Goal: Task Accomplishment & Management: Manage account settings

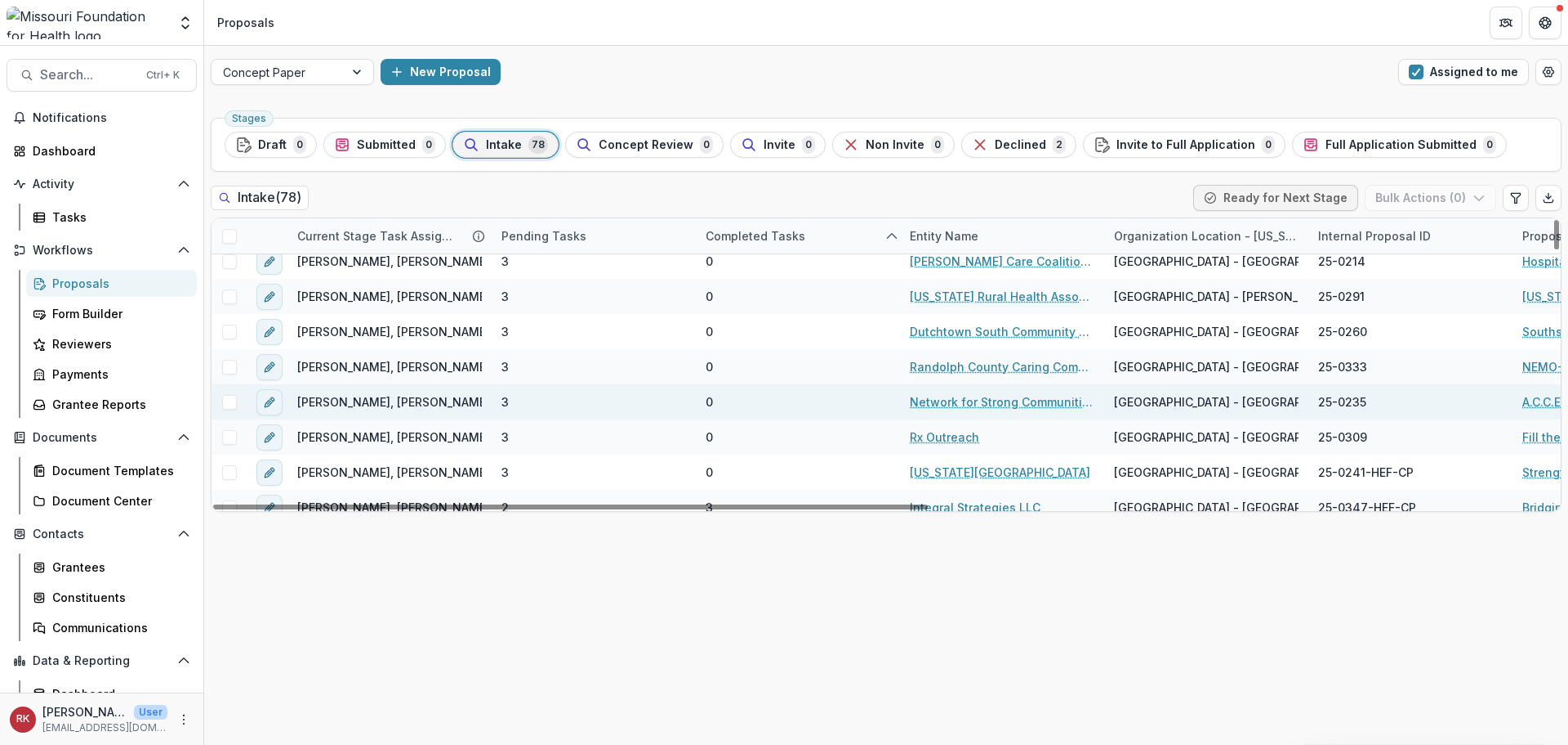
scroll to position [572, 0]
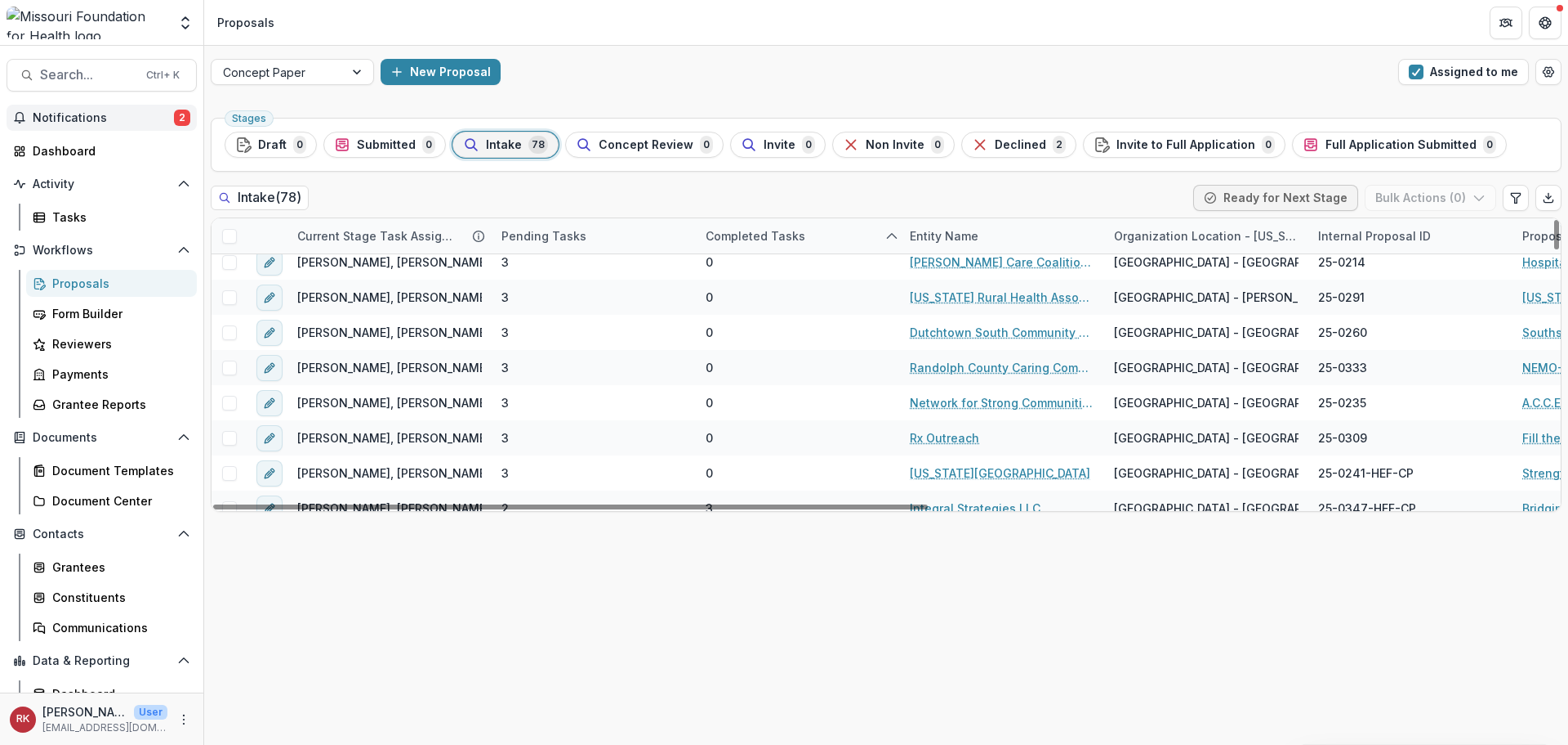
click at [100, 107] on button "Notifications 2" at bounding box center [102, 118] width 191 height 26
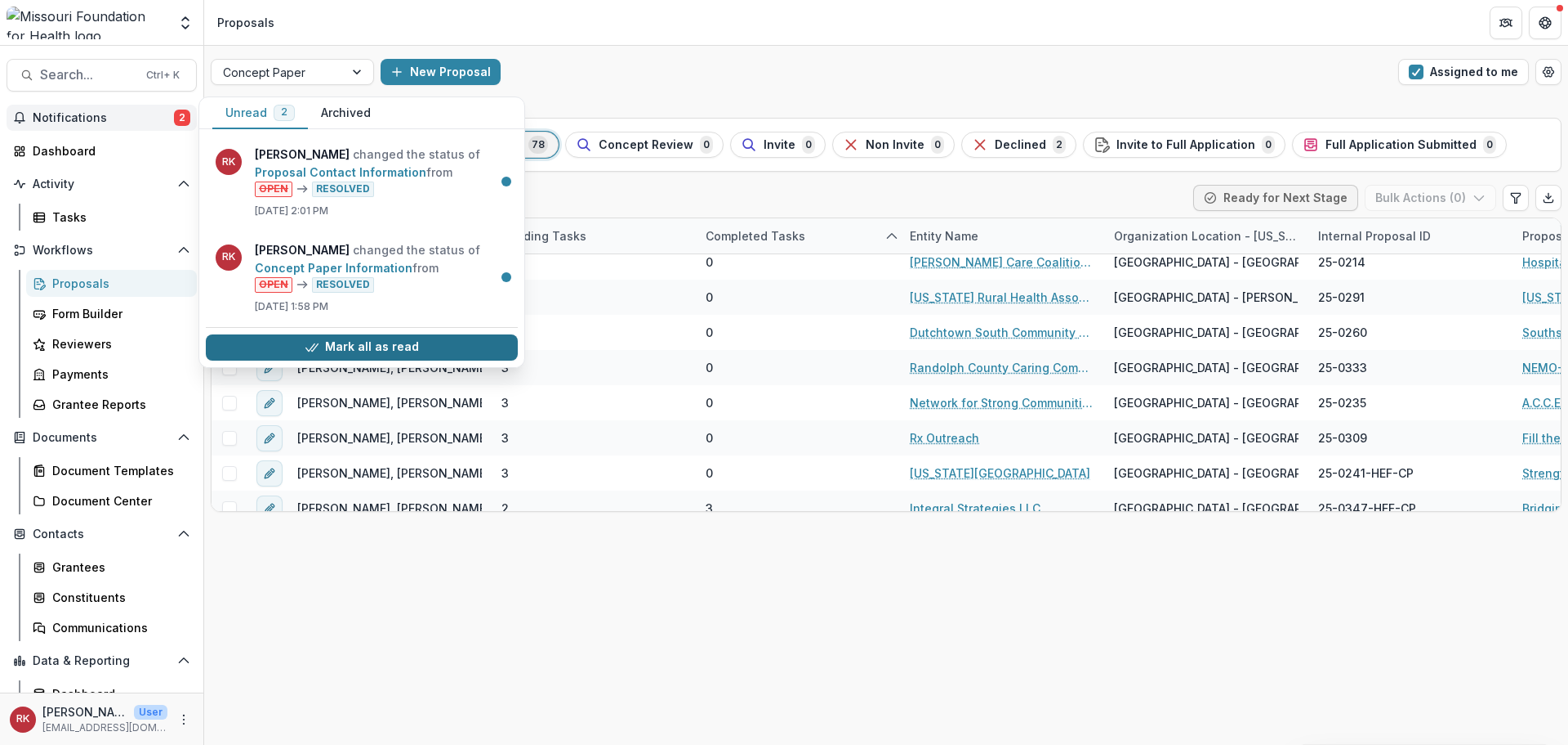
click at [254, 337] on button "Mark all as read" at bounding box center [361, 347] width 312 height 26
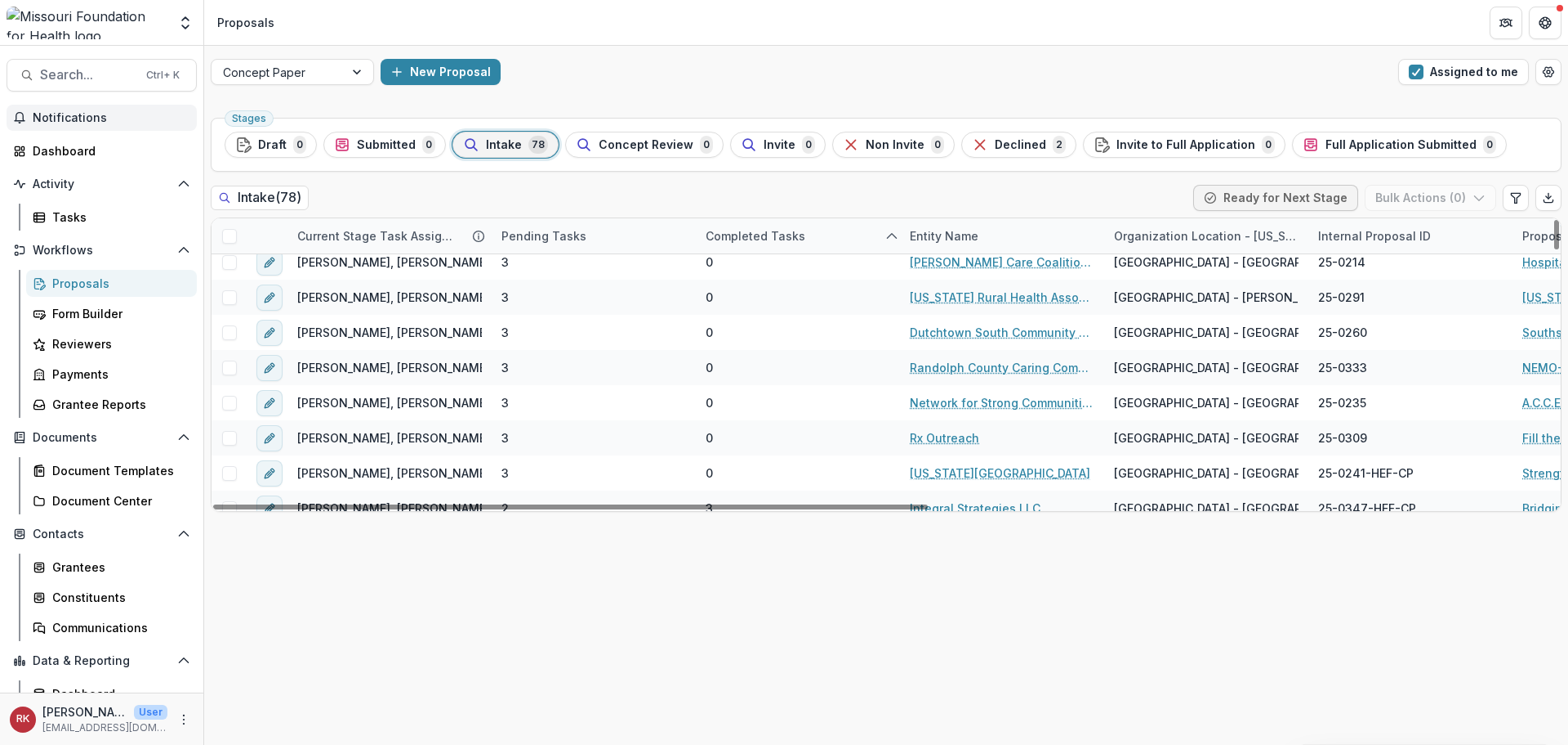
click at [762, 192] on div "Intake ( 78 ) Ready for Next Stage Bulk Actions ( 0 )" at bounding box center [886, 201] width 1351 height 33
click at [641, 610] on div "Stages Draft 0 Submitted 0 Intake 78 Concept Review 0 Invite 0 Non Invite 0 Dec…" at bounding box center [887, 428] width 1364 height 633
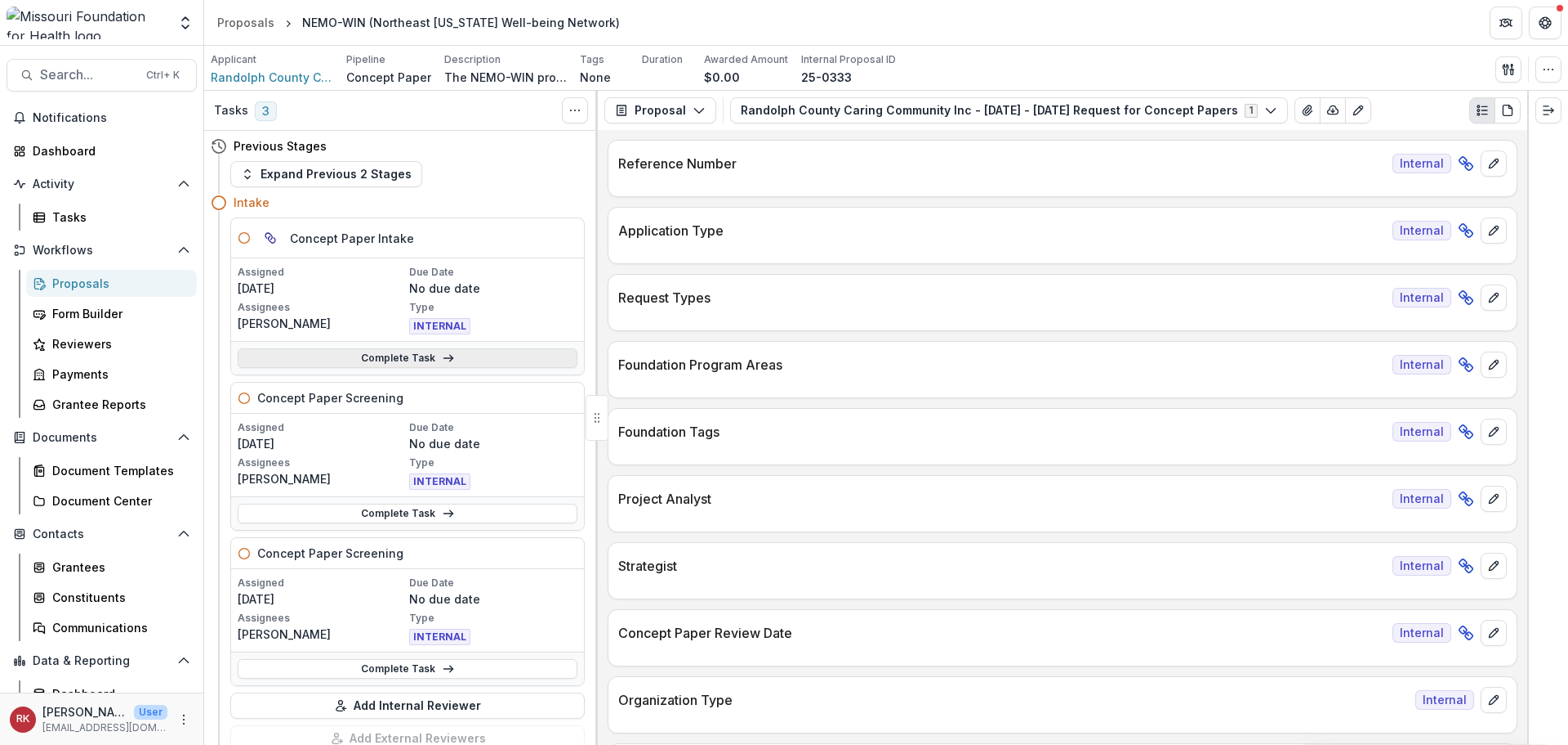
click at [407, 364] on link "Complete Task" at bounding box center [407, 357] width 340 height 20
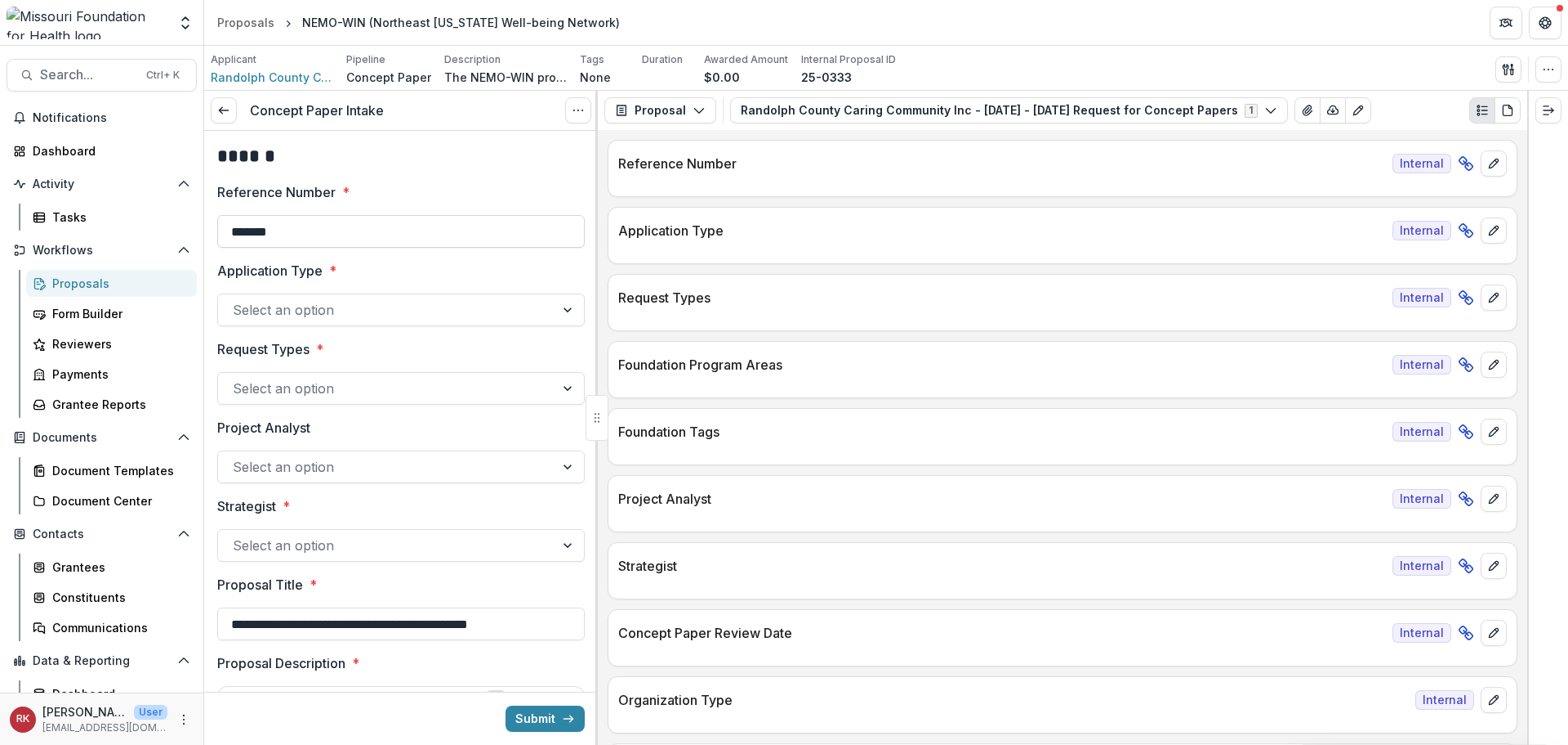
click at [354, 229] on input "*******" at bounding box center [401, 232] width 368 height 33
type input "**********"
click at [367, 306] on div at bounding box center [387, 310] width 307 height 23
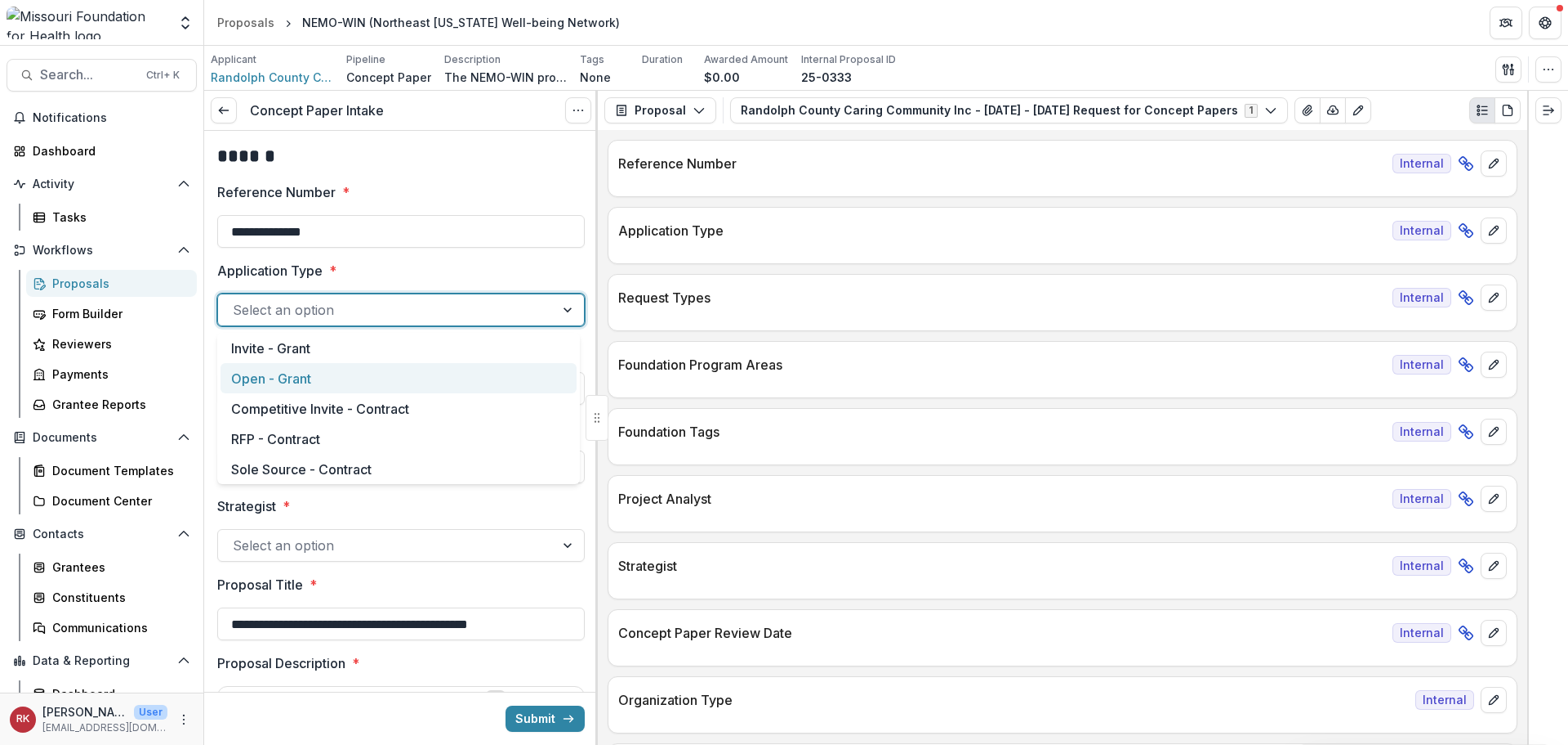
click at [296, 379] on div "Open - Grant" at bounding box center [398, 377] width 356 height 30
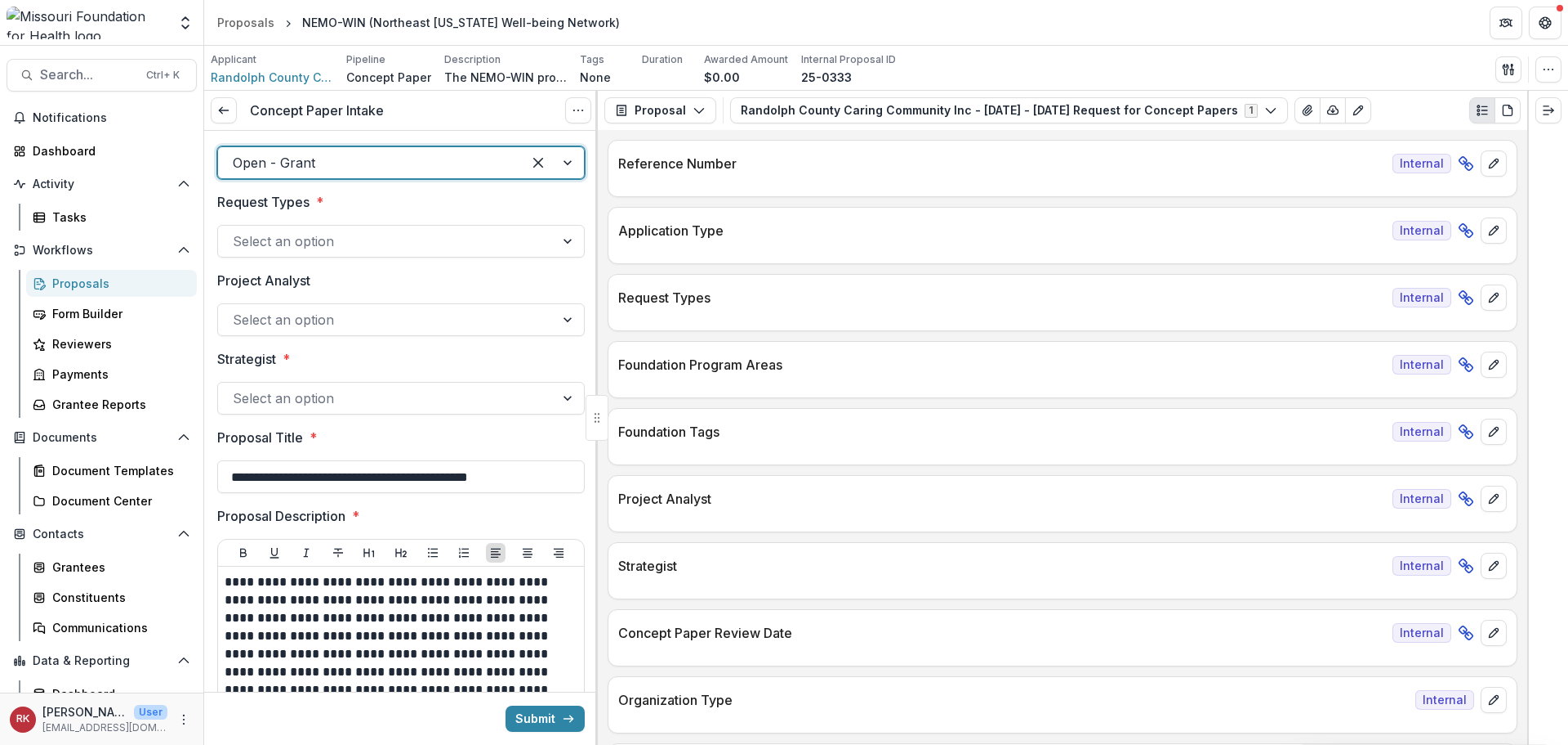
scroll to position [163, 0]
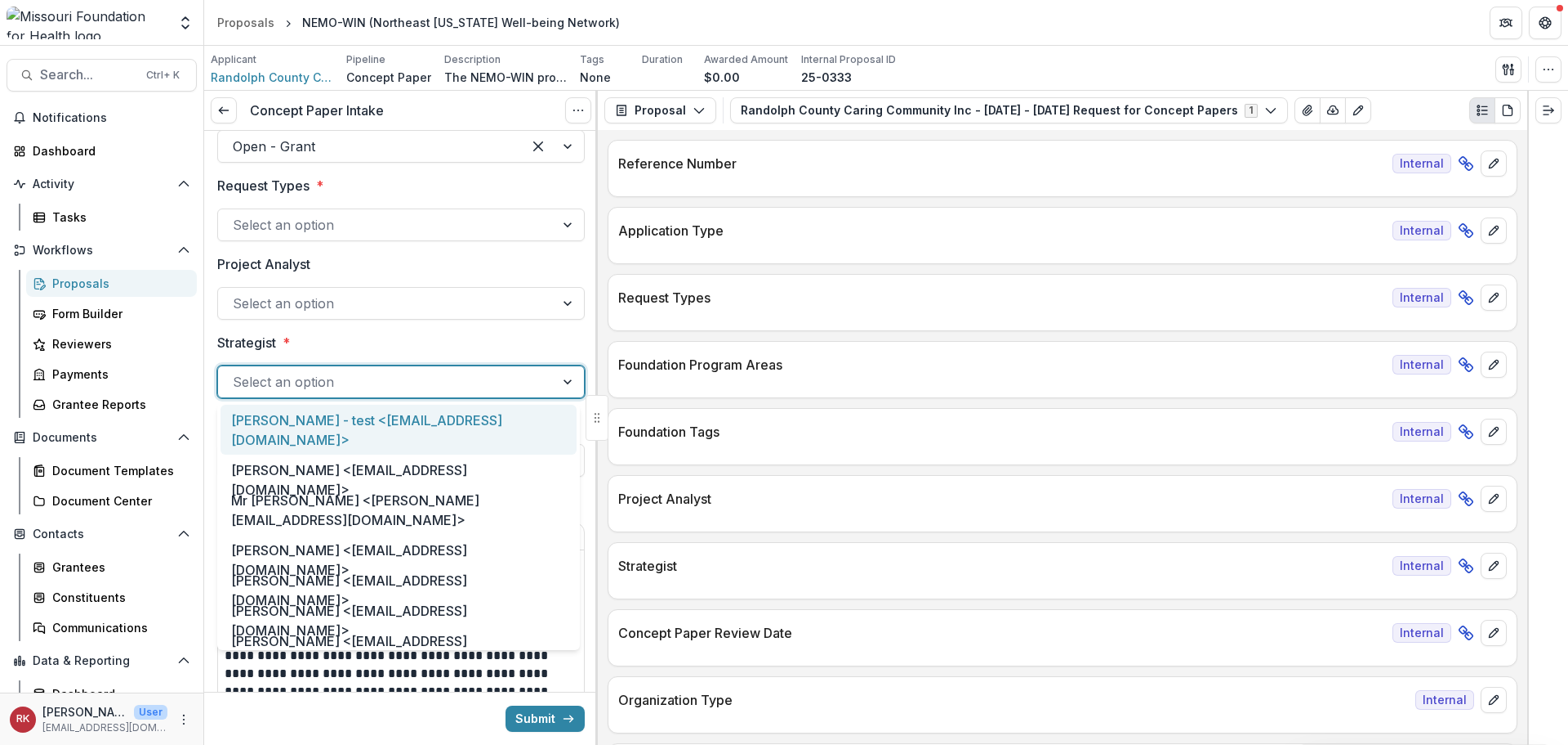
click at [273, 376] on div at bounding box center [387, 382] width 307 height 23
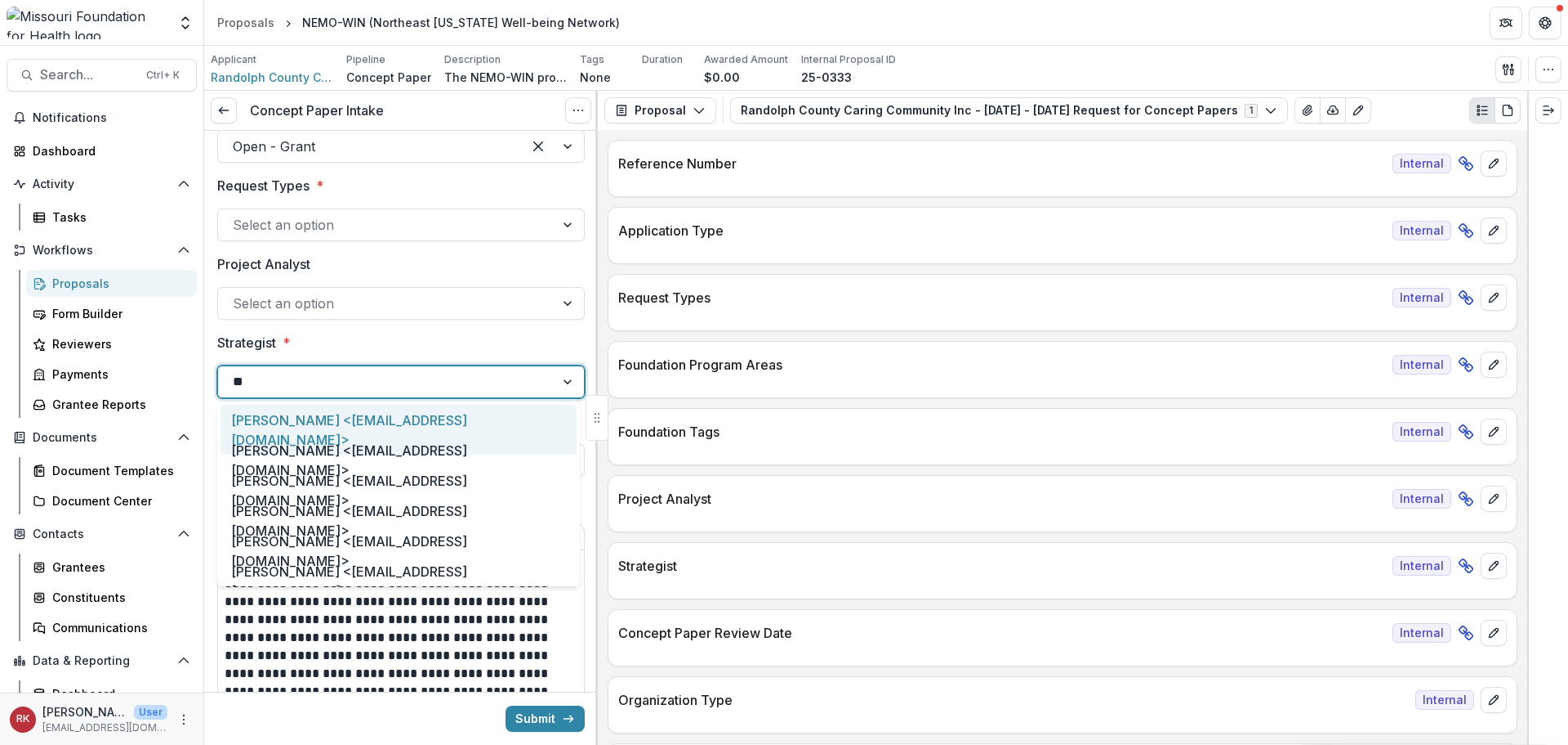
type input "***"
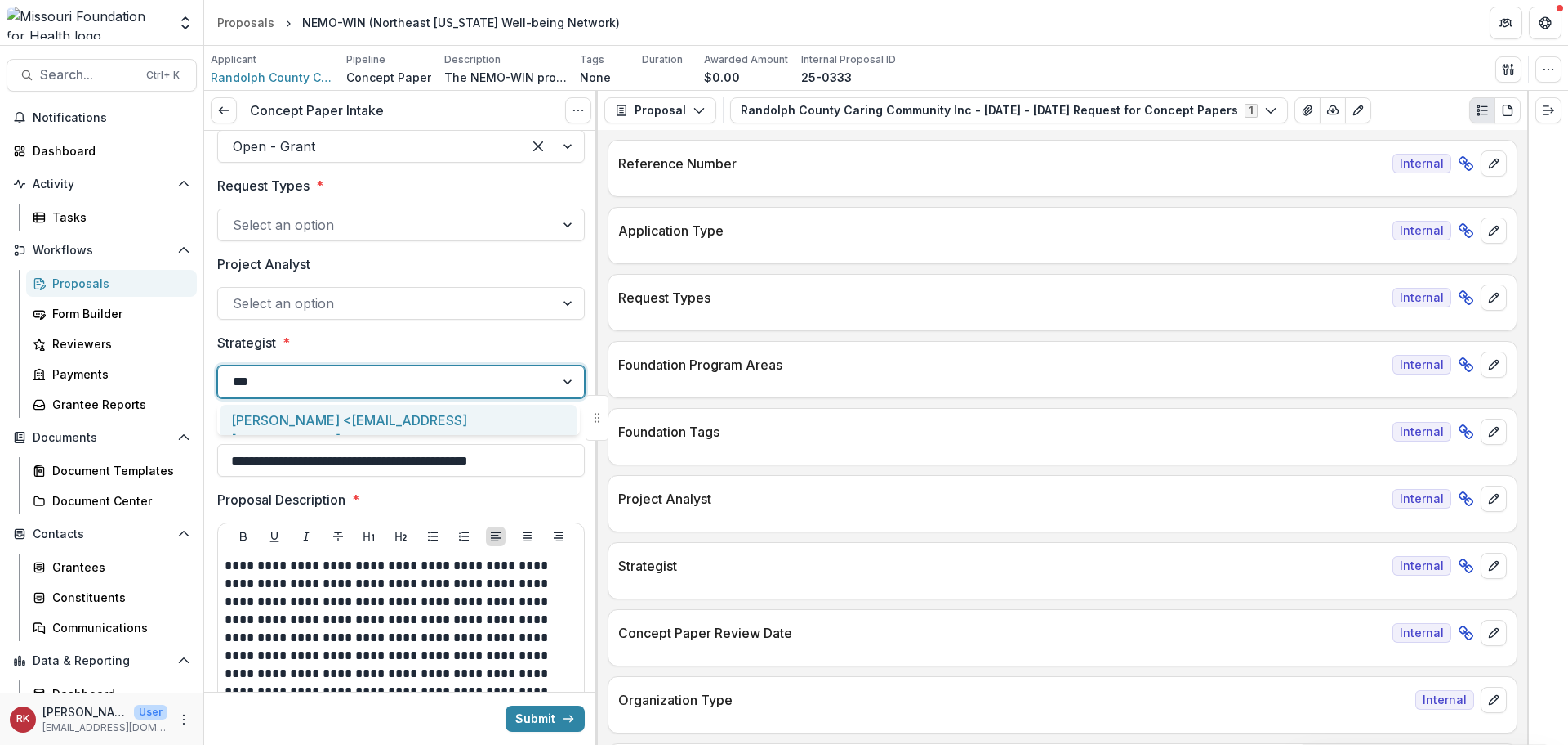
click at [302, 418] on div "[PERSON_NAME] <[EMAIL_ADDRESS][DOMAIN_NAME]>" at bounding box center [398, 428] width 356 height 49
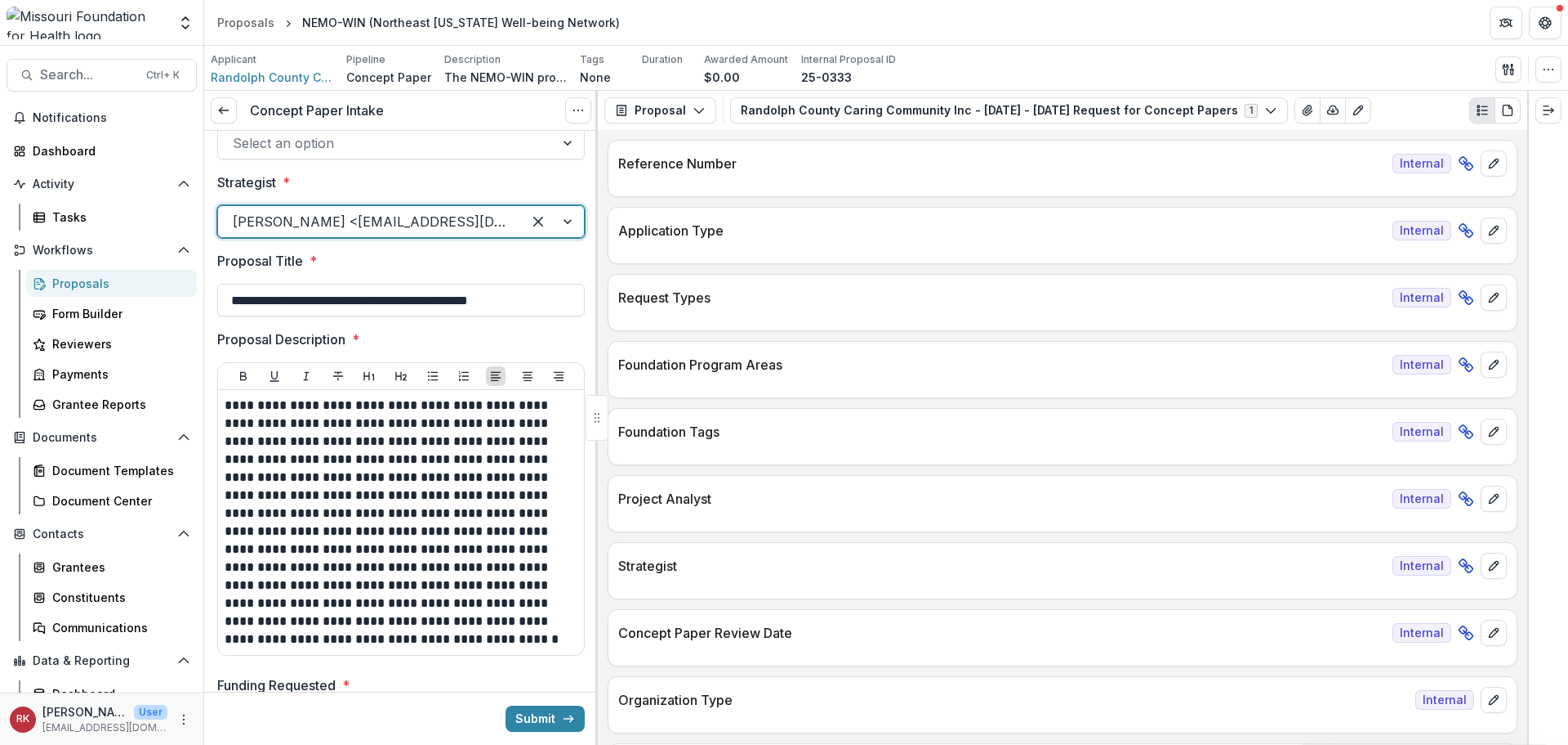
scroll to position [327, 0]
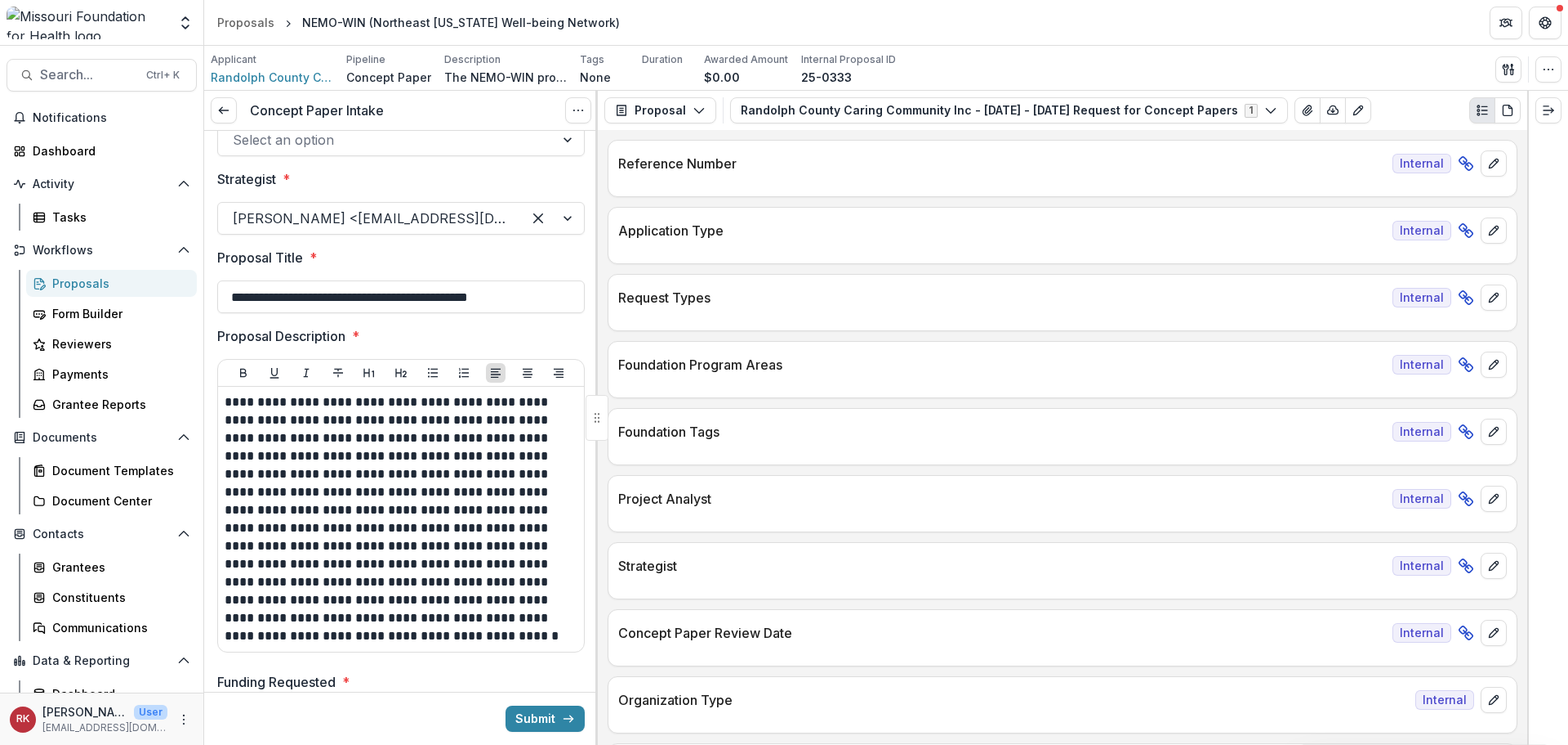
drag, startPoint x: 296, startPoint y: 290, endPoint x: 621, endPoint y: 340, distance: 328.8
click at [621, 340] on div "**********" at bounding box center [887, 418] width 1364 height 654
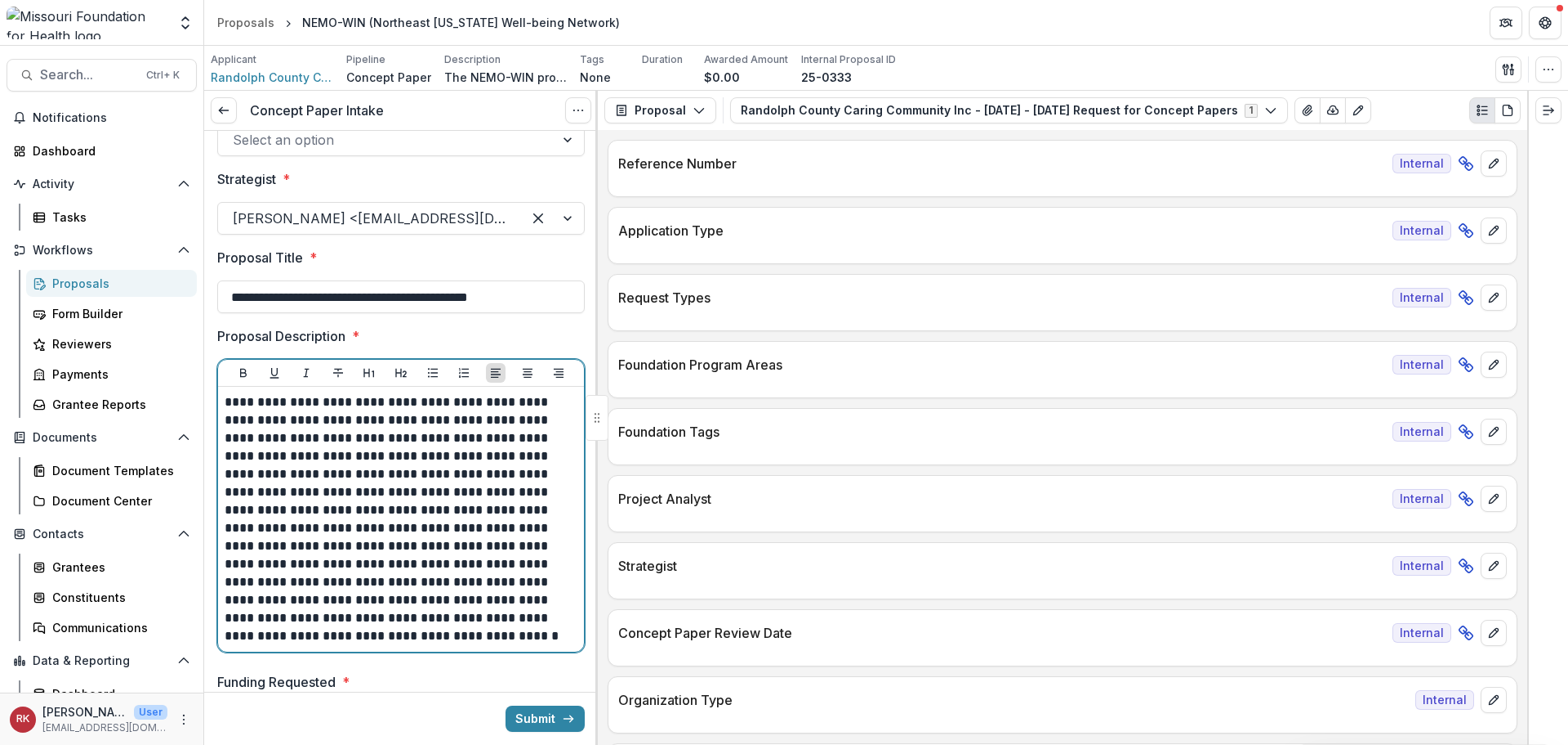
click at [342, 398] on p "**********" at bounding box center [398, 519] width 348 height 252
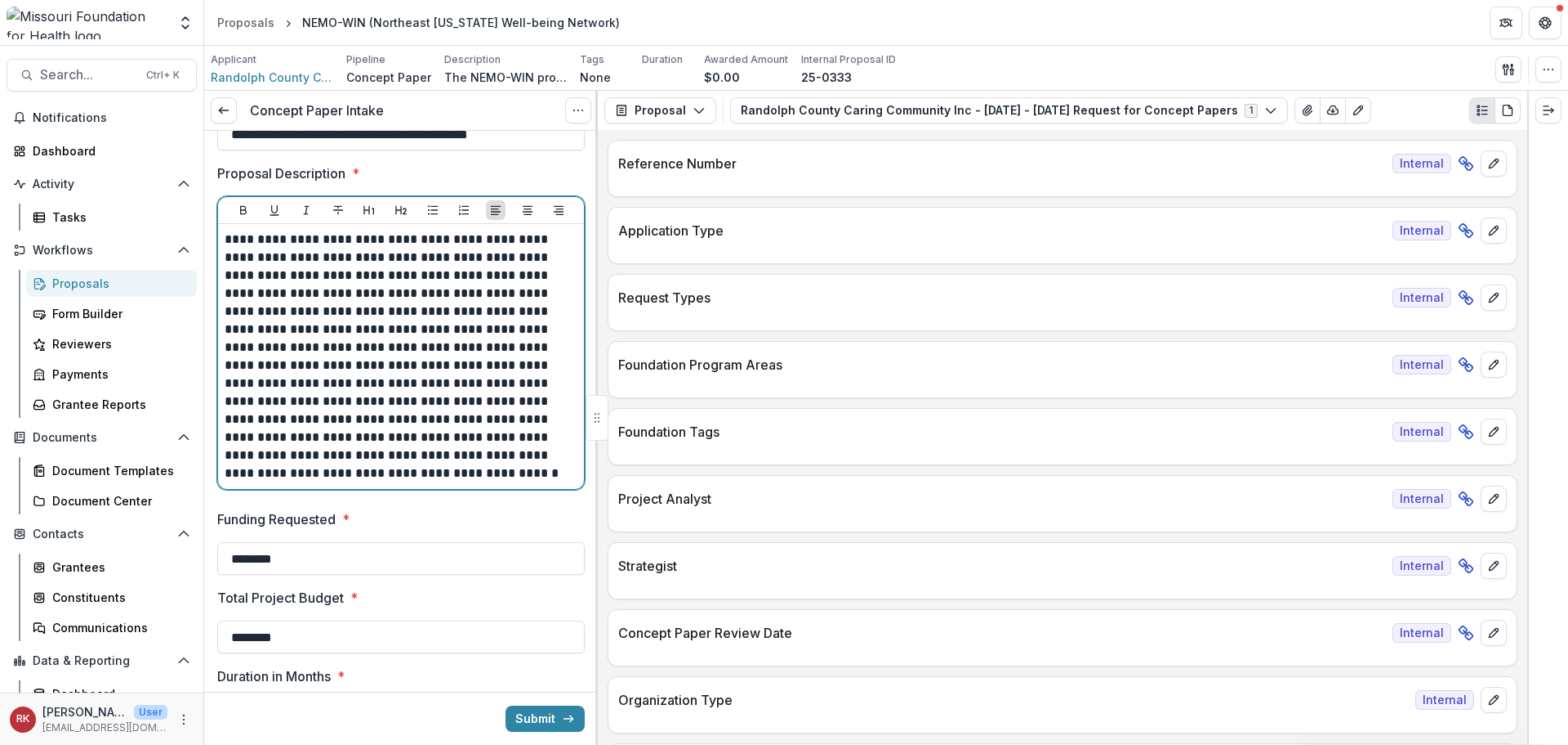
scroll to position [490, 0]
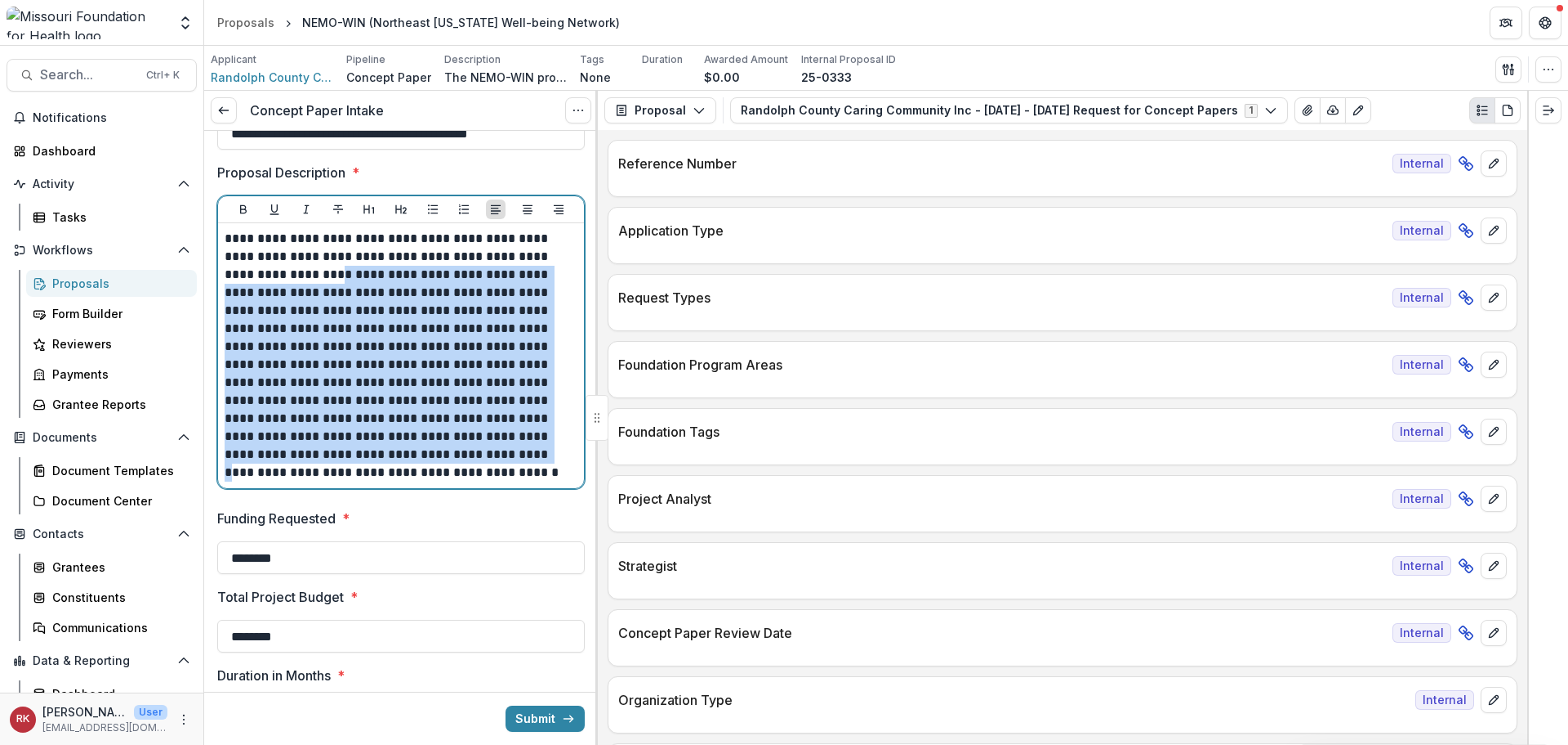
drag, startPoint x: 320, startPoint y: 271, endPoint x: 377, endPoint y: 459, distance: 196.5
click at [377, 459] on p "**********" at bounding box center [398, 356] width 348 height 252
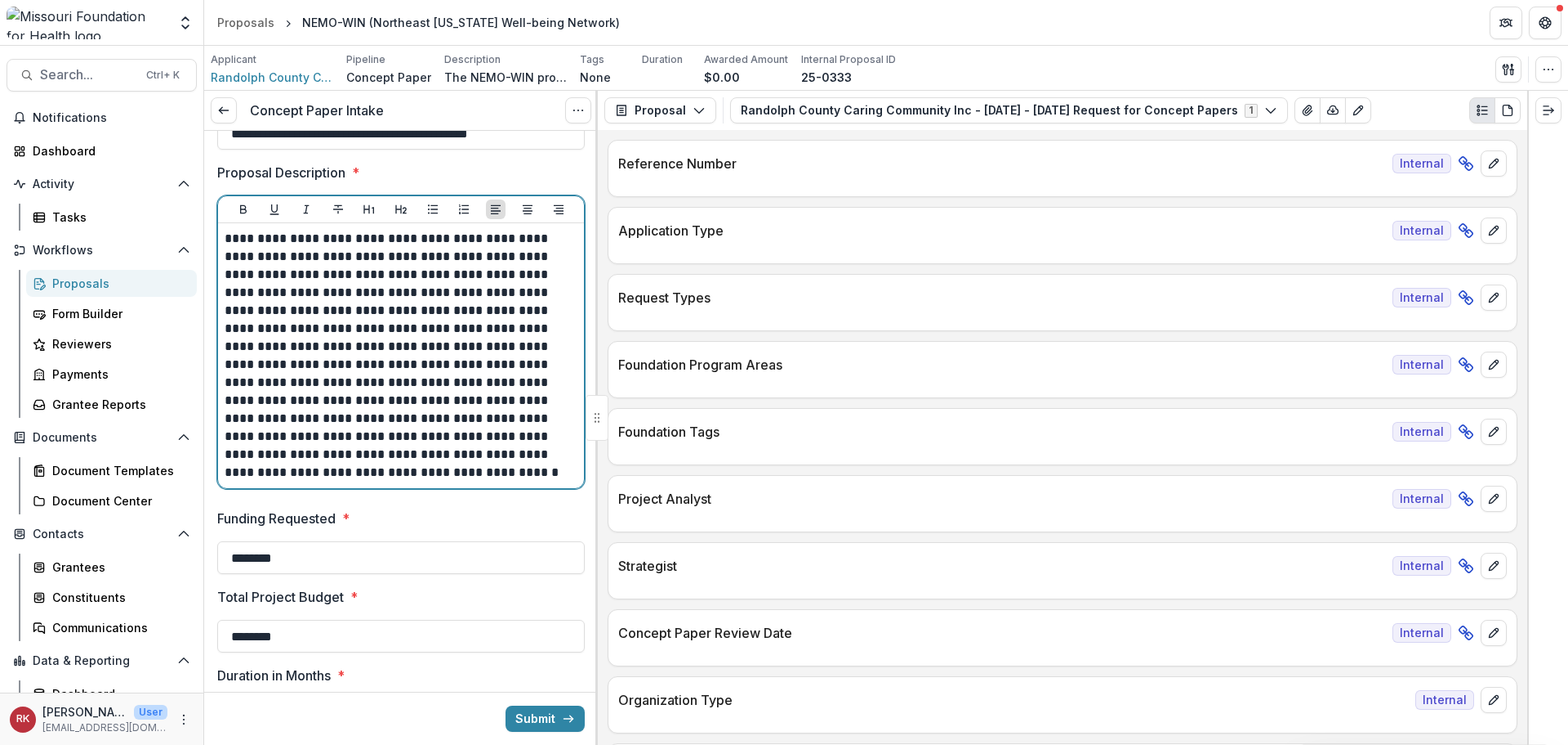
click at [427, 450] on p "**********" at bounding box center [398, 356] width 348 height 252
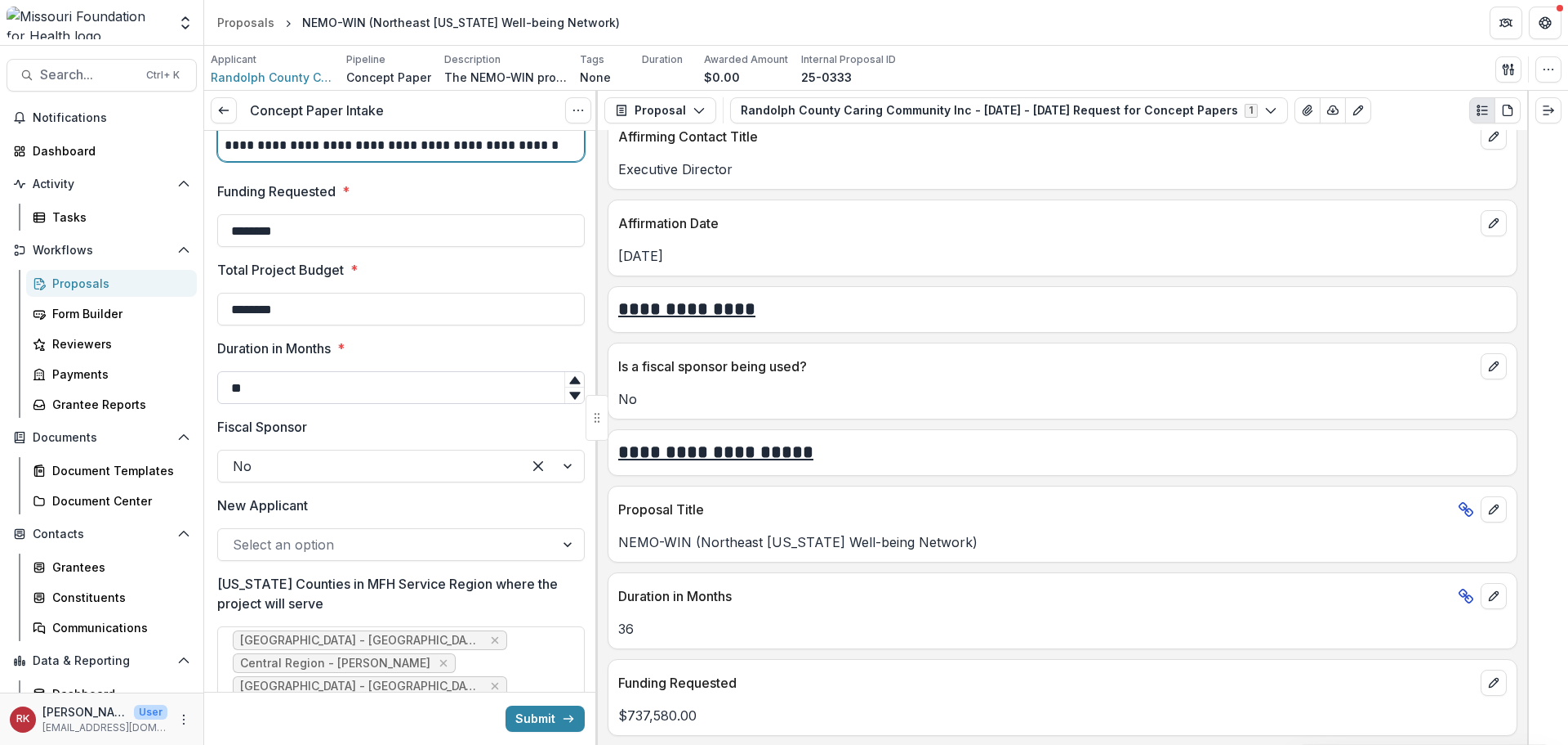
scroll to position [981, 0]
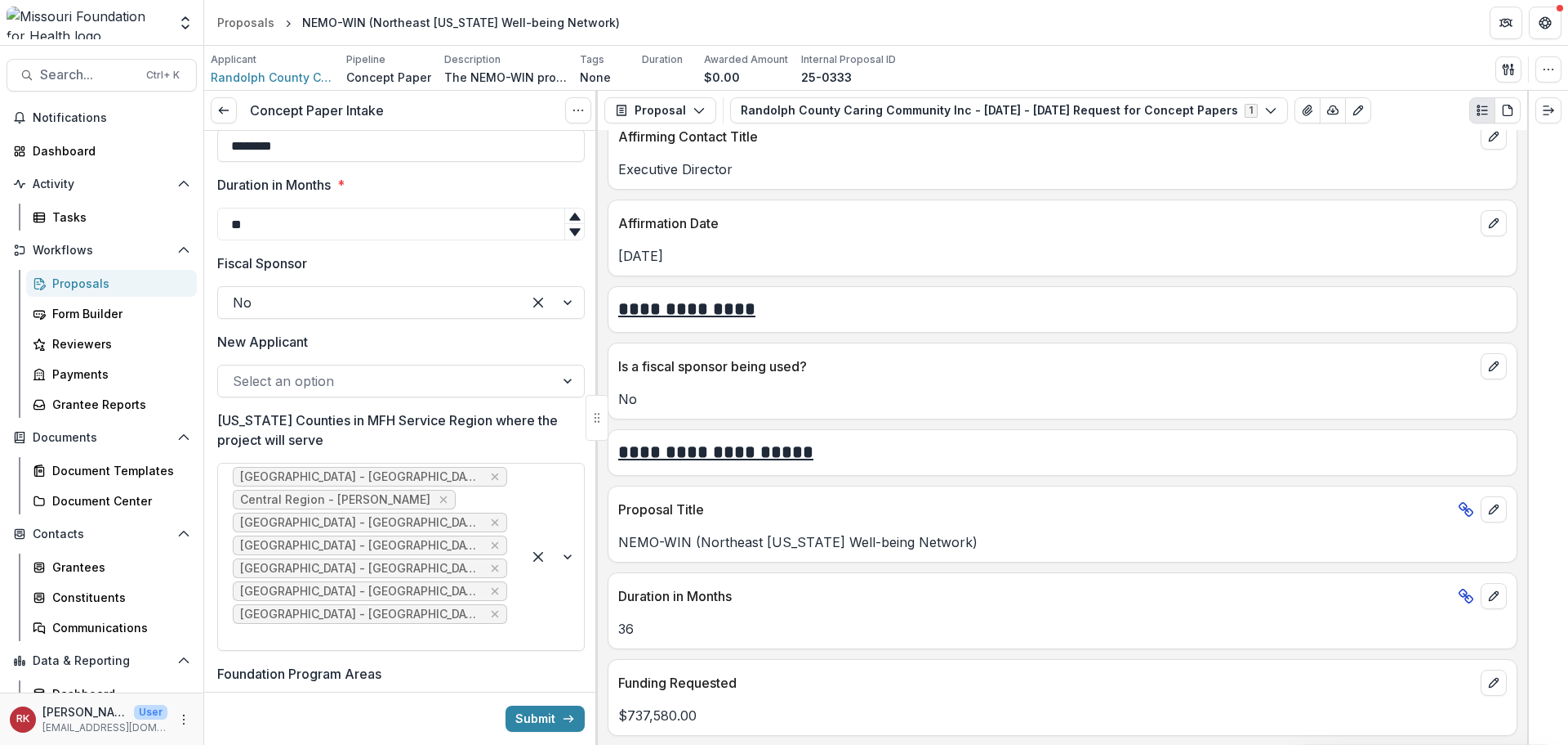
click at [266, 385] on div at bounding box center [387, 381] width 307 height 23
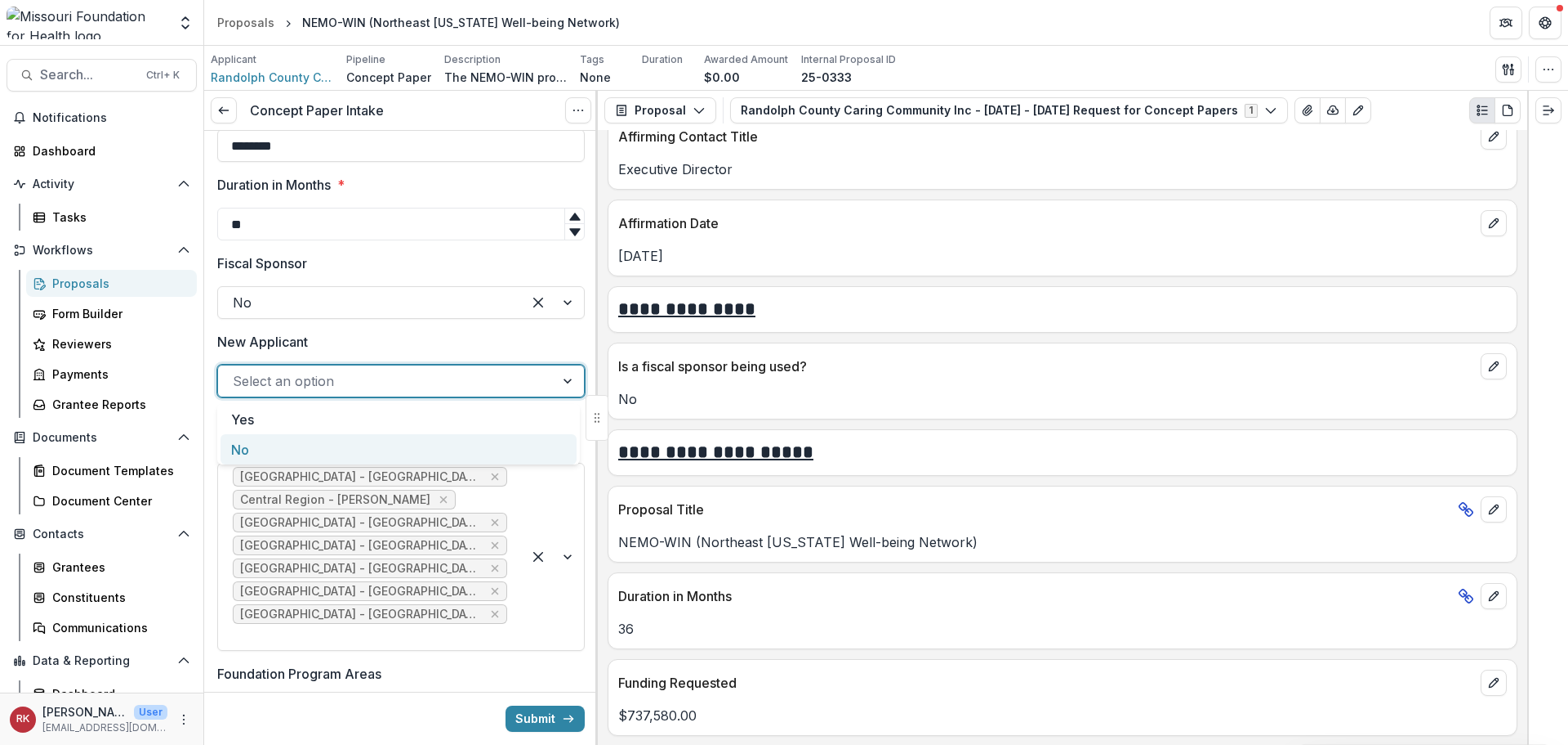
click at [252, 445] on div "No" at bounding box center [398, 448] width 356 height 30
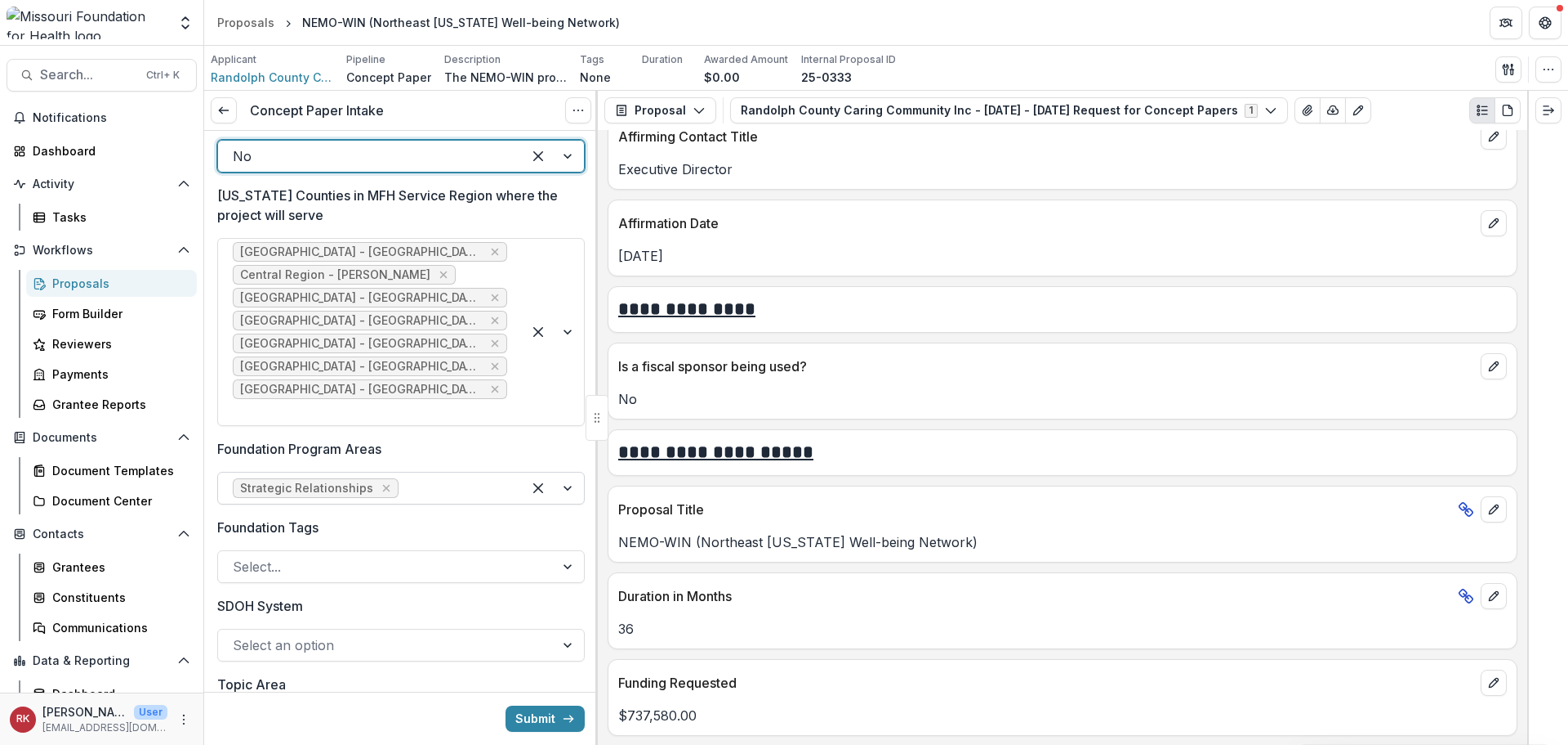
scroll to position [1308, 0]
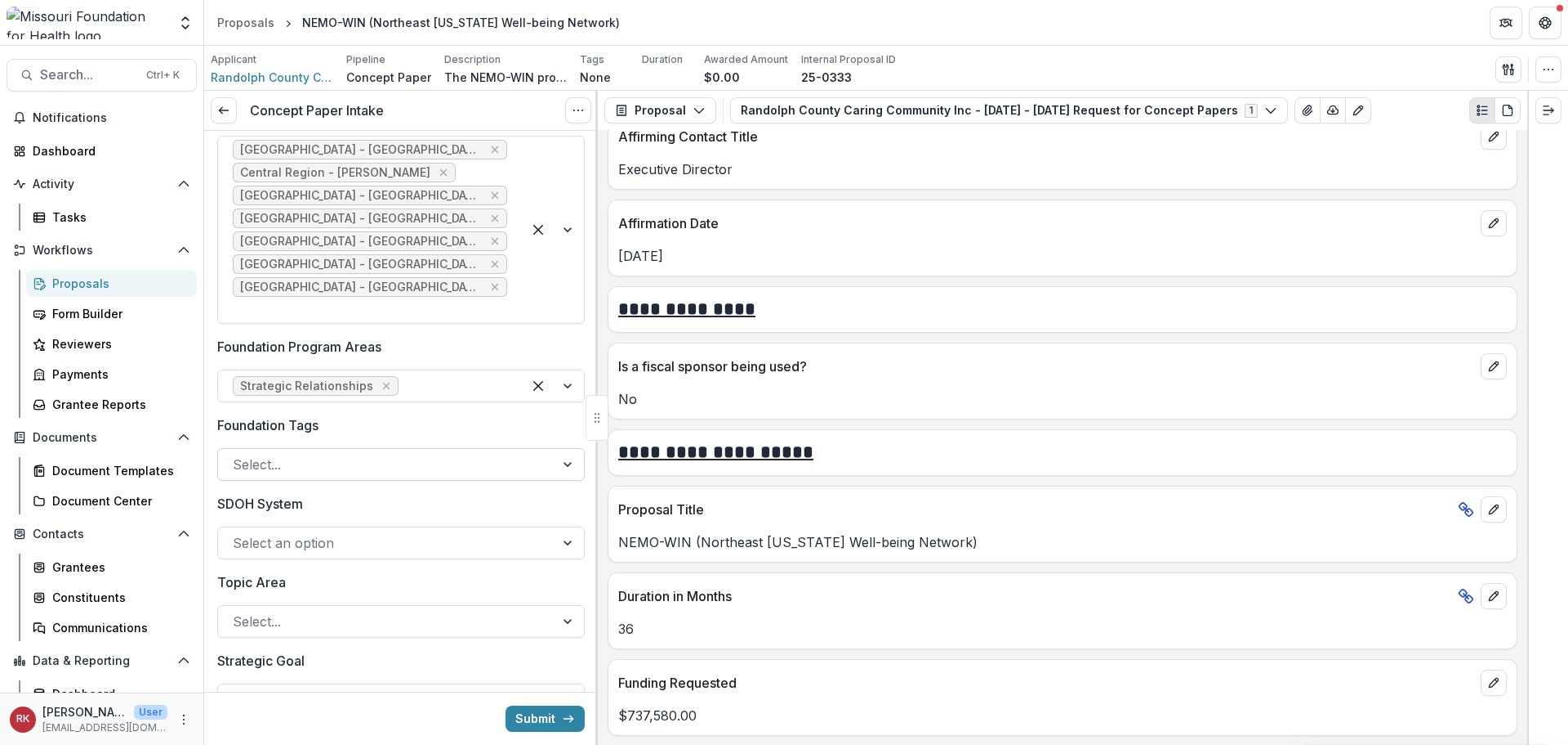
click at [288, 453] on div at bounding box center [387, 464] width 307 height 23
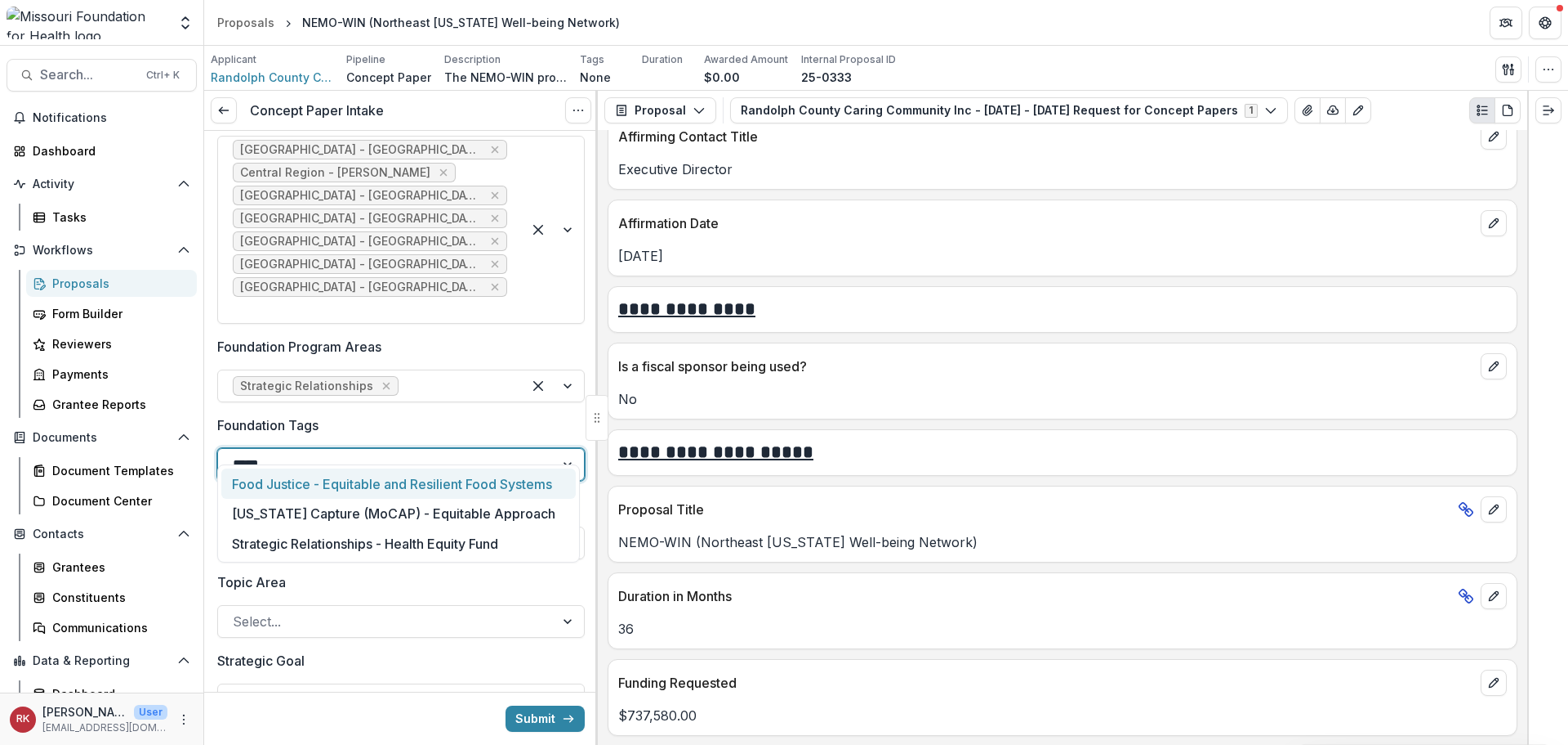
type input "******"
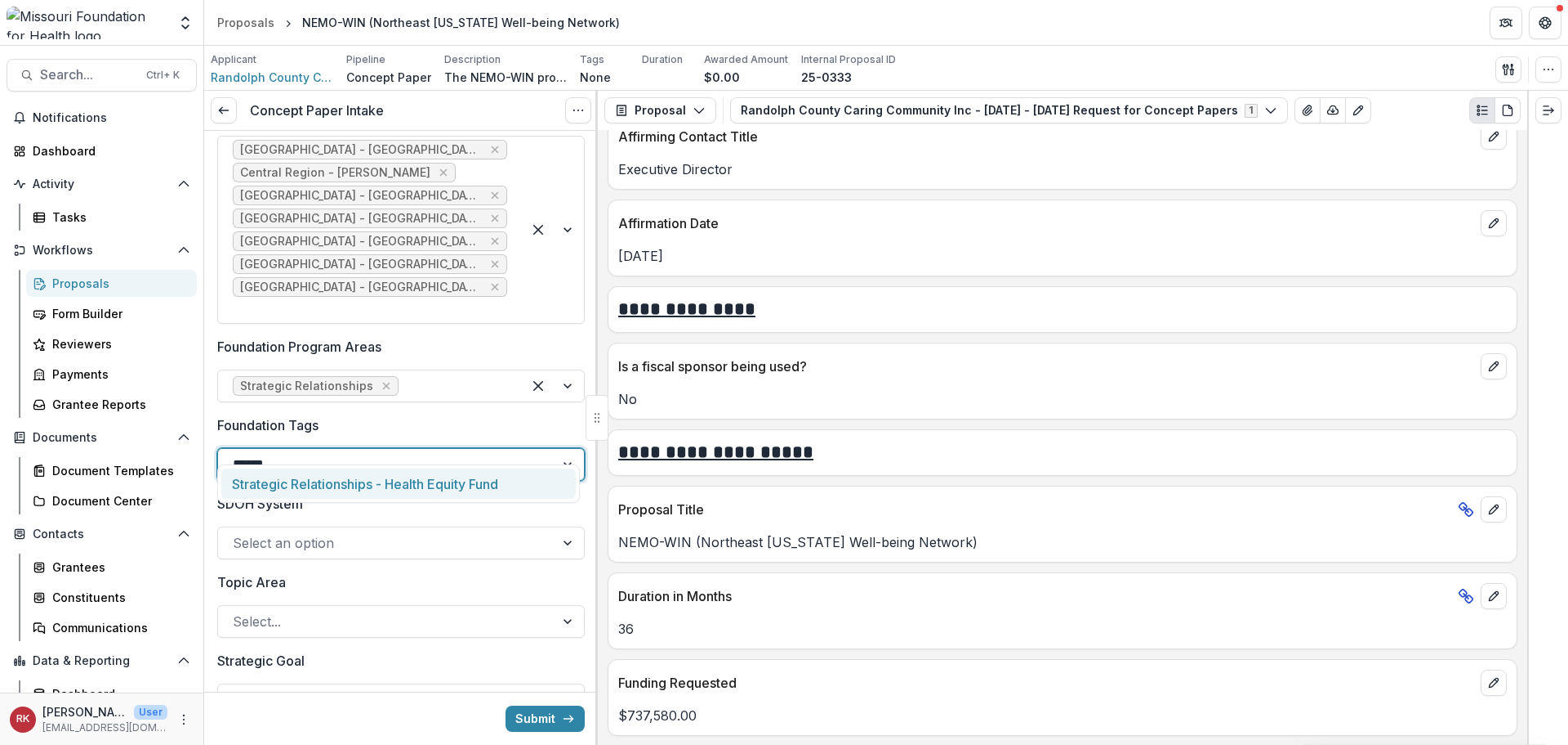
click at [337, 484] on div "Strategic Relationships - Health Equity Fund" at bounding box center [398, 483] width 355 height 30
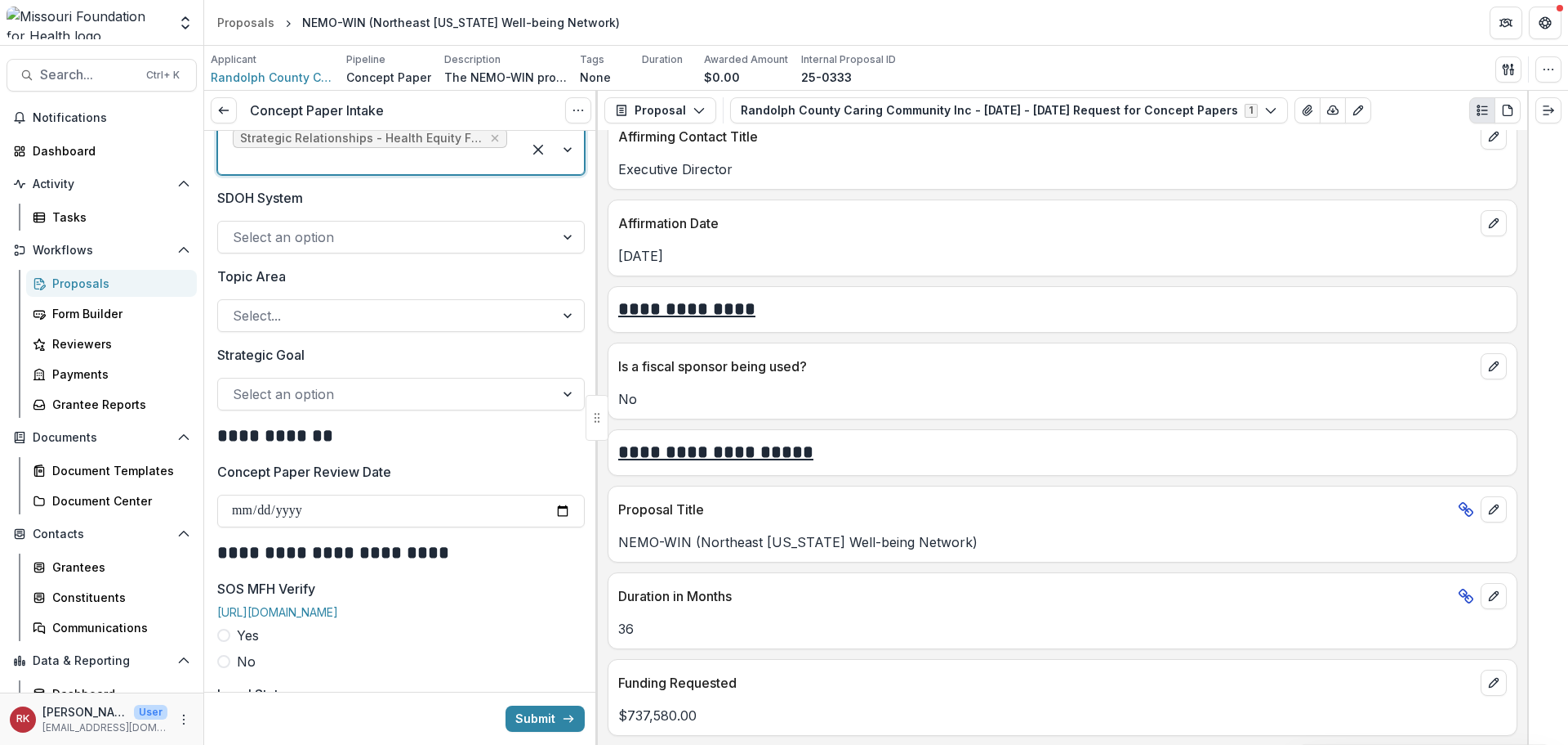
scroll to position [1635, 0]
drag, startPoint x: 287, startPoint y: 364, endPoint x: 289, endPoint y: 386, distance: 22.1
click at [287, 379] on div at bounding box center [387, 390] width 307 height 23
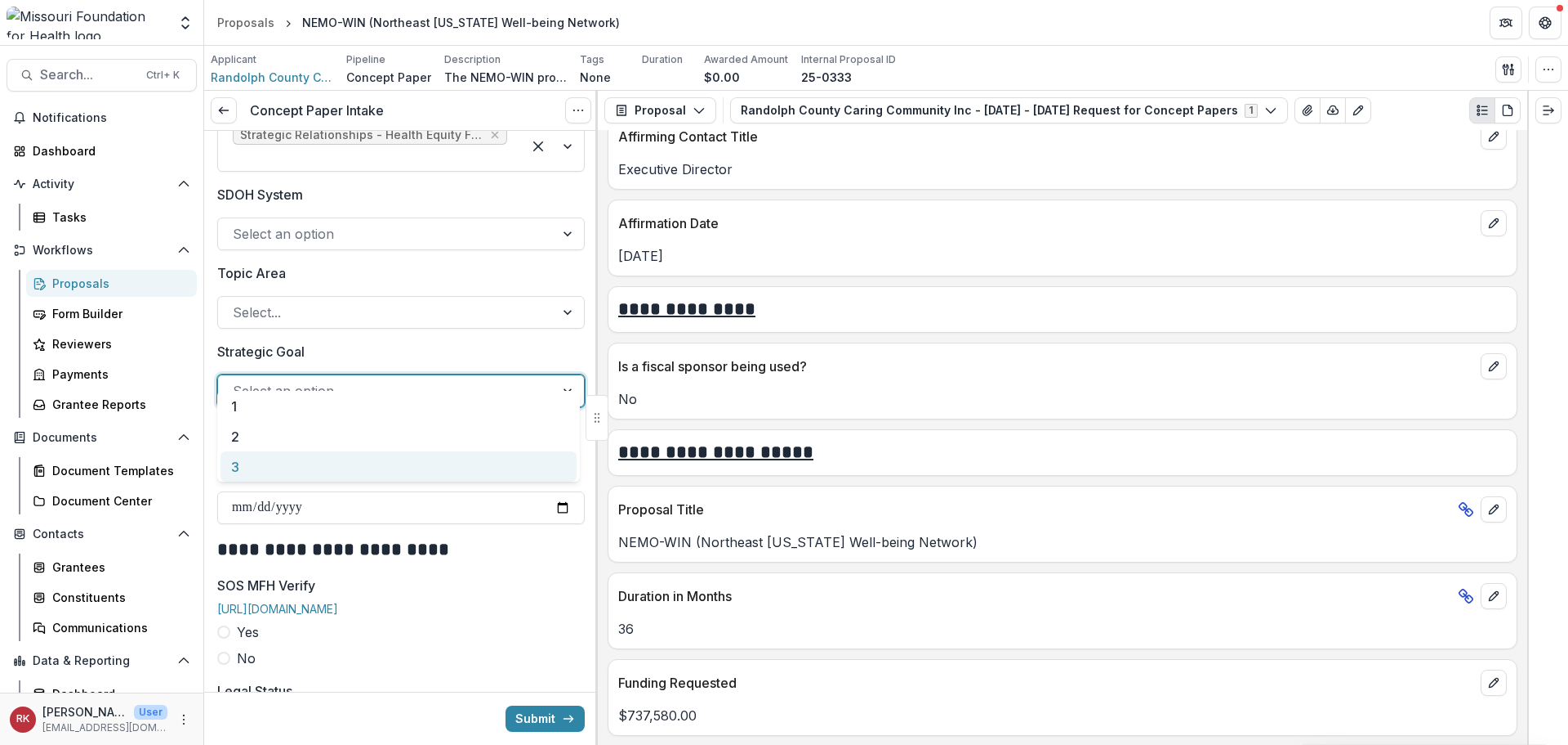
click at [248, 461] on div "3" at bounding box center [398, 466] width 356 height 30
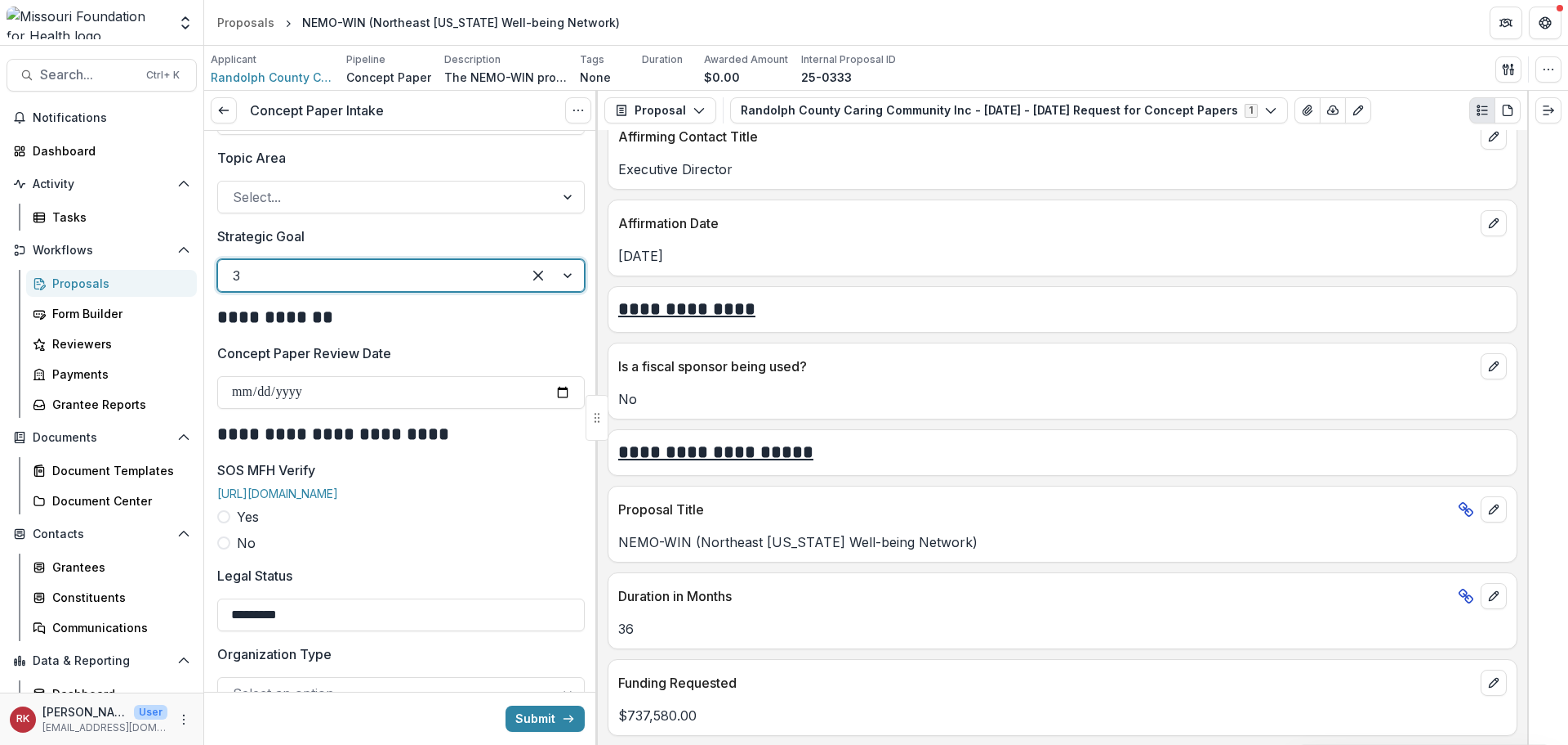
scroll to position [1798, 0]
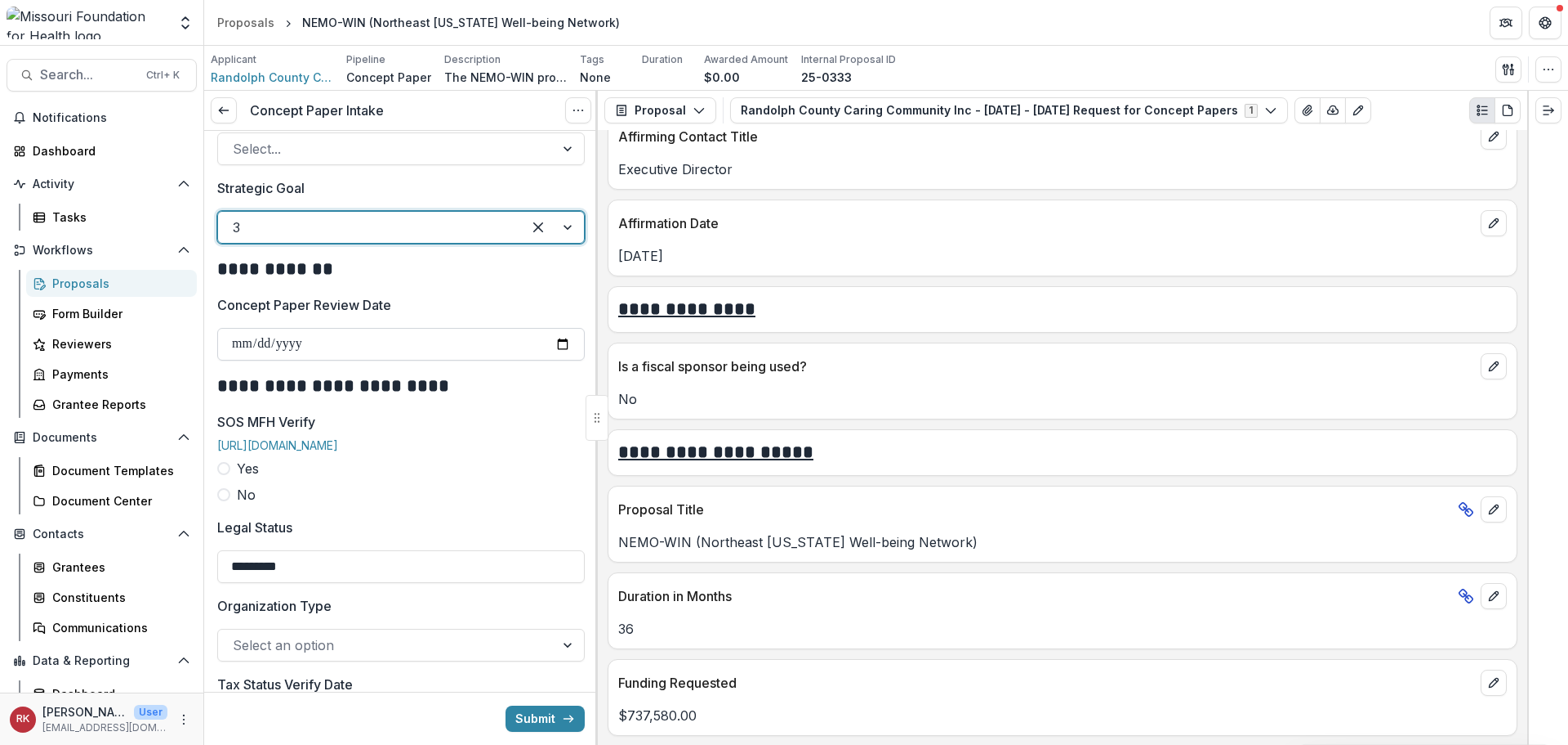
click at [562, 328] on input "Concept Paper Review Date" at bounding box center [401, 344] width 368 height 33
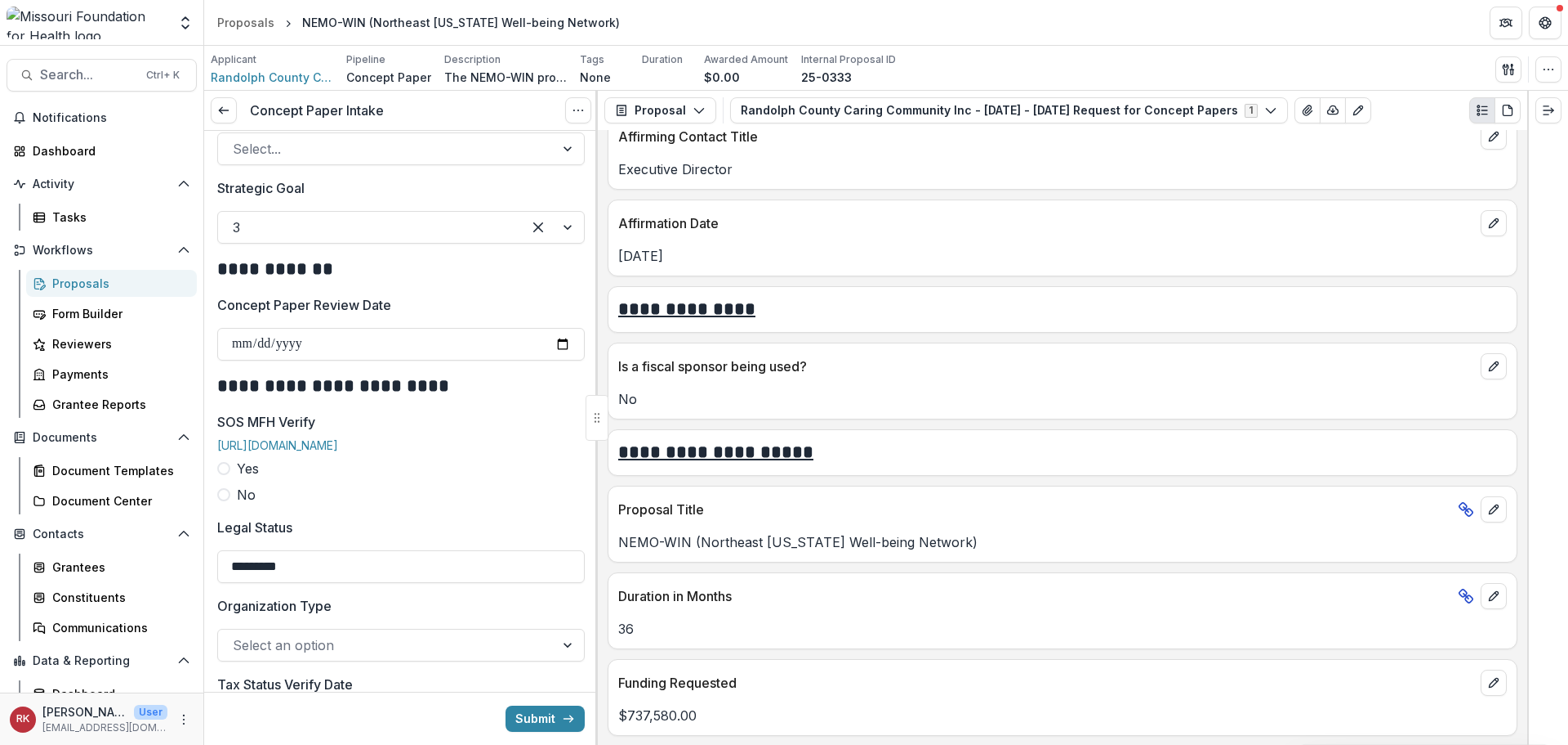
type input "**********"
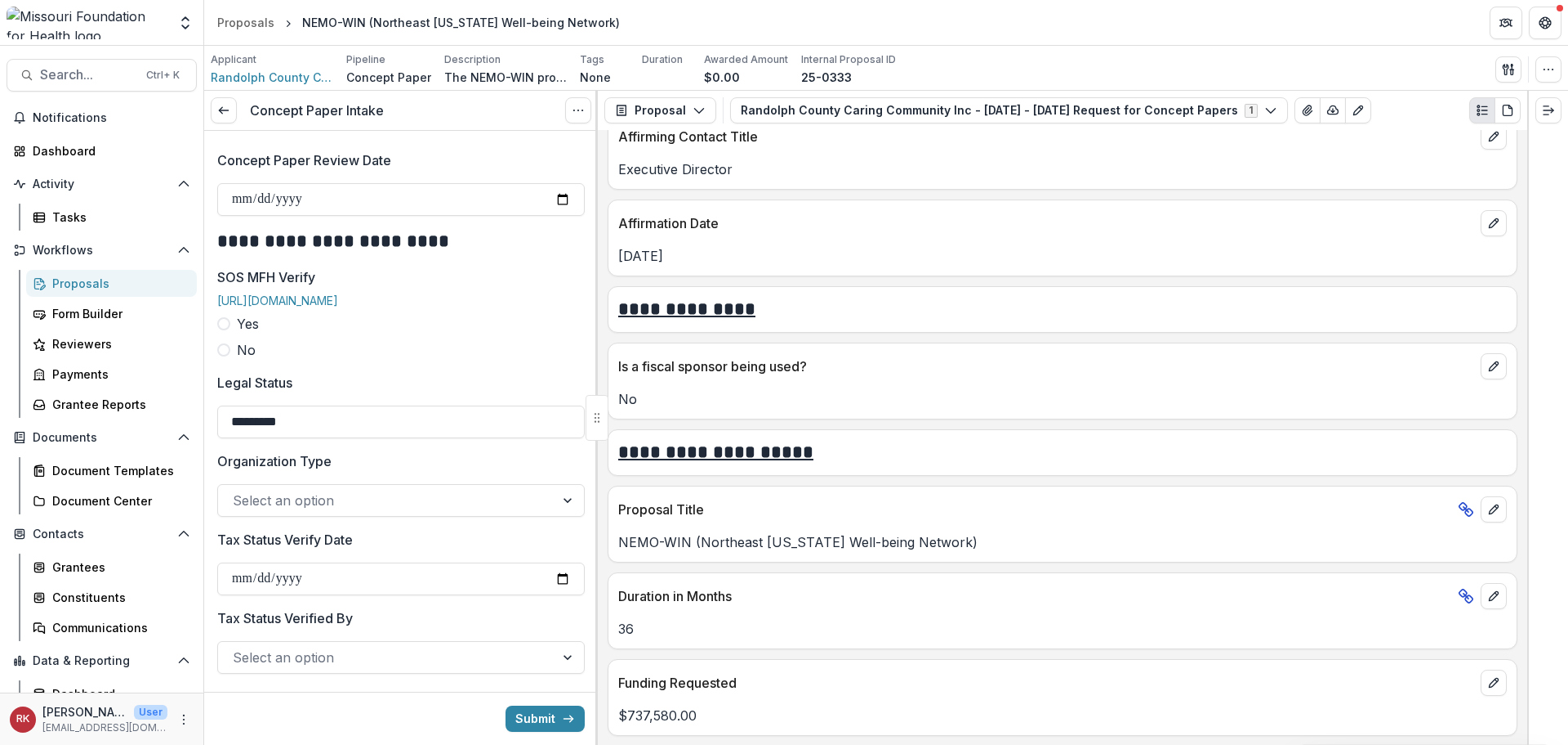
scroll to position [1962, 0]
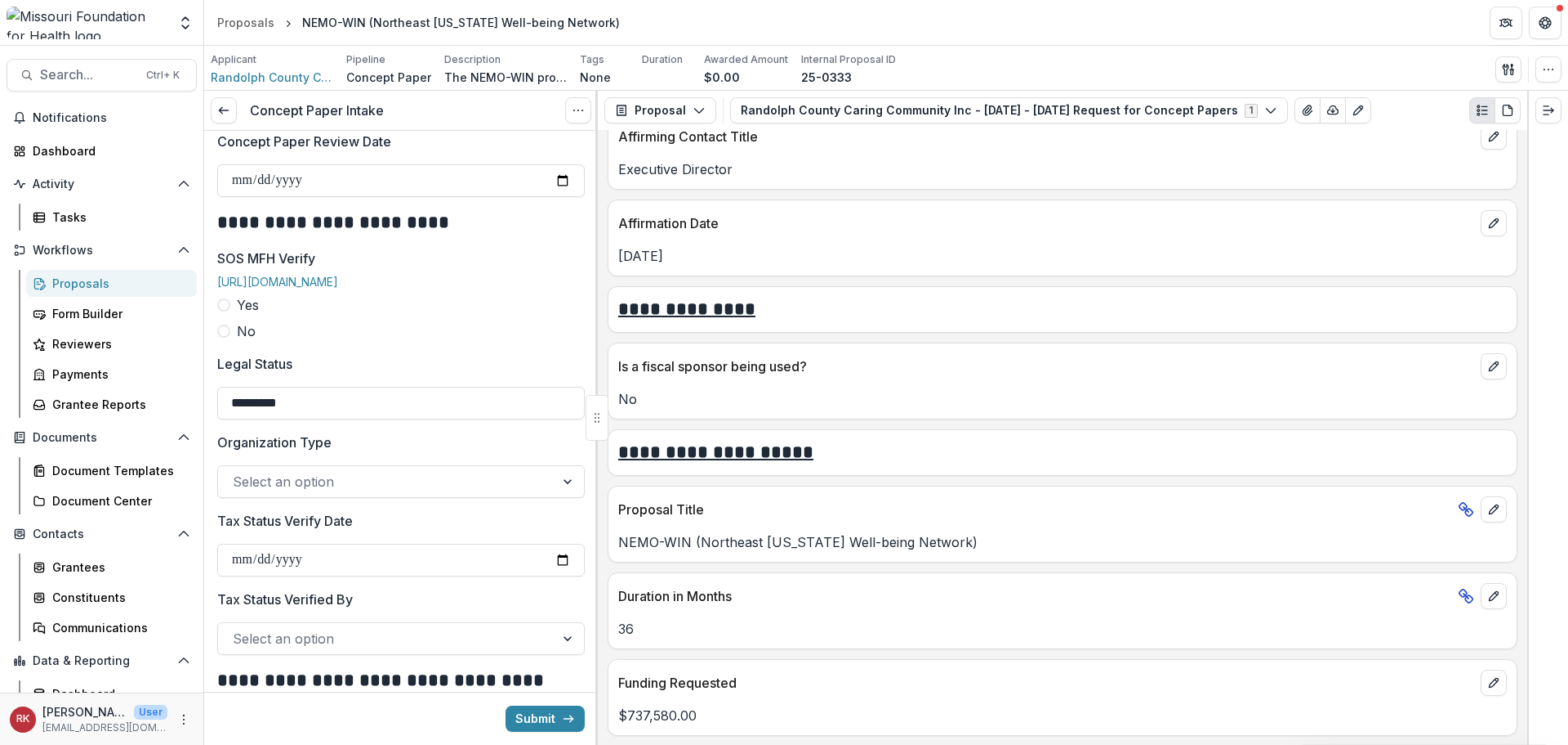
click at [222, 298] on span at bounding box center [224, 304] width 13 height 13
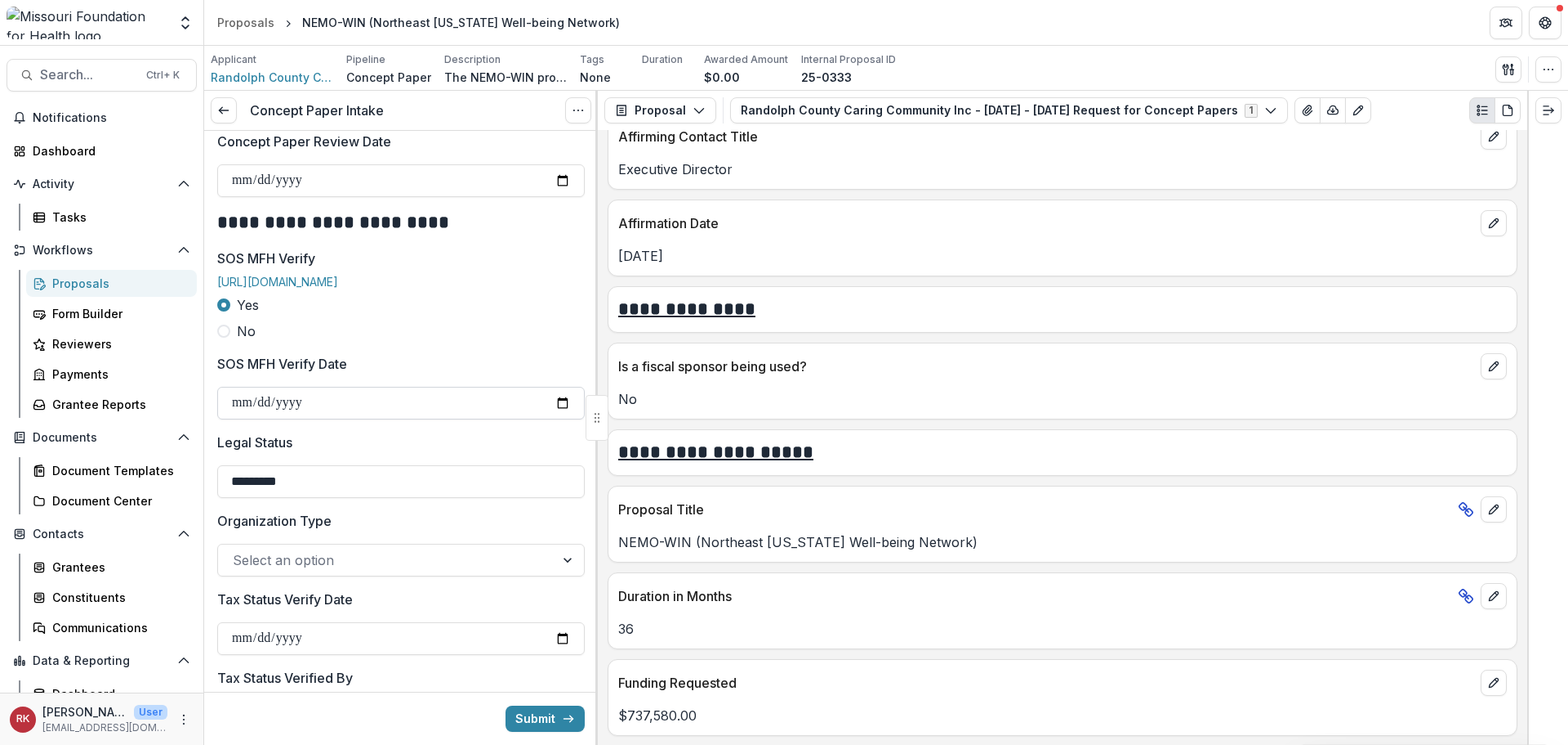
click at [554, 395] on input "SOS MFH Verify Date" at bounding box center [401, 403] width 368 height 33
type input "**********"
click at [345, 469] on input "*********" at bounding box center [401, 481] width 368 height 33
type input "**********"
click at [295, 552] on div at bounding box center [387, 559] width 307 height 23
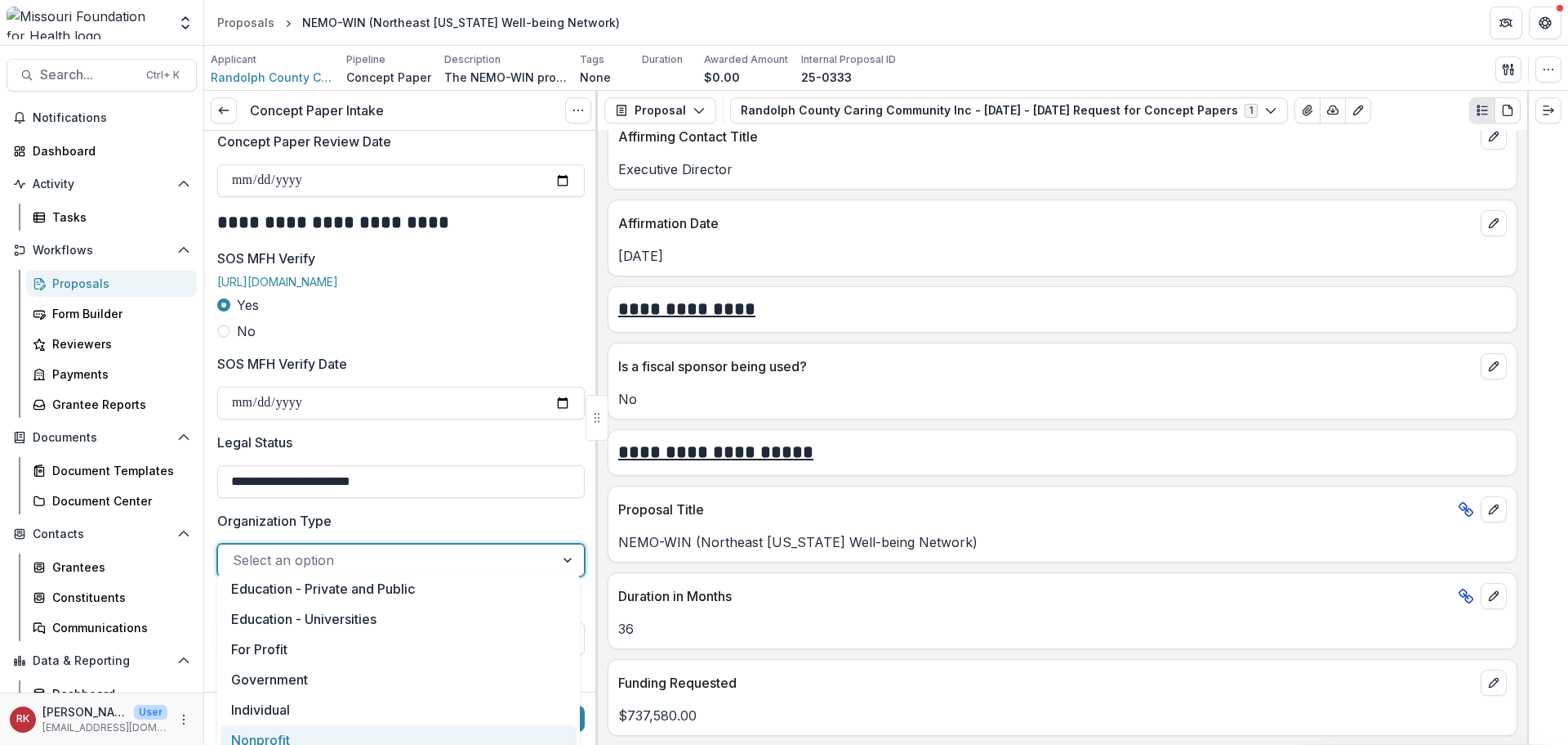
click at [251, 738] on div "Nonprofit" at bounding box center [398, 740] width 356 height 30
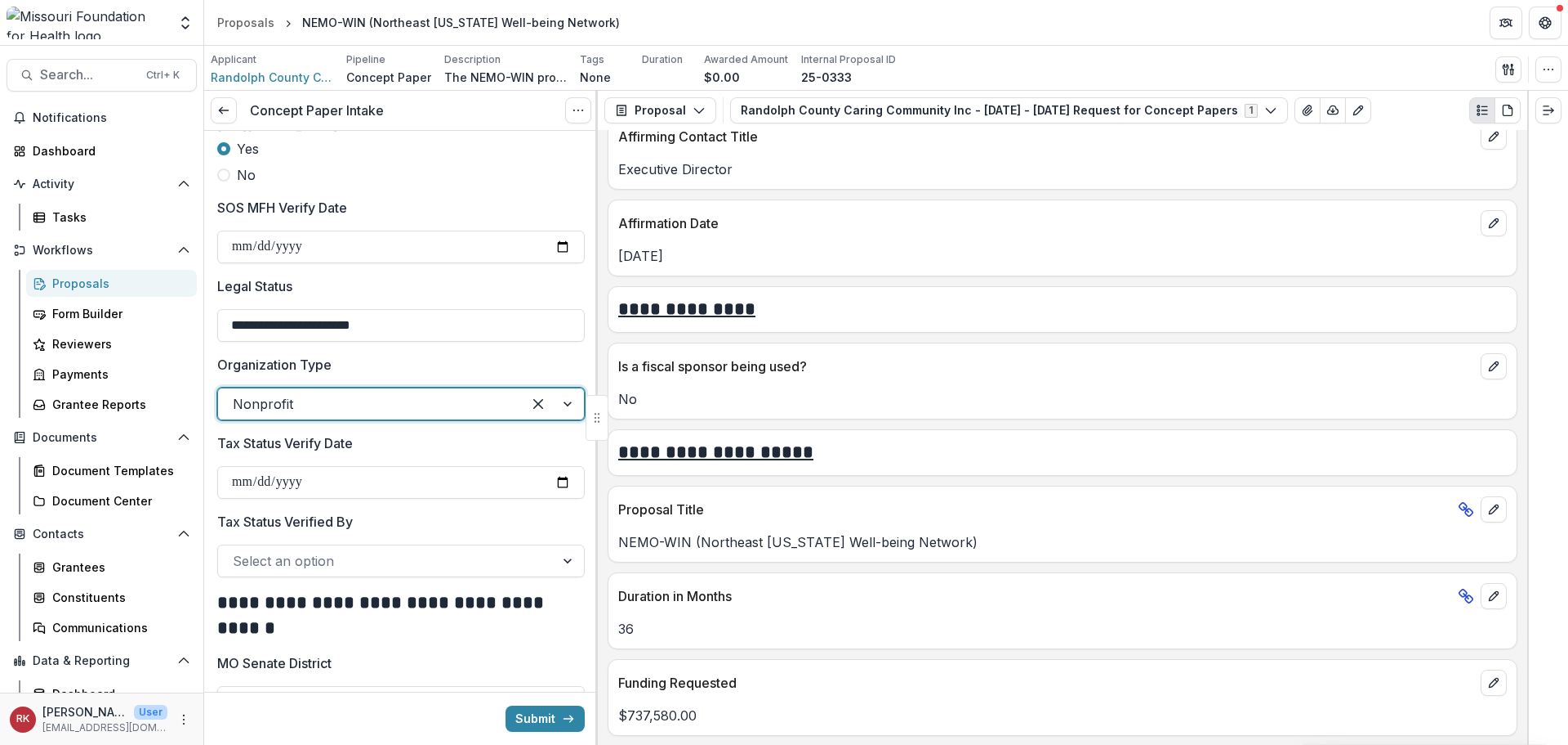
scroll to position [2125, 0]
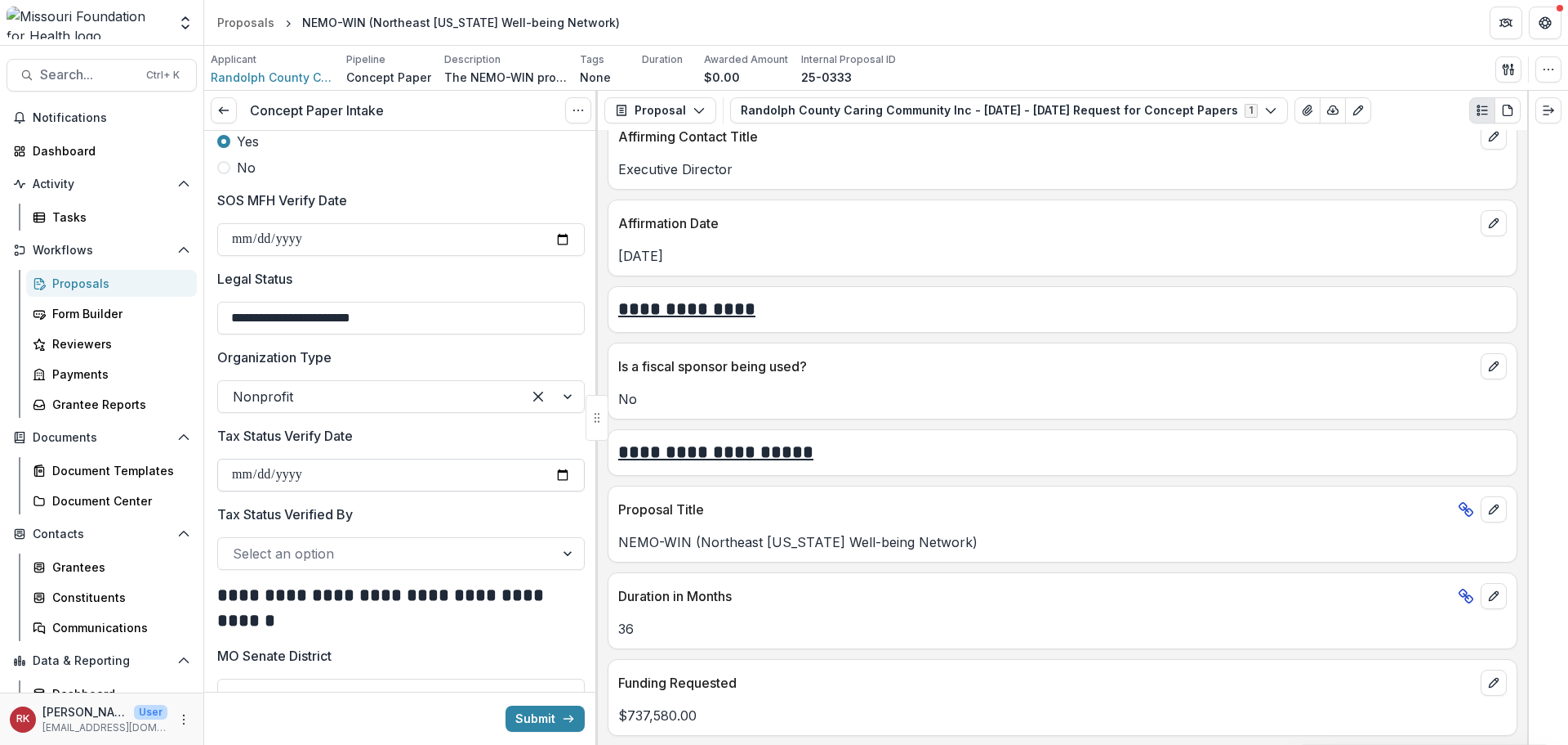
click at [560, 466] on input "Tax Status Verify Date" at bounding box center [401, 475] width 368 height 33
type input "**********"
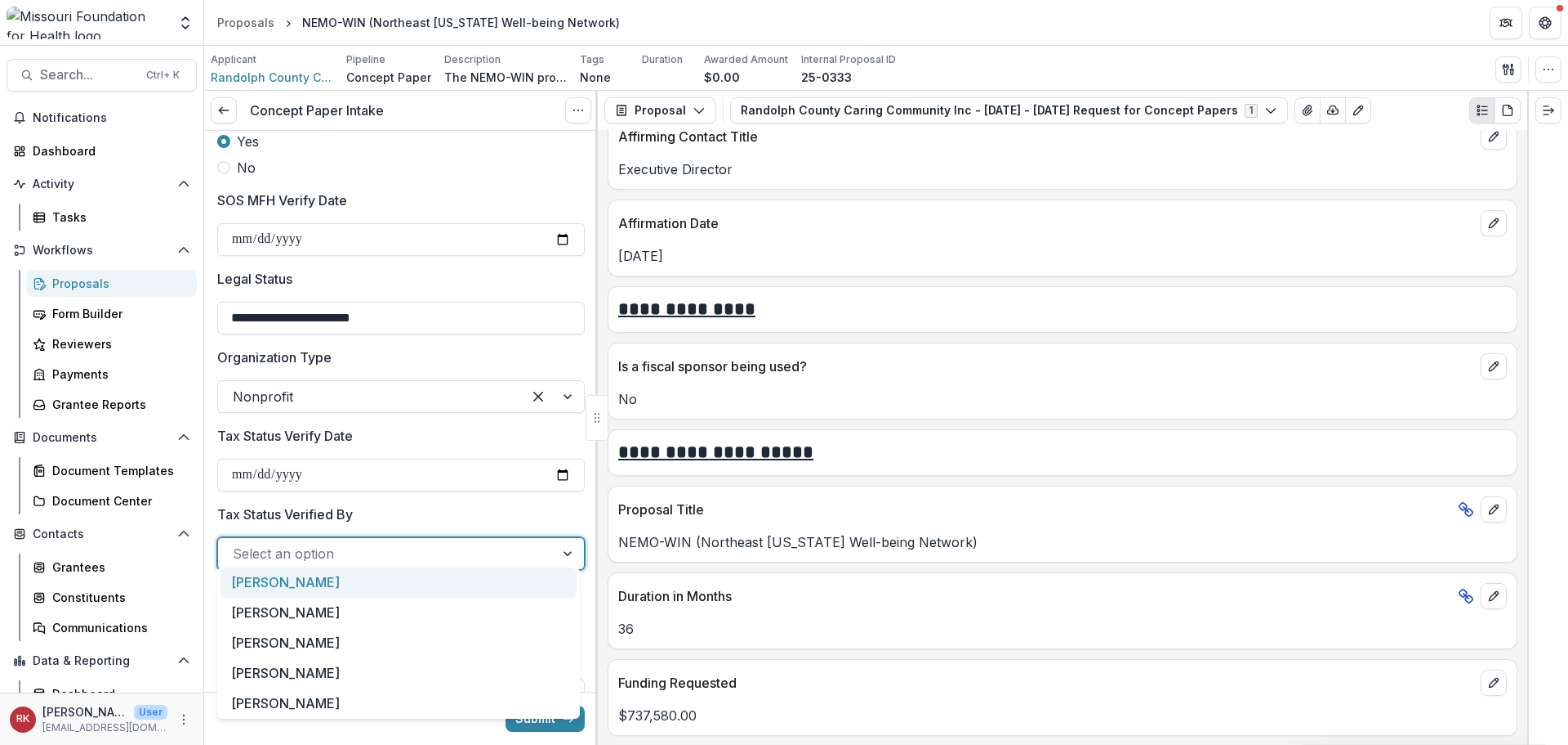
click at [293, 542] on div at bounding box center [387, 553] width 307 height 23
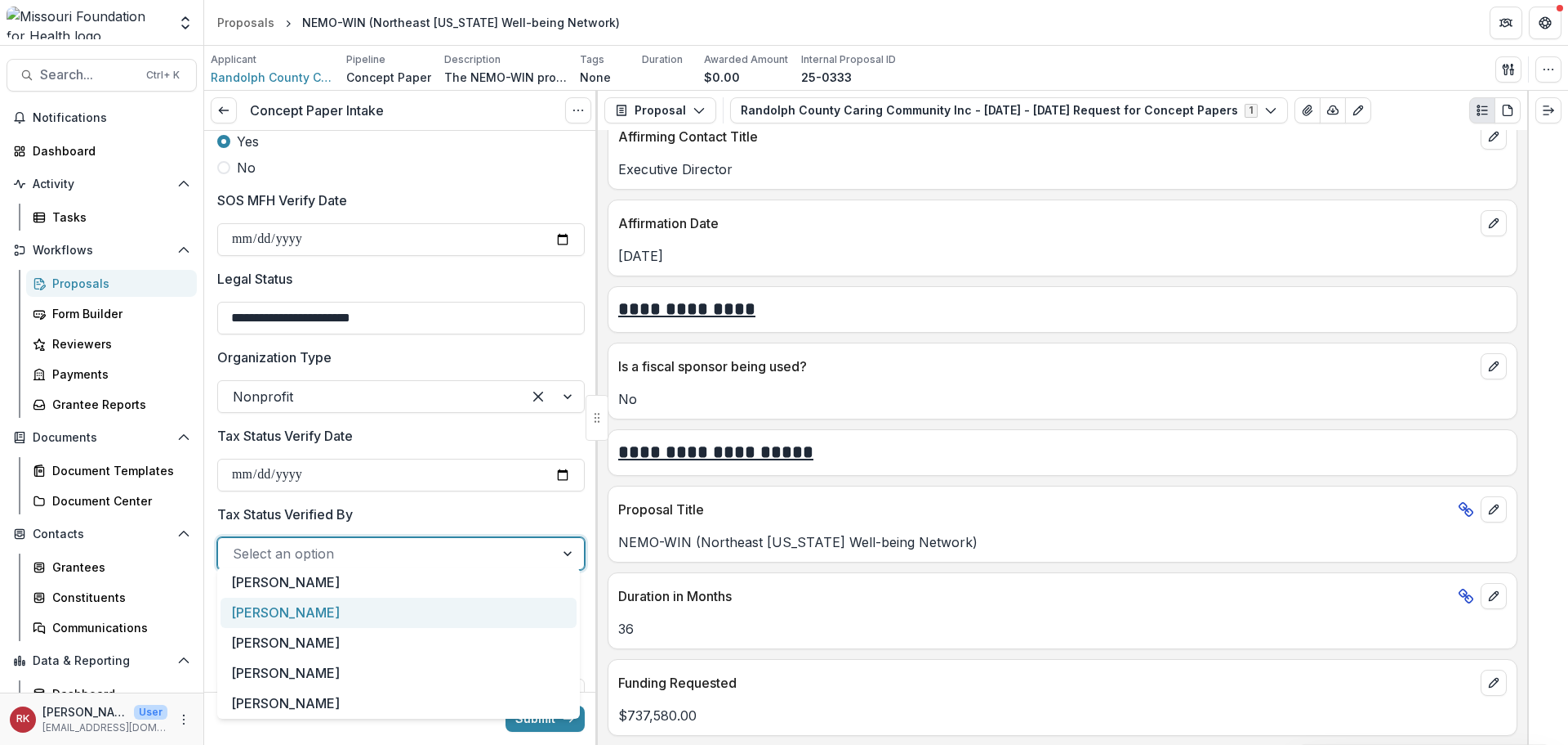
click at [292, 613] on div "[PERSON_NAME]" at bounding box center [398, 612] width 356 height 30
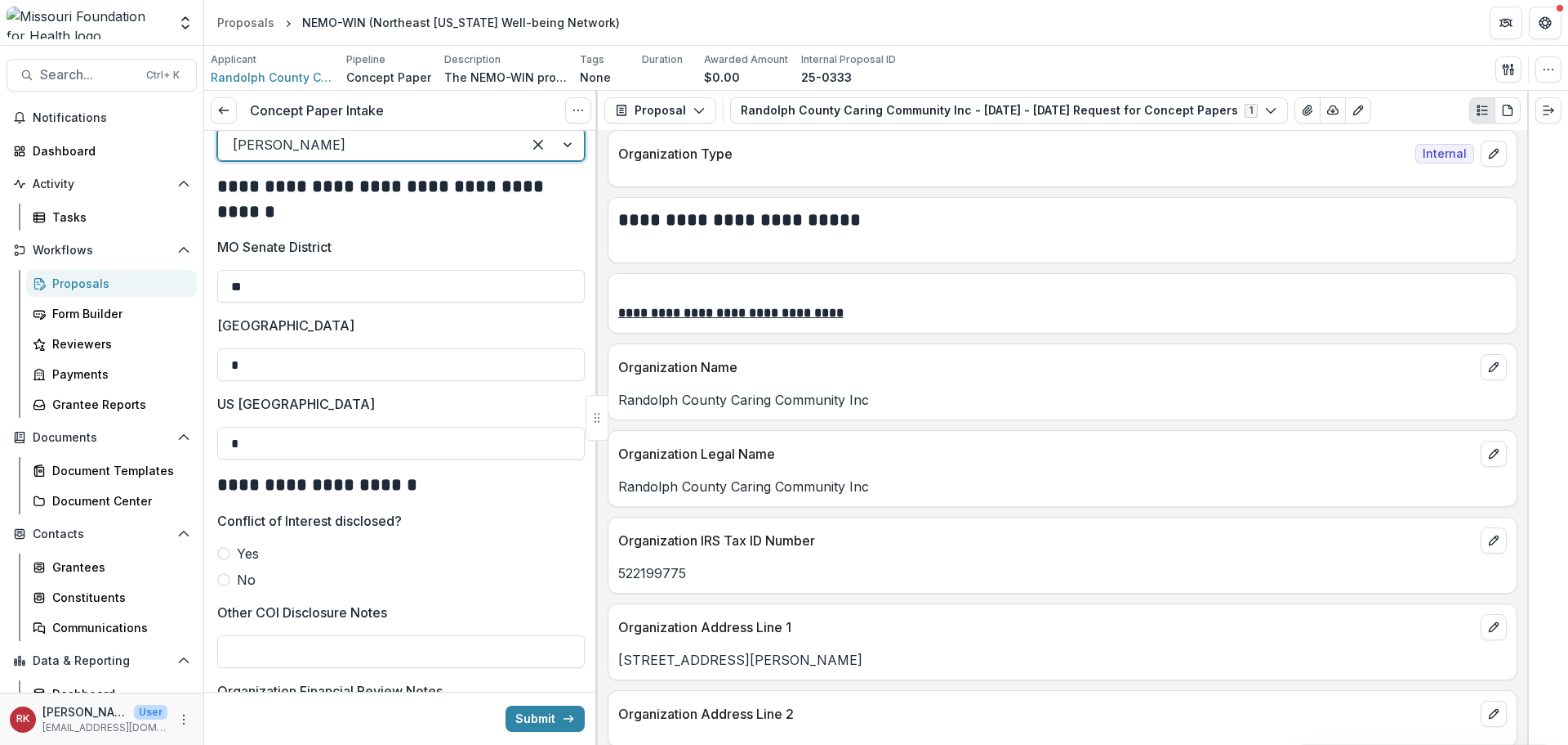
scroll to position [817, 0]
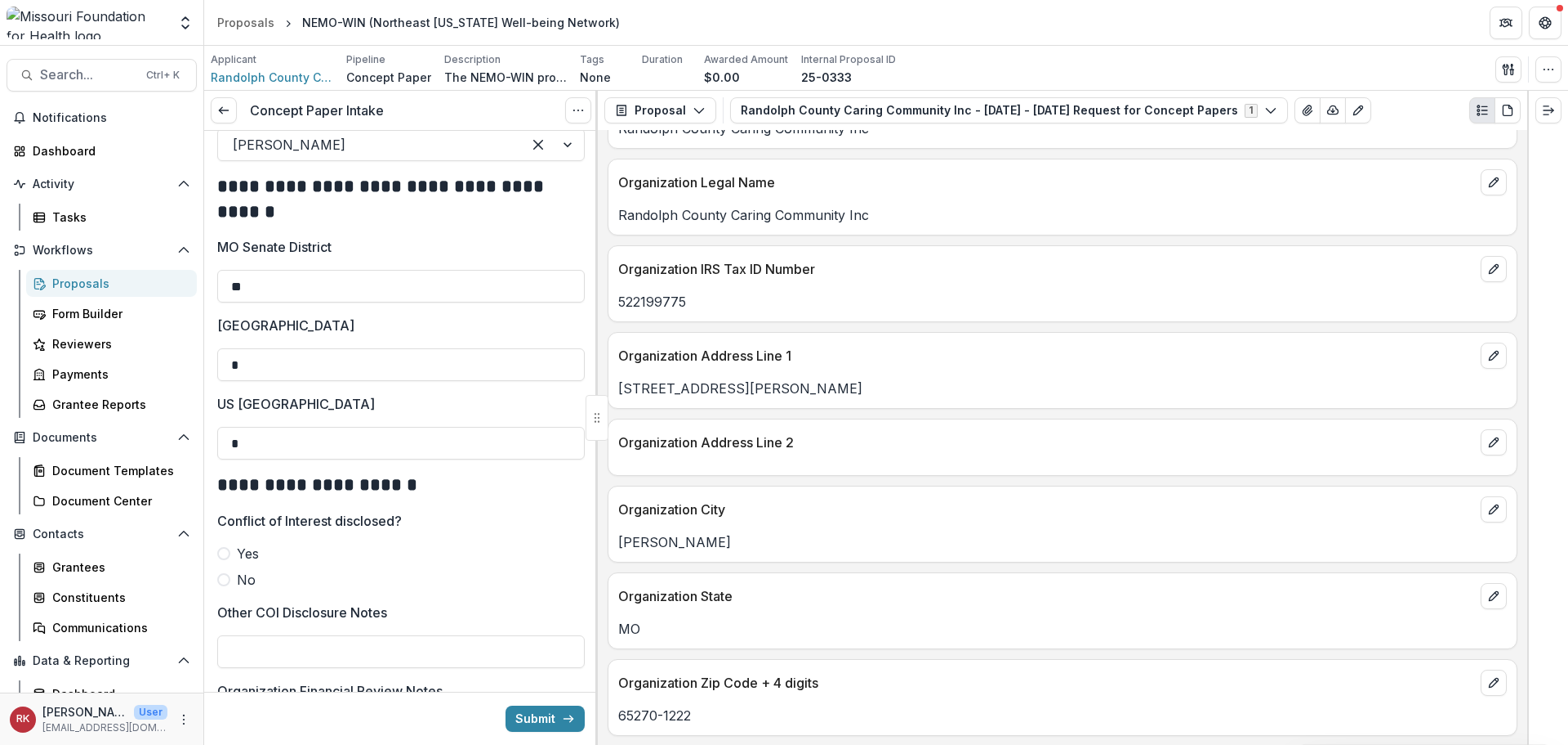
drag, startPoint x: 863, startPoint y: 389, endPoint x: 615, endPoint y: 383, distance: 248.1
click at [615, 383] on div "101 West Coates Street, Suite 201" at bounding box center [1063, 388] width 908 height 20
copy p "101 West Coates Street, Suite 201"
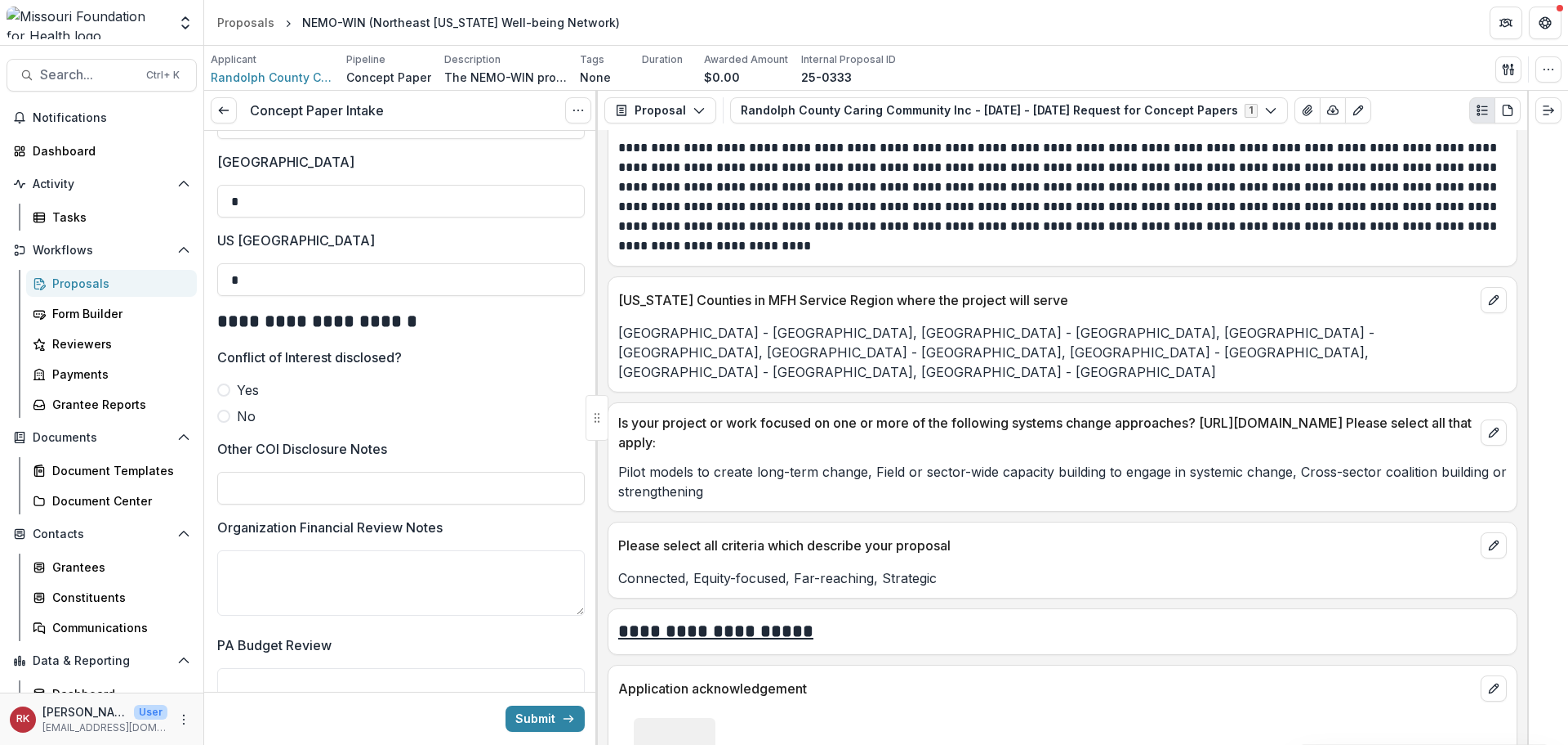
scroll to position [4757, 0]
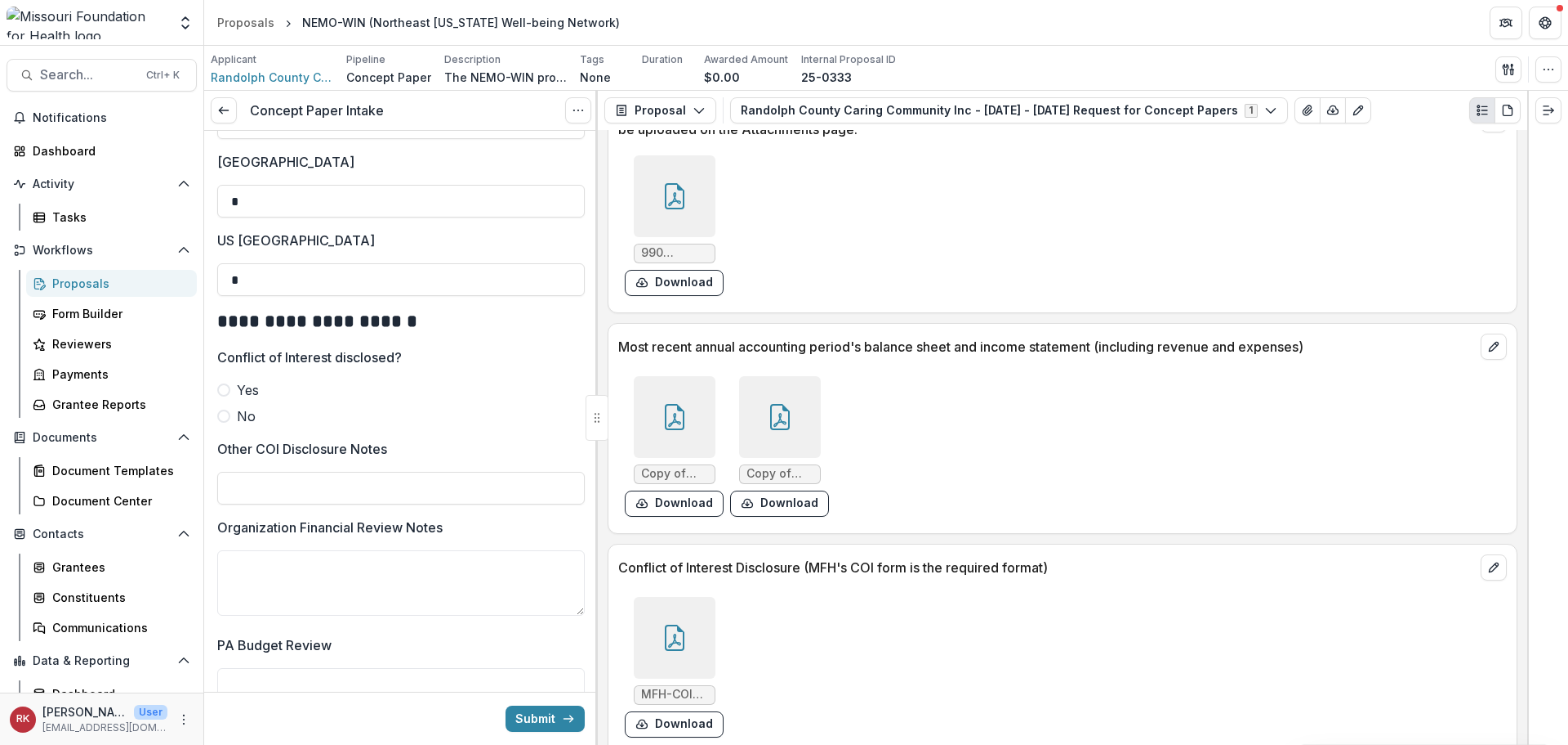
click at [687, 608] on div at bounding box center [674, 637] width 81 height 82
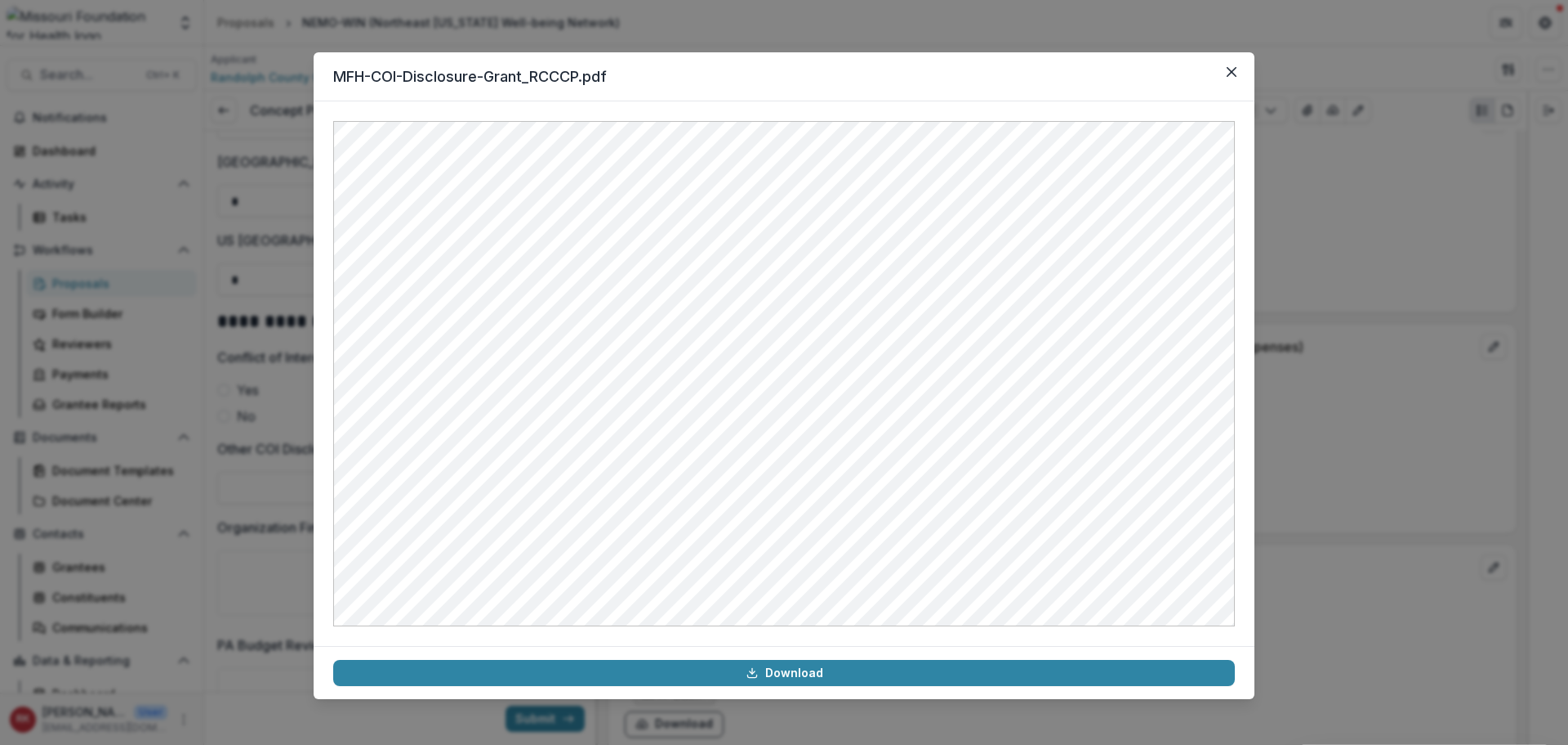
click at [1334, 389] on div "MFH-COI-Disclosure-Grant_RCCCP.pdf Download" at bounding box center [784, 372] width 1568 height 745
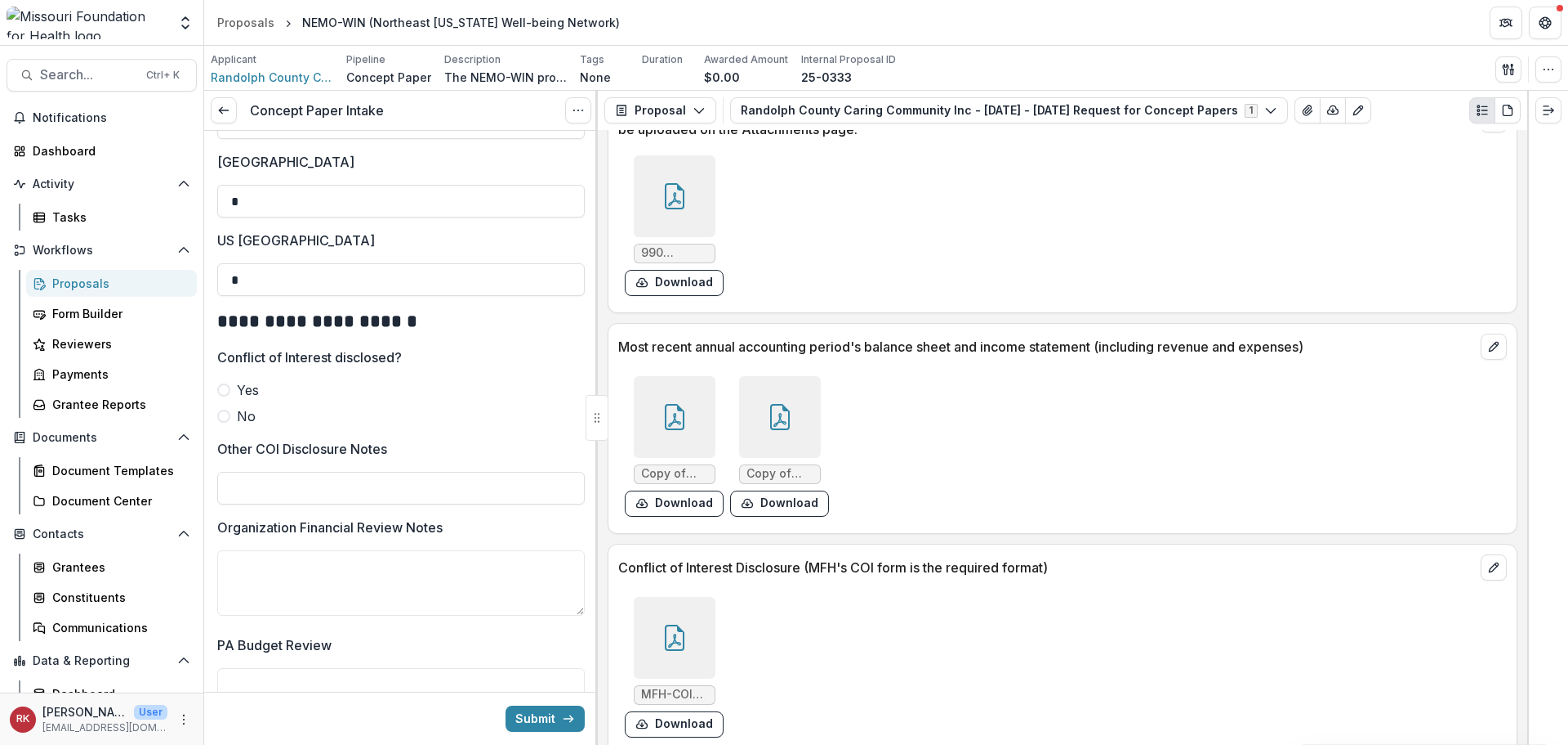
click at [225, 409] on span at bounding box center [224, 415] width 13 height 13
click at [332, 478] on input "Other COI Disclosure Notes" at bounding box center [401, 488] width 368 height 33
click at [314, 476] on input "**********" at bounding box center [401, 488] width 368 height 33
type input "**********"
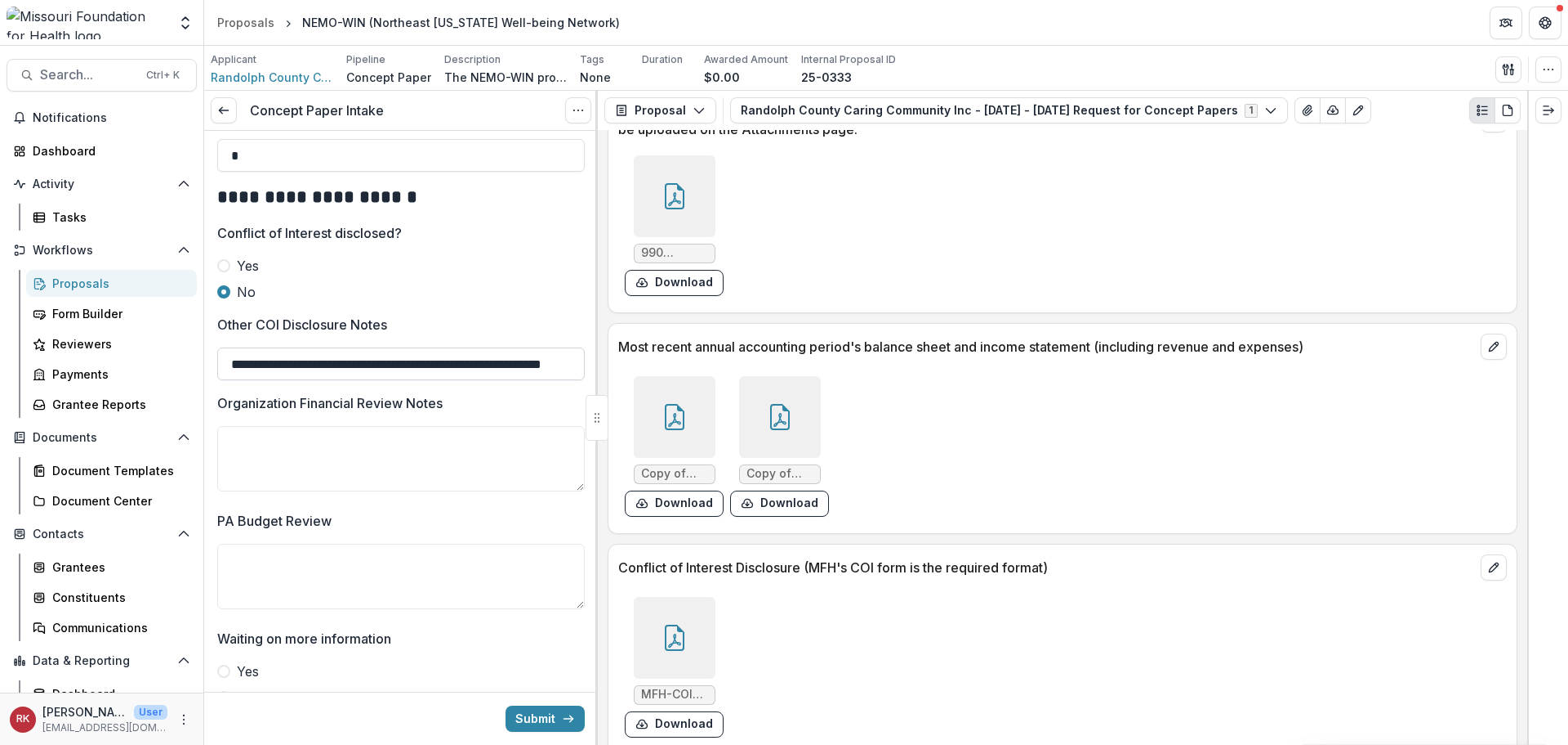
scroll to position [2972, 0]
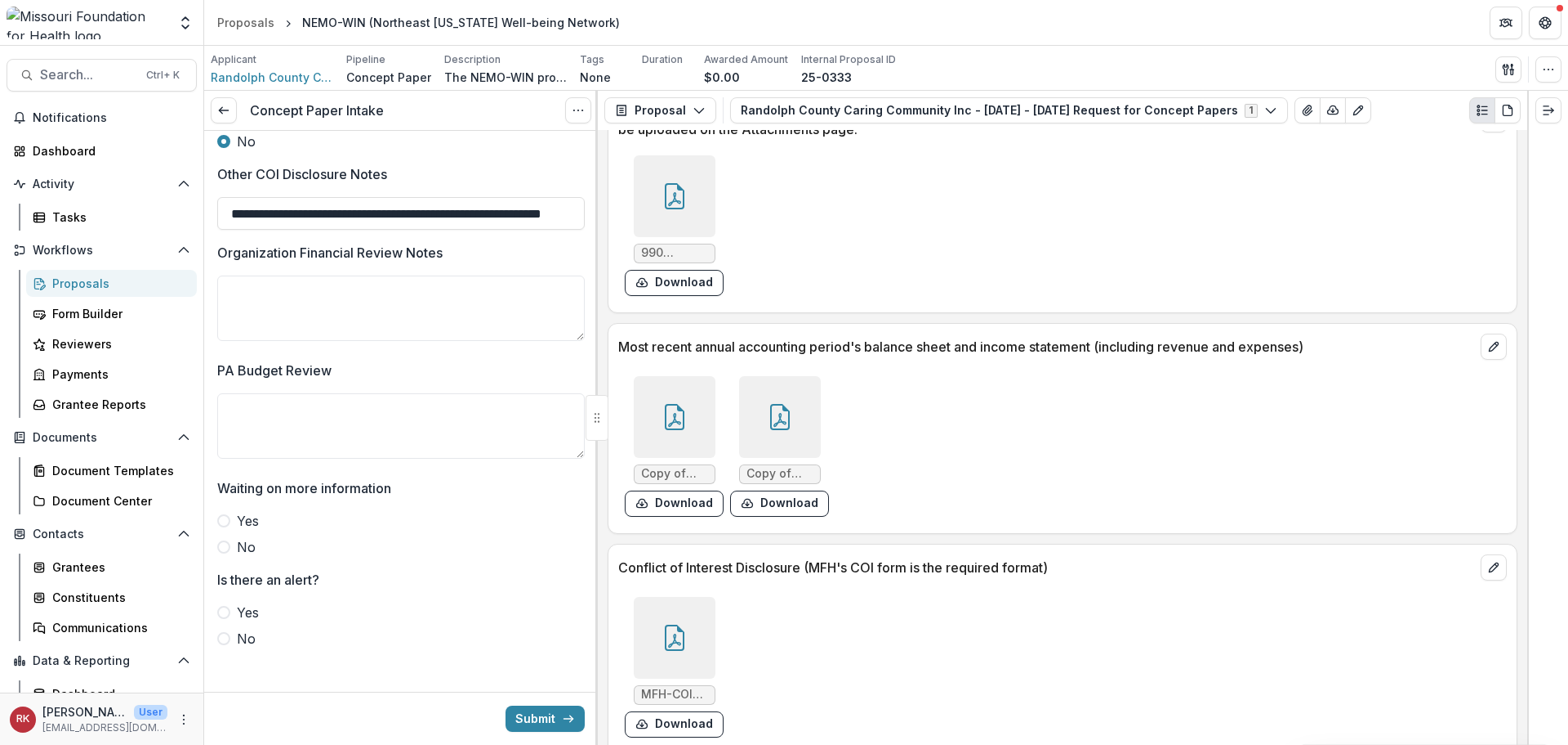
click at [696, 414] on div at bounding box center [674, 417] width 81 height 82
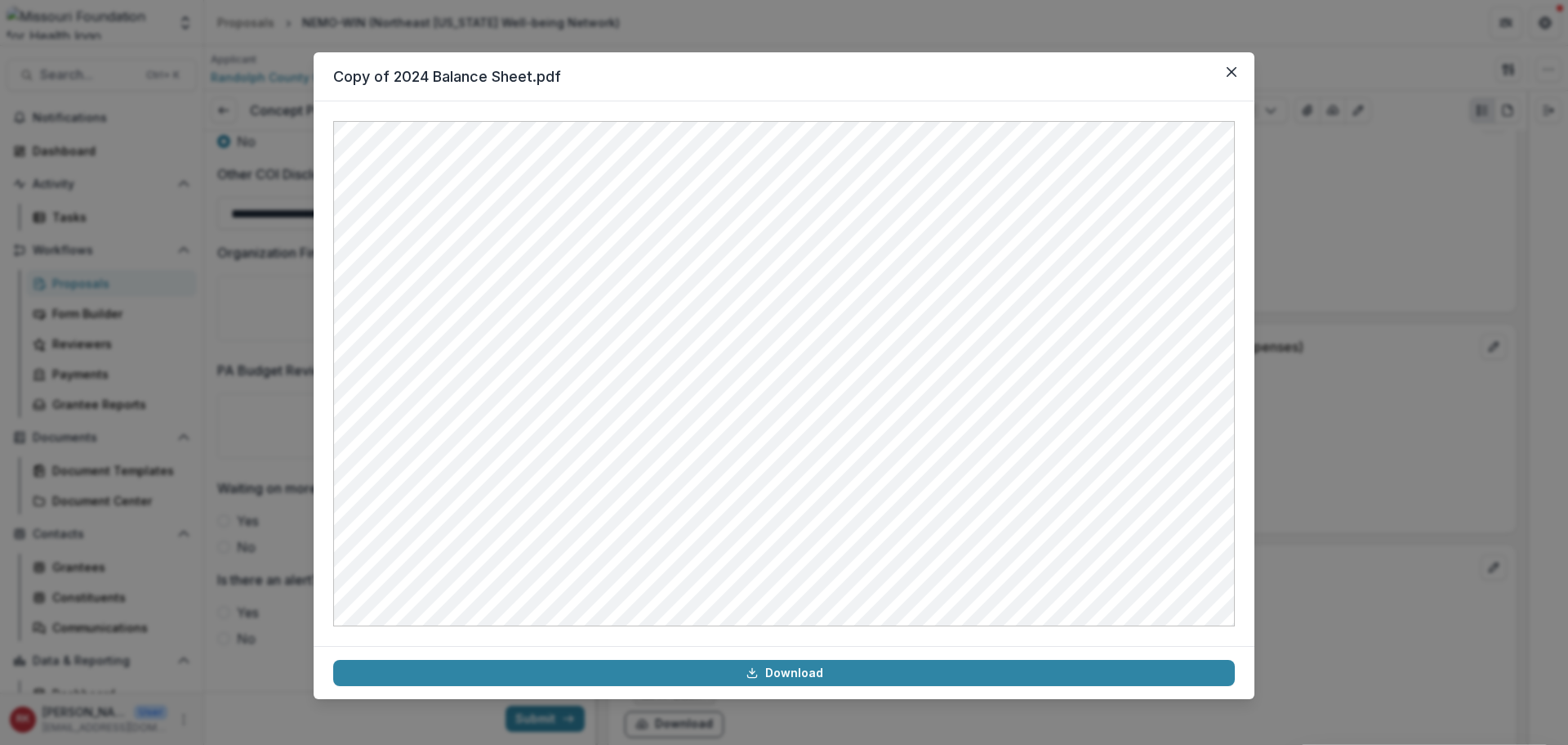
click at [1374, 473] on div "Copy of 2024 Balance Sheet.pdf Download" at bounding box center [784, 372] width 1568 height 745
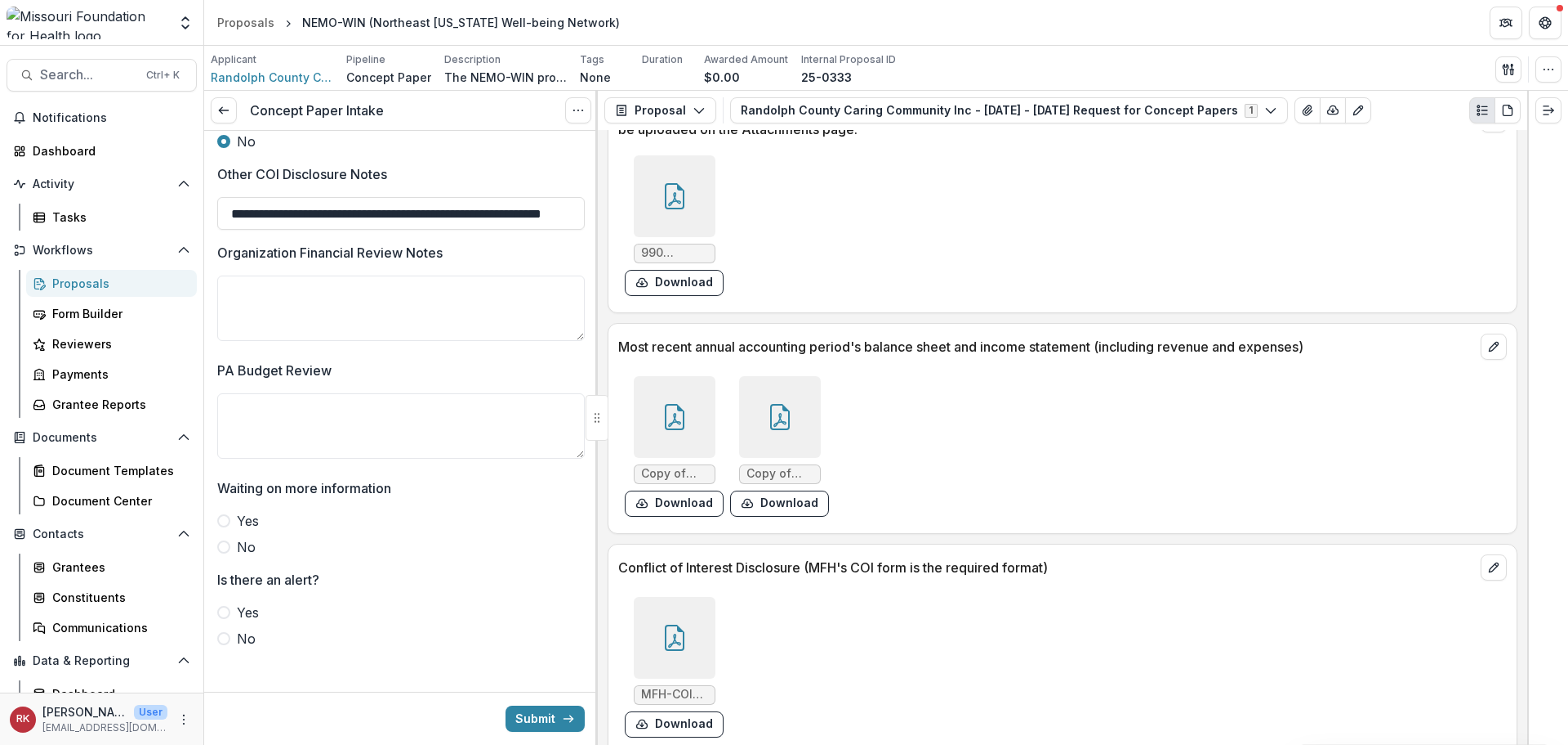
click at [764, 414] on div at bounding box center [780, 417] width 81 height 82
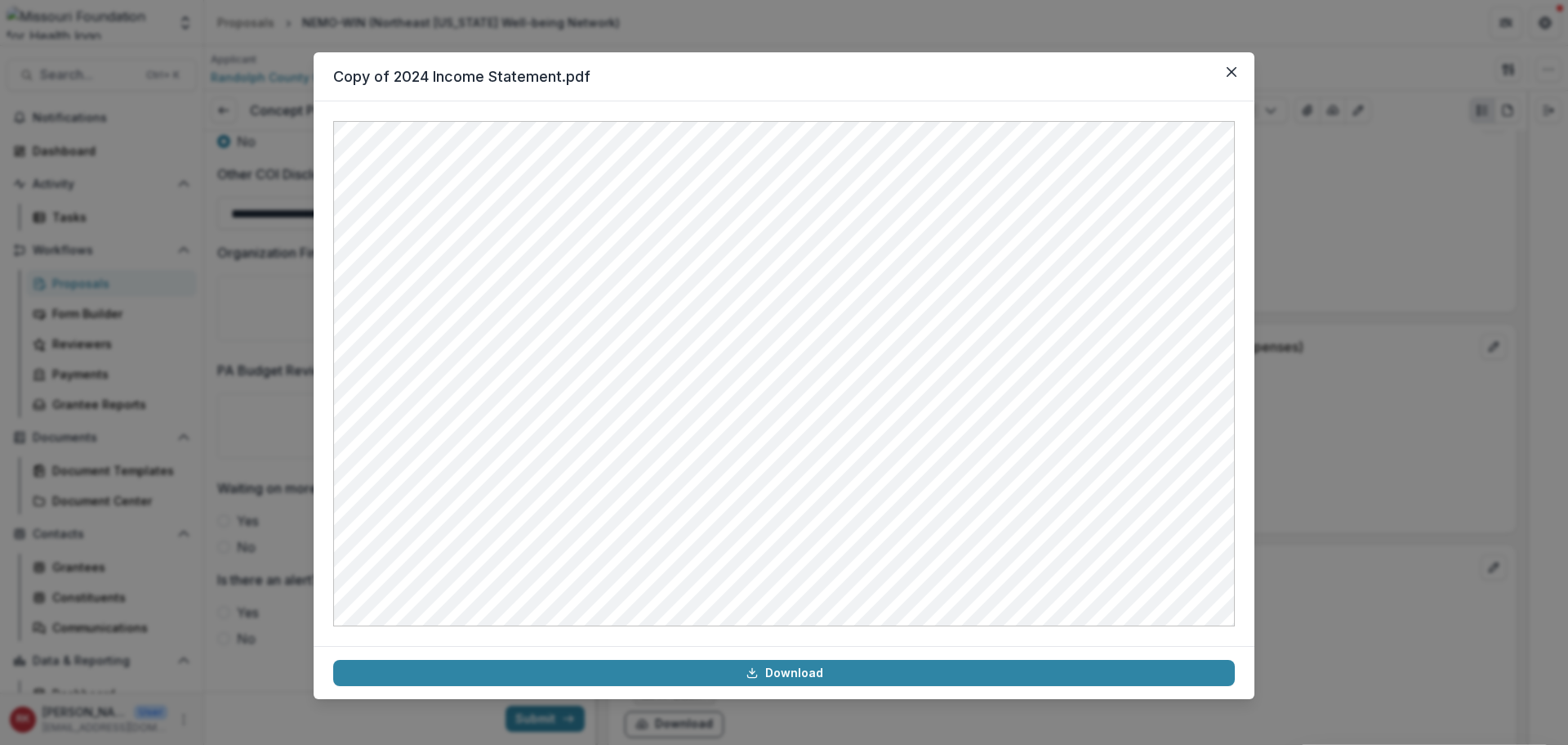
click at [1302, 389] on div "Copy of 2024 Income Statement.pdf Download" at bounding box center [784, 372] width 1568 height 745
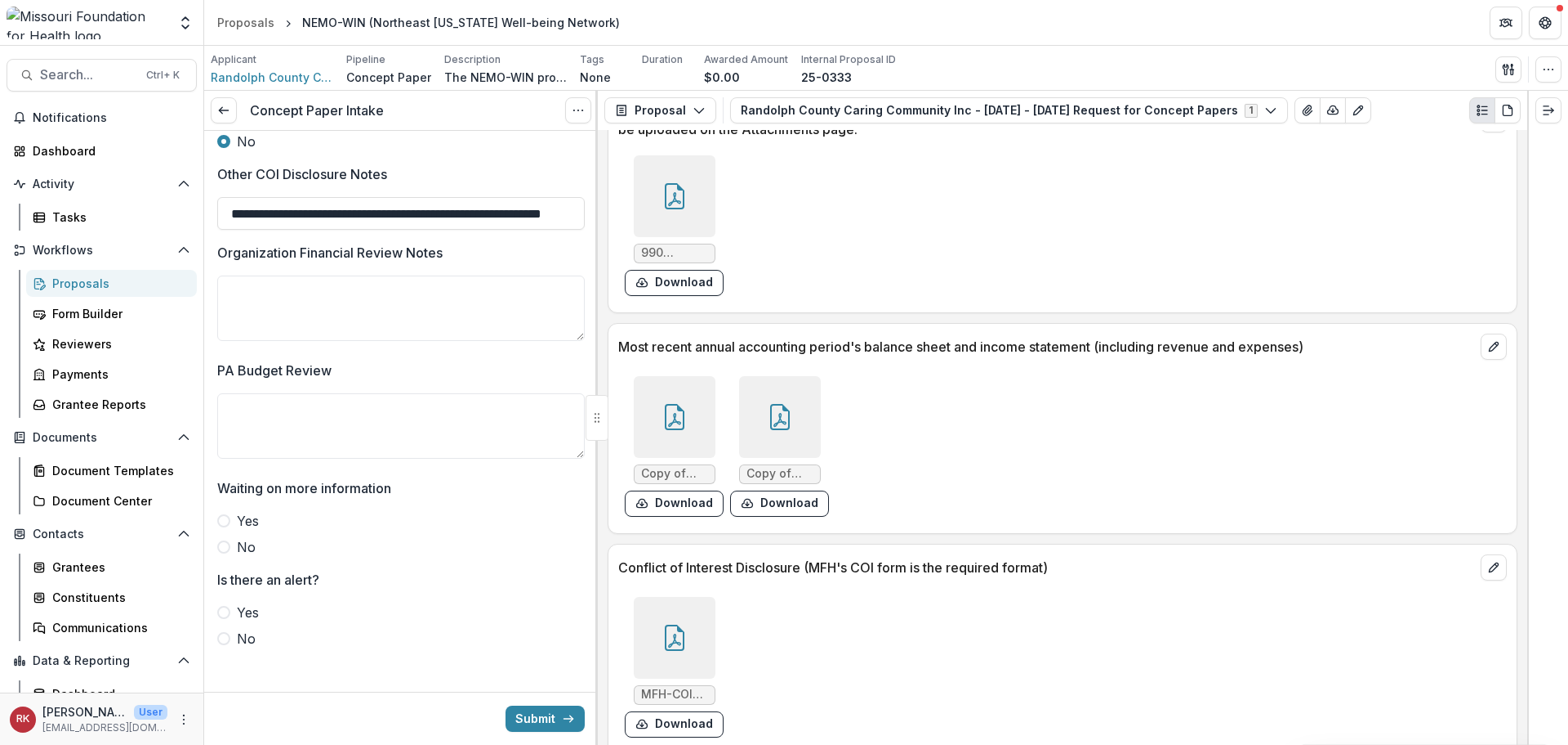
click at [789, 396] on div at bounding box center [780, 417] width 81 height 82
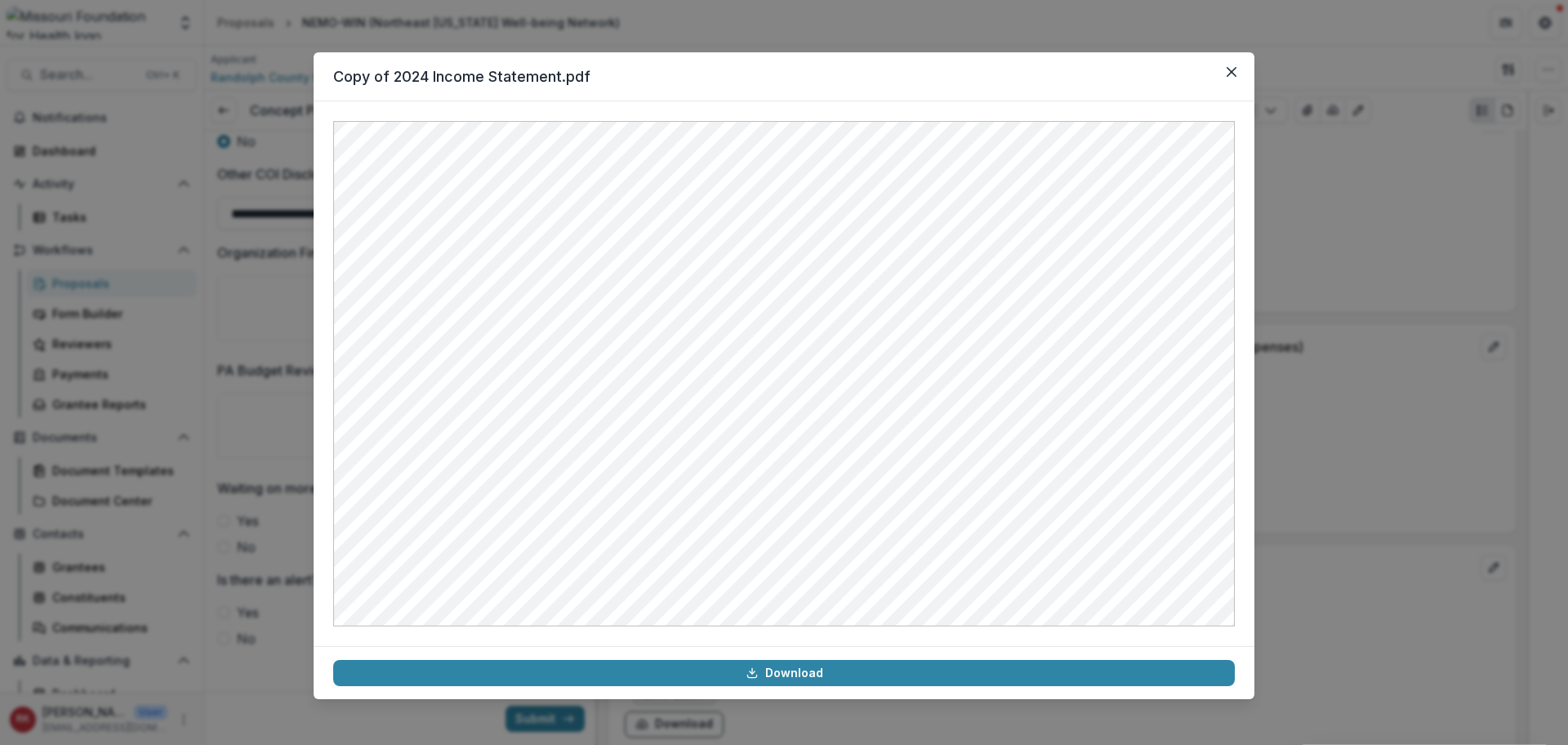
click at [1318, 390] on div "Copy of 2024 Income Statement.pdf Download" at bounding box center [784, 372] width 1568 height 745
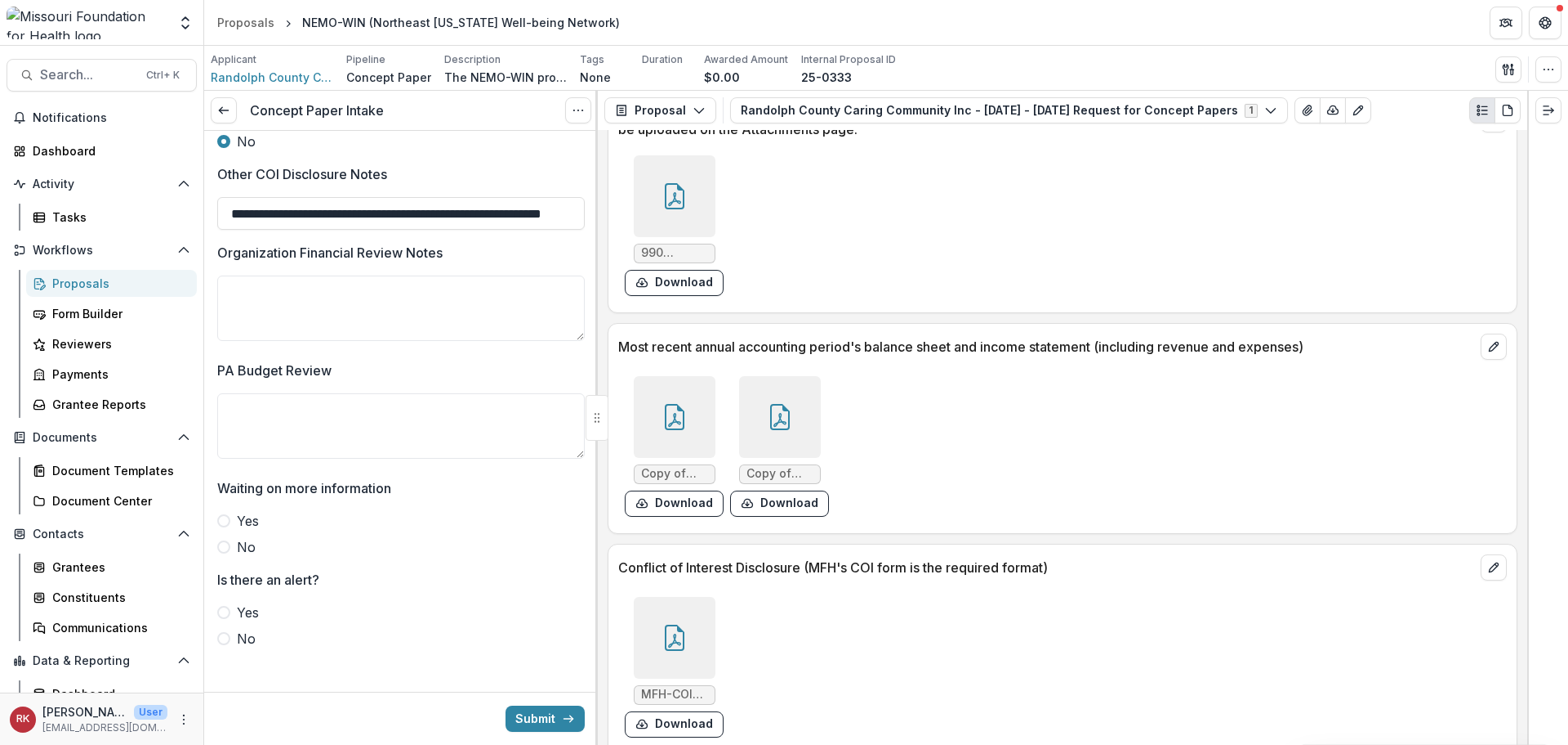
click at [661, 376] on div at bounding box center [674, 417] width 81 height 82
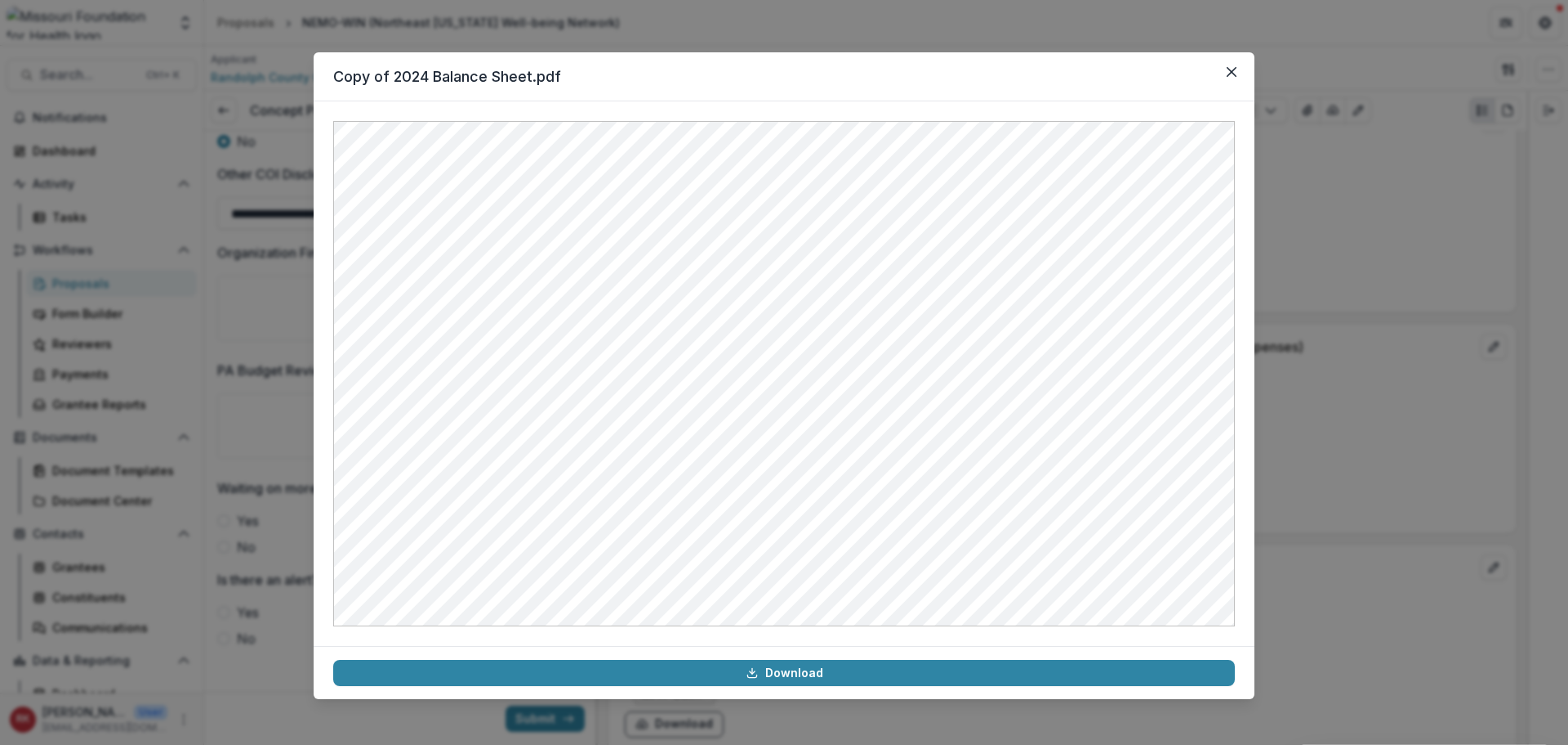
click at [1380, 347] on div "Copy of 2024 Balance Sheet.pdf Download" at bounding box center [784, 372] width 1568 height 745
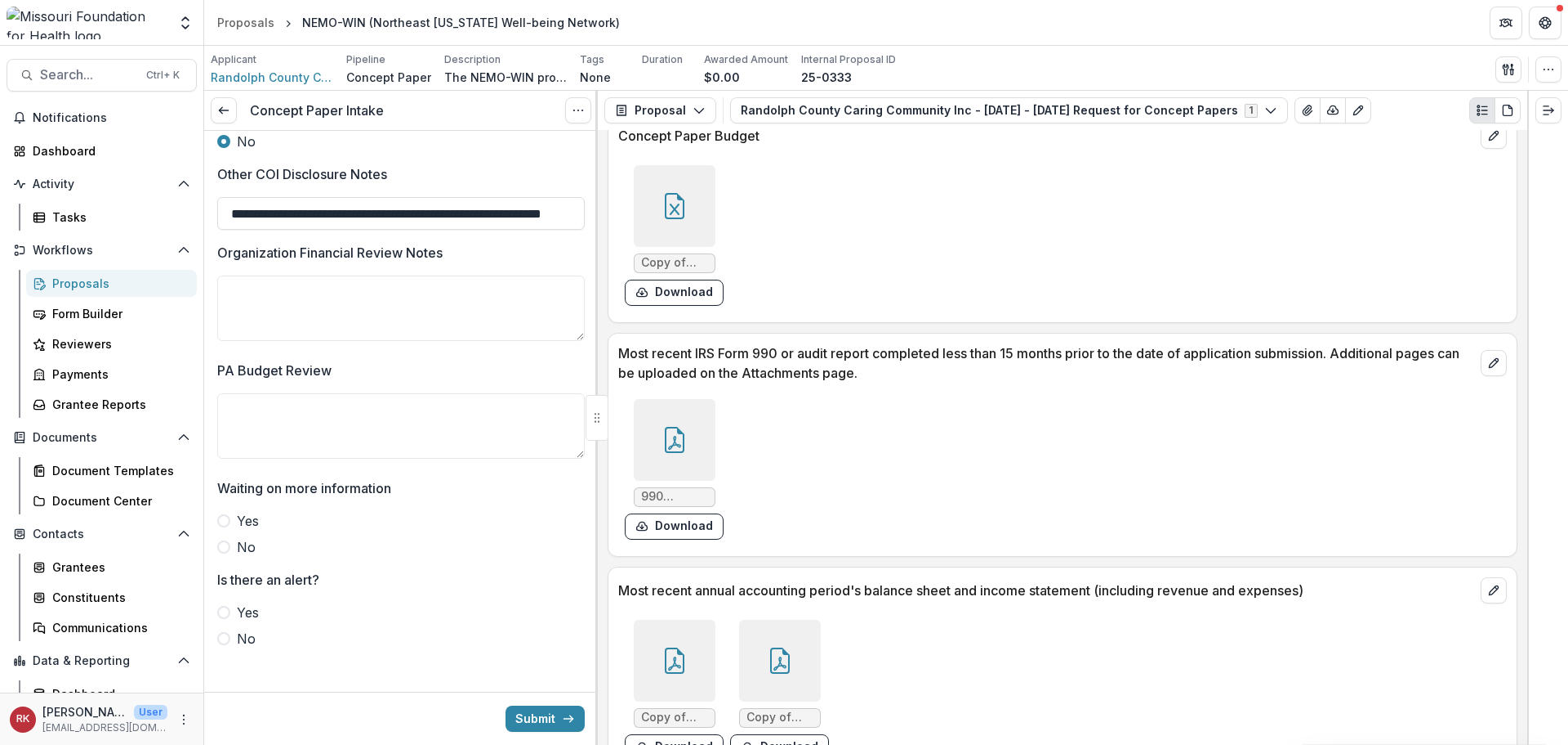
scroll to position [4512, 0]
click at [673, 428] on icon at bounding box center [674, 441] width 26 height 26
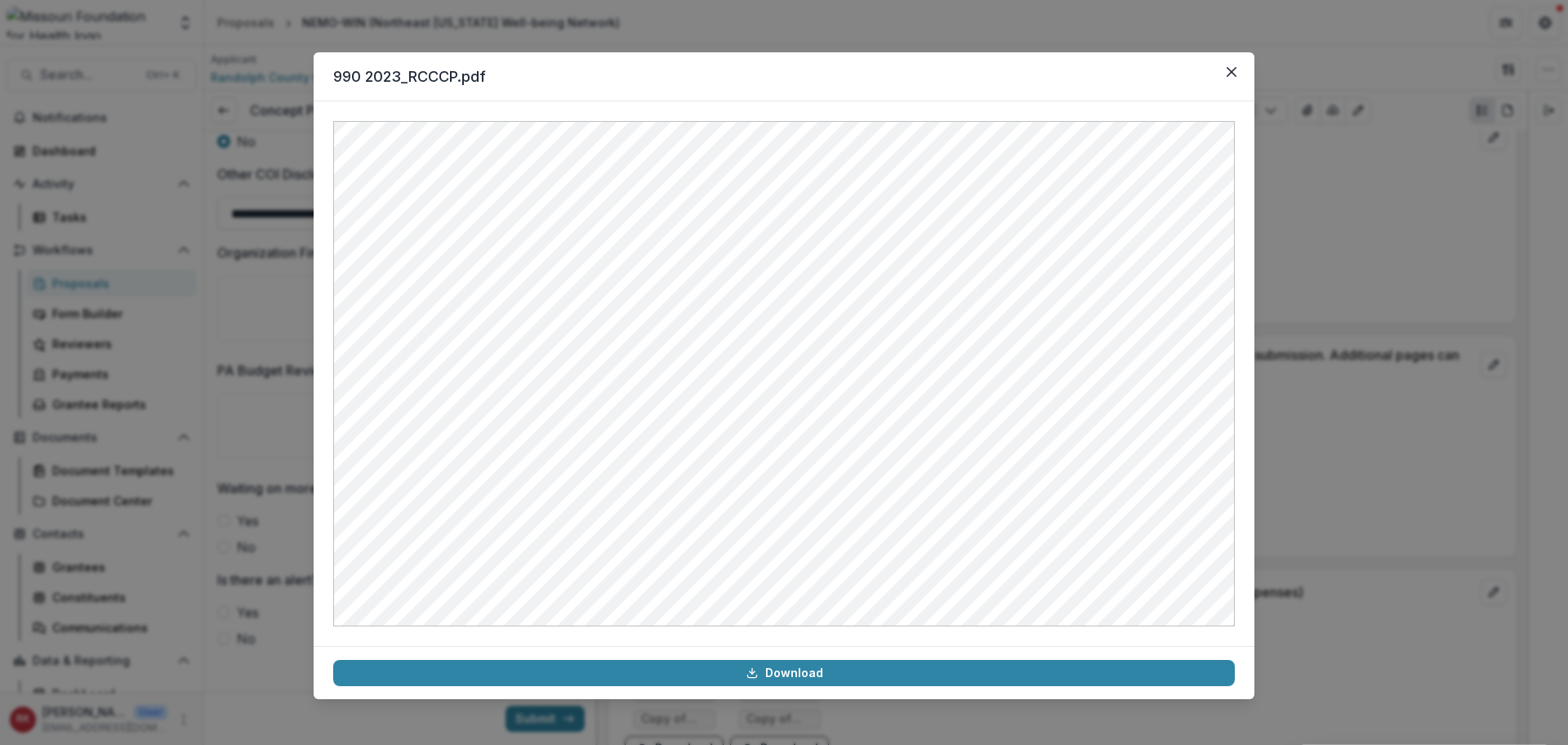
click at [1376, 363] on div "990 2023_RCCCP.pdf Download" at bounding box center [784, 372] width 1568 height 745
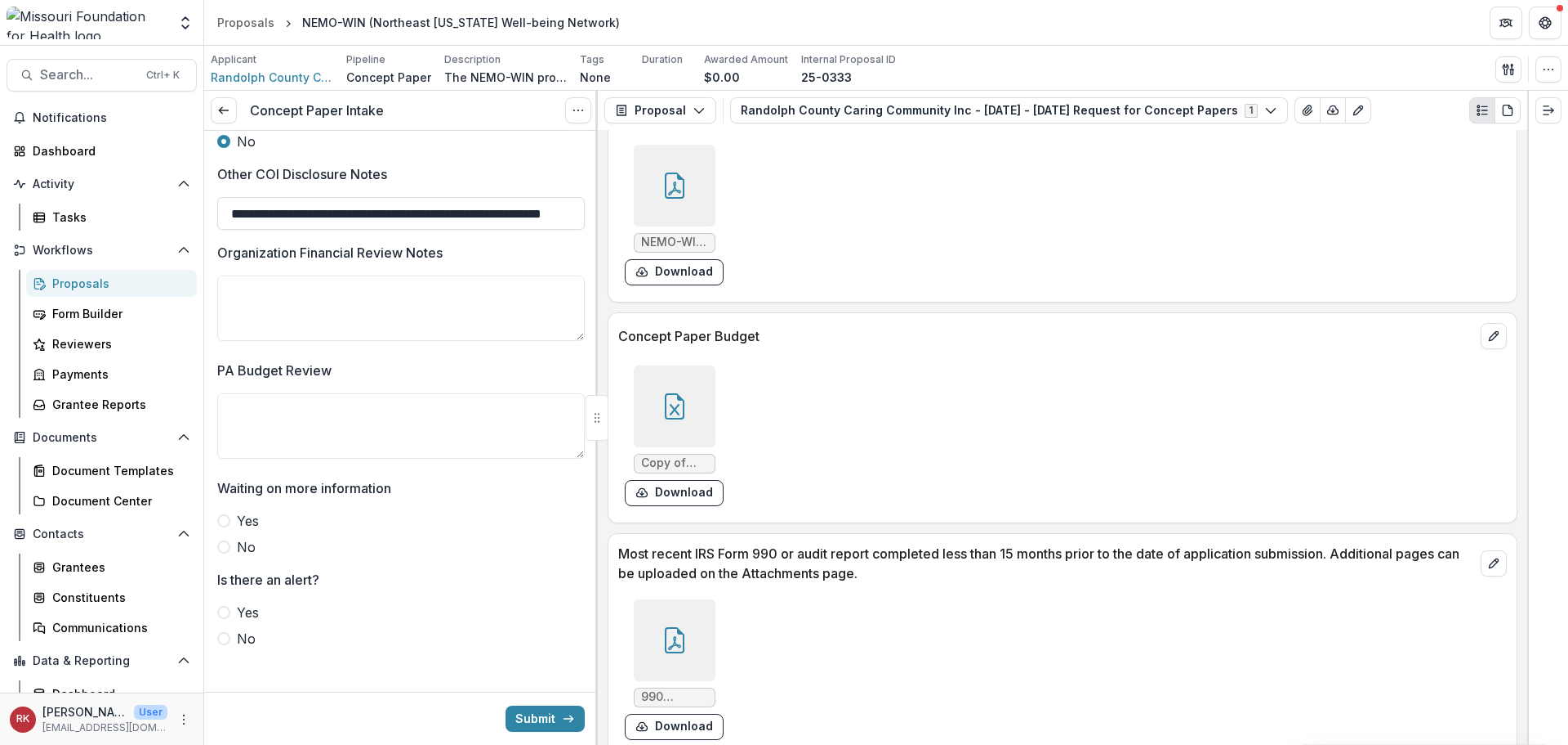
scroll to position [4266, 0]
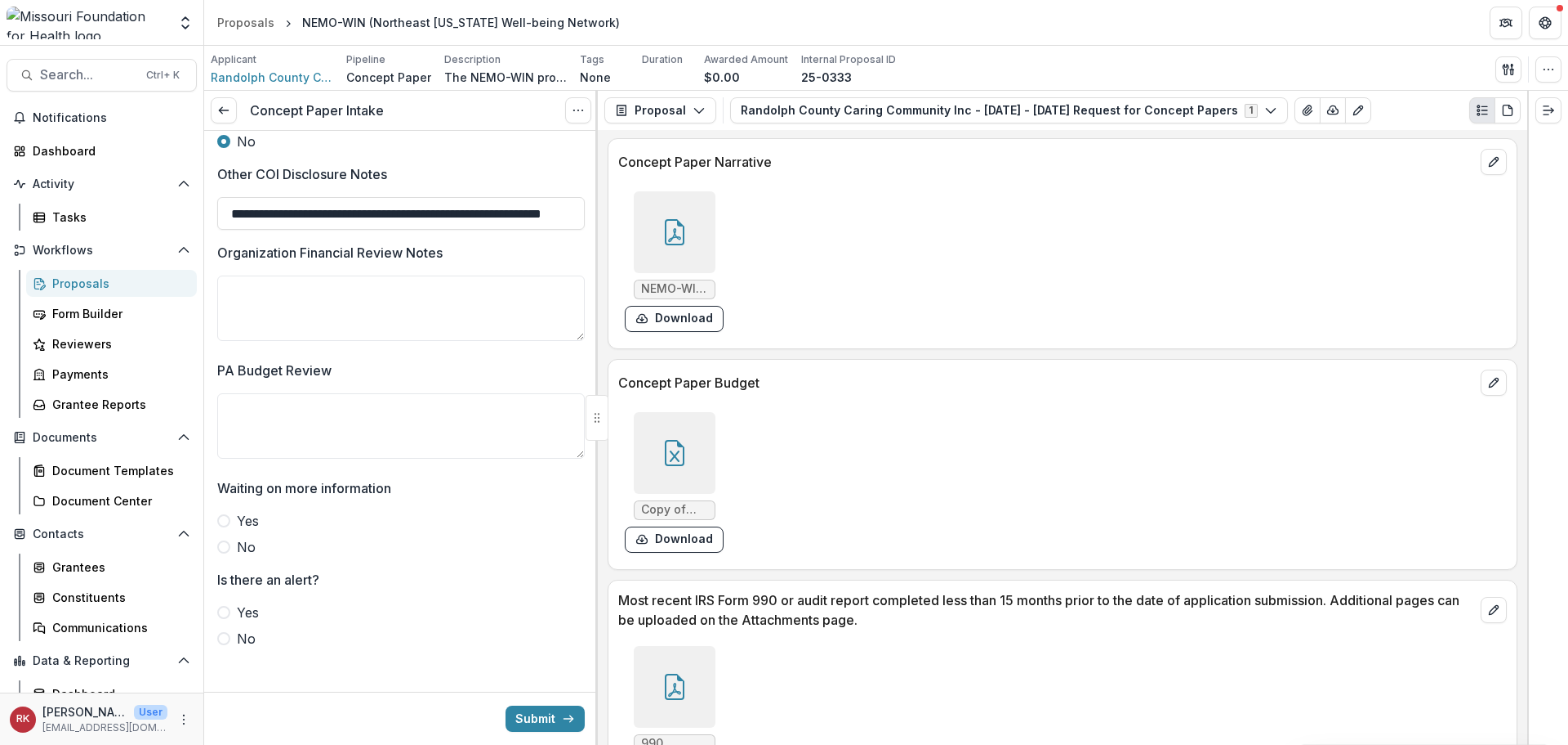
click at [660, 449] on div at bounding box center [674, 453] width 81 height 82
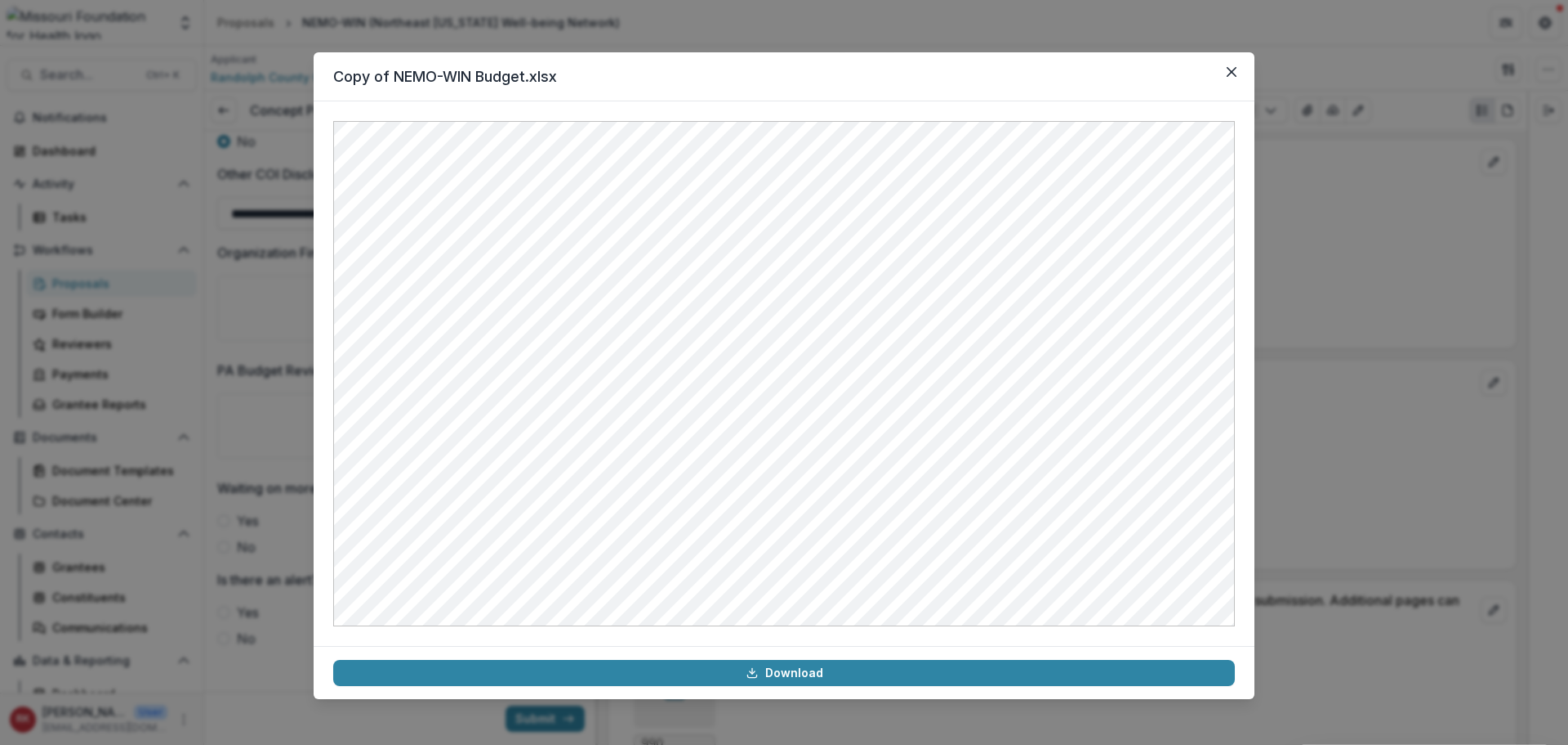
click at [1312, 372] on div "Copy of NEMO-WIN Budget.xlsx Download" at bounding box center [784, 372] width 1568 height 745
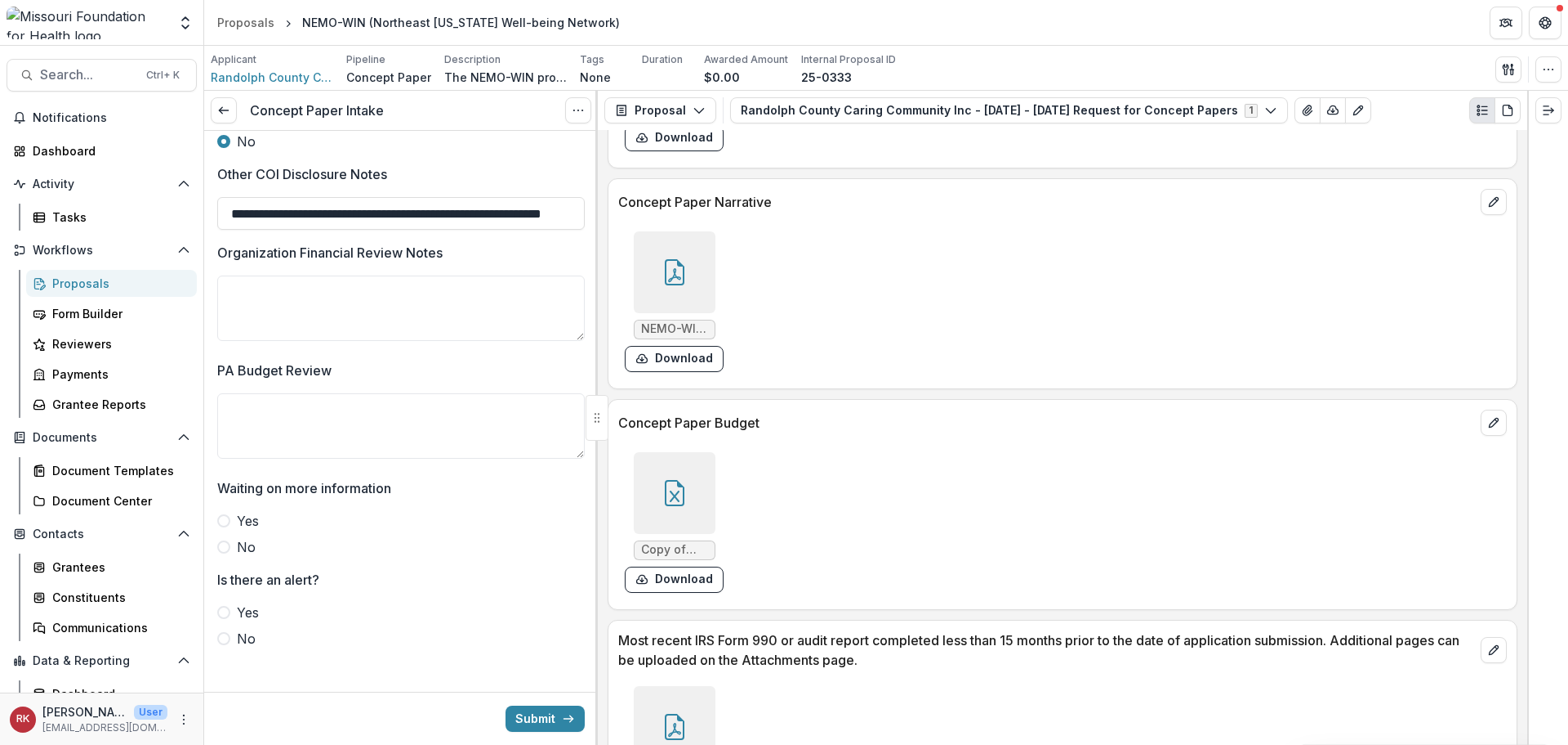
scroll to position [4103, 0]
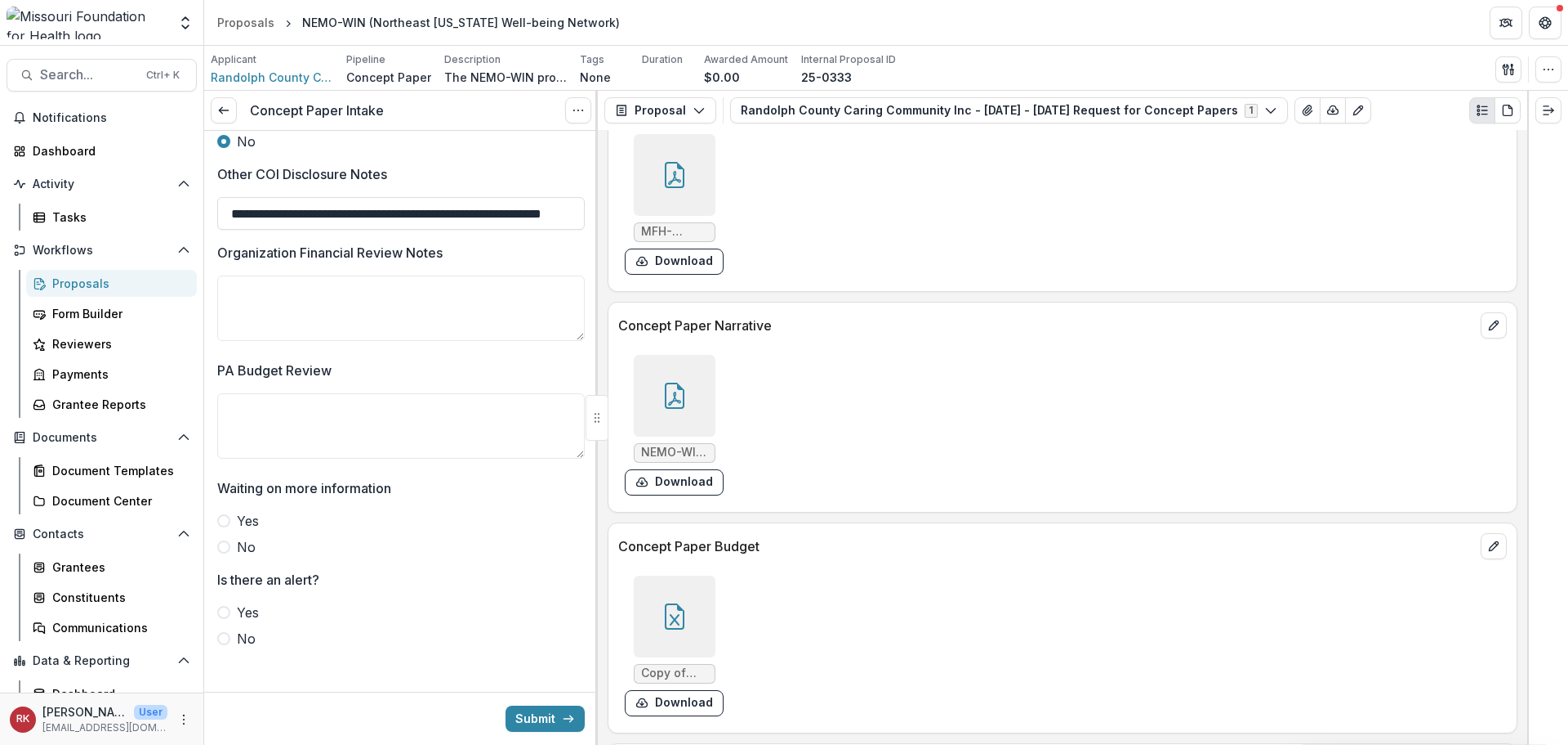
click at [673, 360] on div at bounding box center [674, 395] width 81 height 82
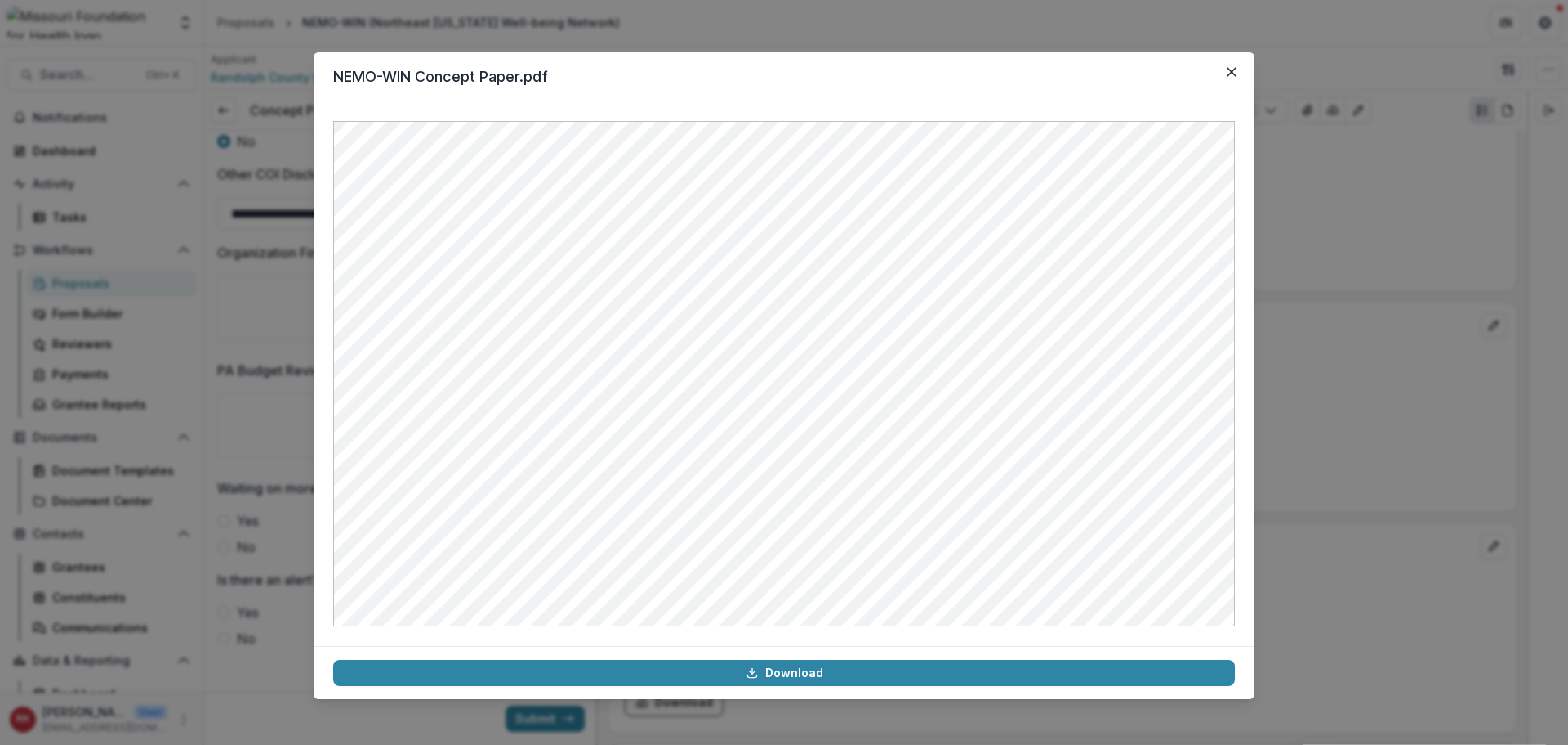
click at [1448, 365] on div "NEMO-WIN Concept Paper.pdf Download" at bounding box center [784, 372] width 1568 height 745
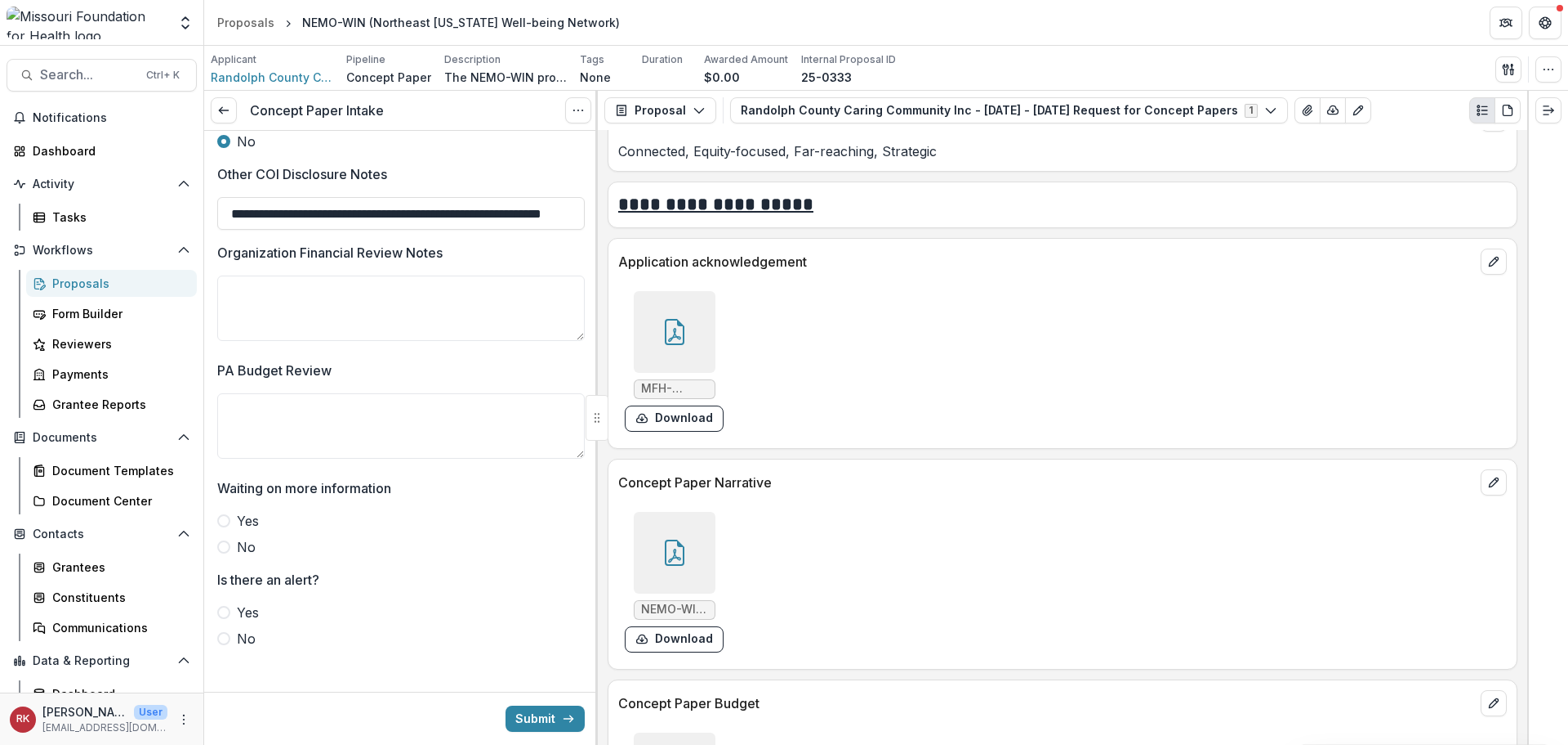
scroll to position [3939, 0]
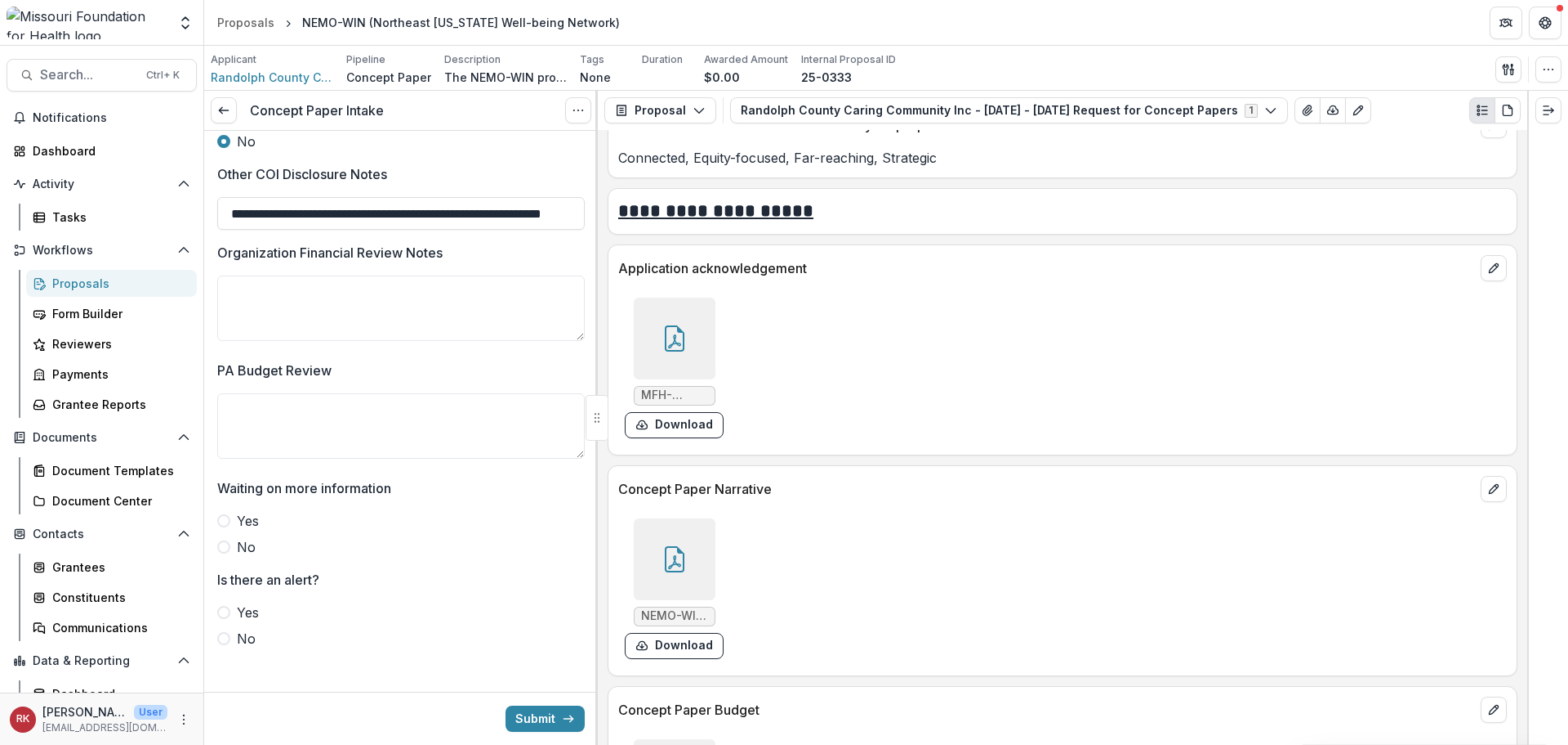
click at [689, 342] on div at bounding box center [674, 338] width 81 height 82
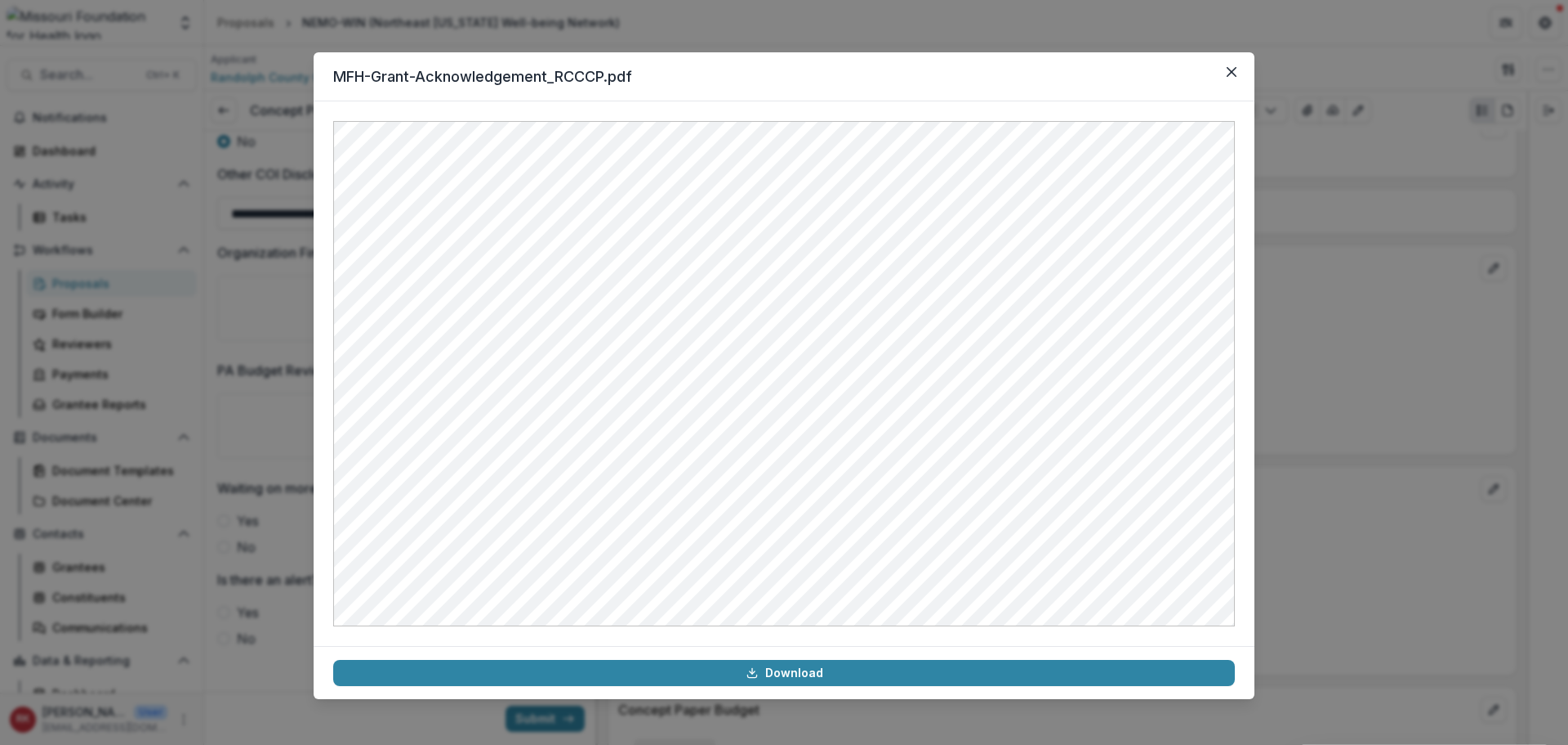
click at [1311, 376] on div "MFH-Grant-Acknowledgement_RCCCP.pdf Download" at bounding box center [784, 372] width 1568 height 745
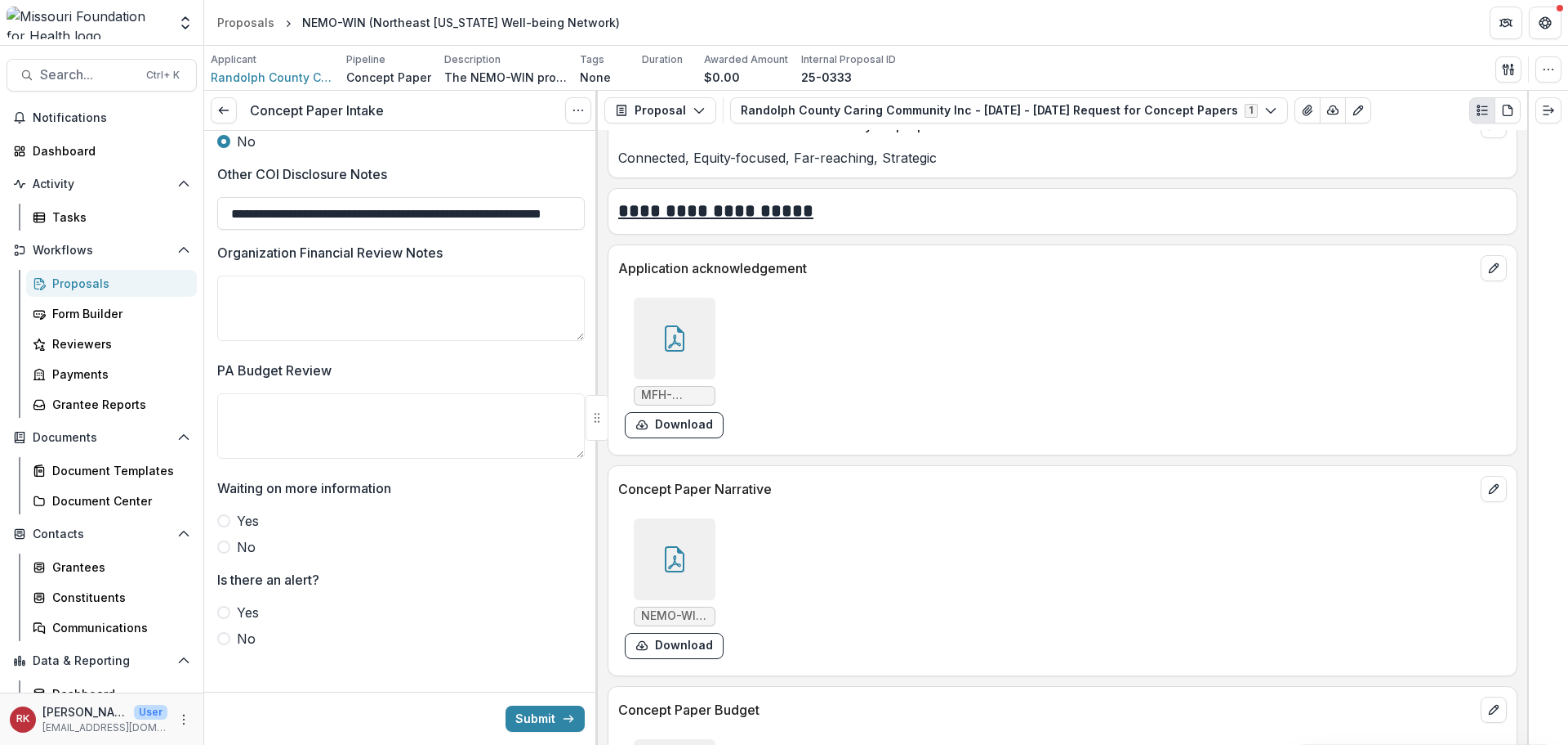
click at [224, 543] on span at bounding box center [224, 546] width 13 height 13
click at [224, 605] on span at bounding box center [224, 611] width 13 height 13
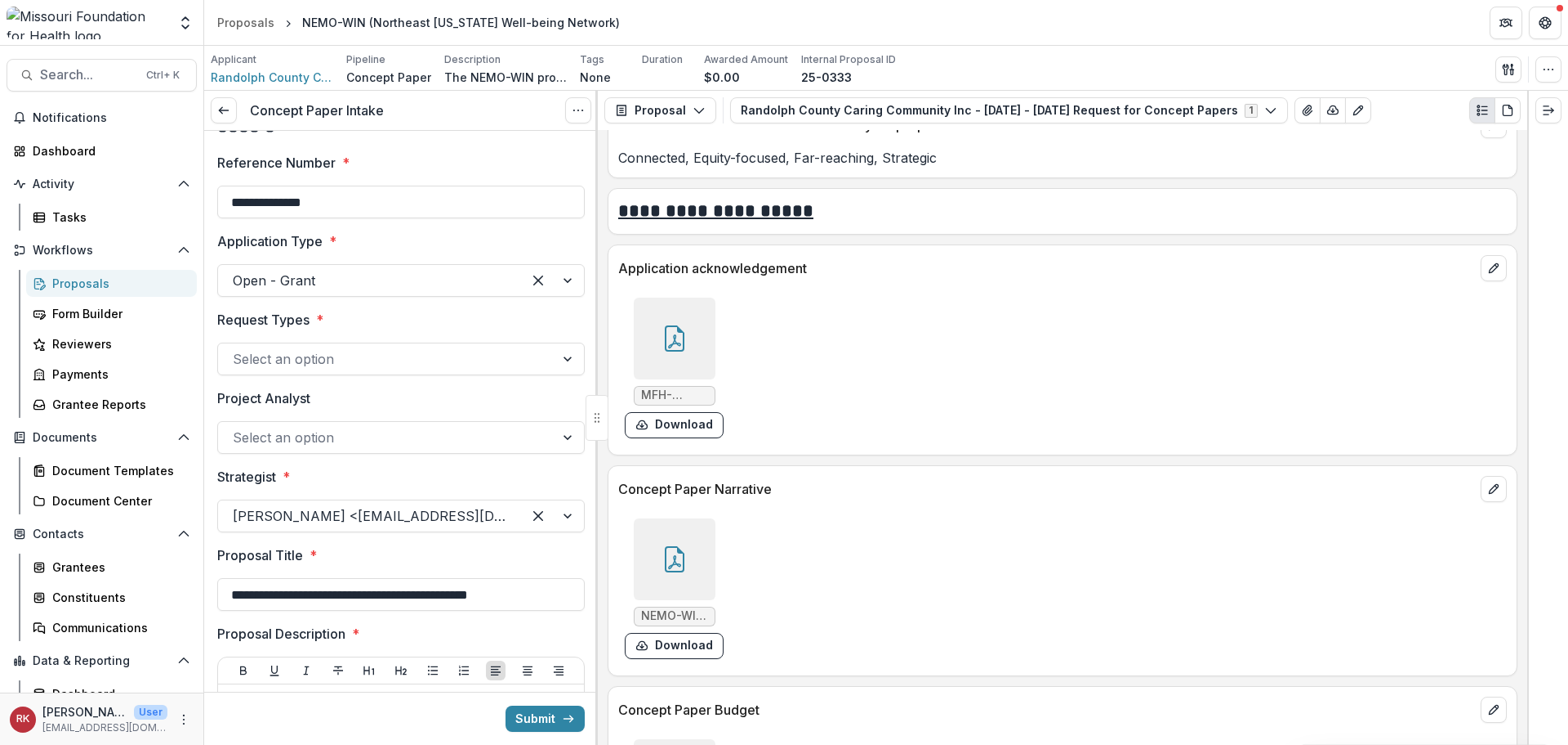
scroll to position [0, 0]
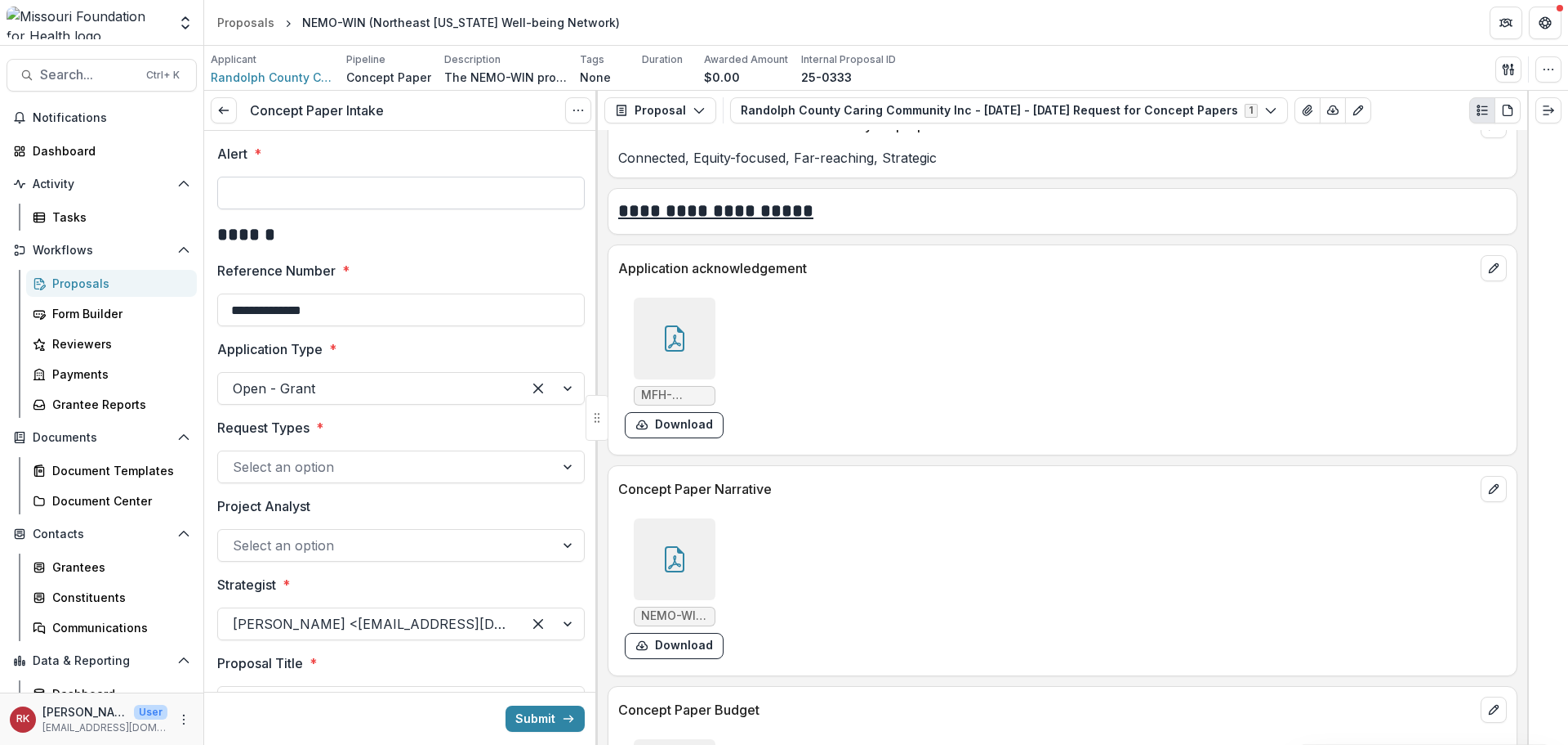
click at [271, 197] on input "Alert *" at bounding box center [401, 193] width 368 height 33
paste input "**********"
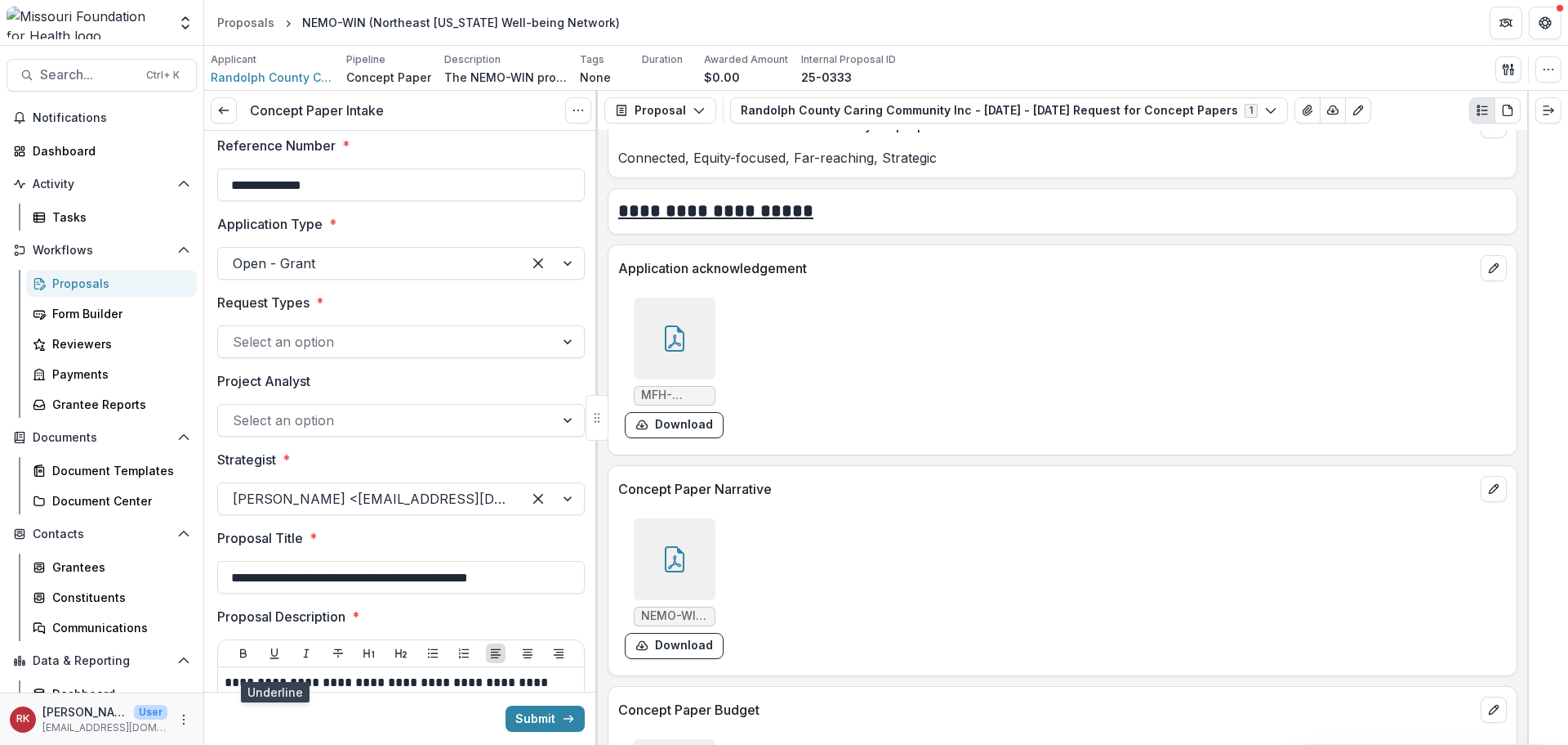
scroll to position [82, 0]
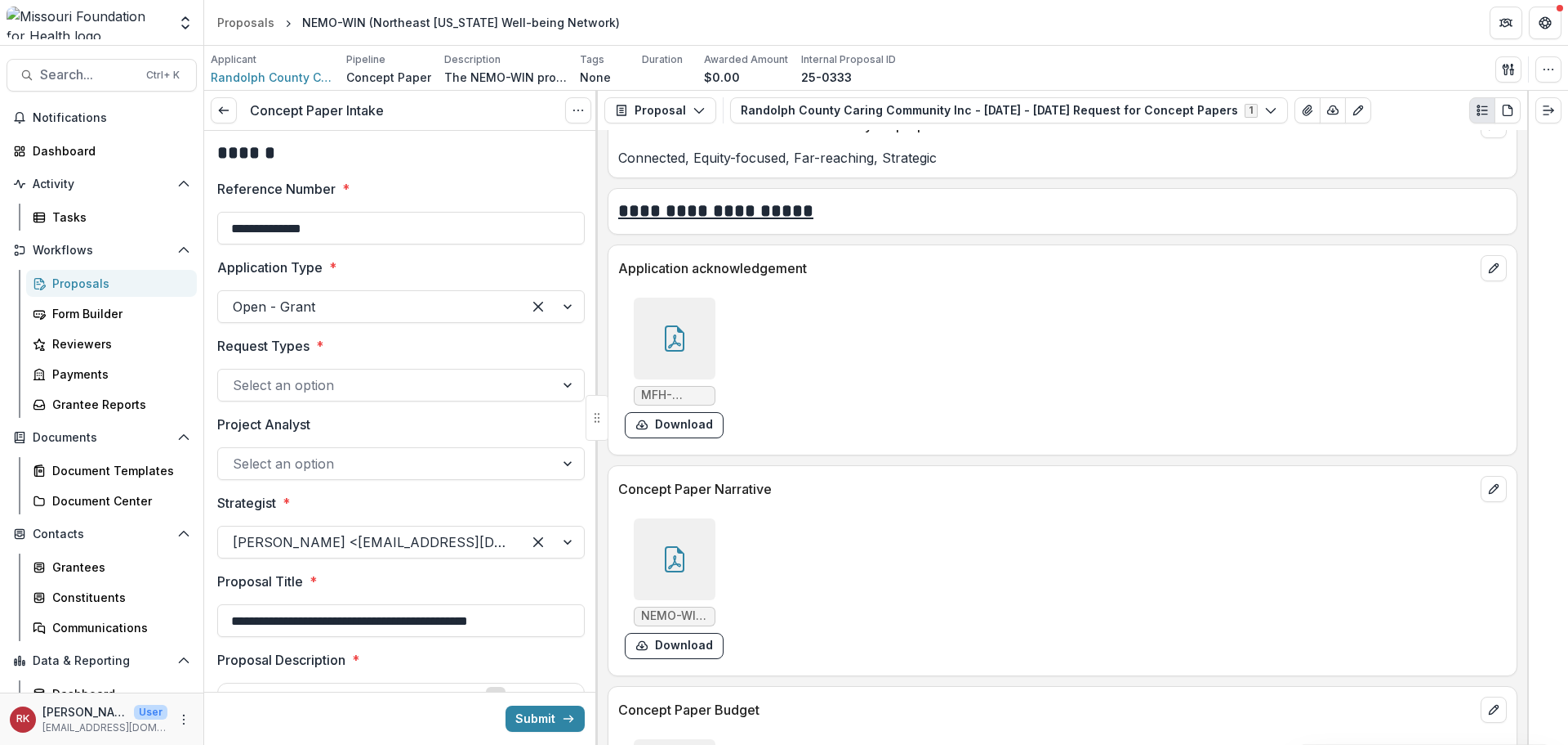
type input "**********"
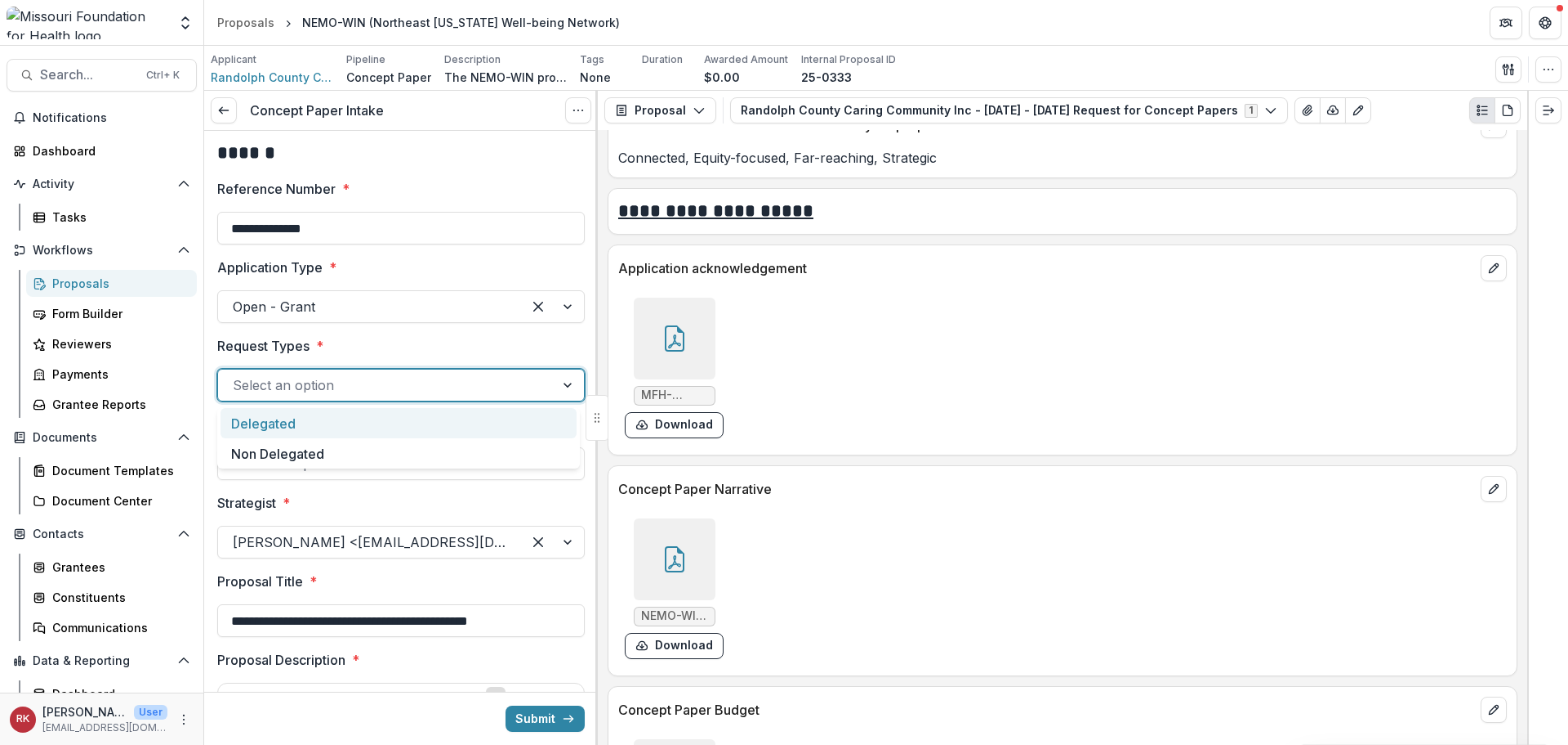
click at [256, 394] on div at bounding box center [387, 385] width 307 height 23
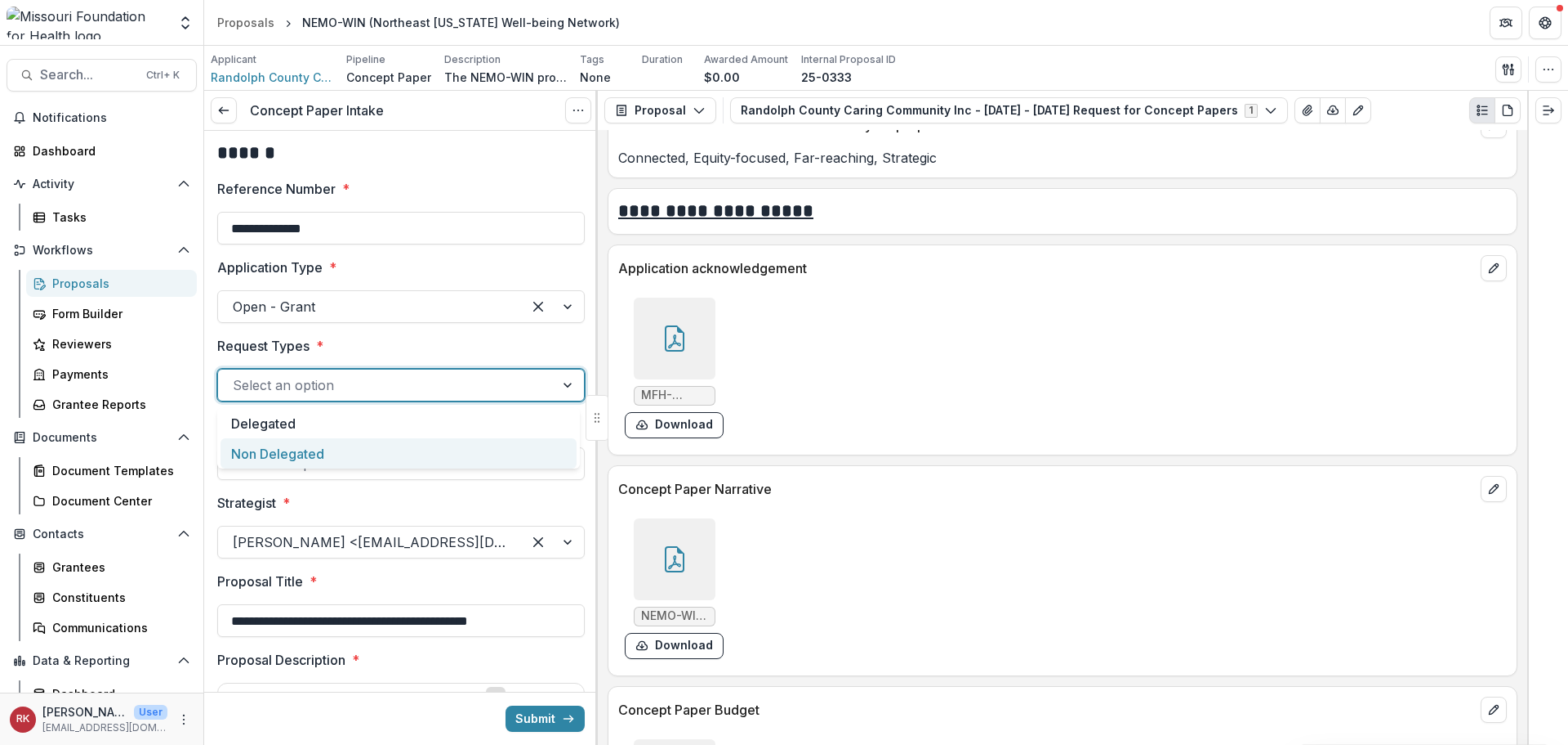
click at [260, 429] on div "Delegated" at bounding box center [398, 422] width 356 height 30
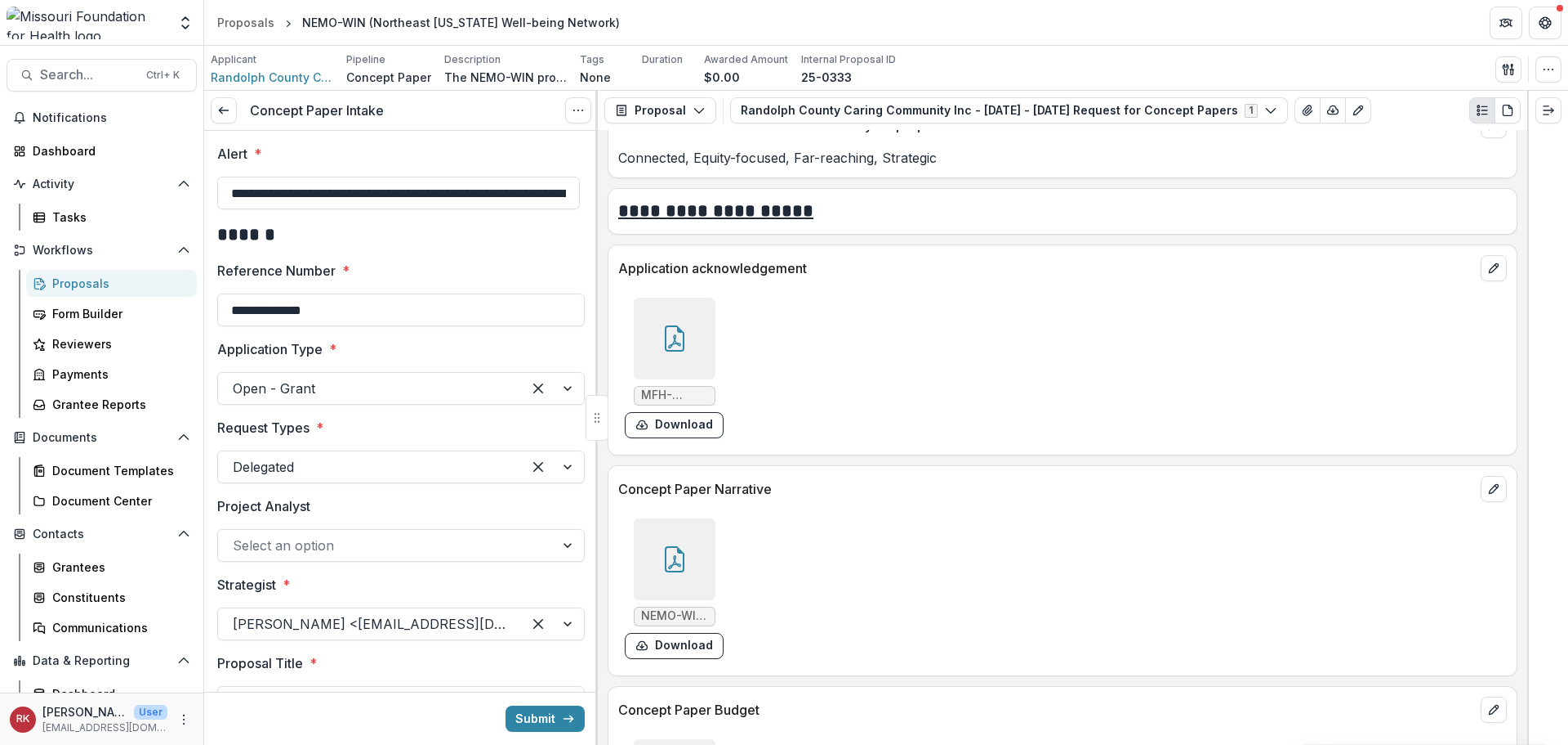
scroll to position [0, 390]
drag, startPoint x: 240, startPoint y: 187, endPoint x: 610, endPoint y: 204, distance: 370.4
click at [610, 204] on div "**********" at bounding box center [887, 418] width 1364 height 654
click at [433, 235] on h2 "******" at bounding box center [399, 234] width 362 height 25
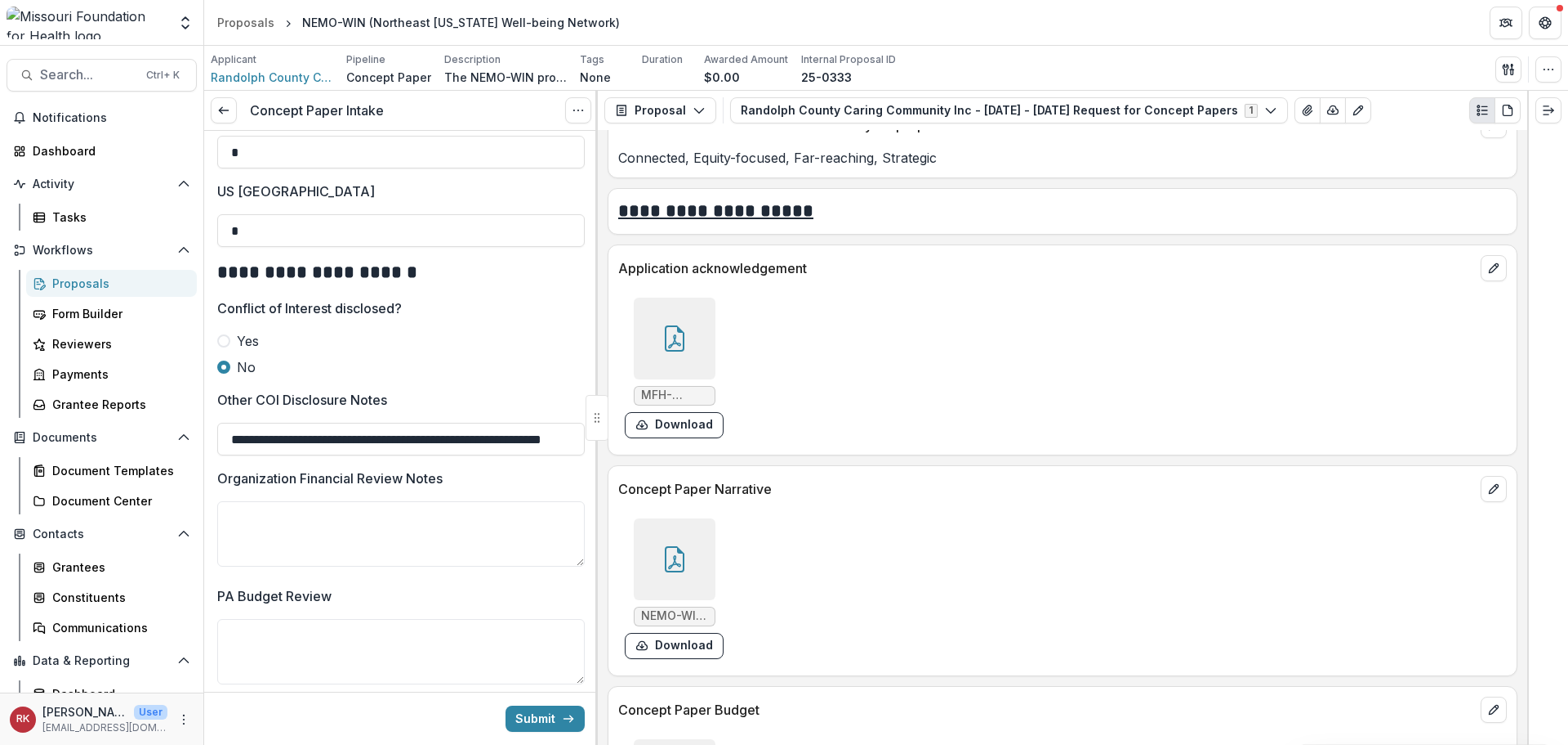
scroll to position [3050, 0]
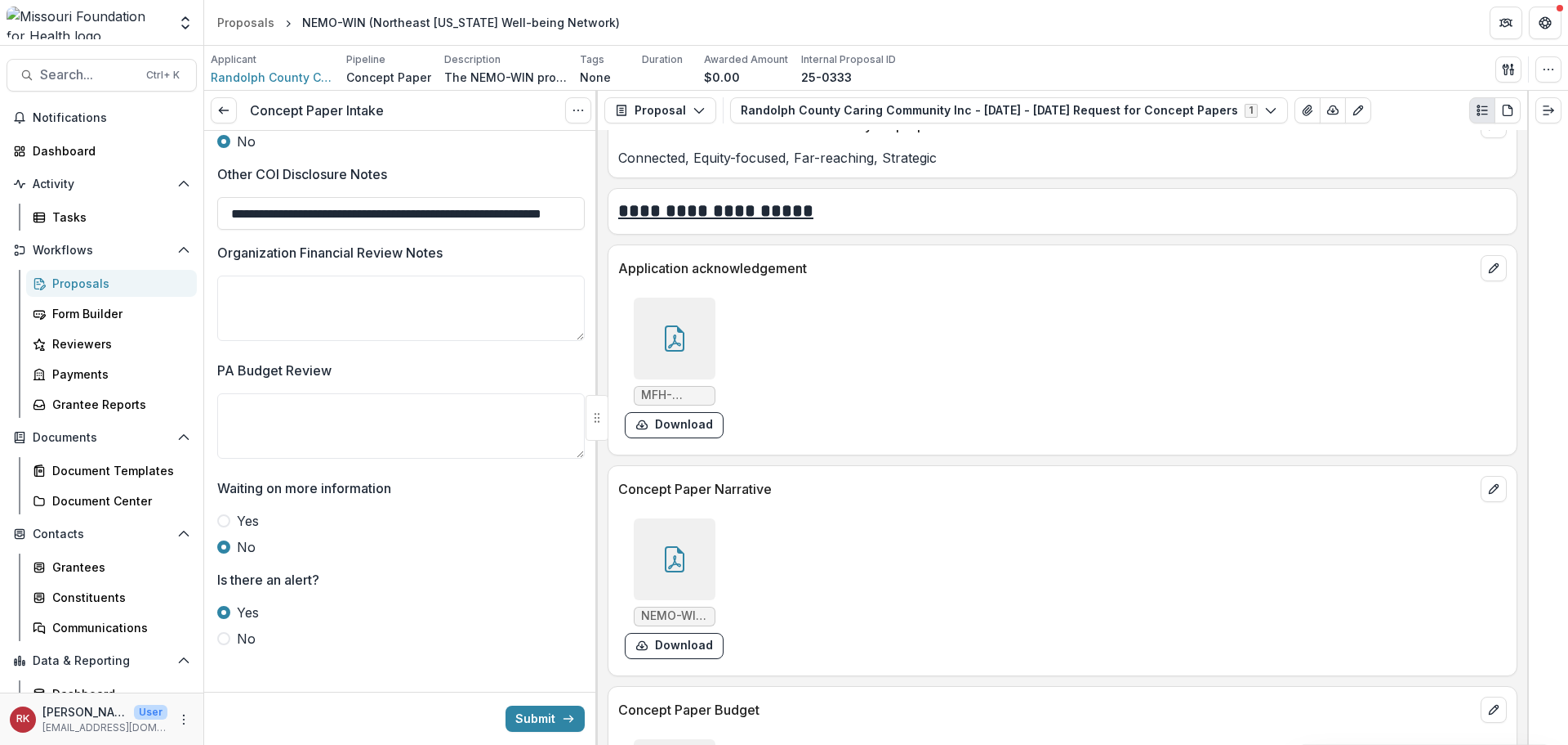
click at [527, 722] on button "Submit" at bounding box center [544, 718] width 79 height 26
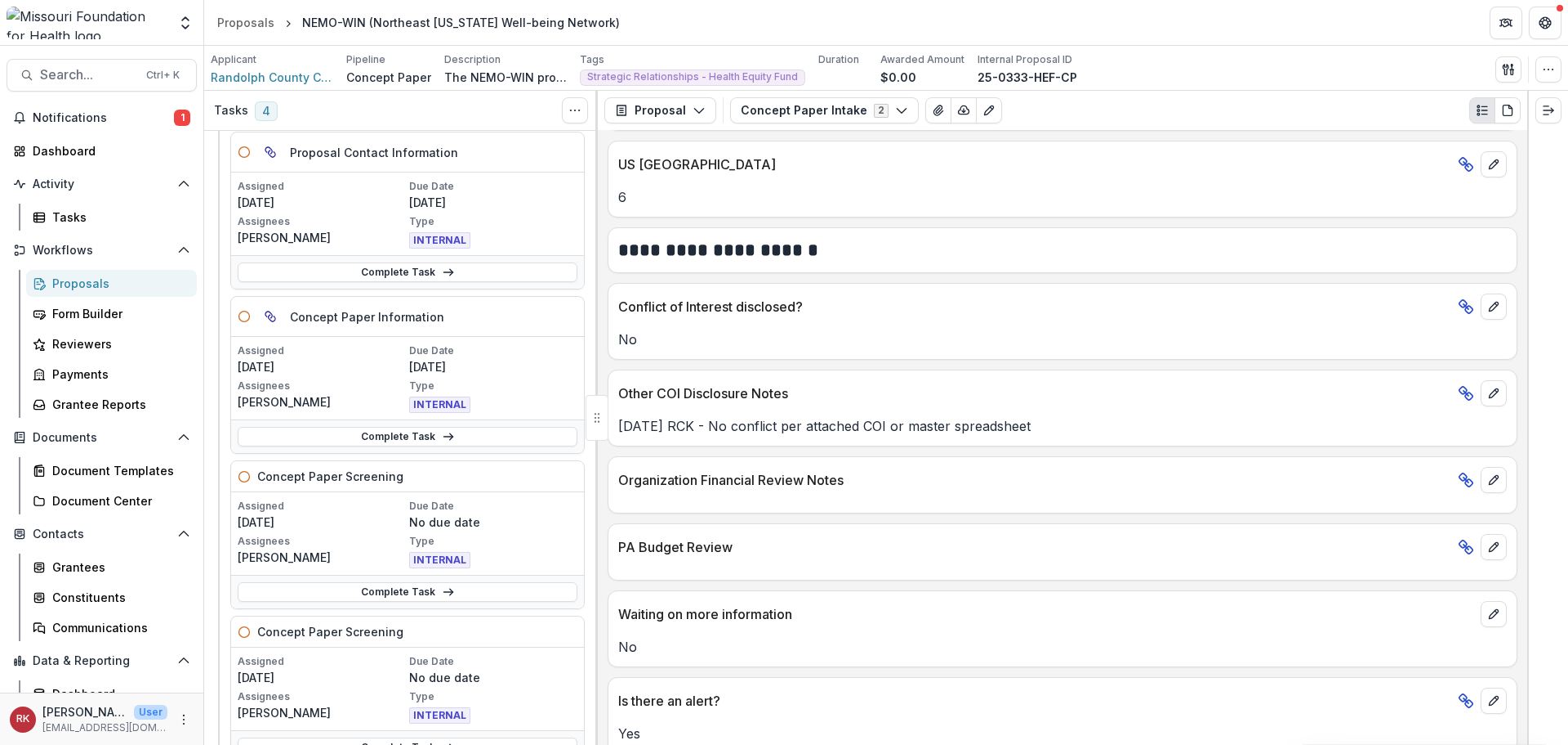
scroll to position [82, 0]
click at [340, 445] on link "Complete Task" at bounding box center [407, 441] width 340 height 20
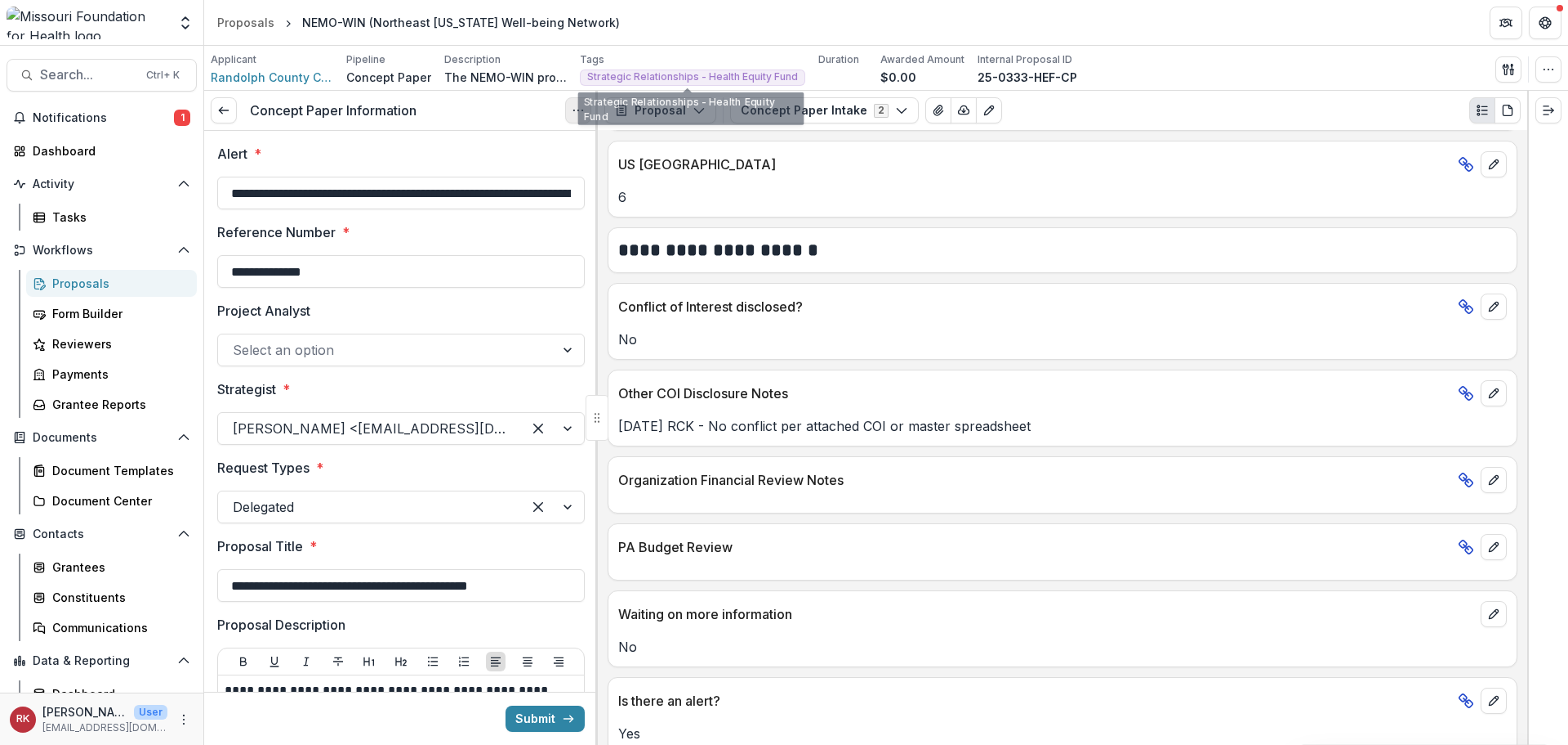
click at [567, 112] on button "Options" at bounding box center [578, 110] width 26 height 26
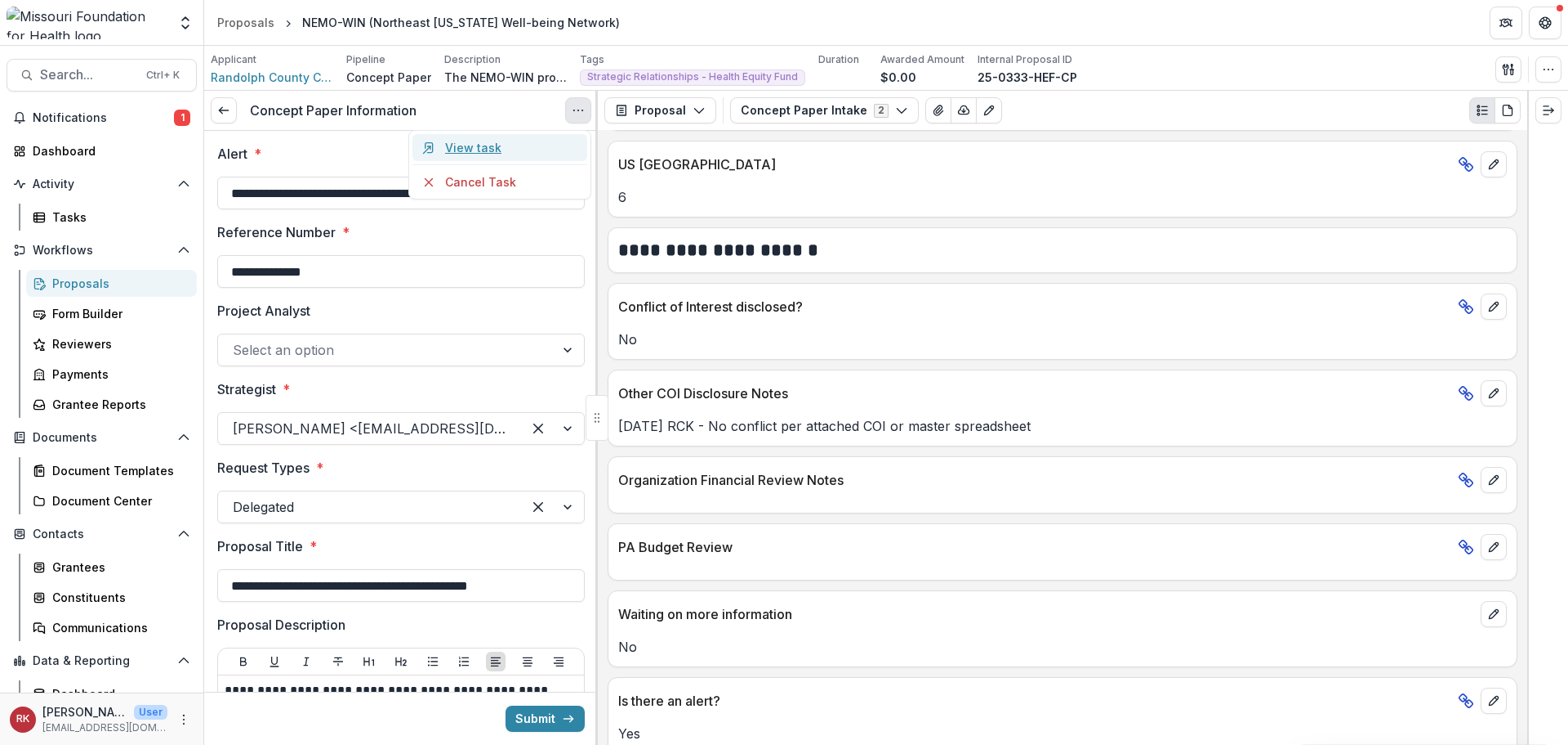
click at [549, 146] on link "View task" at bounding box center [500, 147] width 175 height 27
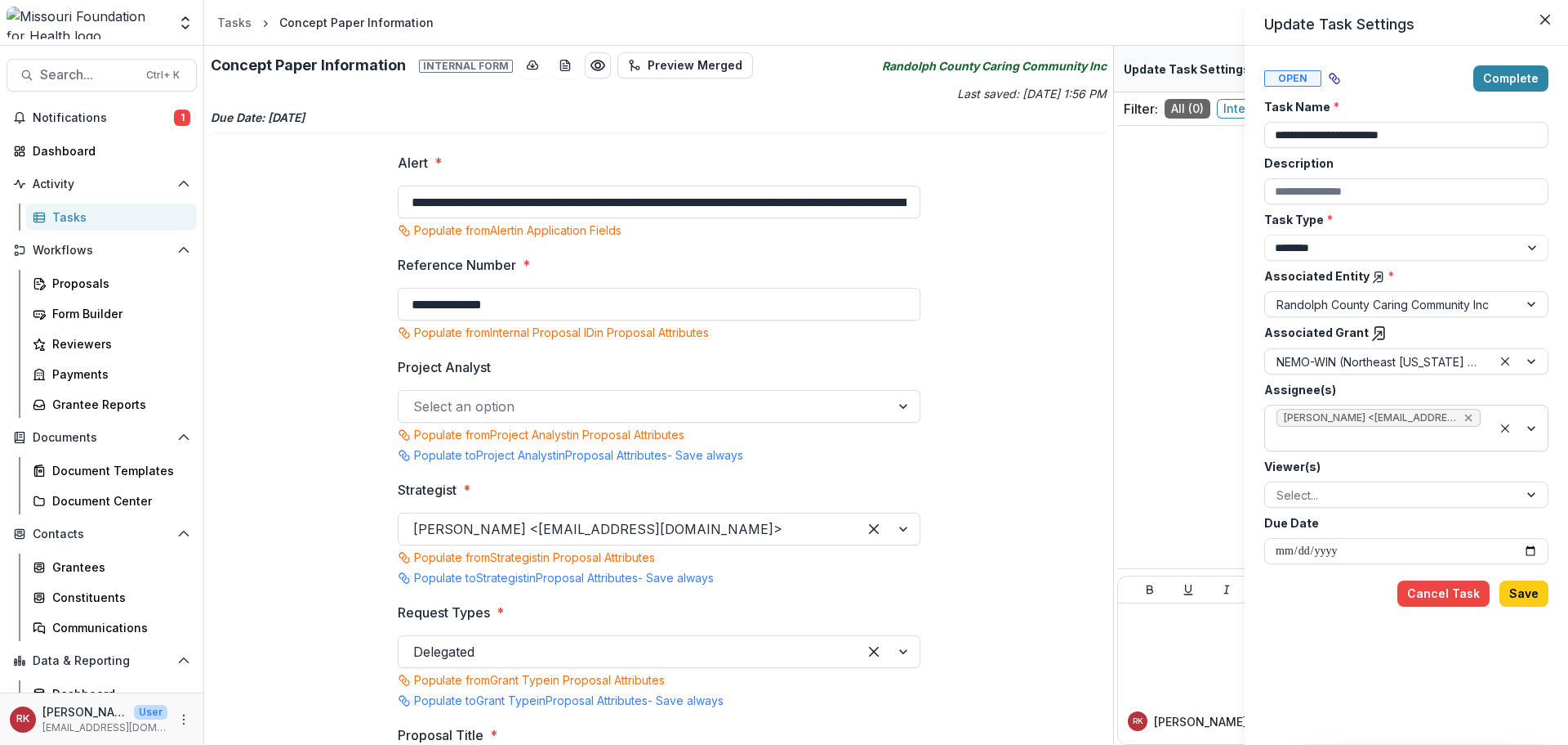
click at [1467, 419] on icon "Remove Wendy Rohrbach <wrohrbach@mffh.org> (wrohrbach@mffh.org)" at bounding box center [1469, 418] width 7 height 7
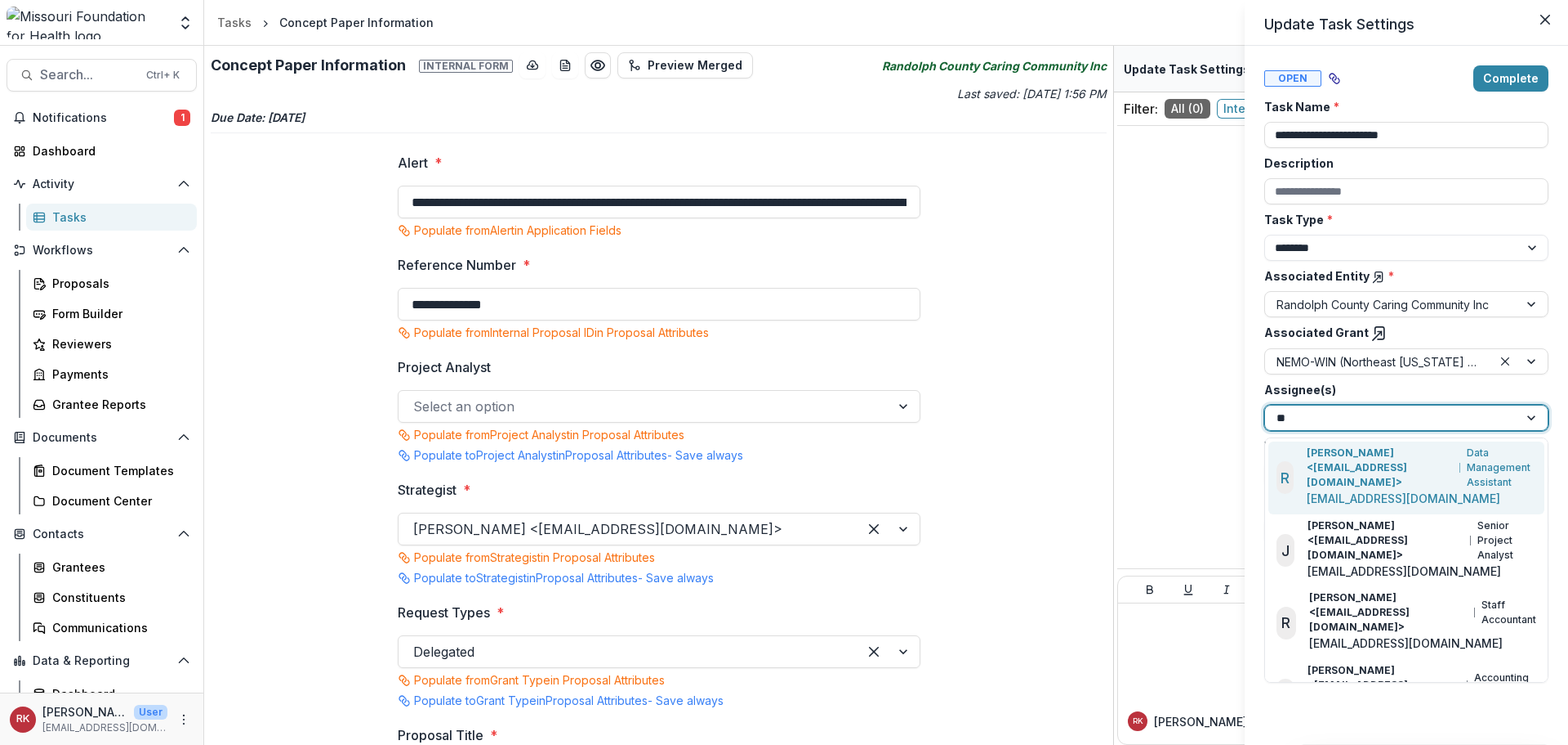
type input "***"
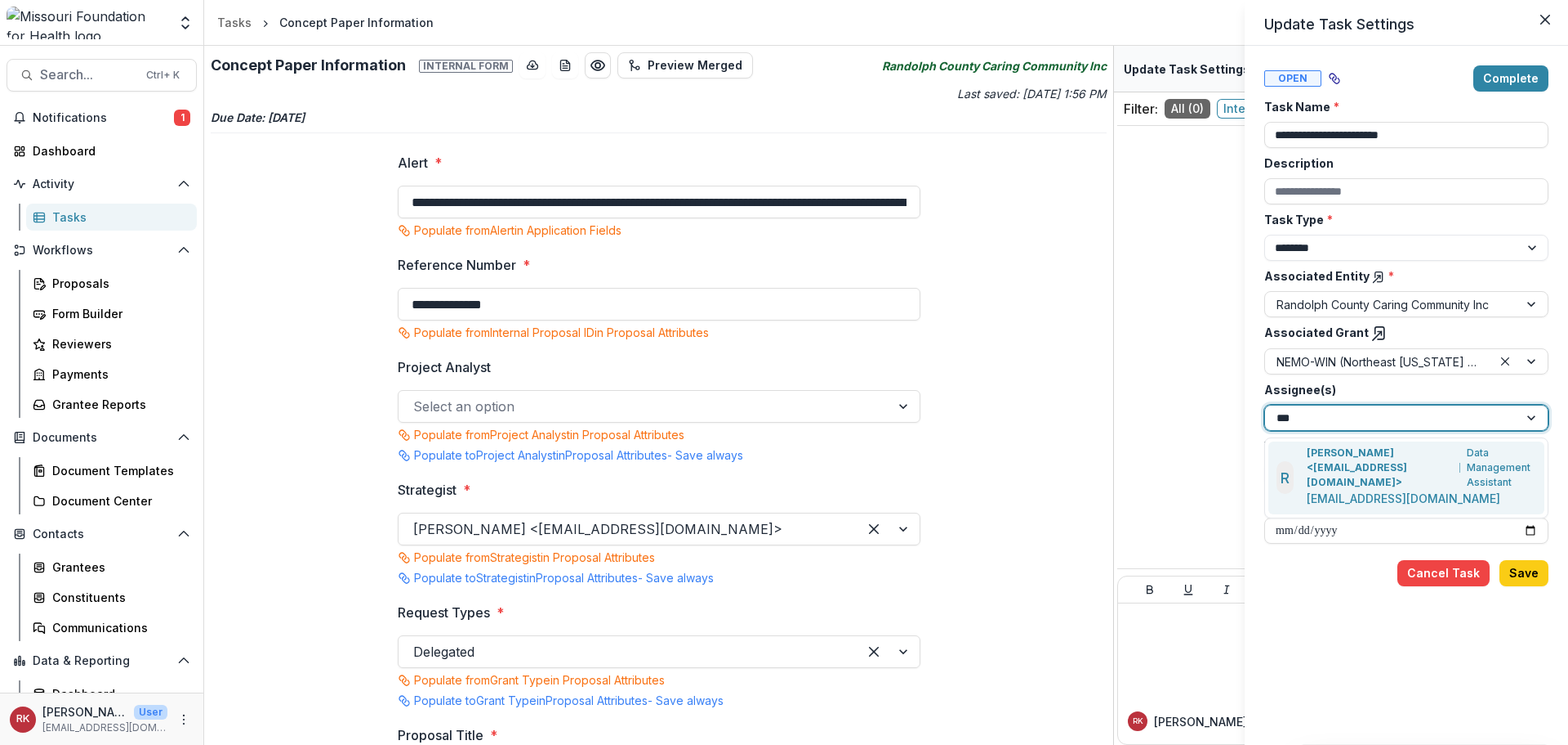
click at [1326, 454] on p "Renee Klann <rklann@mffh.org>" at bounding box center [1381, 467] width 147 height 44
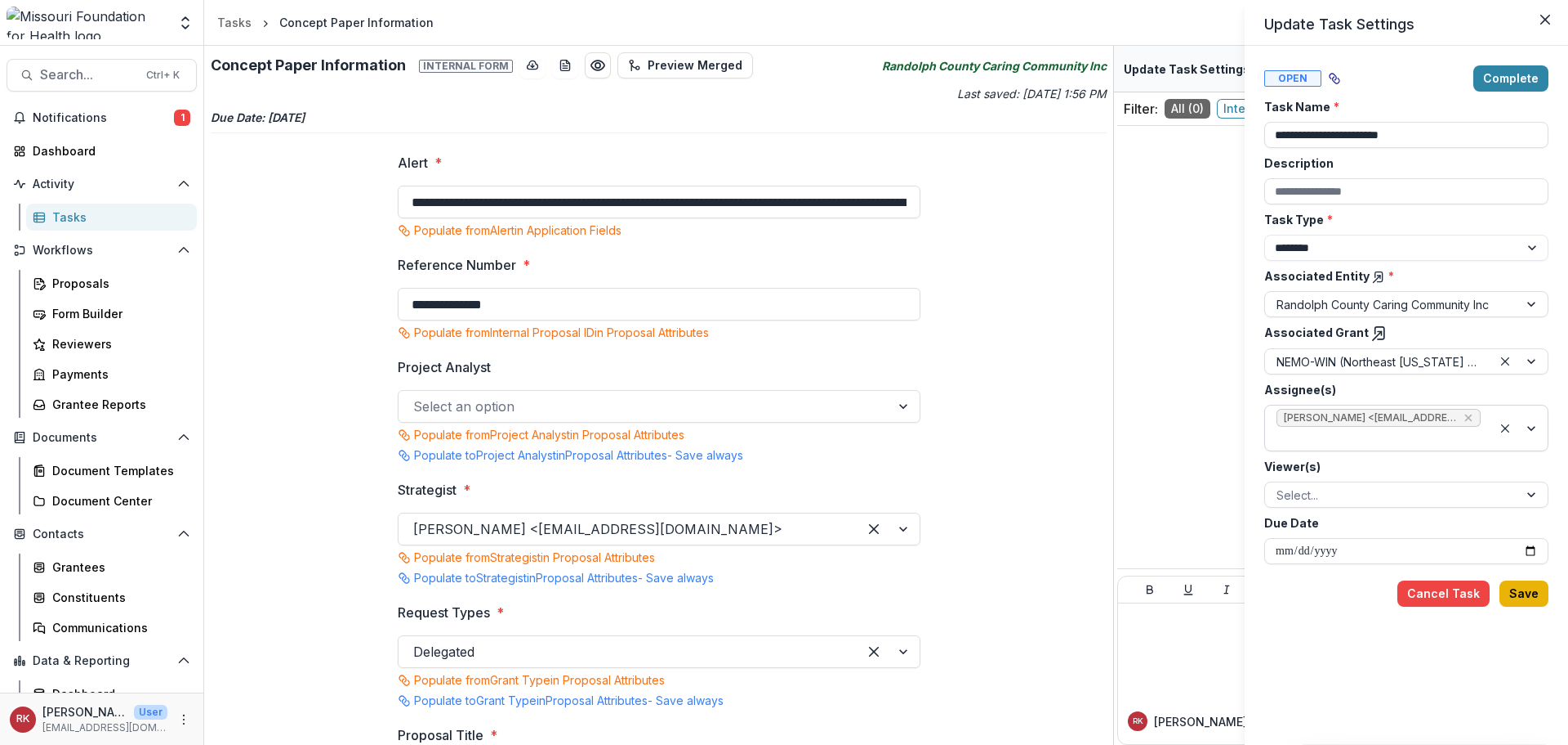
click at [1531, 598] on button "Save" at bounding box center [1524, 593] width 49 height 26
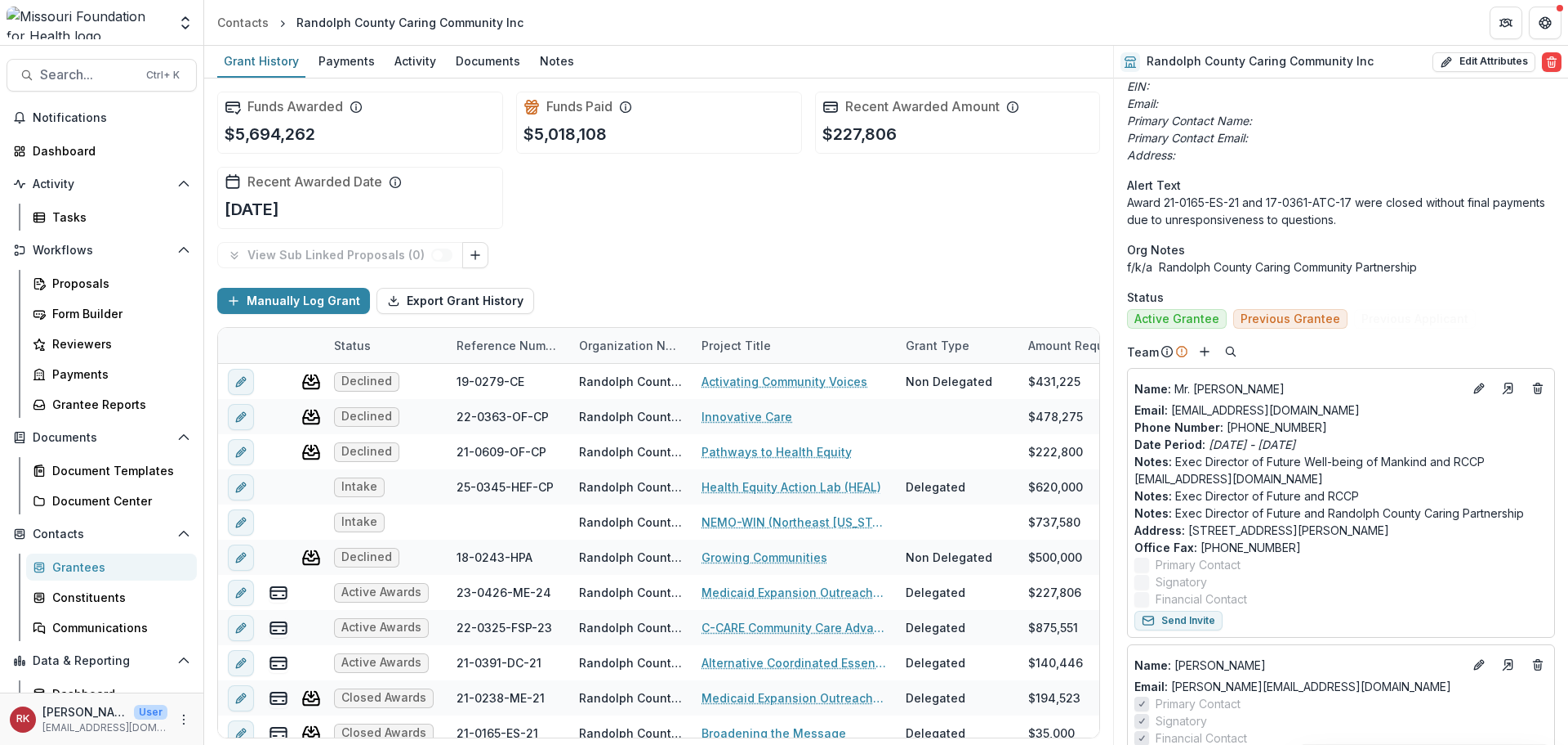
scroll to position [490, 0]
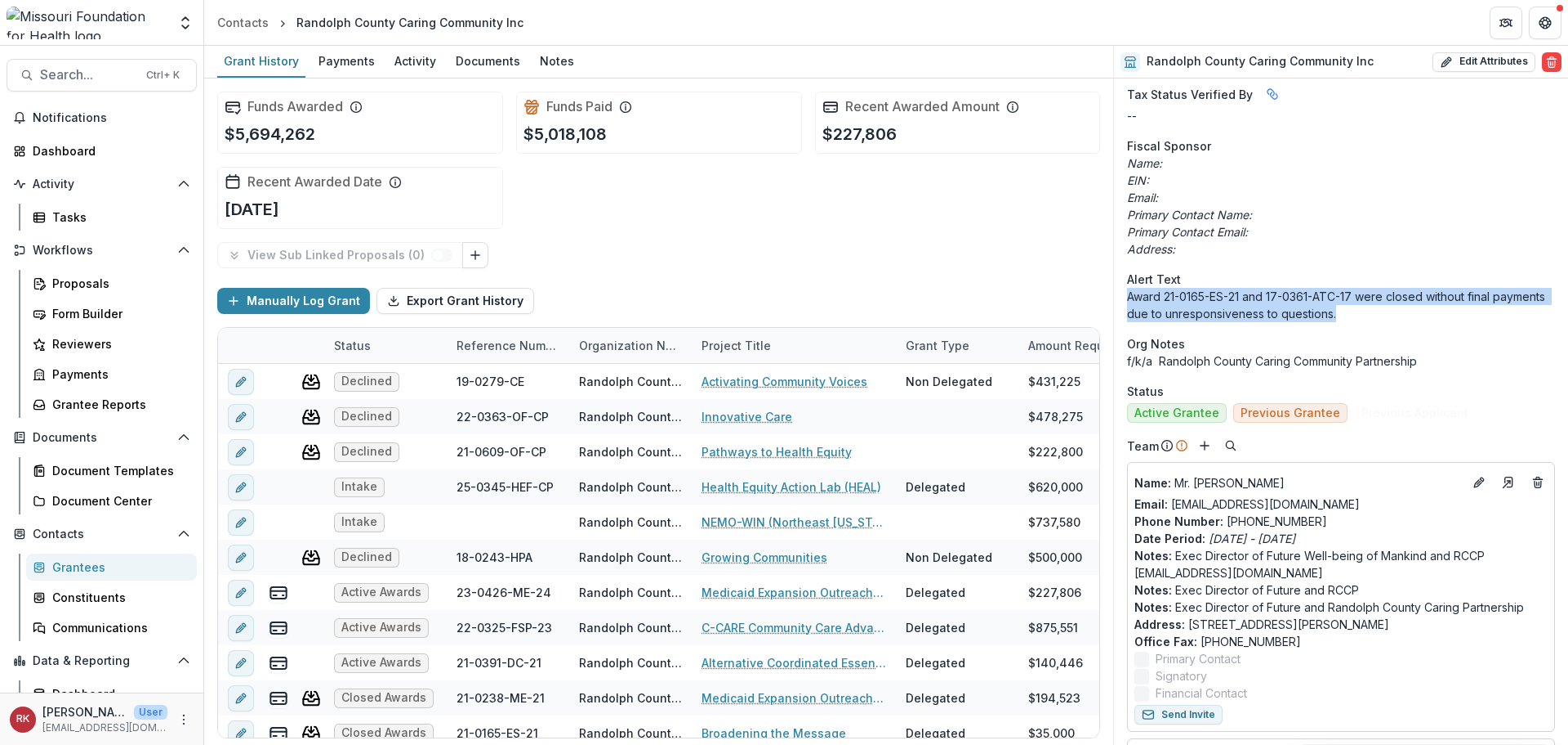
drag, startPoint x: 1129, startPoint y: 295, endPoint x: 1363, endPoint y: 310, distance: 234.5
click at [1363, 310] on p "Award 21-0165-ES-21 and 17-0361-ATC-17 were closed without final payments due t…" at bounding box center [1342, 305] width 428 height 35
click at [1361, 313] on p "Award 21-0165-ES-21 and 17-0361-ATC-17 were closed without final payments due t…" at bounding box center [1342, 305] width 428 height 35
drag, startPoint x: 1342, startPoint y: 310, endPoint x: 1123, endPoint y: 296, distance: 219.4
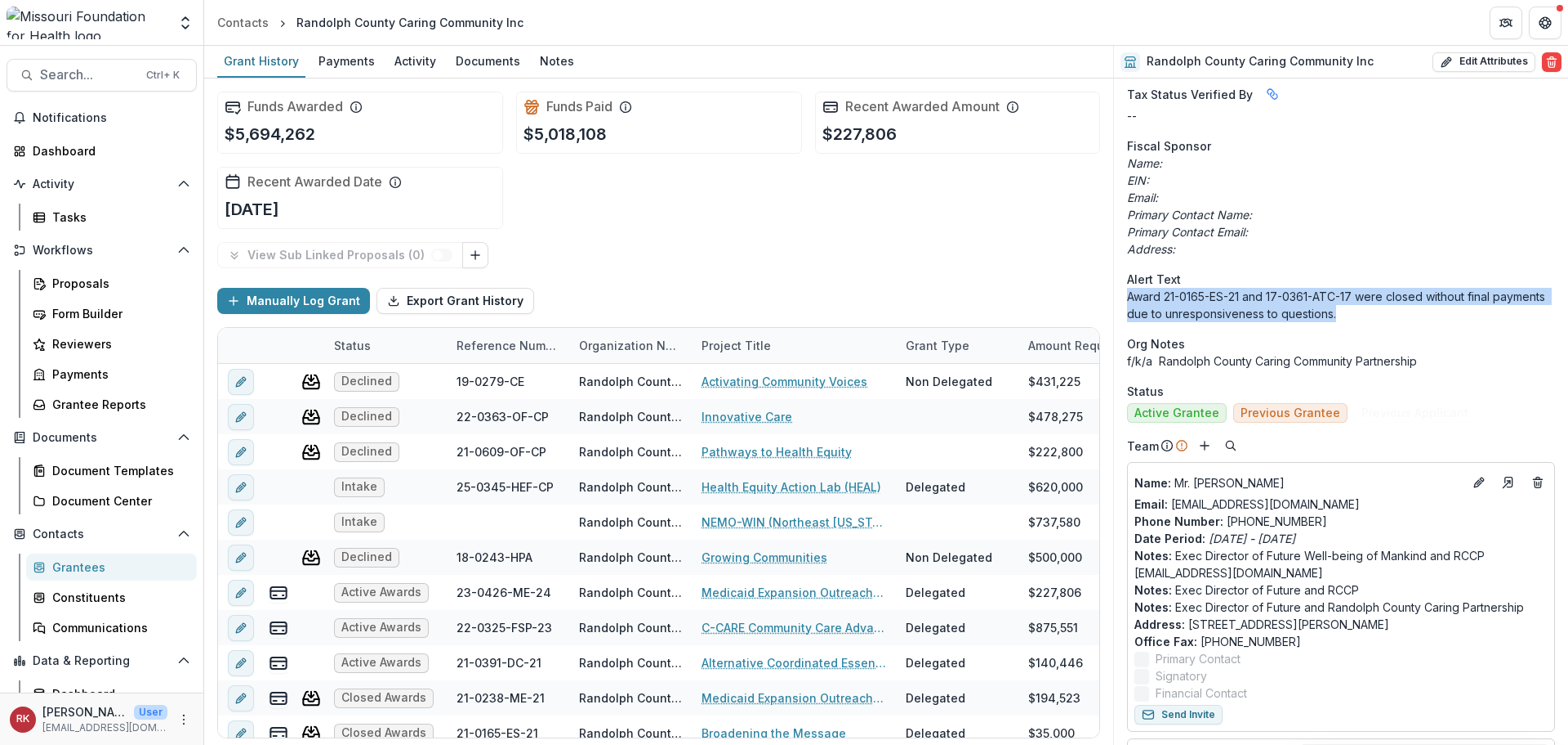
copy p "Award 21-0165-ES-21 and 17-0361-ATC-17 were closed without final payments due t…"
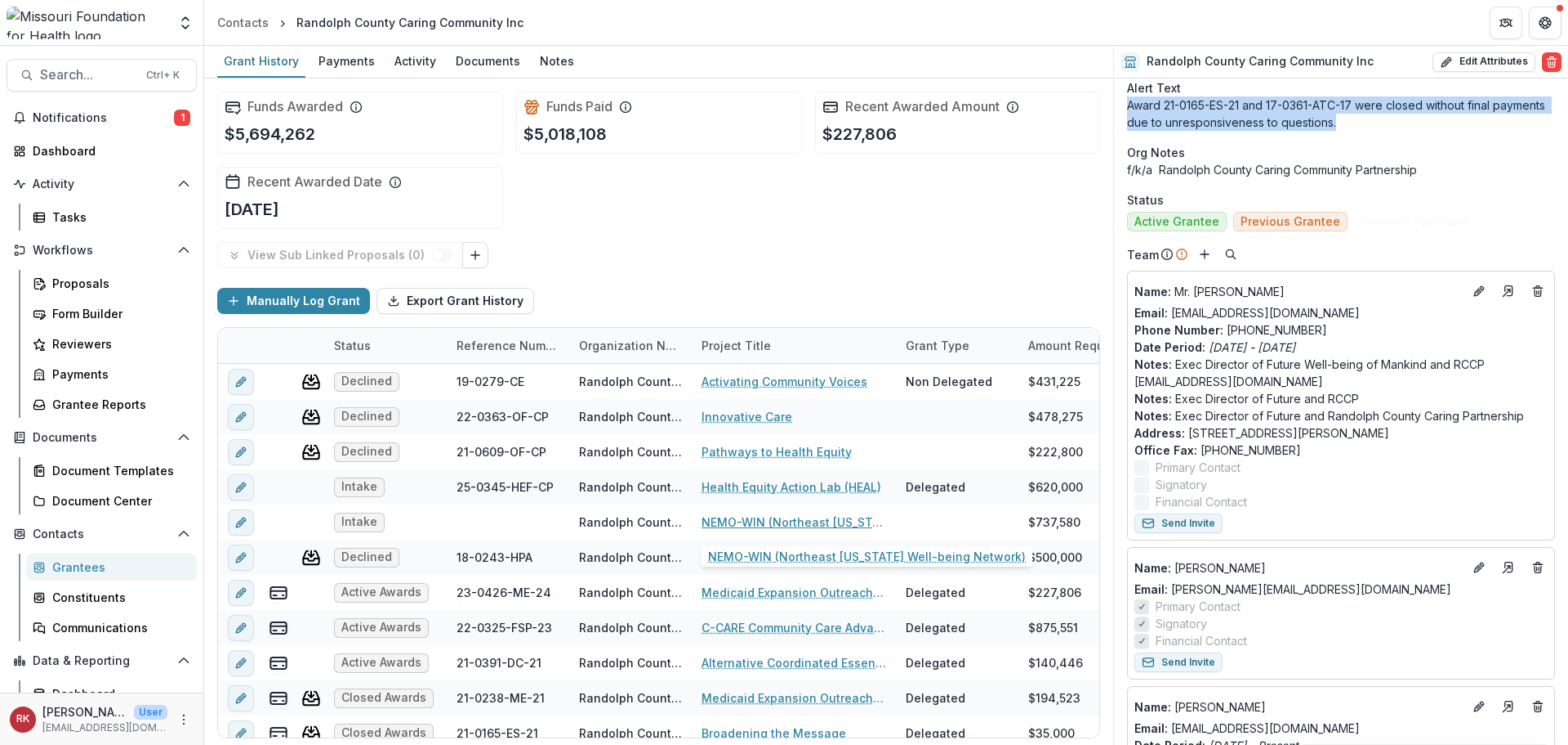
scroll to position [654, 0]
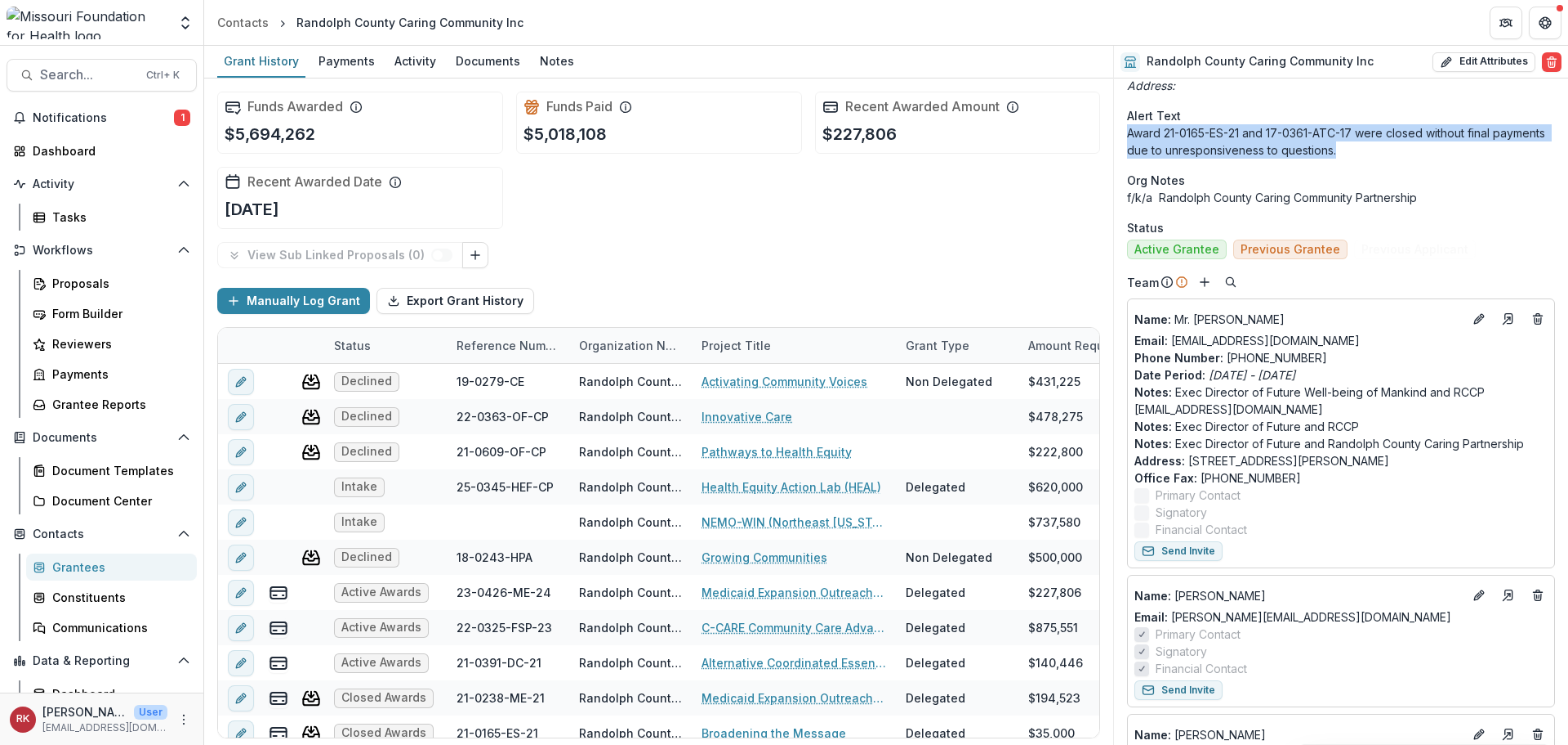
click at [1298, 152] on p "Award 21-0165-ES-21 and 17-0361-ATC-17 were closed without final payments due t…" at bounding box center [1342, 141] width 428 height 35
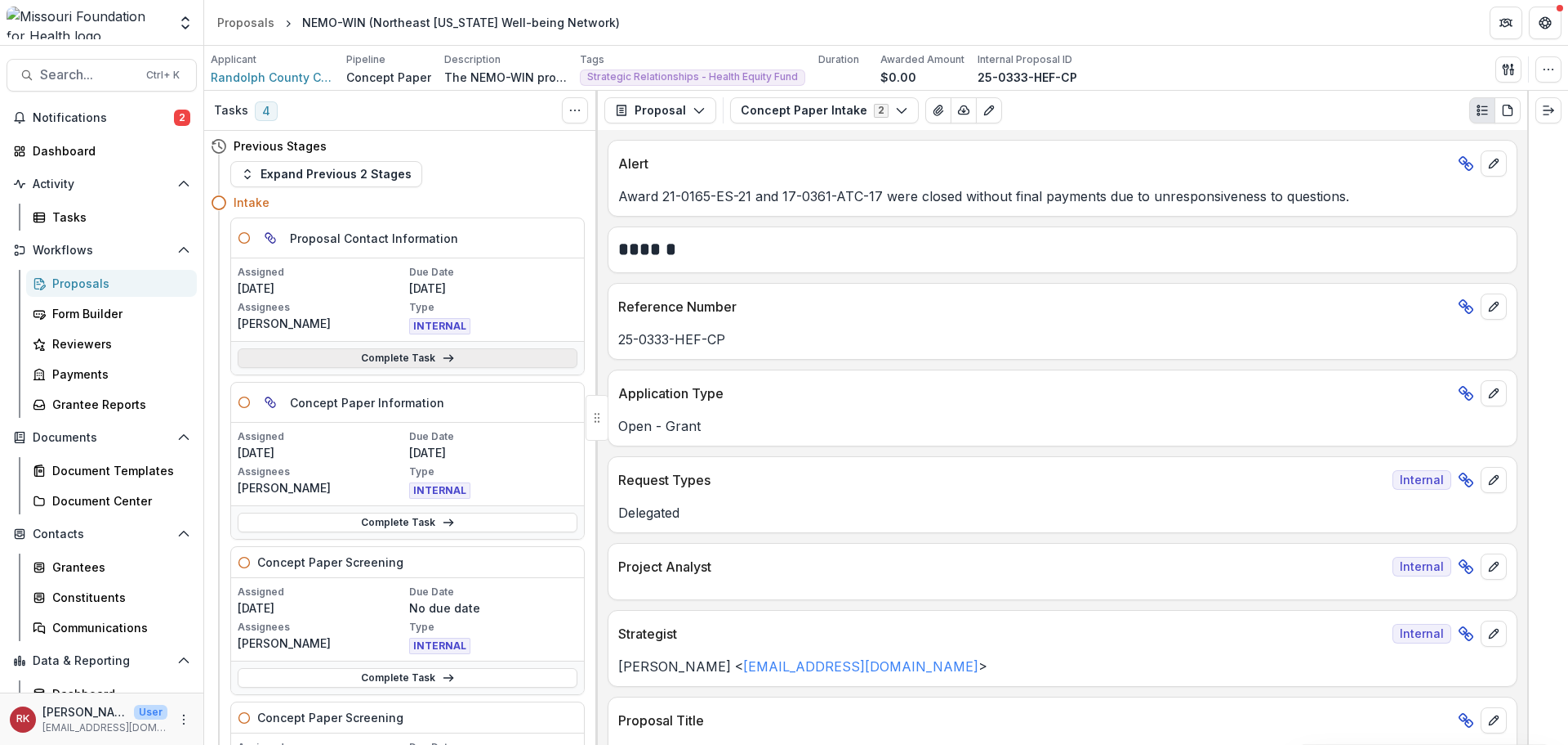
click at [318, 363] on link "Complete Task" at bounding box center [407, 357] width 340 height 20
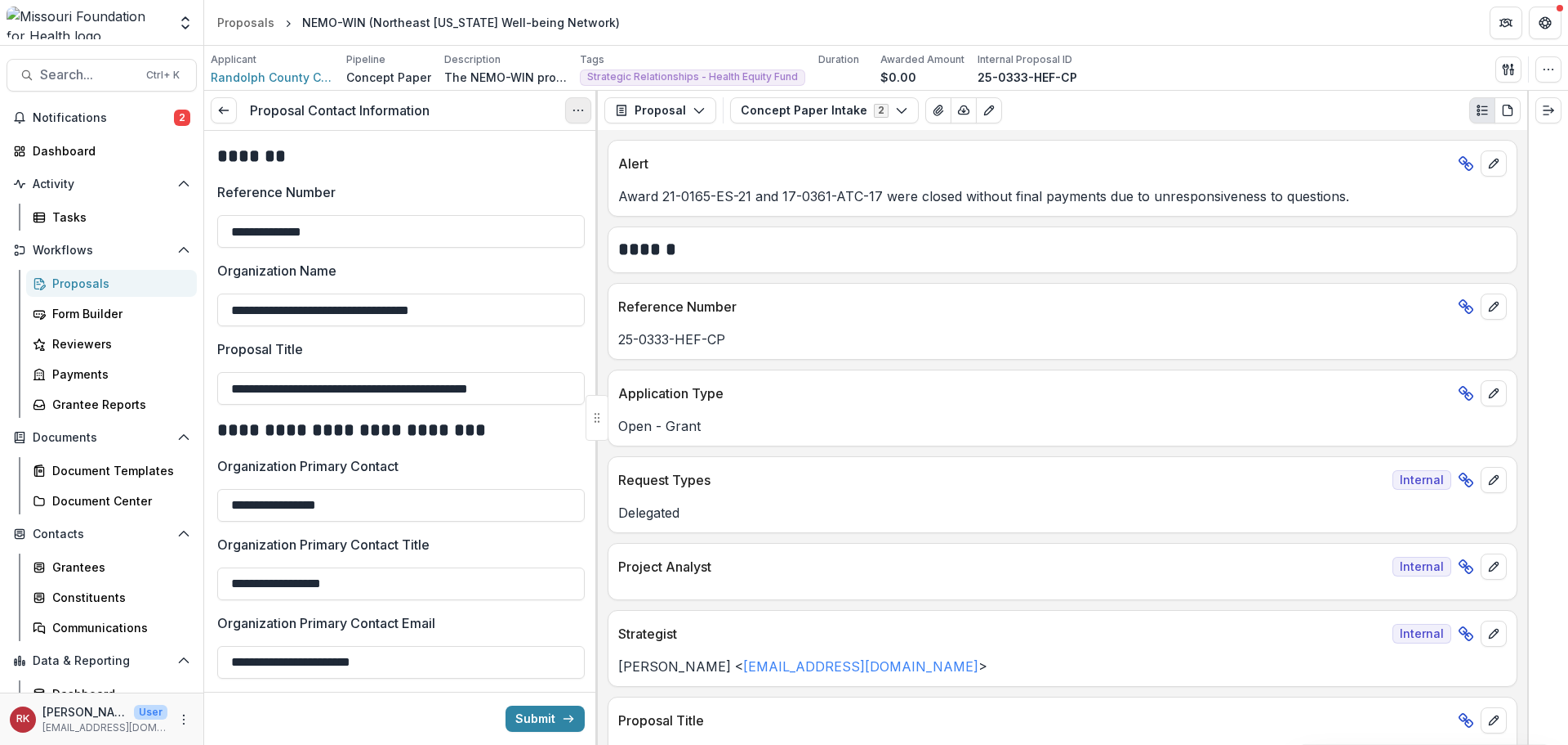
click at [570, 112] on button "Options" at bounding box center [578, 110] width 26 height 26
click at [567, 140] on link "View task" at bounding box center [500, 147] width 175 height 27
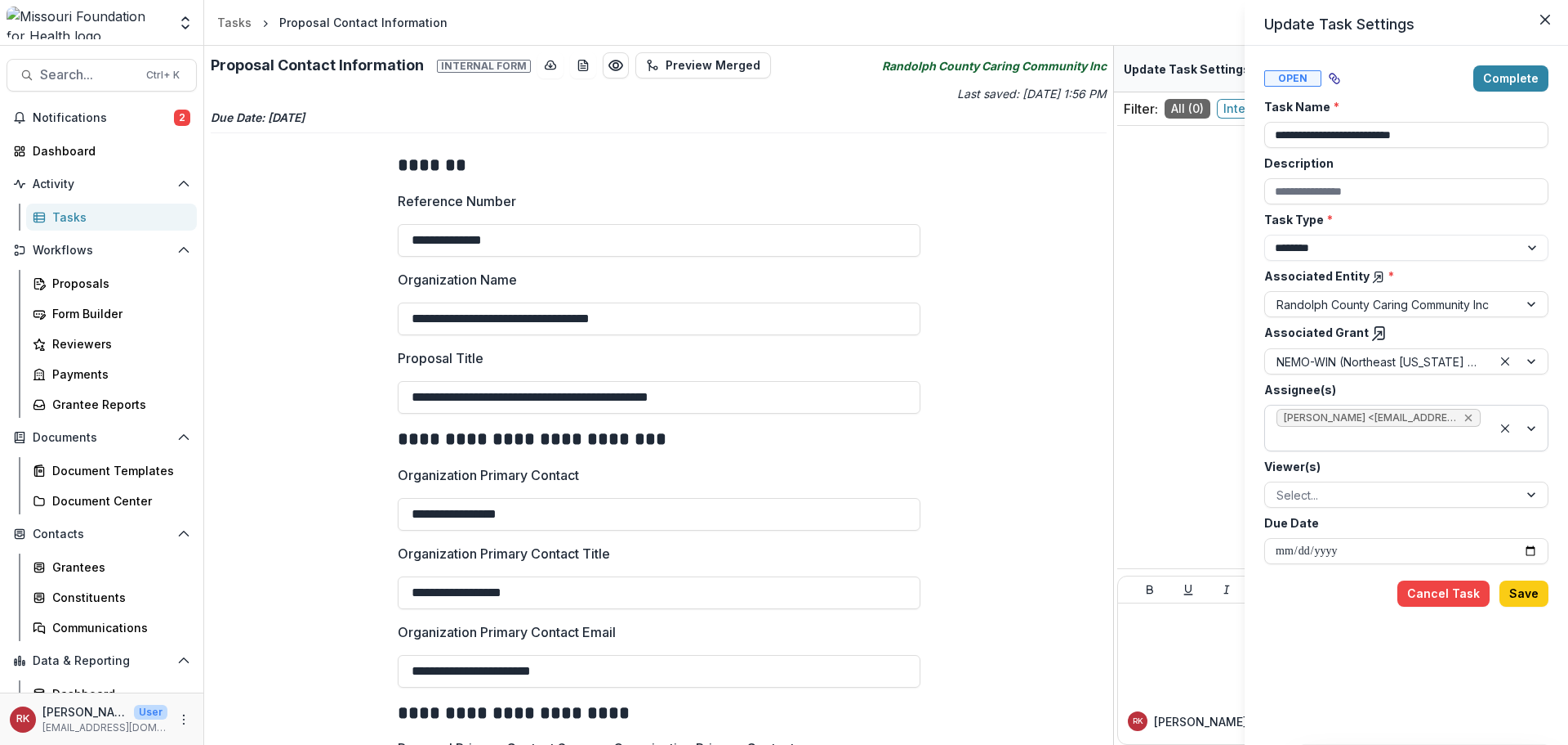
click at [1467, 416] on icon "Remove Wendy Rohrbach <wrohrbach@mffh.org> (wrohrbach@mffh.org)" at bounding box center [1469, 418] width 7 height 7
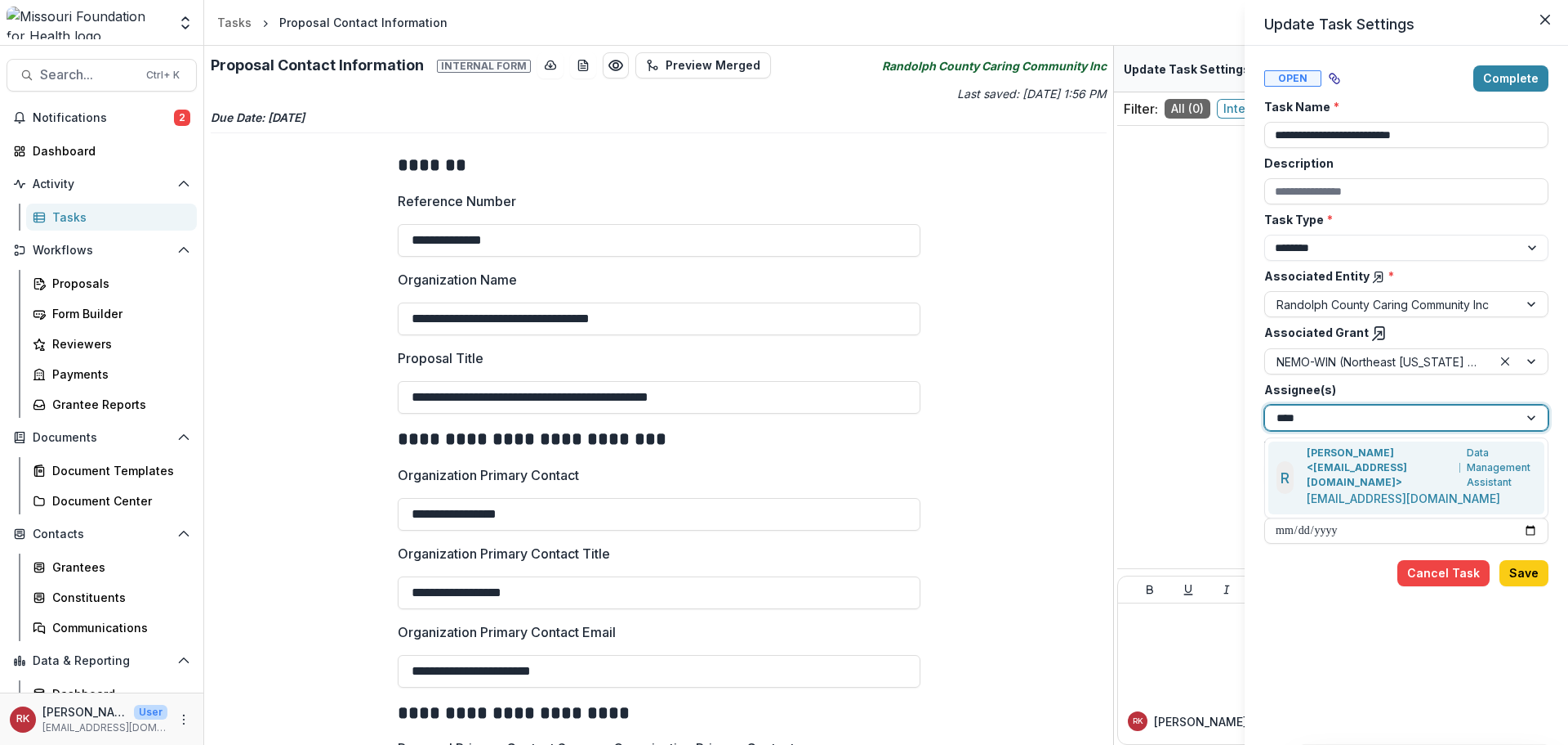
type input "*****"
click at [1316, 455] on p "Renee Klann <rklann@mffh.org>" at bounding box center [1381, 467] width 147 height 44
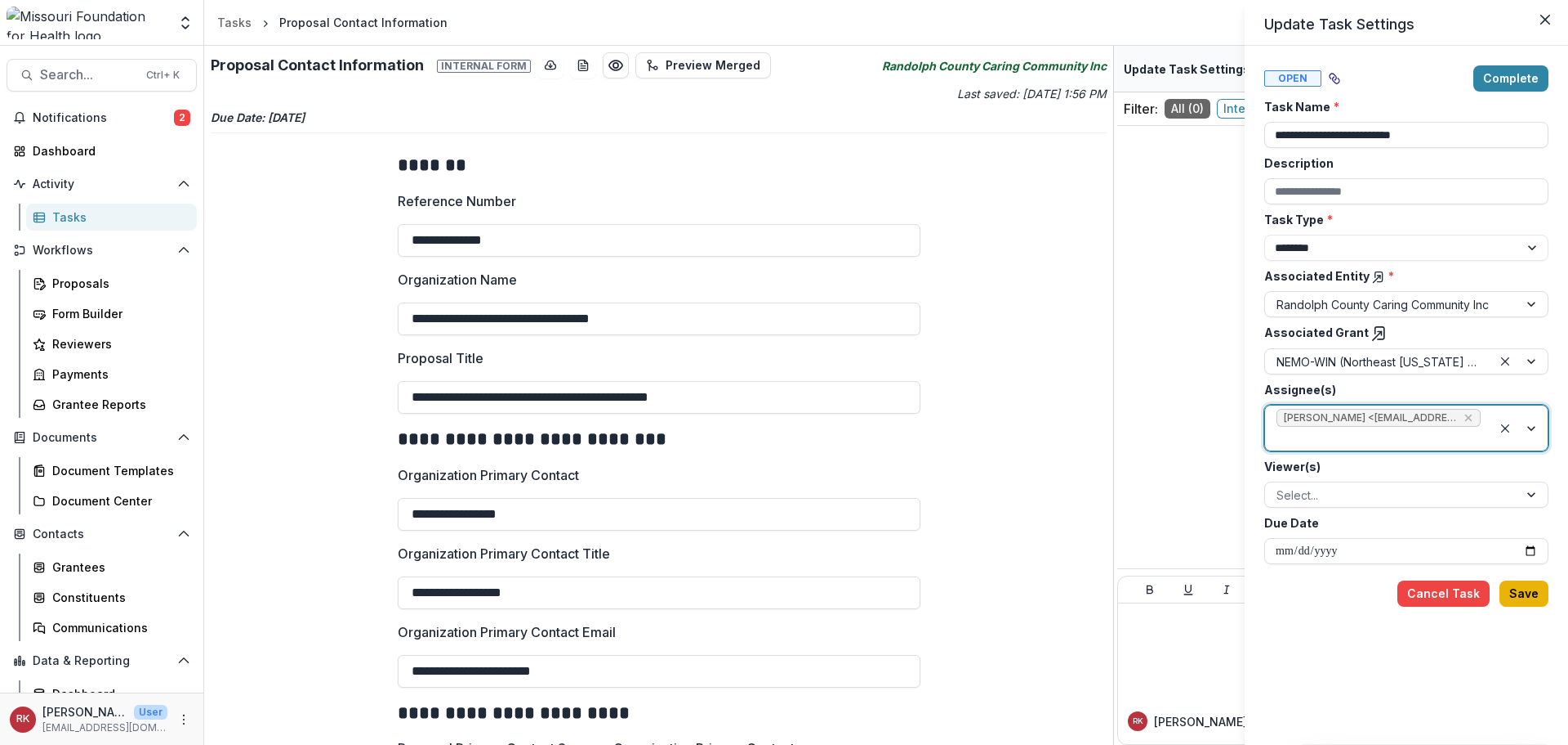
click at [1514, 592] on button "Save" at bounding box center [1524, 593] width 49 height 26
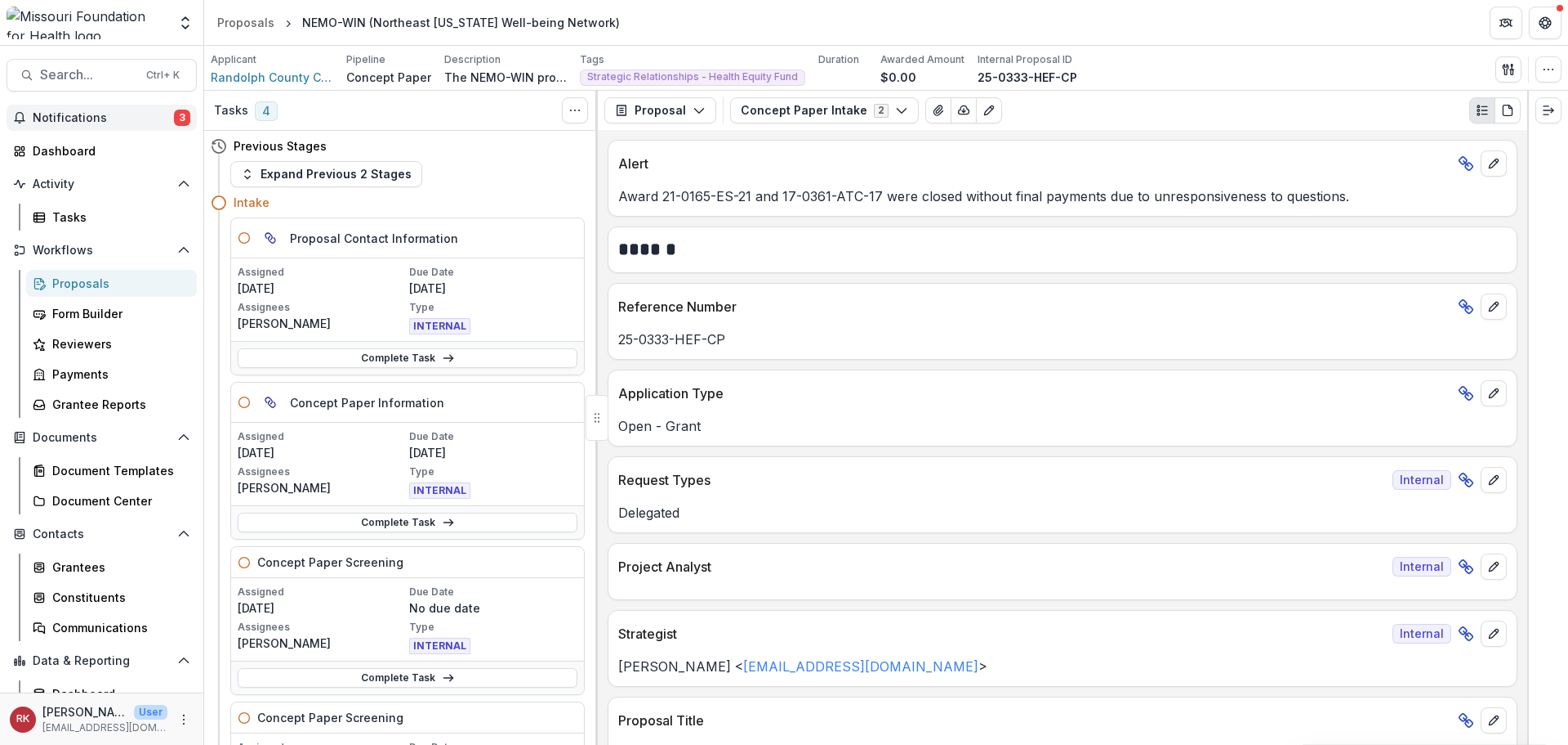
click at [147, 108] on button "Notifications 3" at bounding box center [102, 118] width 191 height 26
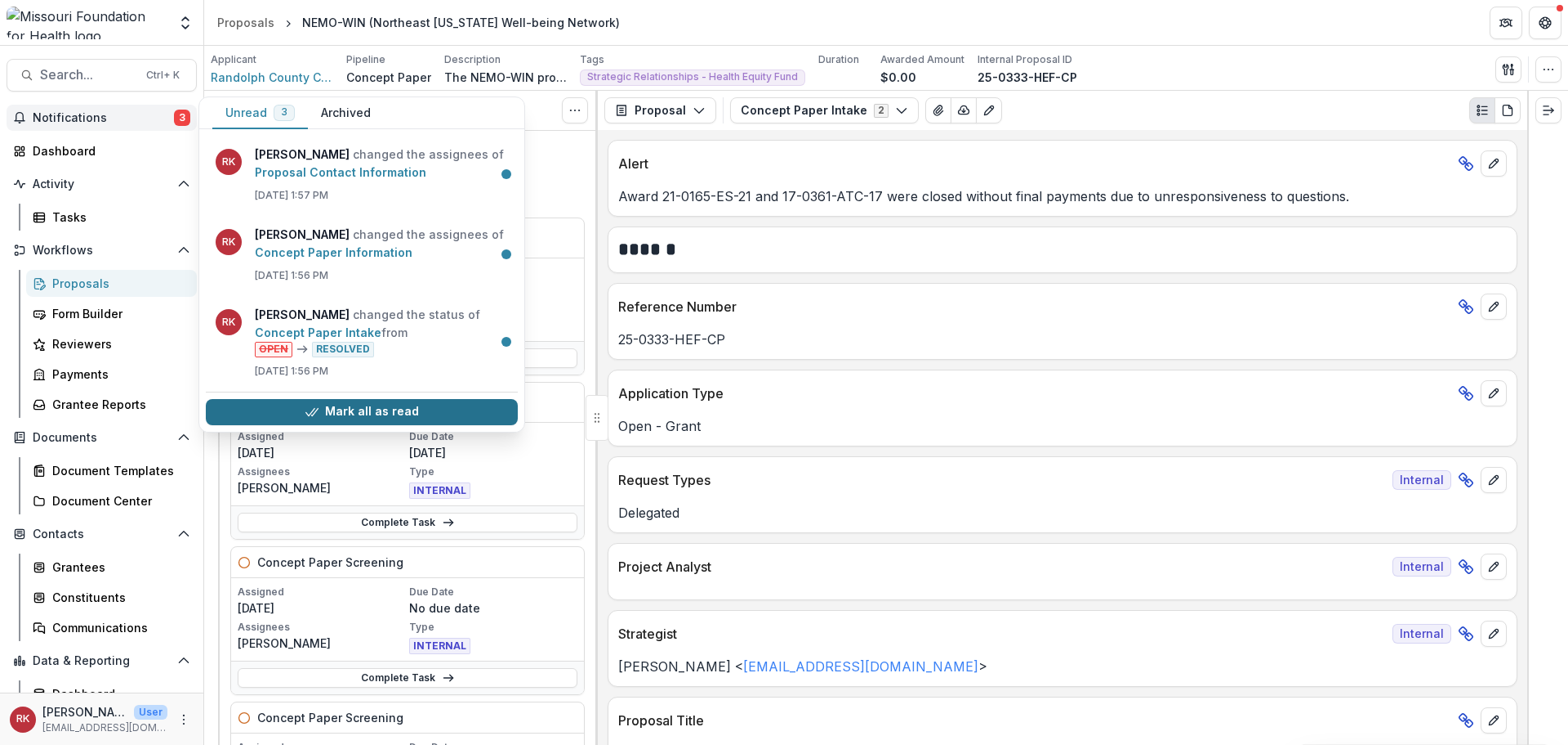
click at [286, 414] on button "Mark all as read" at bounding box center [361, 412] width 312 height 26
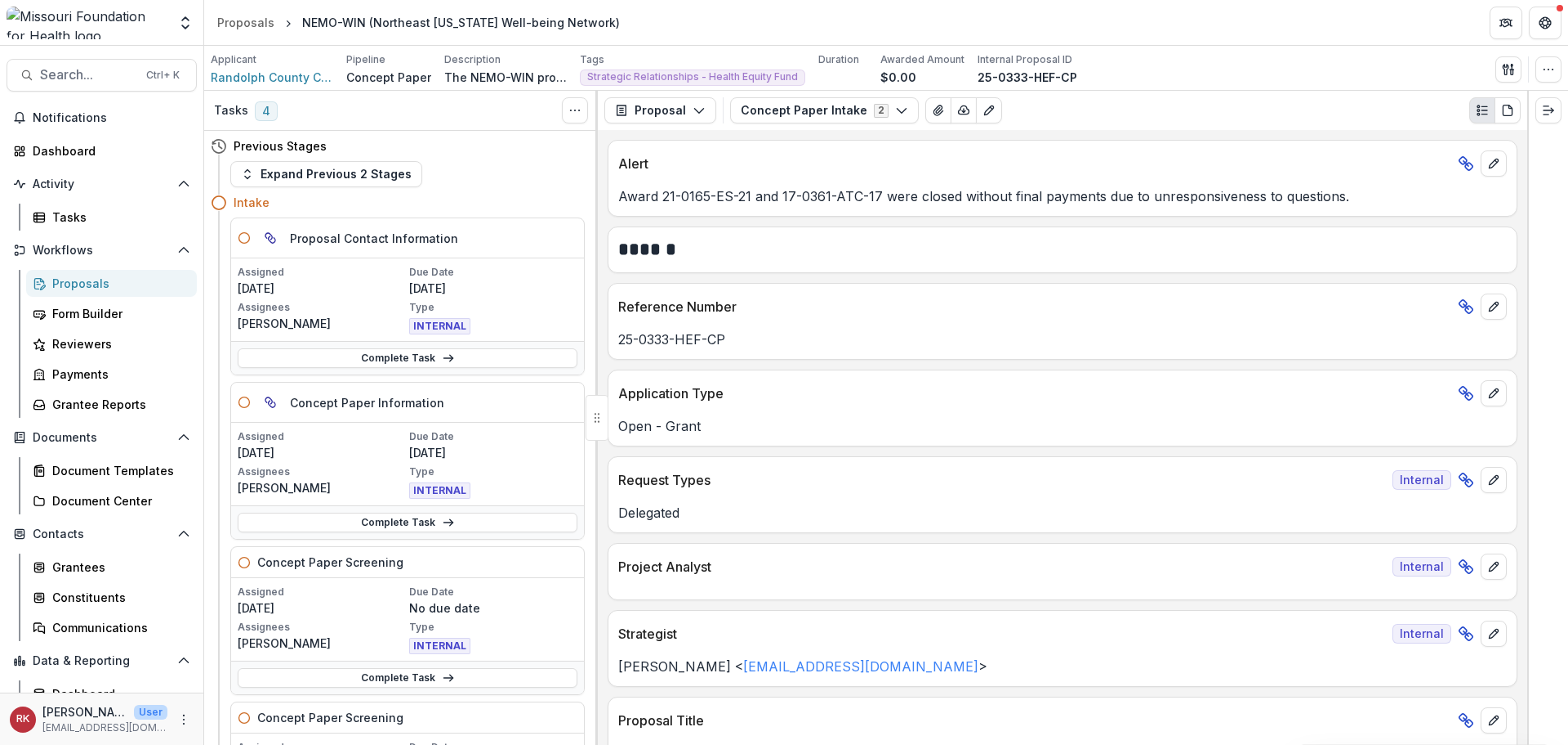
click at [553, 167] on div "Expand Previous 2 Stages" at bounding box center [407, 174] width 355 height 26
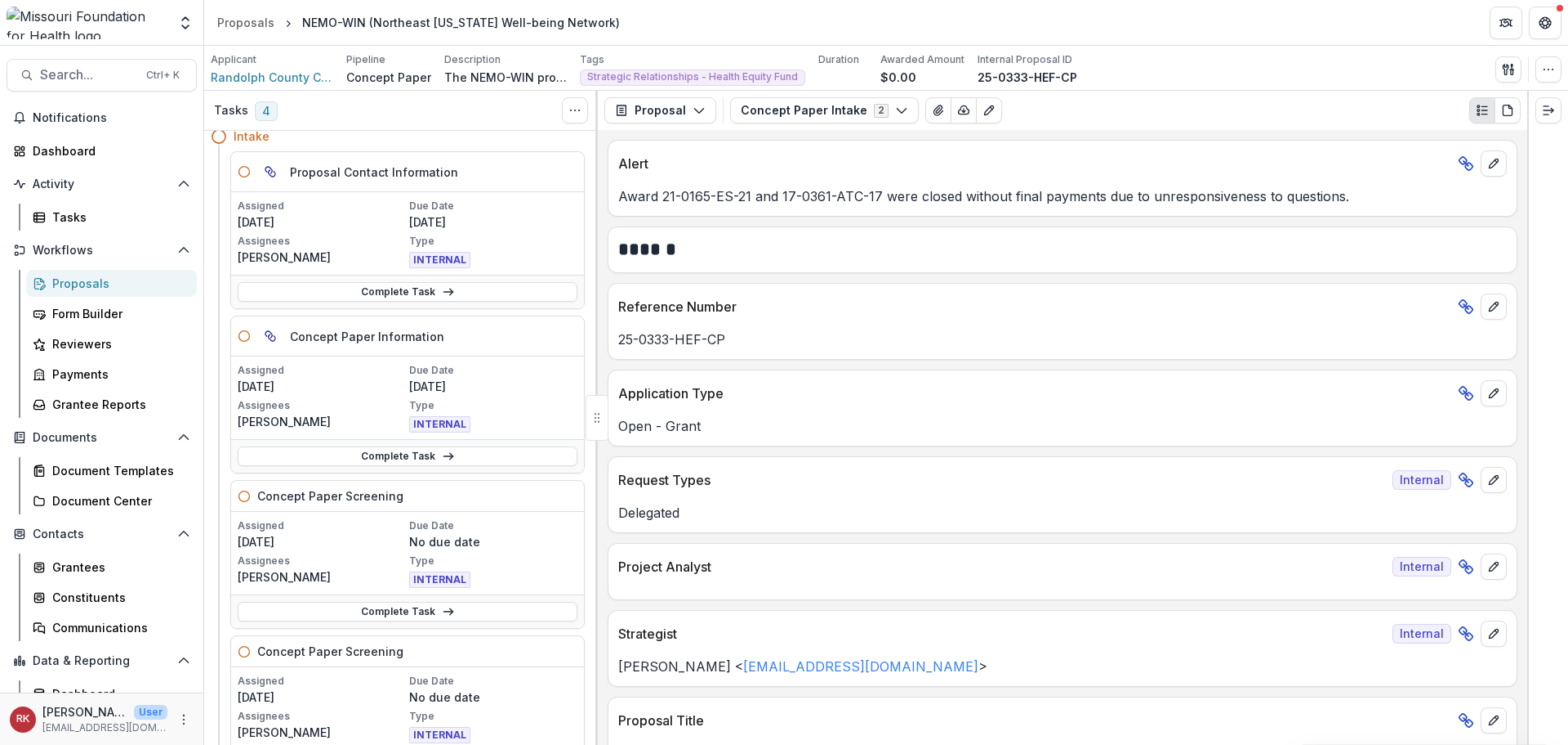
scroll to position [163, 0]
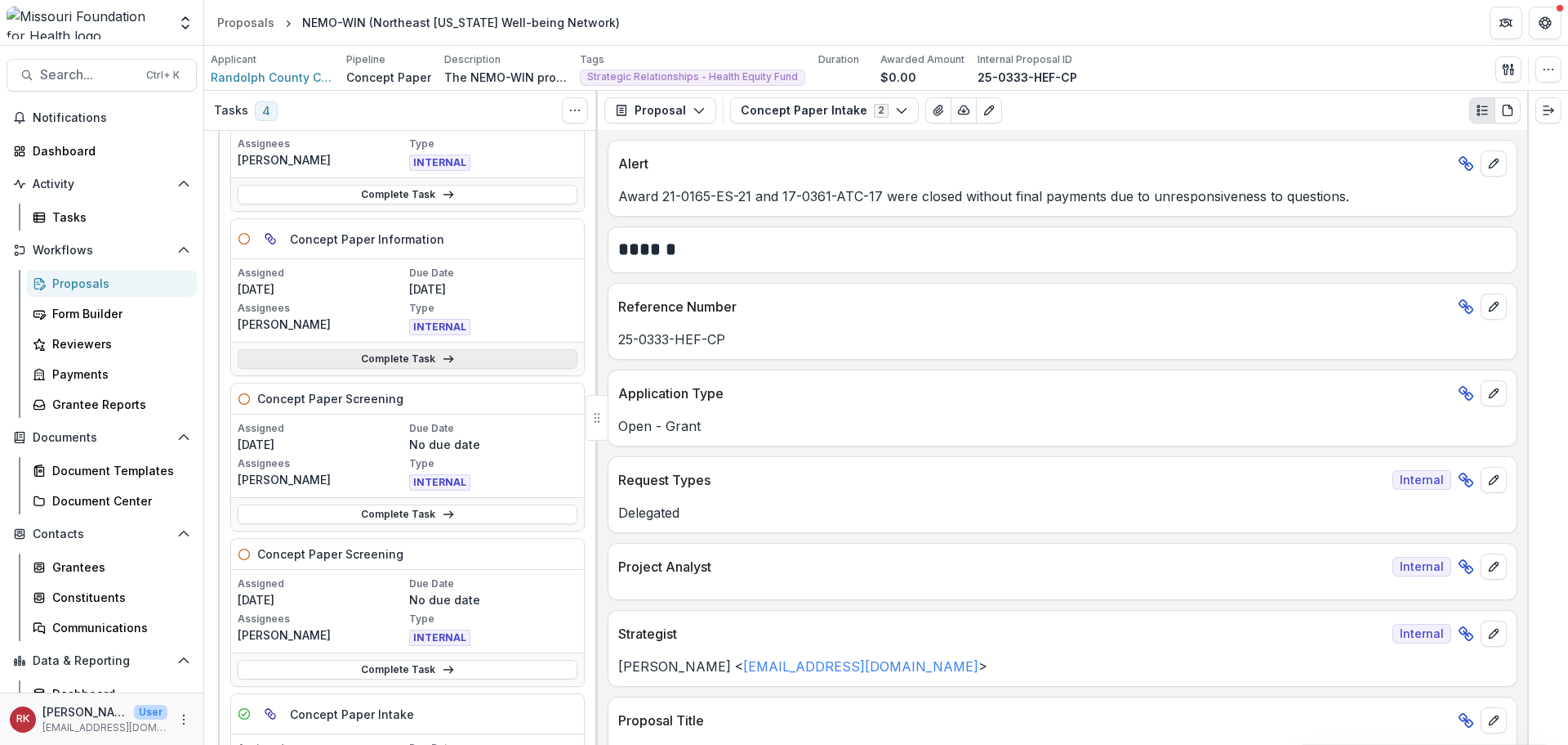
click at [356, 366] on link "Complete Task" at bounding box center [407, 358] width 340 height 20
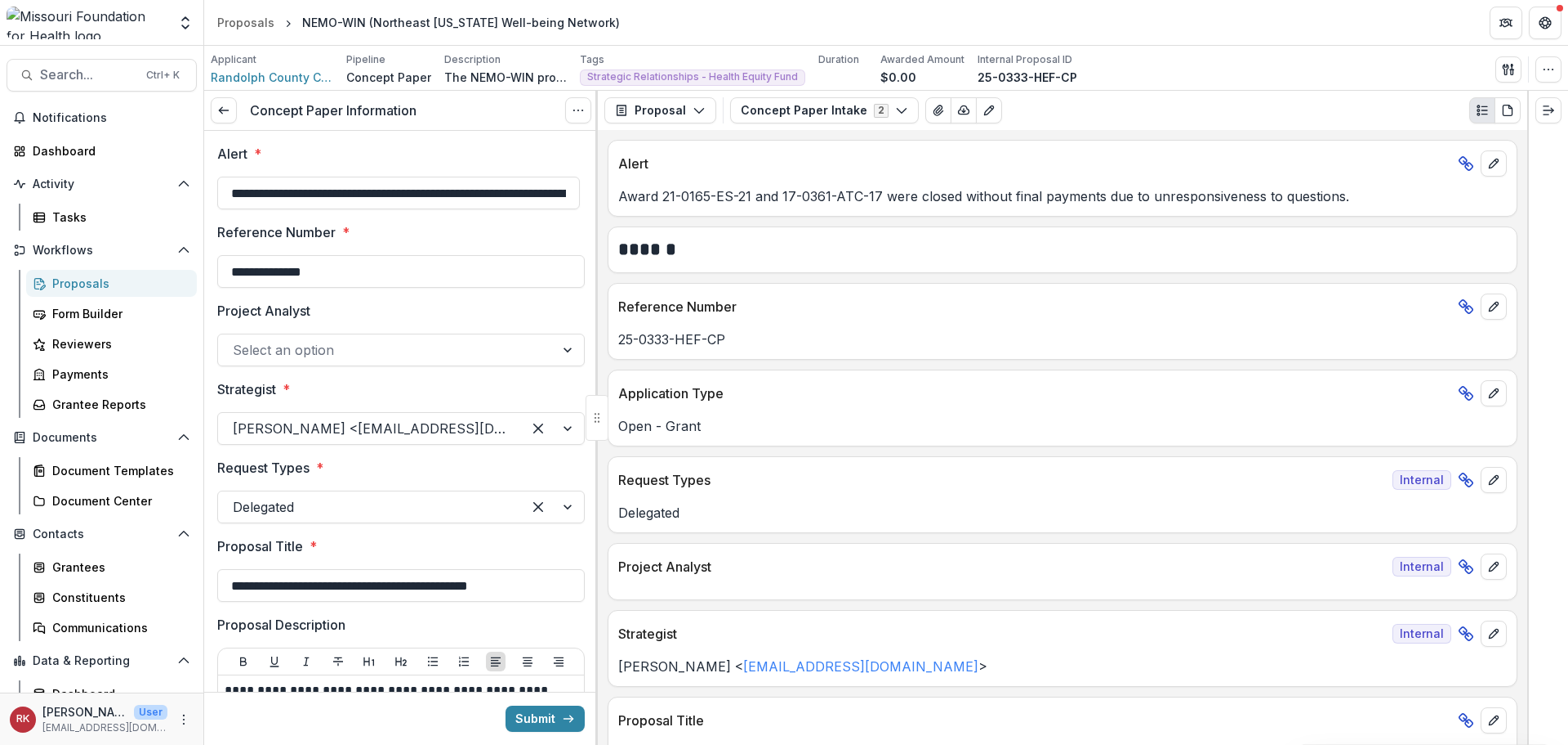
drag, startPoint x: 231, startPoint y: 188, endPoint x: 201, endPoint y: 199, distance: 32.0
click at [201, 199] on main "**********" at bounding box center [784, 395] width 1568 height 699
click at [268, 194] on input "**********" at bounding box center [399, 193] width 362 height 33
type input "**********"
drag, startPoint x: 232, startPoint y: 274, endPoint x: 404, endPoint y: 286, distance: 172.4
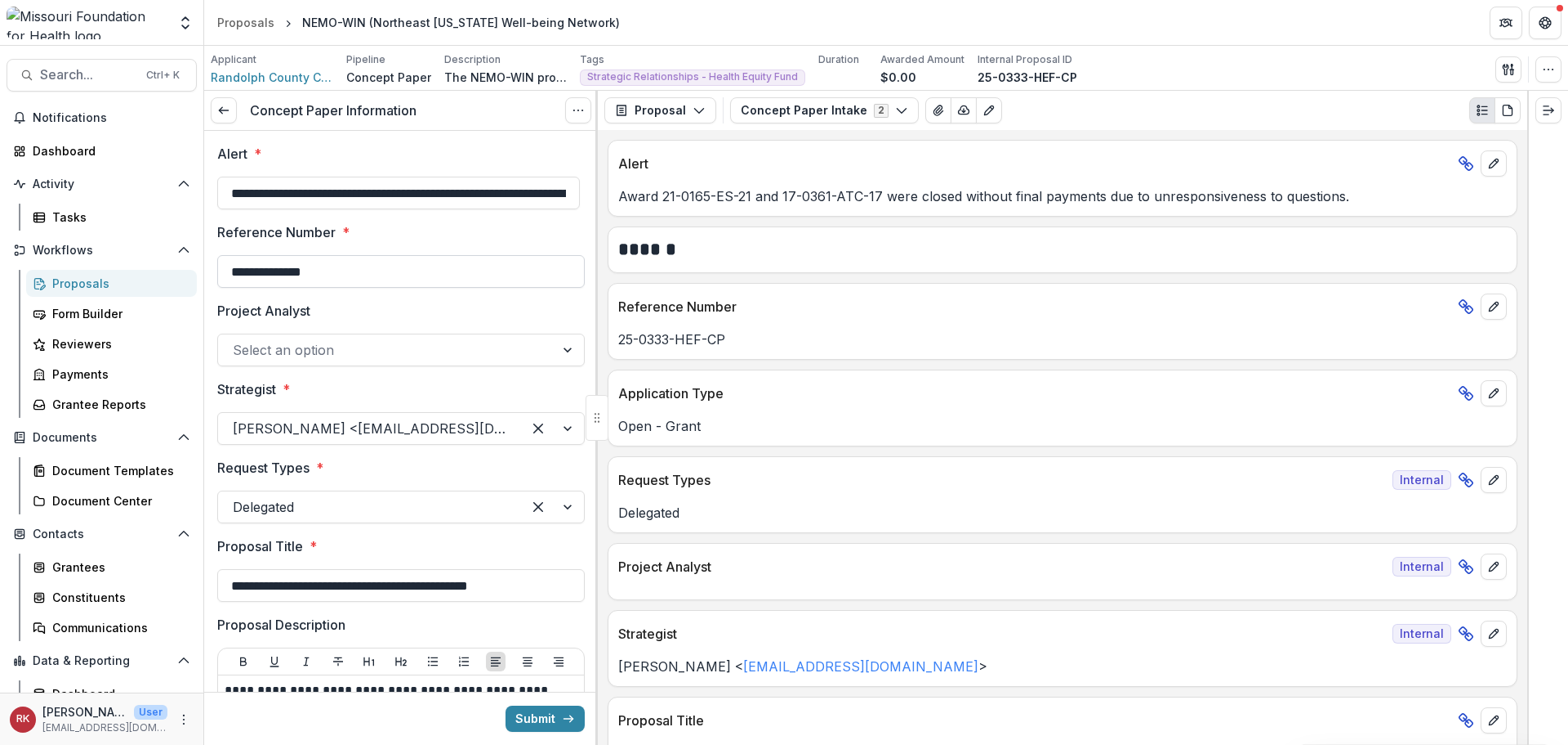
click at [404, 286] on input "**********" at bounding box center [401, 271] width 368 height 33
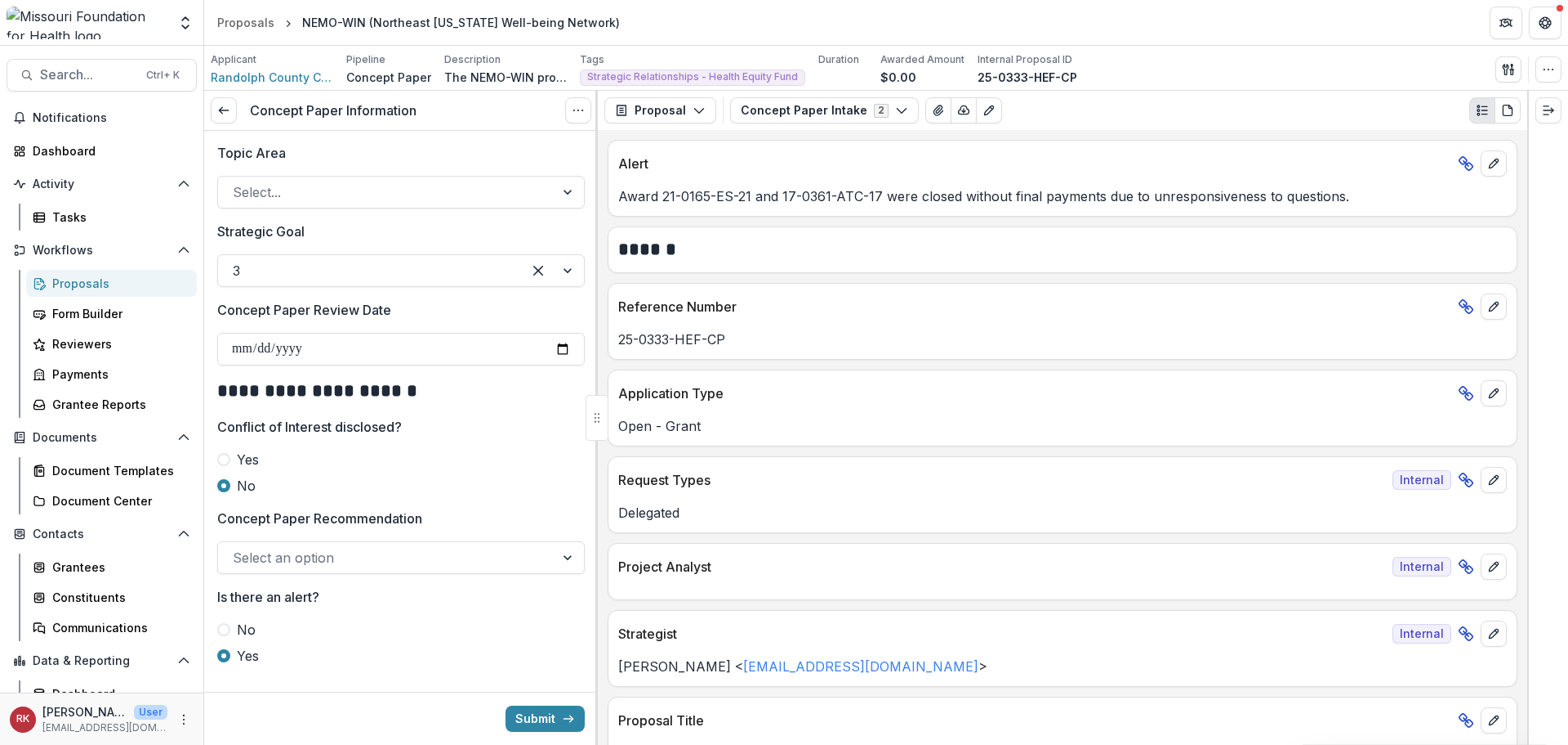
scroll to position [1906, 0]
click at [550, 716] on button "Submit" at bounding box center [544, 718] width 79 height 26
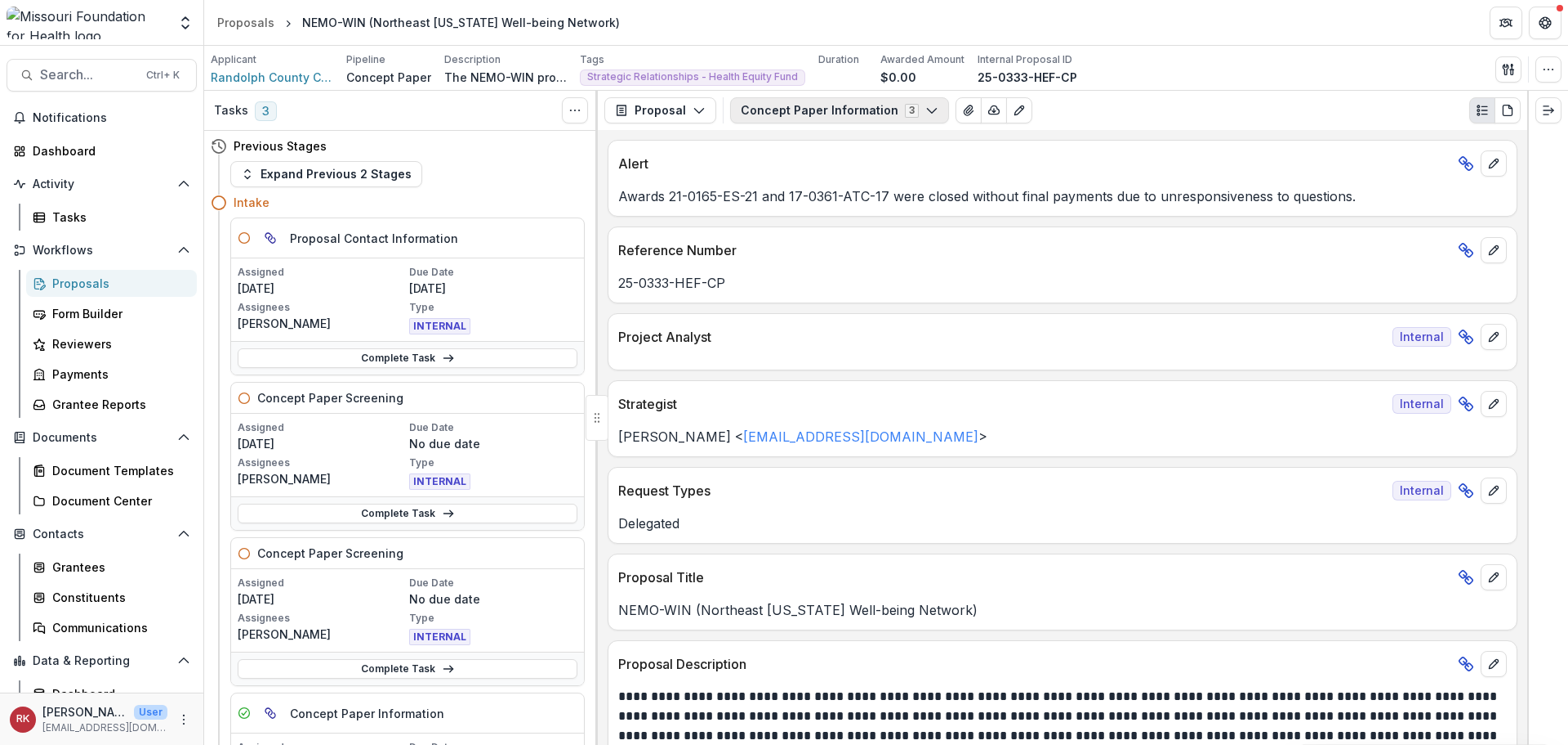
click at [851, 107] on button "Concept Paper Information 3" at bounding box center [839, 110] width 219 height 26
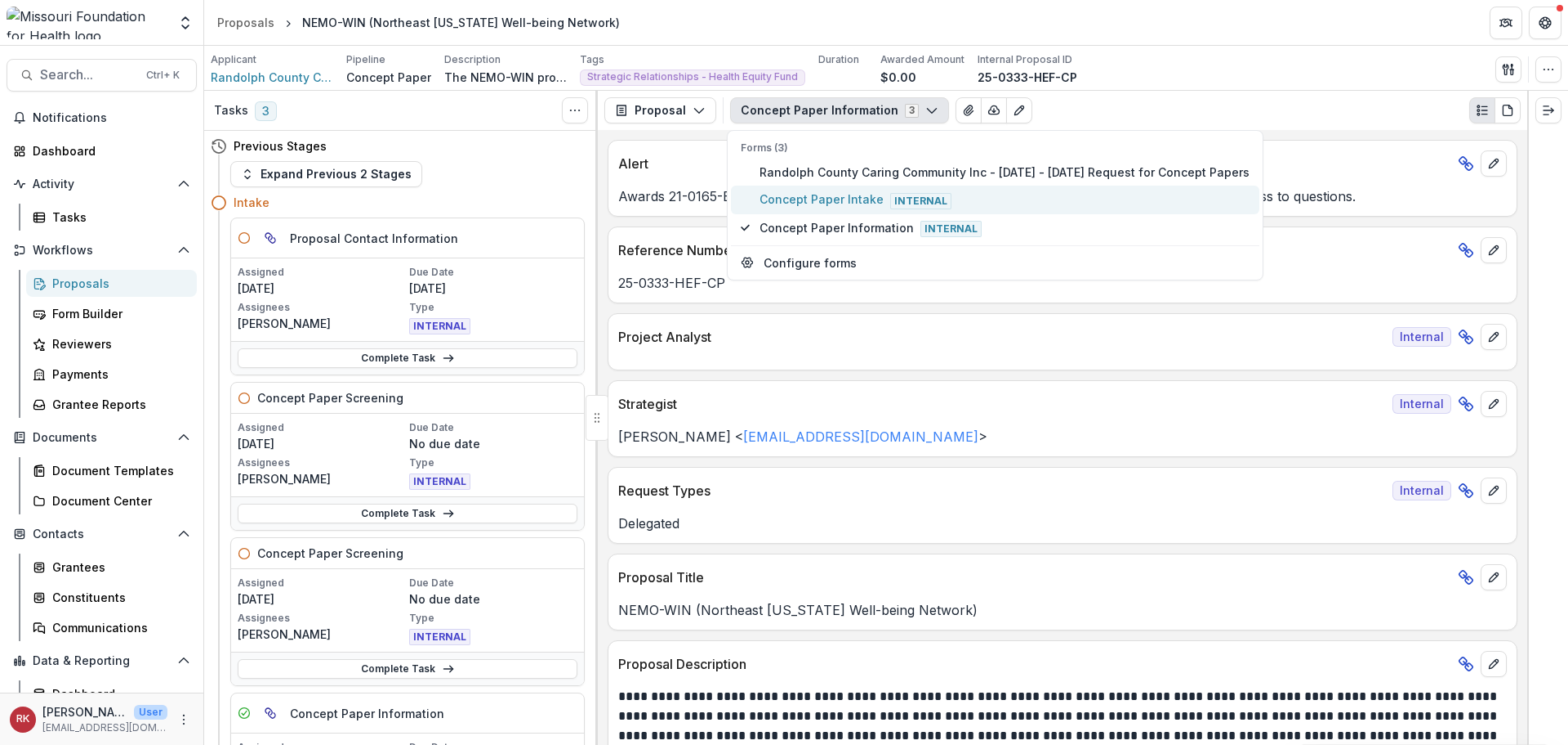
click at [801, 207] on span "Concept Paper Intake Internal" at bounding box center [1004, 199] width 490 height 18
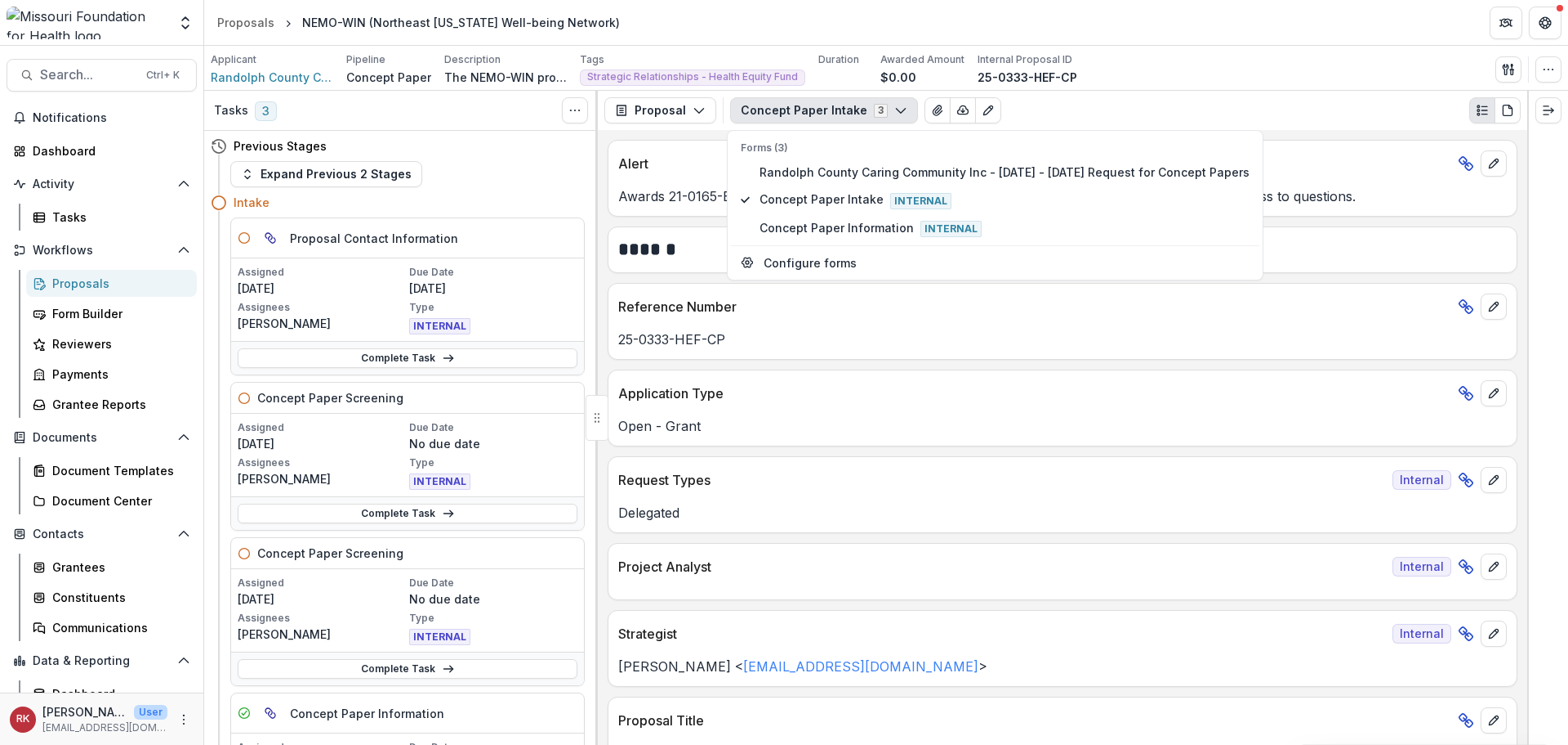
click at [686, 206] on p "Awards 21-0165-ES-21 and 17-0361-ATC-17 were closed without final payments due …" at bounding box center [1062, 196] width 888 height 20
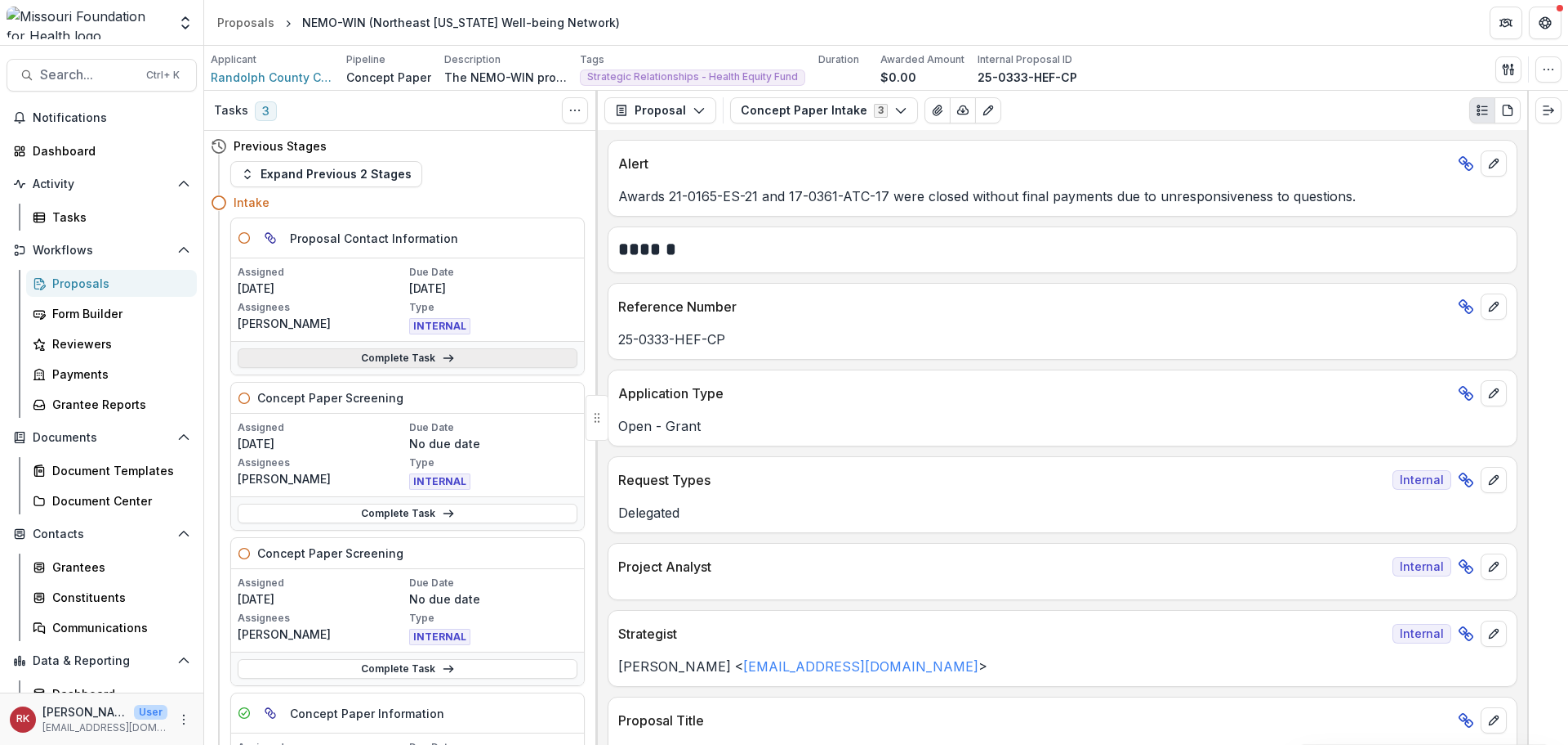
click at [383, 362] on link "Complete Task" at bounding box center [407, 357] width 340 height 20
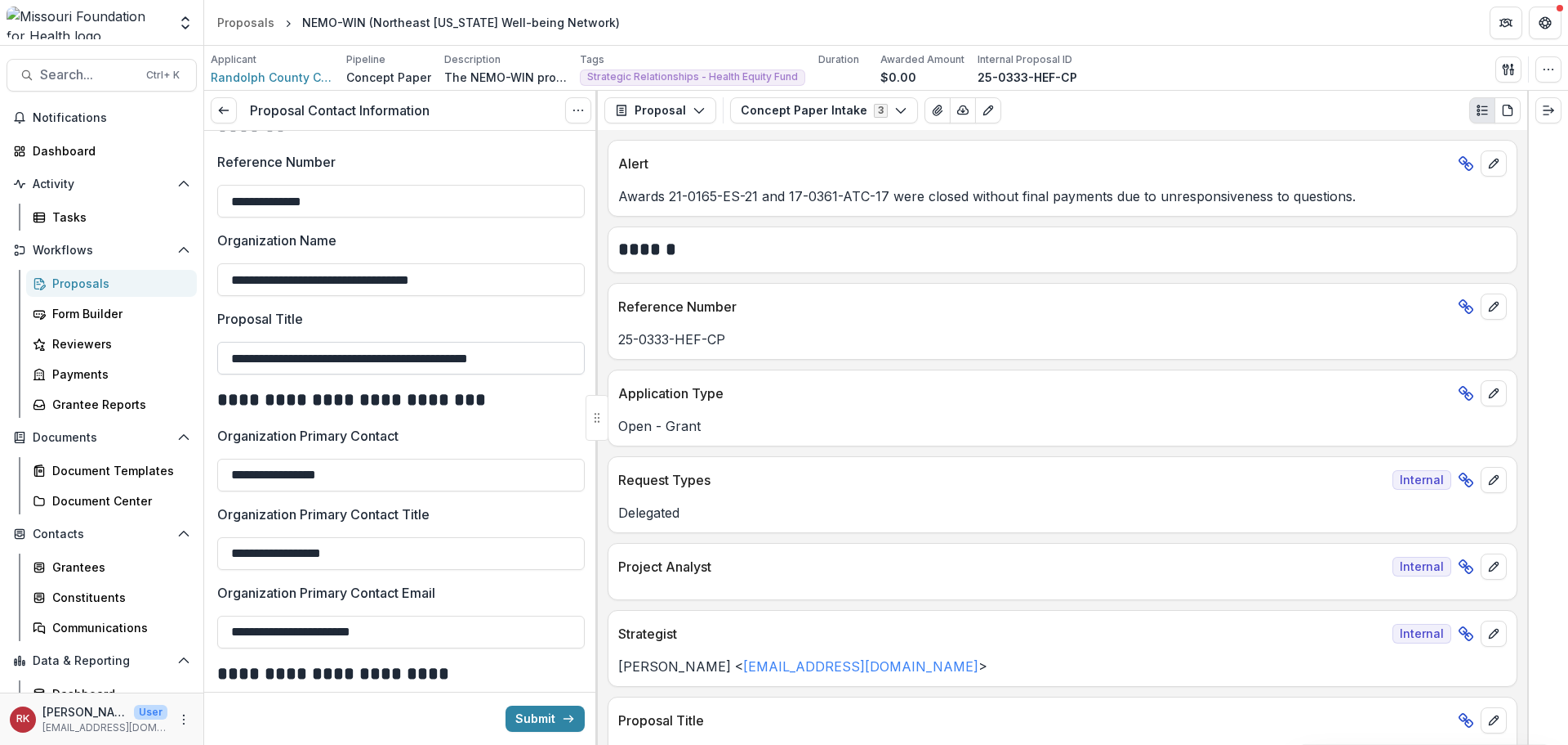
scroll to position [82, 0]
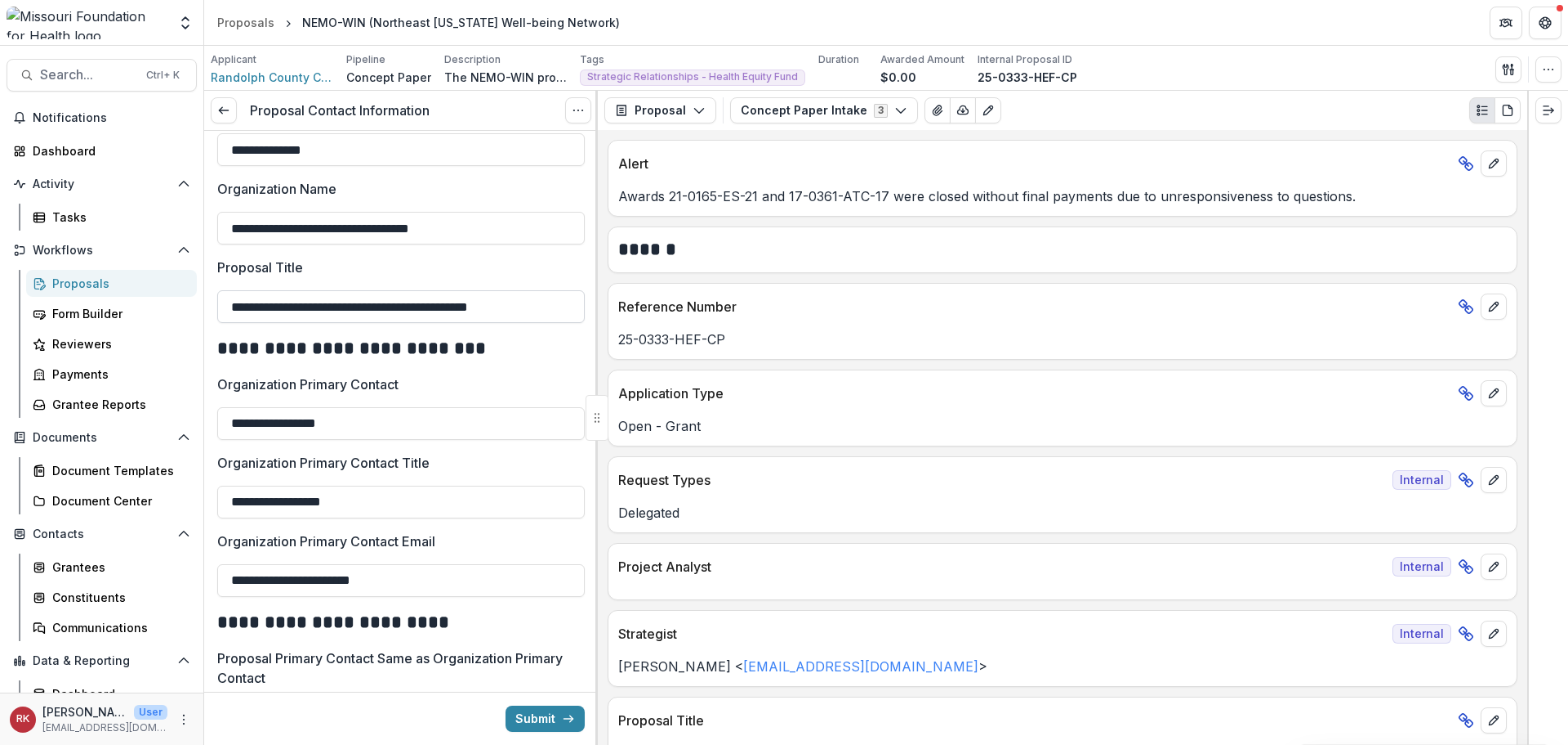
drag, startPoint x: 437, startPoint y: 310, endPoint x: 568, endPoint y: 308, distance: 131.0
click at [567, 308] on input "**********" at bounding box center [401, 307] width 368 height 33
drag, startPoint x: 257, startPoint y: 340, endPoint x: 499, endPoint y: 356, distance: 242.5
click at [499, 356] on h2 "**********" at bounding box center [399, 348] width 362 height 25
click at [376, 383] on p "Organization Primary Contact" at bounding box center [308, 384] width 181 height 20
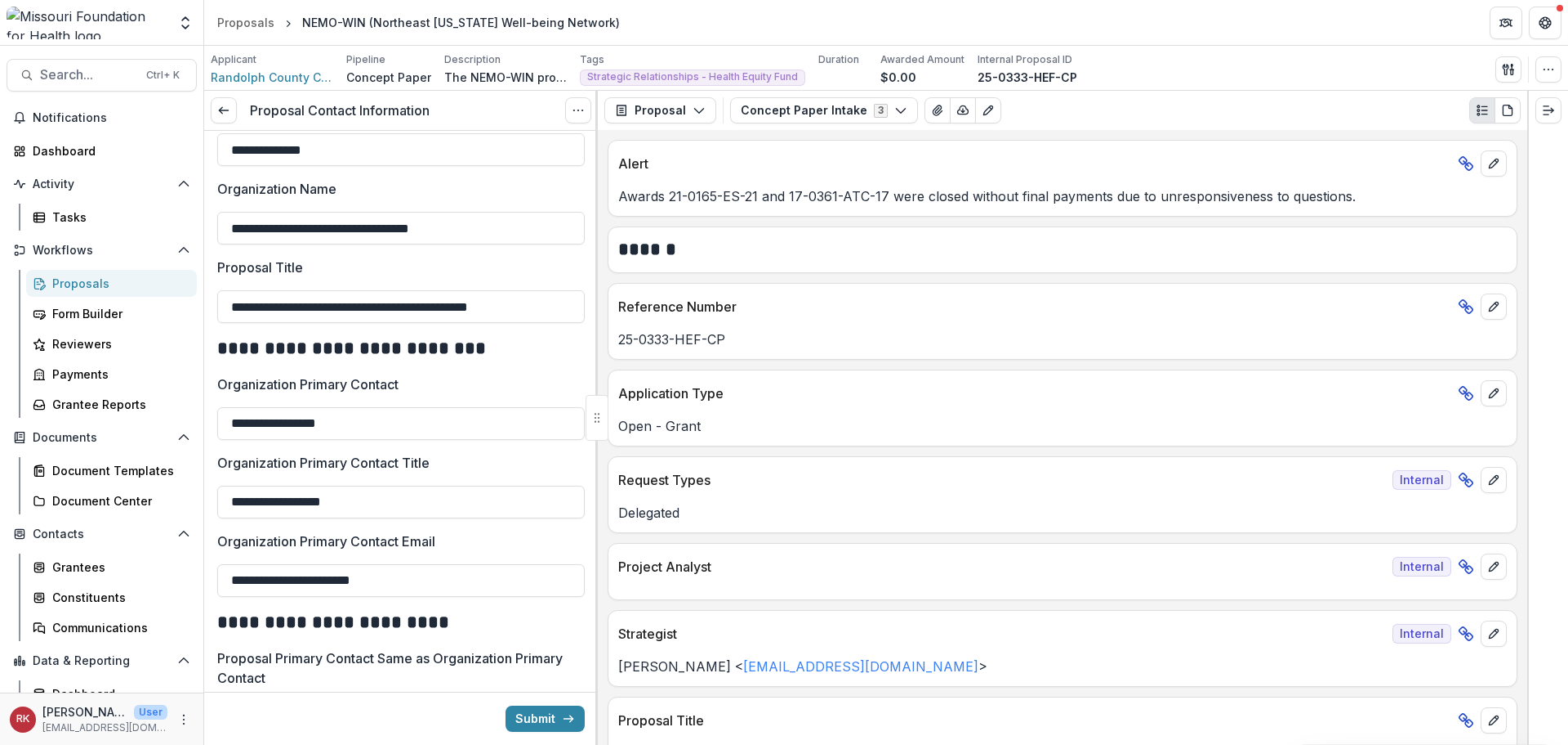
click at [376, 407] on input "**********" at bounding box center [401, 423] width 368 height 33
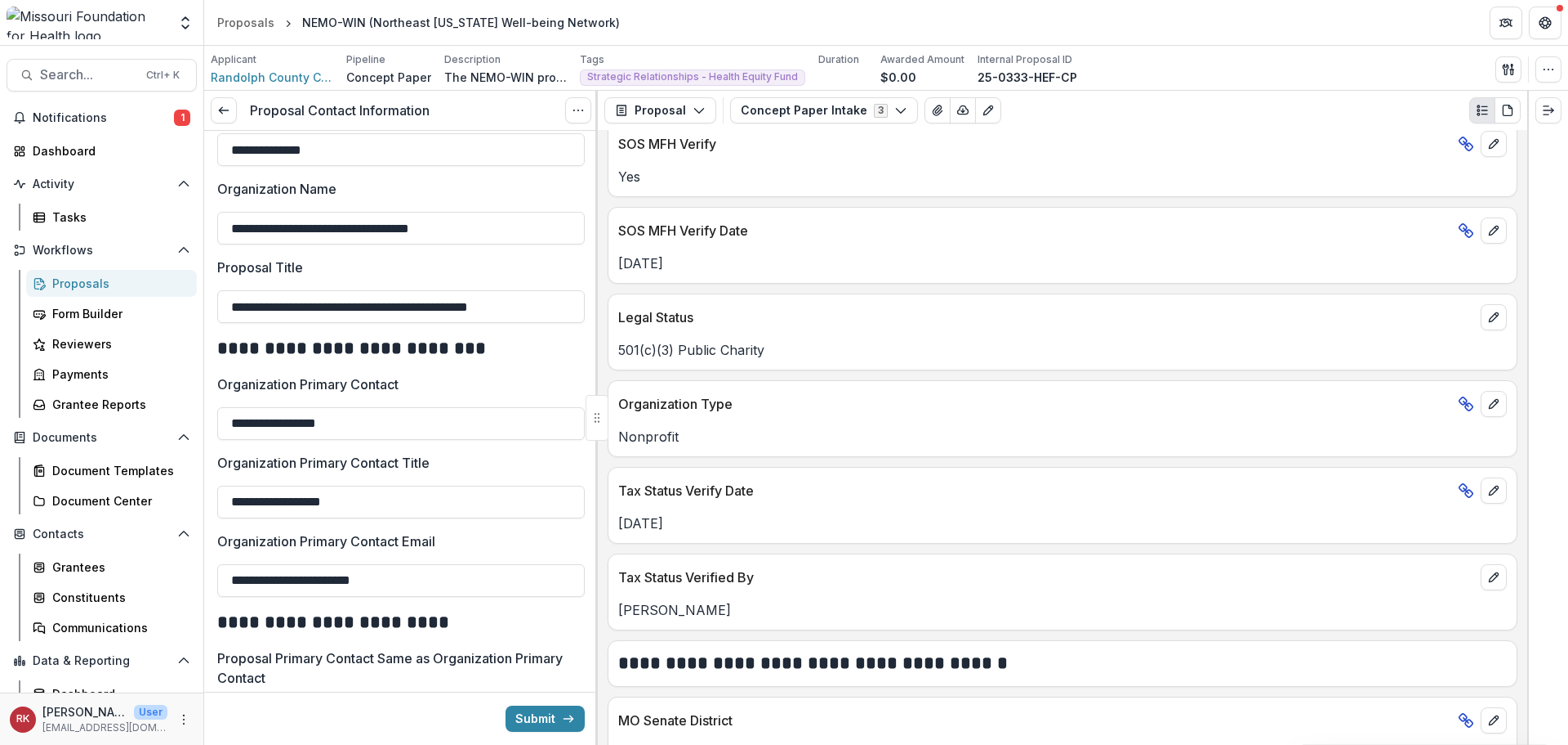
scroll to position [1912, 0]
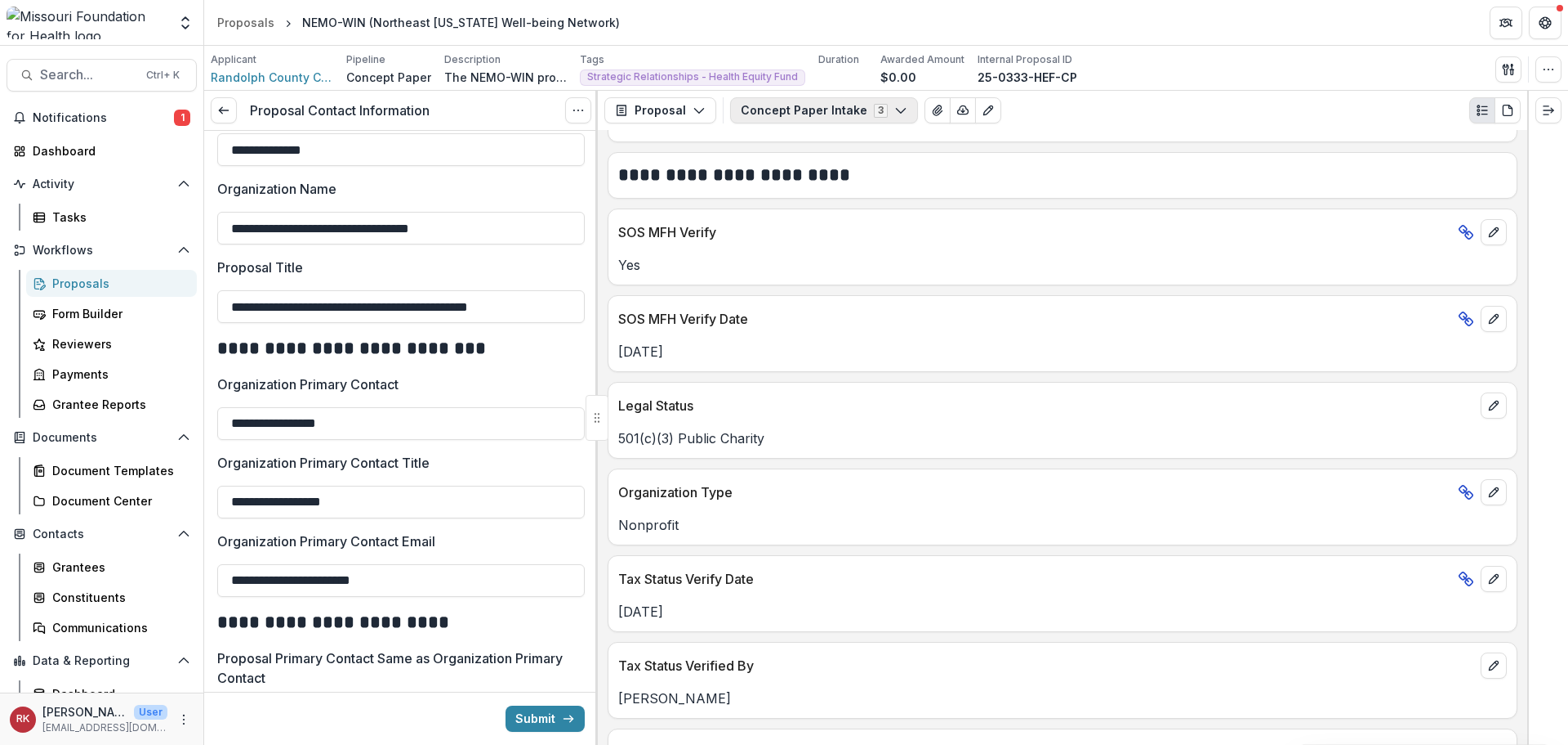
click at [815, 114] on button "Concept Paper Intake 3" at bounding box center [823, 110] width 188 height 26
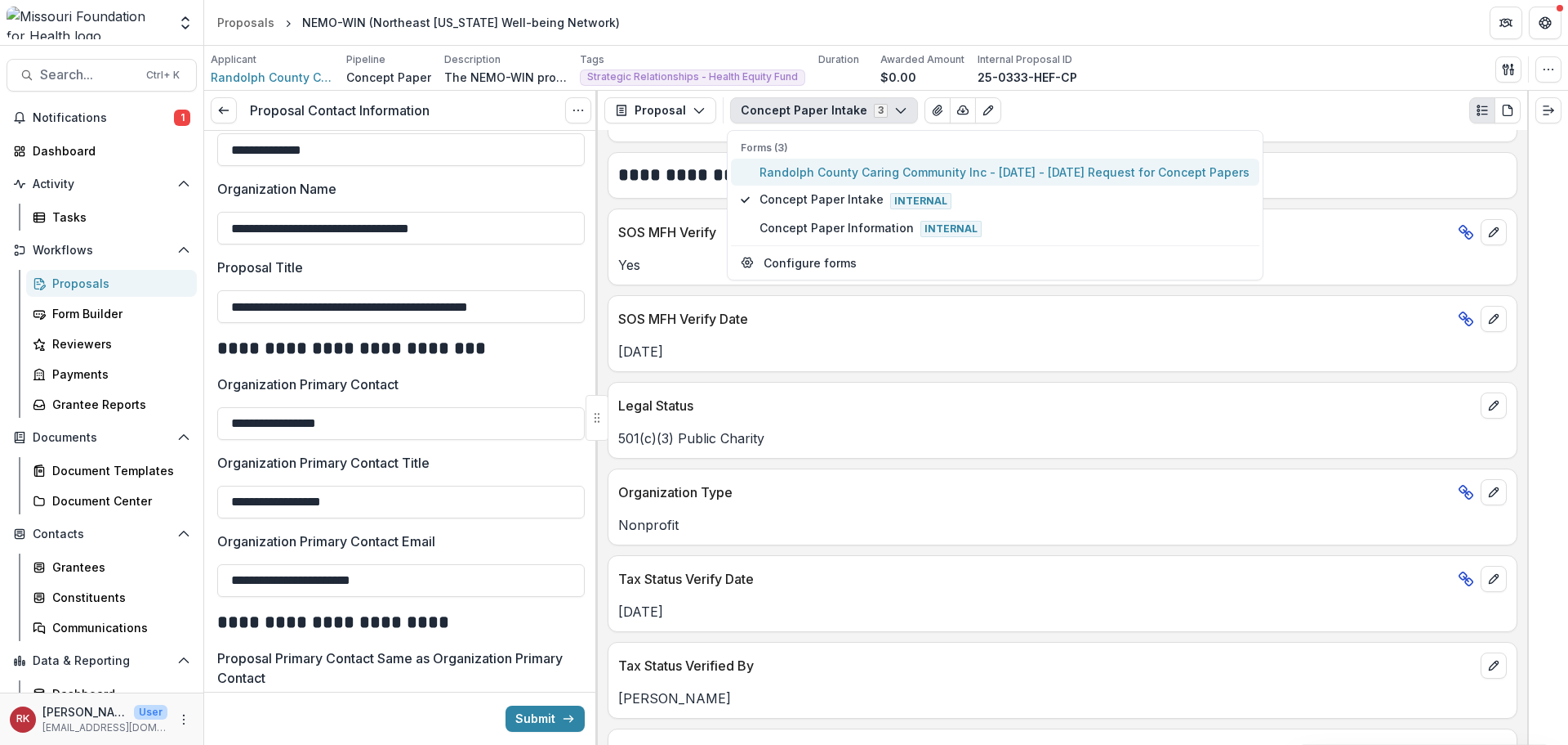
click at [830, 175] on span "Randolph County Caring Community Inc - 2025 - 2025 Request for Concept Papers" at bounding box center [1004, 172] width 490 height 17
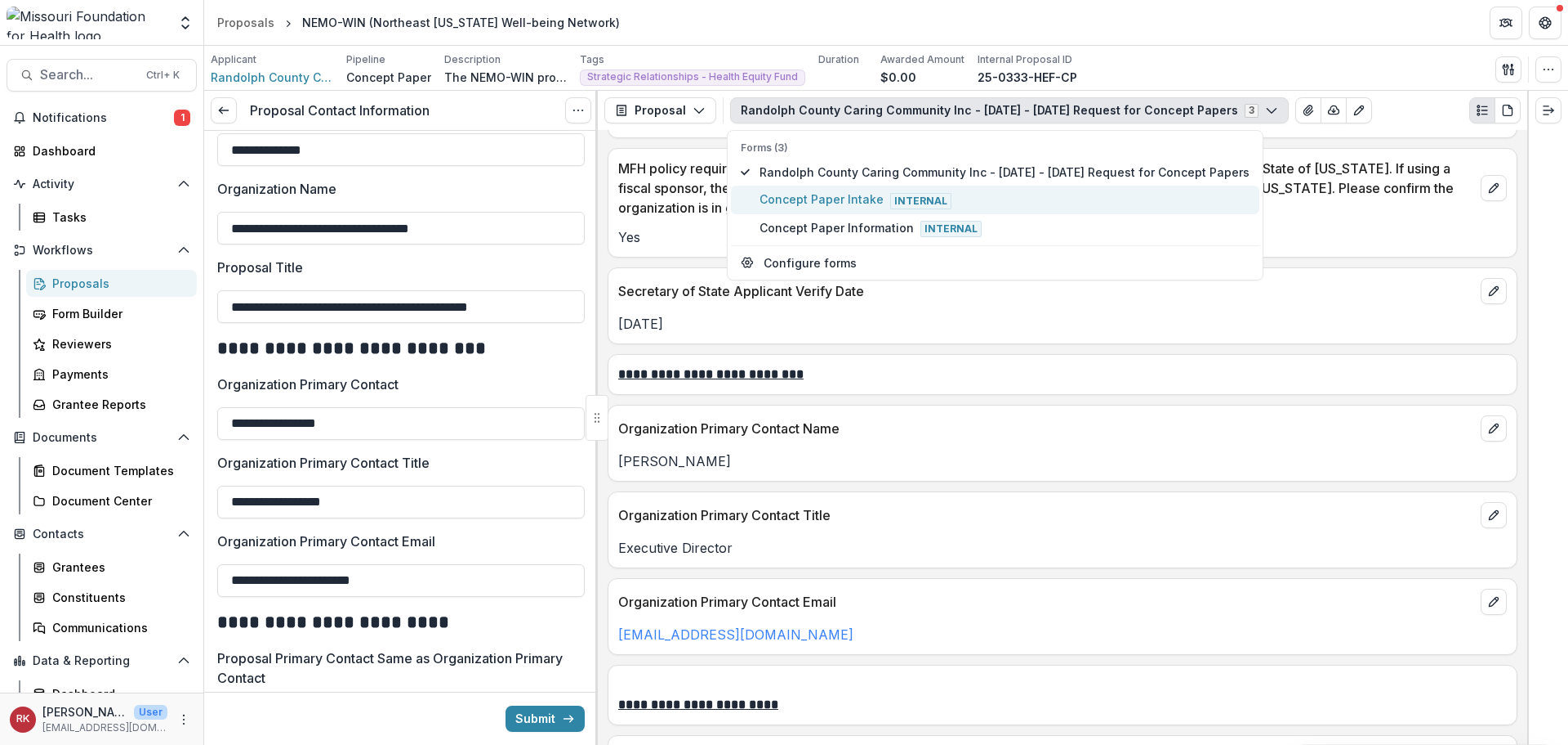
scroll to position [1996, 0]
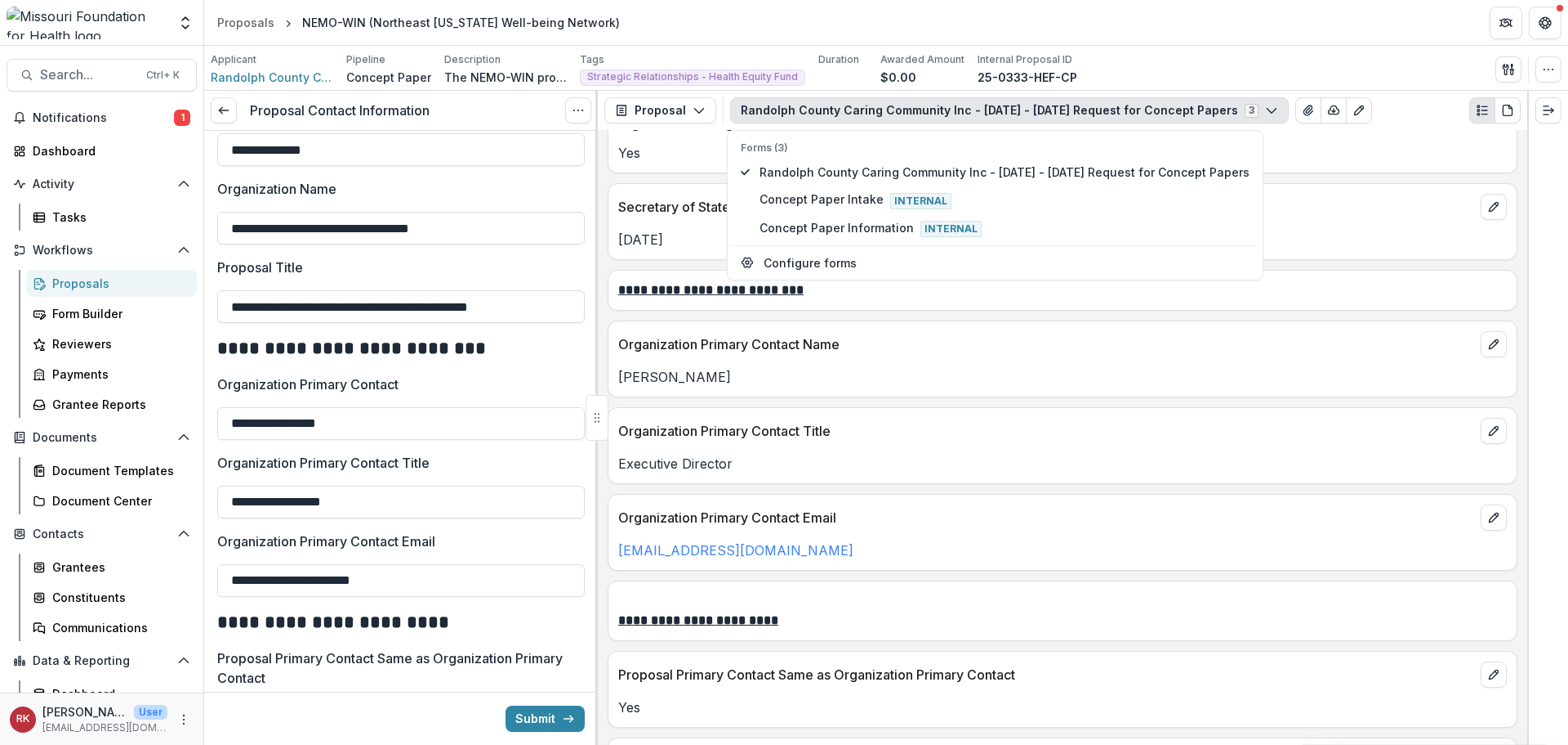
click at [805, 373] on p "Brian K. Williams" at bounding box center [1062, 376] width 888 height 20
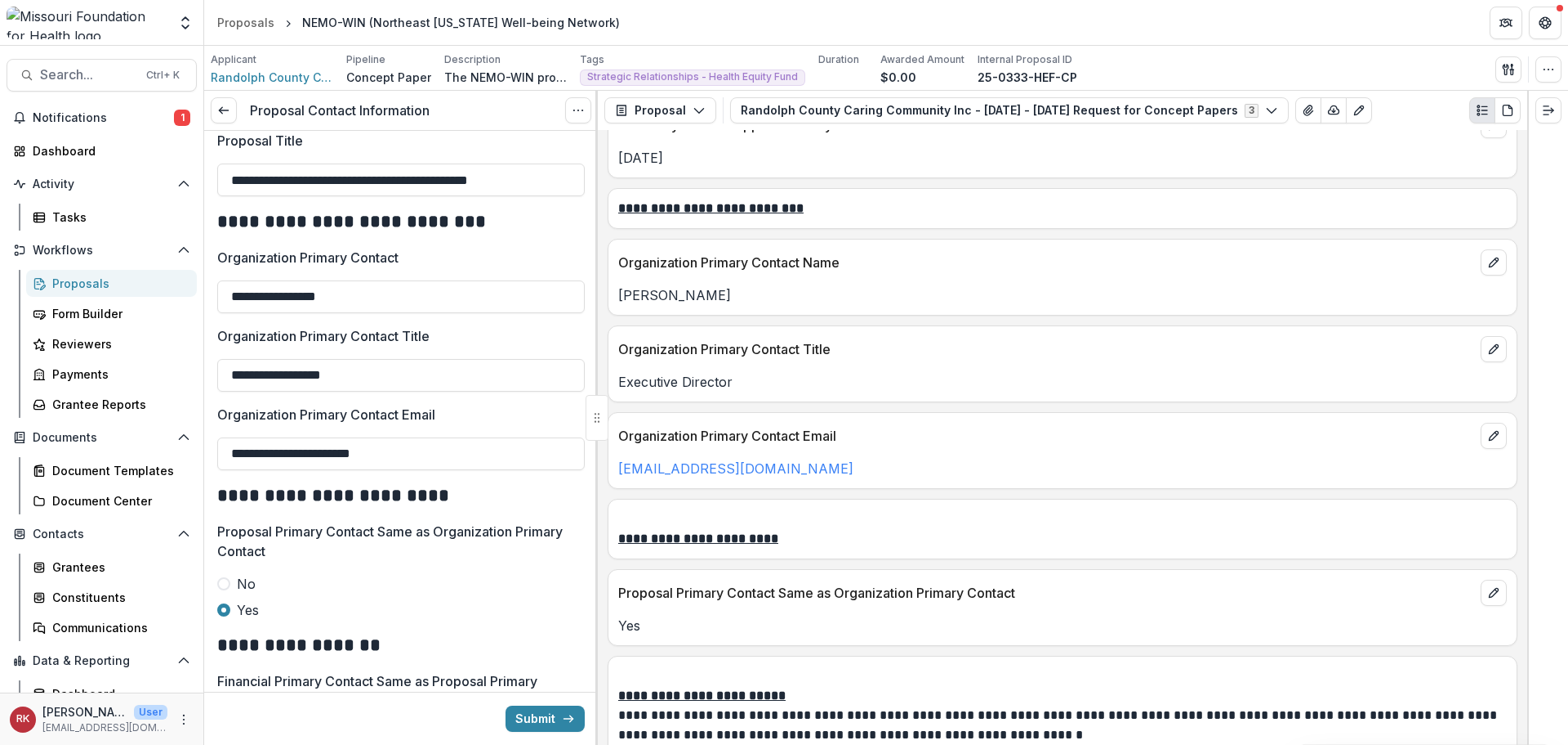
scroll to position [245, 0]
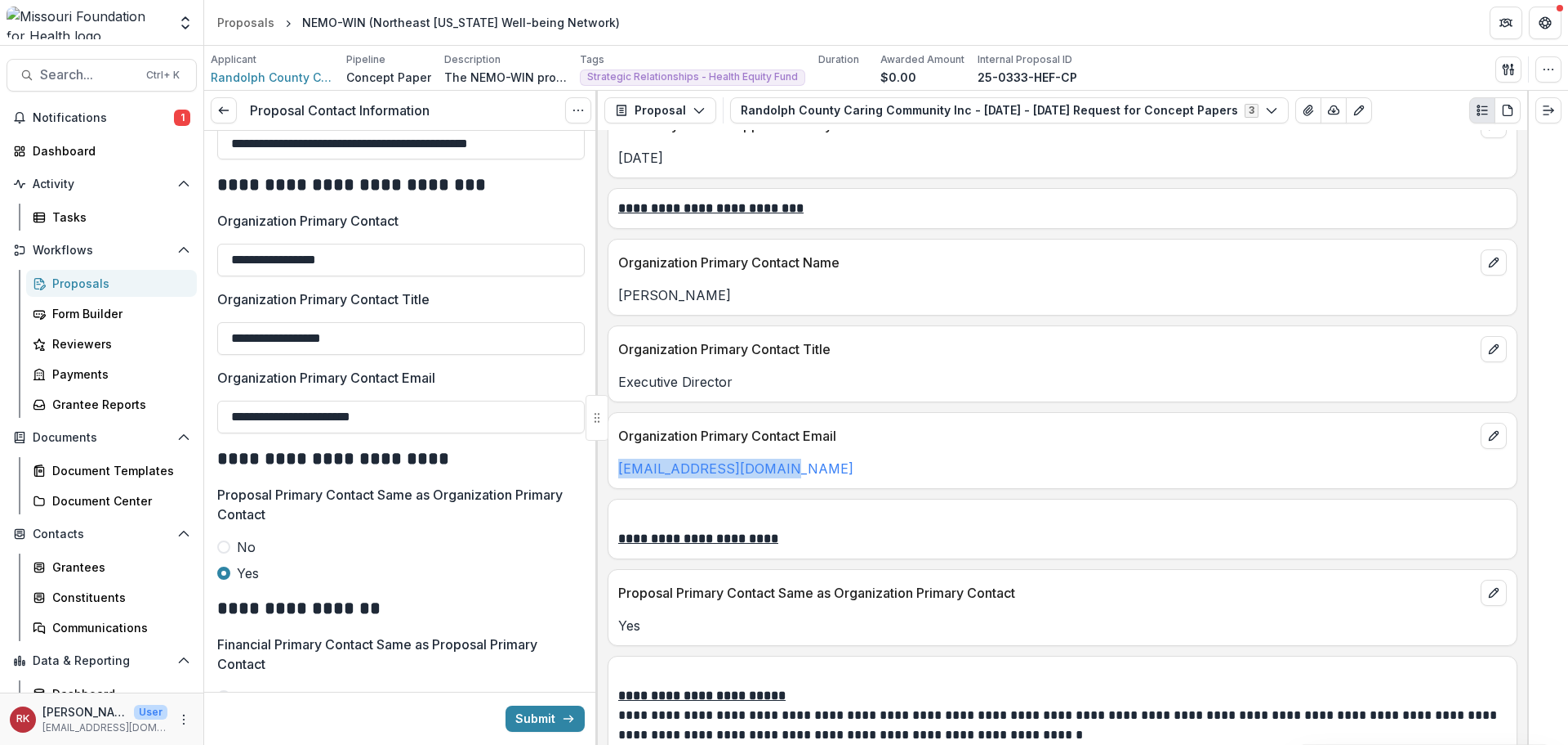
drag, startPoint x: 849, startPoint y: 467, endPoint x: 610, endPoint y: 472, distance: 239.1
click at [610, 472] on div "caringcomm@rcccpmo.org" at bounding box center [1063, 468] width 908 height 20
copy link "caringcomm@rcccpmo.org"
drag, startPoint x: 459, startPoint y: 414, endPoint x: 223, endPoint y: 411, distance: 236.0
click at [223, 411] on input "**********" at bounding box center [401, 417] width 368 height 33
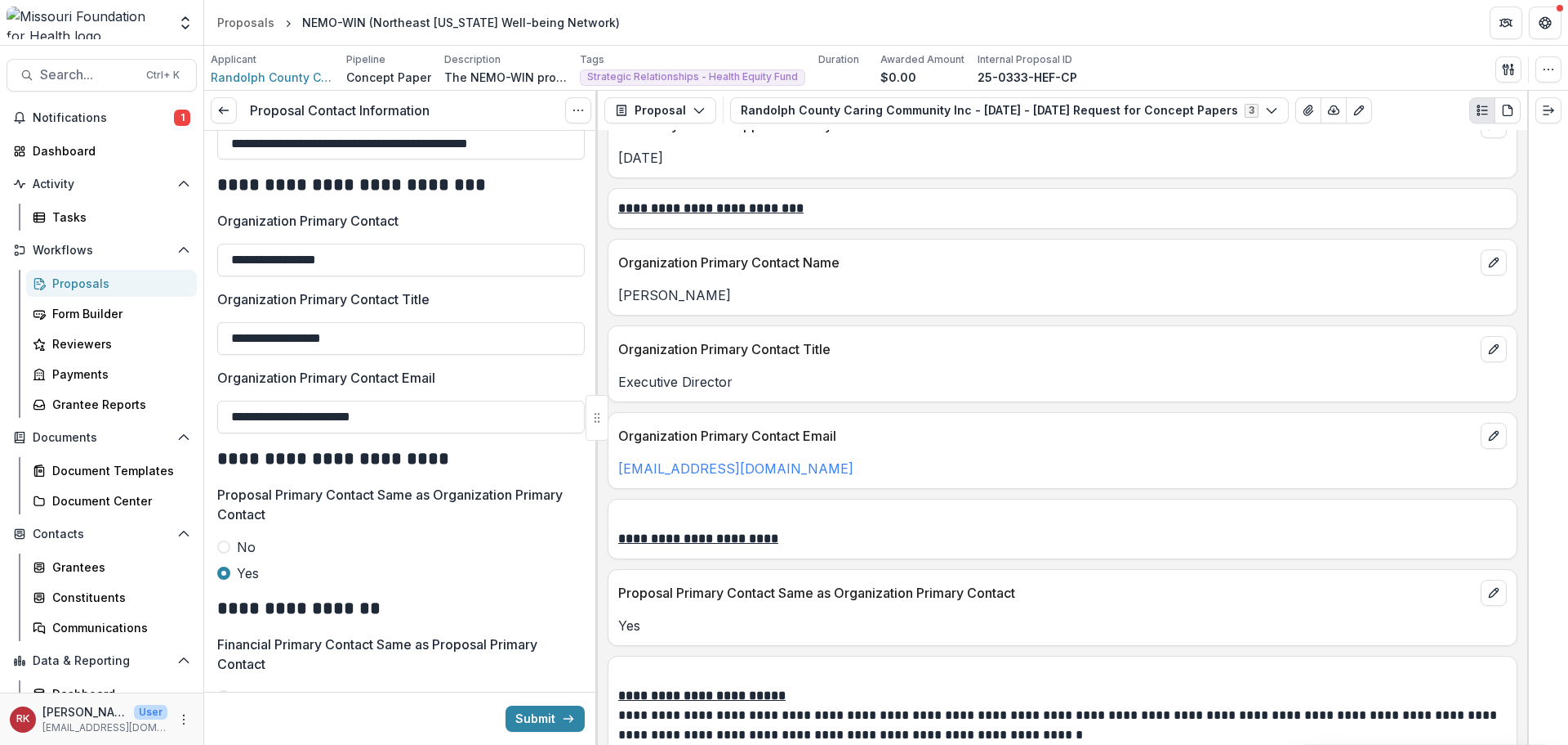
paste input "text"
type input "**********"
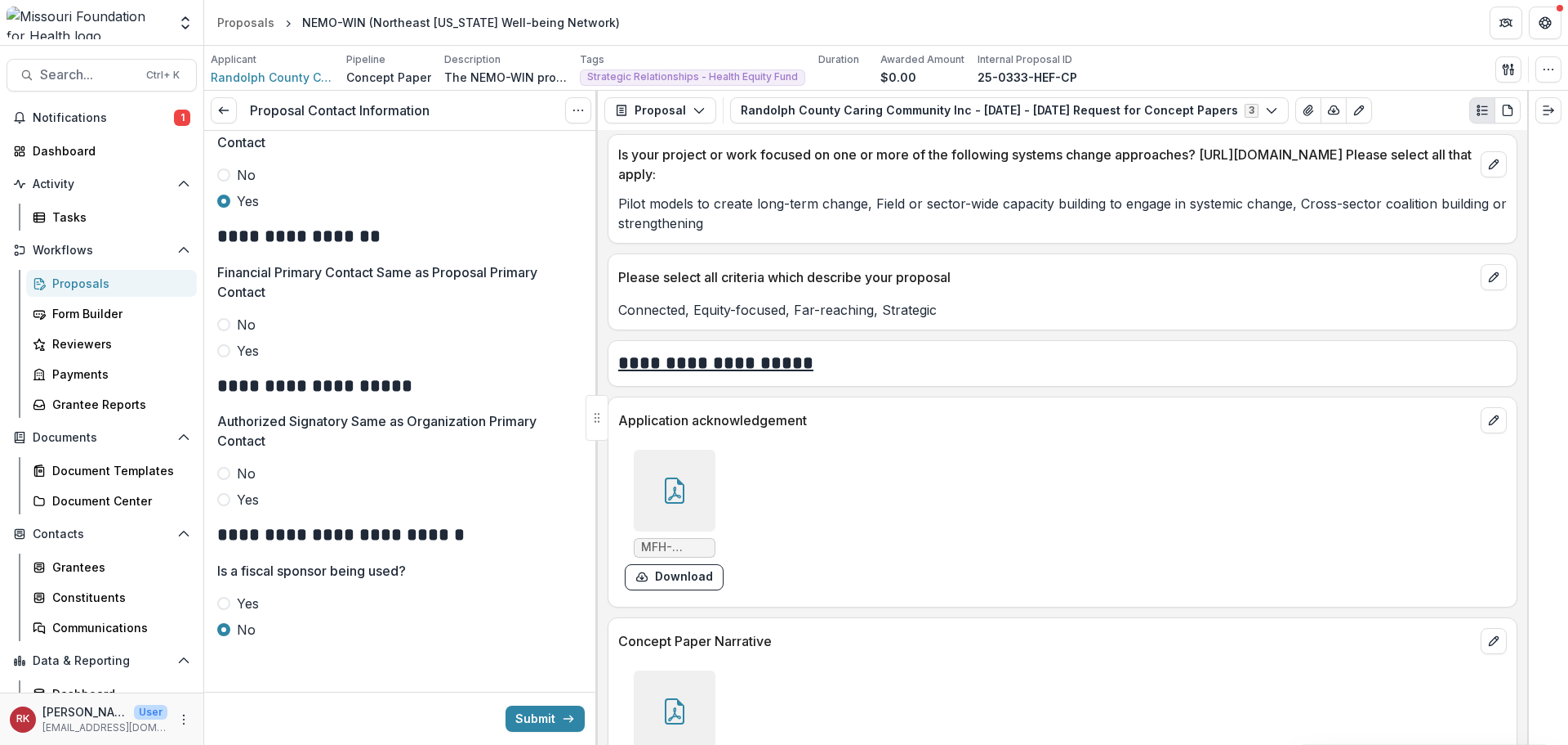
scroll to position [3832, 0]
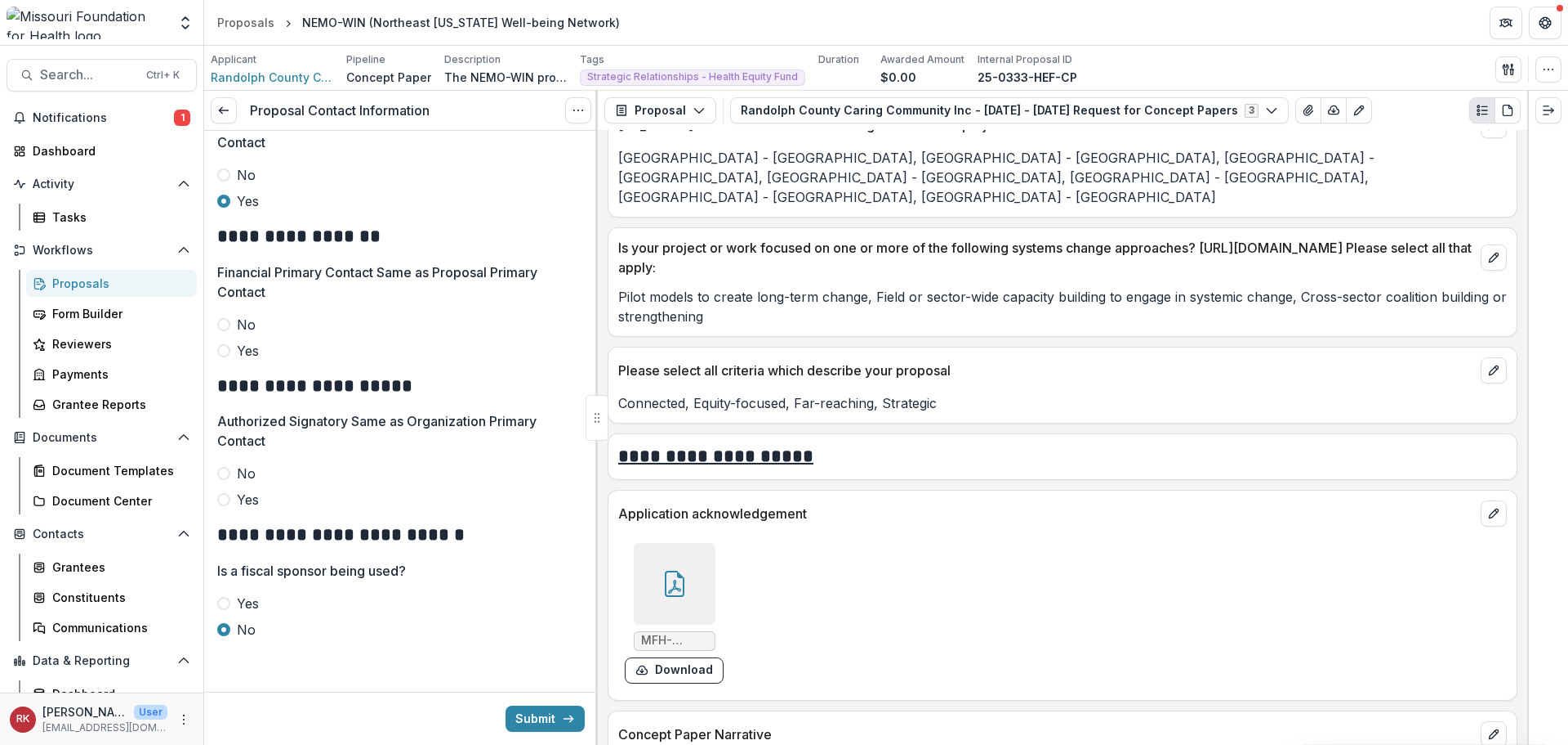
click at [661, 571] on icon at bounding box center [674, 584] width 26 height 26
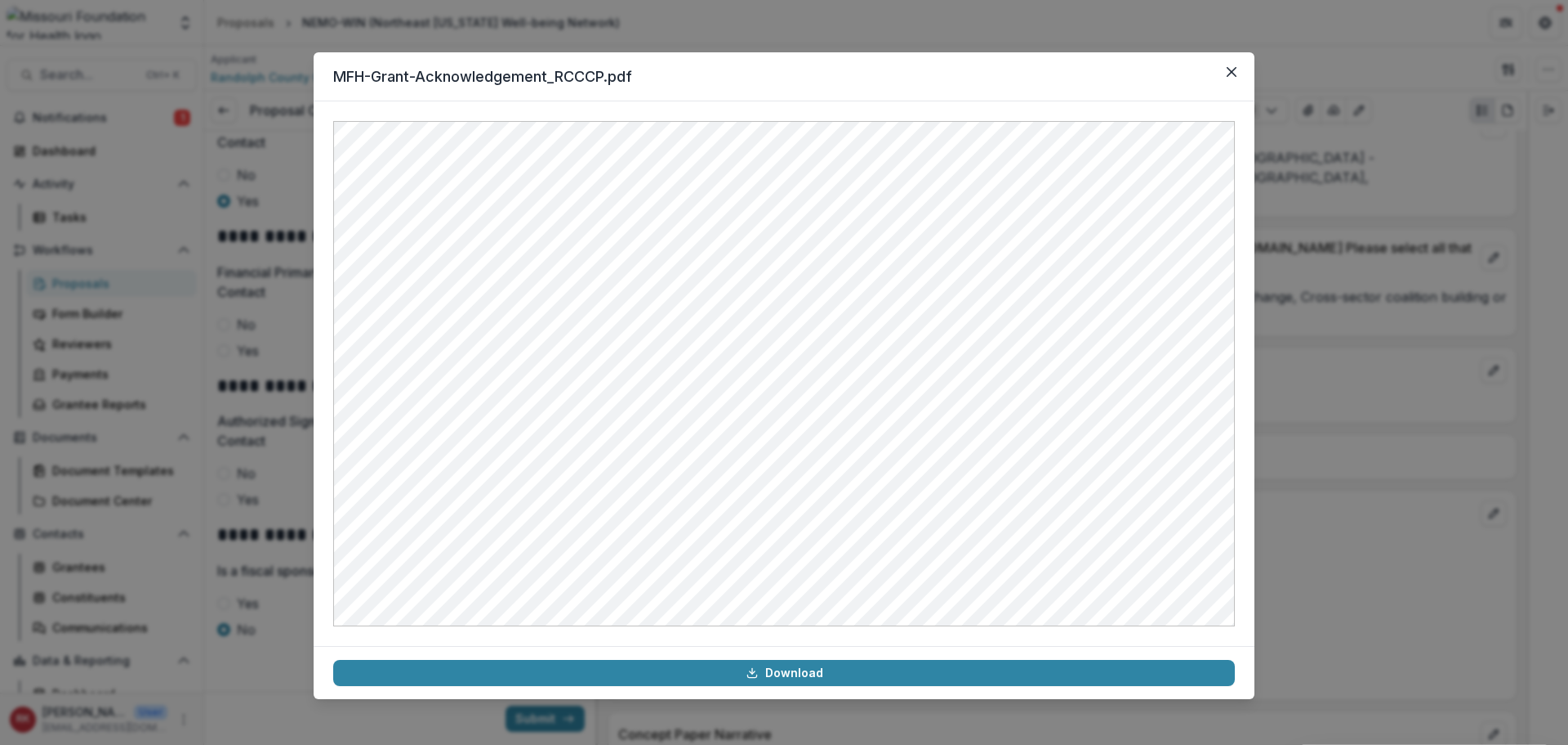
click at [1325, 439] on div "MFH-Grant-Acknowledgement_RCCCP.pdf Download" at bounding box center [784, 372] width 1568 height 745
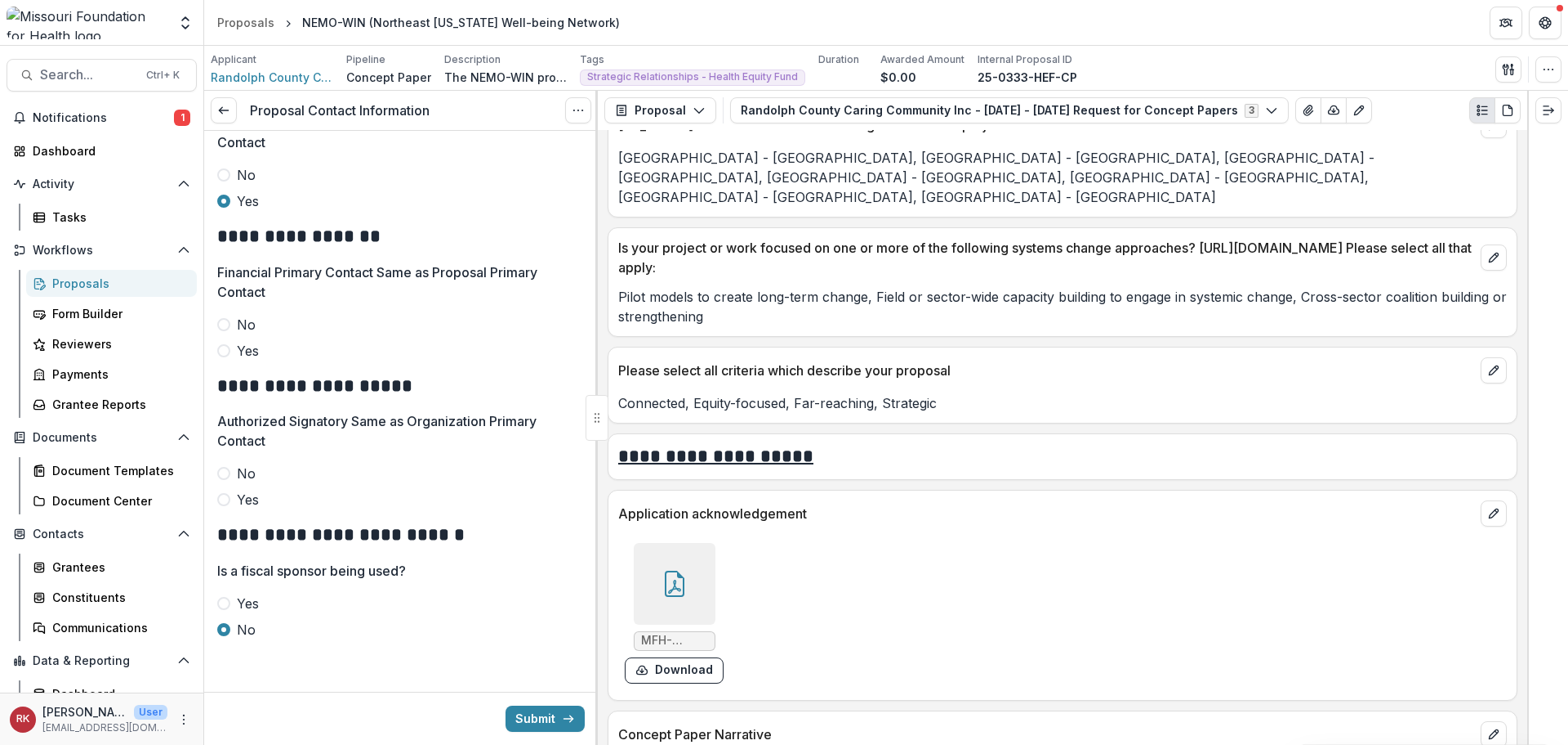
click at [223, 349] on span at bounding box center [224, 350] width 13 height 13
click at [228, 503] on span at bounding box center [224, 499] width 13 height 13
click at [689, 546] on div at bounding box center [674, 584] width 81 height 82
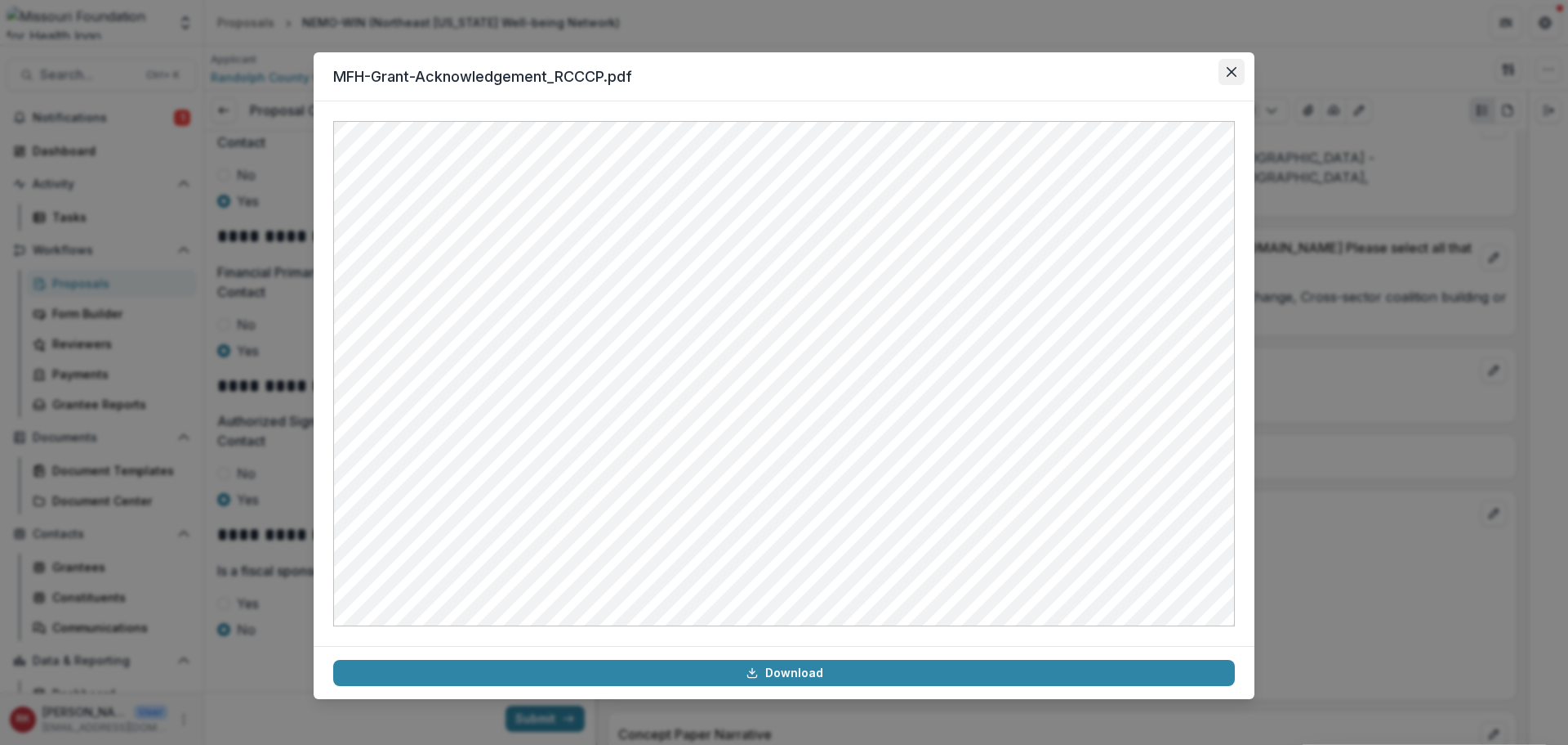
click at [1232, 78] on button "Close" at bounding box center [1232, 72] width 26 height 26
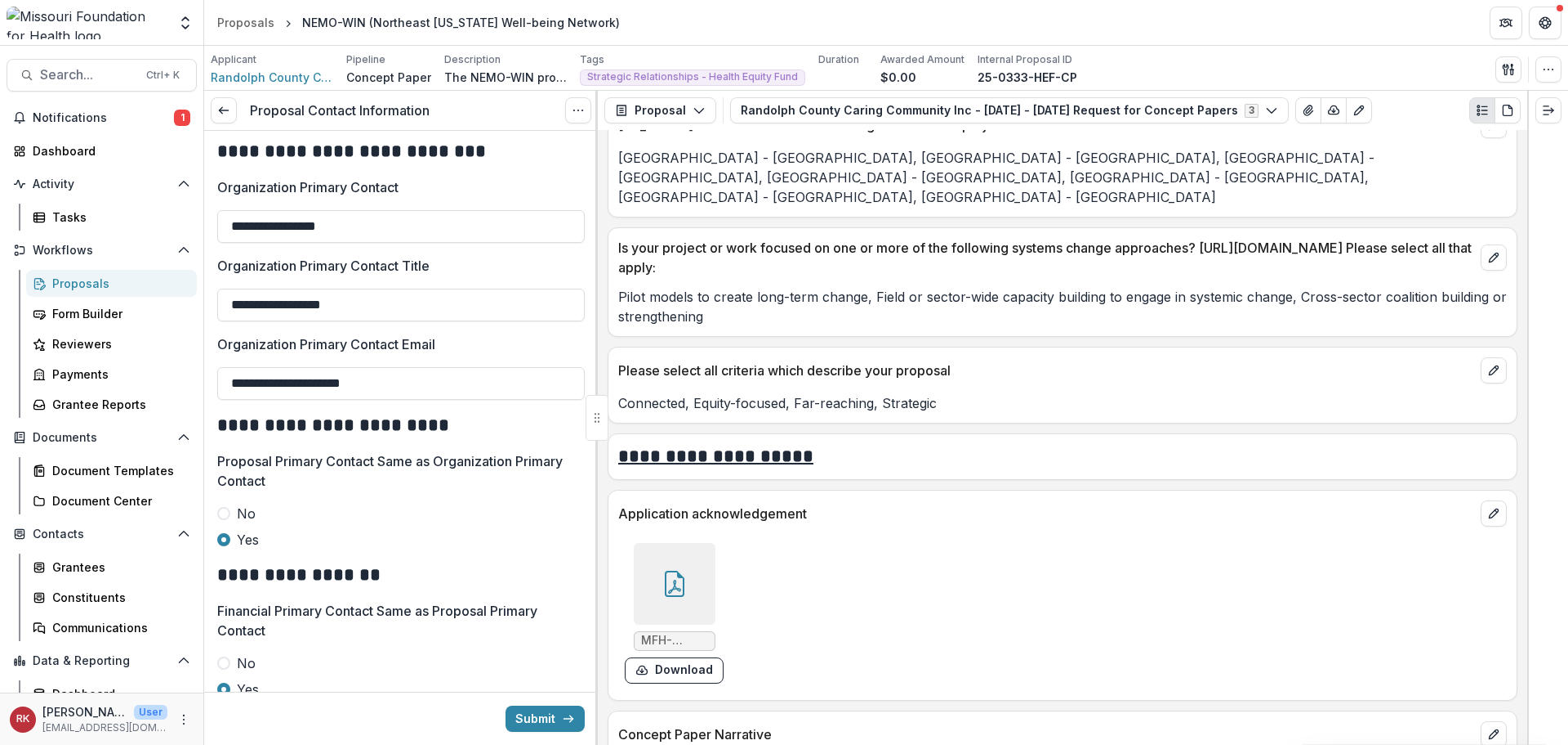
scroll to position [618, 0]
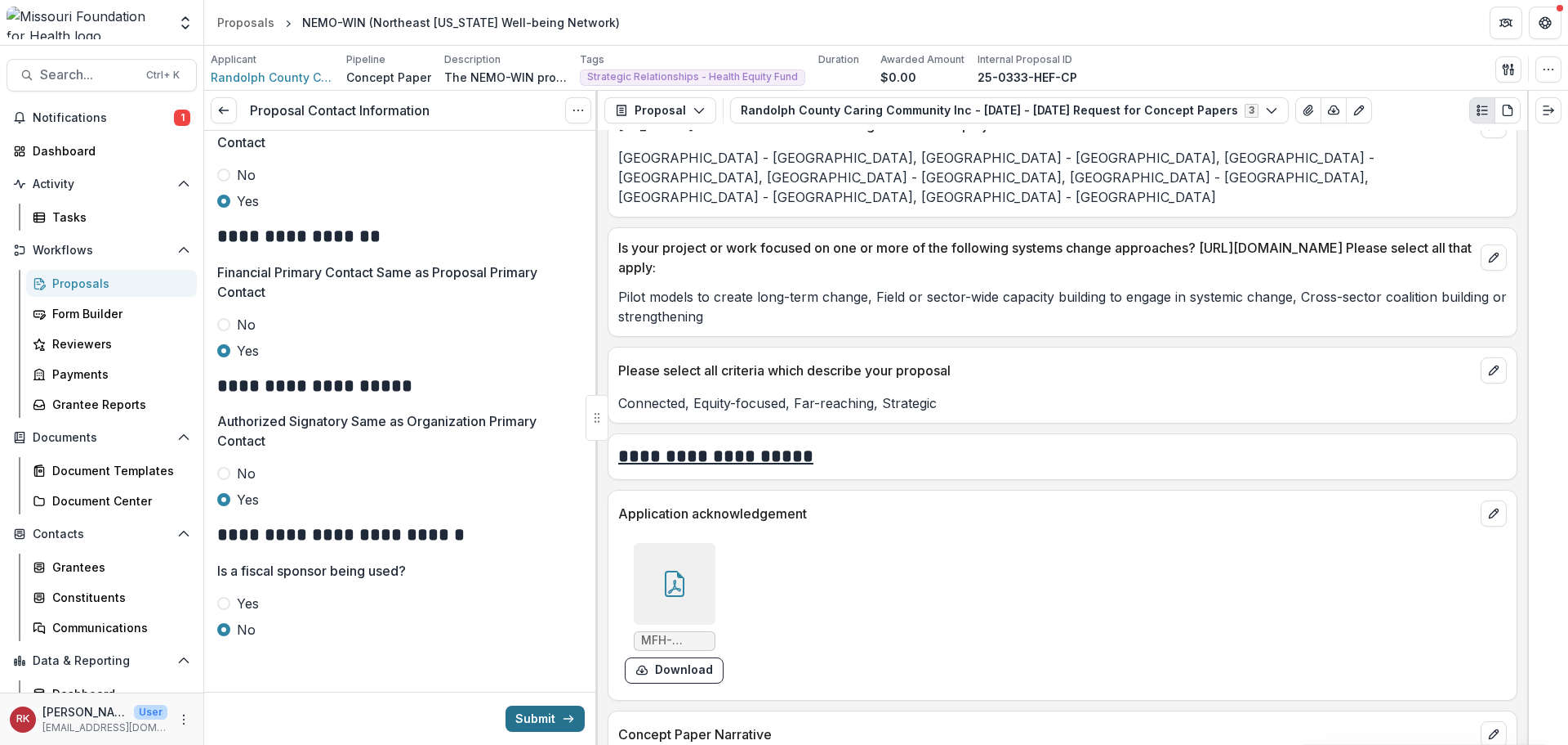
click at [524, 707] on button "Submit" at bounding box center [544, 718] width 79 height 26
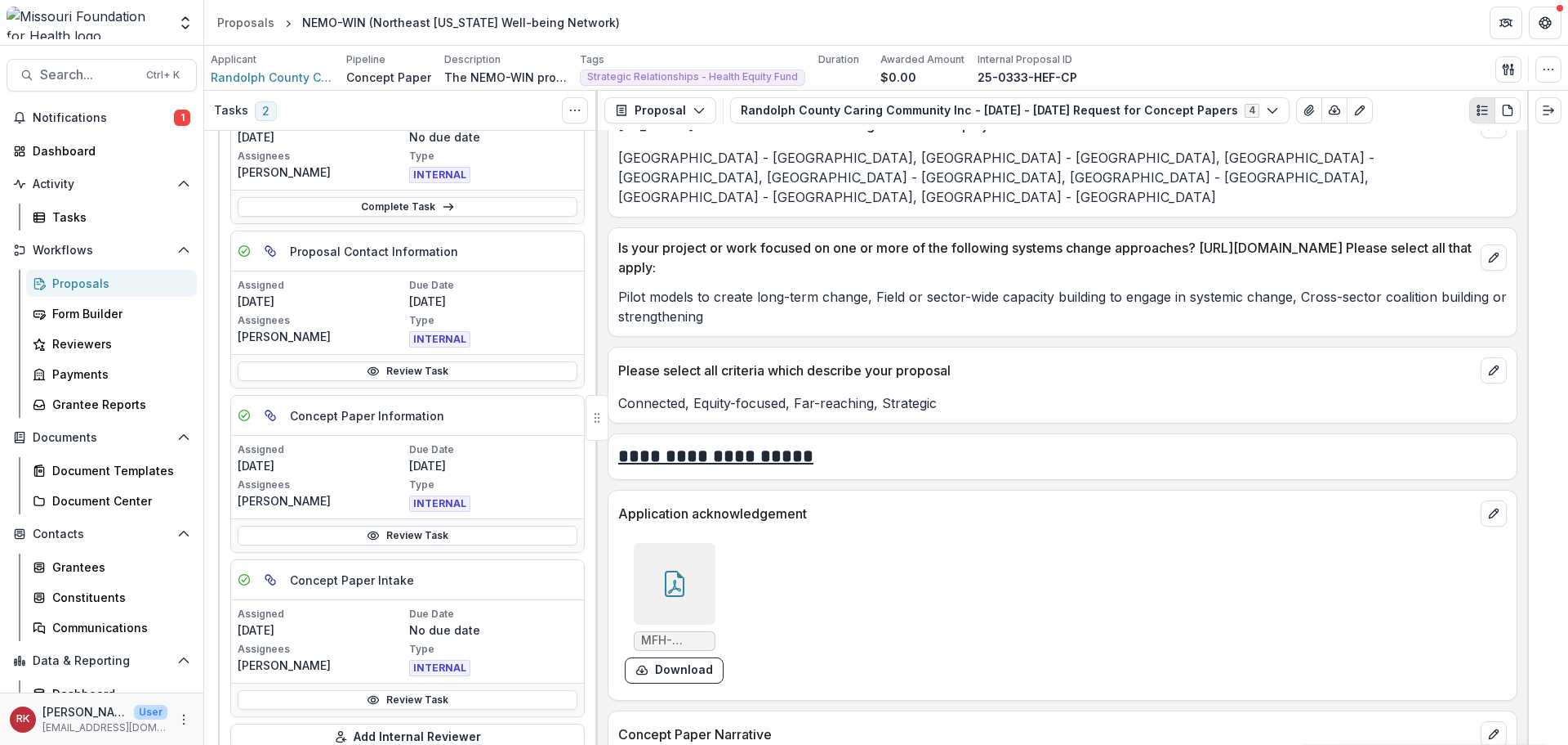
scroll to position [327, 0]
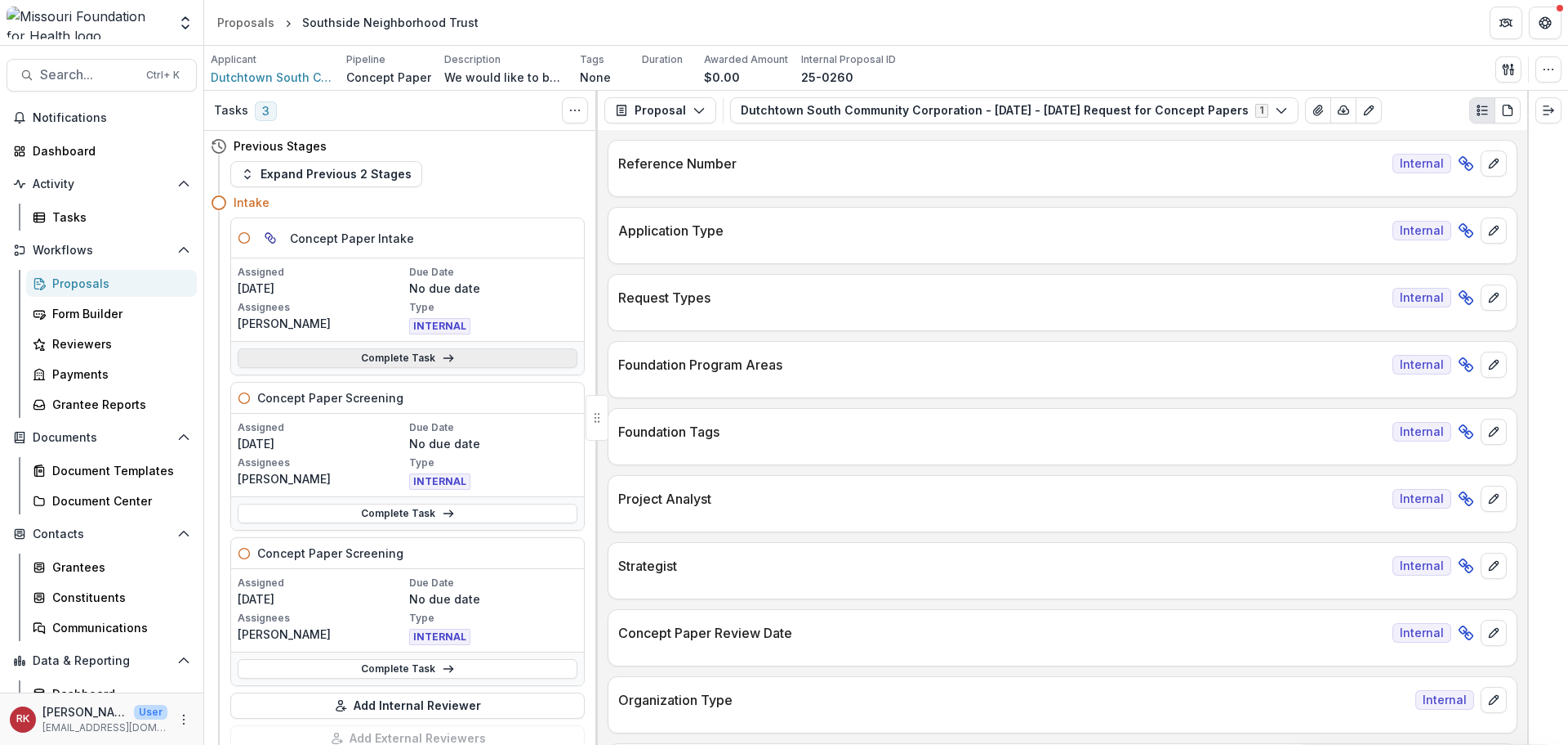
click at [374, 358] on link "Complete Task" at bounding box center [407, 357] width 340 height 20
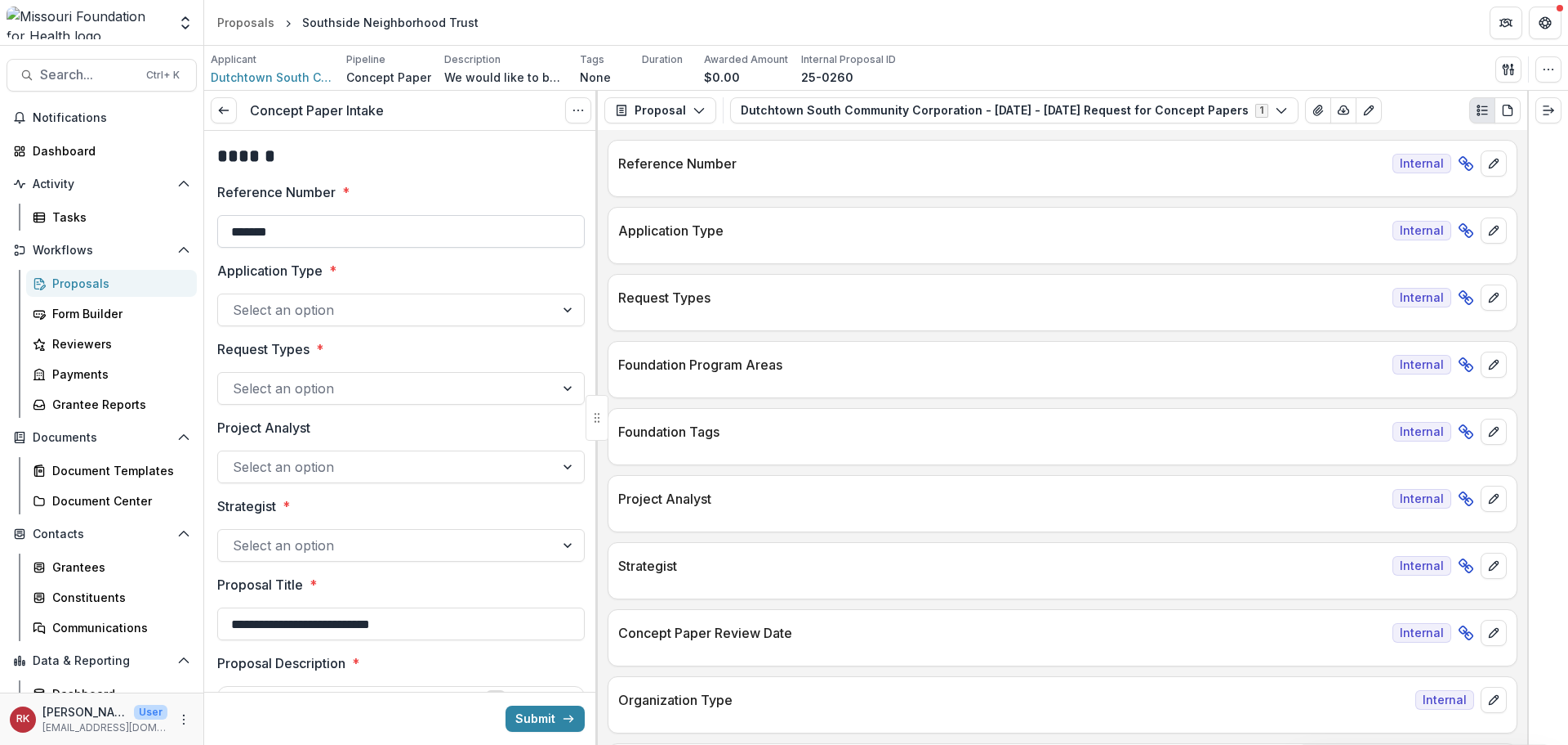
click at [344, 227] on input "*******" at bounding box center [401, 232] width 368 height 33
type input "**********"
drag, startPoint x: 315, startPoint y: 296, endPoint x: 310, endPoint y: 304, distance: 9.4
click at [314, 296] on div "Select an option" at bounding box center [401, 310] width 368 height 33
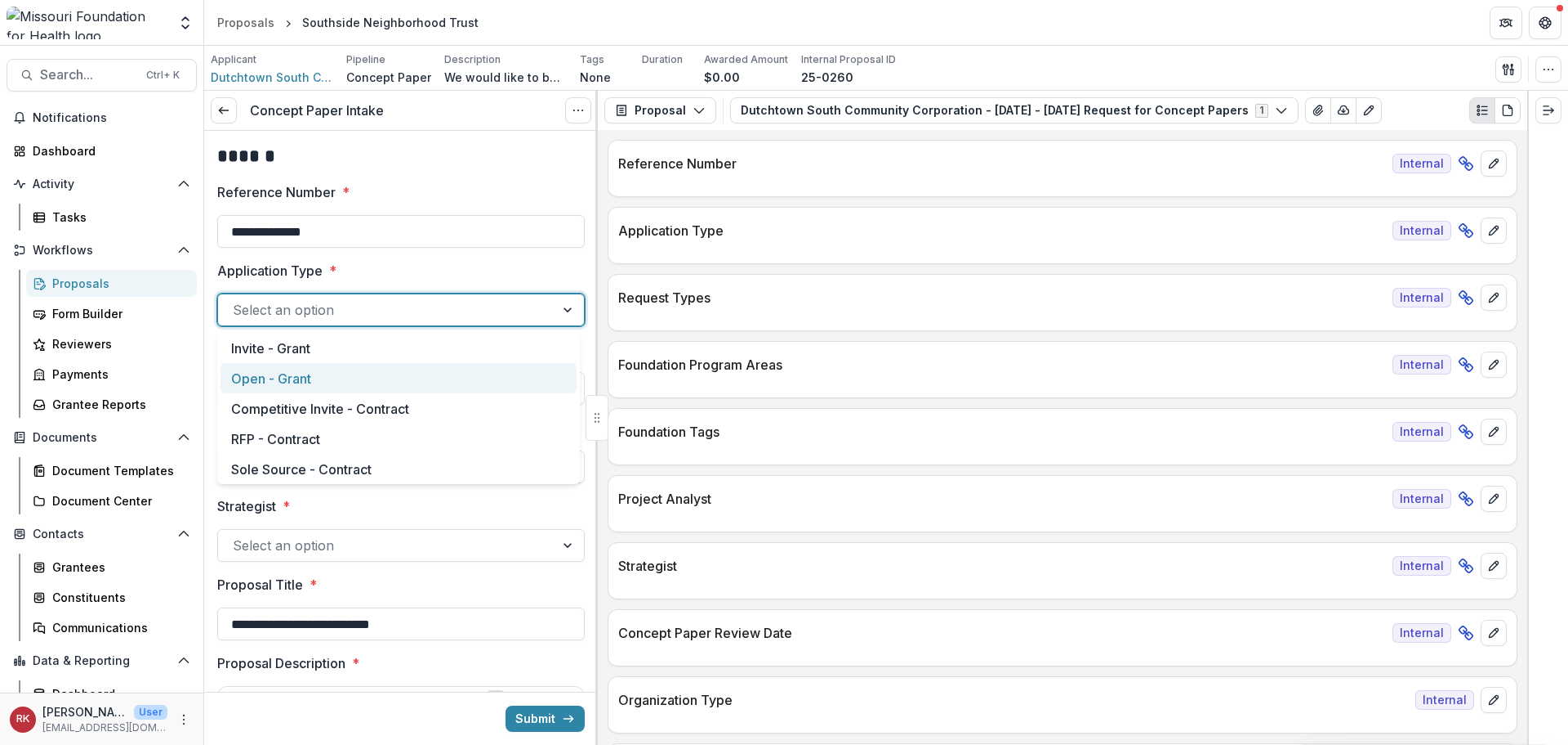
click at [275, 390] on div "Open - Grant" at bounding box center [398, 377] width 356 height 30
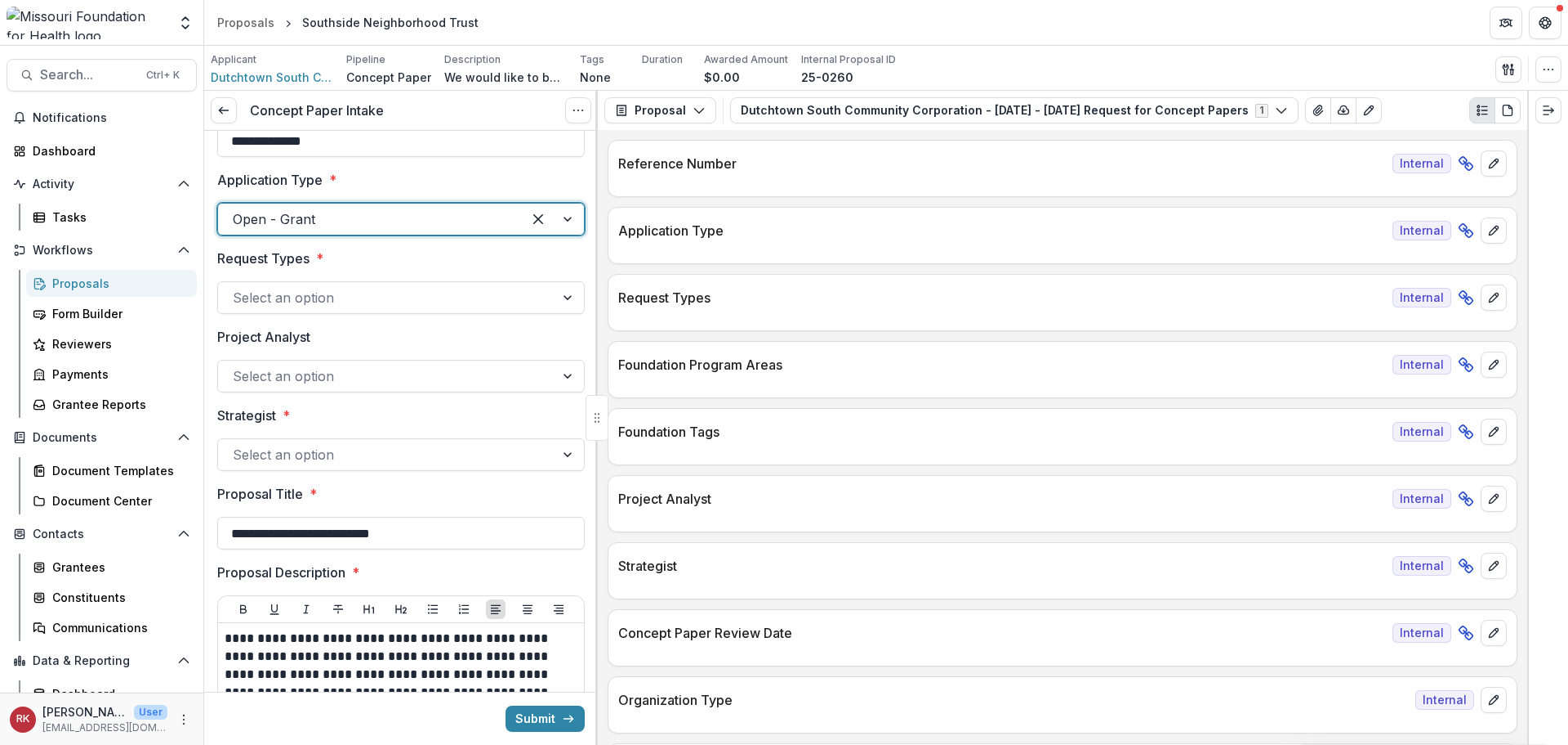
scroll to position [163, 0]
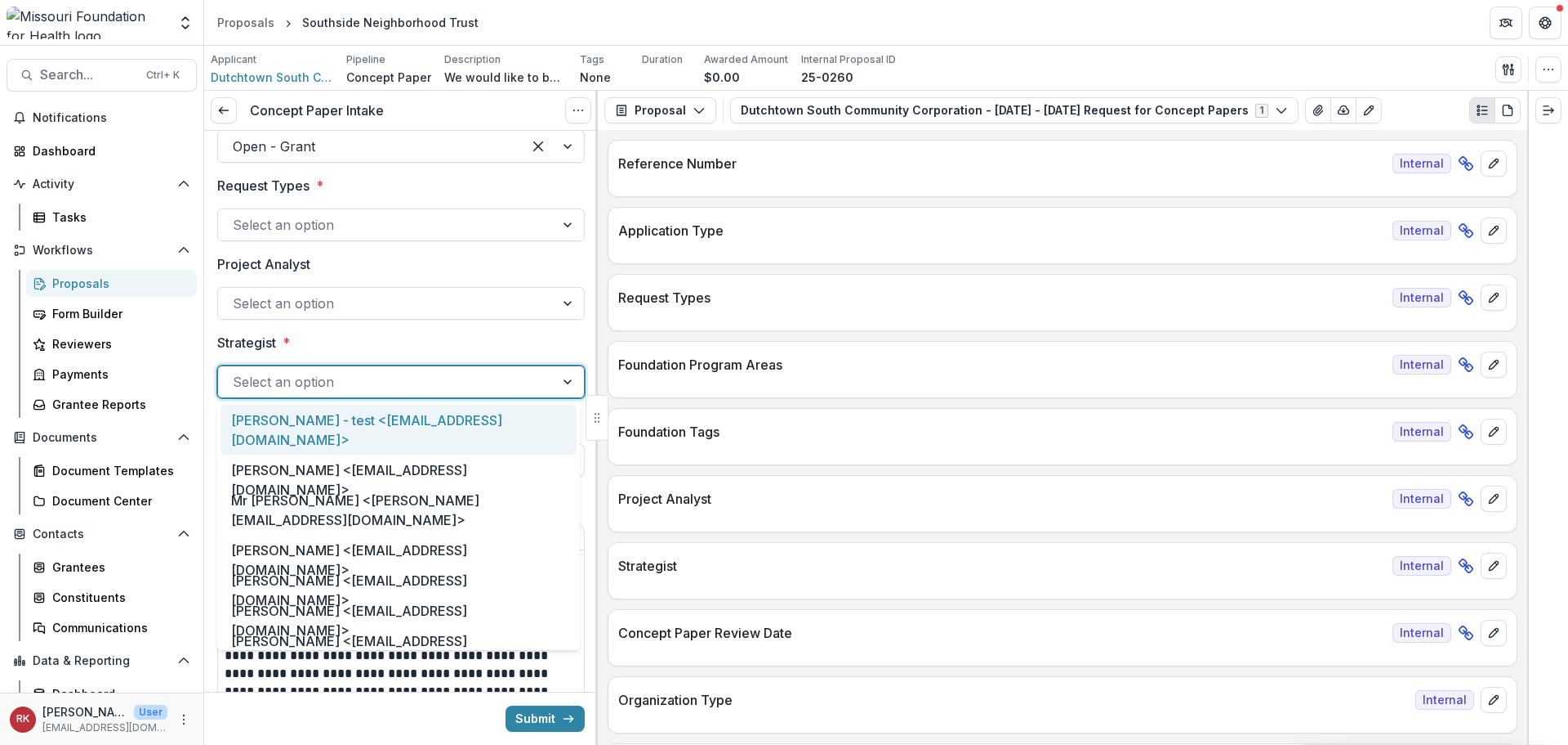
click at [242, 376] on div at bounding box center [387, 382] width 307 height 23
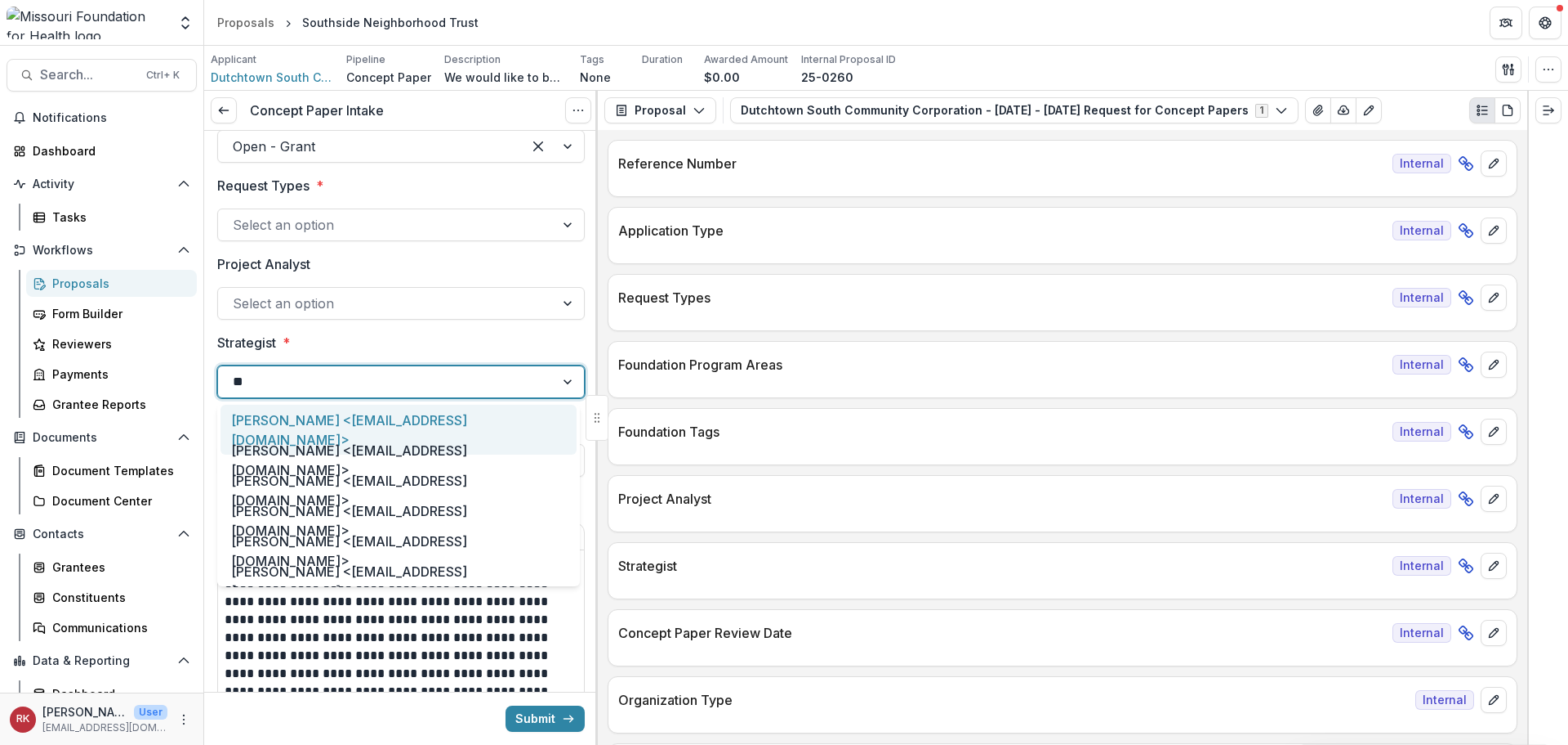
type input "***"
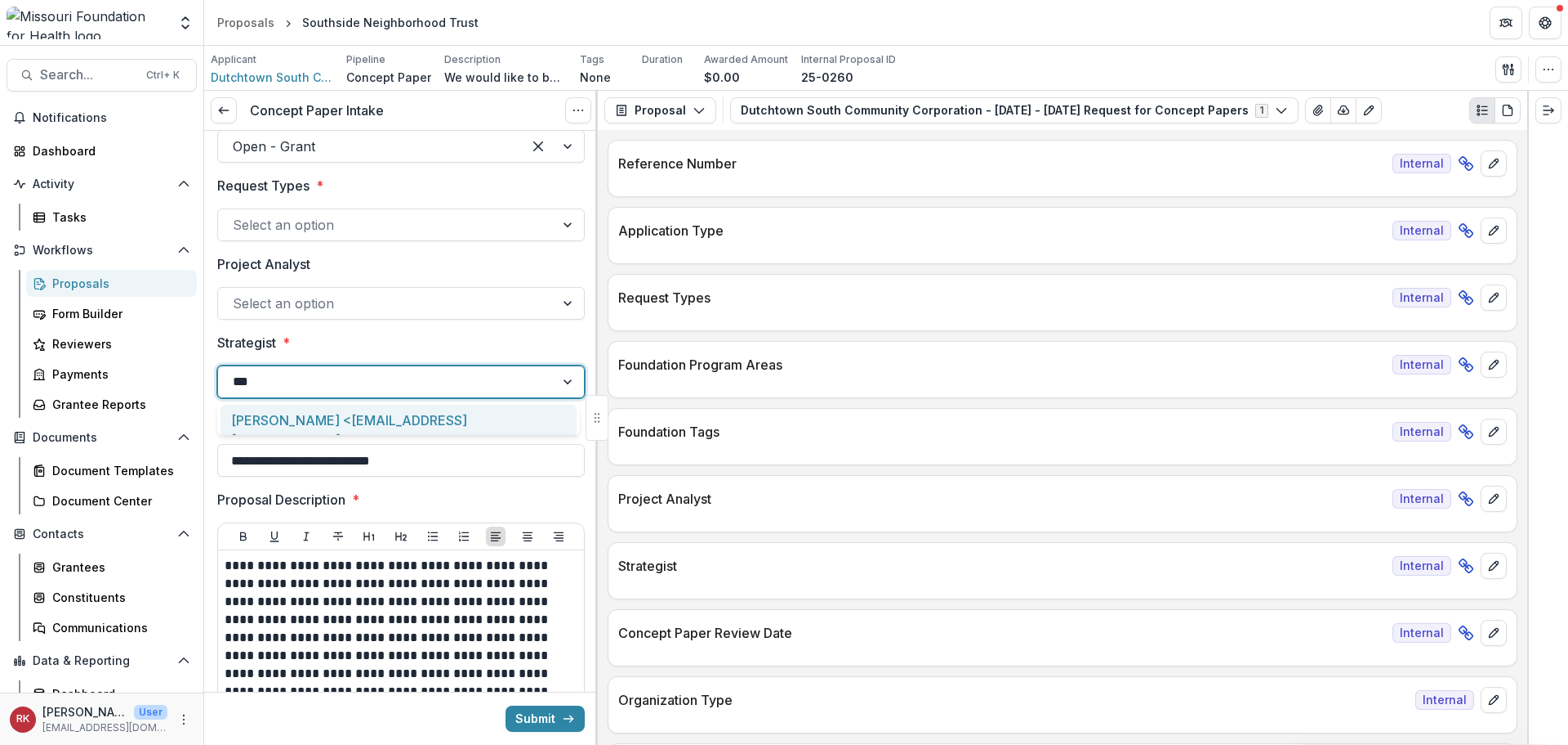
click at [267, 418] on div "Alyssa Curran <acurran@mffh.org>" at bounding box center [398, 428] width 356 height 49
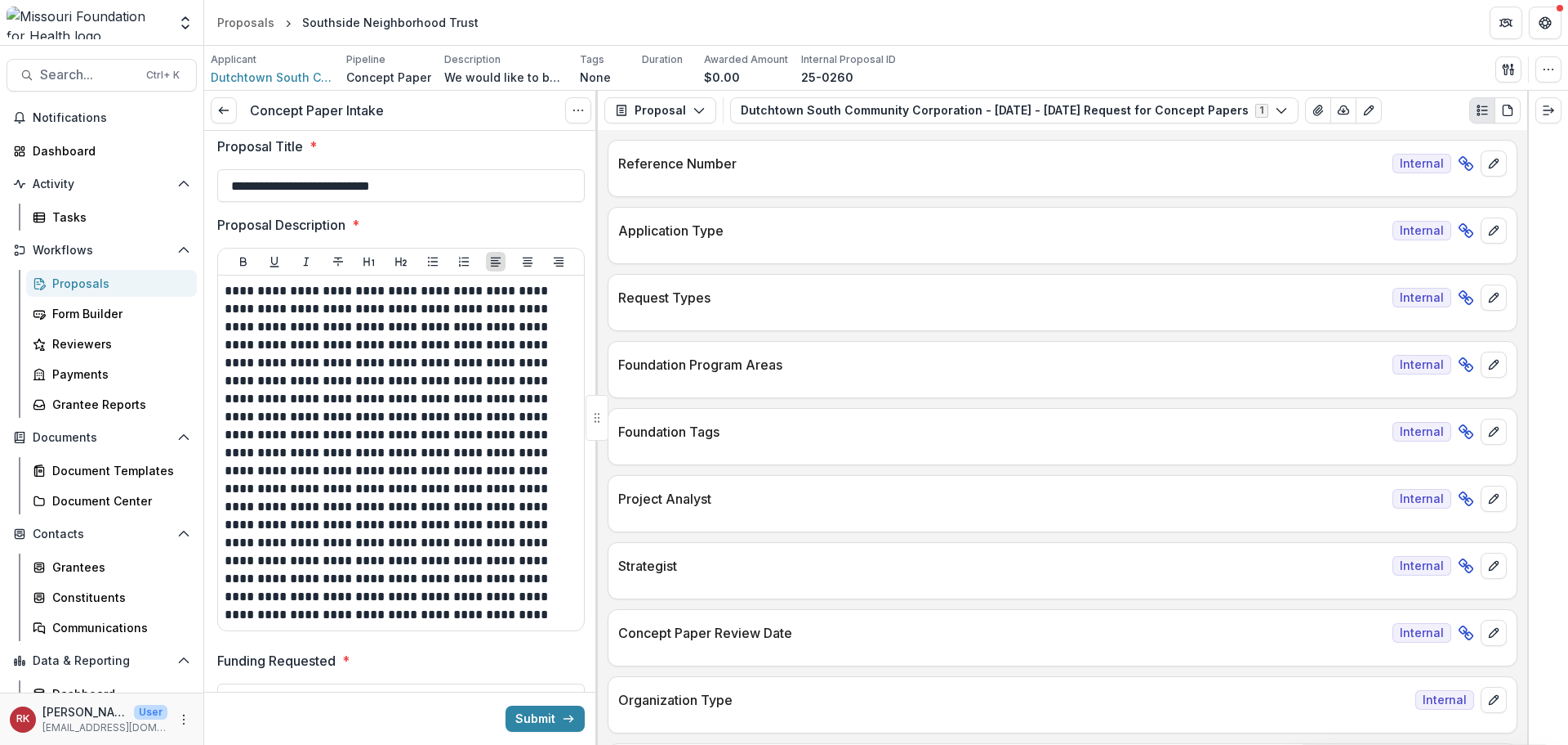
scroll to position [490, 0]
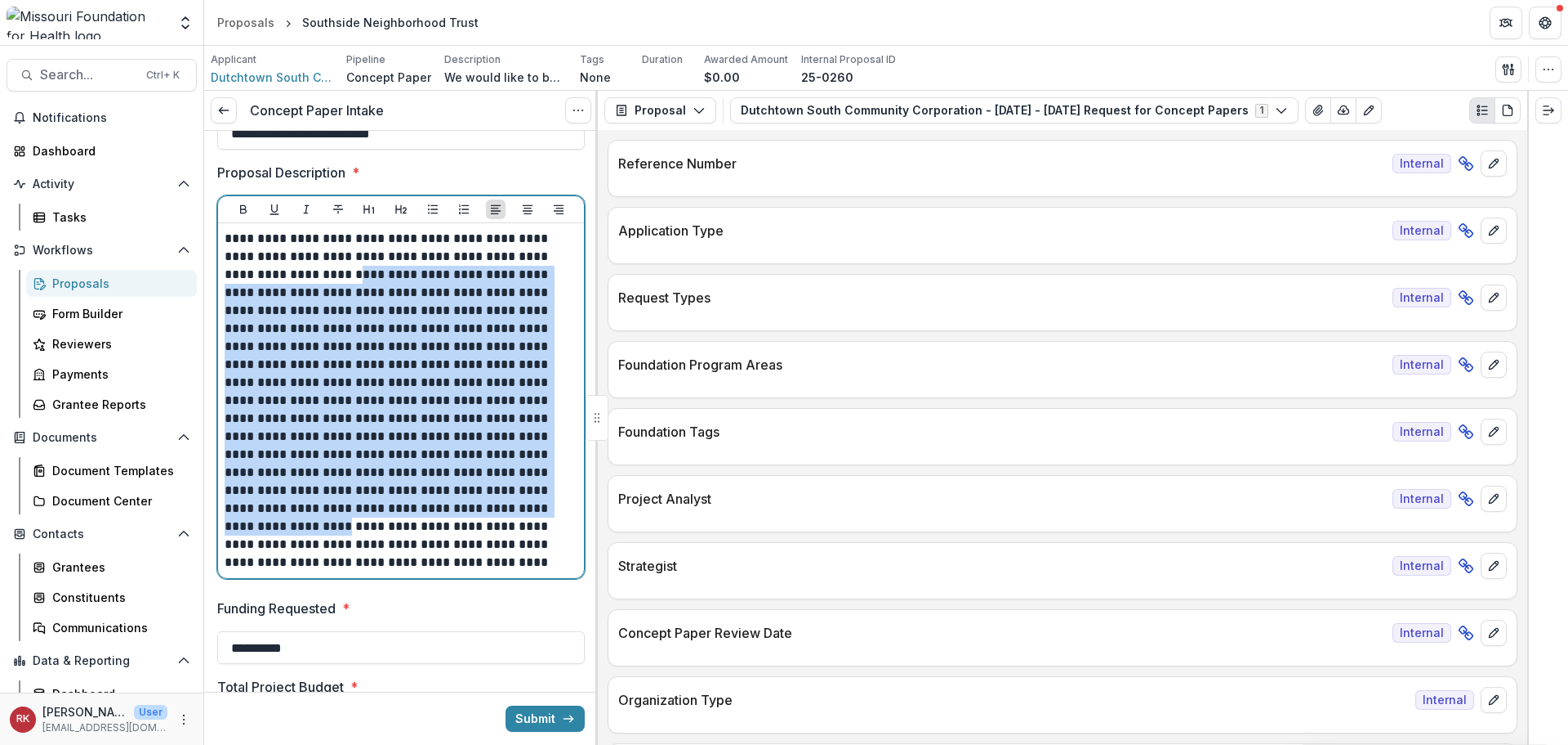
drag, startPoint x: 272, startPoint y: 267, endPoint x: 388, endPoint y: 506, distance: 265.7
click at [388, 506] on p "**********" at bounding box center [398, 401] width 348 height 342
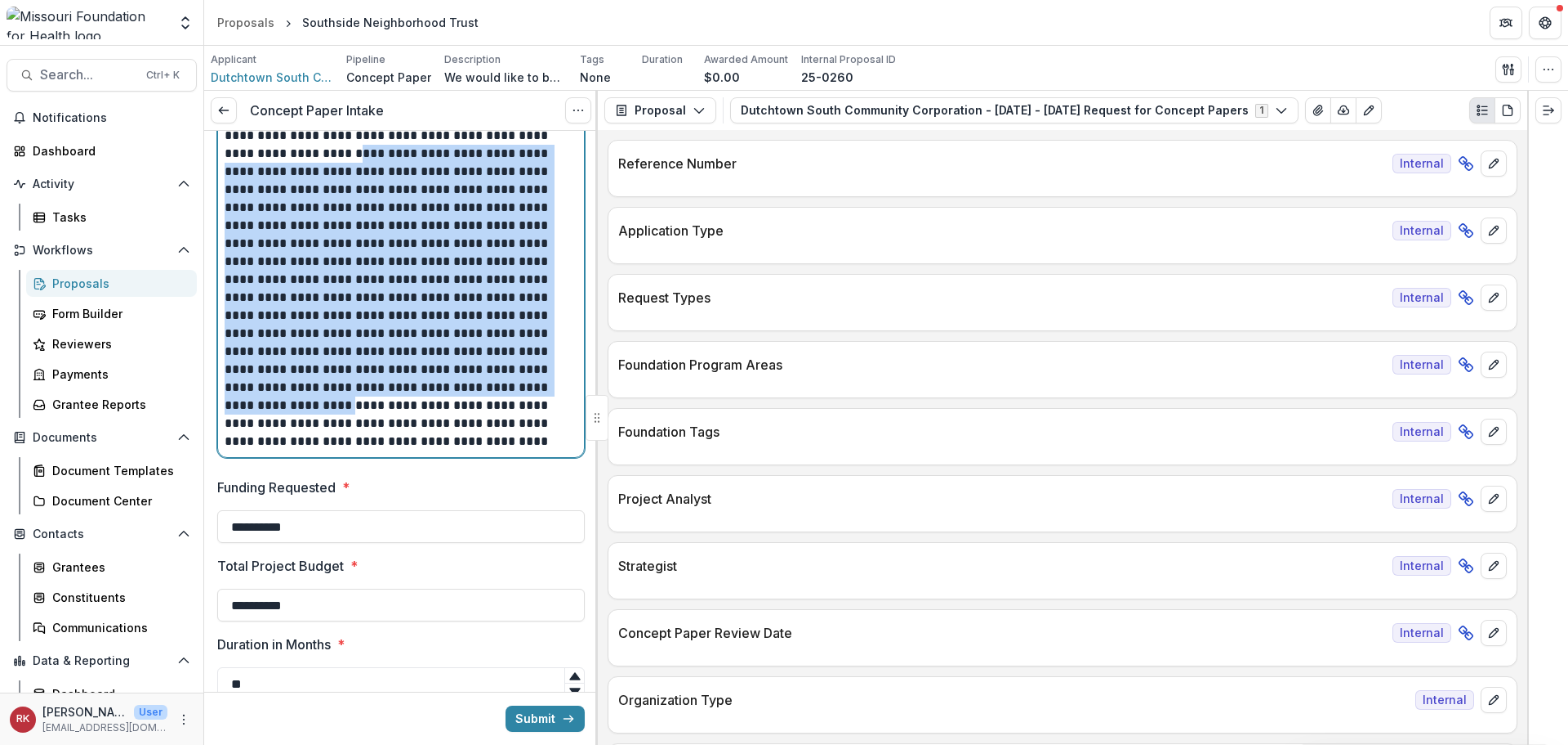
scroll to position [654, 0]
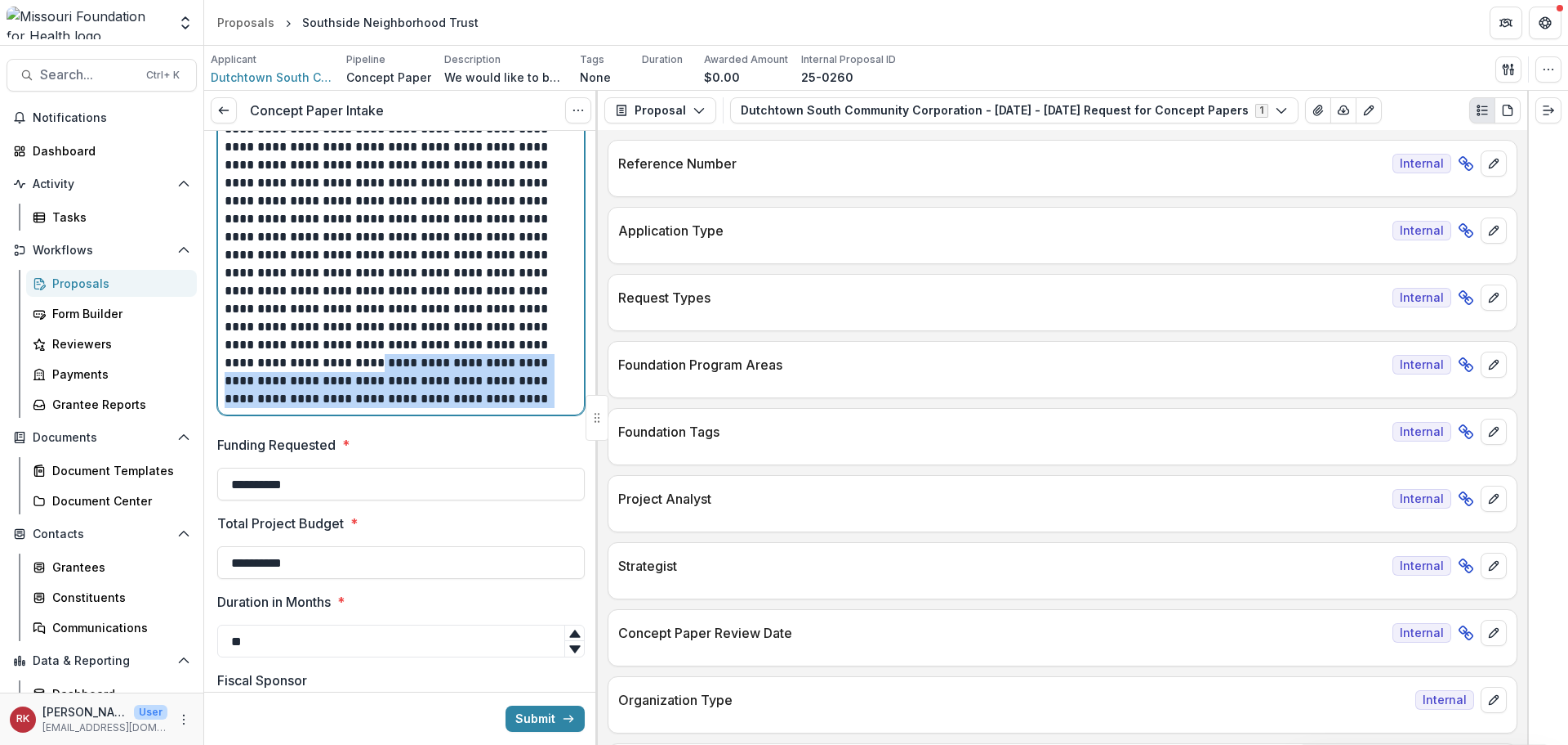
drag, startPoint x: 416, startPoint y: 343, endPoint x: 441, endPoint y: 395, distance: 57.7
click at [486, 404] on p "**********" at bounding box center [398, 237] width 348 height 342
click at [347, 373] on p "**********" at bounding box center [398, 237] width 348 height 342
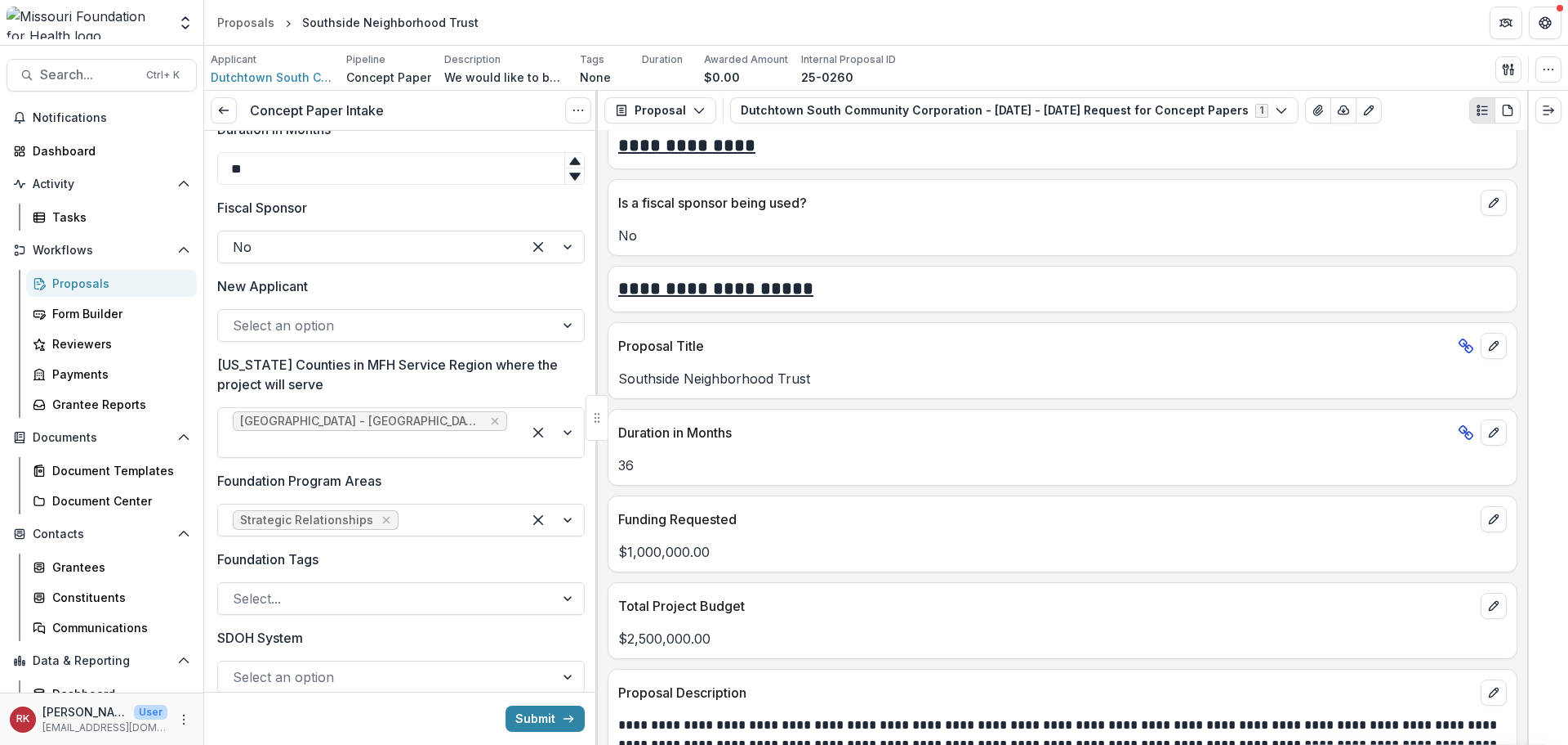
scroll to position [1144, 0]
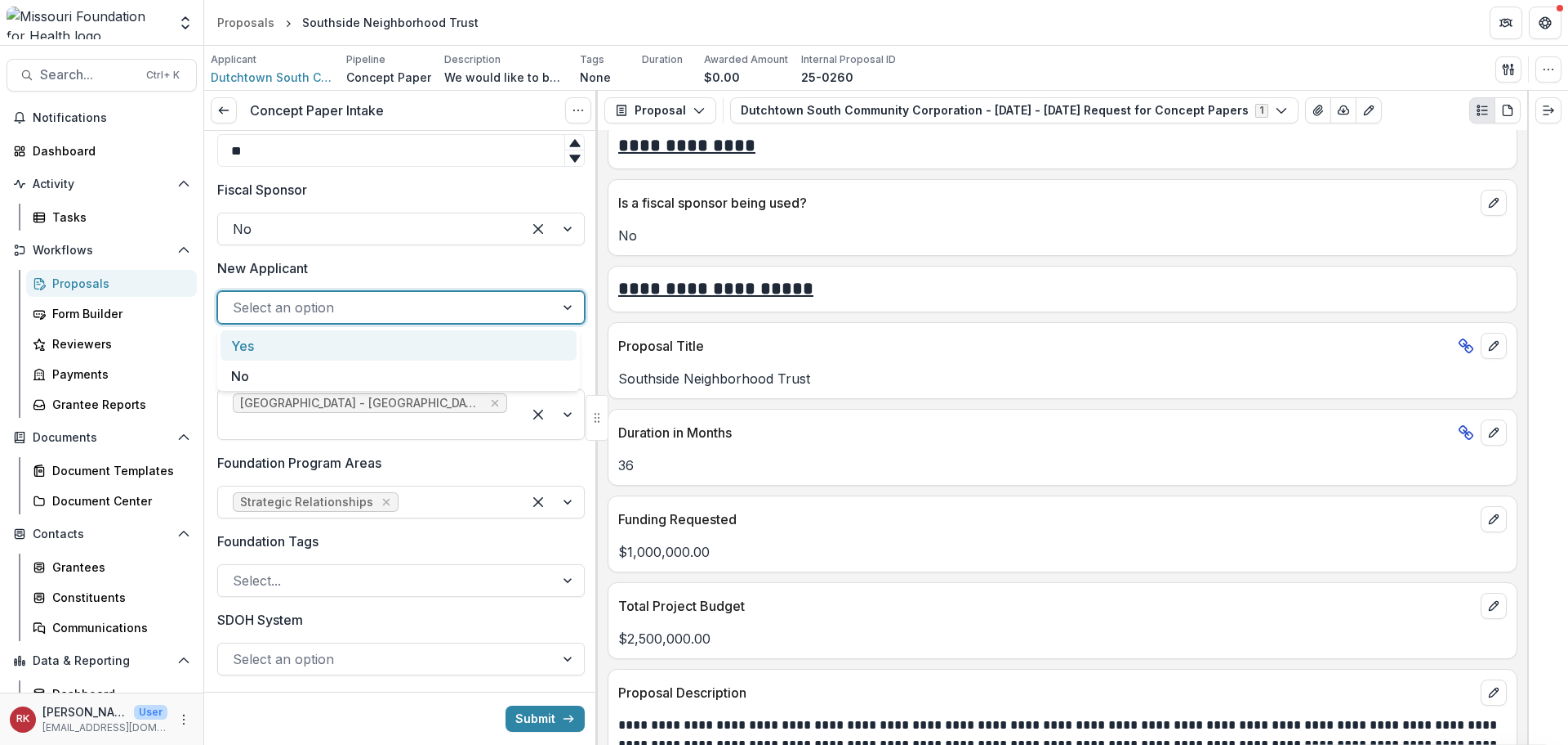
click at [248, 307] on div at bounding box center [387, 307] width 307 height 23
click at [242, 374] on div "No" at bounding box center [398, 376] width 356 height 30
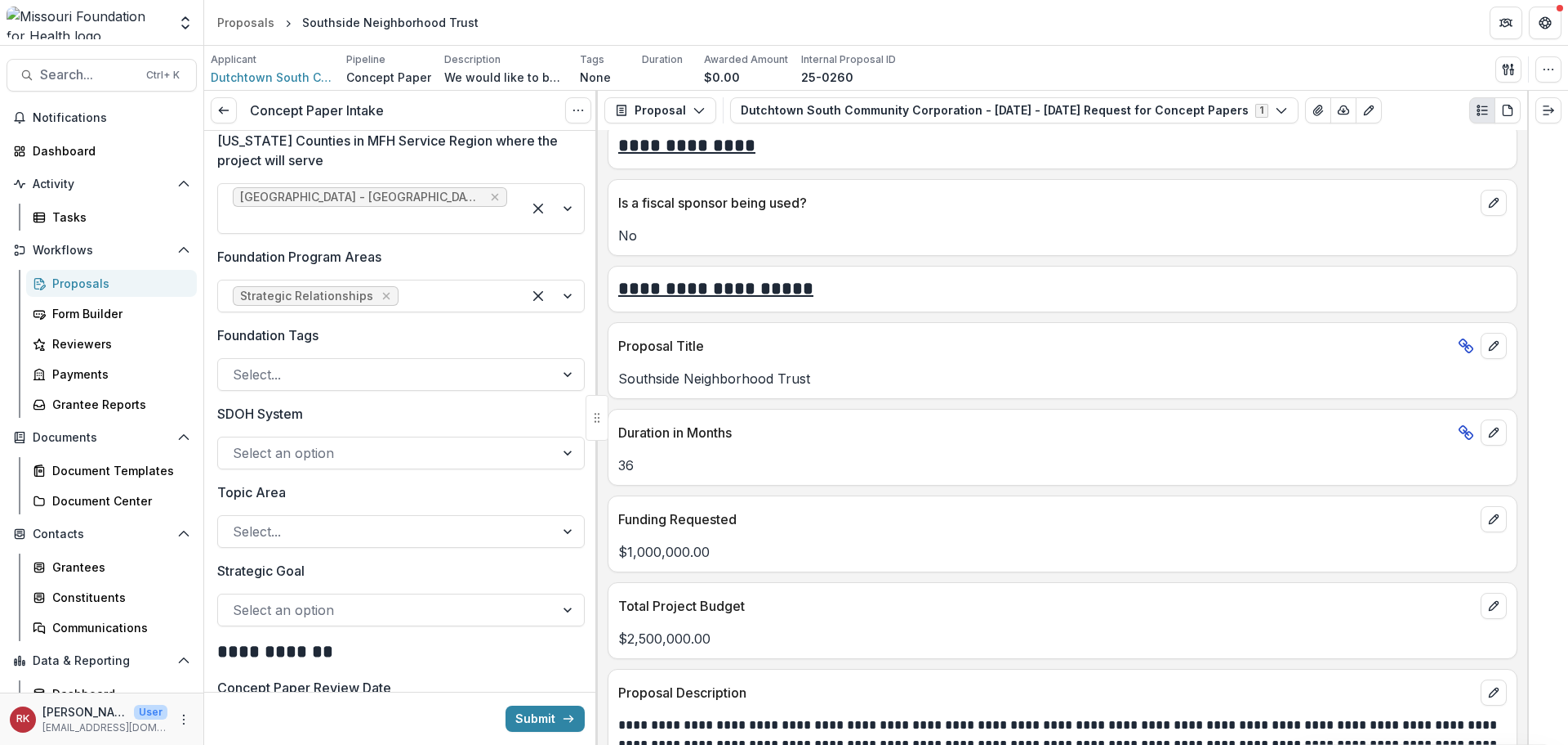
scroll to position [1389, 0]
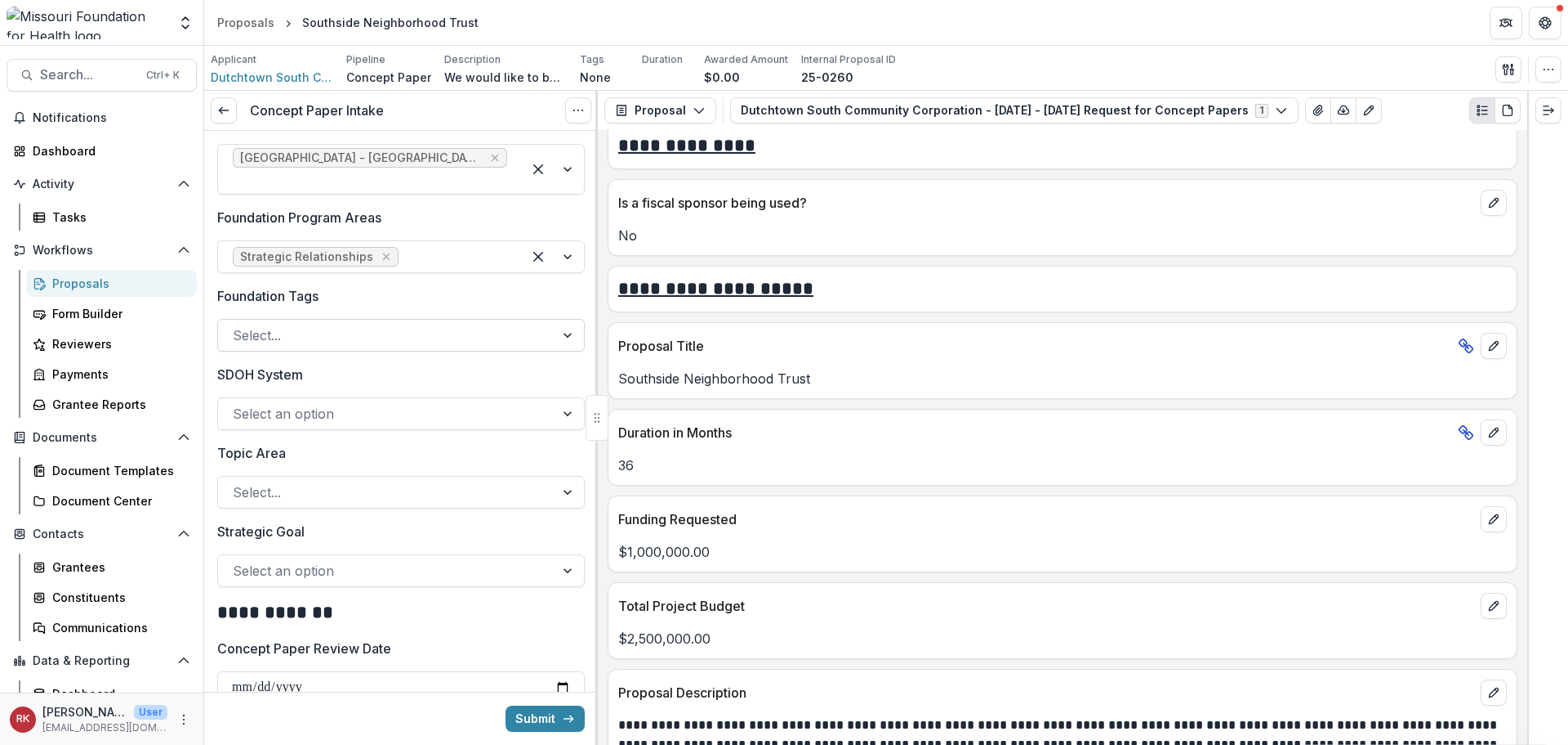
click at [255, 323] on div at bounding box center [387, 335] width 307 height 23
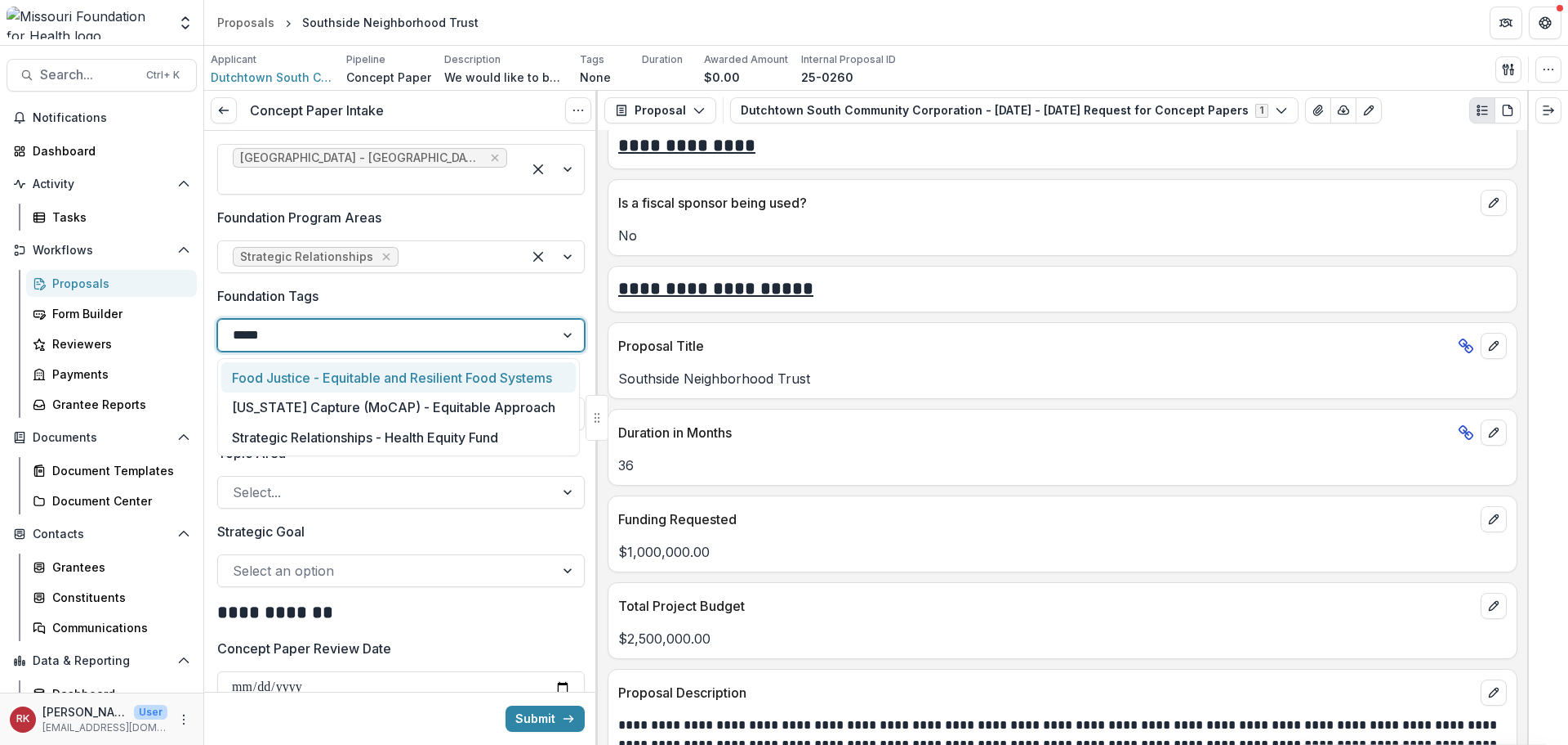
type input "******"
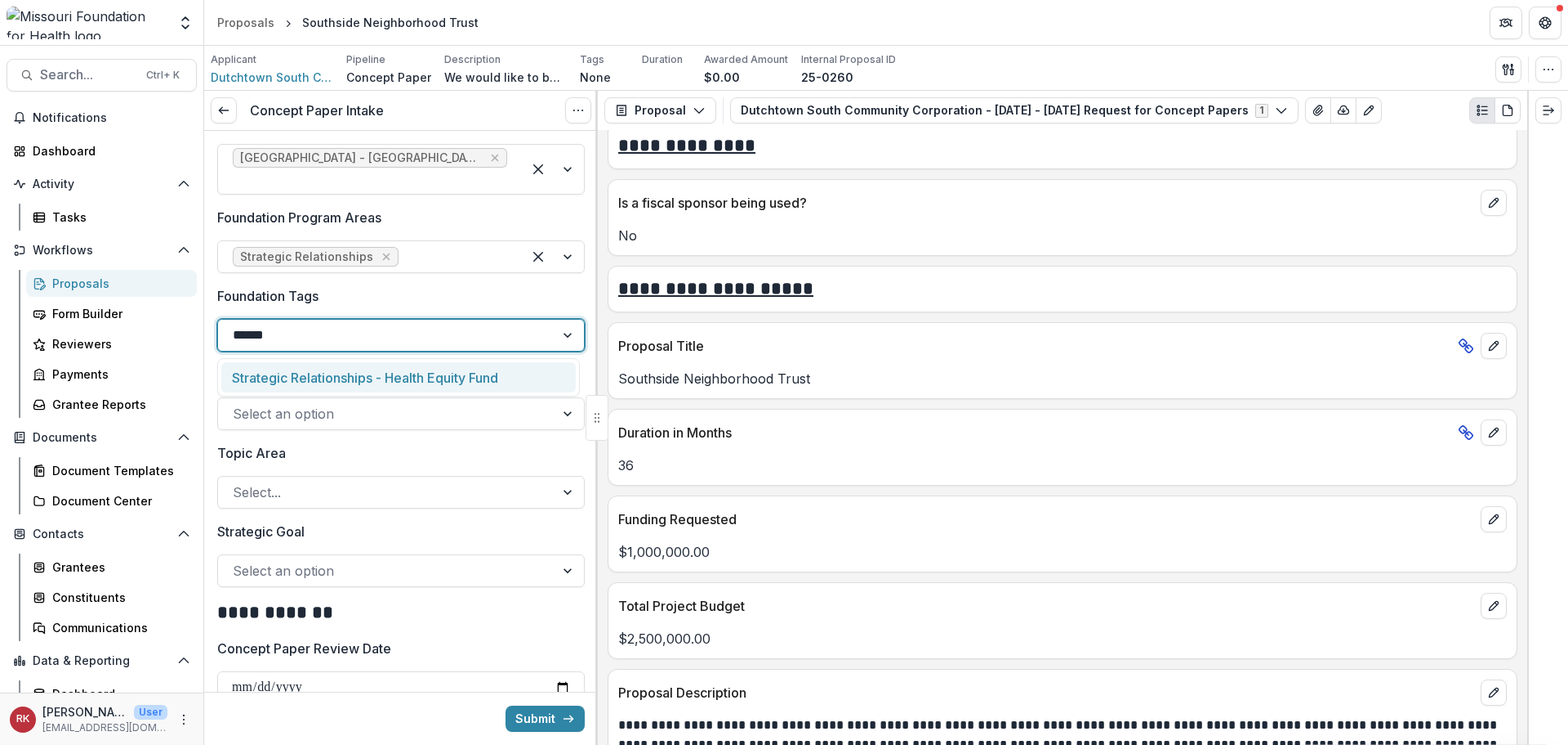
click at [305, 381] on div "Strategic Relationships - Health Equity Fund" at bounding box center [398, 376] width 355 height 30
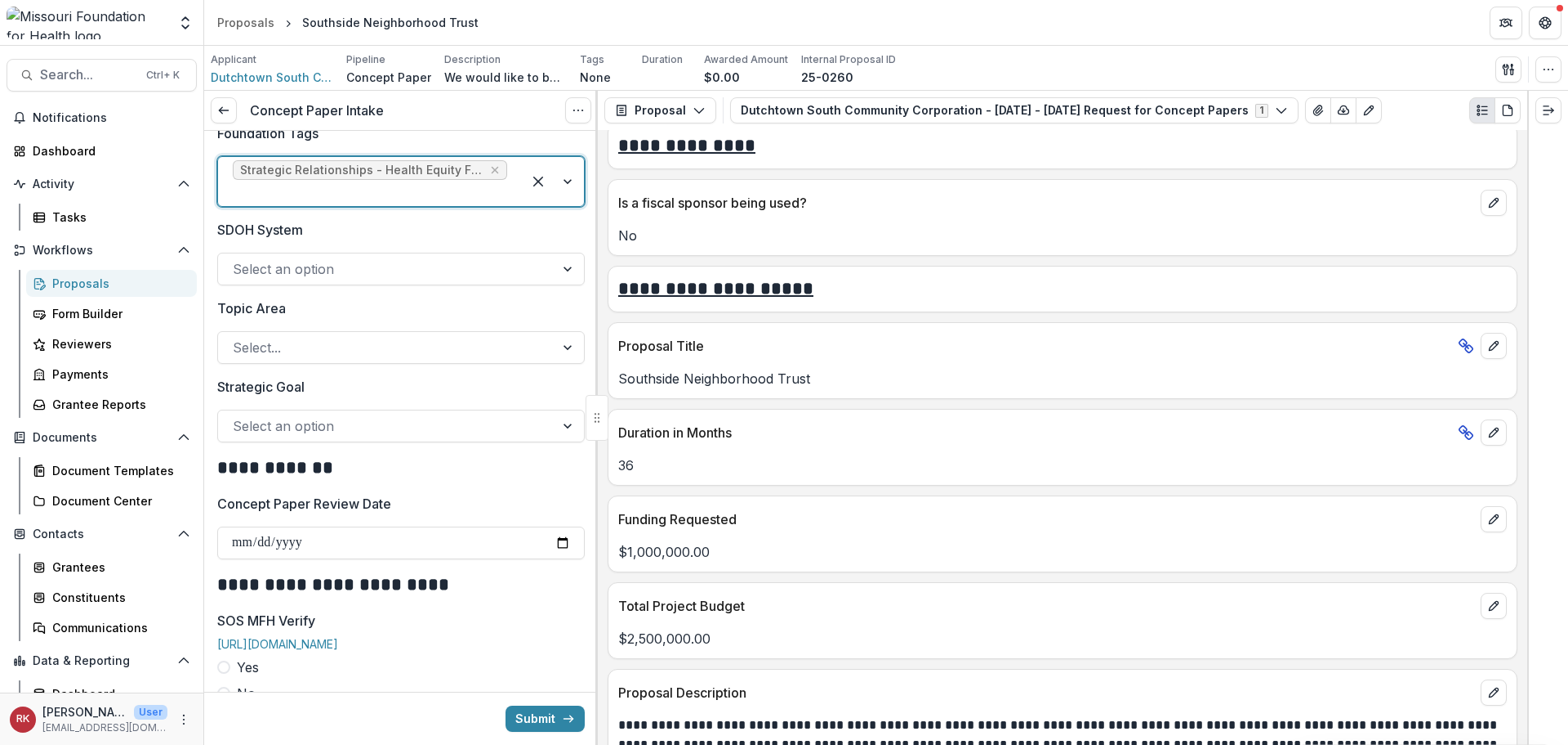
scroll to position [1553, 0]
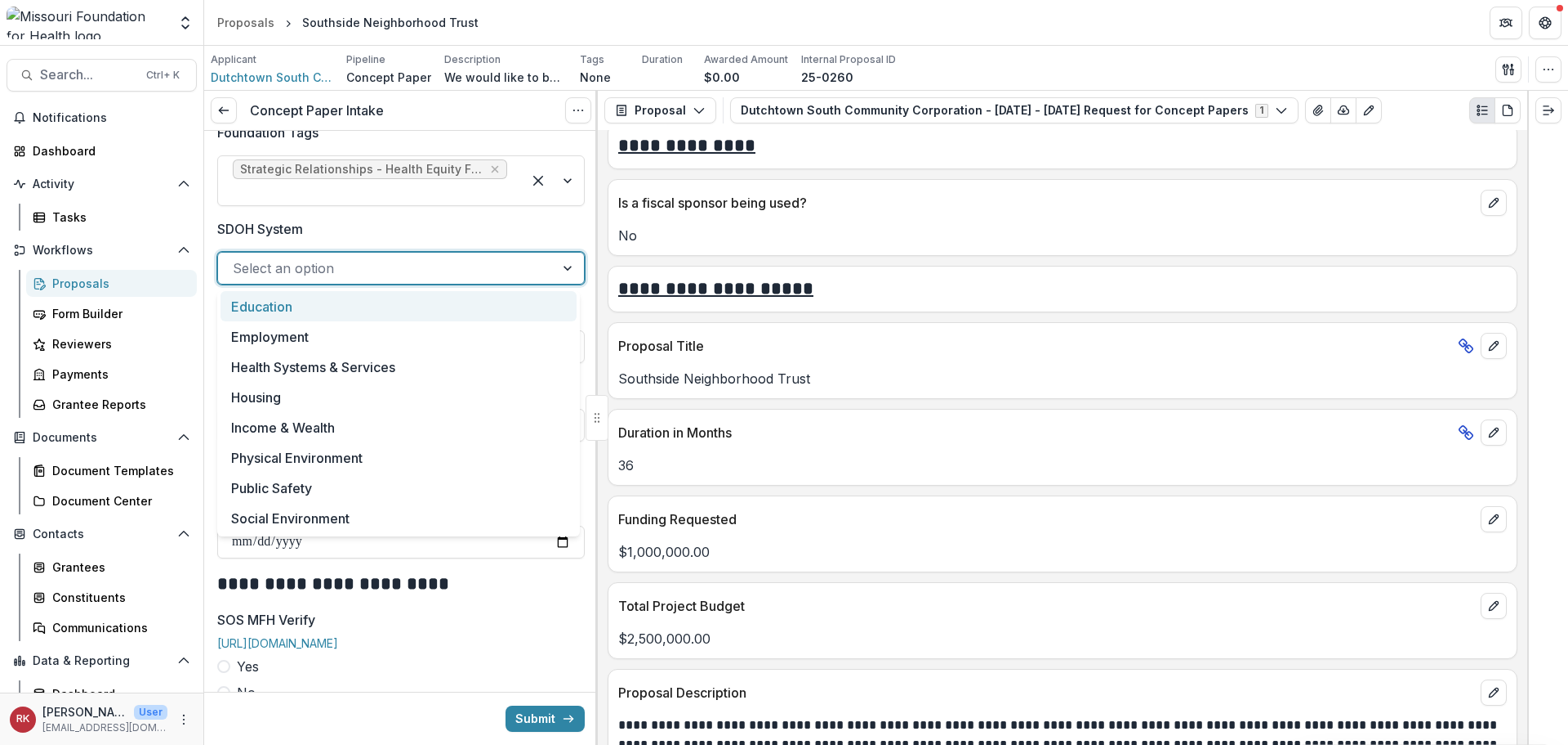
click at [257, 270] on div at bounding box center [387, 268] width 307 height 23
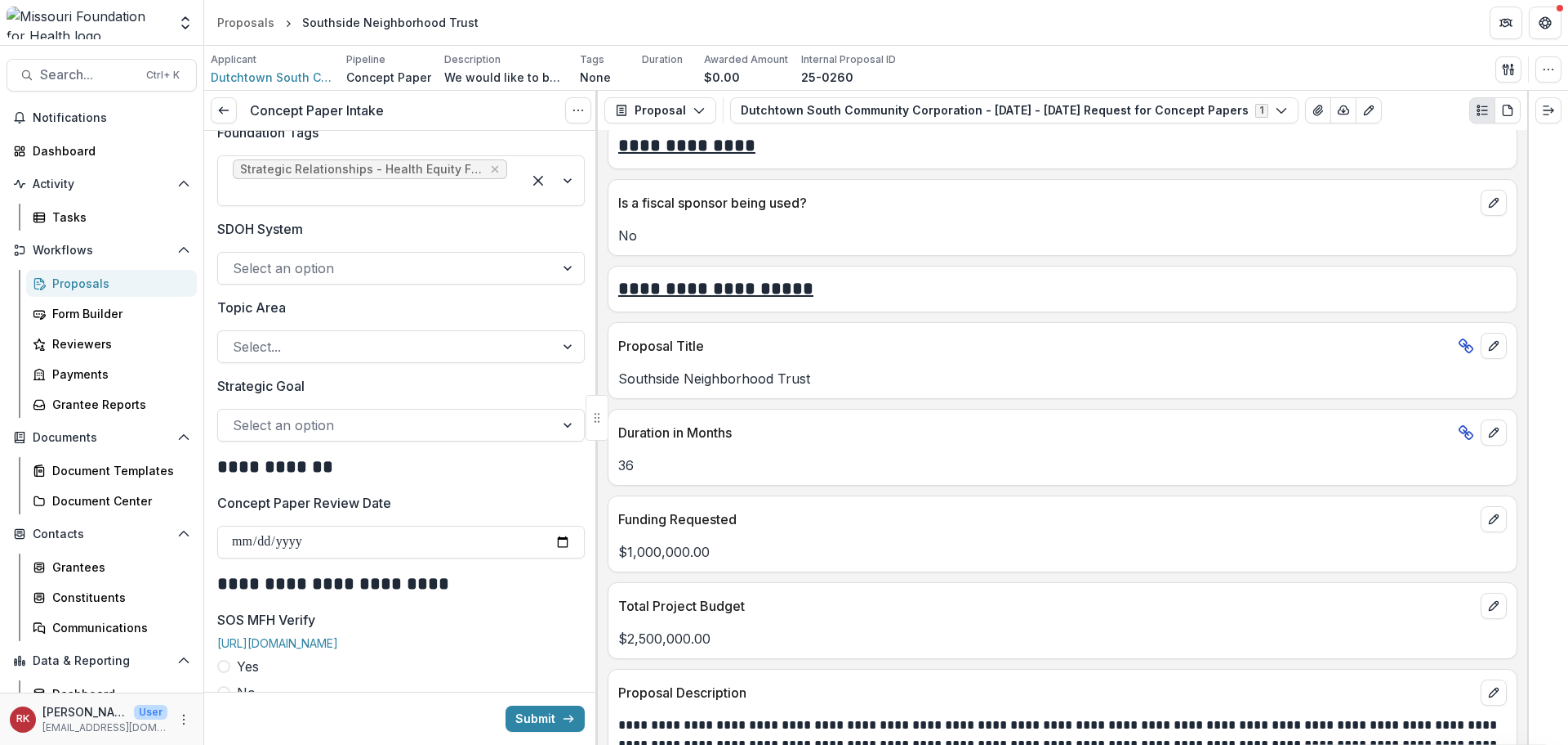
click at [283, 220] on p "SDOH System" at bounding box center [260, 229] width 86 height 20
click at [237, 258] on input "SDOH System" at bounding box center [235, 268] width 4 height 20
click at [245, 419] on div at bounding box center [387, 425] width 307 height 23
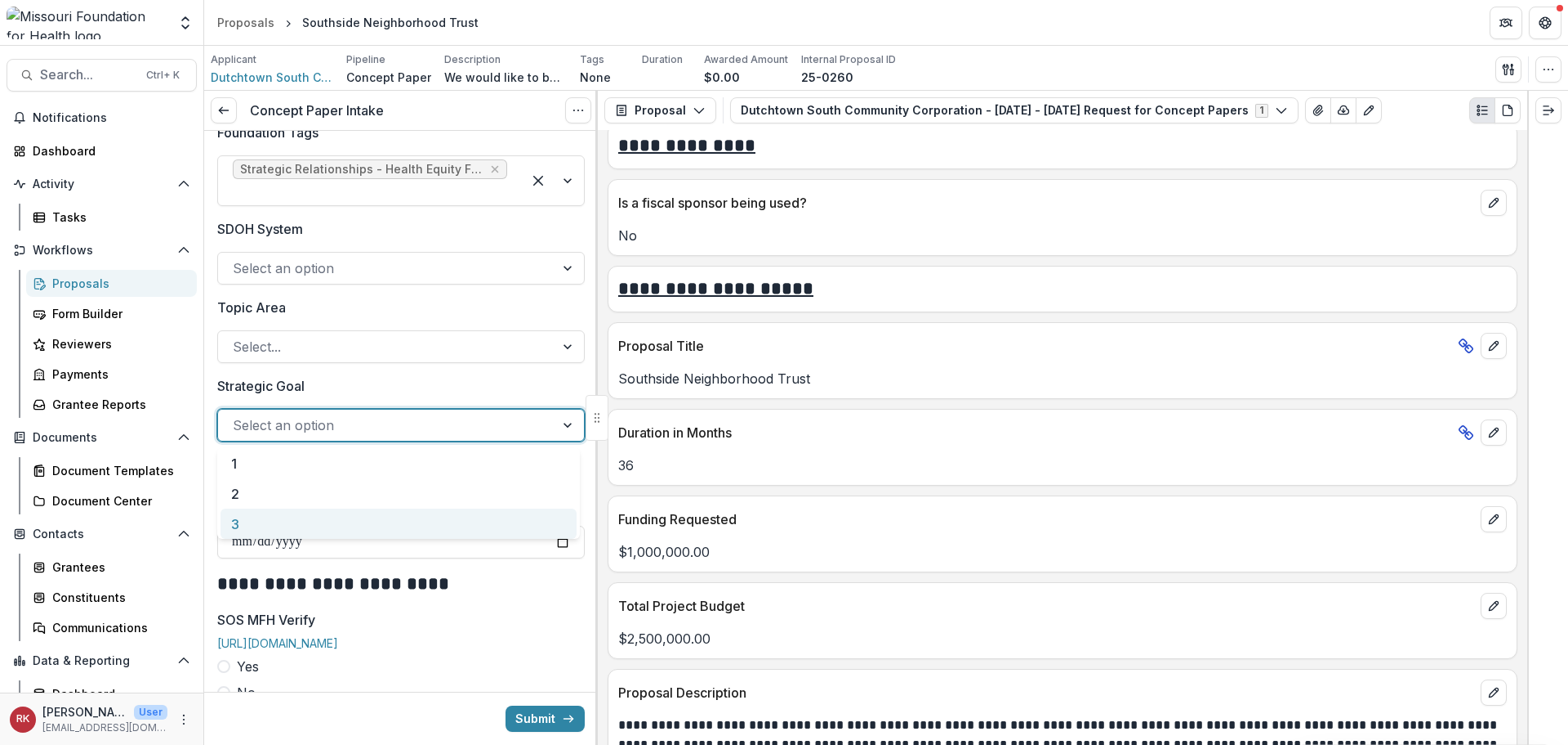
click at [247, 512] on div "3" at bounding box center [398, 523] width 356 height 30
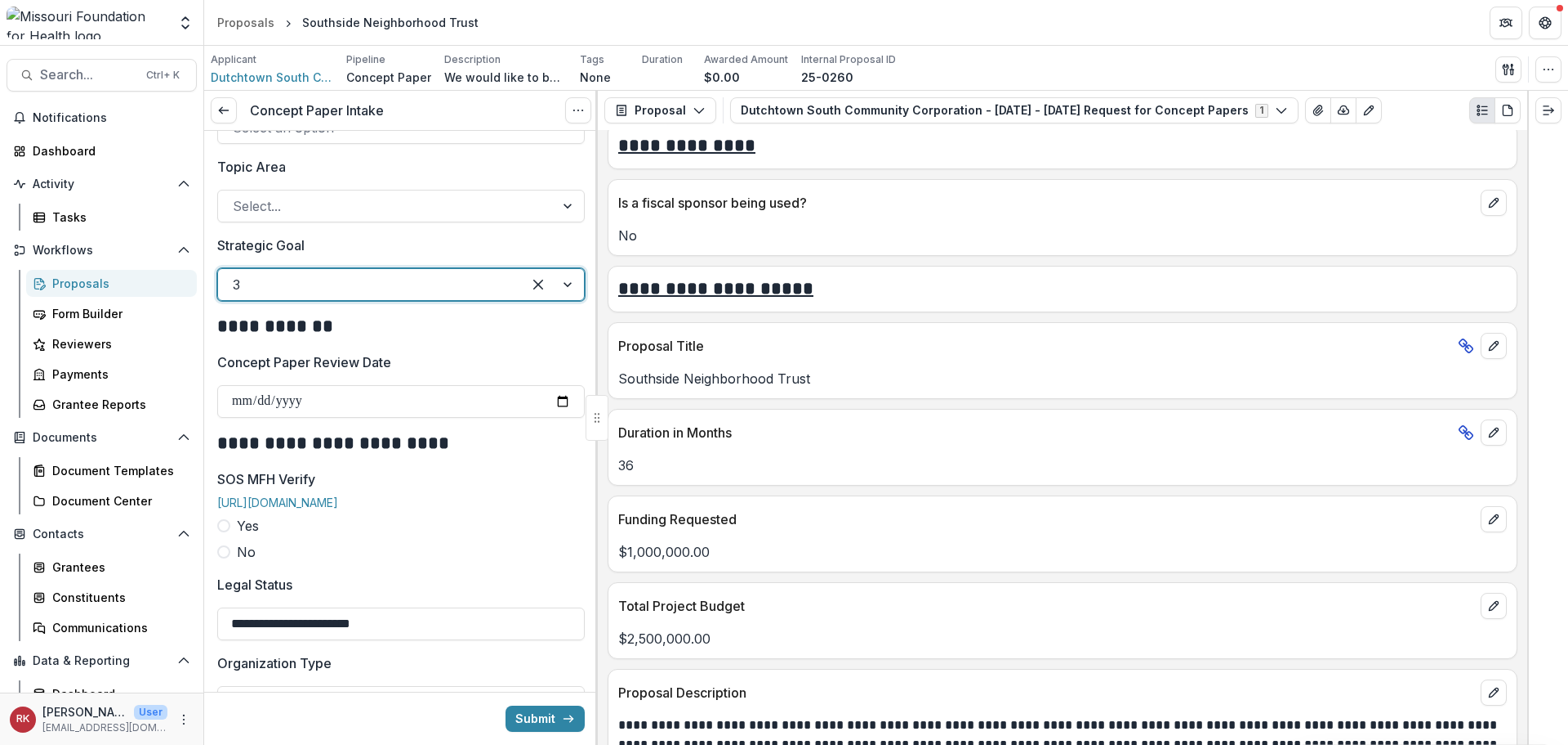
scroll to position [1716, 0]
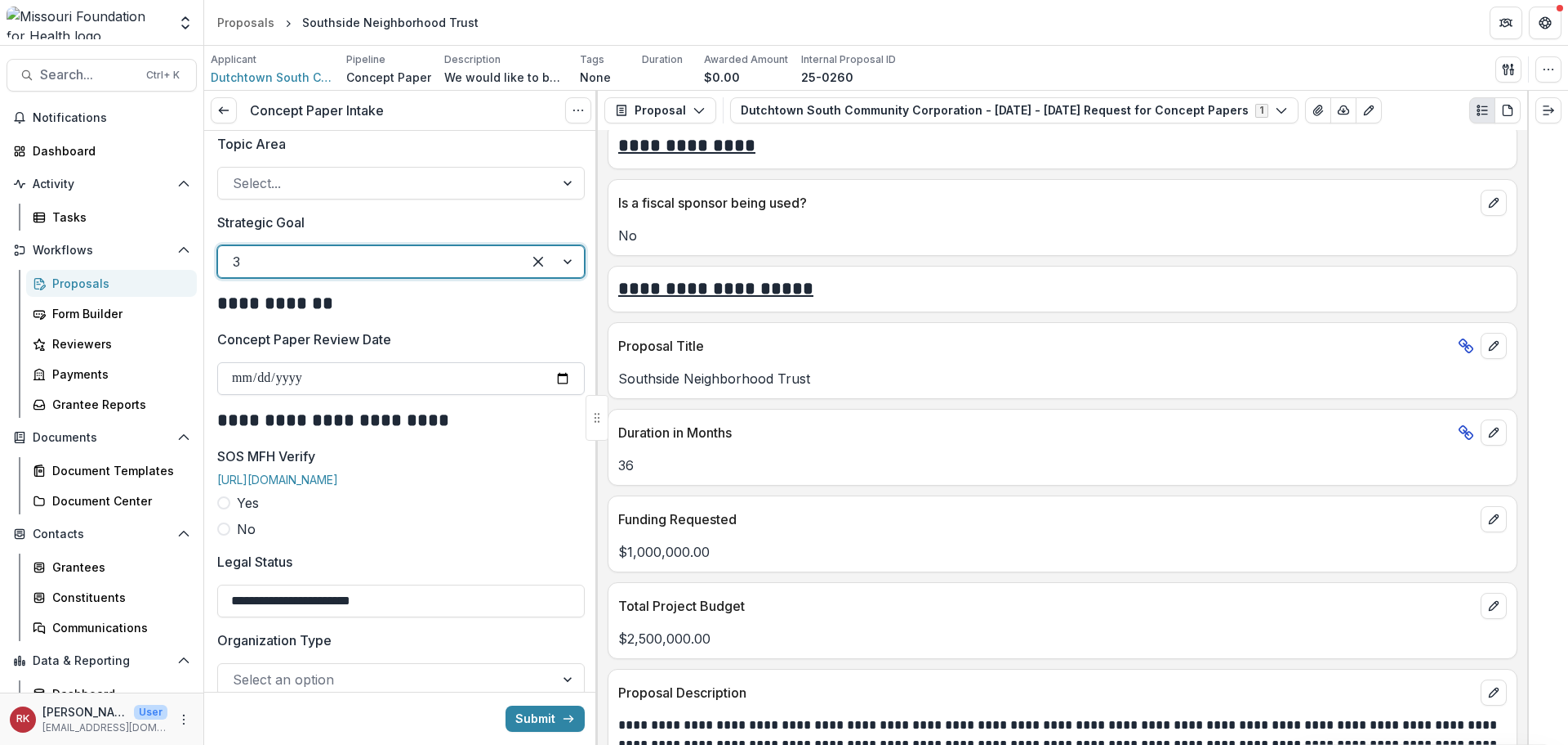
click at [249, 369] on input "Concept Paper Review Date" at bounding box center [401, 378] width 368 height 33
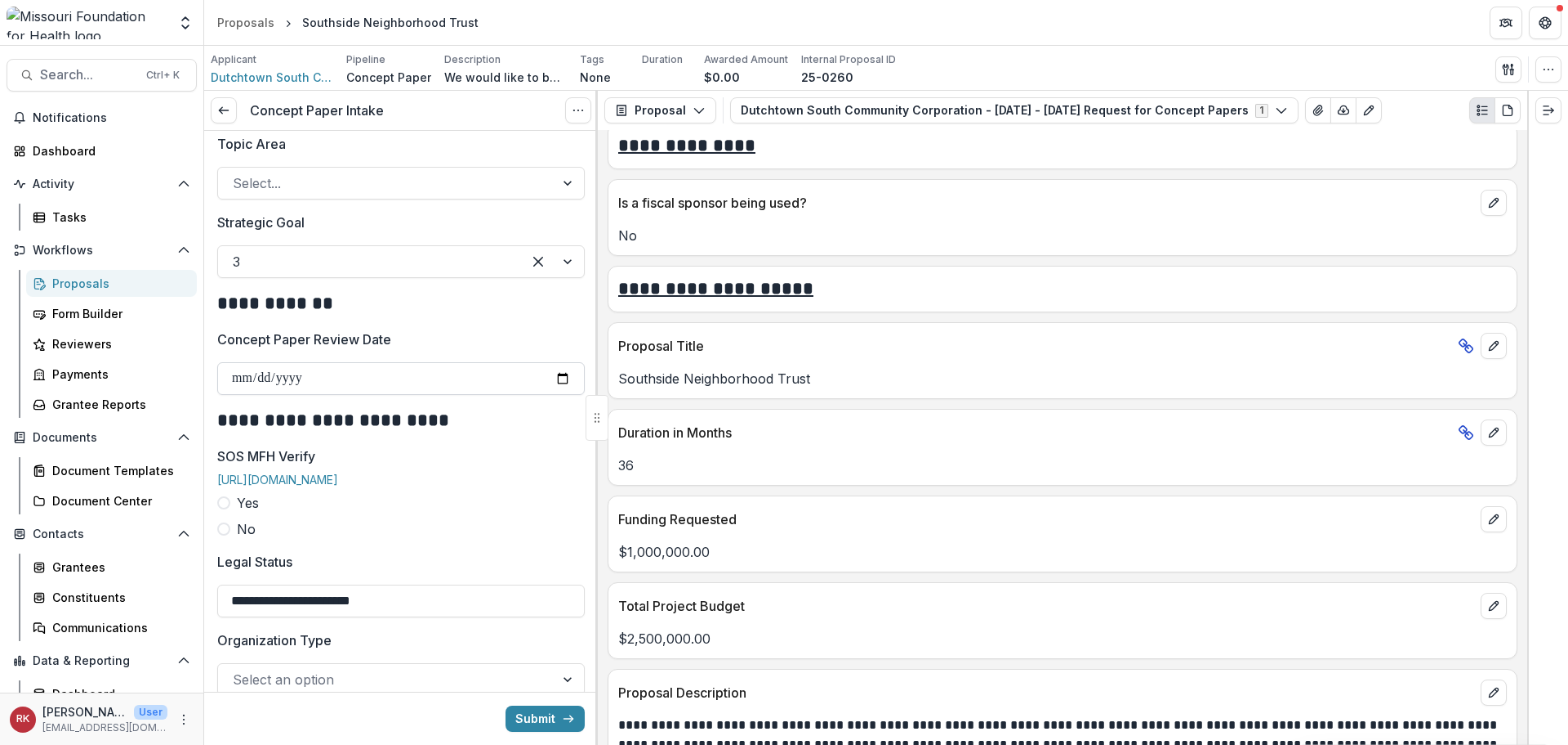
drag, startPoint x: 547, startPoint y: 377, endPoint x: 557, endPoint y: 377, distance: 10.0
click at [549, 377] on input "Concept Paper Review Date" at bounding box center [401, 378] width 368 height 33
click at [559, 377] on input "Concept Paper Review Date" at bounding box center [401, 378] width 368 height 33
type input "**********"
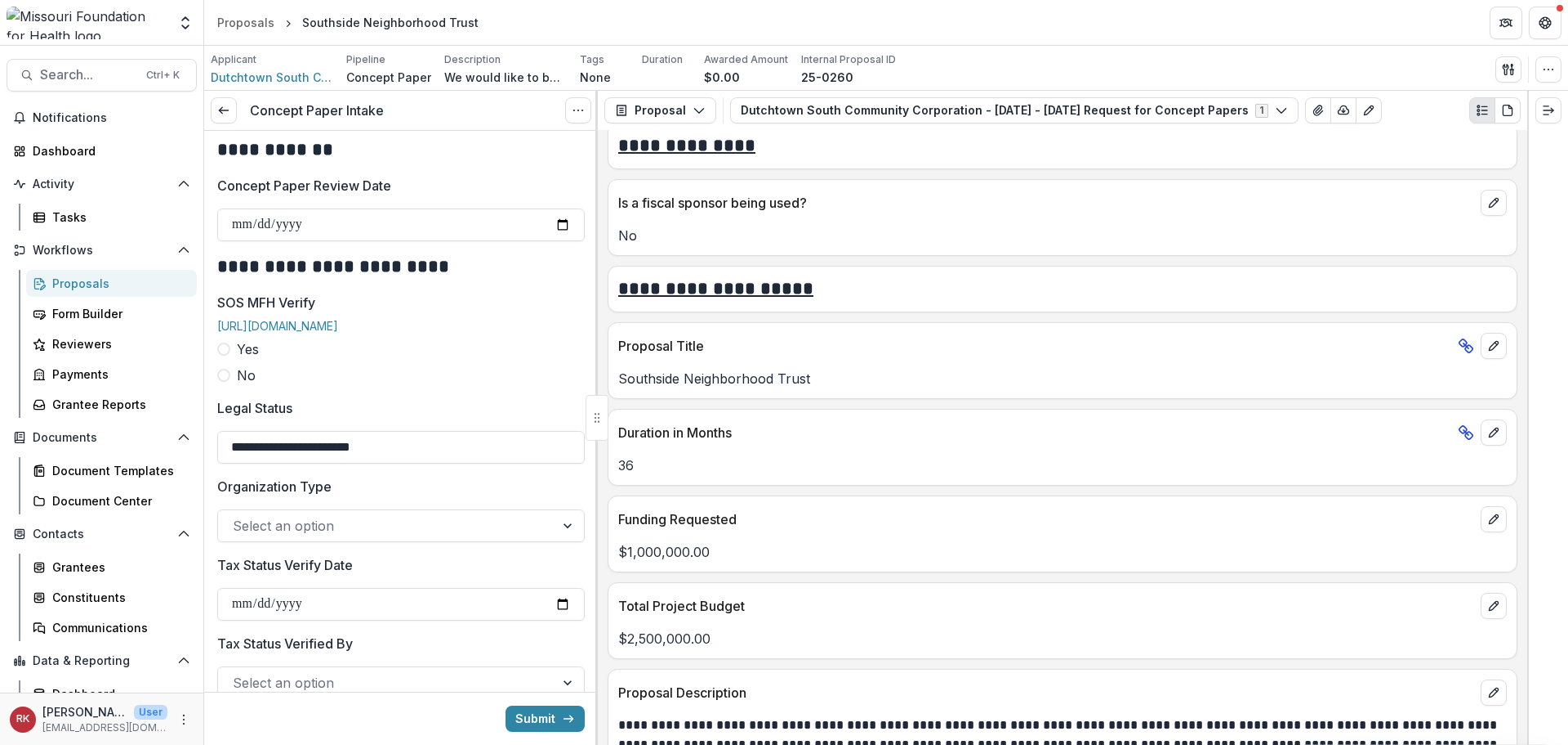
scroll to position [1880, 0]
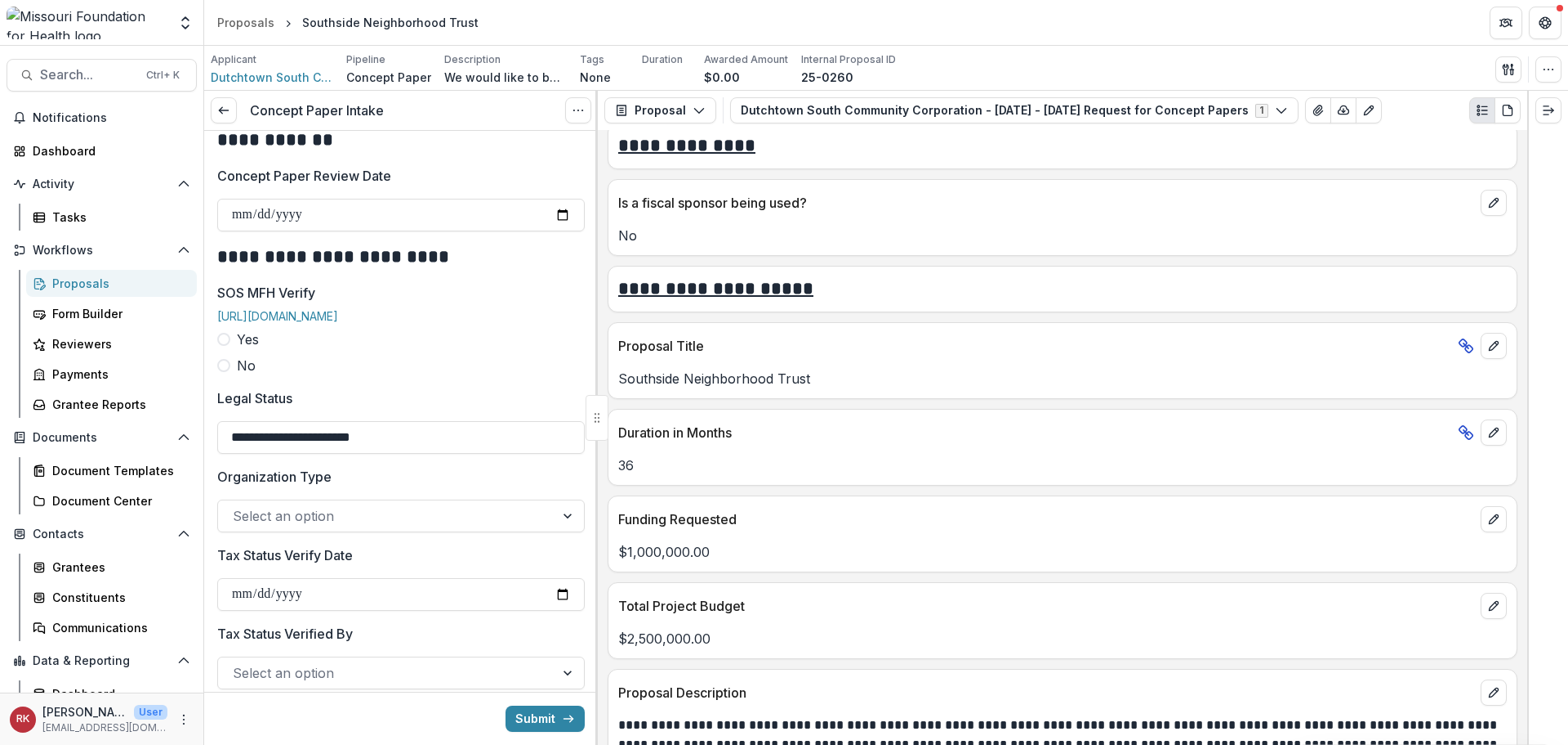
click at [229, 346] on span at bounding box center [224, 339] width 13 height 13
click at [559, 454] on input "SOS MFH Verify Date" at bounding box center [401, 437] width 368 height 33
type input "**********"
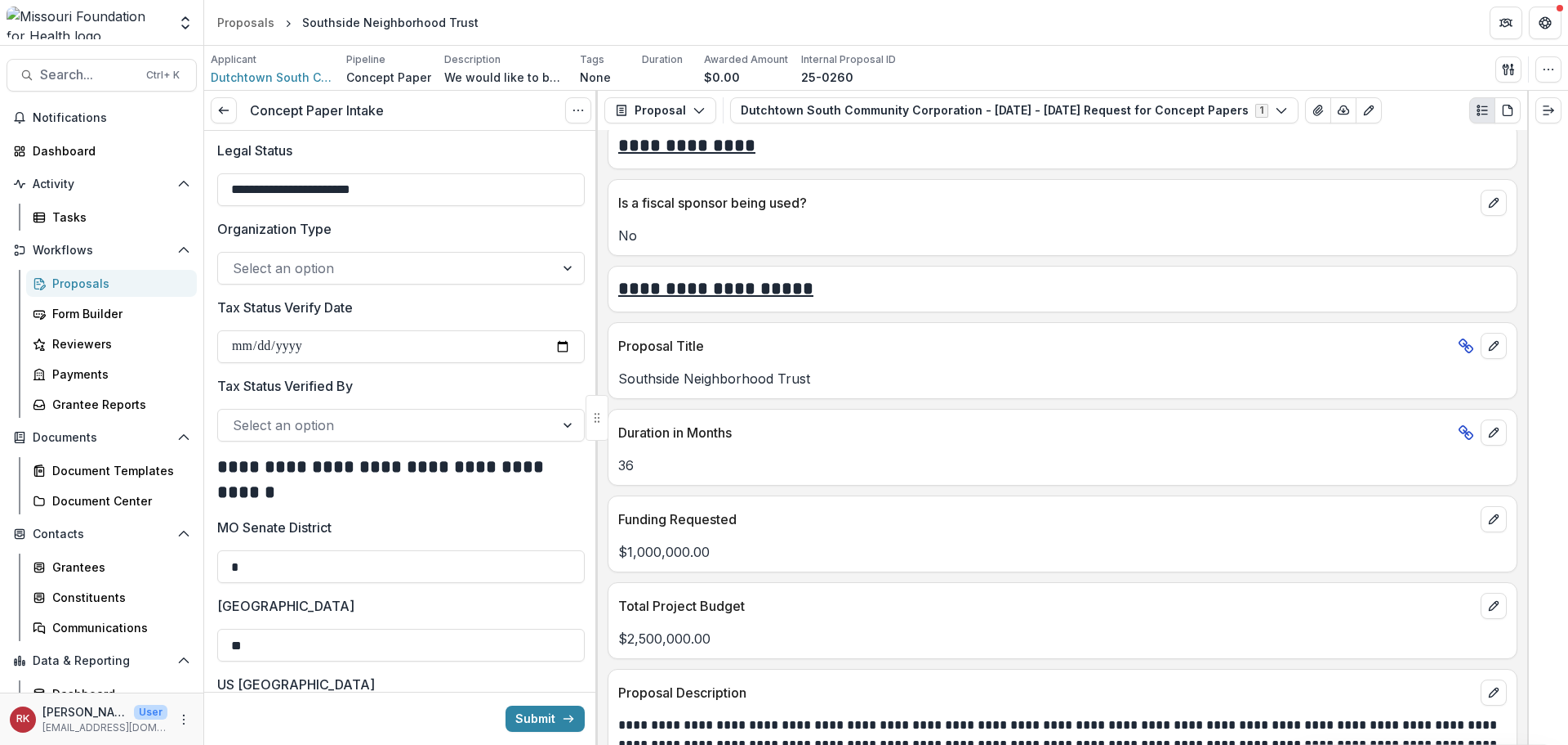
scroll to position [2206, 0]
click at [274, 278] on div at bounding box center [387, 267] width 307 height 23
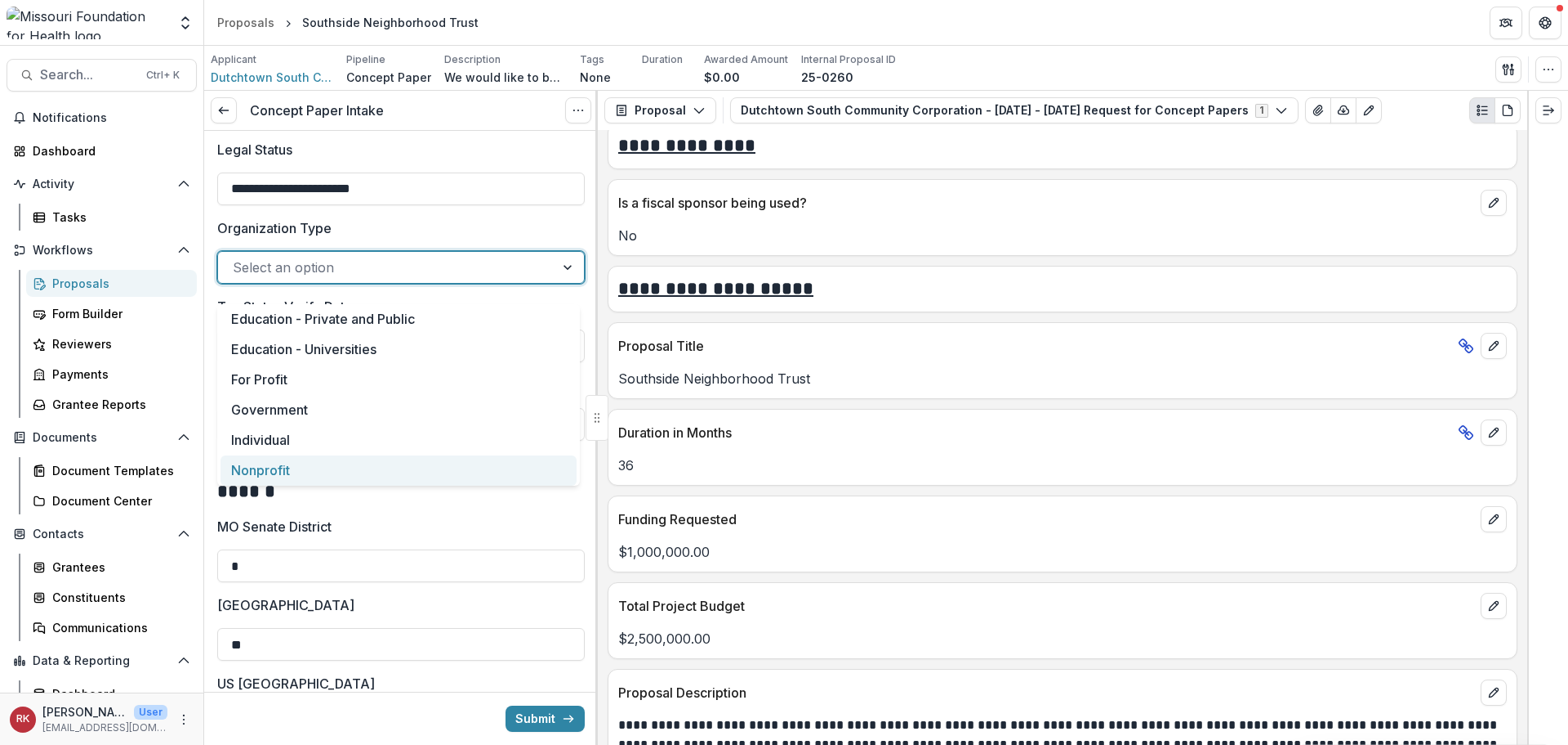
click at [260, 468] on div "Nonprofit" at bounding box center [398, 470] width 356 height 30
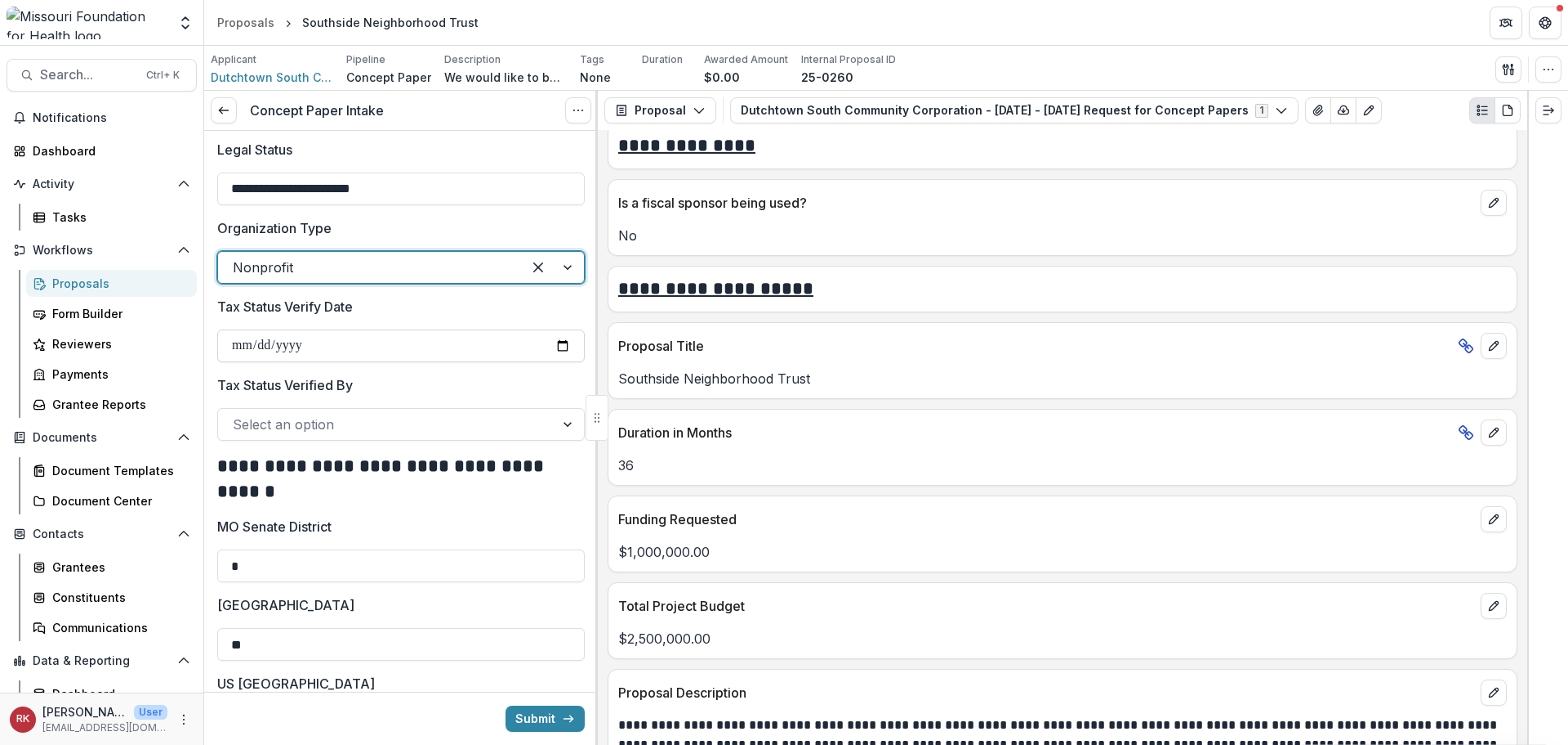
click at [566, 358] on input "Tax Status Verify Date" at bounding box center [401, 346] width 368 height 33
click at [553, 362] on input "Tax Status Verify Date" at bounding box center [401, 346] width 368 height 33
type input "**********"
click at [260, 435] on div at bounding box center [387, 424] width 307 height 23
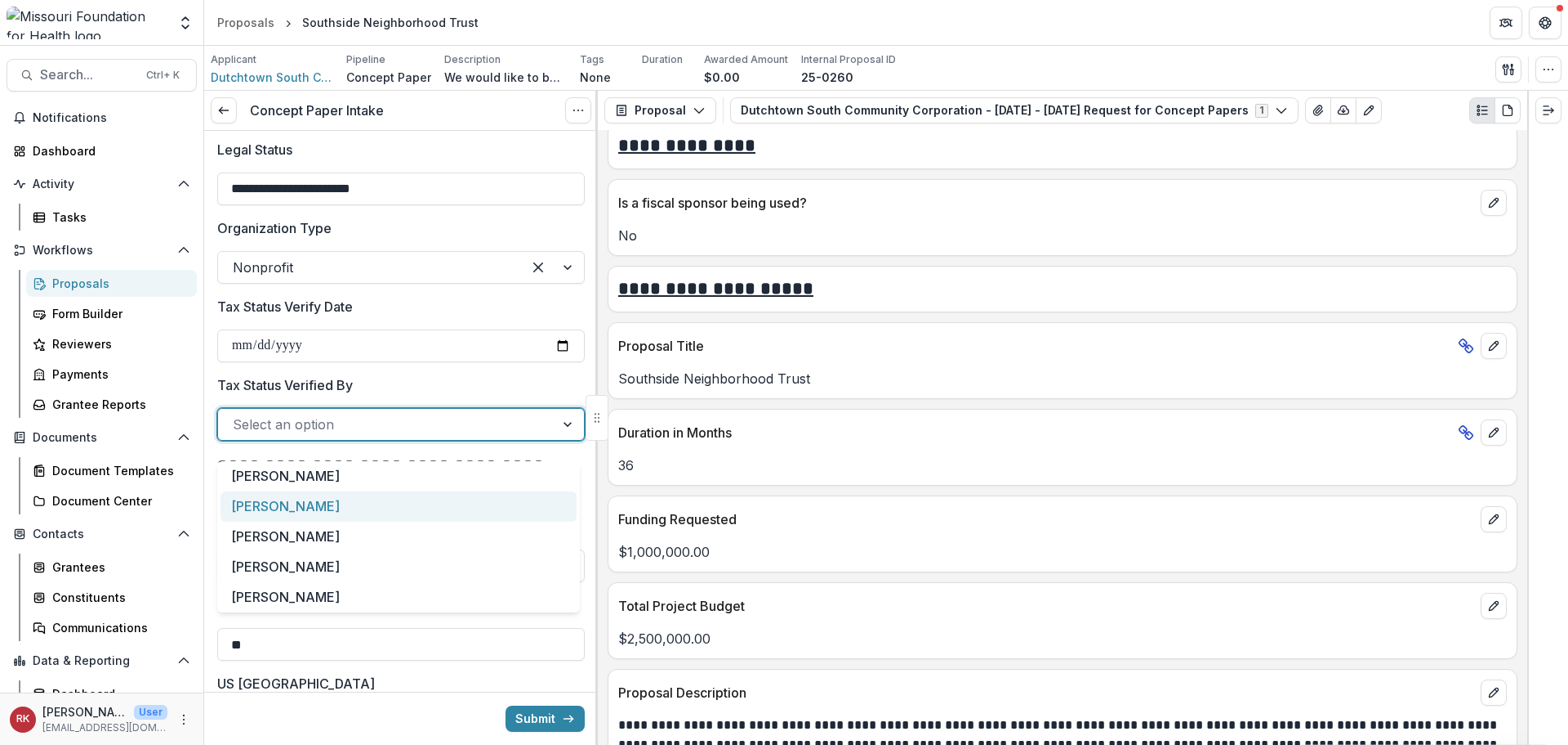
click at [256, 502] on div "[PERSON_NAME]" at bounding box center [398, 506] width 356 height 30
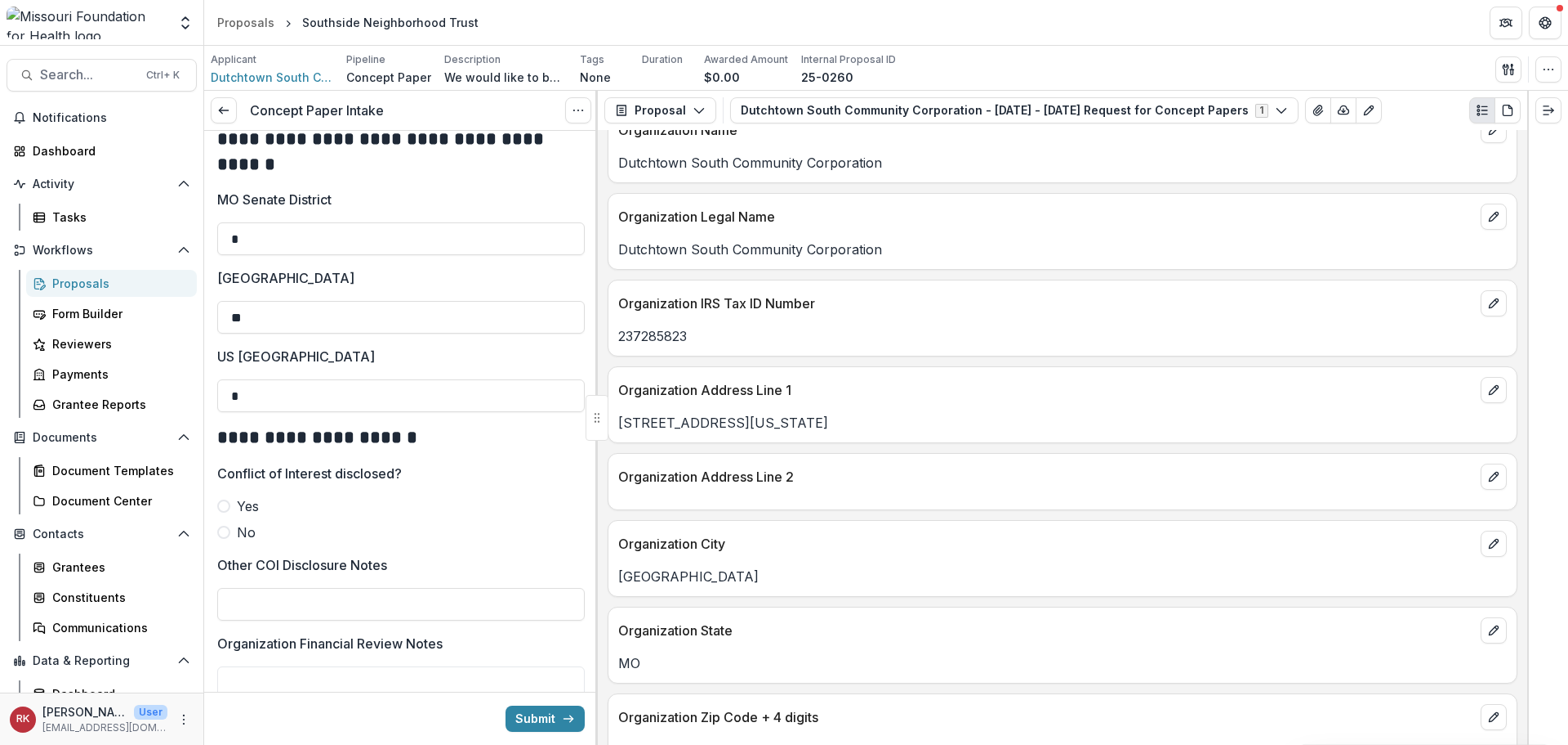
scroll to position [735, 0]
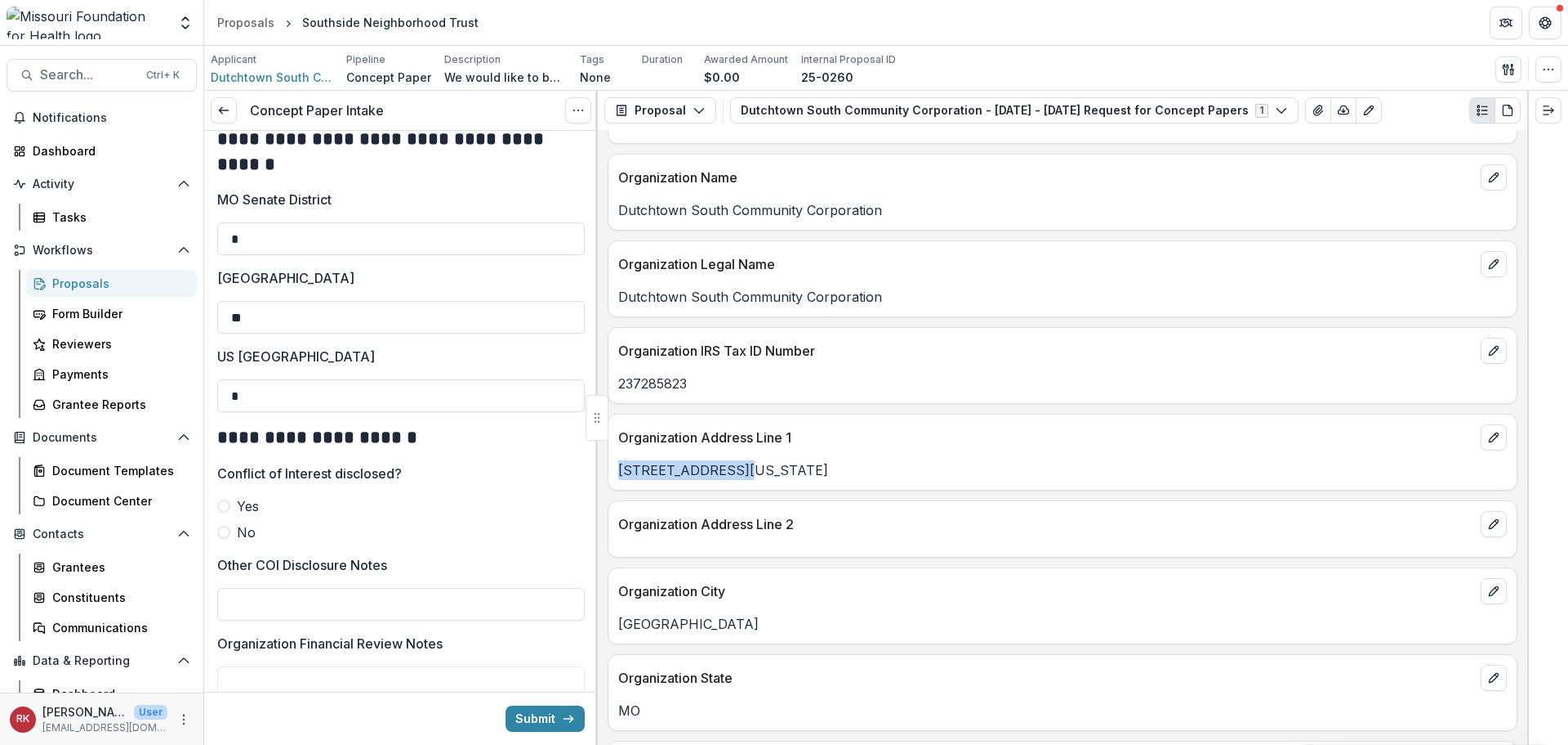
drag, startPoint x: 745, startPoint y: 471, endPoint x: 620, endPoint y: 471, distance: 125.0
click at [620, 471] on p "[STREET_ADDRESS][US_STATE]" at bounding box center [1062, 470] width 888 height 20
copy p "[STREET_ADDRESS][US_STATE]"
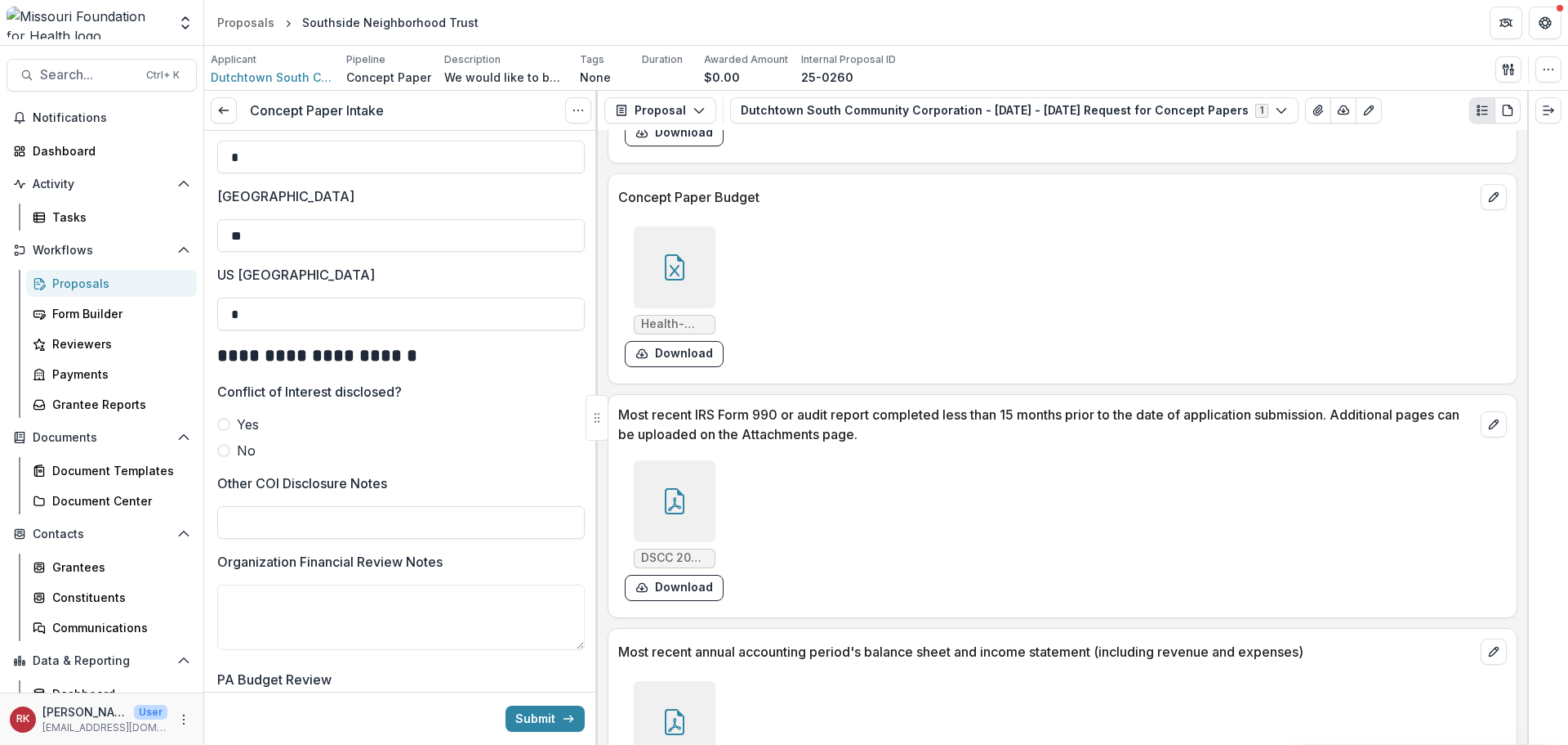
scroll to position [4757, 0]
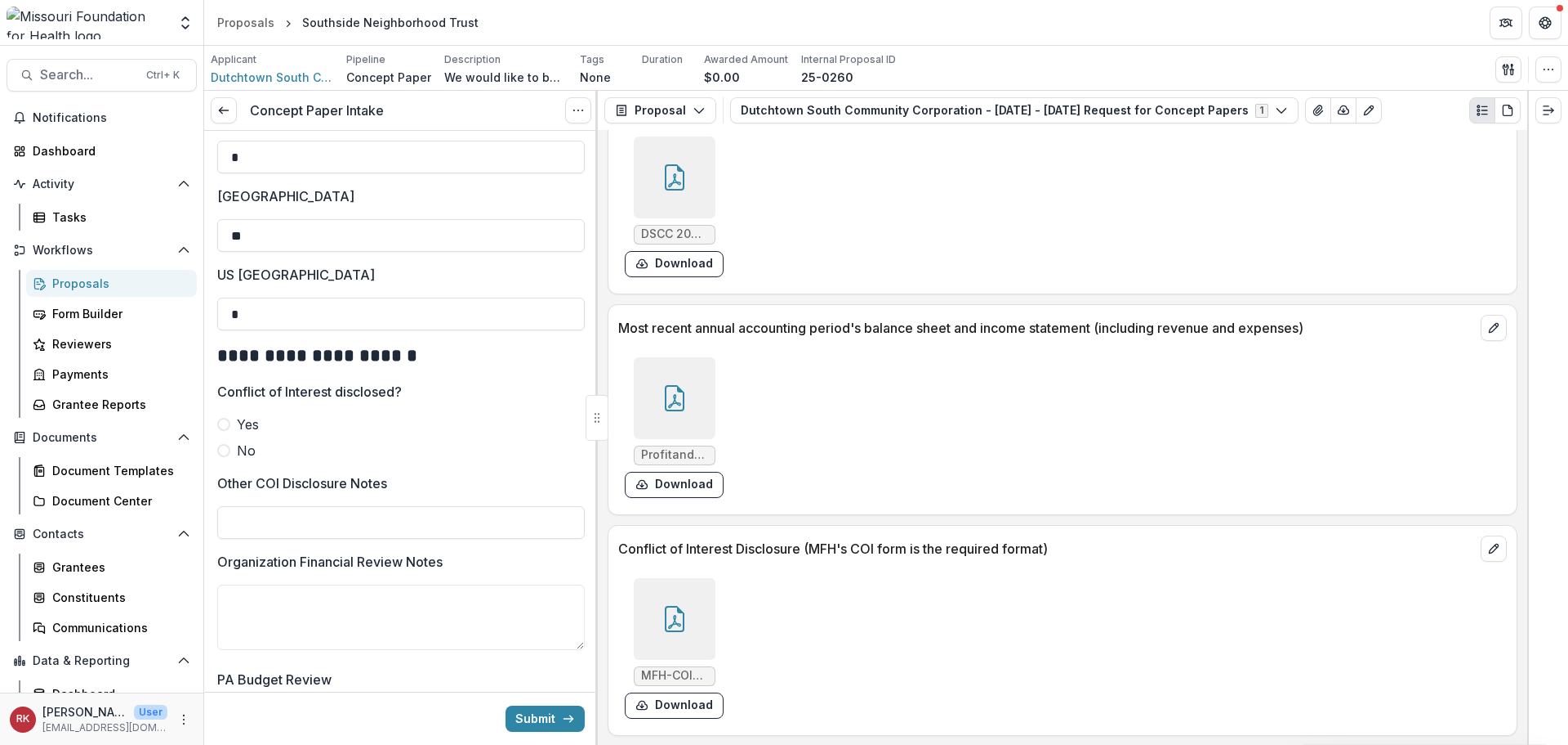
click at [676, 626] on icon at bounding box center [674, 618] width 26 height 26
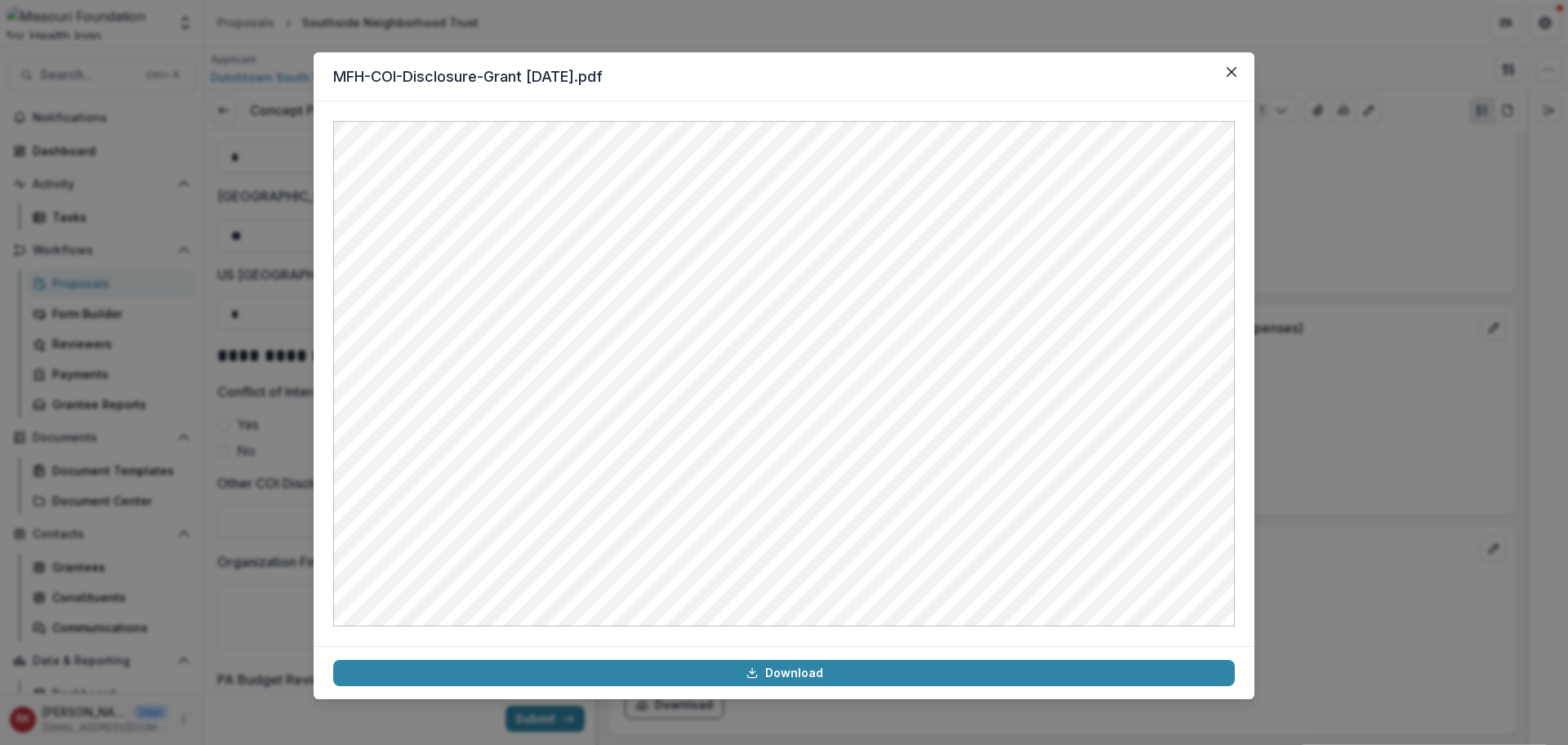
click at [1396, 436] on div "MFH-COI-Disclosure-Grant 08.26.25.pdf Download" at bounding box center [784, 372] width 1568 height 745
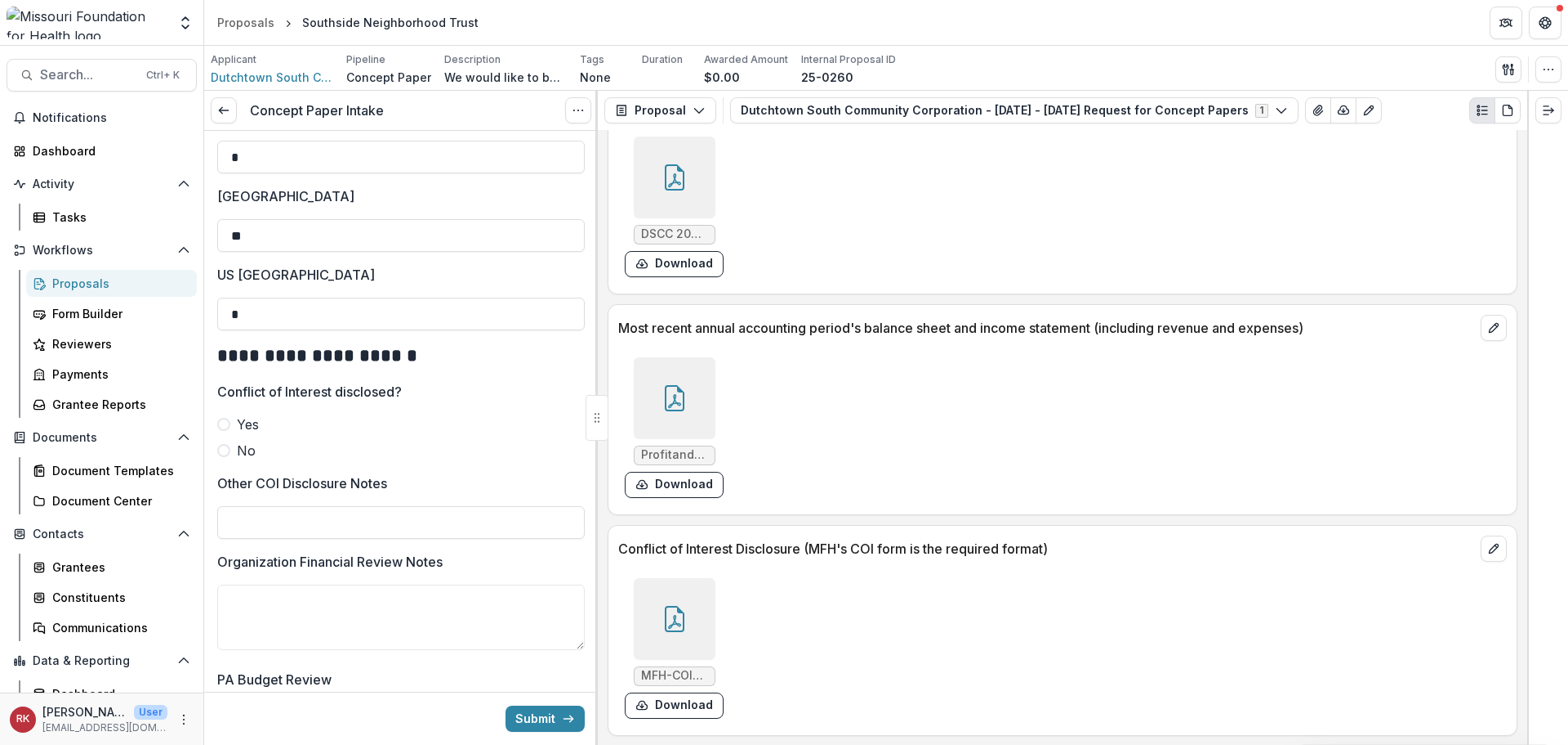
click at [219, 457] on span at bounding box center [224, 450] width 13 height 13
click at [261, 524] on input "Other COI Disclosure Notes" at bounding box center [401, 522] width 368 height 33
click at [309, 538] on input "**********" at bounding box center [401, 522] width 368 height 33
type input "**********"
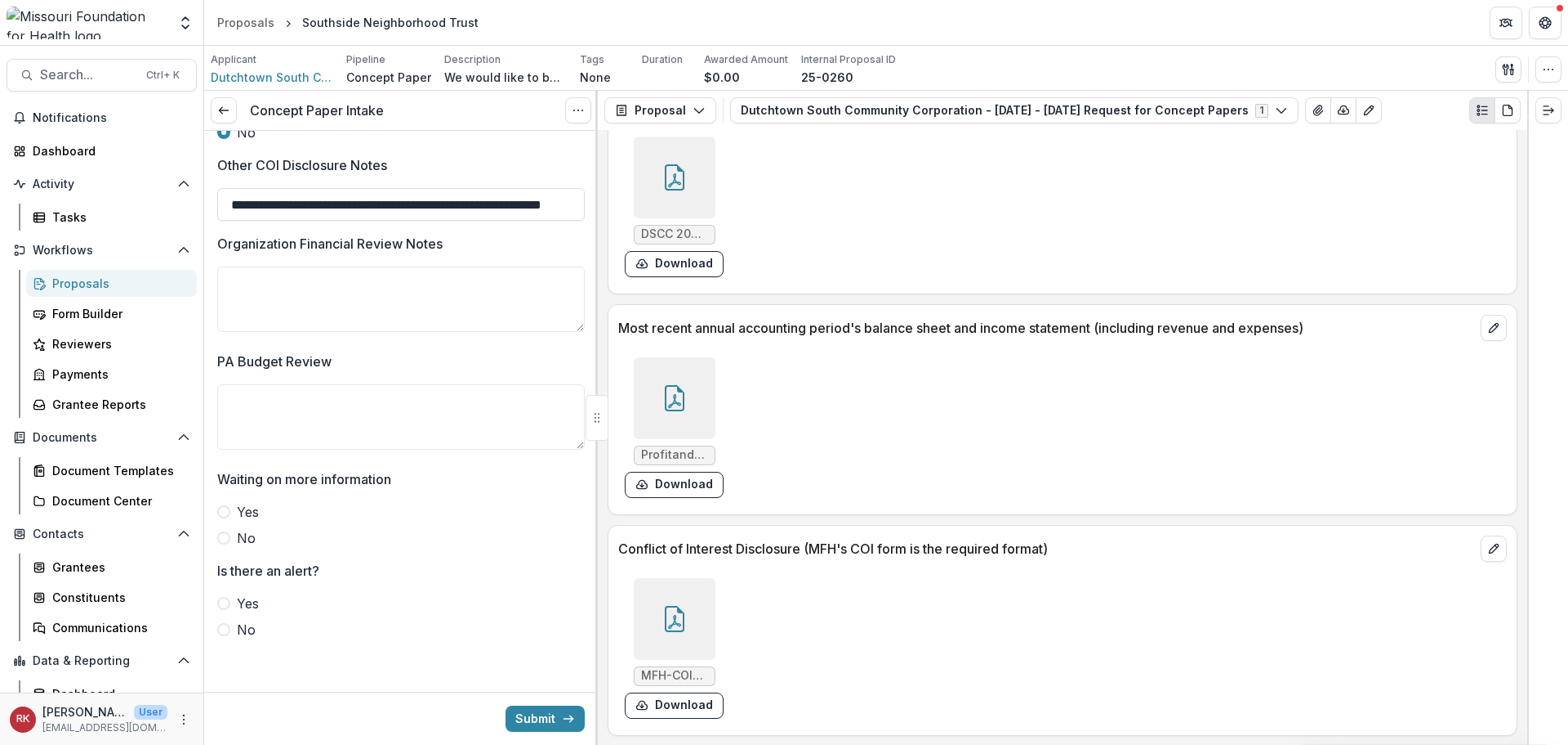
scroll to position [2947, 0]
click at [675, 400] on icon at bounding box center [674, 398] width 26 height 26
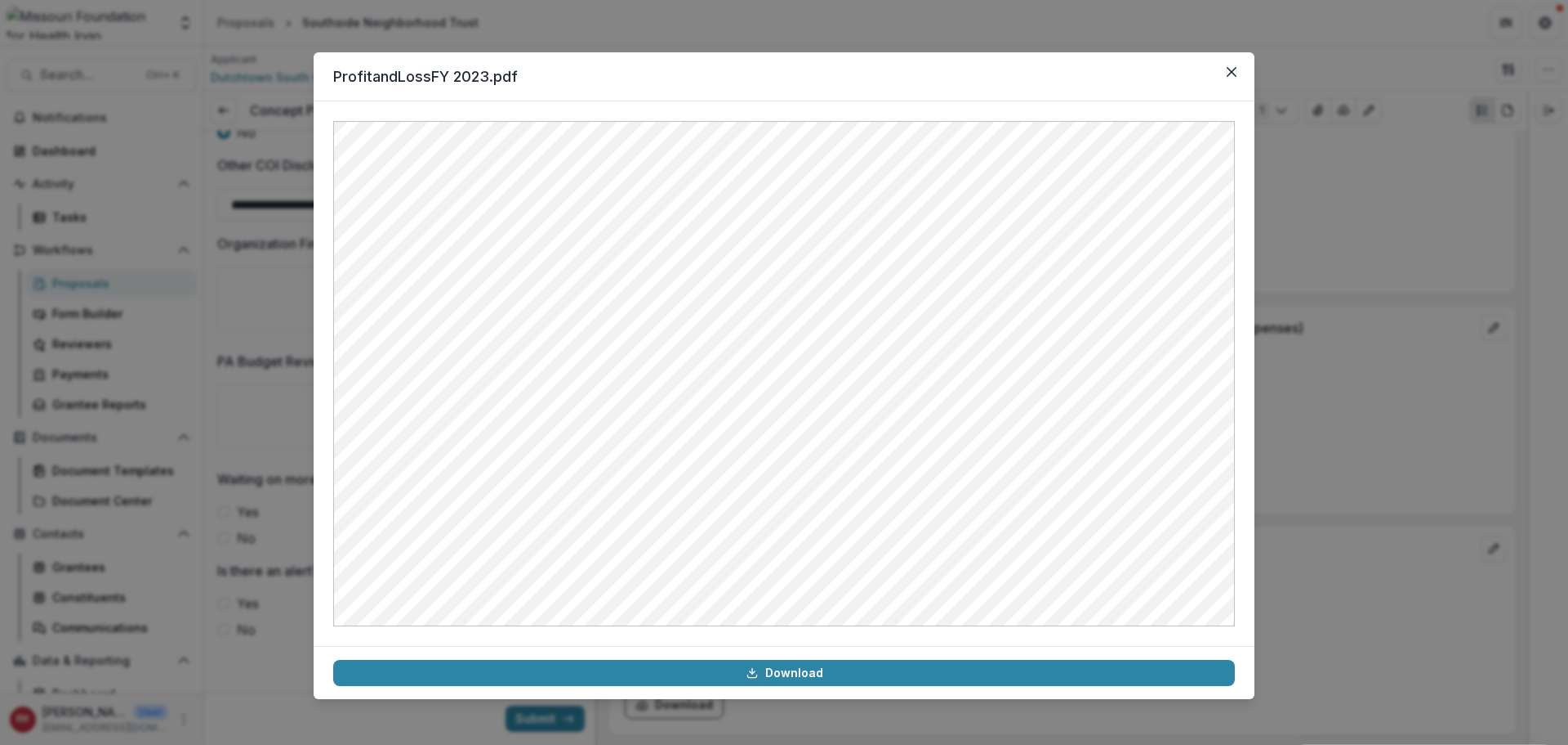
click at [1308, 398] on div "ProfitandLossFY 2023.pdf Download" at bounding box center [784, 372] width 1568 height 745
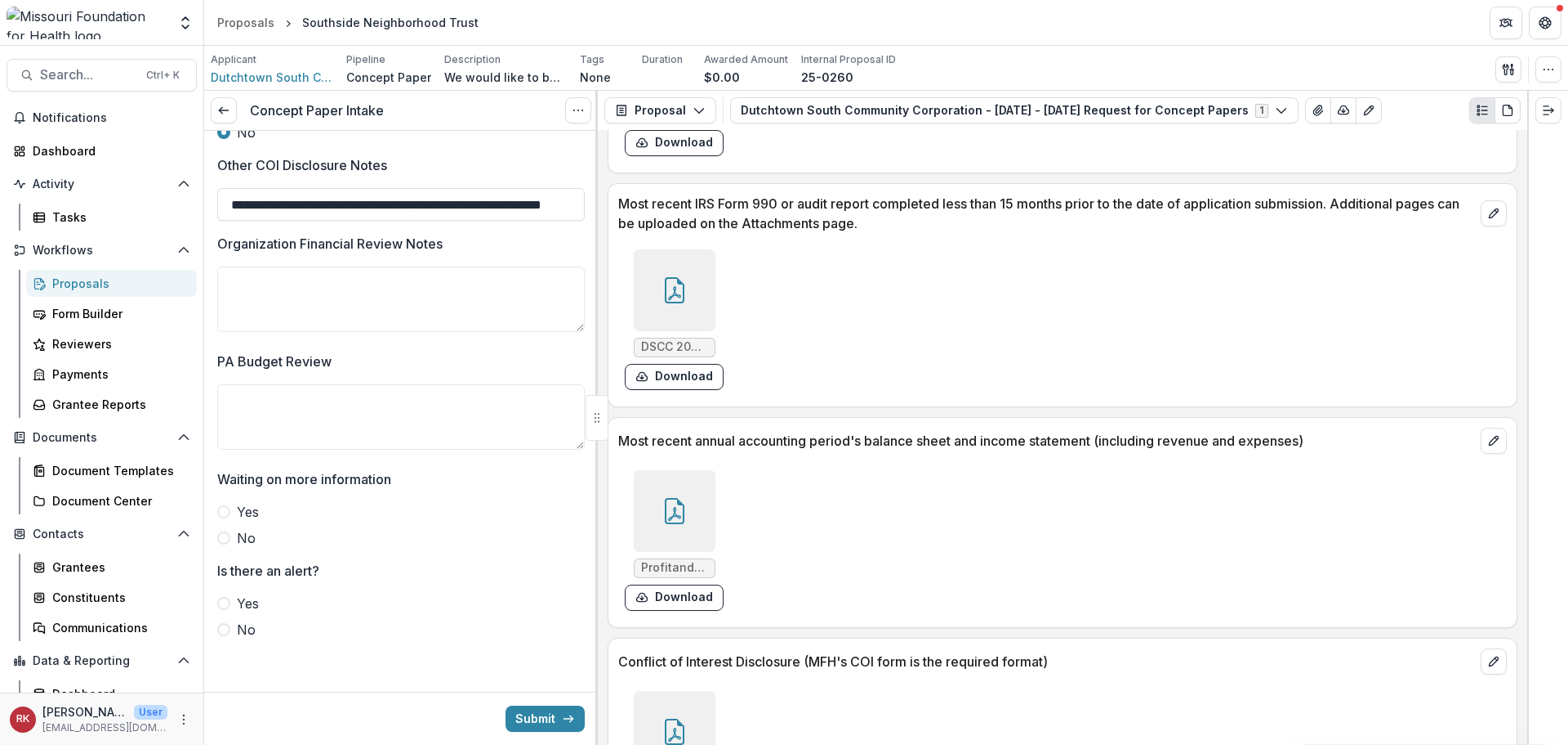
scroll to position [4593, 0]
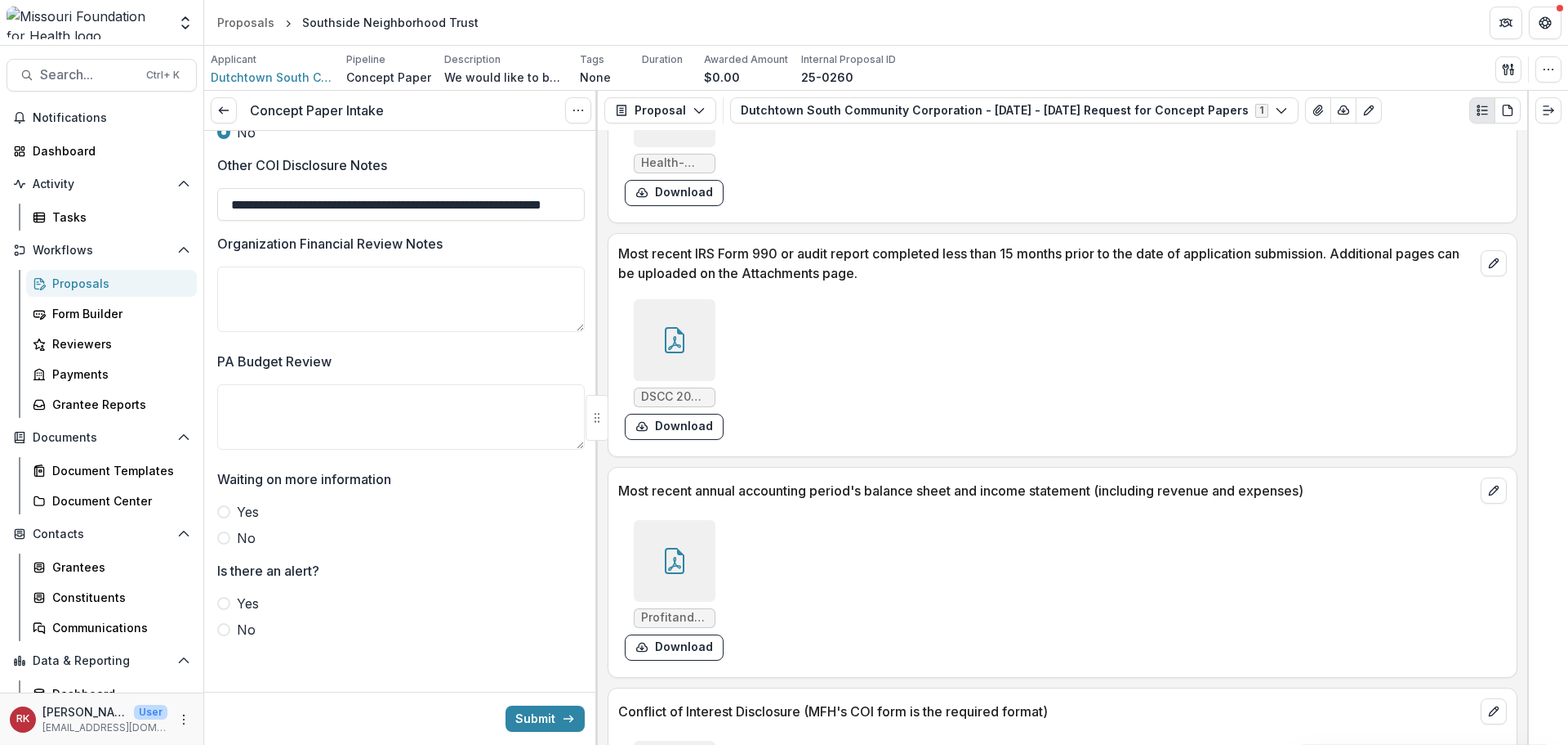
click at [655, 297] on div "DSCC 2023 990 COPY.pdf Download" at bounding box center [862, 369] width 490 height 154
click at [658, 313] on div at bounding box center [674, 340] width 81 height 82
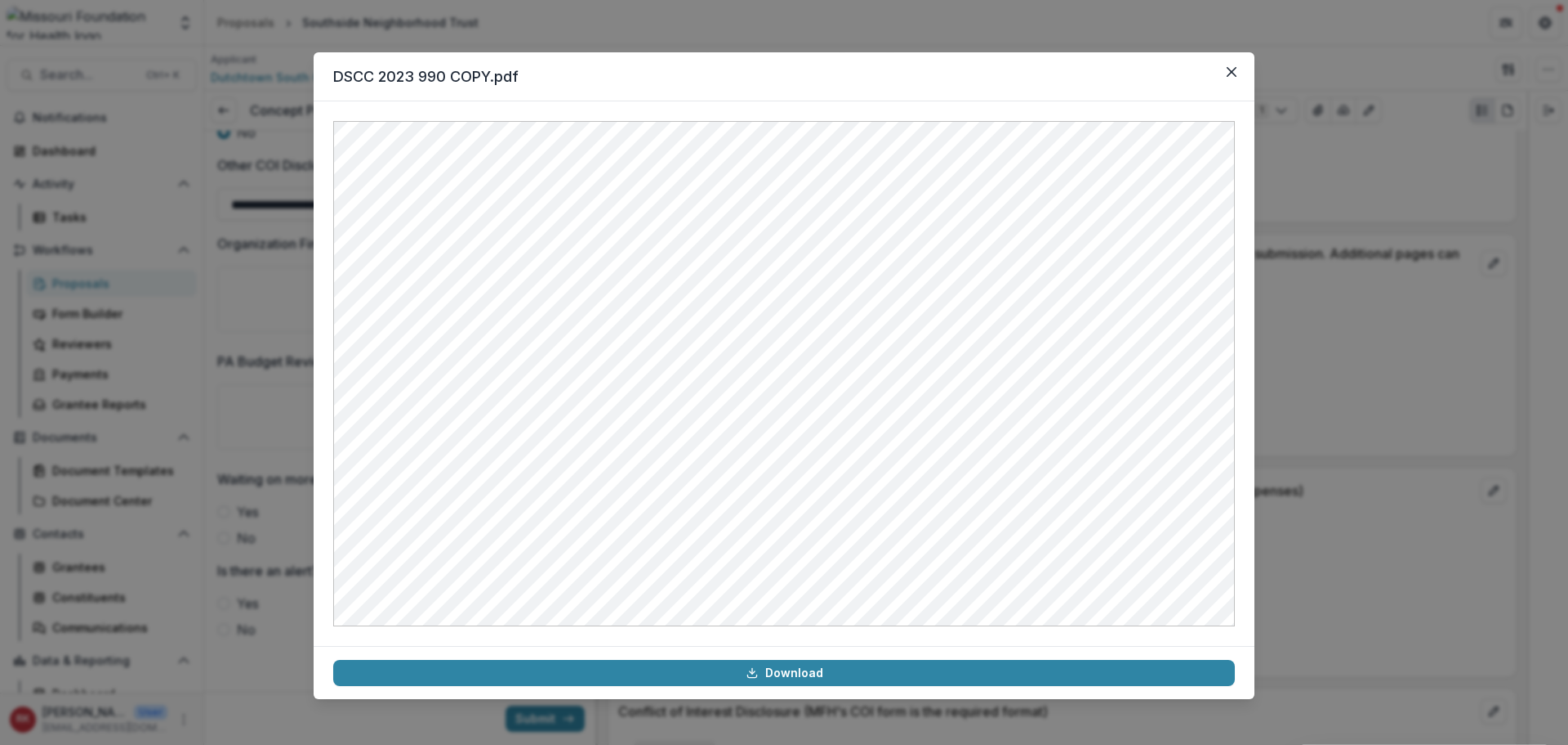
click at [1361, 347] on div "DSCC 2023 990 COPY.pdf Download" at bounding box center [784, 372] width 1568 height 745
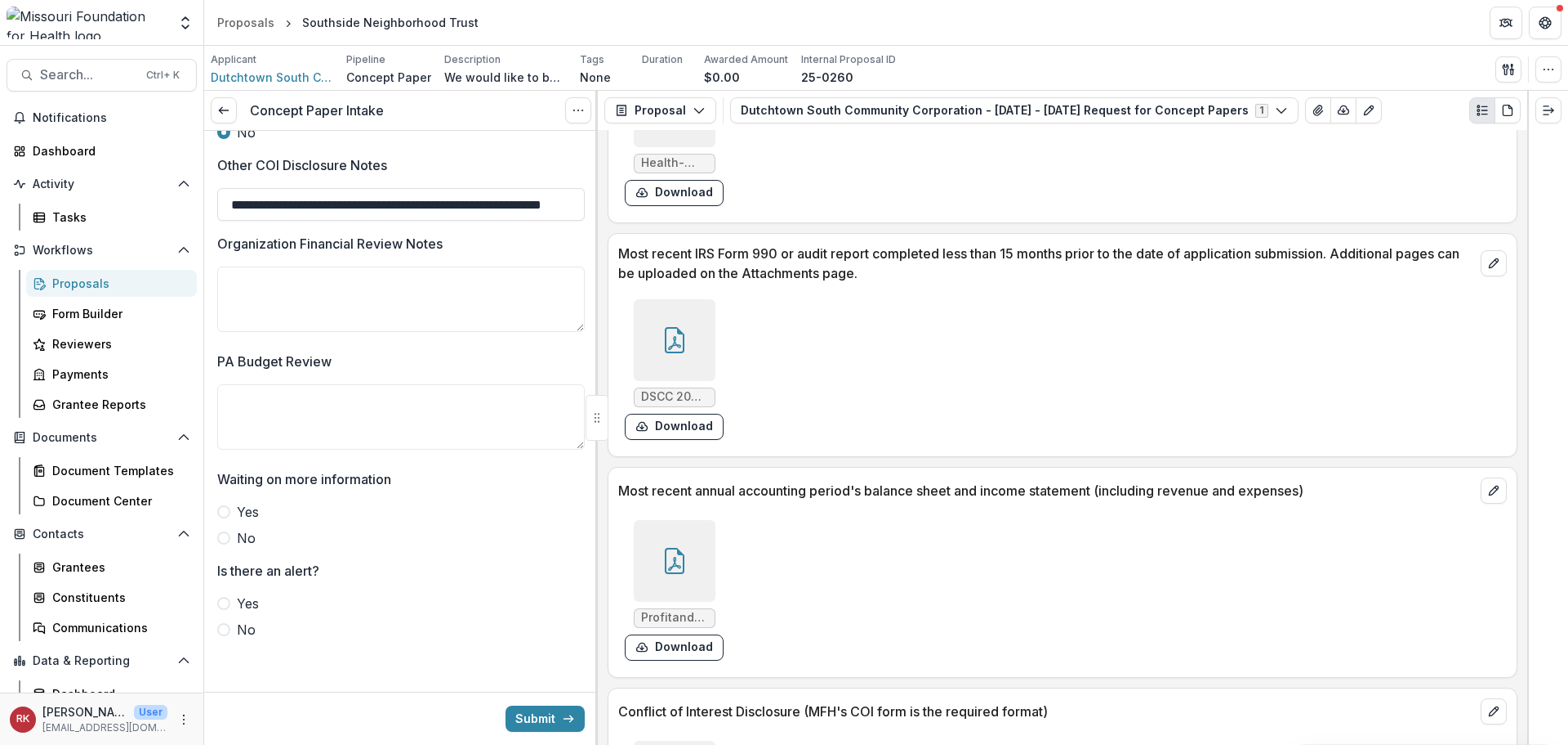
click at [700, 555] on div at bounding box center [674, 560] width 81 height 82
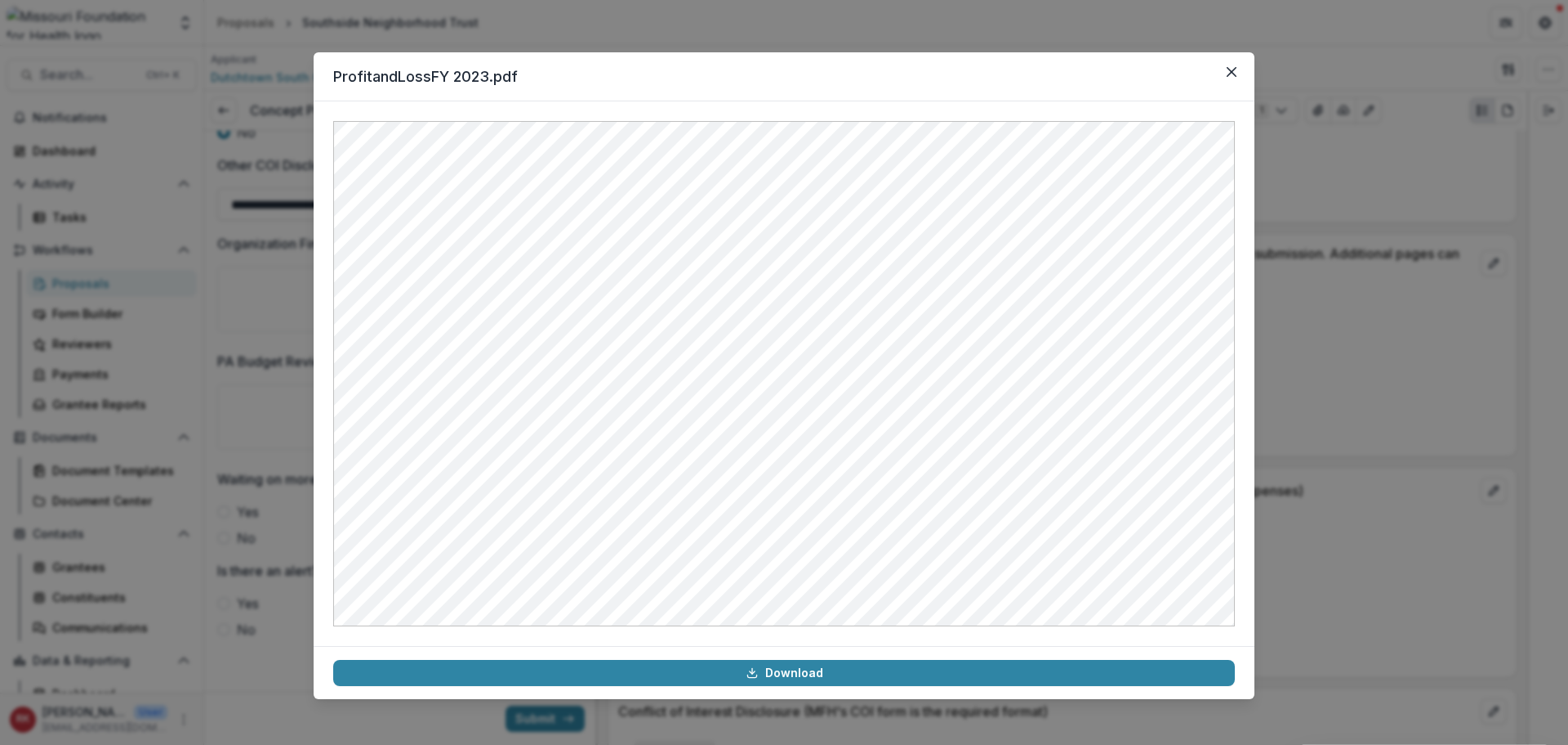
click at [1393, 457] on div "ProfitandLossFY 2023.pdf Download" at bounding box center [784, 372] width 1568 height 745
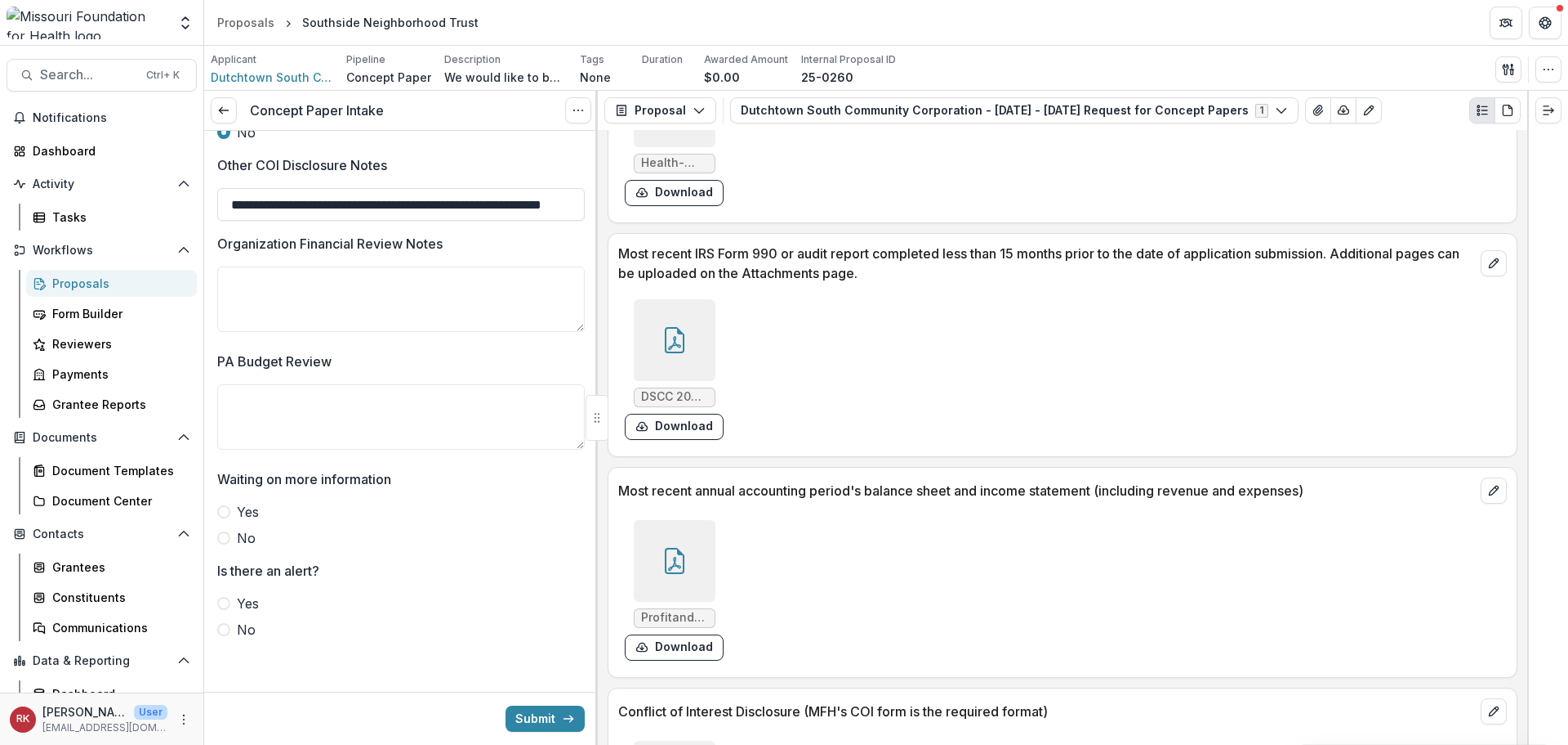
click at [655, 334] on div at bounding box center [674, 340] width 81 height 82
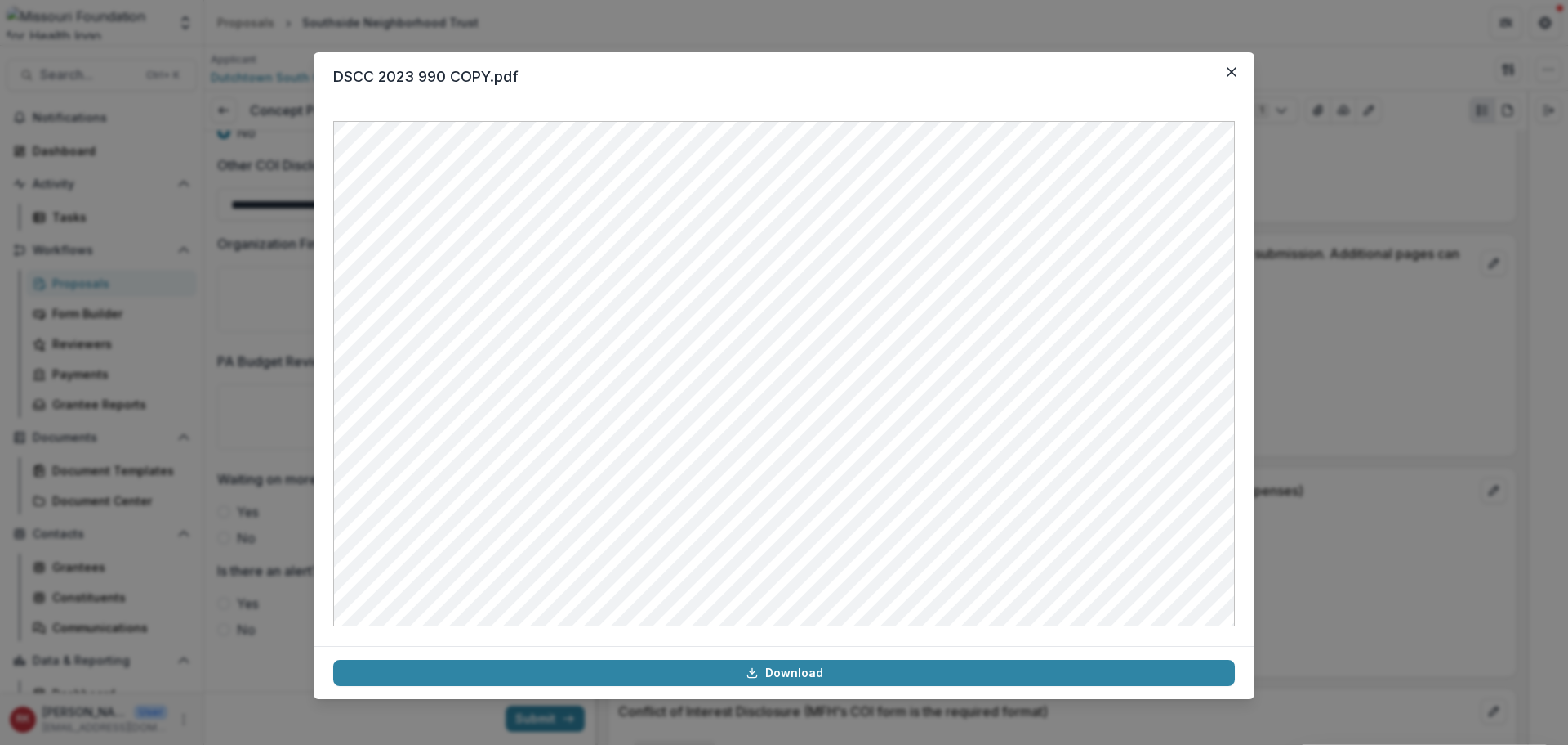
click at [1381, 332] on div "DSCC 2023 990 COPY.pdf Download" at bounding box center [784, 372] width 1568 height 745
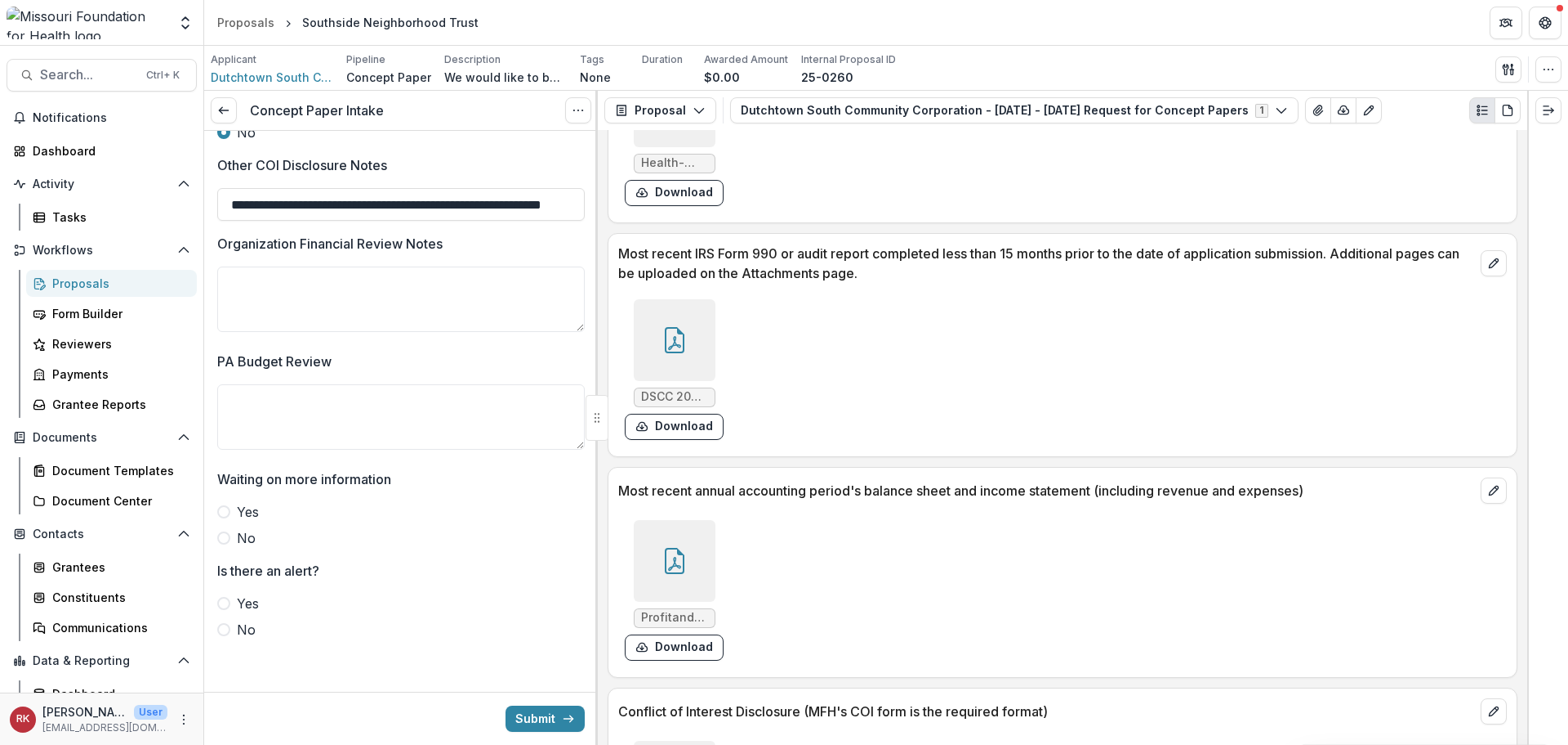
click at [680, 333] on icon at bounding box center [674, 340] width 20 height 26
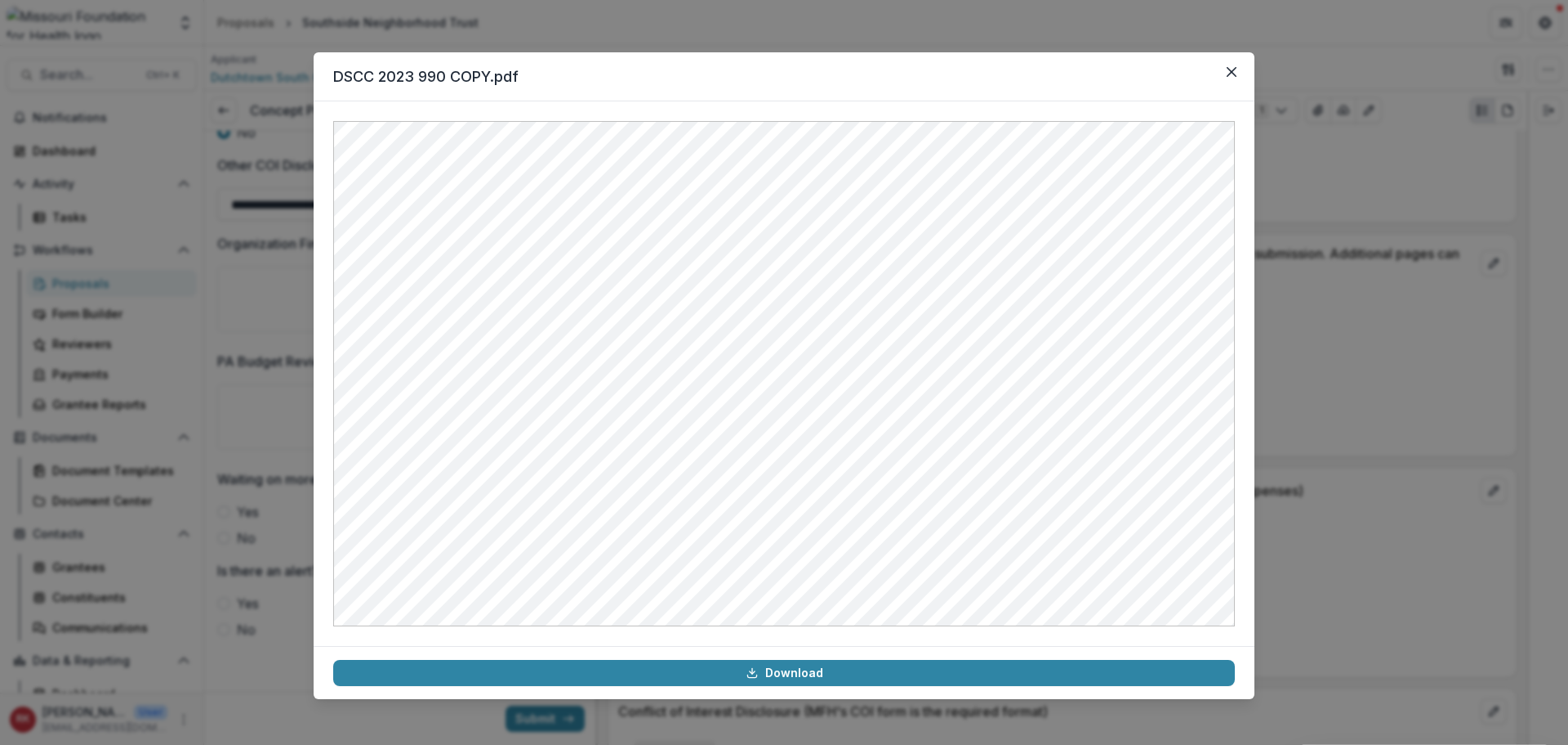
click at [1403, 360] on div "DSCC 2023 990 COPY.pdf Download" at bounding box center [784, 372] width 1568 height 745
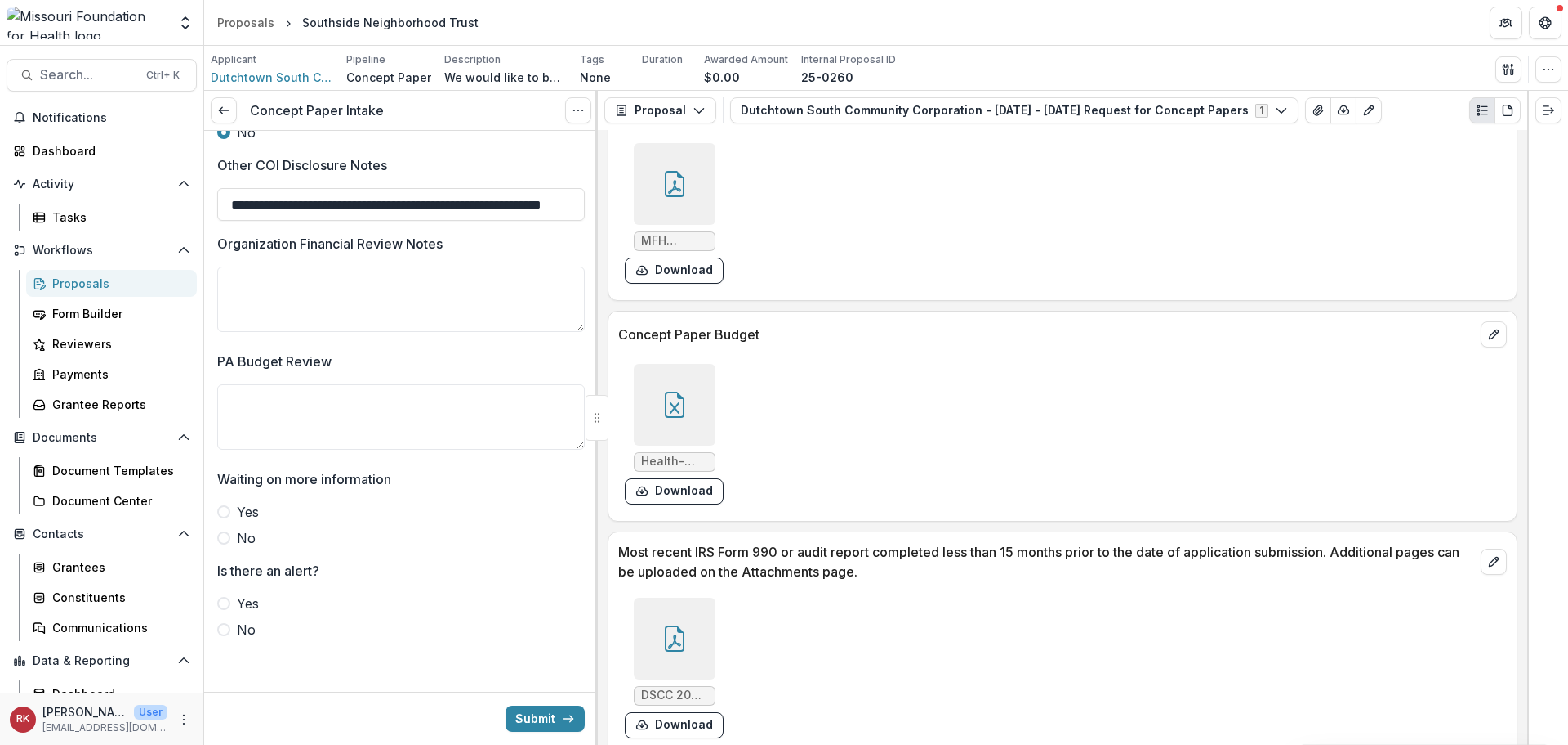
scroll to position [4266, 0]
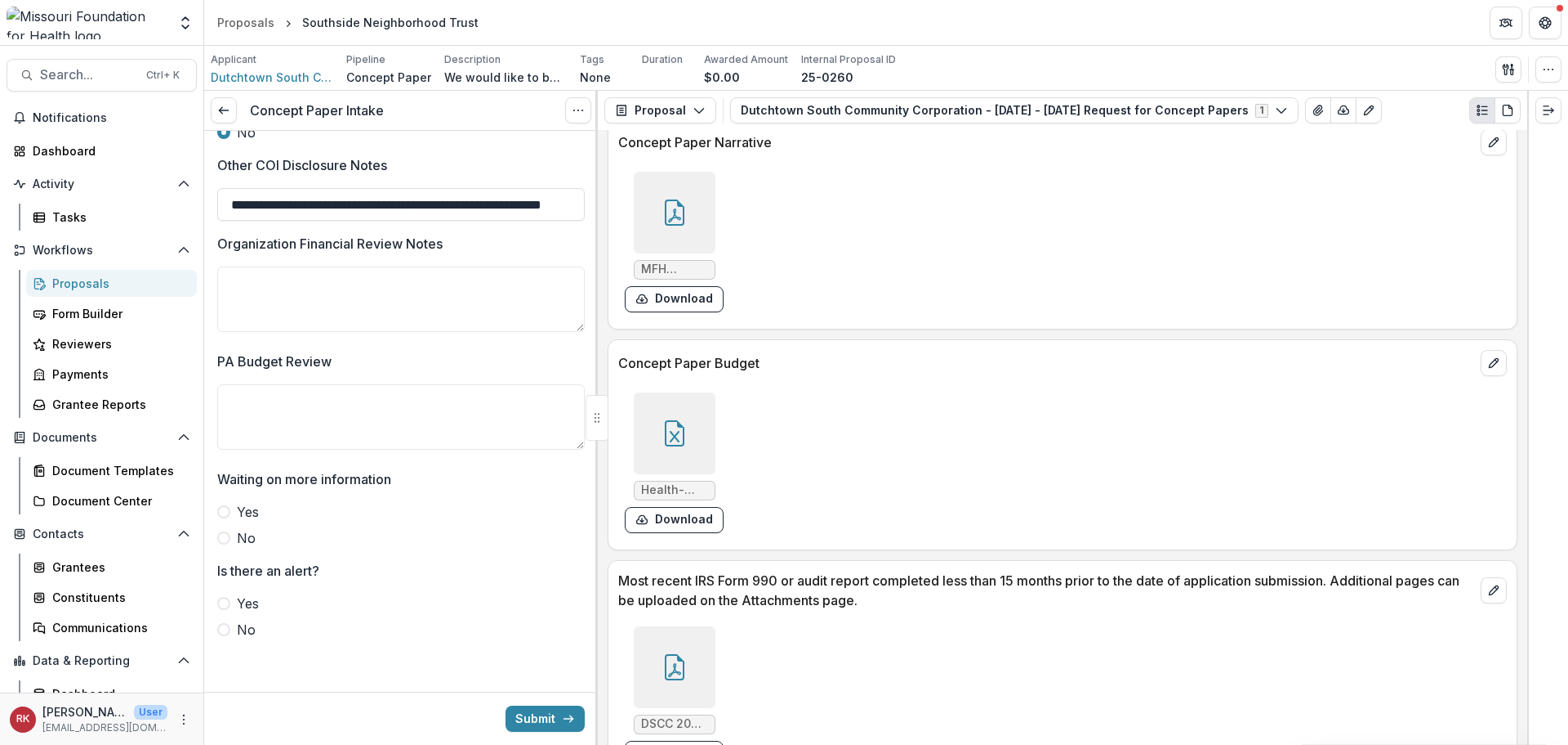
click at [689, 408] on div at bounding box center [674, 433] width 81 height 82
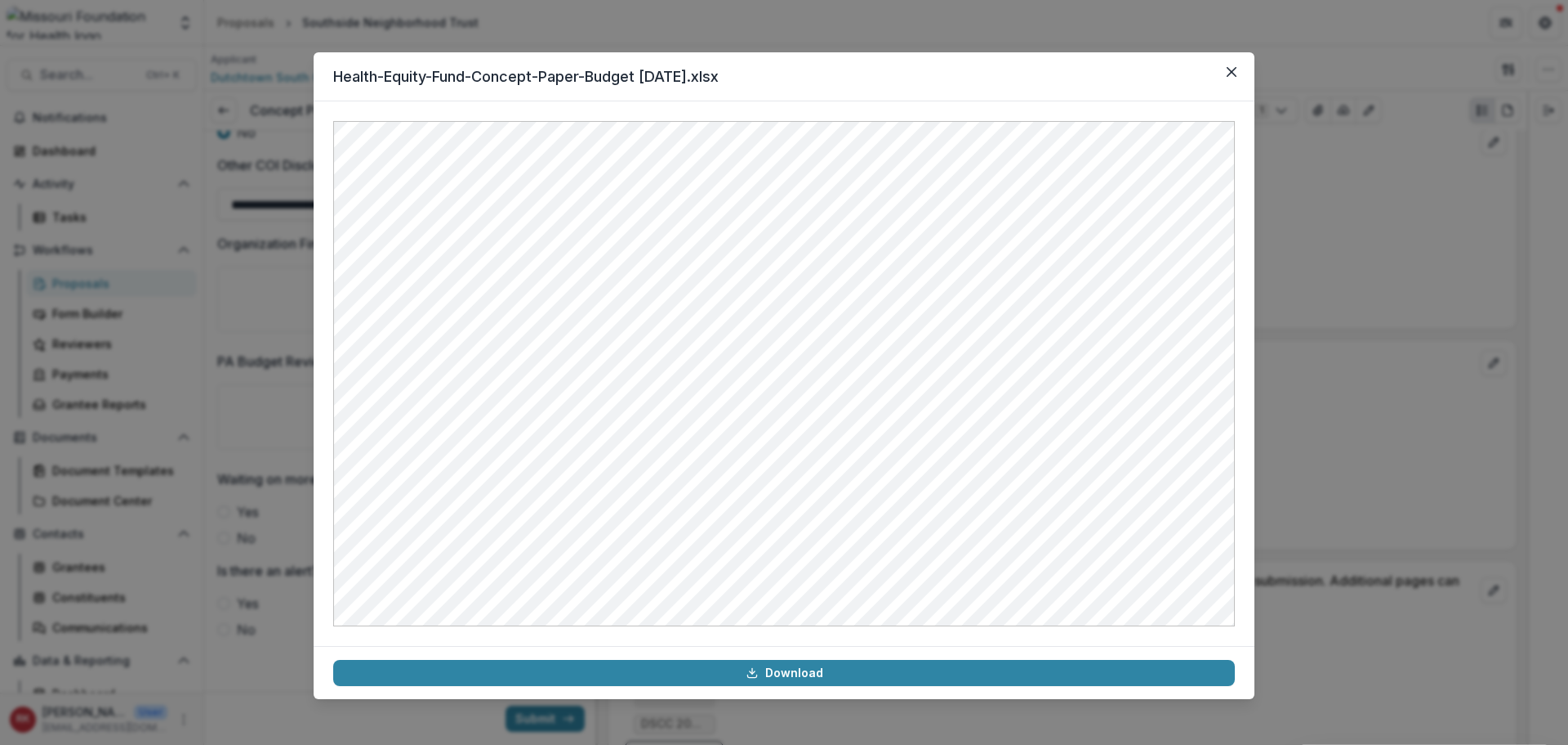
click at [1308, 363] on div "Health-Equity-Fund-Concept-Paper-Budget 08.26.25.xlsx Download" at bounding box center [784, 372] width 1568 height 745
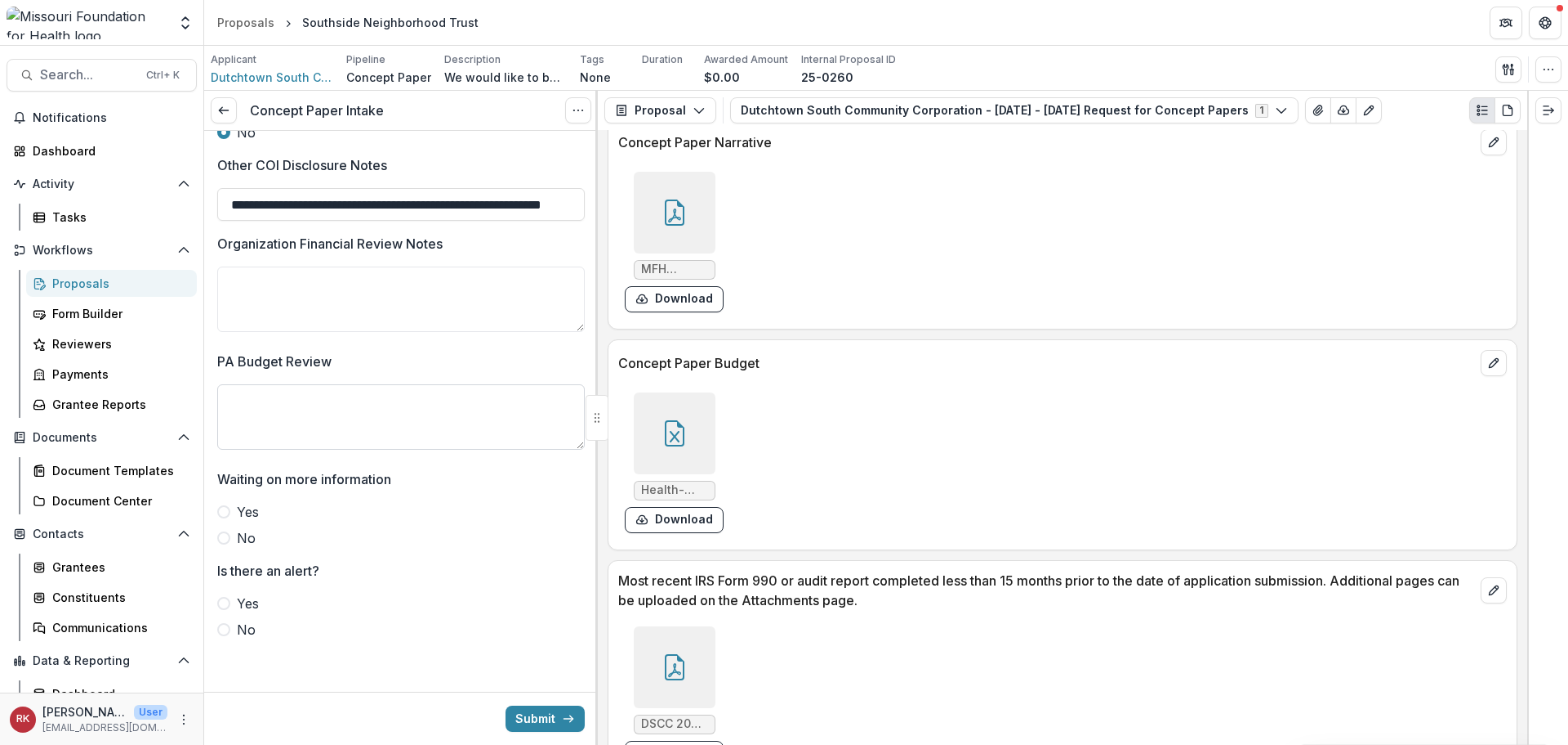
click at [357, 429] on textarea "PA Budget Review" at bounding box center [401, 416] width 368 height 65
click at [360, 317] on textarea "Organization Financial Review Notes" at bounding box center [401, 298] width 368 height 65
type textarea "*"
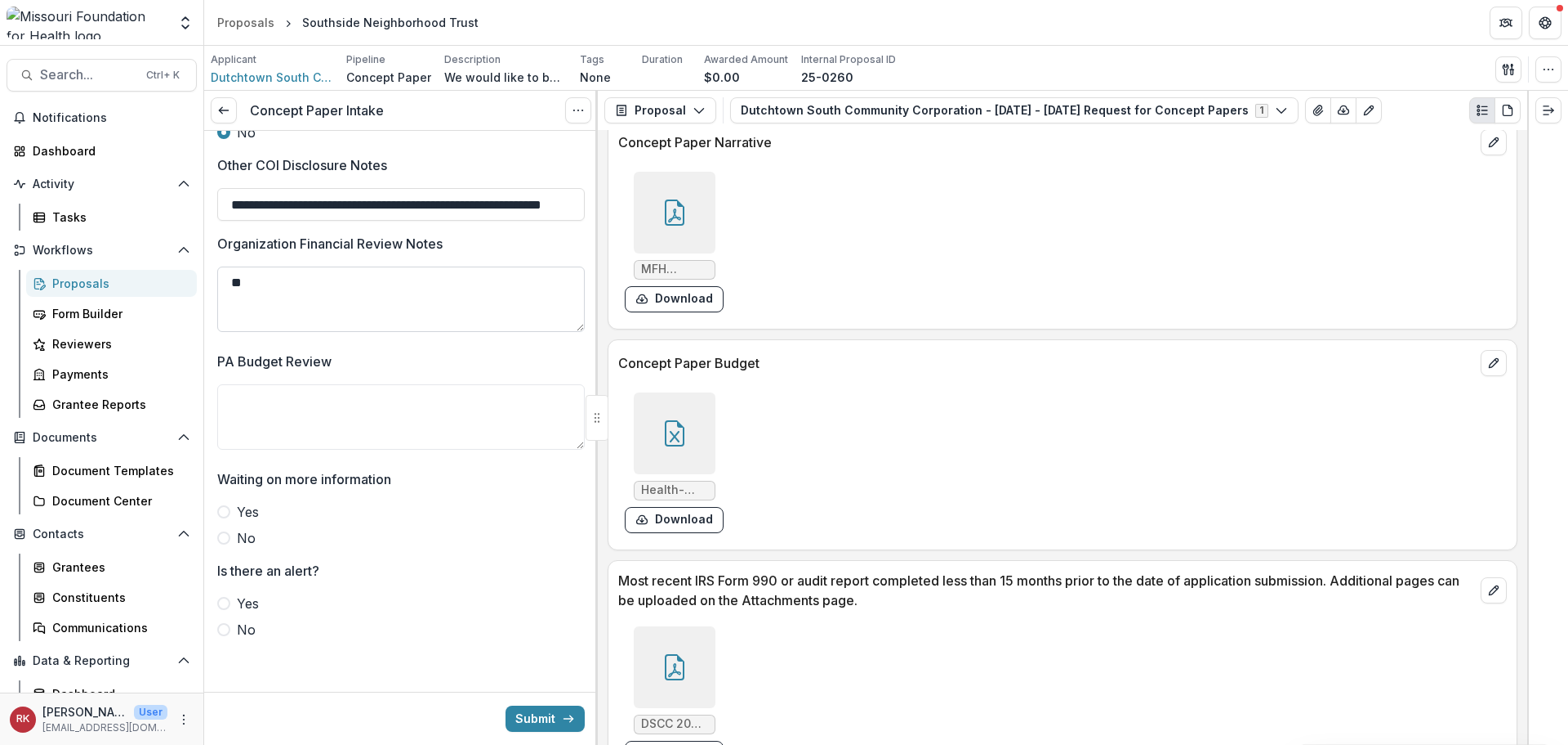
type textarea "*"
type textarea "**********"
click at [686, 225] on div at bounding box center [674, 212] width 81 height 82
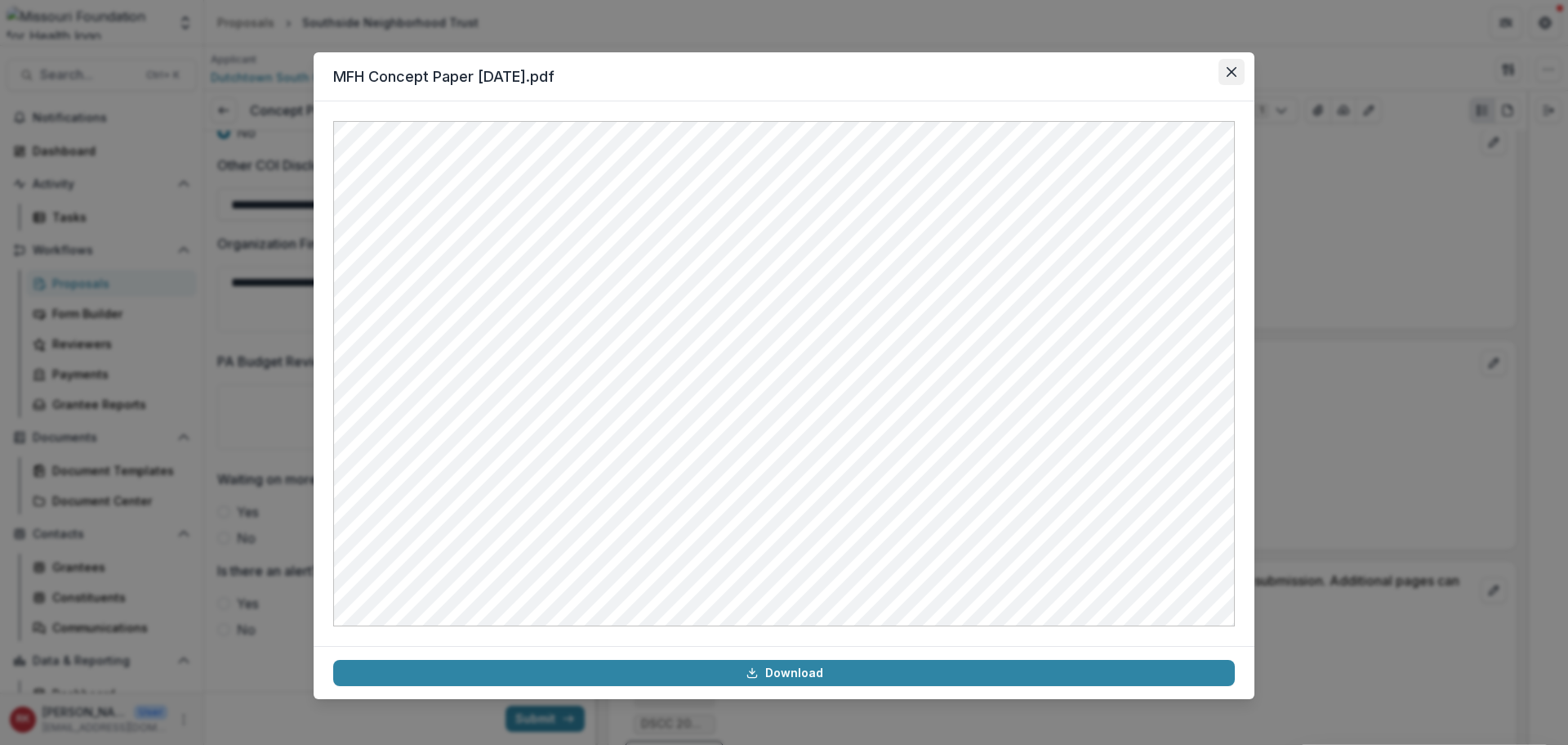
click at [1233, 78] on button "Close" at bounding box center [1232, 72] width 26 height 26
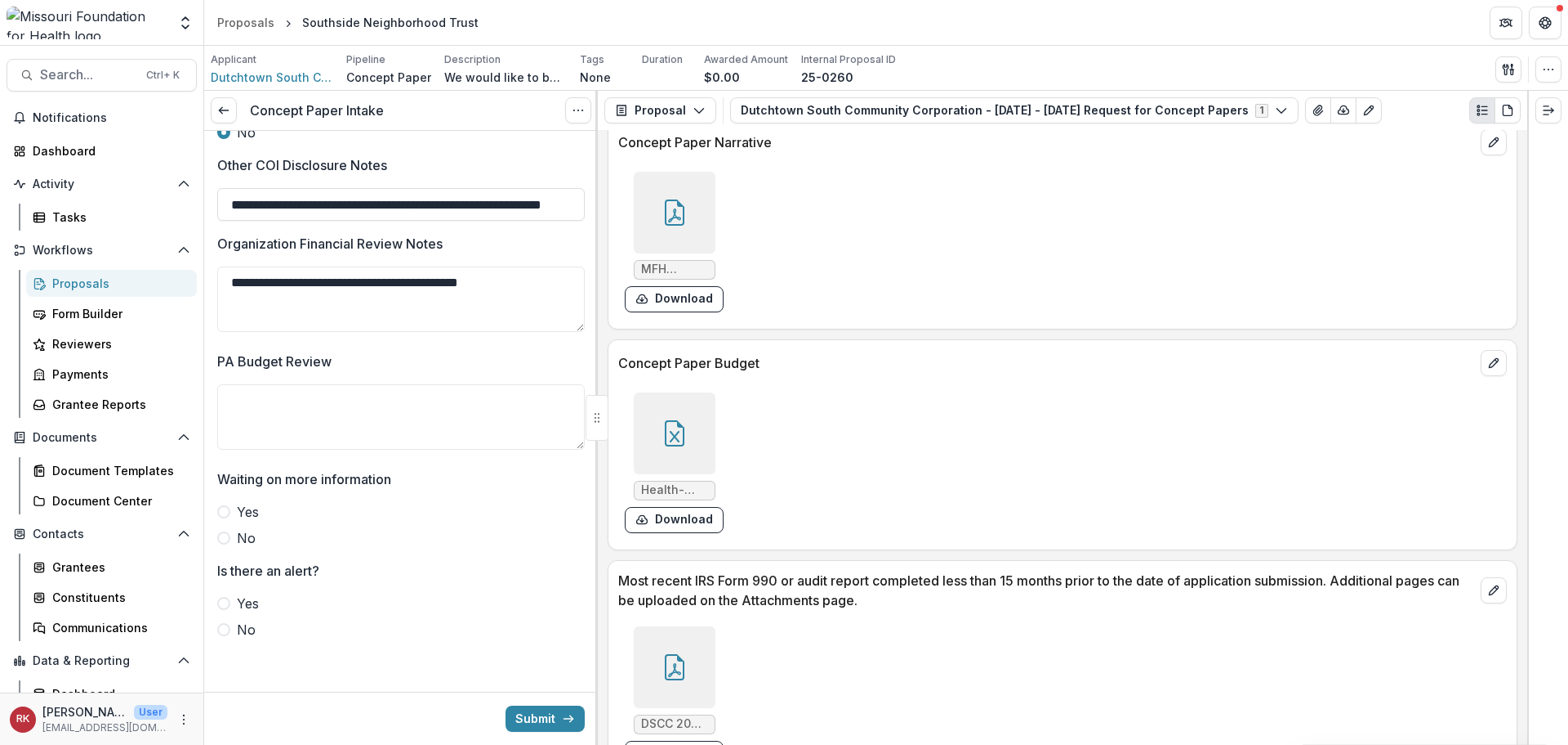
click at [227, 533] on span at bounding box center [224, 538] width 13 height 13
click at [223, 627] on span at bounding box center [224, 629] width 13 height 13
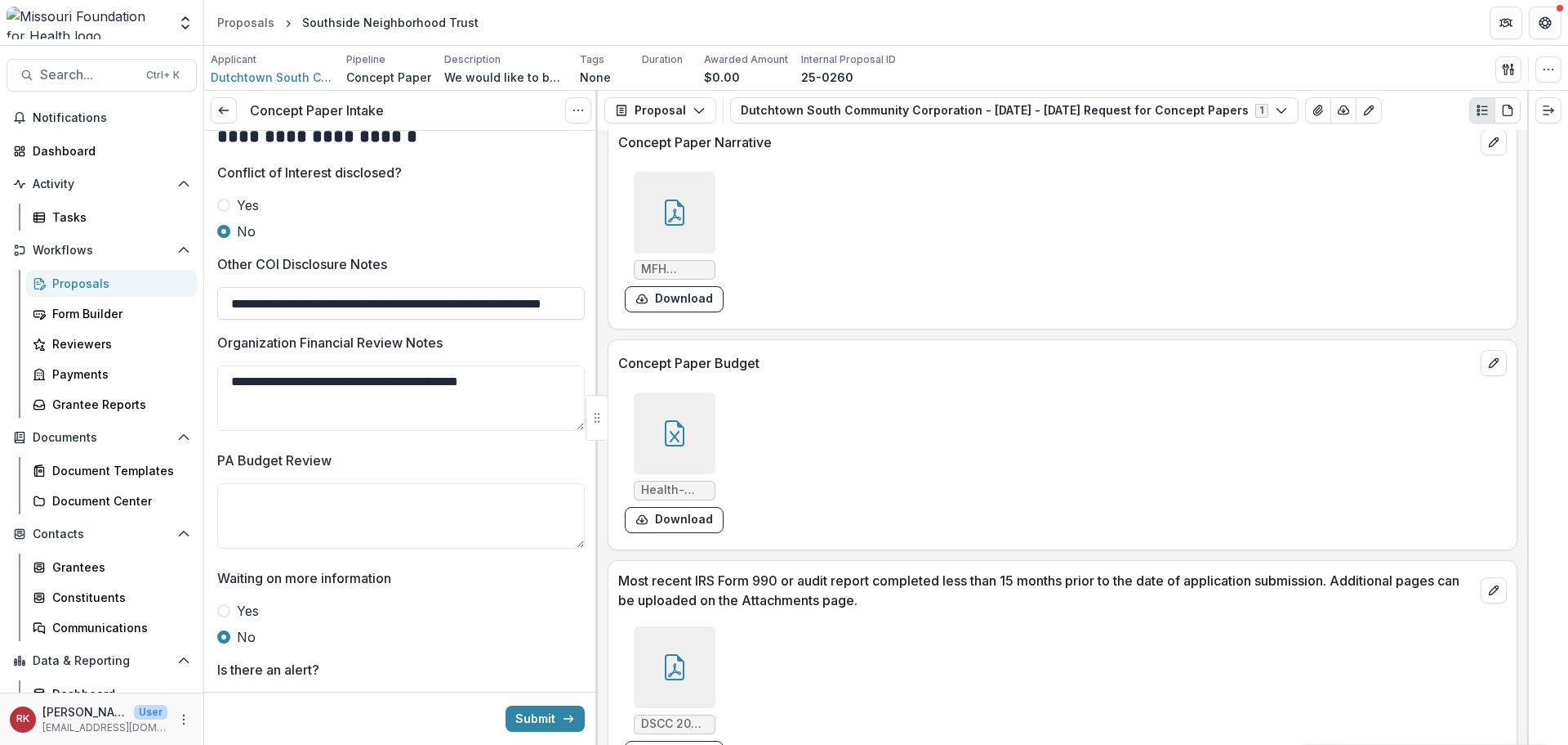
scroll to position [2784, 0]
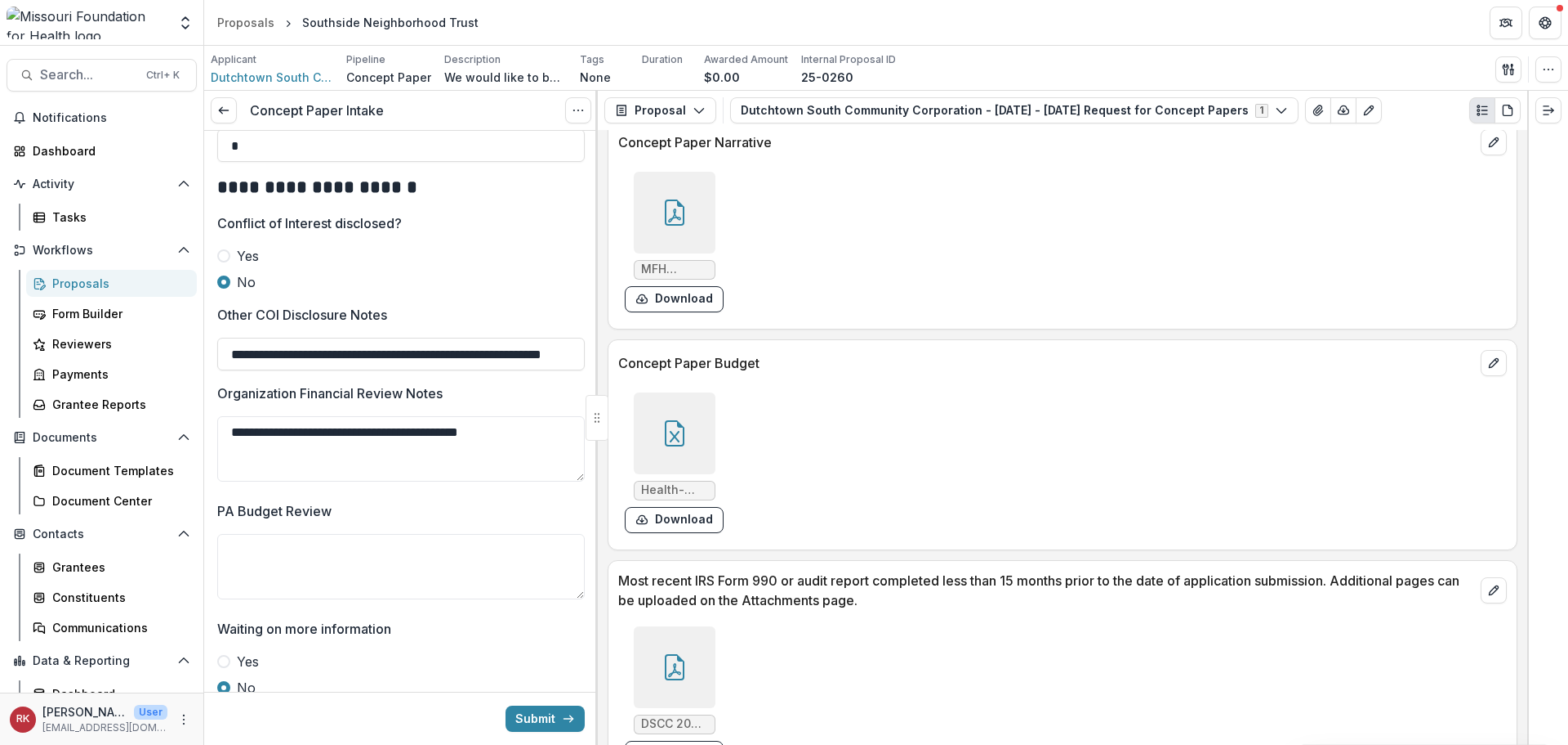
click at [686, 417] on div at bounding box center [674, 433] width 81 height 82
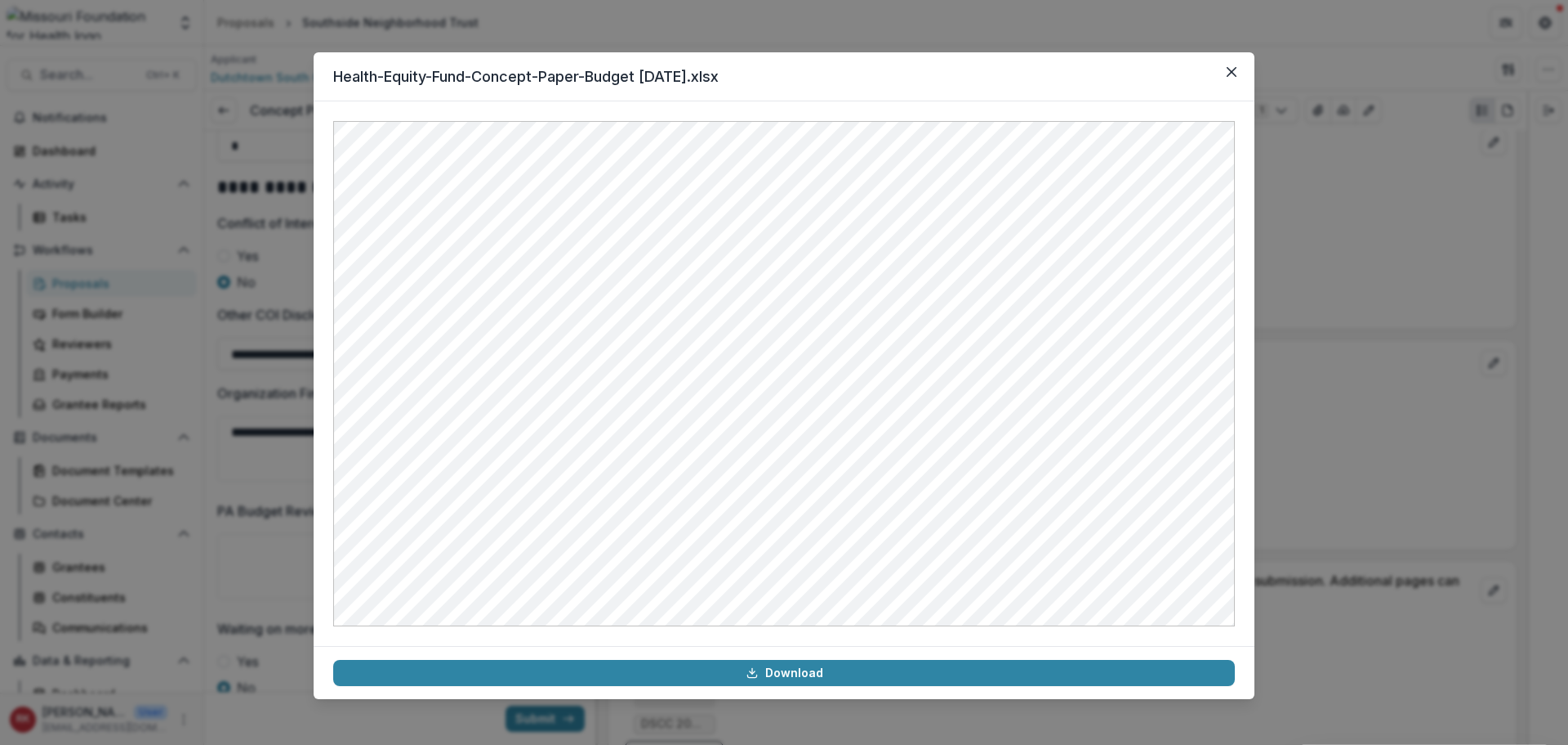
click at [1357, 447] on div "Health-Equity-Fund-Concept-Paper-Budget 08.26.25.xlsx Download" at bounding box center [784, 372] width 1568 height 745
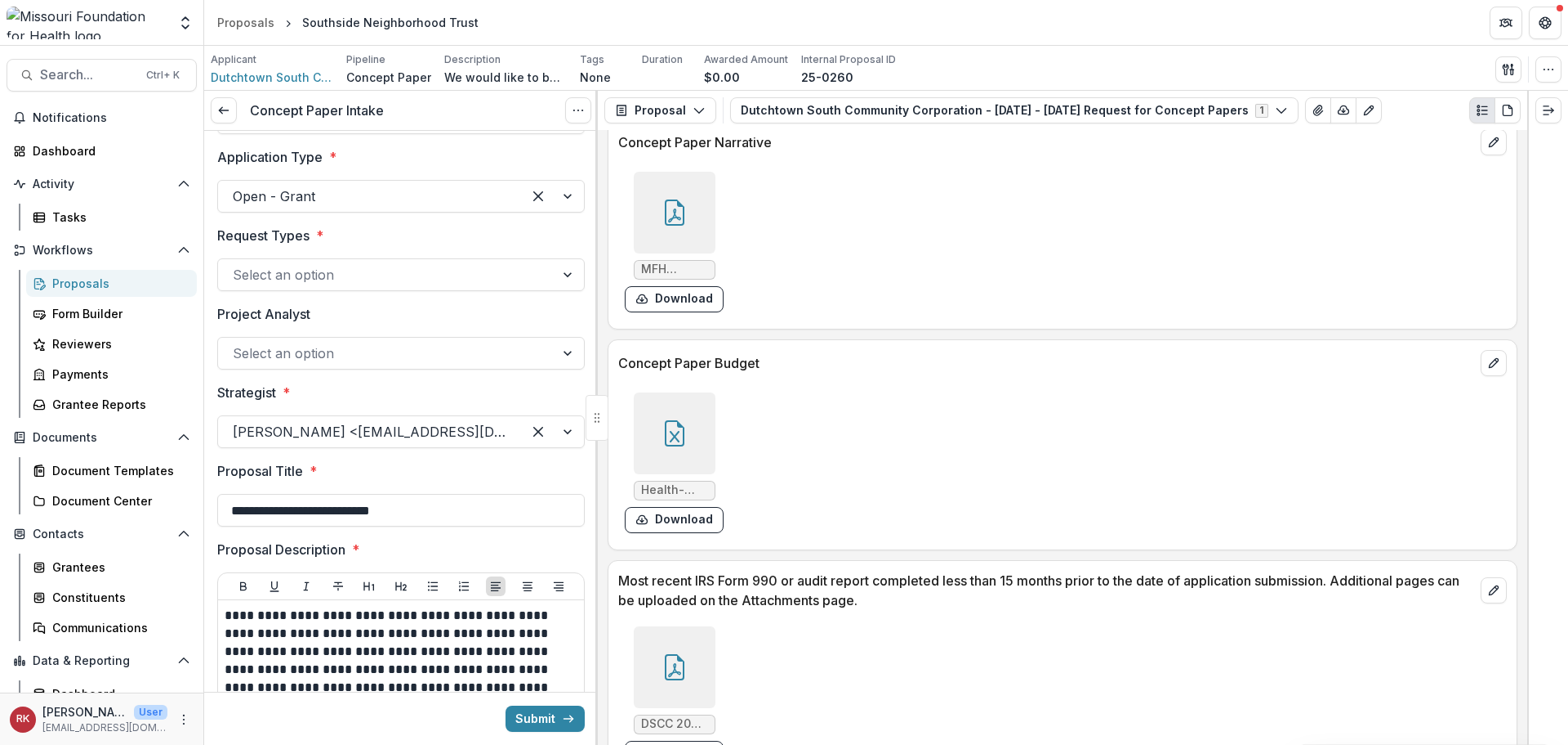
scroll to position [0, 0]
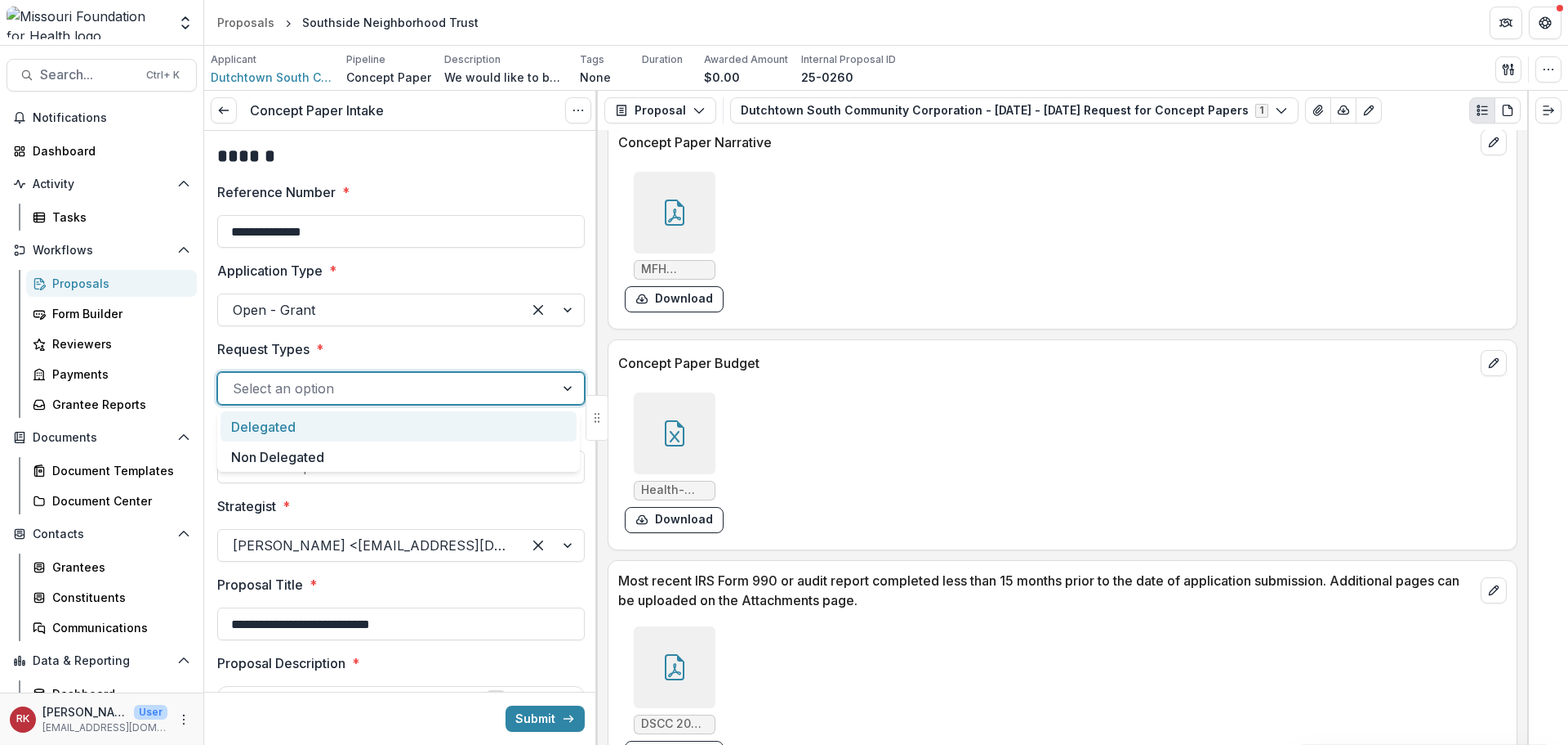
click at [300, 400] on div at bounding box center [387, 388] width 307 height 23
click at [258, 430] on div "Delegated" at bounding box center [398, 426] width 356 height 30
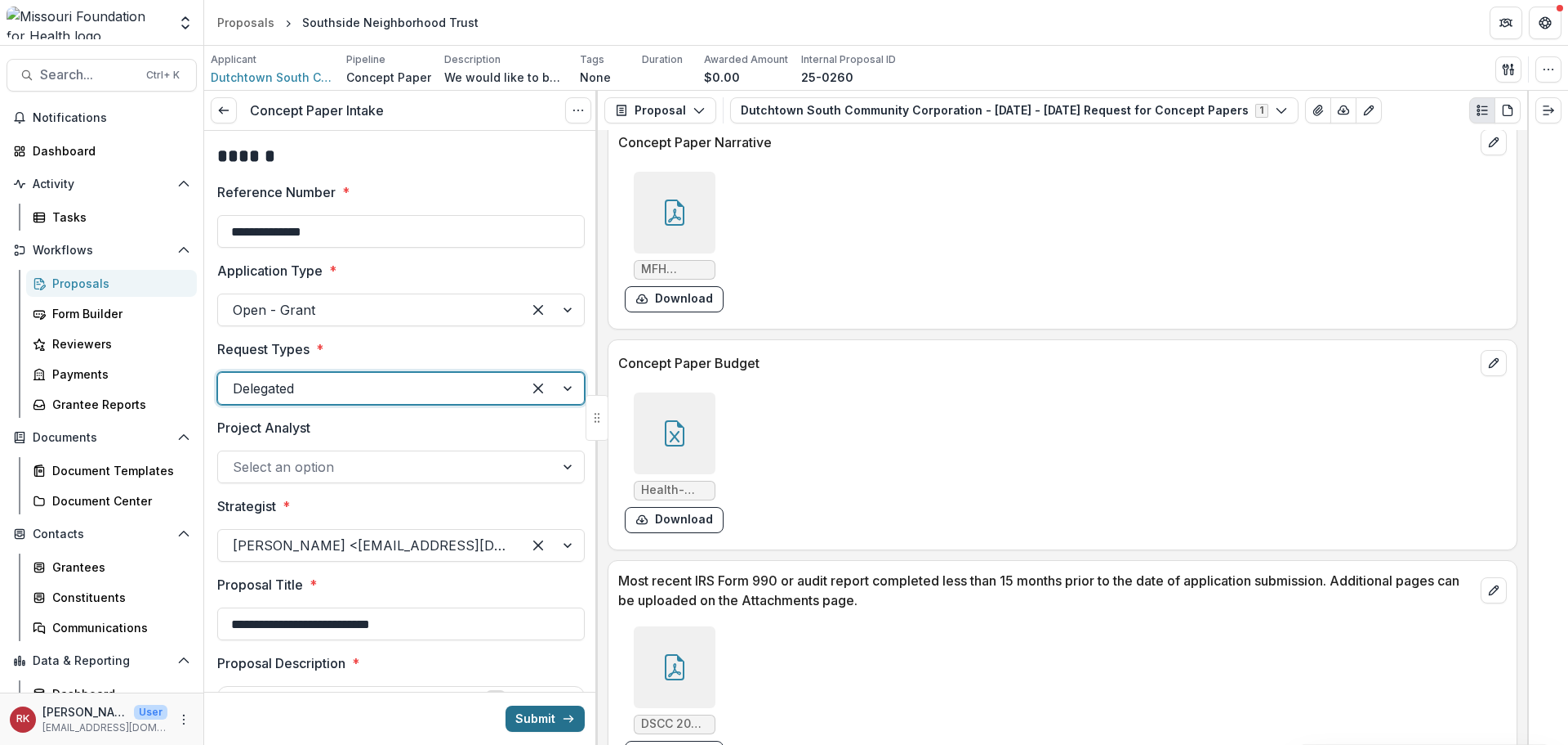
click at [578, 716] on button "Submit" at bounding box center [544, 718] width 79 height 26
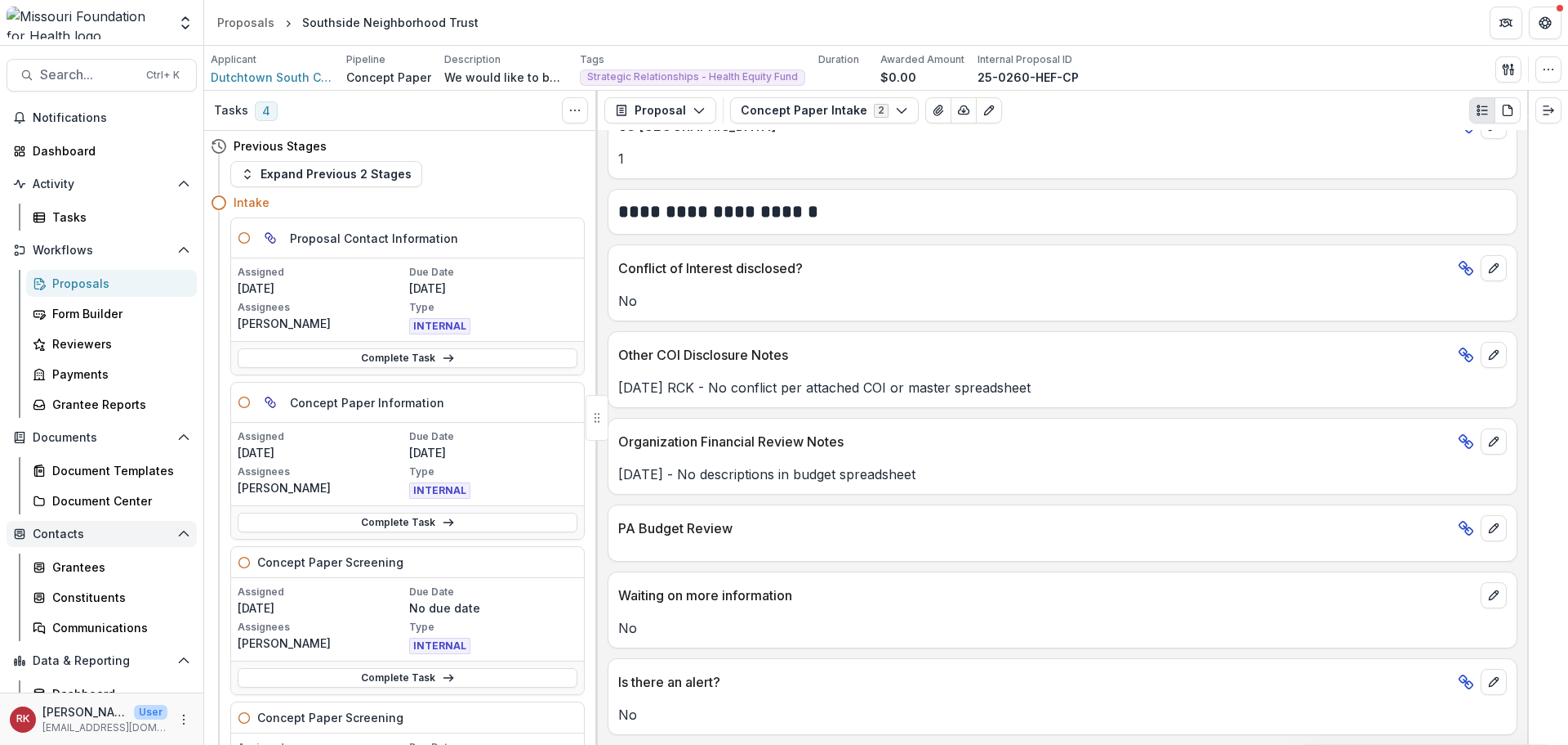
scroll to position [2682, 0]
click at [152, 118] on span "Notifications" at bounding box center [103, 118] width 141 height 14
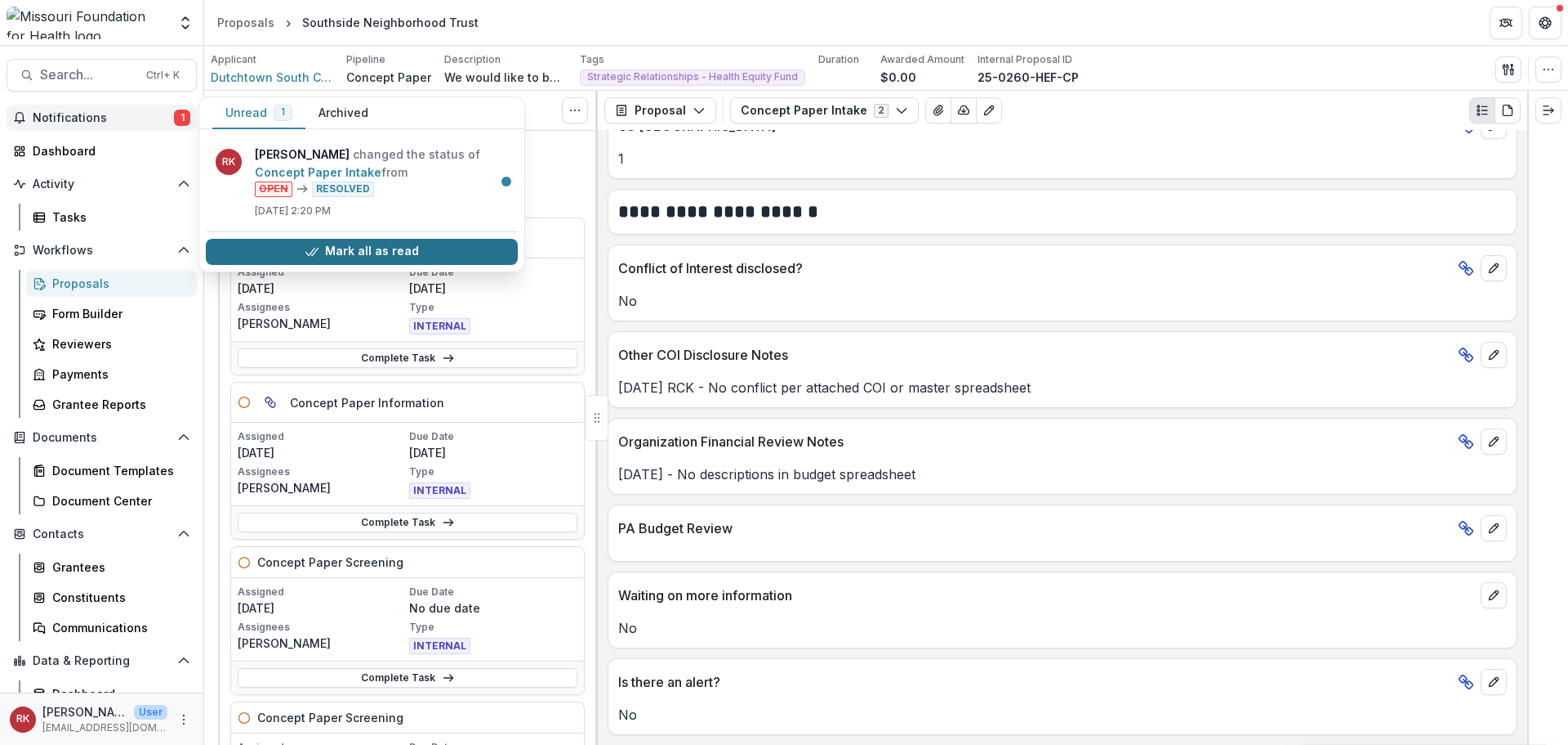
click at [291, 255] on button "Mark all as read" at bounding box center [361, 252] width 312 height 26
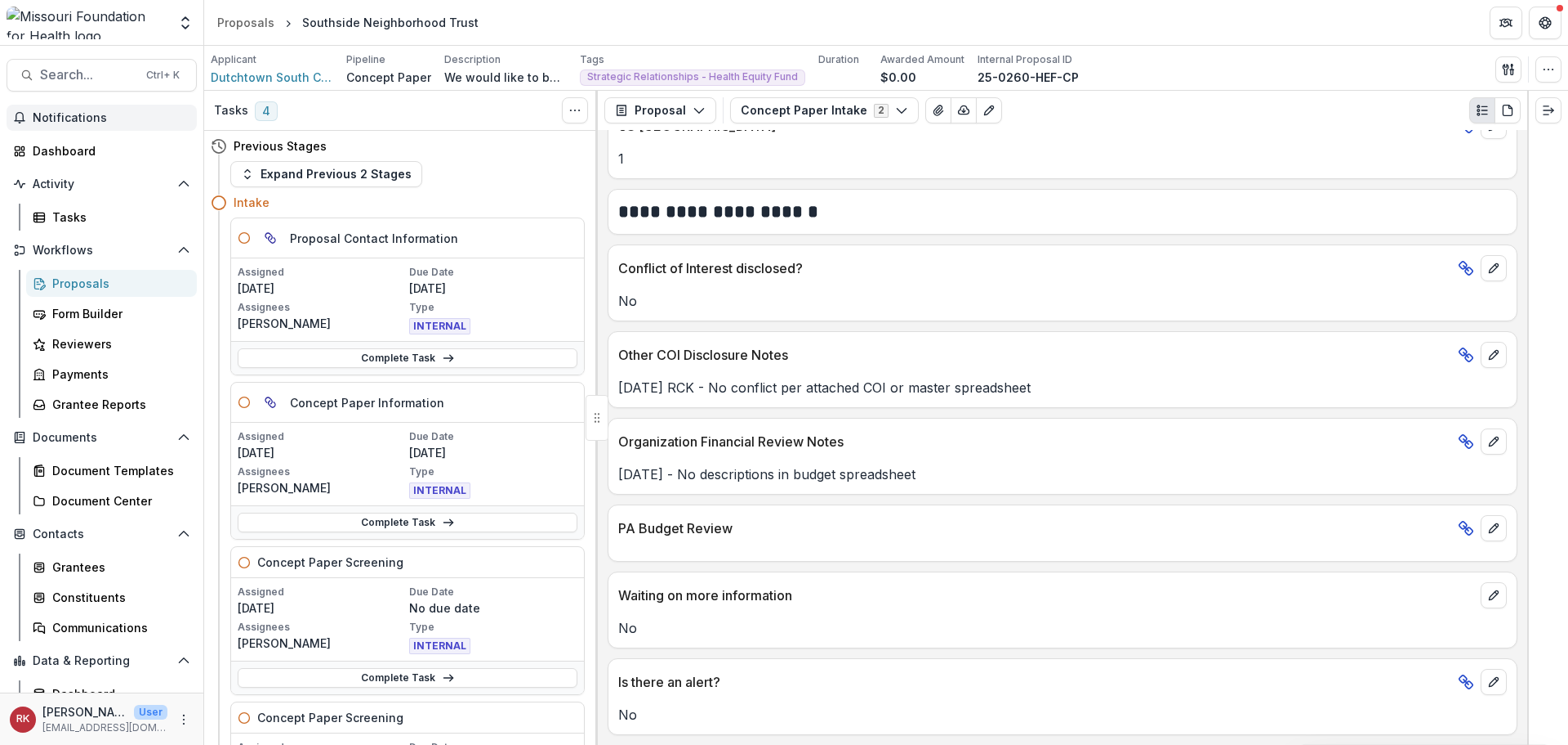
click at [563, 196] on div "Intake" at bounding box center [409, 202] width 351 height 17
click at [410, 523] on link "Complete Task" at bounding box center [407, 522] width 340 height 20
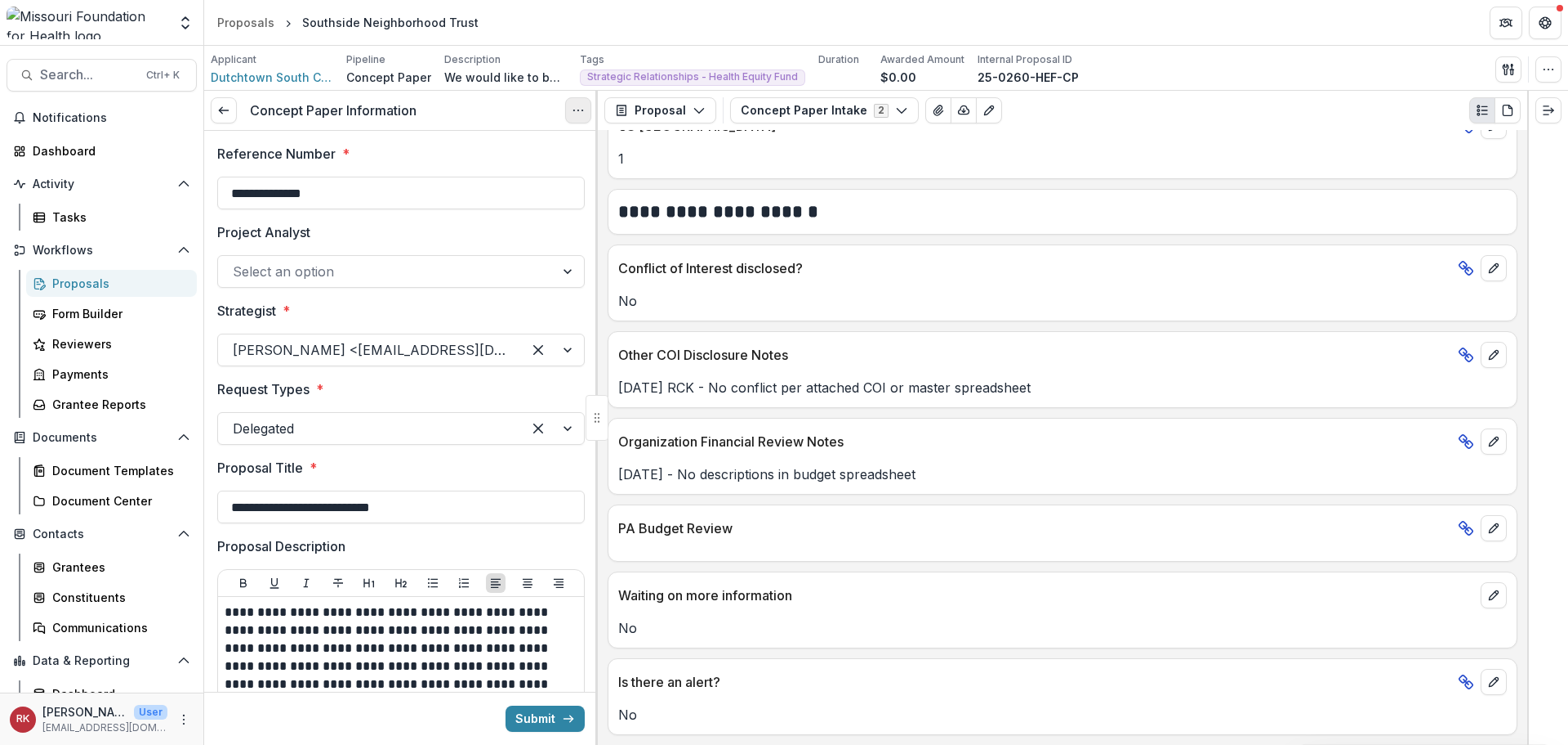
click at [570, 113] on button "Options" at bounding box center [578, 110] width 26 height 26
click at [523, 147] on link "View task" at bounding box center [500, 147] width 175 height 27
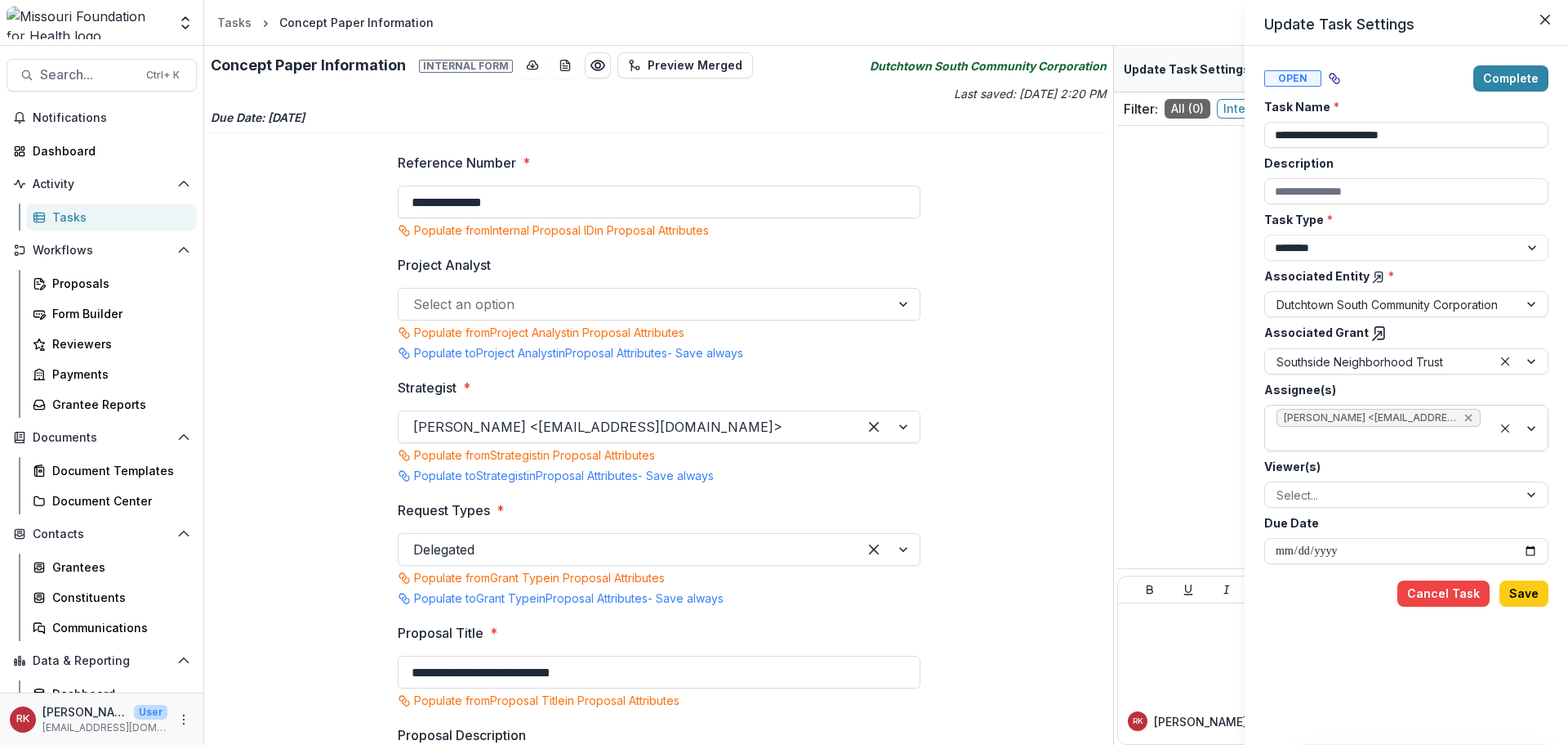
click at [1468, 418] on icon "Remove Wendy Rohrbach <wrohrbach@mffh.org> (wrohrbach@mffh.org)" at bounding box center [1469, 418] width 7 height 7
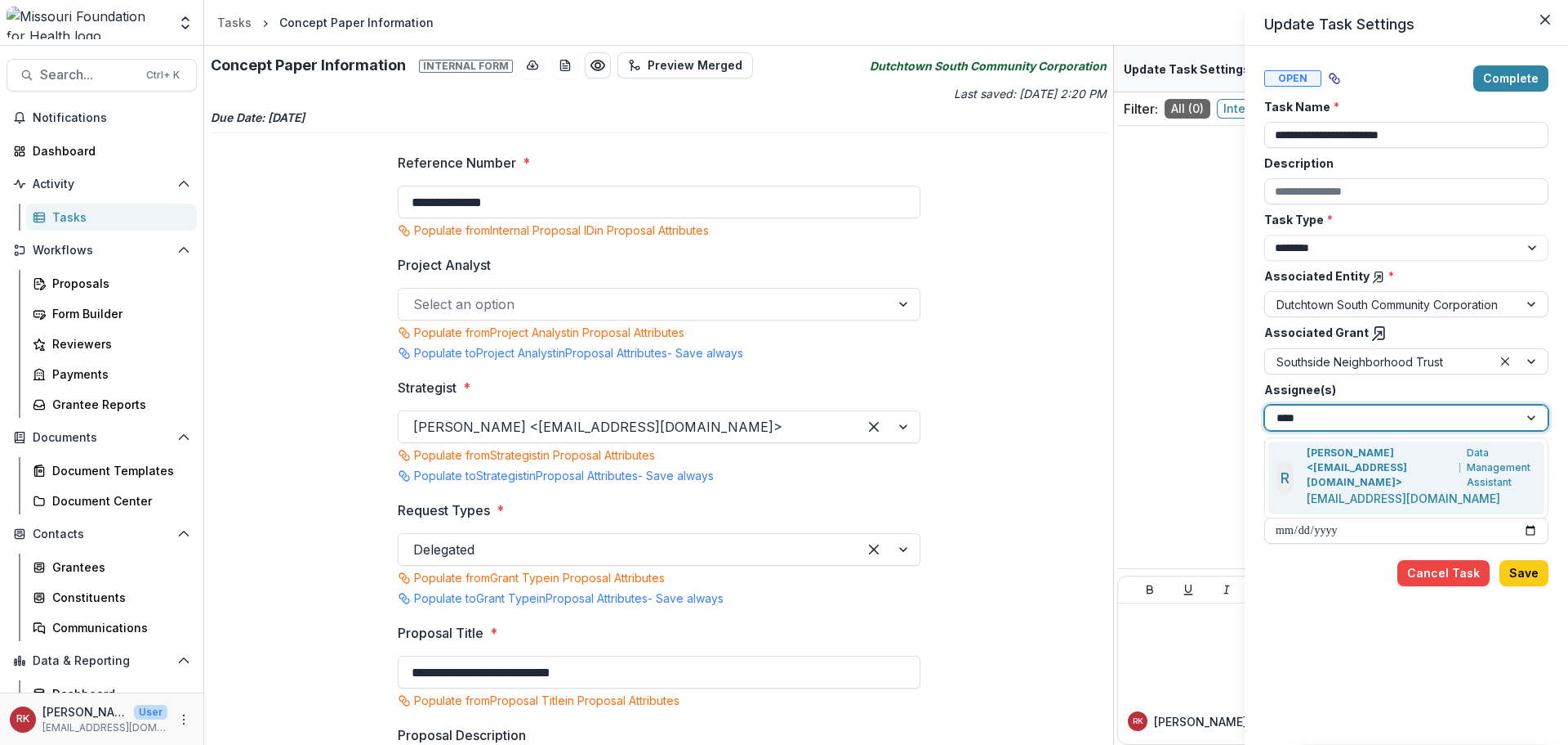
type input "*****"
click at [1324, 452] on p "Renee Klann <rklann@mffh.org>" at bounding box center [1381, 467] width 147 height 44
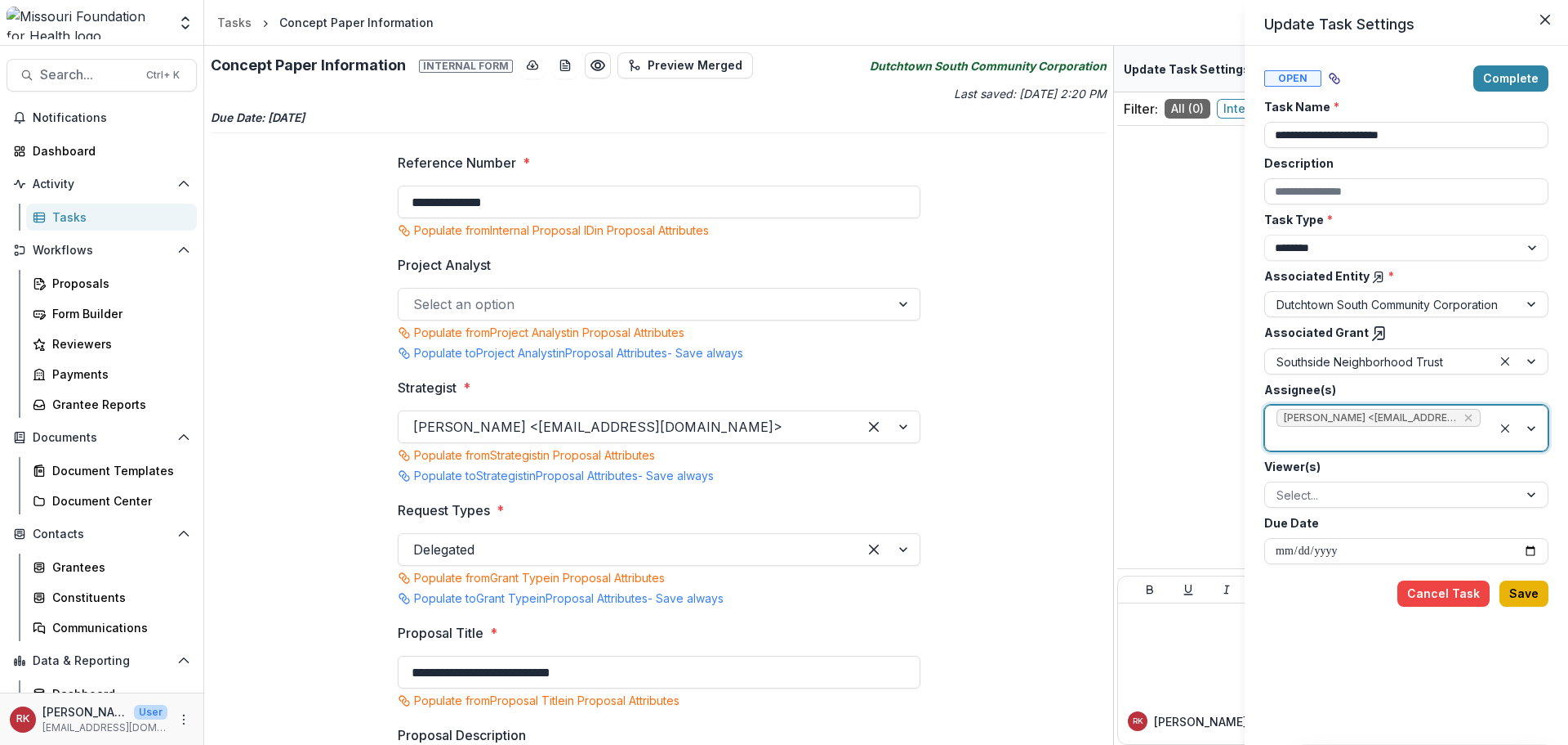
click at [1529, 597] on button "Save" at bounding box center [1524, 593] width 49 height 26
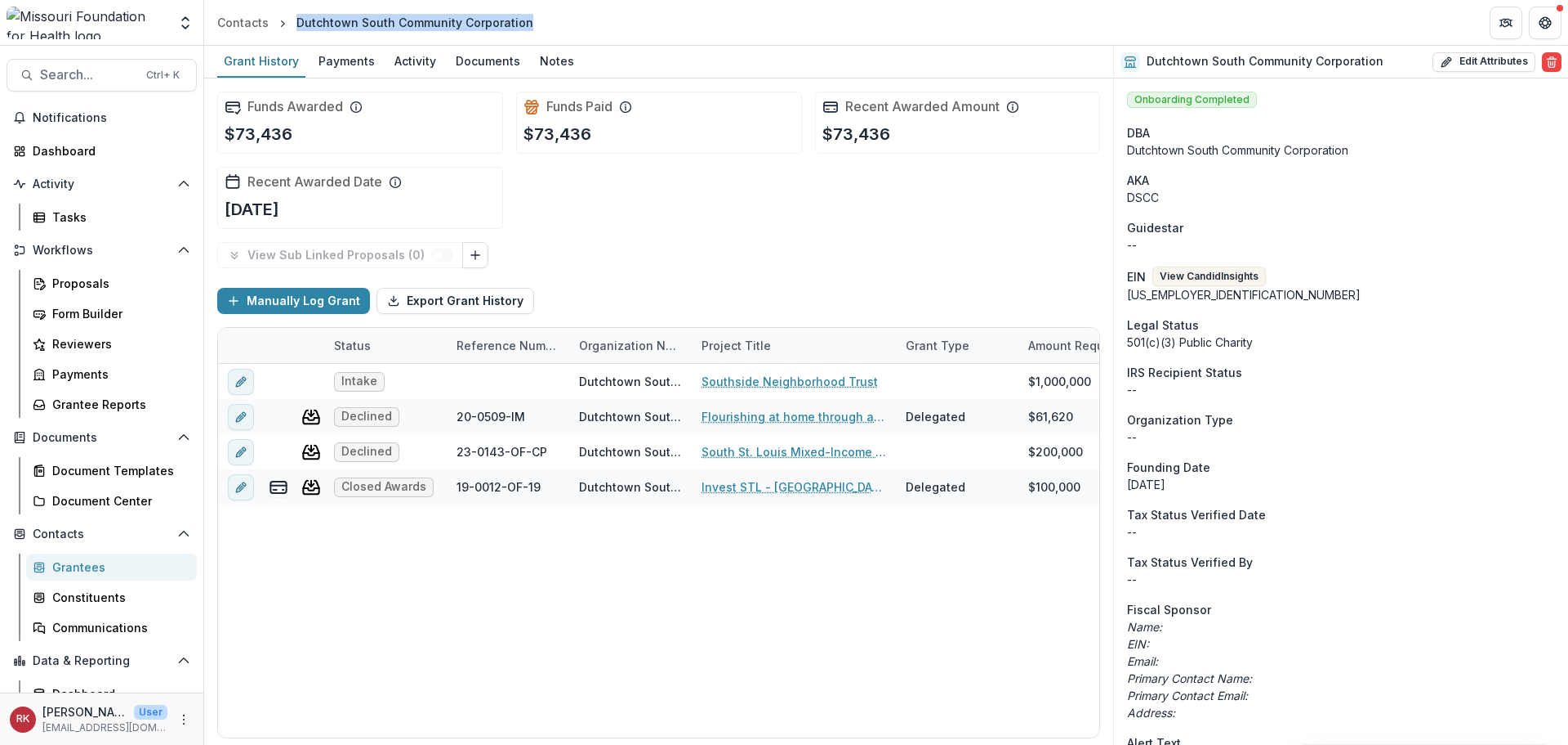
drag, startPoint x: 537, startPoint y: 27, endPoint x: 290, endPoint y: 23, distance: 247.0
click at [290, 23] on header "Contacts Dutchtown South Community Corporation" at bounding box center [887, 23] width 1364 height 45
copy div "Dutchtown South Community Corporation"
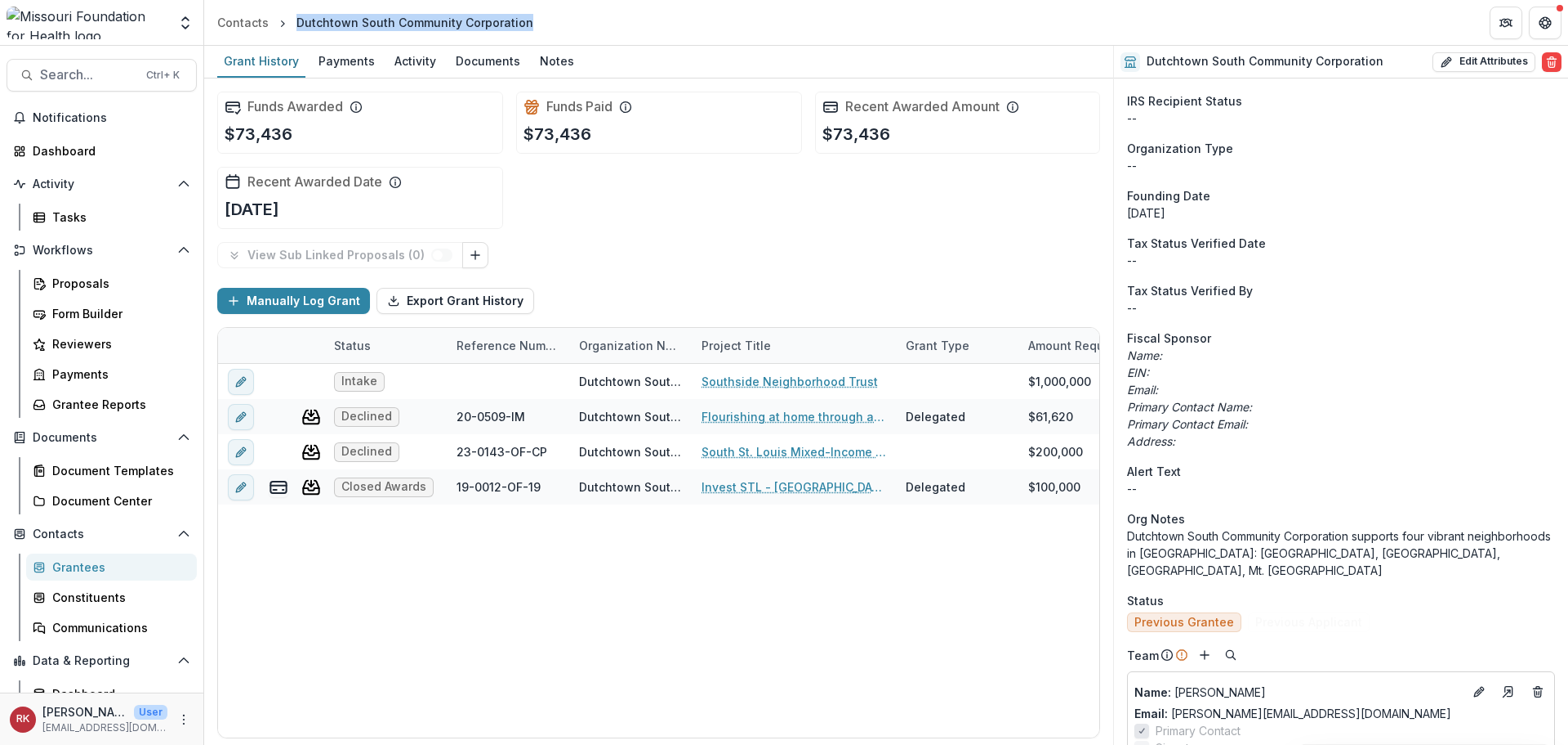
scroll to position [572, 0]
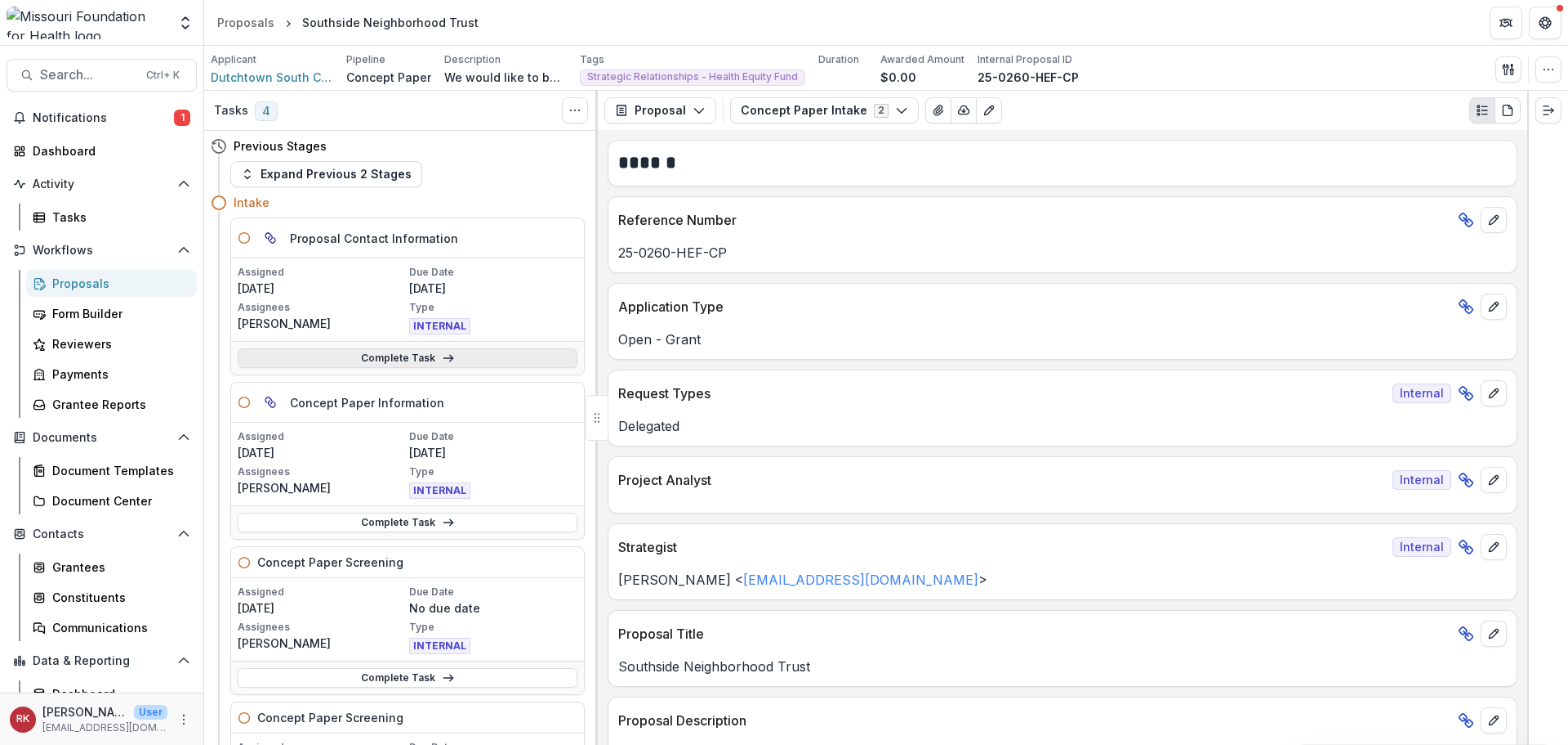
click at [346, 353] on link "Complete Task" at bounding box center [407, 357] width 340 height 20
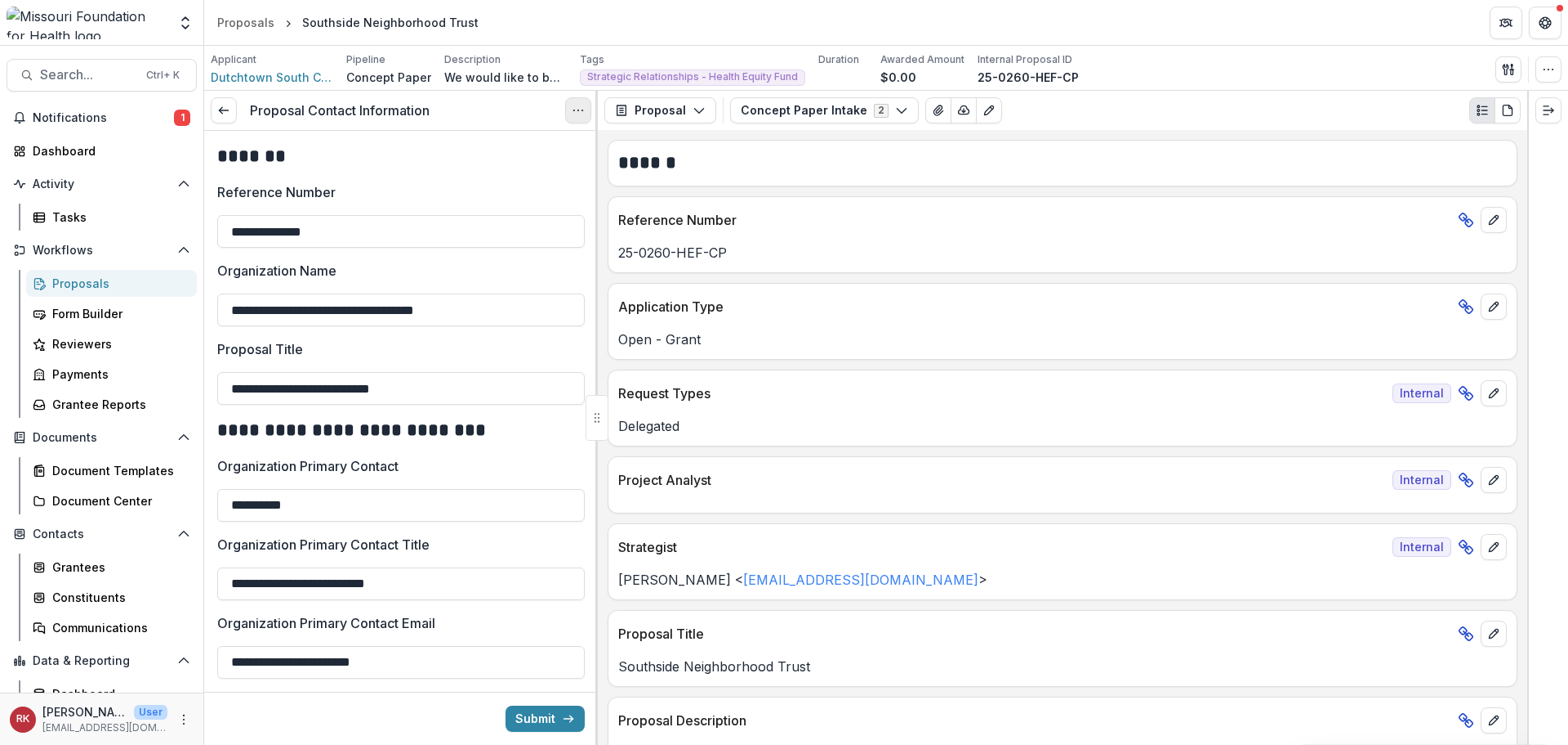
click at [569, 121] on button "Options" at bounding box center [578, 110] width 26 height 26
drag, startPoint x: 550, startPoint y: 149, endPoint x: 596, endPoint y: 148, distance: 46.0
click at [550, 148] on link "View task" at bounding box center [500, 147] width 175 height 27
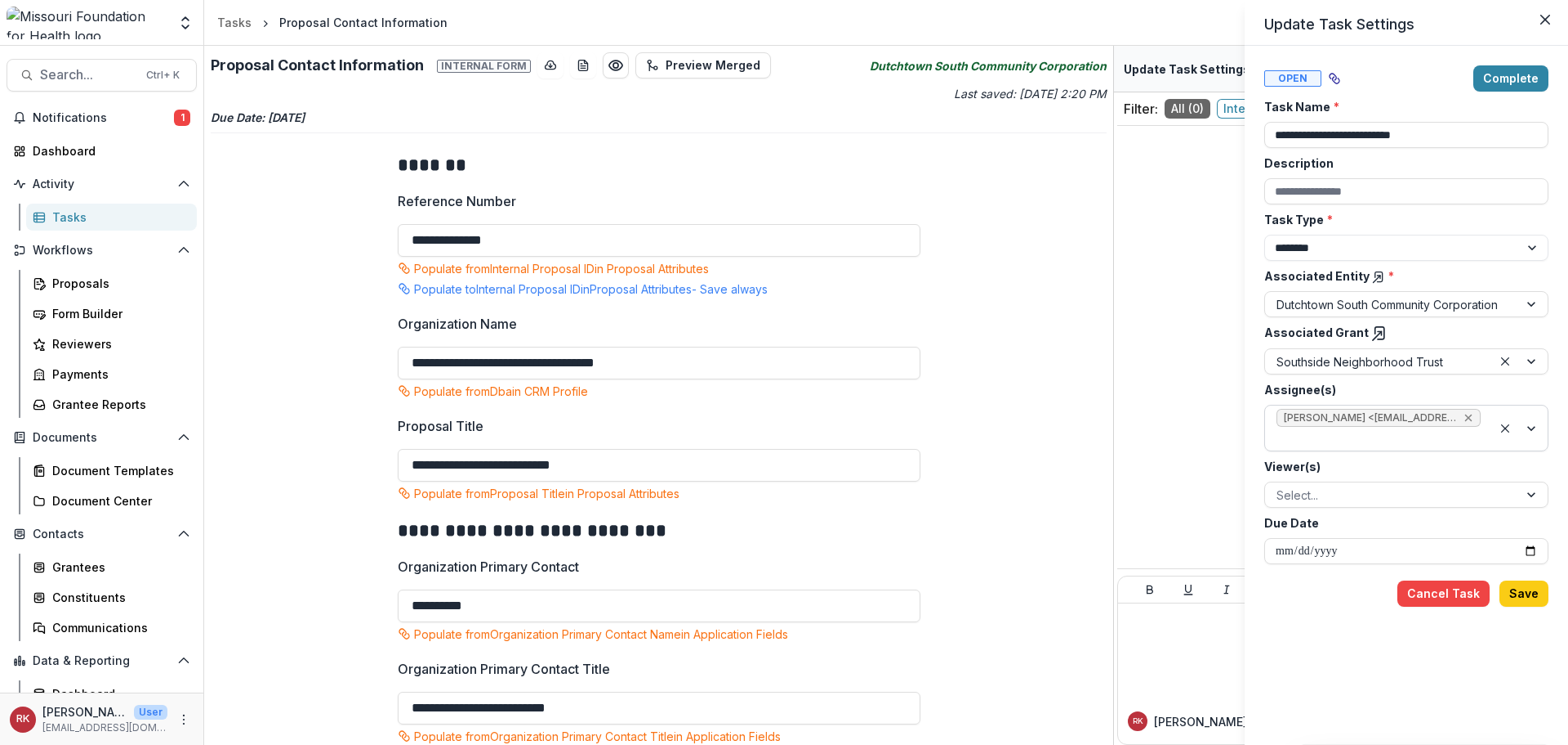
click at [1467, 415] on icon "Remove Wendy Rohrbach <wrohrbach@mffh.org> (wrohrbach@mffh.org)" at bounding box center [1469, 418] width 7 height 7
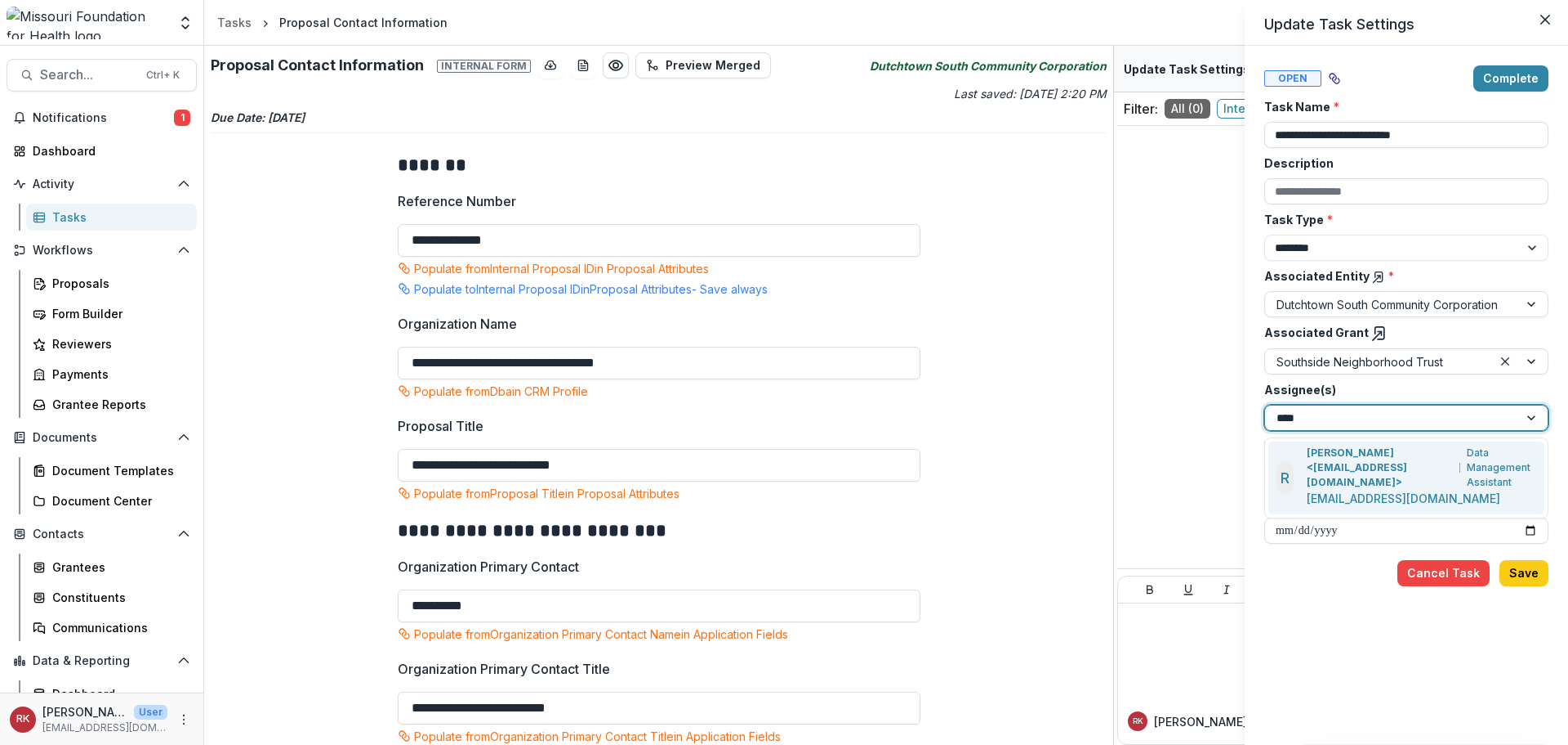
type input "*****"
click at [1403, 461] on p "[PERSON_NAME] <[EMAIL_ADDRESS][DOMAIN_NAME]>" at bounding box center [1381, 467] width 147 height 44
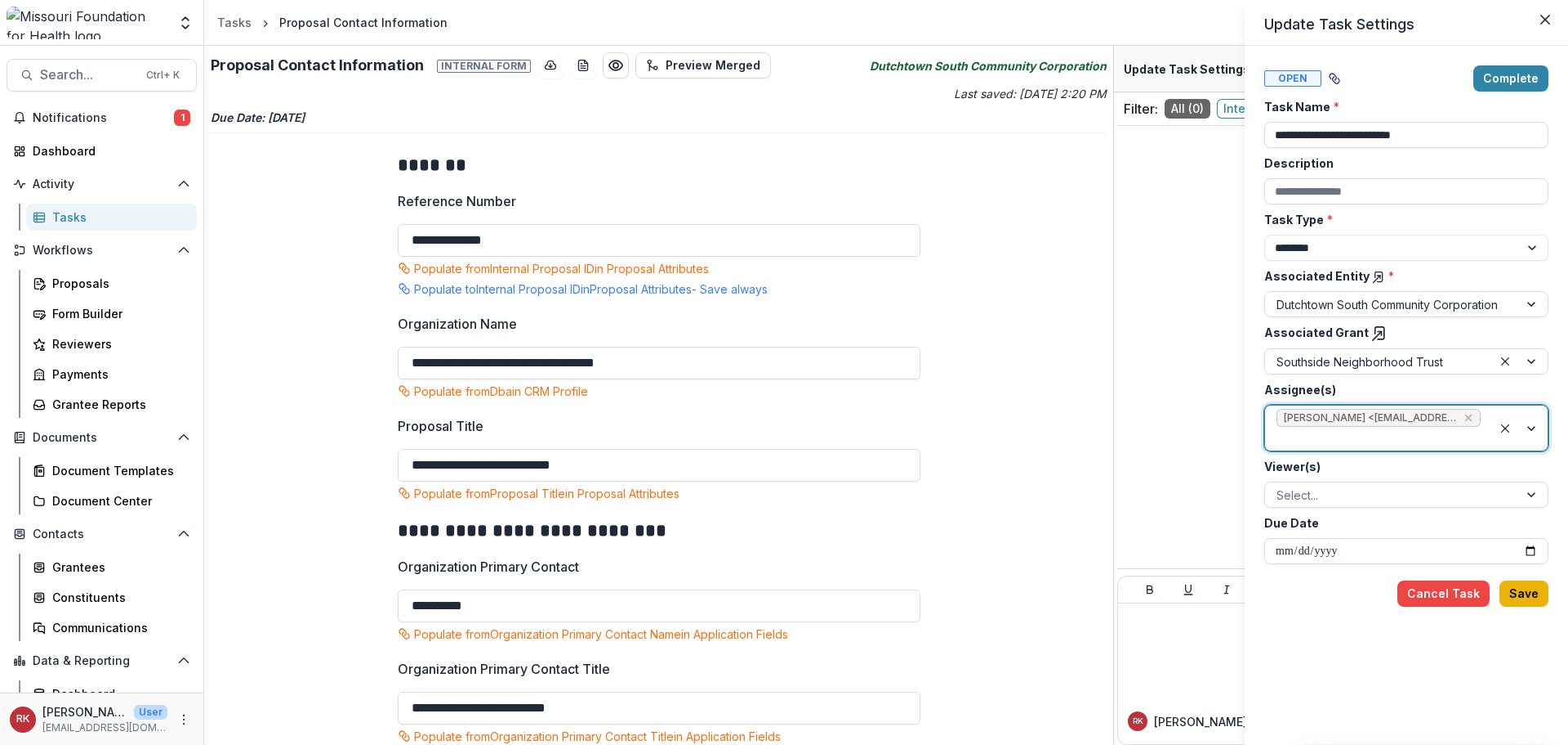
click at [1516, 580] on button "Save" at bounding box center [1524, 593] width 49 height 26
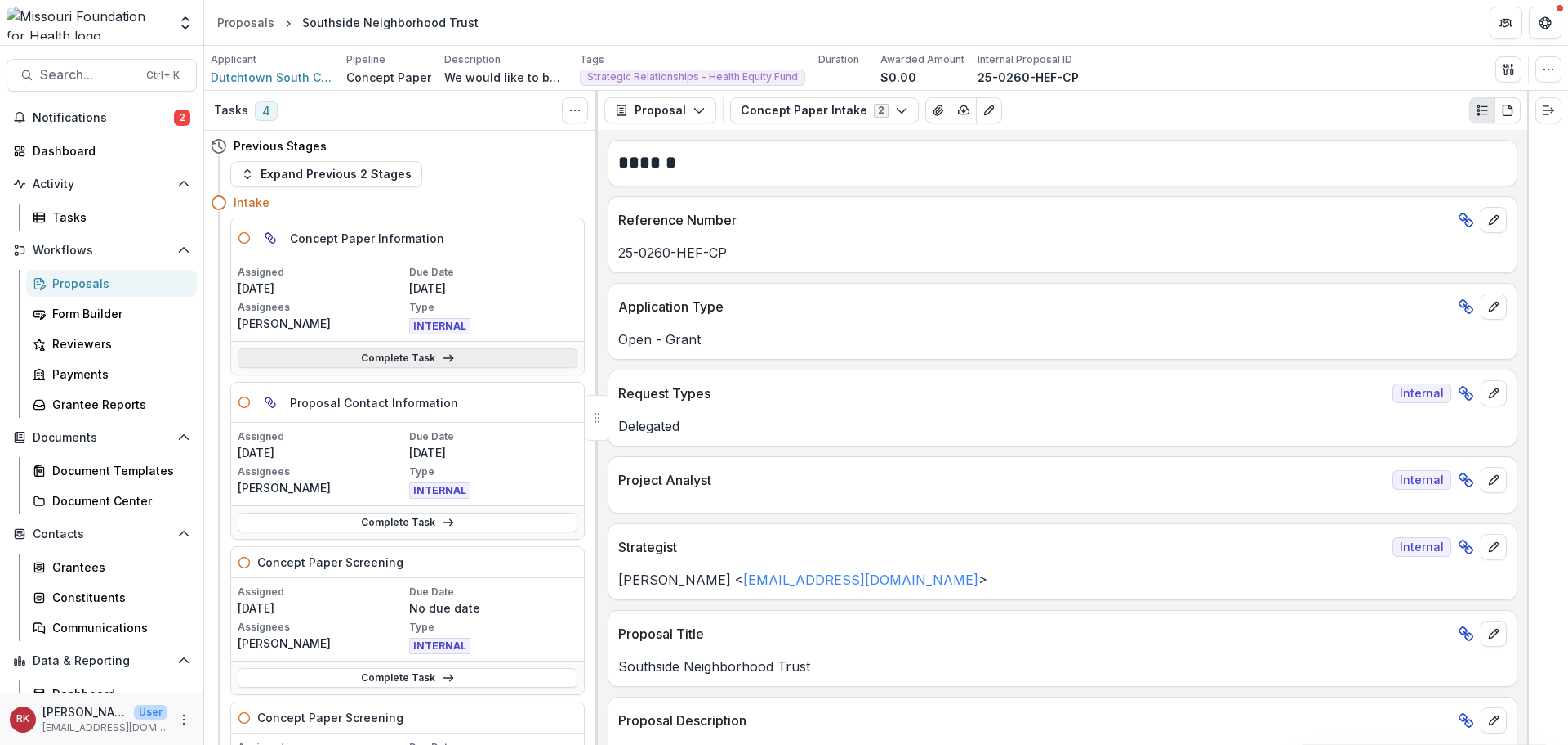
click at [356, 361] on link "Complete Task" at bounding box center [407, 357] width 340 height 20
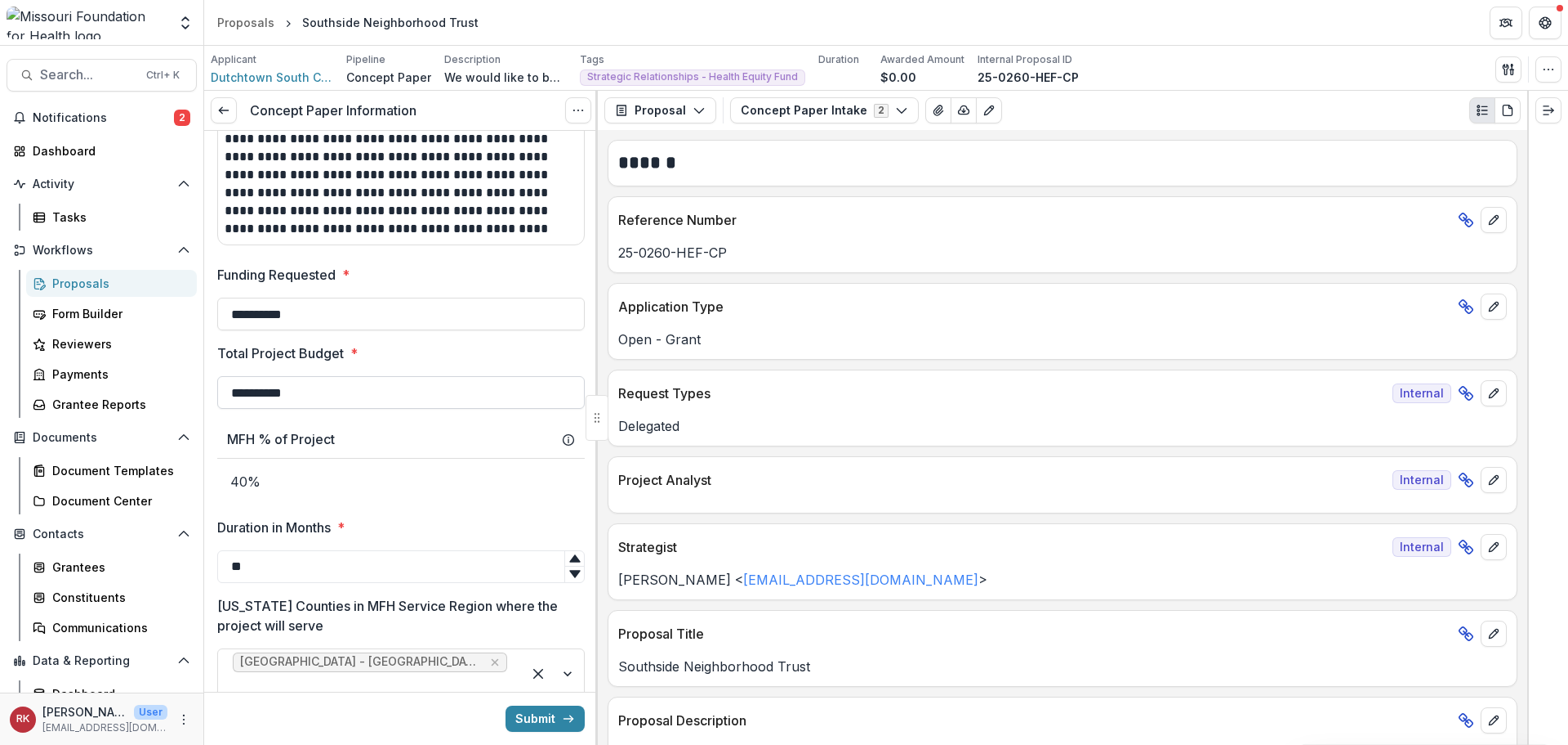
scroll to position [735, 0]
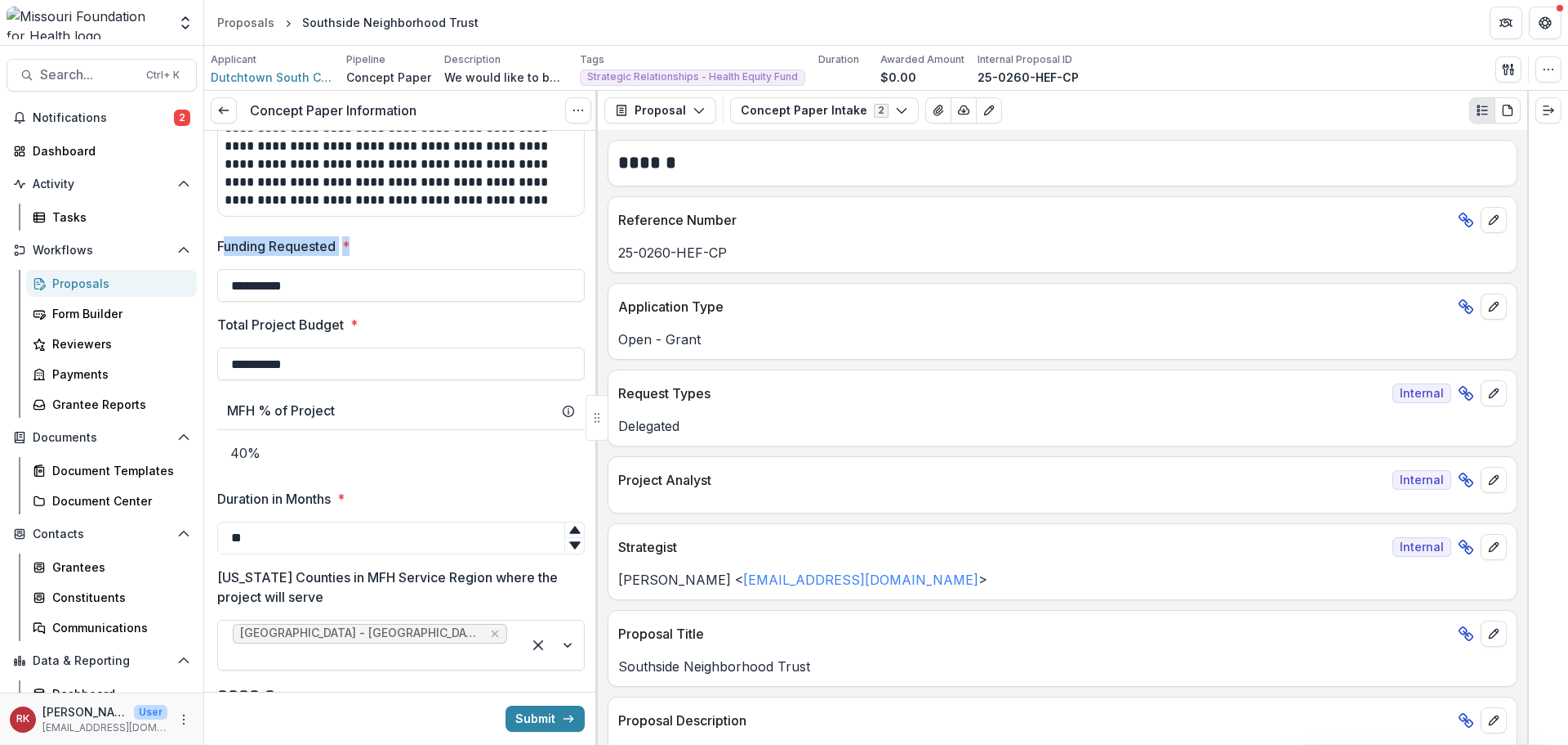
drag, startPoint x: 227, startPoint y: 232, endPoint x: 381, endPoint y: 246, distance: 154.6
click at [381, 245] on div "**********" at bounding box center [401, 564] width 368 height 2337
click at [340, 397] on div "MFH % of Project" at bounding box center [401, 410] width 368 height 36
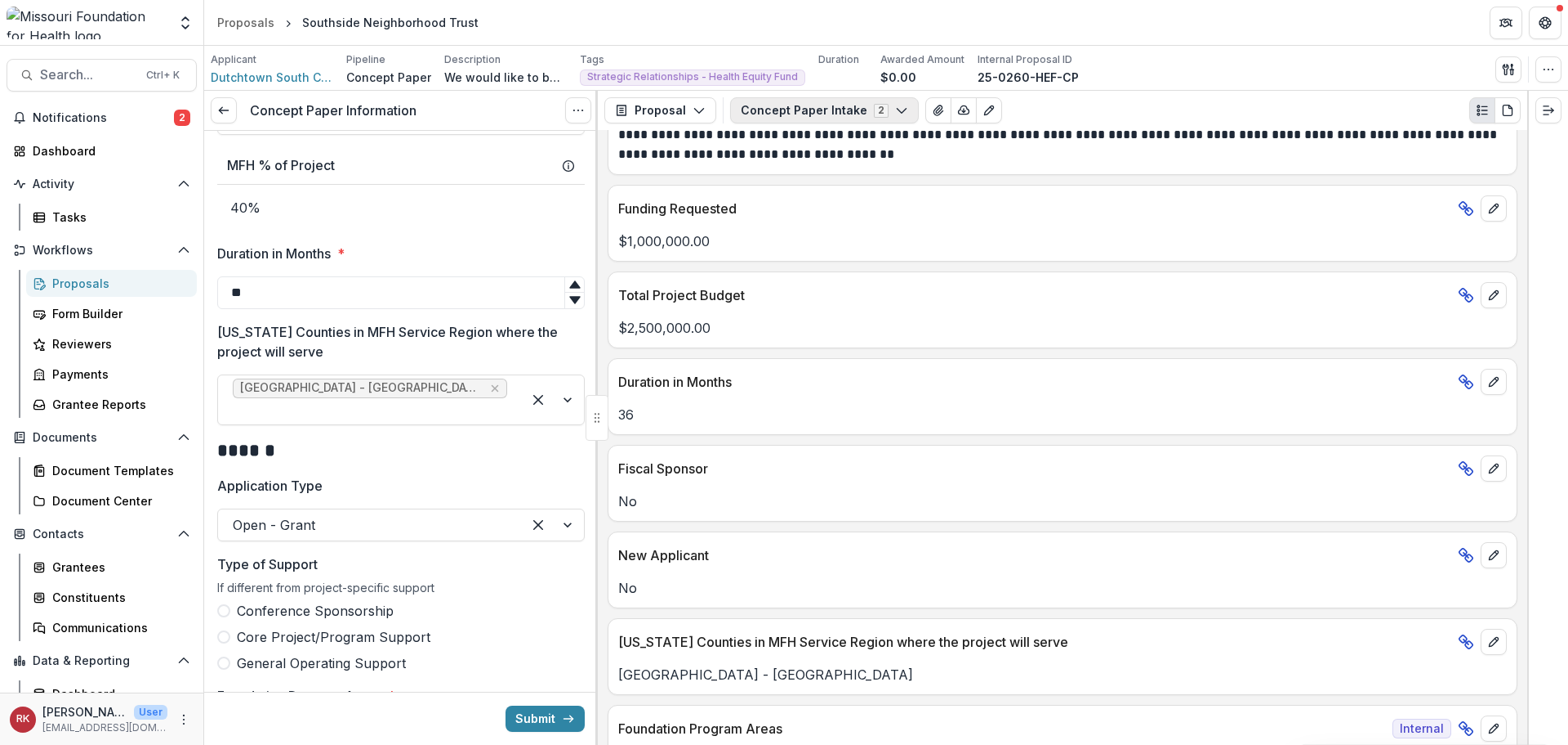
click at [801, 117] on button "Concept Paper Intake 2" at bounding box center [824, 110] width 189 height 26
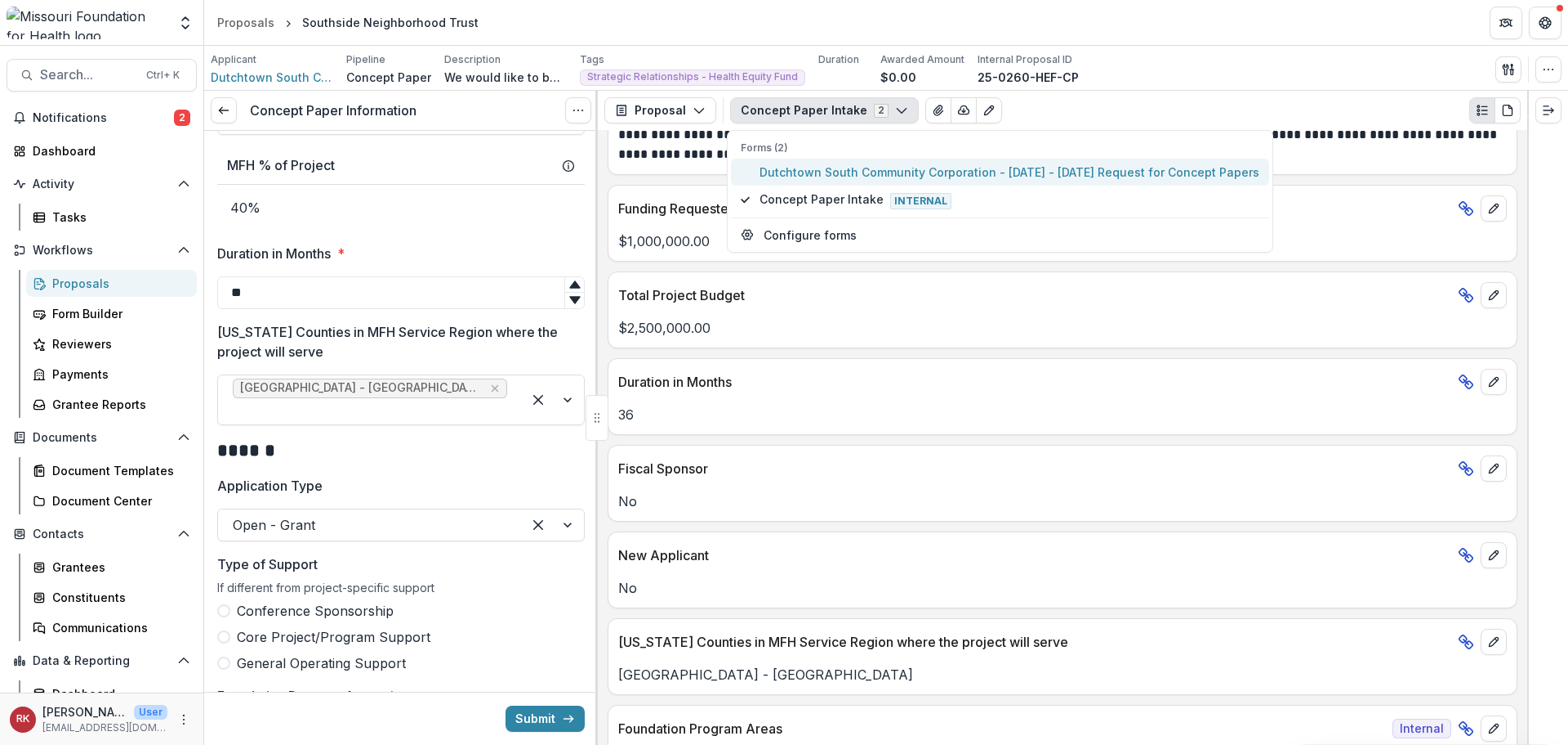
click at [810, 165] on span "Dutchtown South Community Corporation - [DATE] - [DATE] Request for Concept Pap…" at bounding box center [1009, 172] width 500 height 17
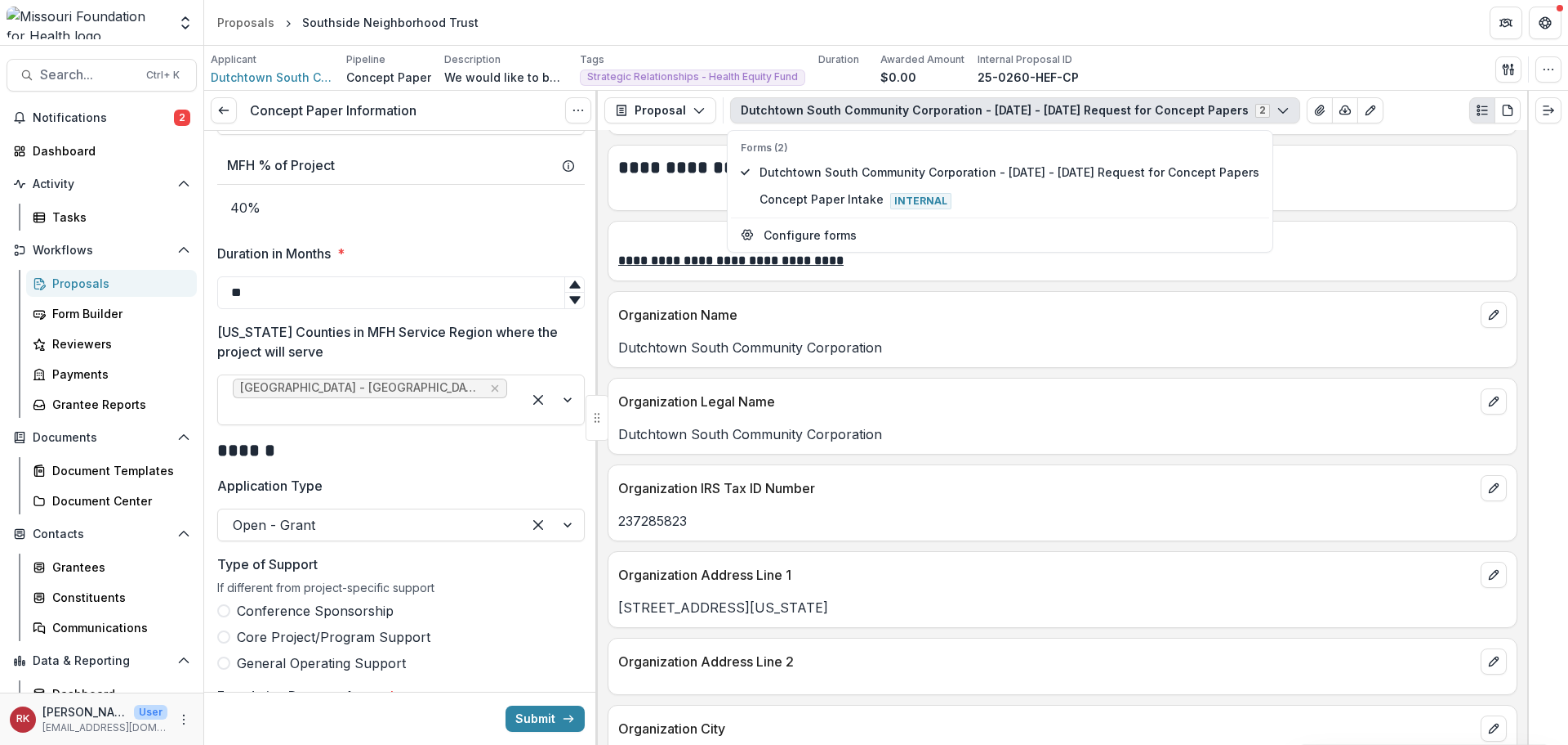
click at [694, 534] on div "Organization IRS Tax ID Number 237285823" at bounding box center [1063, 502] width 910 height 77
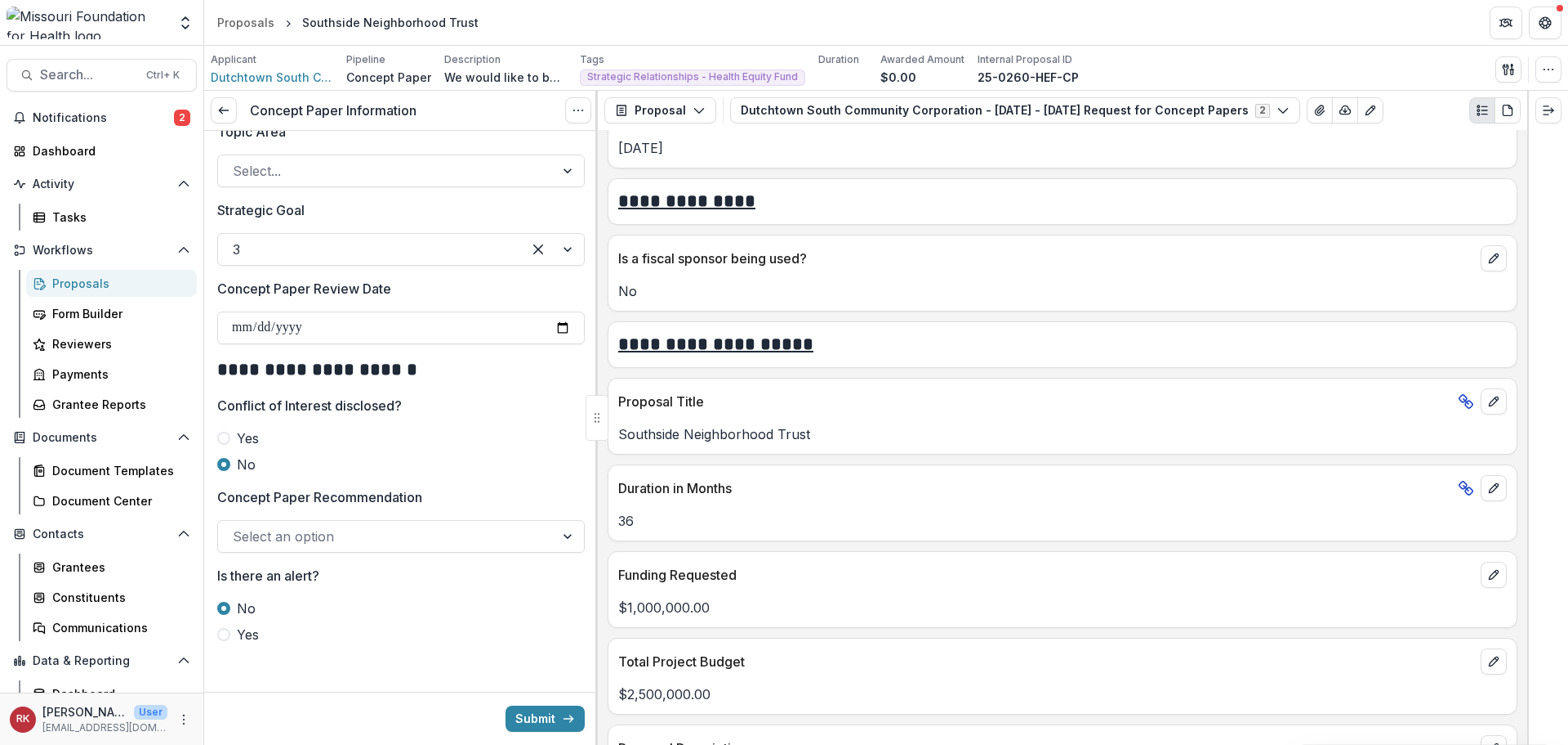
scroll to position [1803, 0]
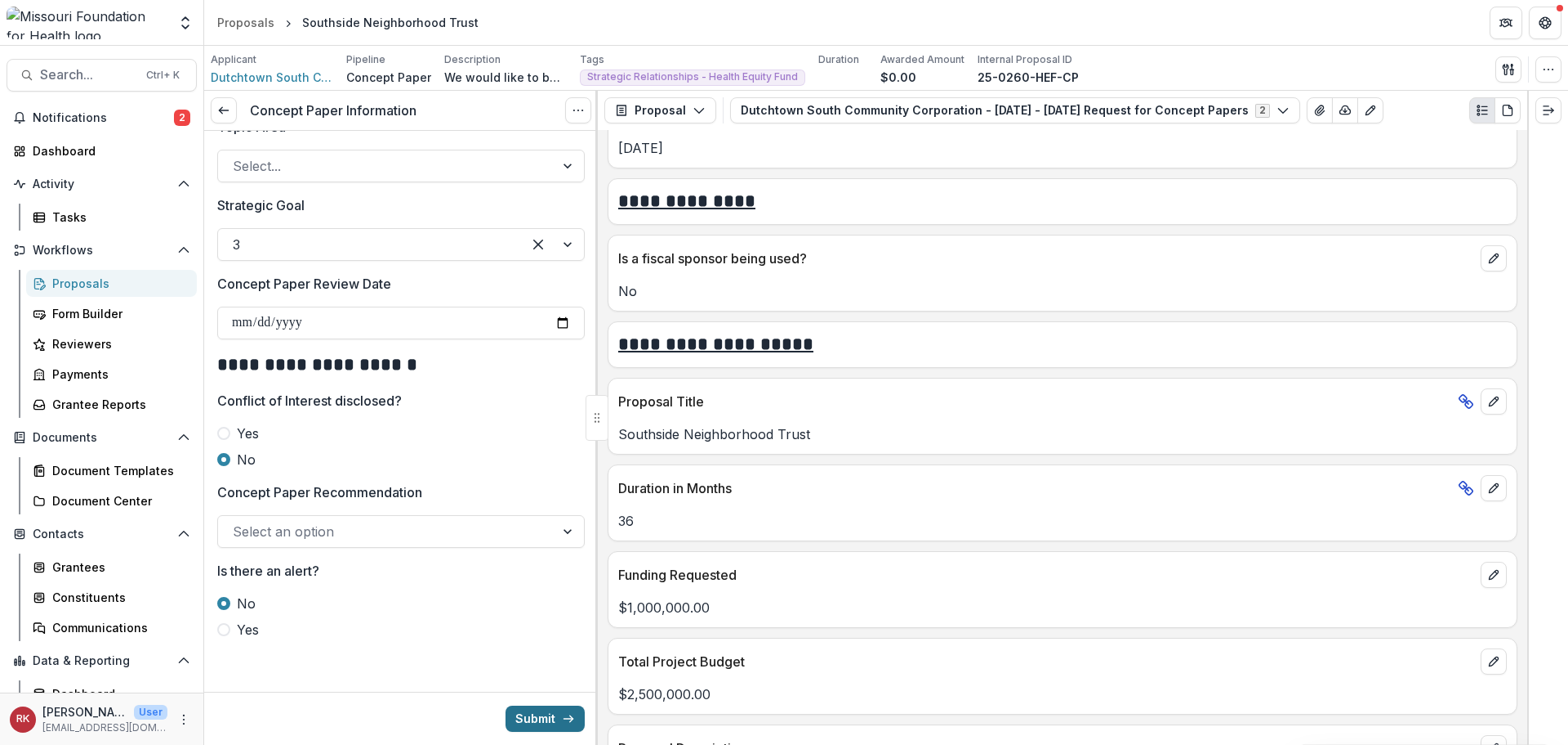
click at [518, 722] on button "Submit" at bounding box center [544, 718] width 79 height 26
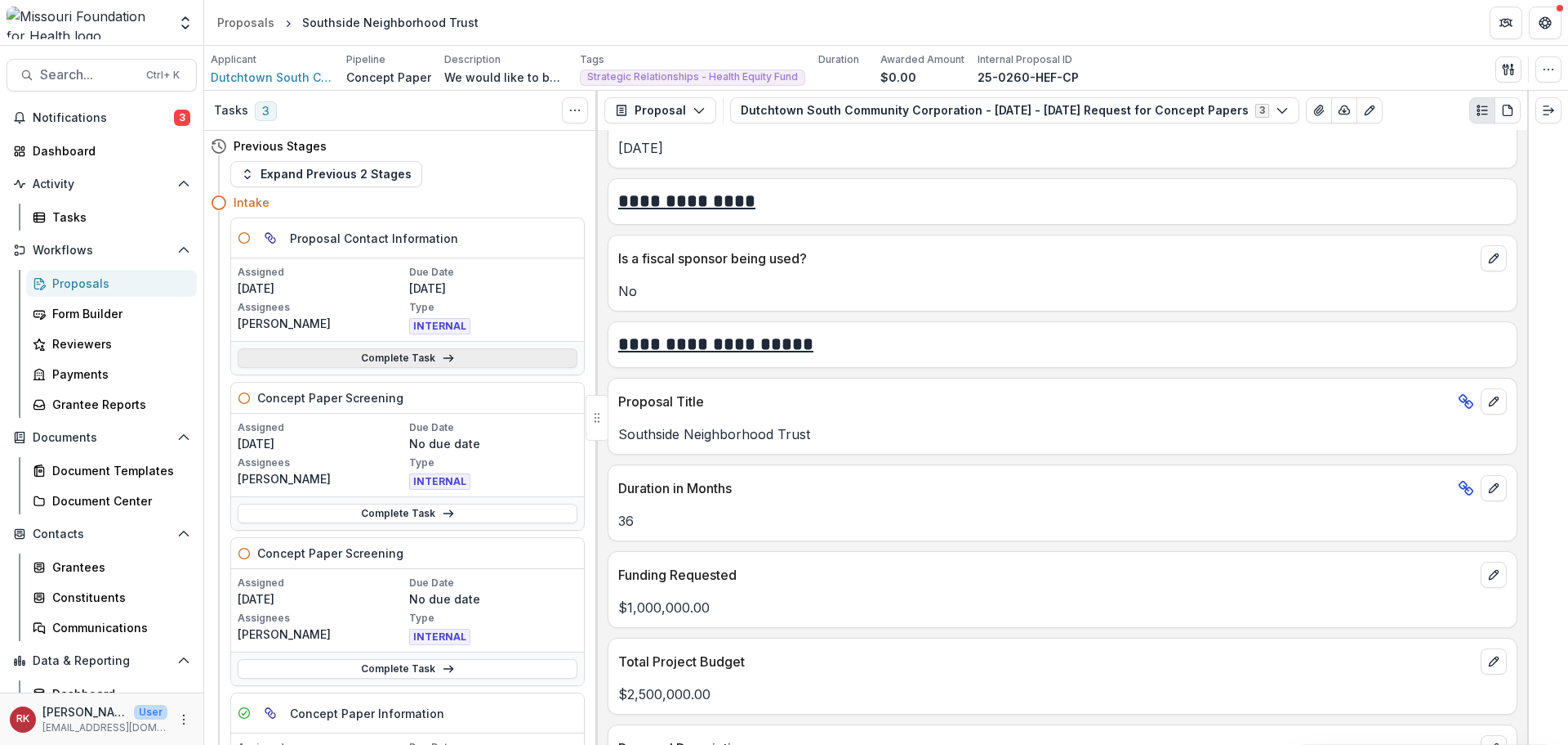
click at [333, 359] on link "Complete Task" at bounding box center [407, 357] width 340 height 20
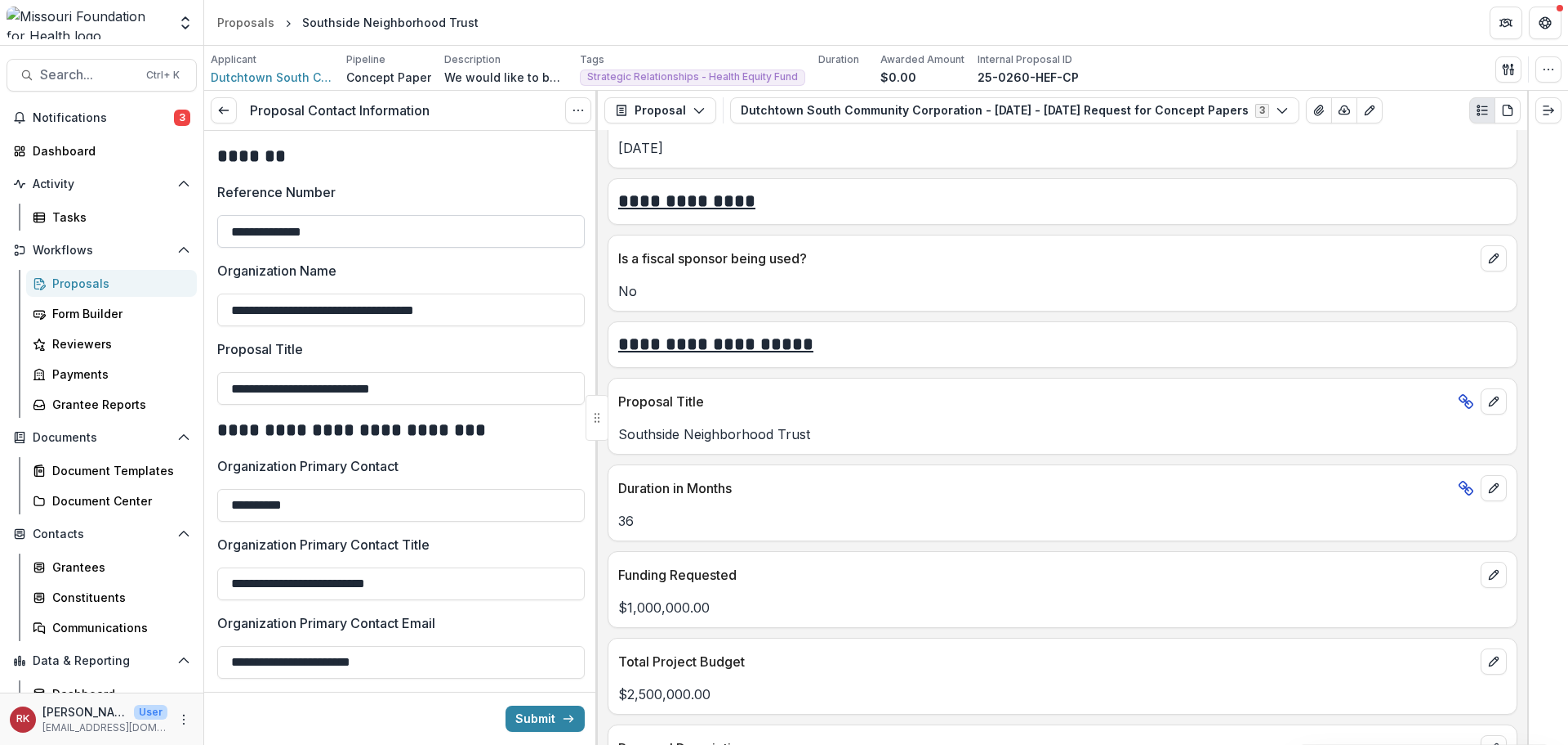
drag, startPoint x: 361, startPoint y: 241, endPoint x: 222, endPoint y: 225, distance: 139.9
click at [222, 225] on input "**********" at bounding box center [401, 232] width 368 height 33
click at [378, 232] on input "**********" at bounding box center [401, 232] width 368 height 33
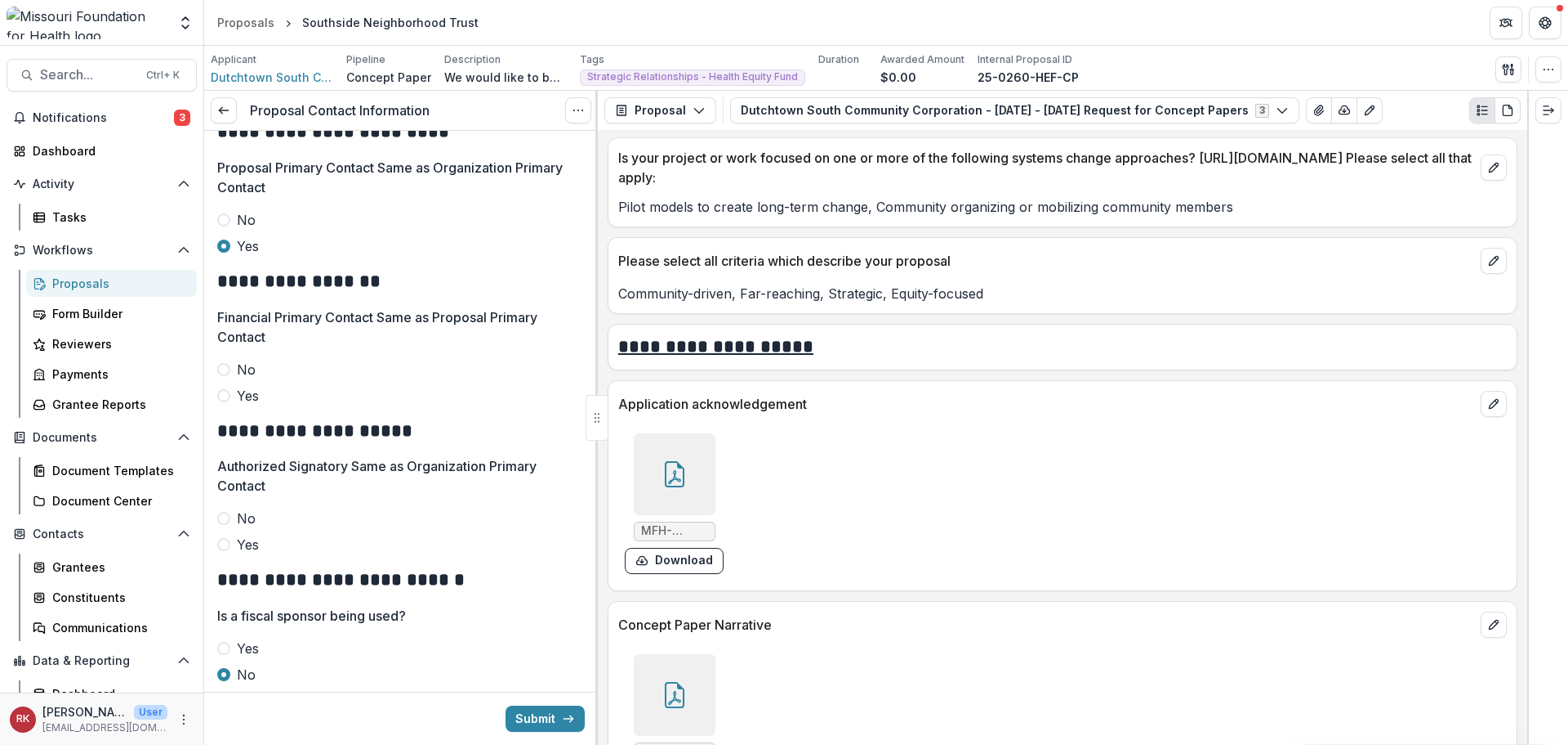
scroll to position [3841, 0]
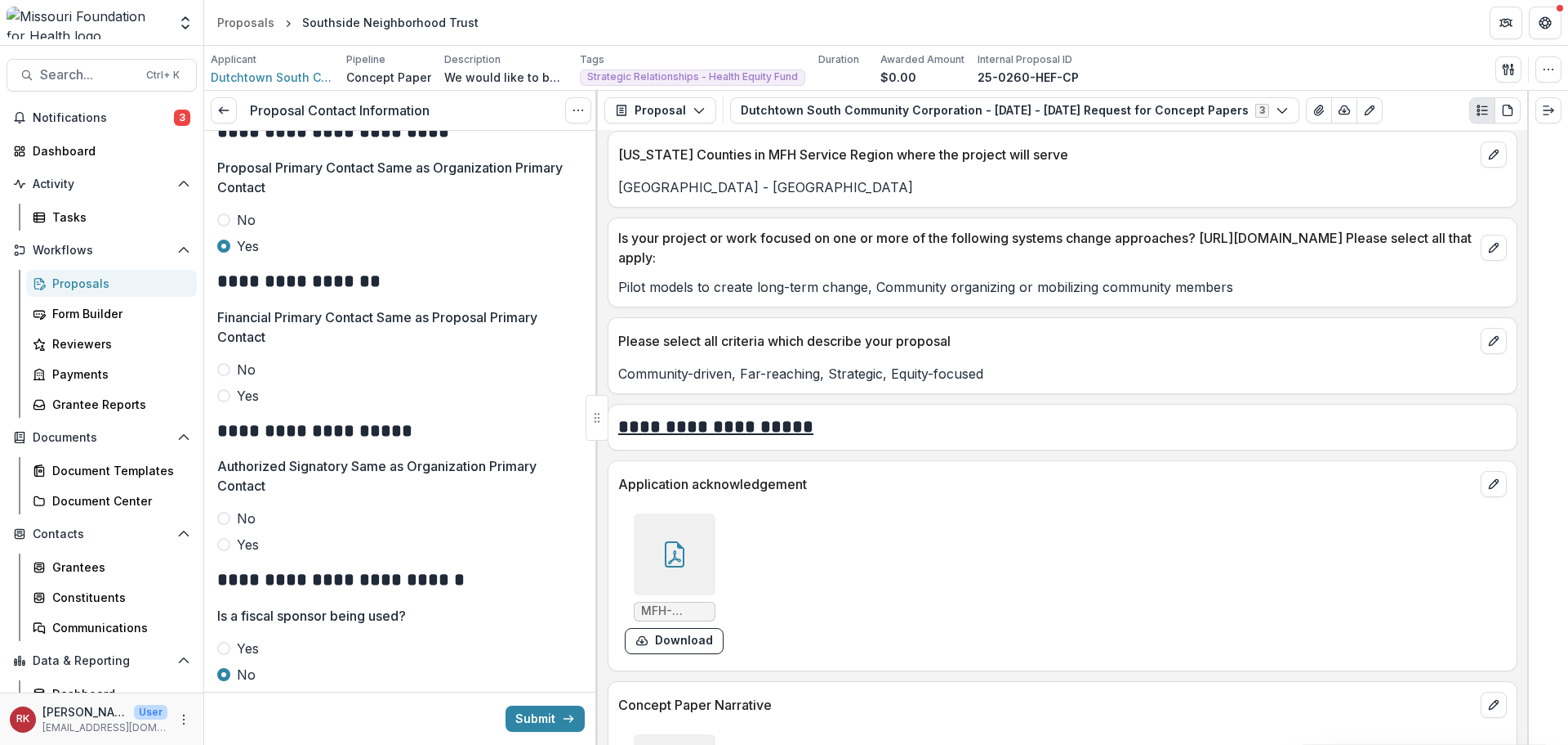
click at [693, 558] on div at bounding box center [674, 554] width 81 height 82
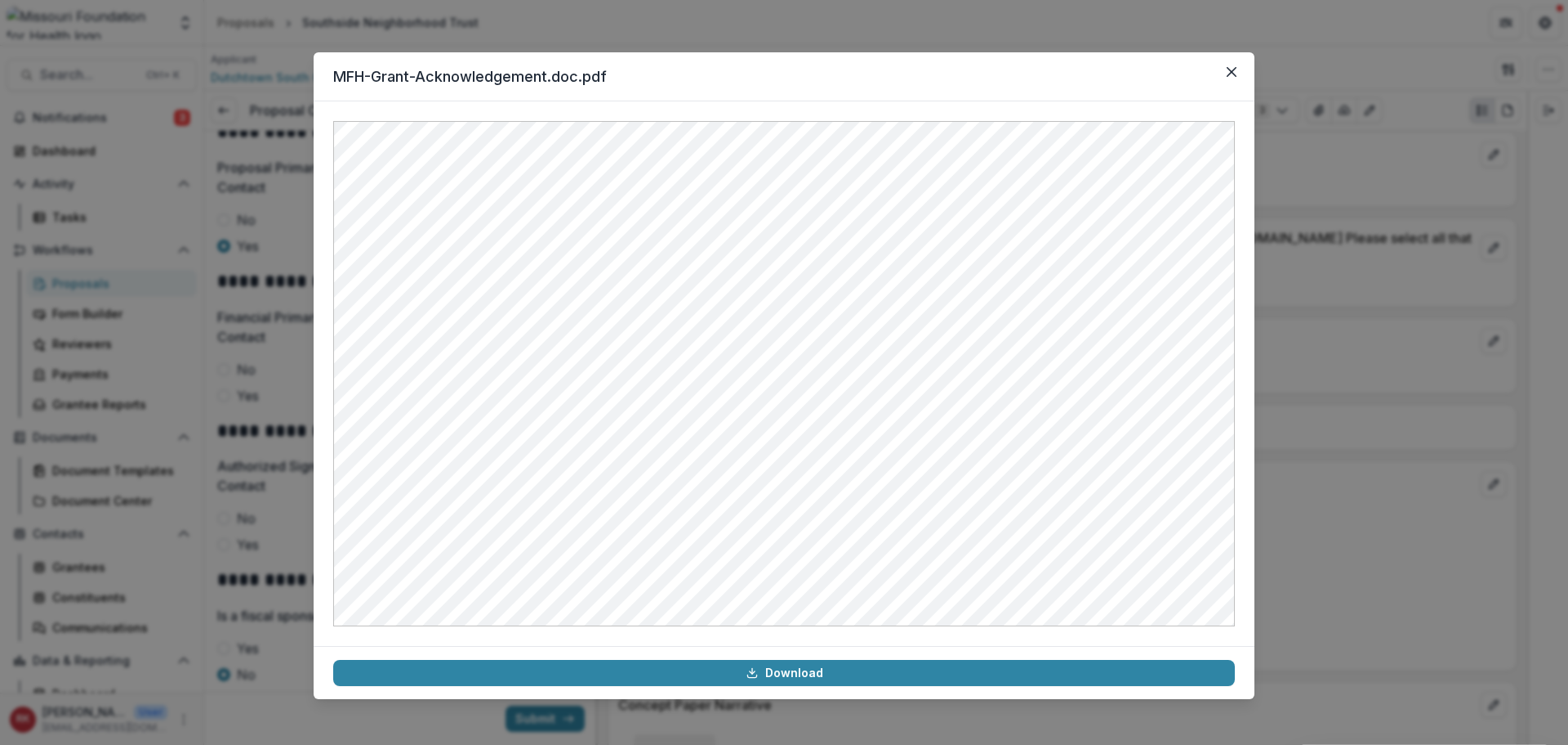
click at [1374, 408] on div "MFH-Grant-Acknowledgement.doc.pdf Download" at bounding box center [784, 372] width 1568 height 745
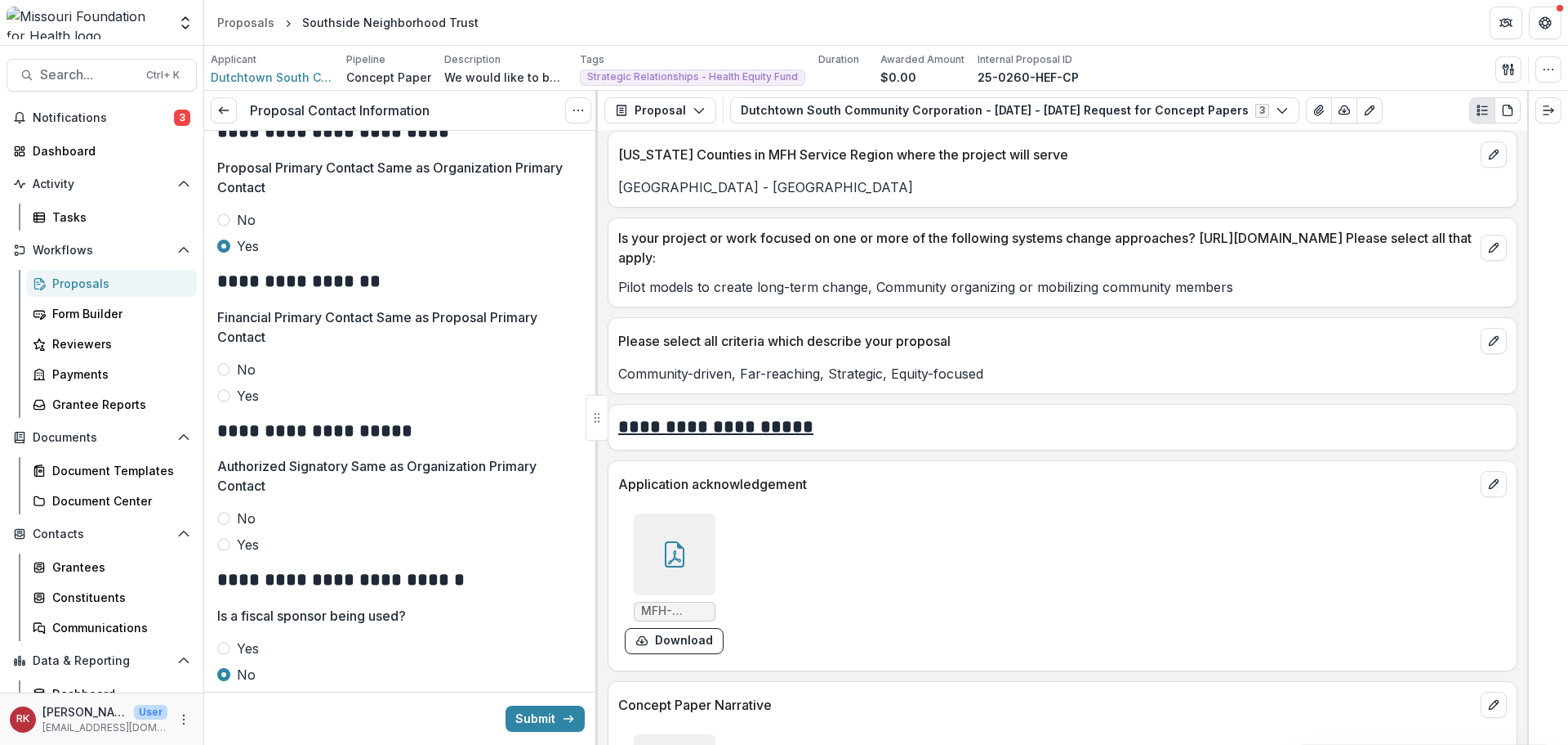
click at [221, 520] on span at bounding box center [224, 518] width 13 height 13
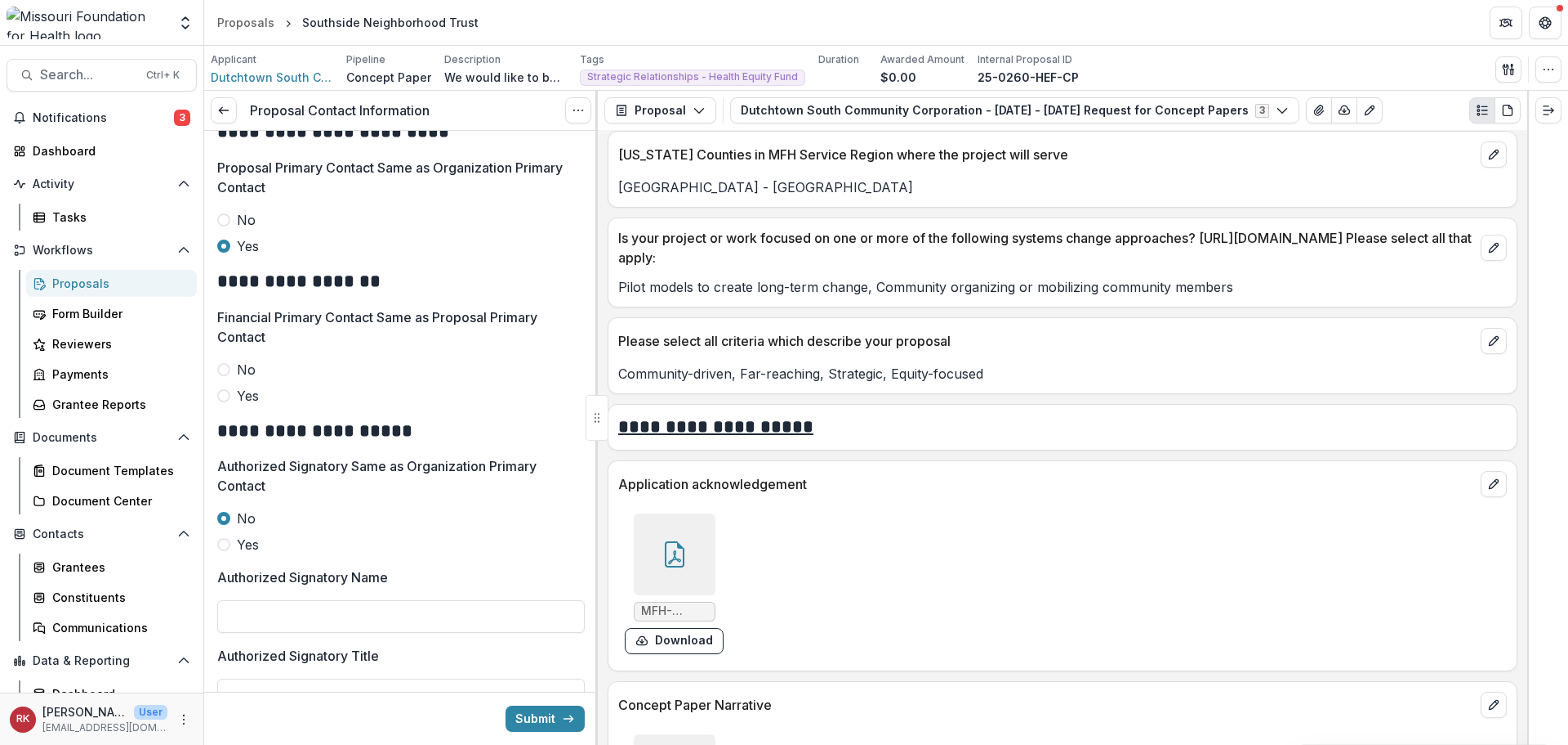
click at [673, 535] on div at bounding box center [674, 554] width 81 height 82
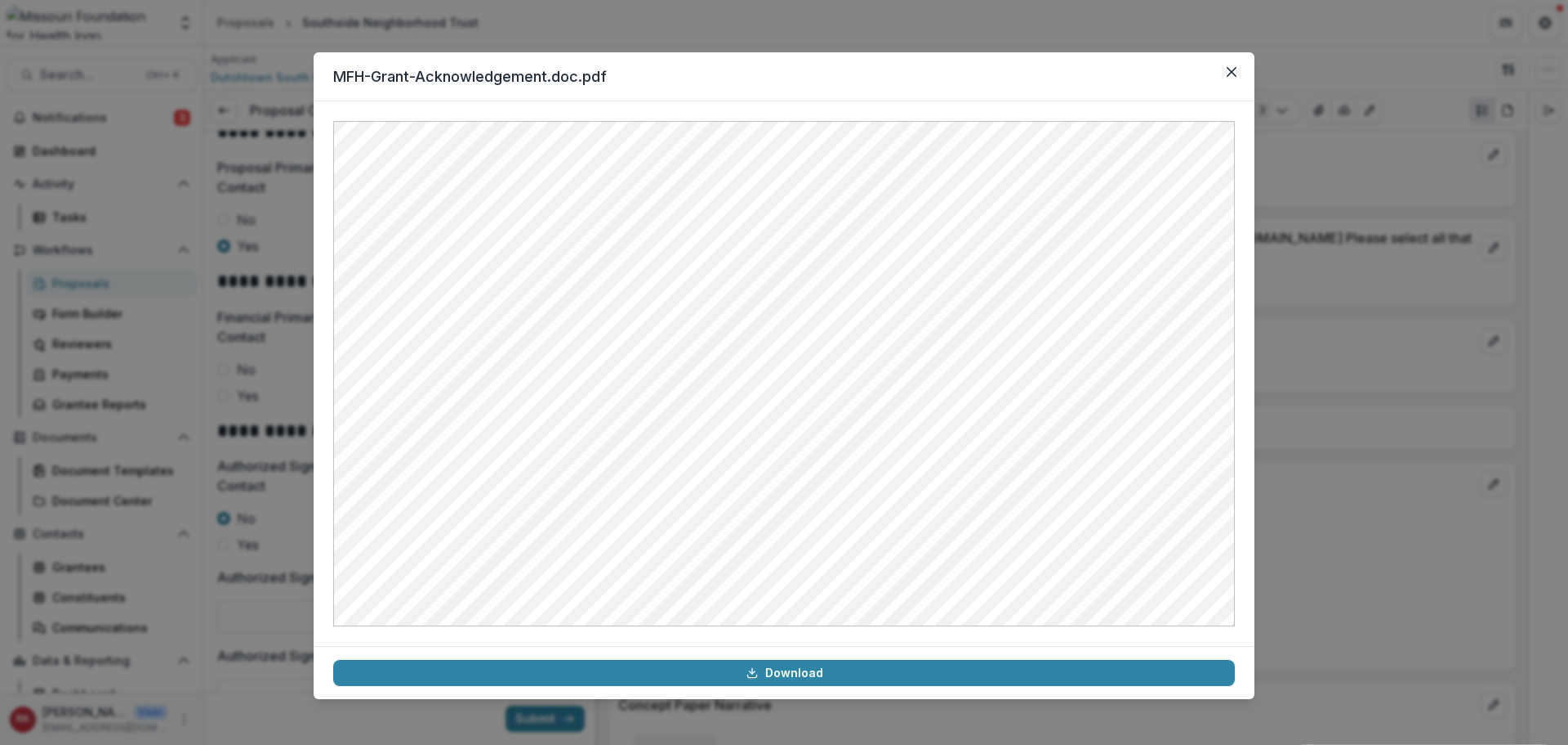
click at [237, 550] on div "MFH-Grant-Acknowledgement.doc.pdf Download" at bounding box center [784, 372] width 1568 height 745
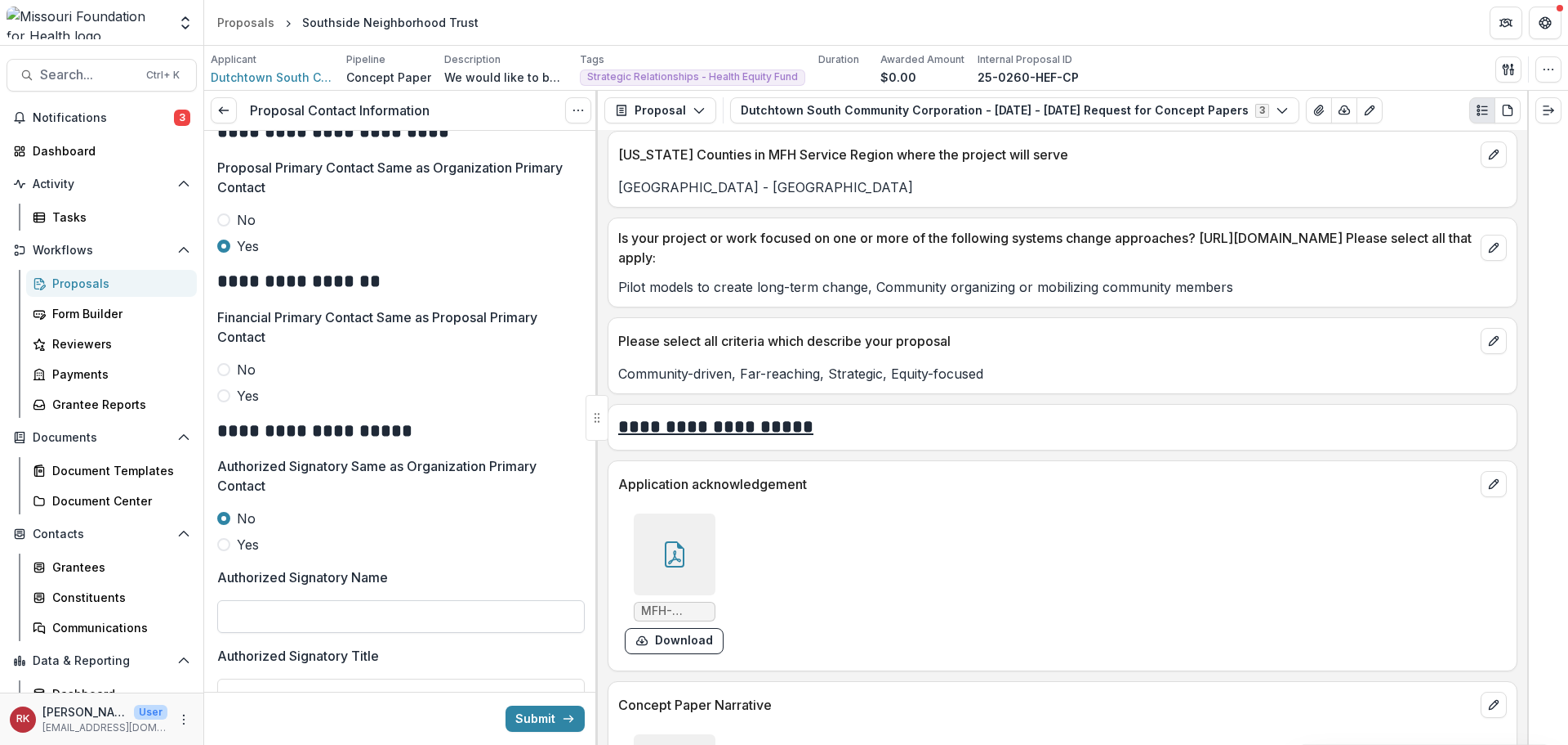
click at [251, 621] on input "Authorized Signatory Name" at bounding box center [401, 617] width 368 height 33
paste input "**********"
type input "**********"
drag, startPoint x: 395, startPoint y: 620, endPoint x: 142, endPoint y: 599, distance: 253.9
click at [142, 599] on main "**********" at bounding box center [784, 395] width 1568 height 699
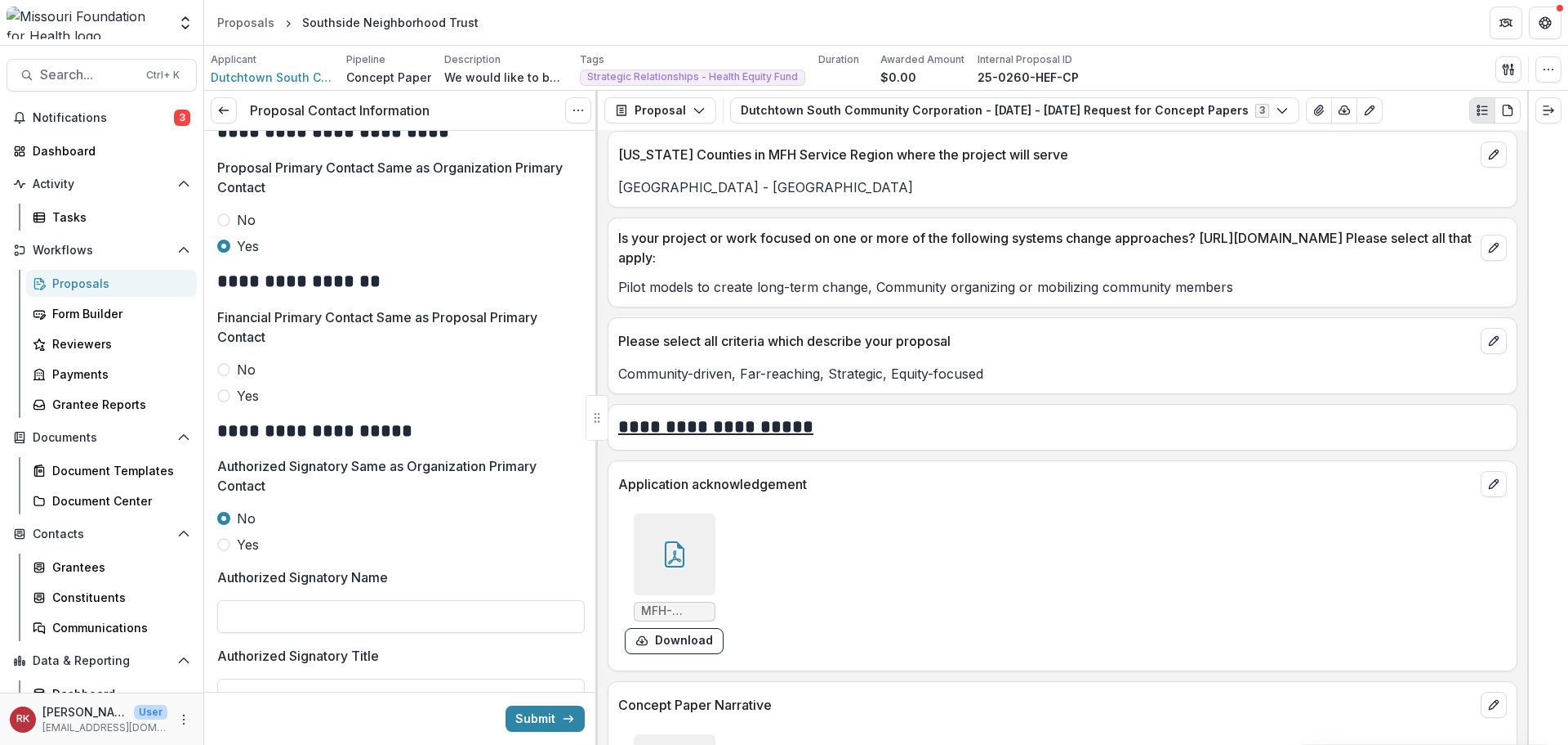
click at [673, 533] on div at bounding box center [674, 554] width 81 height 82
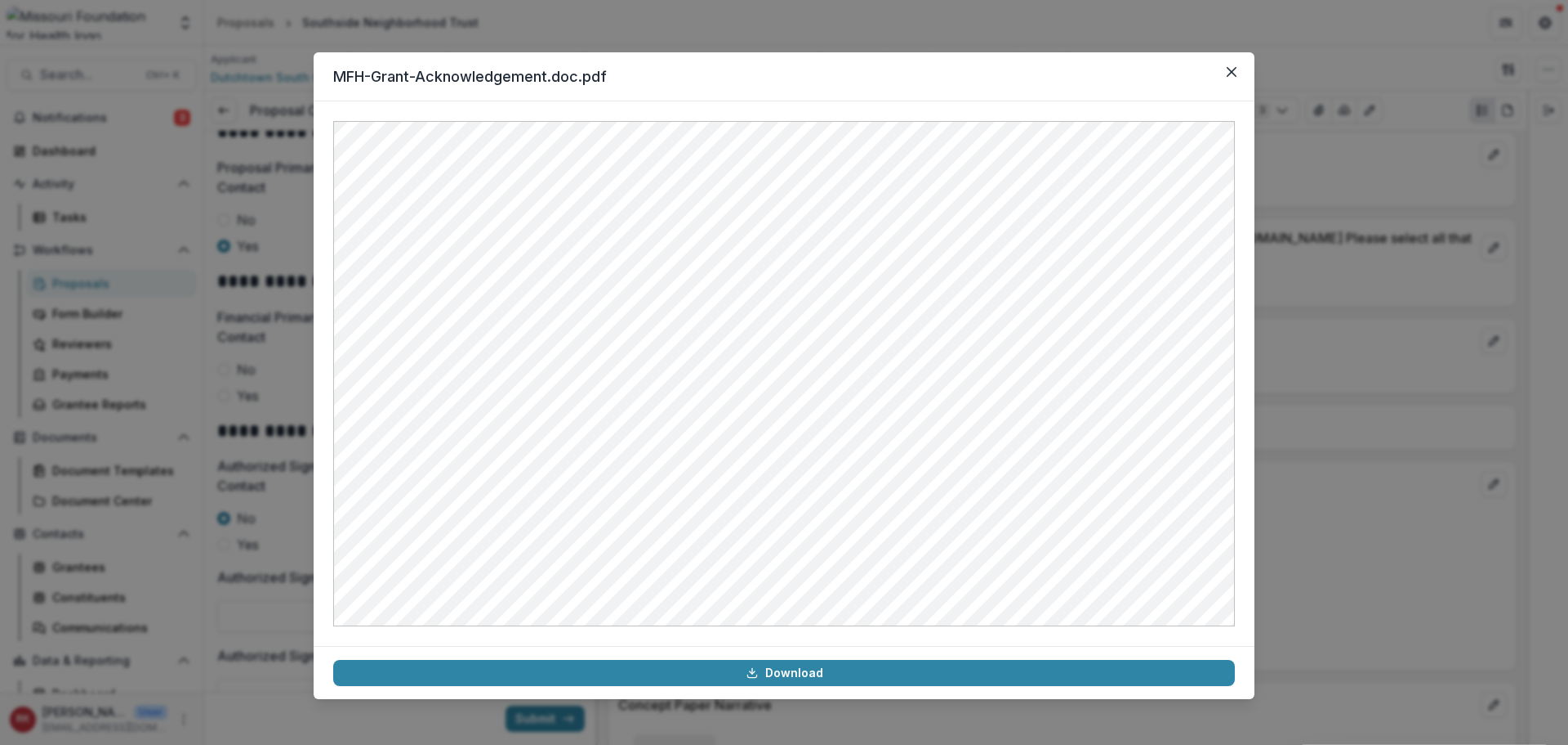
click at [1352, 428] on div "MFH-Grant-Acknowledgement.doc.pdf Download" at bounding box center [784, 372] width 1568 height 745
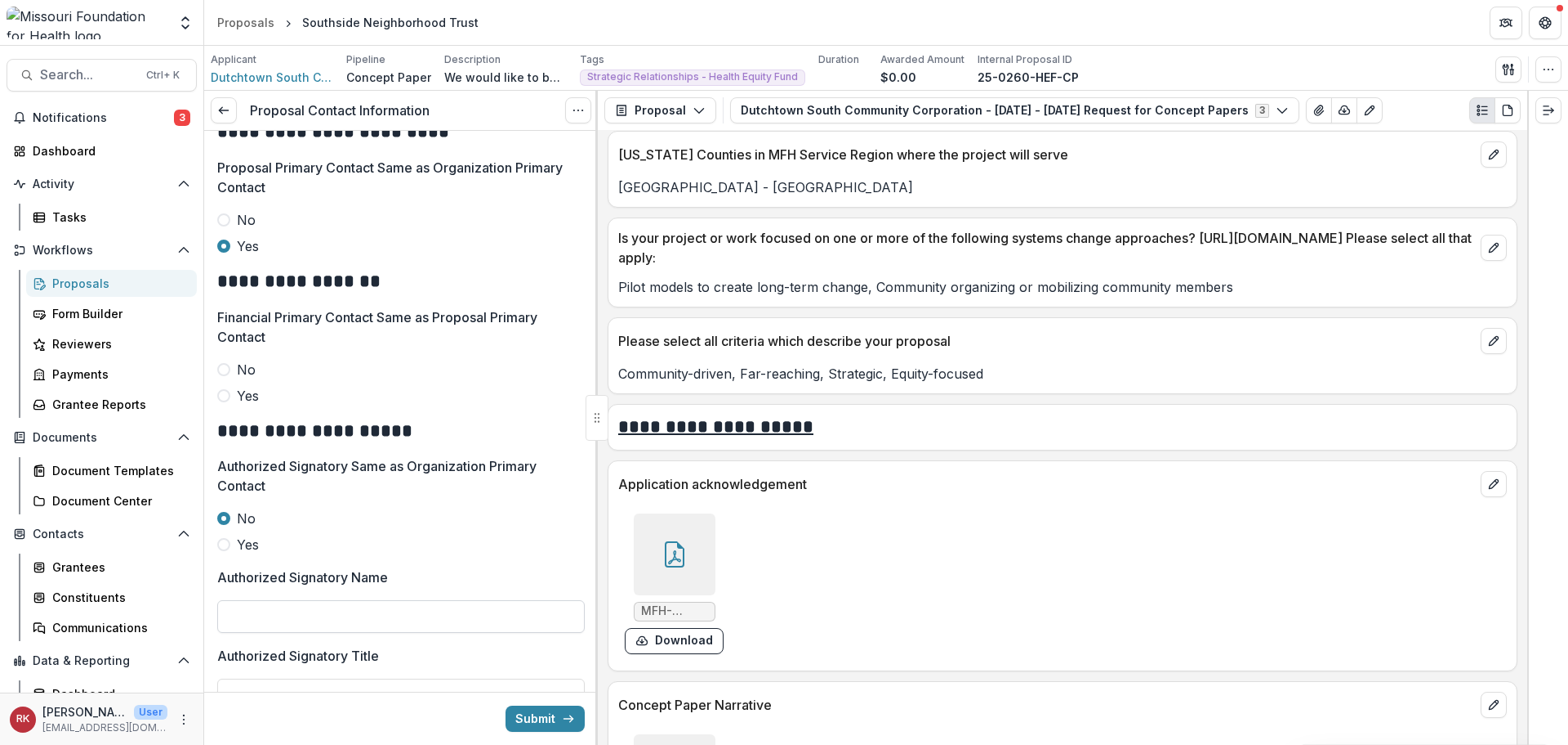
click at [380, 616] on input "Authorized Signatory Name" at bounding box center [401, 617] width 368 height 33
type input "**********"
click at [691, 573] on div at bounding box center [674, 554] width 81 height 82
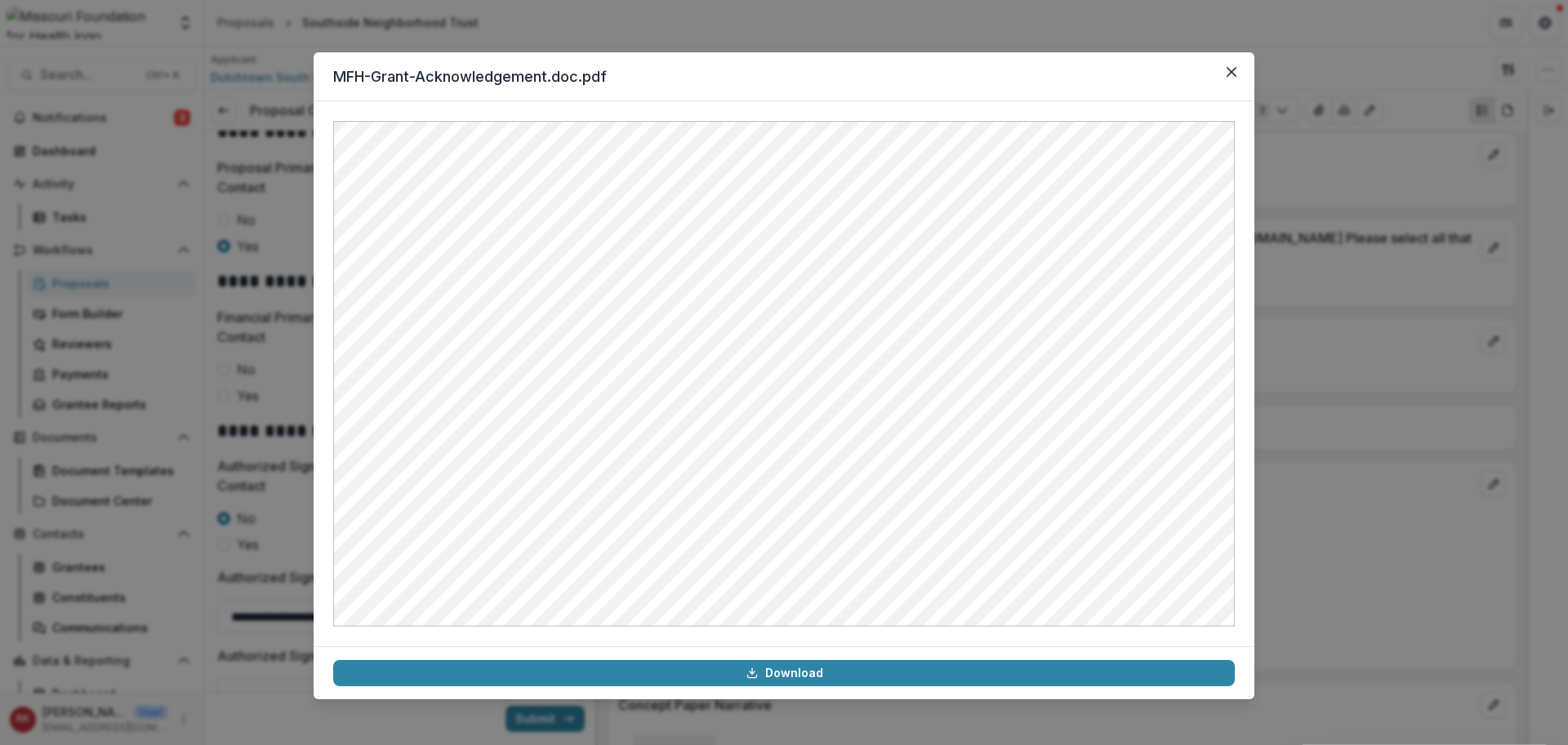
click at [1289, 451] on div "MFH-Grant-Acknowledgement.doc.pdf Download" at bounding box center [784, 372] width 1568 height 745
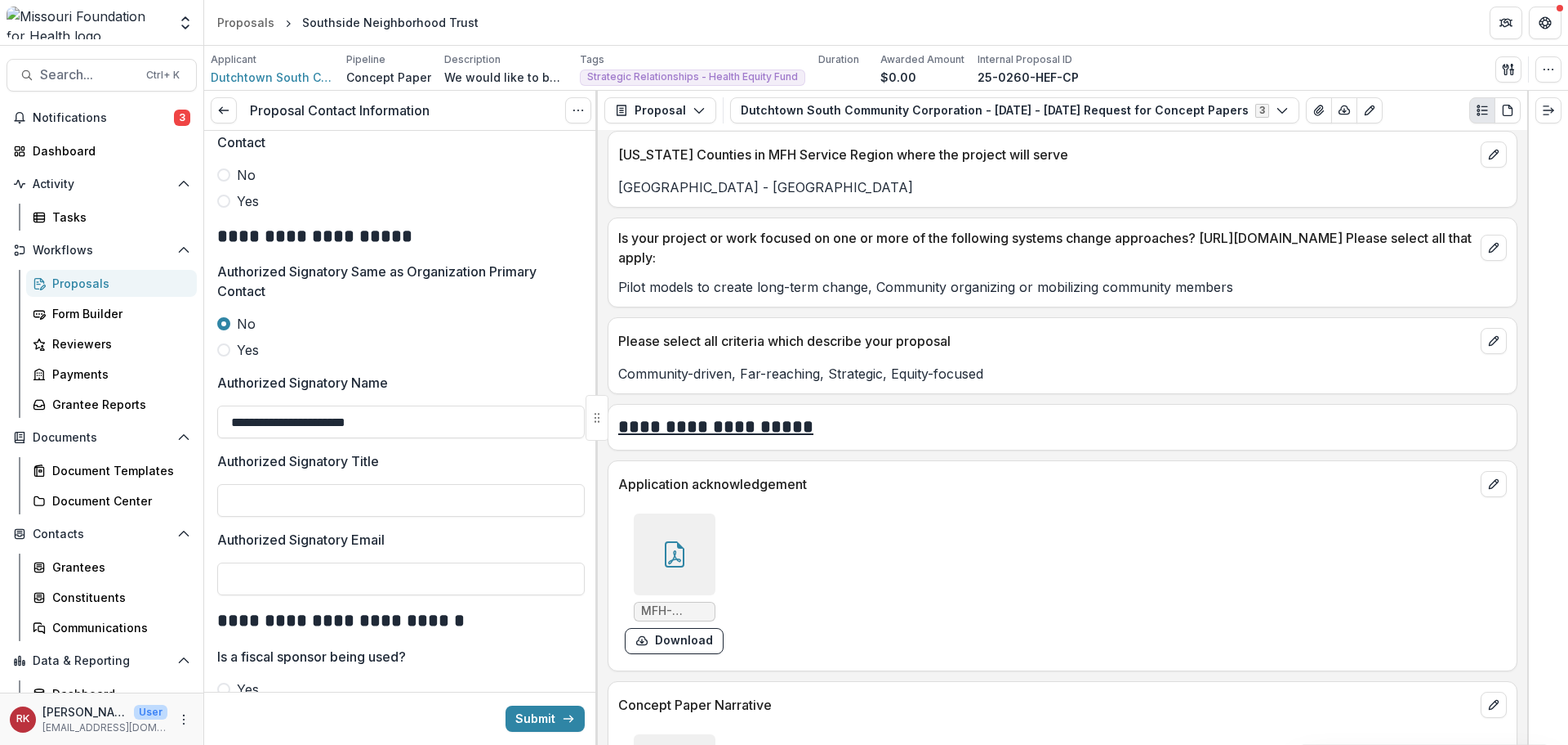
scroll to position [853, 0]
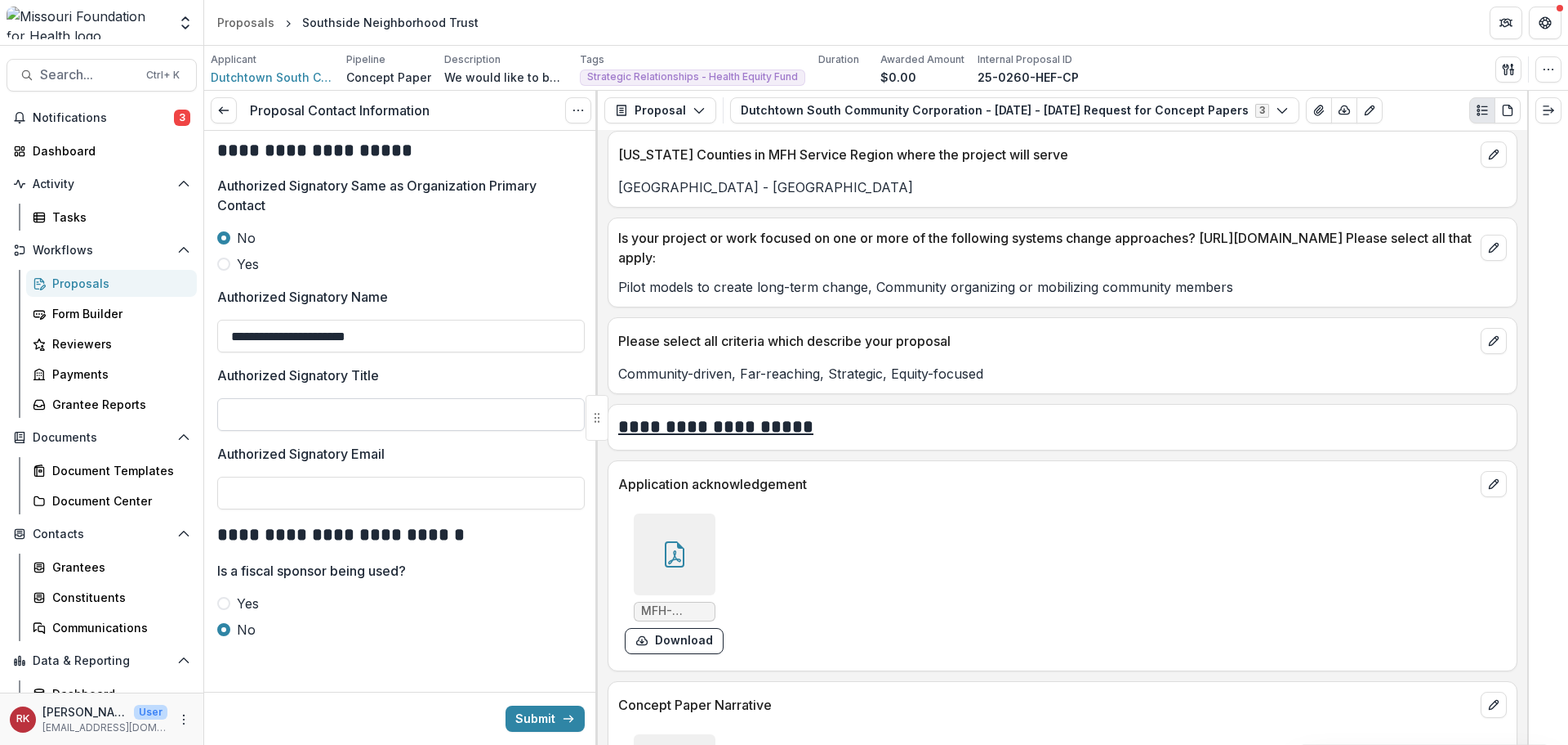
click at [289, 410] on input "Authorized Signatory Title" at bounding box center [401, 415] width 368 height 33
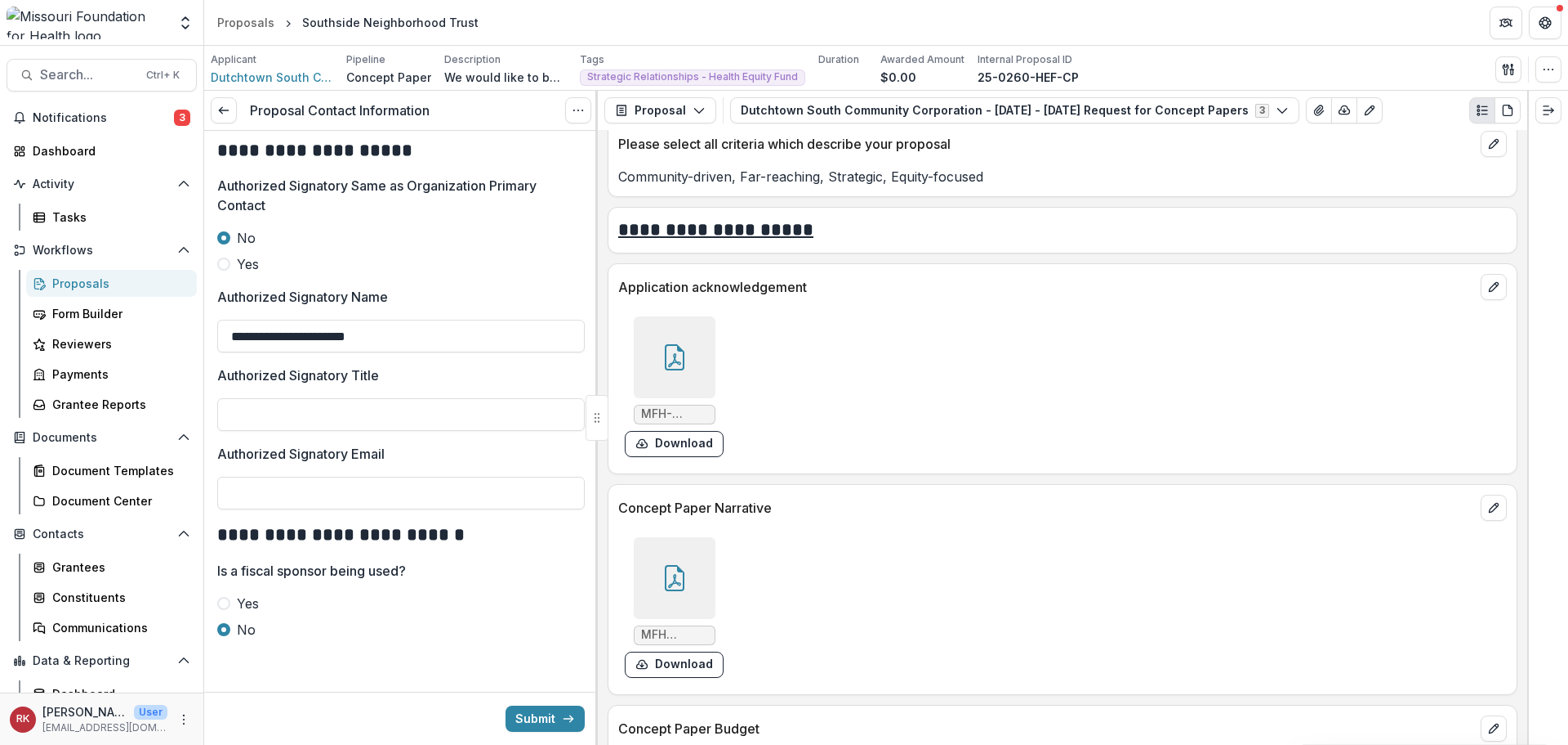
scroll to position [4087, 0]
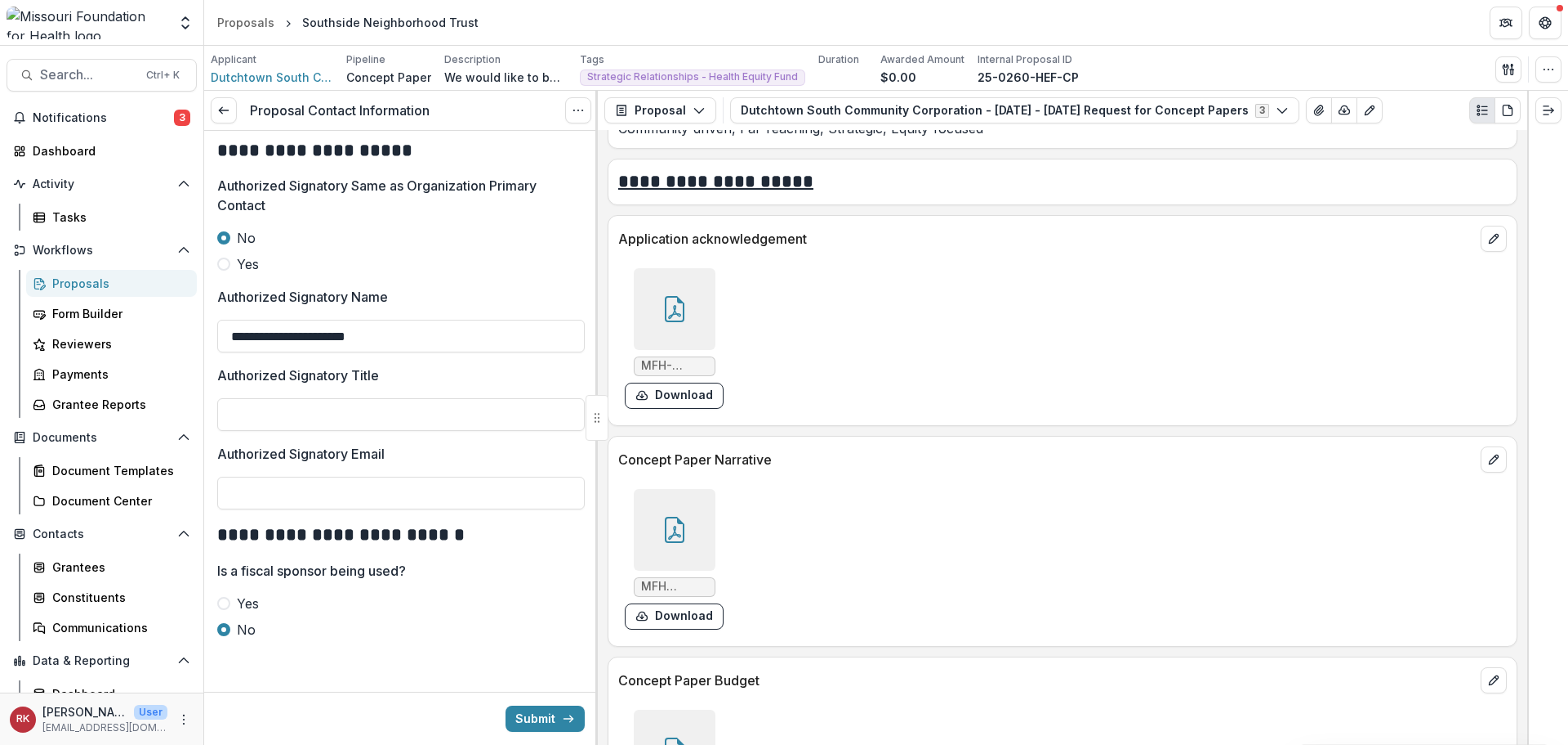
click at [673, 331] on div at bounding box center [674, 309] width 81 height 82
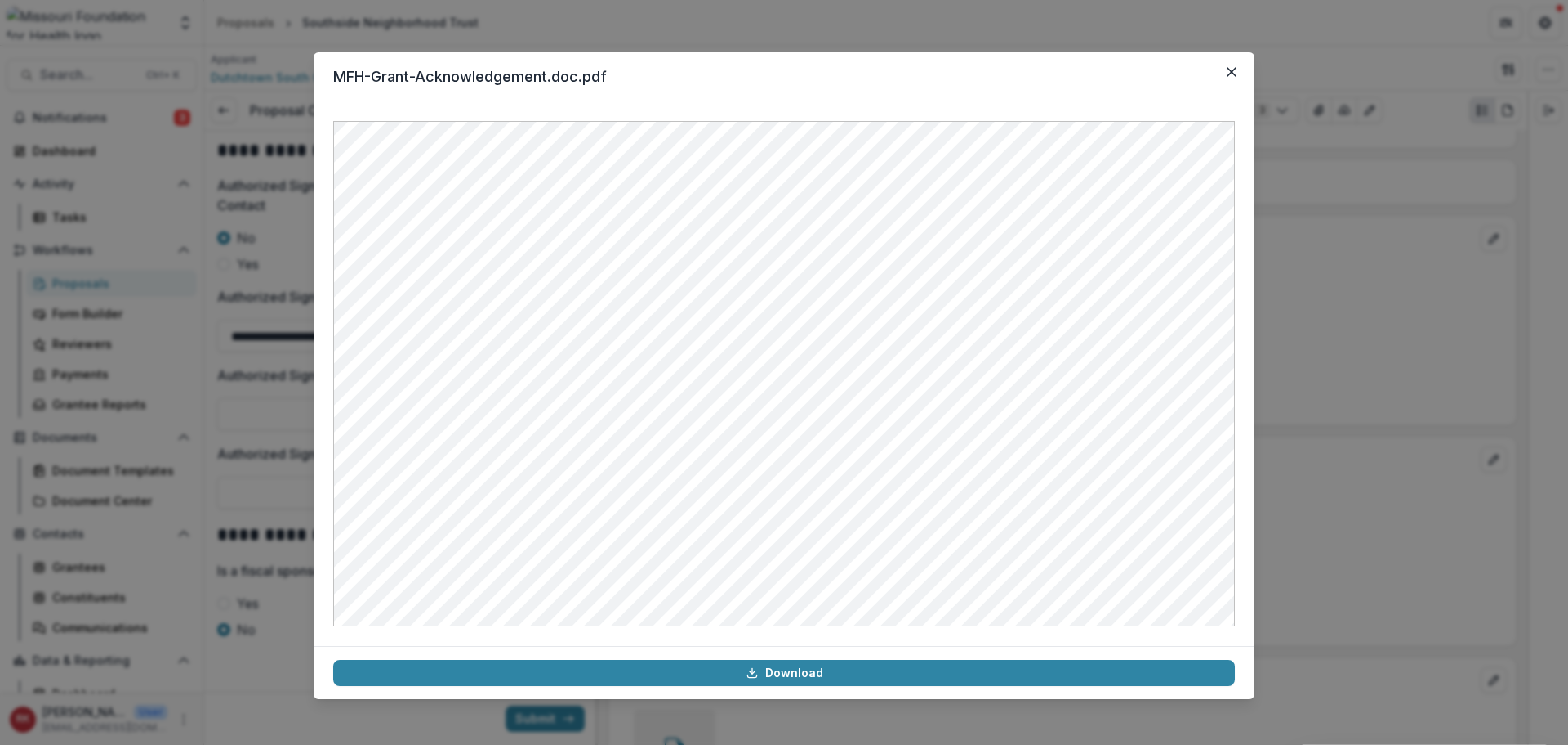
click at [1292, 404] on div "MFH-Grant-Acknowledgement.doc.pdf Download" at bounding box center [784, 372] width 1568 height 745
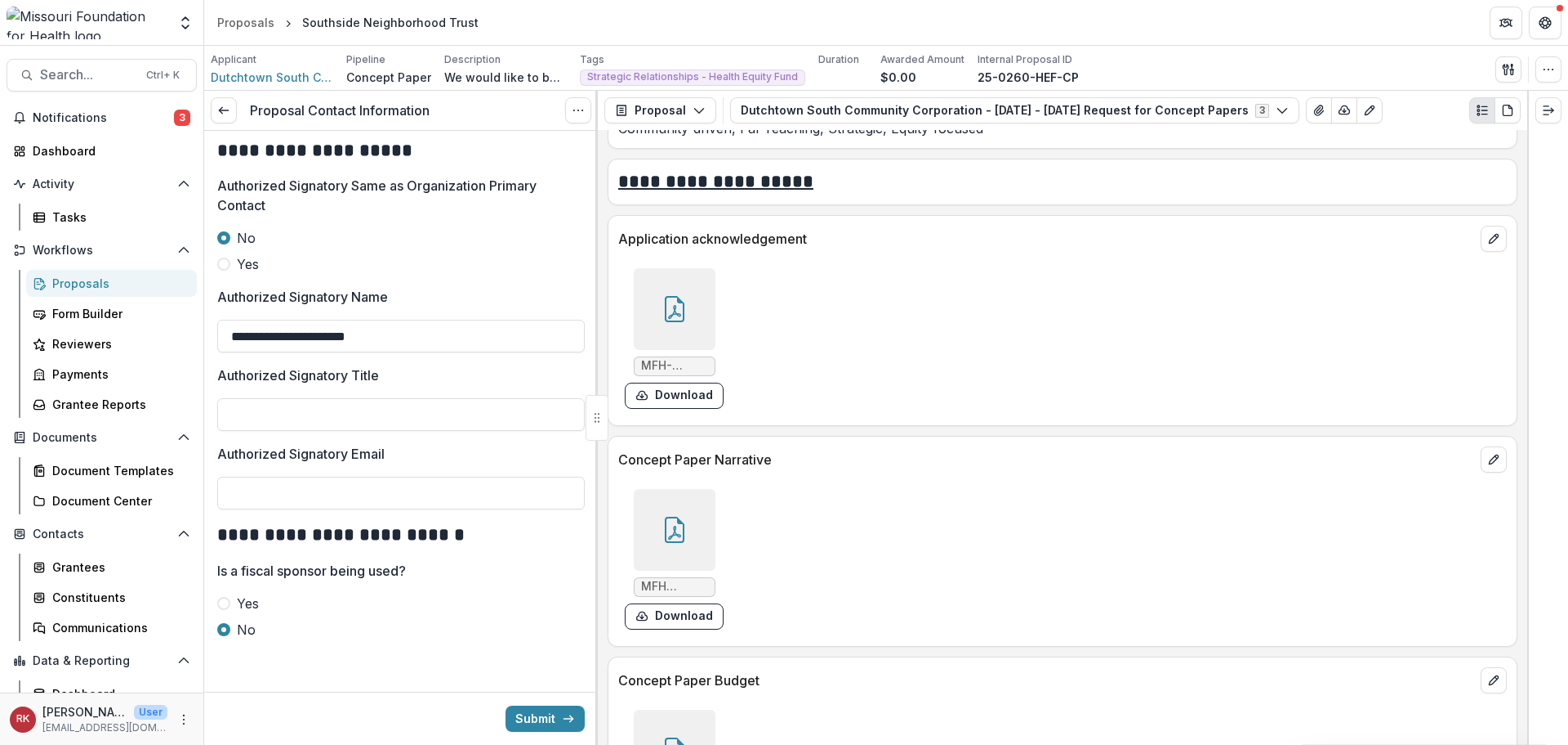
click at [282, 395] on div at bounding box center [401, 395] width 368 height 7
click at [262, 423] on input "Authorized Signatory Title" at bounding box center [401, 415] width 368 height 33
type input "**********"
click at [697, 312] on div at bounding box center [674, 309] width 81 height 82
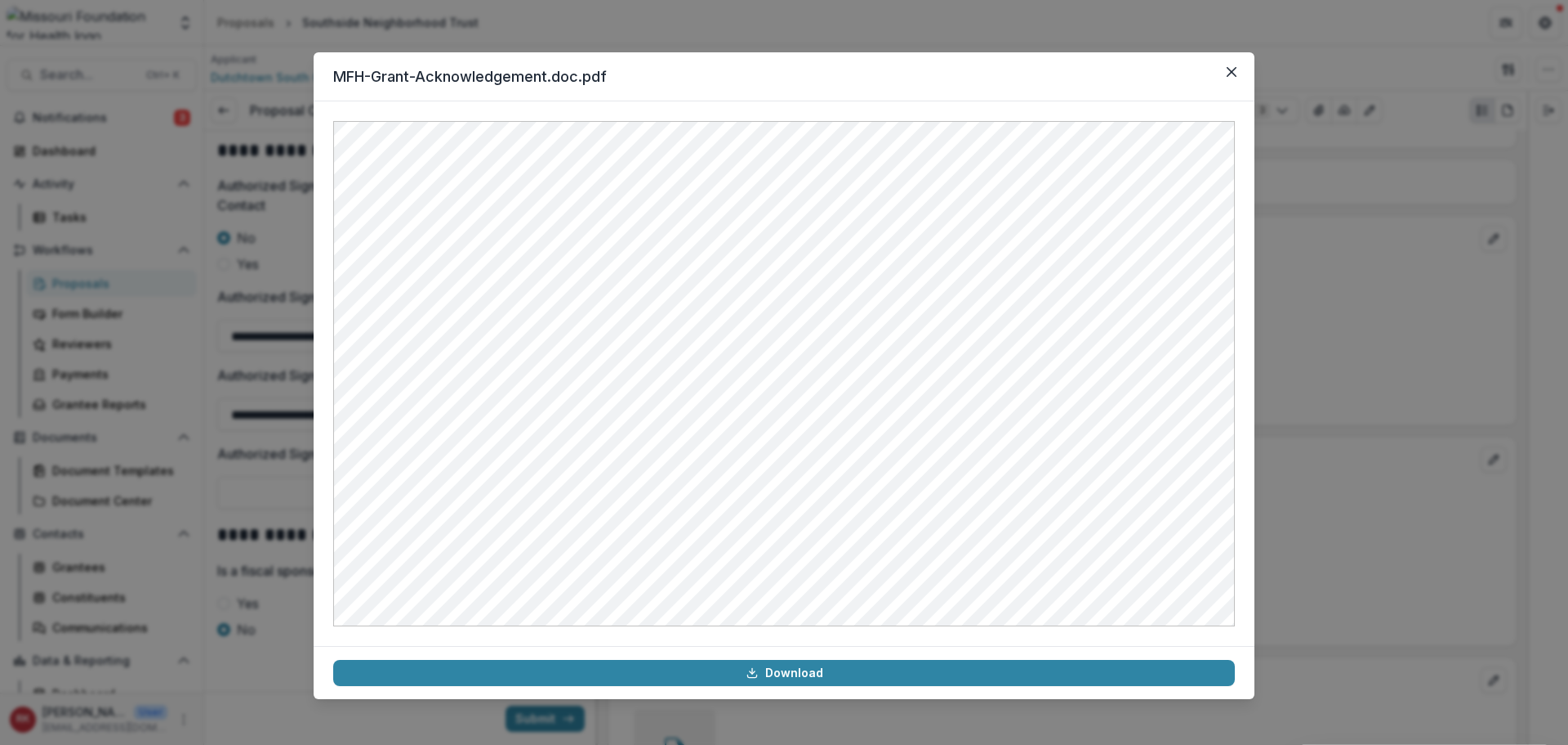
click at [1281, 476] on div "MFH-Grant-Acknowledgement.doc.pdf Download" at bounding box center [784, 372] width 1568 height 745
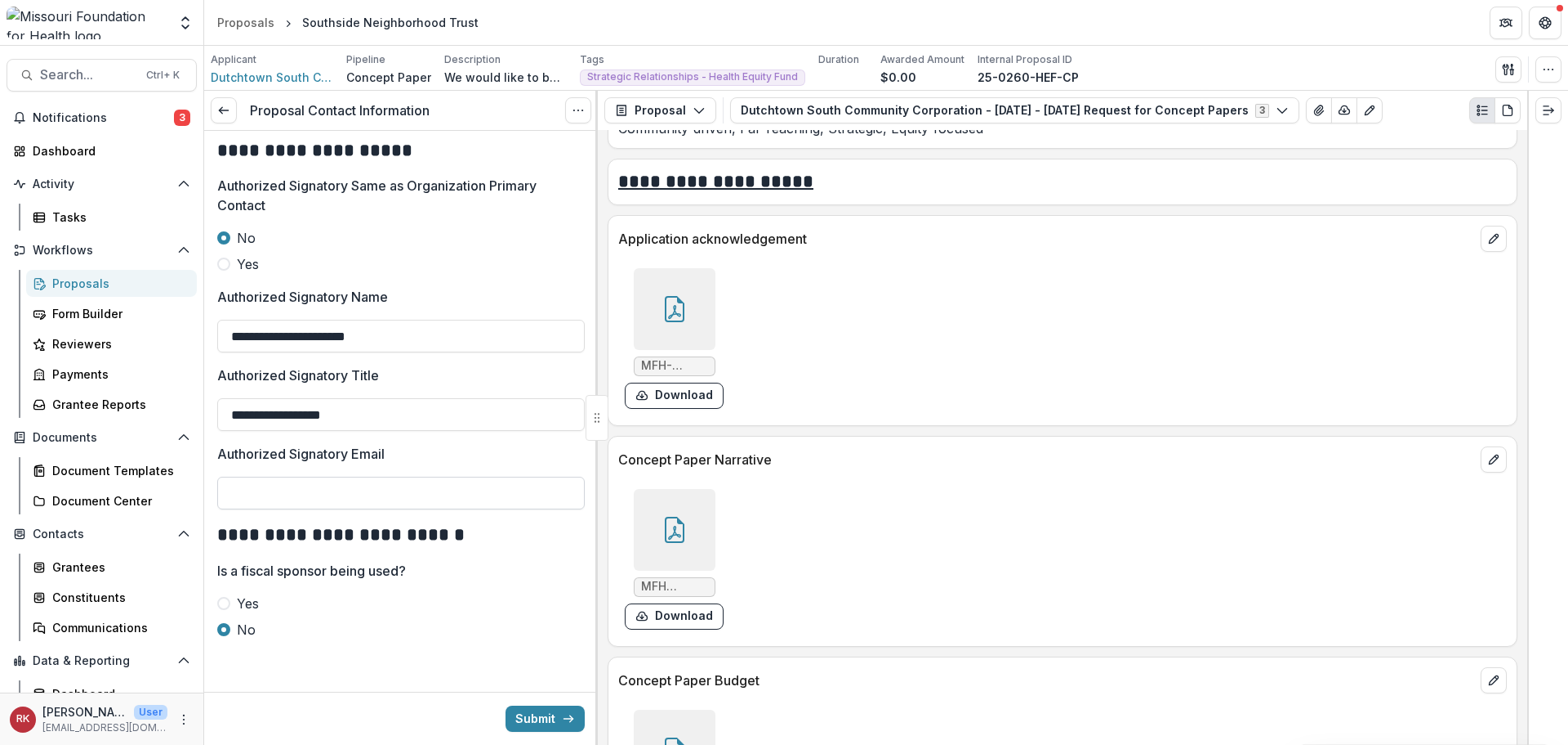
click at [257, 500] on input "Authorized Signatory Email" at bounding box center [401, 493] width 368 height 33
type input "**********"
click at [661, 319] on icon at bounding box center [674, 309] width 26 height 26
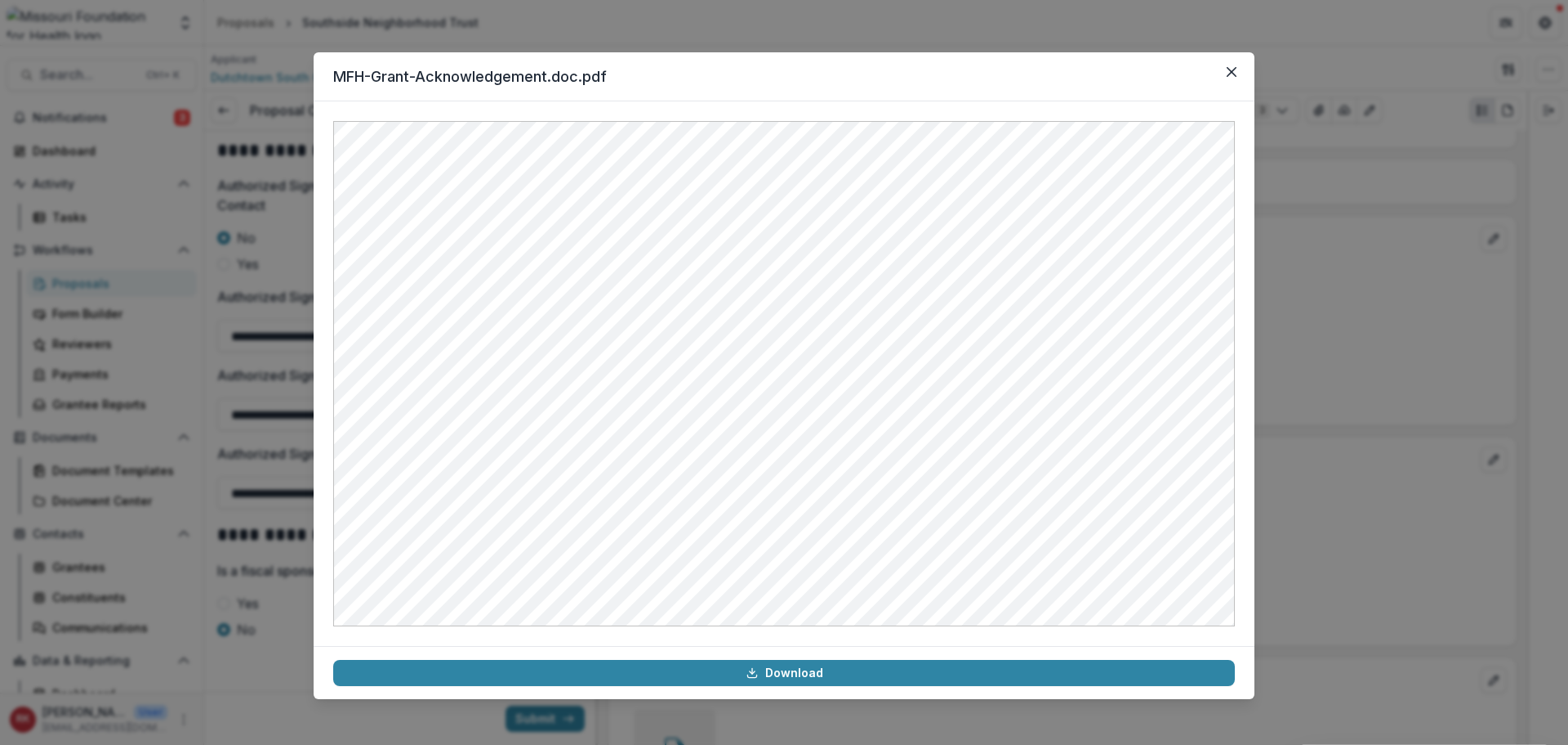
click at [1374, 386] on div "MFH-Grant-Acknowledgement.doc.pdf Download" at bounding box center [784, 372] width 1568 height 745
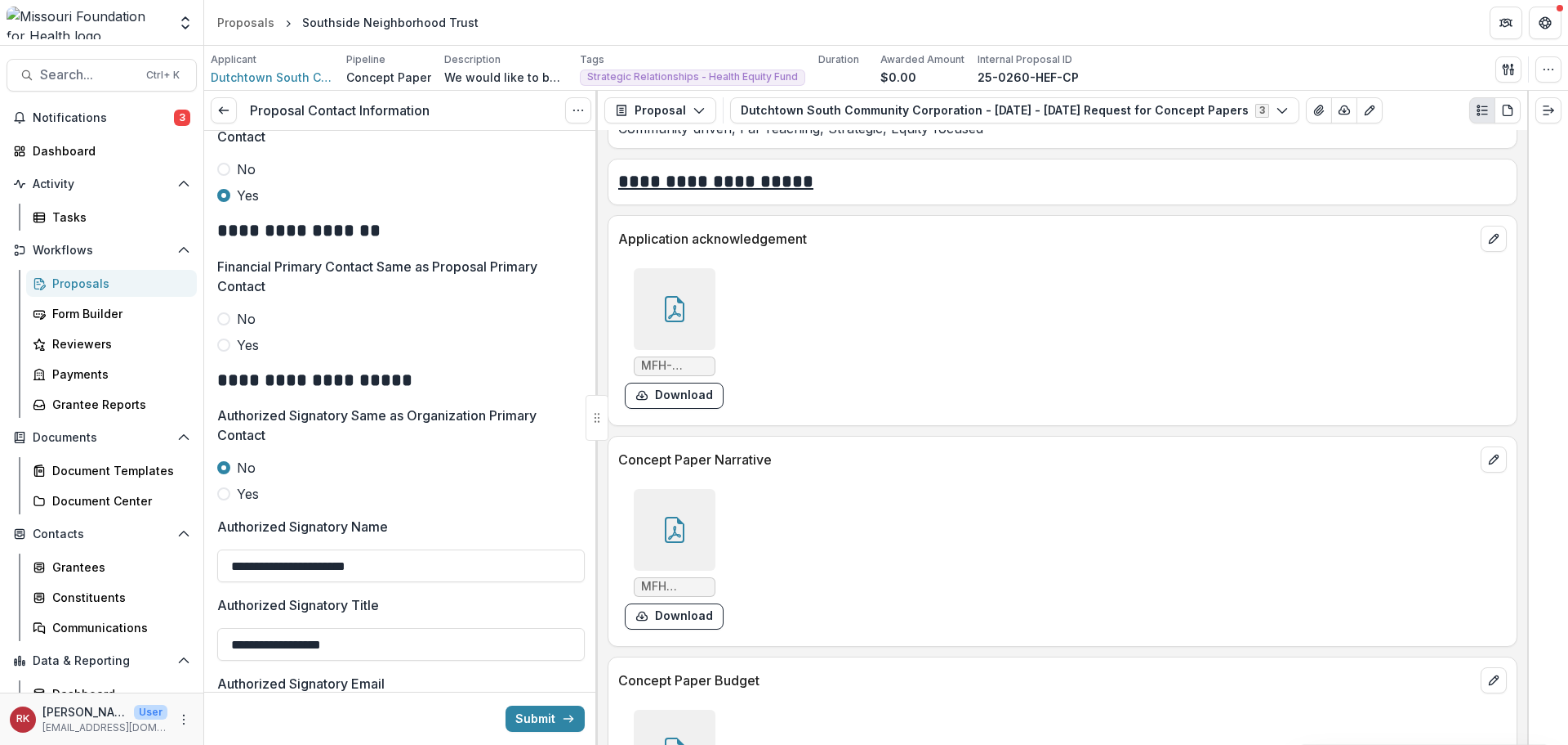
scroll to position [526, 0]
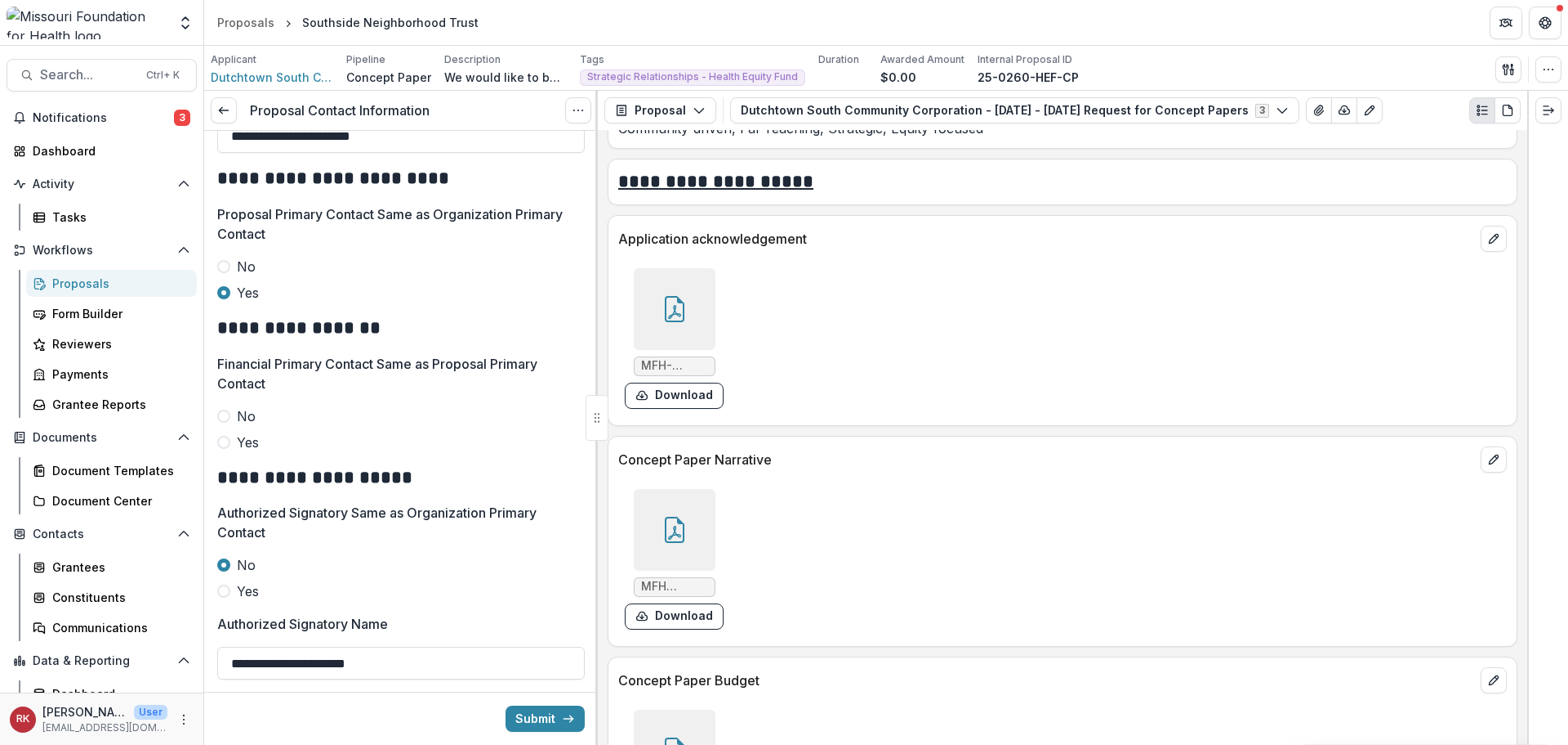
click at [665, 319] on icon at bounding box center [674, 309] width 20 height 26
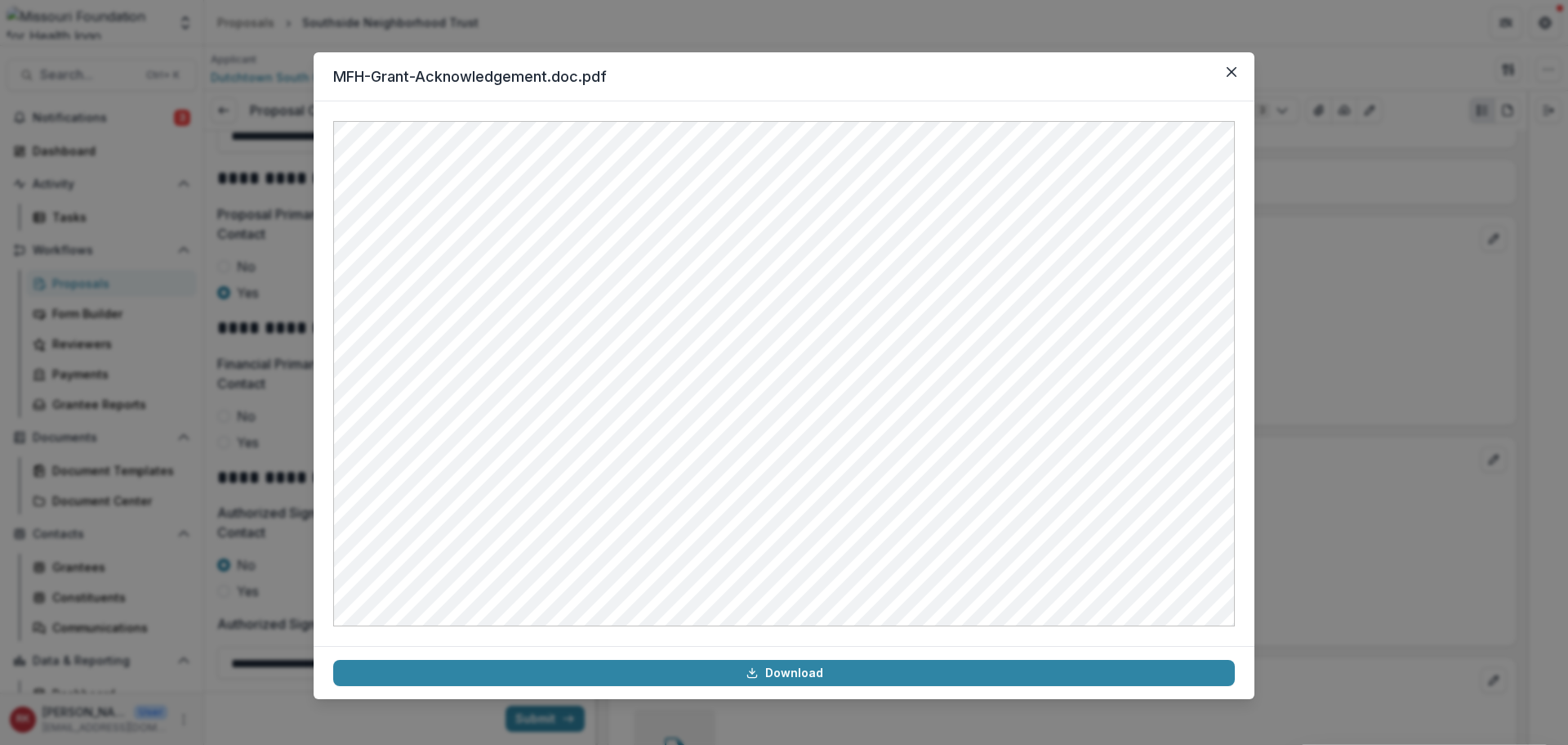
click at [1424, 316] on div "MFH-Grant-Acknowledgement.doc.pdf Download" at bounding box center [784, 372] width 1568 height 745
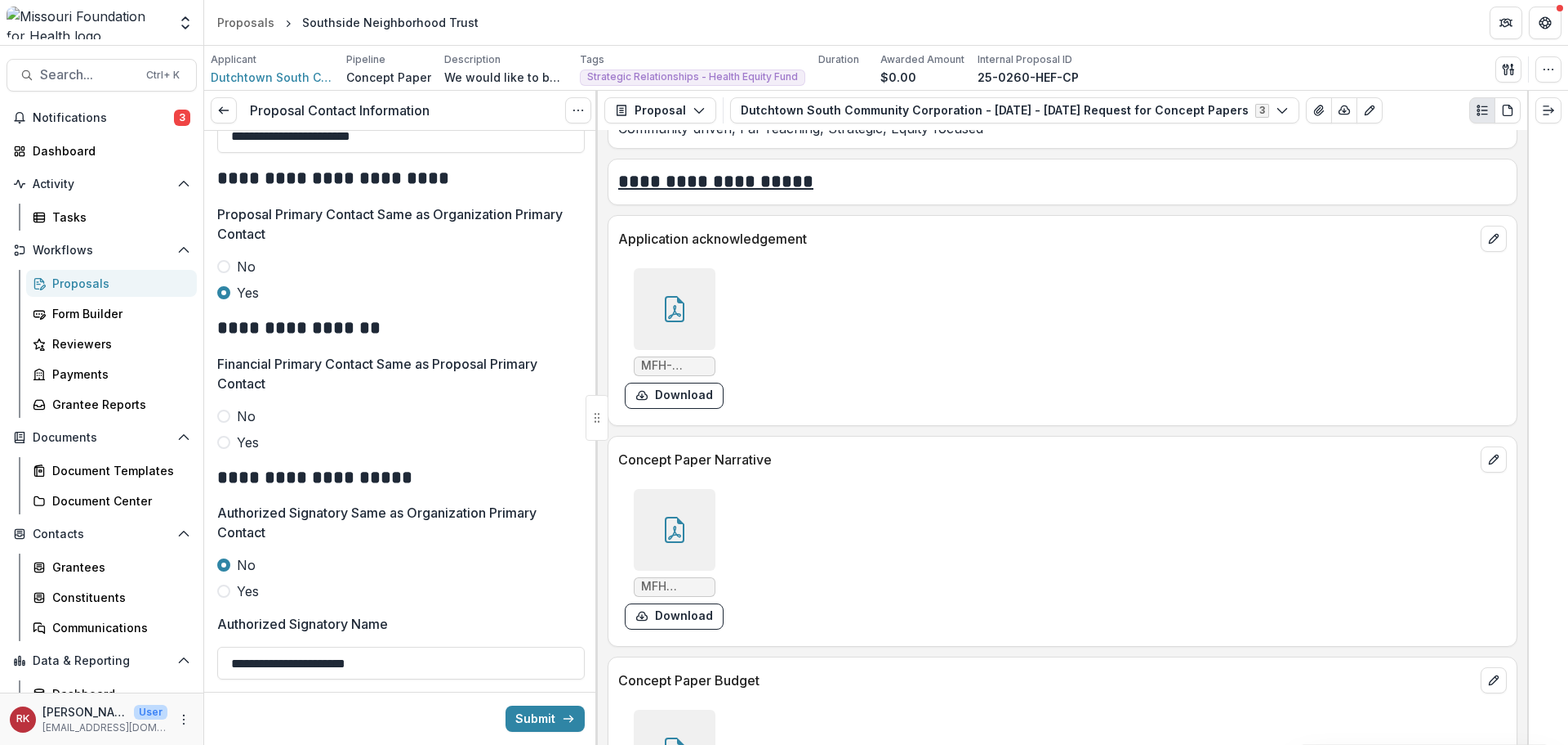
click at [223, 415] on span at bounding box center [224, 415] width 13 height 13
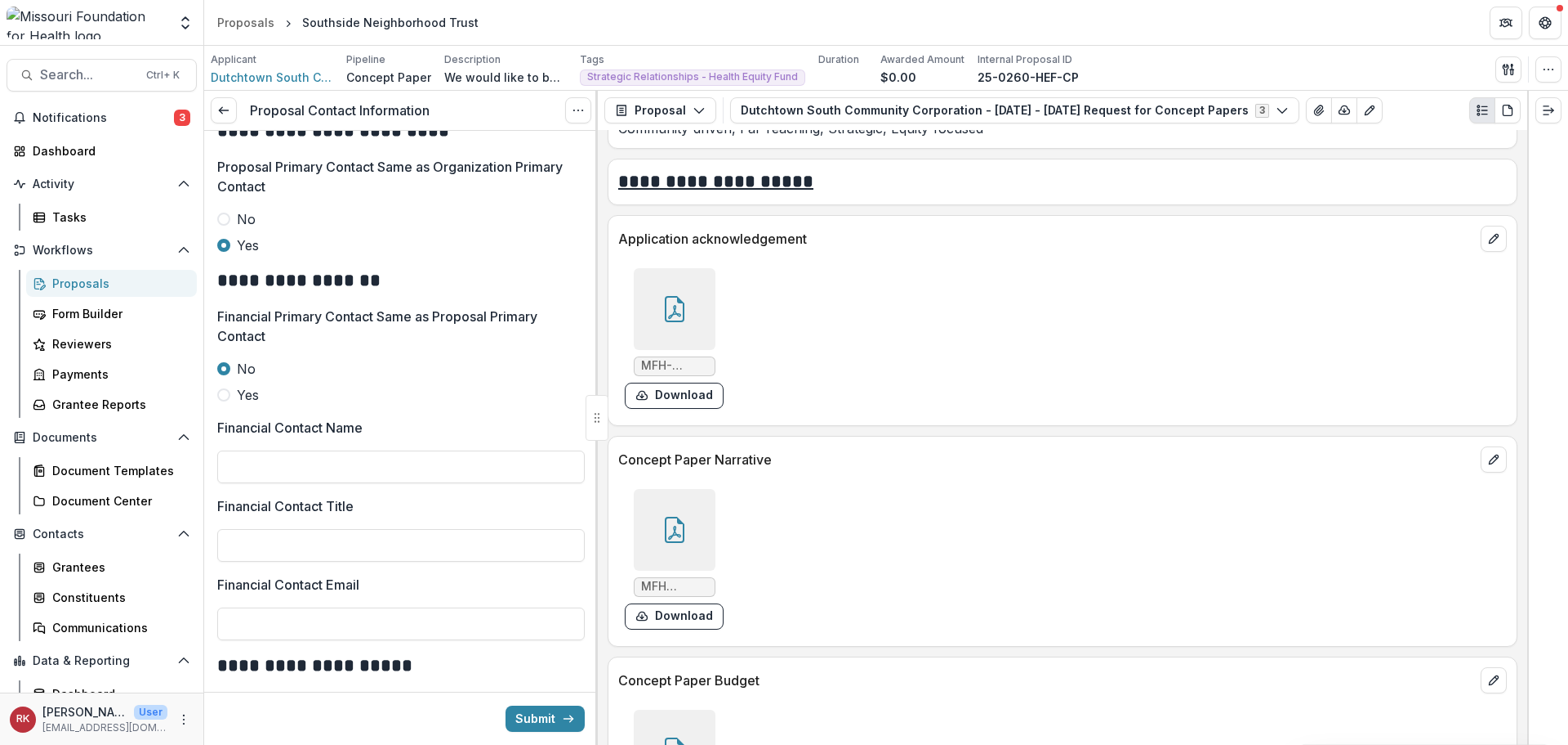
scroll to position [607, 0]
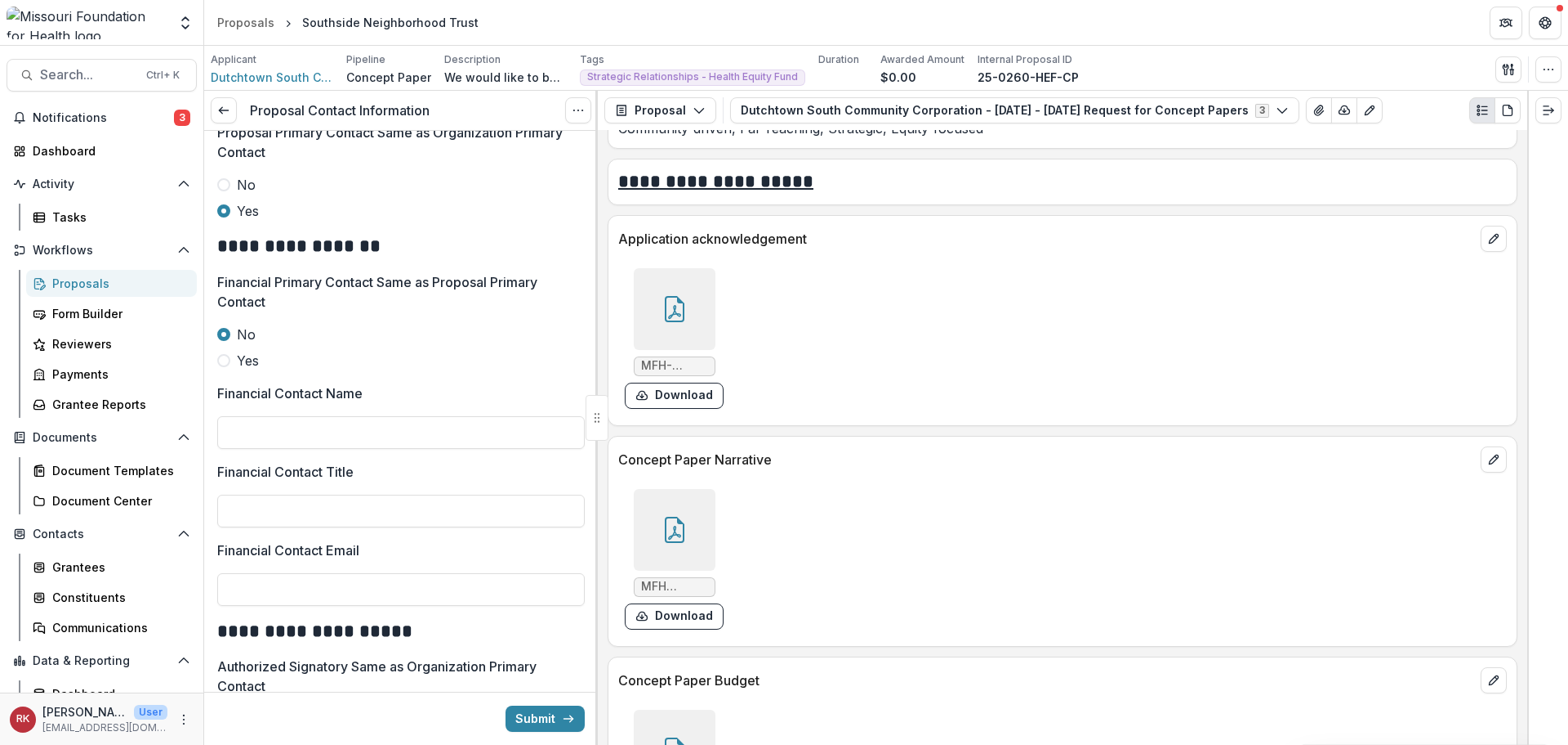
click at [683, 312] on icon at bounding box center [674, 309] width 26 height 26
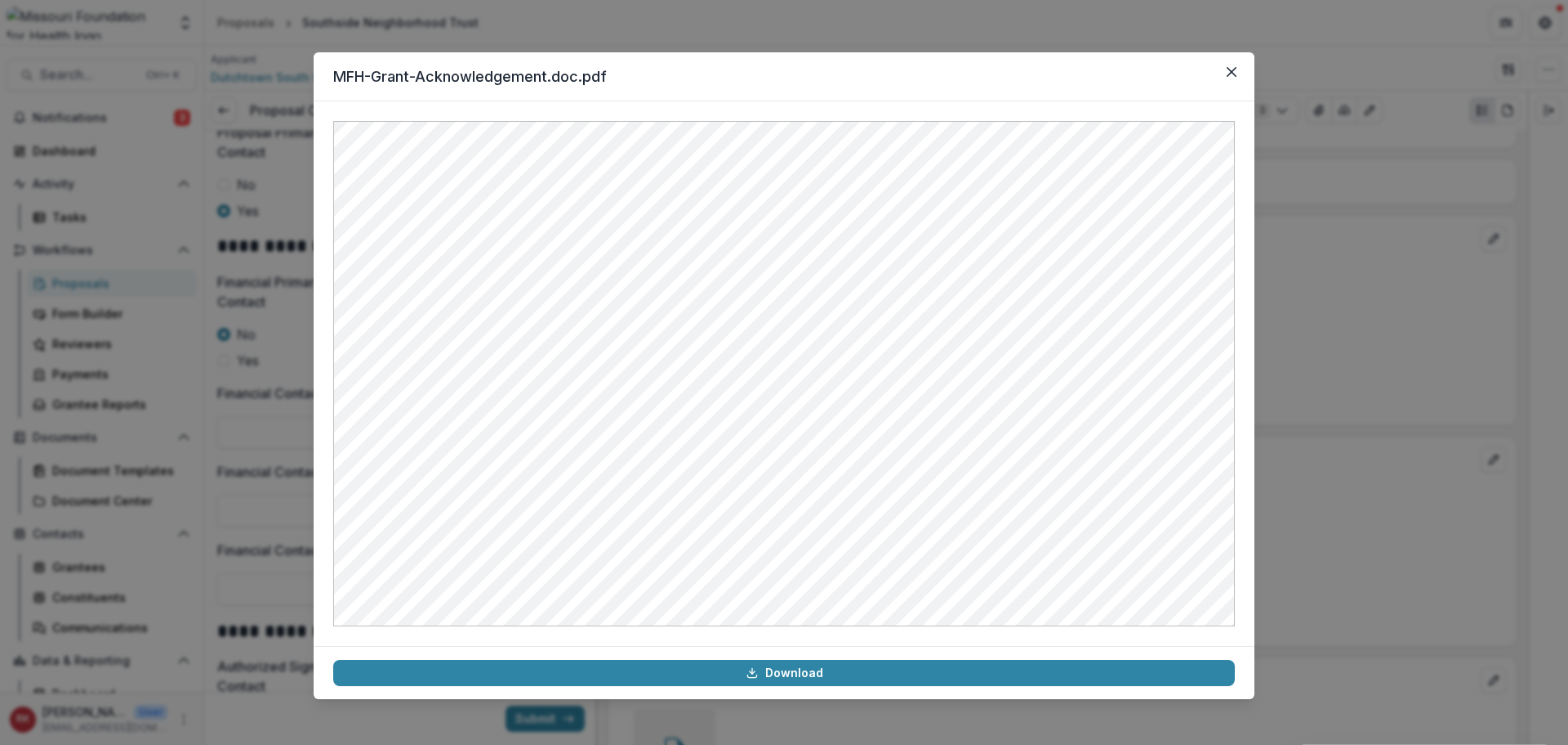
click at [1297, 440] on div "MFH-Grant-Acknowledgement.doc.pdf Download" at bounding box center [784, 372] width 1568 height 745
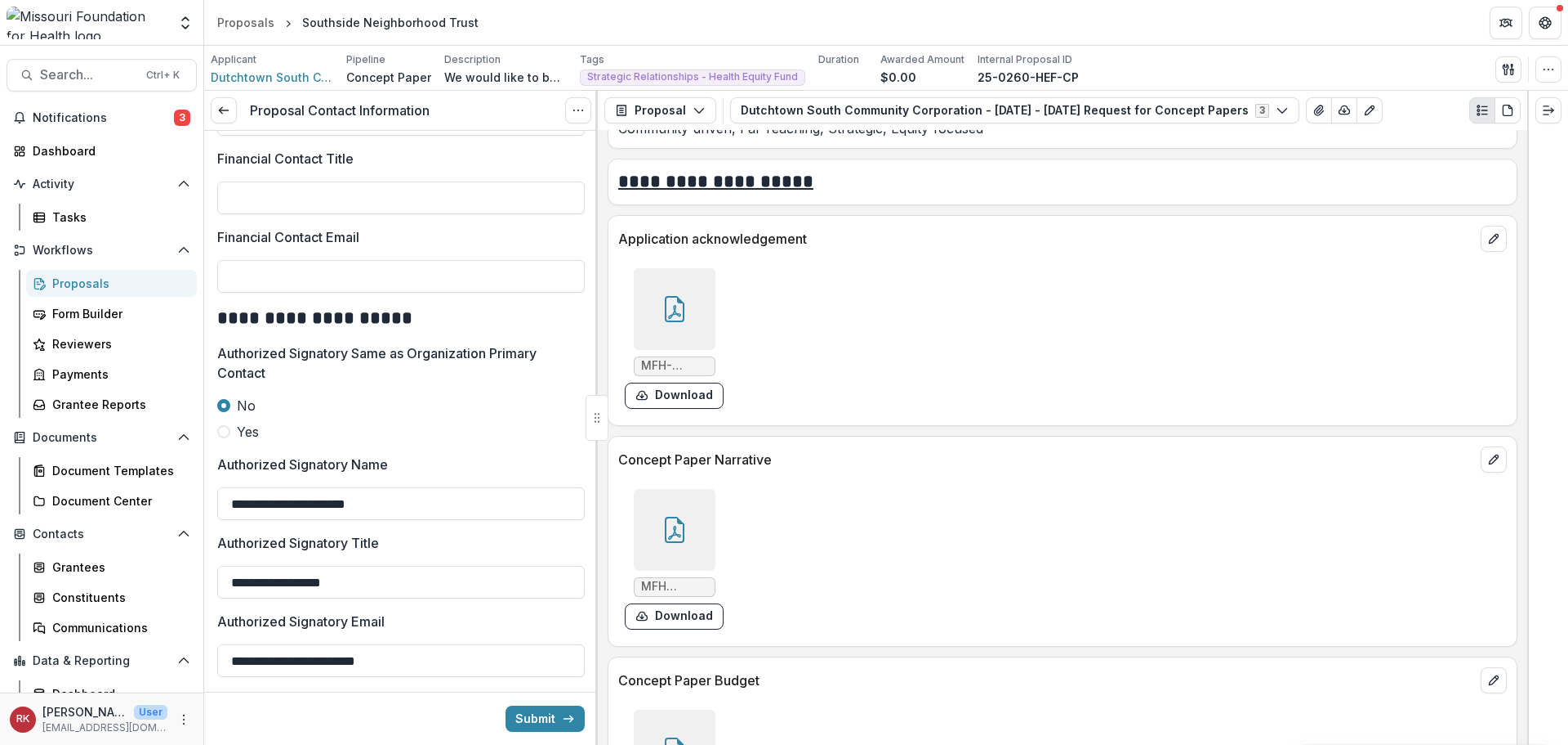
scroll to position [934, 0]
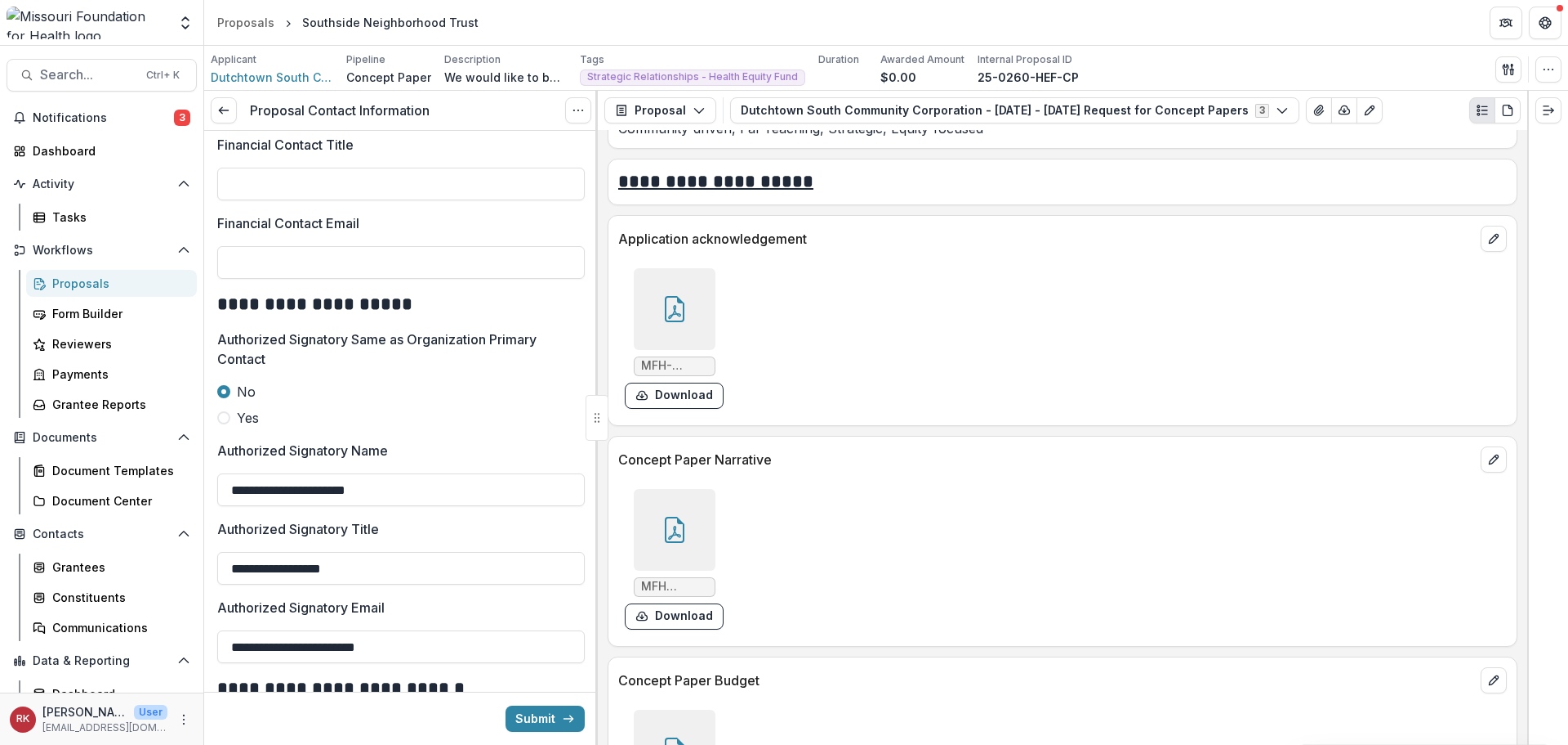
drag, startPoint x: 401, startPoint y: 493, endPoint x: 186, endPoint y: 484, distance: 215.2
click at [186, 484] on main "**********" at bounding box center [784, 395] width 1568 height 699
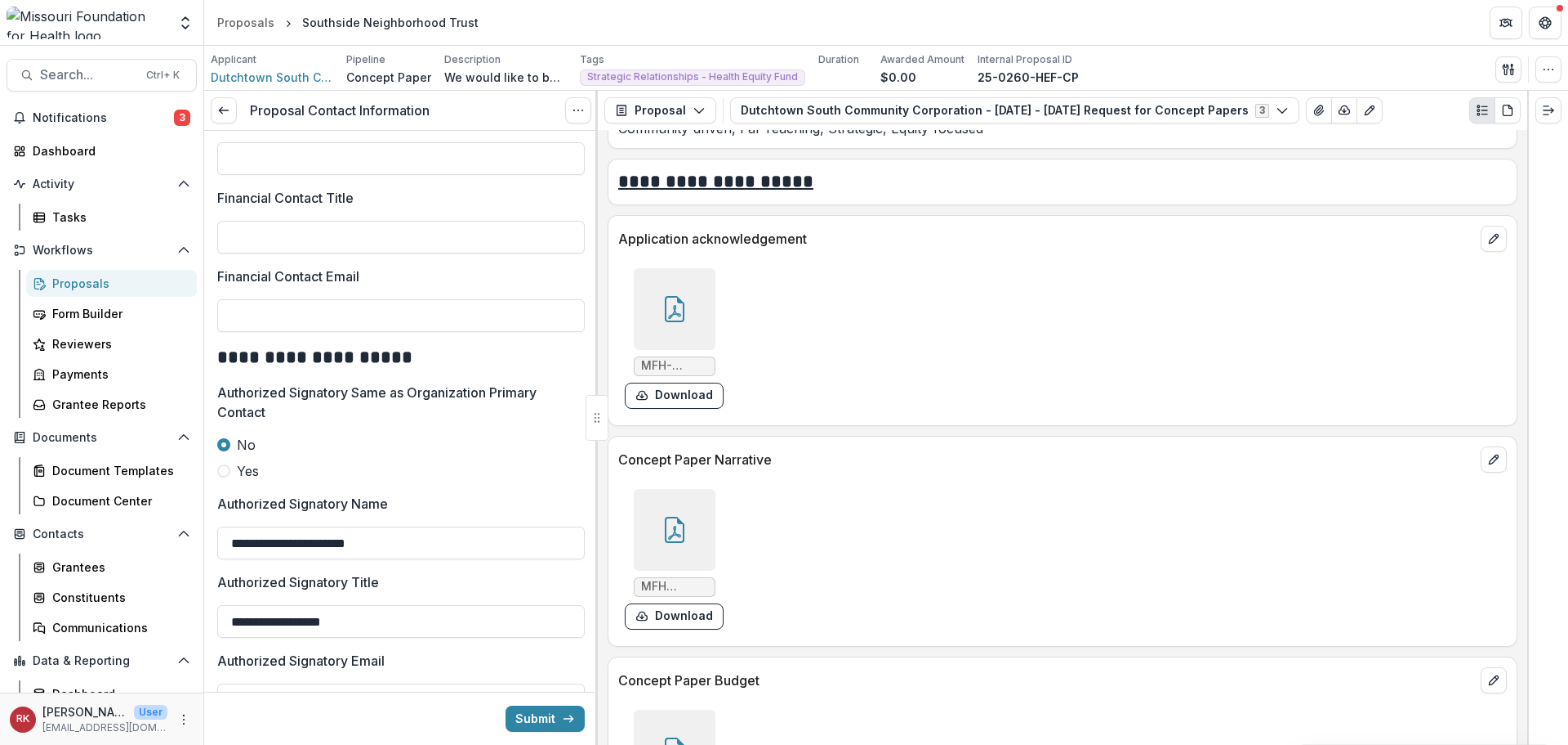
scroll to position [689, 0]
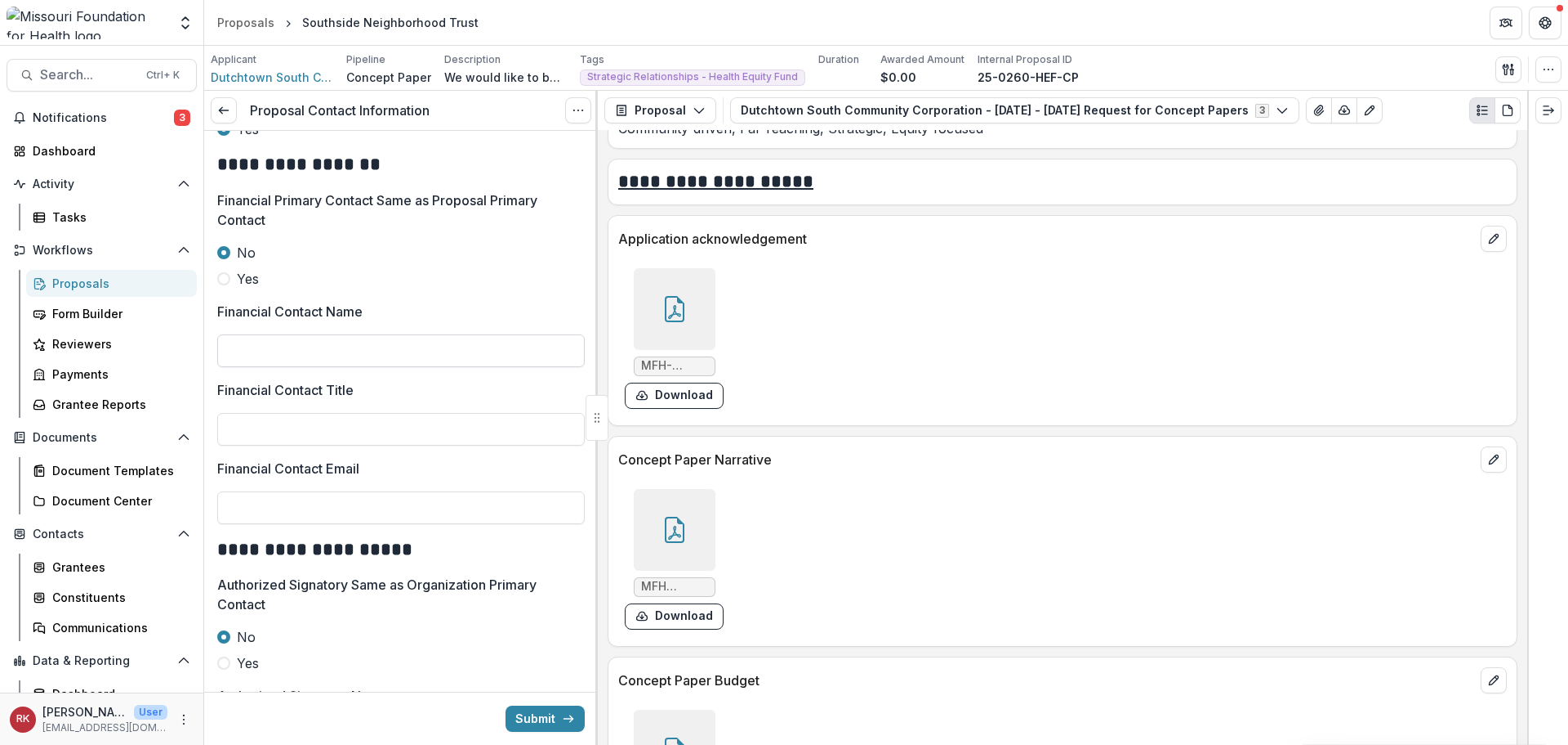
click at [291, 360] on input "Financial Contact Name" at bounding box center [401, 350] width 368 height 33
paste input "**********"
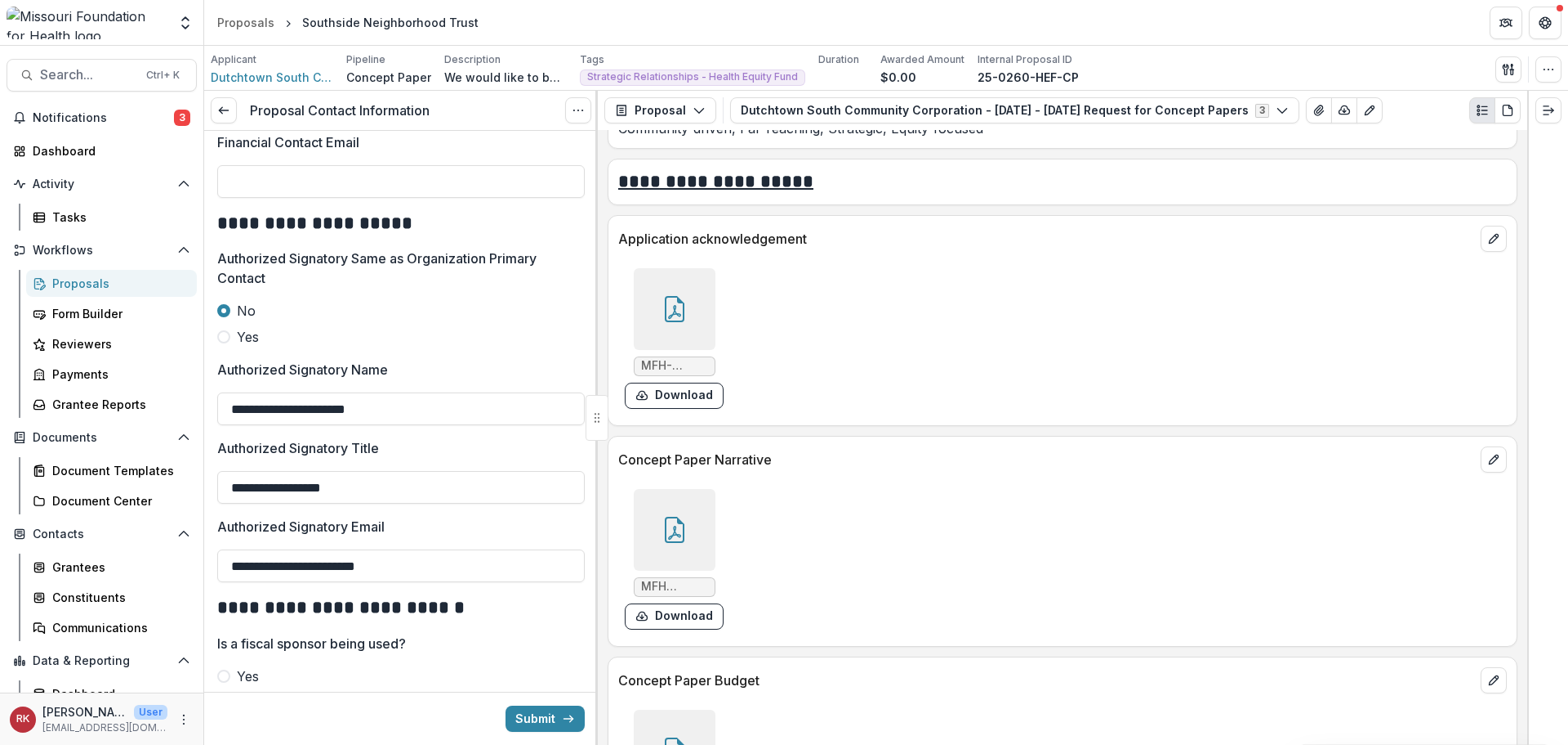
scroll to position [1016, 0]
type input "**********"
drag, startPoint x: 387, startPoint y: 491, endPoint x: 219, endPoint y: 451, distance: 172.7
click at [219, 451] on div "**********" at bounding box center [401, 469] width 368 height 65
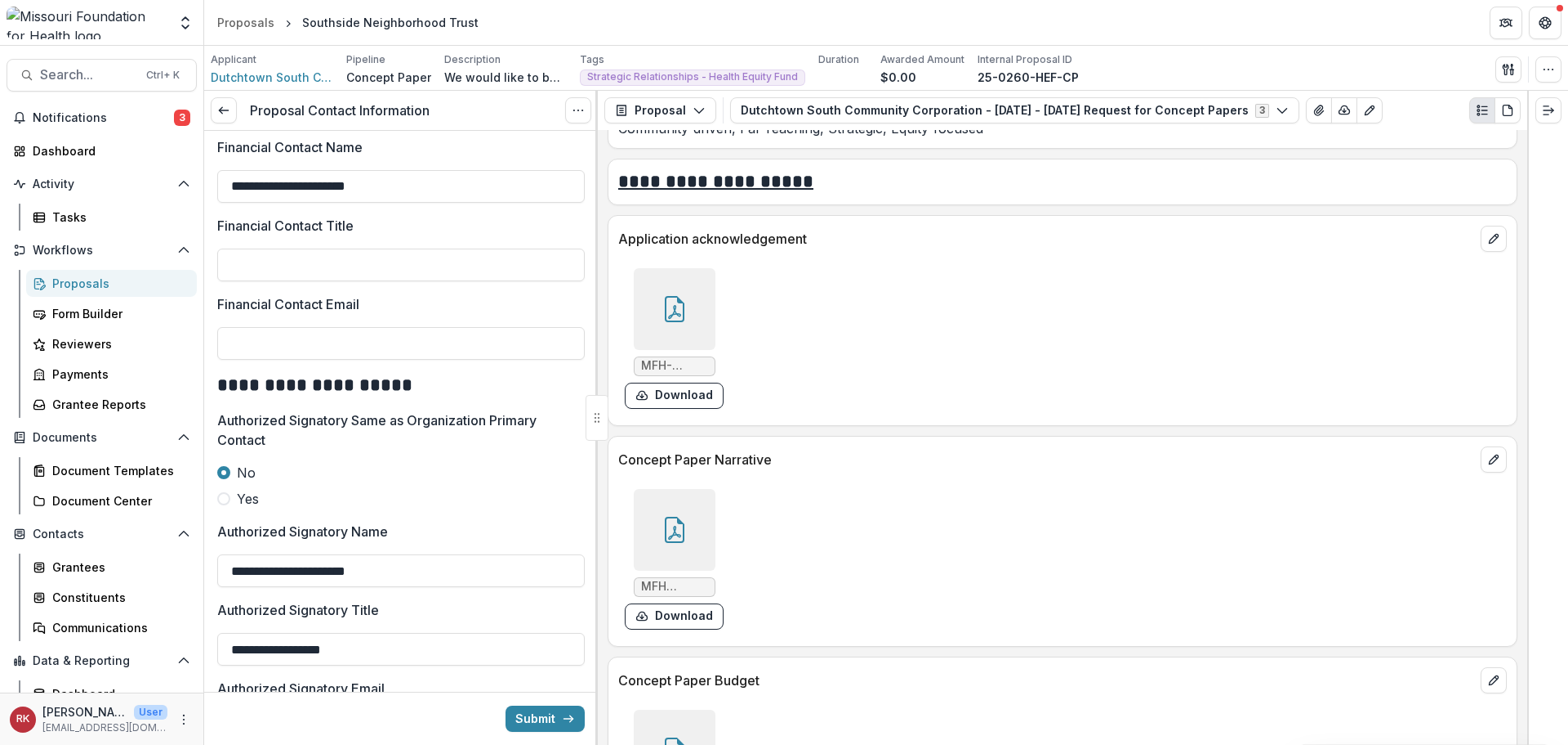
scroll to position [853, 0]
click at [285, 268] on input "Financial Contact Title" at bounding box center [401, 265] width 368 height 33
paste input "**********"
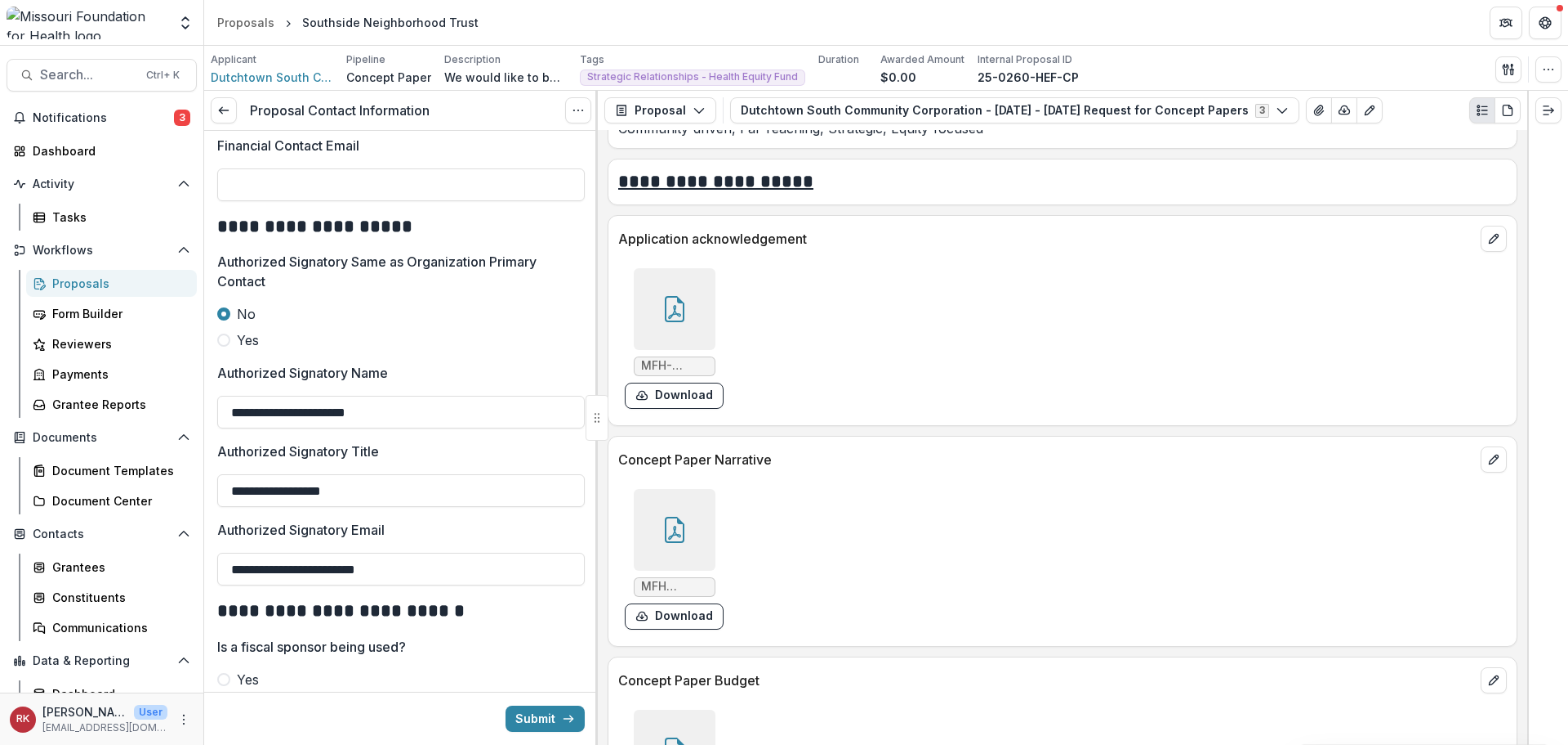
scroll to position [1016, 0]
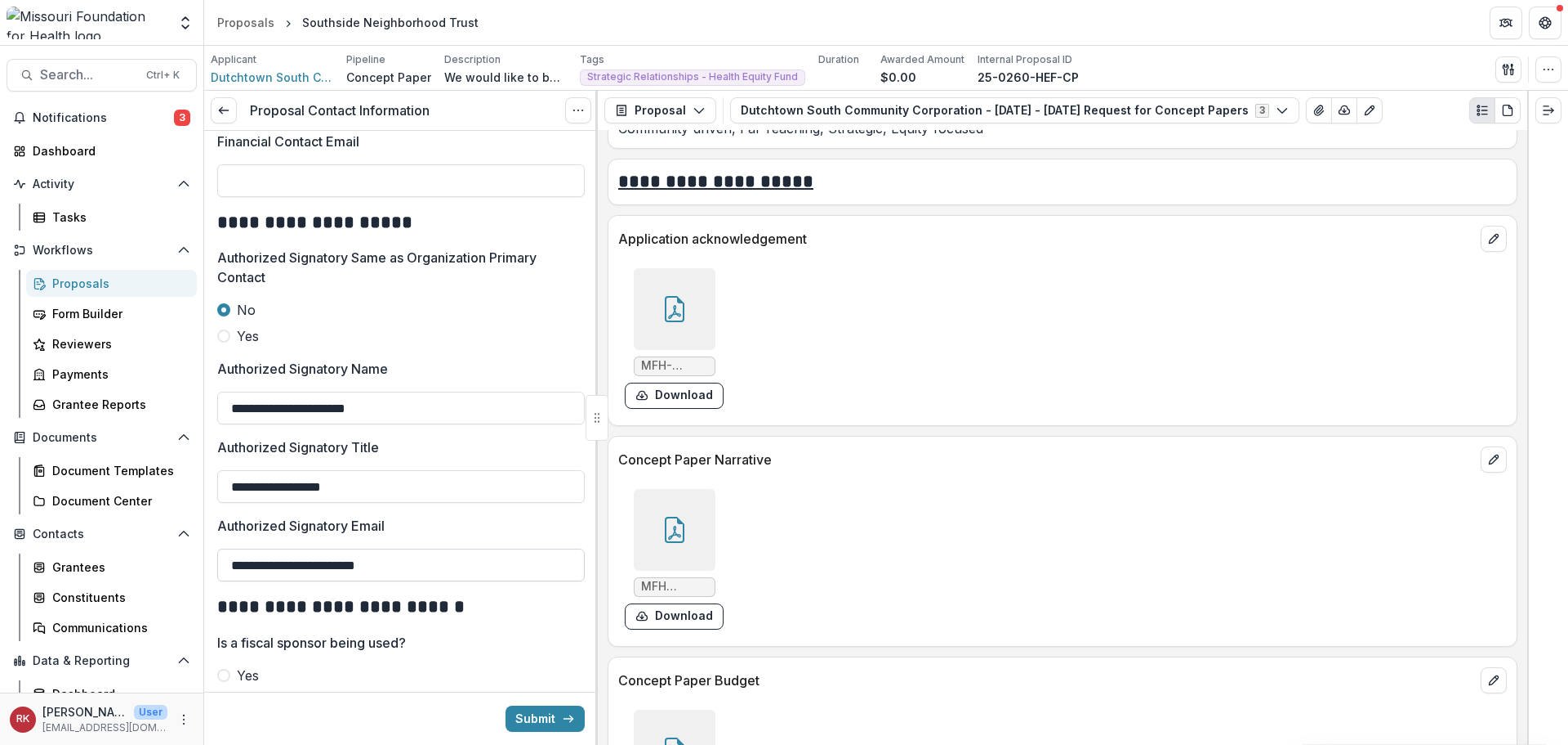
type input "**********"
drag, startPoint x: 413, startPoint y: 571, endPoint x: 185, endPoint y: 558, distance: 228.4
click at [185, 558] on main "**********" at bounding box center [784, 395] width 1568 height 699
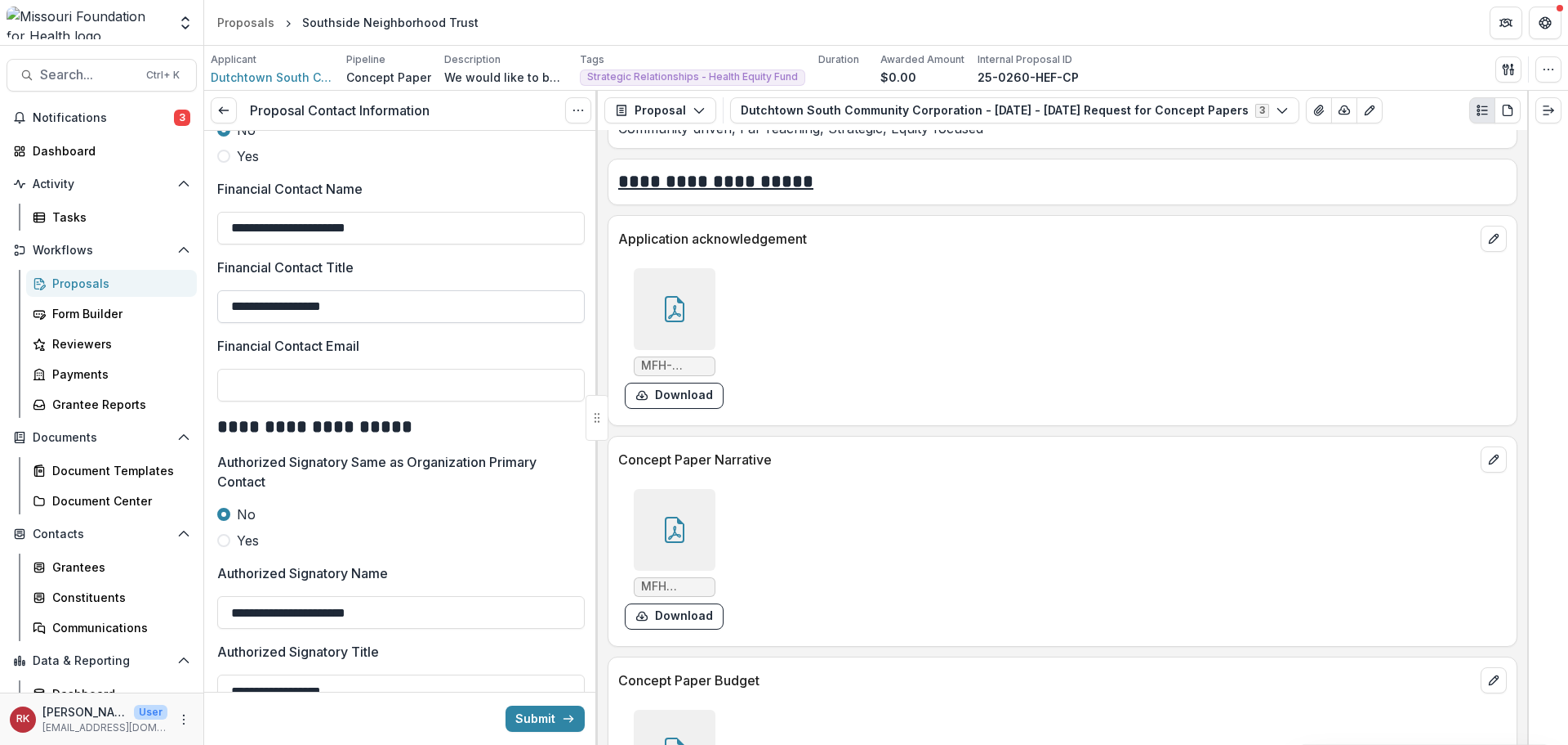
scroll to position [771, 0]
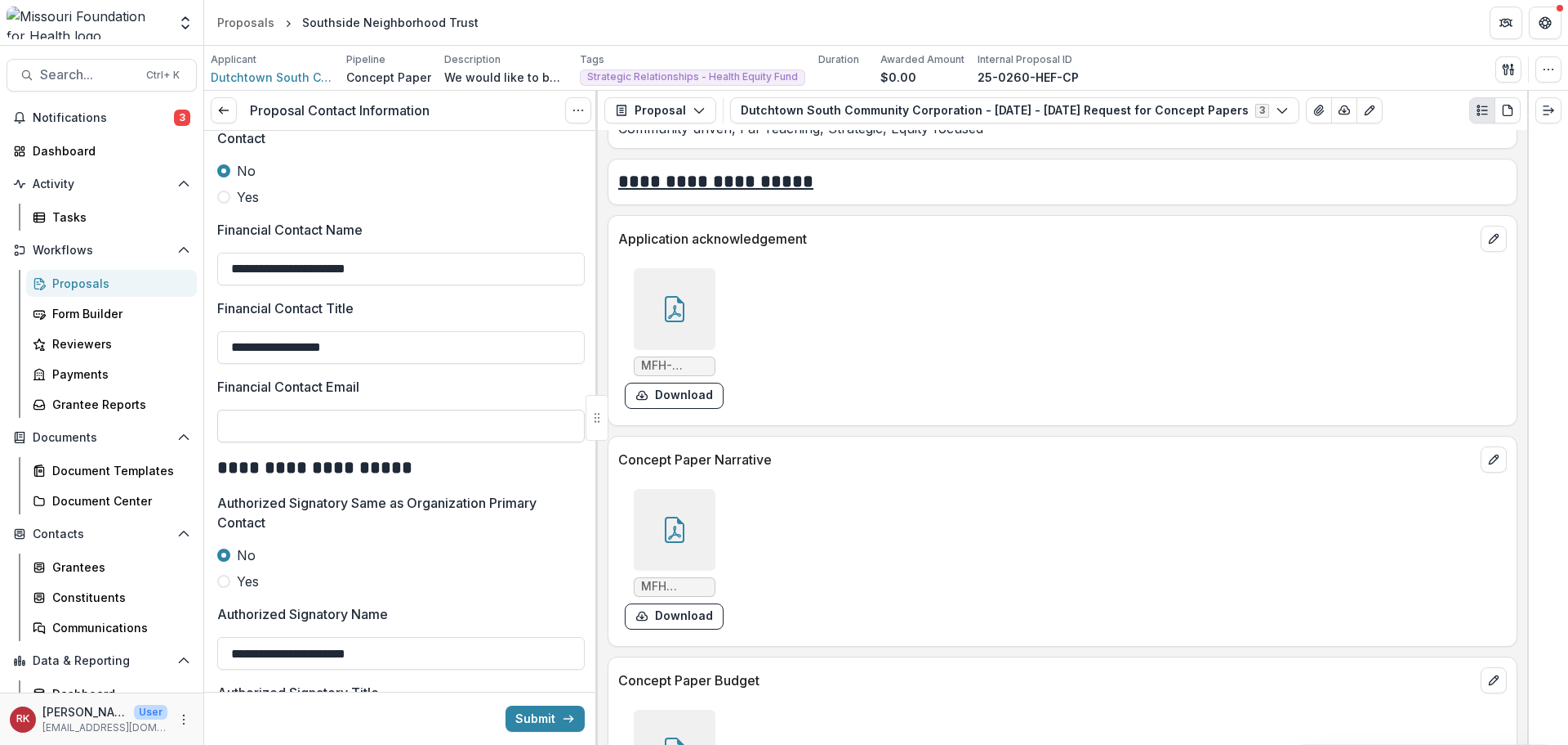
click at [270, 422] on input "Financial Contact Email" at bounding box center [401, 426] width 368 height 33
paste input "**********"
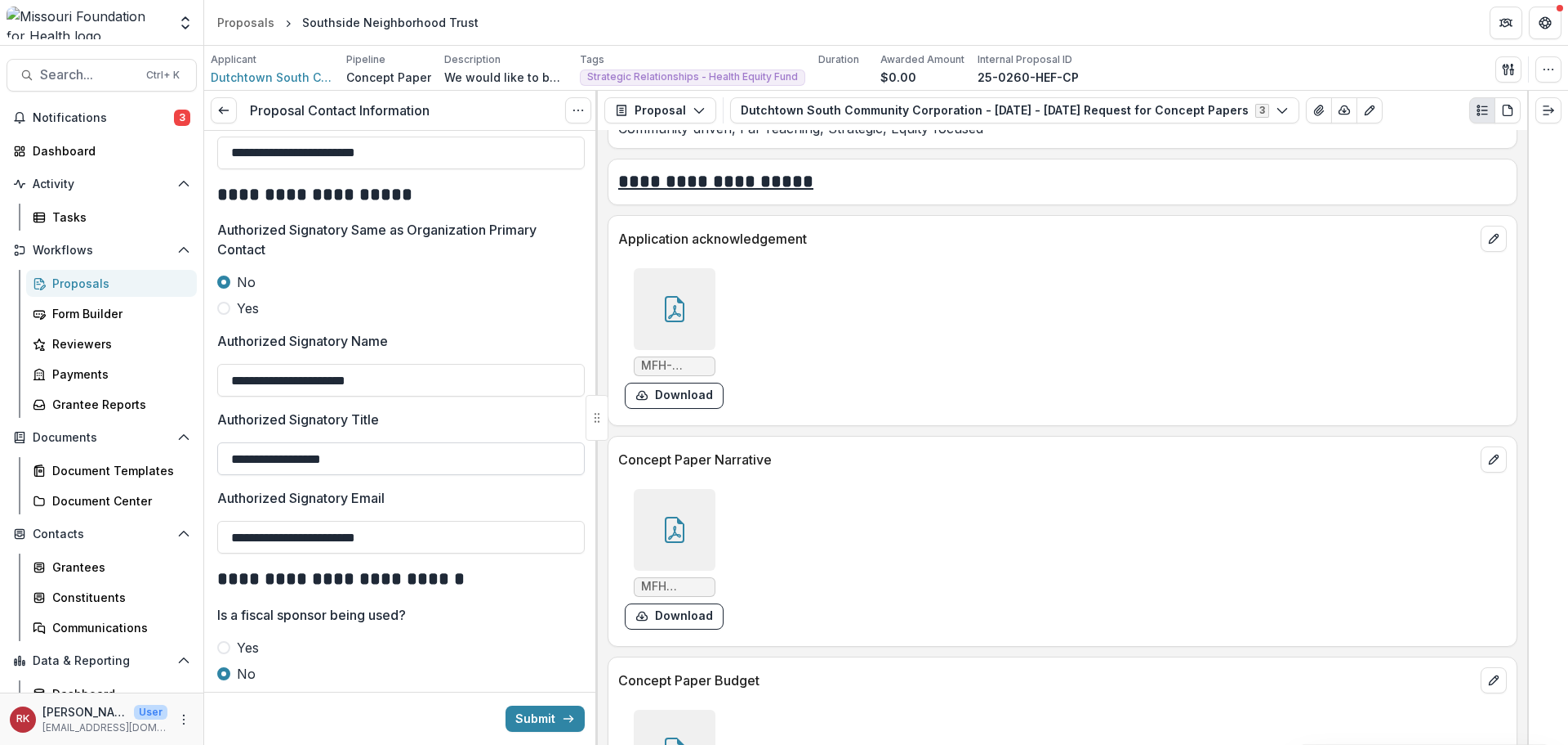
scroll to position [1088, 0]
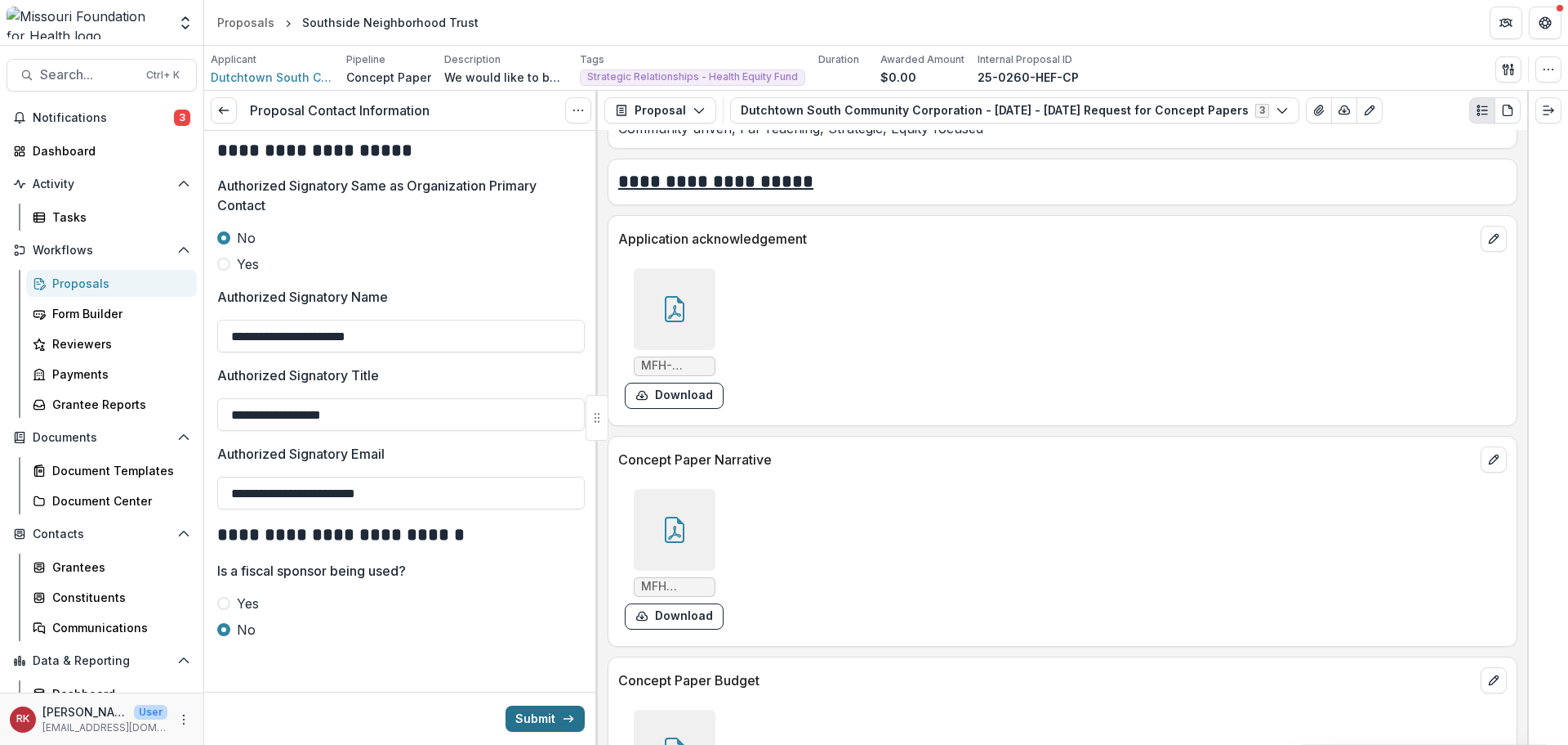
type input "**********"
click at [515, 715] on button "Submit" at bounding box center [544, 718] width 79 height 26
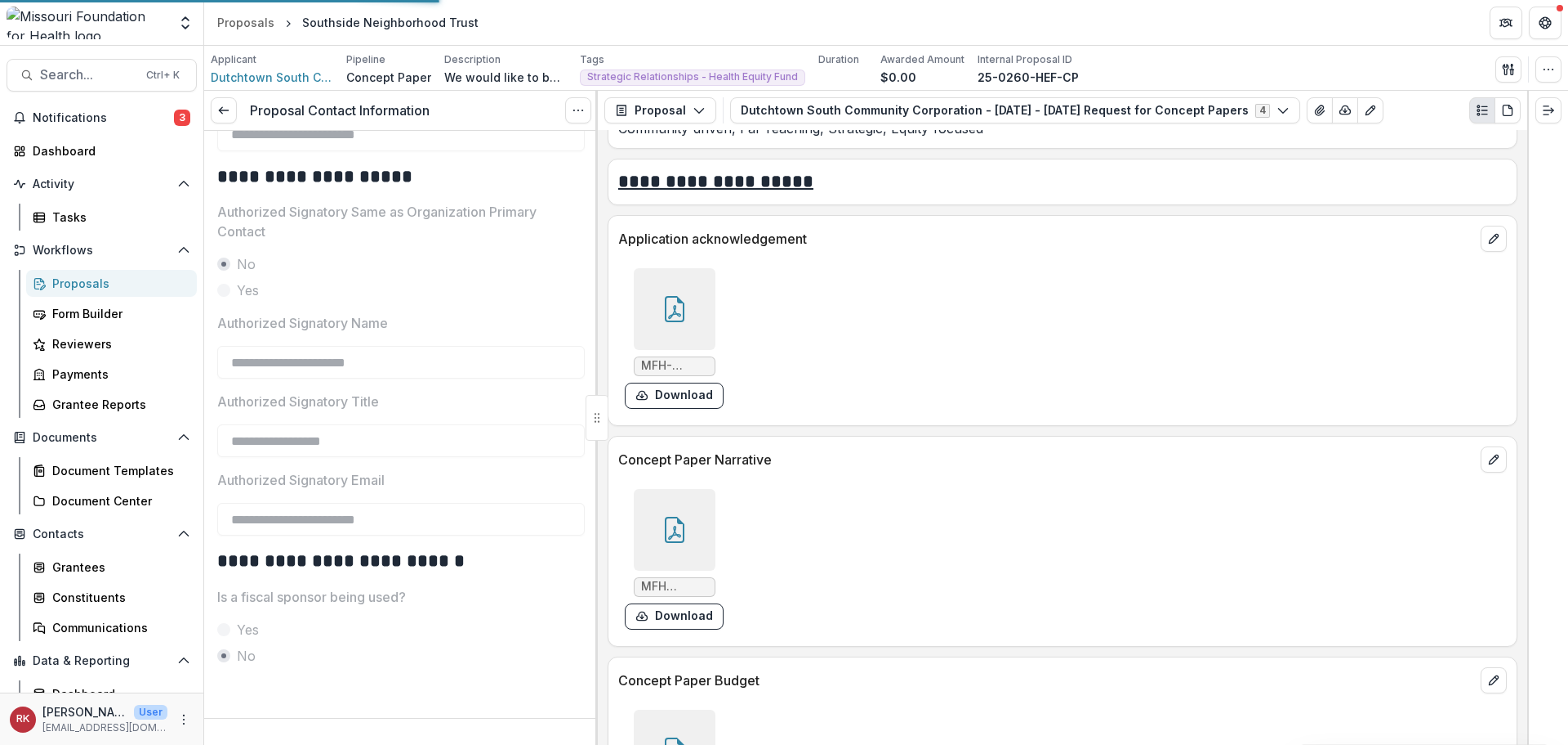
scroll to position [1062, 0]
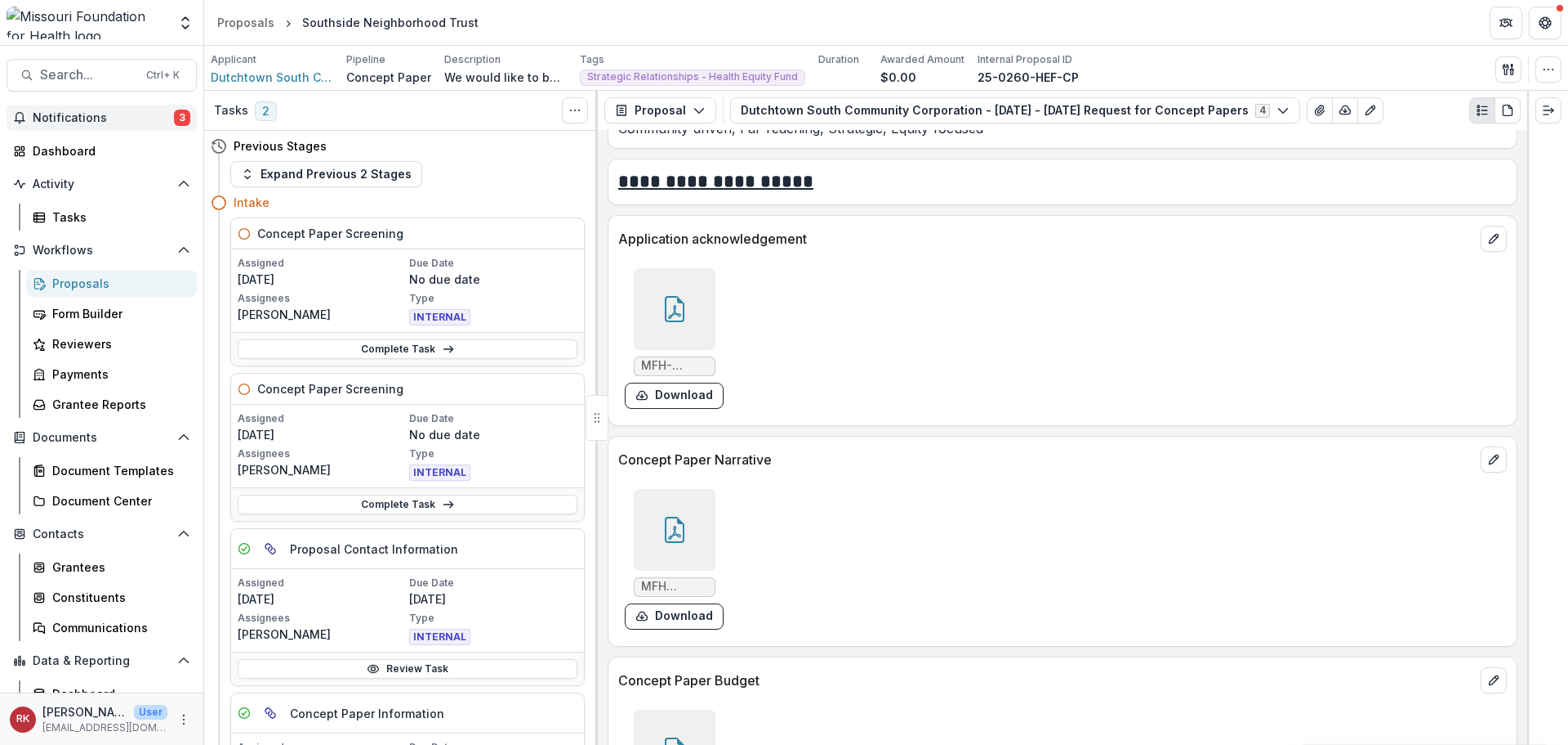
click at [134, 123] on span "Notifications" at bounding box center [103, 118] width 141 height 14
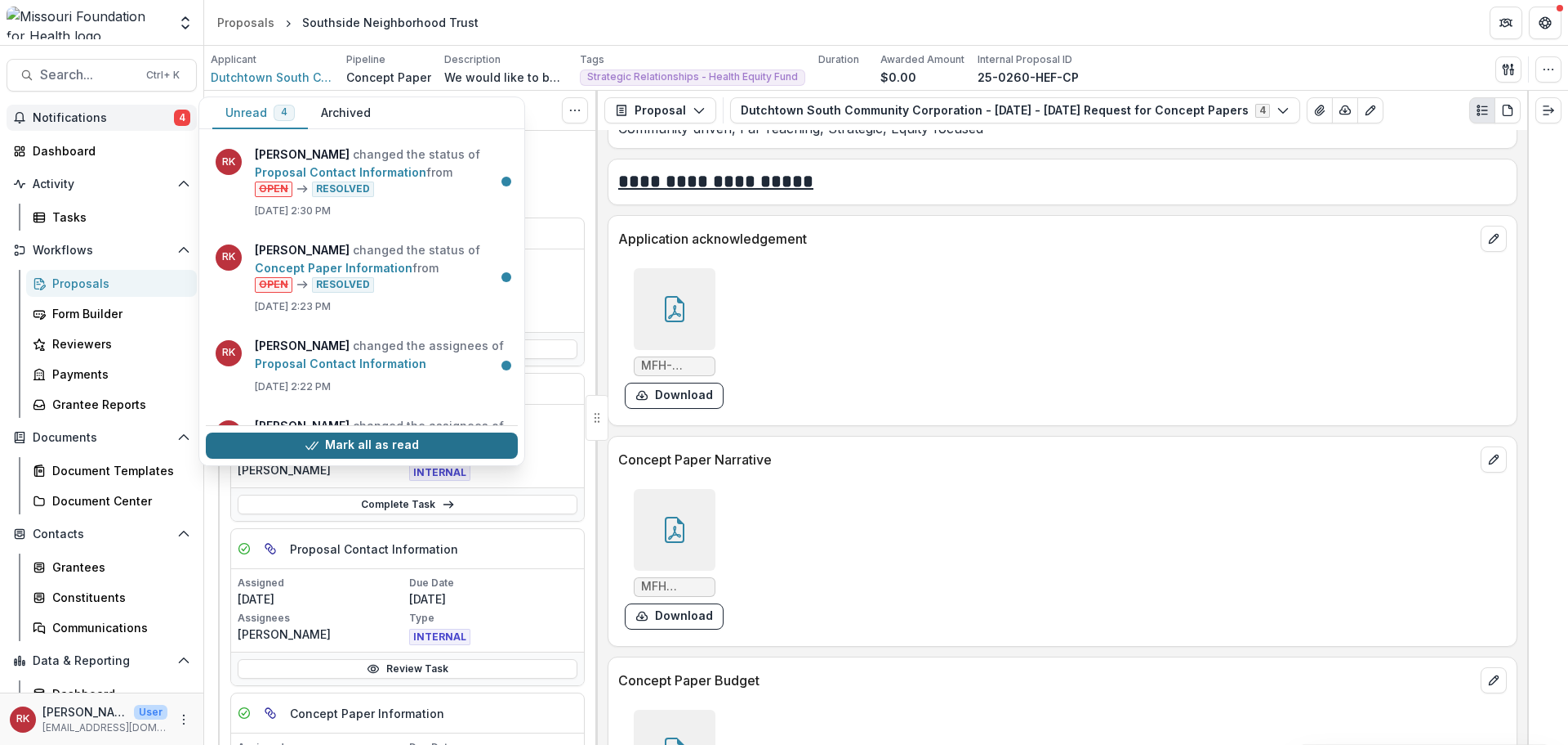
click at [330, 448] on button "Mark all as read" at bounding box center [361, 446] width 312 height 26
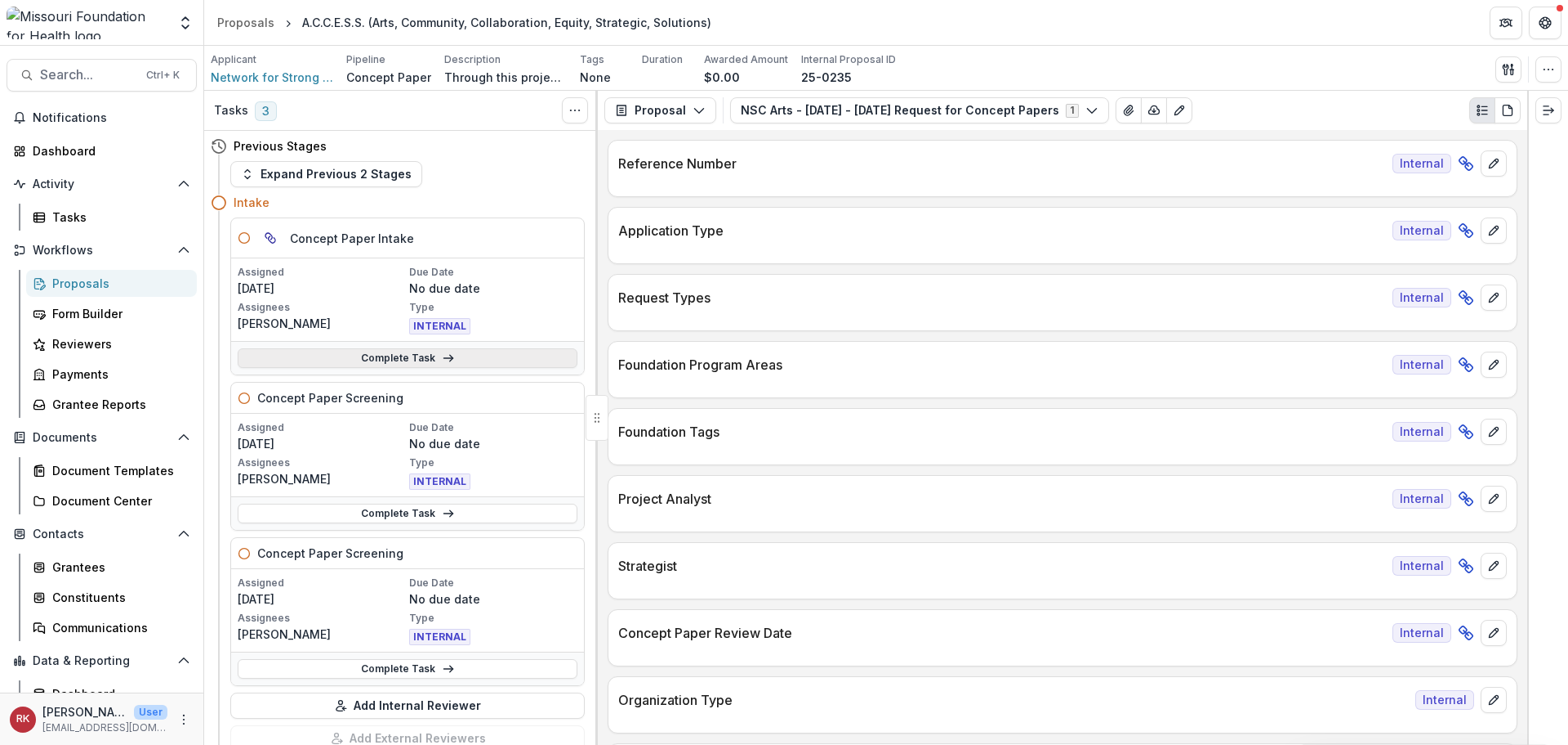
click at [405, 348] on link "Complete Task" at bounding box center [407, 357] width 340 height 20
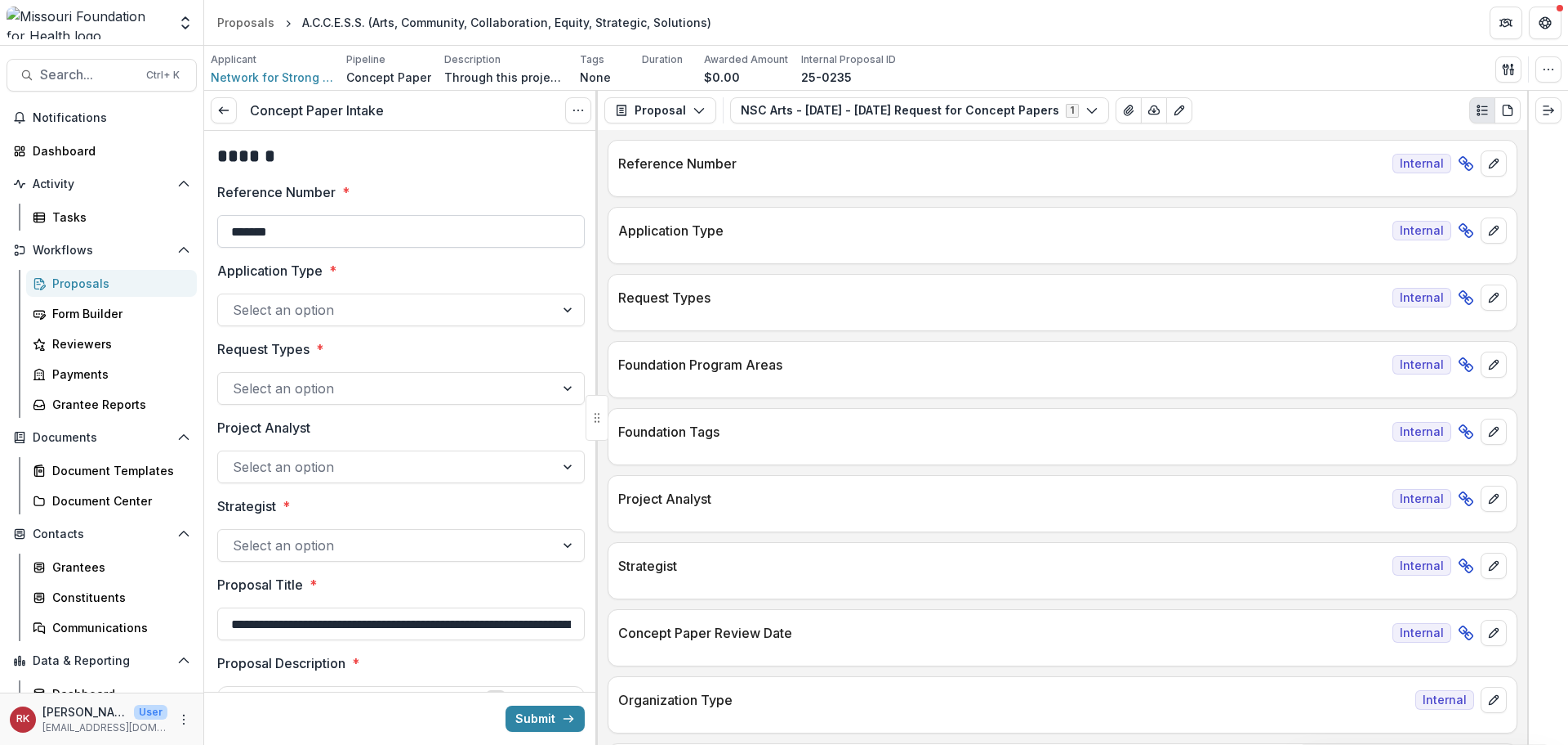
click at [351, 229] on input "*******" at bounding box center [401, 232] width 368 height 33
type input "**********"
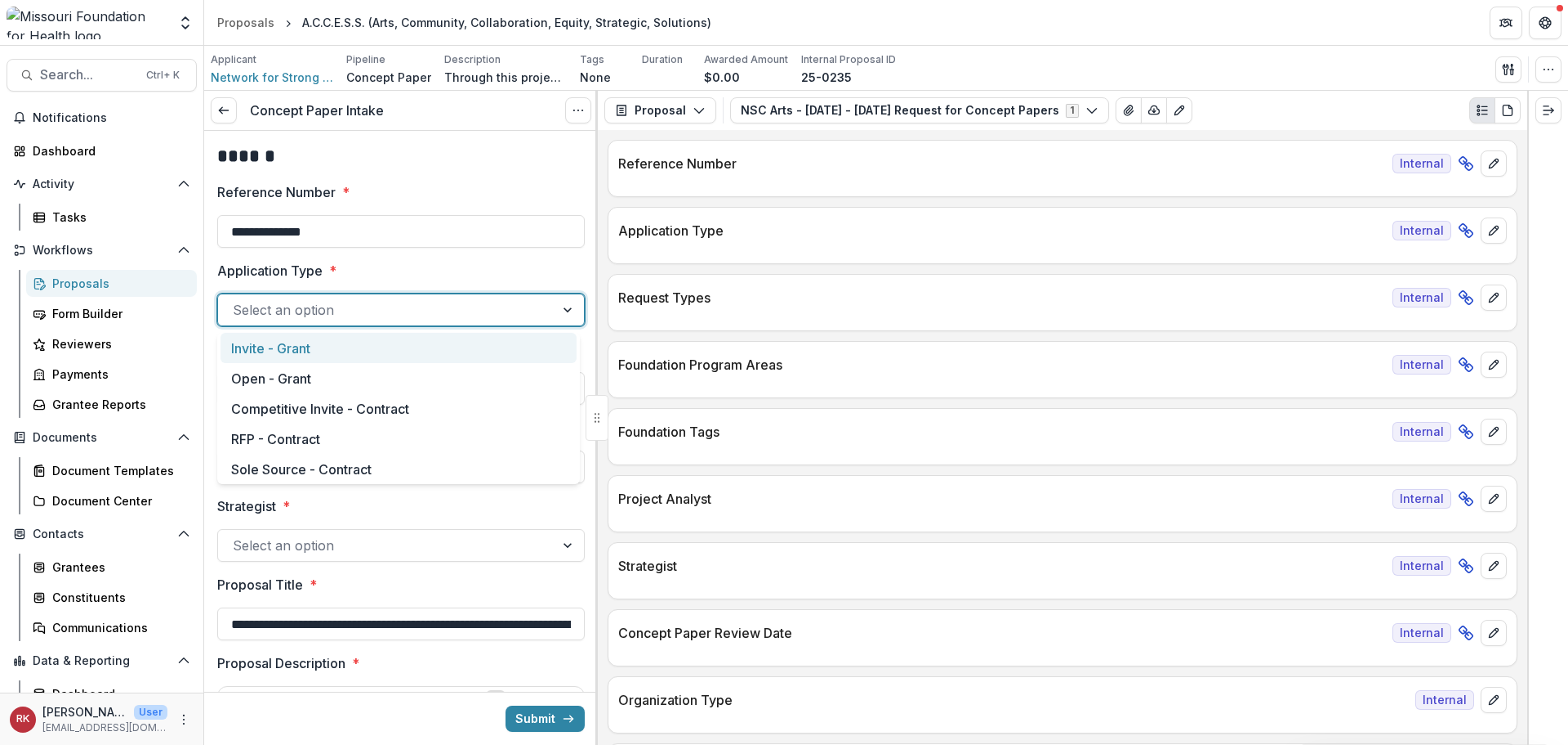
click at [314, 324] on div "Select an option" at bounding box center [401, 310] width 368 height 33
click at [264, 376] on div "Open - Grant" at bounding box center [398, 377] width 356 height 30
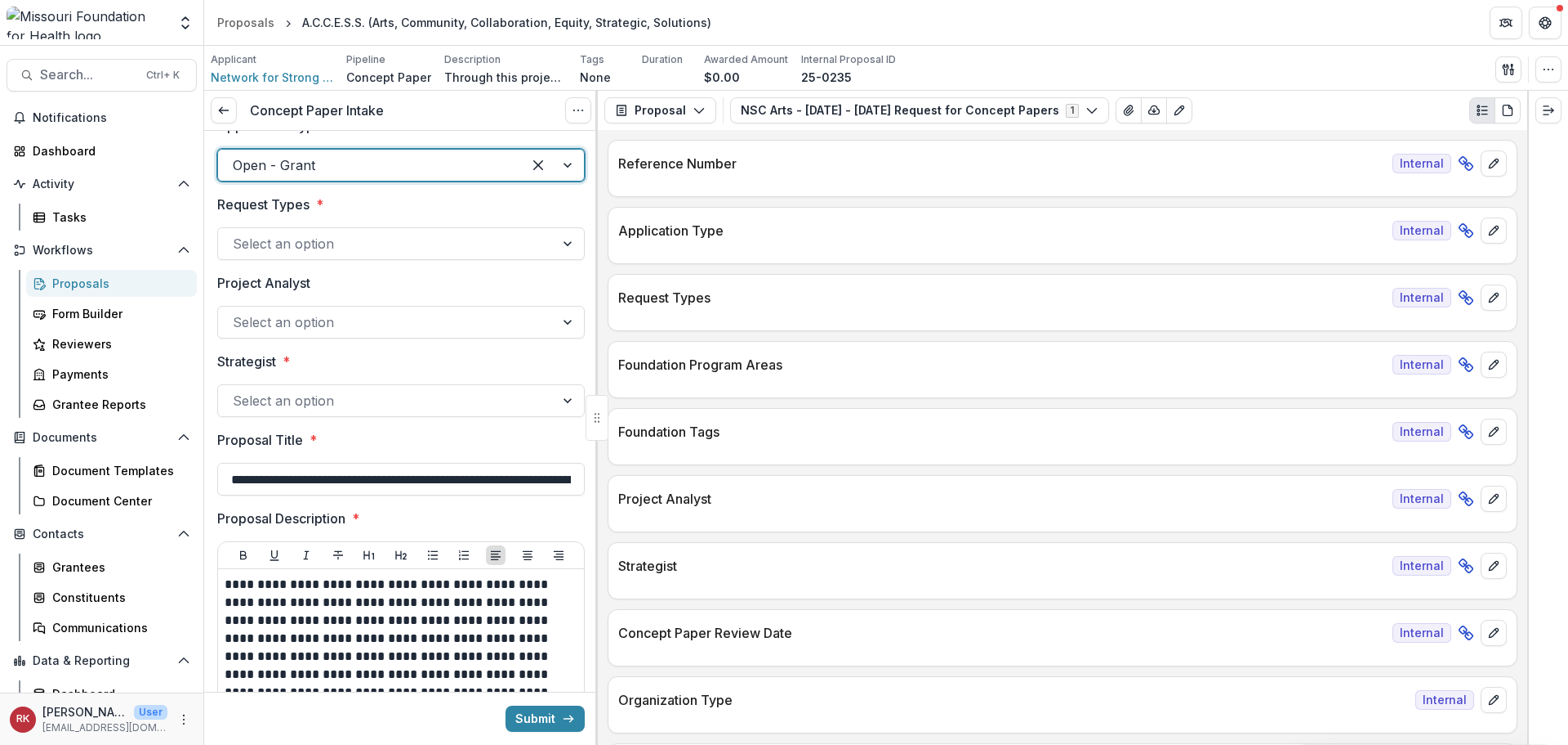
scroll to position [163, 0]
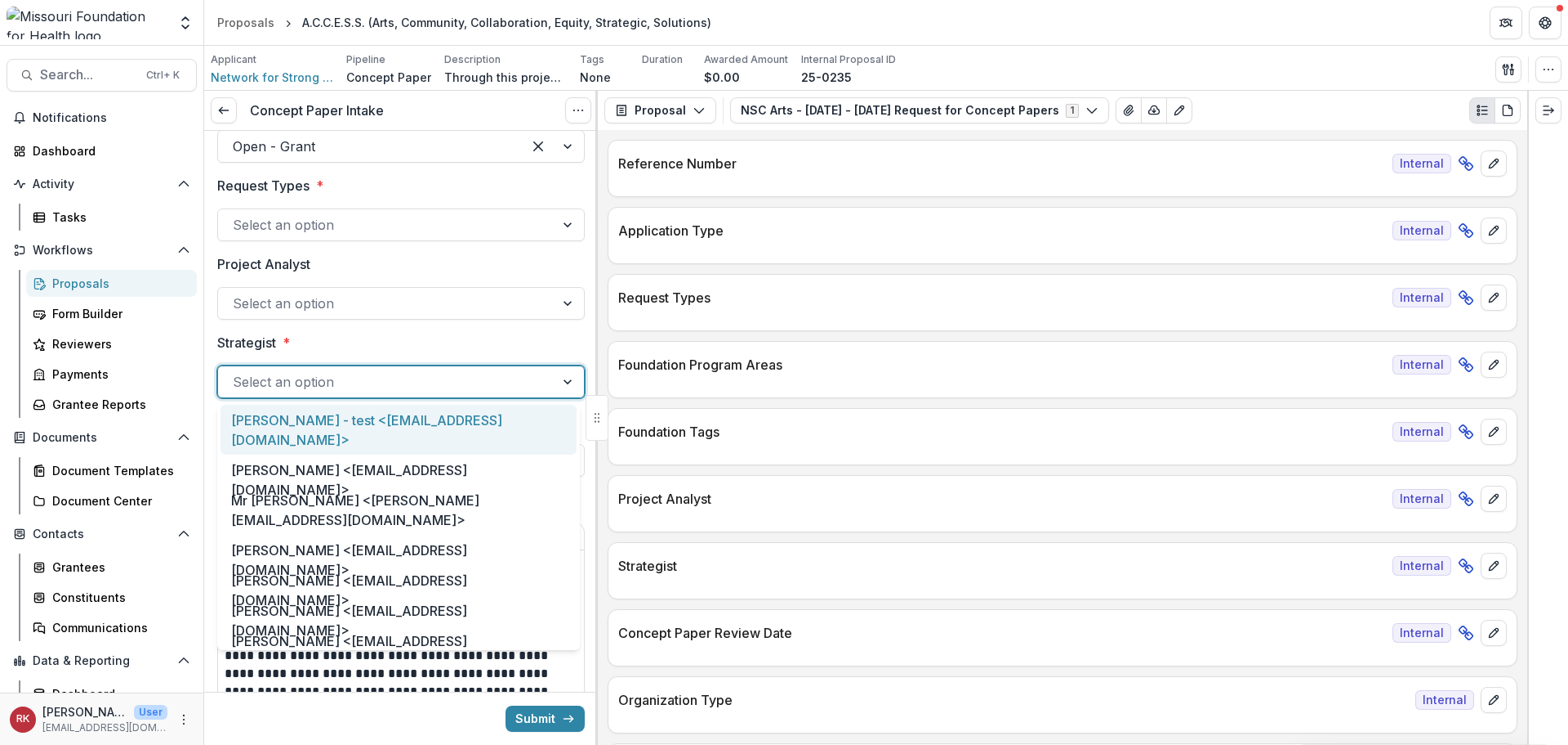
click at [264, 391] on div at bounding box center [387, 382] width 307 height 23
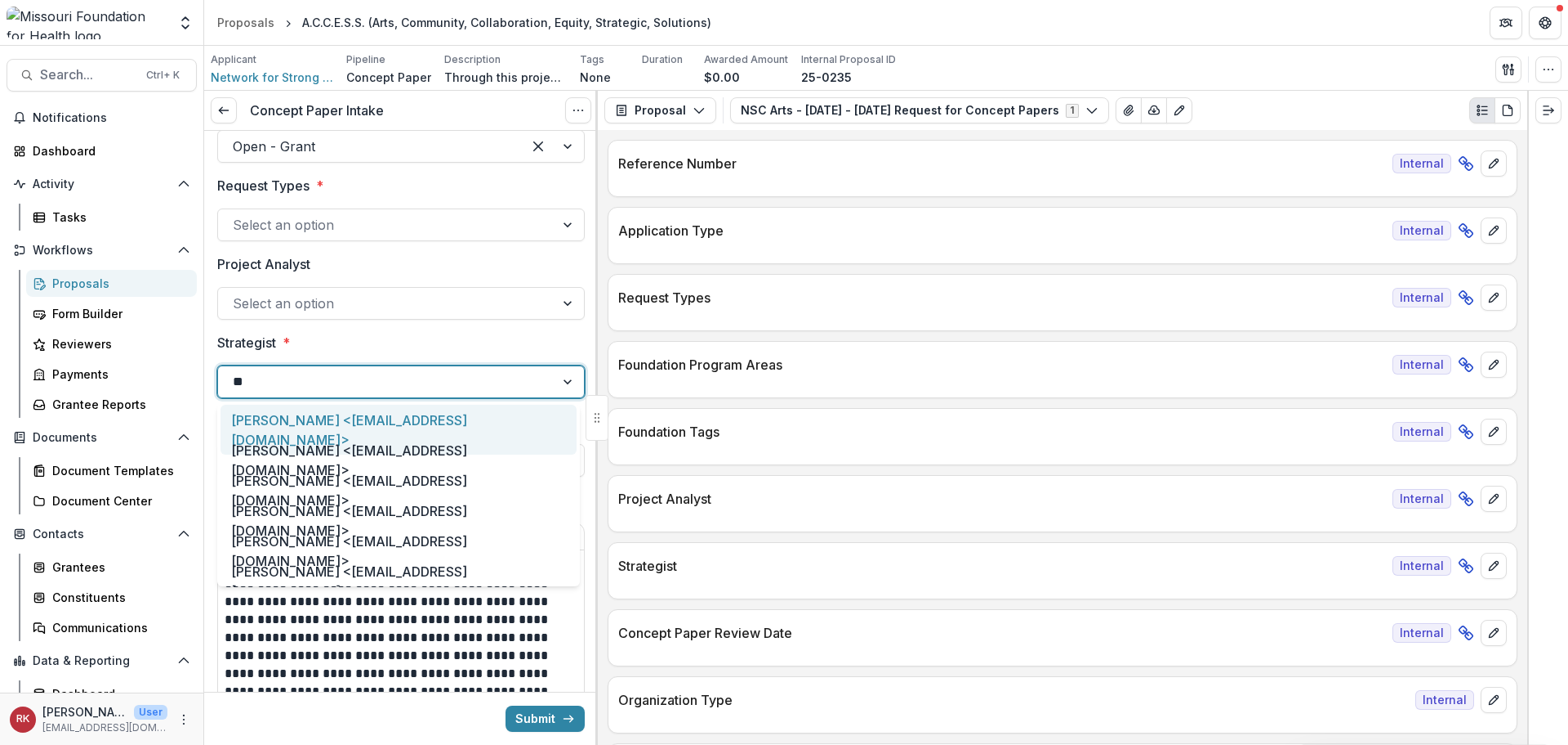
type input "***"
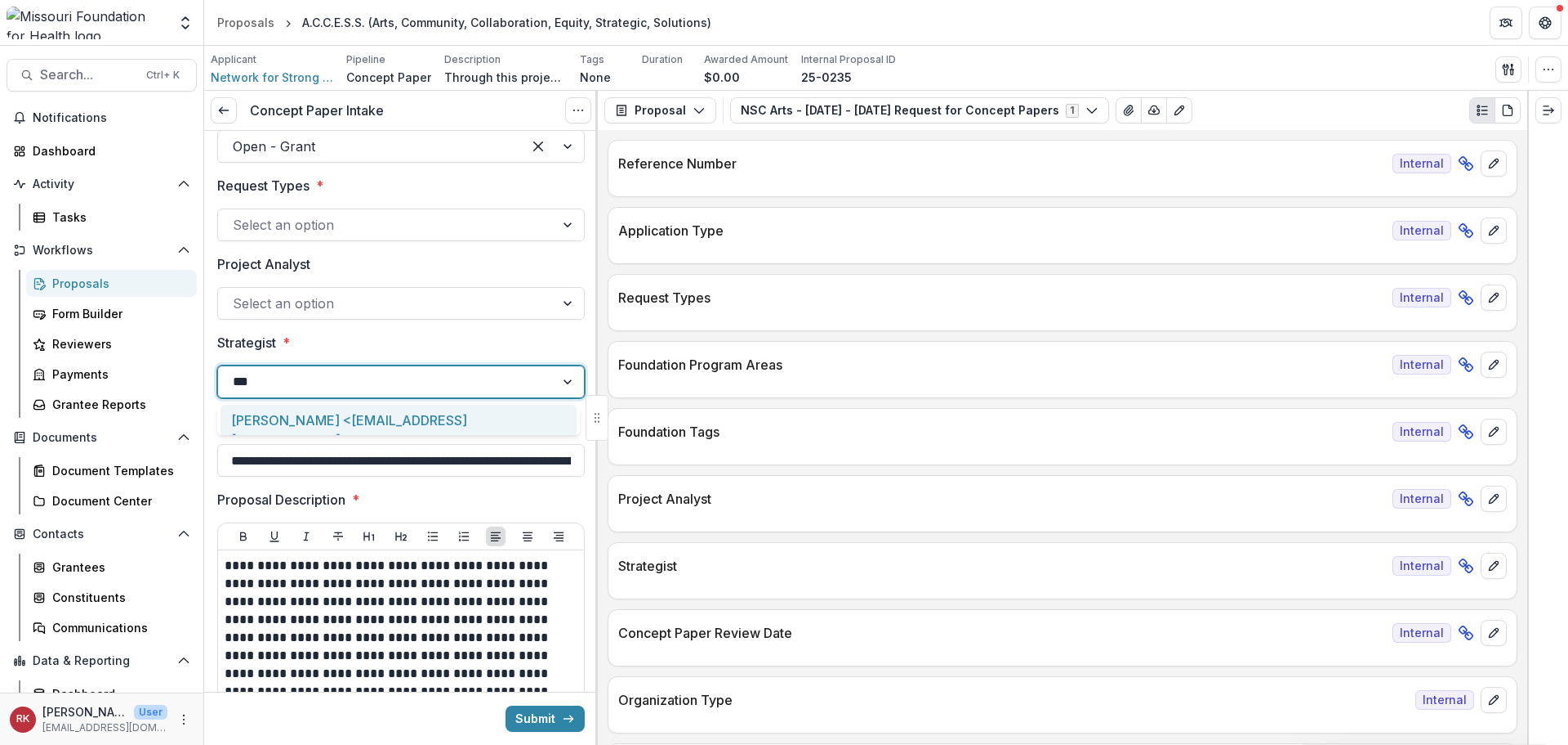
click at [275, 411] on div "[PERSON_NAME] <[EMAIL_ADDRESS][DOMAIN_NAME]>" at bounding box center [398, 428] width 356 height 49
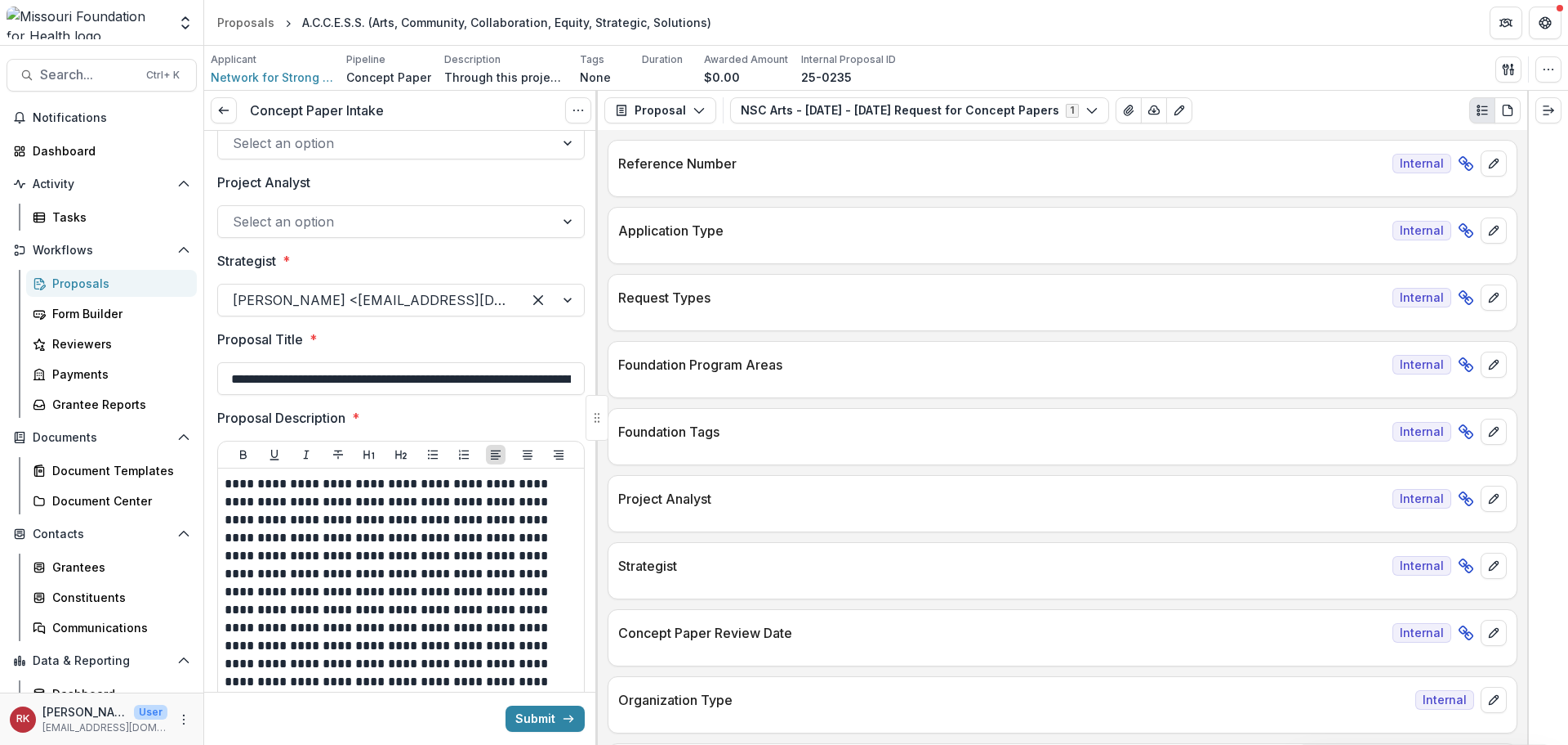
scroll to position [0, 118]
drag, startPoint x: 290, startPoint y: 371, endPoint x: 644, endPoint y: 386, distance: 354.3
click at [644, 386] on div "**********" at bounding box center [887, 418] width 1364 height 654
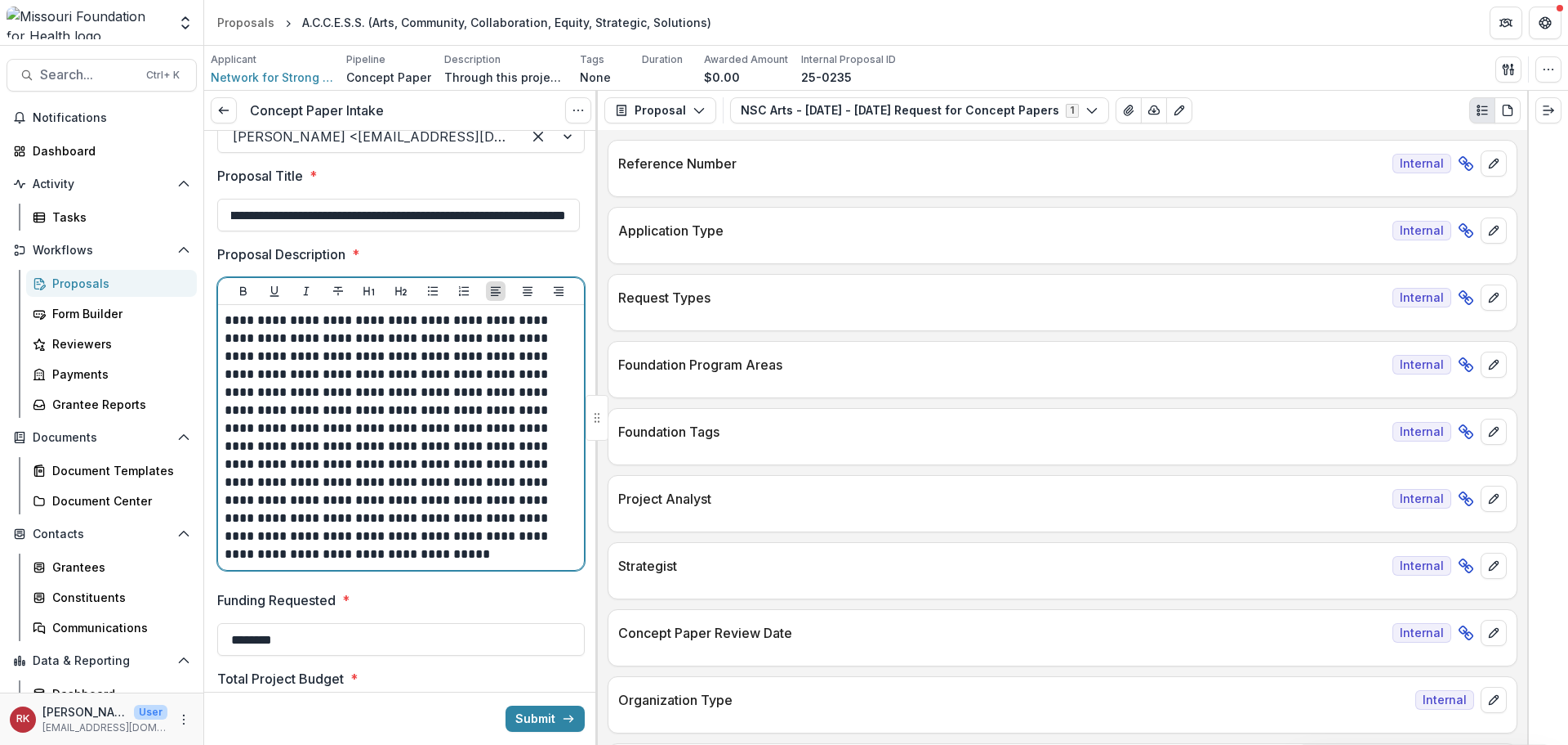
scroll to position [0, 0]
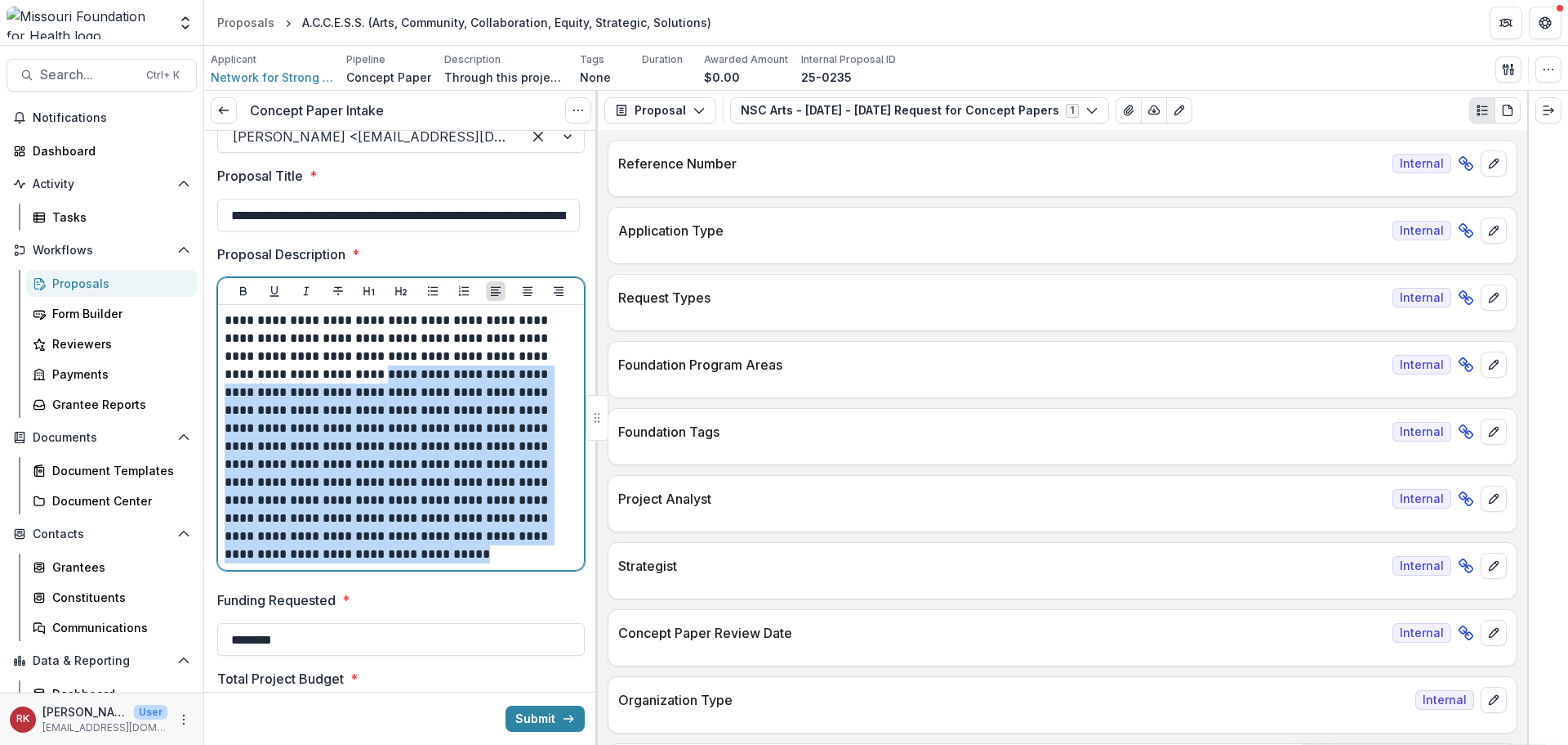
drag, startPoint x: 363, startPoint y: 381, endPoint x: 436, endPoint y: 566, distance: 198.9
click at [436, 566] on div "**********" at bounding box center [401, 437] width 366 height 265
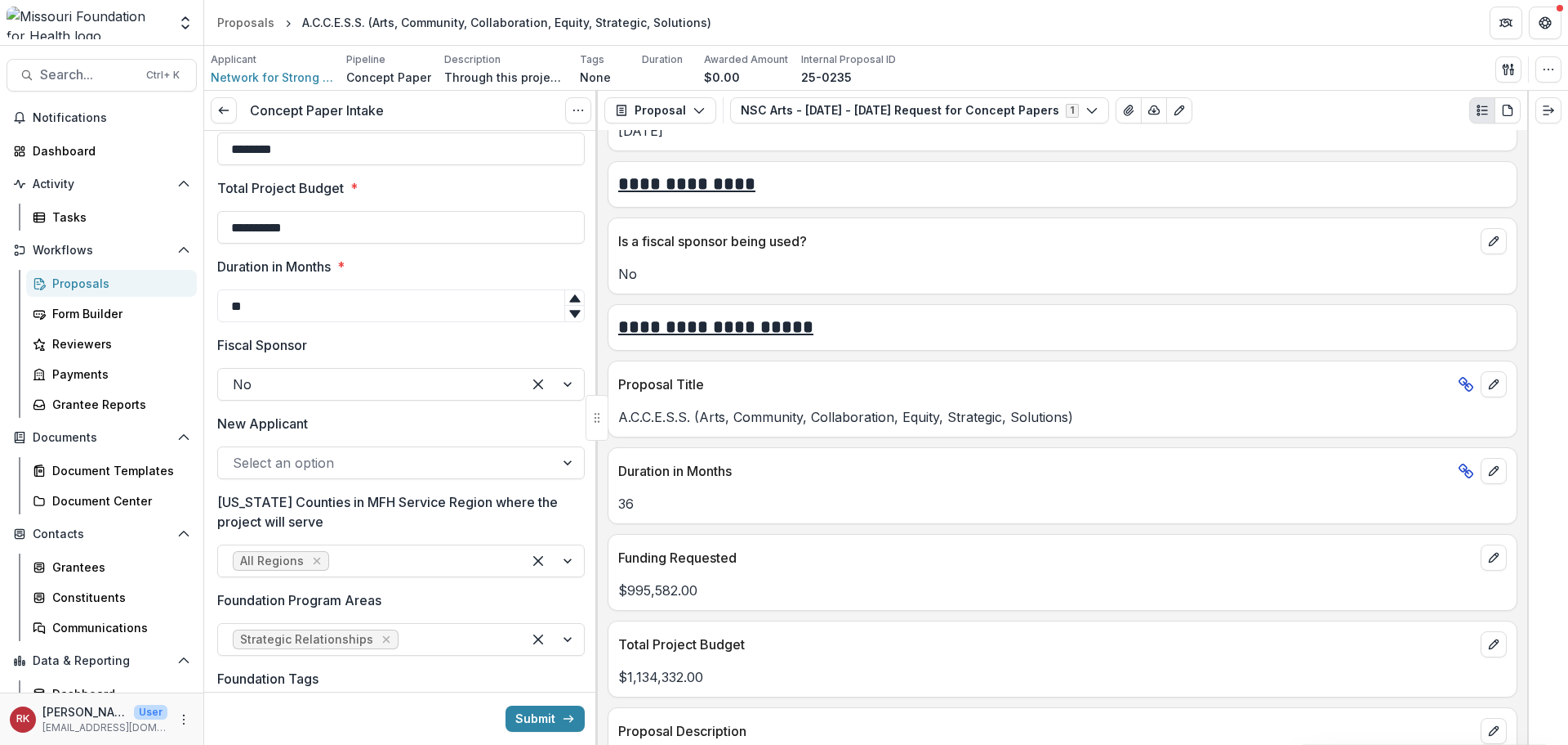
scroll to position [3270, 0]
click at [369, 469] on div at bounding box center [387, 462] width 307 height 23
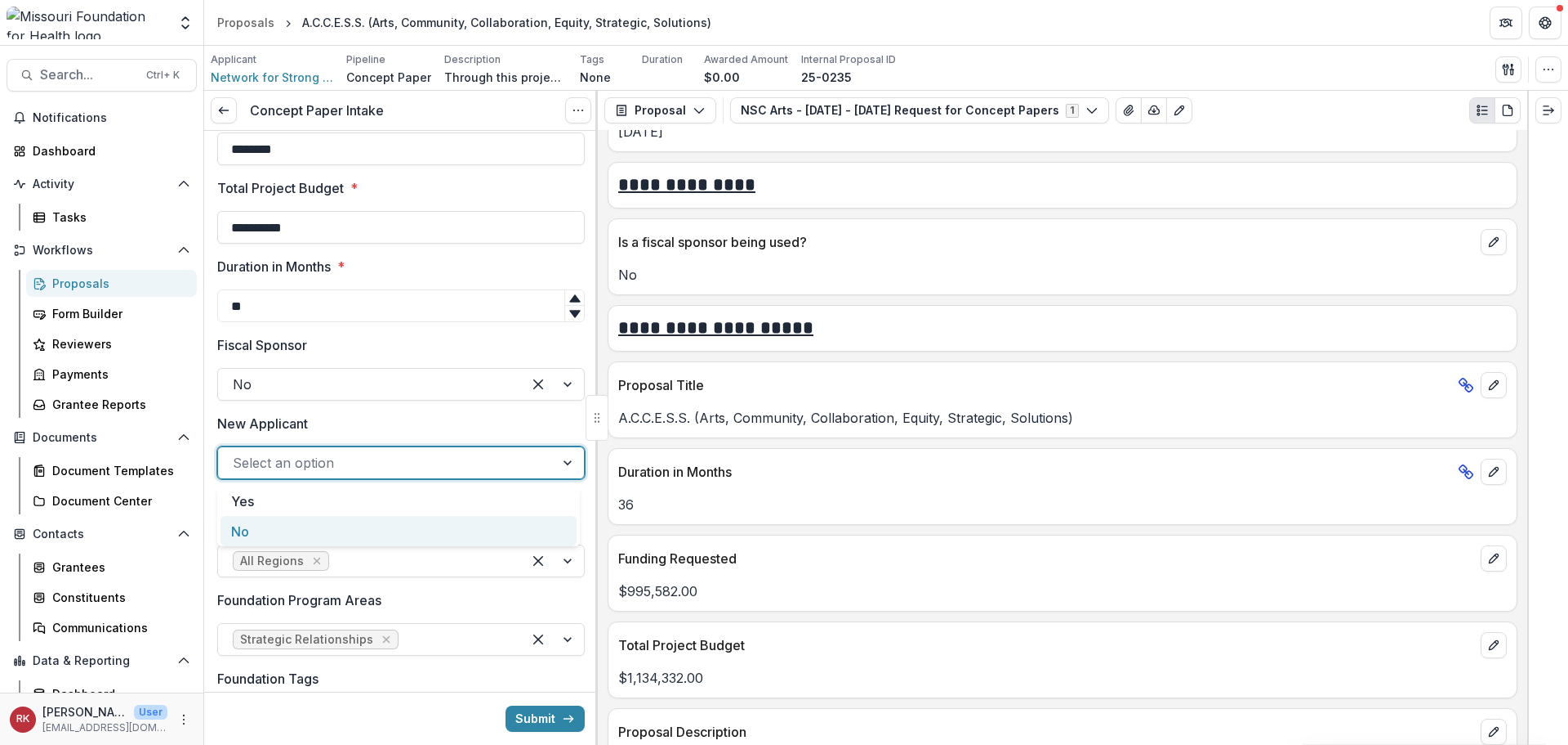
click at [265, 530] on div "No" at bounding box center [398, 531] width 356 height 30
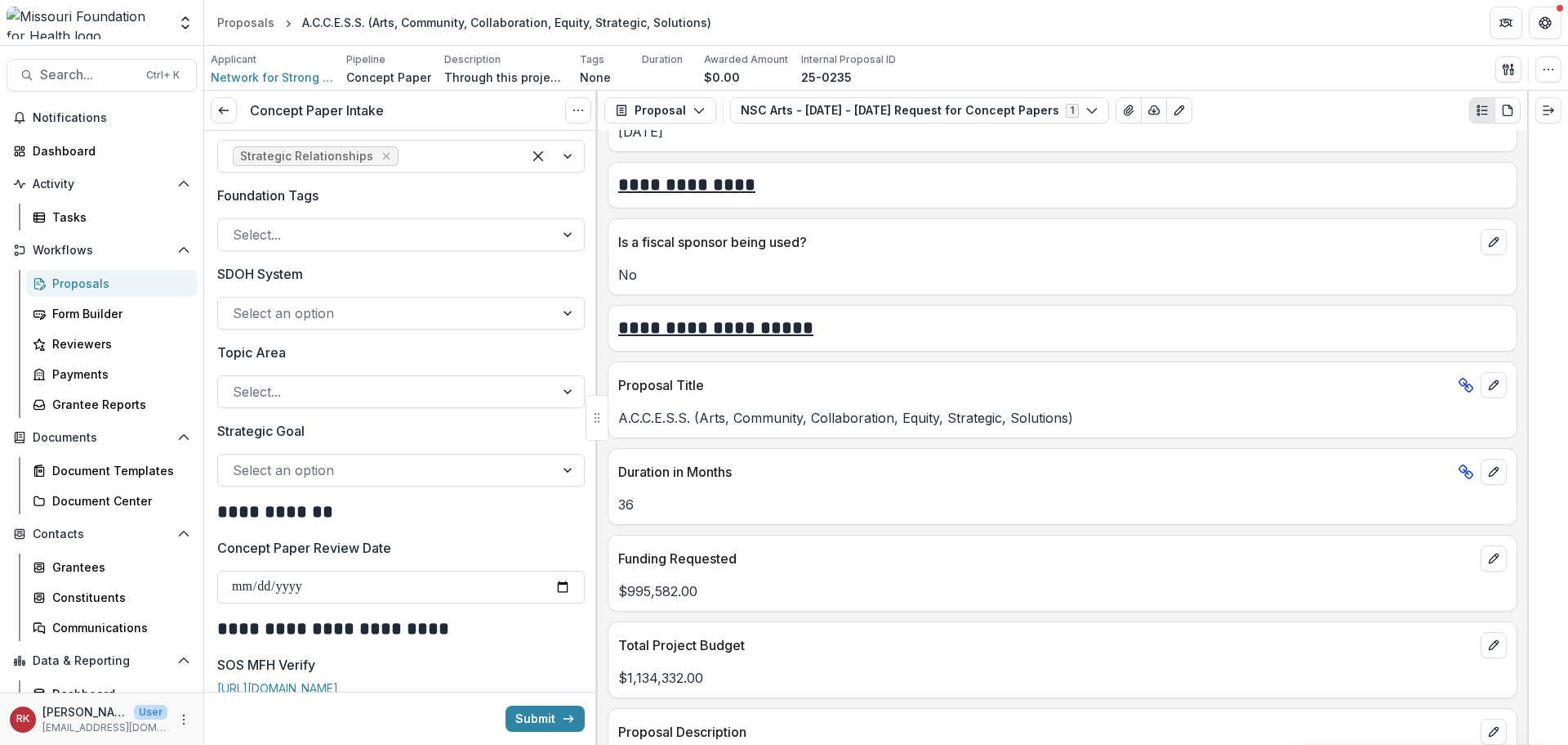
scroll to position [1389, 0]
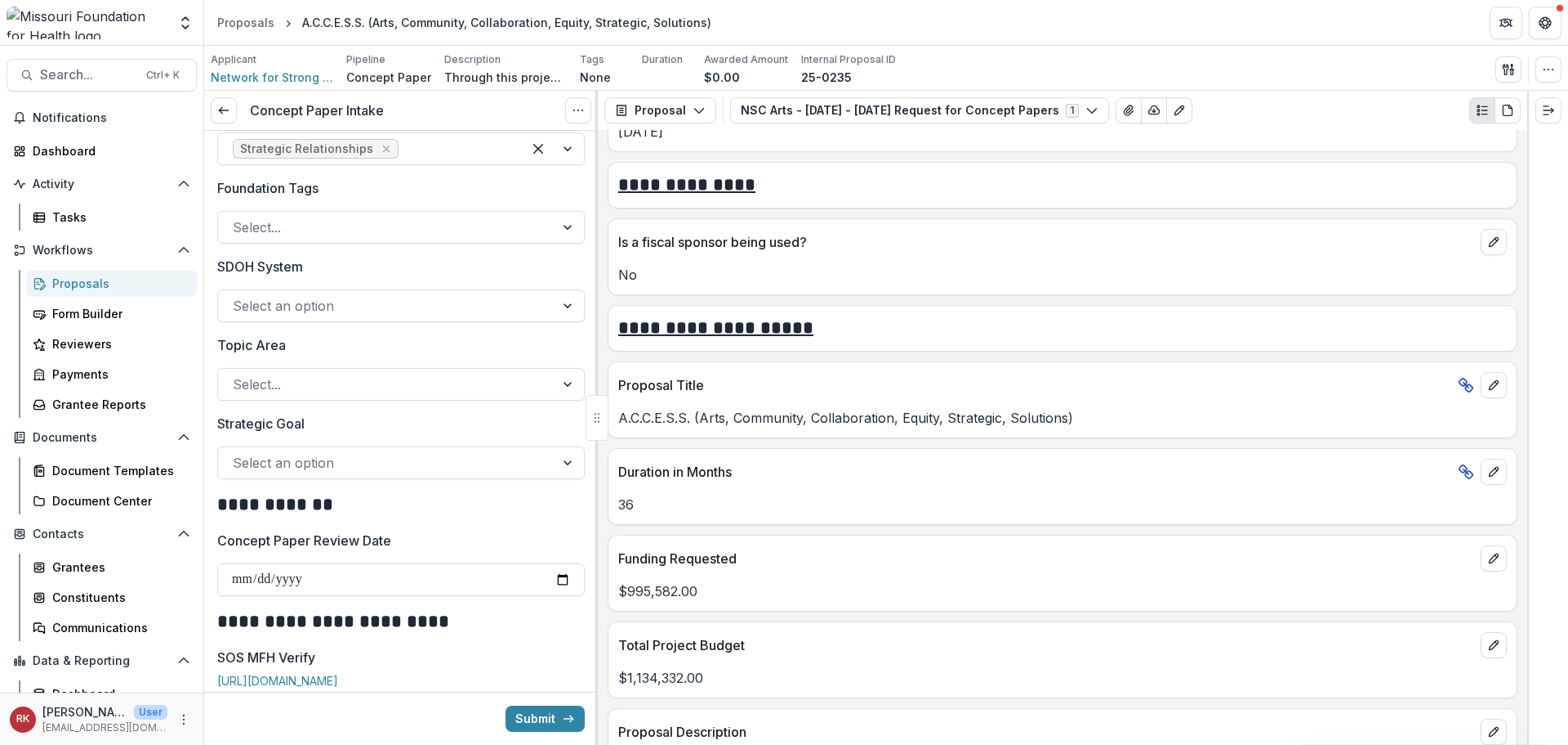
click at [307, 245] on div "**********" at bounding box center [401, 373] width 368 height 3264
click at [294, 225] on div at bounding box center [387, 227] width 307 height 23
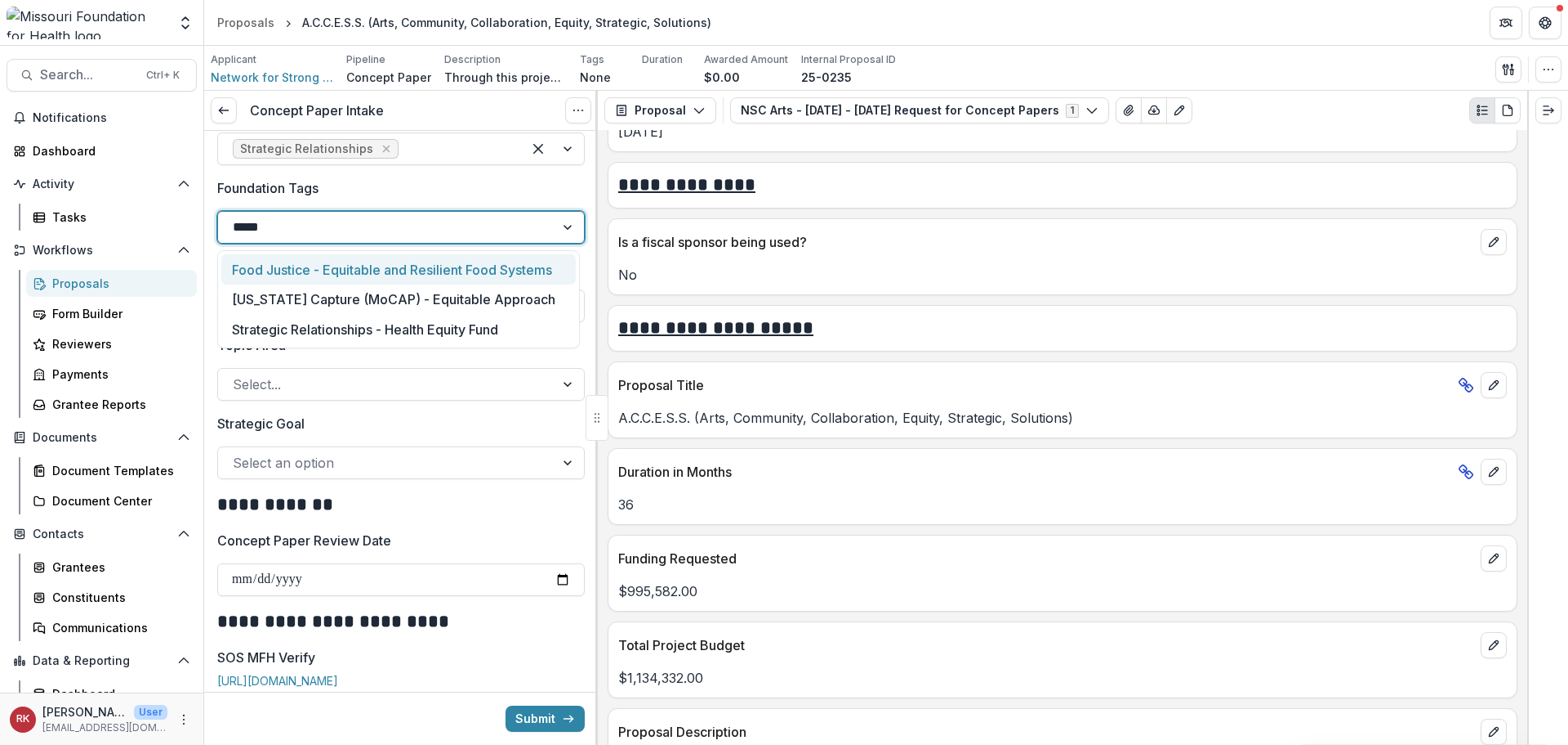
type input "******"
click at [321, 267] on div "Strategic Relationships - Health Equity Fund" at bounding box center [398, 269] width 355 height 30
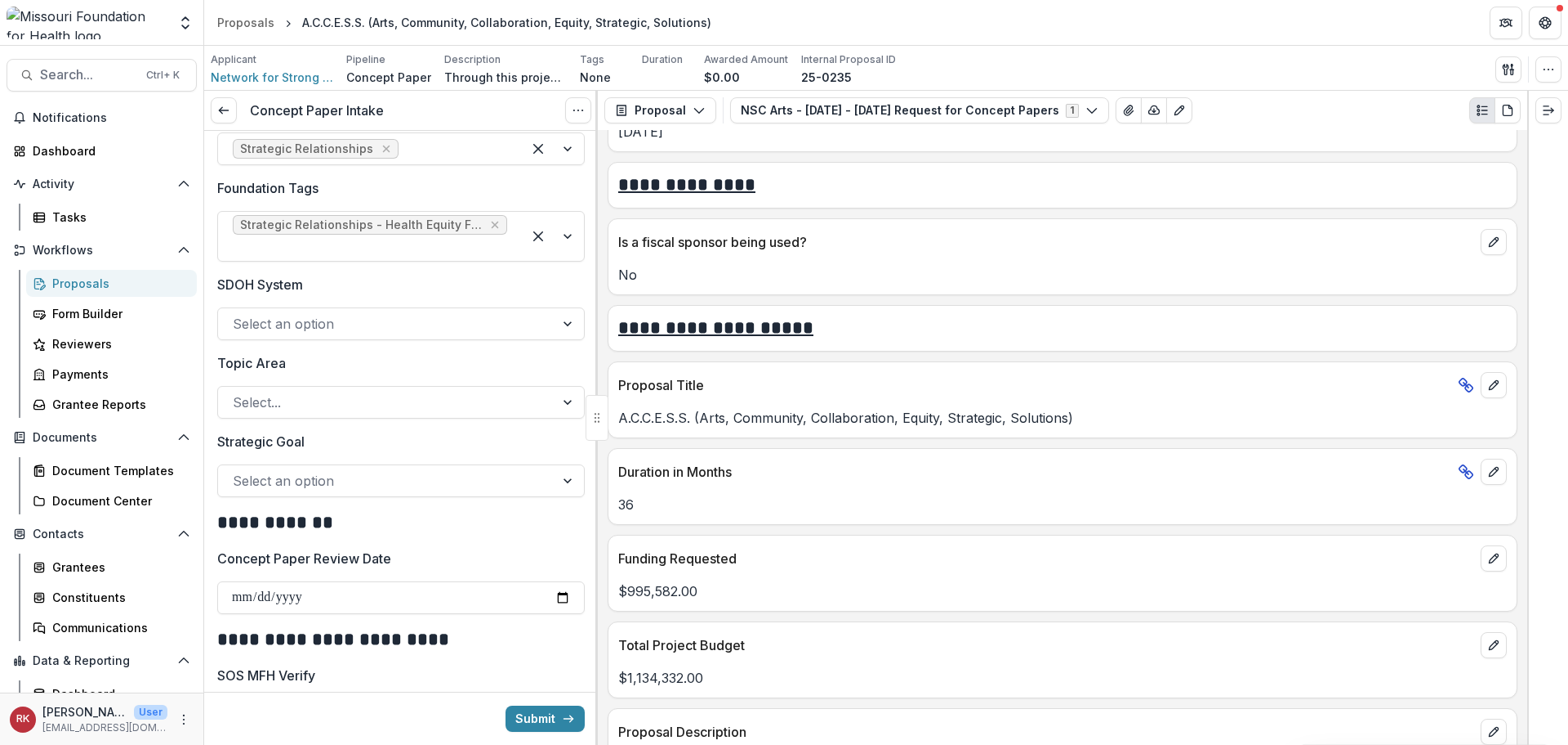
click at [306, 355] on label "Topic Area" at bounding box center [396, 363] width 358 height 20
click at [237, 392] on input "Topic Area" at bounding box center [235, 402] width 4 height 20
click at [265, 479] on div at bounding box center [387, 480] width 307 height 23
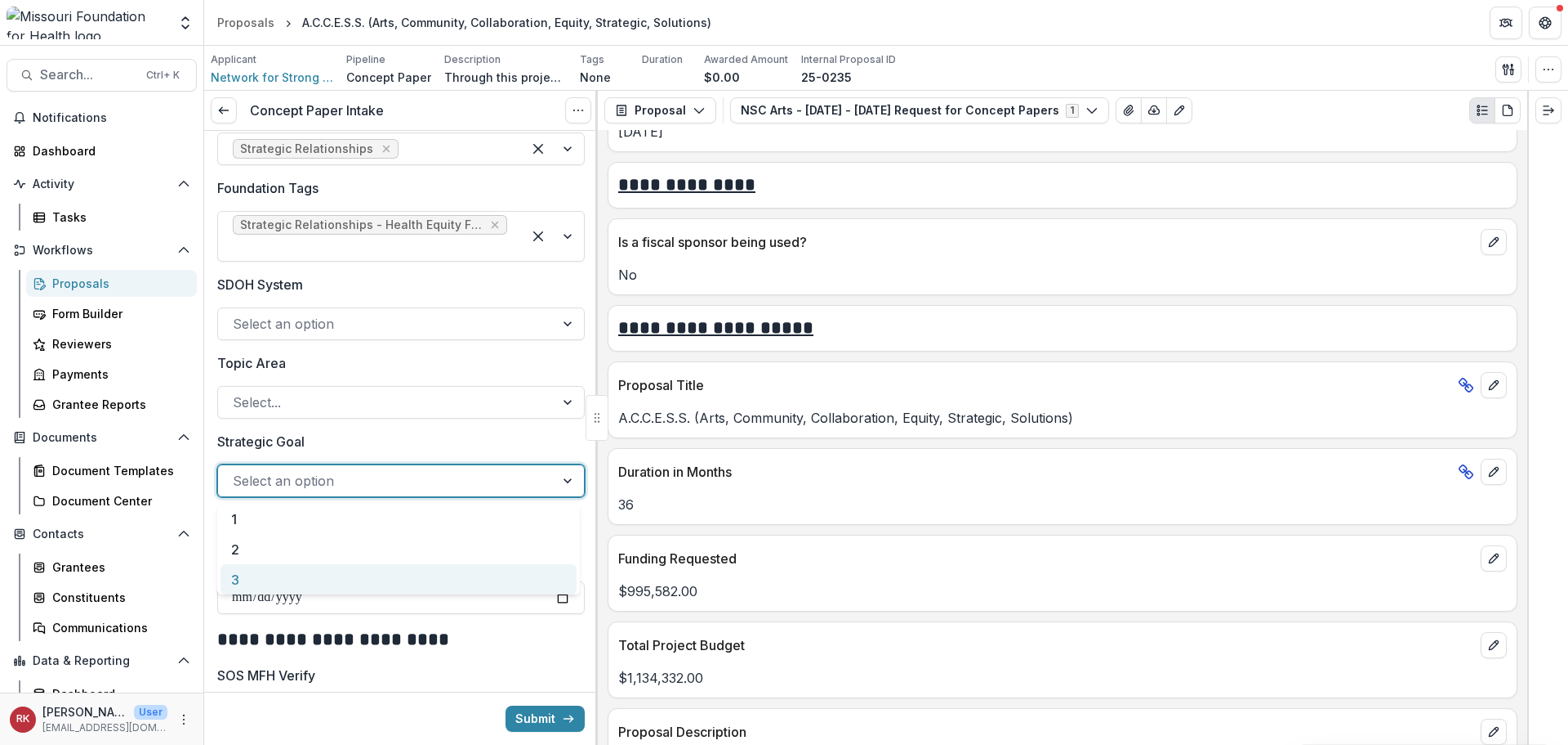
click at [261, 575] on div "3" at bounding box center [398, 578] width 356 height 30
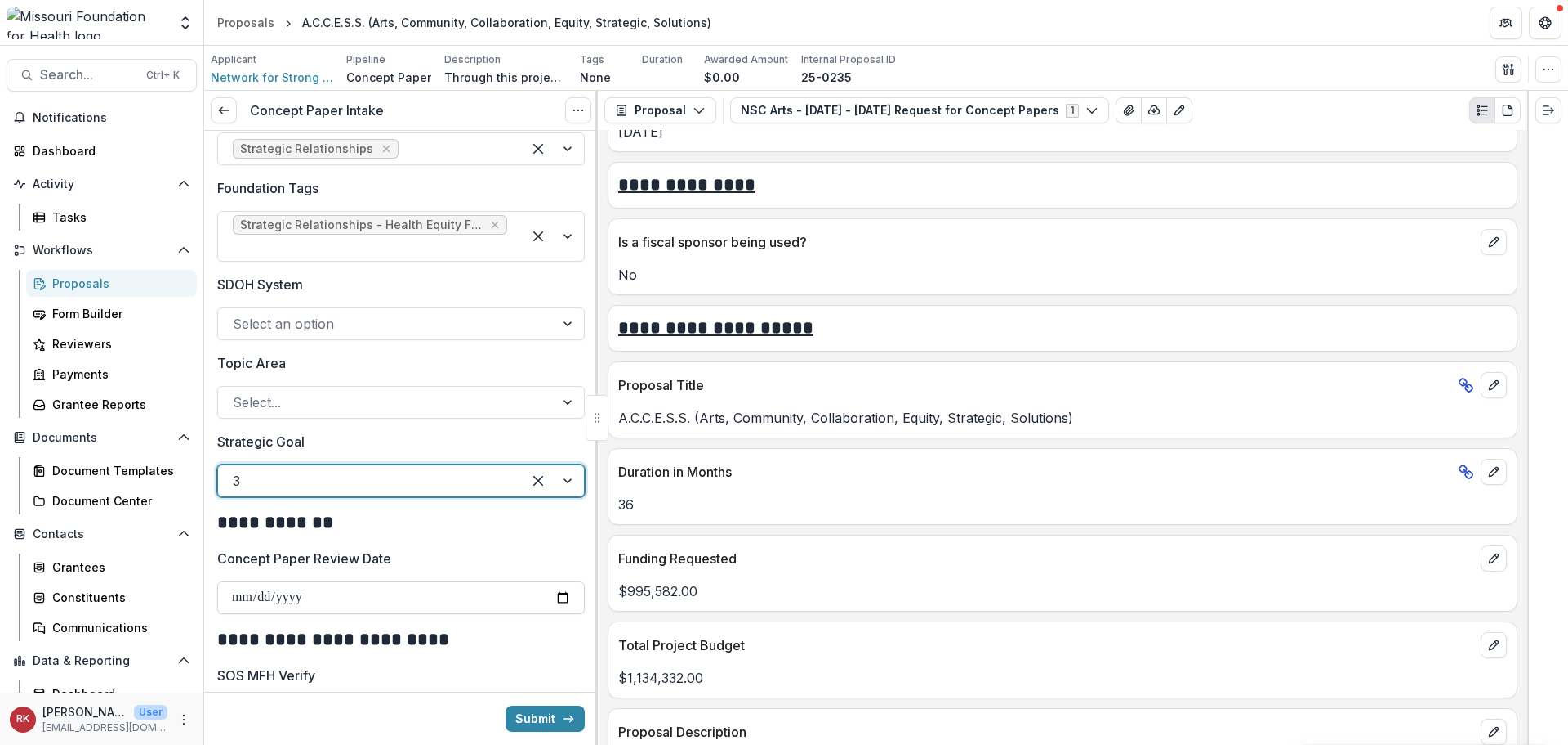
click at [560, 596] on input "Concept Paper Review Date" at bounding box center [401, 598] width 368 height 33
type input "**********"
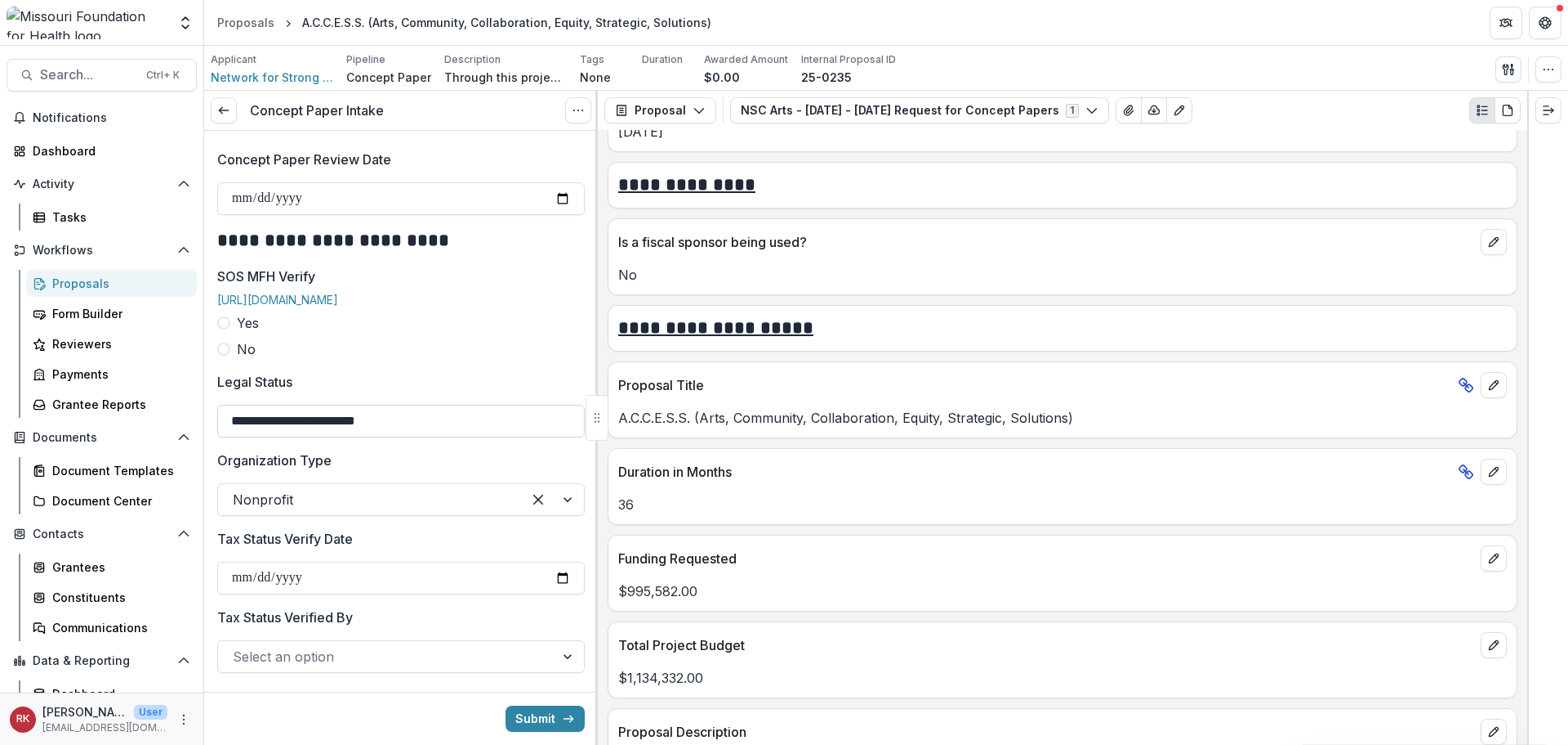
scroll to position [1798, 0]
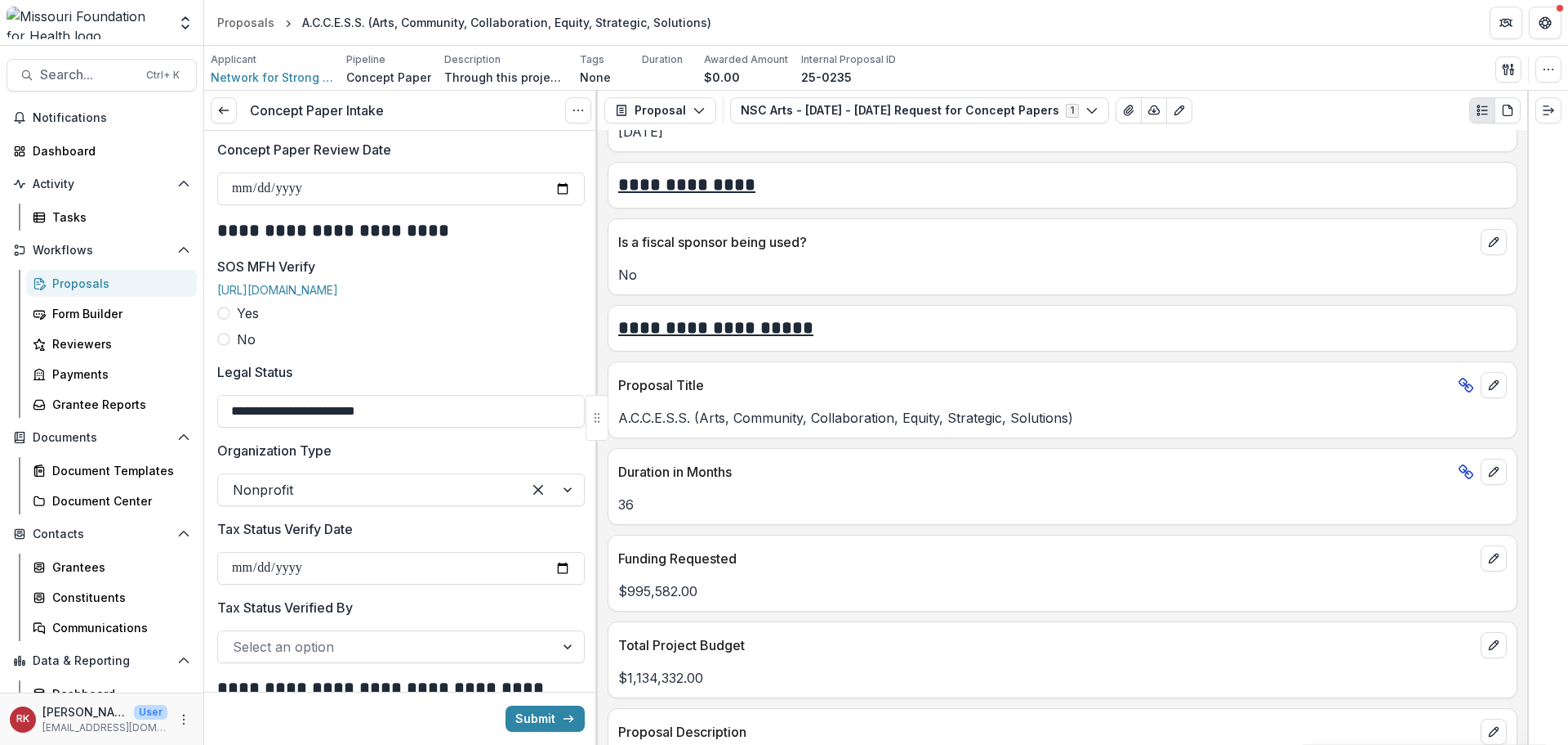
click at [231, 322] on label "Yes" at bounding box center [401, 313] width 368 height 20
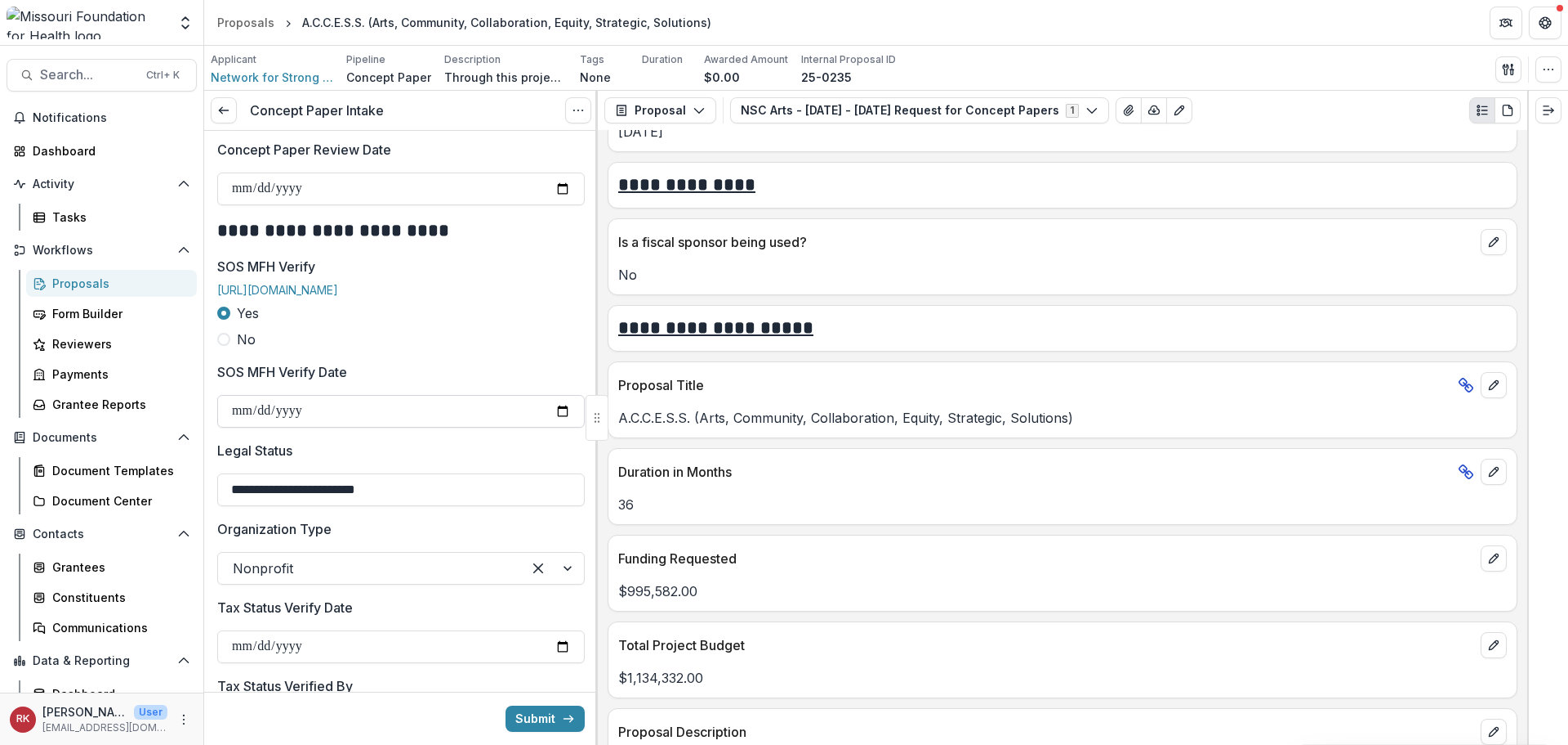
click at [555, 422] on input "SOS MFH Verify Date" at bounding box center [401, 411] width 368 height 33
type input "**********"
click at [291, 506] on input "**********" at bounding box center [401, 490] width 368 height 33
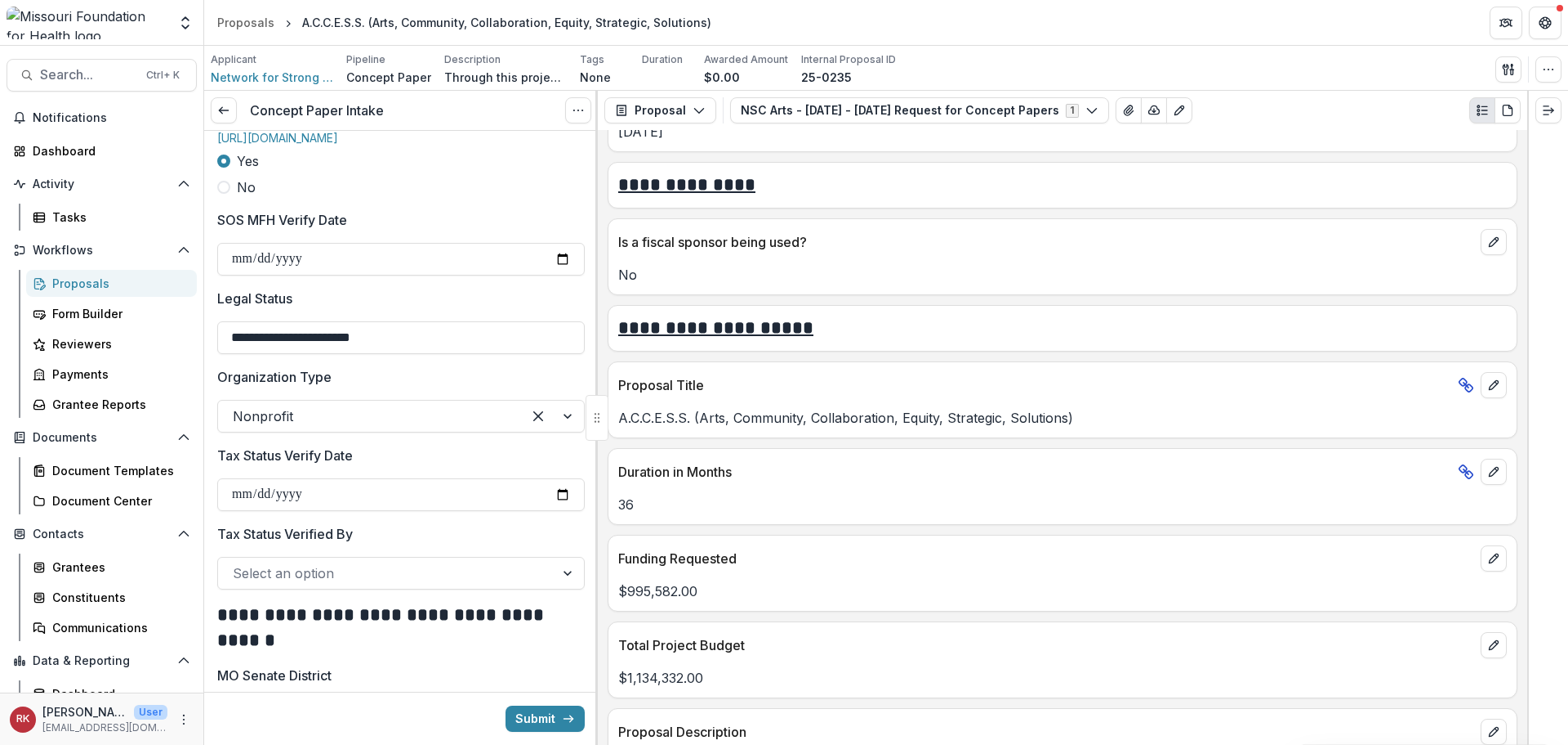
scroll to position [1962, 0]
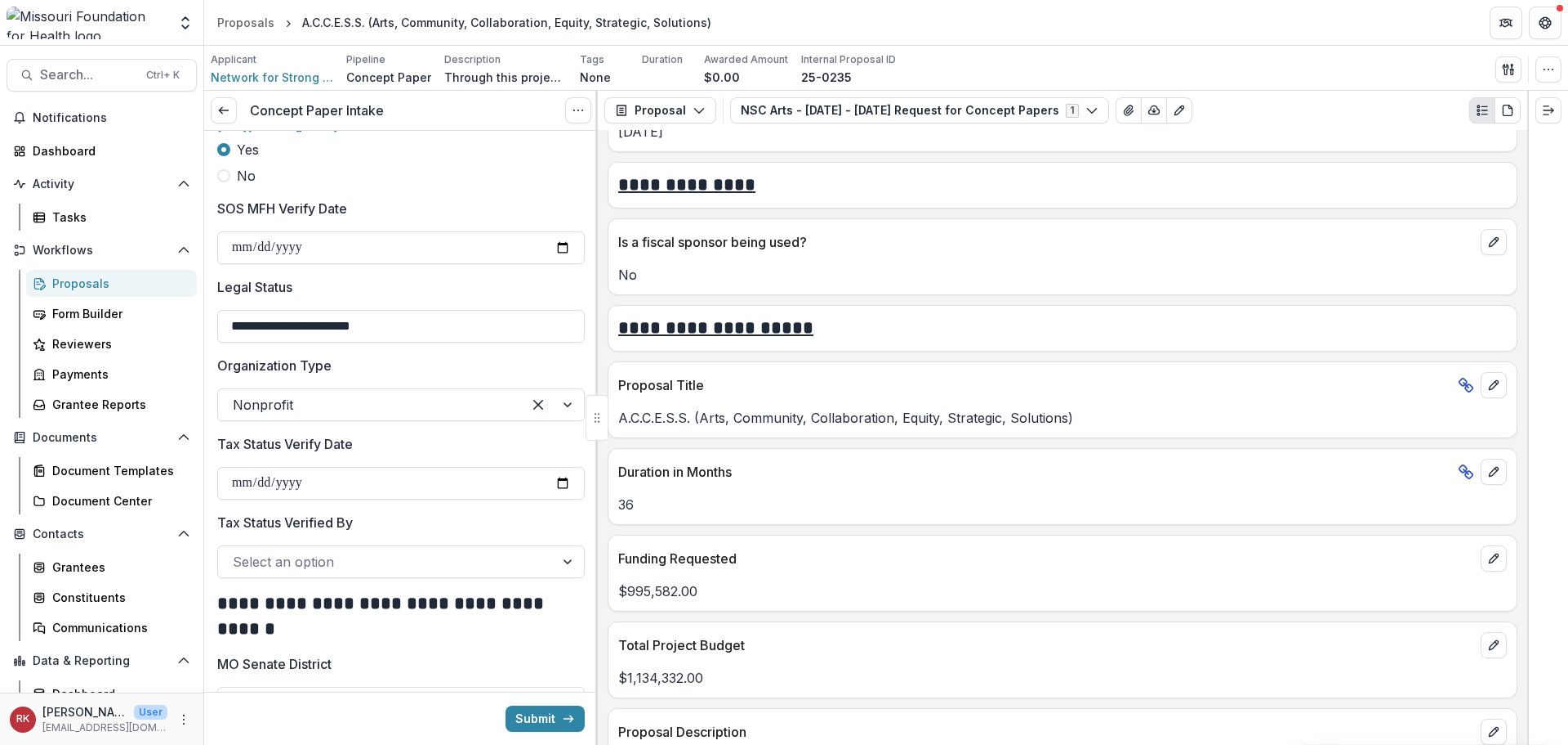
type input "**********"
click at [326, 376] on p "Organization Type" at bounding box center [275, 365] width 114 height 20
click at [237, 395] on input "Organization Type" at bounding box center [235, 404] width 4 height 20
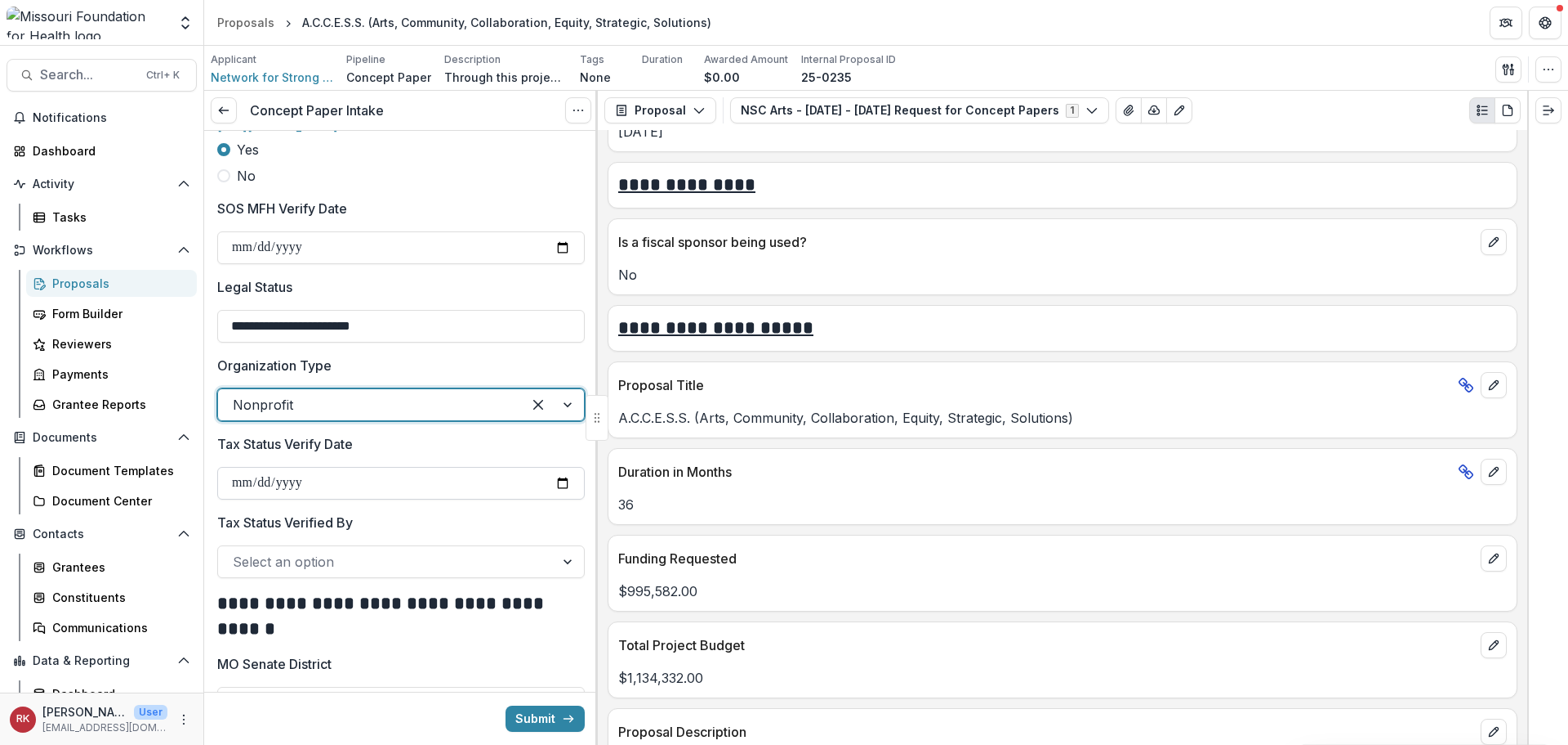
click at [555, 494] on input "Tax Status Verify Date" at bounding box center [401, 483] width 368 height 33
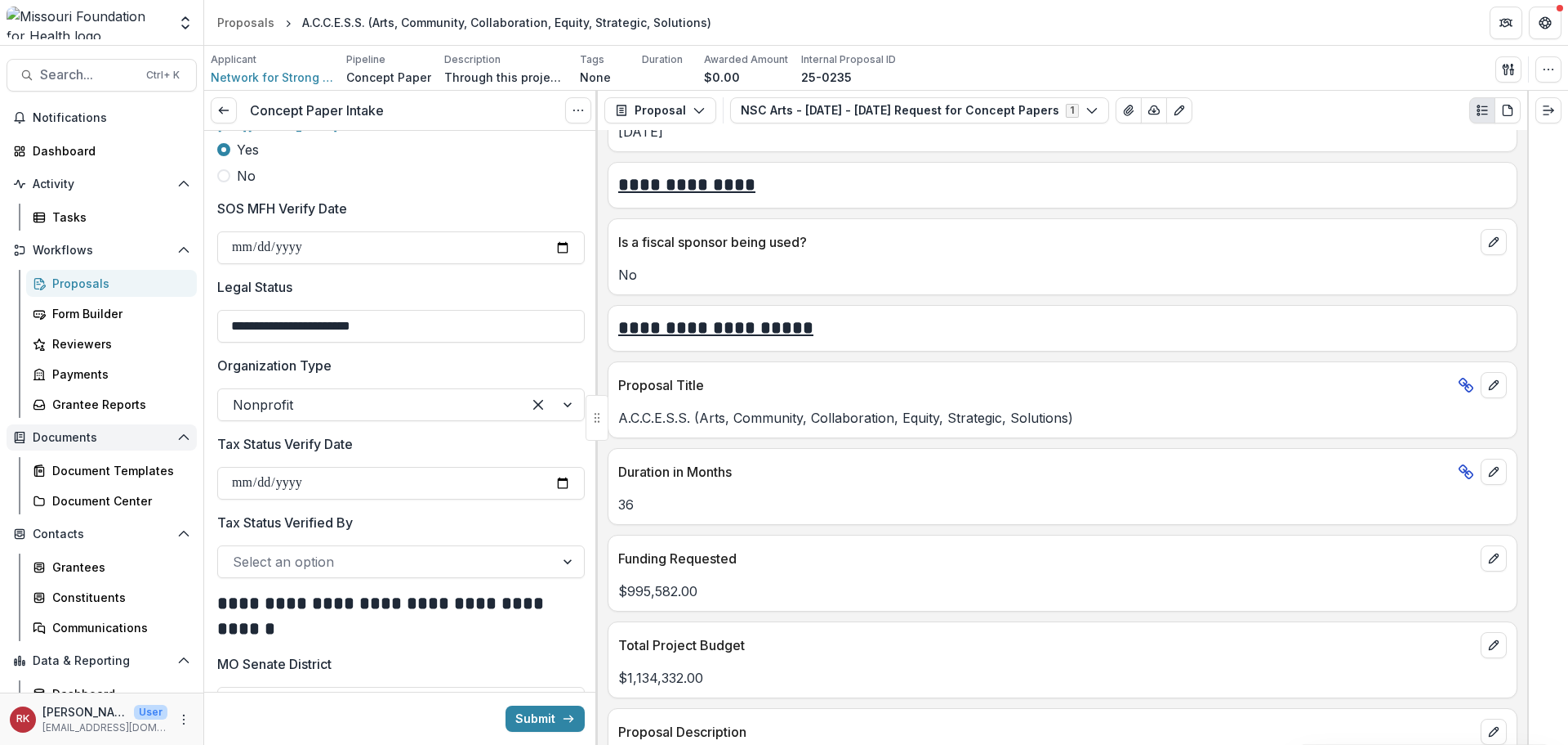
type input "**********"
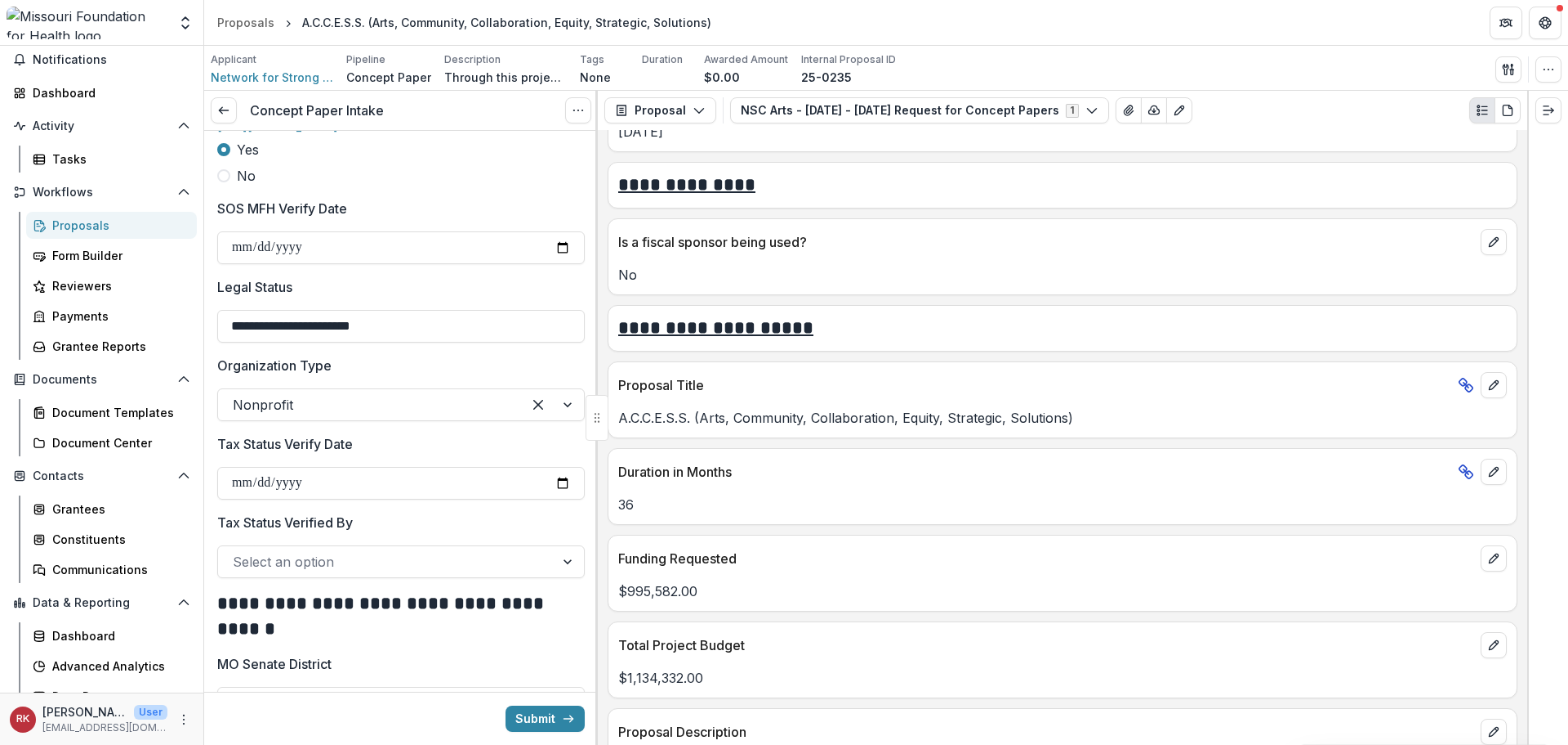
scroll to position [75, 0]
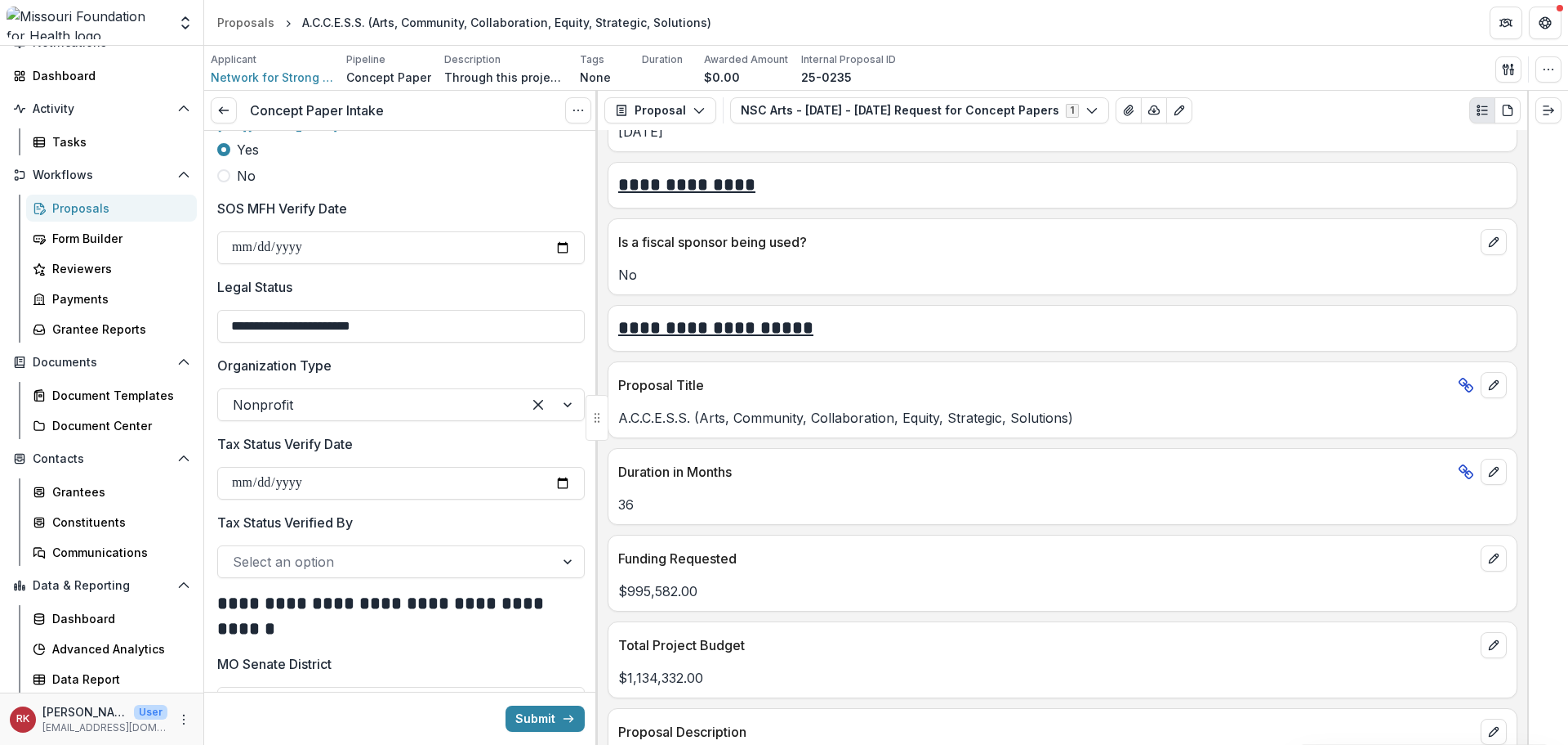
click at [275, 569] on div at bounding box center [387, 561] width 307 height 23
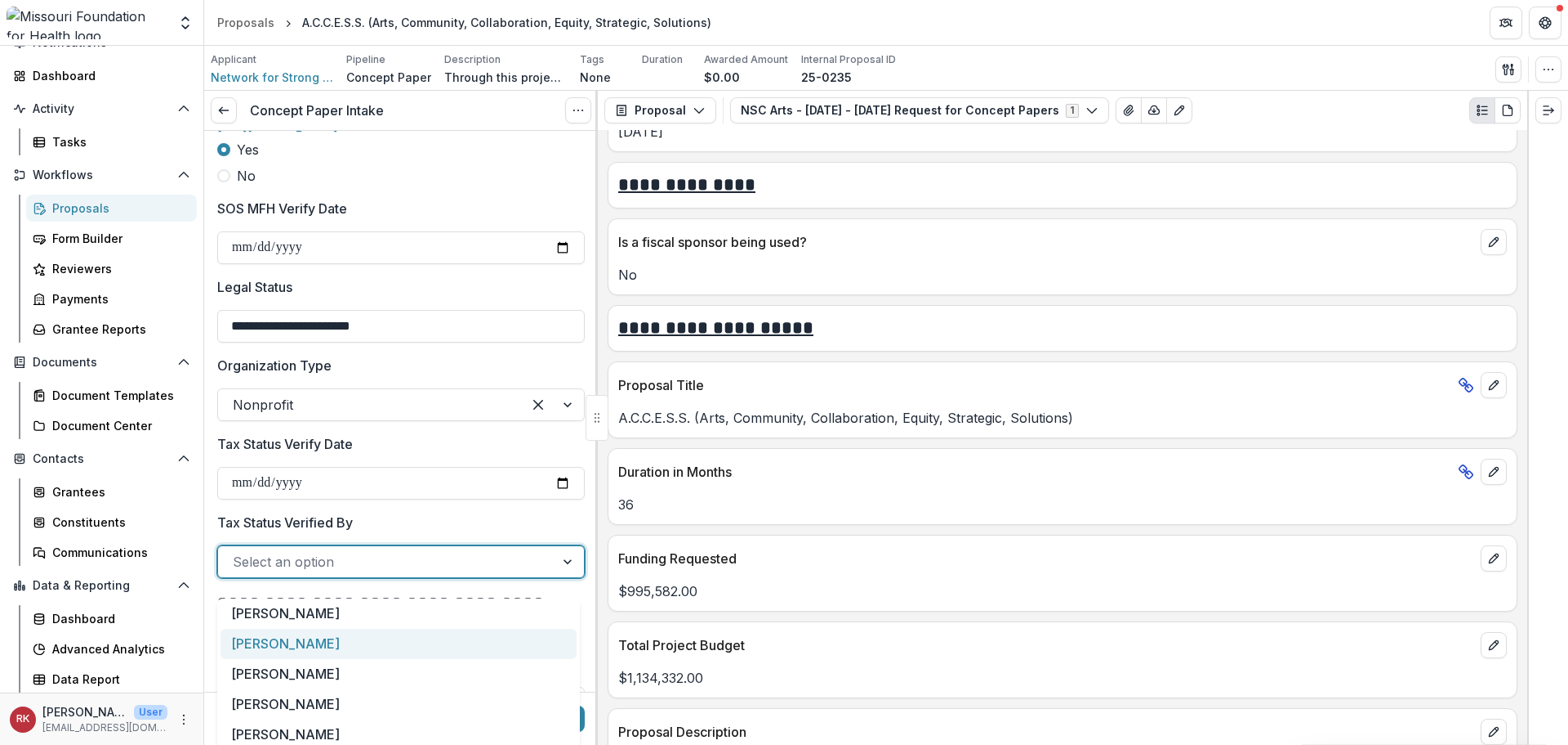
click at [279, 650] on div "[PERSON_NAME]" at bounding box center [398, 644] width 356 height 30
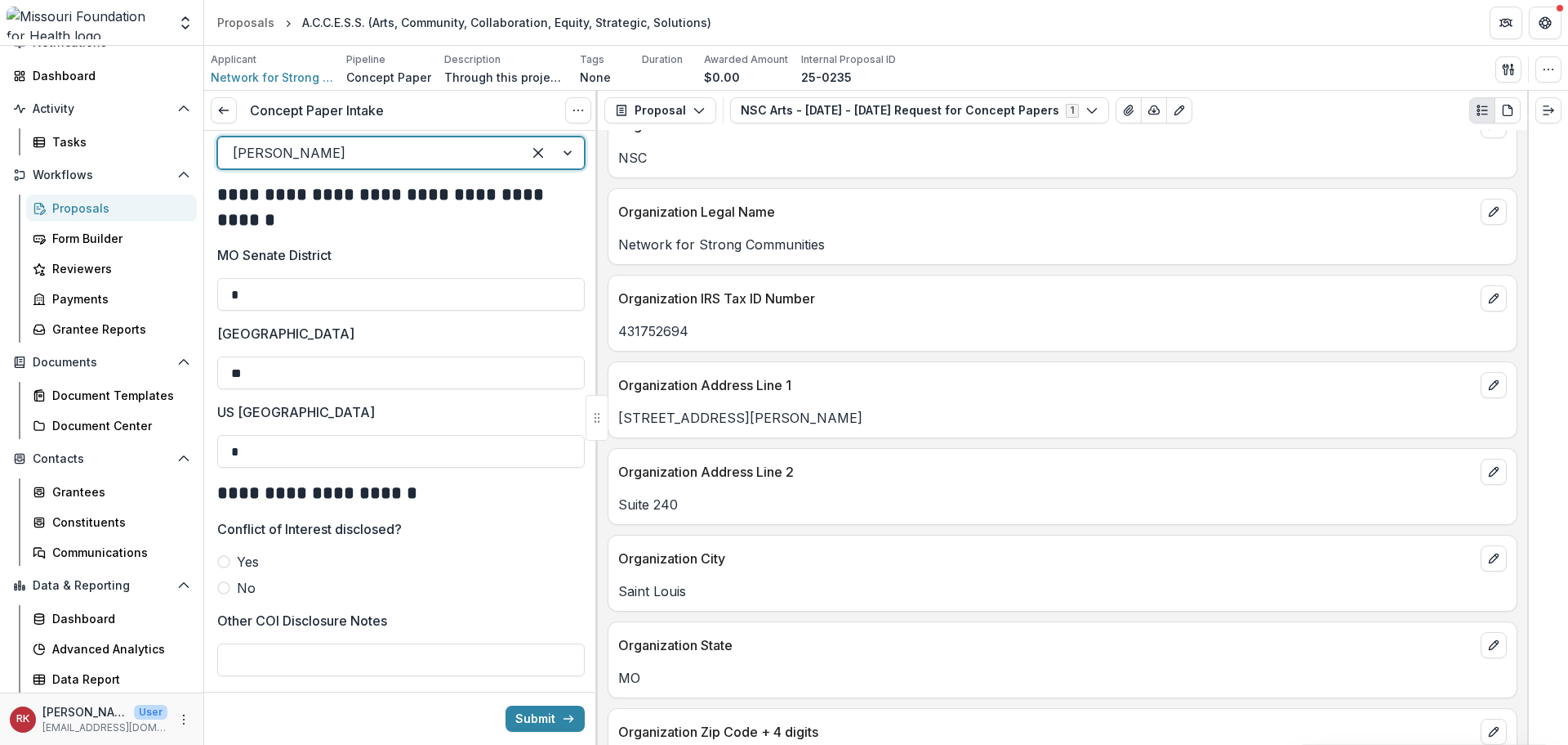
scroll to position [817, 0]
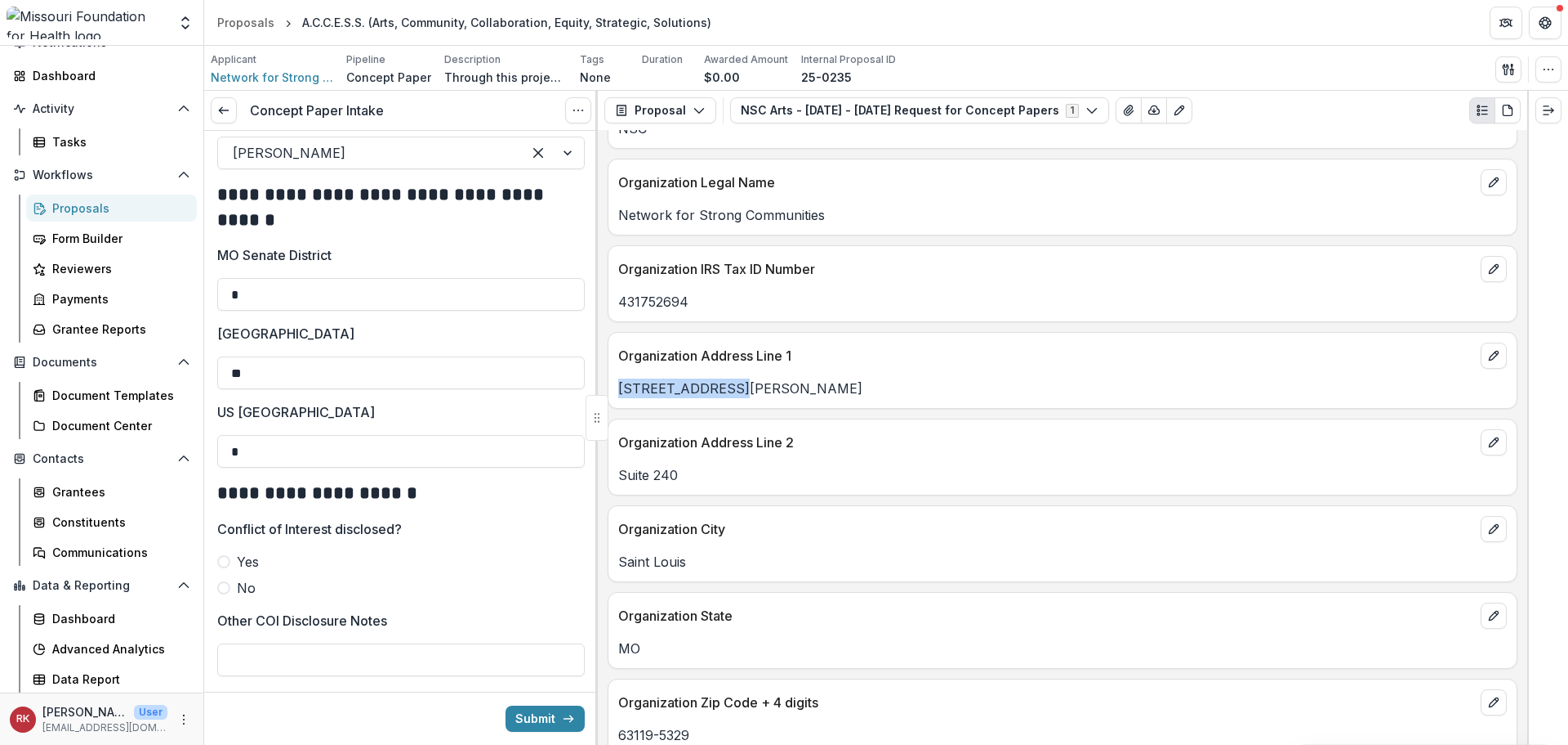
drag, startPoint x: 758, startPoint y: 389, endPoint x: 617, endPoint y: 395, distance: 141.1
click at [617, 395] on div "8050 Watson Road" at bounding box center [1063, 388] width 908 height 20
copy p "8050 Watson Road"
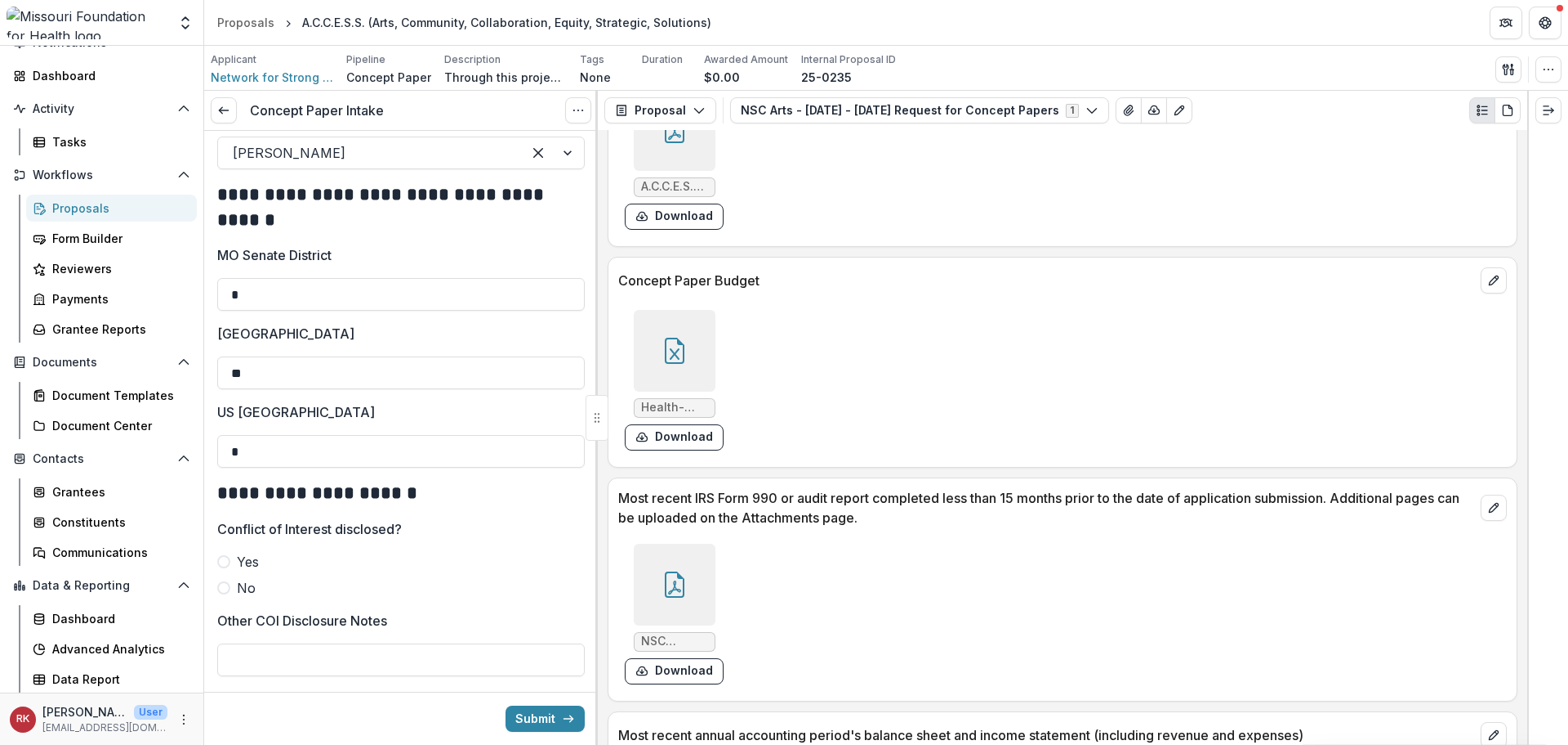
scroll to position [5123, 0]
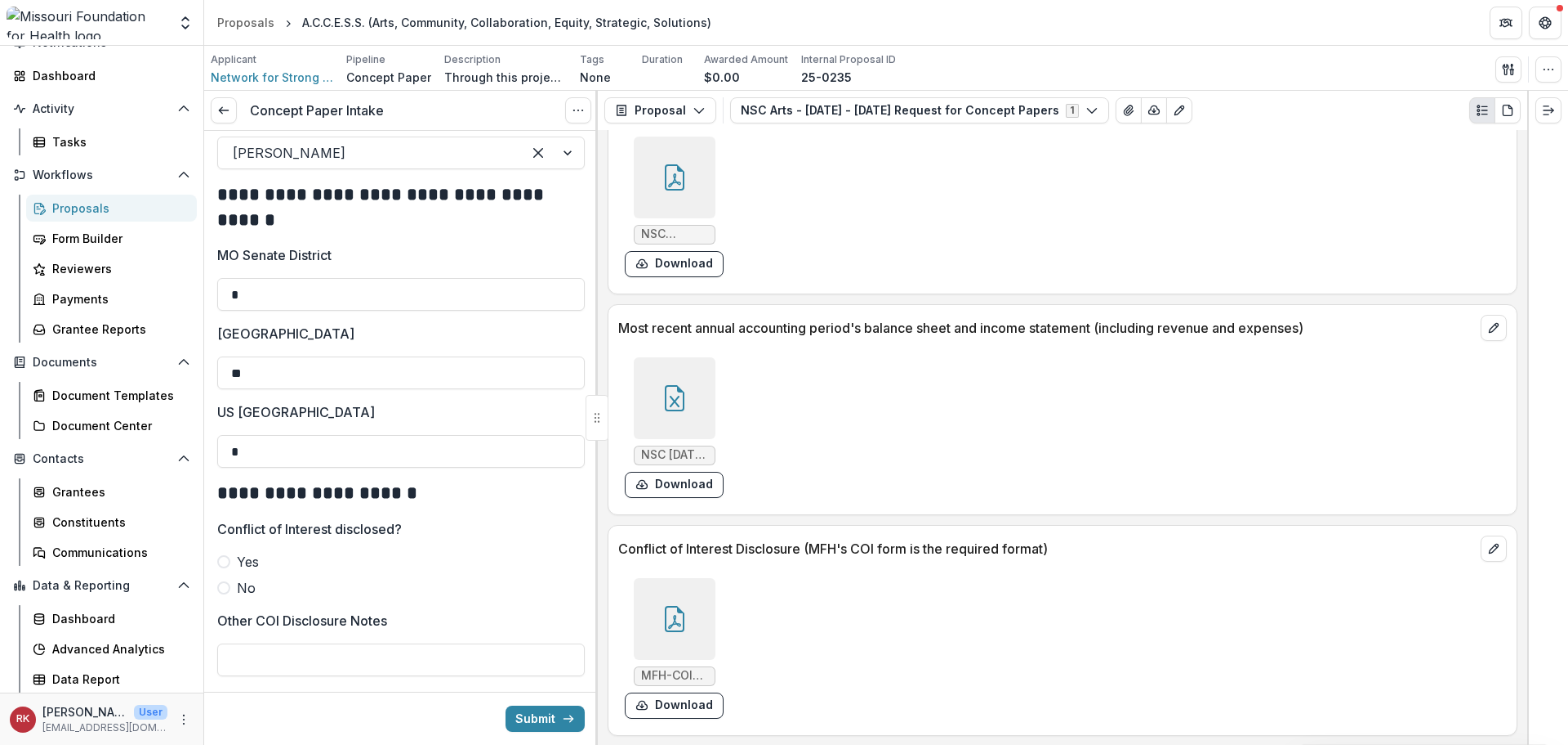
click at [655, 596] on div at bounding box center [674, 618] width 81 height 82
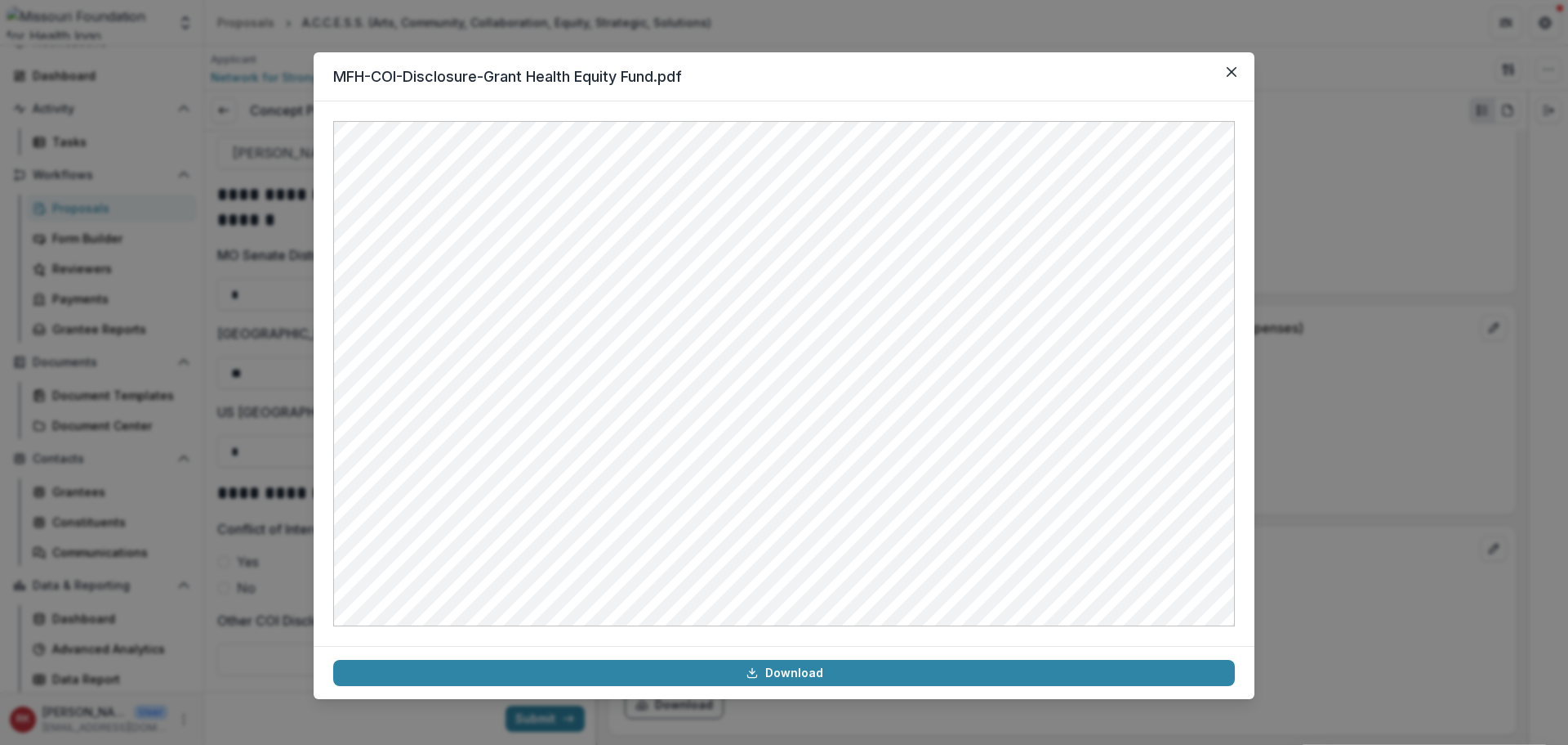
click at [1362, 419] on div "MFH-COI-Disclosure-Grant Health Equity Fund.pdf Download" at bounding box center [784, 372] width 1568 height 745
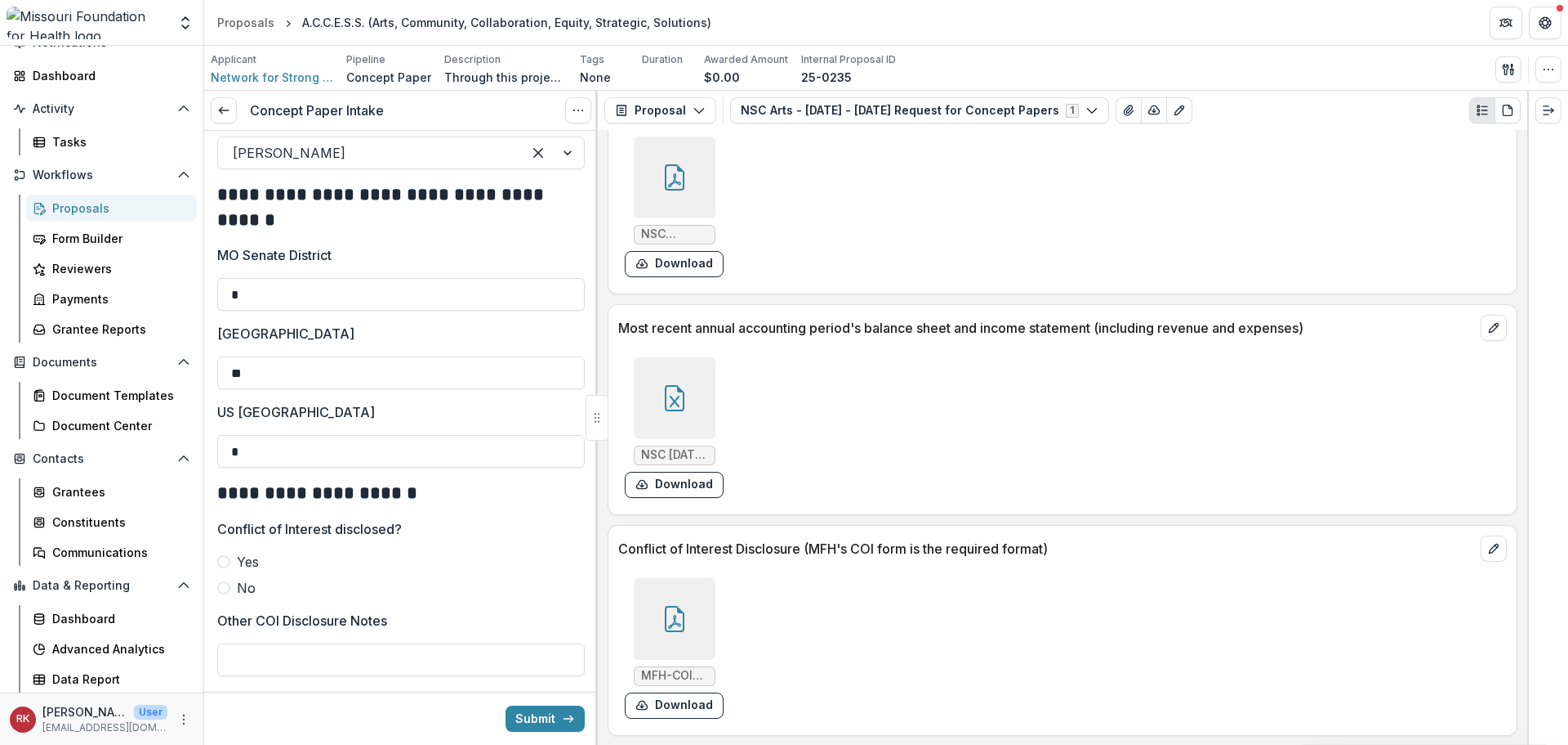
drag, startPoint x: 219, startPoint y: 604, endPoint x: 219, endPoint y: 594, distance: 10.0
click at [219, 594] on span at bounding box center [224, 587] width 13 height 13
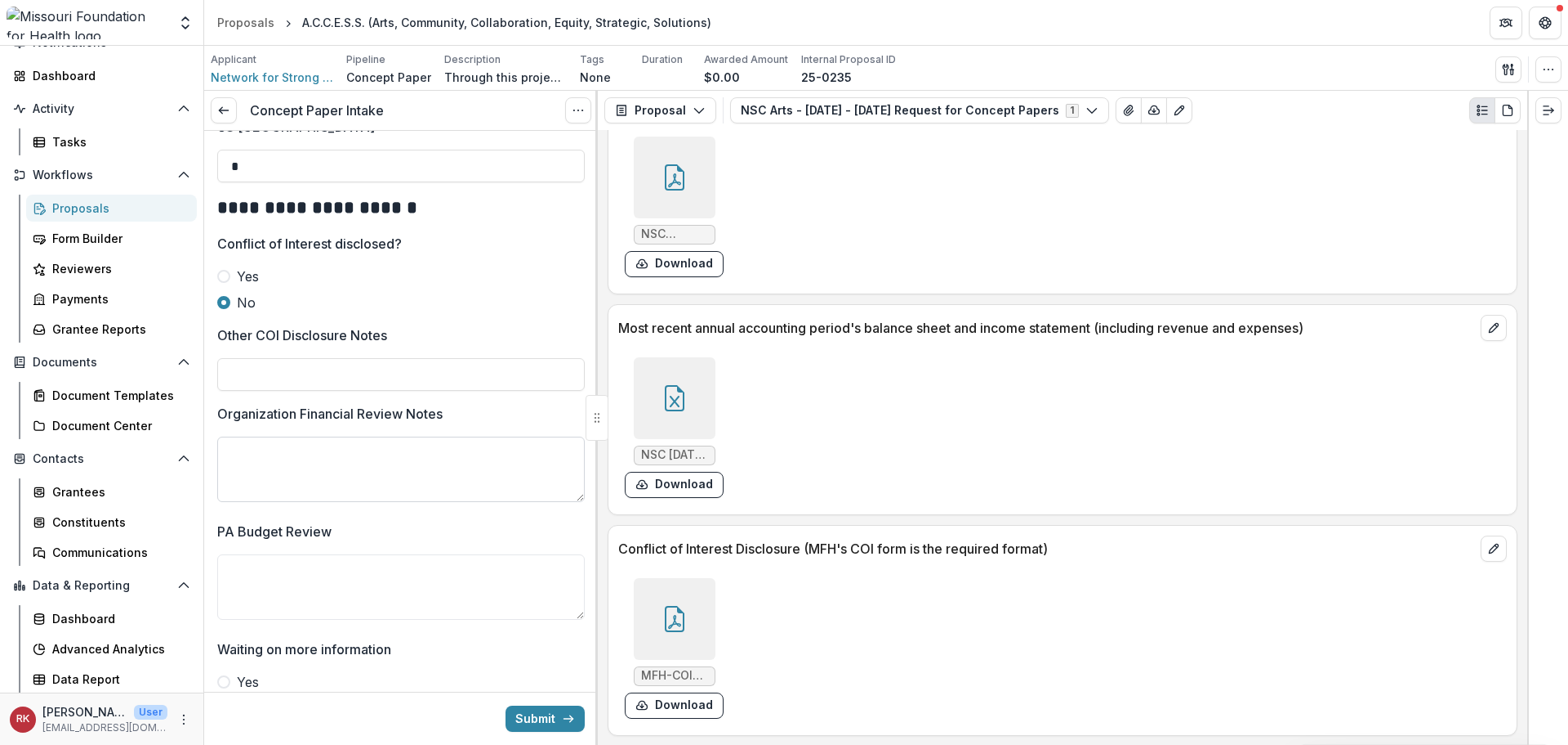
scroll to position [2697, 0]
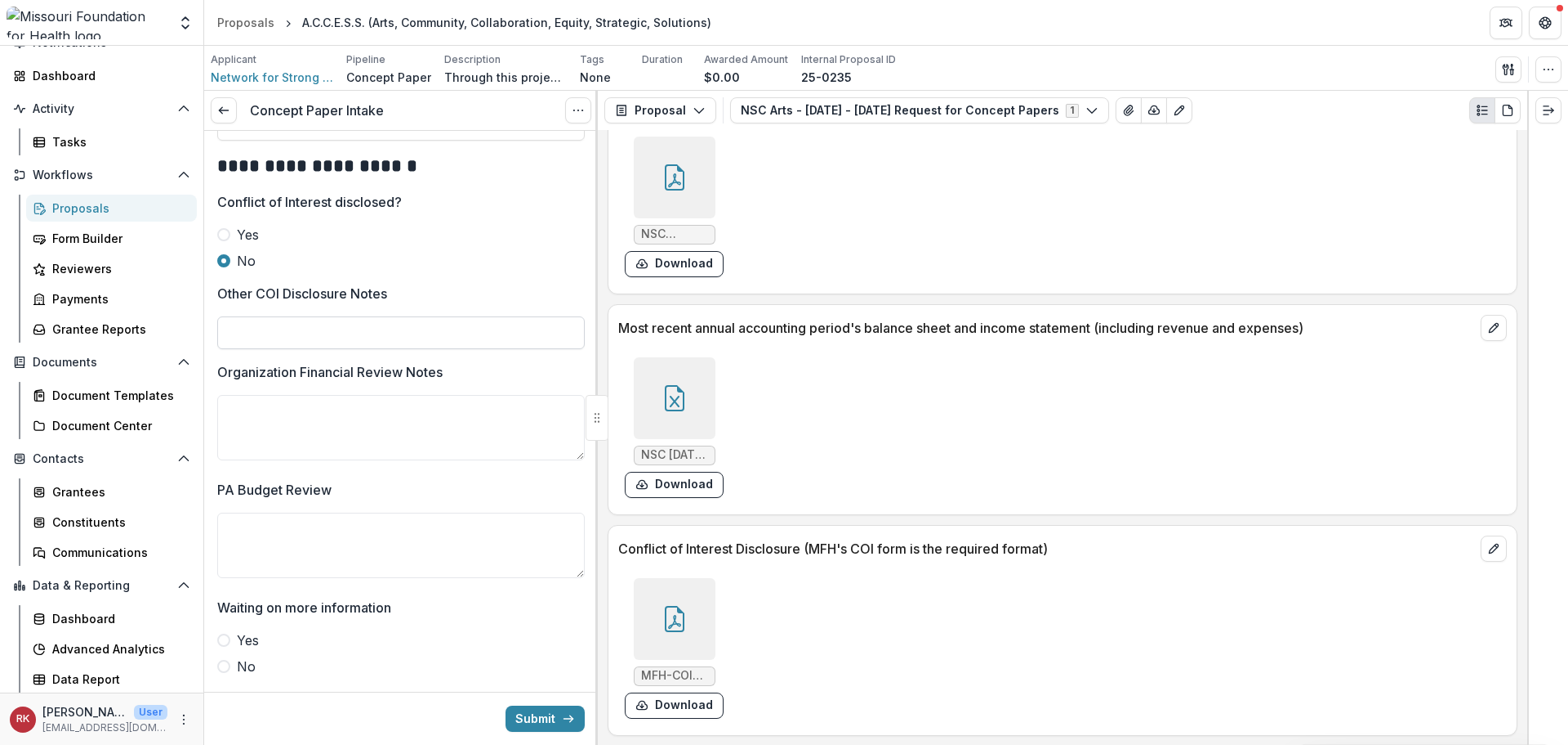
click at [264, 346] on input "Other COI Disclosure Notes" at bounding box center [401, 333] width 368 height 33
click at [317, 346] on input "**********" at bounding box center [401, 333] width 368 height 33
type input "**********"
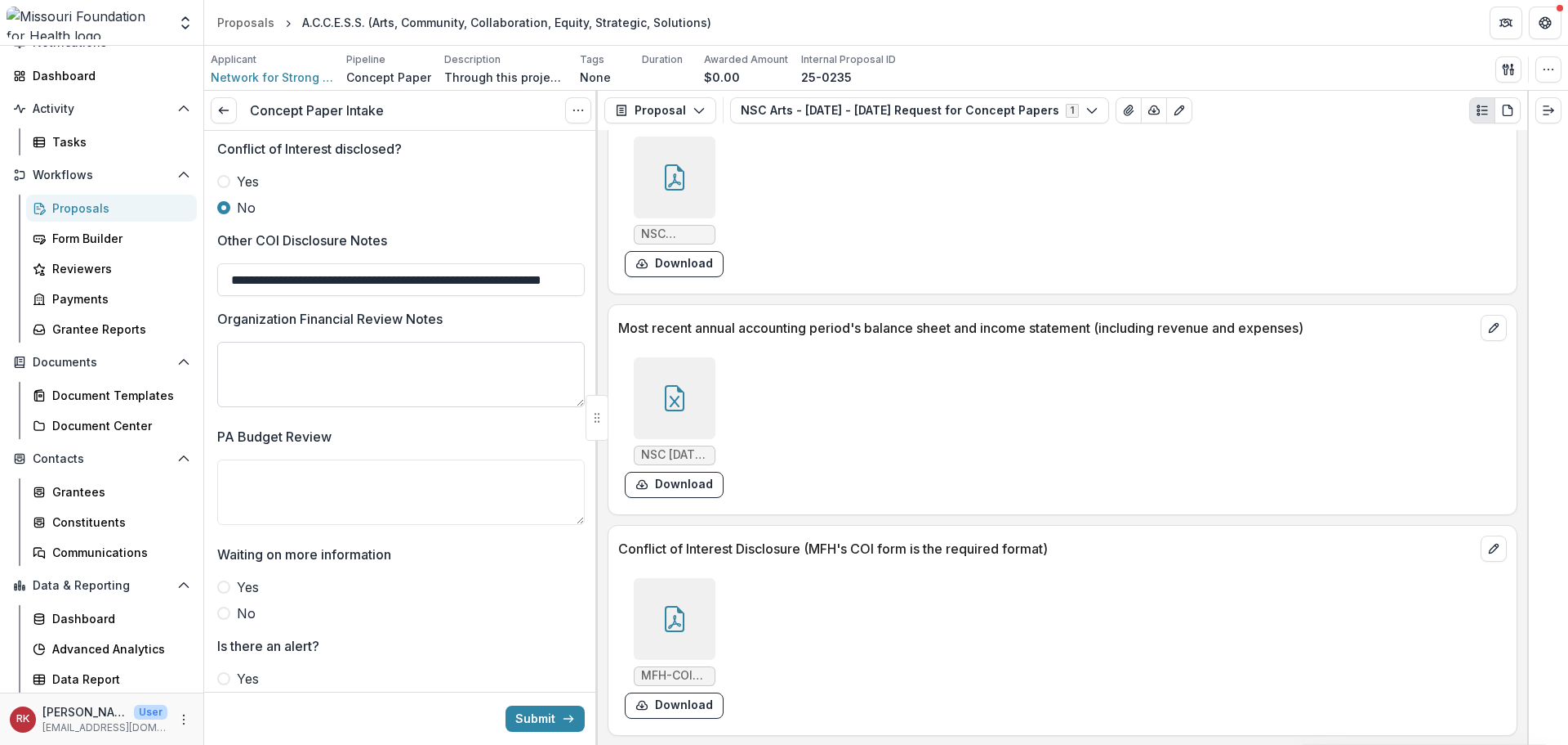
scroll to position [2779, 0]
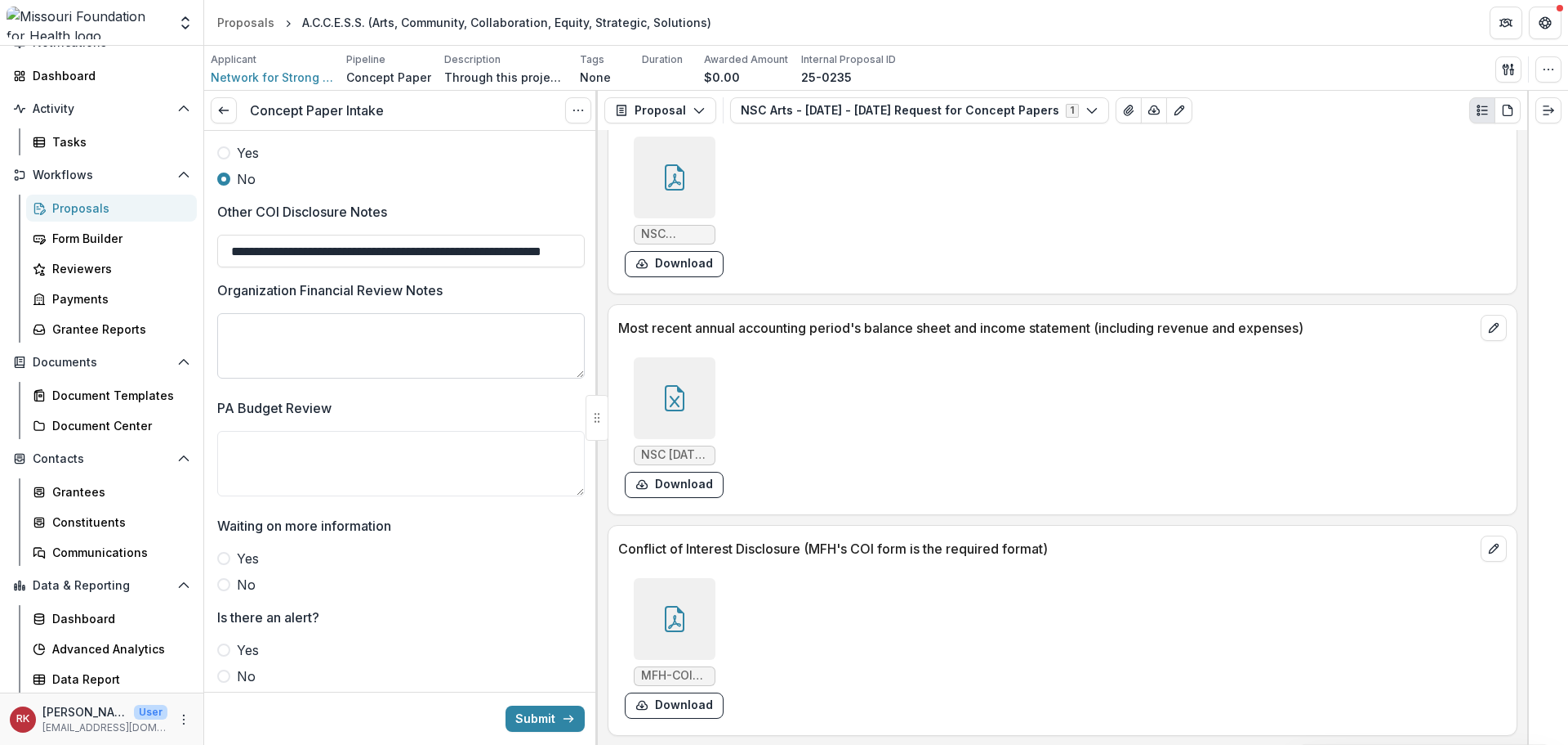
click at [306, 348] on textarea "Organization Financial Review Notes" at bounding box center [401, 345] width 368 height 65
click at [703, 412] on div at bounding box center [674, 398] width 81 height 82
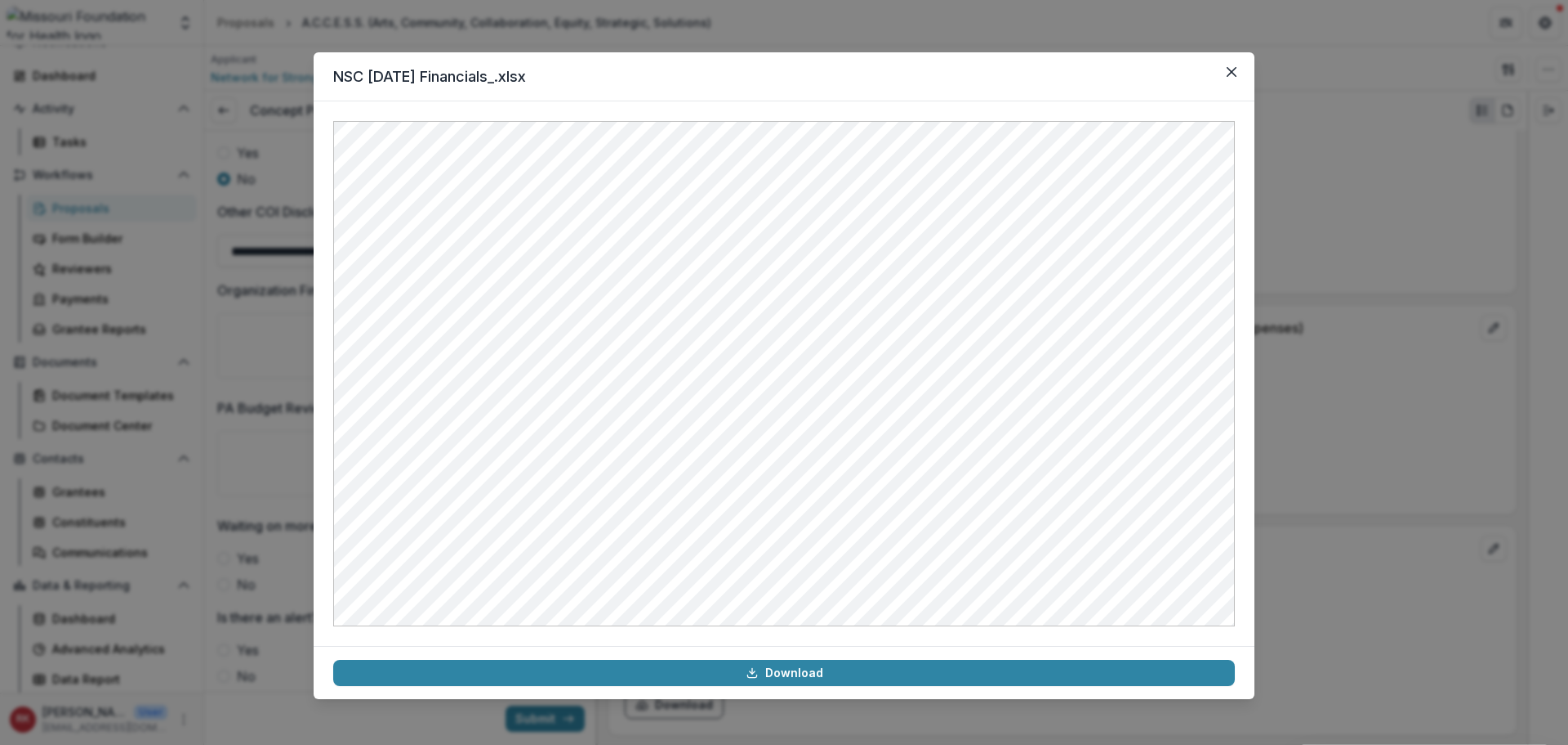
click at [1396, 332] on div "NSC 2025 July Financials_.xlsx Download" at bounding box center [784, 372] width 1568 height 745
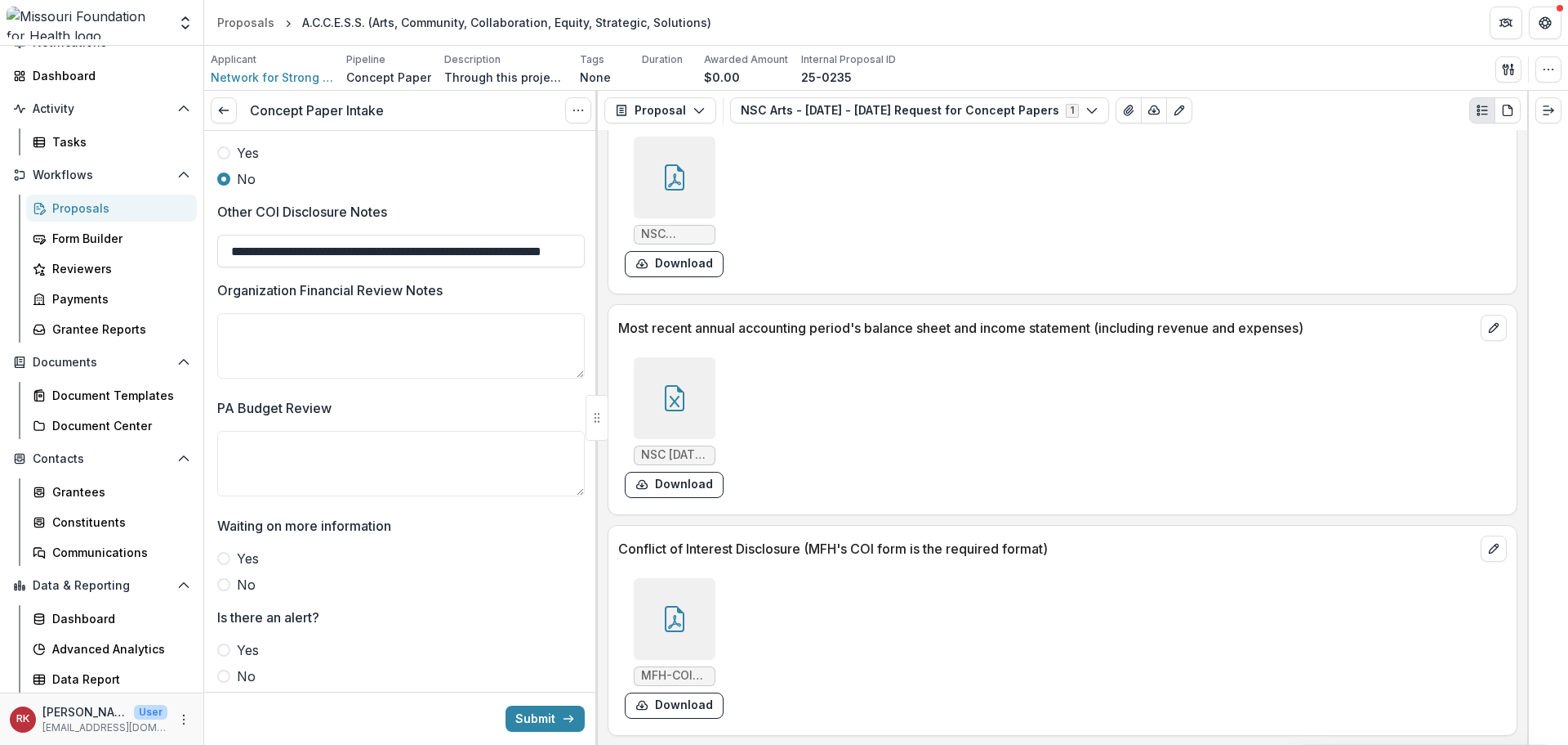
click at [681, 382] on div at bounding box center [674, 398] width 81 height 82
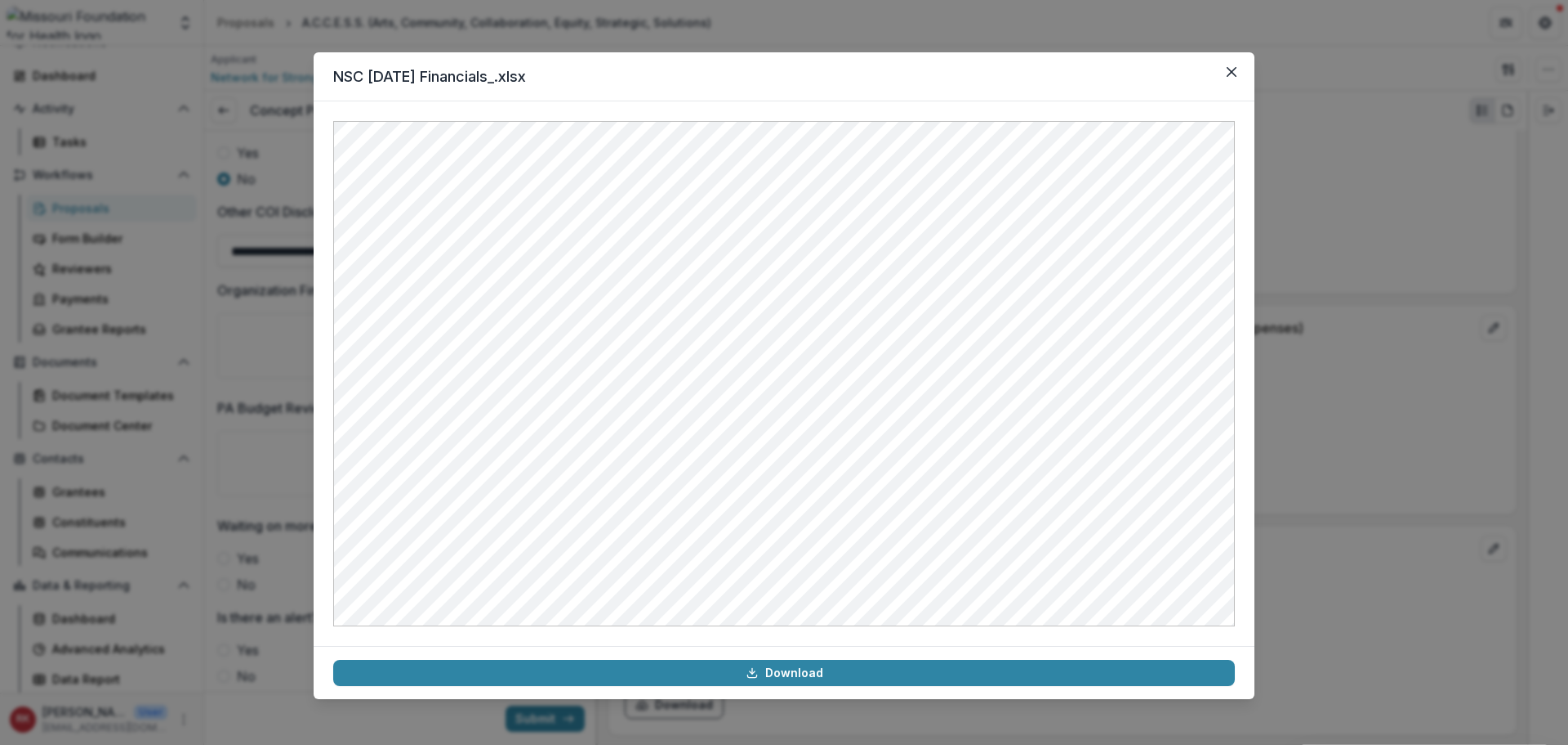
drag, startPoint x: 1433, startPoint y: 411, endPoint x: 1349, endPoint y: 404, distance: 84.3
click at [1431, 411] on div "NSC 2025 July Financials_.xlsx Download" at bounding box center [784, 372] width 1568 height 745
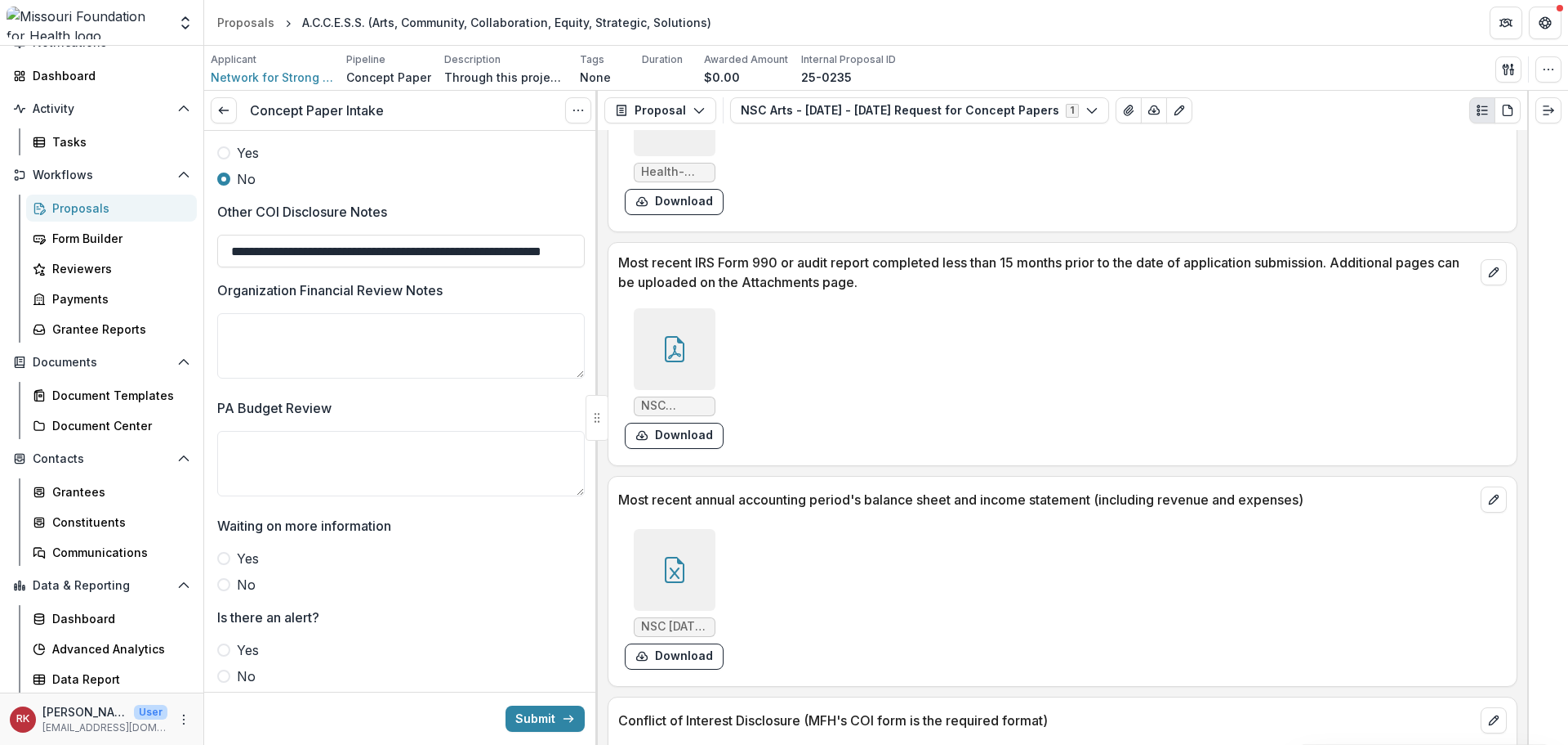
scroll to position [4878, 0]
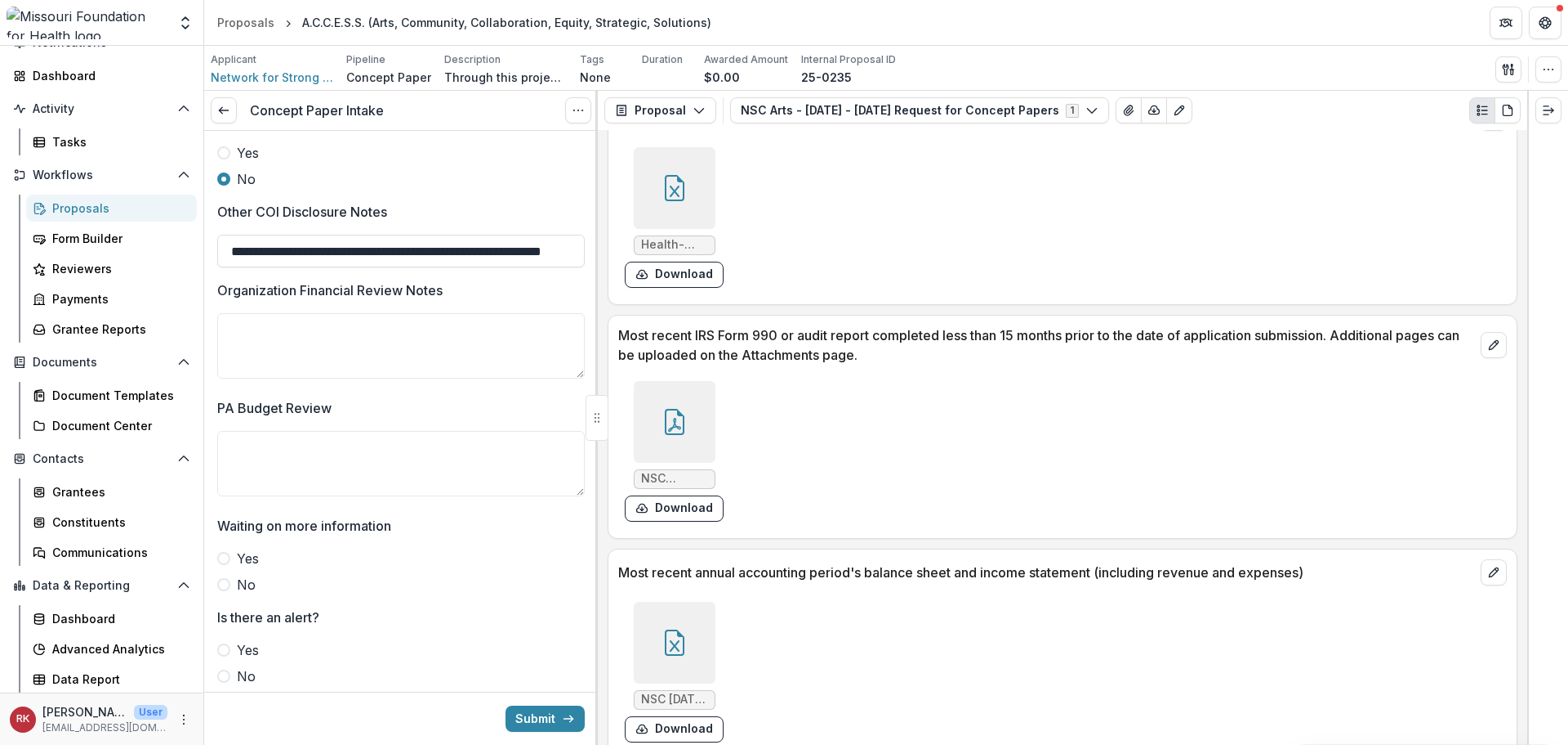
click at [674, 409] on icon at bounding box center [674, 422] width 20 height 26
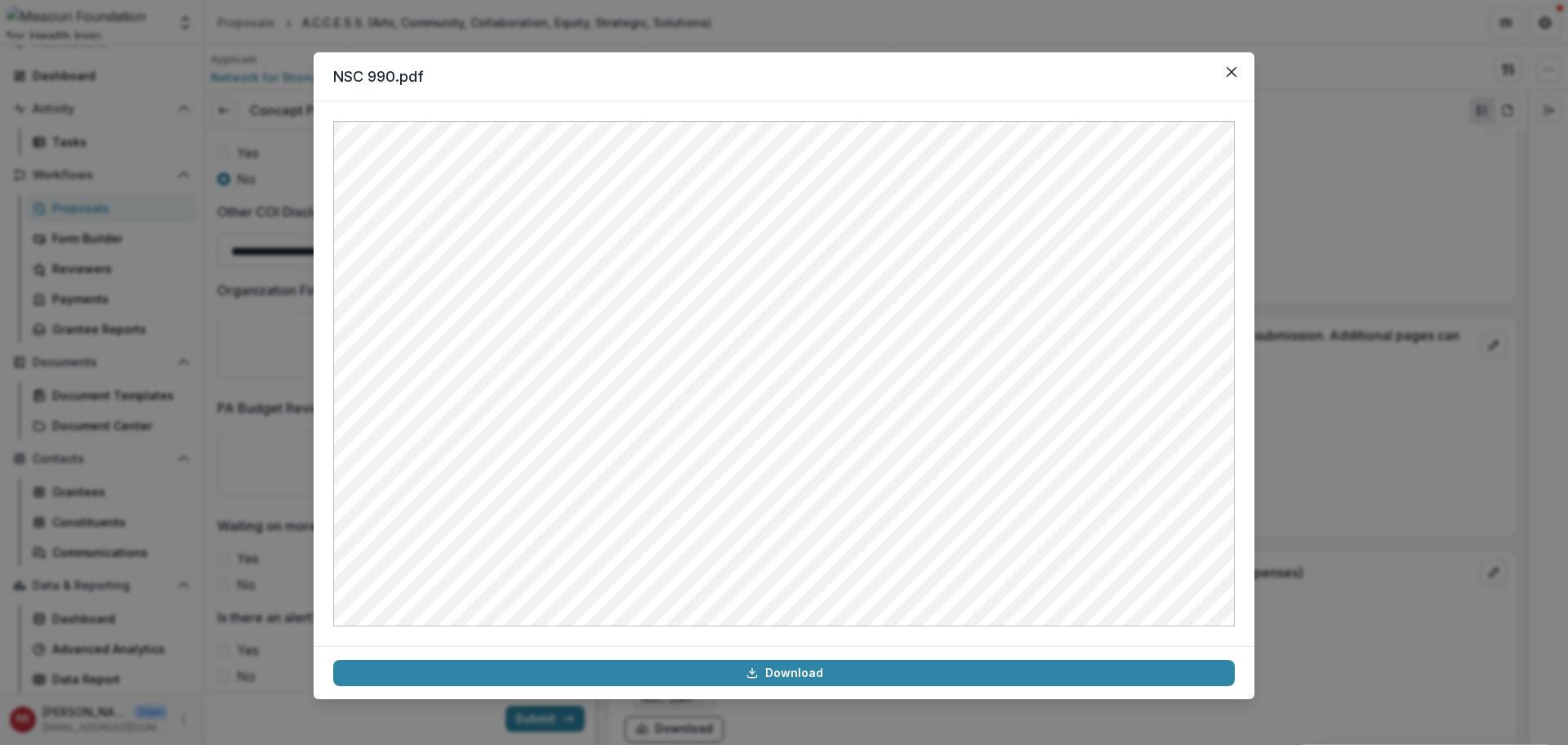
click at [1330, 396] on div "NSC 990.pdf Download" at bounding box center [784, 372] width 1568 height 745
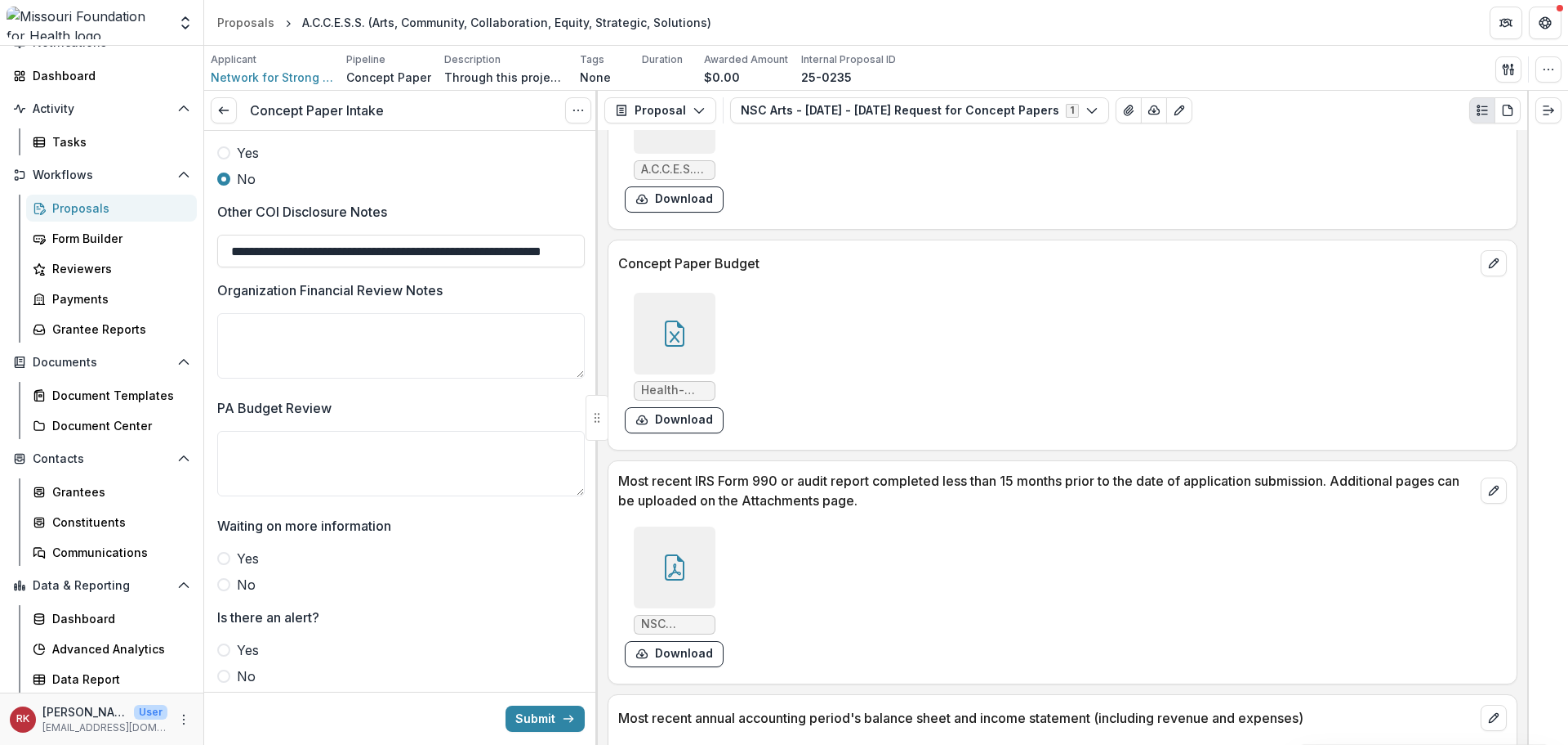
scroll to position [4715, 0]
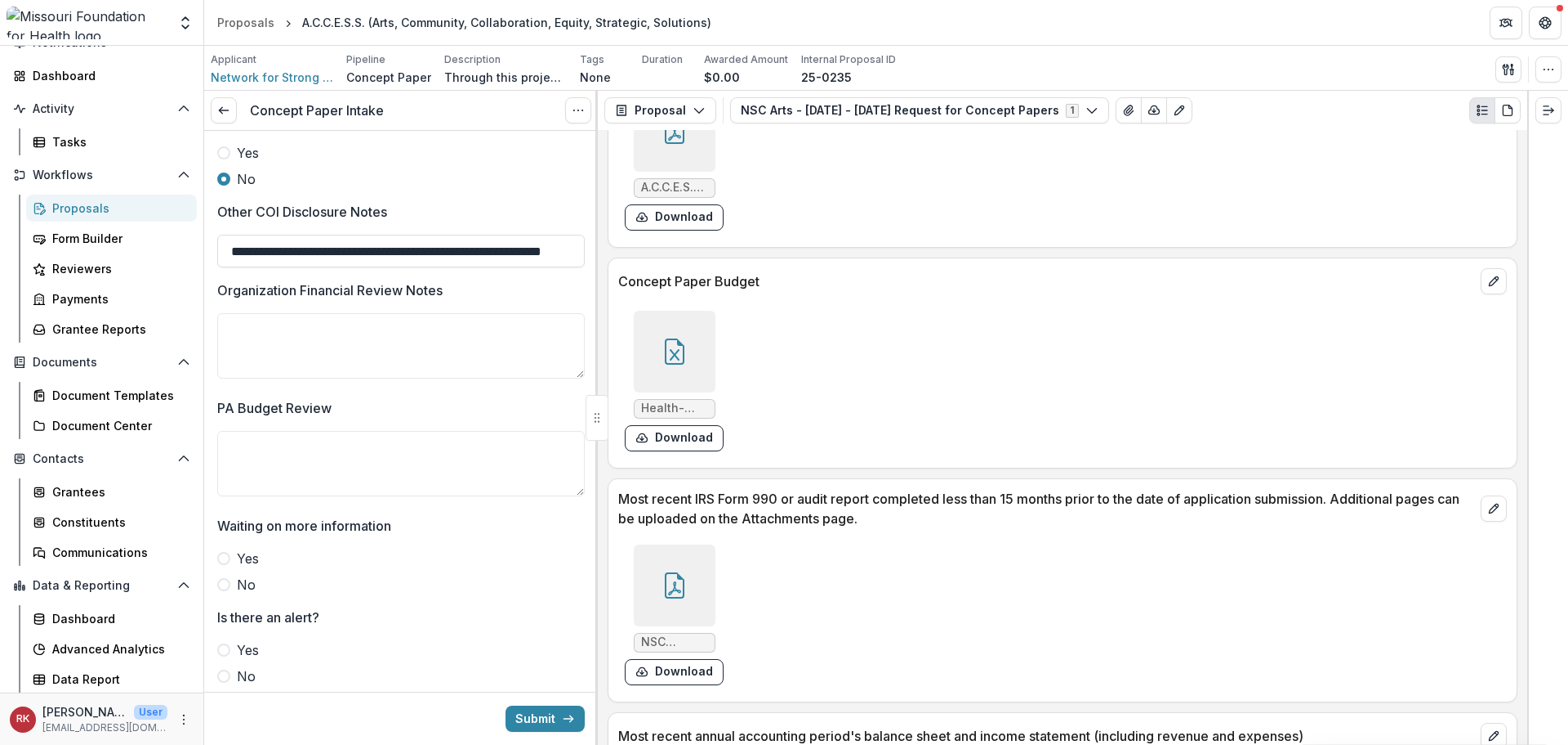
click at [685, 329] on div at bounding box center [674, 351] width 81 height 82
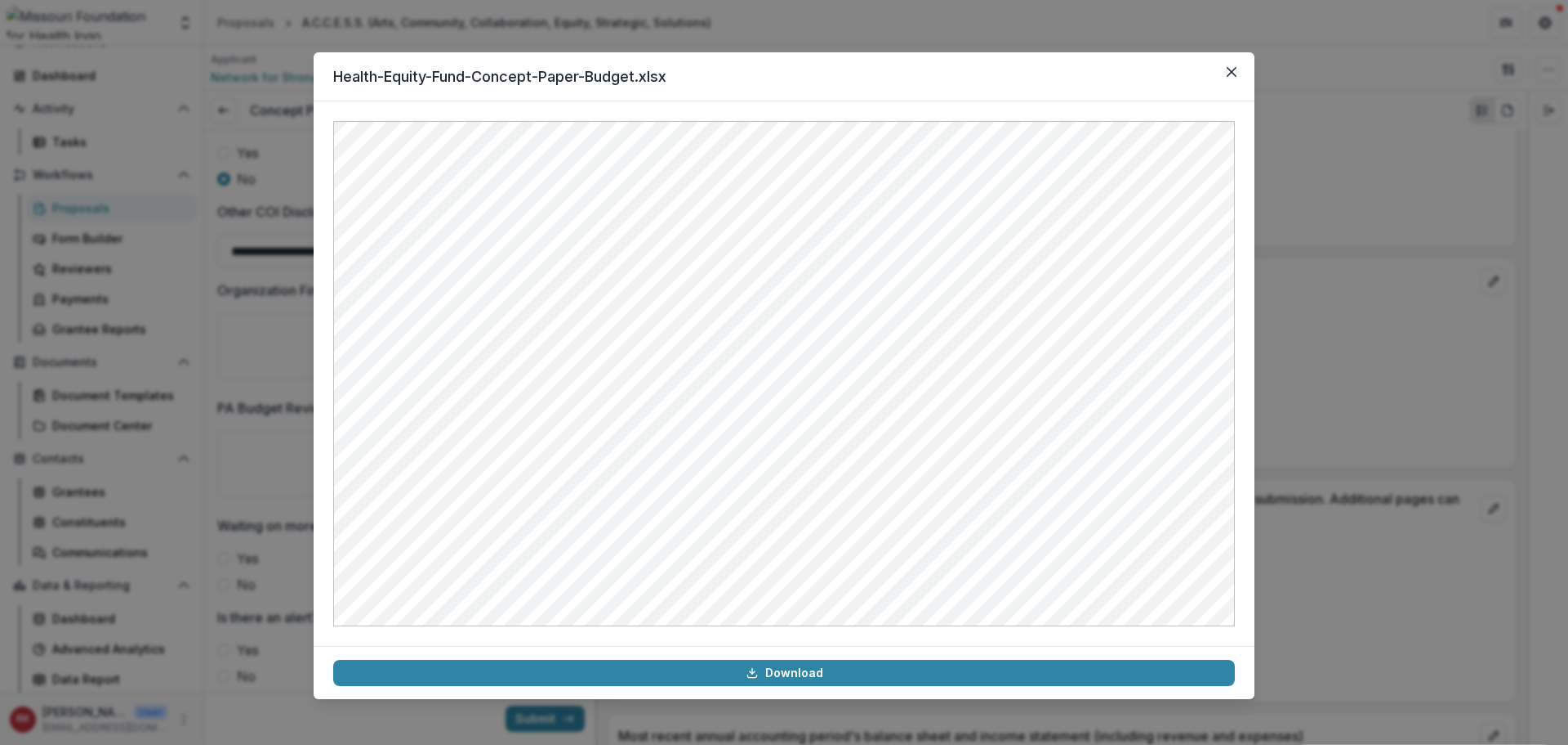
click at [1333, 383] on div "Health-Equity-Fund-Concept-Paper-Budget.xlsx Download" at bounding box center [784, 372] width 1568 height 745
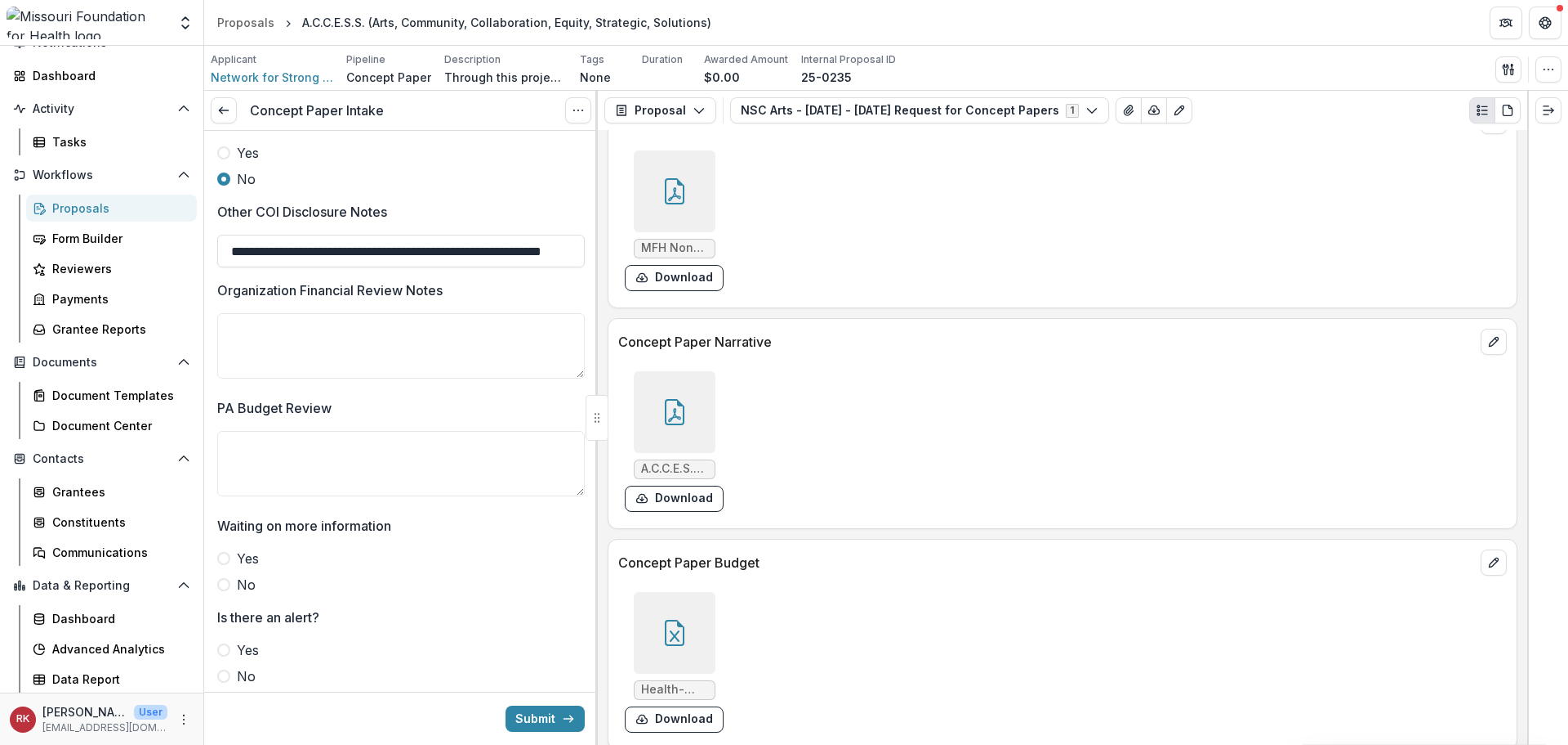
scroll to position [4388, 0]
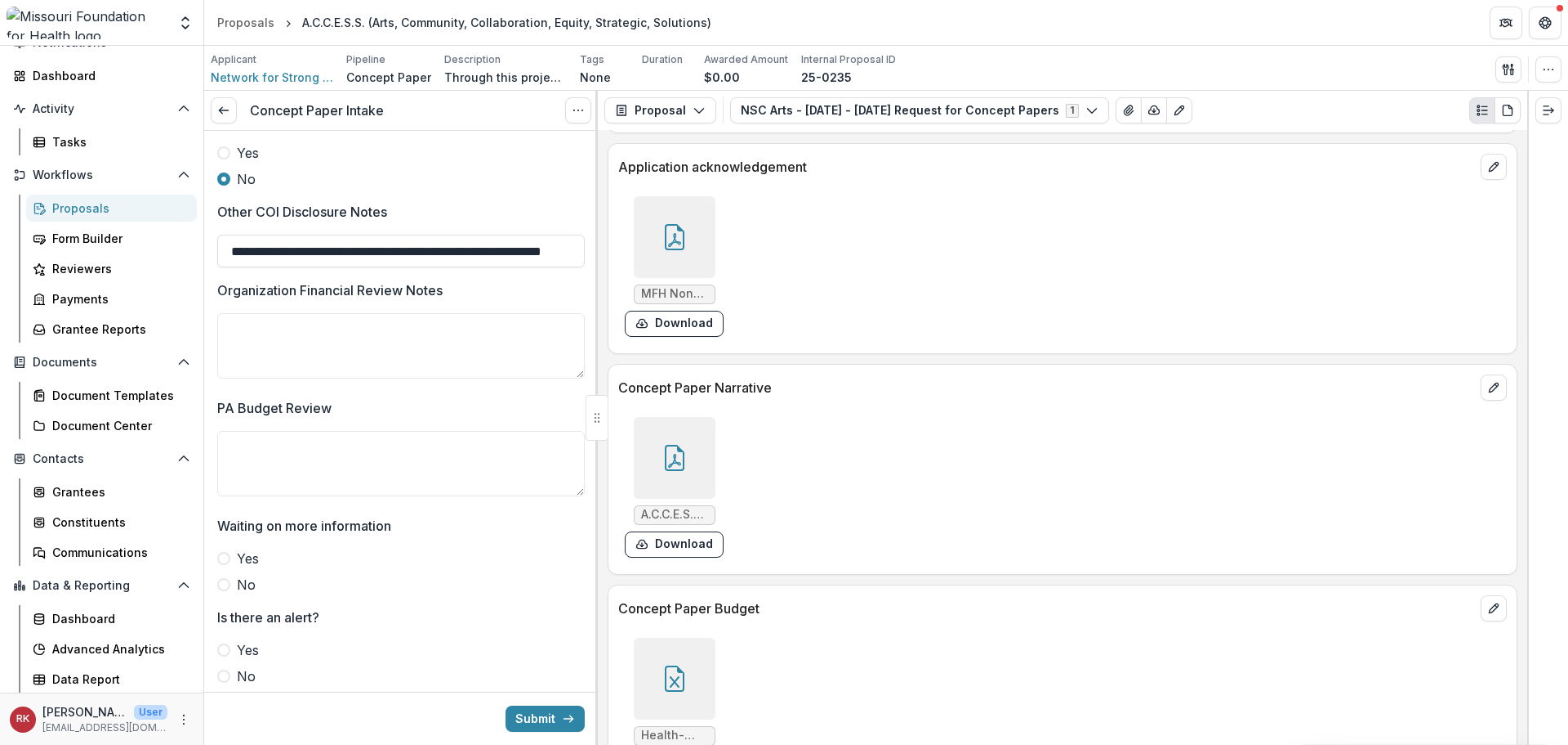
click at [702, 452] on div at bounding box center [674, 458] width 81 height 82
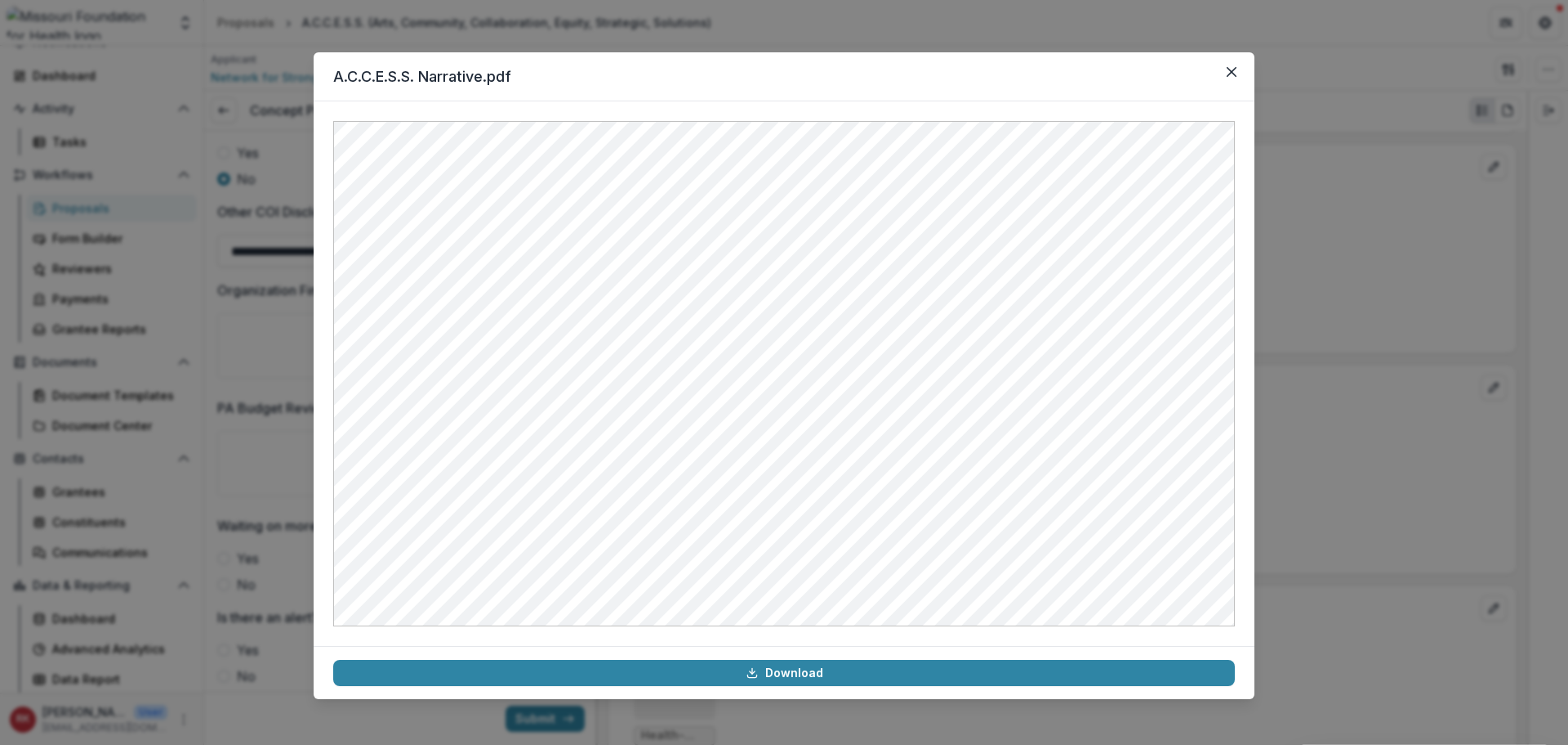
click at [1348, 324] on div "A.C.C.E.S.S. Narrative.pdf Download" at bounding box center [784, 372] width 1568 height 745
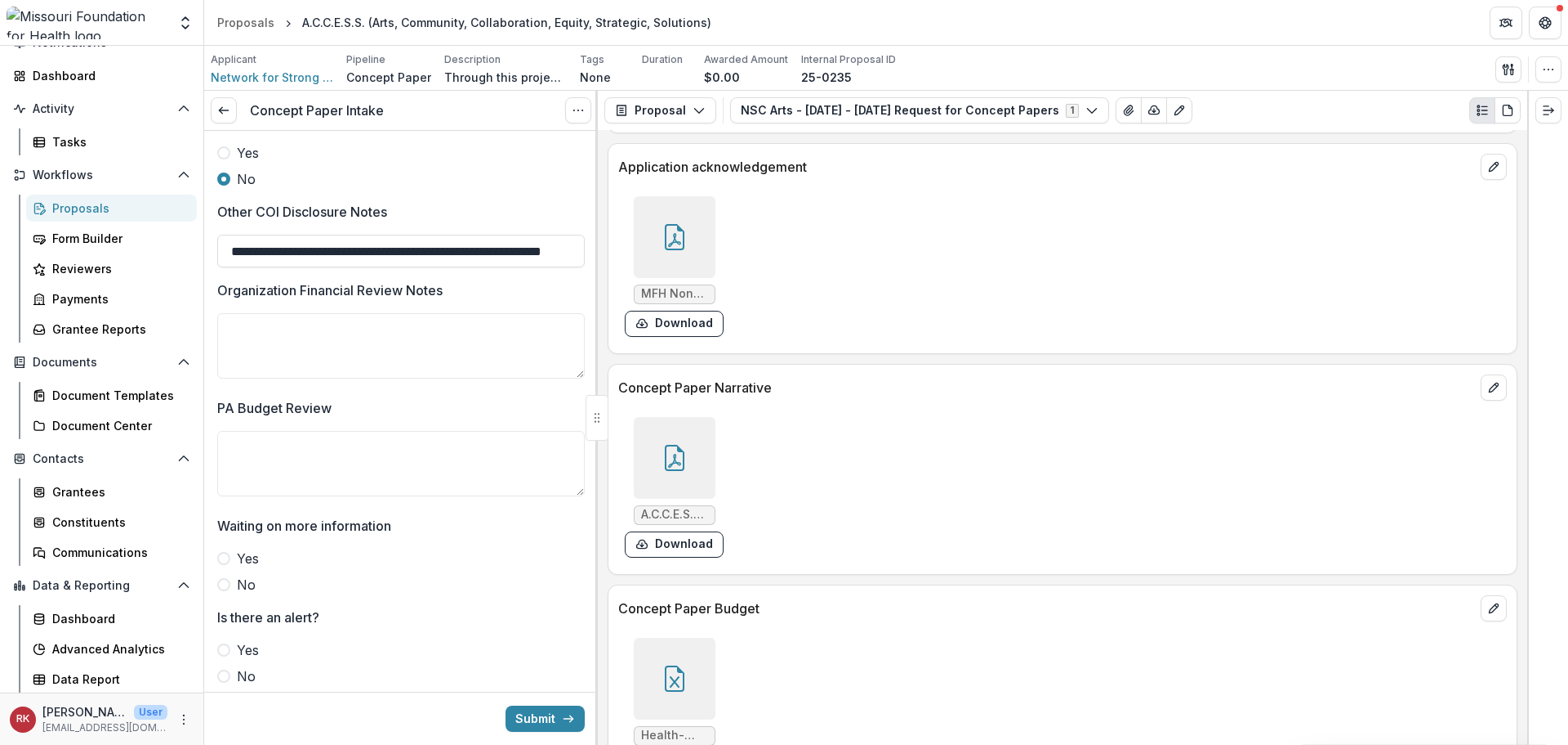
click at [673, 239] on icon at bounding box center [674, 240] width 13 height 14
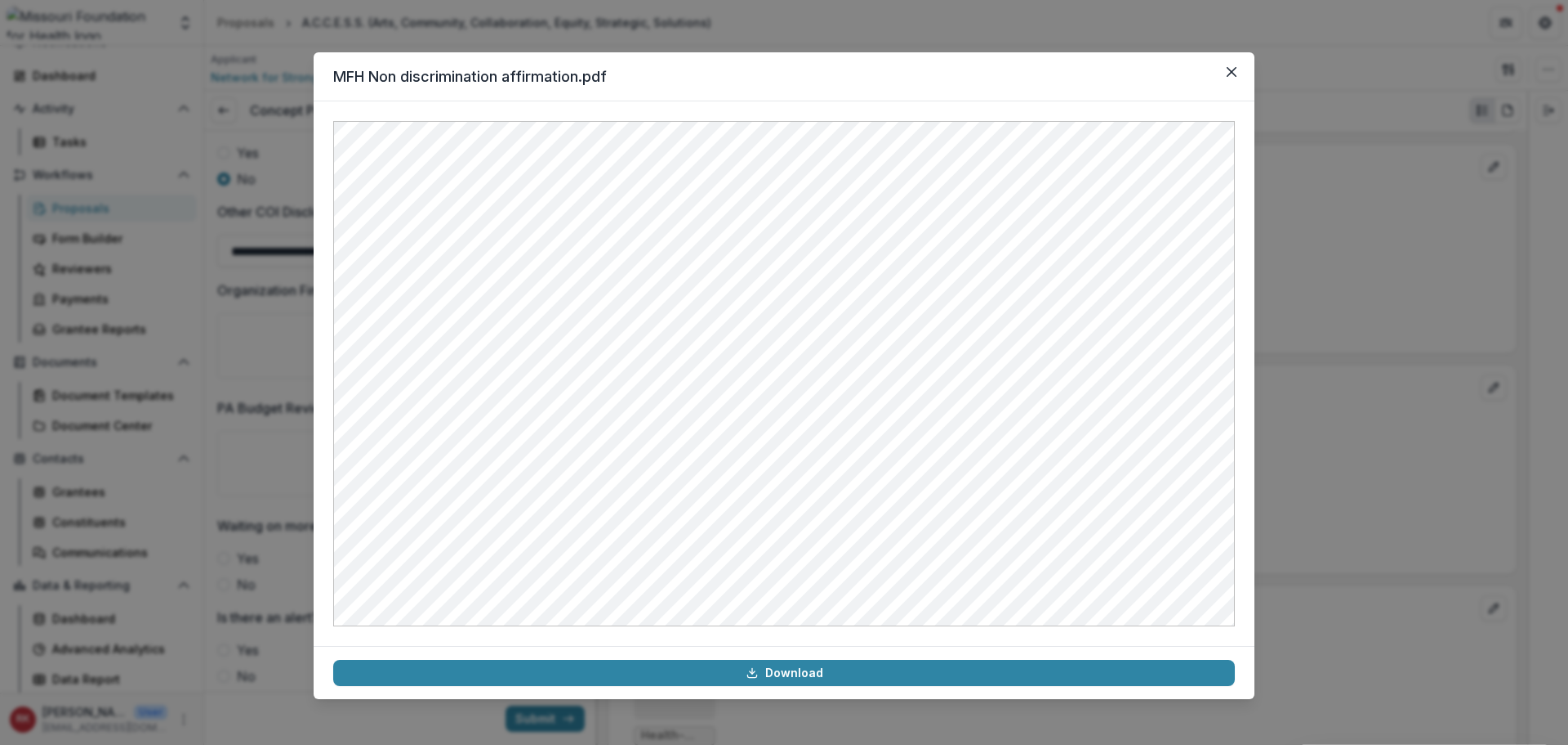
click at [1389, 421] on div "MFH Non discrimination affirmation.pdf Download" at bounding box center [784, 372] width 1568 height 745
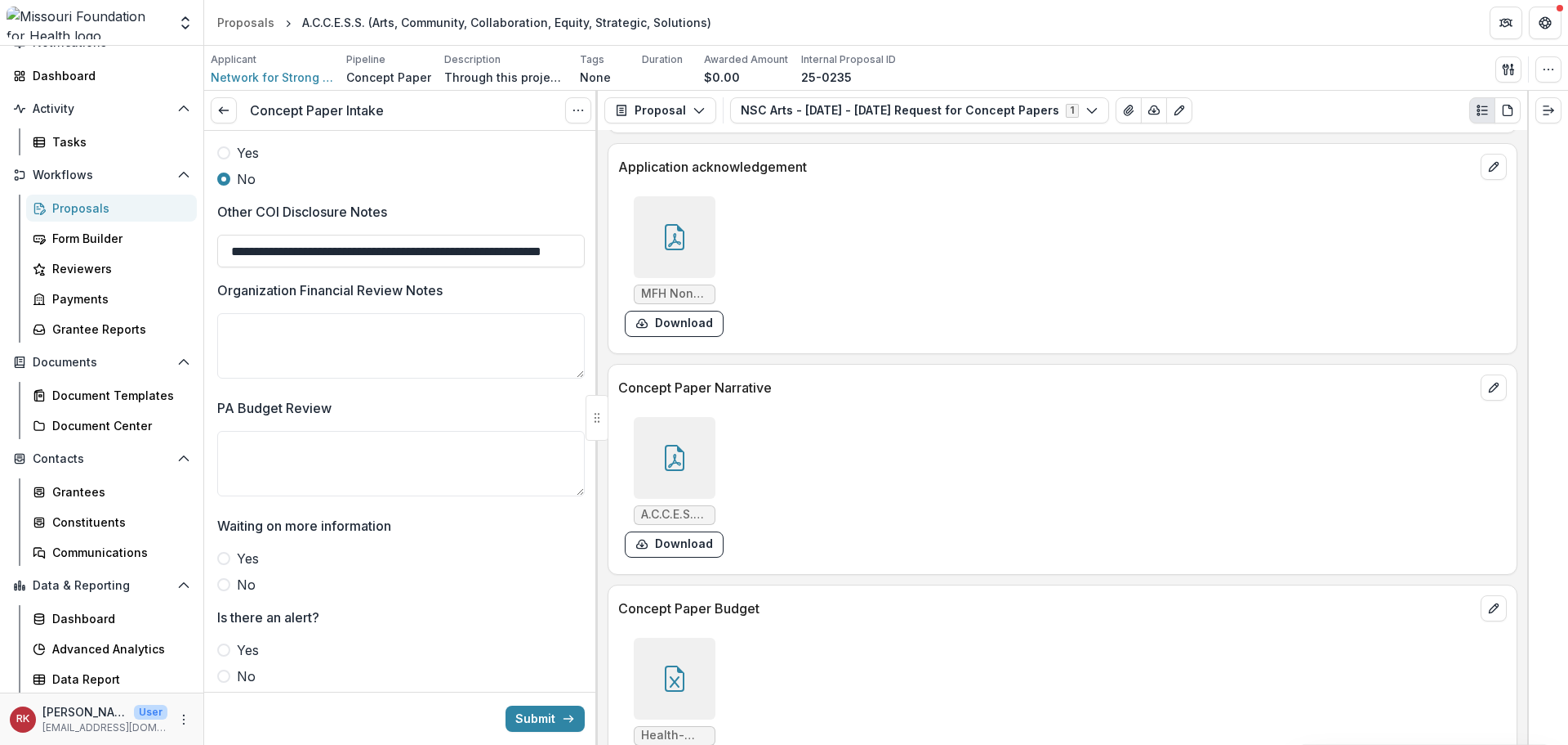
drag, startPoint x: 229, startPoint y: 591, endPoint x: 276, endPoint y: 556, distance: 58.6
click at [228, 591] on label "No" at bounding box center [401, 585] width 368 height 20
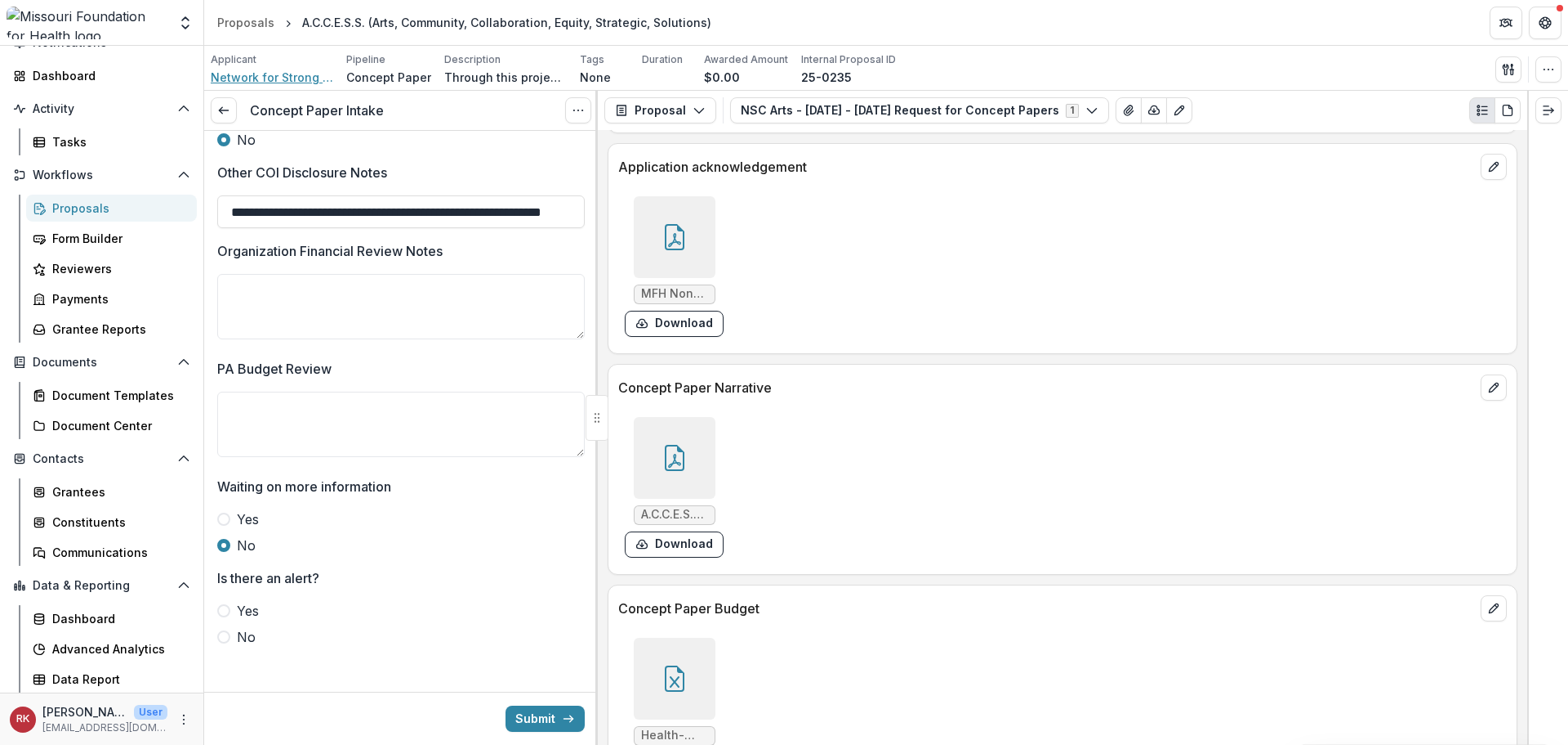
scroll to position [2839, 0]
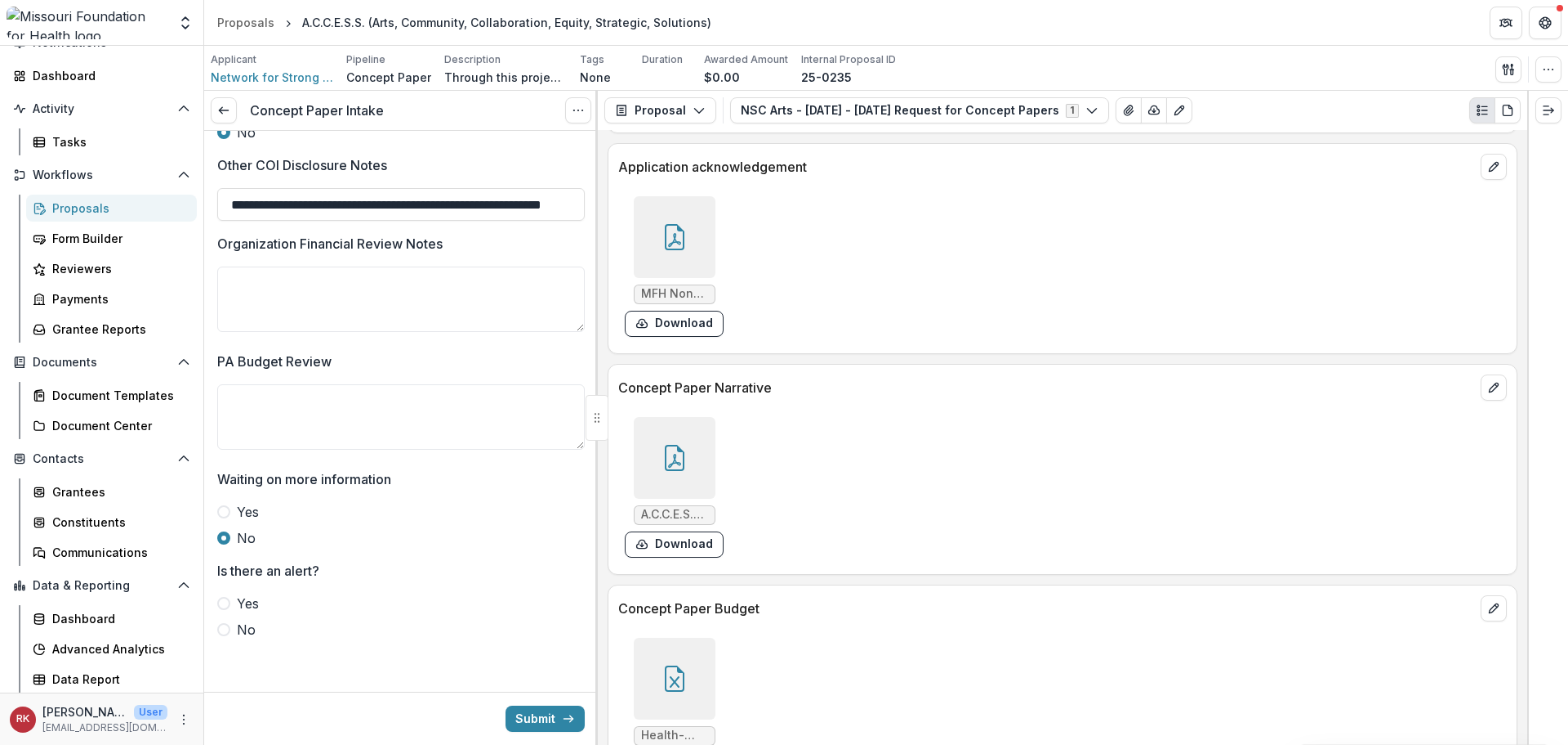
click at [220, 626] on span at bounding box center [224, 629] width 13 height 13
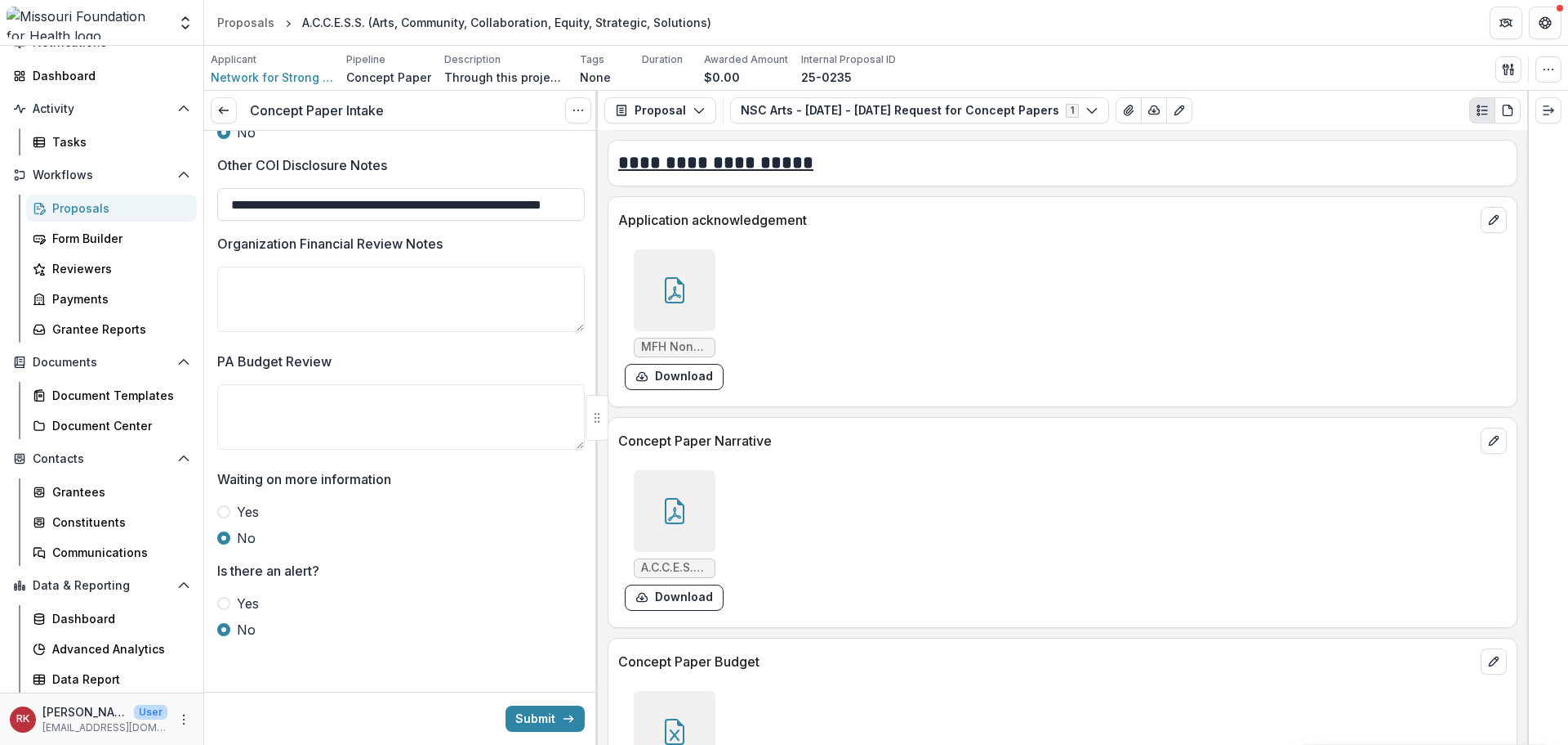
scroll to position [4306, 0]
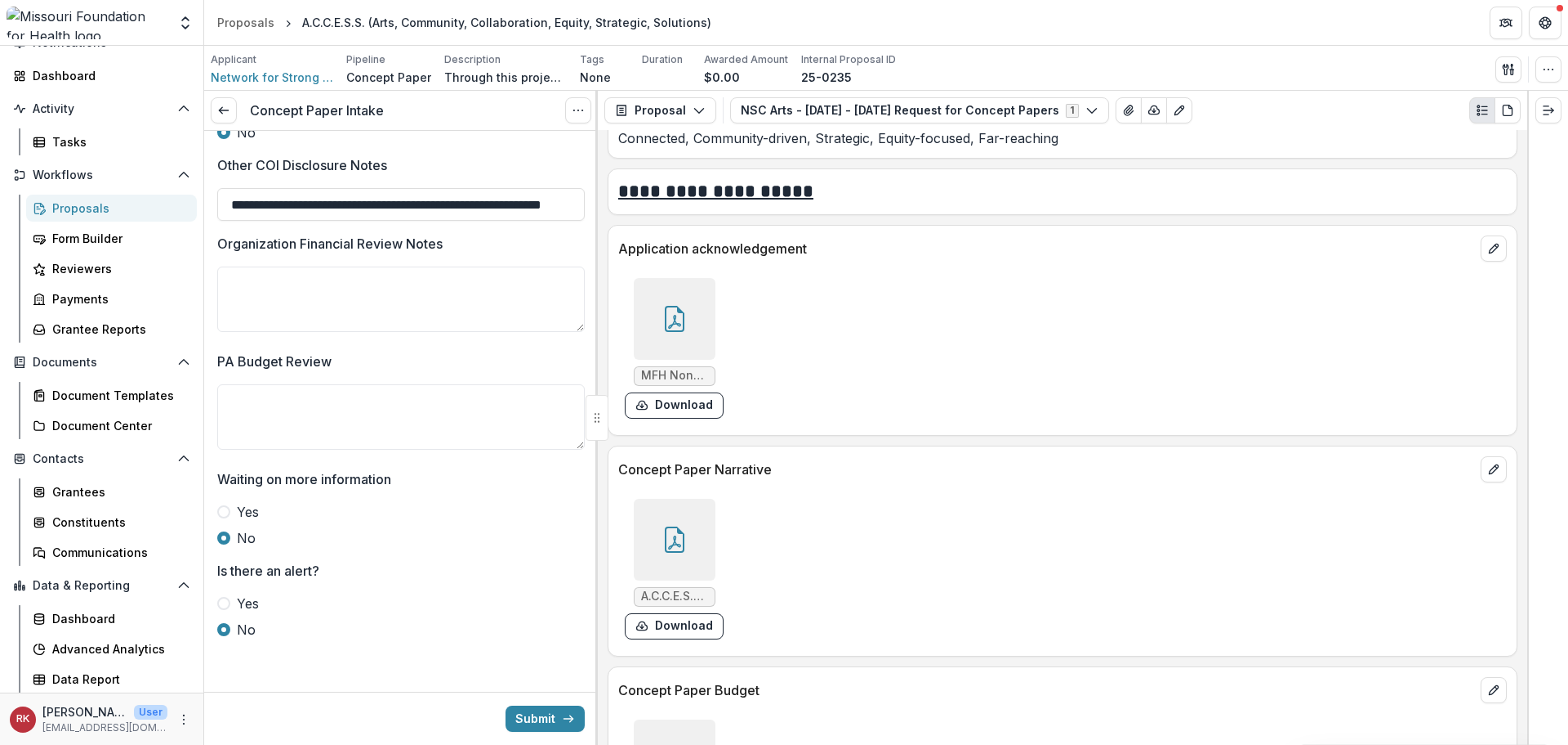
click at [660, 514] on div at bounding box center [674, 539] width 81 height 82
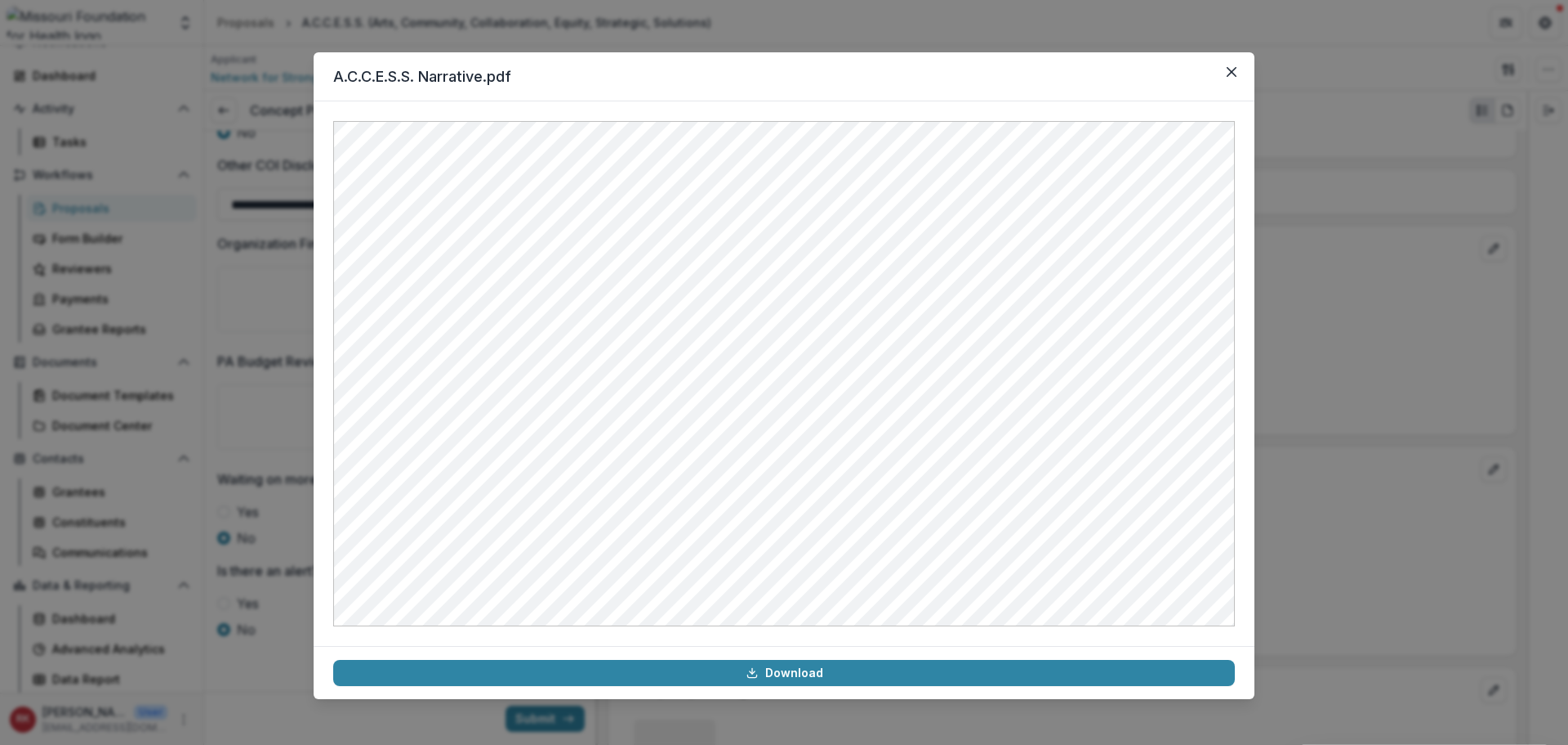
click at [1347, 357] on div "A.C.C.E.S.S. Narrative.pdf Download" at bounding box center [784, 372] width 1568 height 745
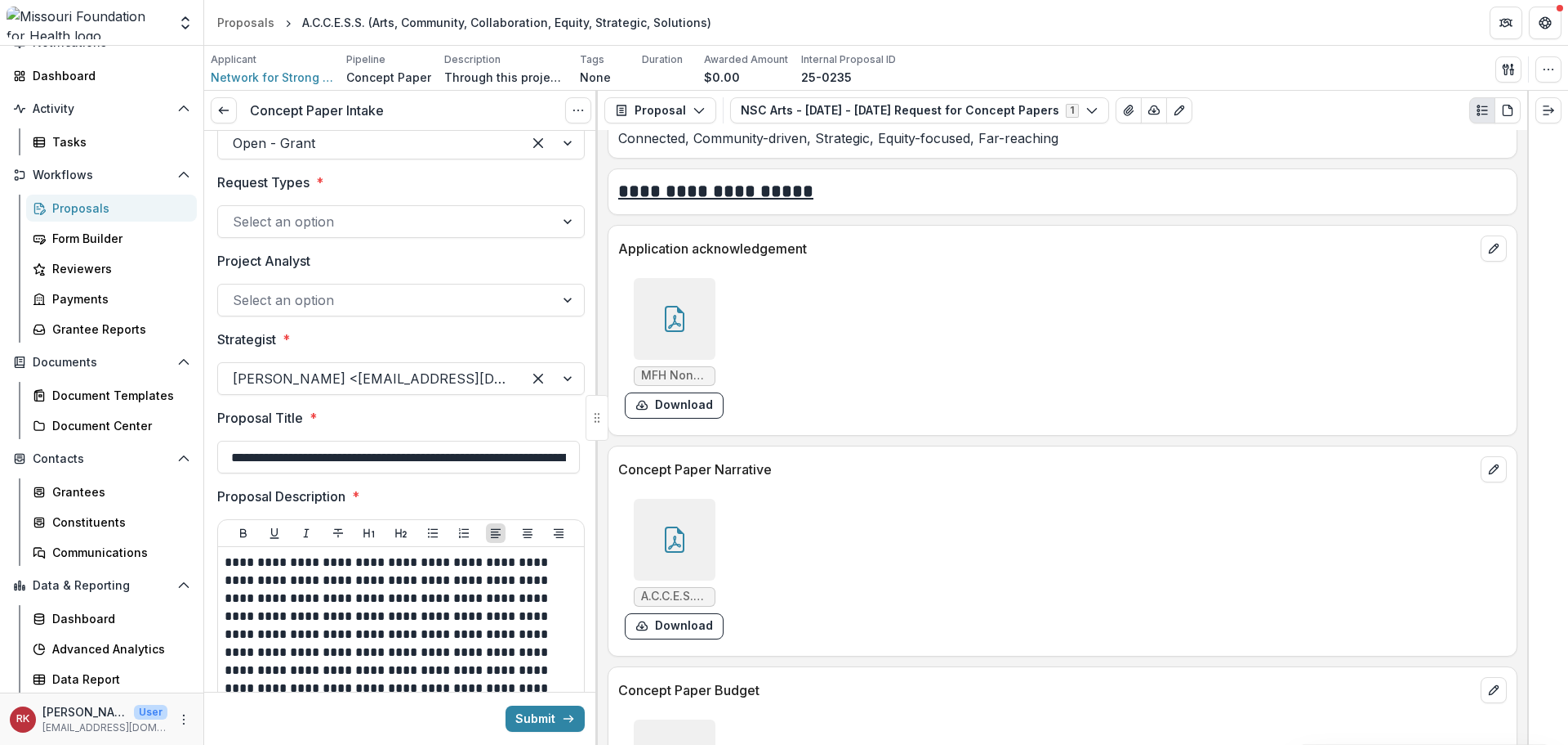
scroll to position [0, 0]
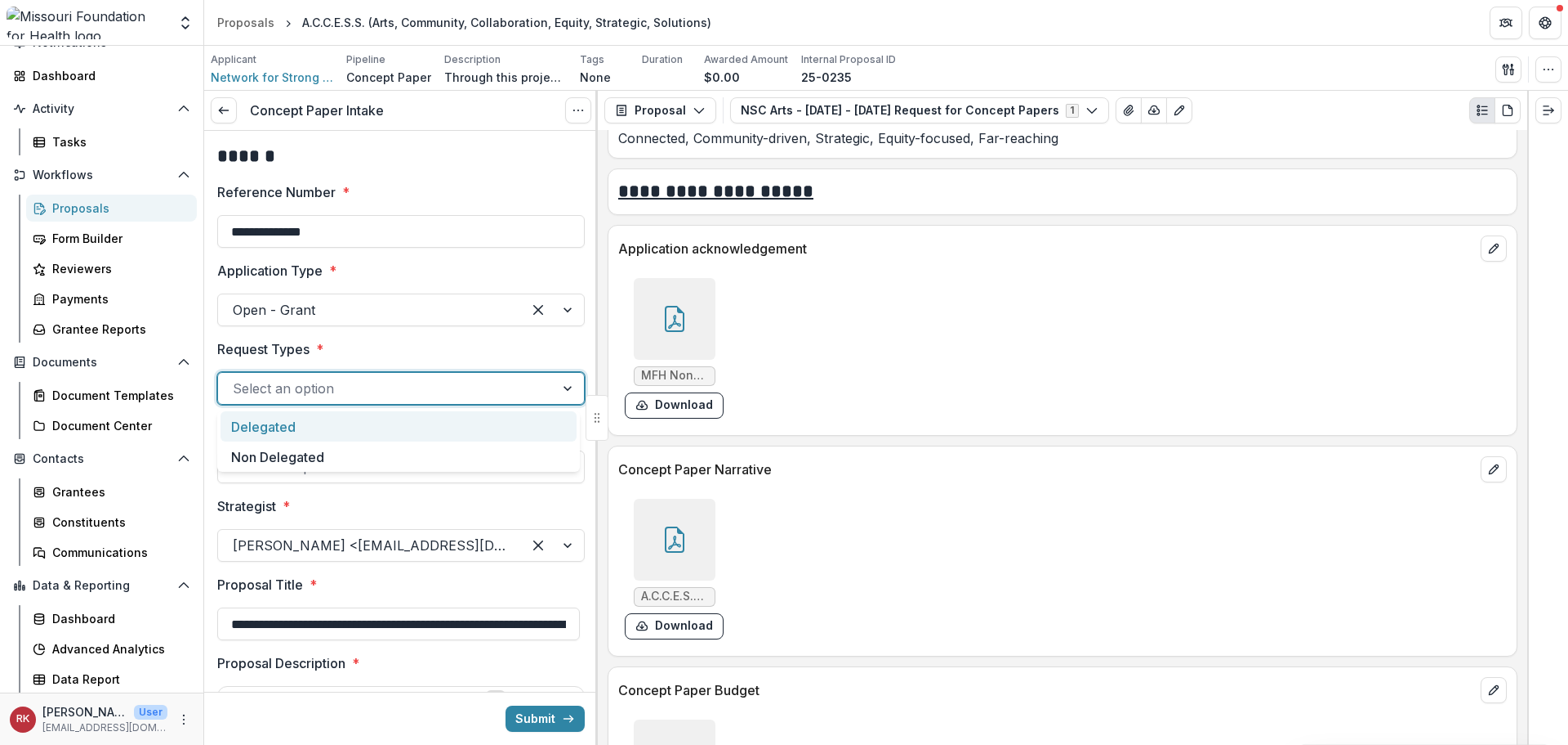
click at [276, 390] on div at bounding box center [387, 388] width 307 height 23
click at [285, 431] on div "Delegated" at bounding box center [398, 426] width 356 height 30
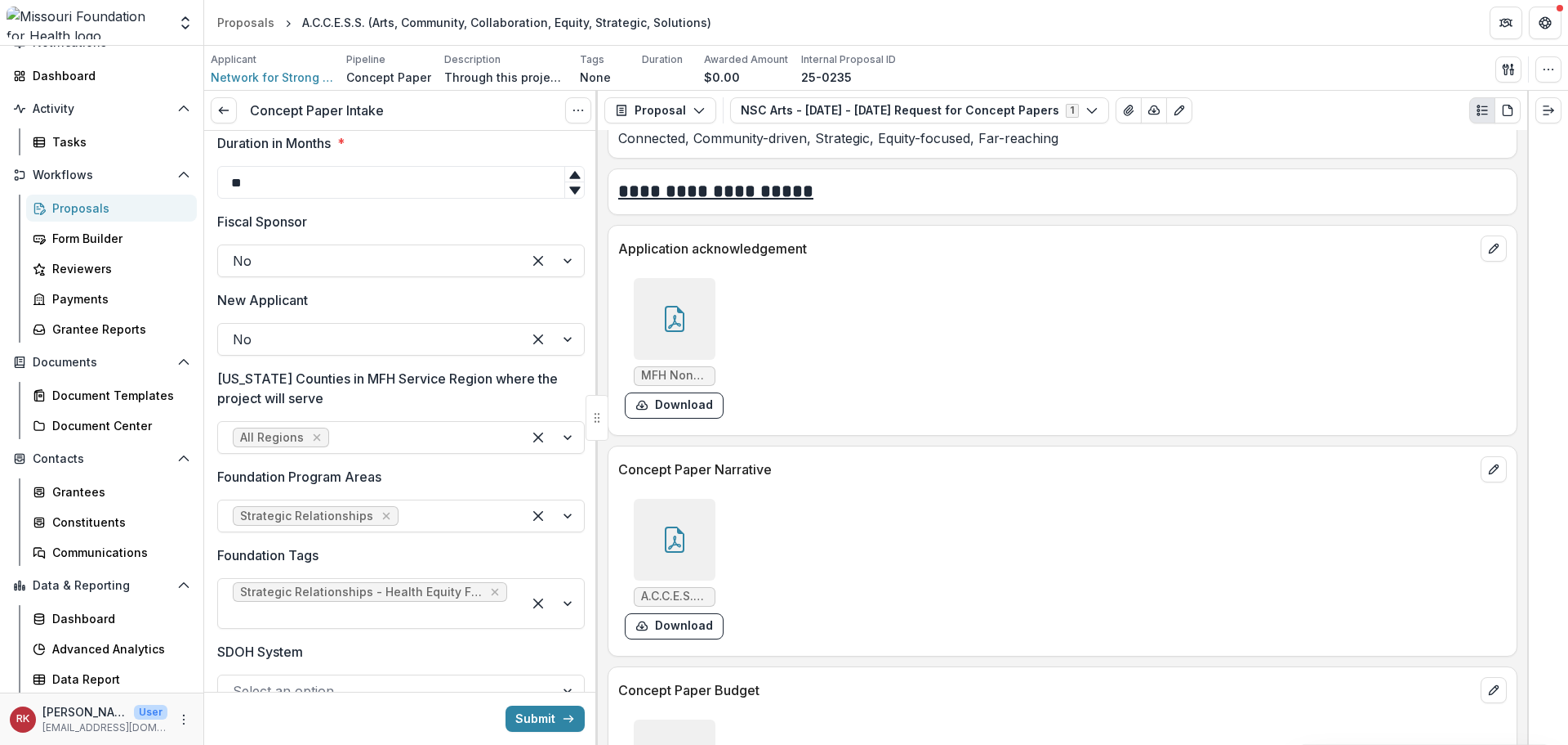
scroll to position [1062, 0]
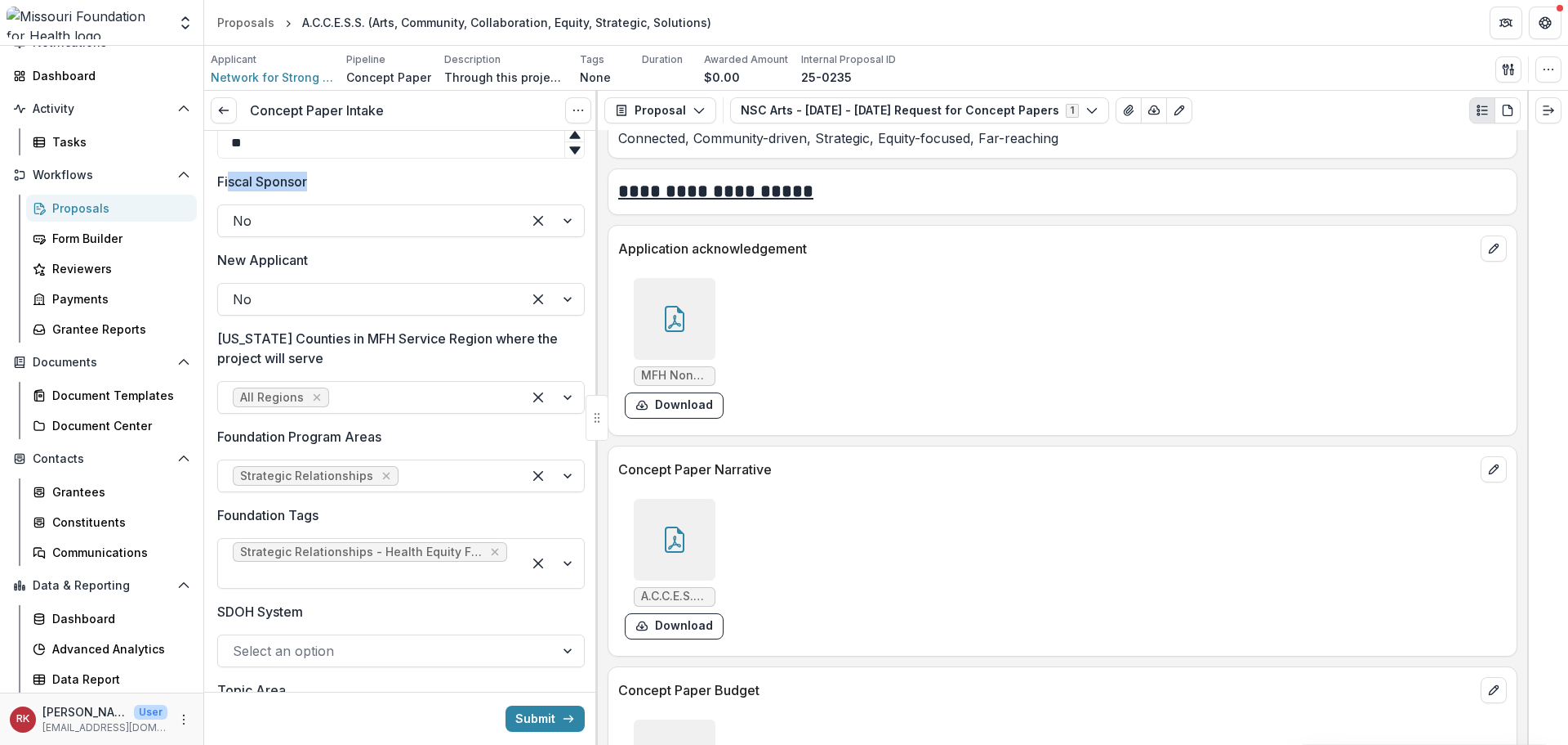
drag, startPoint x: 230, startPoint y: 181, endPoint x: 359, endPoint y: 203, distance: 130.9
click at [357, 200] on div "Fiscal Sponsor No" at bounding box center [401, 204] width 368 height 65
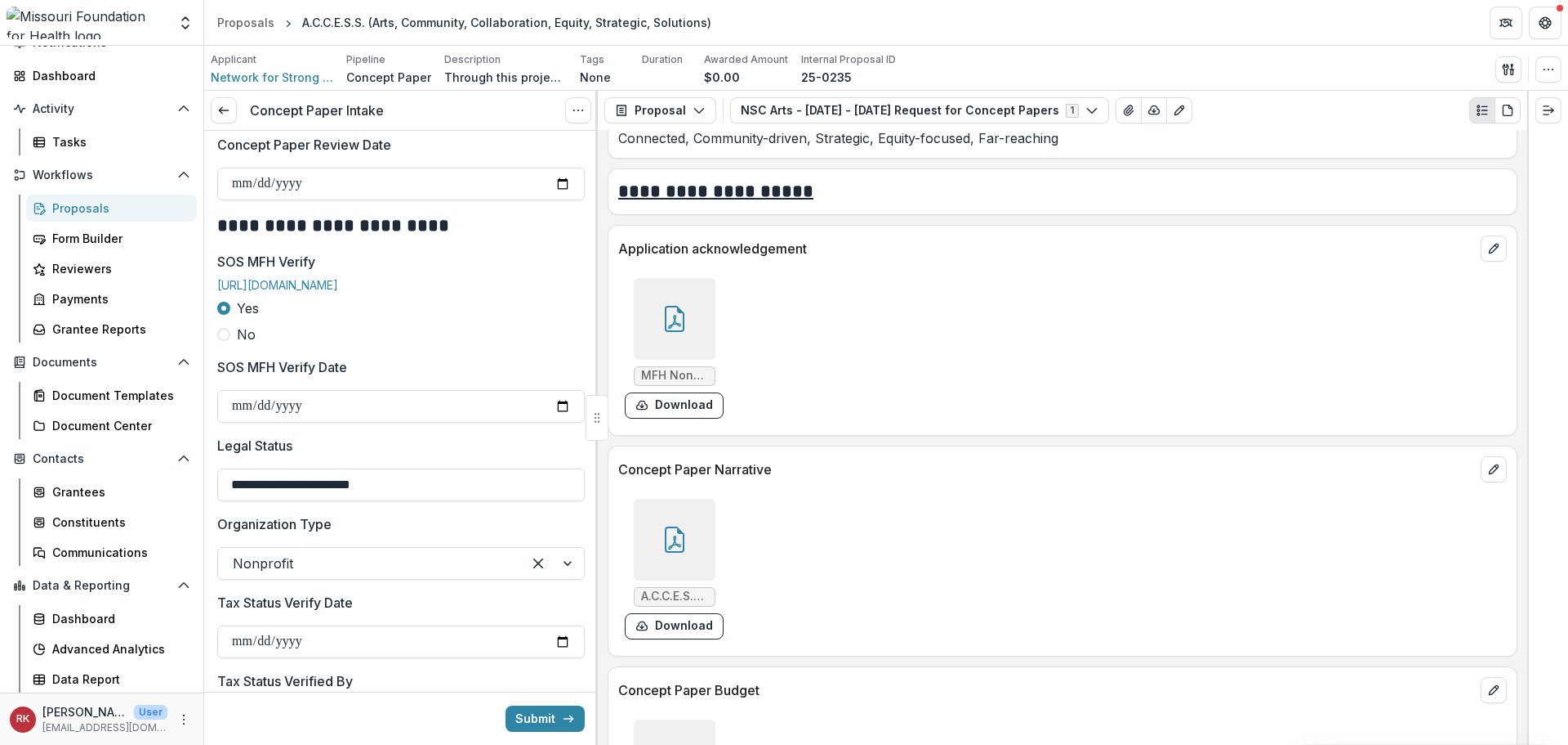
scroll to position [1880, 0]
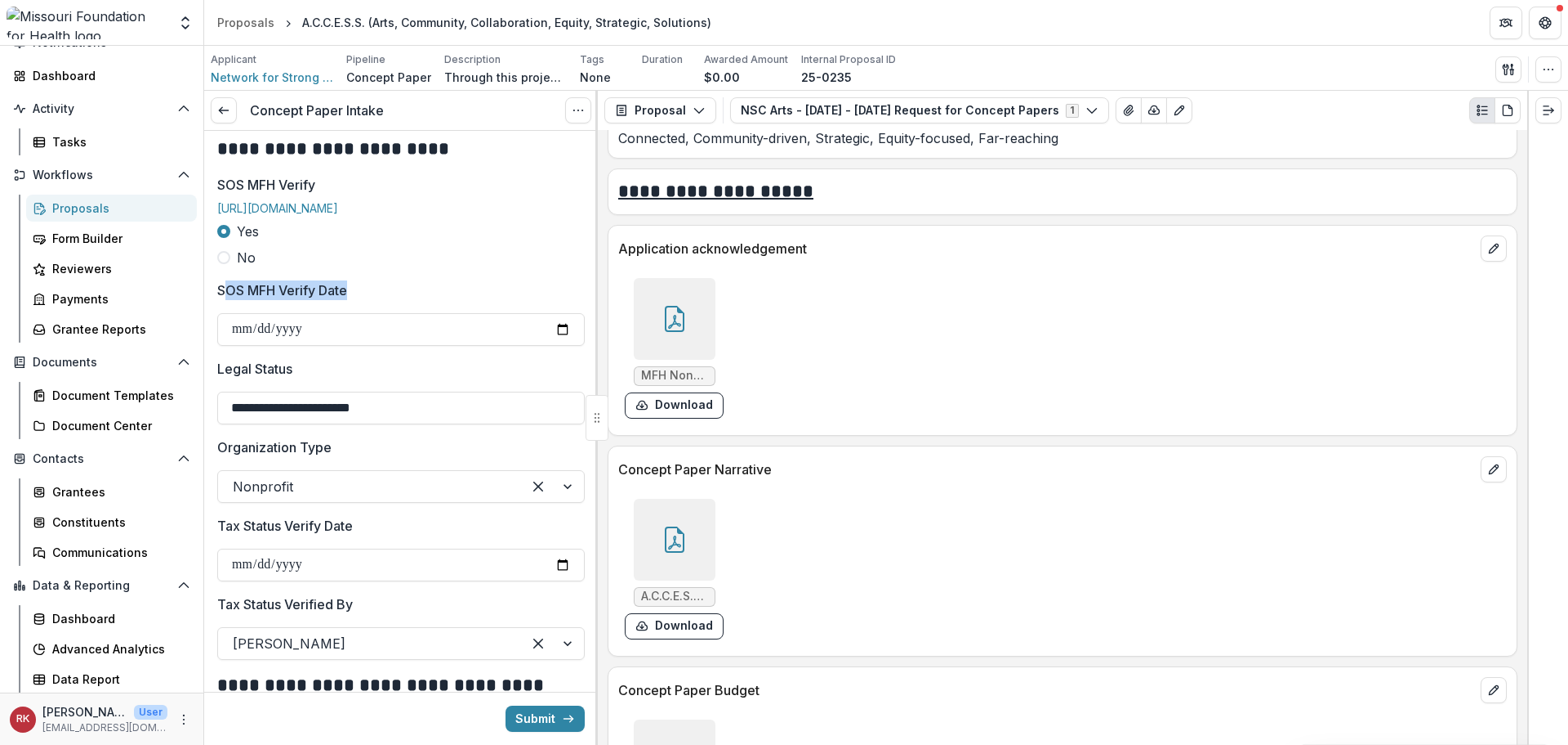
drag, startPoint x: 222, startPoint y: 304, endPoint x: 374, endPoint y: 317, distance: 152.6
click at [374, 317] on div "**********" at bounding box center [401, 312] width 368 height 65
click at [224, 300] on p "SOS MFH Verify Date" at bounding box center [283, 290] width 130 height 20
click at [224, 313] on input "**********" at bounding box center [401, 330] width 368 height 33
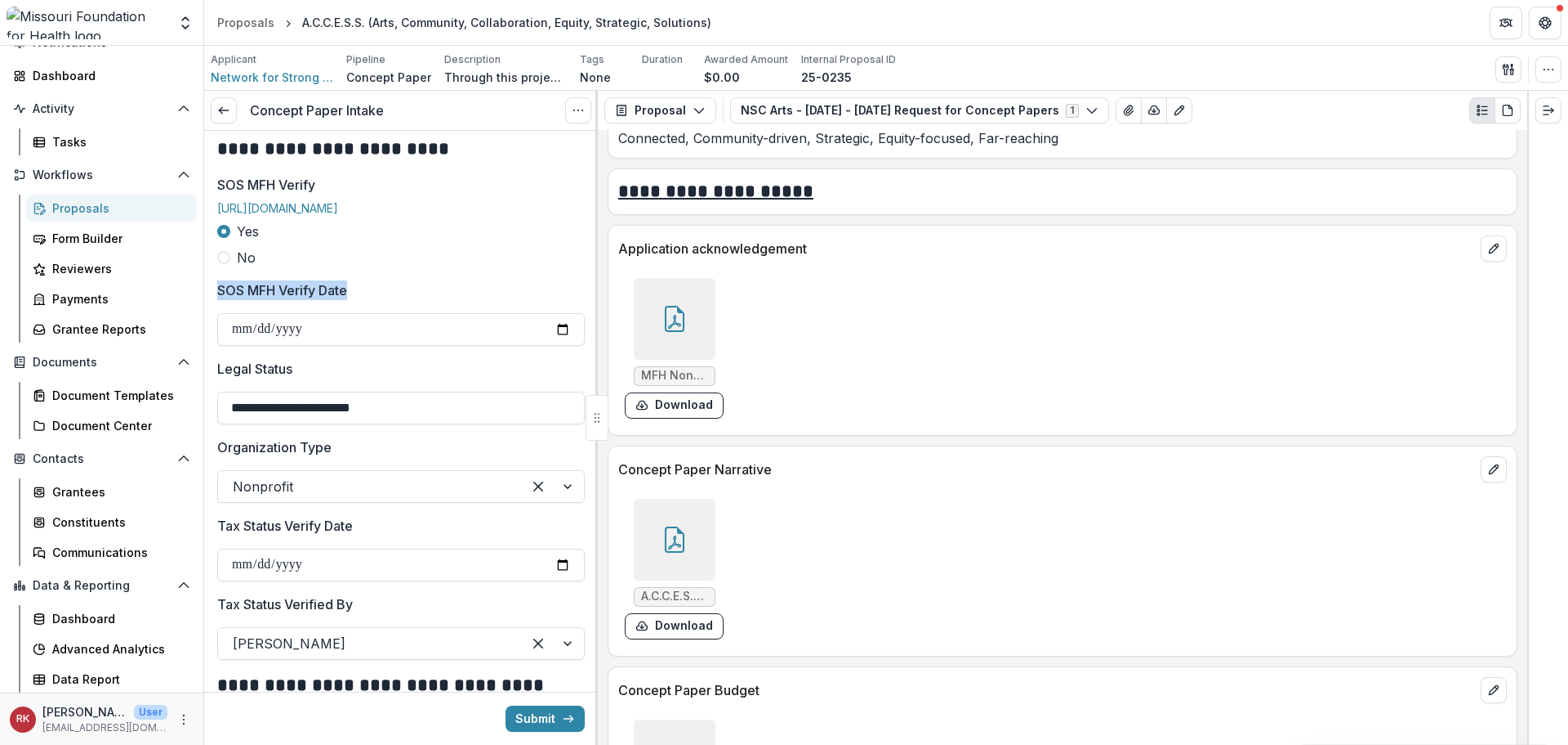
drag, startPoint x: 220, startPoint y: 304, endPoint x: 348, endPoint y: 308, distance: 128.1
click at [348, 300] on p "SOS MFH Verify Date" at bounding box center [283, 290] width 130 height 20
click at [360, 300] on label "SOS MFH Verify Date" at bounding box center [396, 290] width 358 height 20
click at [360, 313] on input "**********" at bounding box center [401, 330] width 368 height 33
click at [348, 300] on p "SOS MFH Verify Date" at bounding box center [283, 290] width 130 height 20
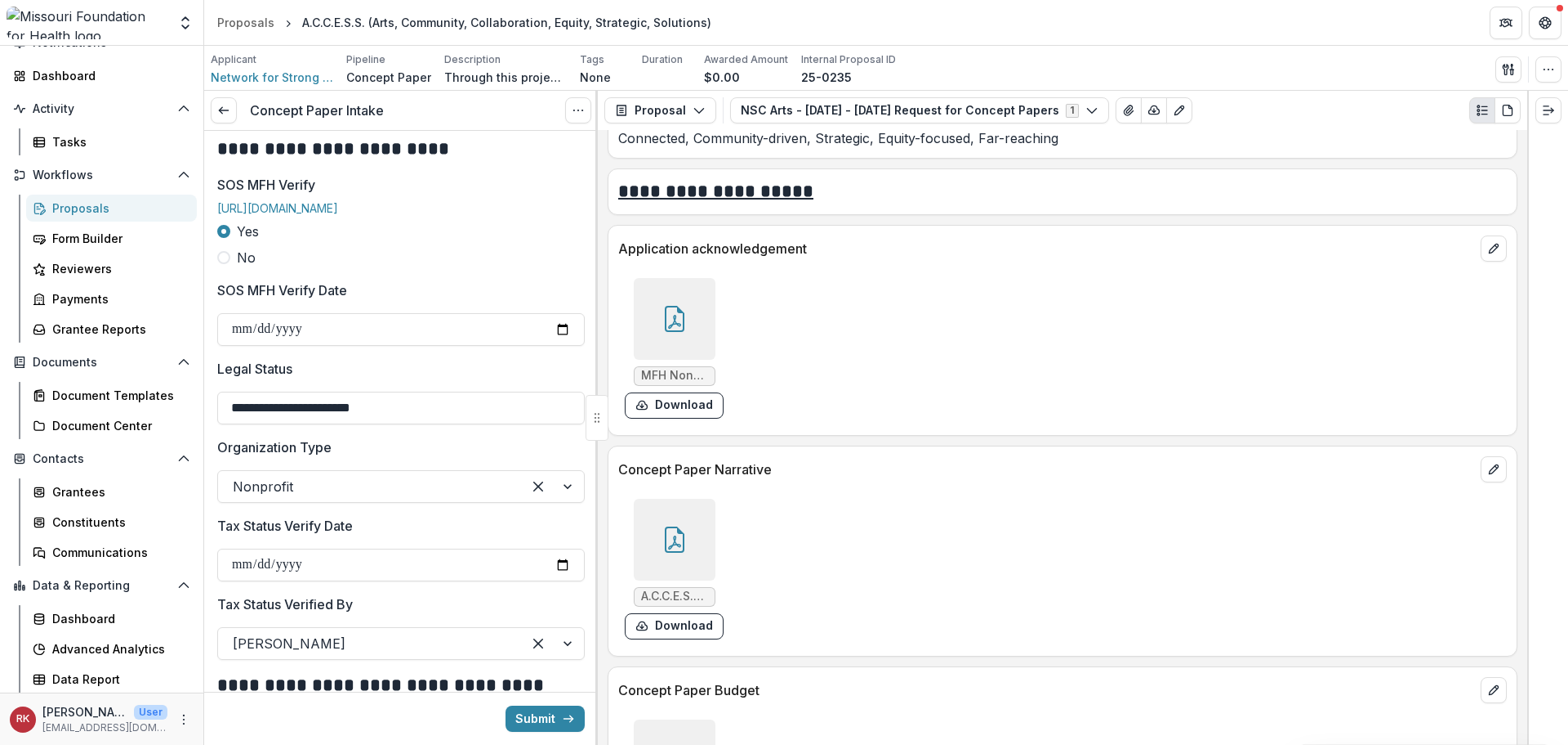
click at [349, 313] on input "**********" at bounding box center [401, 330] width 368 height 33
click at [330, 300] on p "SOS MFH Verify Date" at bounding box center [283, 290] width 130 height 20
click at [330, 313] on input "**********" at bounding box center [401, 330] width 368 height 33
click at [289, 378] on p "Legal Status" at bounding box center [255, 369] width 75 height 20
click at [289, 391] on input "**********" at bounding box center [401, 408] width 368 height 33
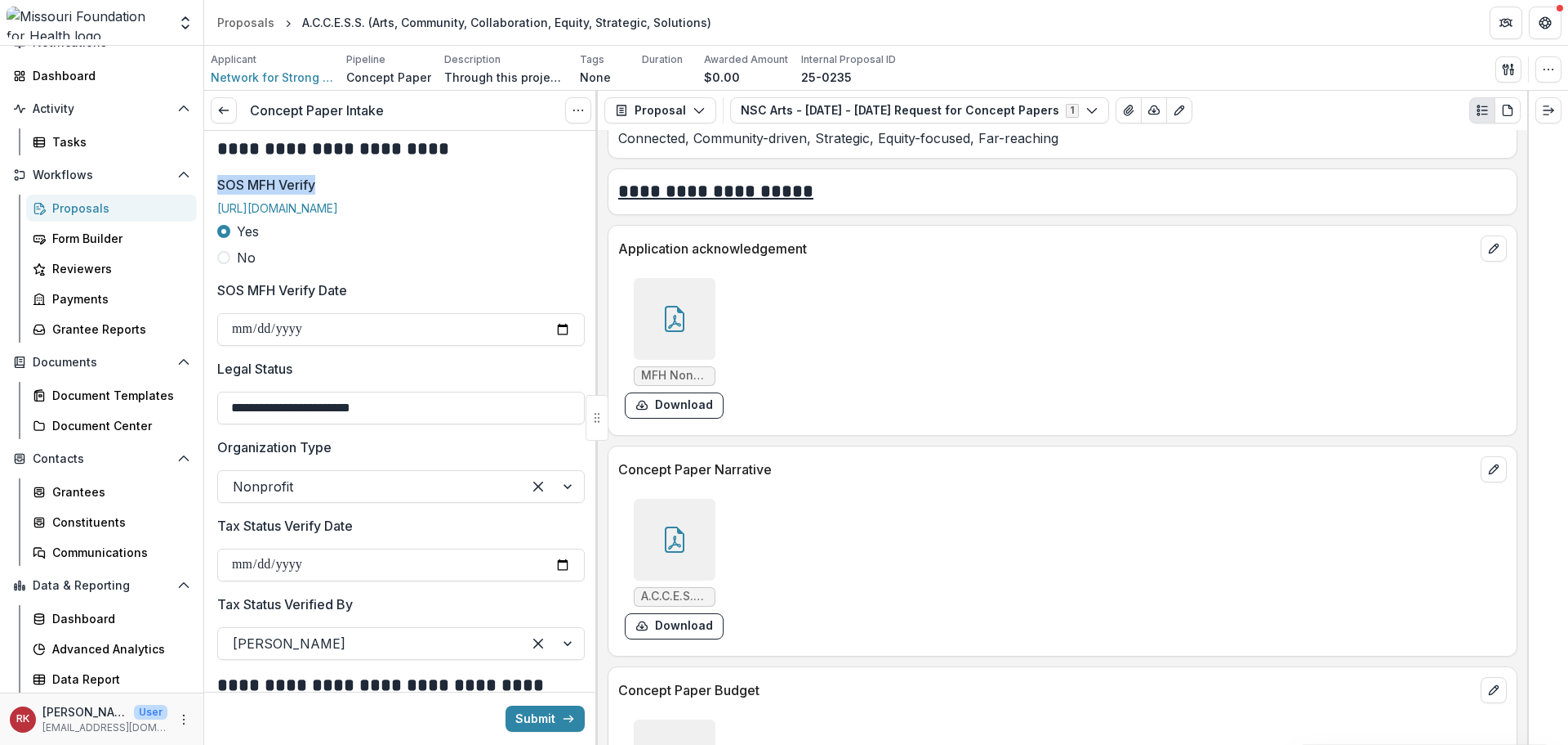
drag, startPoint x: 218, startPoint y: 185, endPoint x: 338, endPoint y: 182, distance: 120.0
click at [338, 182] on span "SOS MFH Verify" at bounding box center [396, 185] width 358 height 20
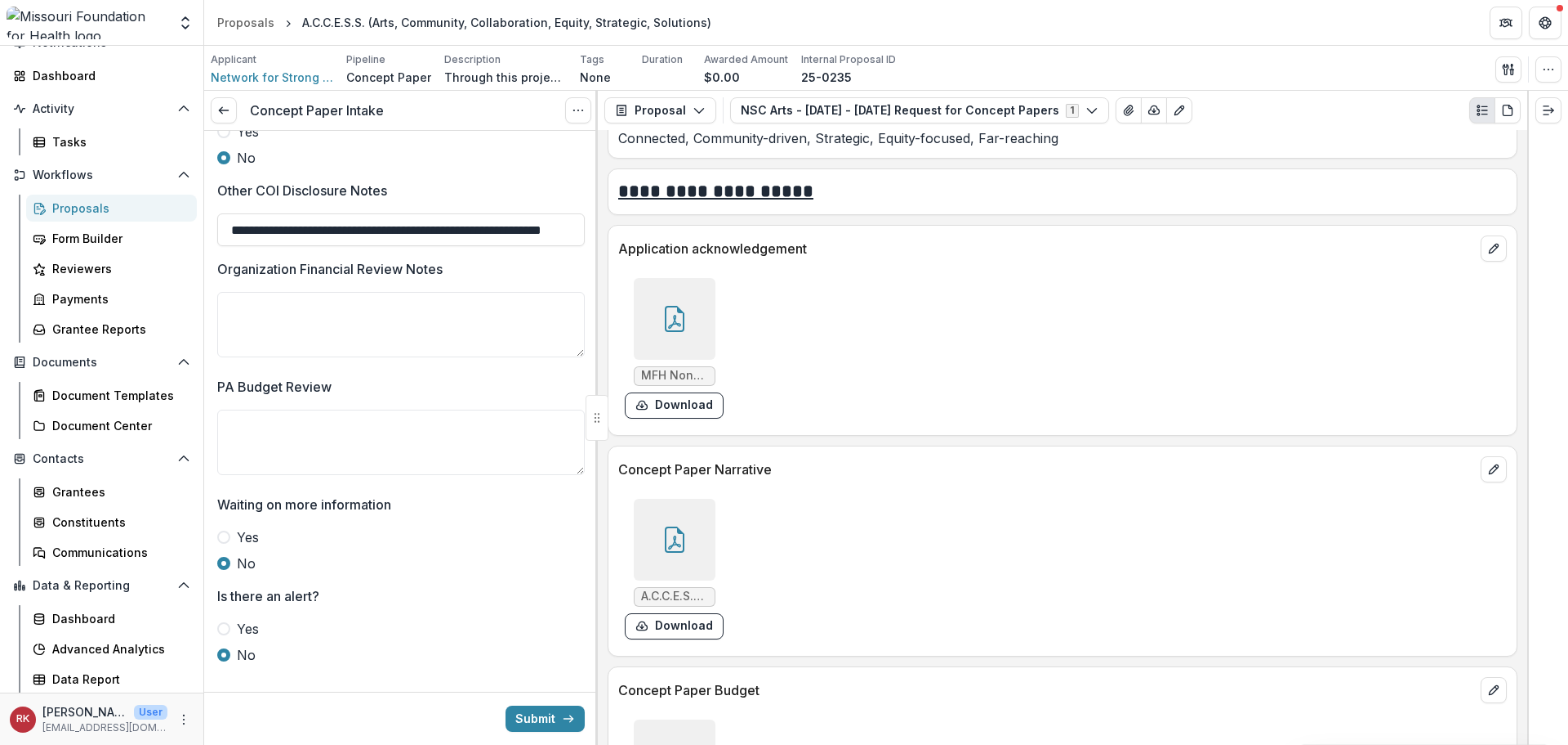
scroll to position [2839, 0]
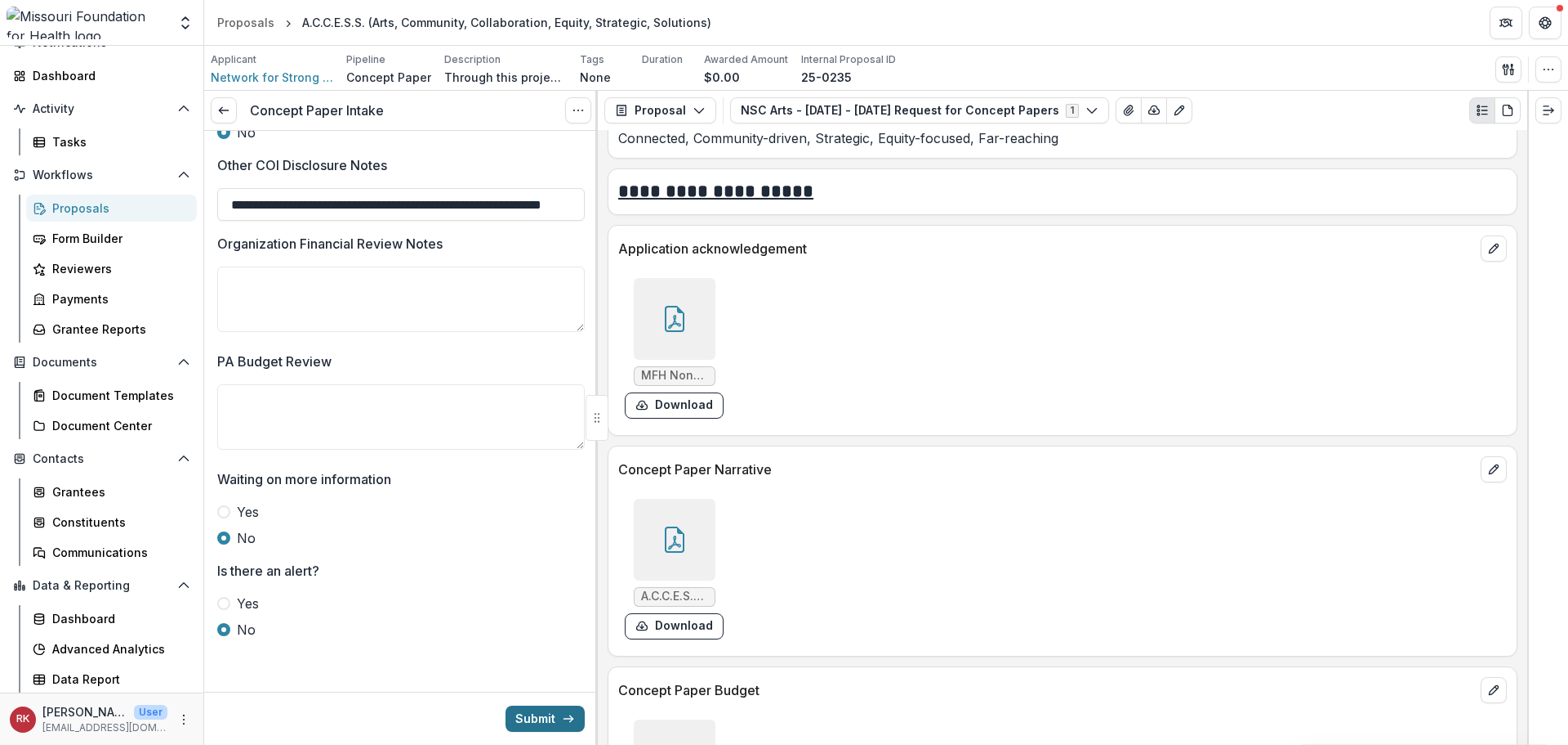
click at [539, 721] on button "Submit" at bounding box center [544, 718] width 79 height 26
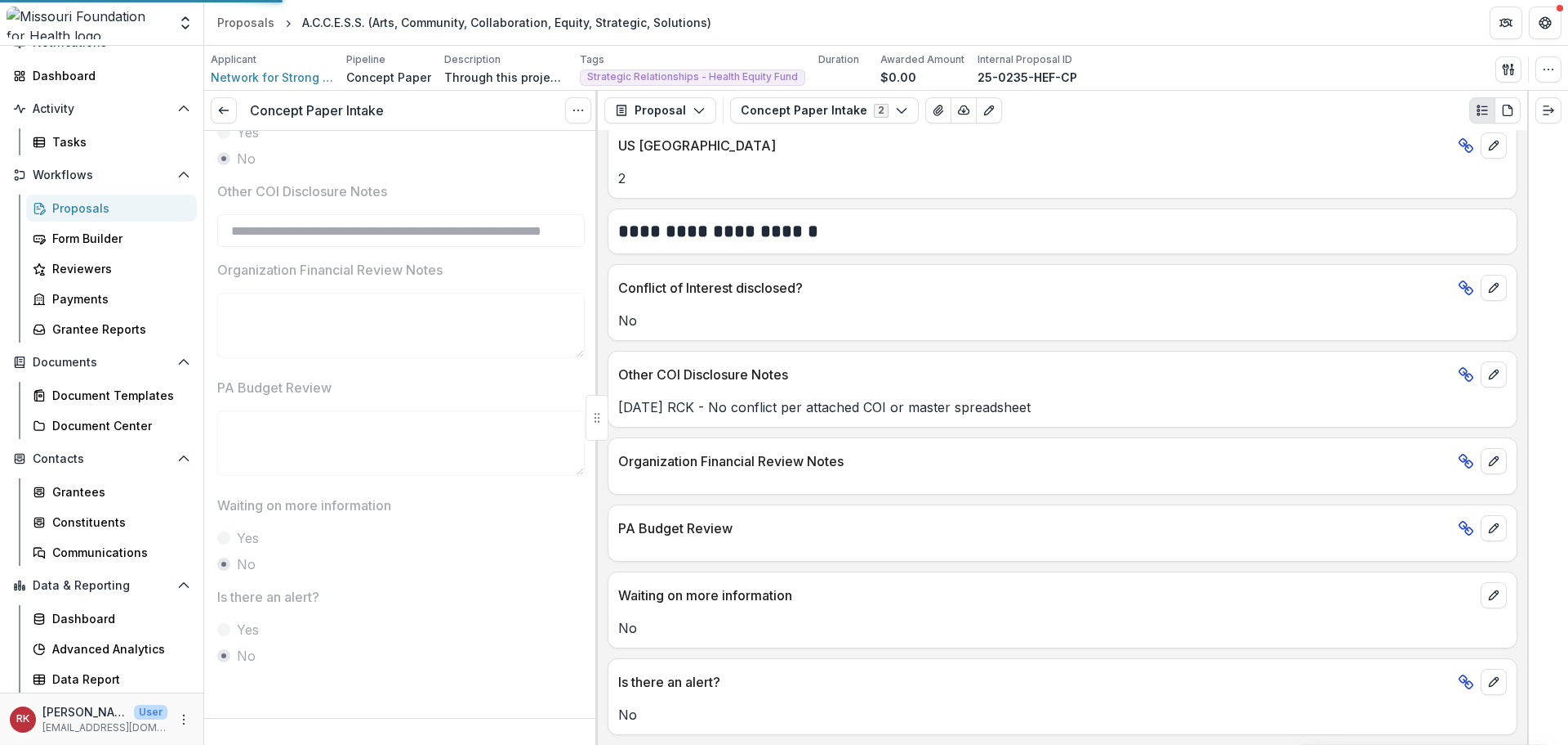
scroll to position [2604, 0]
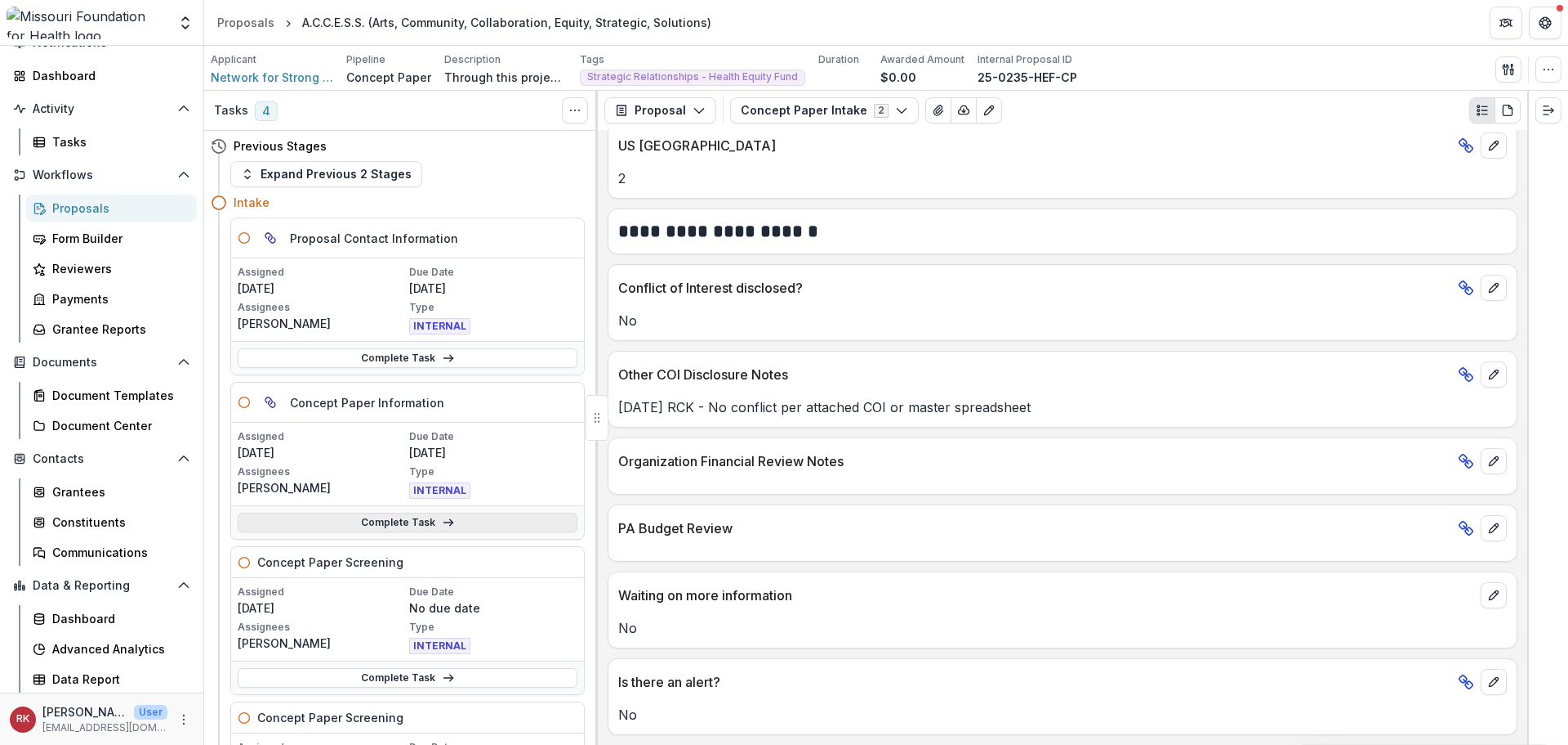
click at [342, 526] on link "Complete Task" at bounding box center [407, 522] width 340 height 20
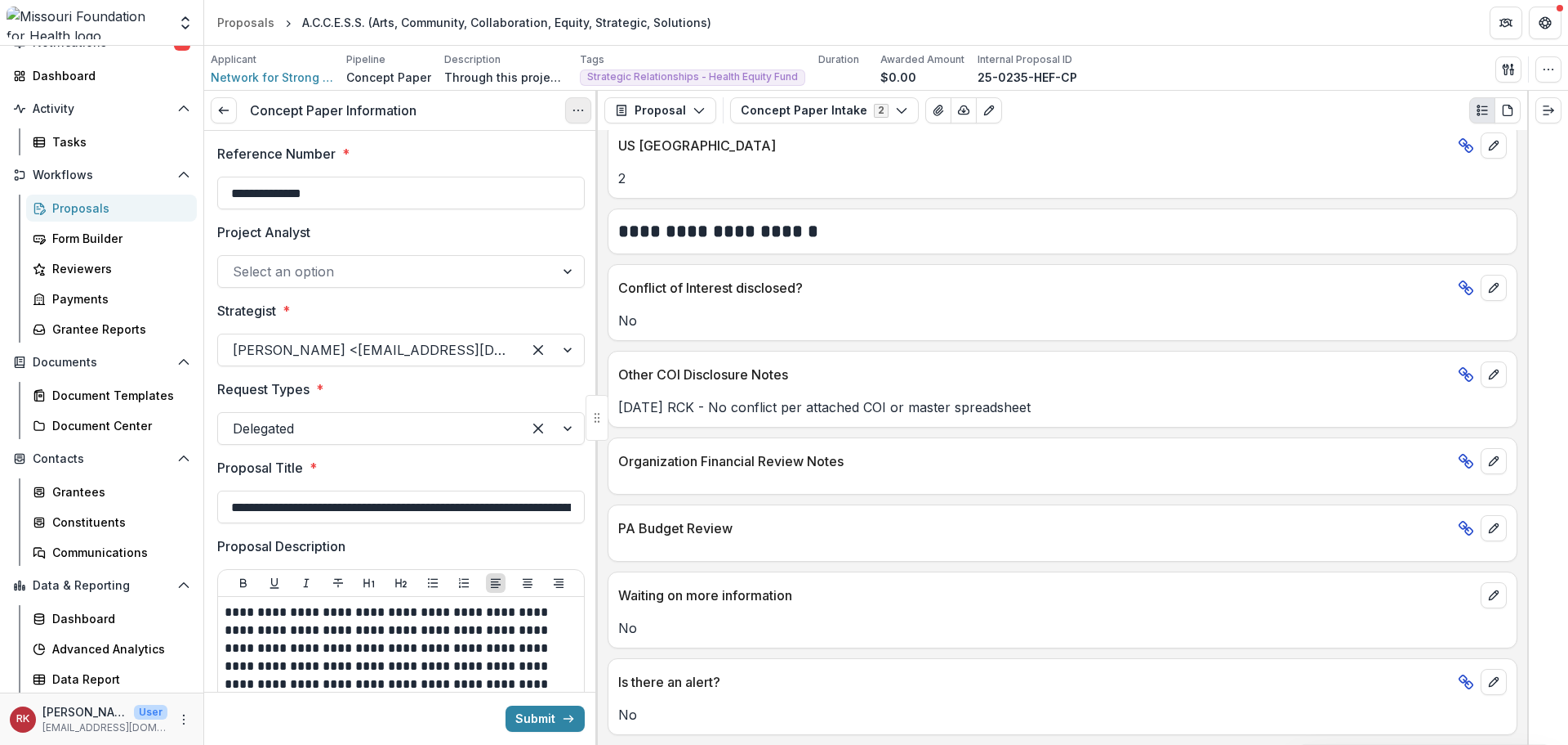
click at [579, 113] on icon "Options" at bounding box center [578, 110] width 13 height 13
click at [565, 148] on link "View task" at bounding box center [500, 147] width 175 height 27
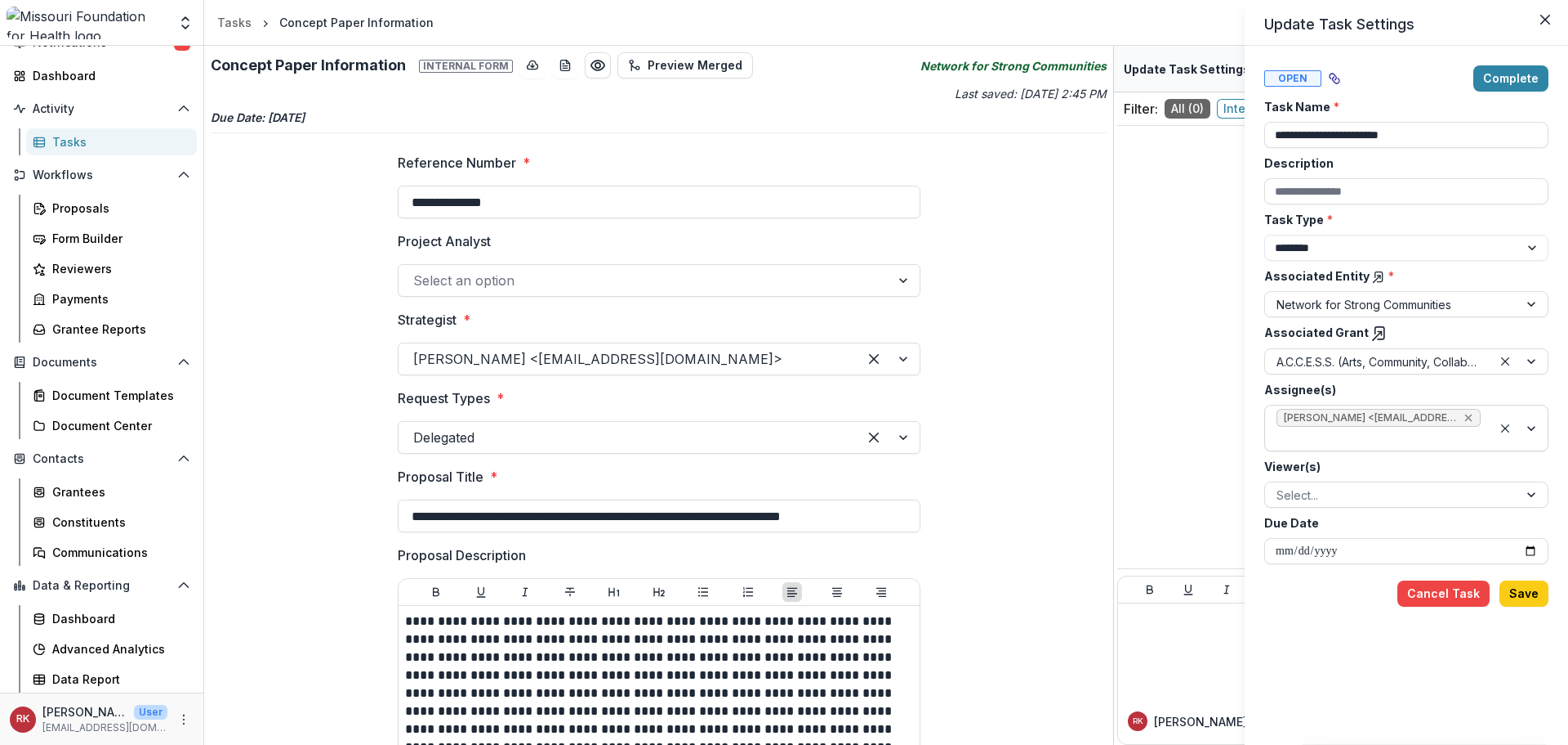
click at [1469, 416] on icon "Remove Wendy Rohrbach <wrohrbach@mffh.org> (wrohrbach@mffh.org)" at bounding box center [1468, 417] width 13 height 13
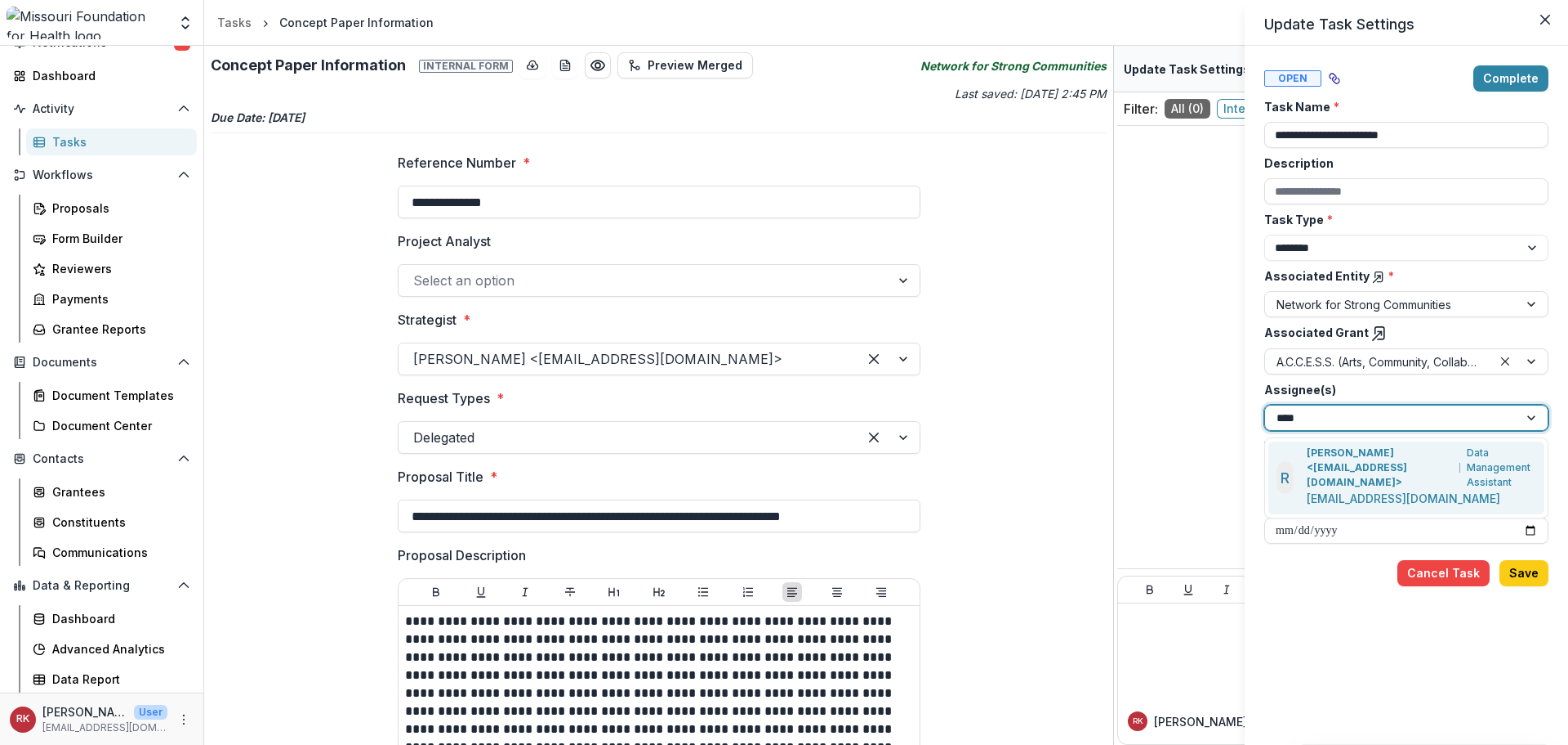
type input "*****"
click at [1341, 461] on p "Renee Klann <rklann@mffh.org>" at bounding box center [1381, 467] width 147 height 44
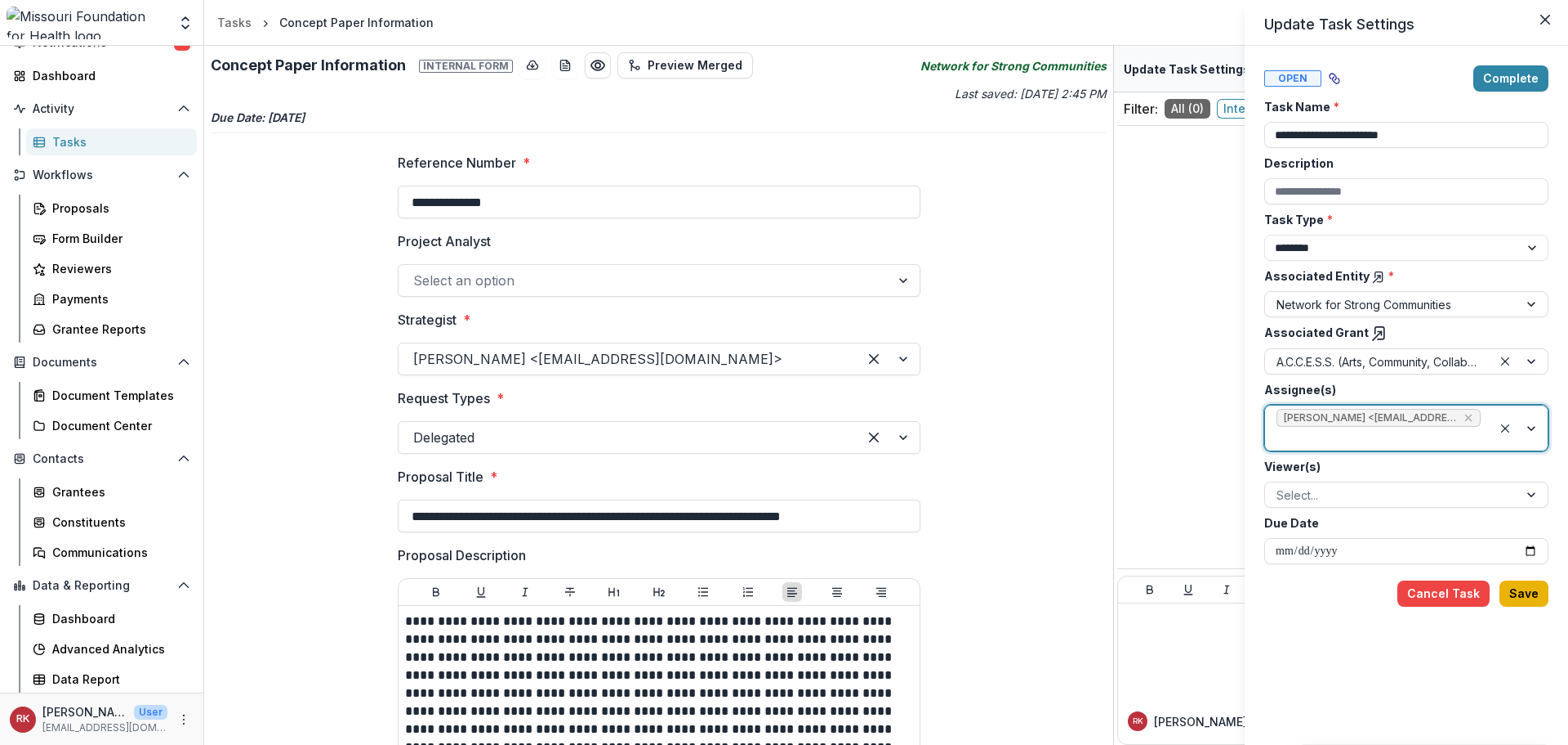
click at [1514, 589] on button "Save" at bounding box center [1524, 593] width 49 height 26
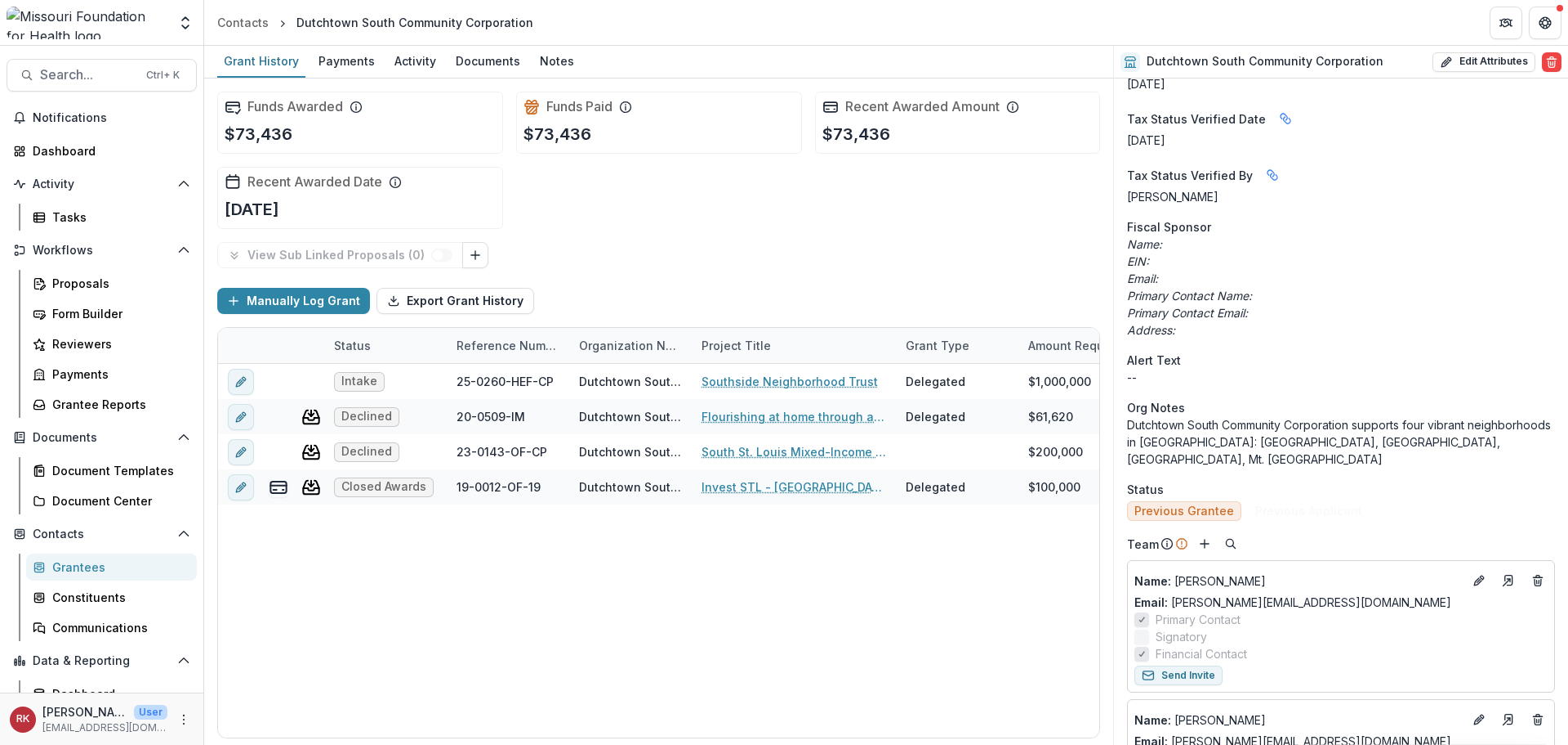
scroll to position [572, 0]
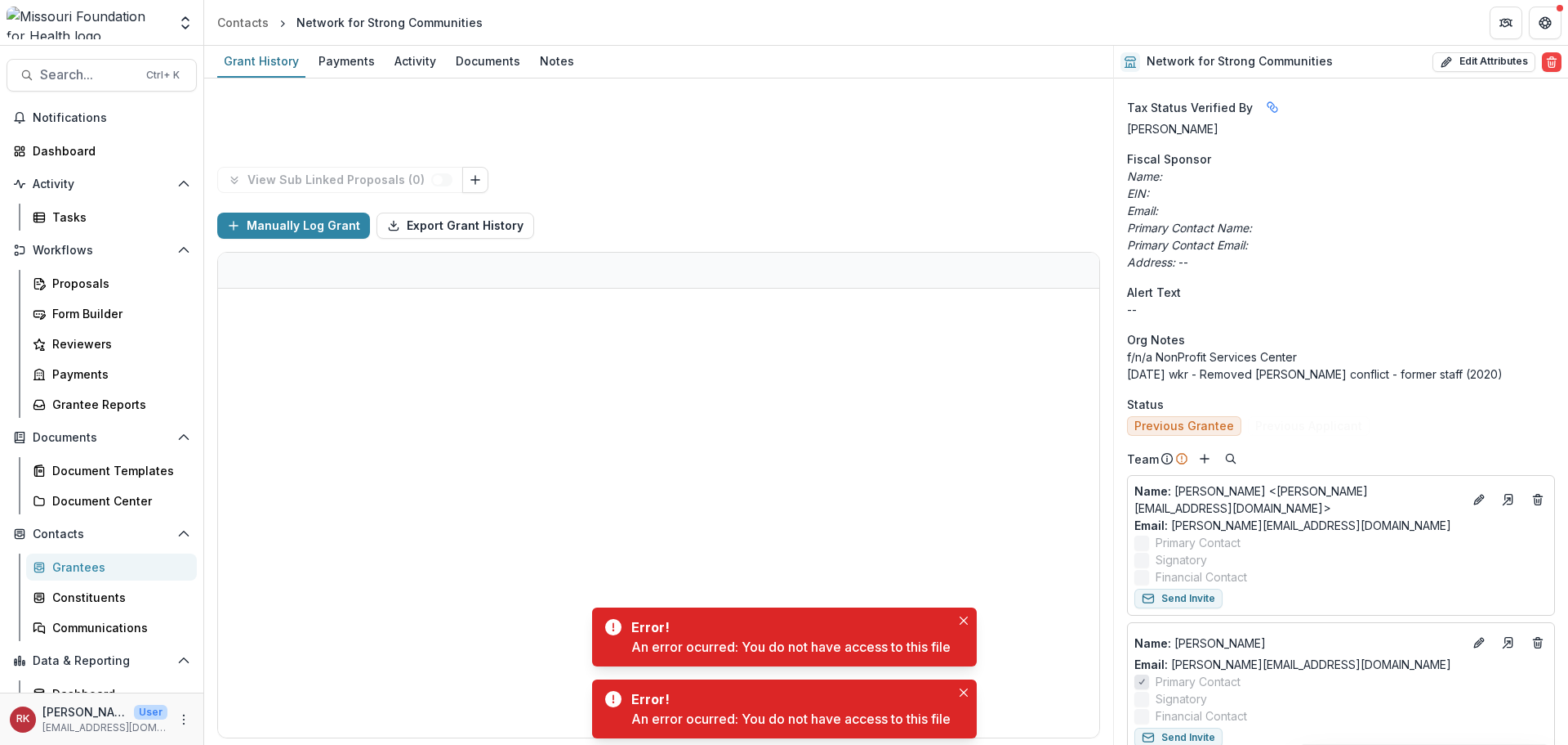
scroll to position [490, 0]
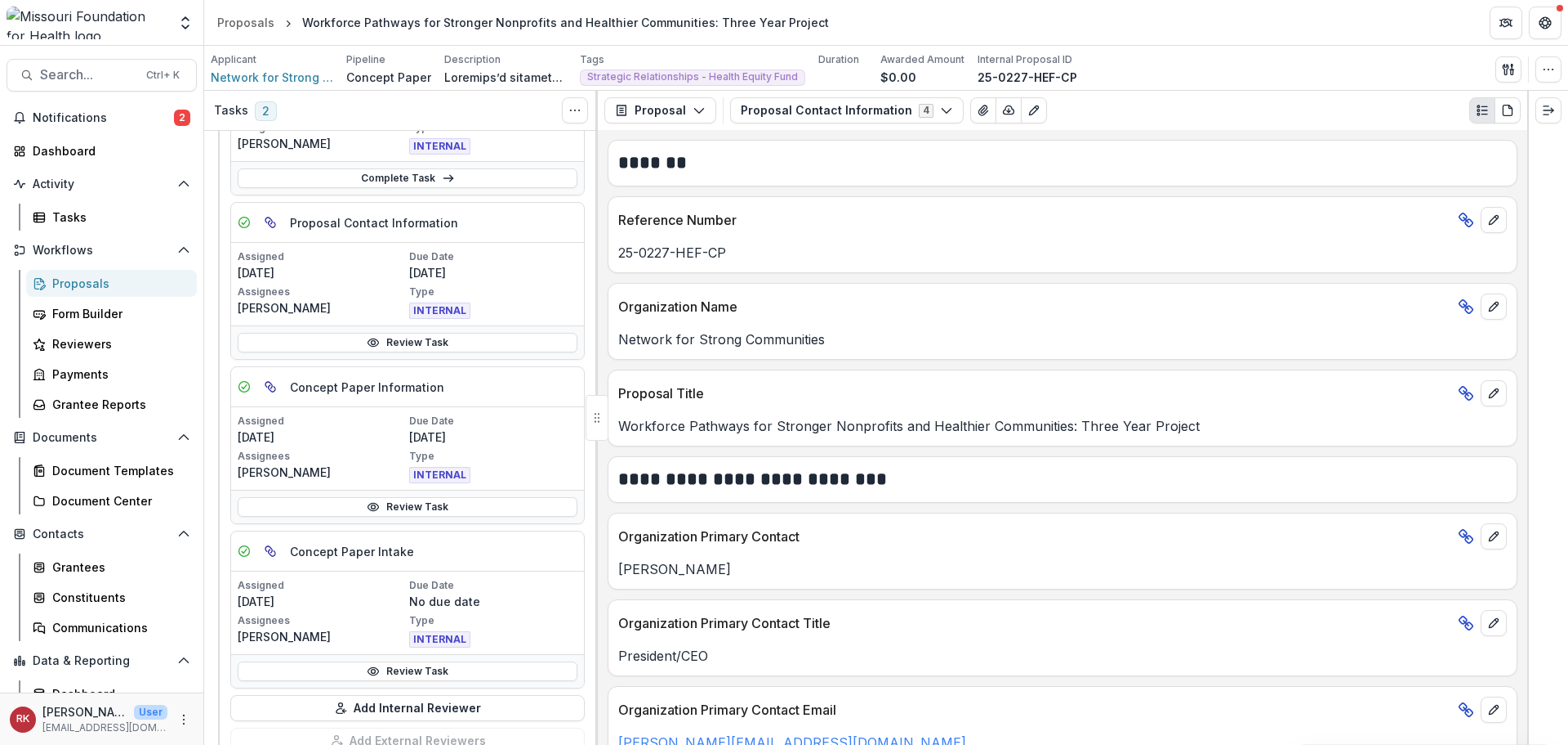
scroll to position [327, 0]
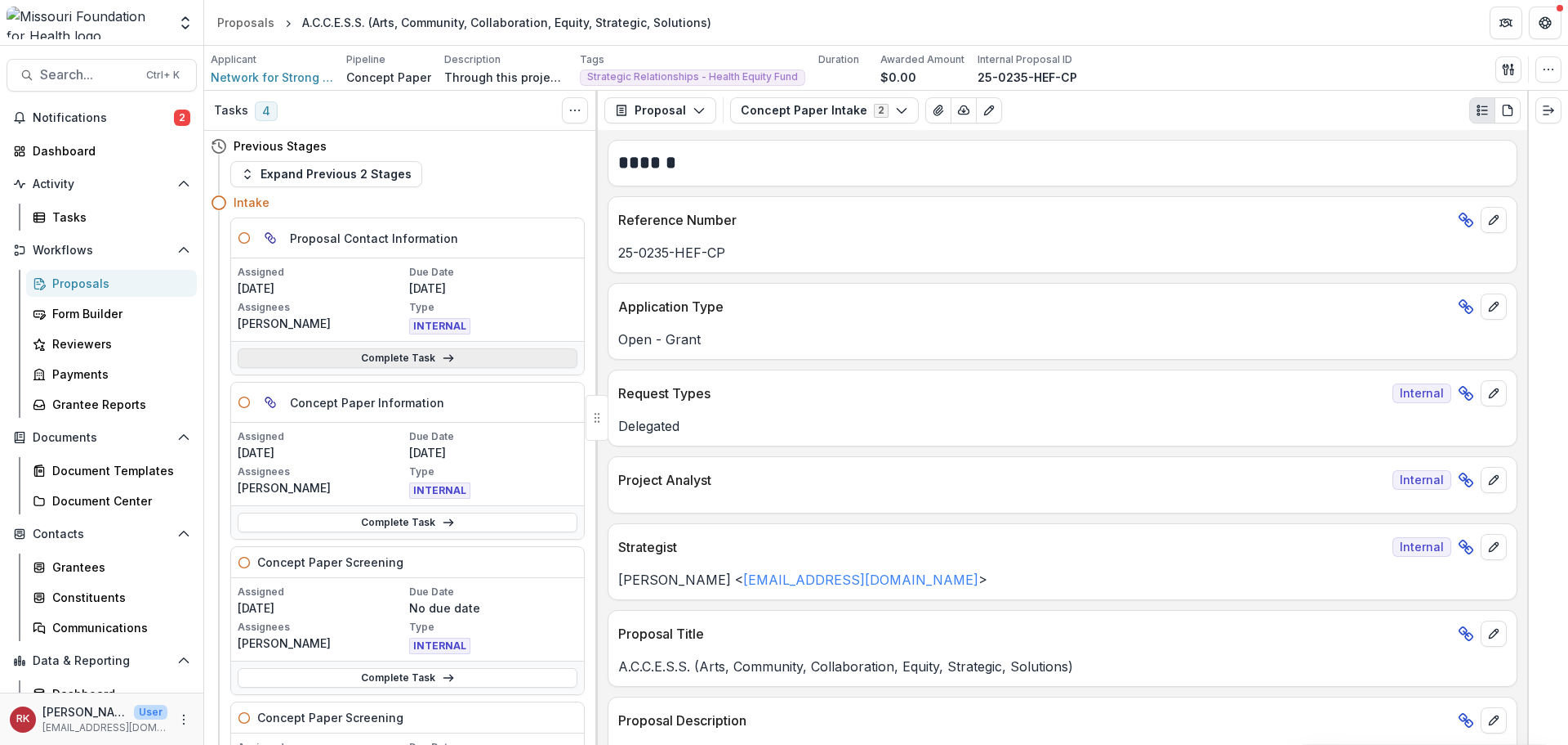
click at [339, 359] on link "Complete Task" at bounding box center [407, 357] width 340 height 20
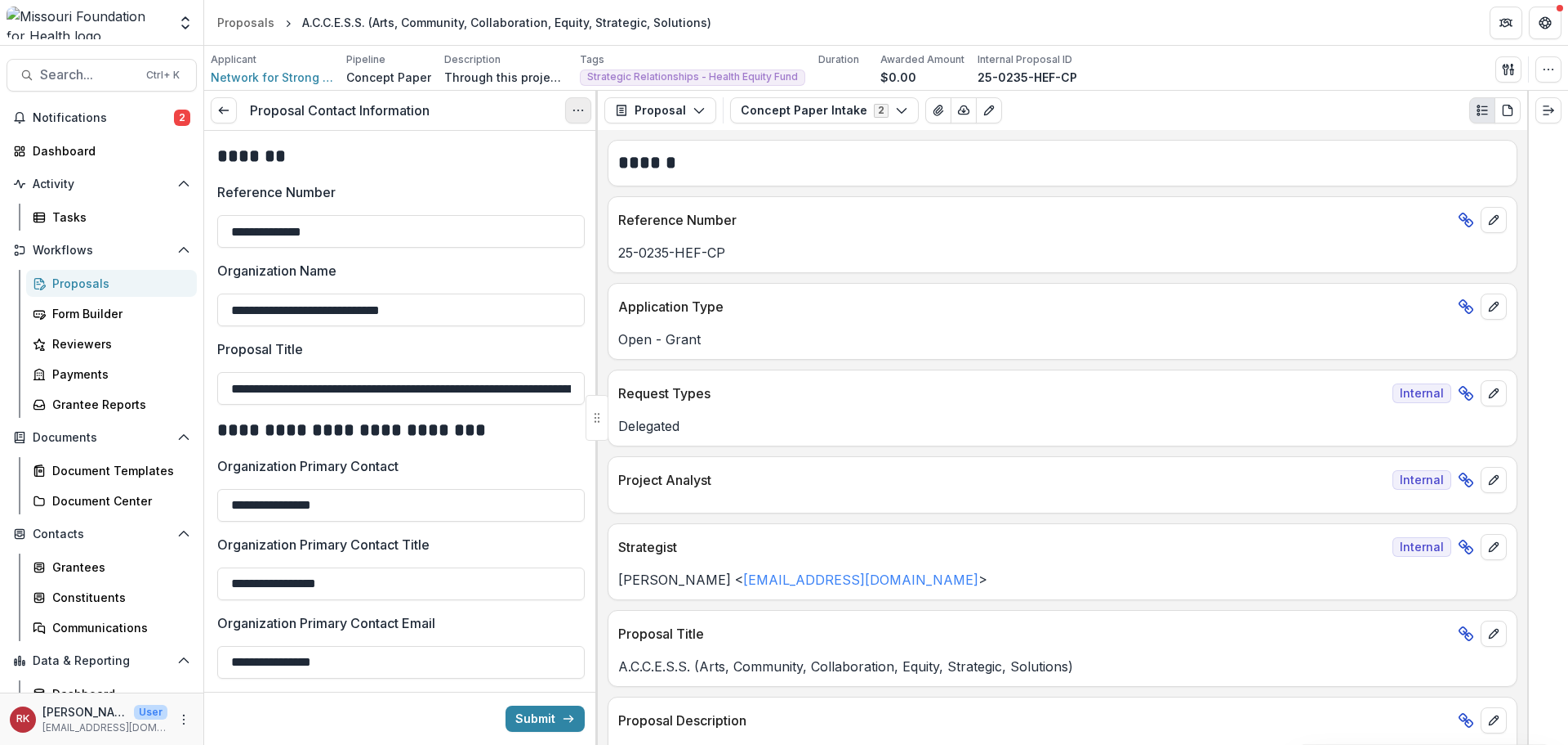
click at [569, 107] on button "Options" at bounding box center [578, 110] width 26 height 26
click at [529, 142] on link "View task" at bounding box center [500, 147] width 175 height 27
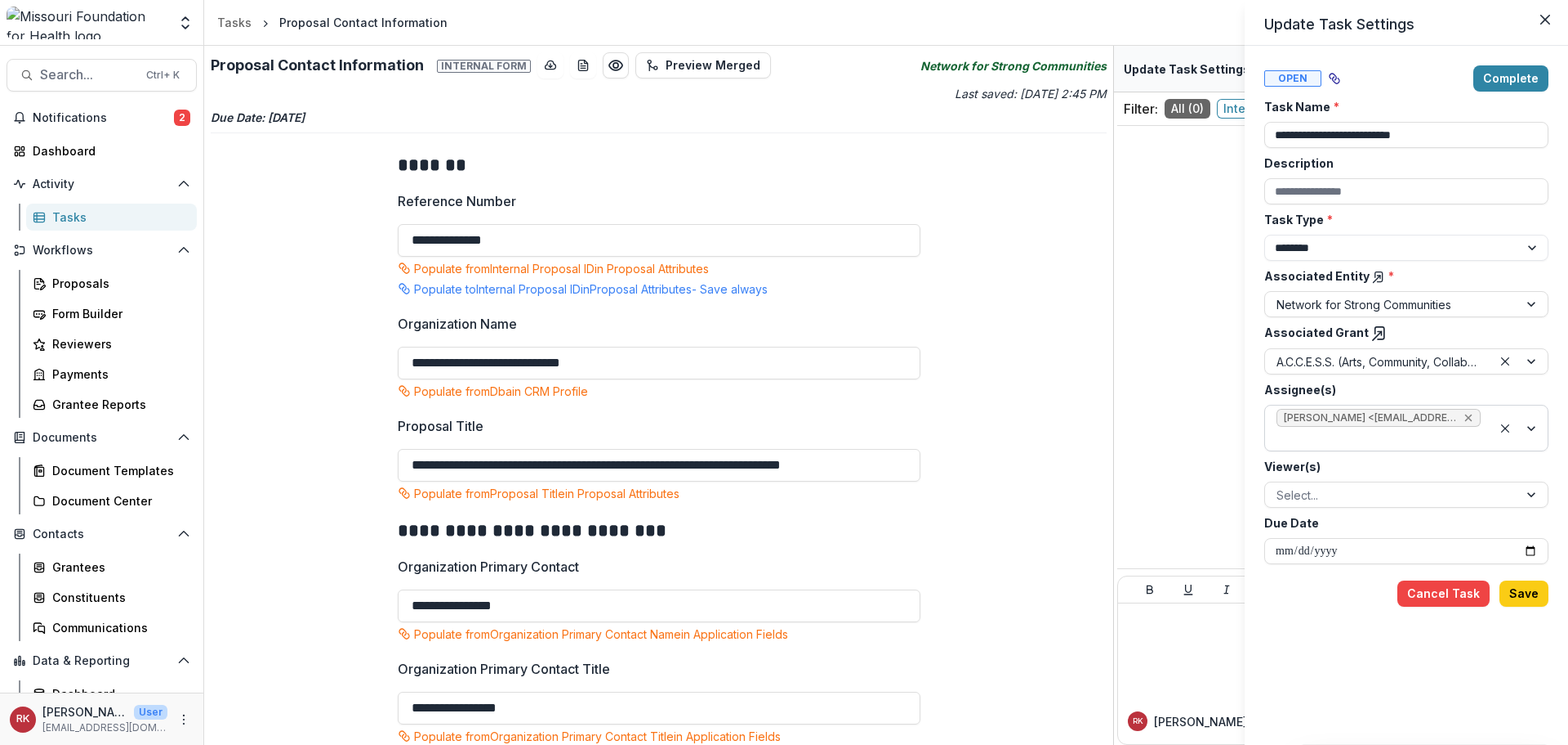
click at [1470, 418] on icon "Remove Wendy Rohrbach <wrohrbach@mffh.org> (wrohrbach@mffh.org)" at bounding box center [1468, 417] width 13 height 13
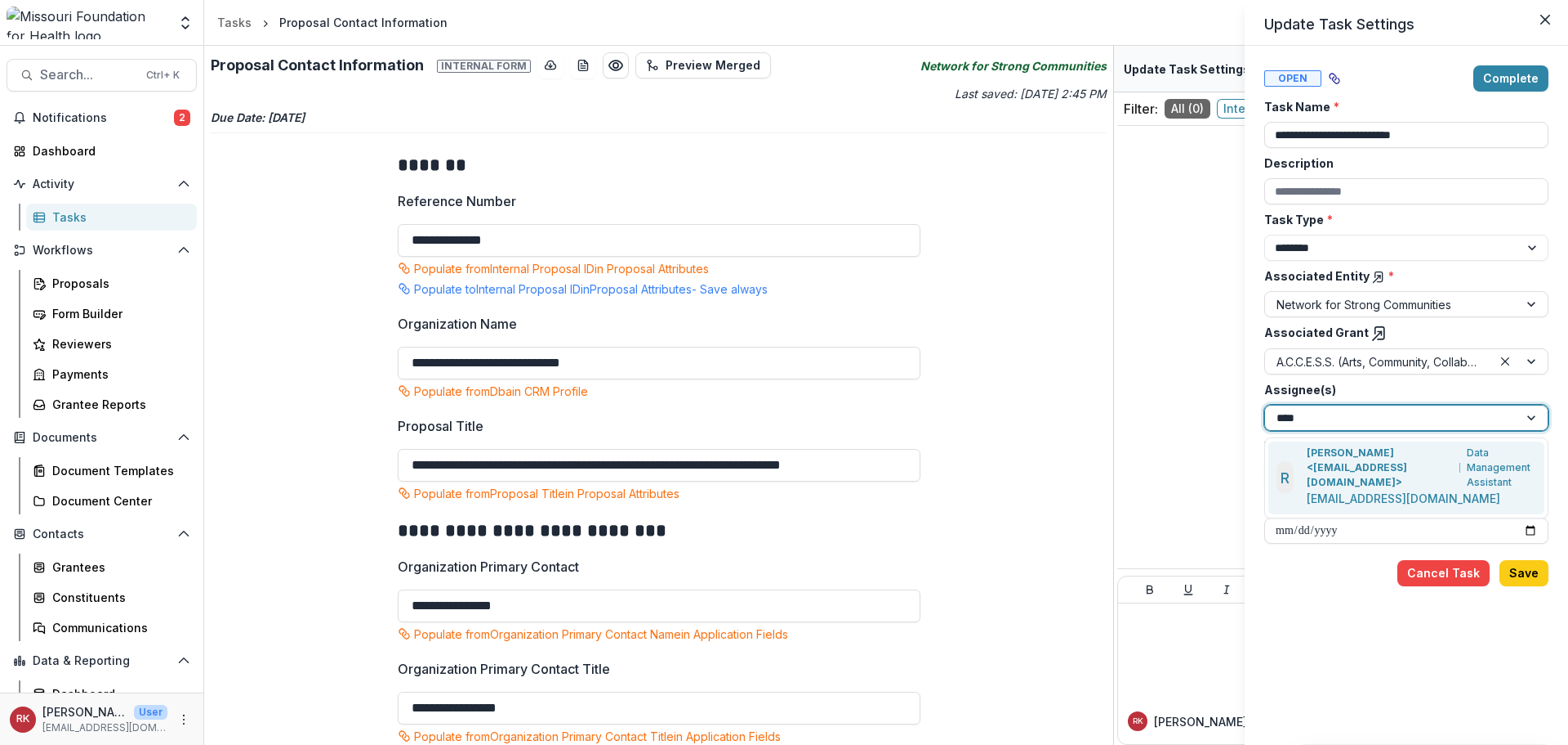
type input "*****"
click at [1334, 467] on p "Renee Klann <rklann@mffh.org>" at bounding box center [1381, 467] width 147 height 44
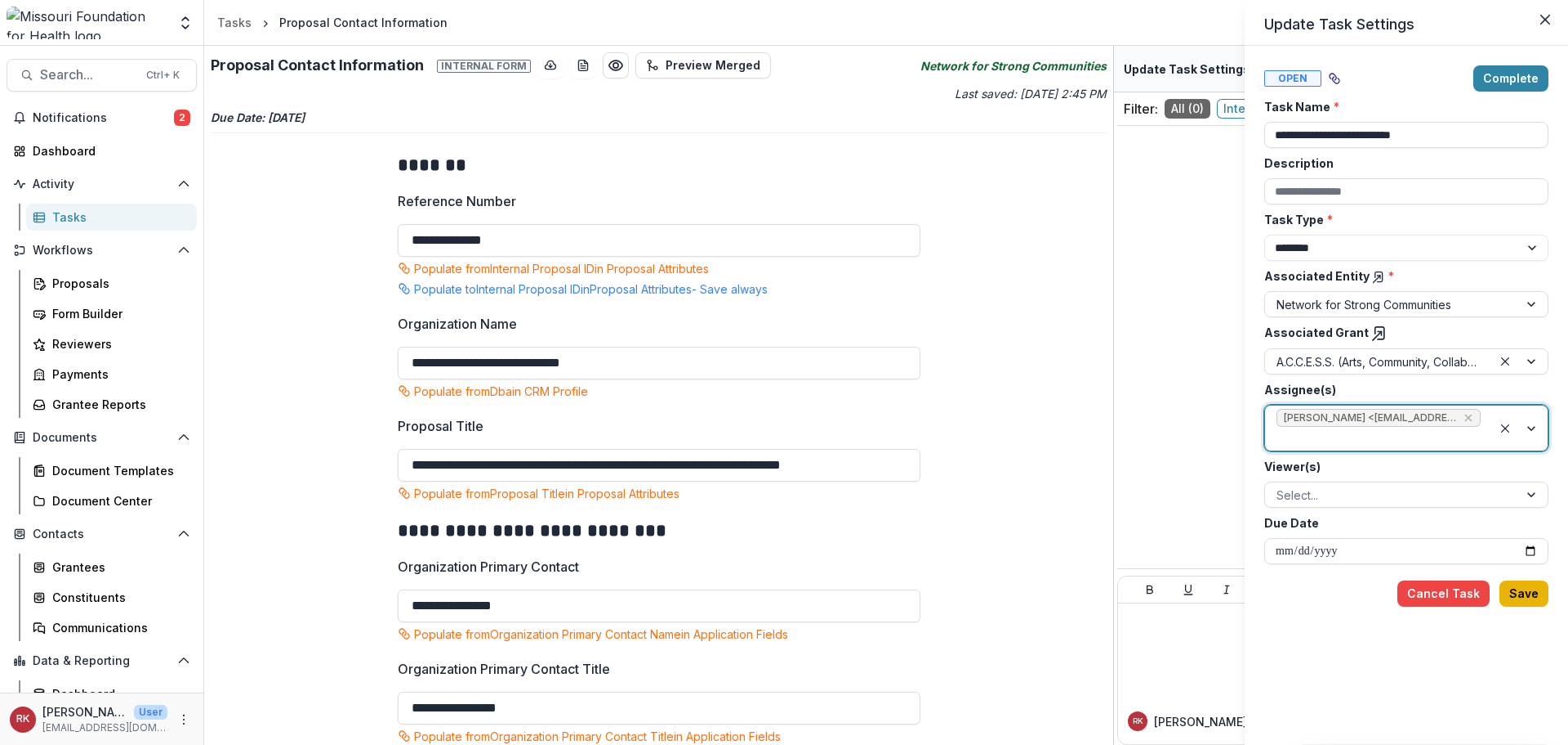
click at [1528, 597] on button "Save" at bounding box center [1524, 593] width 49 height 26
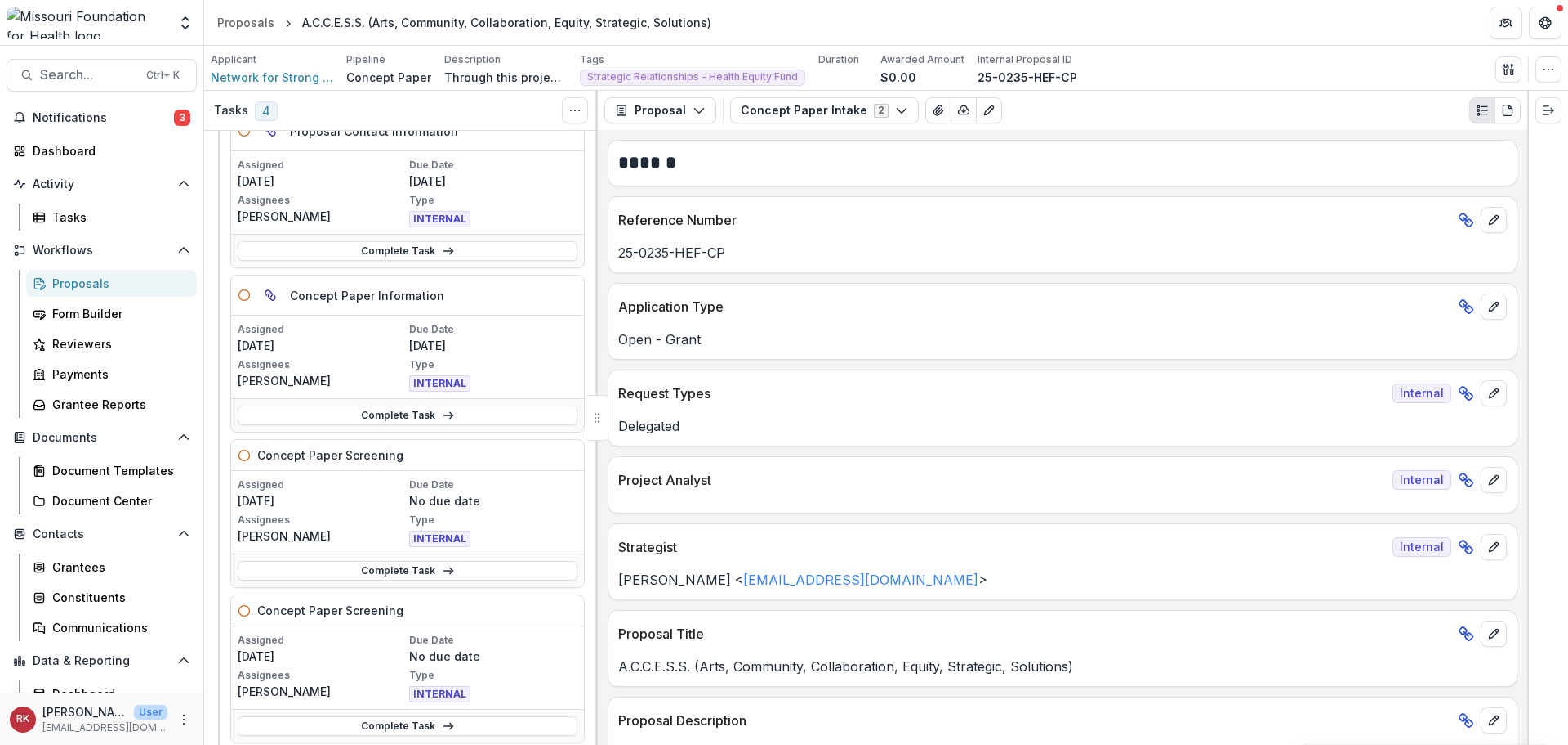
scroll to position [82, 0]
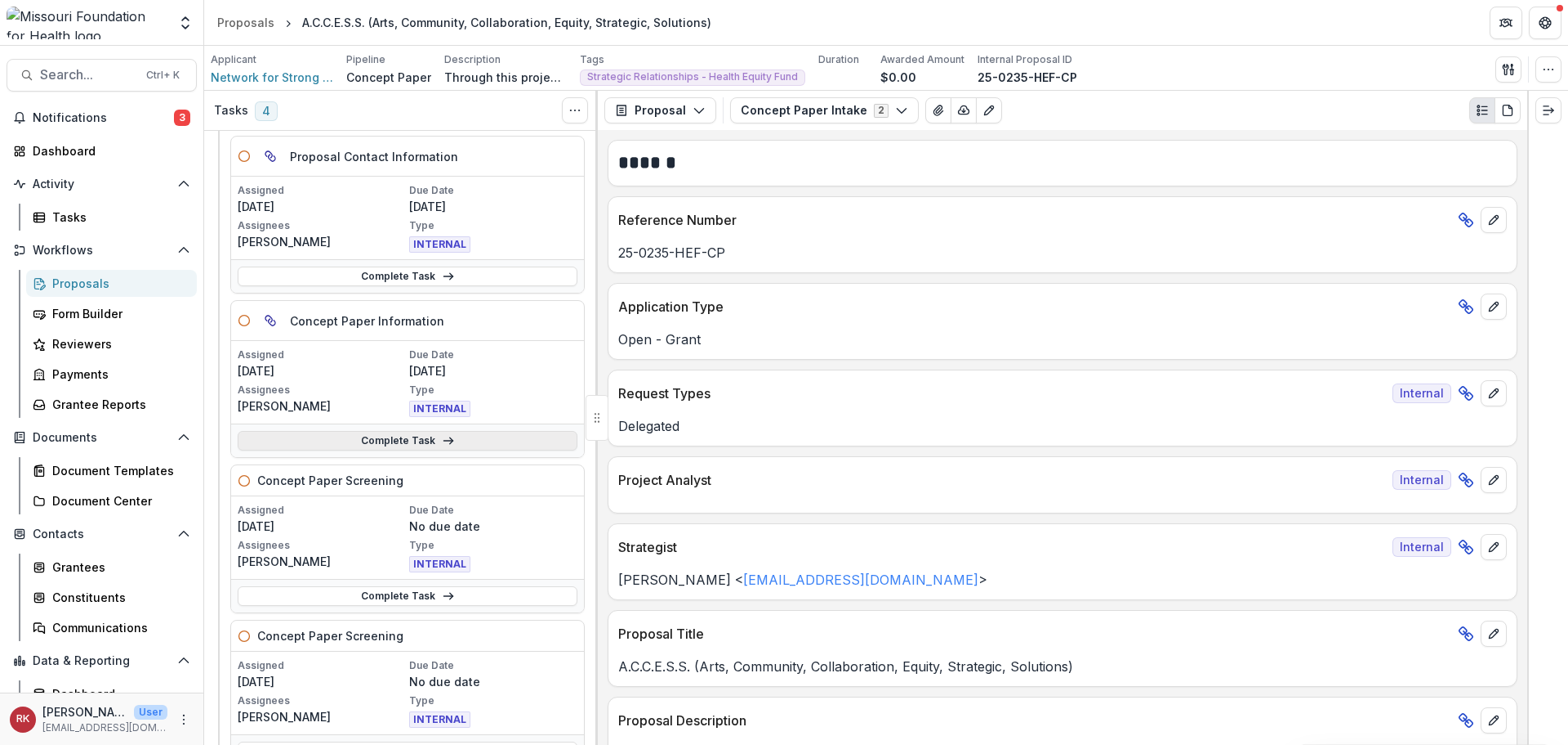
click at [306, 443] on link "Complete Task" at bounding box center [407, 441] width 340 height 20
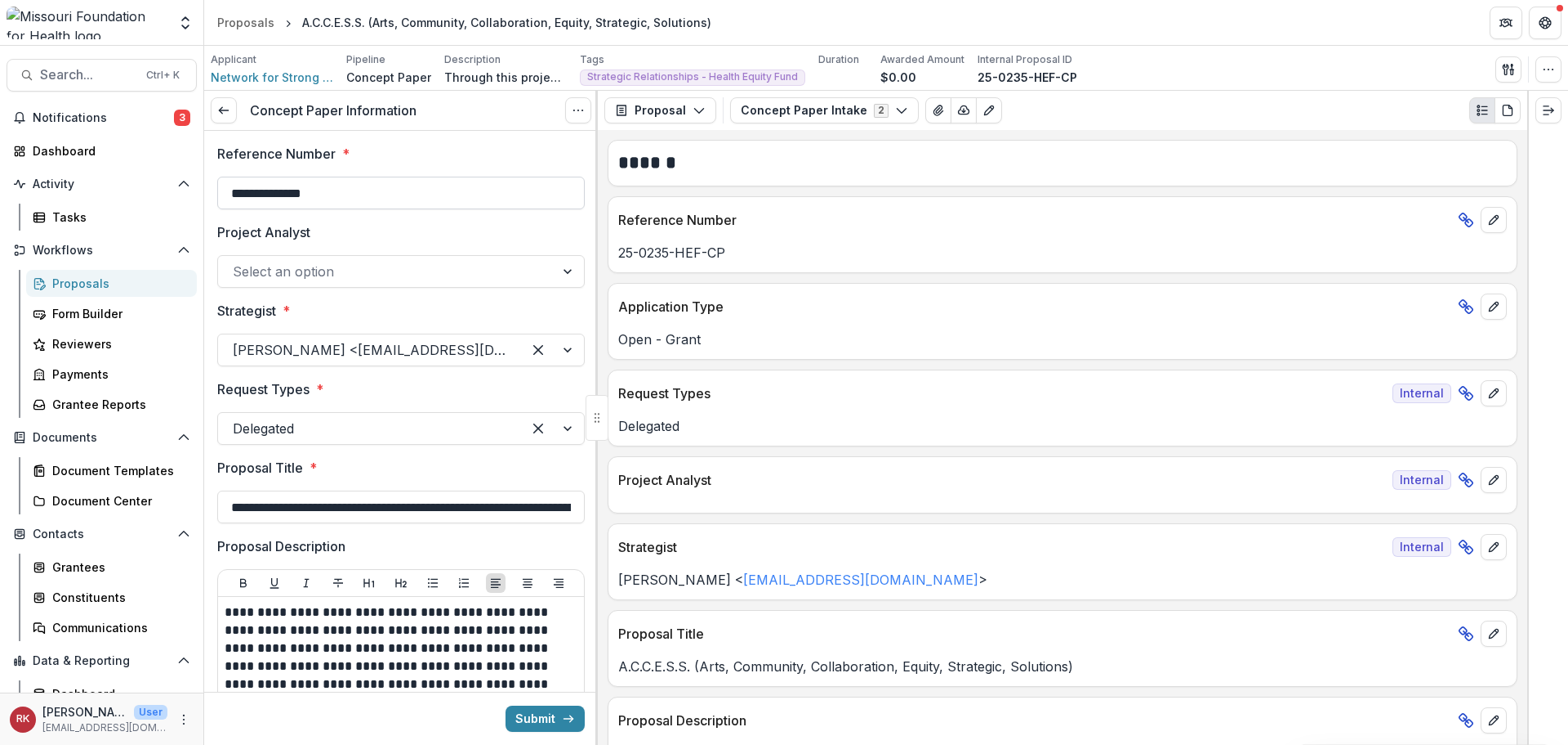
drag, startPoint x: 224, startPoint y: 186, endPoint x: 433, endPoint y: 202, distance: 209.6
click at [433, 202] on input "**********" at bounding box center [401, 193] width 368 height 33
click at [359, 235] on label "Project Analyst" at bounding box center [396, 232] width 358 height 20
click at [237, 262] on input "Project Analyst" at bounding box center [235, 271] width 4 height 20
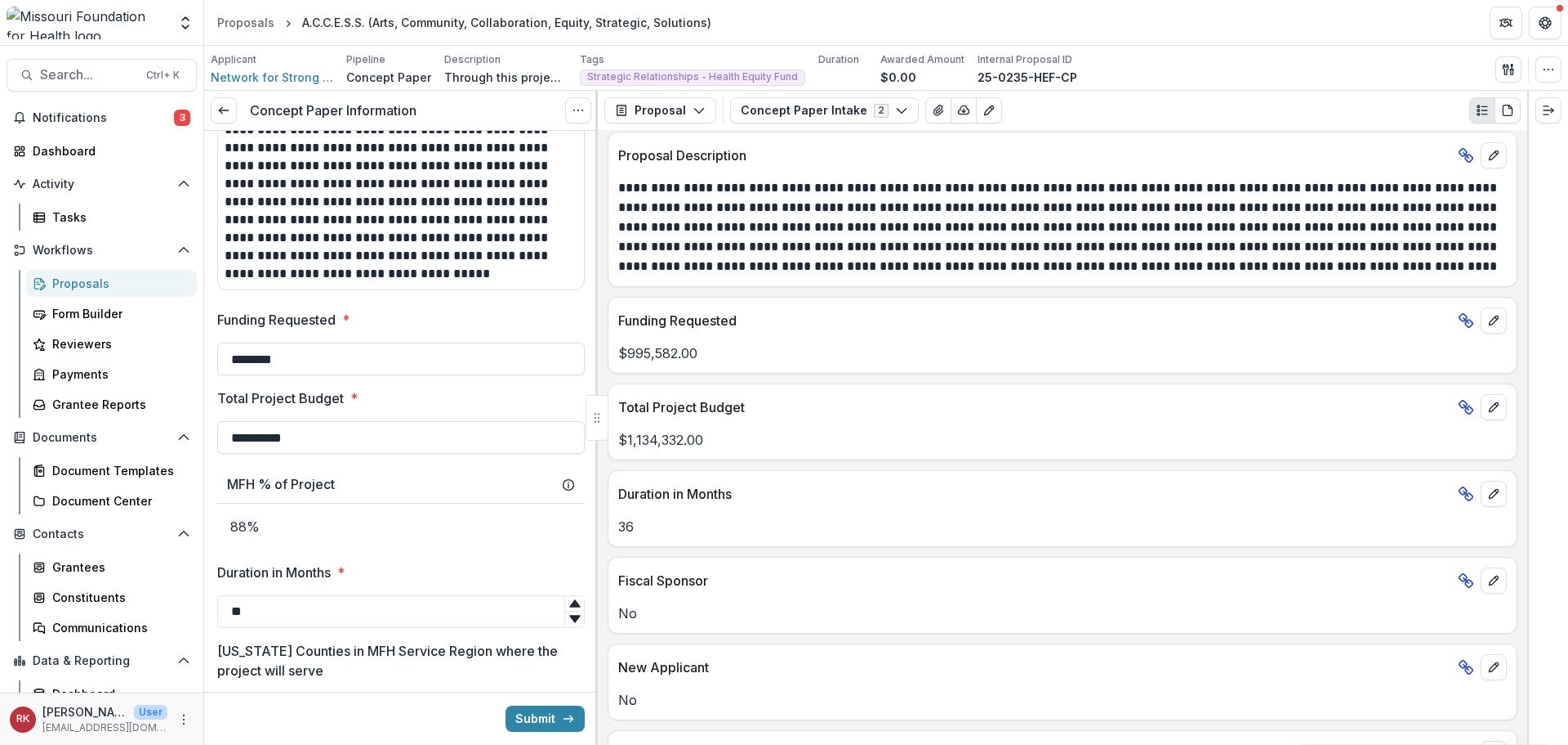
scroll to position [572, 0]
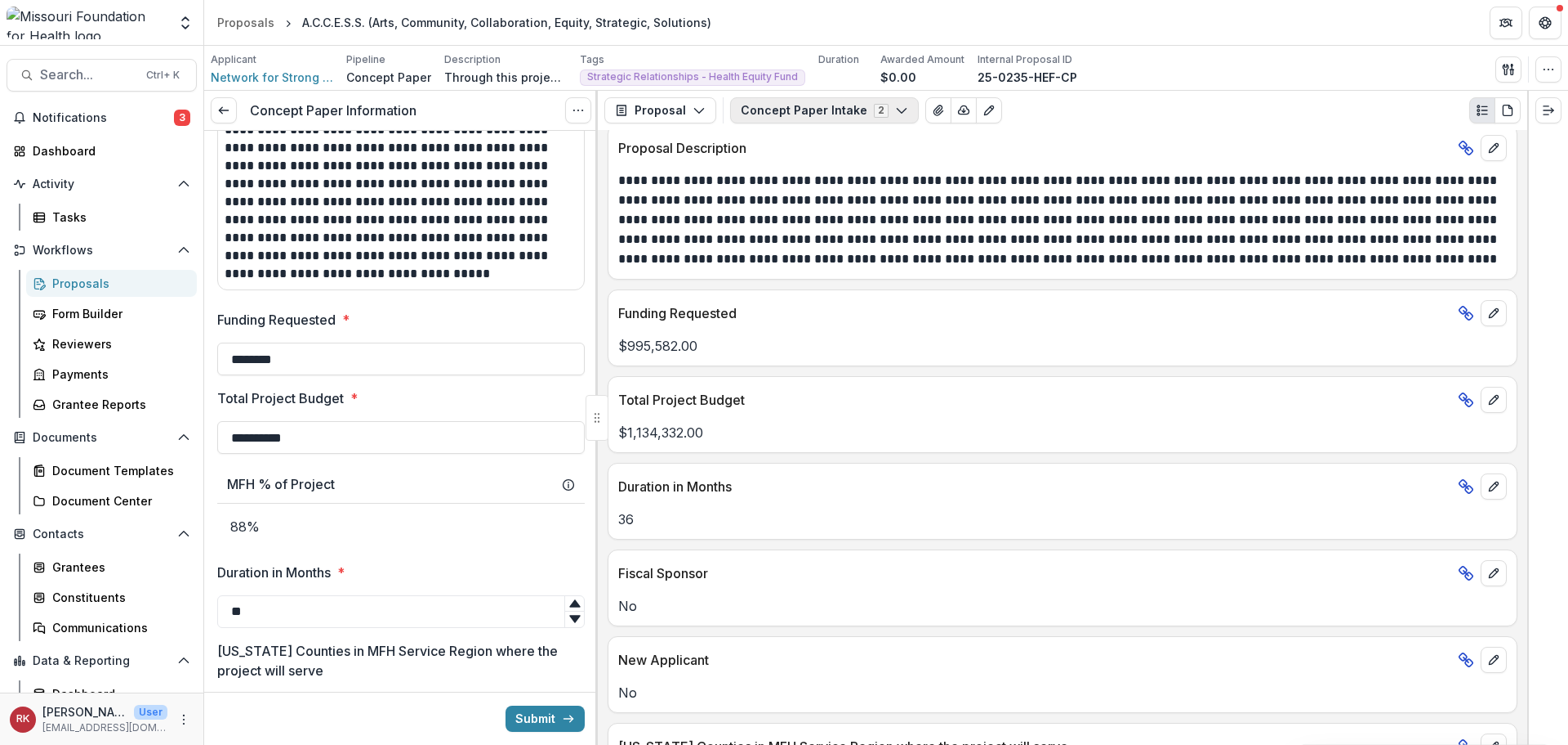
click at [830, 108] on button "Concept Paper Intake 2" at bounding box center [824, 110] width 189 height 26
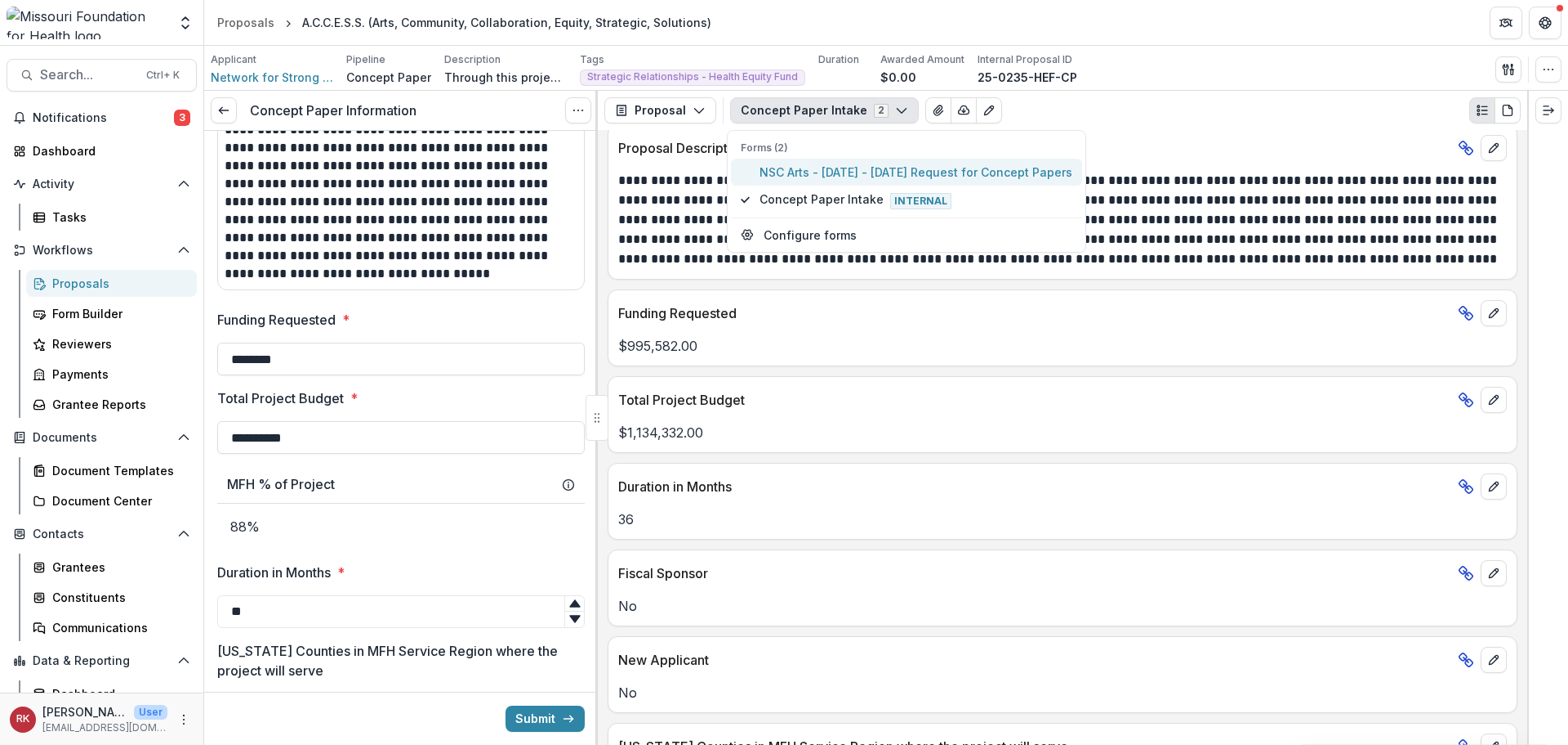
click at [827, 169] on span "NSC Arts - 2025 - 2025 Request for Concept Papers" at bounding box center [915, 172] width 313 height 17
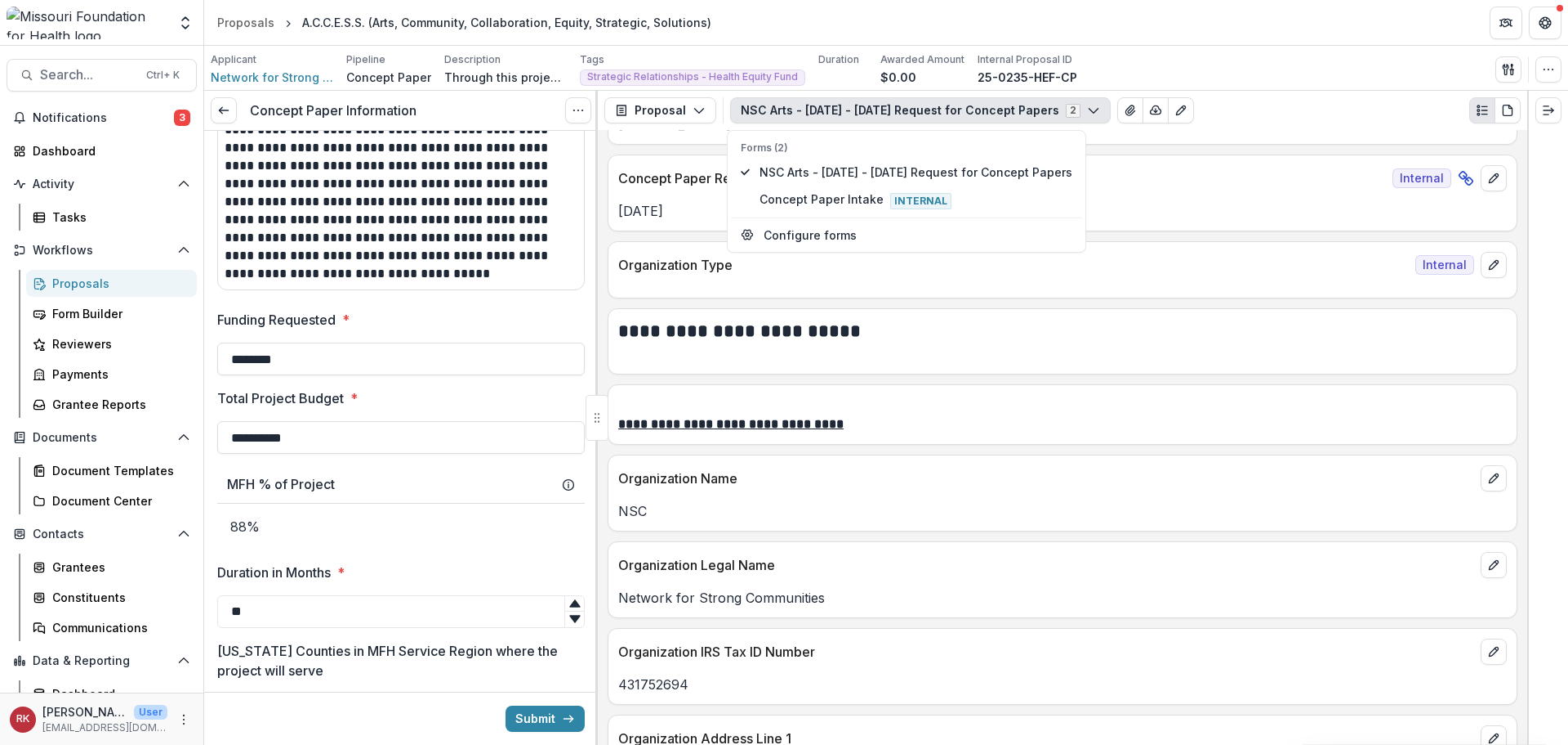
click at [577, 320] on div "Funding Requested * ********" at bounding box center [401, 342] width 368 height 65
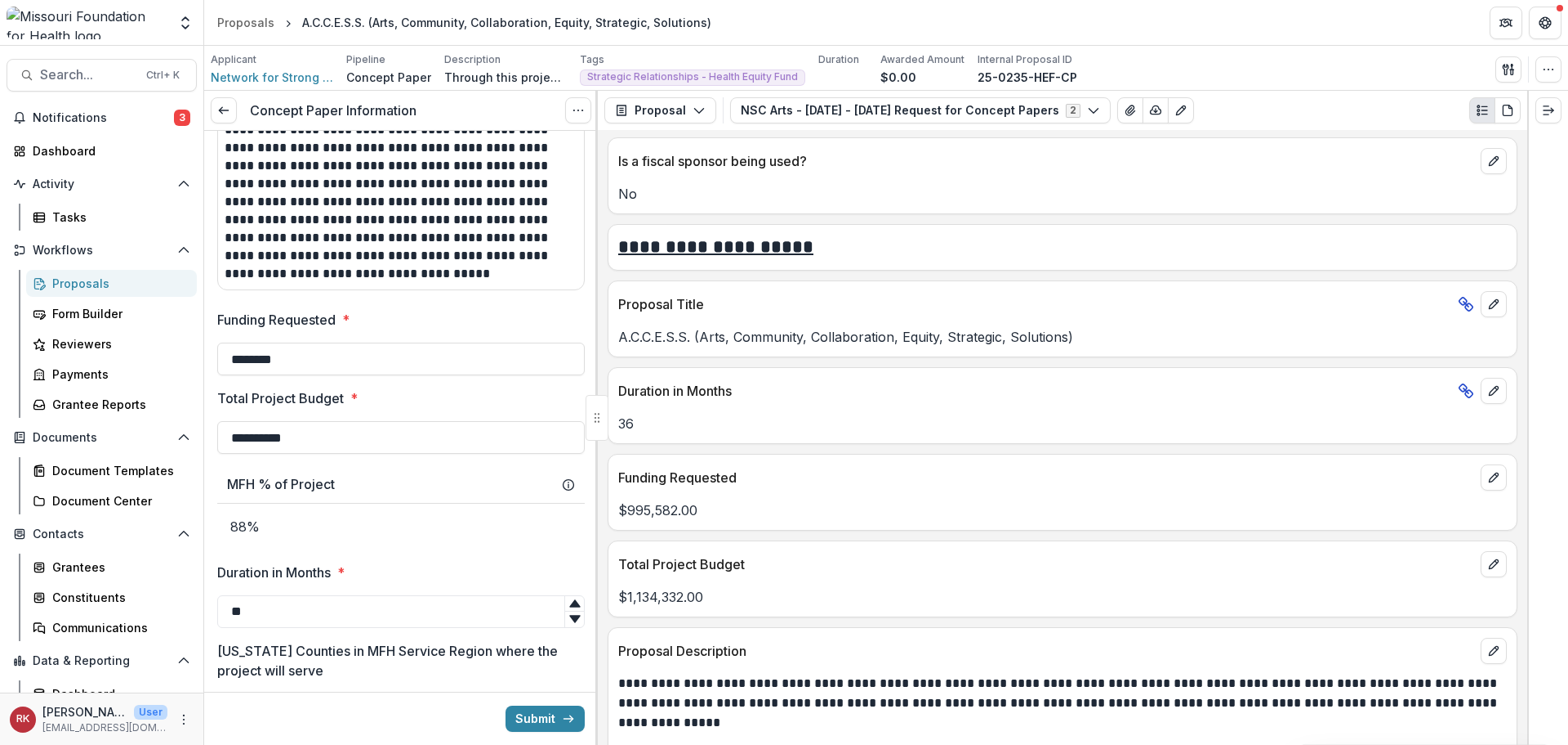
scroll to position [3678, 0]
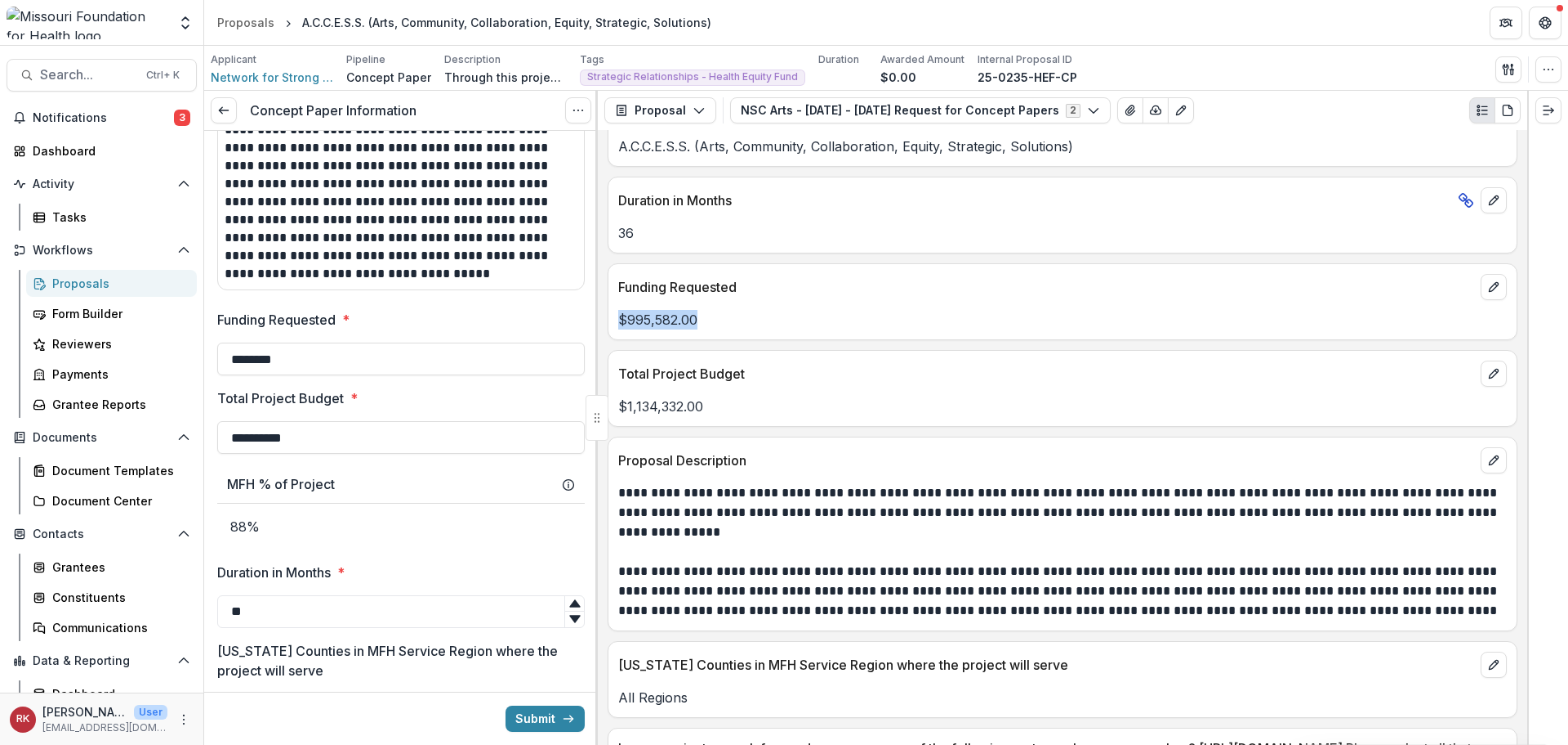
drag, startPoint x: 615, startPoint y: 319, endPoint x: 766, endPoint y: 330, distance: 151.4
click at [766, 330] on div "$995,582.00" at bounding box center [1063, 319] width 908 height 20
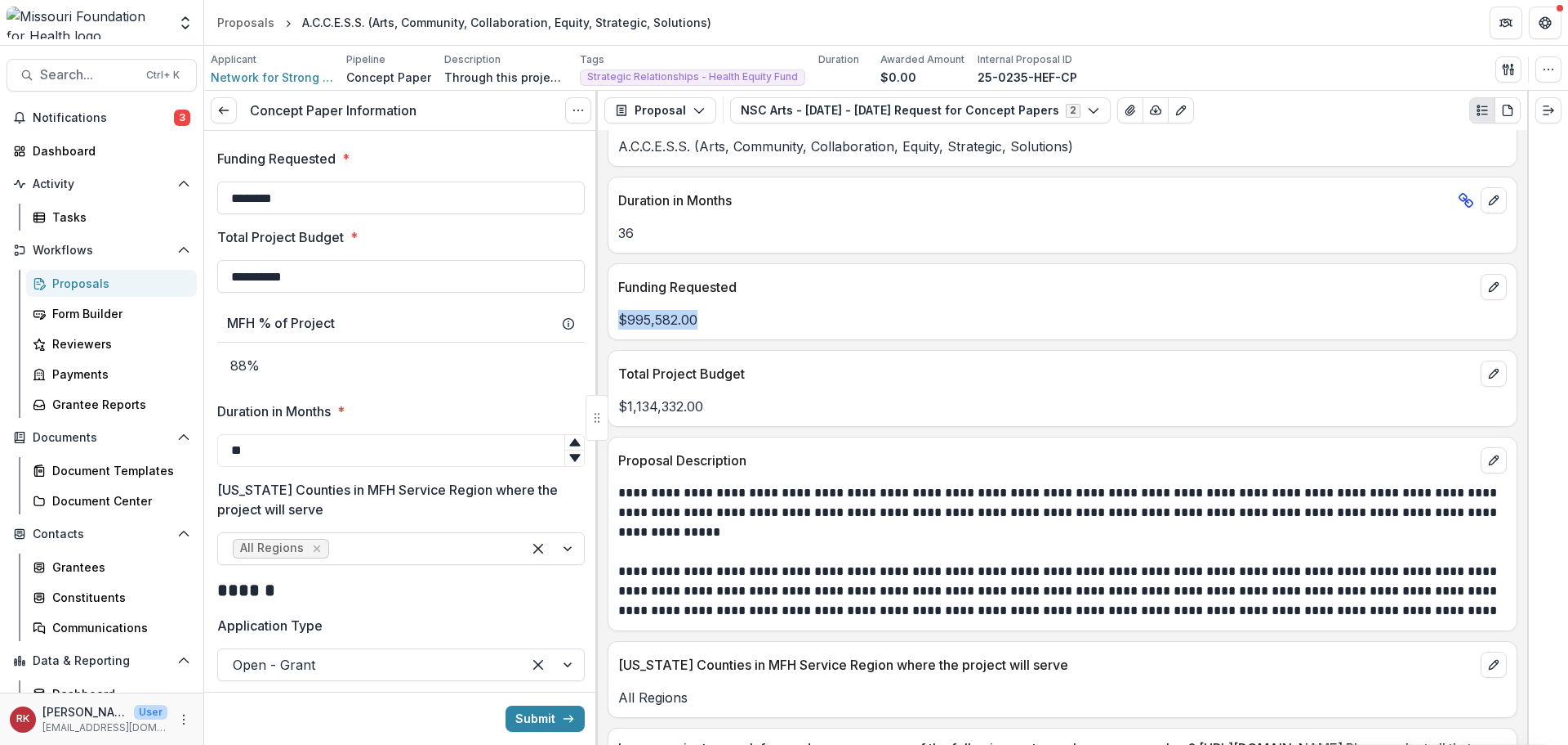
scroll to position [735, 0]
click at [618, 286] on p "Funding Requested" at bounding box center [1046, 286] width 856 height 20
drag, startPoint x: 620, startPoint y: 318, endPoint x: 742, endPoint y: 319, distance: 122.0
click at [742, 319] on p "$995,582.00" at bounding box center [1062, 319] width 888 height 20
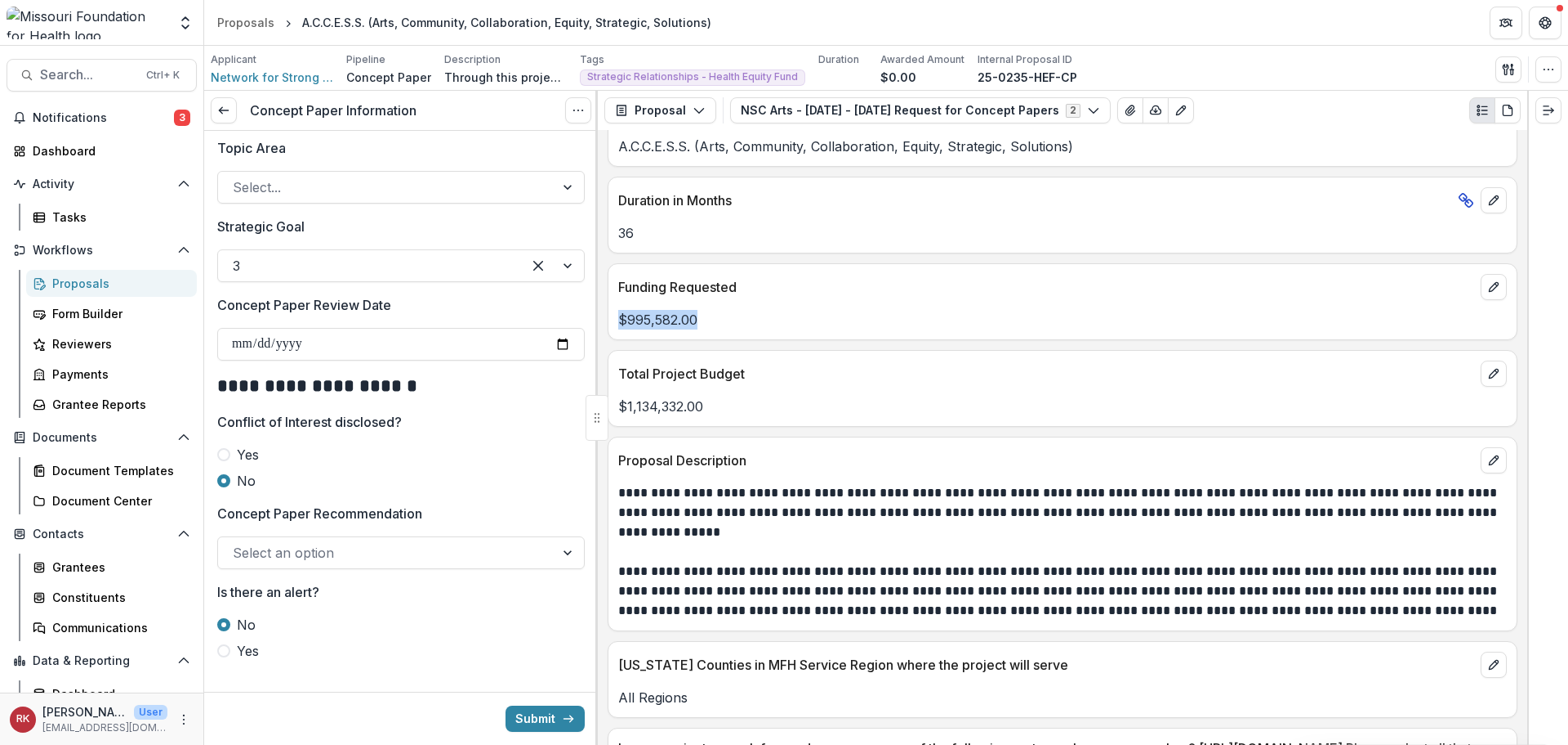
scroll to position [1696, 0]
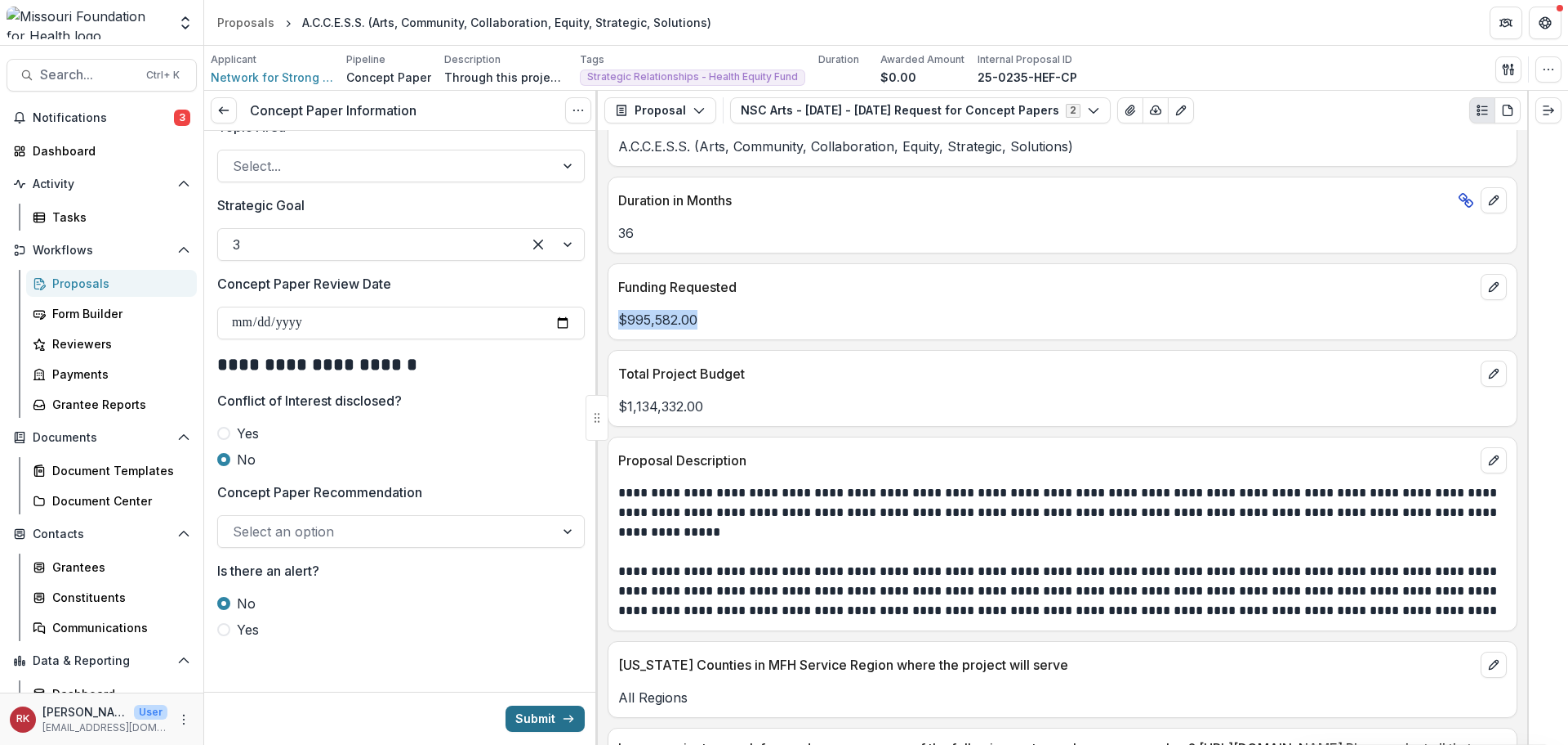
click at [530, 724] on button "Submit" at bounding box center [544, 718] width 79 height 26
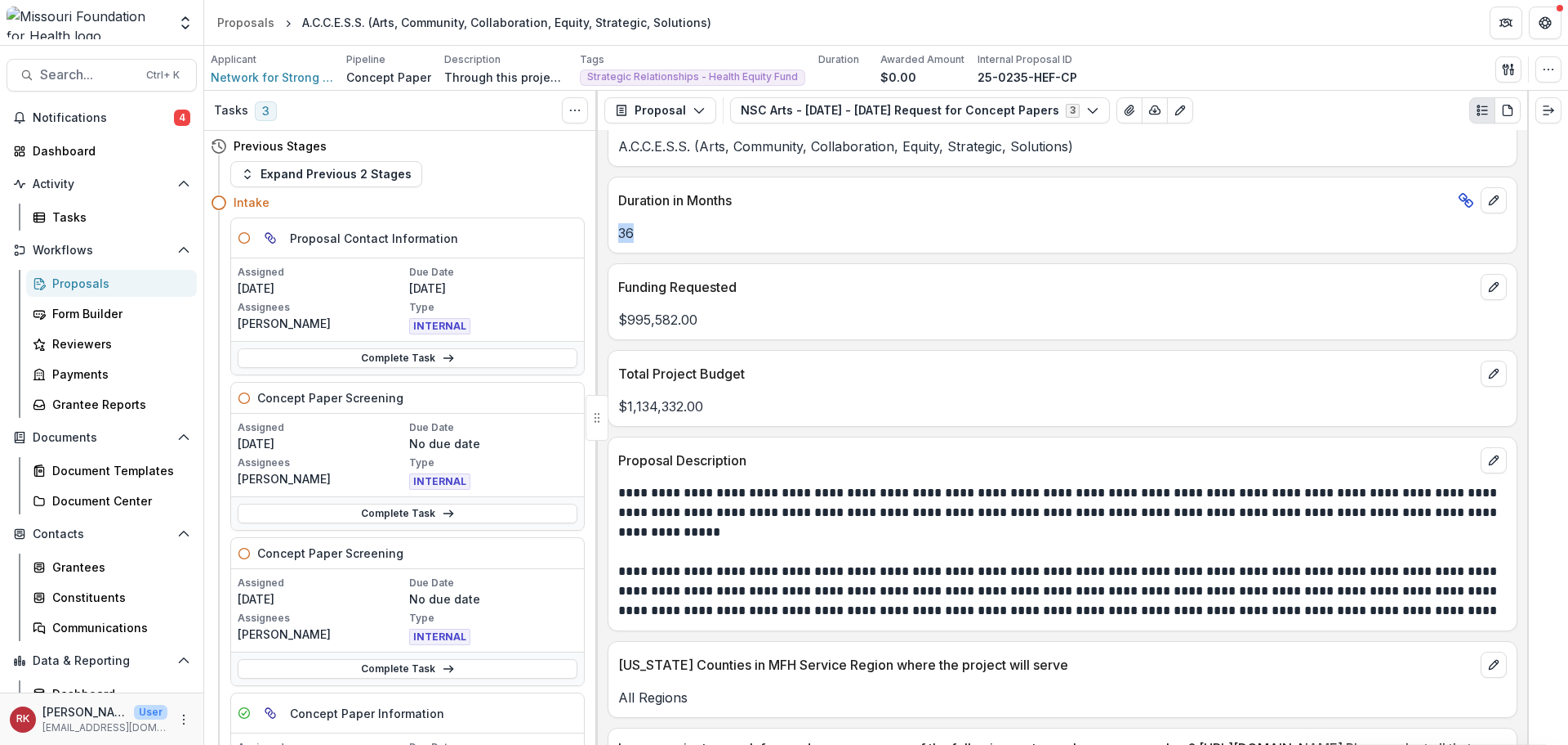
drag, startPoint x: 630, startPoint y: 232, endPoint x: 613, endPoint y: 233, distance: 17.0
click at [613, 233] on div "36" at bounding box center [1063, 232] width 908 height 20
click at [629, 234] on p "36" at bounding box center [1062, 232] width 888 height 20
drag, startPoint x: 616, startPoint y: 234, endPoint x: 660, endPoint y: 235, distance: 44.0
click at [660, 235] on div "36" at bounding box center [1063, 232] width 908 height 20
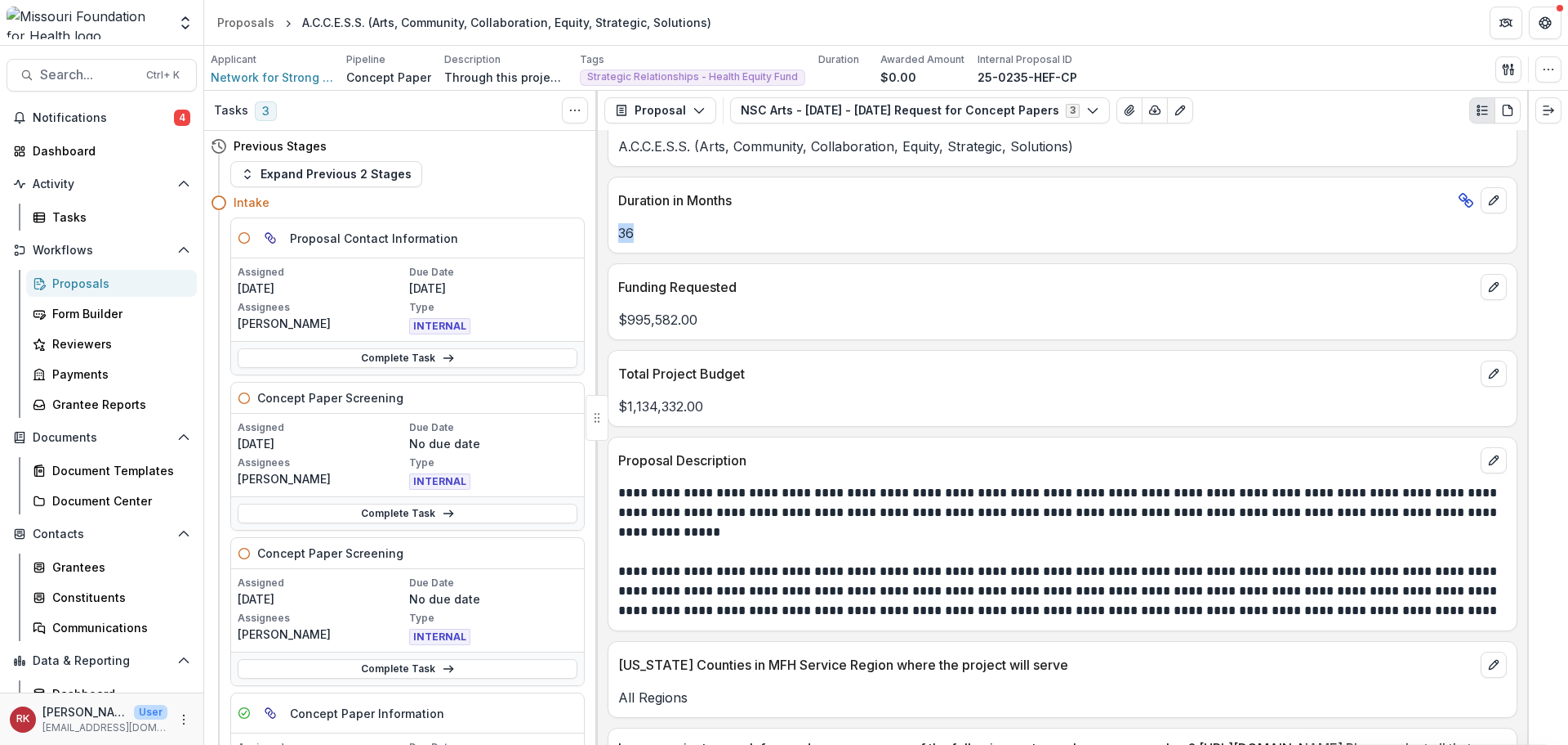
click at [636, 233] on p "36" at bounding box center [1062, 232] width 888 height 20
click at [357, 357] on link "Complete Task" at bounding box center [407, 357] width 340 height 20
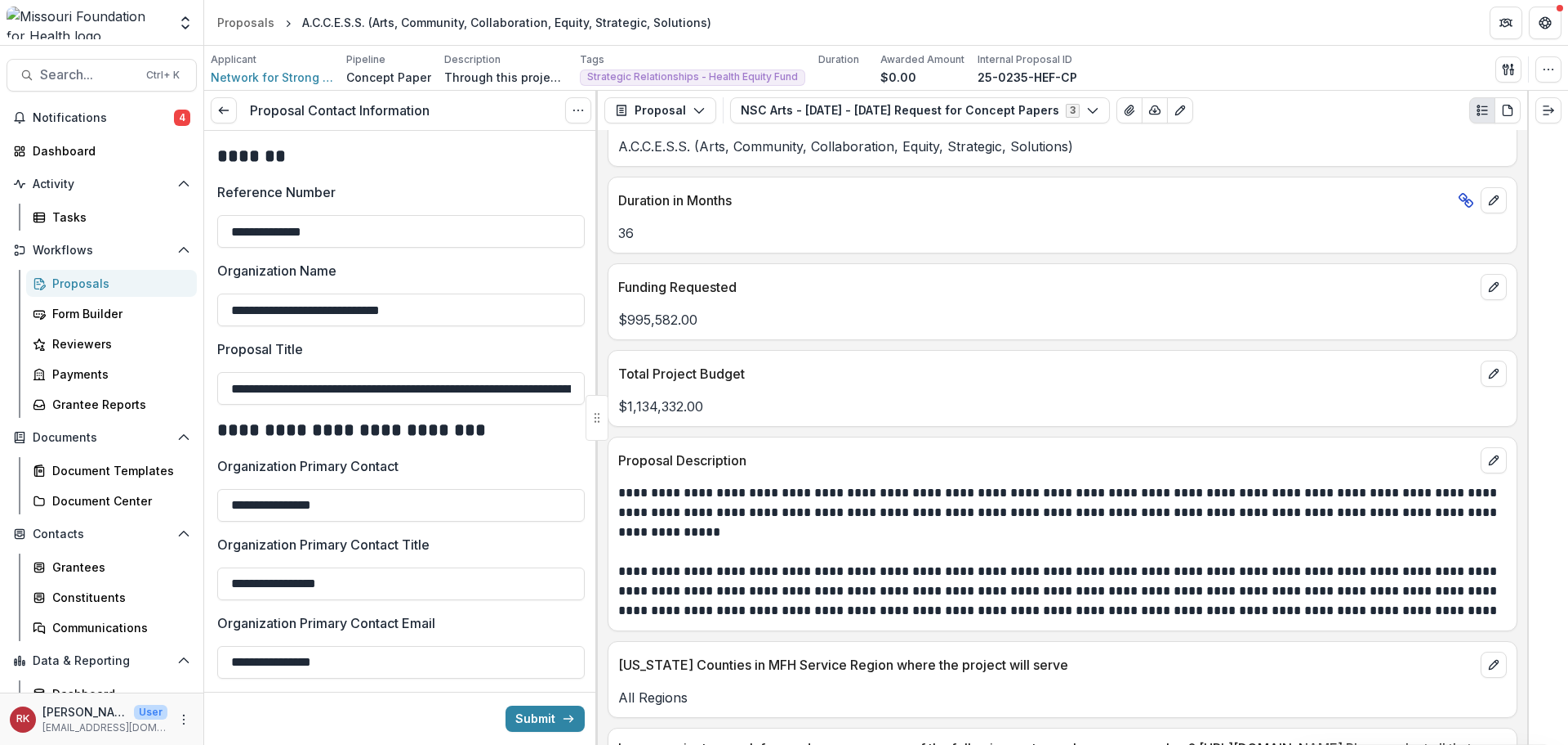
drag, startPoint x: 238, startPoint y: 310, endPoint x: 513, endPoint y: 331, distance: 275.8
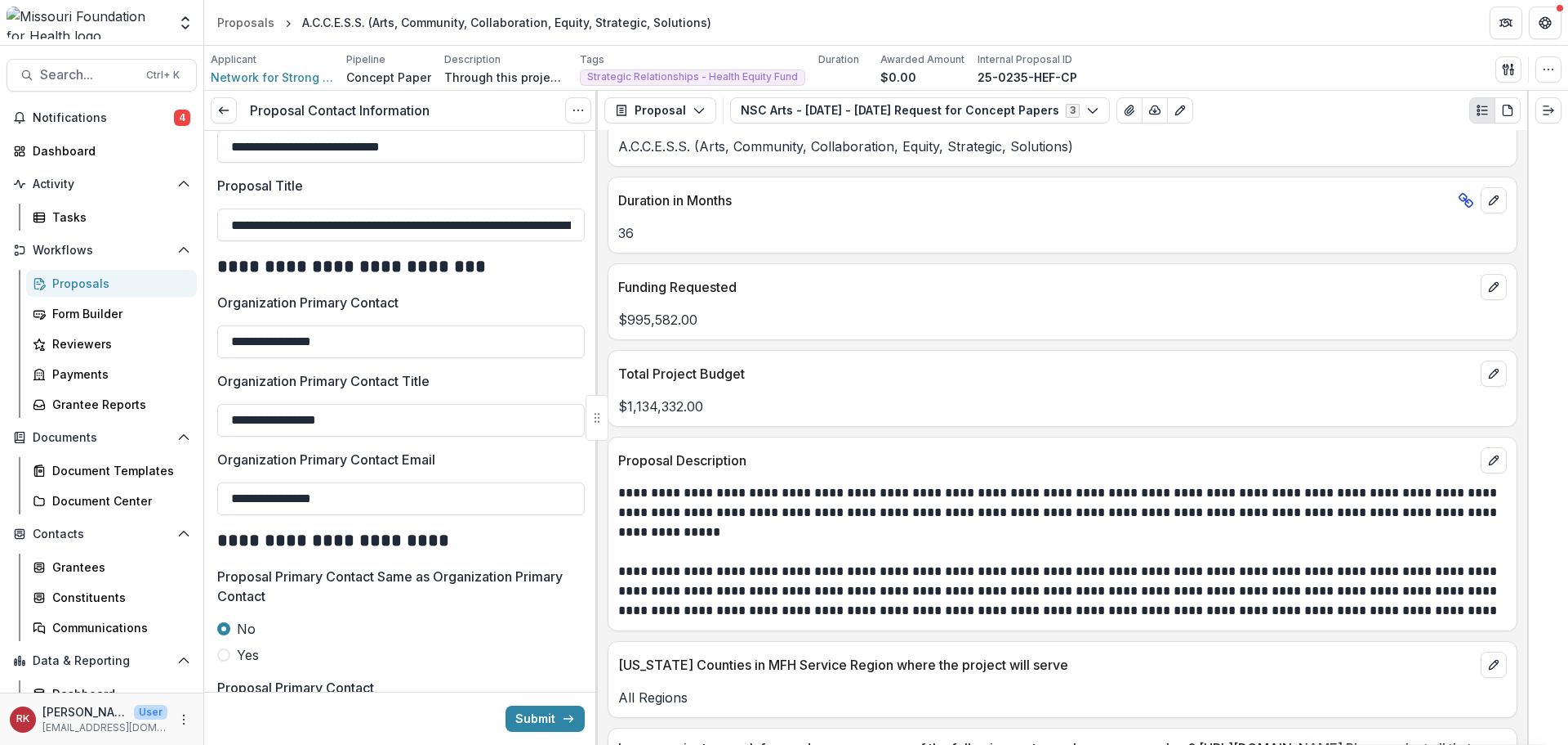
scroll to position [0, 118]
drag, startPoint x: 227, startPoint y: 220, endPoint x: 690, endPoint y: 232, distance: 463.2
click at [690, 232] on div "**********" at bounding box center [887, 418] width 1364 height 654
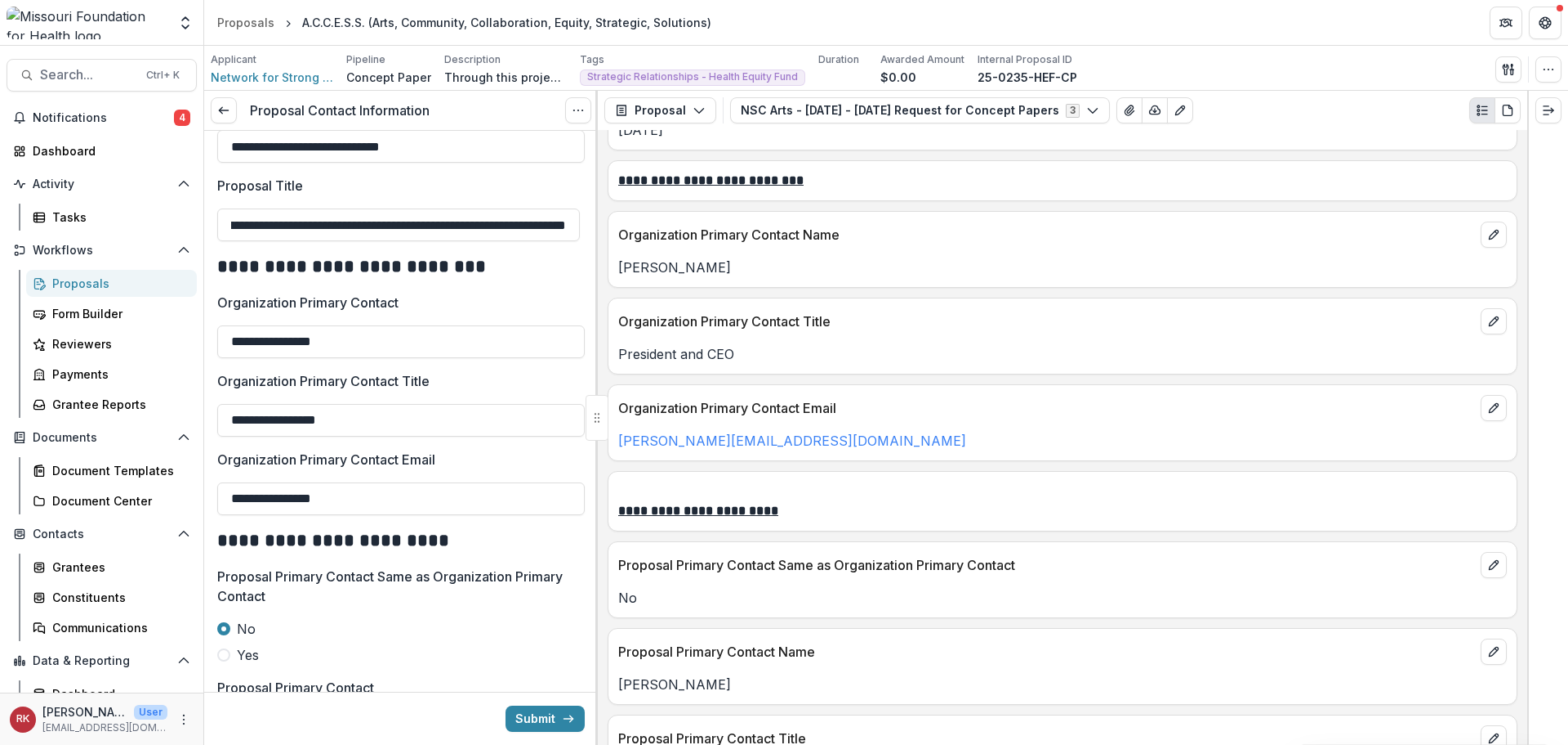
scroll to position [0, 0]
drag, startPoint x: 612, startPoint y: 259, endPoint x: 778, endPoint y: 282, distance: 167.6
click at [778, 282] on div "Organization Primary Contact Name Diane Drollinger" at bounding box center [1063, 249] width 910 height 77
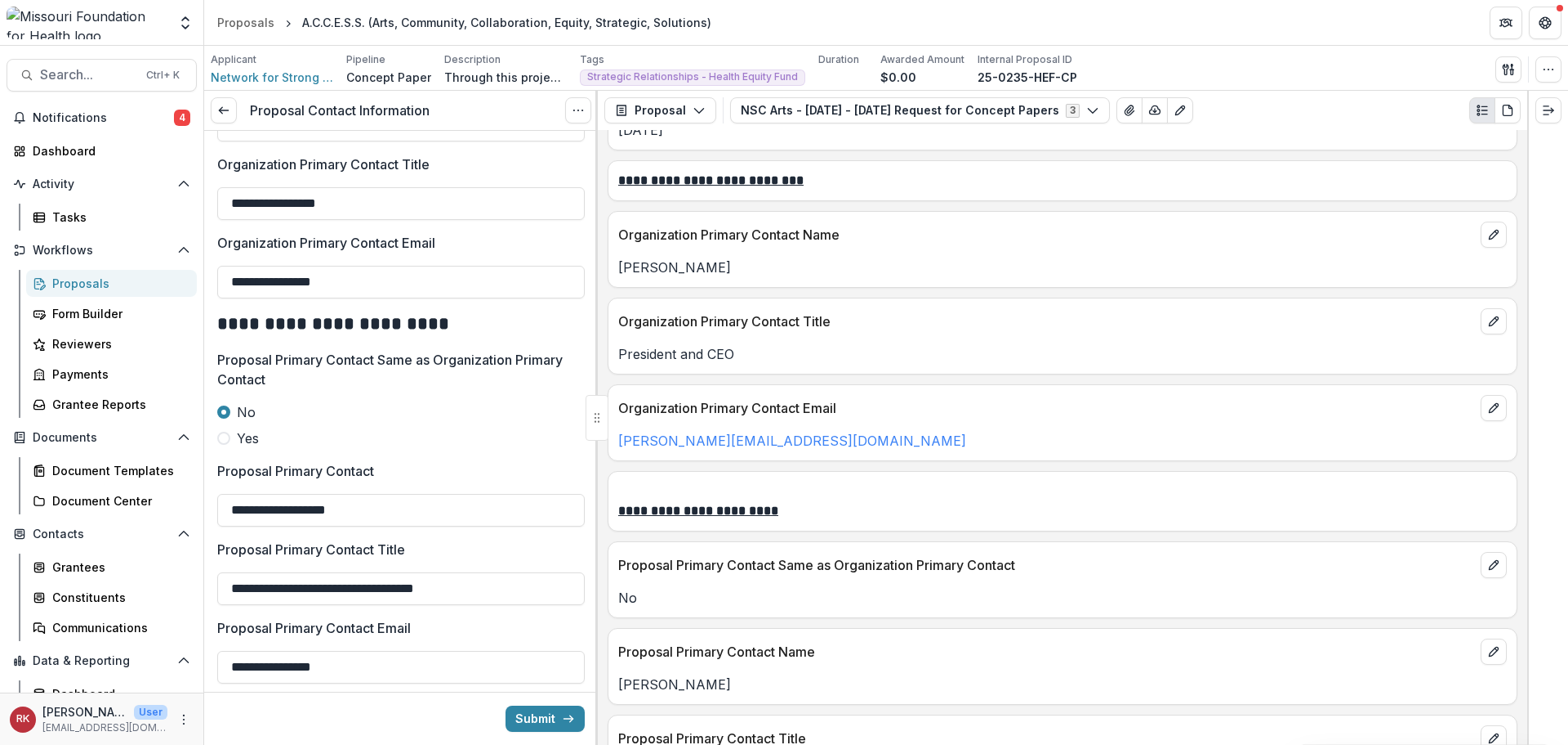
scroll to position [408, 0]
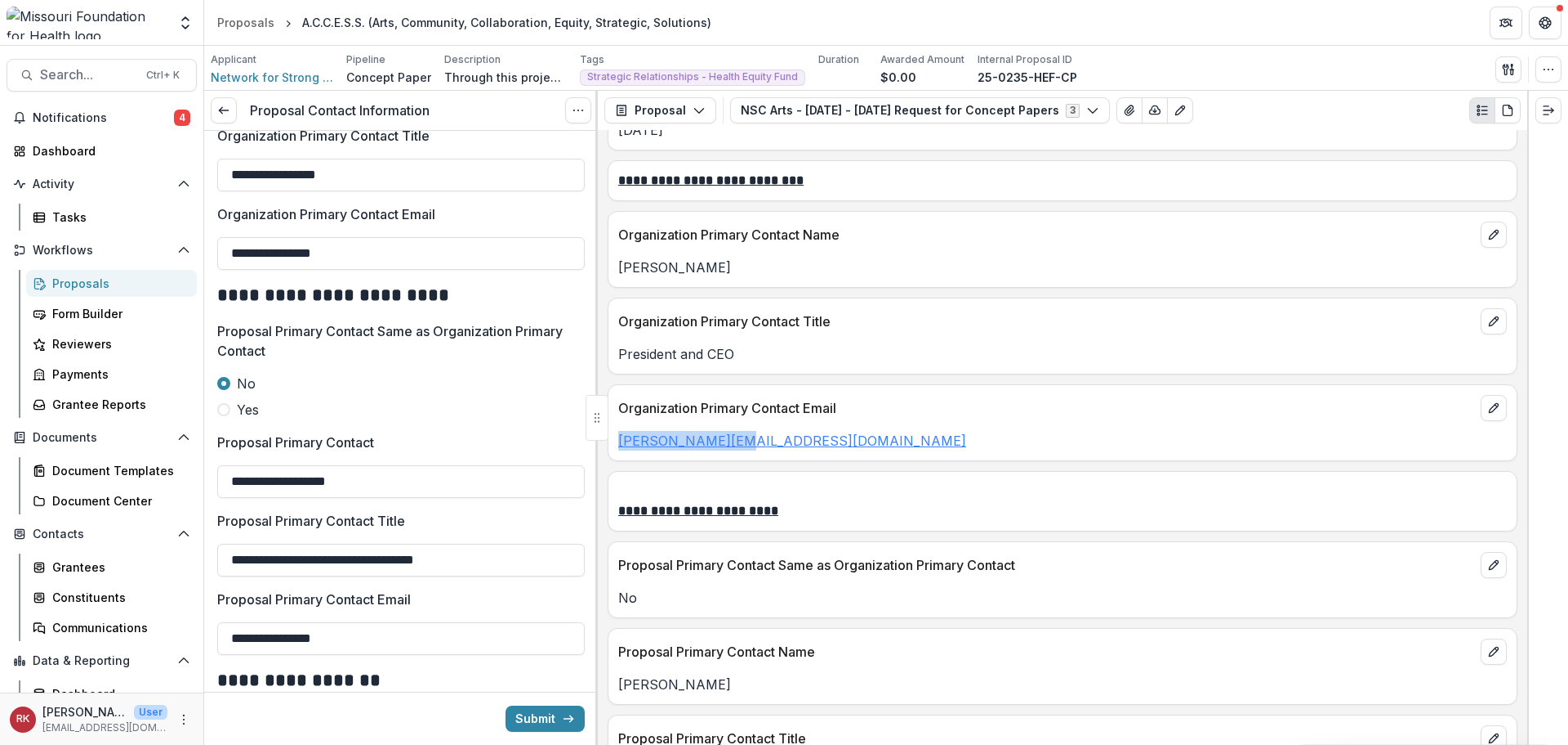
drag, startPoint x: 749, startPoint y: 443, endPoint x: 619, endPoint y: 436, distance: 130.2
click at [619, 436] on p "diane@nscnow.org" at bounding box center [1062, 441] width 888 height 20
copy link "diane@nscnow.org"
drag, startPoint x: 372, startPoint y: 254, endPoint x: 214, endPoint y: 239, distance: 158.7
click at [214, 239] on div "**********" at bounding box center [401, 415] width 394 height 1387
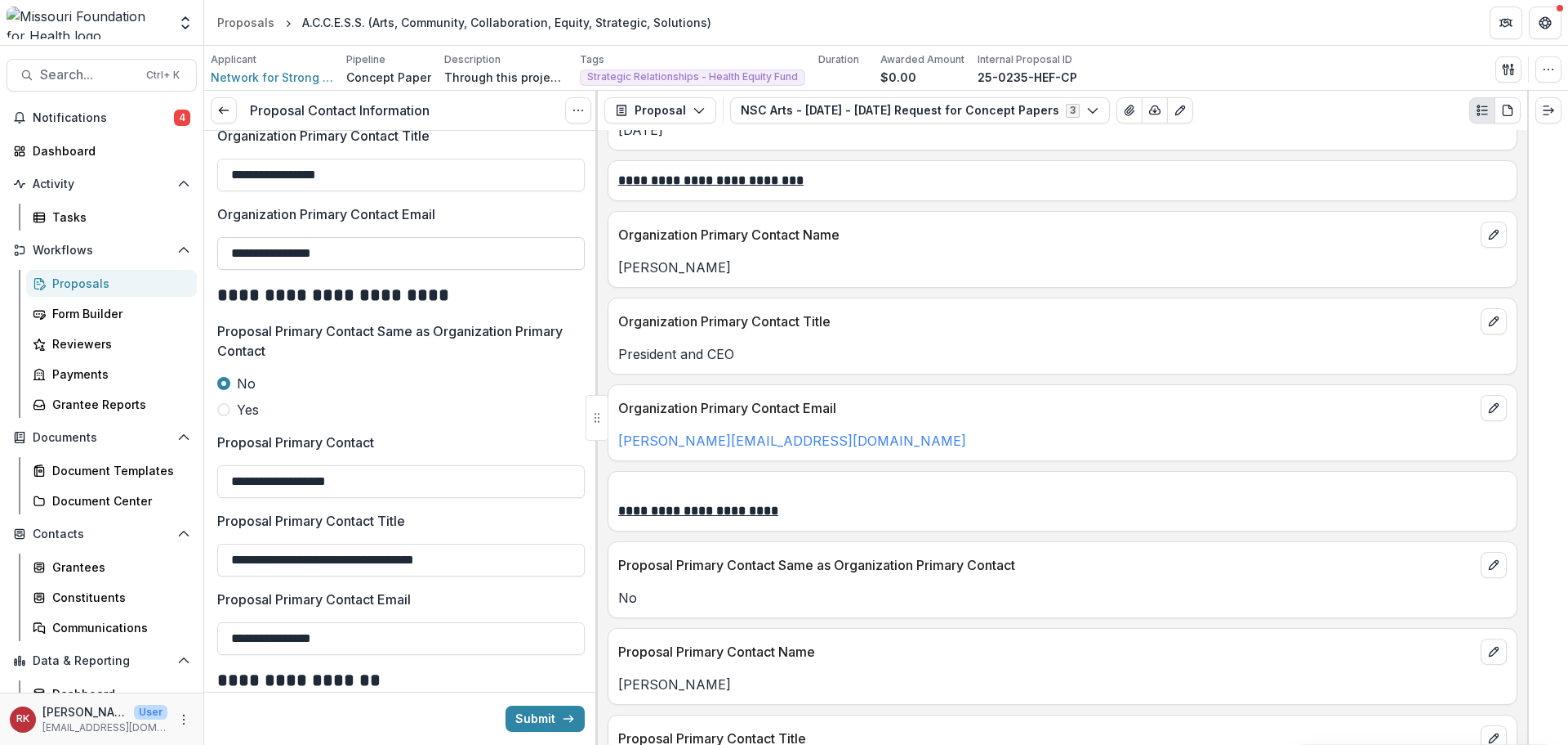
paste input "text"
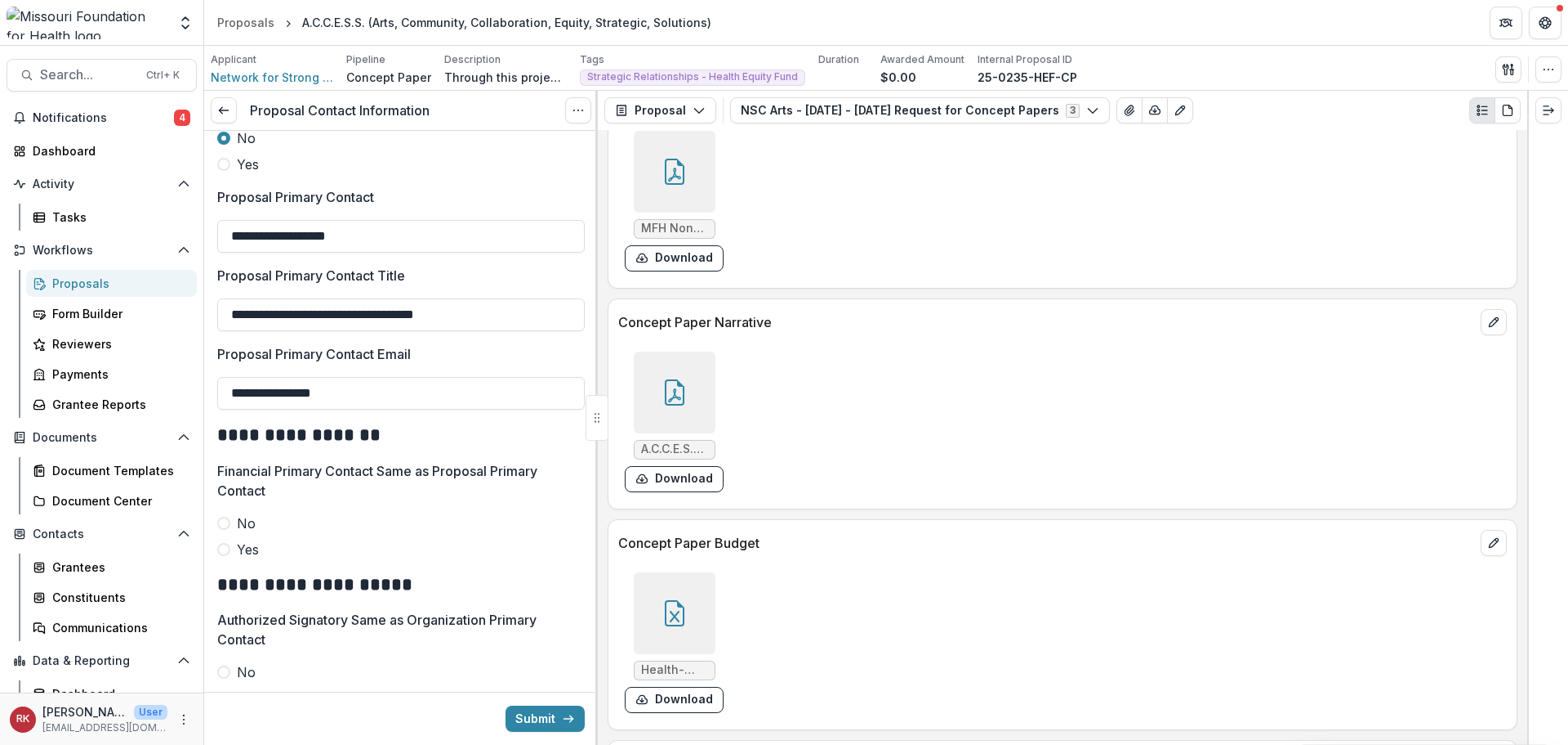
scroll to position [4443, 0]
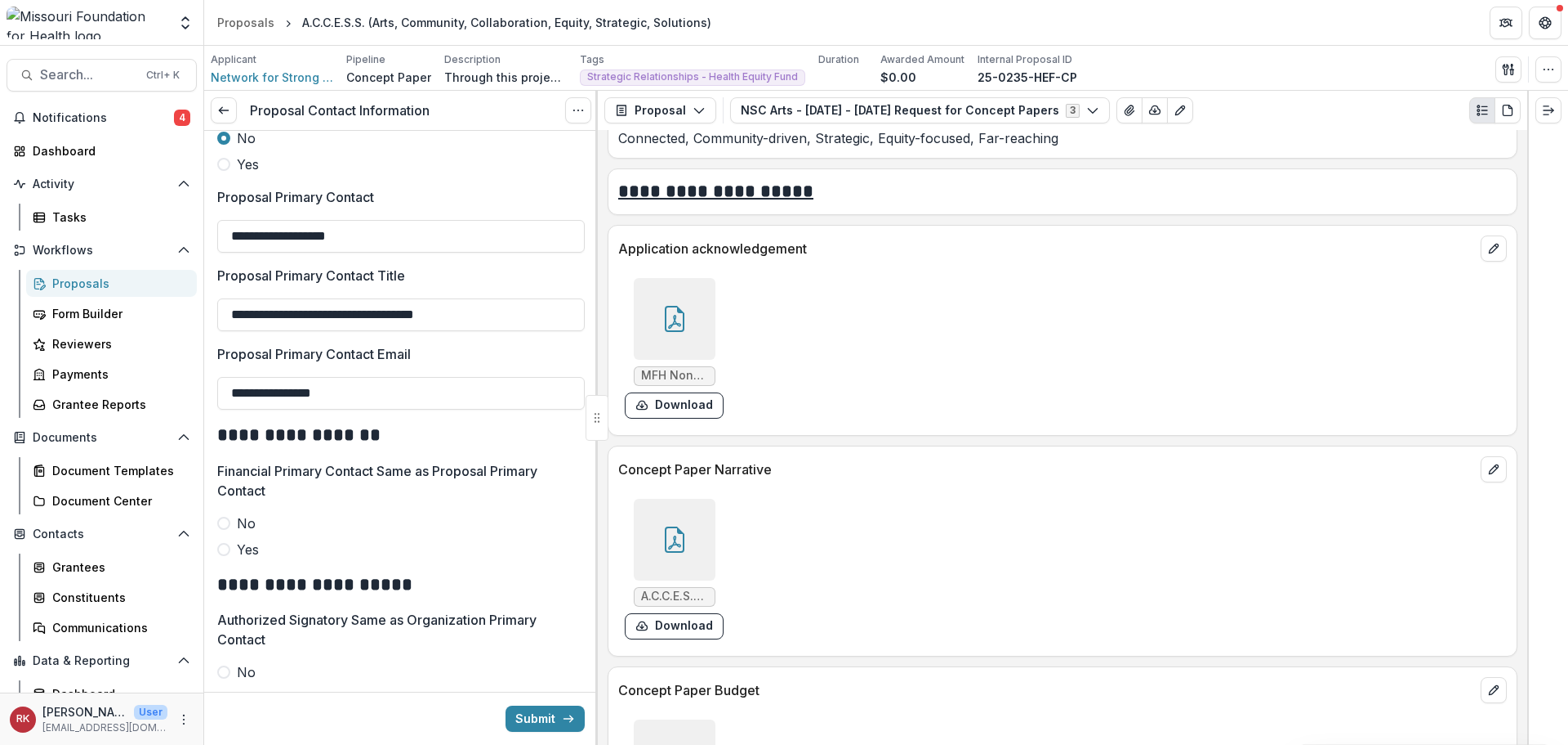
type input "**********"
click at [672, 323] on icon at bounding box center [674, 318] width 26 height 26
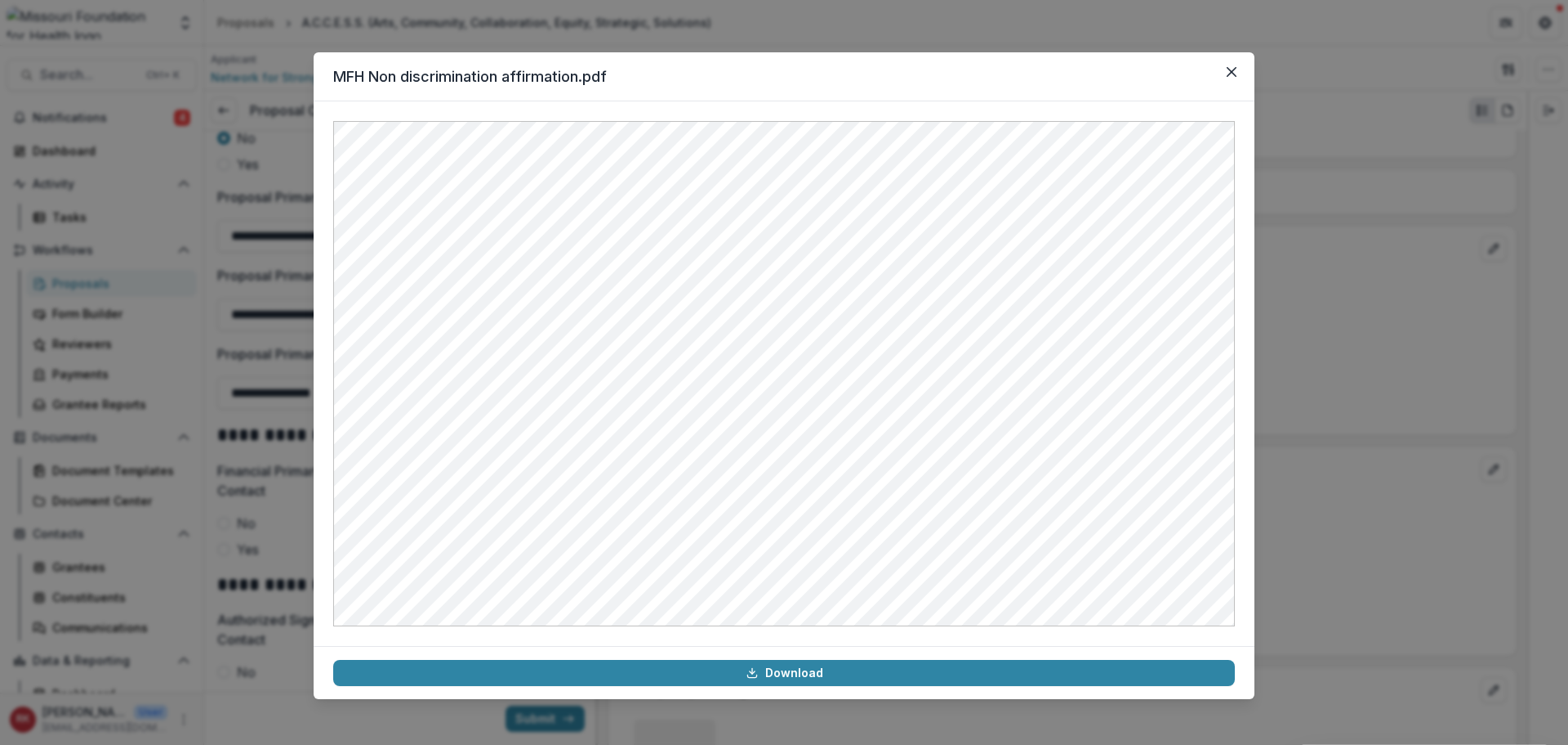
click at [1312, 415] on div "MFH Non discrimination affirmation.pdf Download" at bounding box center [784, 372] width 1568 height 745
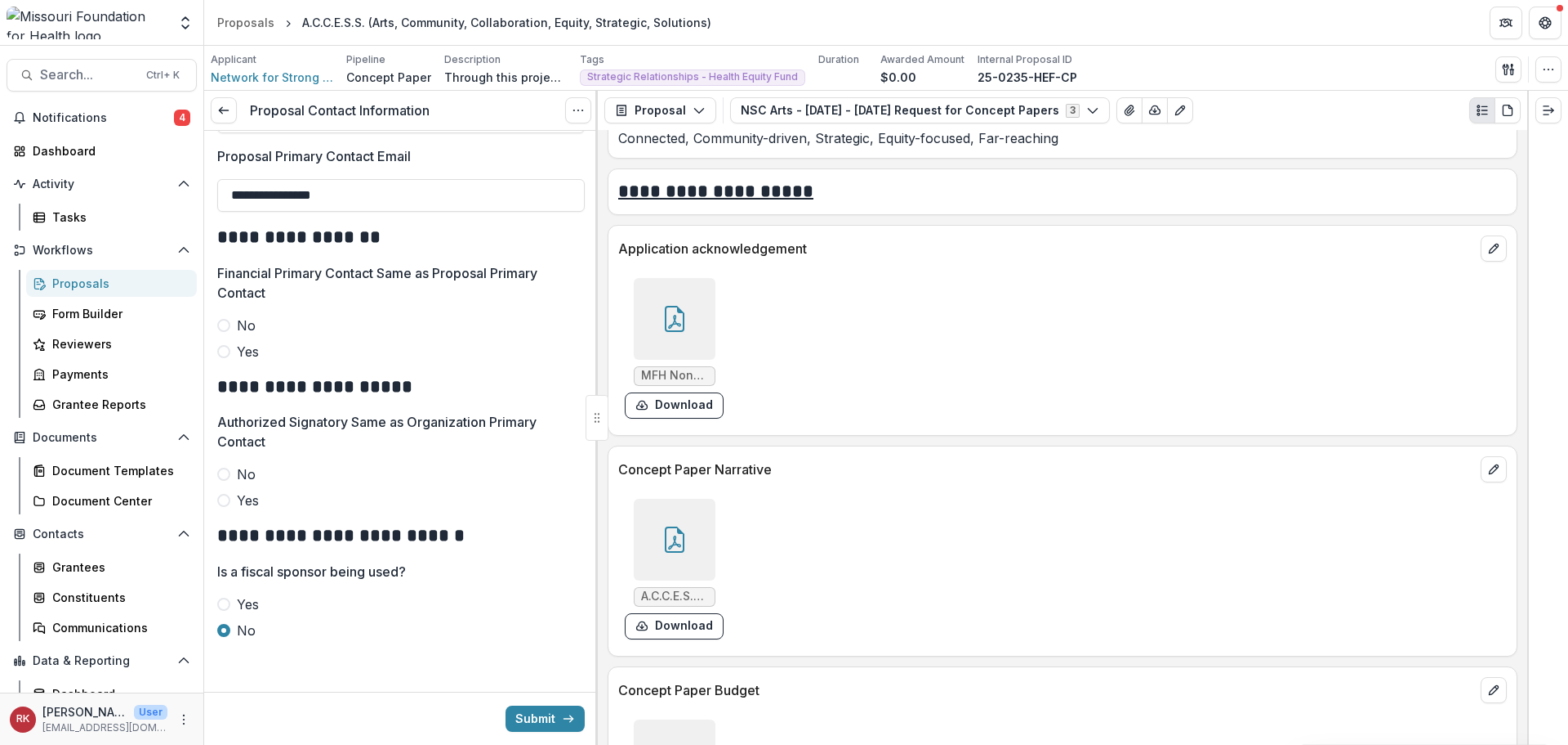
scroll to position [853, 0]
click at [231, 501] on label "Yes" at bounding box center [401, 499] width 368 height 20
click at [676, 351] on div at bounding box center [674, 318] width 81 height 82
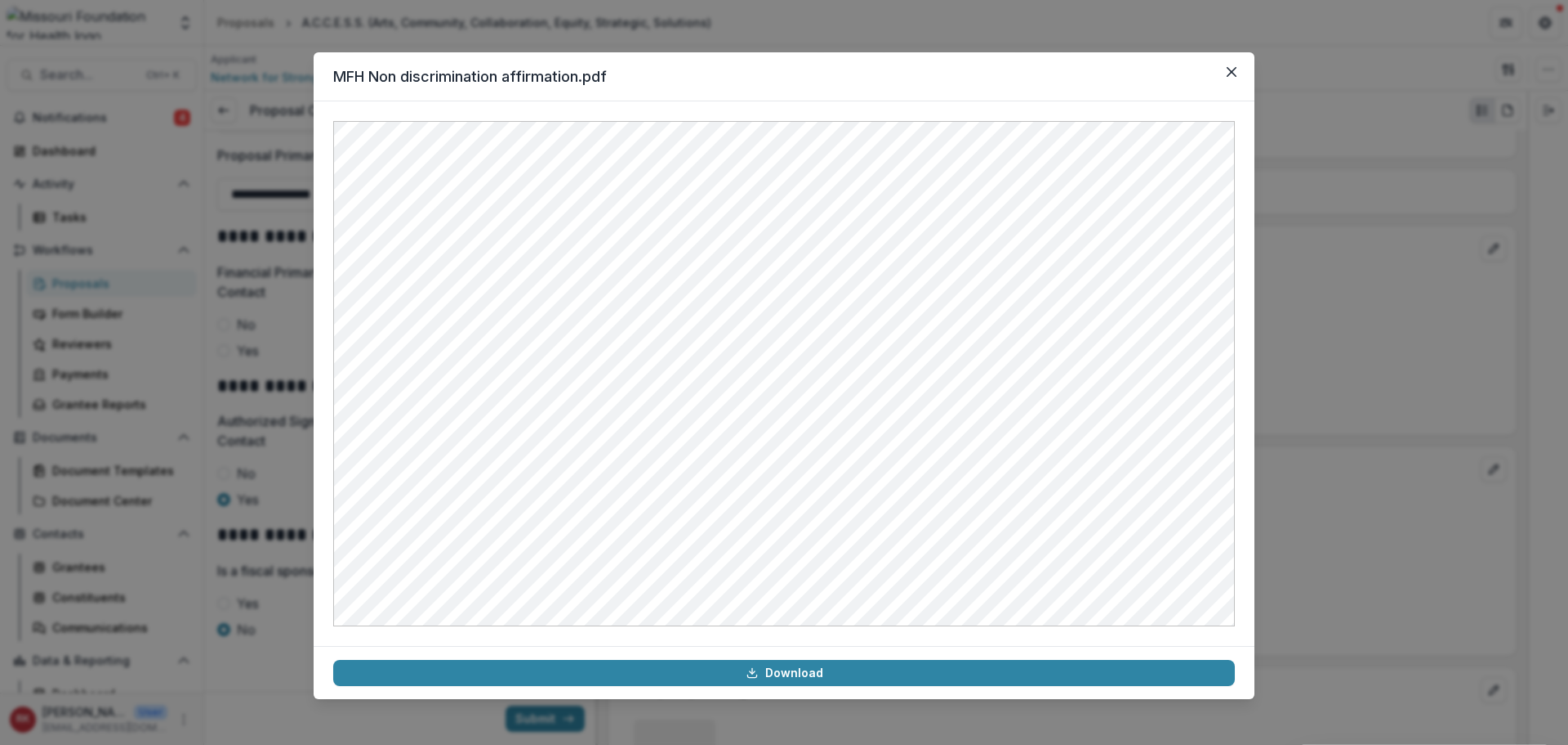
click at [1360, 393] on div "MFH Non discrimination affirmation.pdf Download" at bounding box center [784, 372] width 1568 height 745
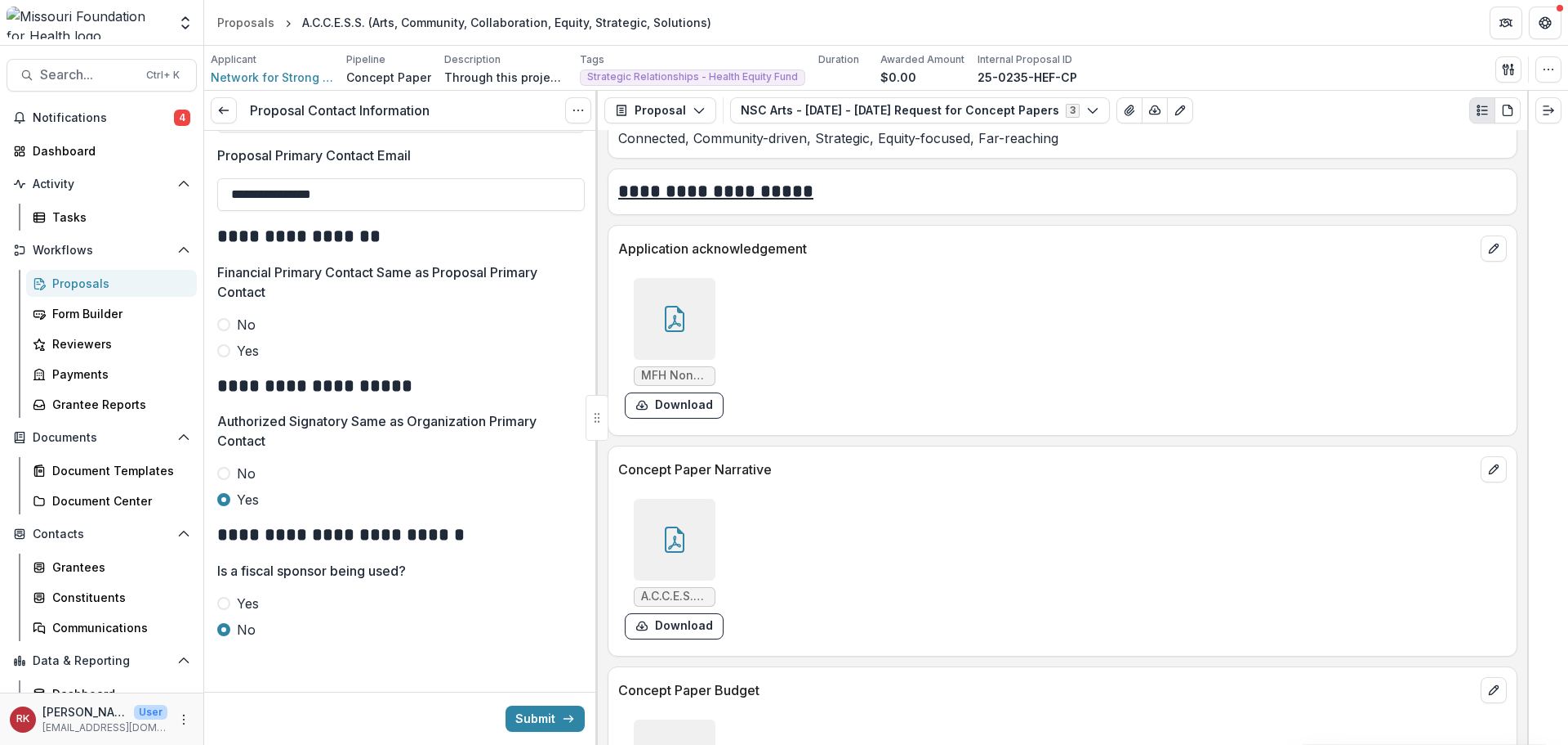
click at [218, 352] on span at bounding box center [224, 350] width 13 height 13
click at [535, 712] on button "Submit" at bounding box center [544, 718] width 79 height 26
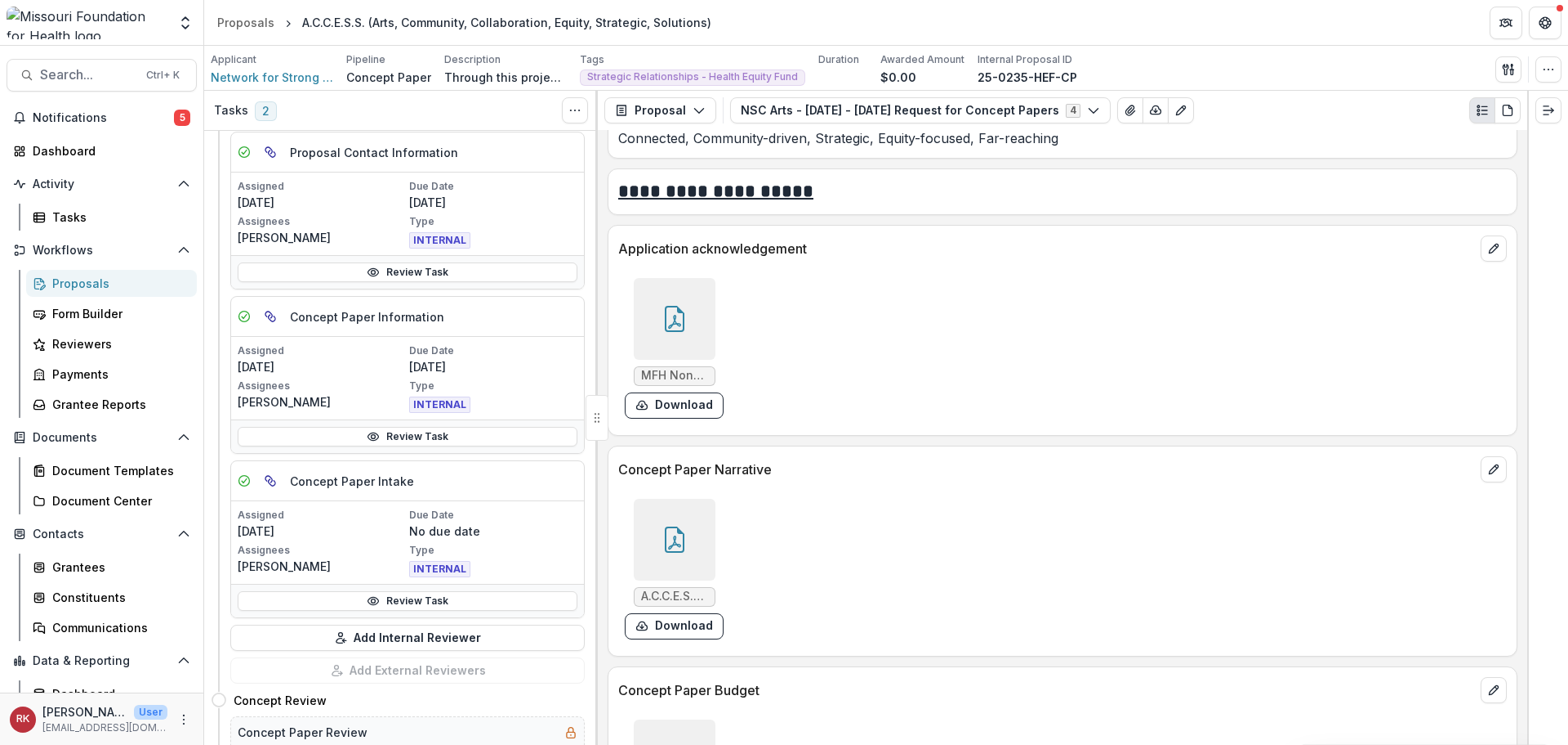
scroll to position [408, 0]
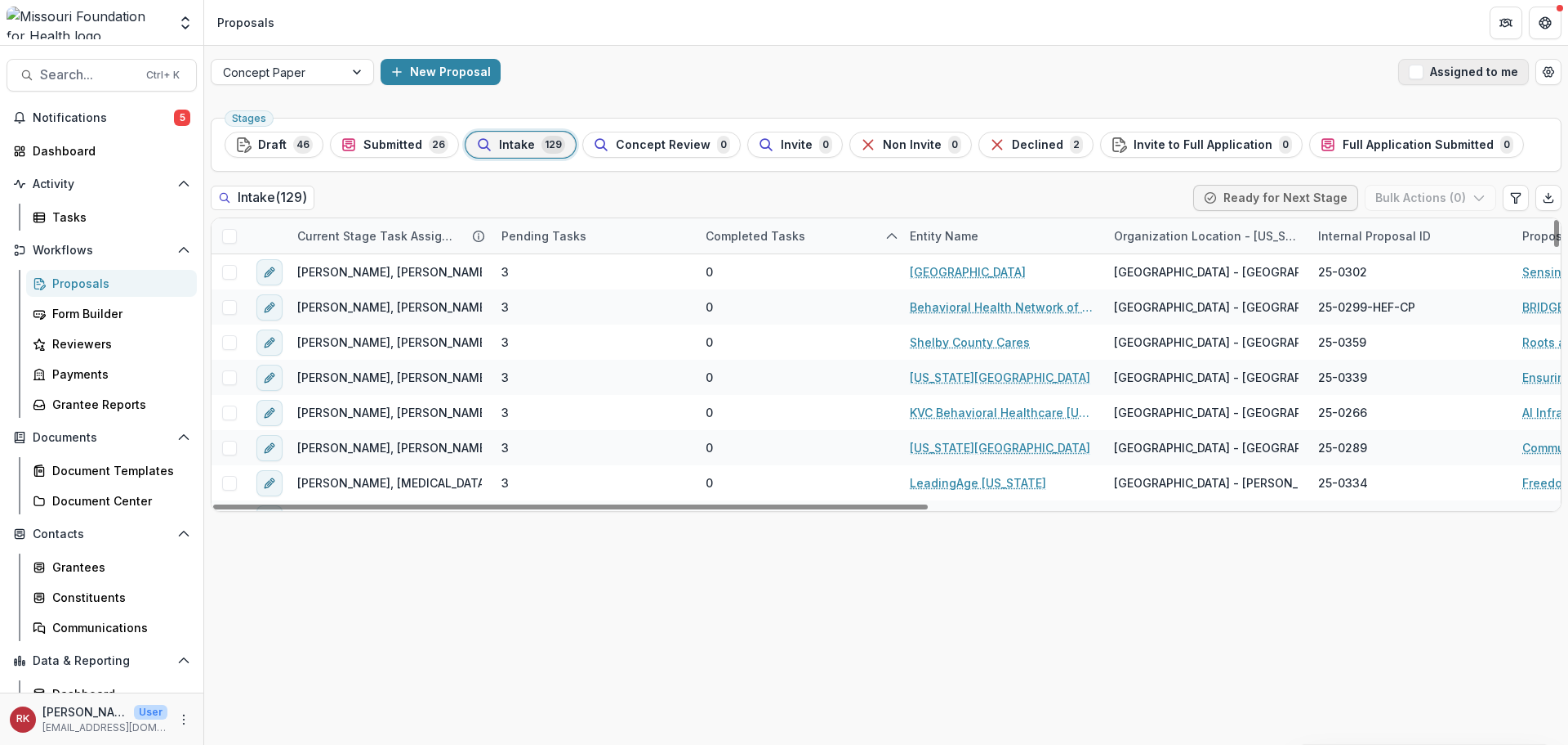
click at [1451, 77] on button "Assigned to me" at bounding box center [1463, 72] width 131 height 26
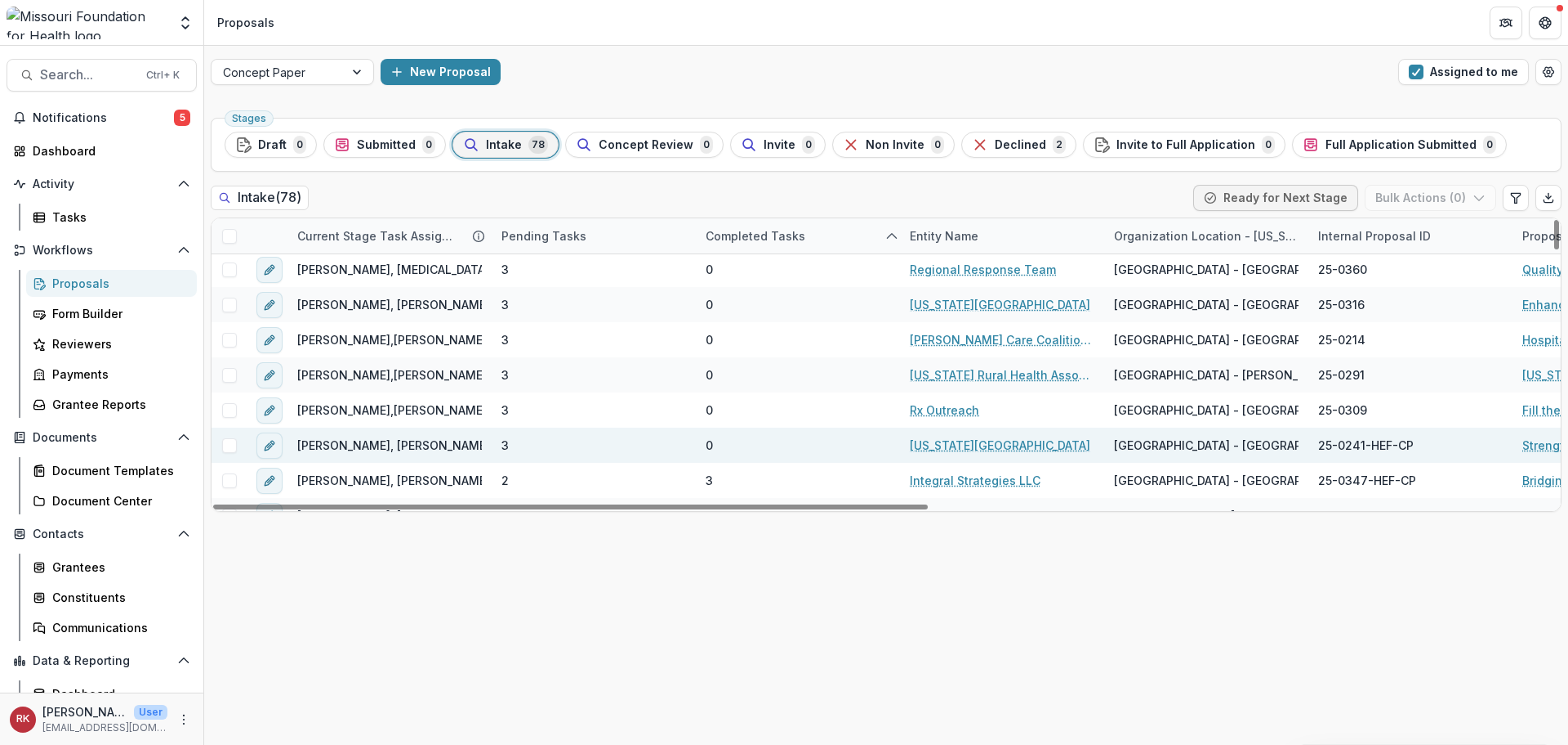
scroll to position [490, 0]
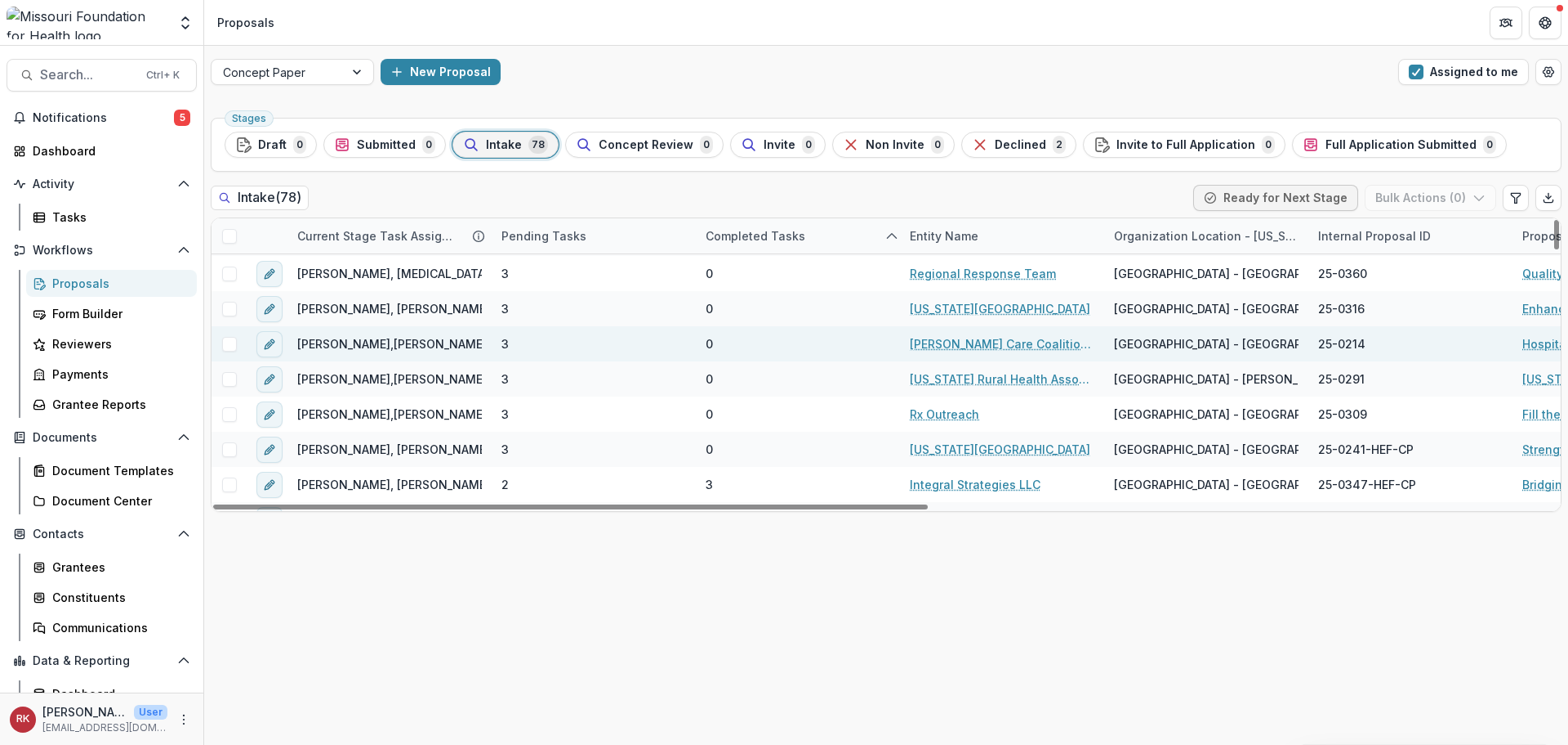
drag, startPoint x: 966, startPoint y: 344, endPoint x: 1527, endPoint y: 343, distance: 561.0
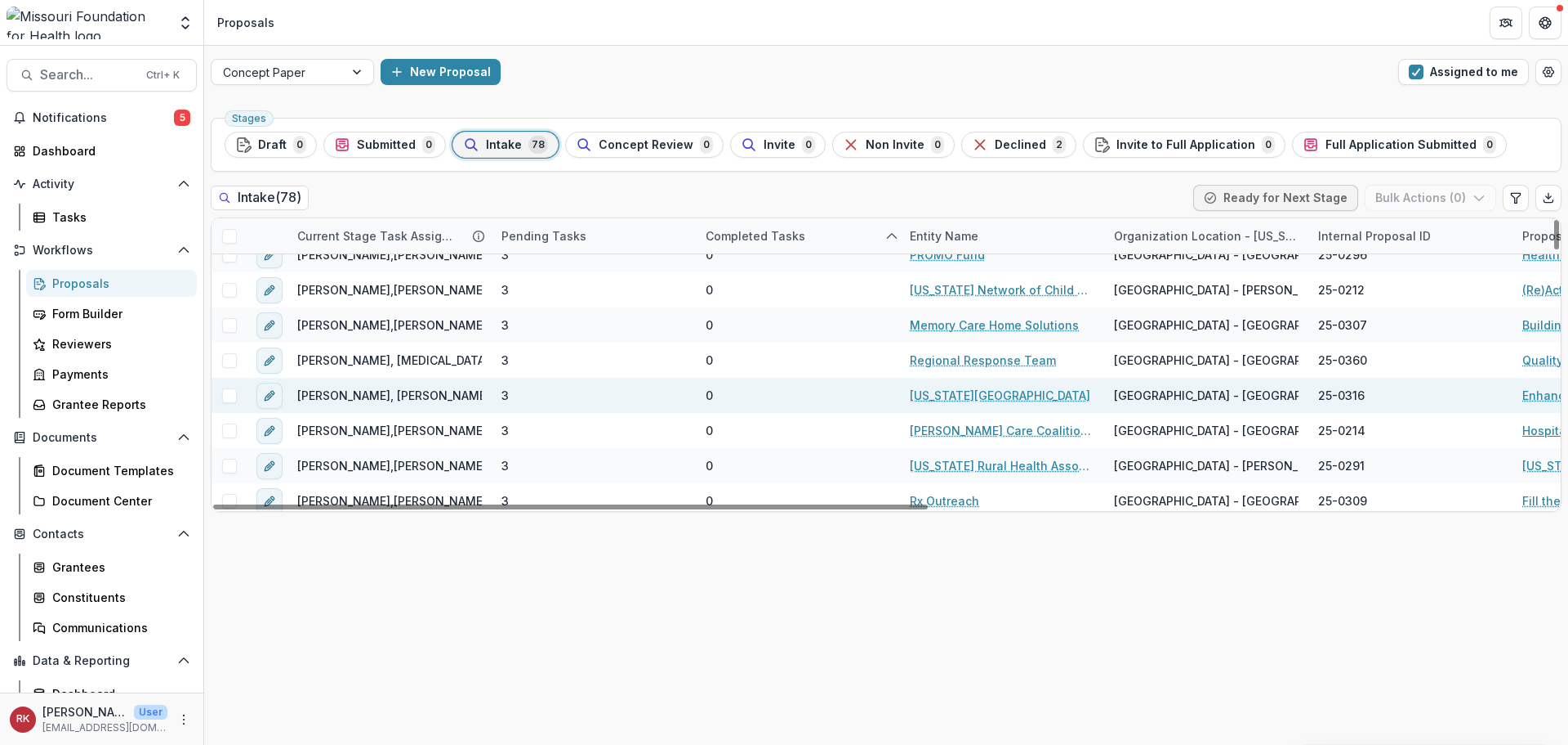
scroll to position [327, 0]
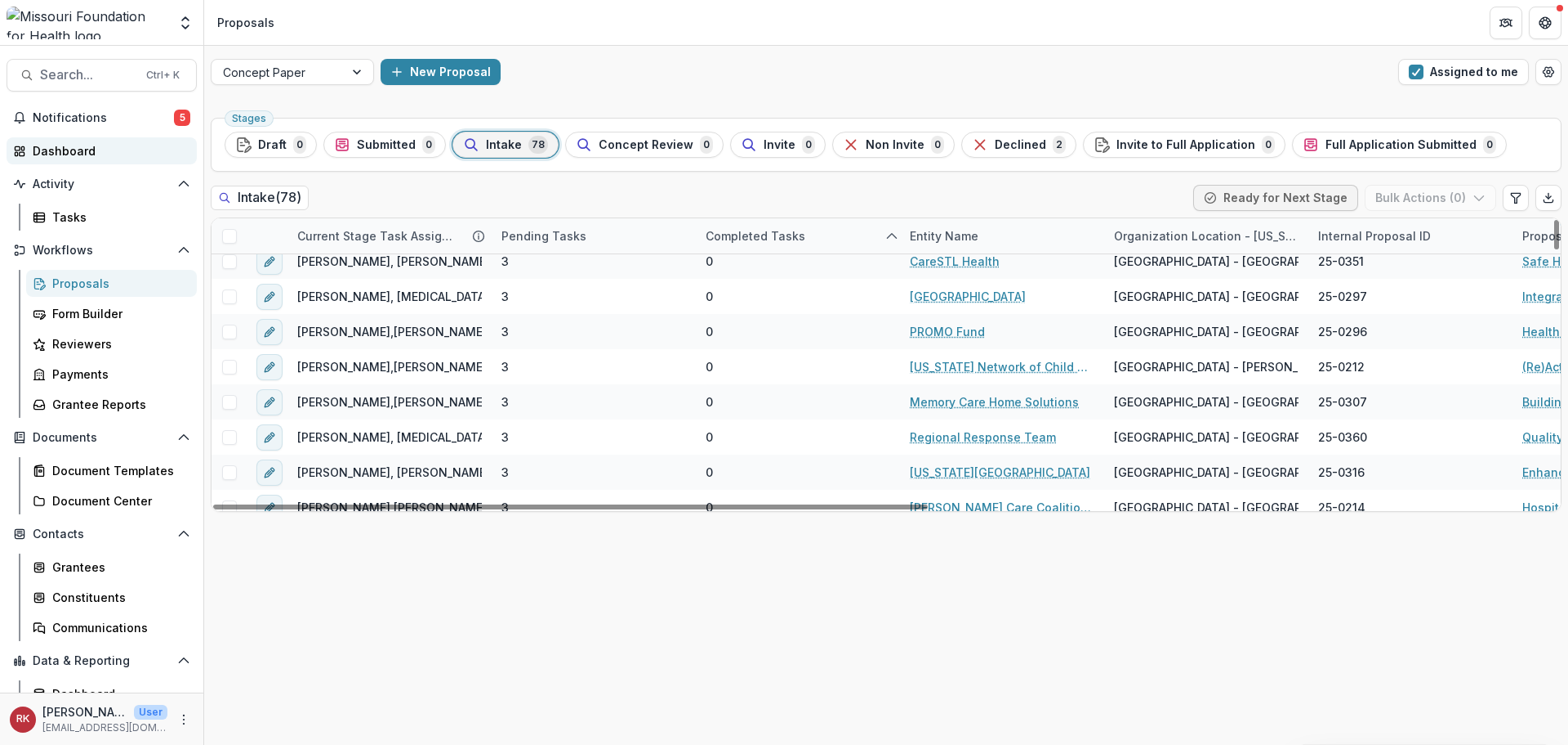
click at [64, 141] on link "Dashboard" at bounding box center [102, 150] width 191 height 27
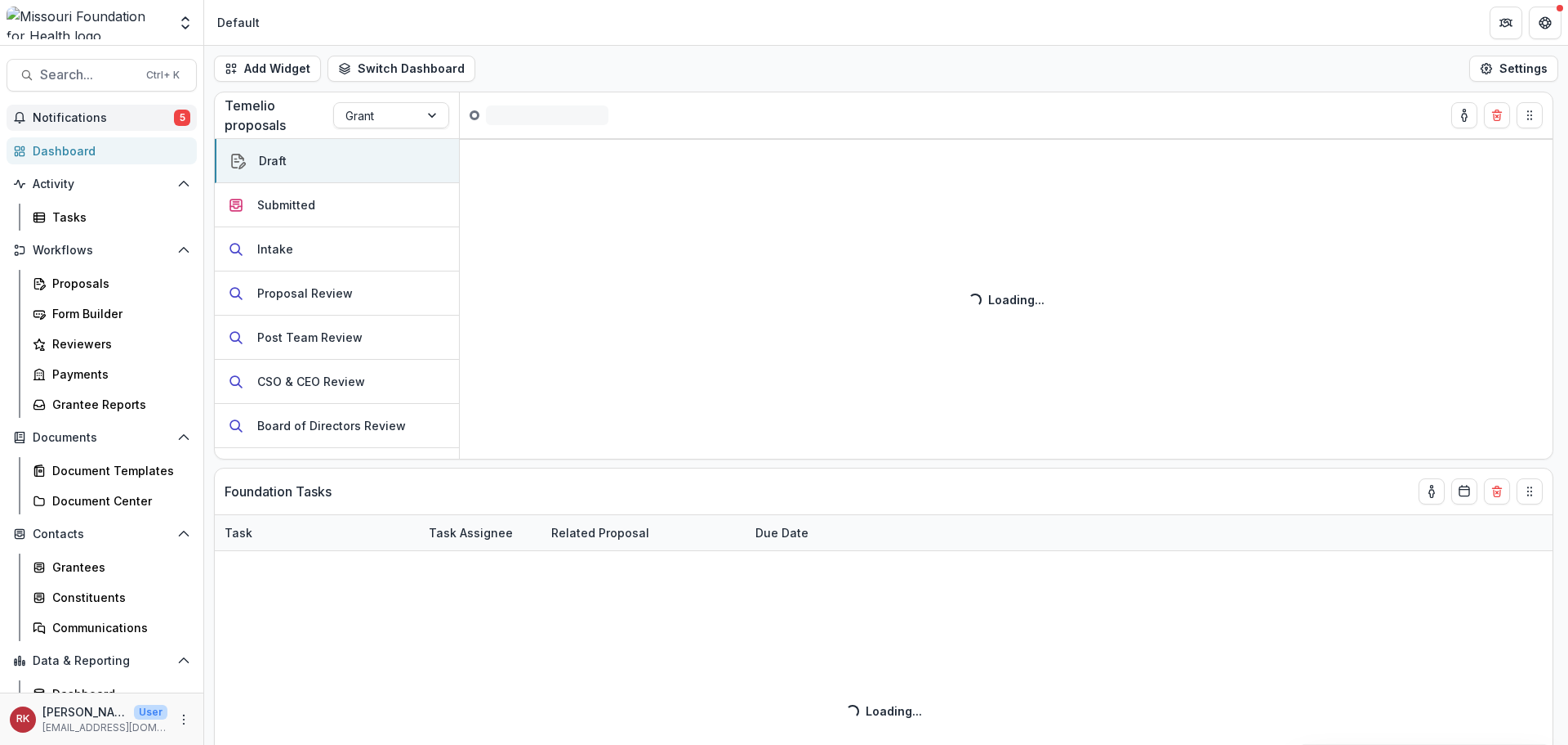
click at [168, 117] on span "Notifications" at bounding box center [103, 118] width 141 height 14
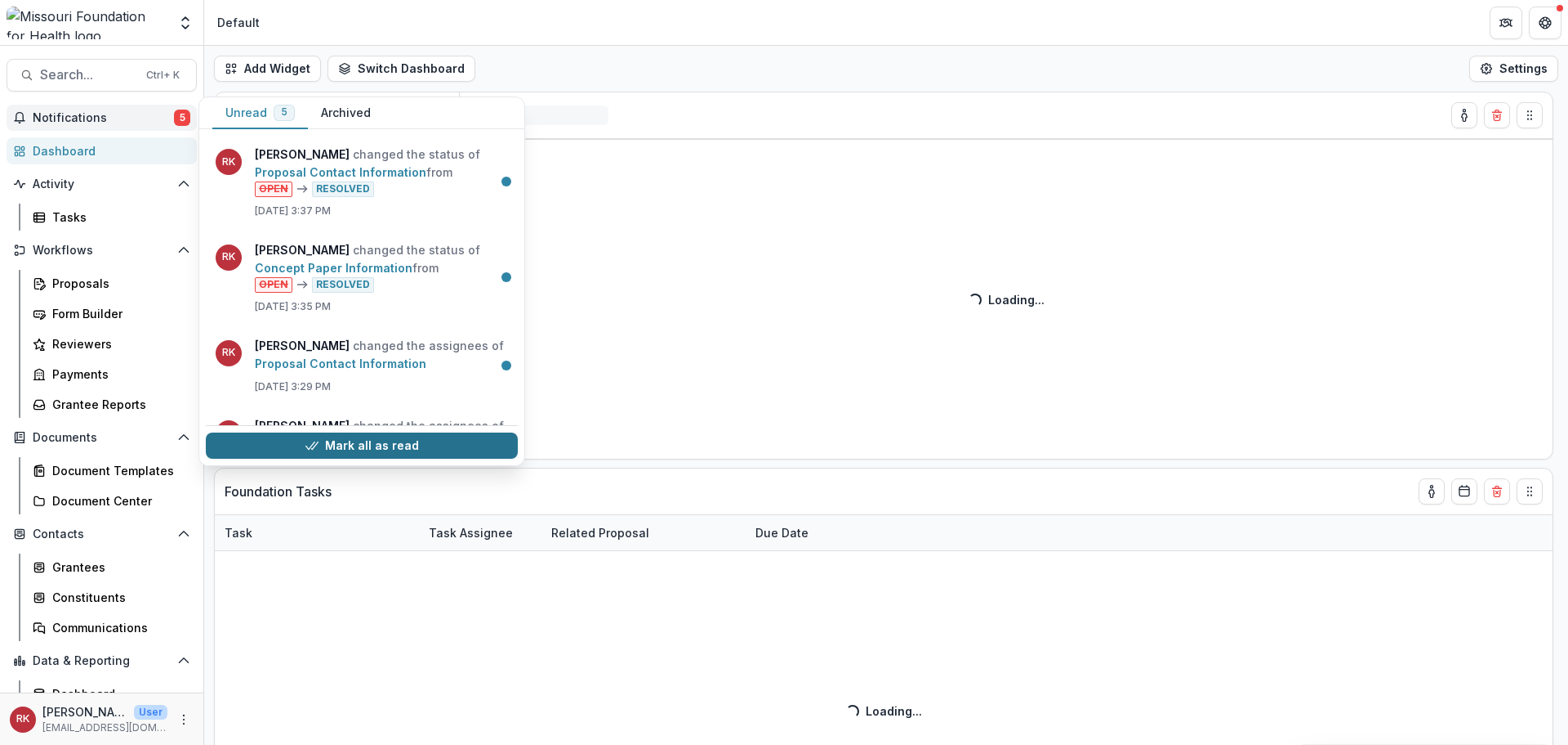
click at [319, 442] on button "Mark all as read" at bounding box center [361, 446] width 312 height 26
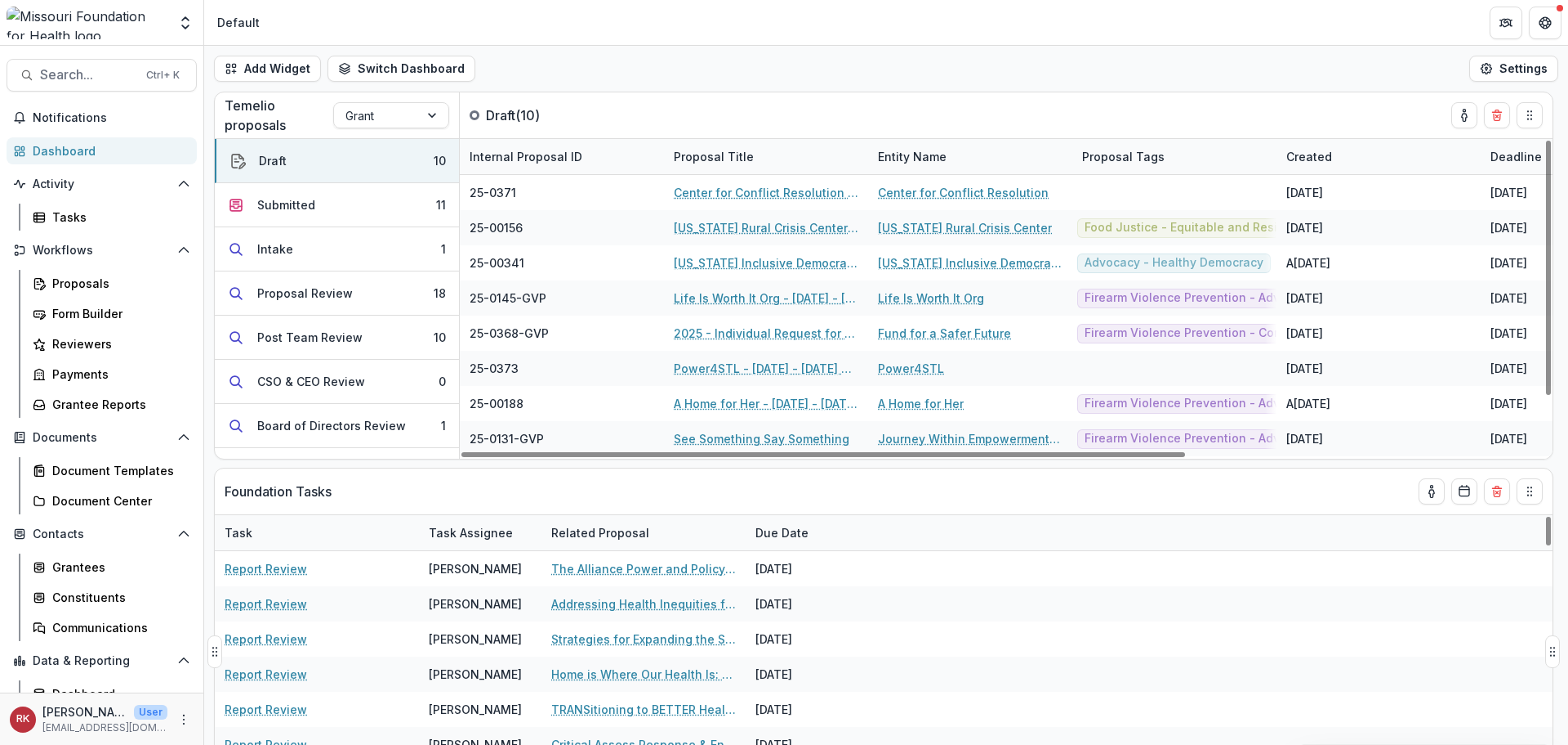
click at [980, 494] on div "Foundation Tasks" at bounding box center [854, 491] width 1259 height 46
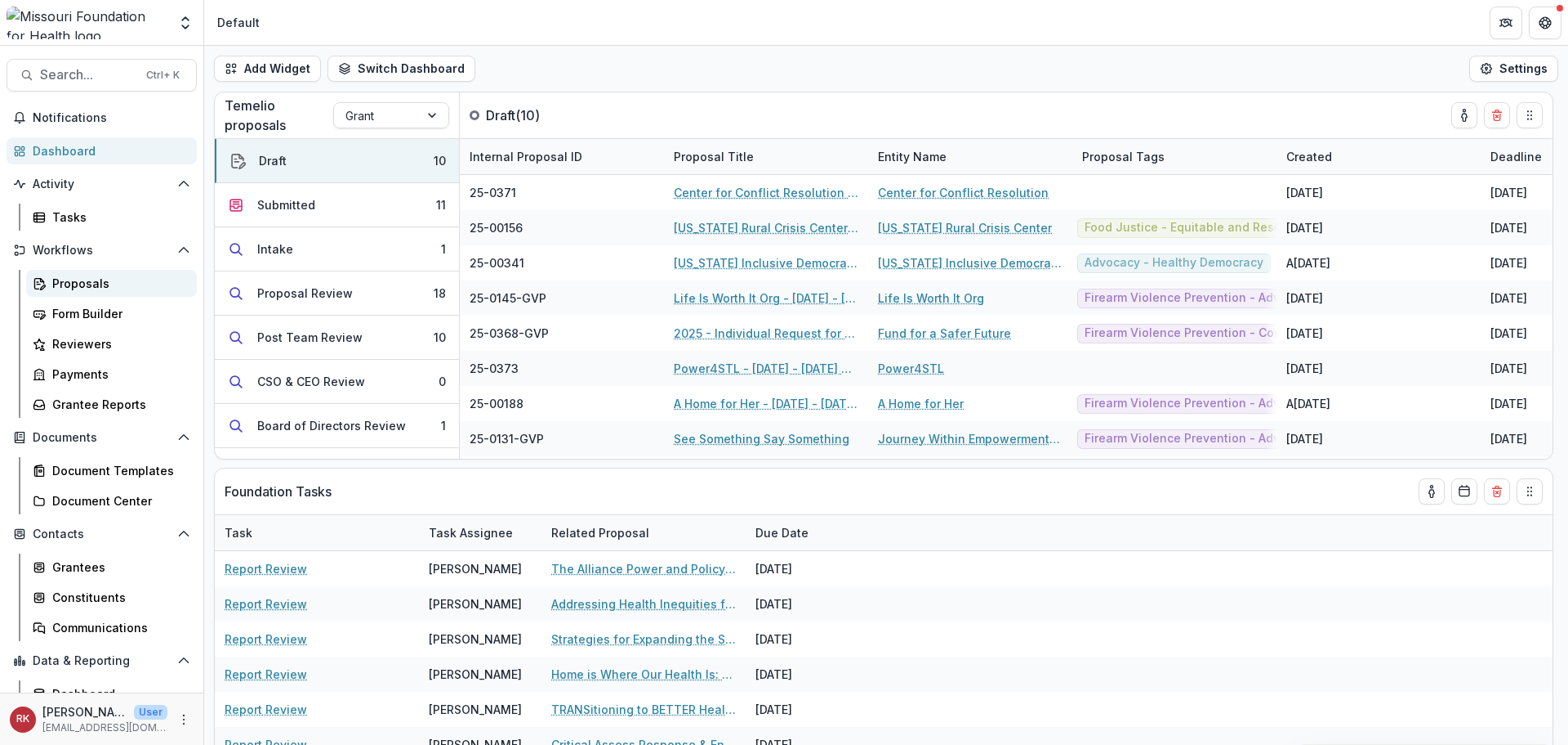
click at [77, 294] on link "Proposals" at bounding box center [111, 283] width 171 height 27
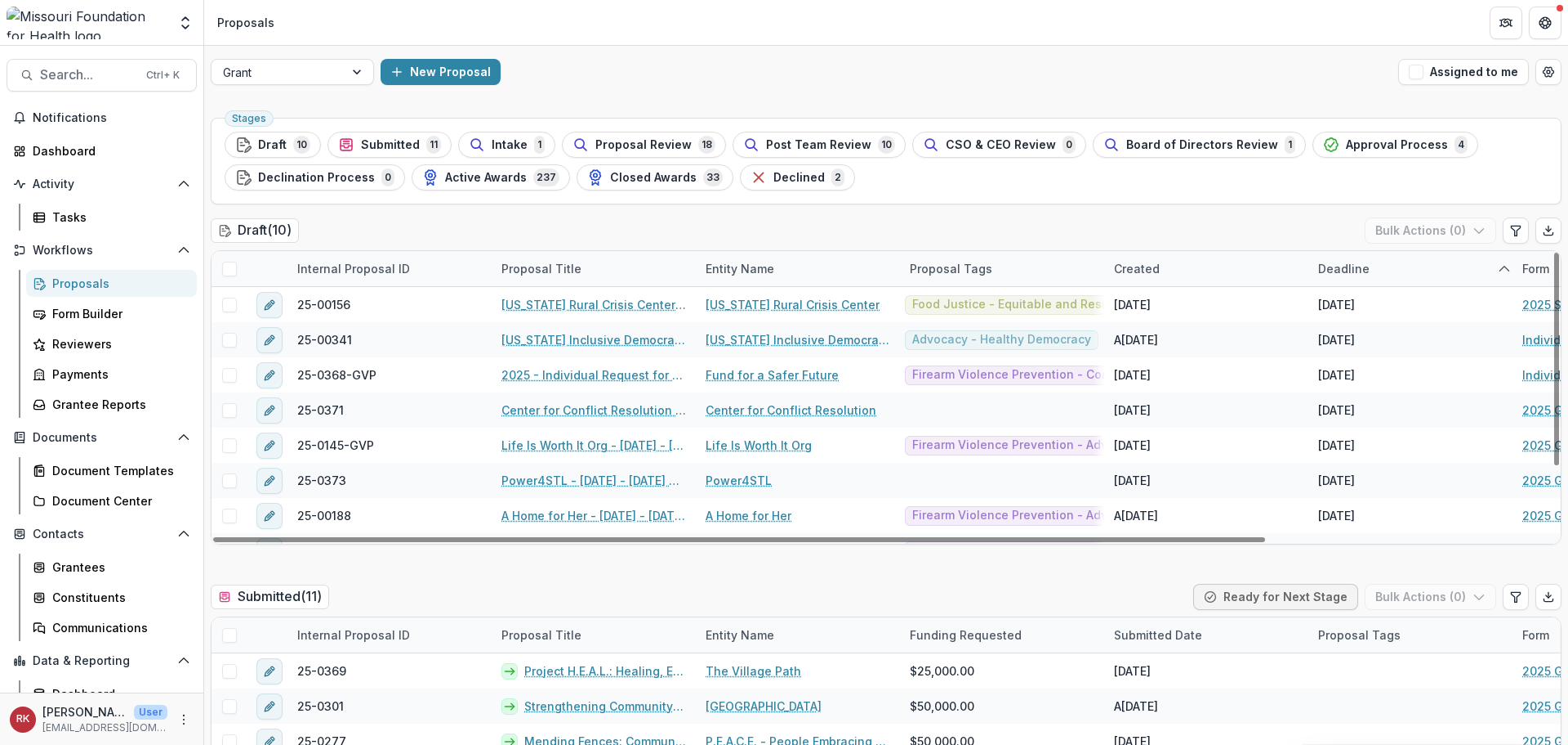
click at [313, 56] on div "Grant New Proposal Assigned to me" at bounding box center [887, 72] width 1364 height 52
click at [317, 75] on div at bounding box center [277, 73] width 109 height 21
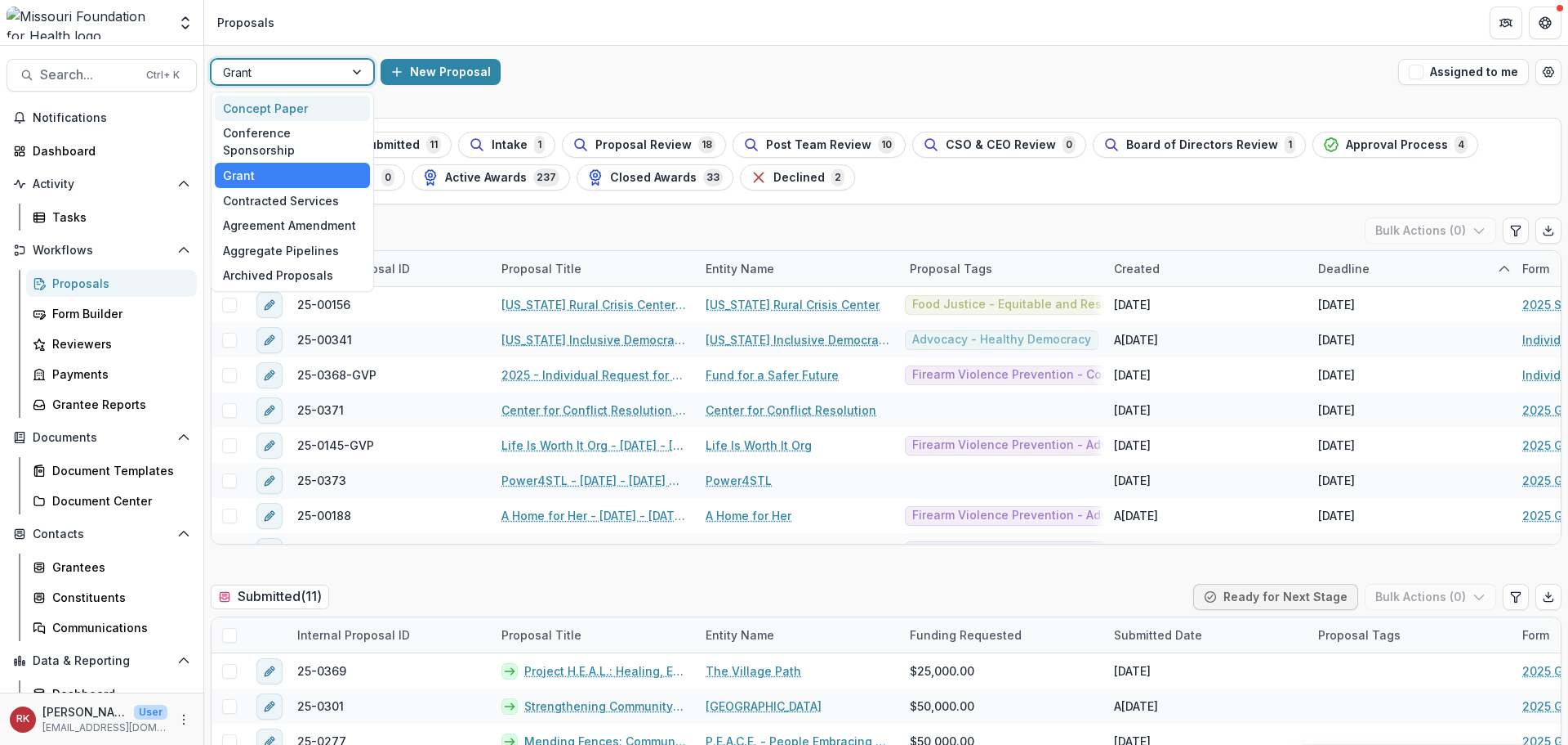
click at [298, 117] on div "Concept Paper" at bounding box center [292, 108] width 155 height 25
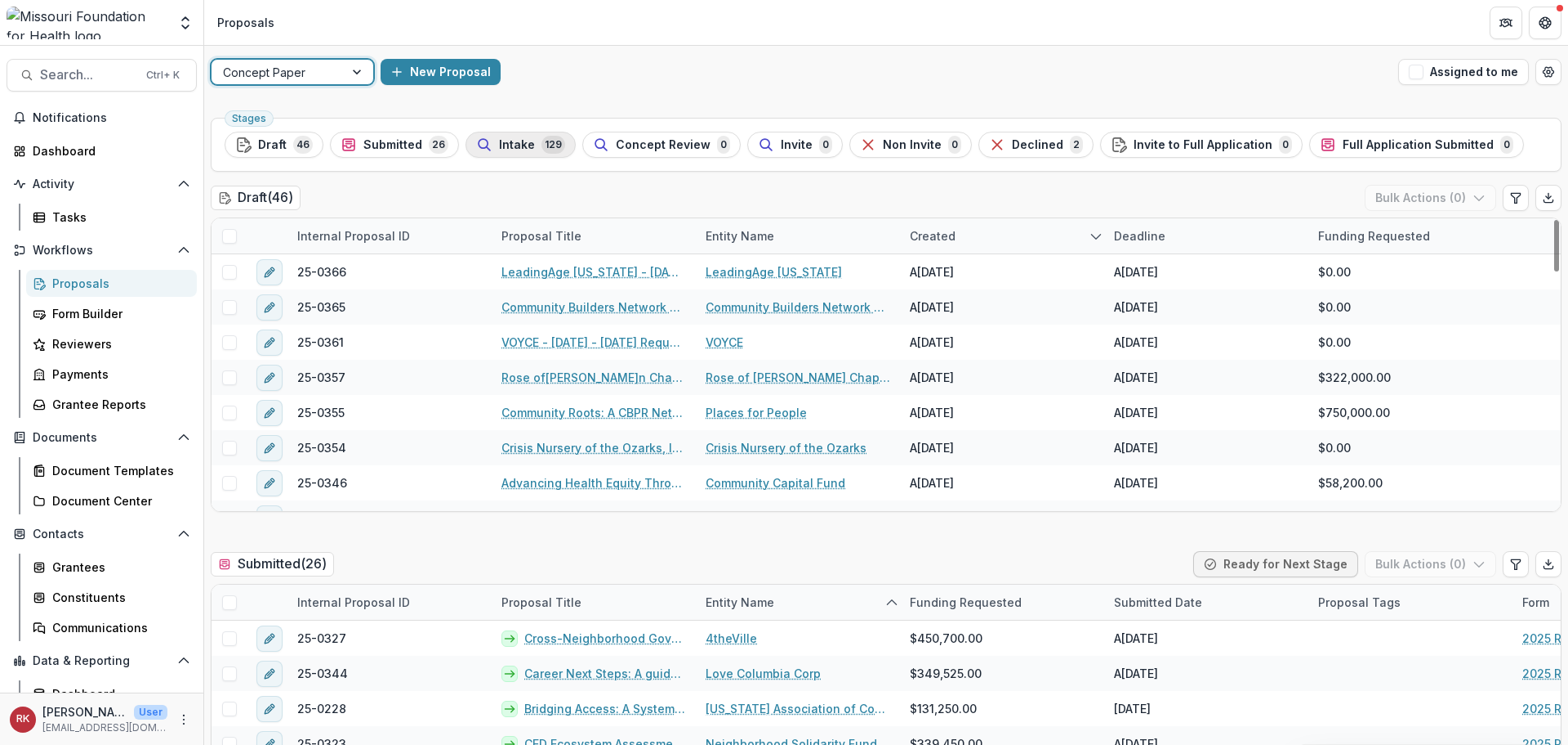
click at [519, 138] on span "Intake" at bounding box center [517, 145] width 36 height 14
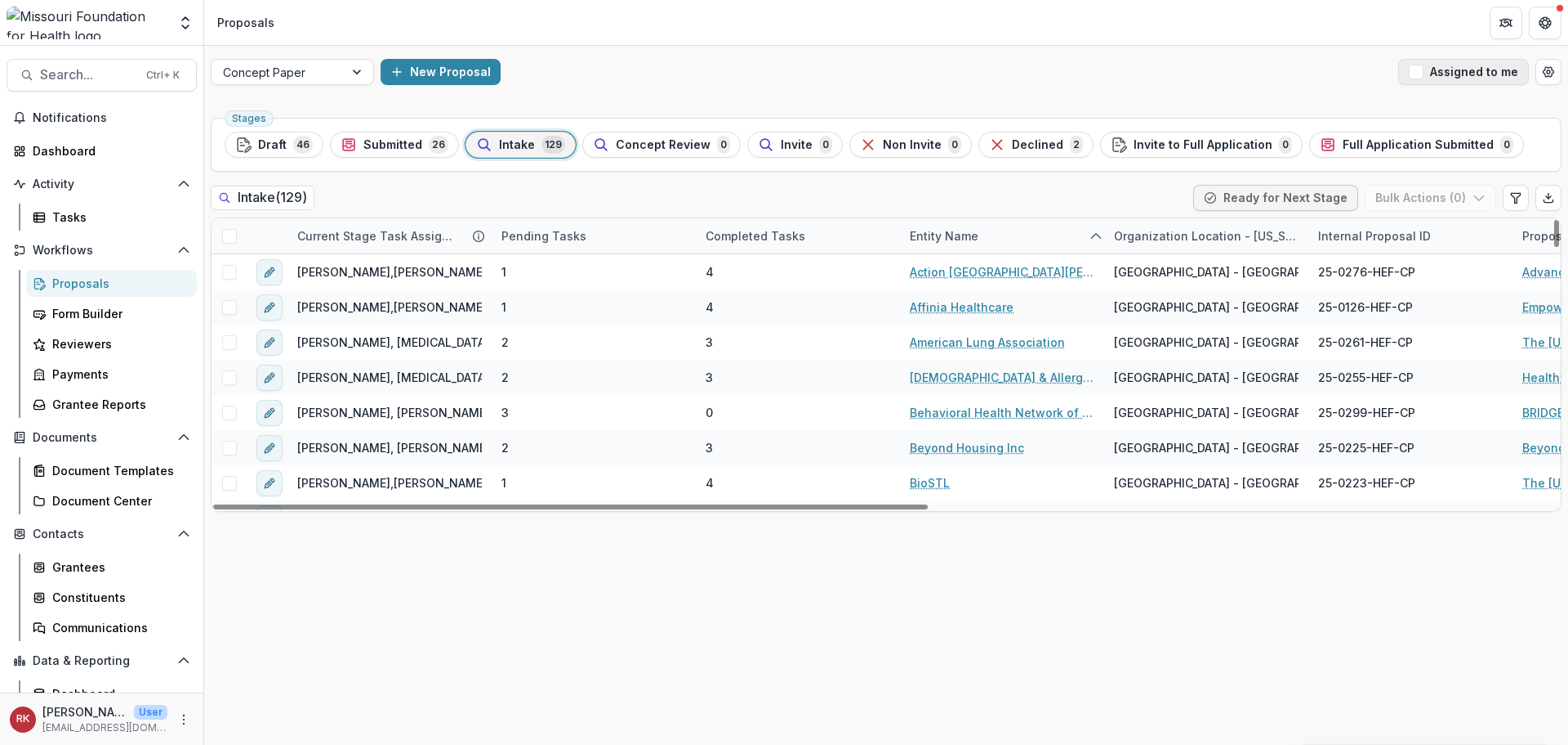
click at [1457, 70] on button "Assigned to me" at bounding box center [1463, 72] width 131 height 26
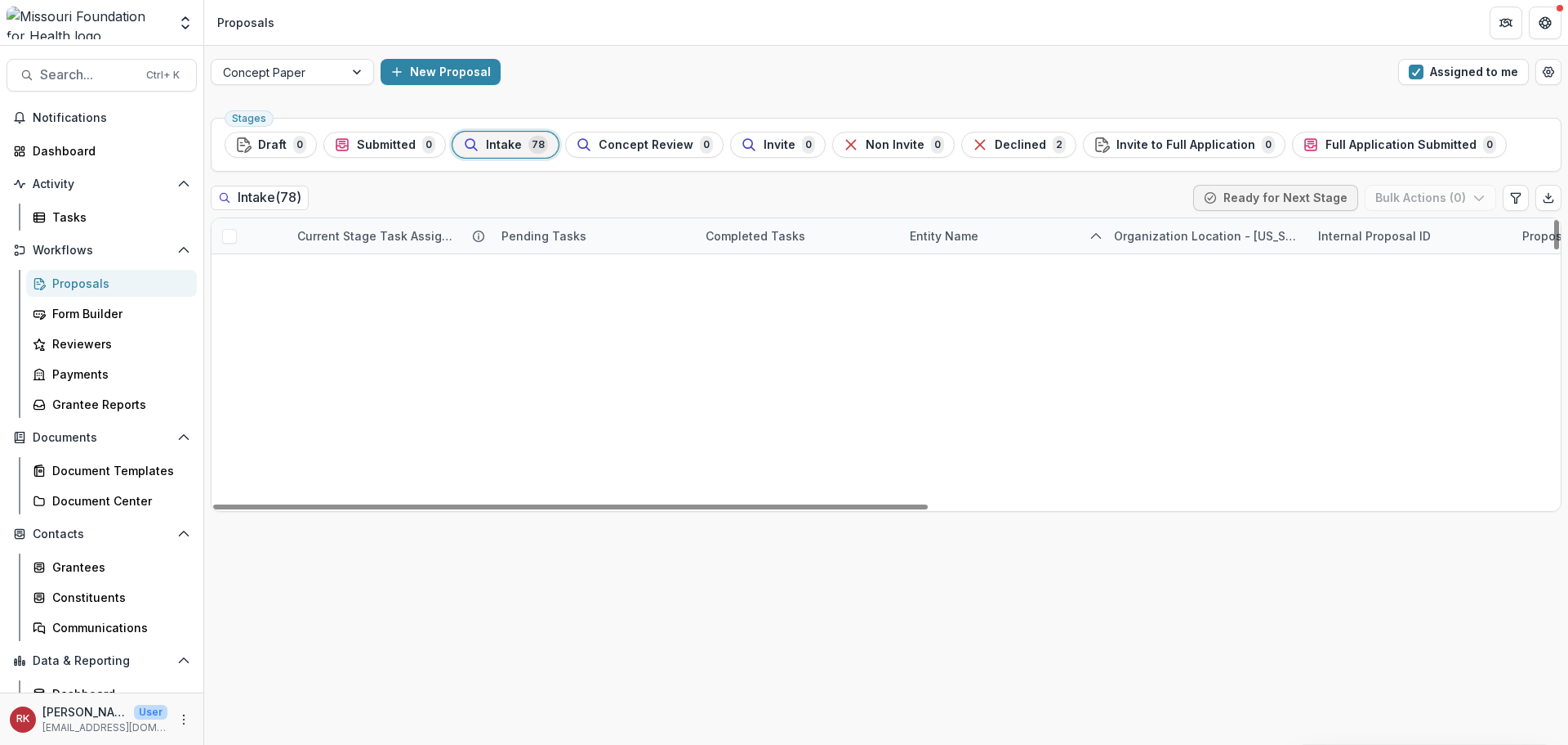
scroll to position [2125, 0]
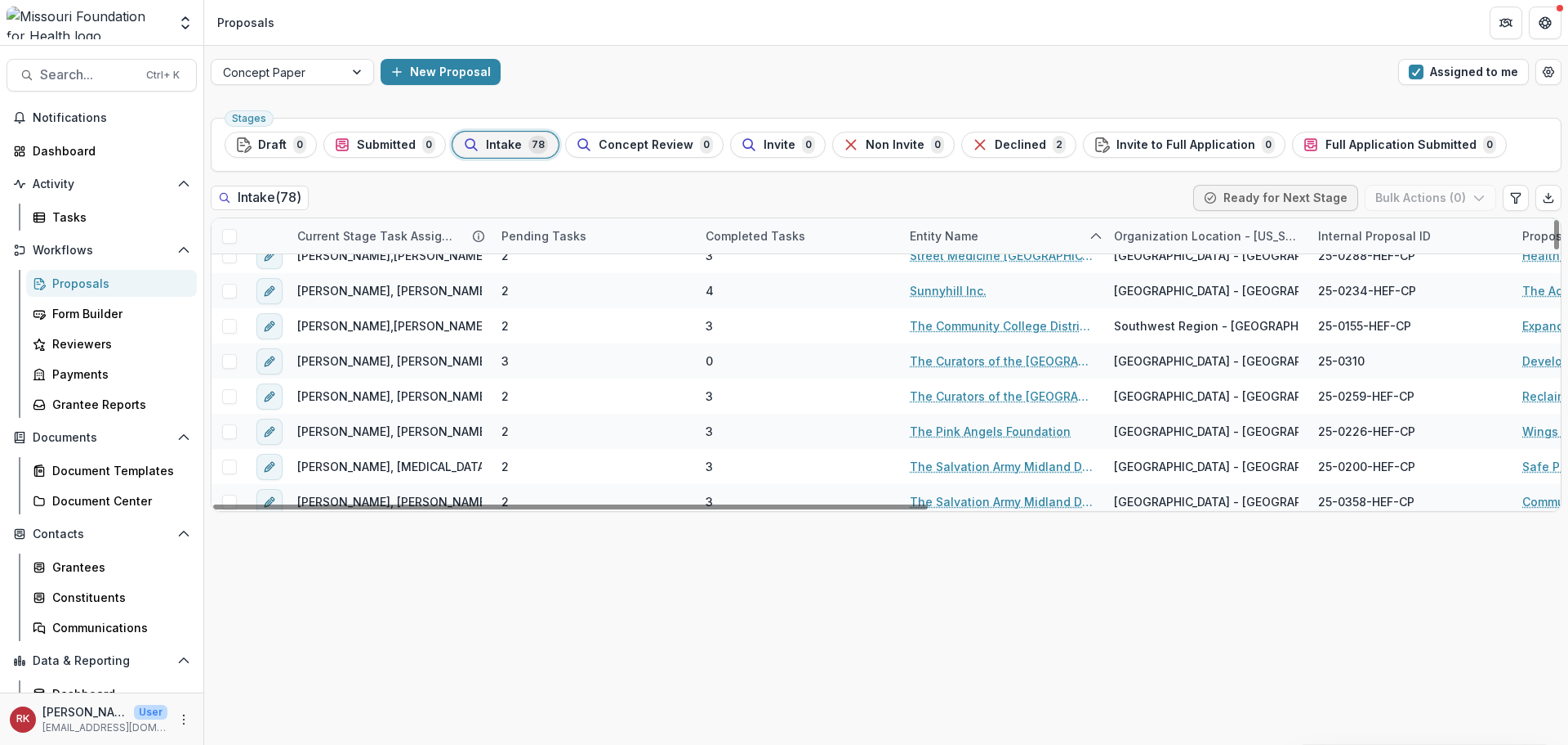
click at [764, 234] on div "Completed Tasks" at bounding box center [756, 236] width 120 height 17
click at [781, 305] on span "Sort Ascending" at bounding box center [772, 307] width 87 height 14
drag, startPoint x: 744, startPoint y: 571, endPoint x: 751, endPoint y: 563, distance: 10.6
click at [745, 568] on div "Stages Draft 0 Submitted 0 Intake 78 Concept Review 0 Invite 0 Non Invite 0 Dec…" at bounding box center [887, 428] width 1364 height 633
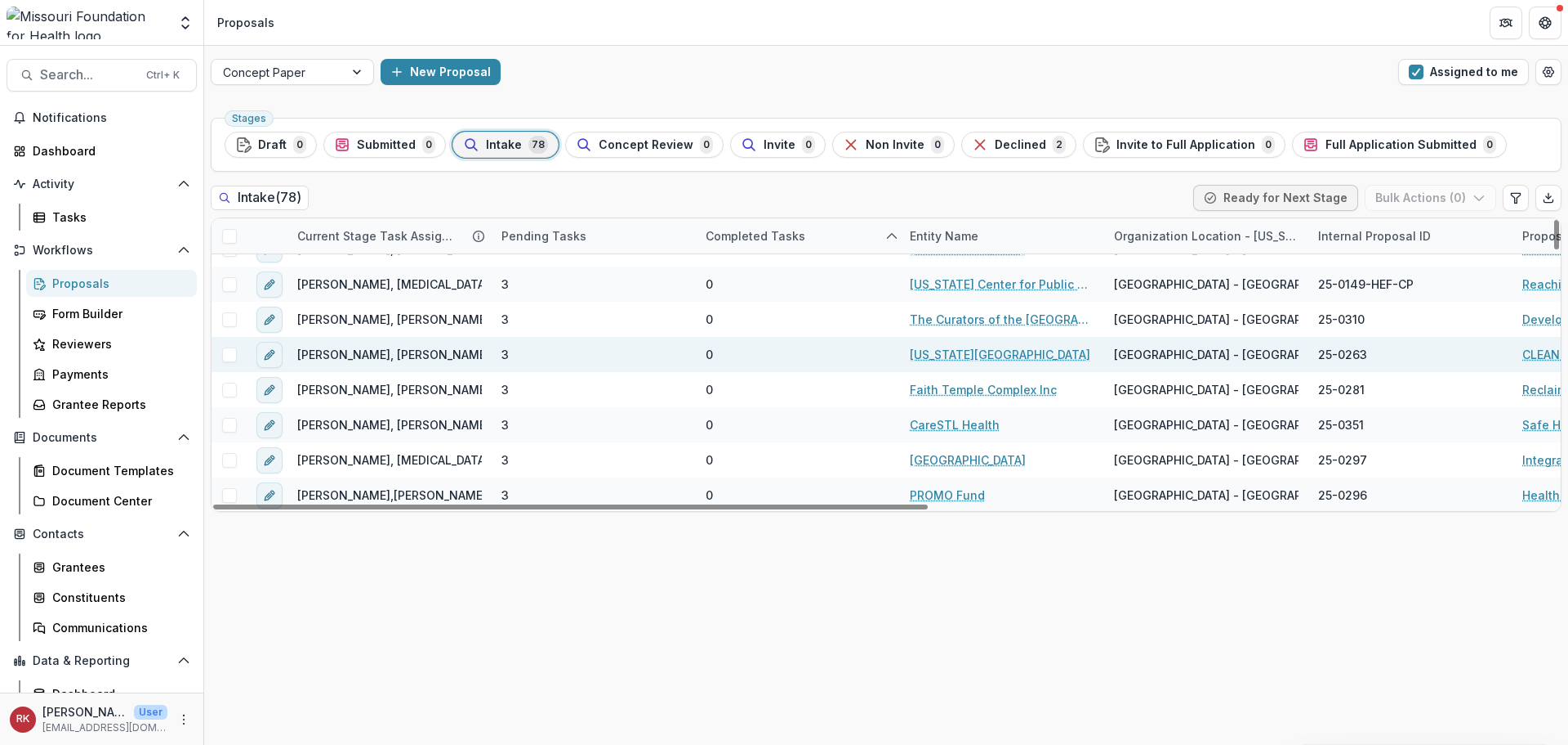
scroll to position [245, 0]
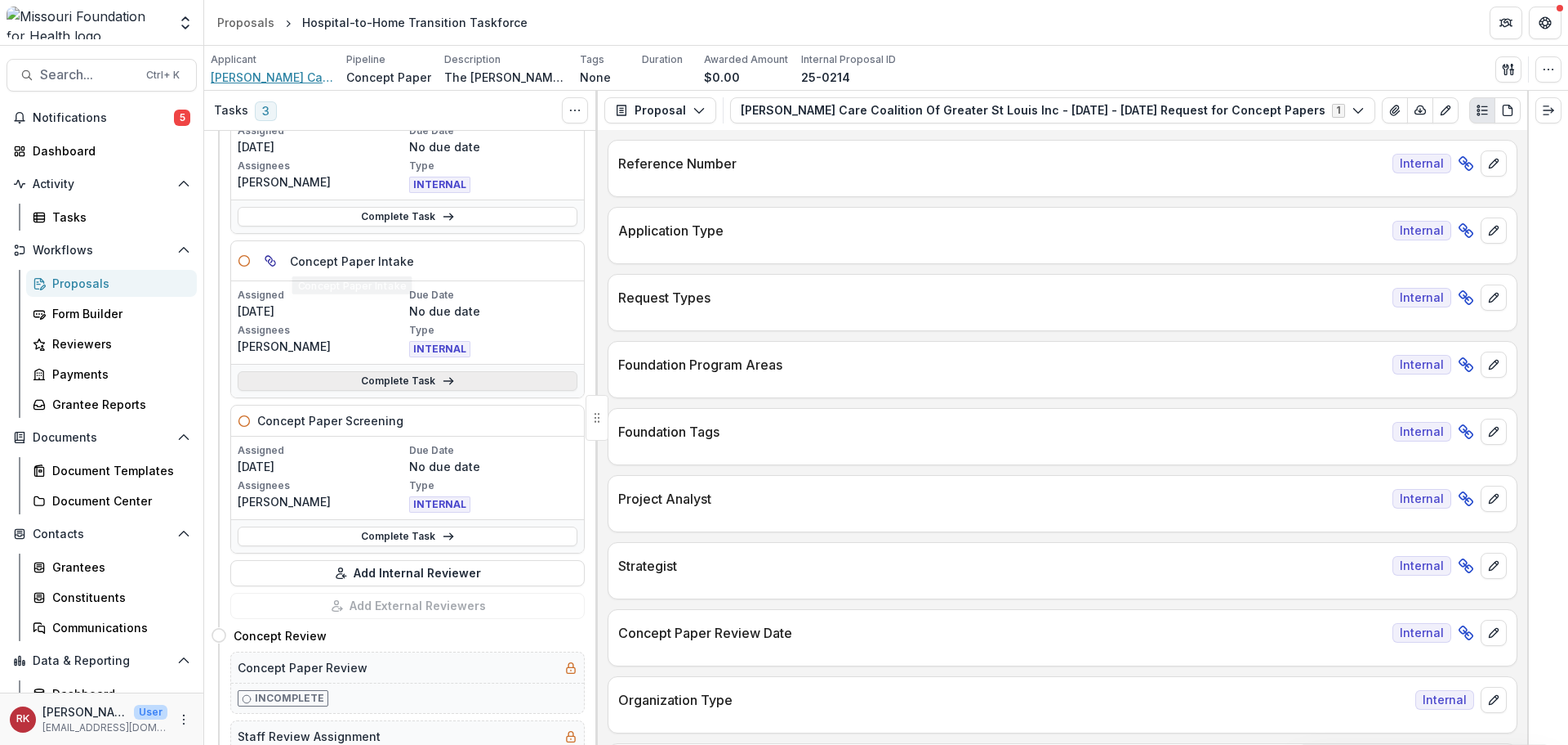
scroll to position [245, 0]
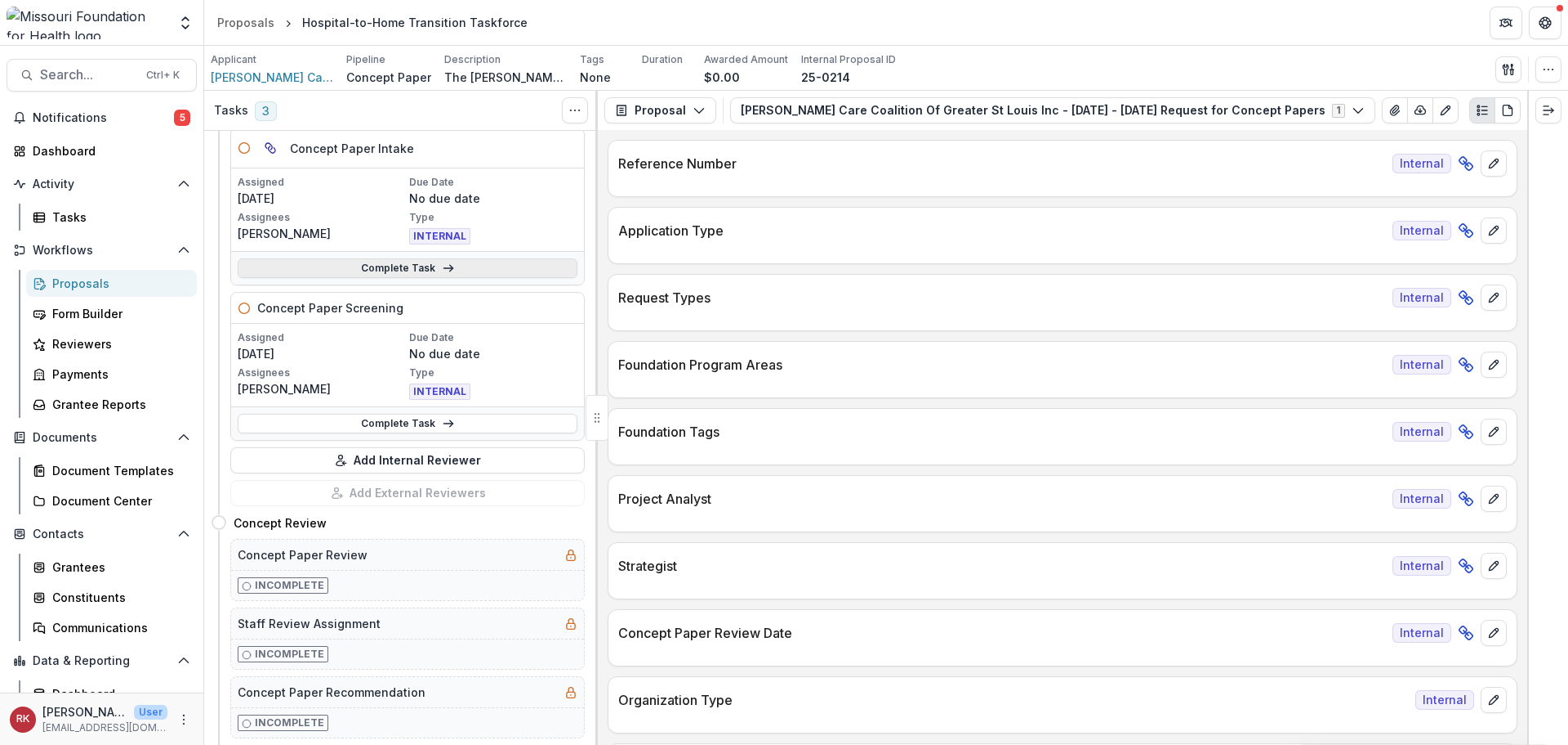
click at [326, 264] on link "Complete Task" at bounding box center [407, 268] width 340 height 20
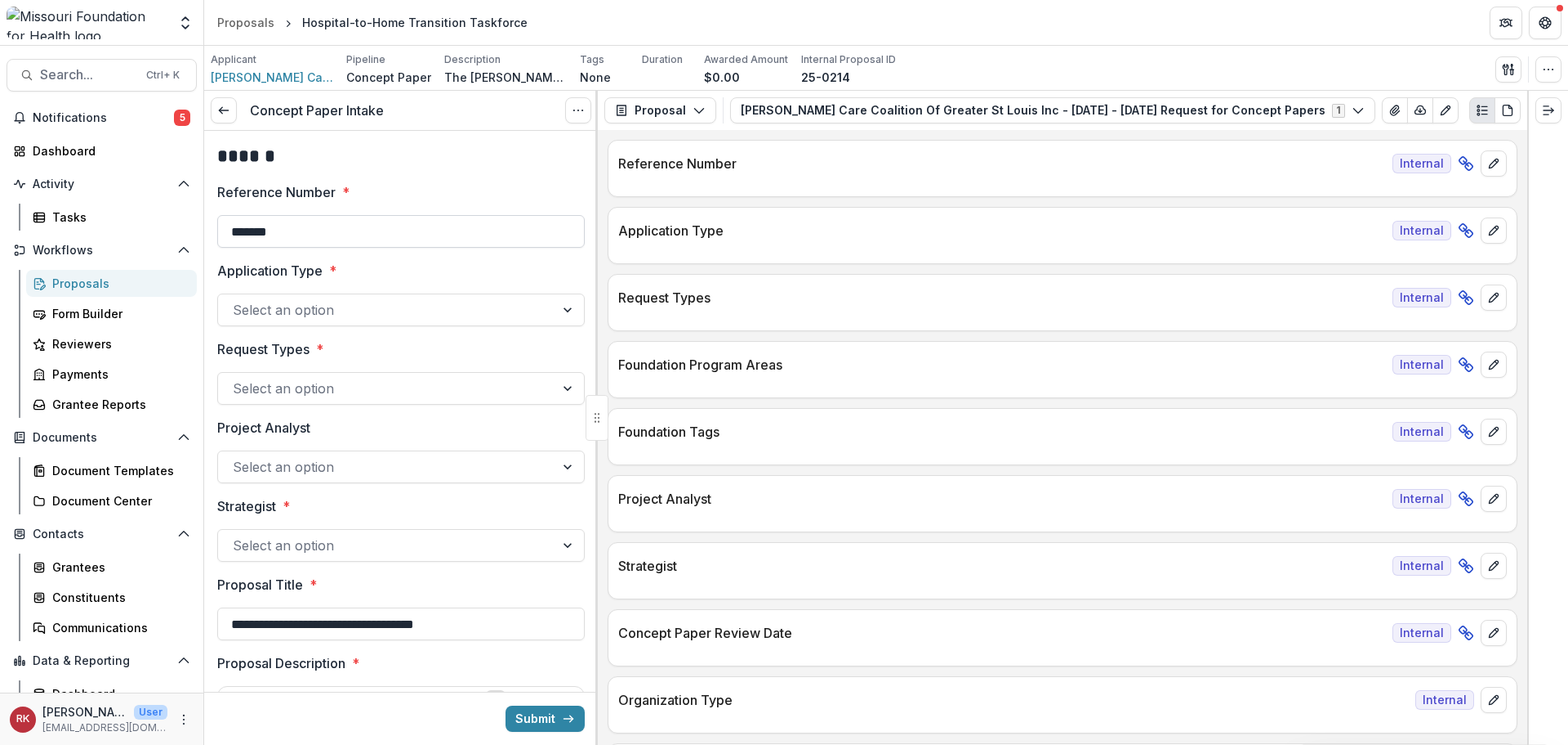
click at [354, 217] on input "*******" at bounding box center [401, 232] width 368 height 33
type input "**********"
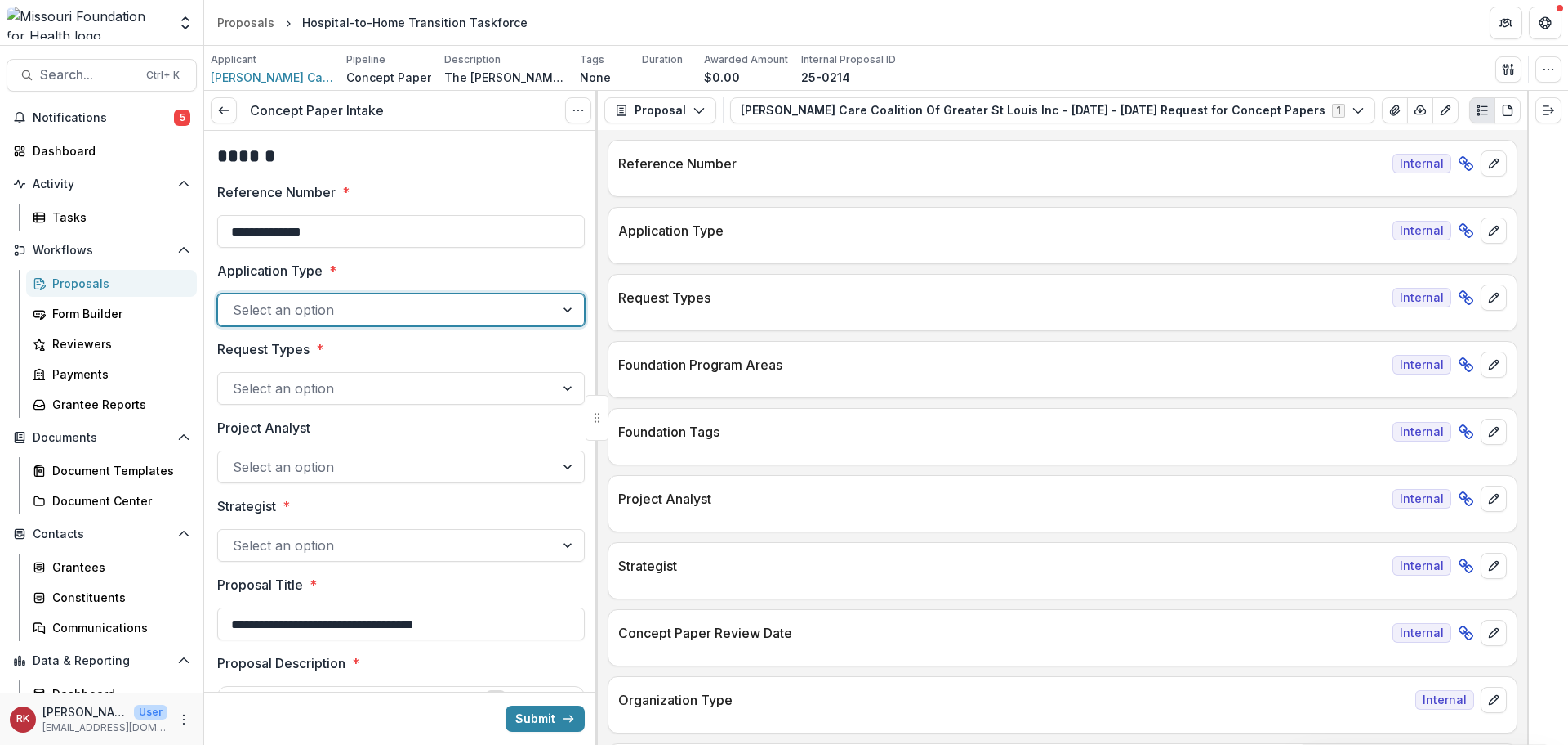
click at [311, 313] on div at bounding box center [387, 310] width 307 height 23
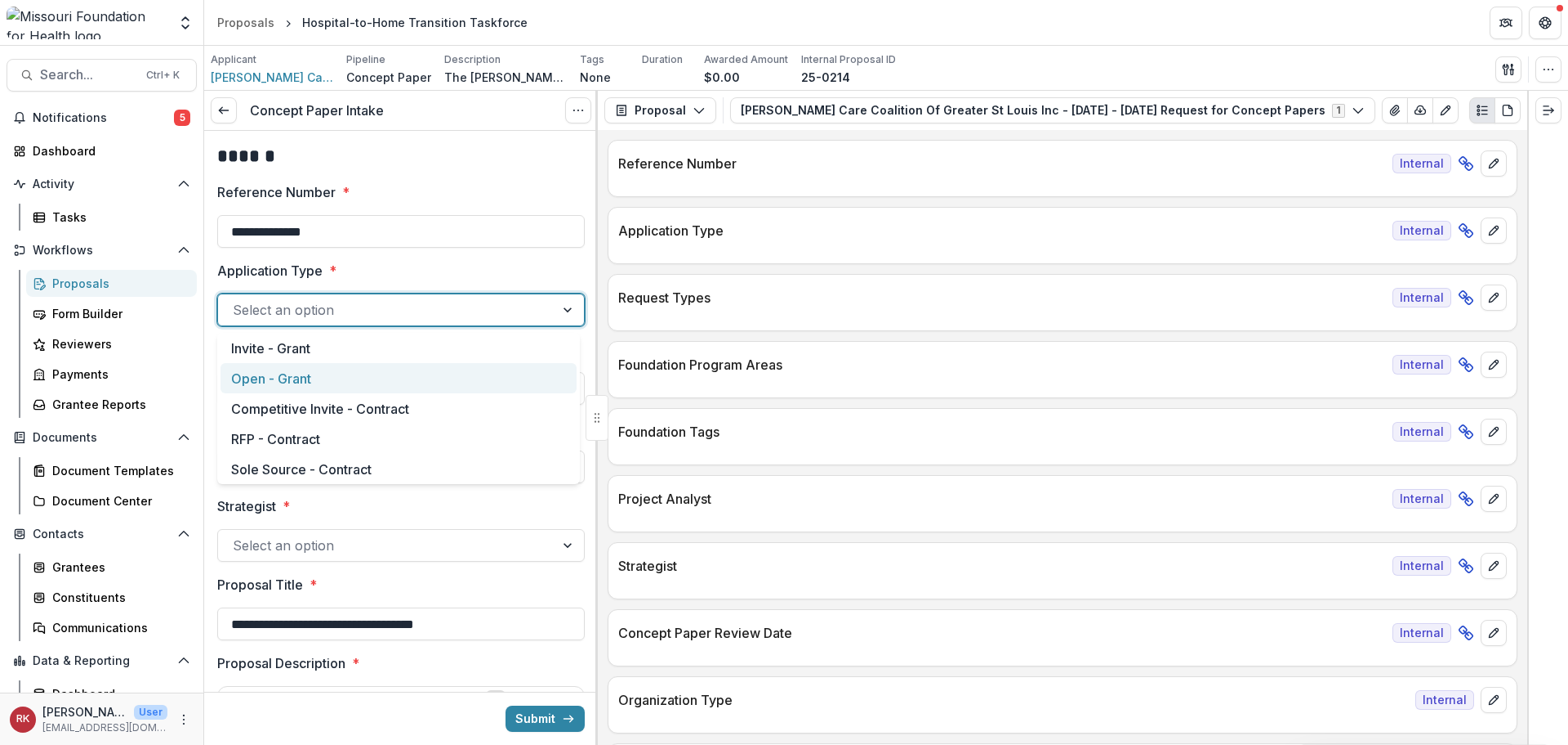
click at [289, 366] on div "Open - Grant" at bounding box center [398, 377] width 356 height 30
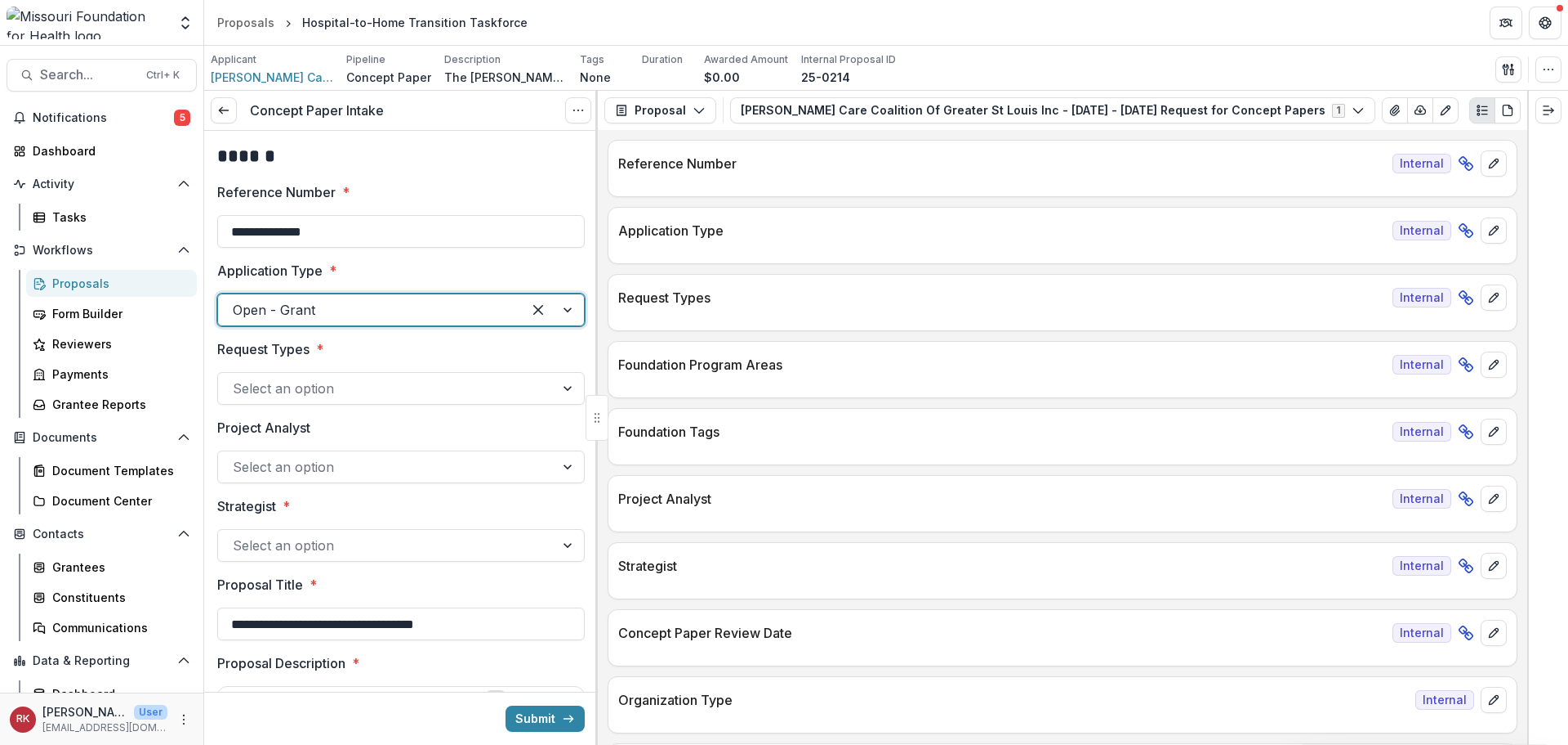
click at [260, 392] on div at bounding box center [387, 388] width 307 height 23
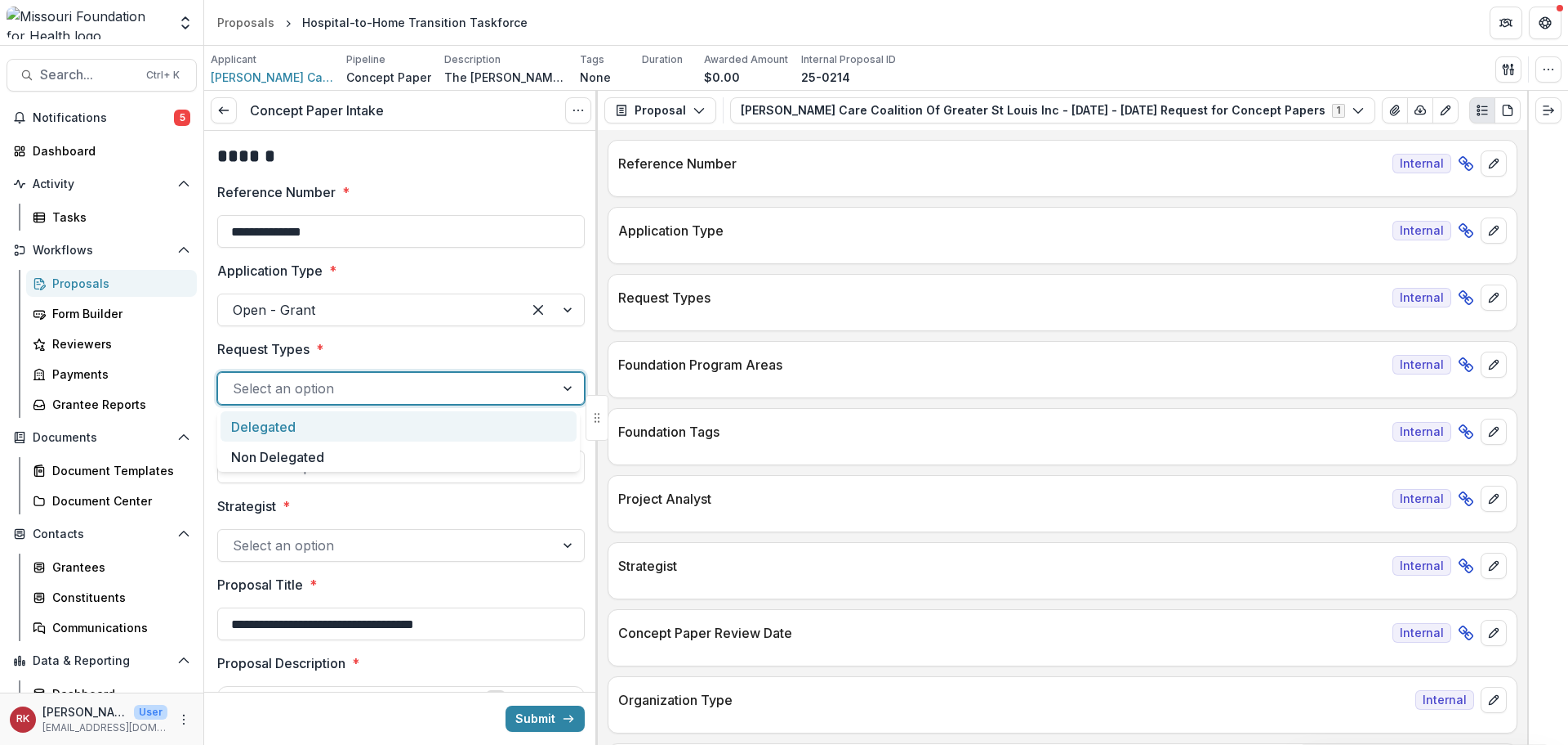
click at [303, 339] on p "Request Types" at bounding box center [264, 349] width 92 height 20
click at [237, 378] on input "Request Types *" at bounding box center [235, 388] width 4 height 20
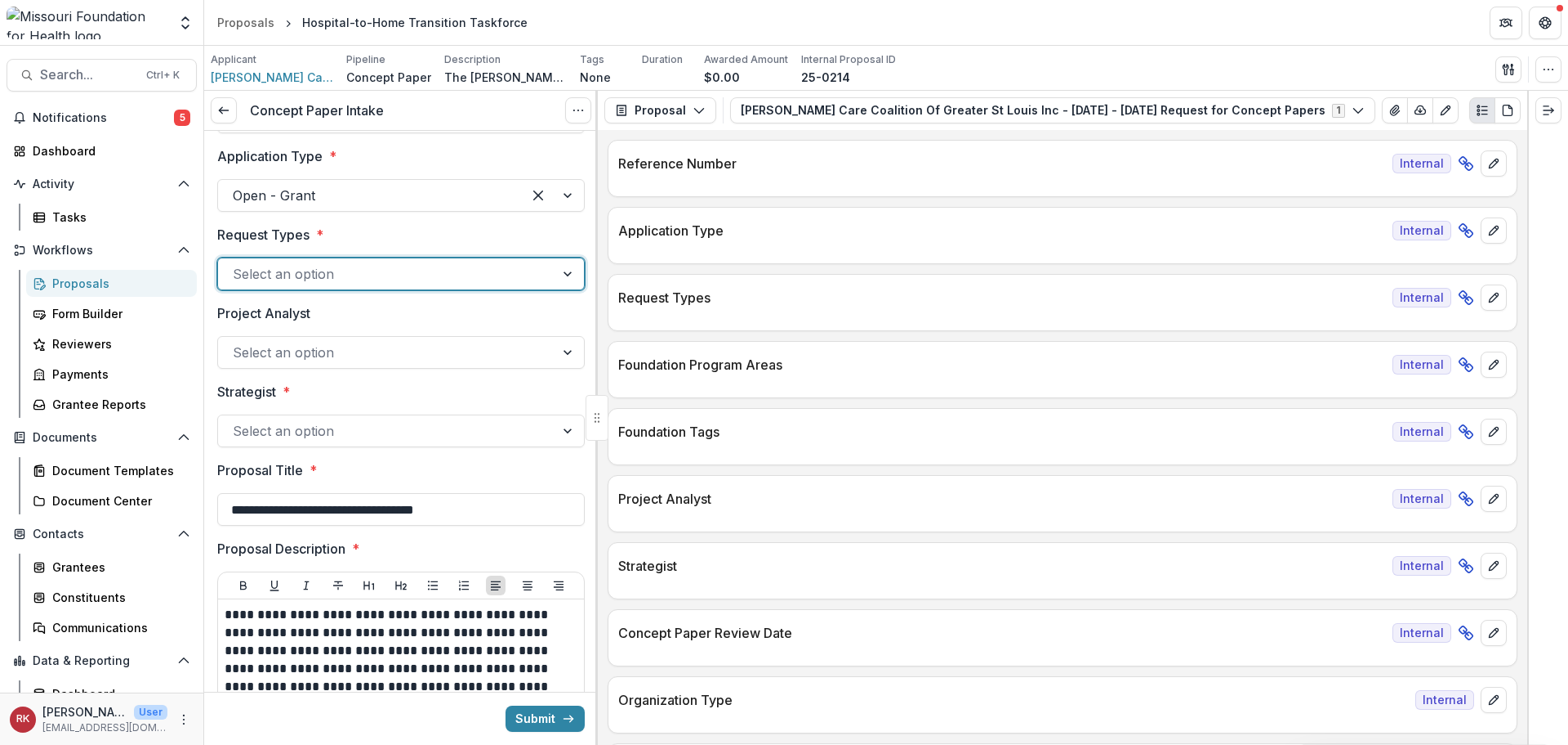
scroll to position [163, 0]
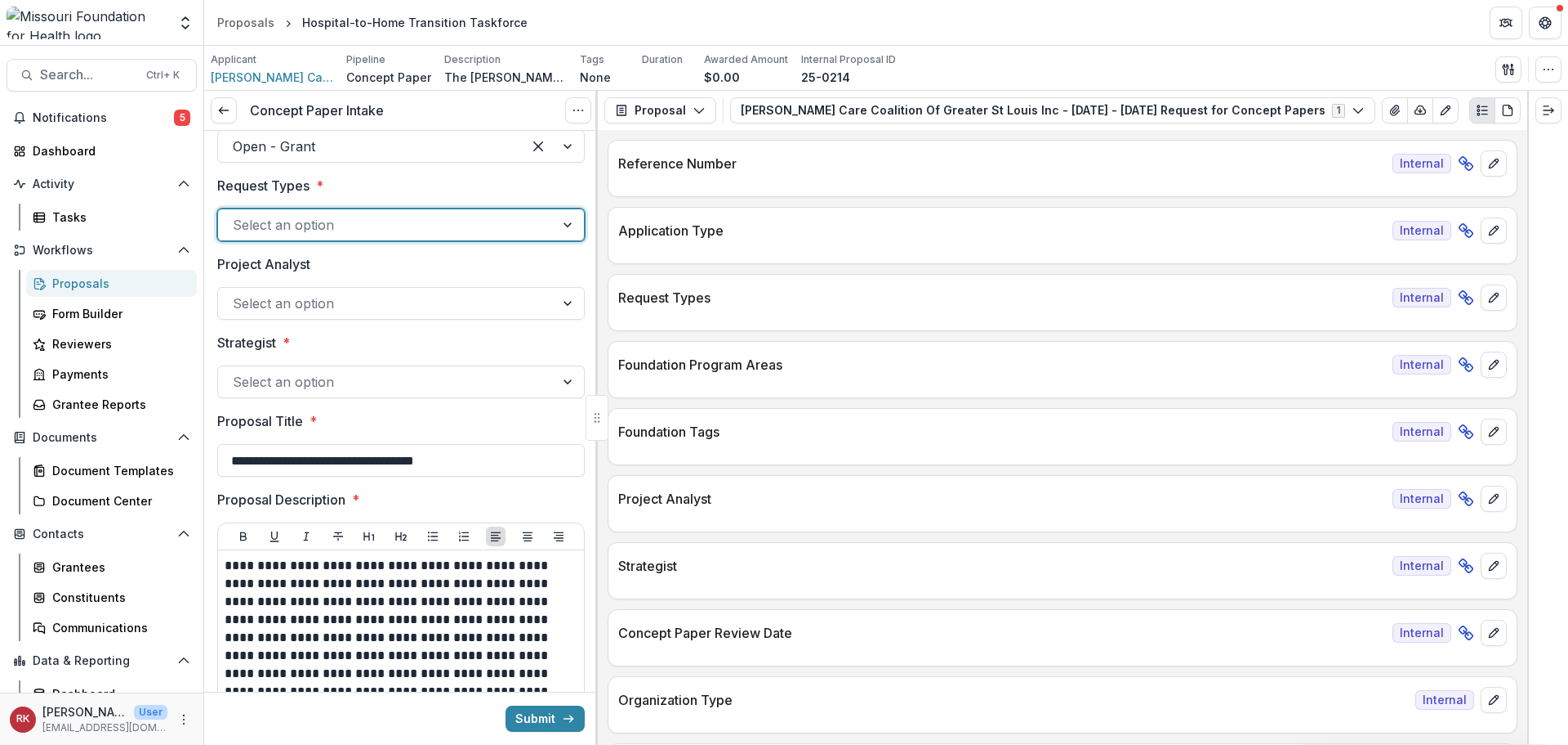
click at [251, 371] on div at bounding box center [387, 382] width 307 height 23
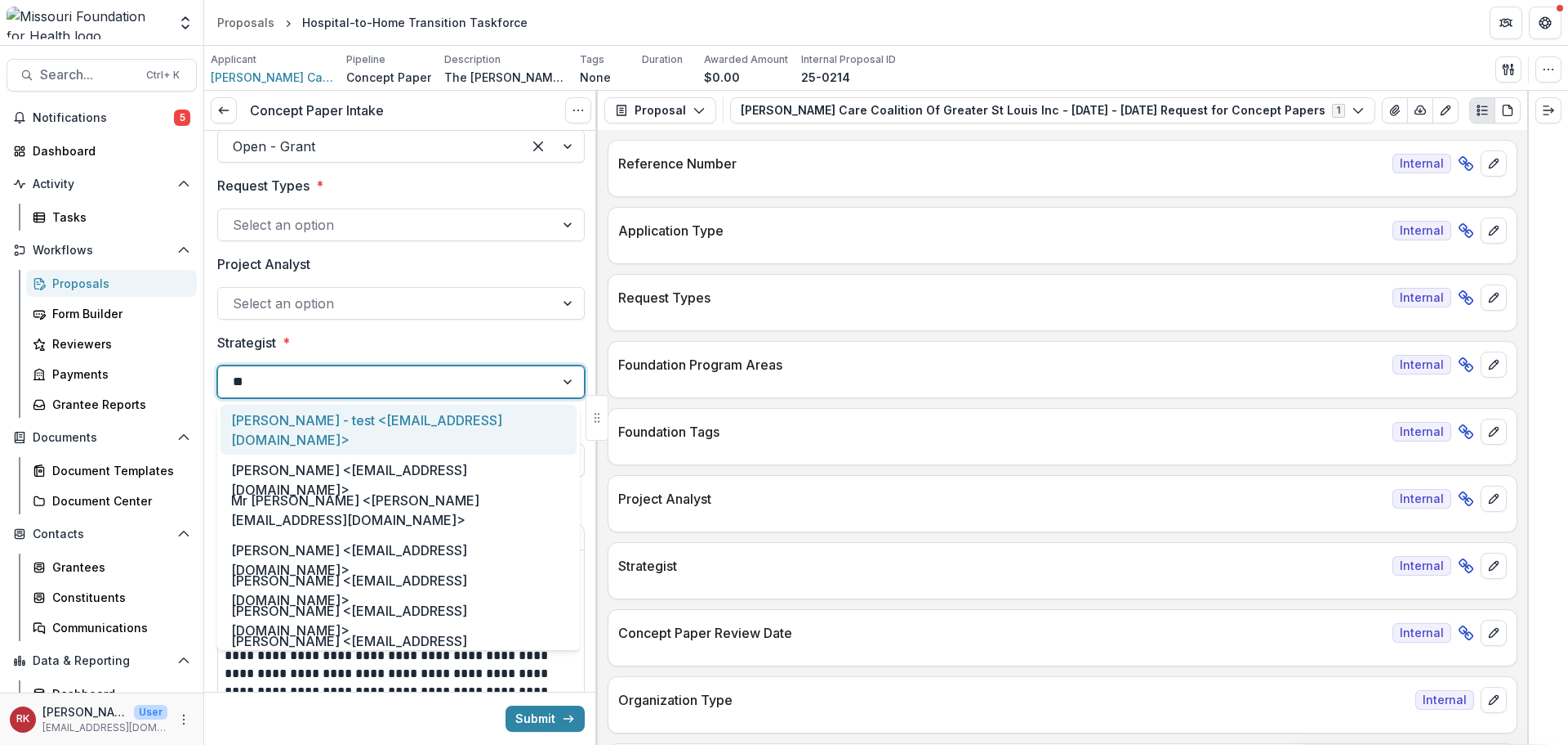
type input "***"
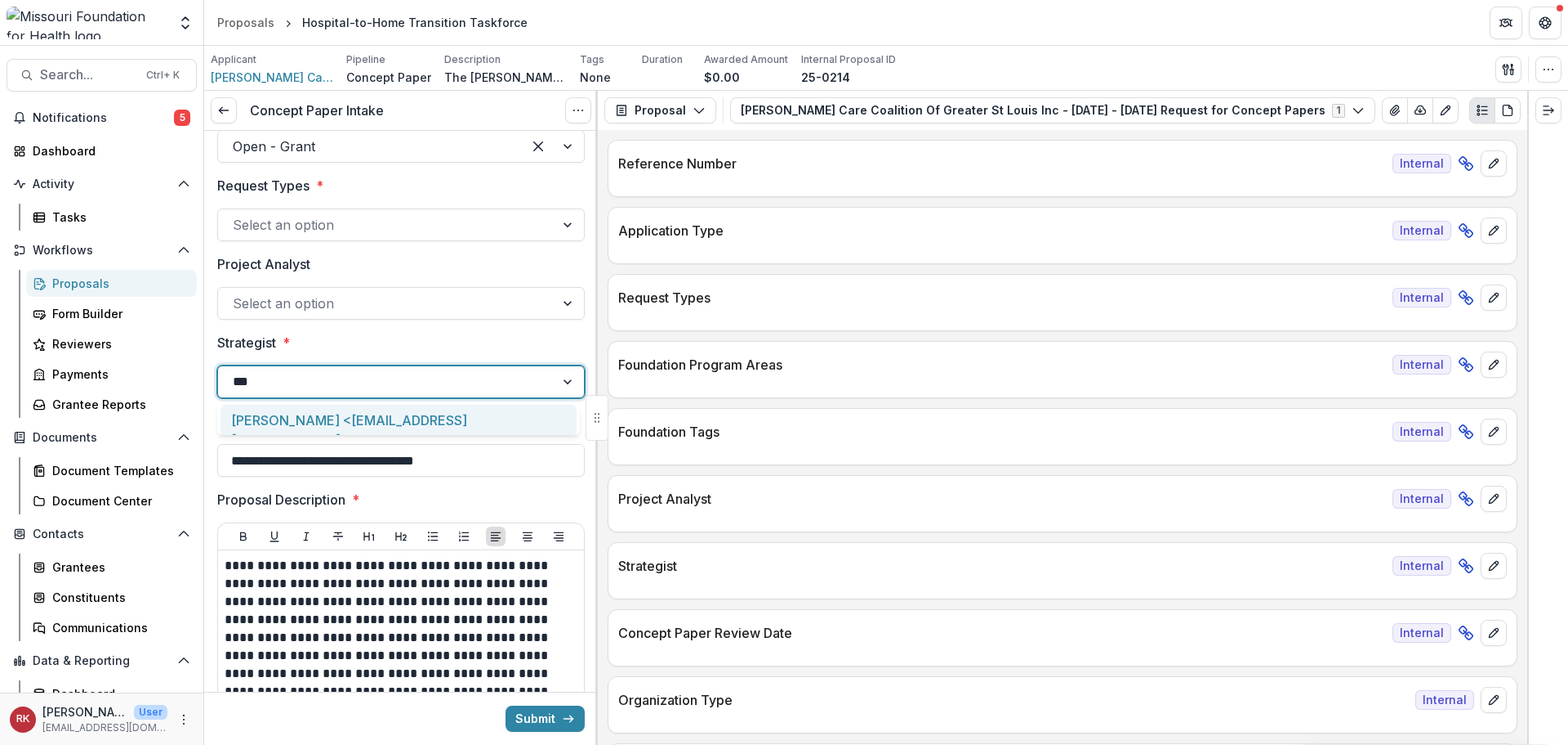
click at [282, 415] on div "[PERSON_NAME] <[EMAIL_ADDRESS][DOMAIN_NAME]>" at bounding box center [398, 428] width 356 height 49
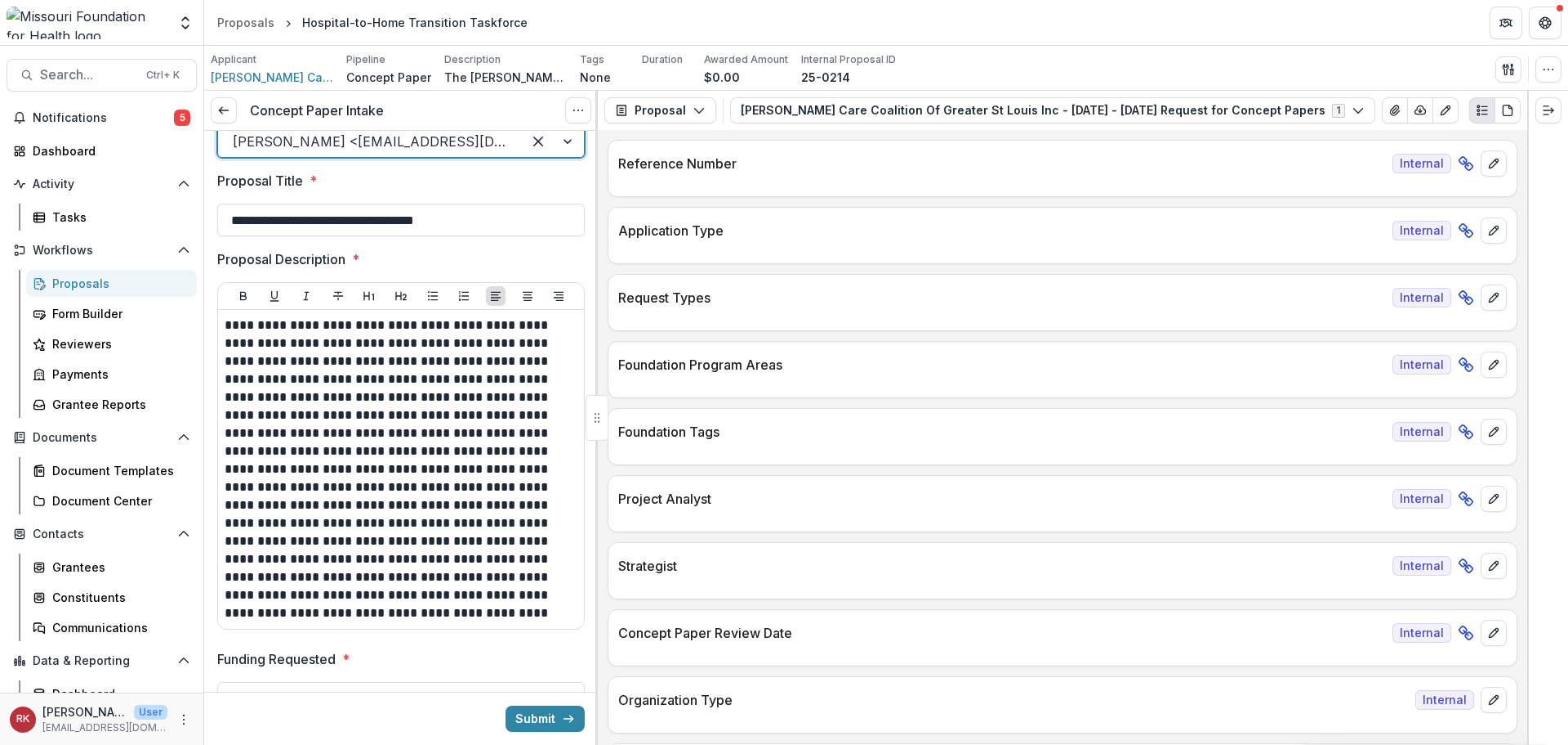
scroll to position [408, 0]
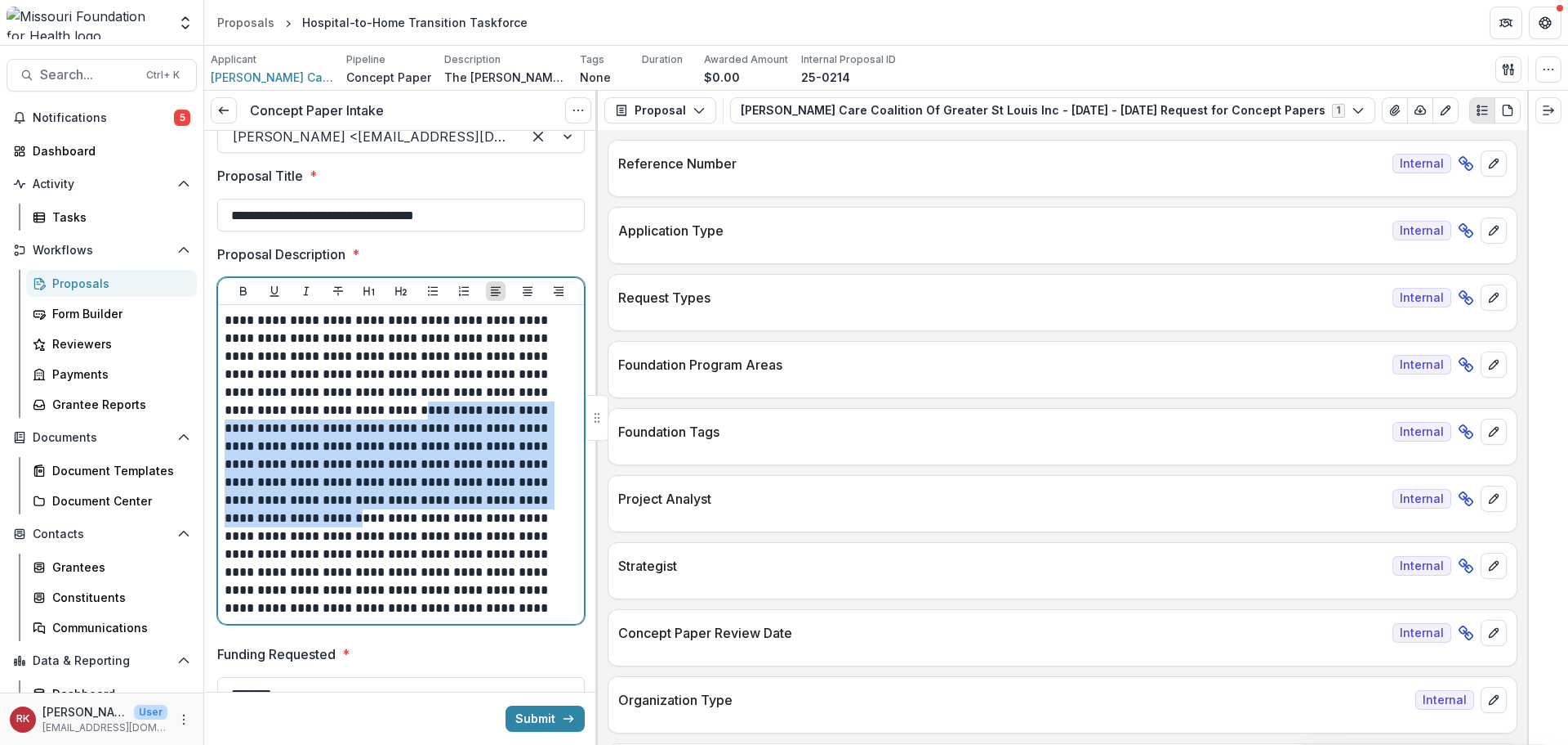
drag, startPoint x: 285, startPoint y: 408, endPoint x: 402, endPoint y: 510, distance: 155.2
click at [402, 510] on p "**********" at bounding box center [398, 464] width 348 height 305
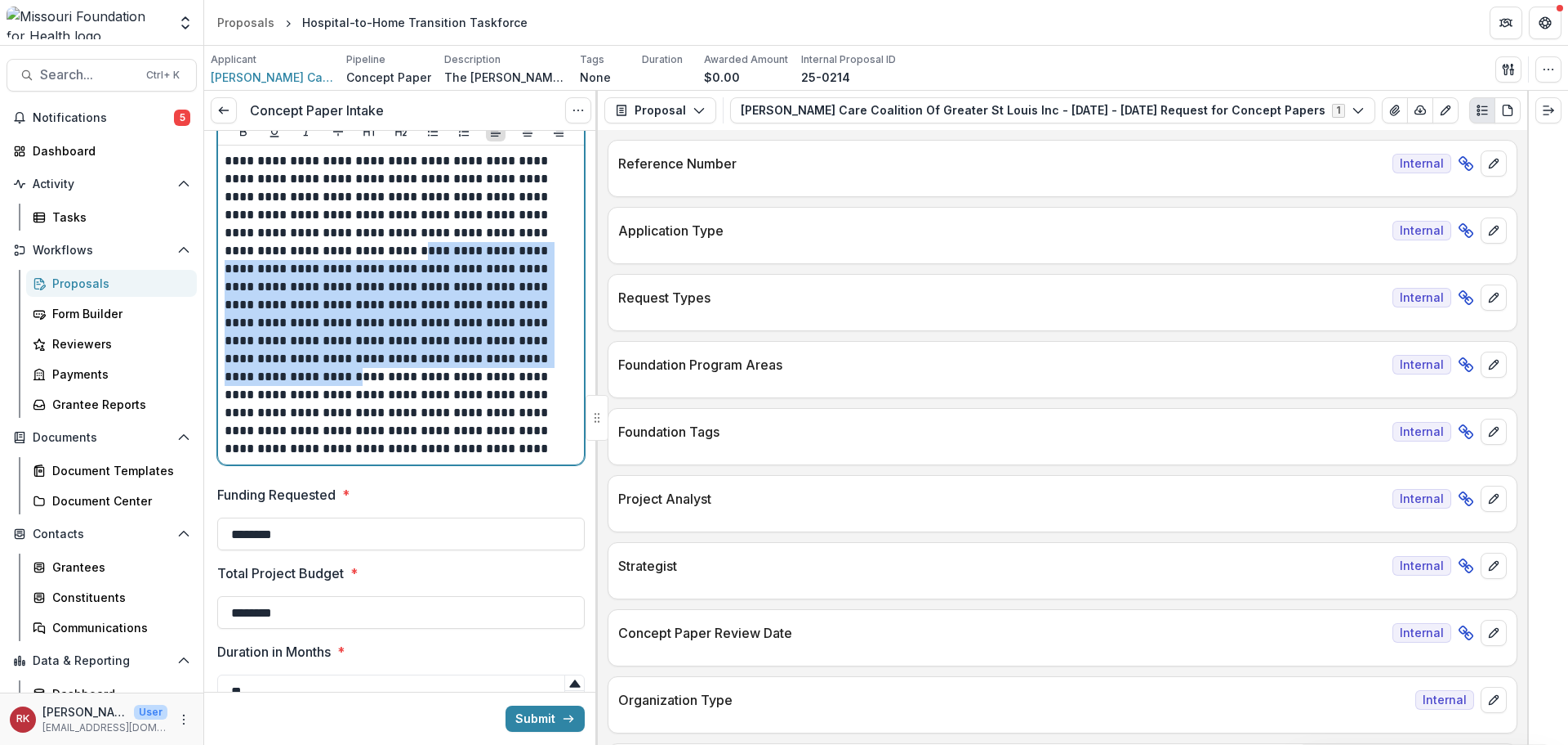
scroll to position [572, 0]
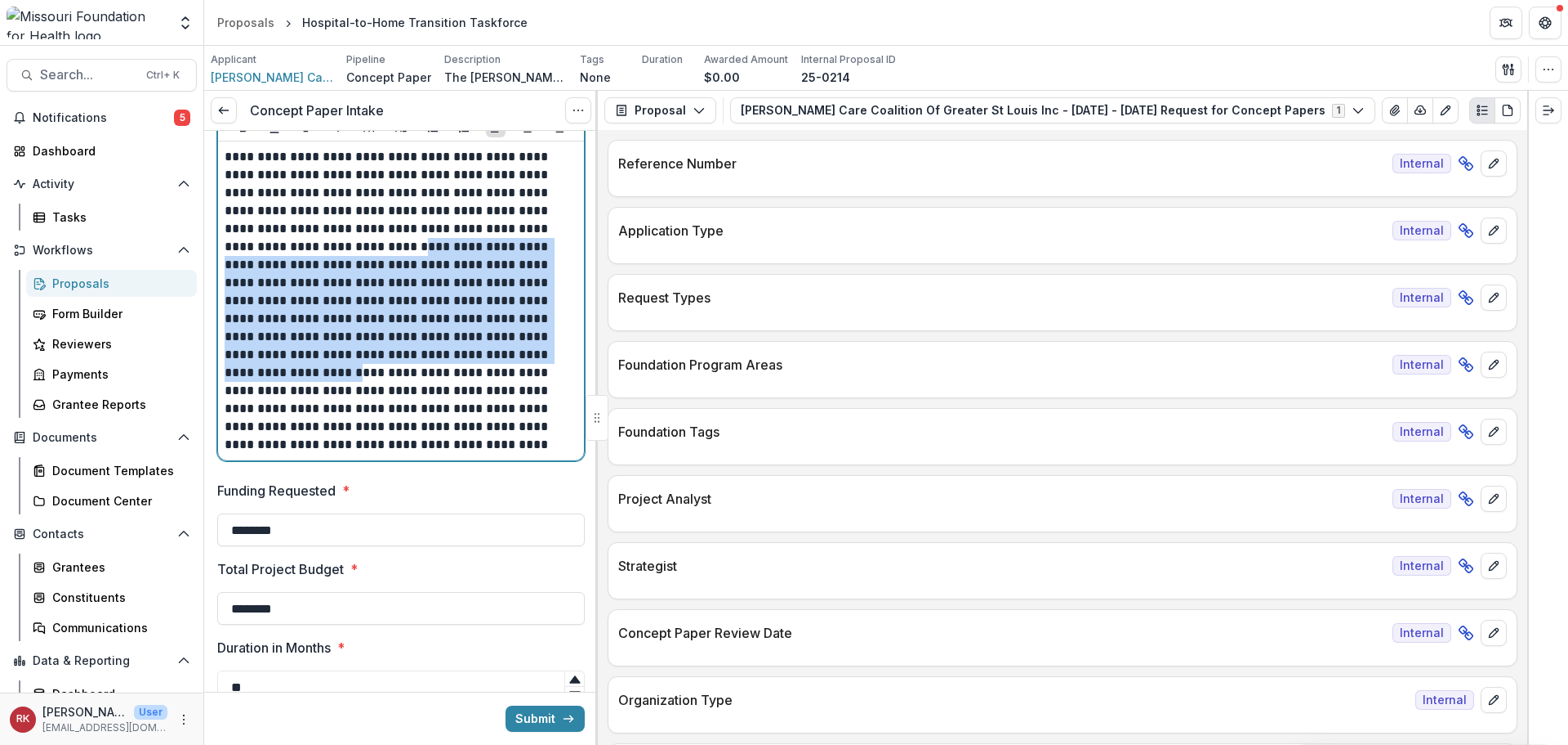
click at [421, 333] on p "**********" at bounding box center [398, 301] width 348 height 305
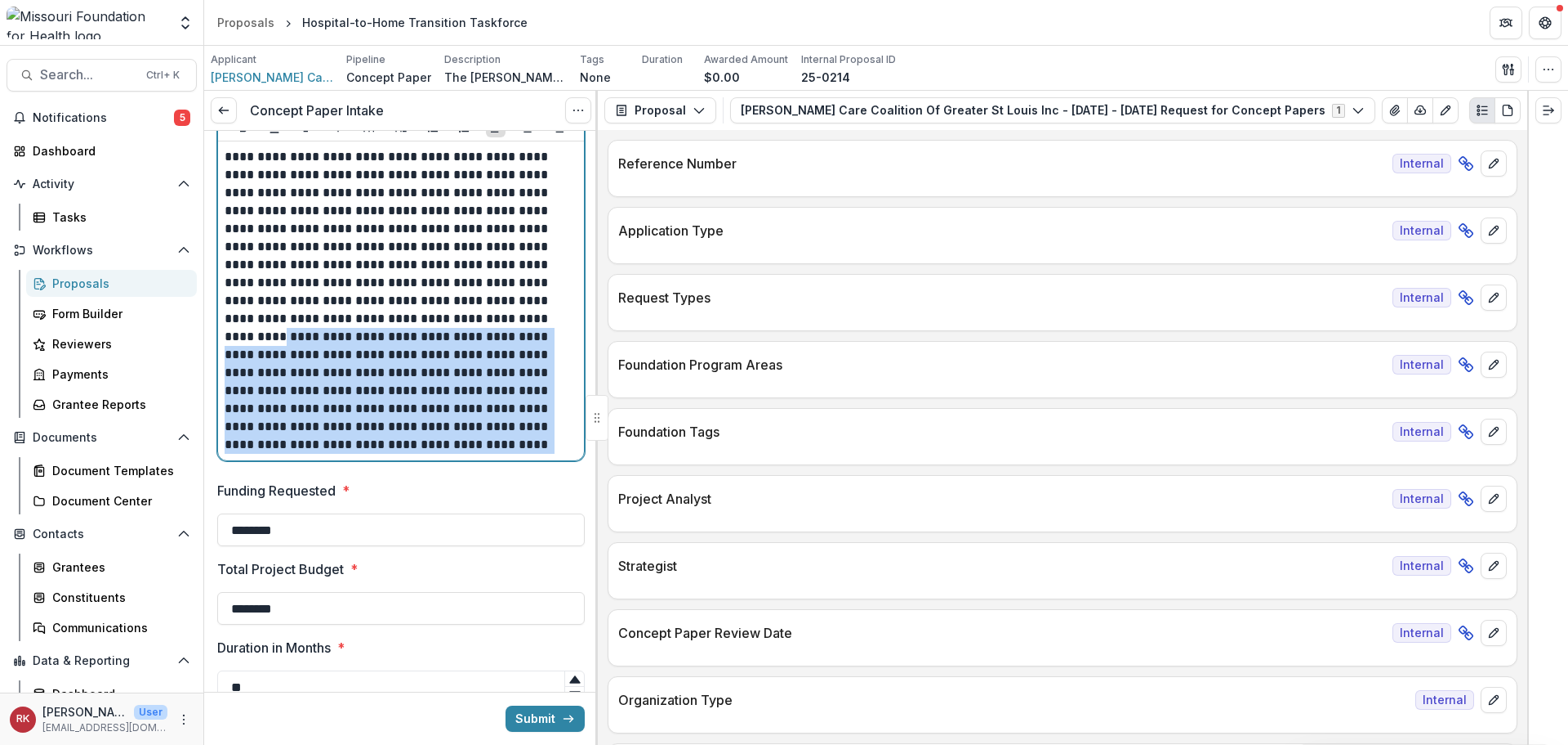
drag, startPoint x: 317, startPoint y: 319, endPoint x: 366, endPoint y: 446, distance: 136.1
click at [366, 446] on p "**********" at bounding box center [398, 301] width 348 height 305
click at [342, 377] on p "**********" at bounding box center [398, 301] width 348 height 305
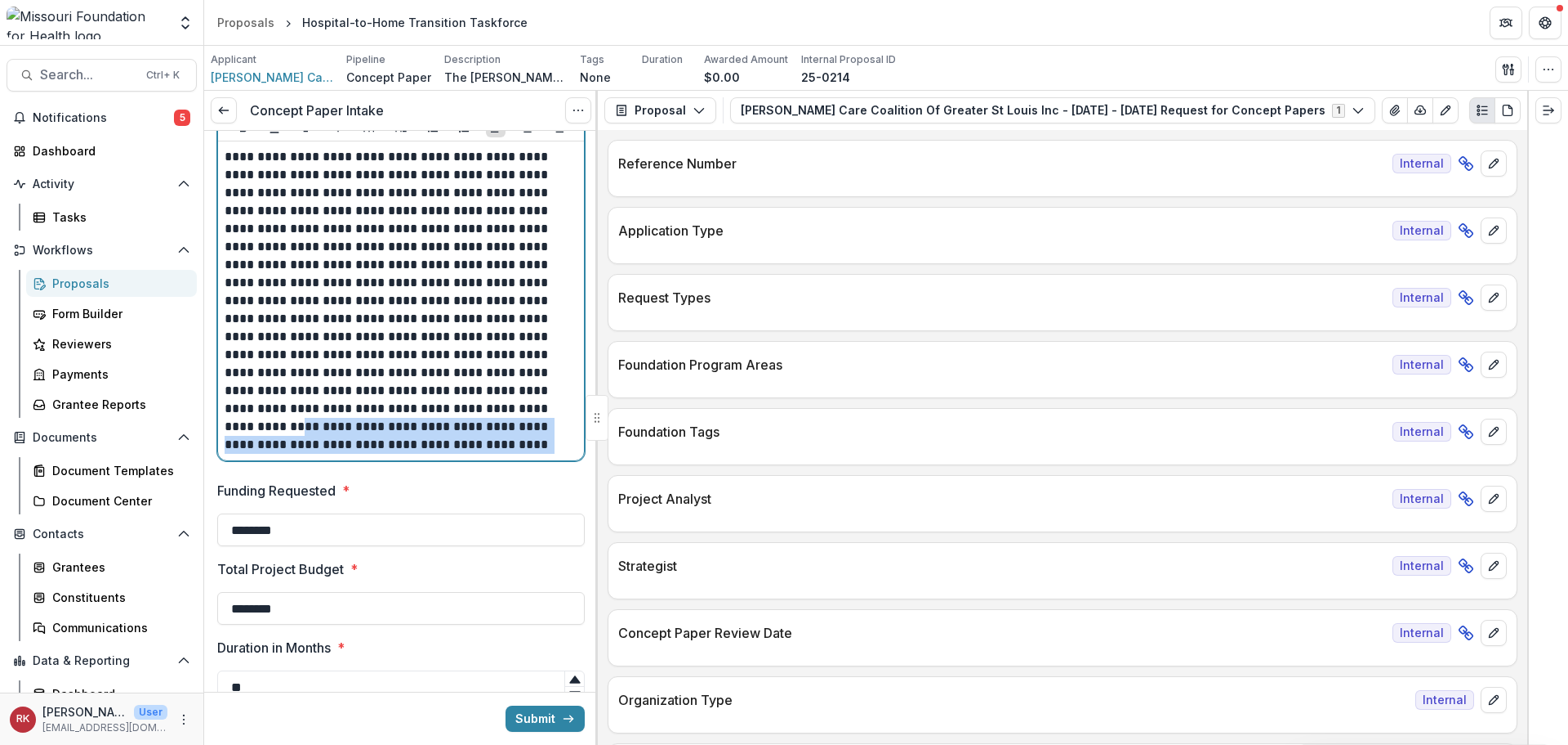
drag, startPoint x: 298, startPoint y: 401, endPoint x: 386, endPoint y: 461, distance: 106.5
click at [386, 461] on div "**********" at bounding box center [401, 287] width 368 height 348
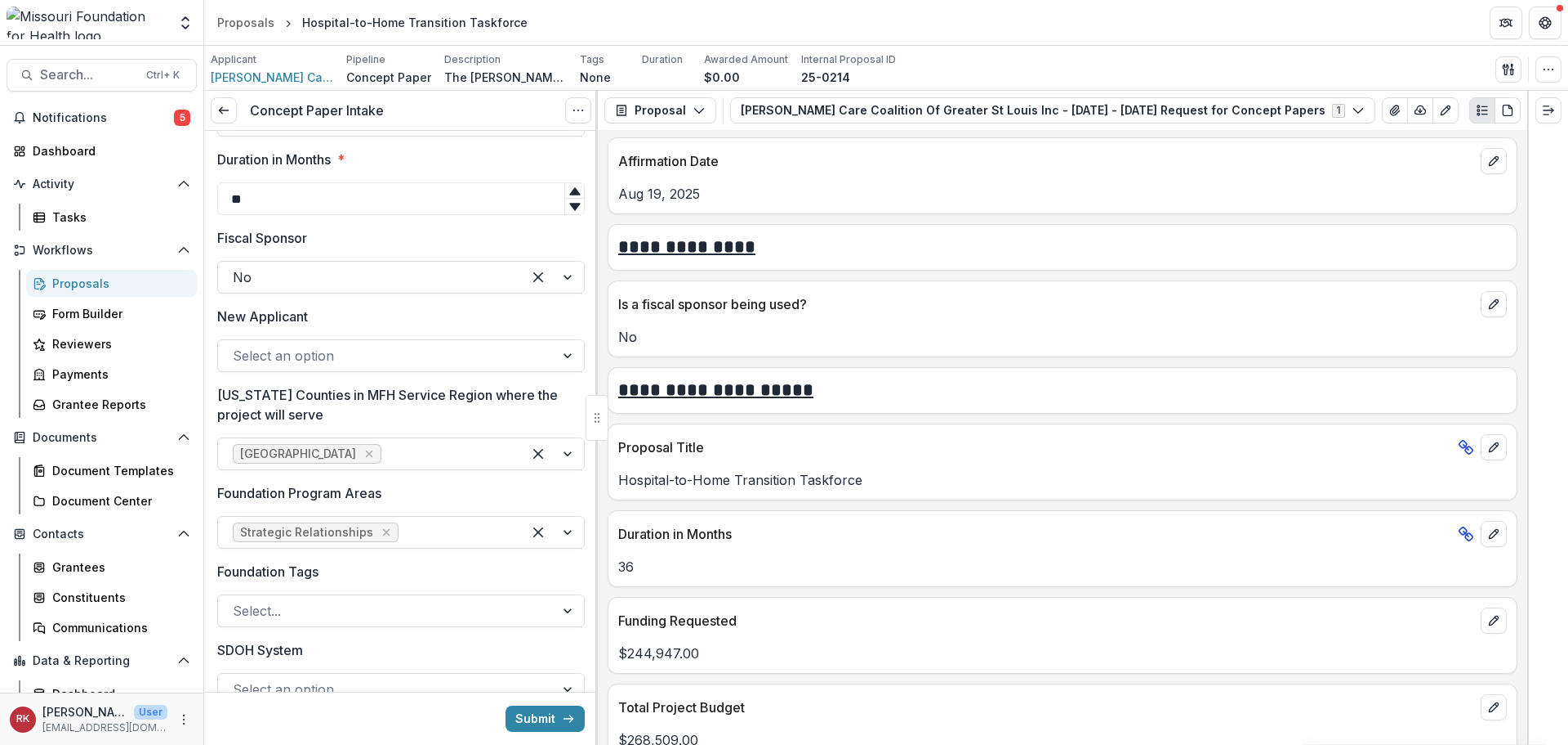
scroll to position [1062, 0]
click at [287, 349] on div at bounding box center [387, 353] width 307 height 23
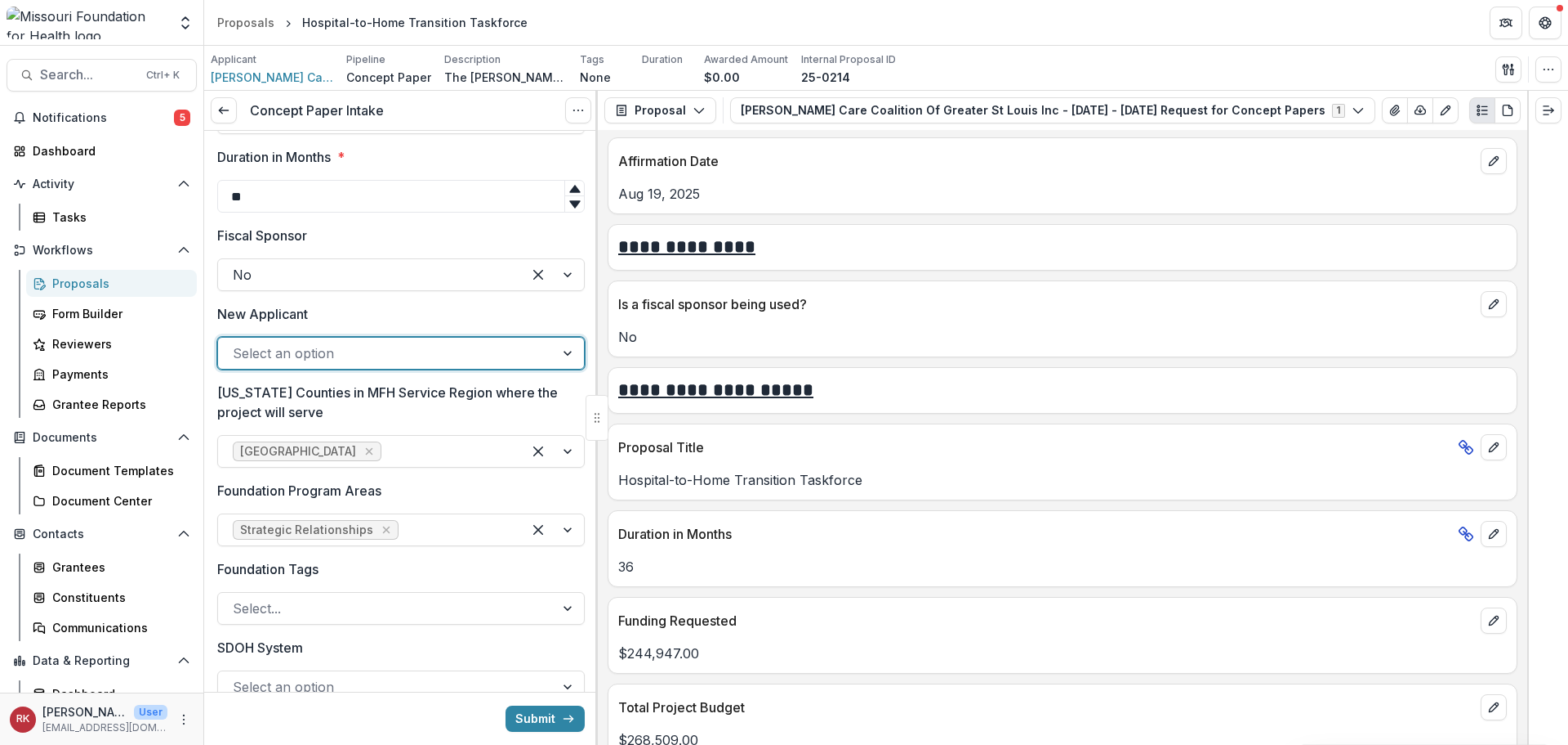
click at [287, 366] on div "Select an option" at bounding box center [387, 353] width 336 height 26
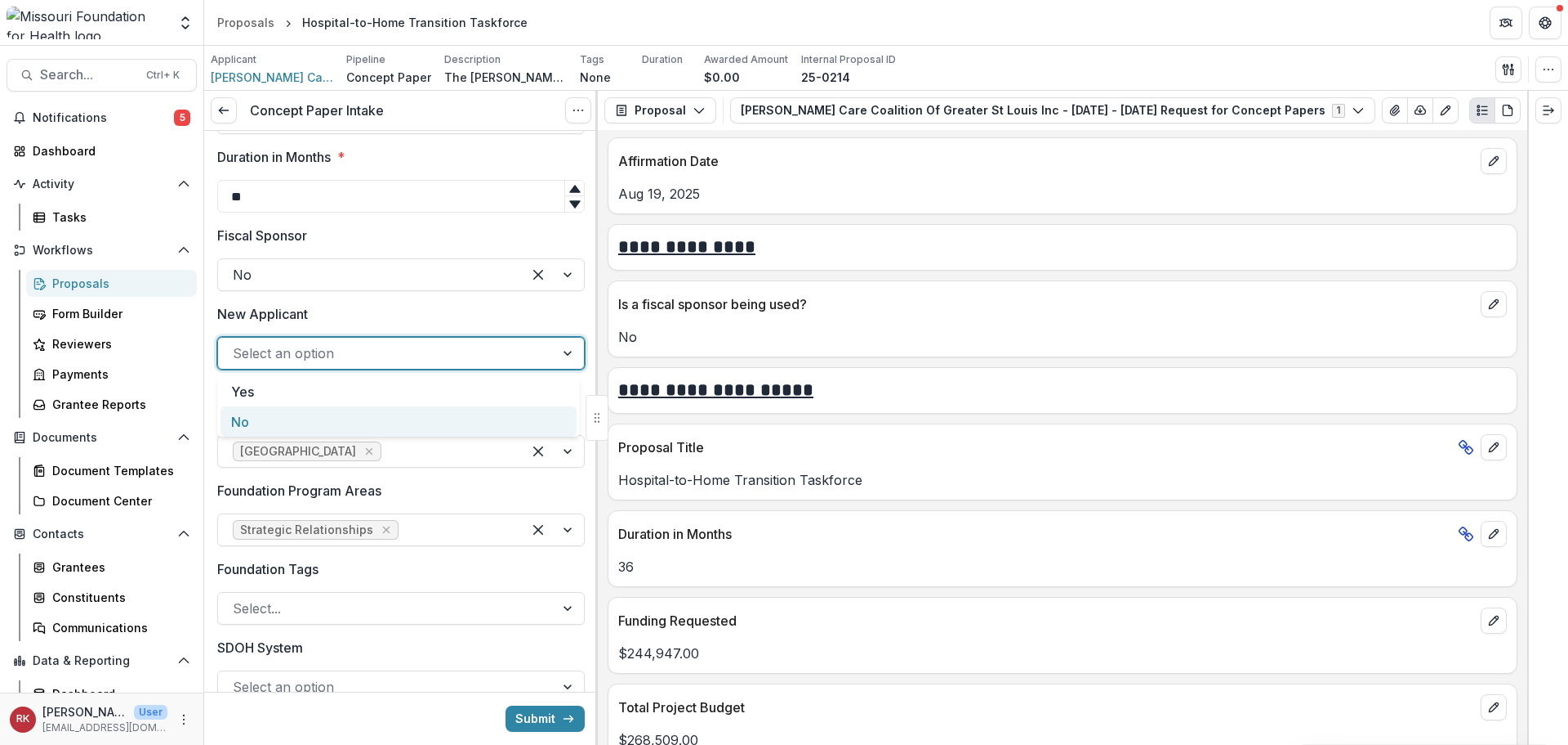
click at [237, 432] on div "No" at bounding box center [398, 421] width 356 height 30
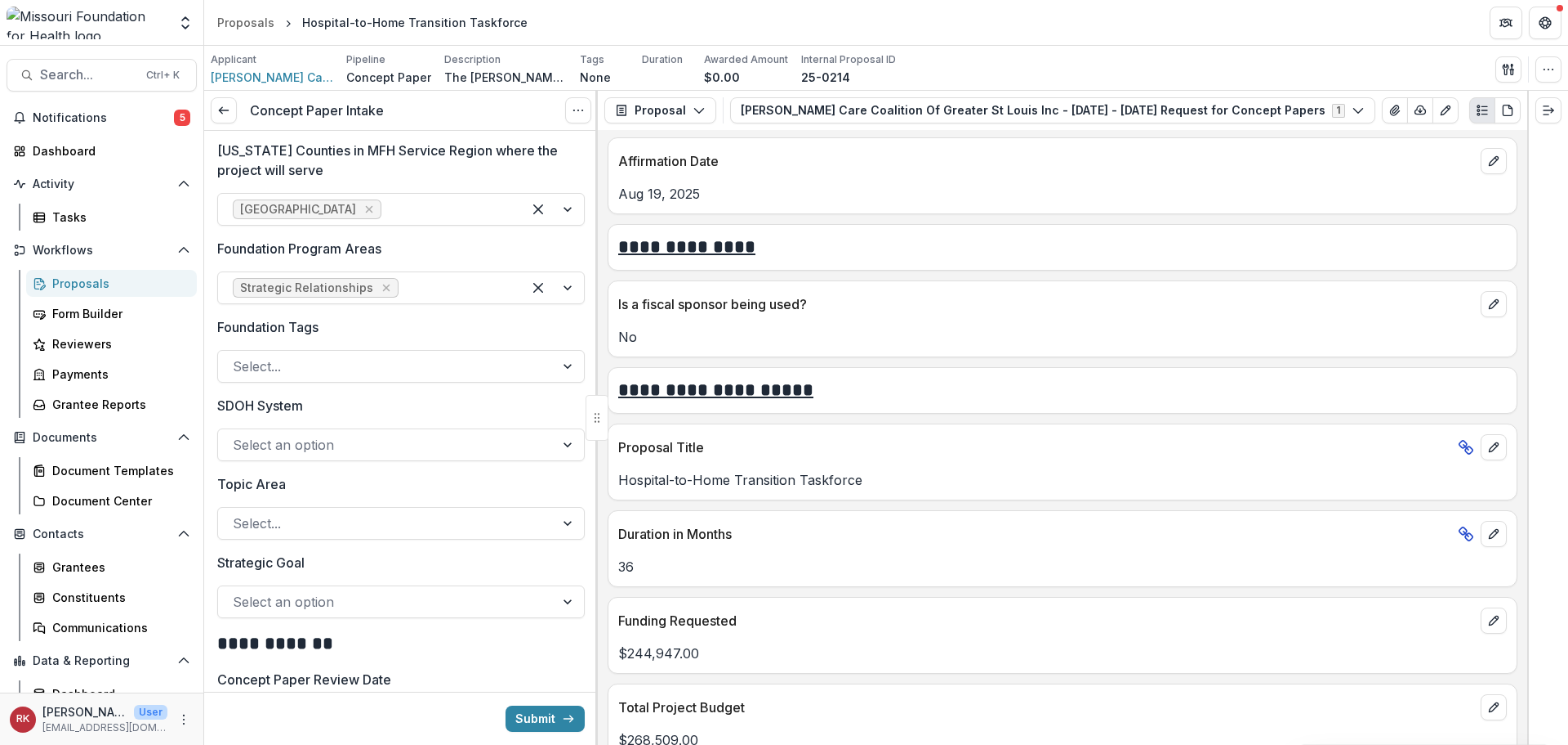
scroll to position [1308, 0]
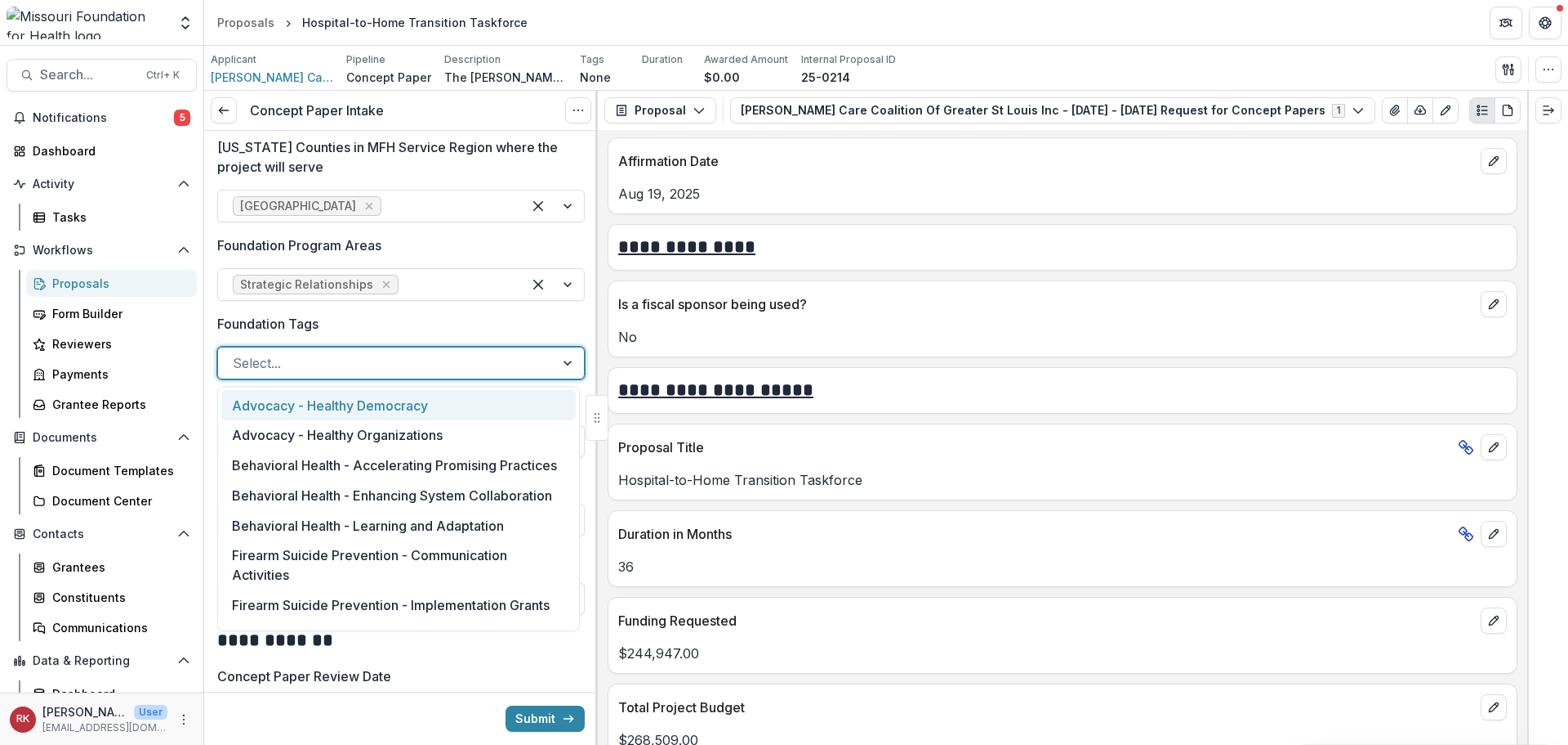
click at [264, 366] on div at bounding box center [387, 363] width 307 height 23
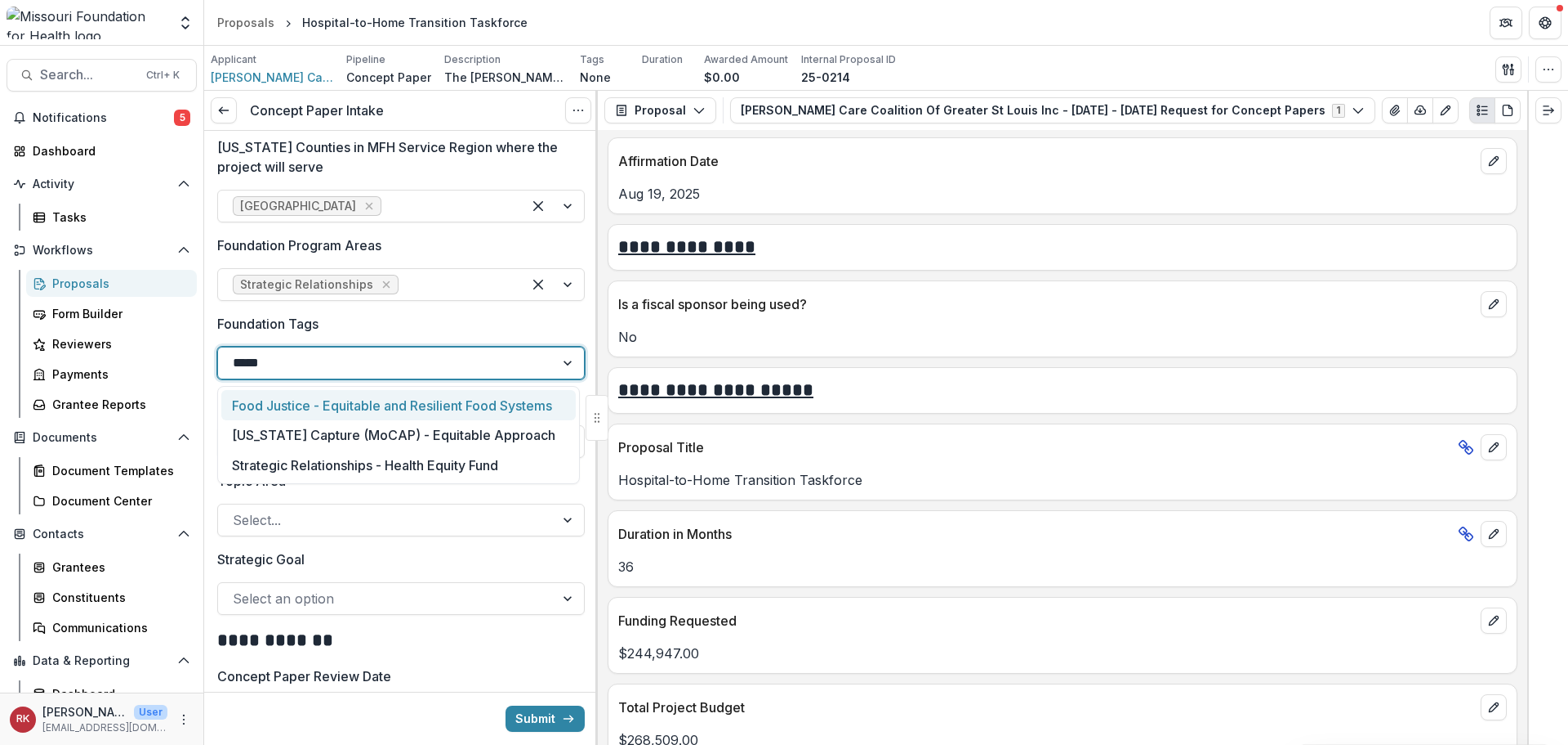
type input "******"
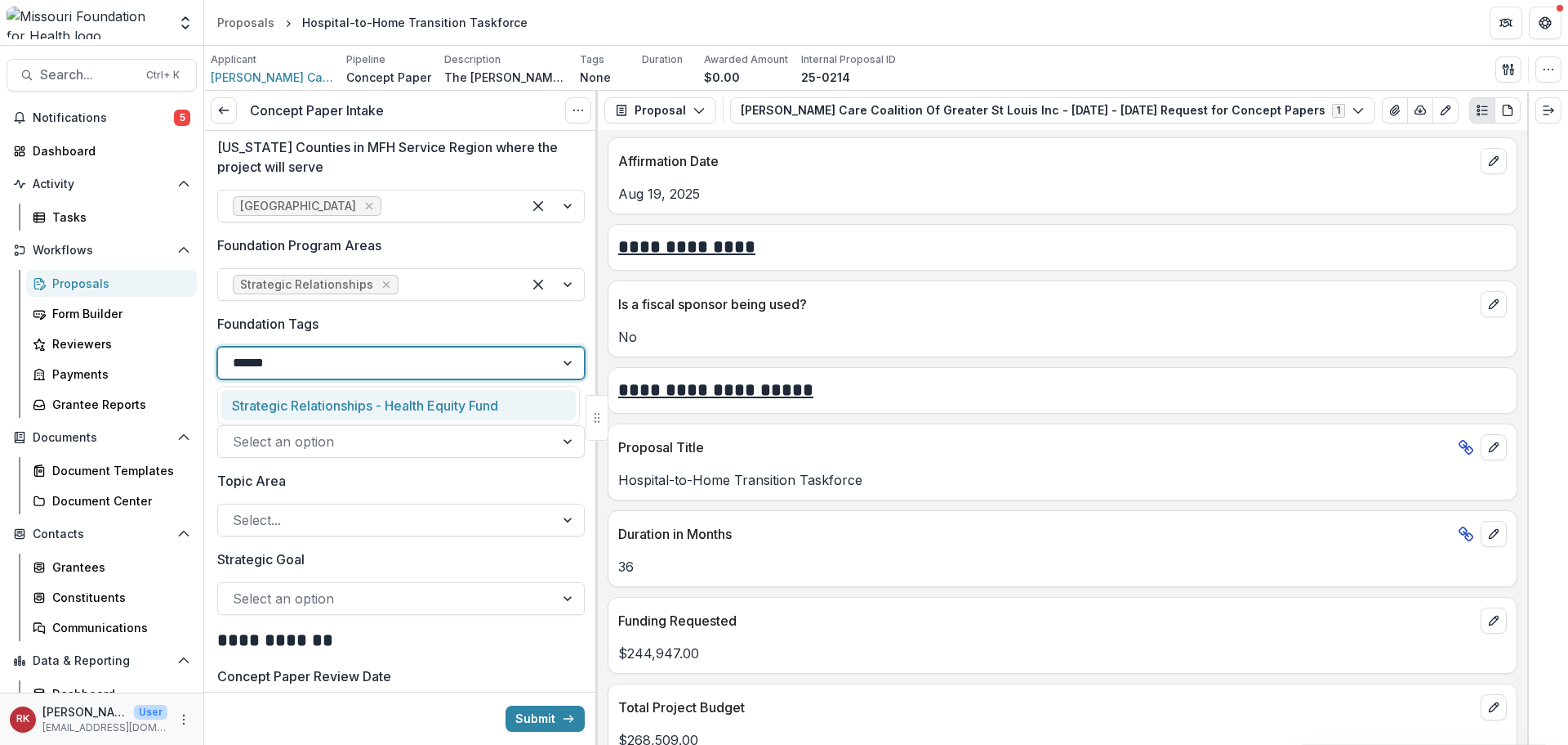
click at [295, 400] on div "Strategic Relationships - Health Equity Fund" at bounding box center [398, 405] width 355 height 30
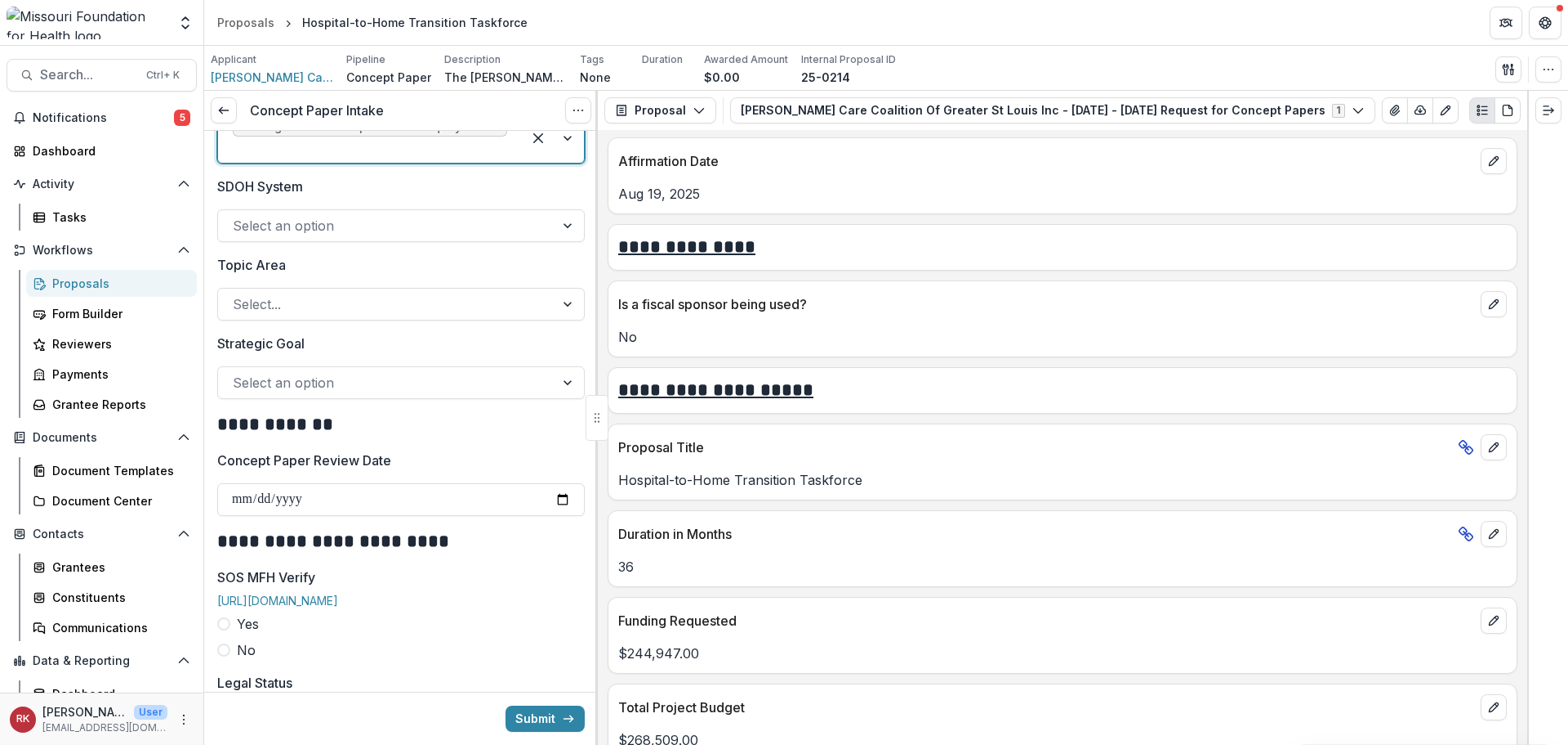
scroll to position [1553, 0]
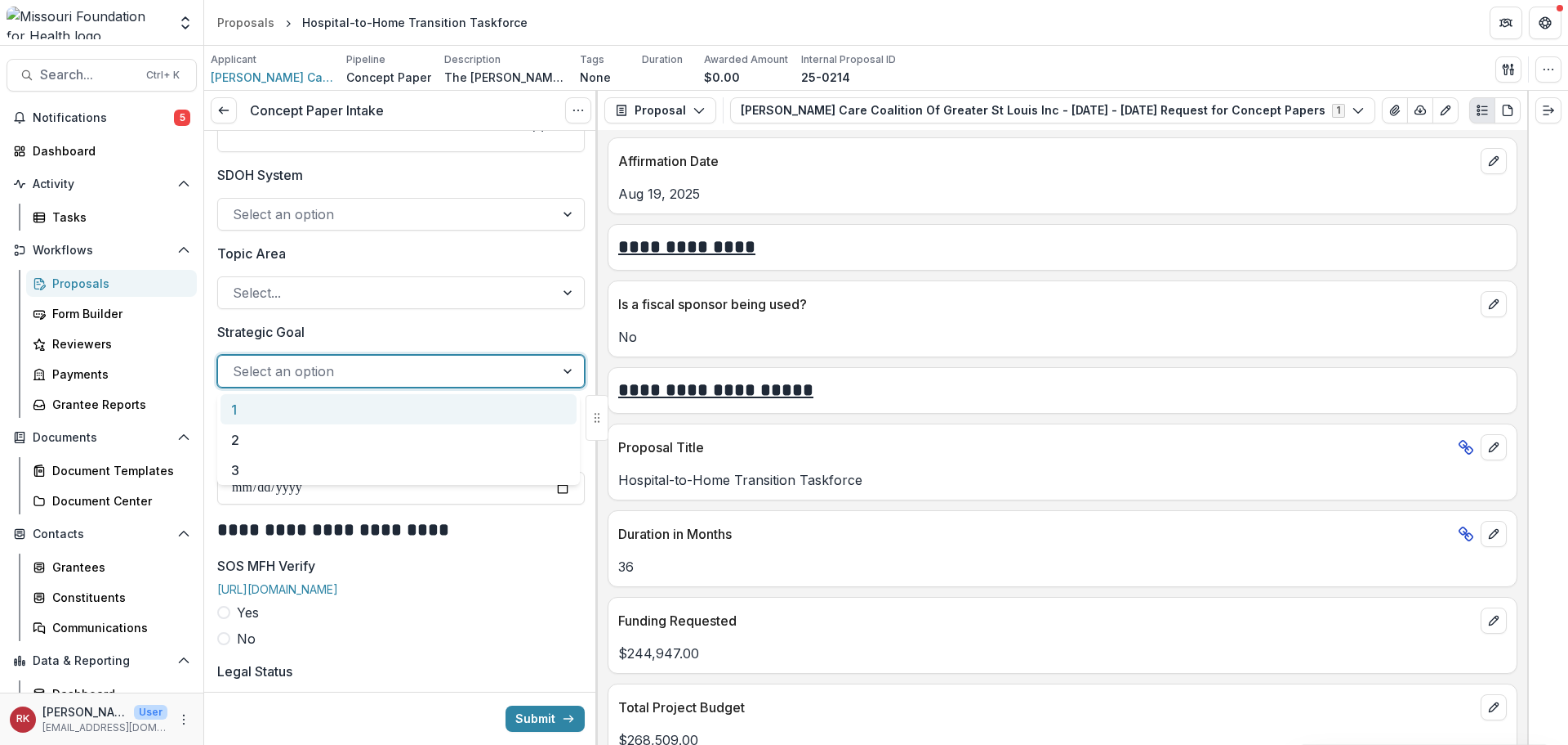
click at [292, 376] on div at bounding box center [387, 371] width 307 height 23
click at [257, 457] on div "3" at bounding box center [398, 469] width 356 height 30
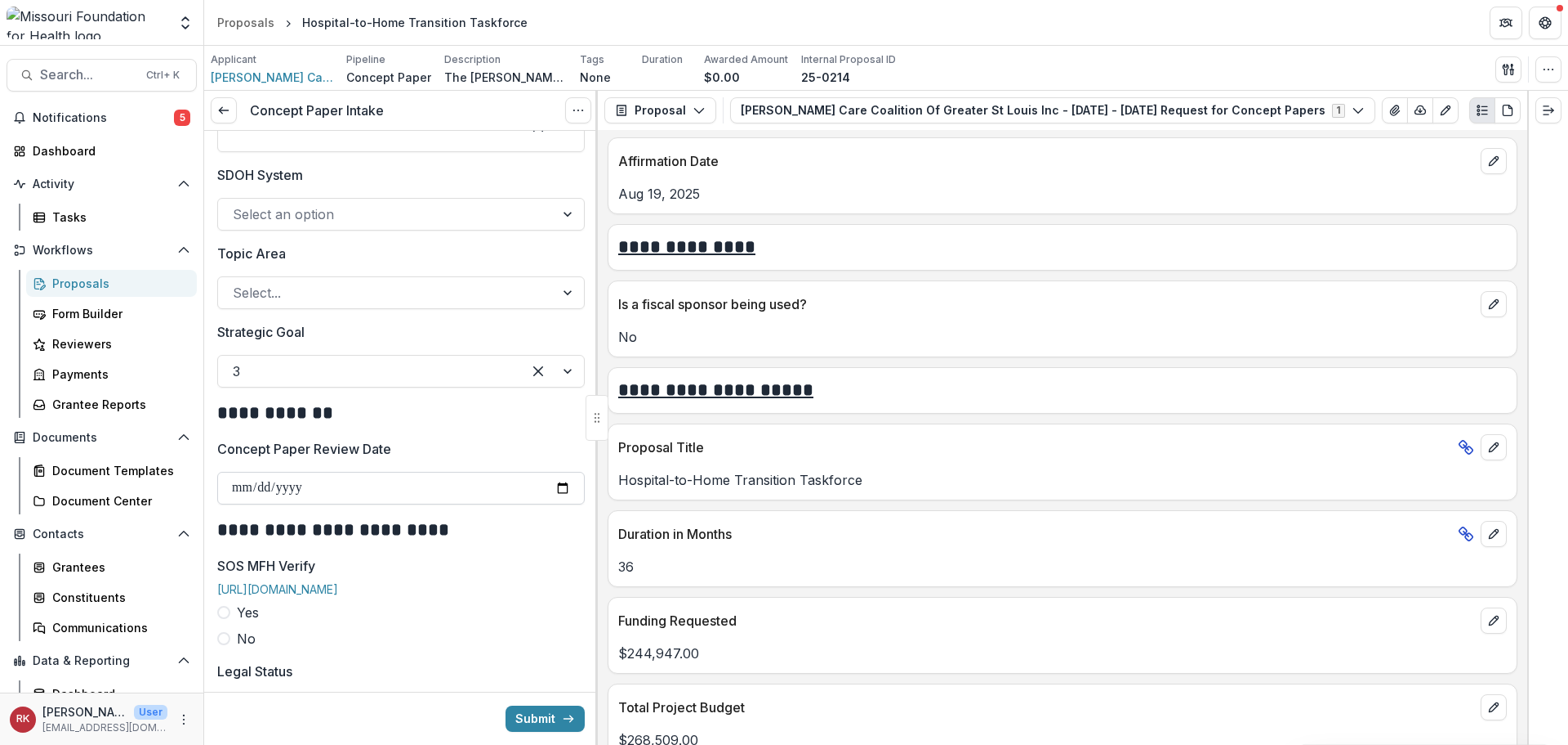
click at [560, 490] on input "Concept Paper Review Date" at bounding box center [401, 488] width 368 height 33
type input "**********"
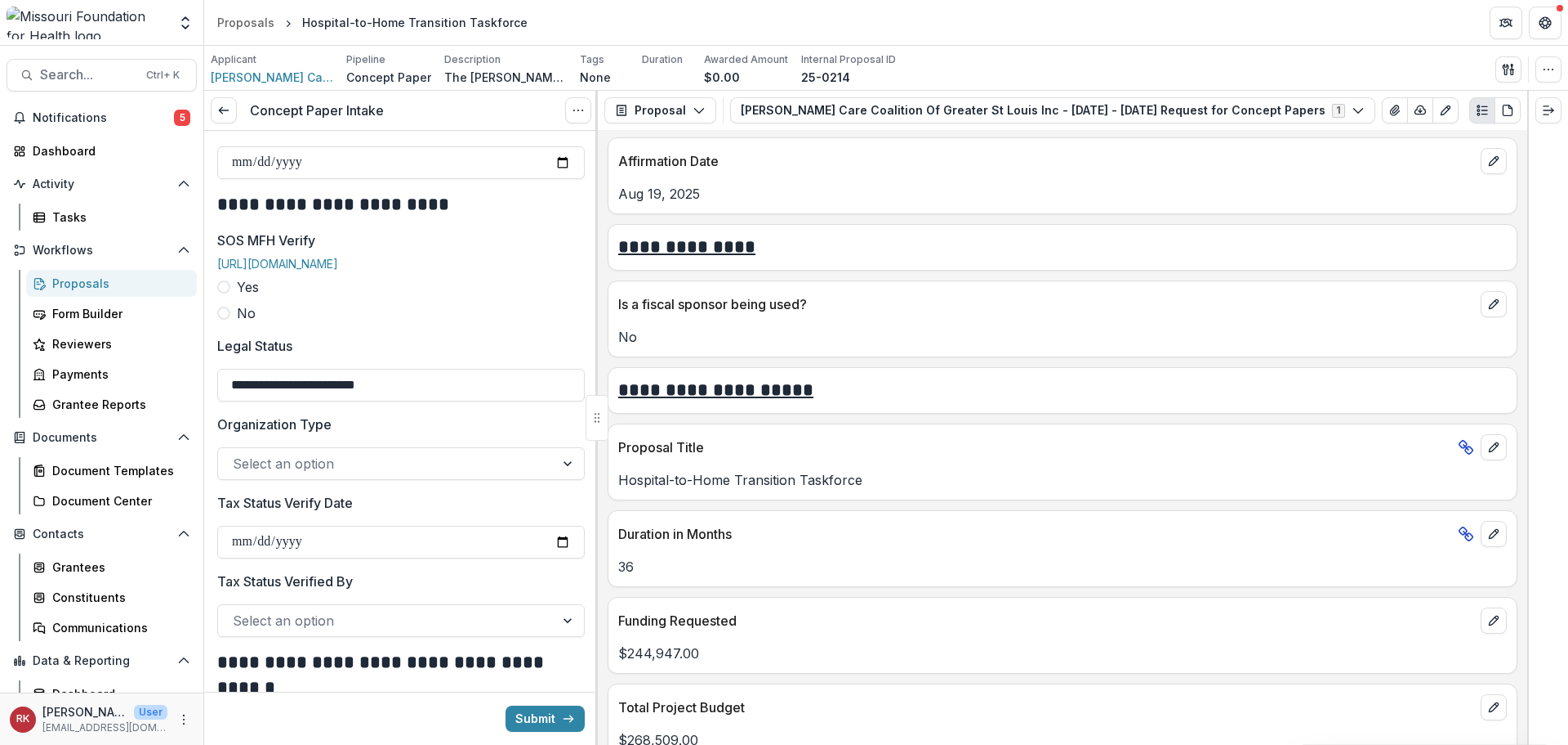
scroll to position [1880, 0]
drag, startPoint x: 211, startPoint y: 233, endPoint x: 332, endPoint y: 238, distance: 121.1
click at [222, 291] on span at bounding box center [224, 284] width 13 height 13
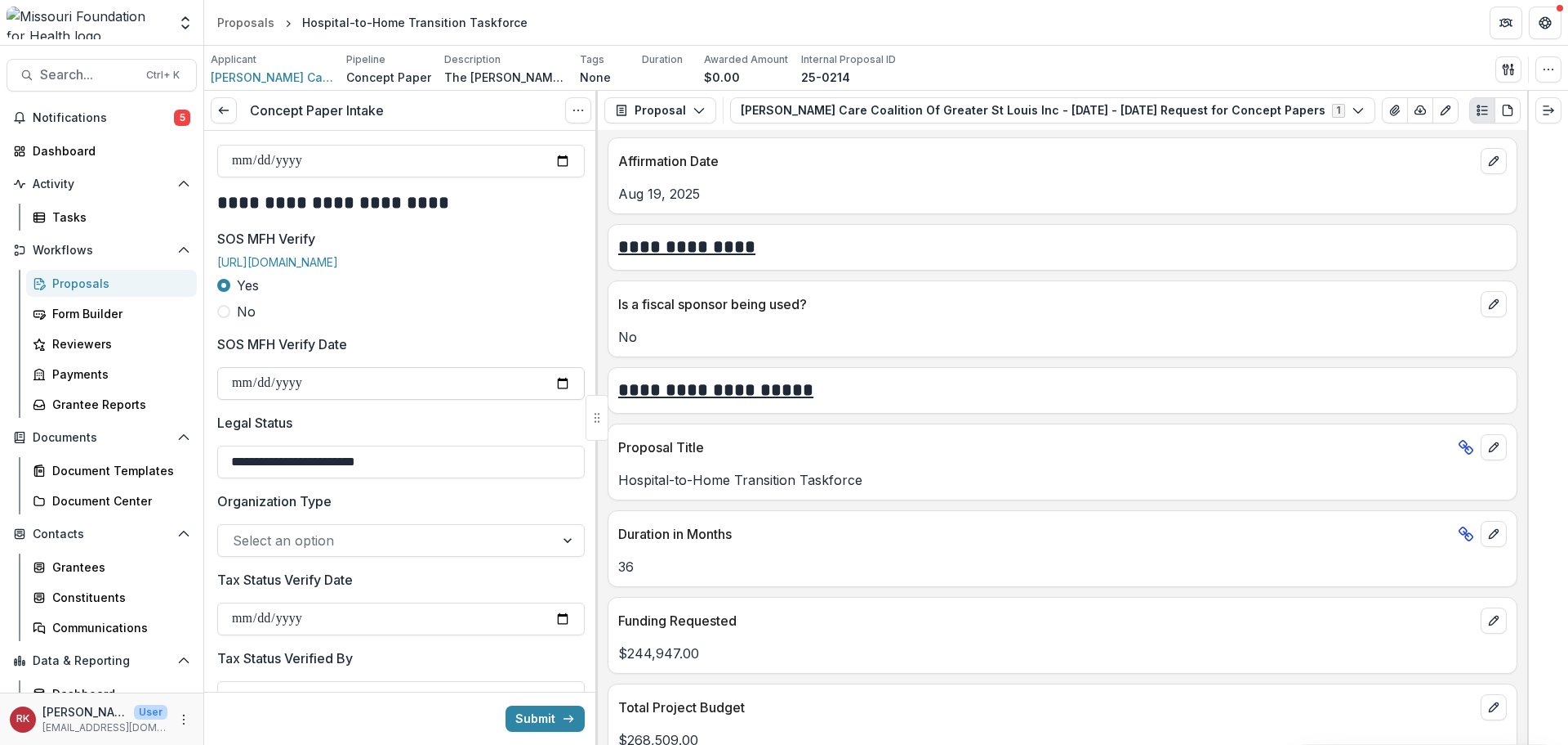
drag, startPoint x: 555, startPoint y: 390, endPoint x: 530, endPoint y: 400, distance: 26.9
click at [555, 390] on input "SOS MFH Verify Date" at bounding box center [401, 383] width 368 height 33
type input "**********"
click at [291, 477] on input "**********" at bounding box center [401, 462] width 368 height 33
type input "**********"
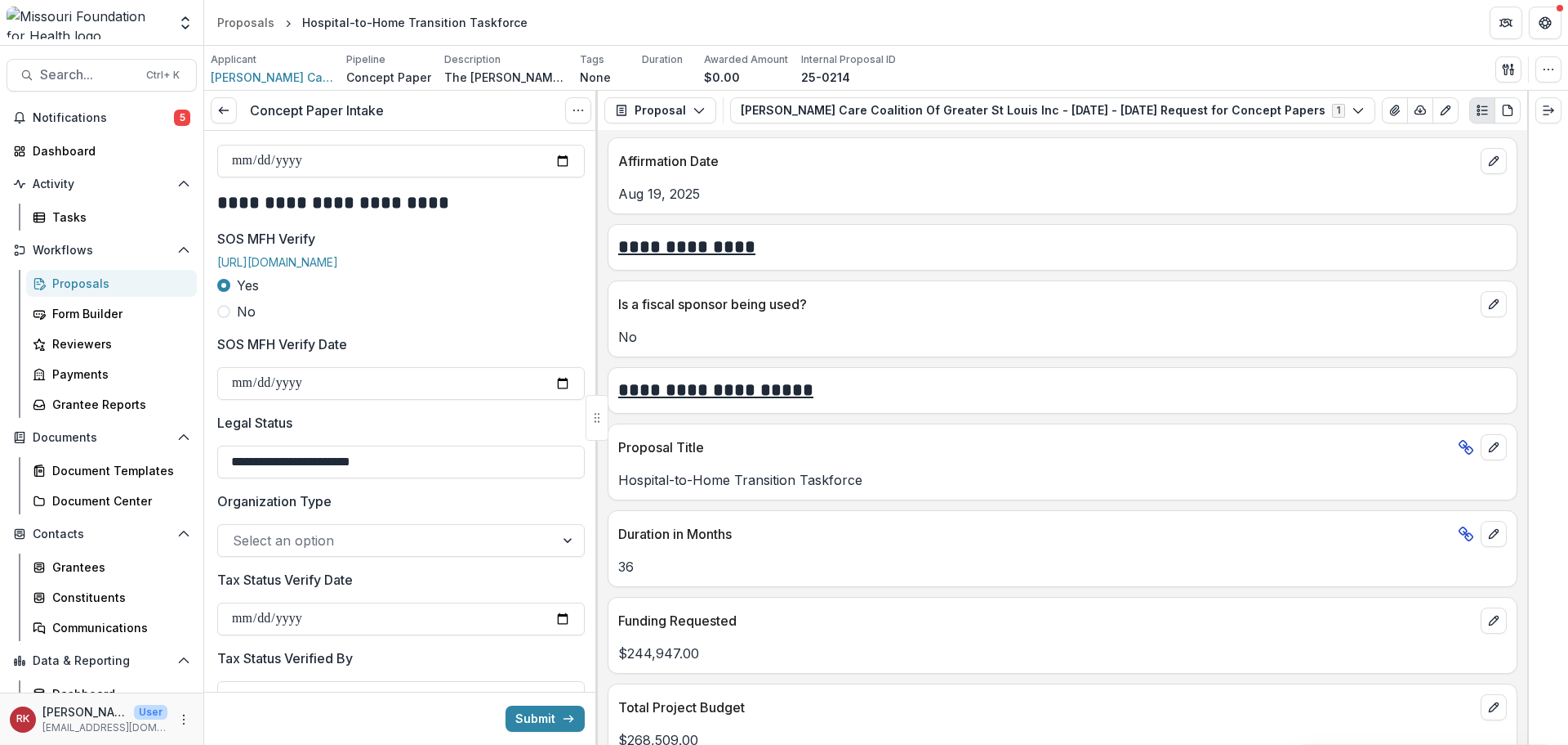
click at [288, 552] on div at bounding box center [387, 540] width 307 height 23
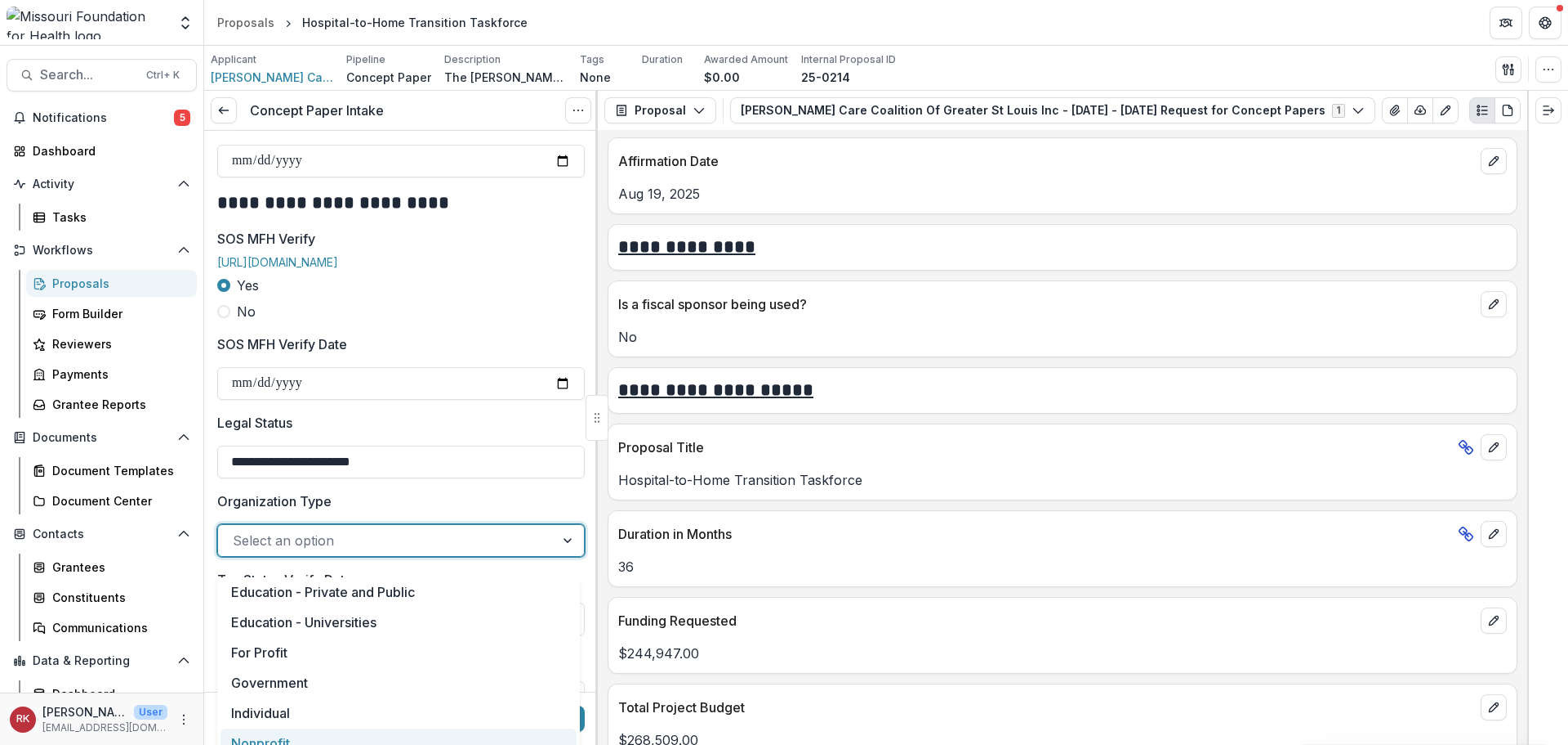
click at [290, 731] on div "Nonprofit" at bounding box center [398, 743] width 356 height 30
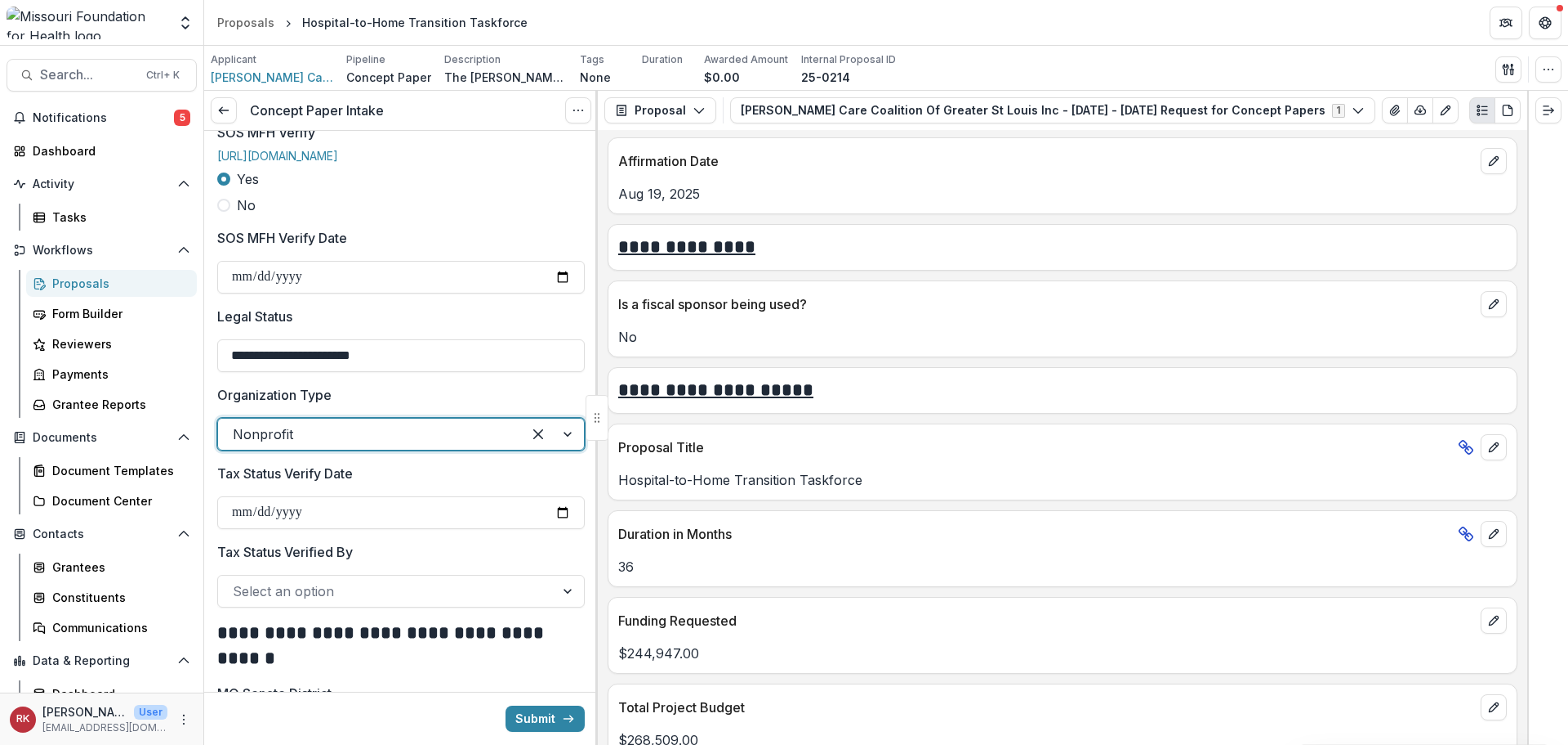
scroll to position [2125, 0]
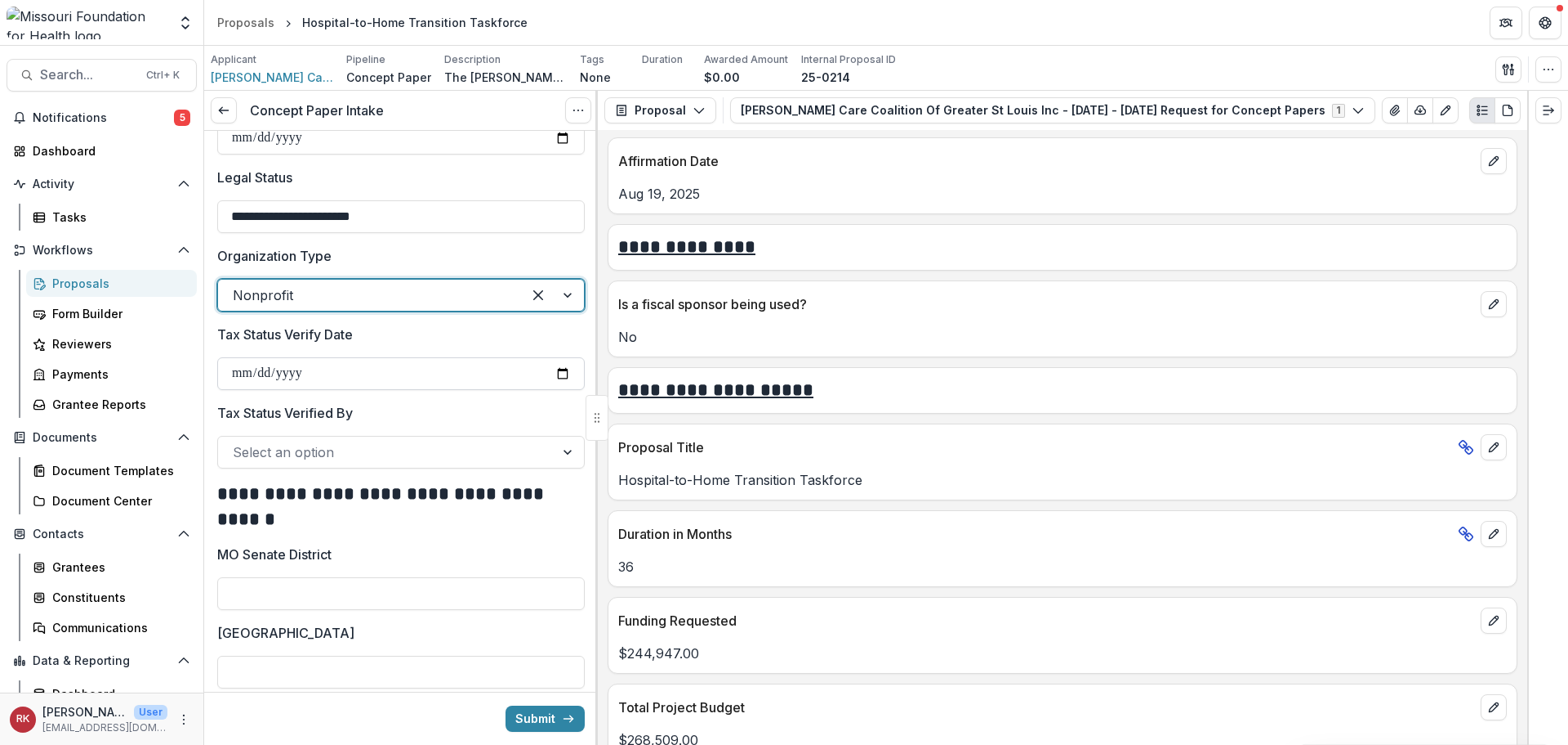
click at [565, 389] on input "Tax Status Verify Date" at bounding box center [401, 374] width 368 height 33
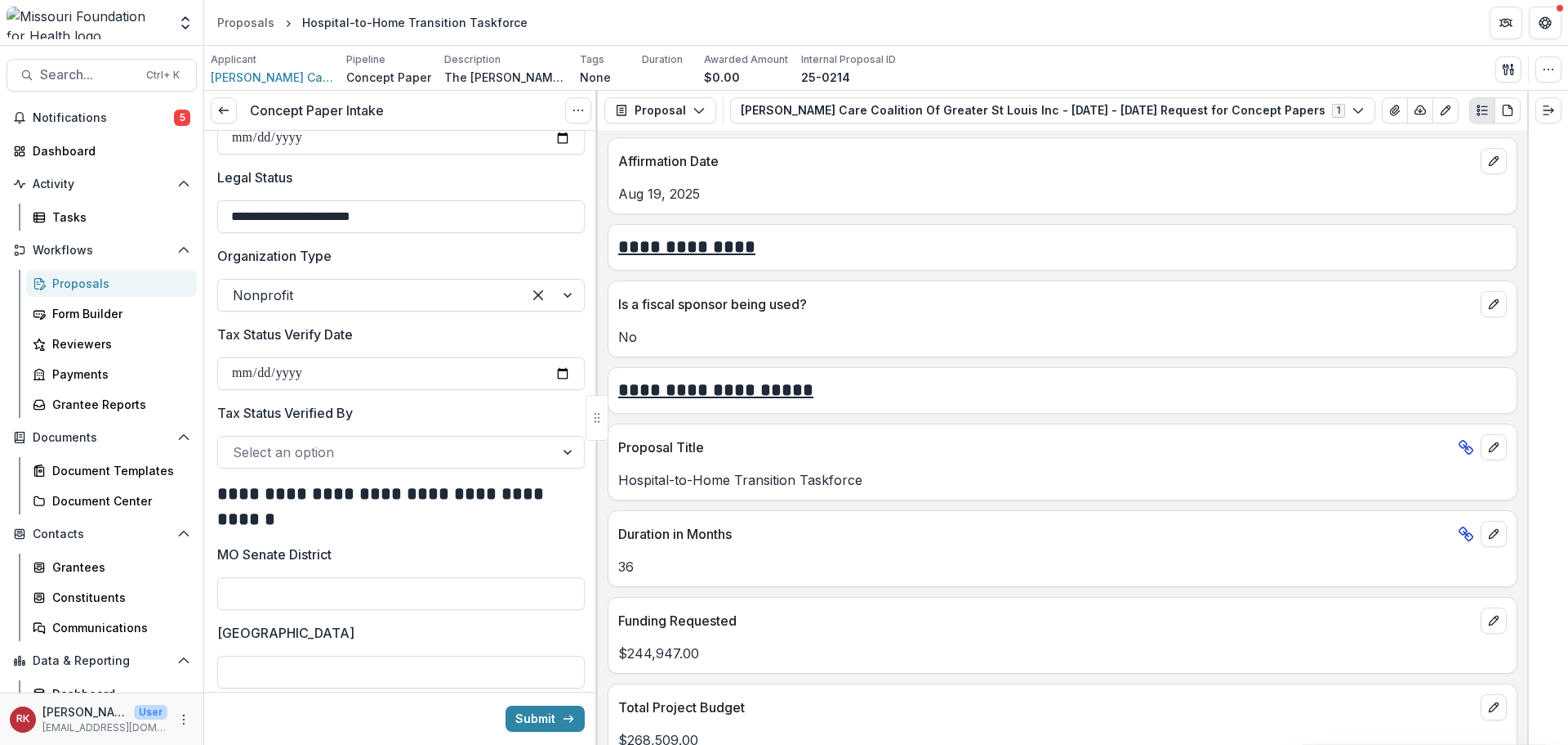
type input "**********"
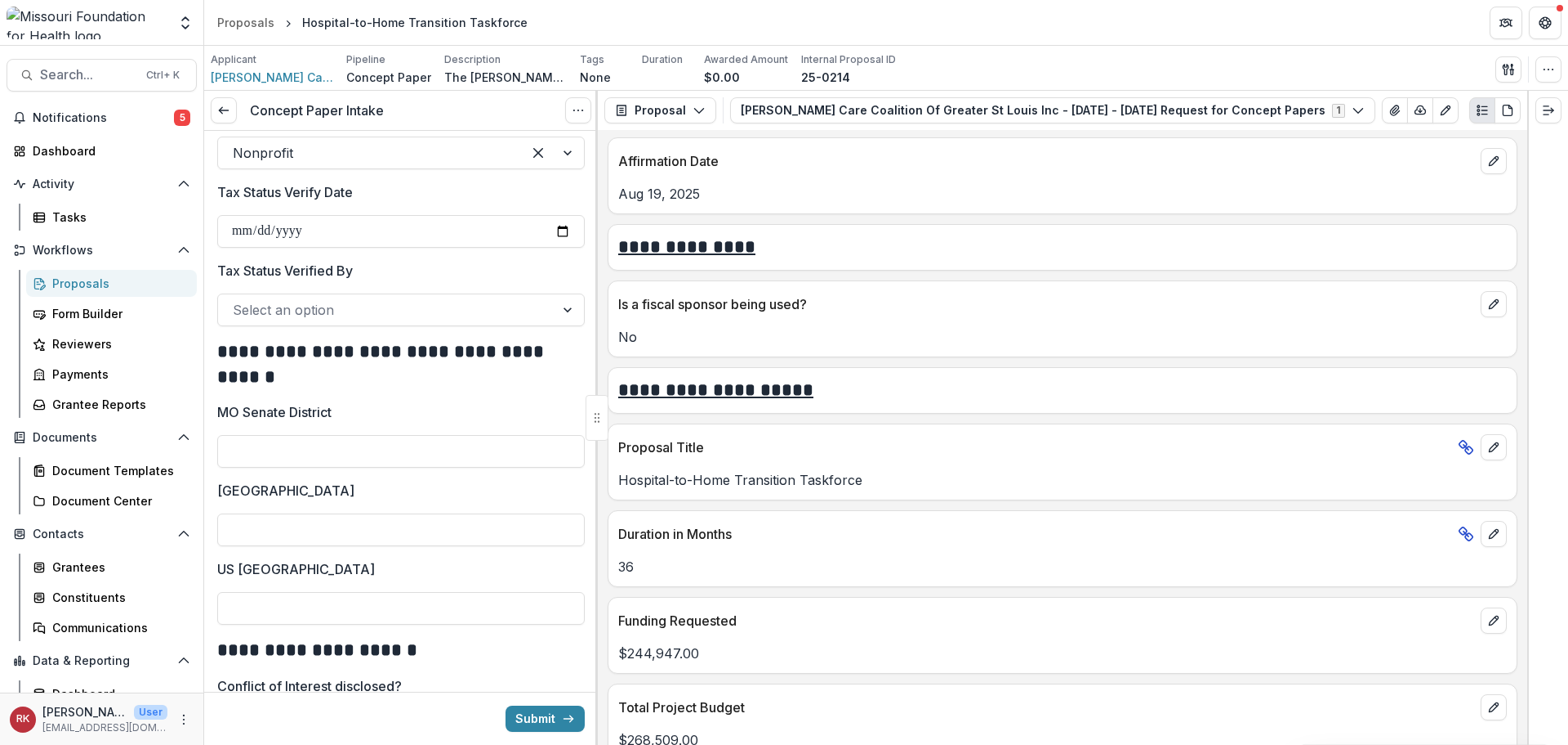
scroll to position [2289, 0]
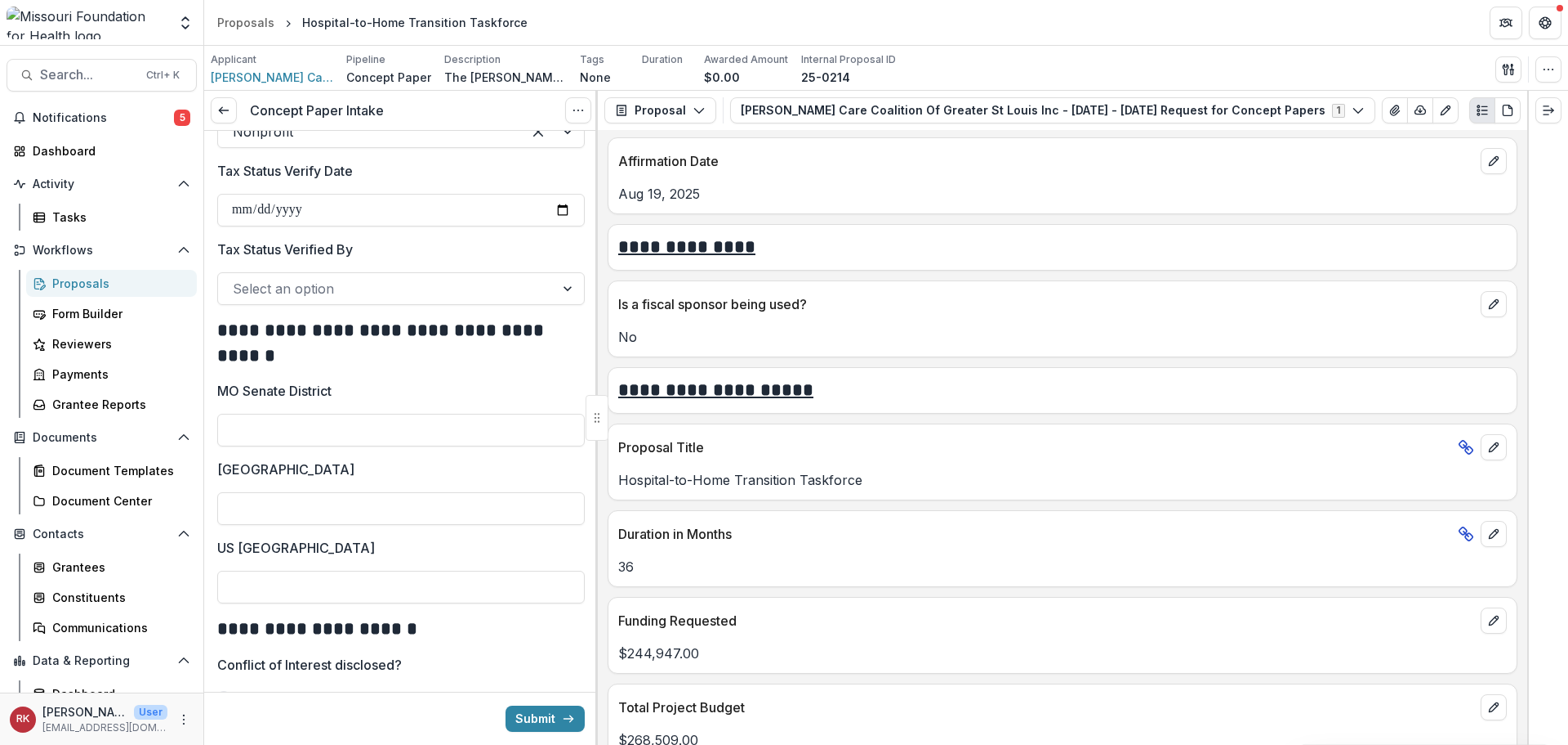
click at [271, 300] on div at bounding box center [387, 288] width 307 height 23
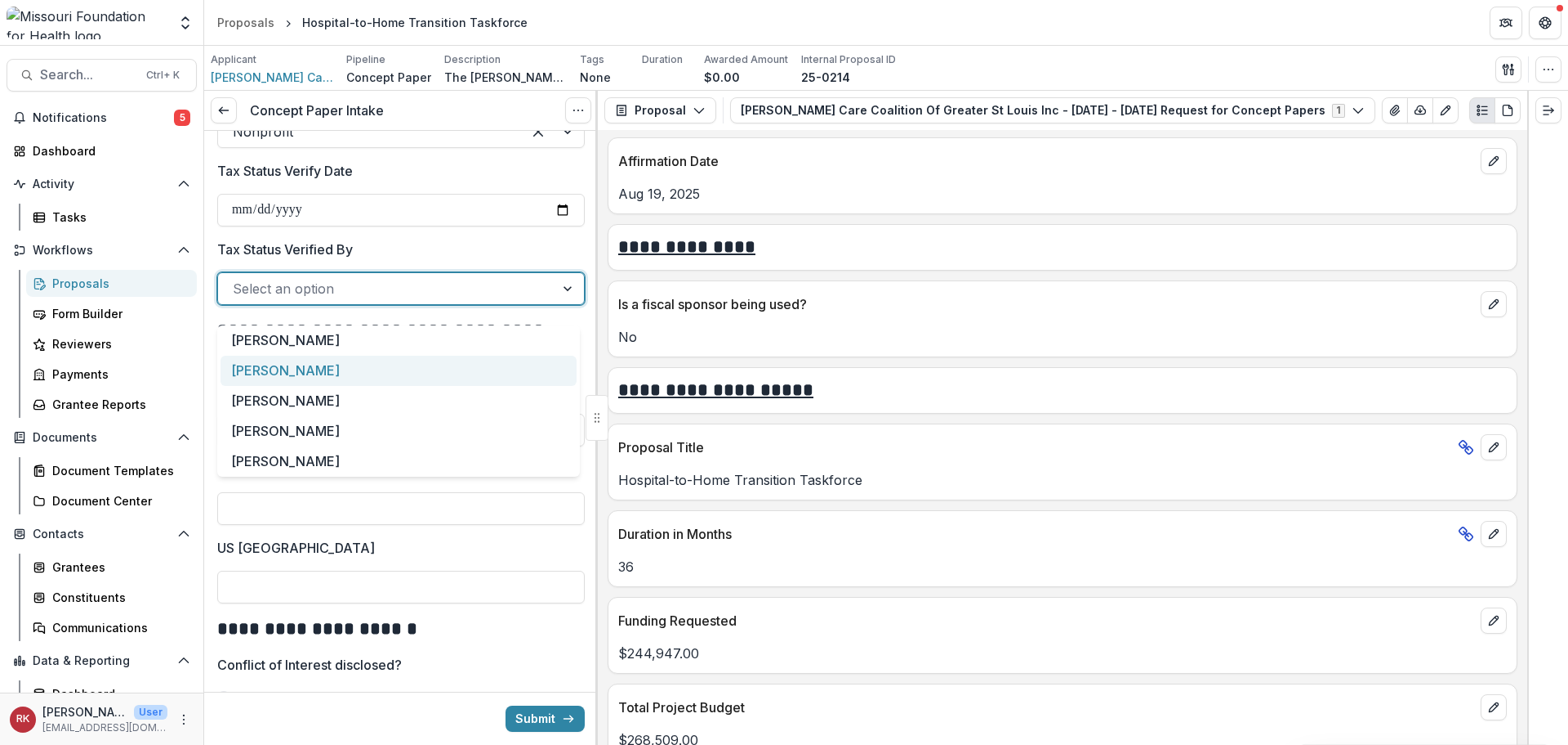
click at [254, 365] on div "[PERSON_NAME]" at bounding box center [398, 370] width 356 height 30
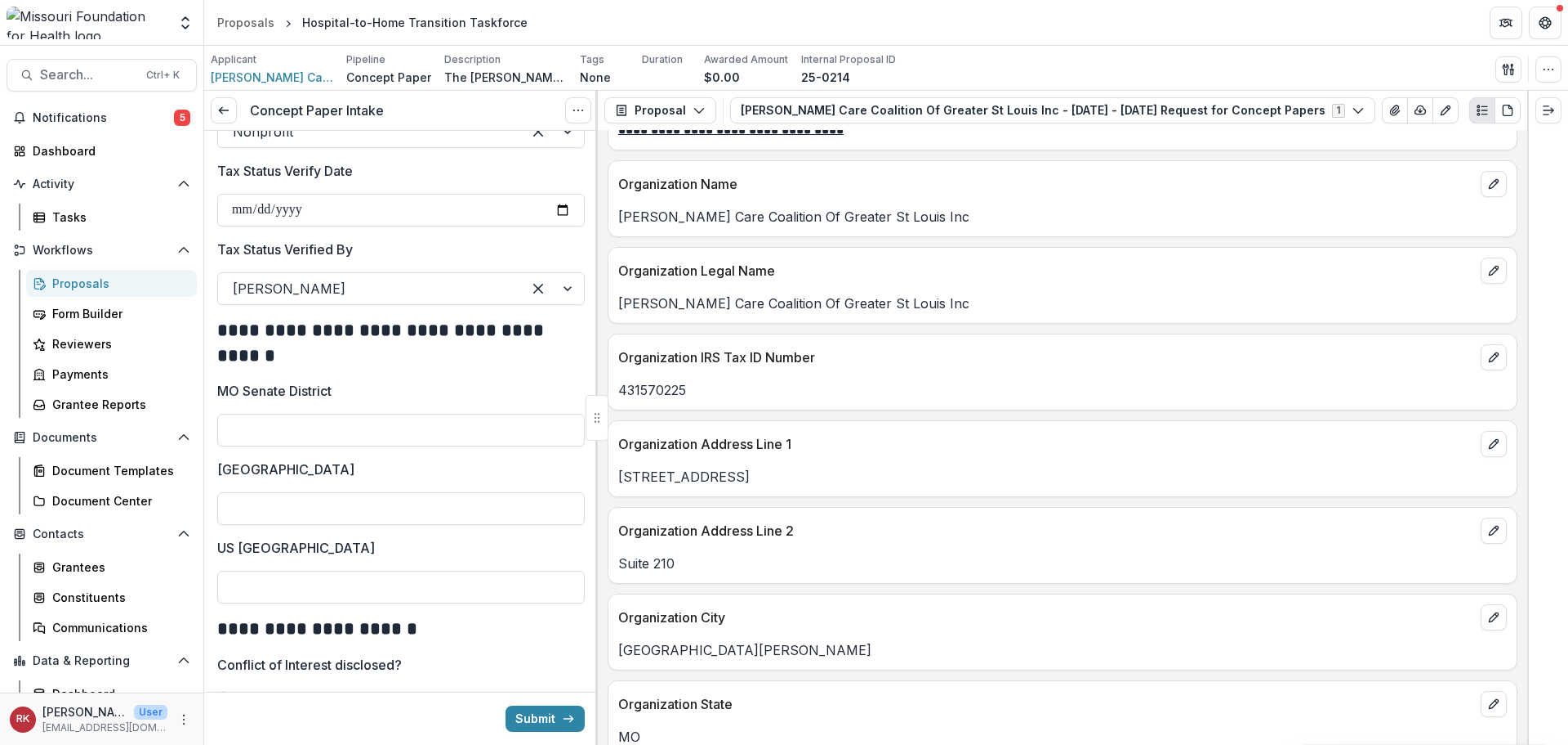
scroll to position [735, 0]
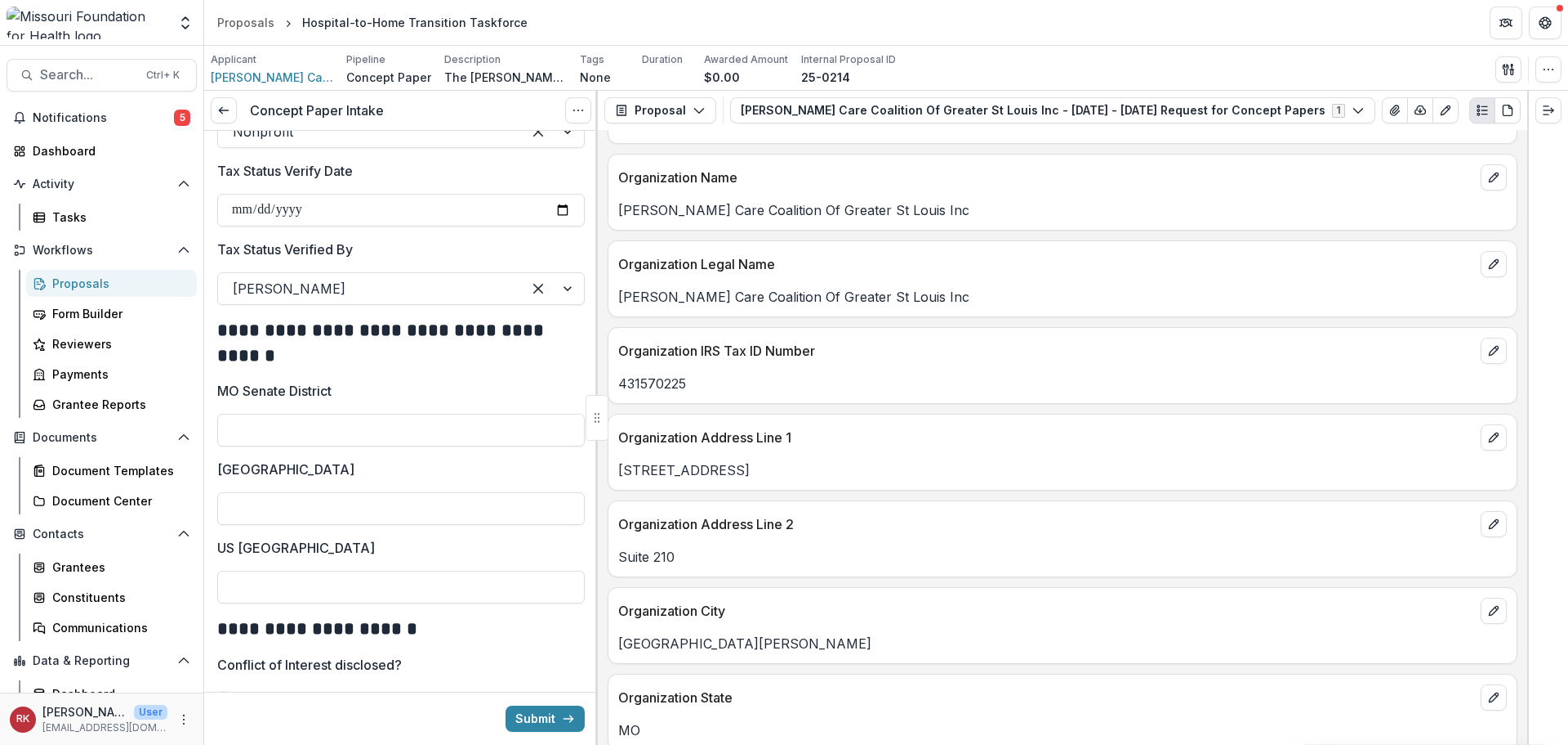
drag, startPoint x: 618, startPoint y: 469, endPoint x: 841, endPoint y: 489, distance: 223.9
click at [841, 489] on div "Organization Address Line 1 1750 S. Brentwood Blvd" at bounding box center [1063, 452] width 910 height 77
copy p "1750 S. Brentwood Blvd"
click at [395, 447] on input "MO Senate District" at bounding box center [401, 430] width 368 height 33
type input "*"
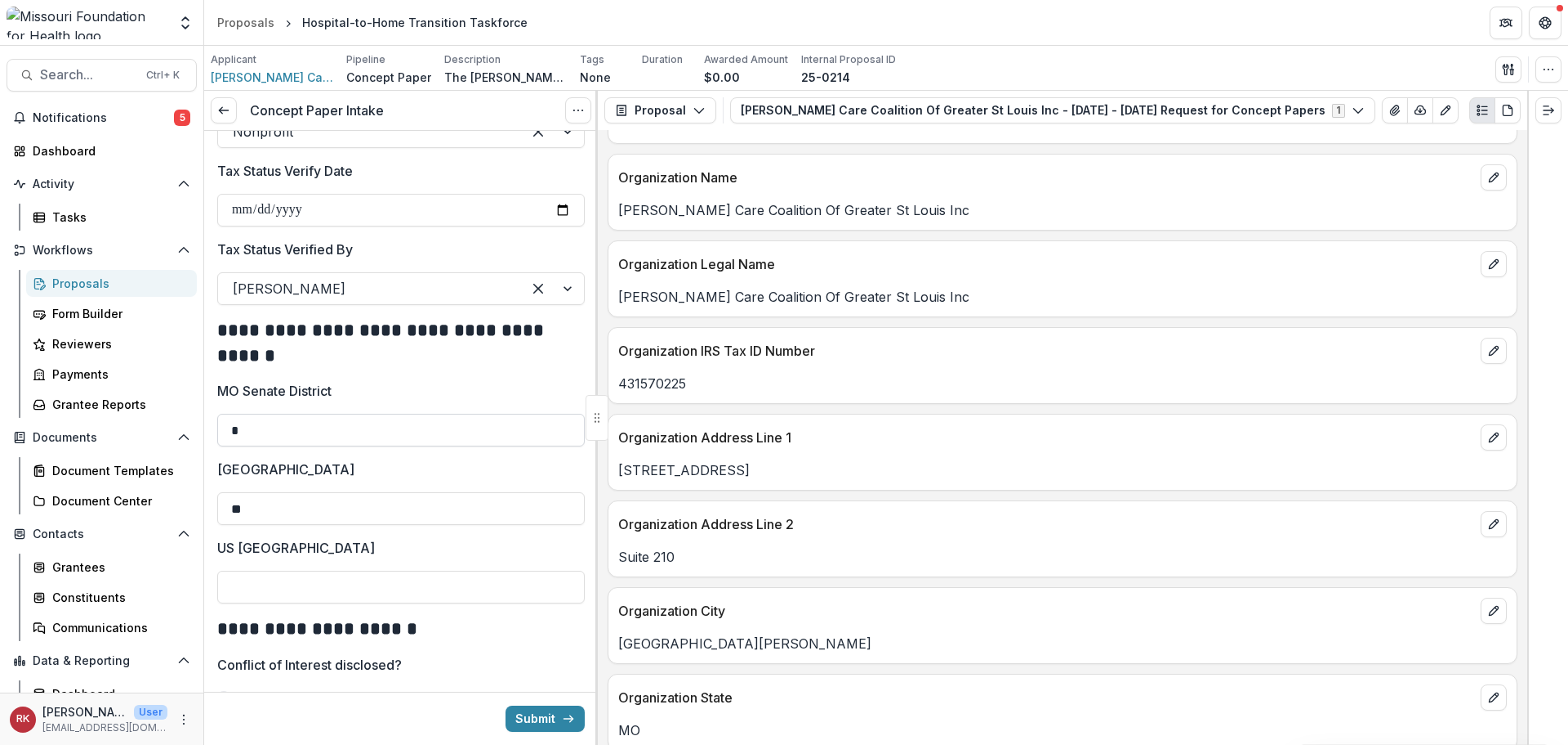
type input "**"
type input "*"
click at [428, 365] on h2 "**********" at bounding box center [399, 343] width 362 height 50
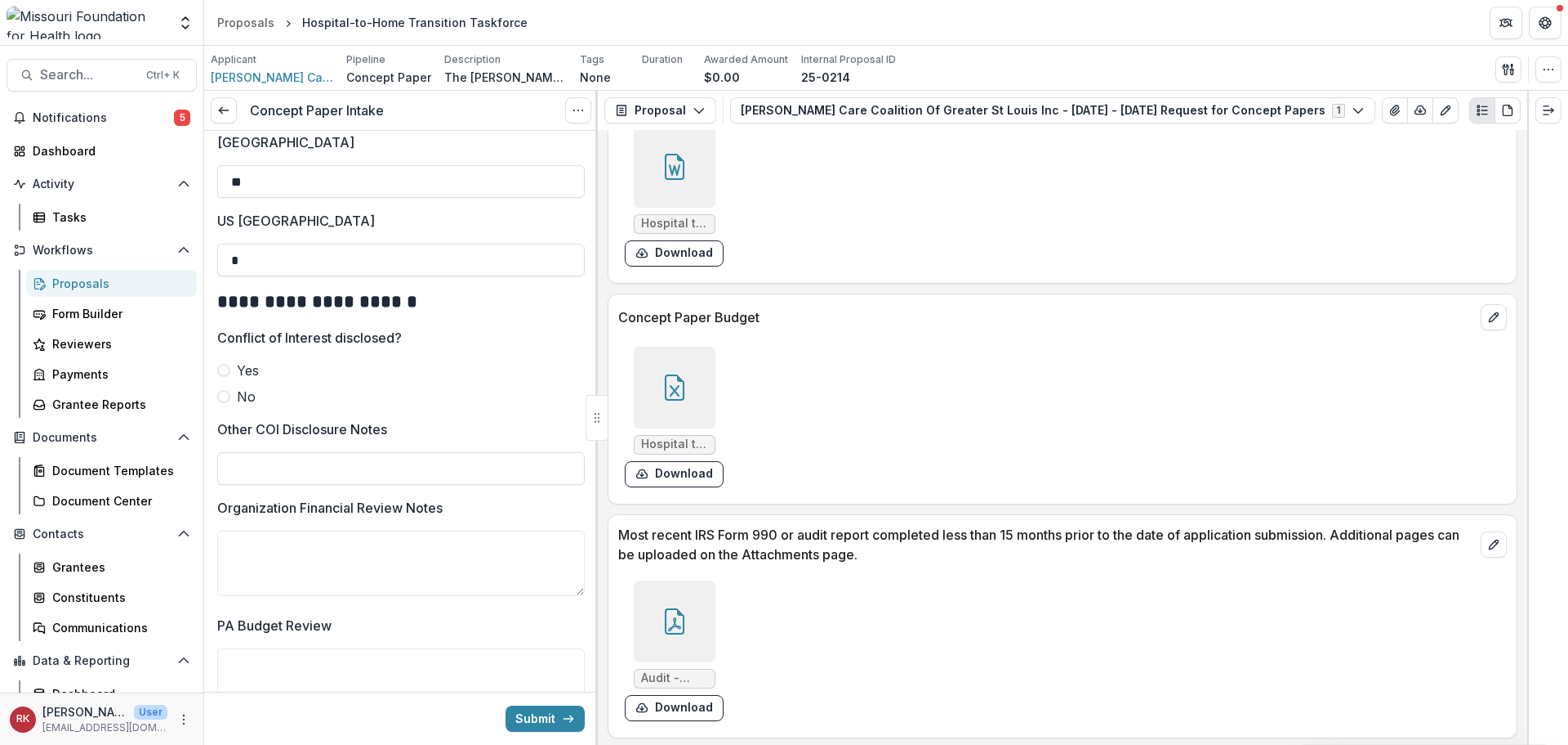
scroll to position [4776, 0]
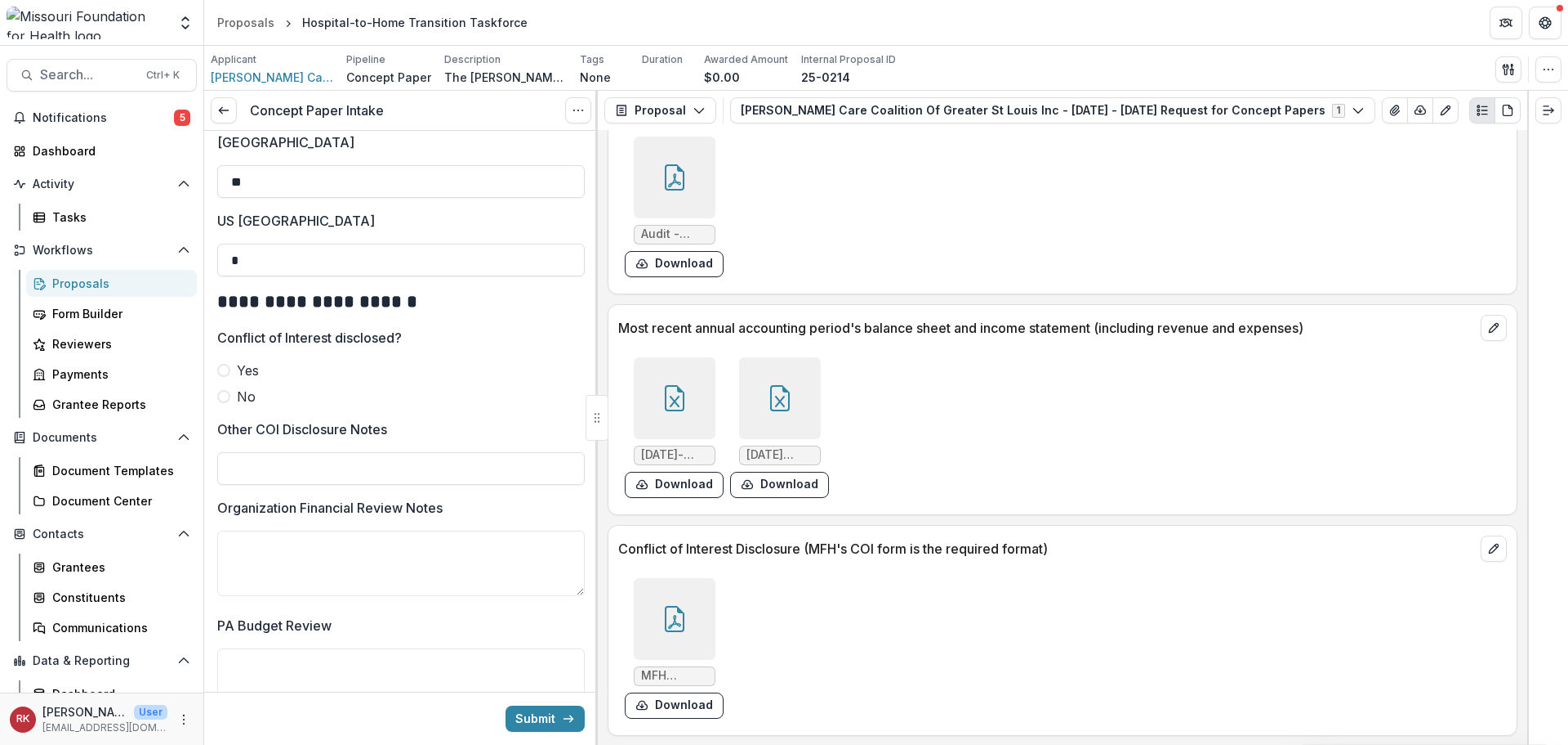
click at [673, 597] on div at bounding box center [674, 618] width 81 height 82
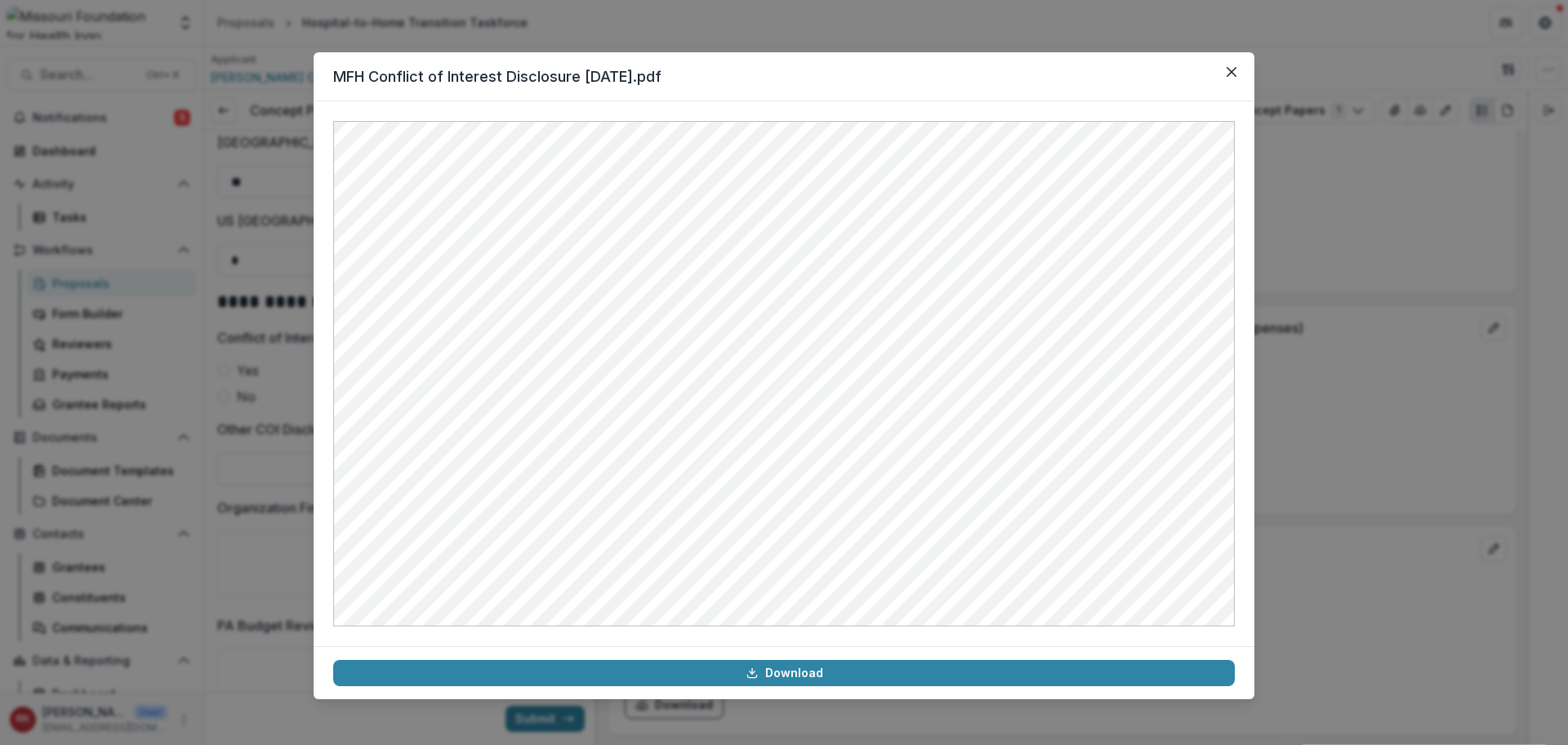
click at [1410, 389] on div "MFH Conflict of Interest Disclosure 8.8.19.pdf Download" at bounding box center [784, 372] width 1568 height 745
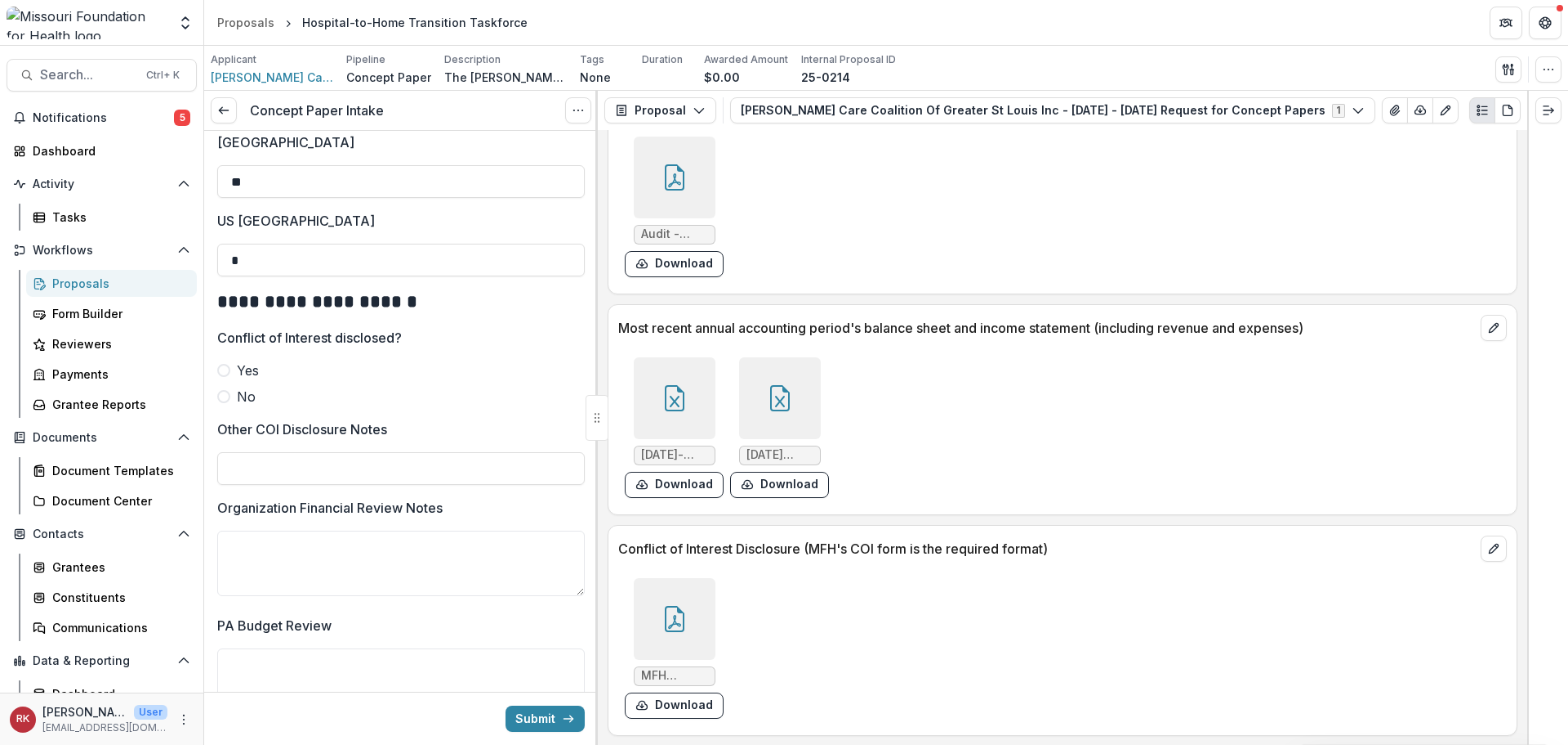
click at [219, 403] on span at bounding box center [224, 396] width 13 height 13
click at [283, 481] on input "Other COI Disclosure Notes" at bounding box center [401, 468] width 368 height 33
click at [316, 485] on input "**********" at bounding box center [401, 468] width 368 height 33
type input "**********"
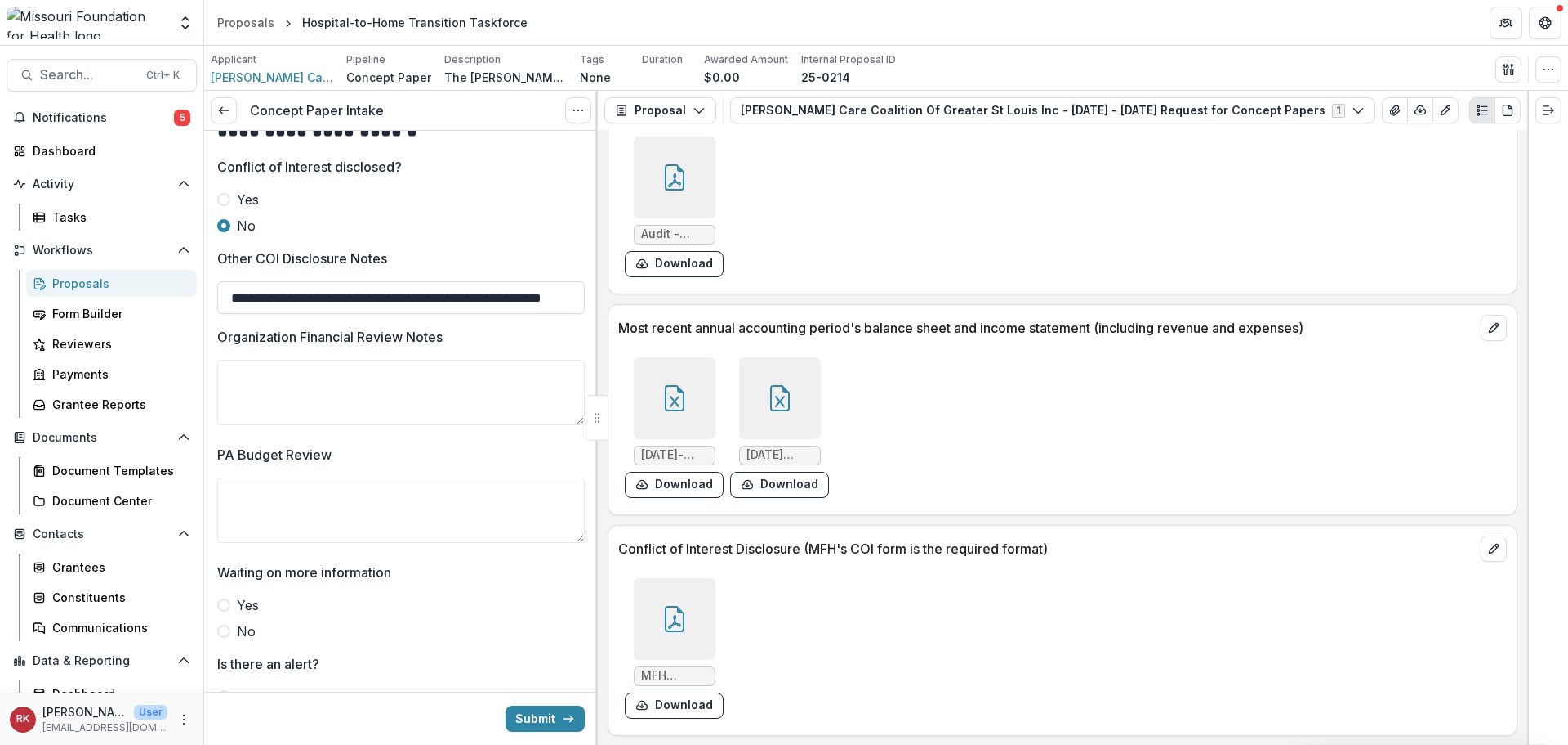
scroll to position [2893, 0]
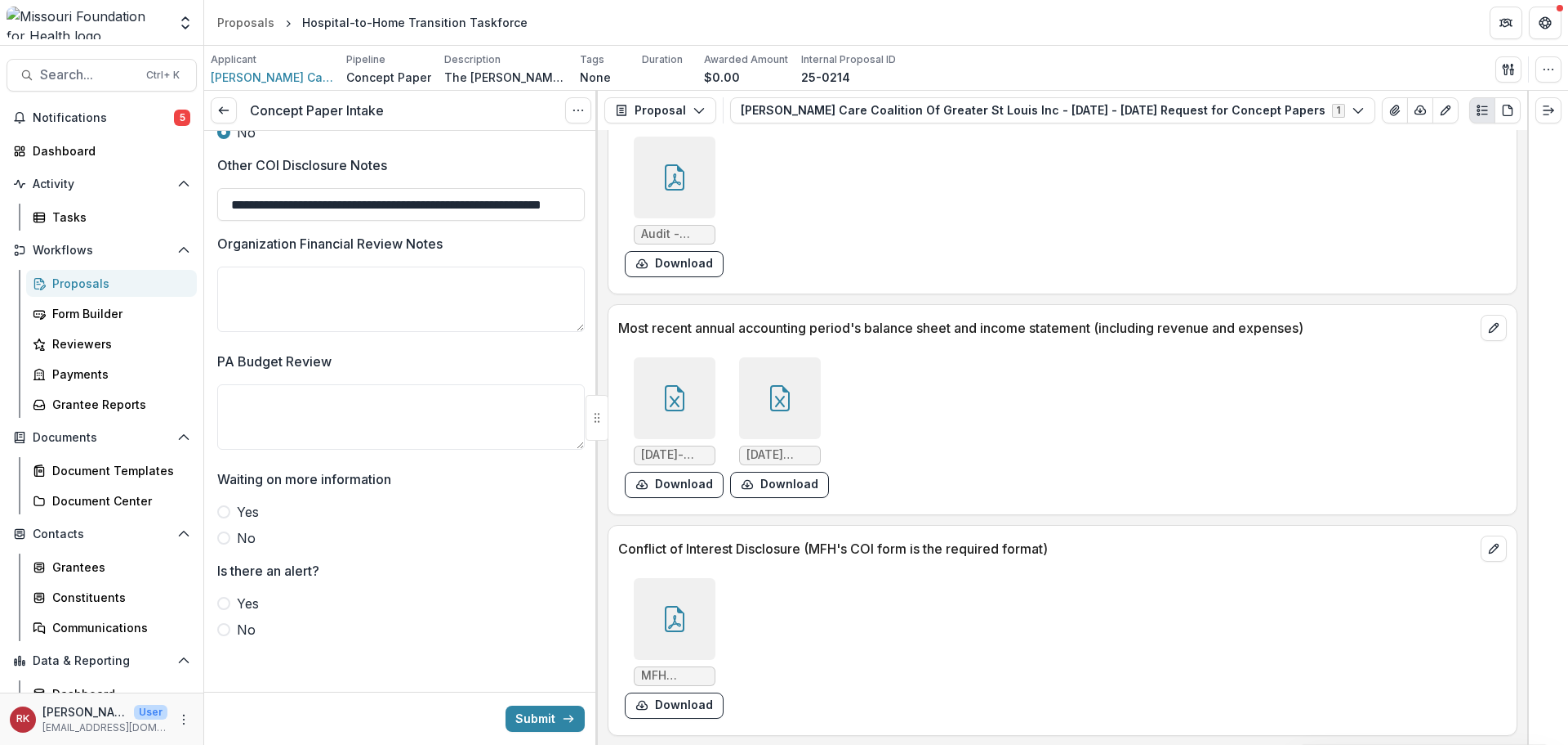
click at [230, 626] on span at bounding box center [224, 629] width 13 height 13
click at [683, 398] on icon at bounding box center [674, 398] width 26 height 26
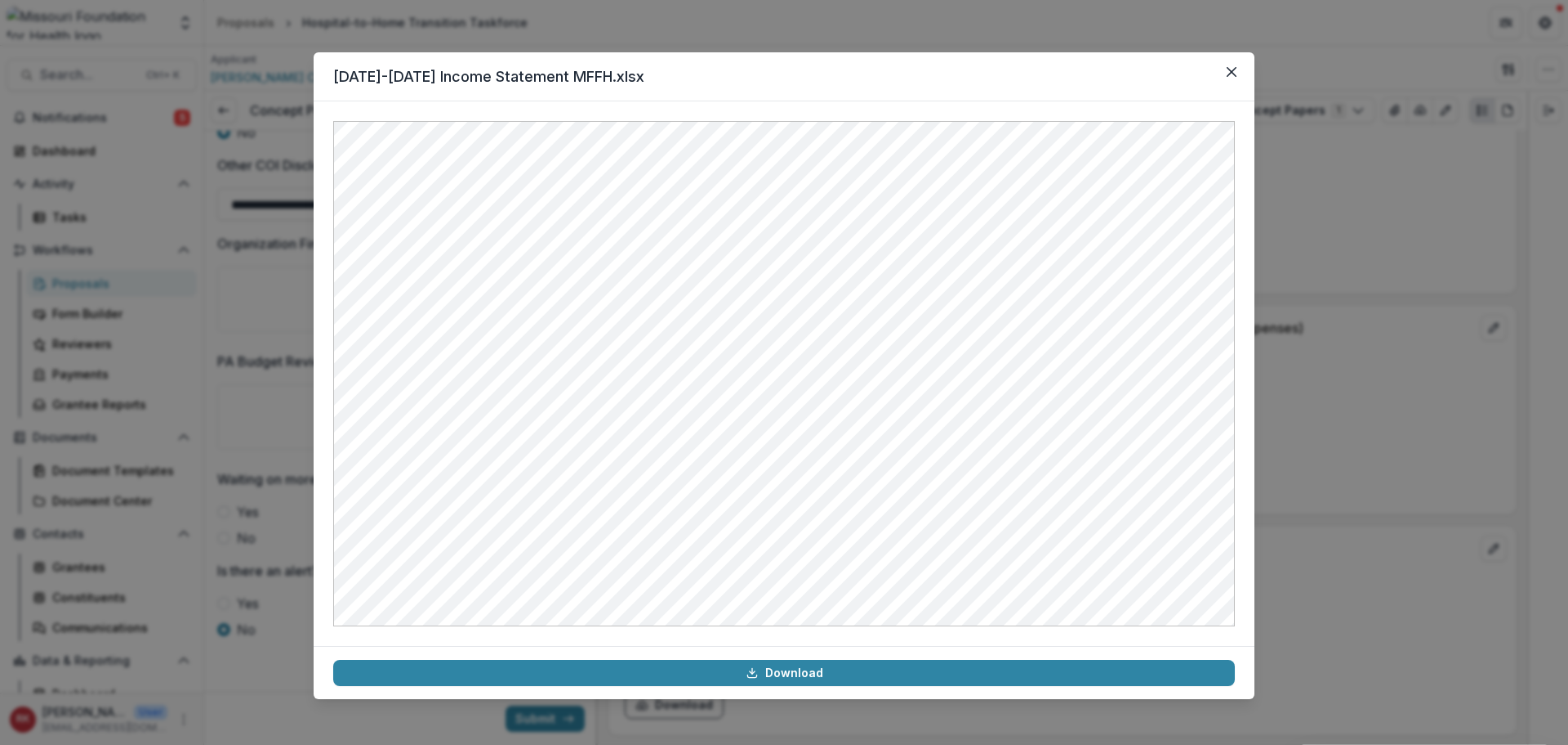
click at [1352, 412] on div "01.01-07.31.2025 Income Statement MFFH.xlsx Download" at bounding box center [784, 372] width 1568 height 745
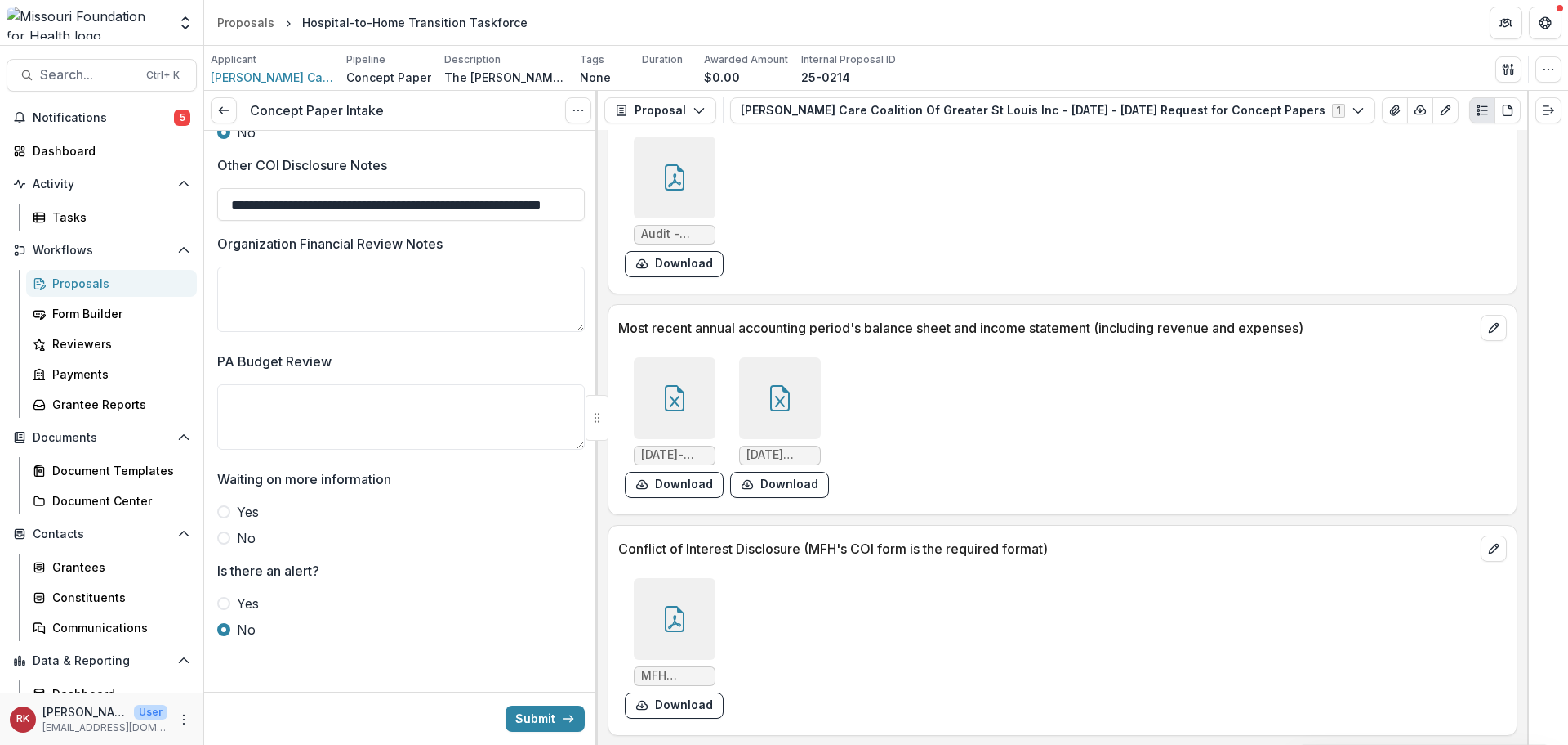
click at [811, 387] on div at bounding box center [780, 398] width 81 height 82
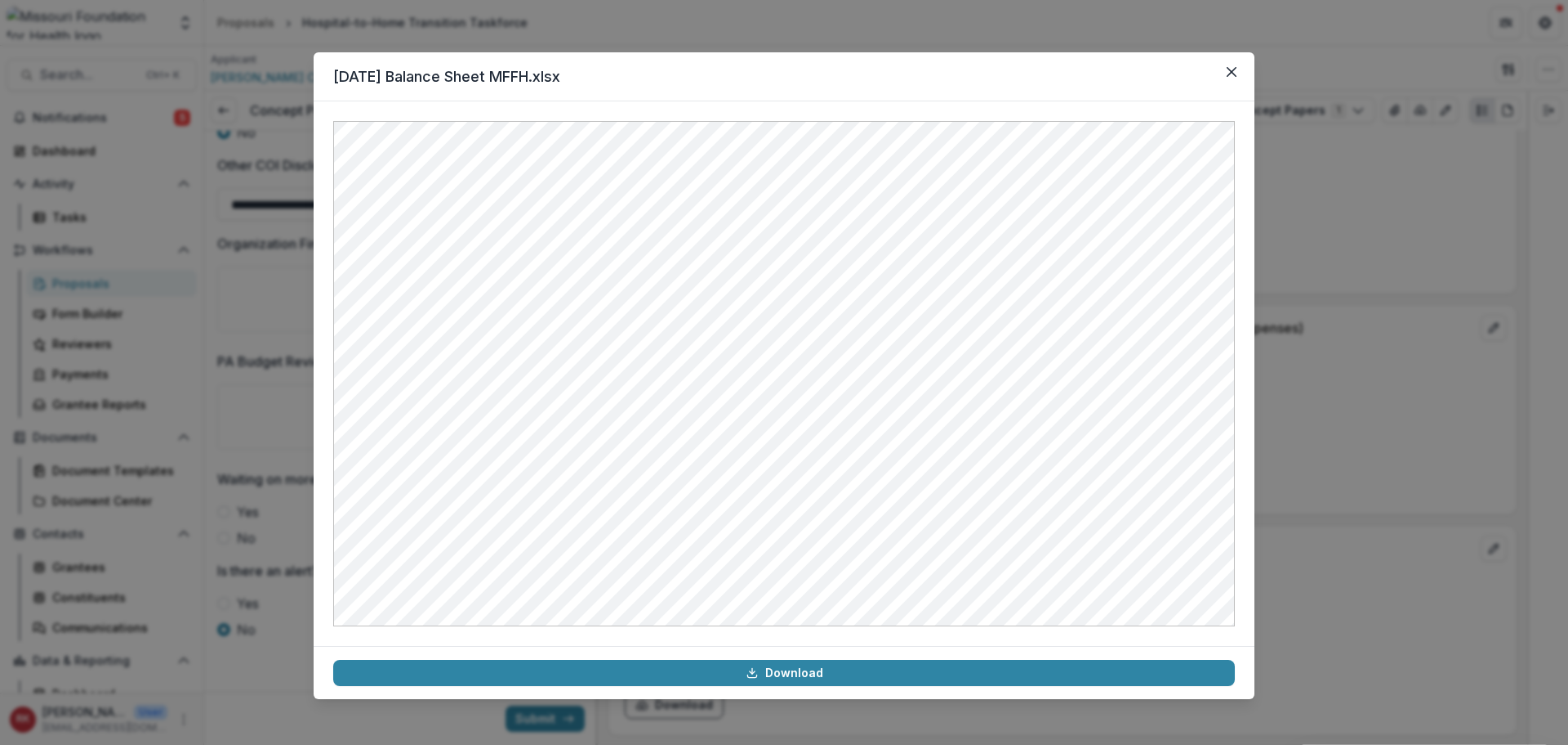
click at [1362, 340] on div "07.31.2025 Balance Sheet MFFH.xlsx Download" at bounding box center [784, 372] width 1568 height 745
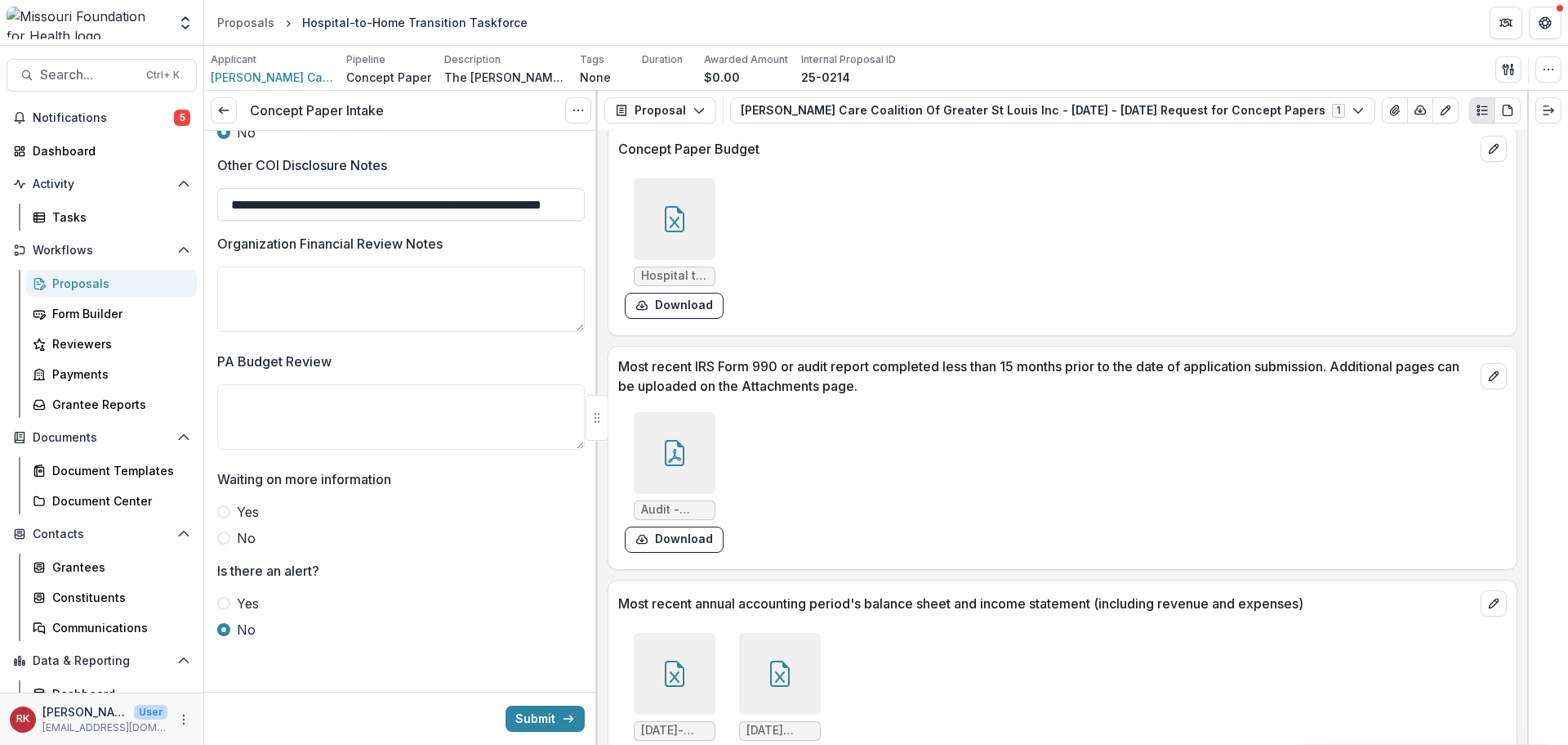
scroll to position [4449, 0]
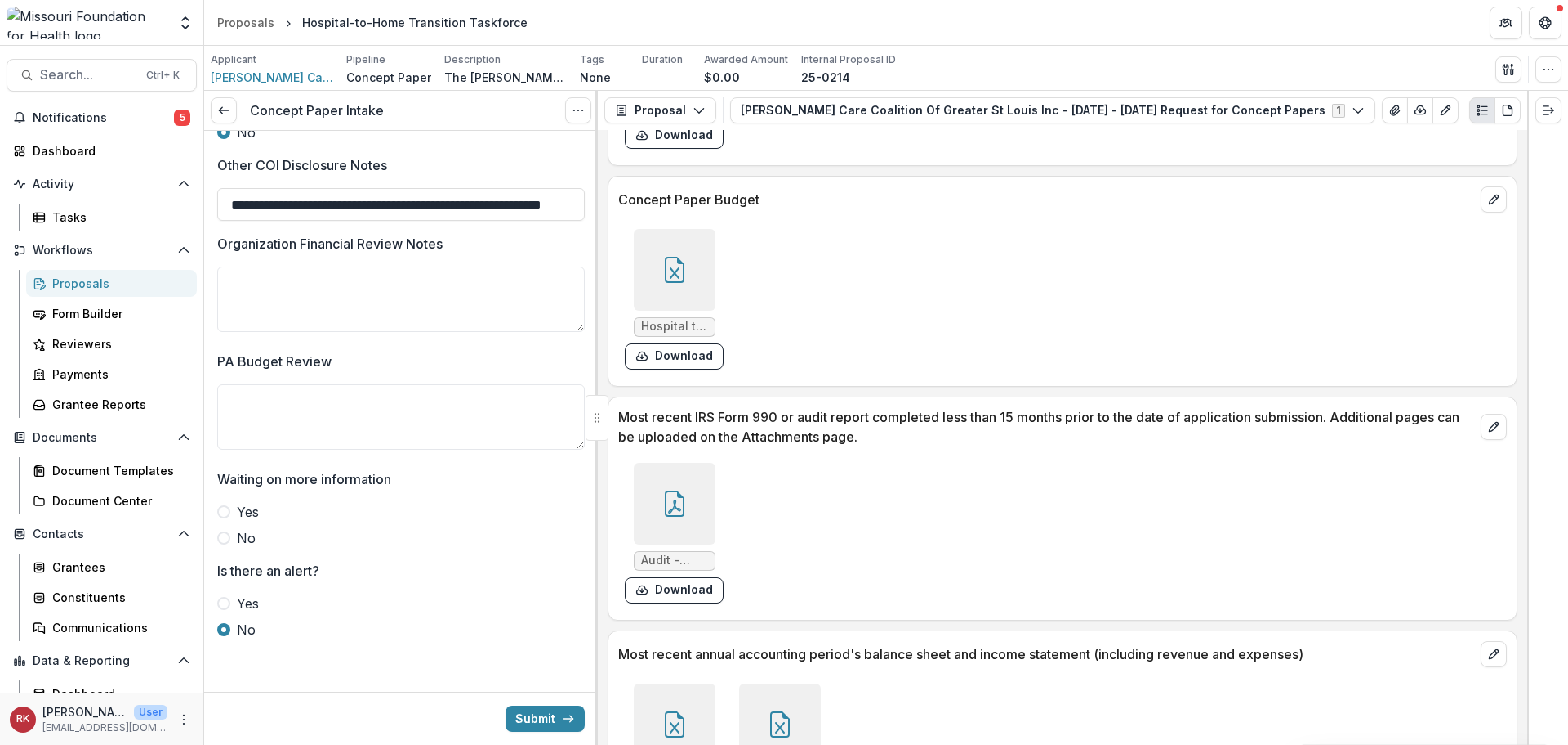
click at [672, 526] on div at bounding box center [674, 503] width 81 height 82
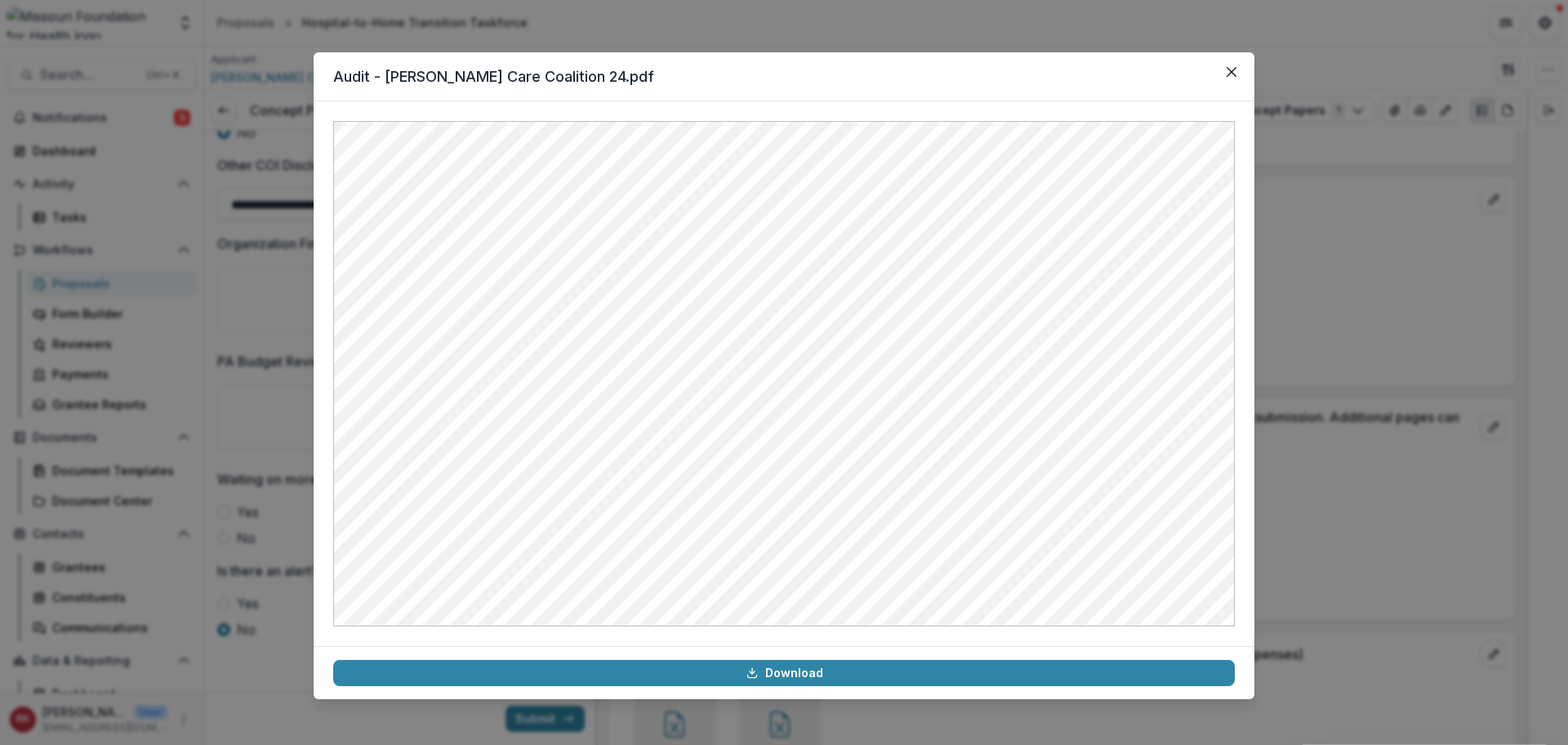
click at [1333, 363] on div "Audit - Foster Care Coalition 24.pdf Download" at bounding box center [784, 372] width 1568 height 745
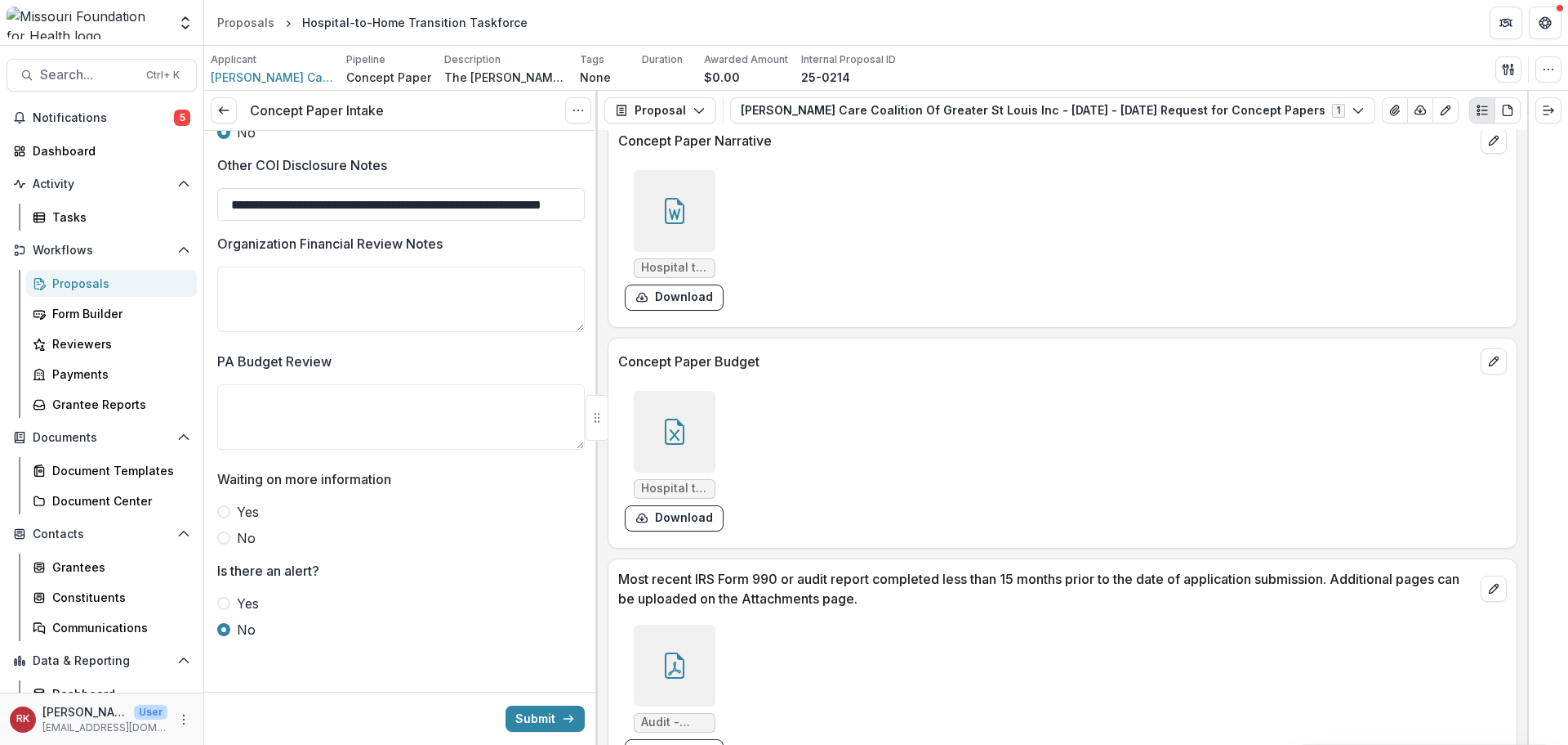
scroll to position [4286, 0]
click at [666, 433] on icon at bounding box center [674, 433] width 26 height 26
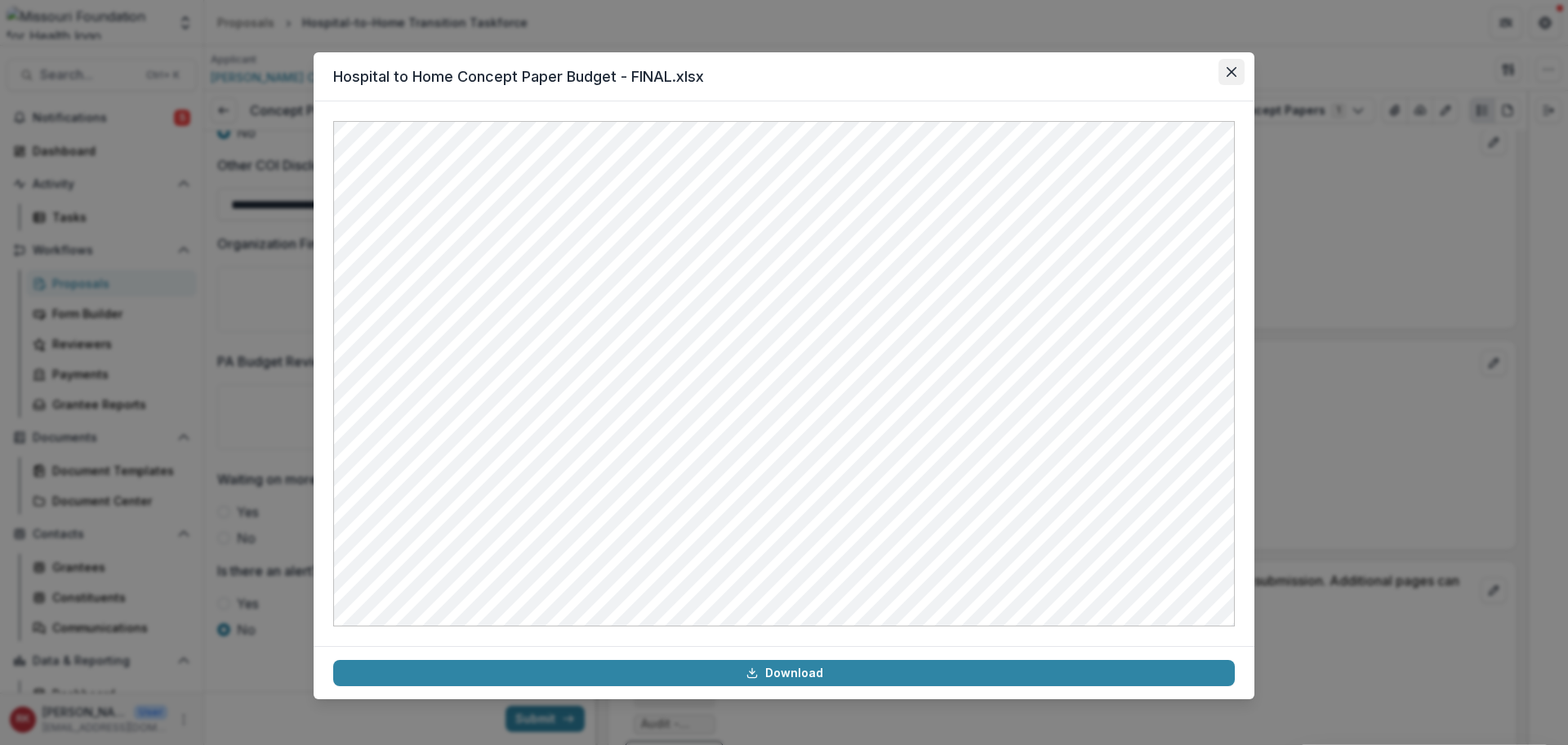
click at [1234, 79] on button "Close" at bounding box center [1232, 72] width 26 height 26
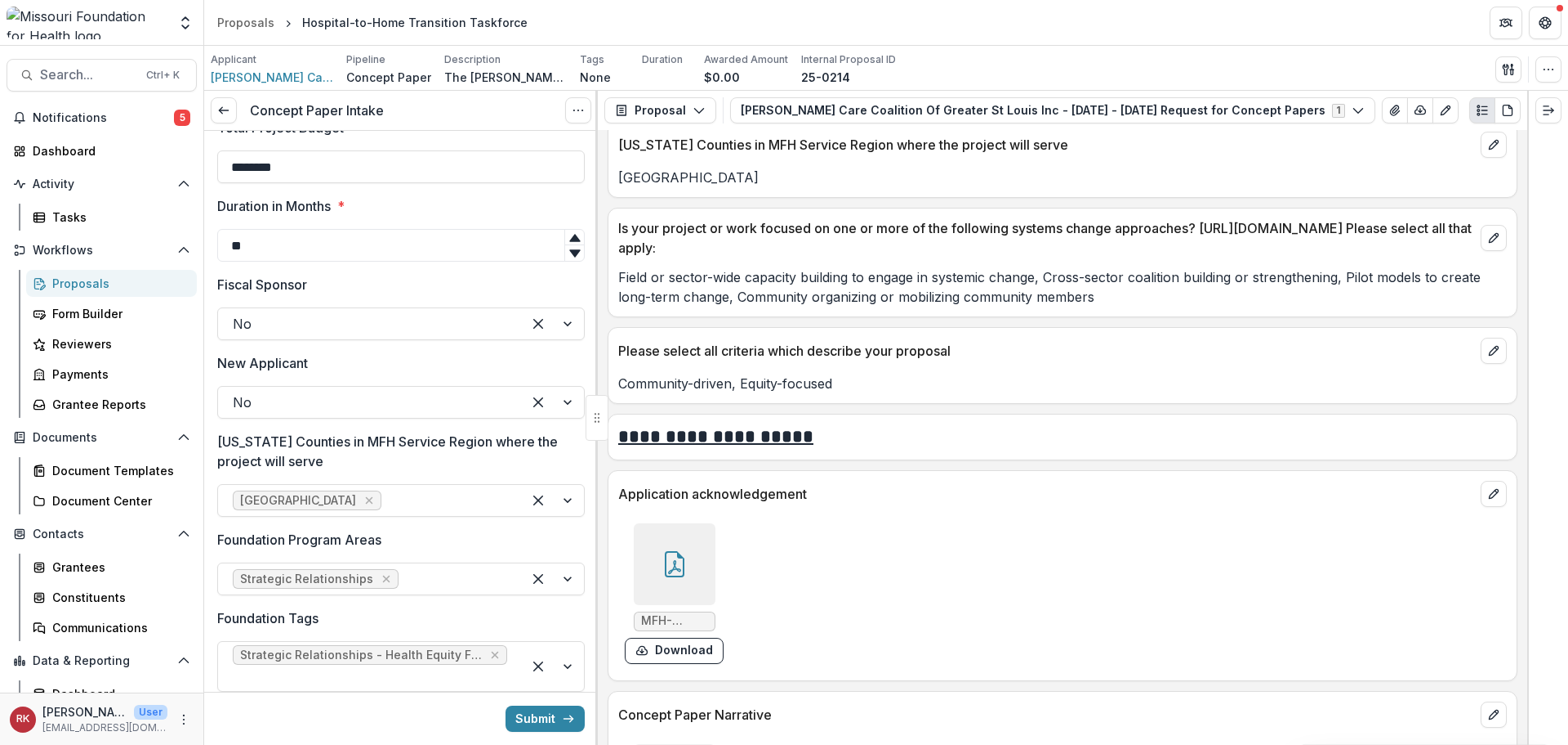
scroll to position [687, 0]
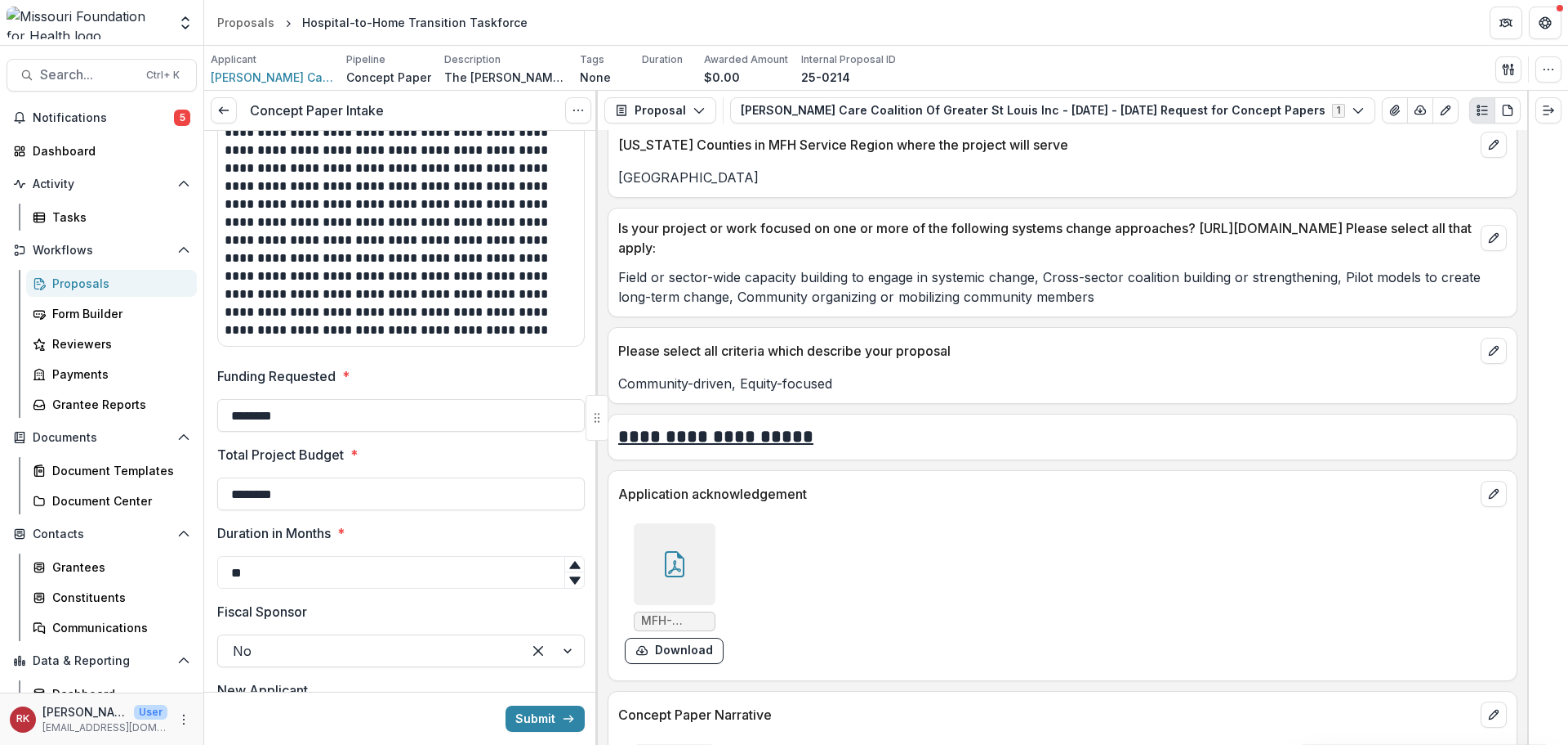
click at [672, 586] on div at bounding box center [674, 564] width 81 height 82
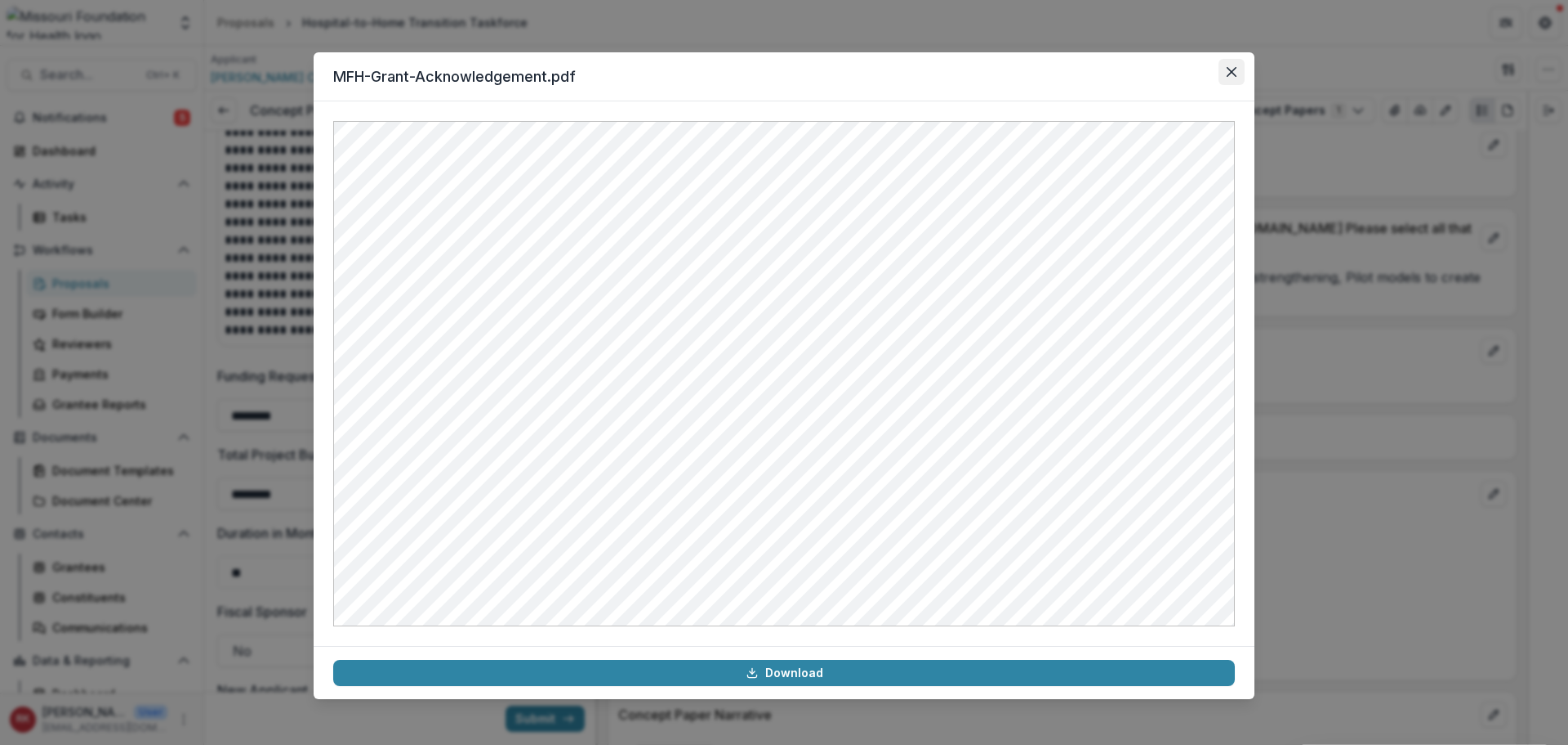
click at [1230, 65] on button "Close" at bounding box center [1232, 72] width 26 height 26
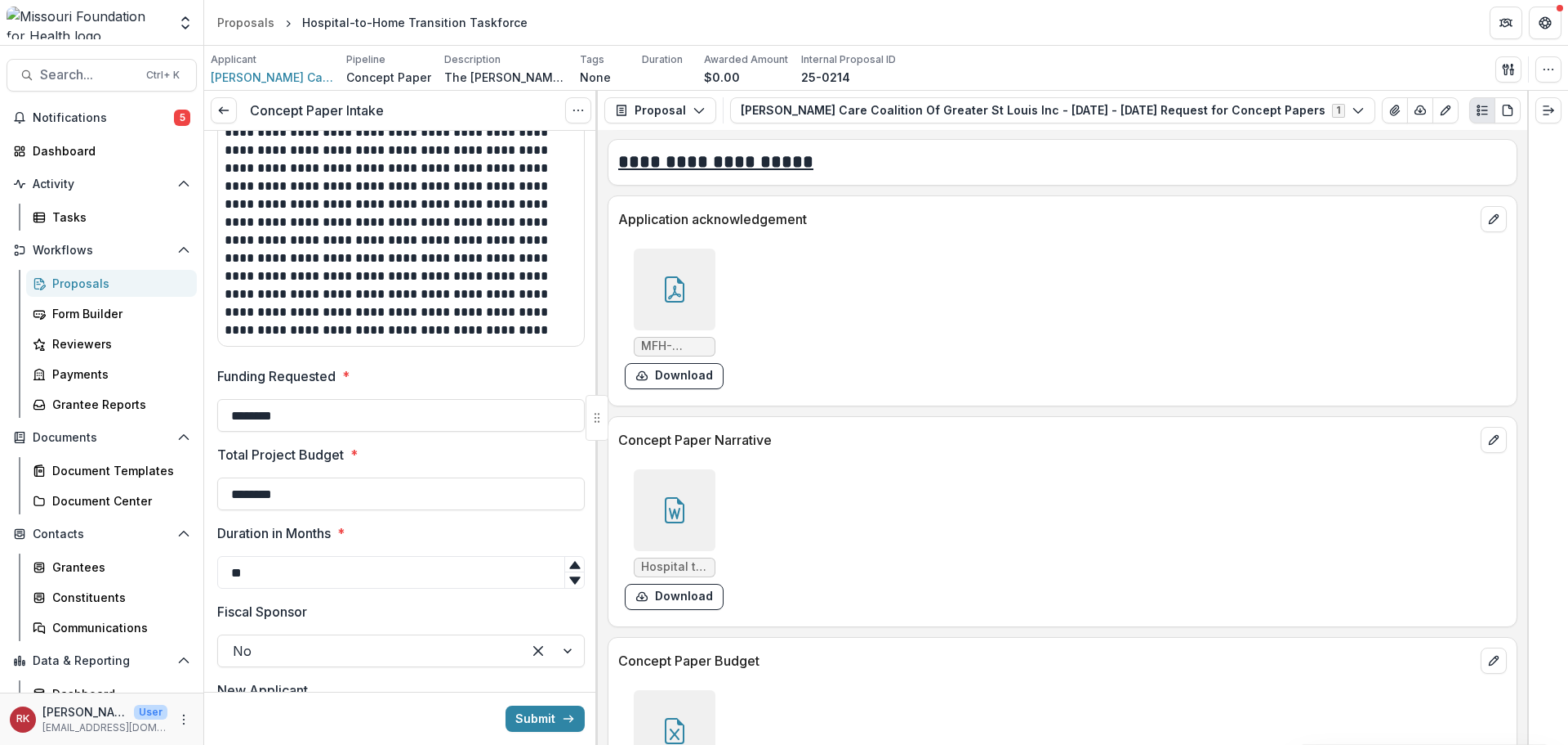
scroll to position [4041, 0]
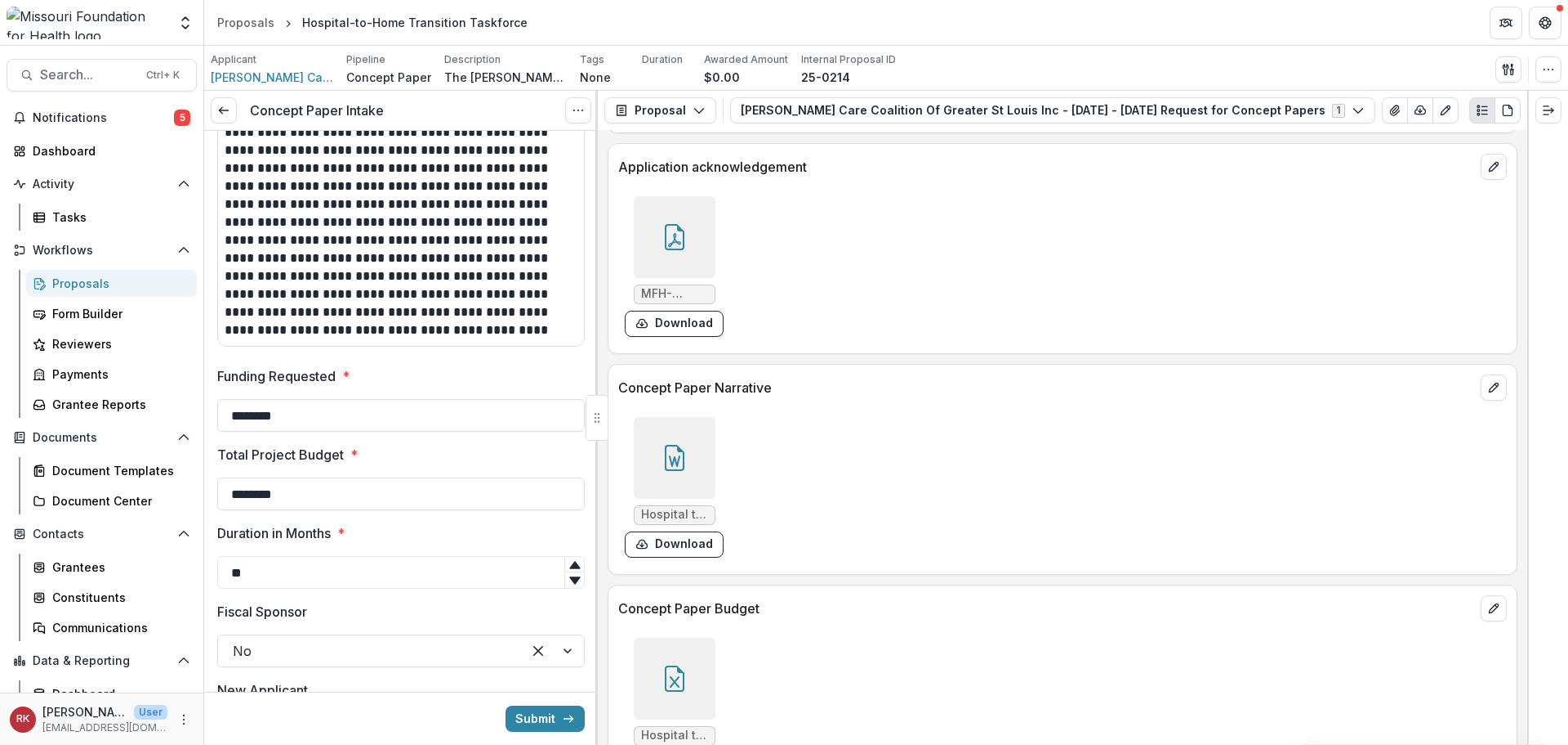
click at [692, 438] on div at bounding box center [674, 458] width 81 height 82
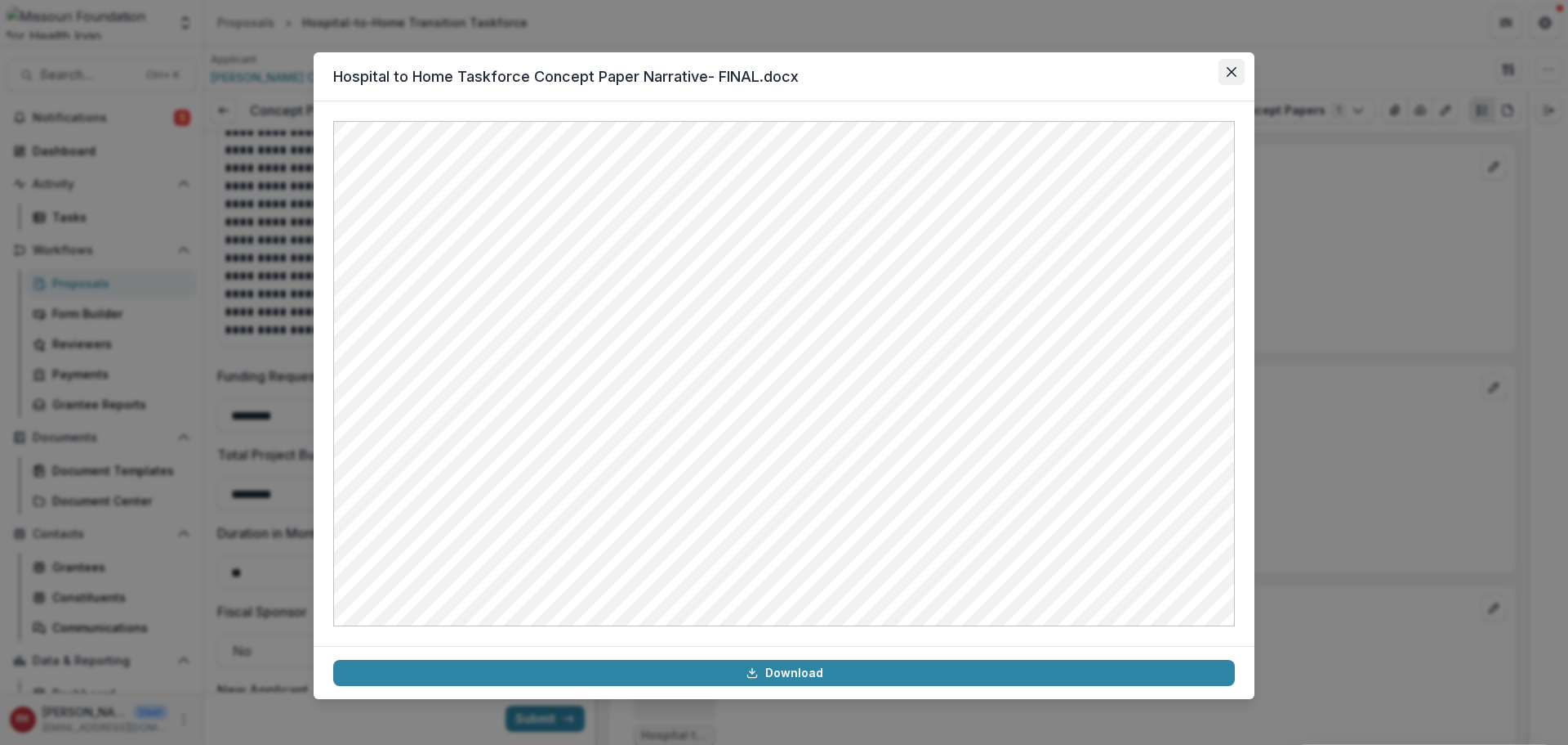
click at [1229, 69] on icon "Close" at bounding box center [1231, 71] width 10 height 10
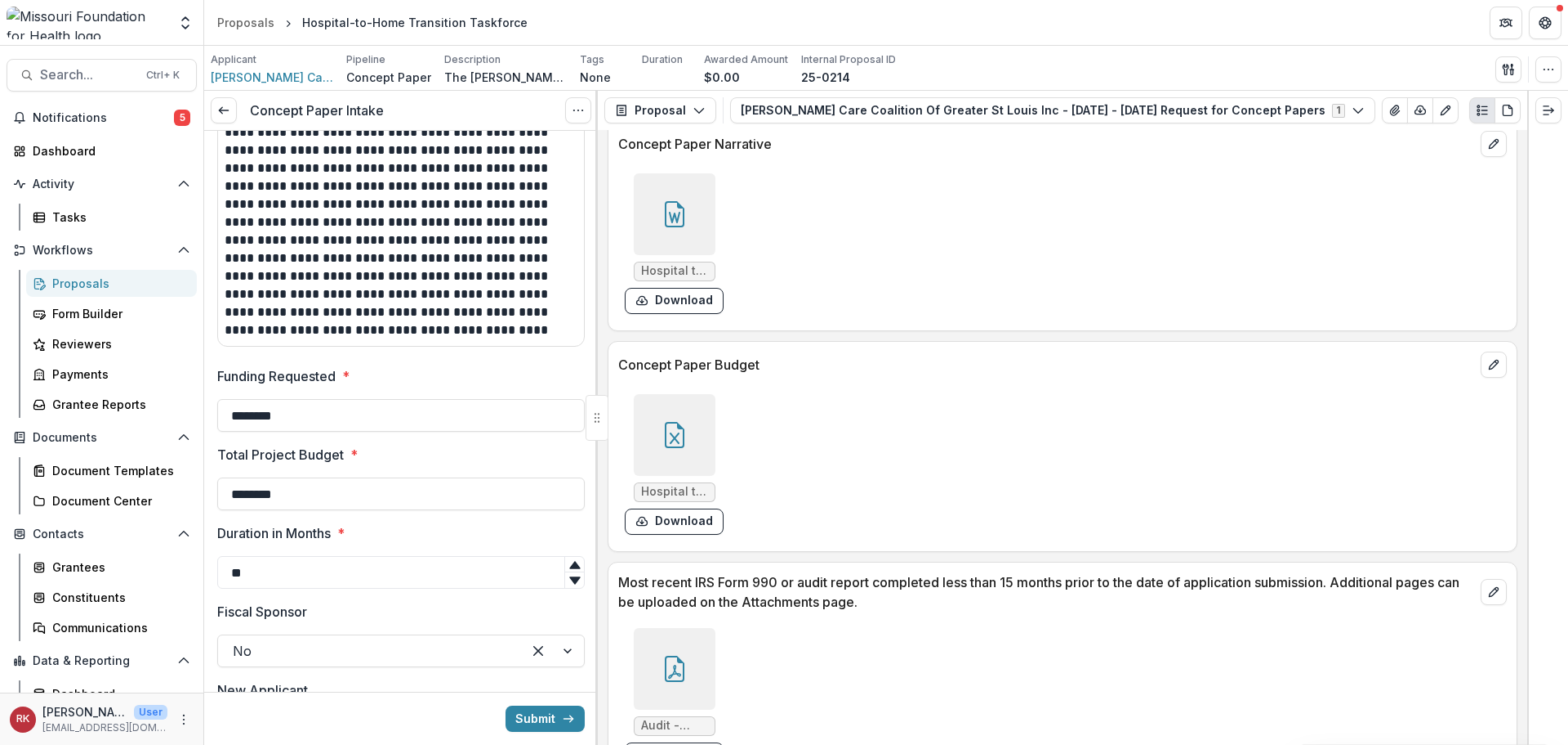
scroll to position [4286, 0]
click at [698, 432] on div at bounding box center [674, 433] width 81 height 82
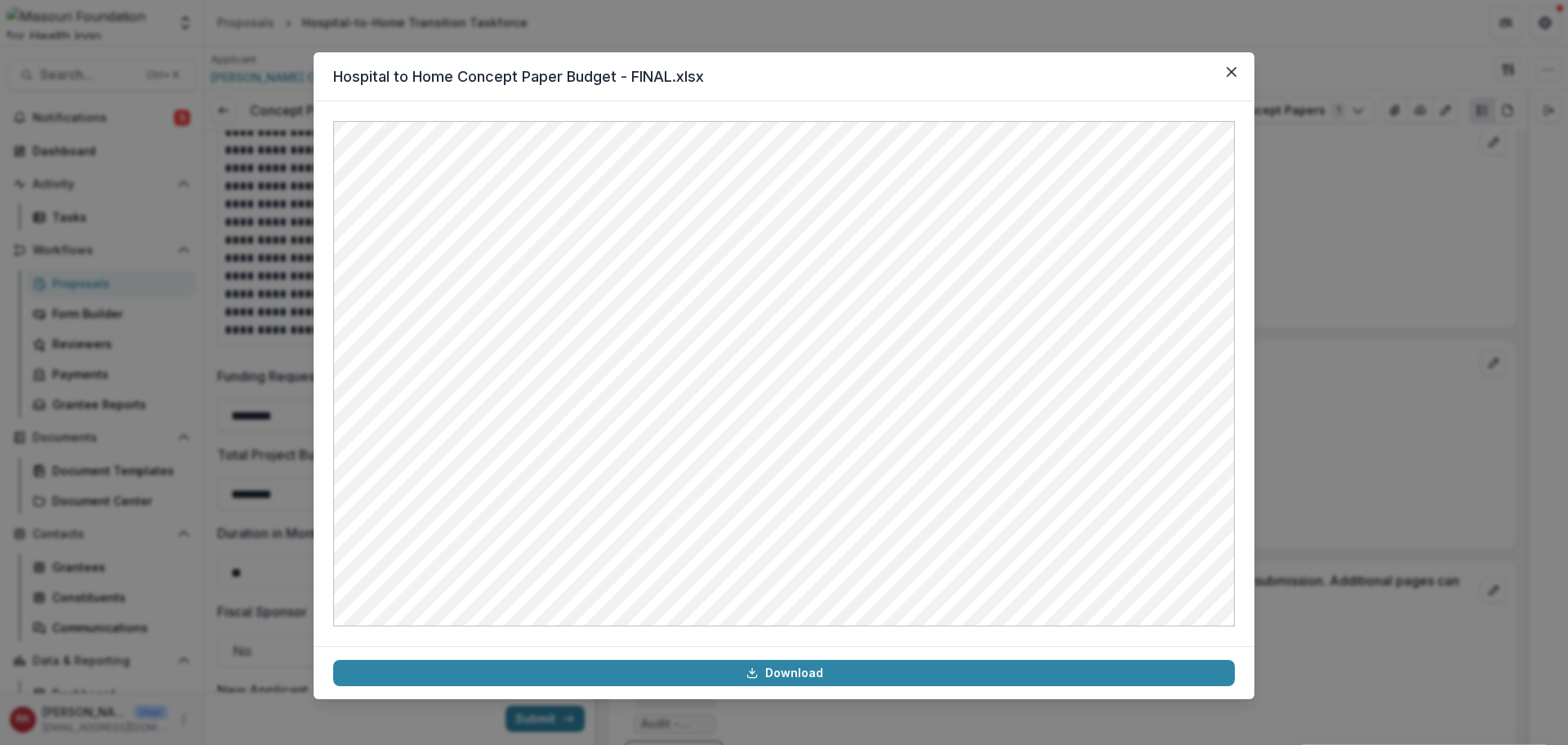
click at [1368, 373] on div "Hospital to Home Concept Paper Budget - FINAL.xlsx Download" at bounding box center [784, 372] width 1568 height 745
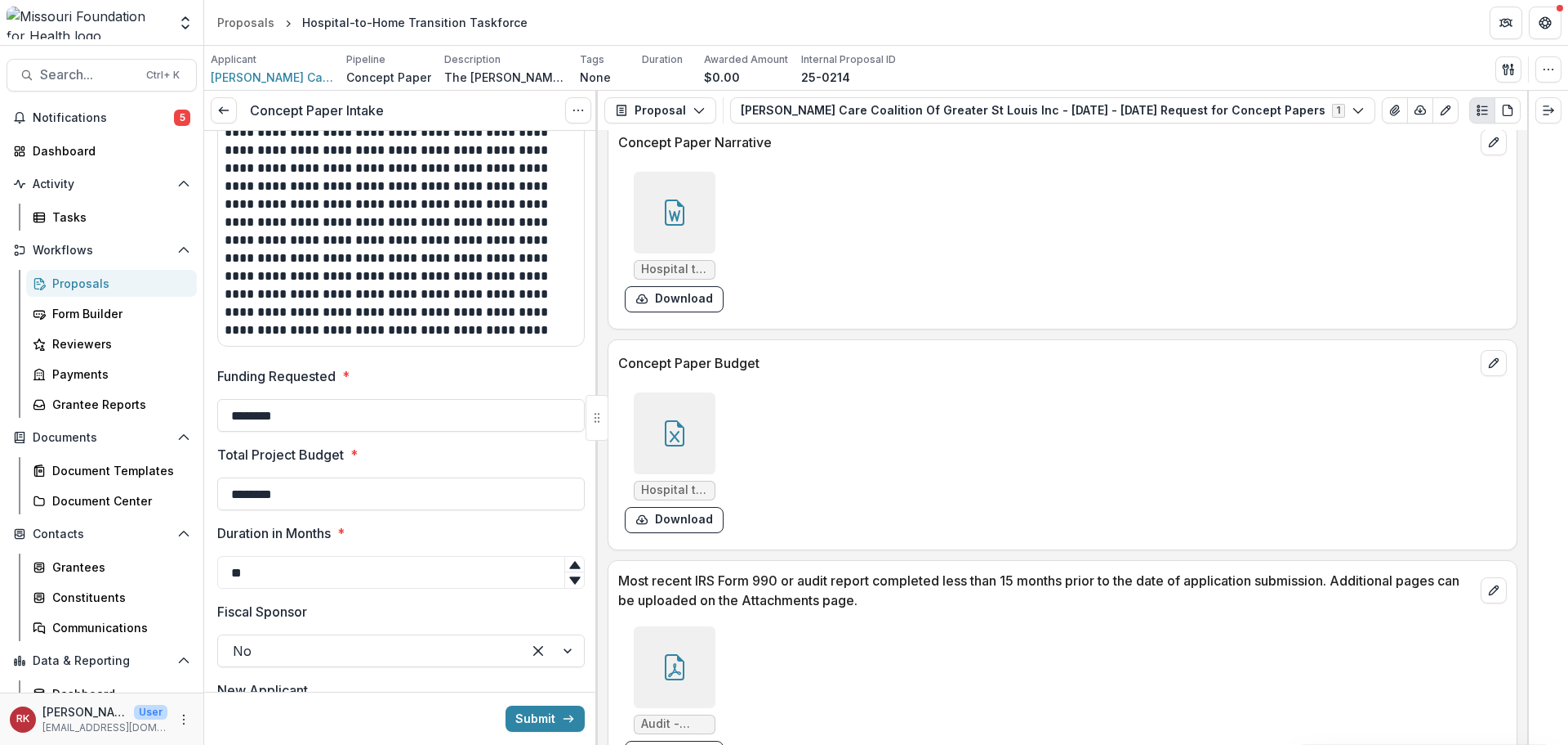
click at [664, 456] on div at bounding box center [674, 433] width 81 height 82
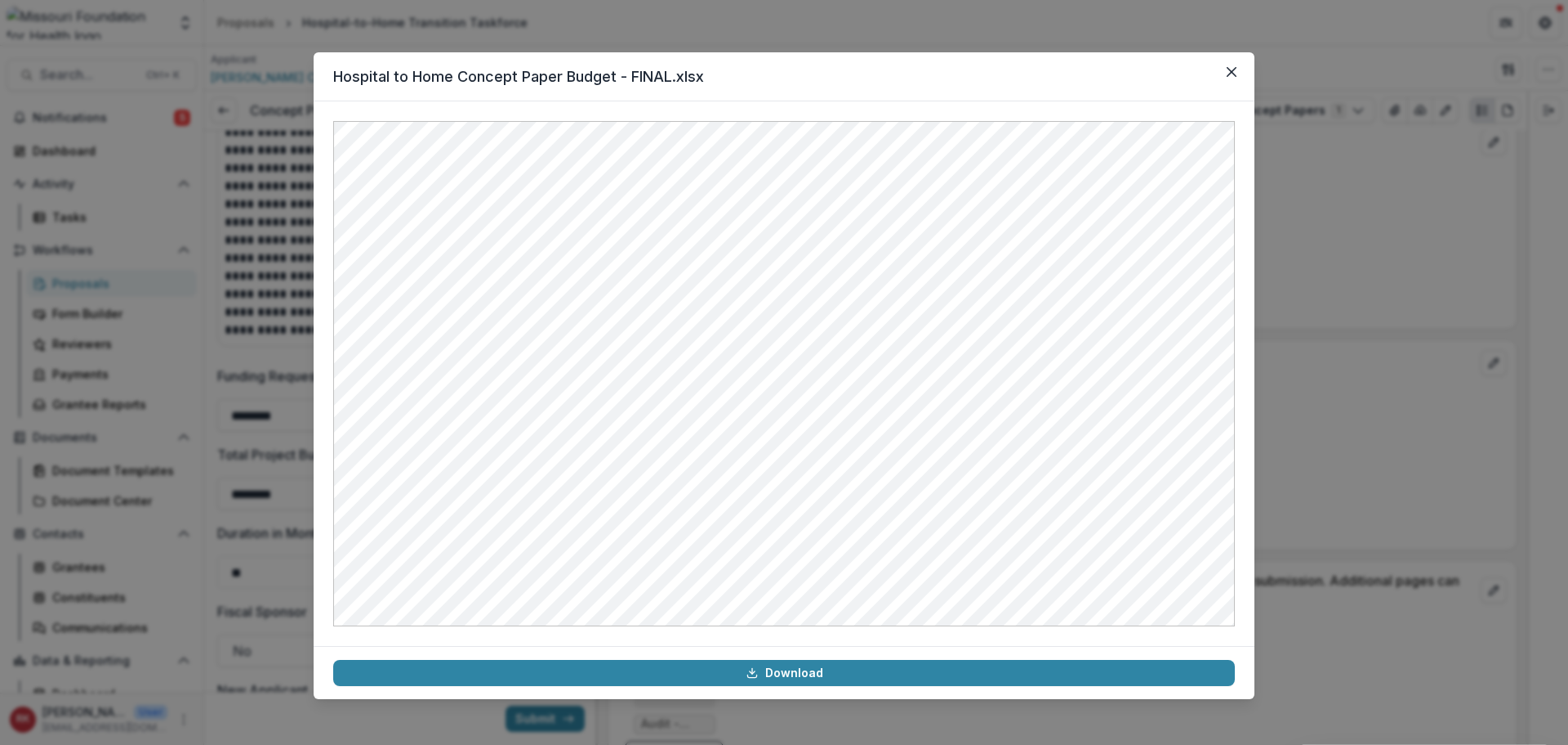
click at [1411, 305] on div "Hospital to Home Concept Paper Budget - FINAL.xlsx Download" at bounding box center [784, 372] width 1568 height 745
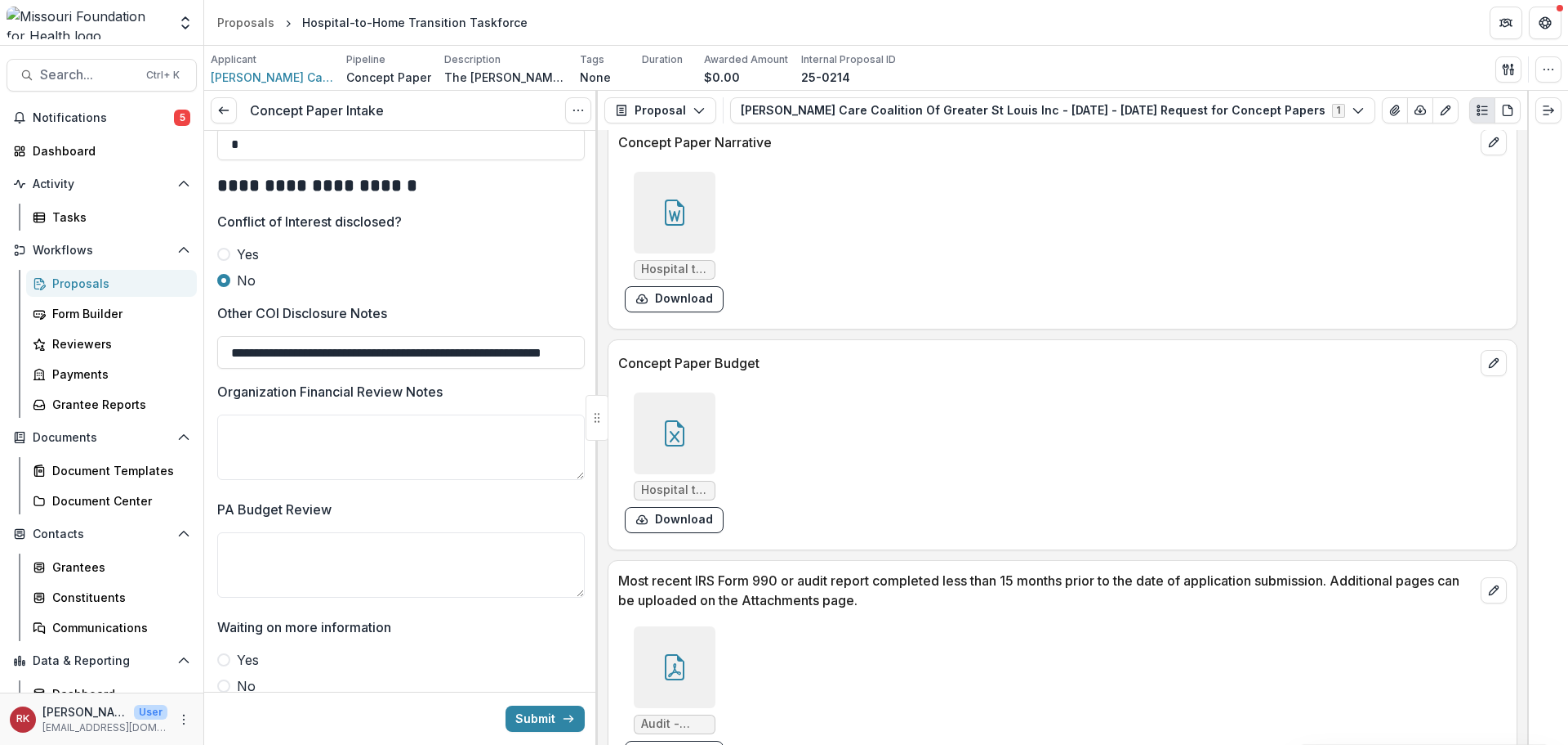
scroll to position [2730, 0]
click at [245, 461] on textarea "Organization Financial Review Notes" at bounding box center [401, 448] width 368 height 65
click at [664, 452] on div at bounding box center [674, 433] width 81 height 82
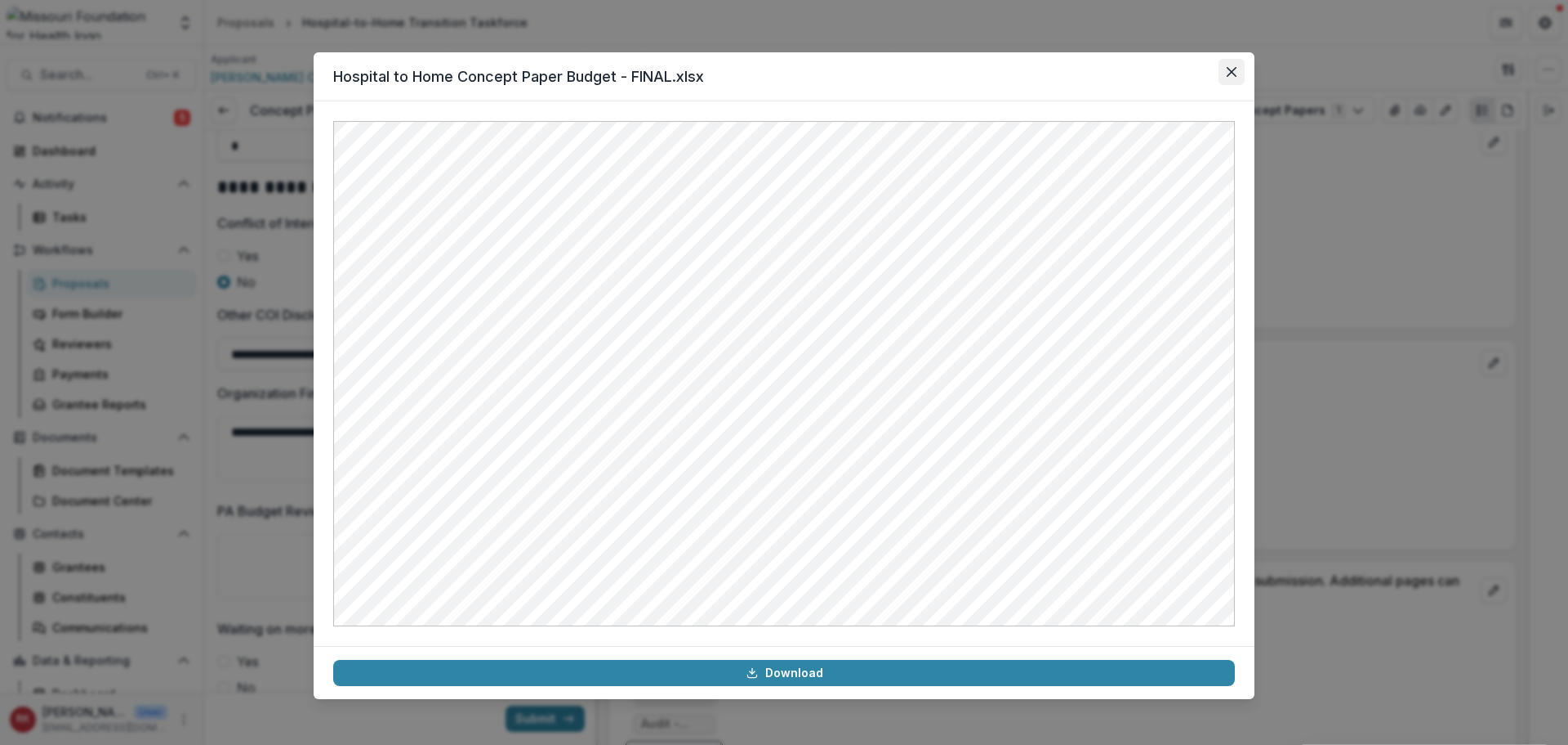
click at [1231, 72] on icon "Close" at bounding box center [1231, 71] width 10 height 10
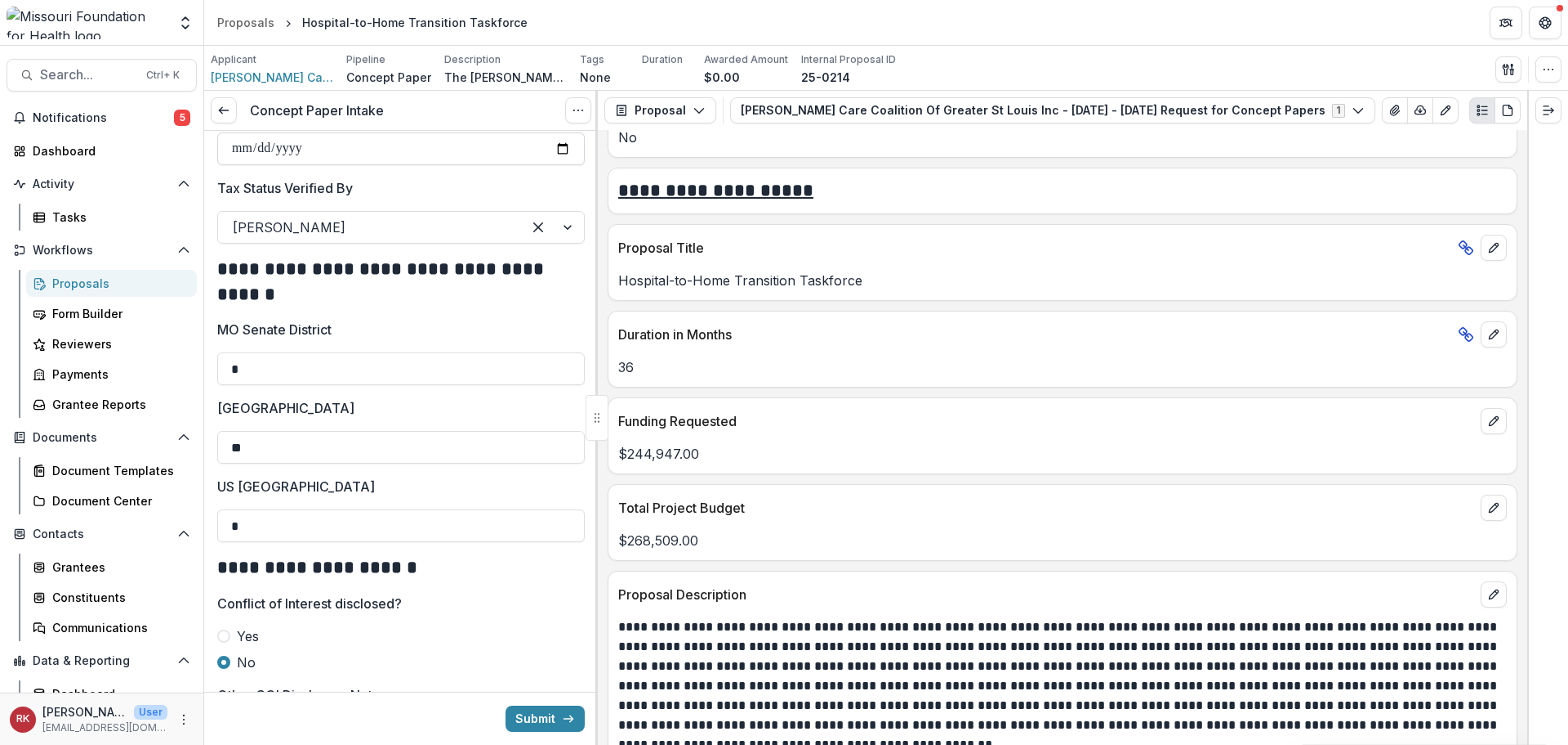
scroll to position [2893, 0]
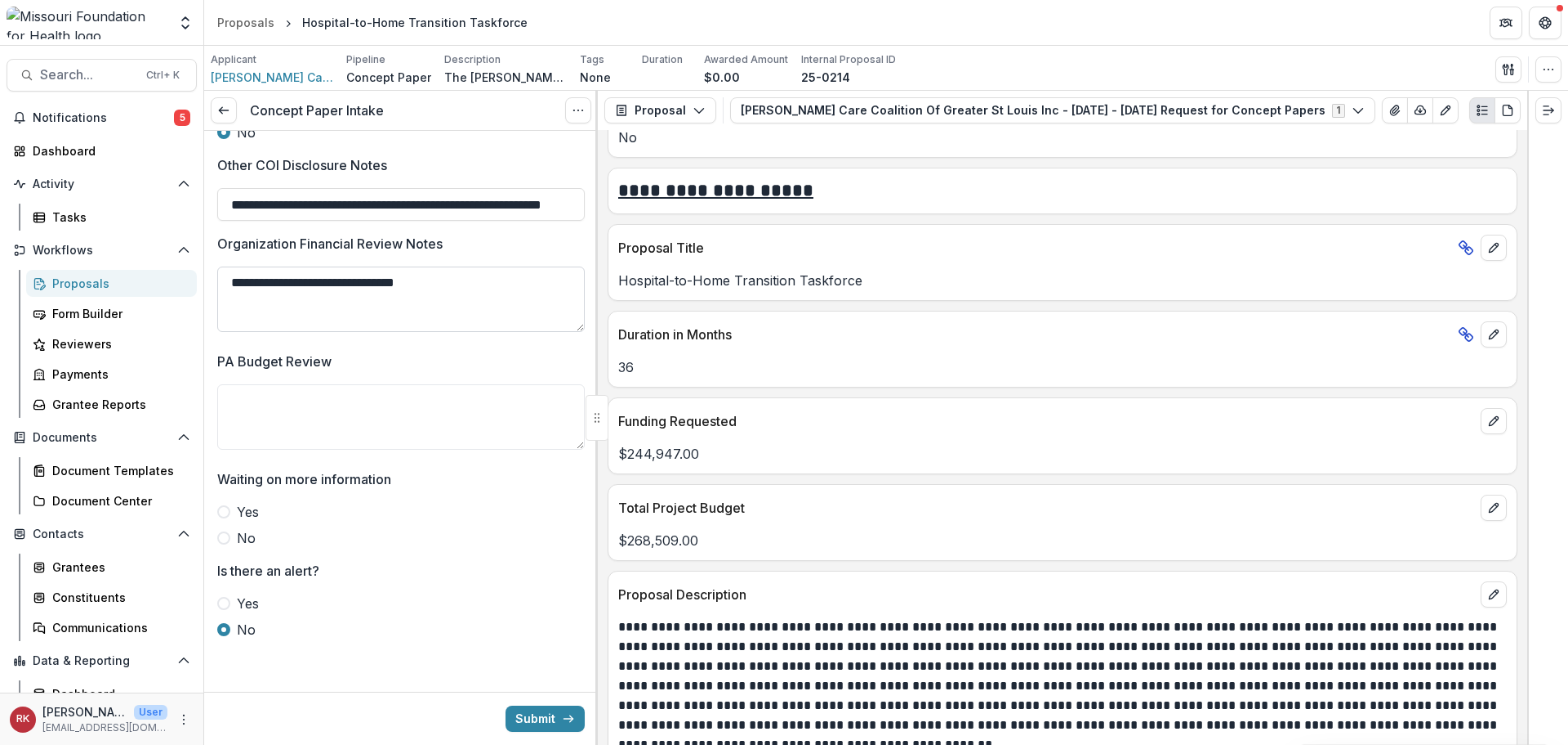
click at [504, 303] on textarea "**********" at bounding box center [401, 298] width 368 height 65
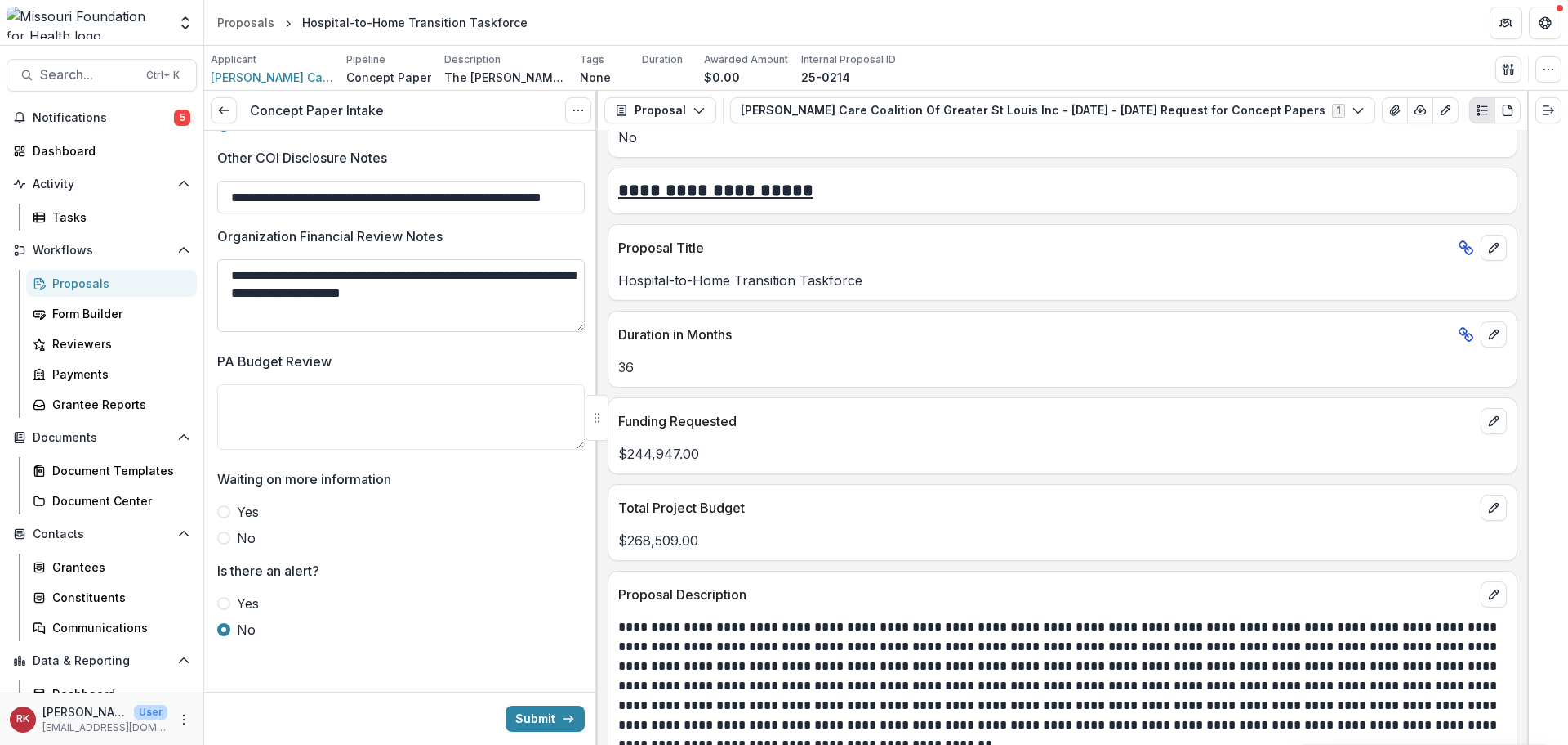
click at [574, 332] on textarea "**********" at bounding box center [401, 296] width 368 height 73
drag, startPoint x: 333, startPoint y: 323, endPoint x: 217, endPoint y: 281, distance: 123.4
click at [239, 281] on textarea "**********" at bounding box center [401, 296] width 368 height 73
drag, startPoint x: 226, startPoint y: 281, endPoint x: 355, endPoint y: 333, distance: 139.1
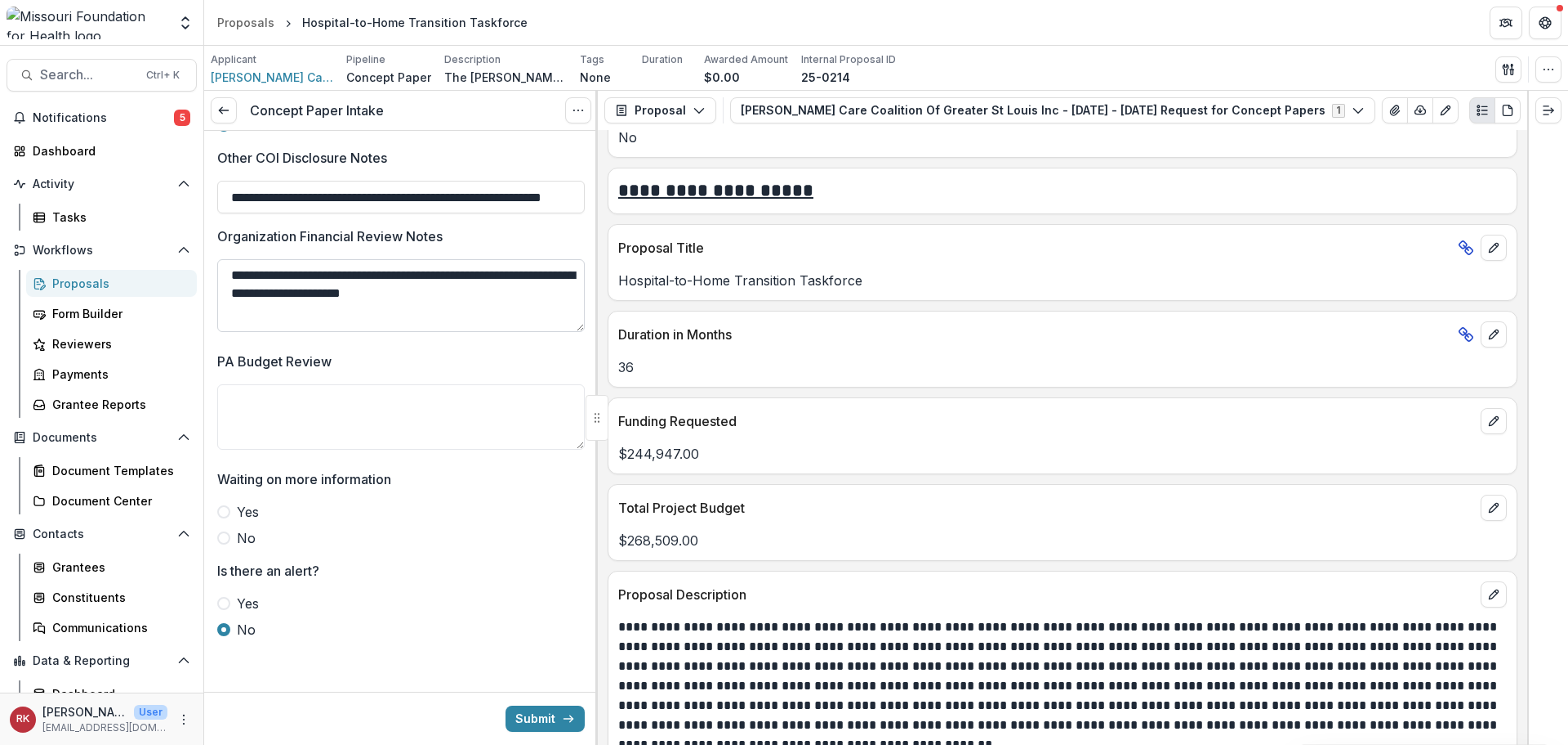
click at [355, 332] on textarea "**********" at bounding box center [401, 296] width 368 height 73
type textarea "**********"
click at [344, 310] on textarea "**********" at bounding box center [401, 296] width 368 height 73
drag, startPoint x: 227, startPoint y: 279, endPoint x: 419, endPoint y: 335, distance: 200.0
click at [419, 332] on textarea "**********" at bounding box center [401, 296] width 368 height 73
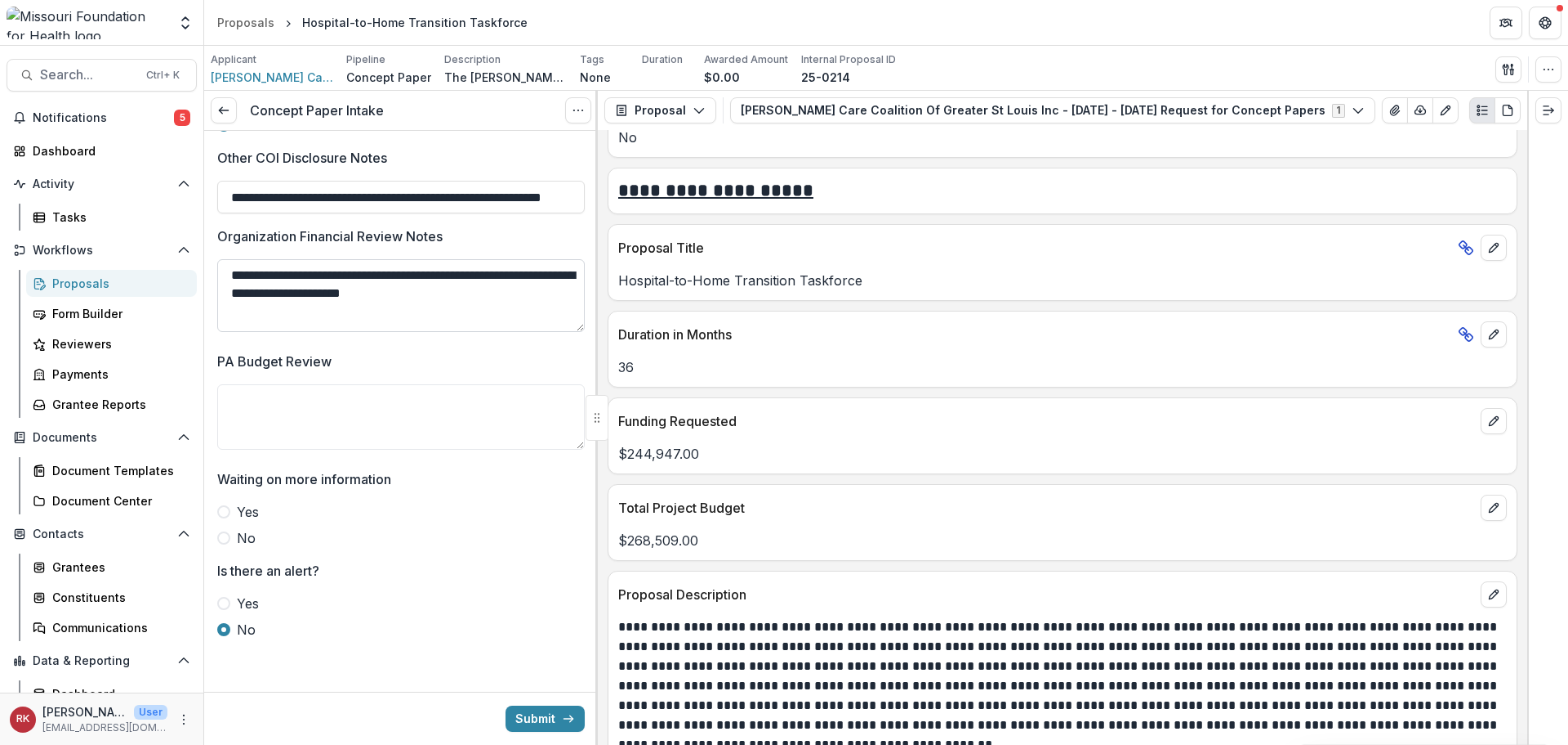
click at [374, 331] on textarea "**********" at bounding box center [401, 296] width 368 height 73
click at [224, 545] on span at bounding box center [224, 538] width 13 height 13
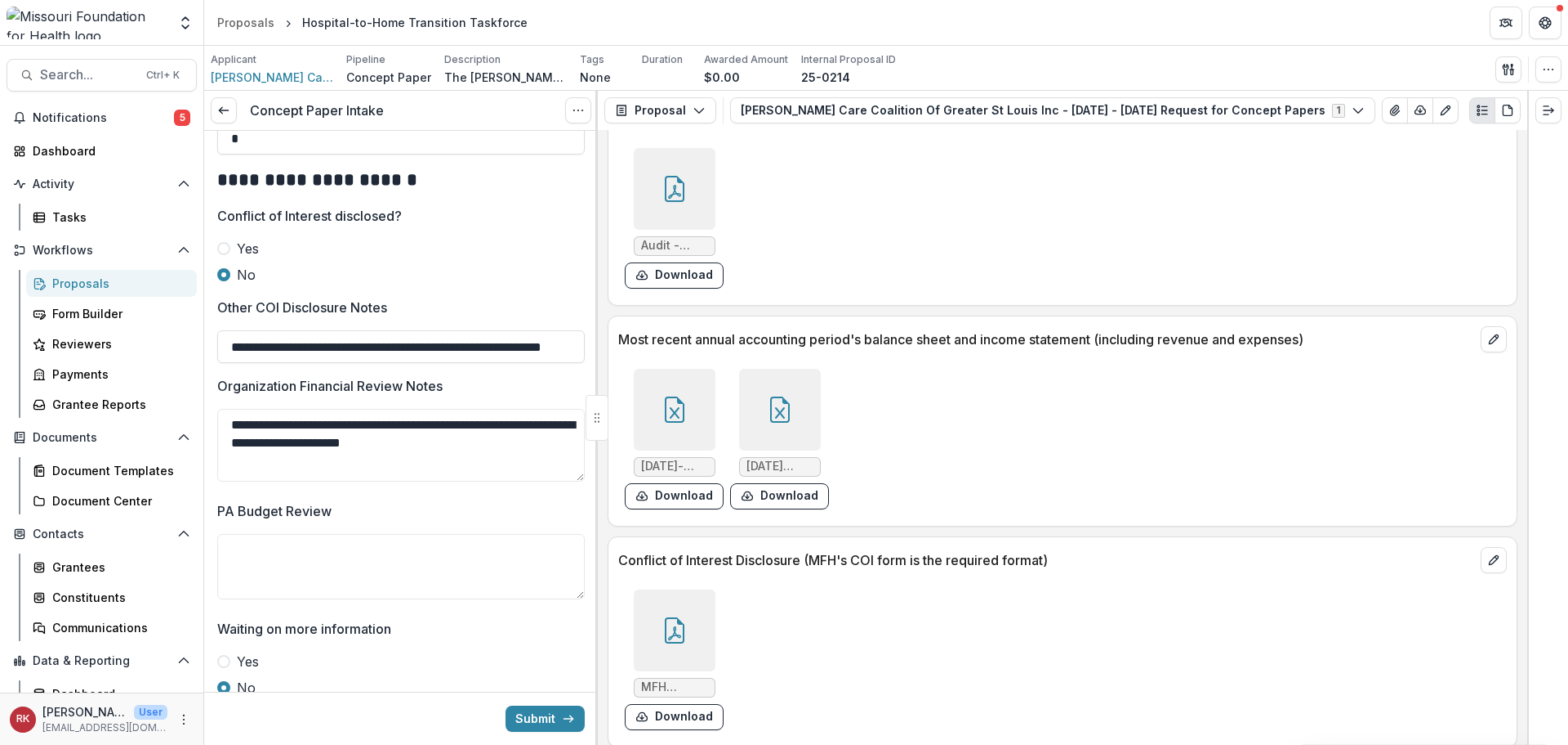
scroll to position [4776, 0]
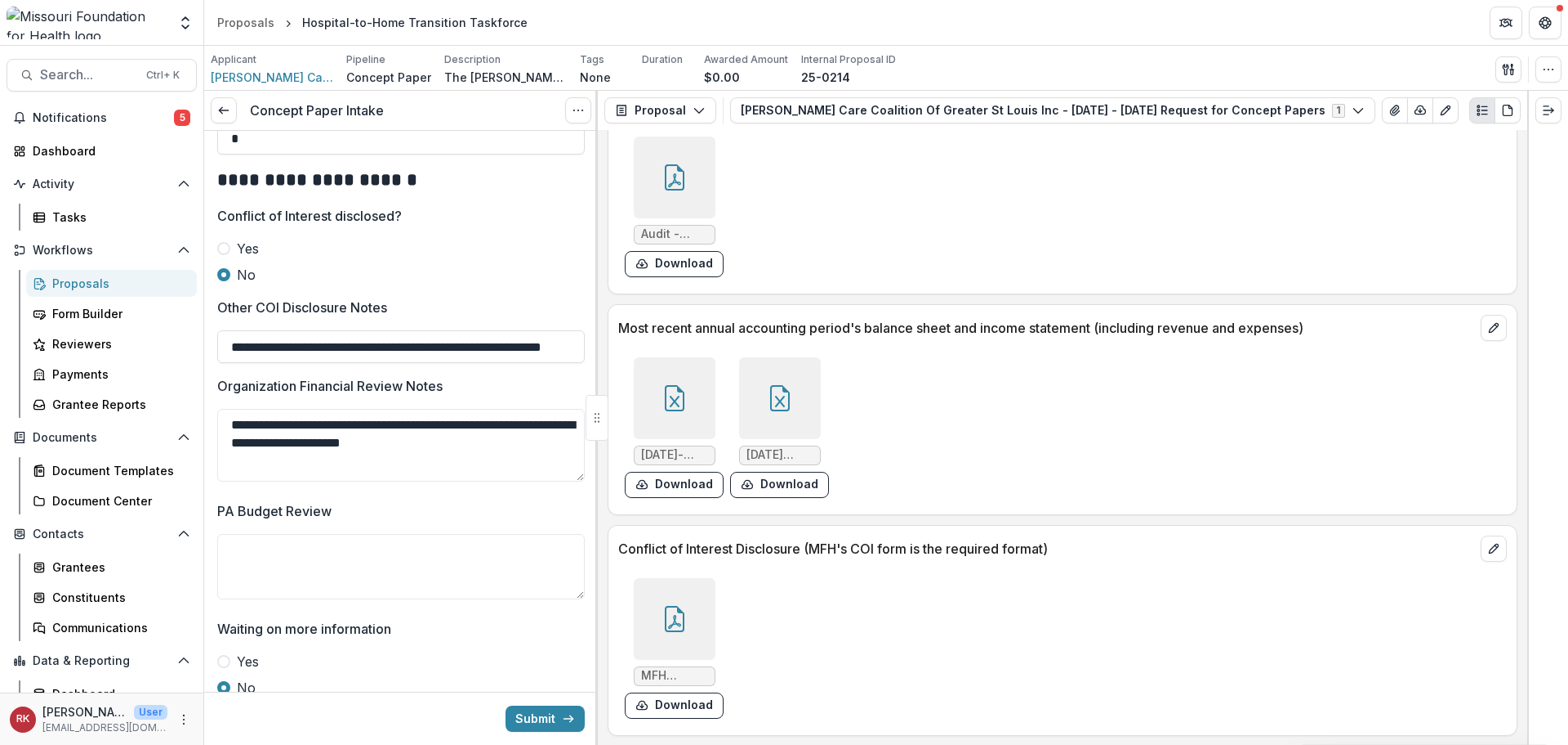
click at [668, 623] on icon at bounding box center [674, 618] width 26 height 26
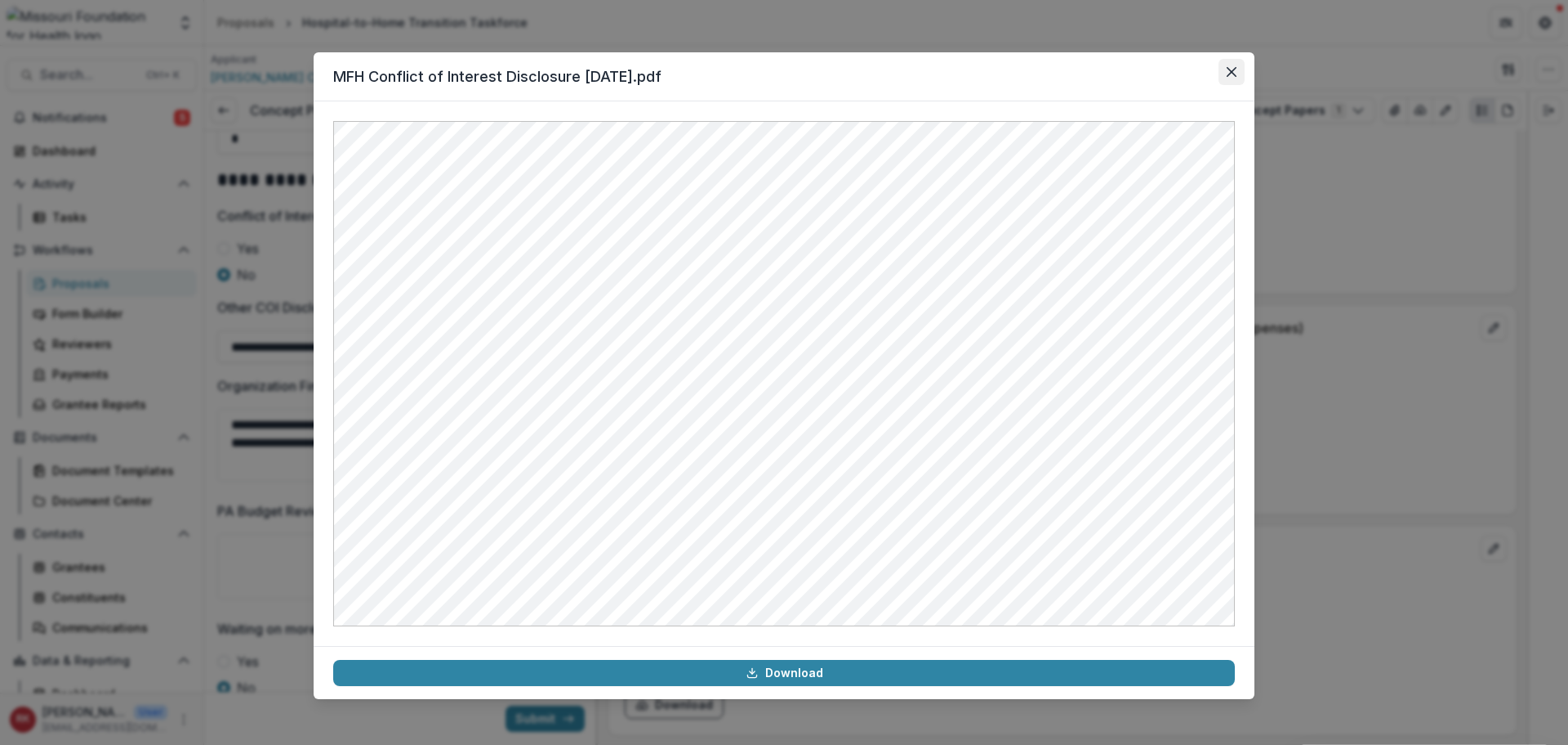
click at [1238, 70] on button "Close" at bounding box center [1232, 72] width 26 height 26
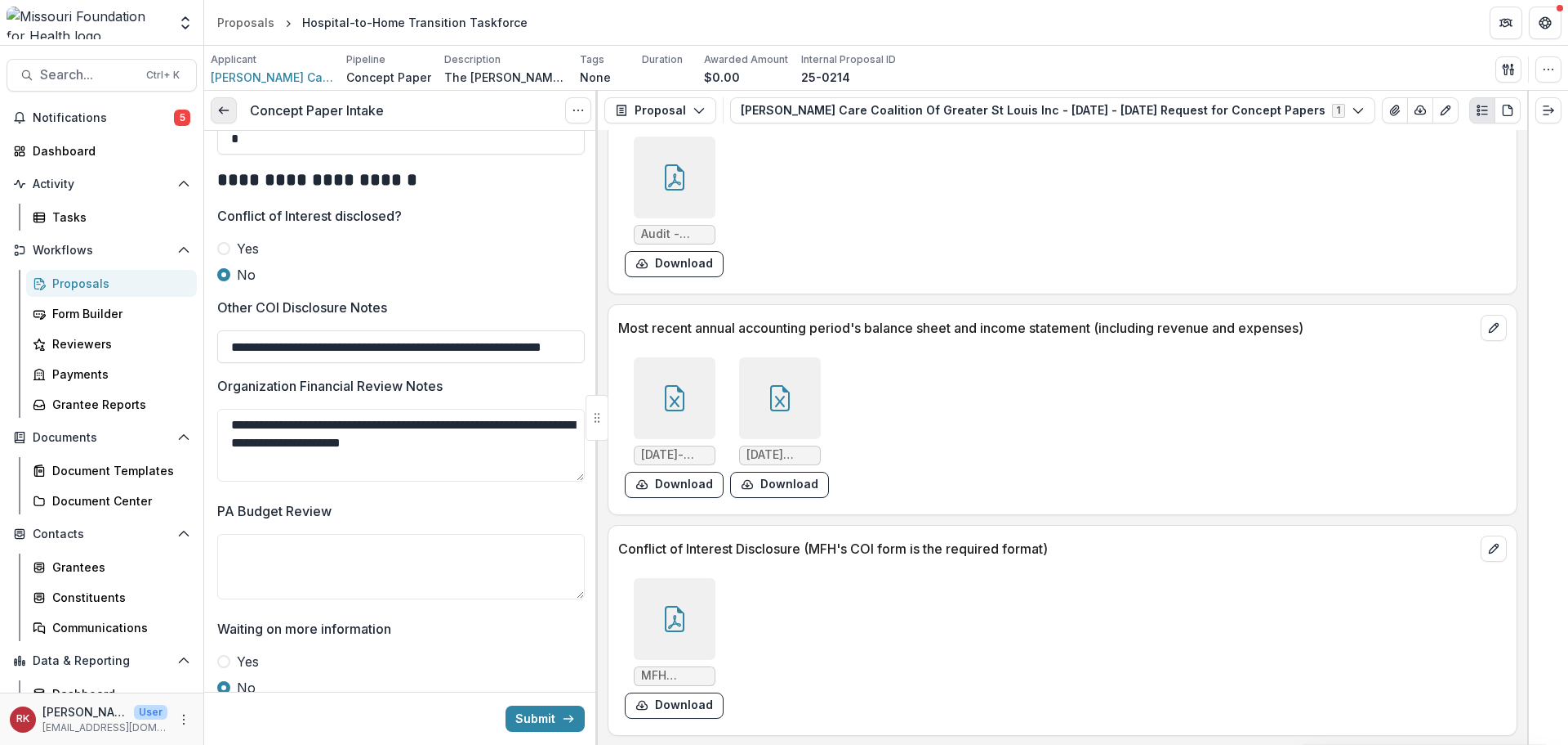
click at [221, 113] on polyline at bounding box center [221, 111] width 3 height 7
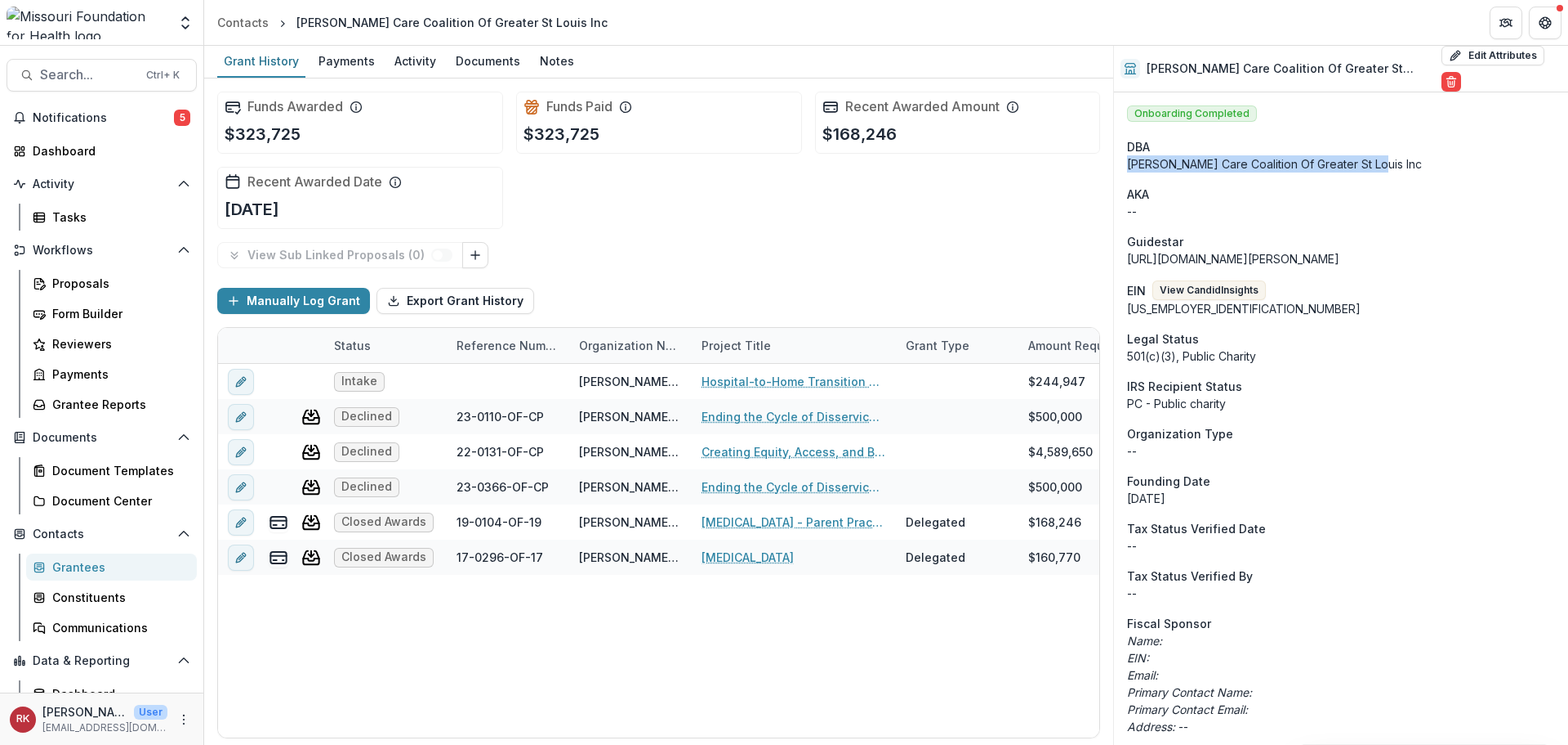
drag, startPoint x: 1126, startPoint y: 151, endPoint x: 1428, endPoint y: 153, distance: 302.0
click at [1402, 155] on div "[PERSON_NAME] Care Coalition Of Greater St Louis Inc" at bounding box center [1342, 164] width 428 height 17
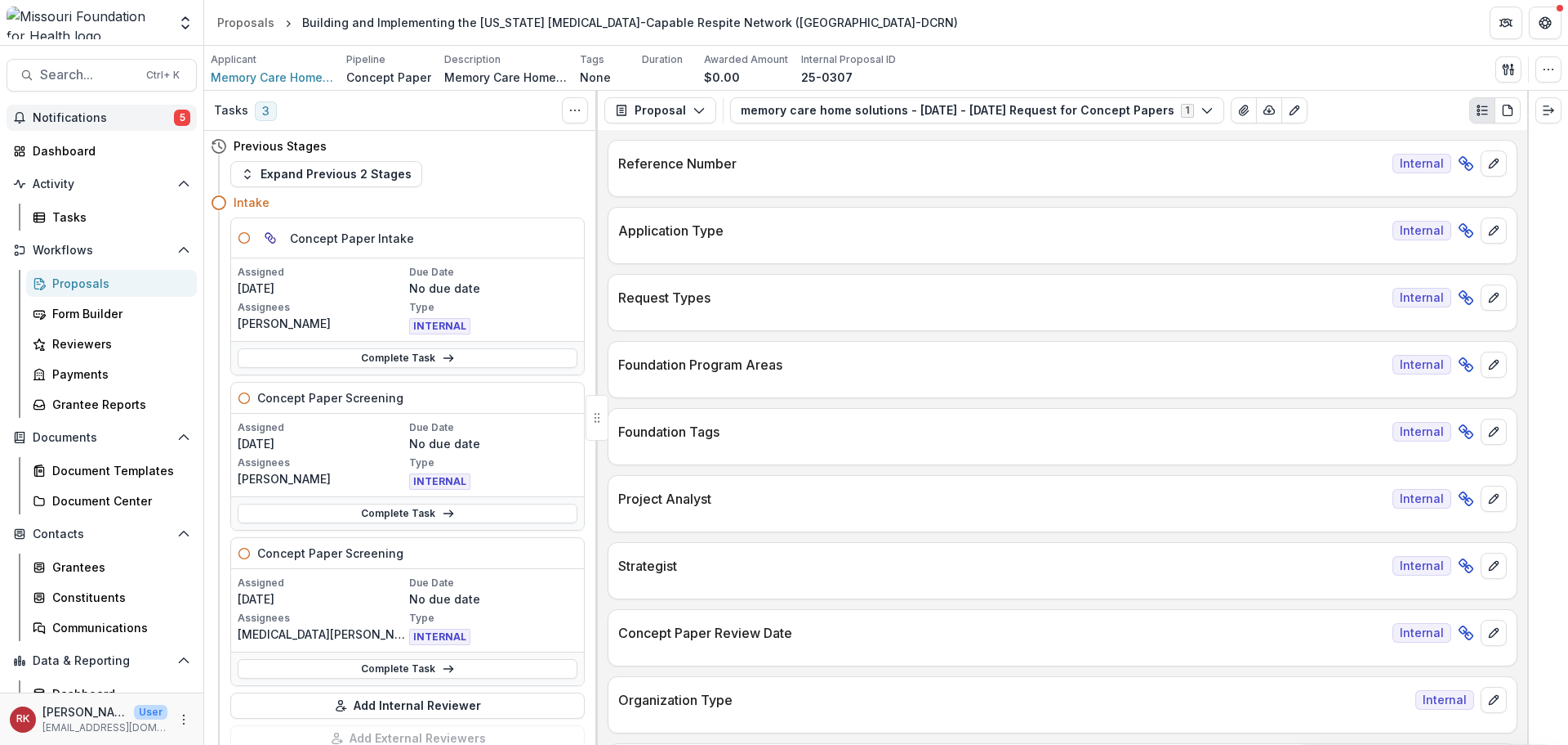
click at [134, 121] on span "Notifications" at bounding box center [103, 118] width 141 height 14
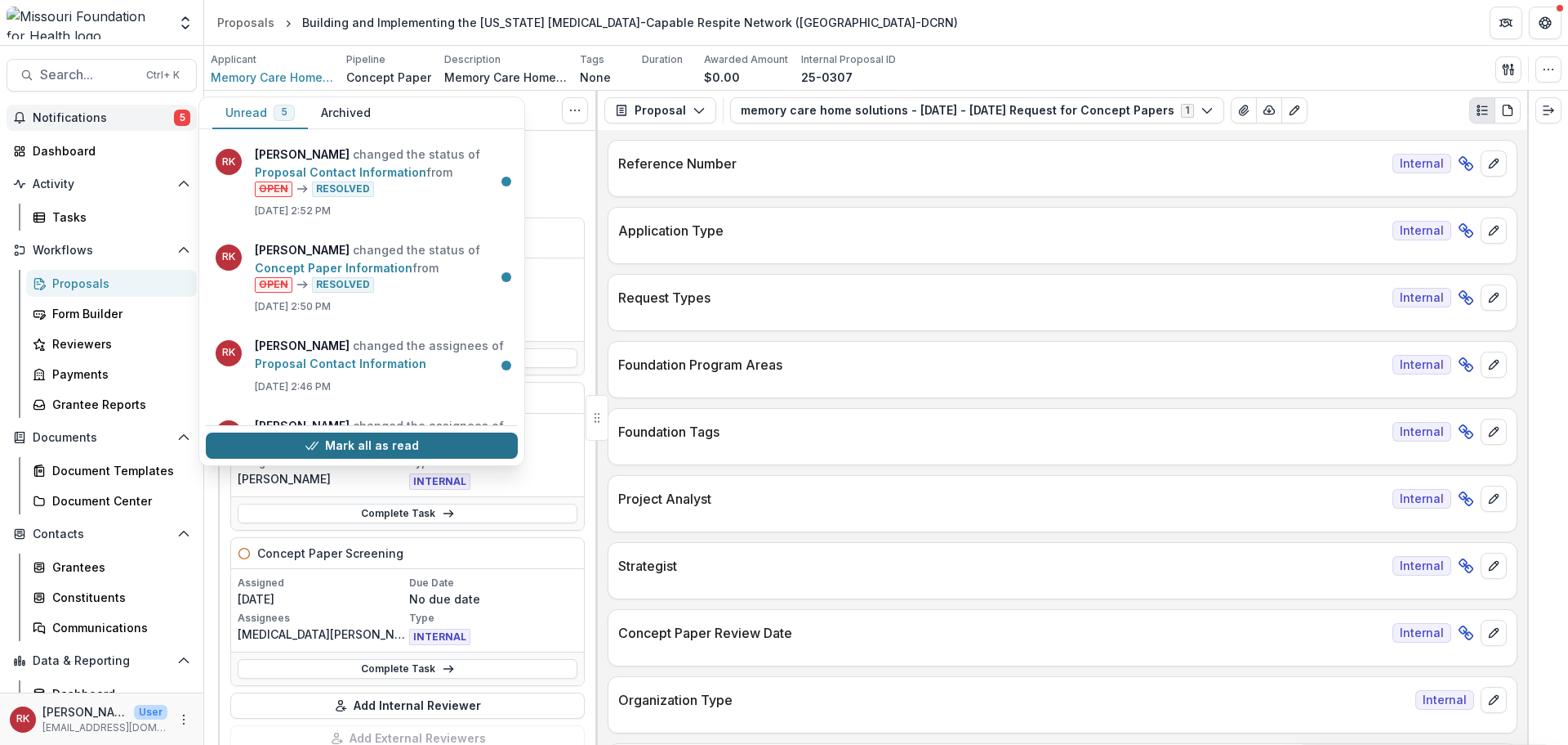
click at [298, 435] on button "Mark all as read" at bounding box center [361, 446] width 312 height 26
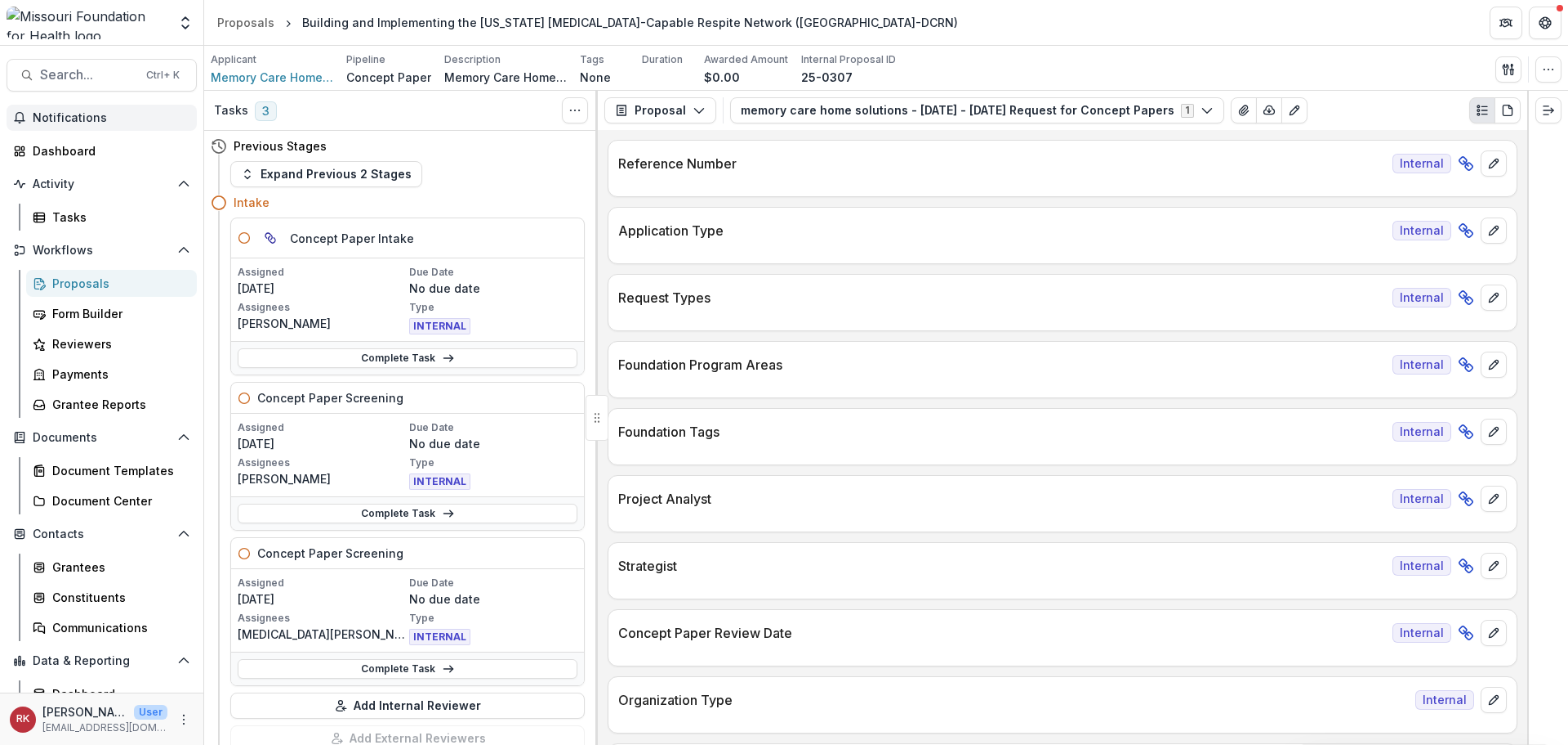
click at [578, 167] on div "Expand Previous 2 Stages" at bounding box center [407, 174] width 355 height 26
click at [341, 354] on link "Complete Task" at bounding box center [407, 357] width 340 height 20
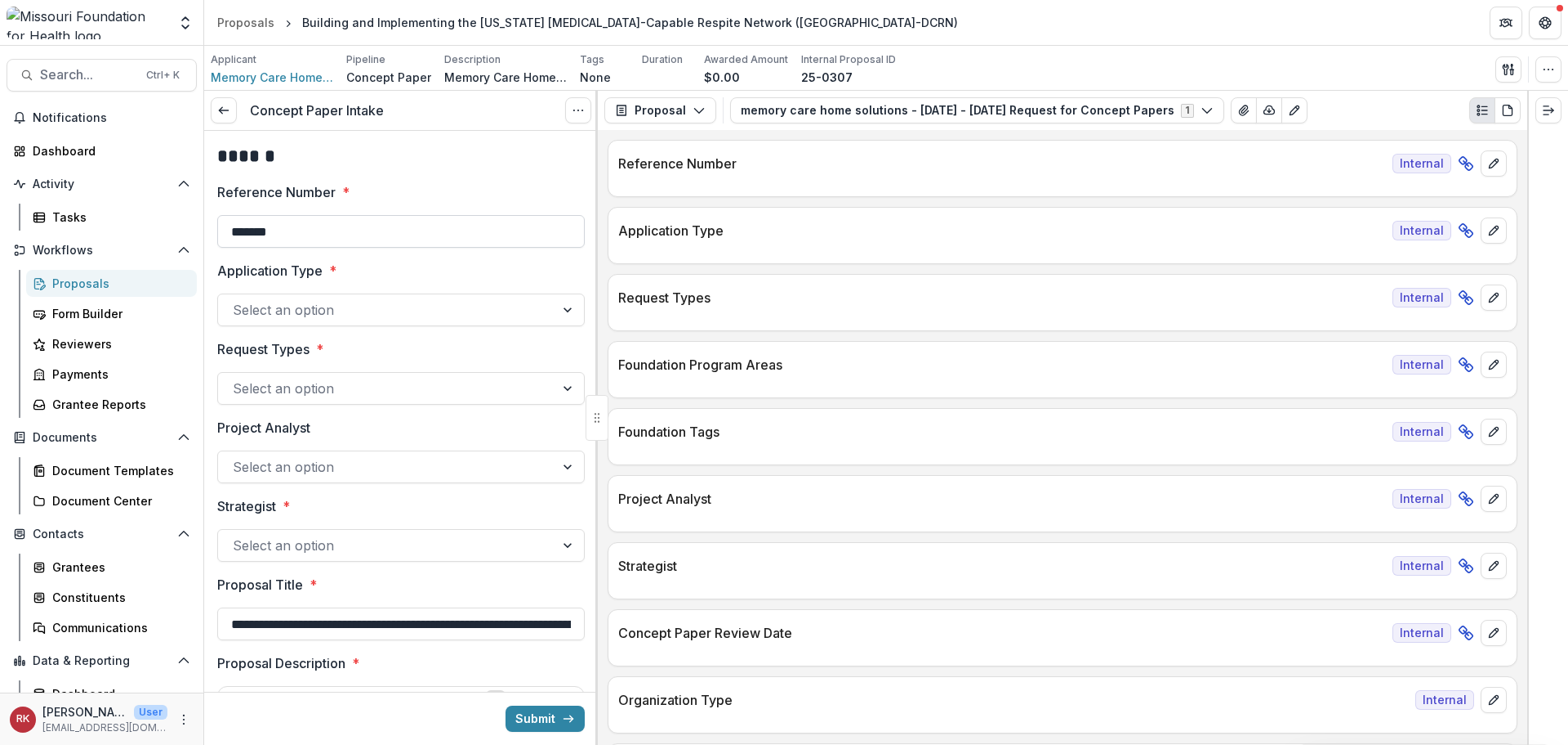
click at [317, 226] on input "*******" at bounding box center [401, 232] width 368 height 33
type input "**********"
click at [258, 319] on div at bounding box center [387, 310] width 307 height 23
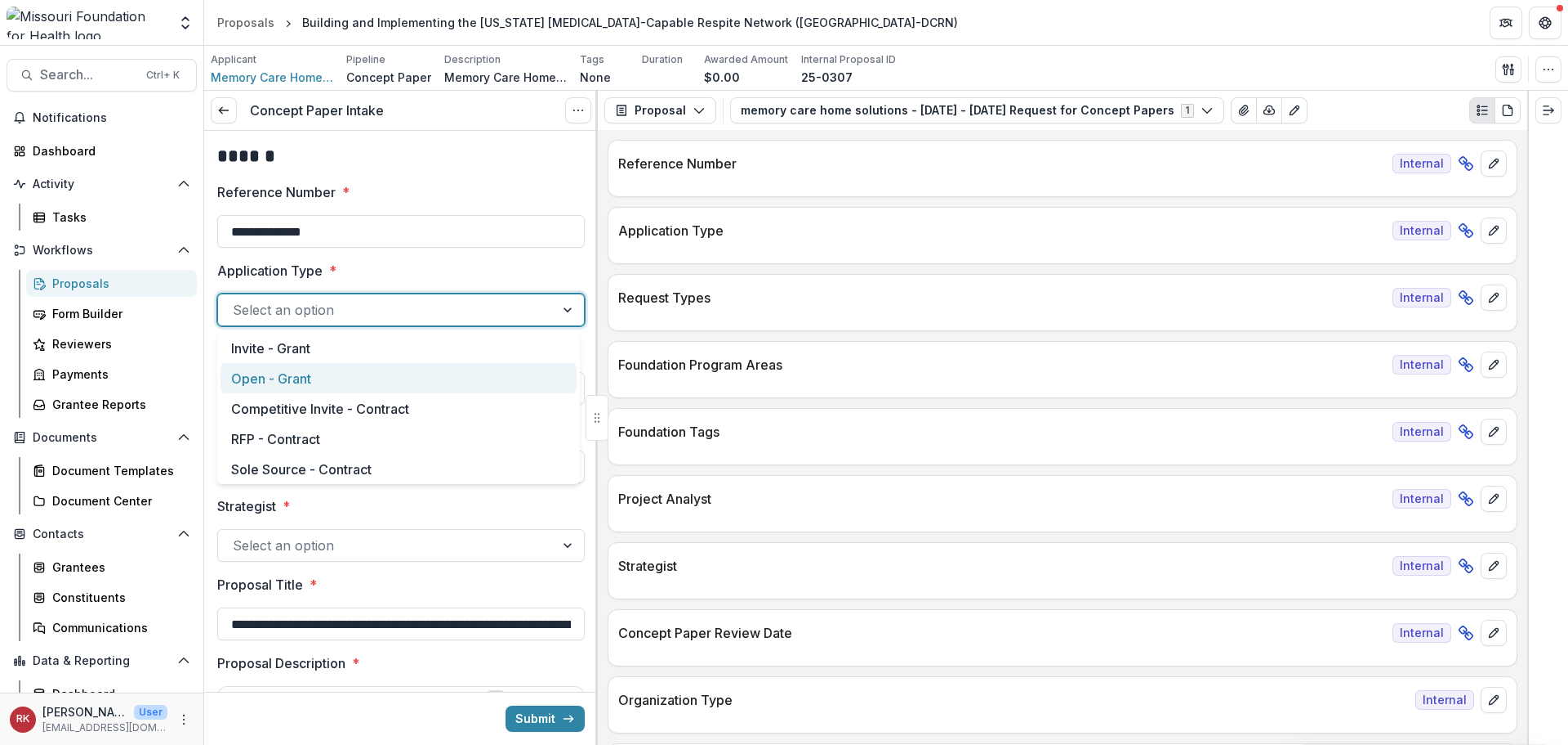
click at [280, 388] on div "Open - Grant" at bounding box center [398, 377] width 356 height 30
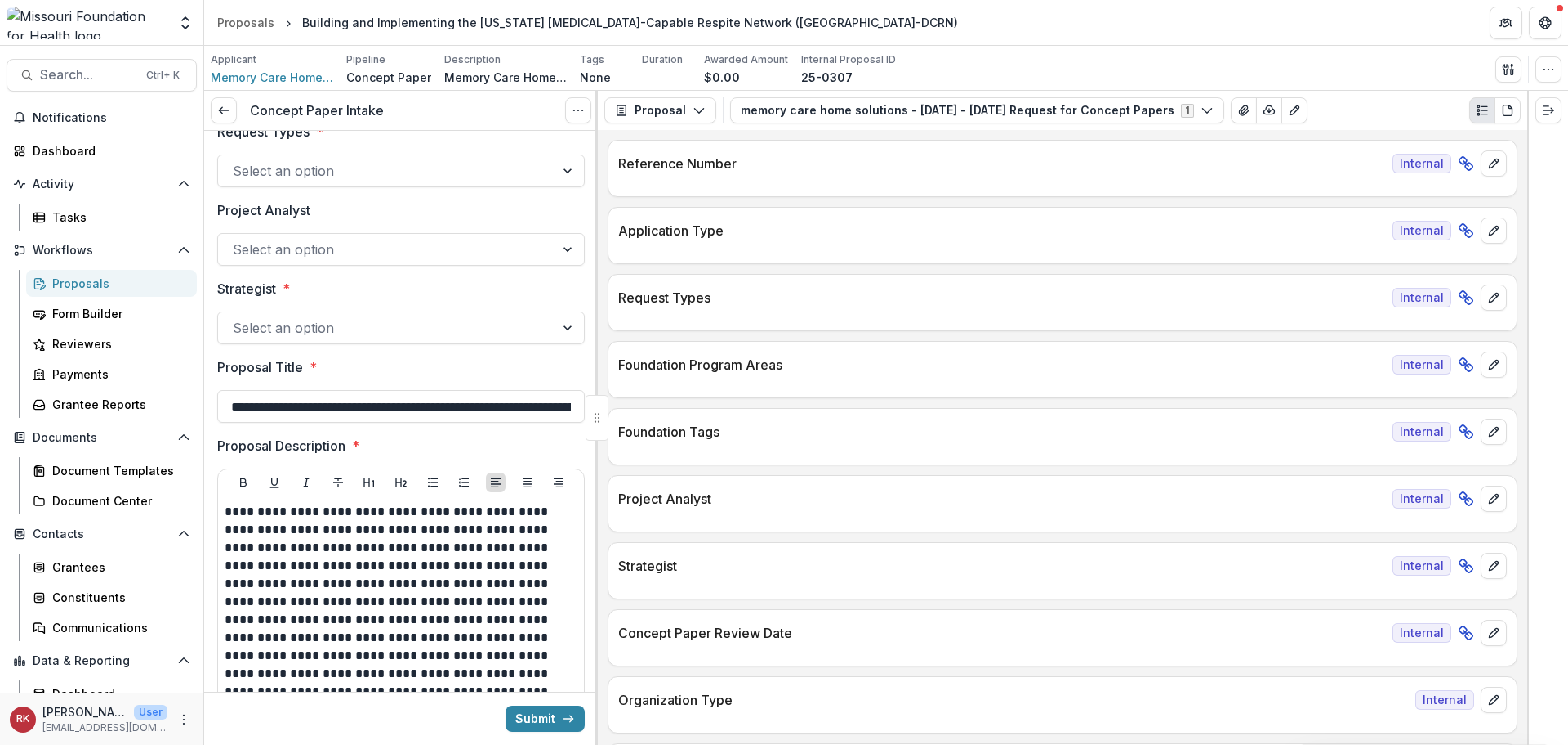
scroll to position [245, 0]
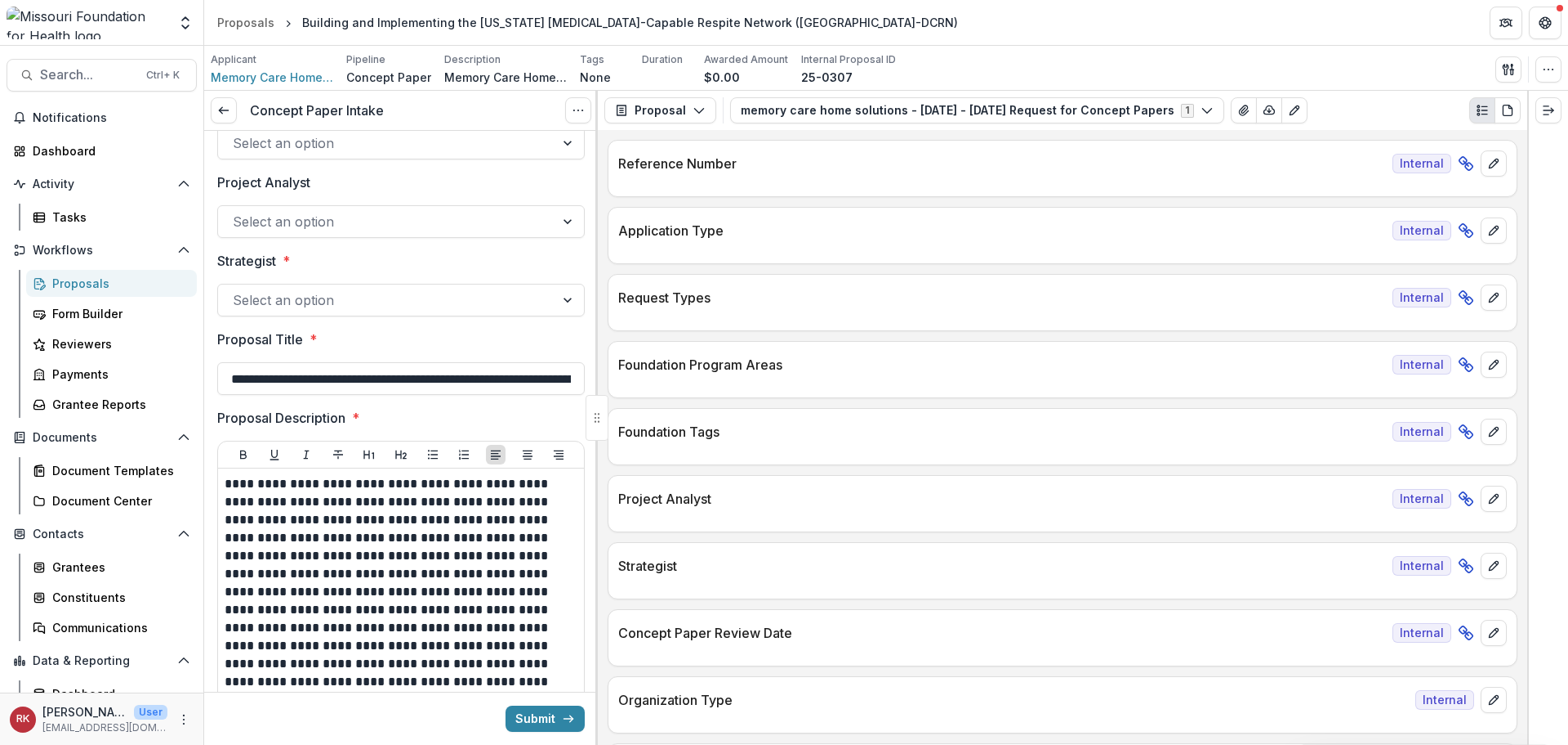
click at [288, 315] on div "Select an option" at bounding box center [401, 300] width 368 height 33
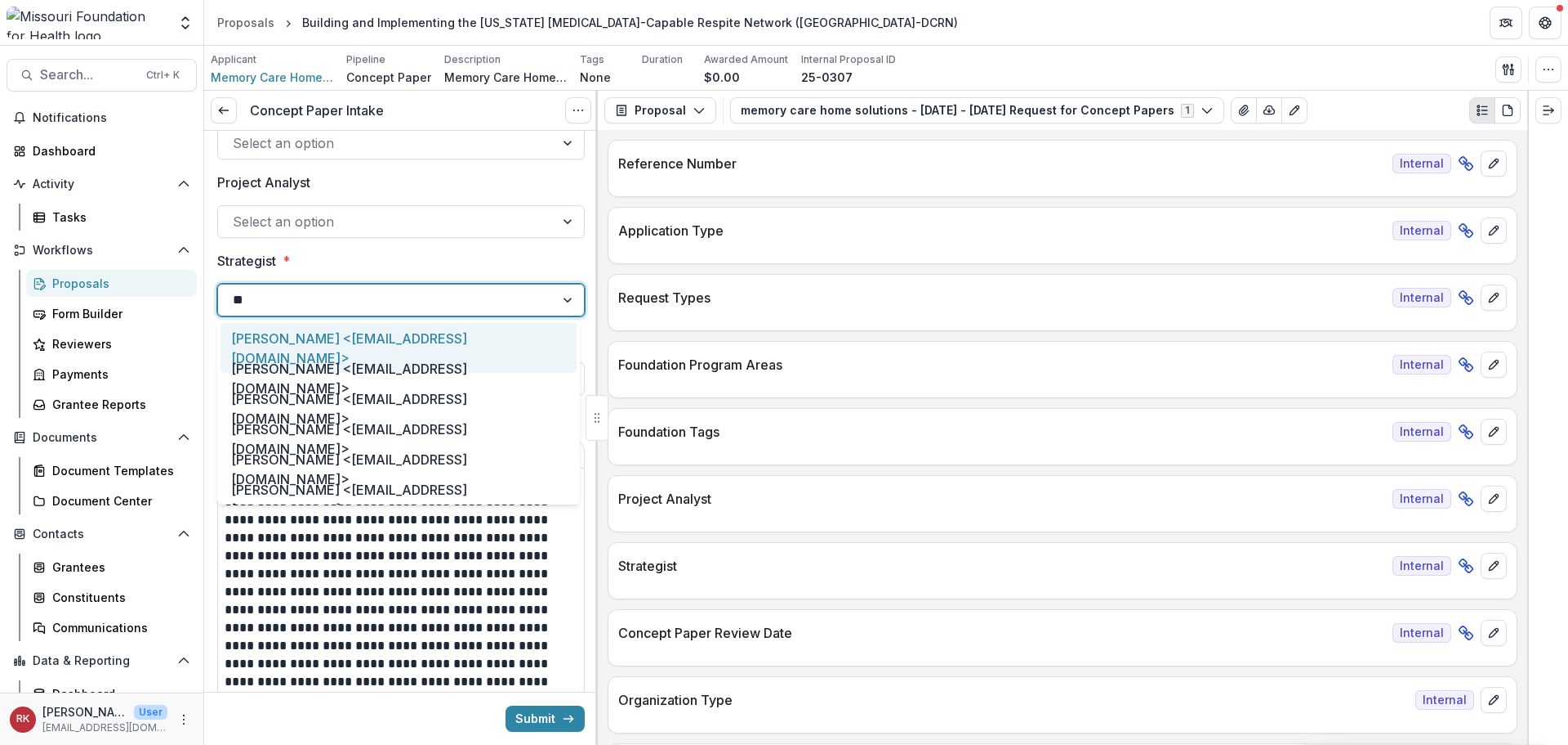
type input "***"
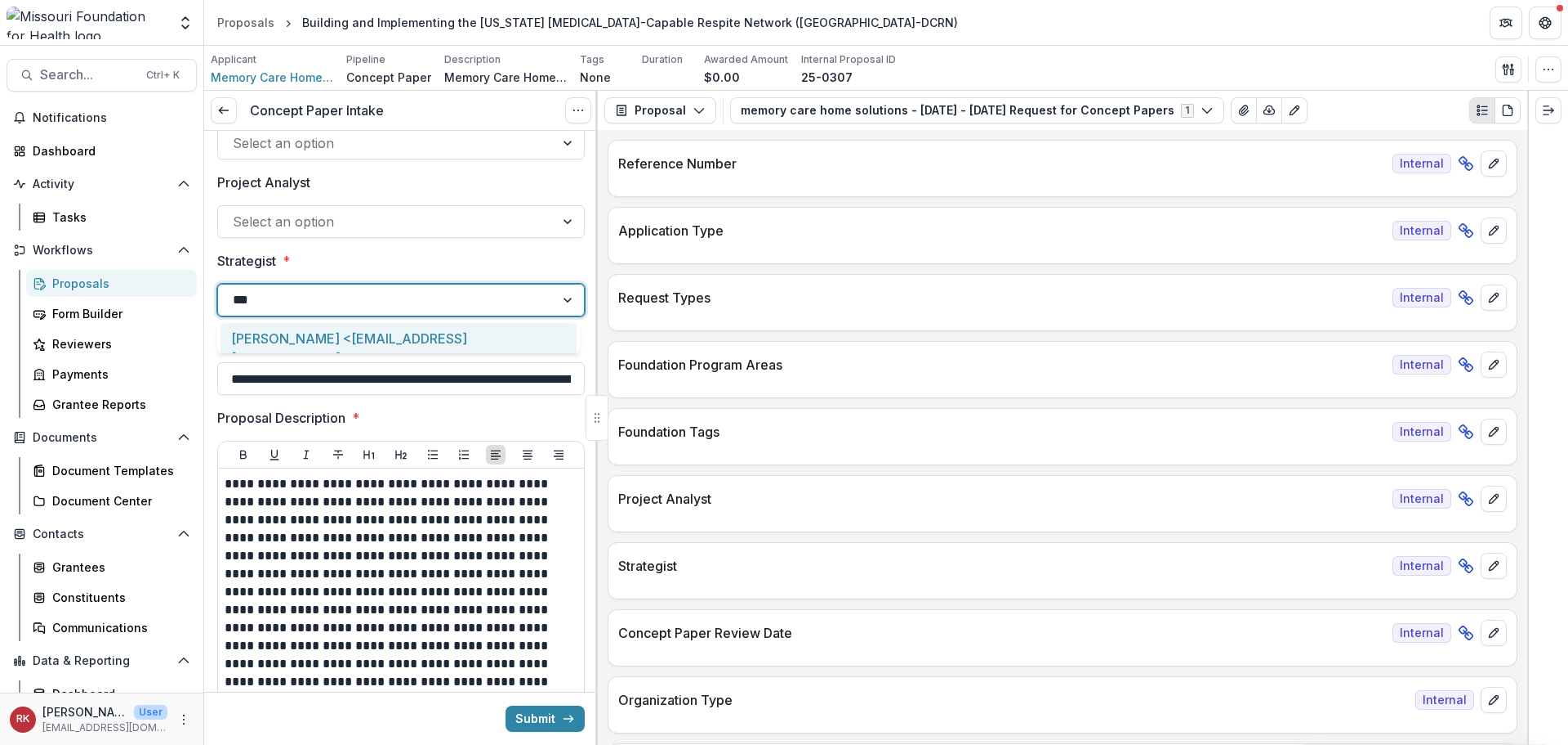
click at [296, 328] on div "Alyssa Curran <acurran@mffh.org>" at bounding box center [398, 347] width 356 height 49
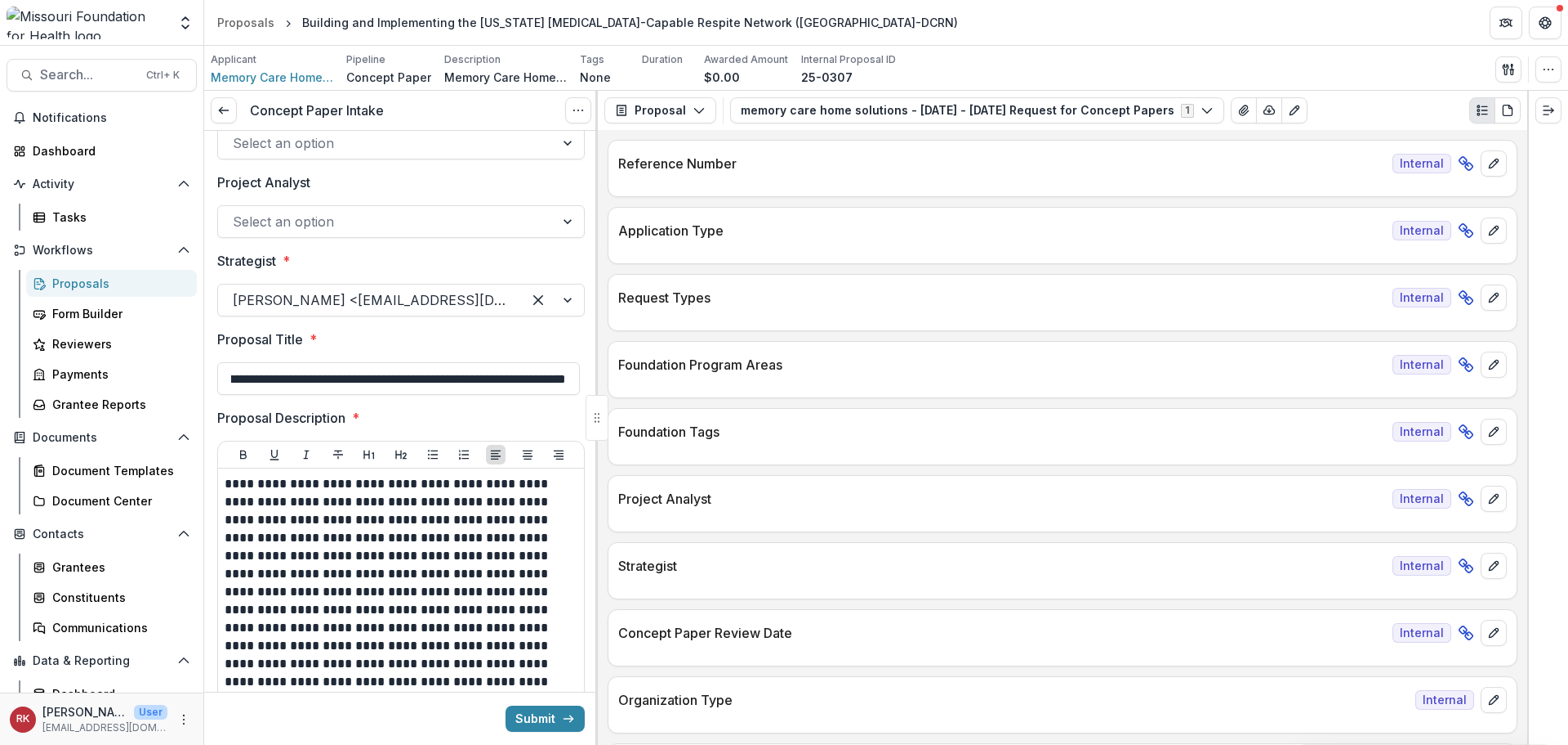
scroll to position [0, 211]
drag, startPoint x: 268, startPoint y: 374, endPoint x: 664, endPoint y: 392, distance: 396.4
click at [667, 392] on div "**********" at bounding box center [887, 418] width 1364 height 654
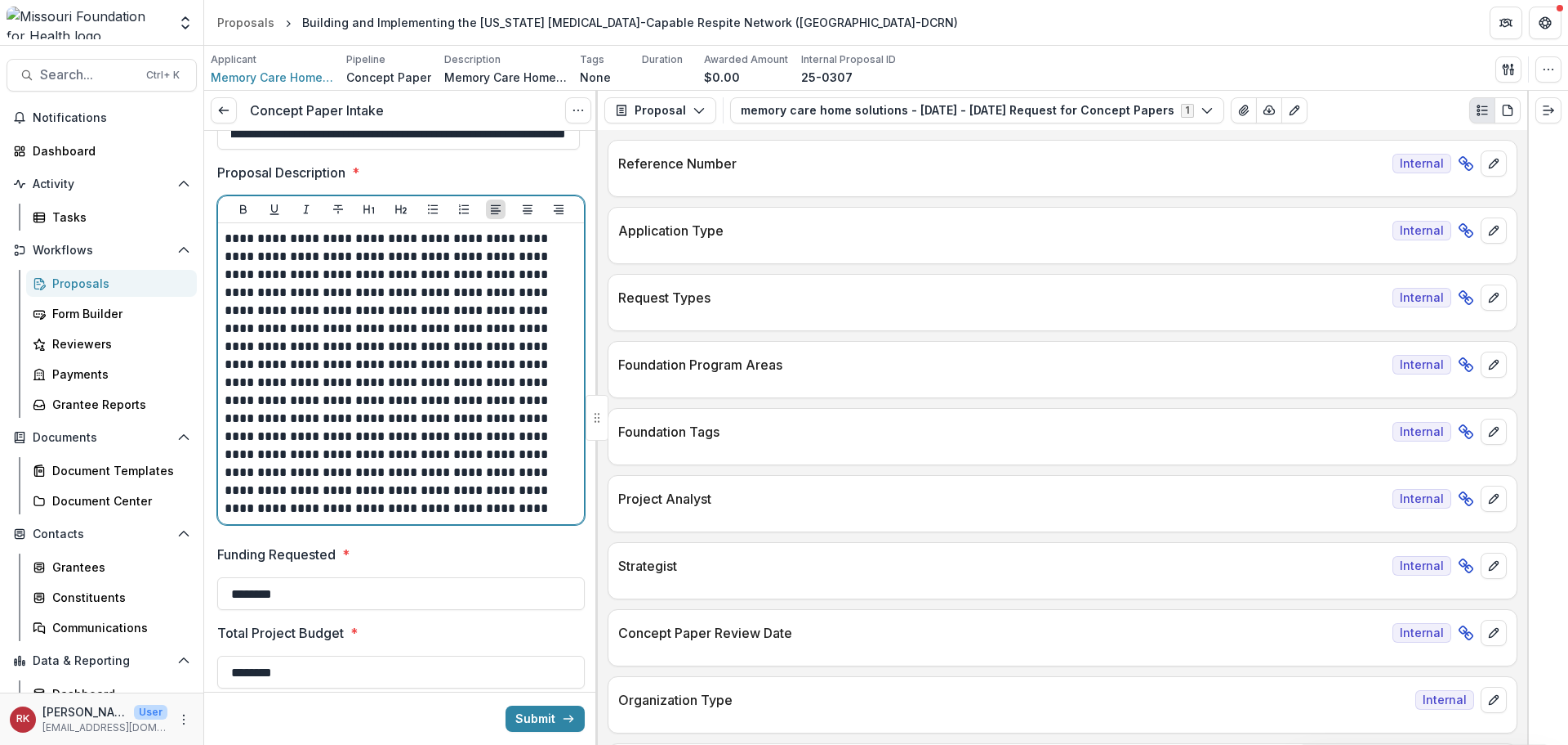
scroll to position [0, 0]
drag, startPoint x: 308, startPoint y: 248, endPoint x: 483, endPoint y: 408, distance: 237.1
click at [483, 408] on p "**********" at bounding box center [398, 374] width 348 height 288
click at [378, 293] on p "**********" at bounding box center [398, 374] width 348 height 288
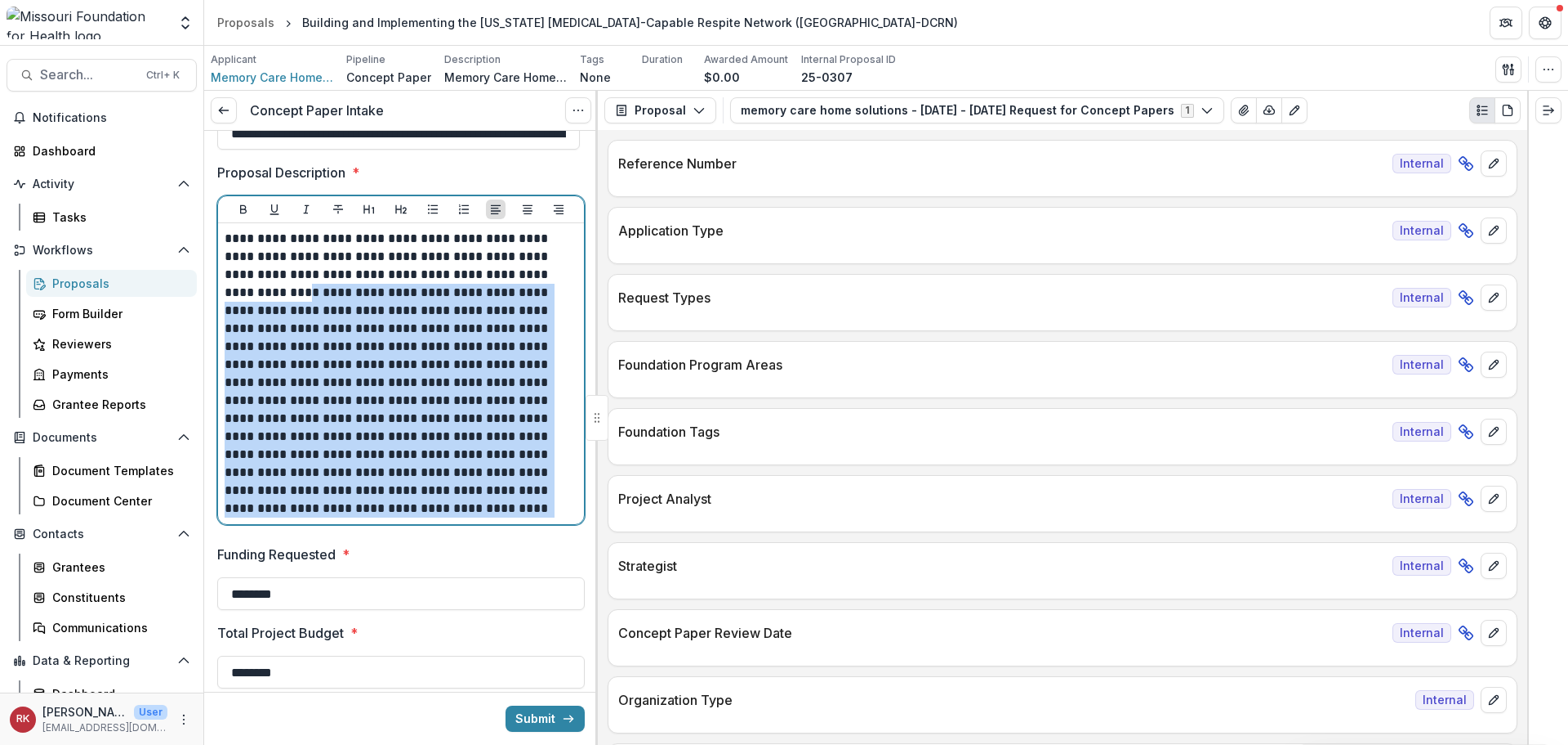
drag, startPoint x: 339, startPoint y: 291, endPoint x: 510, endPoint y: 522, distance: 287.4
click at [509, 524] on div "**********" at bounding box center [401, 373] width 366 height 301
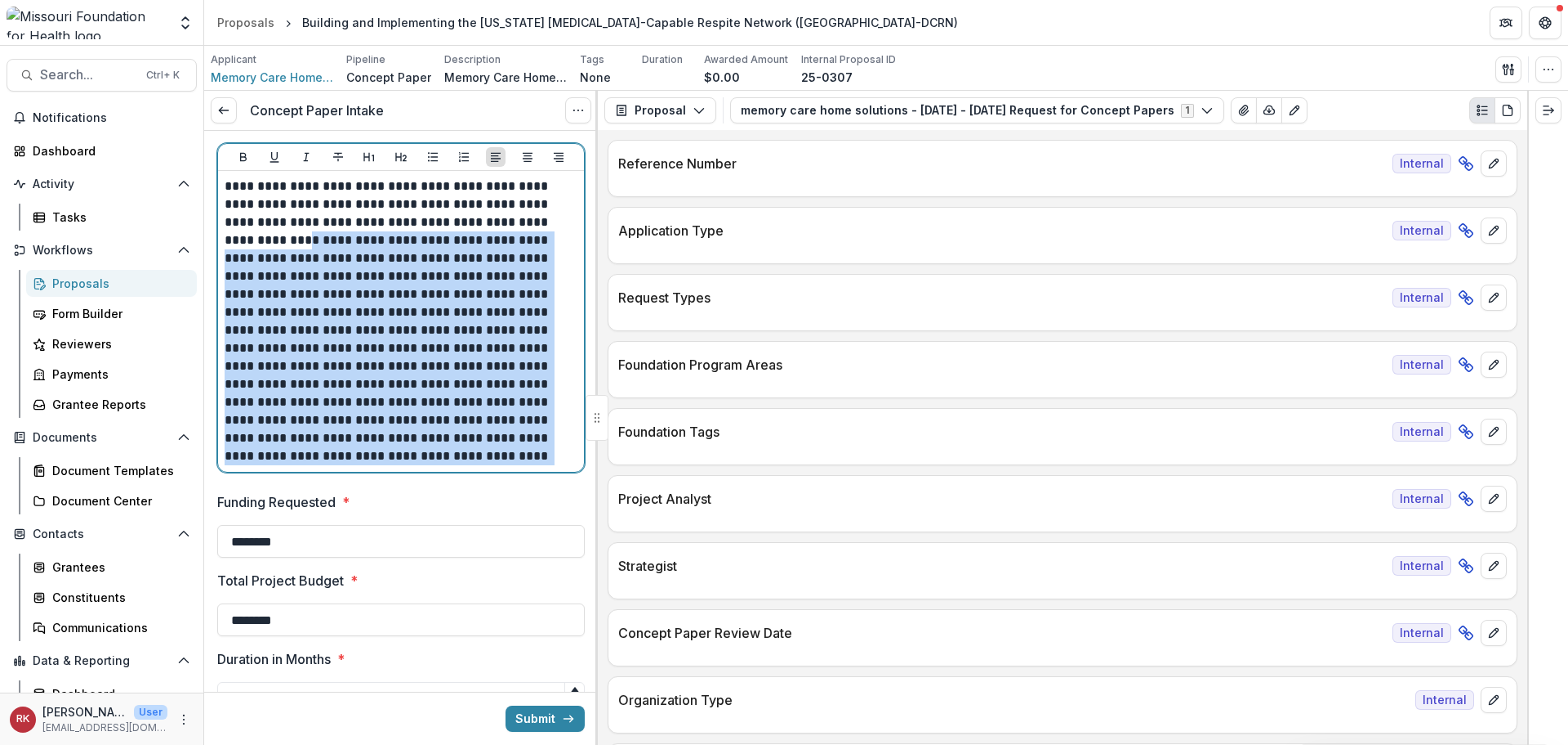
scroll to position [572, 0]
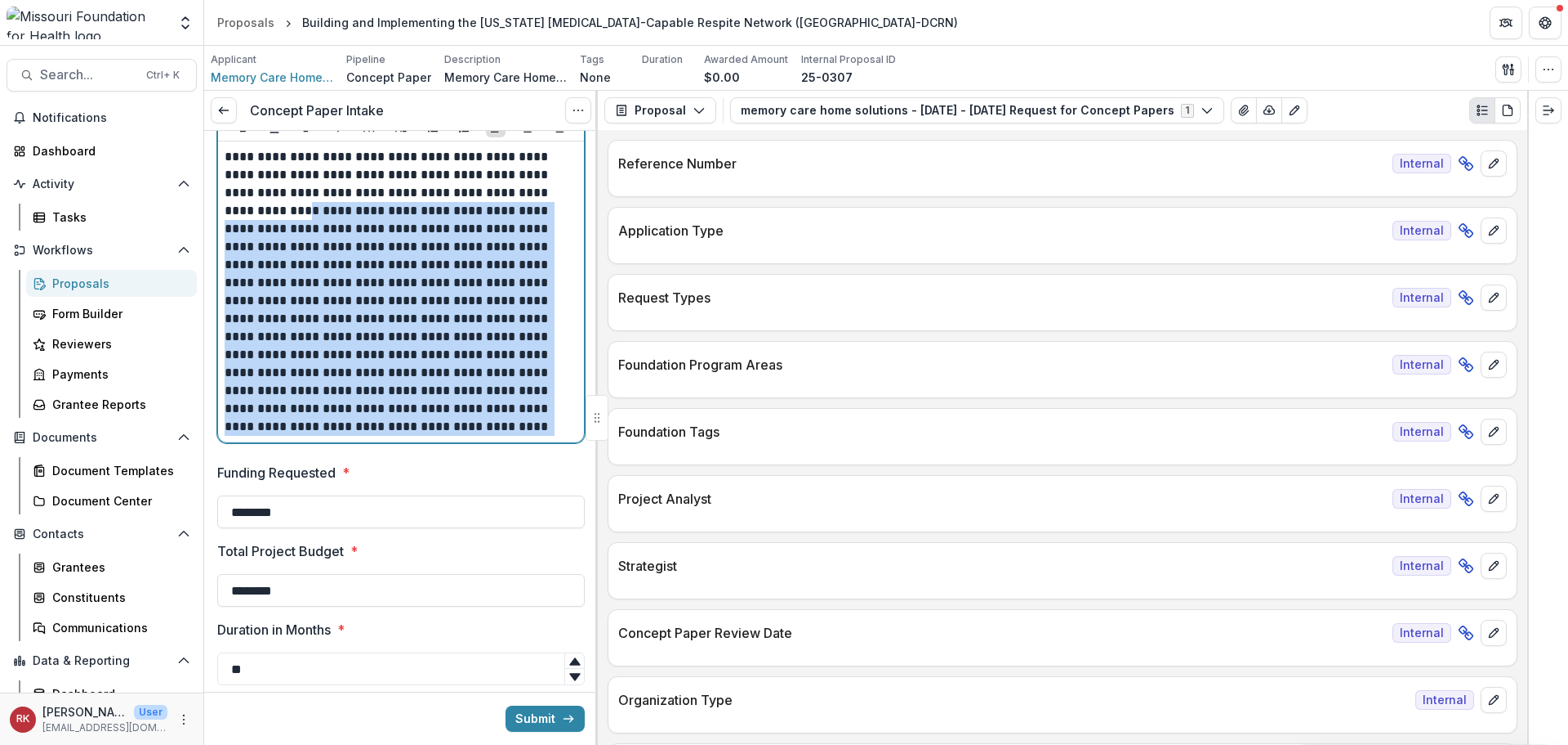
click at [357, 293] on p "**********" at bounding box center [398, 292] width 348 height 288
click at [389, 319] on p "**********" at bounding box center [398, 292] width 348 height 288
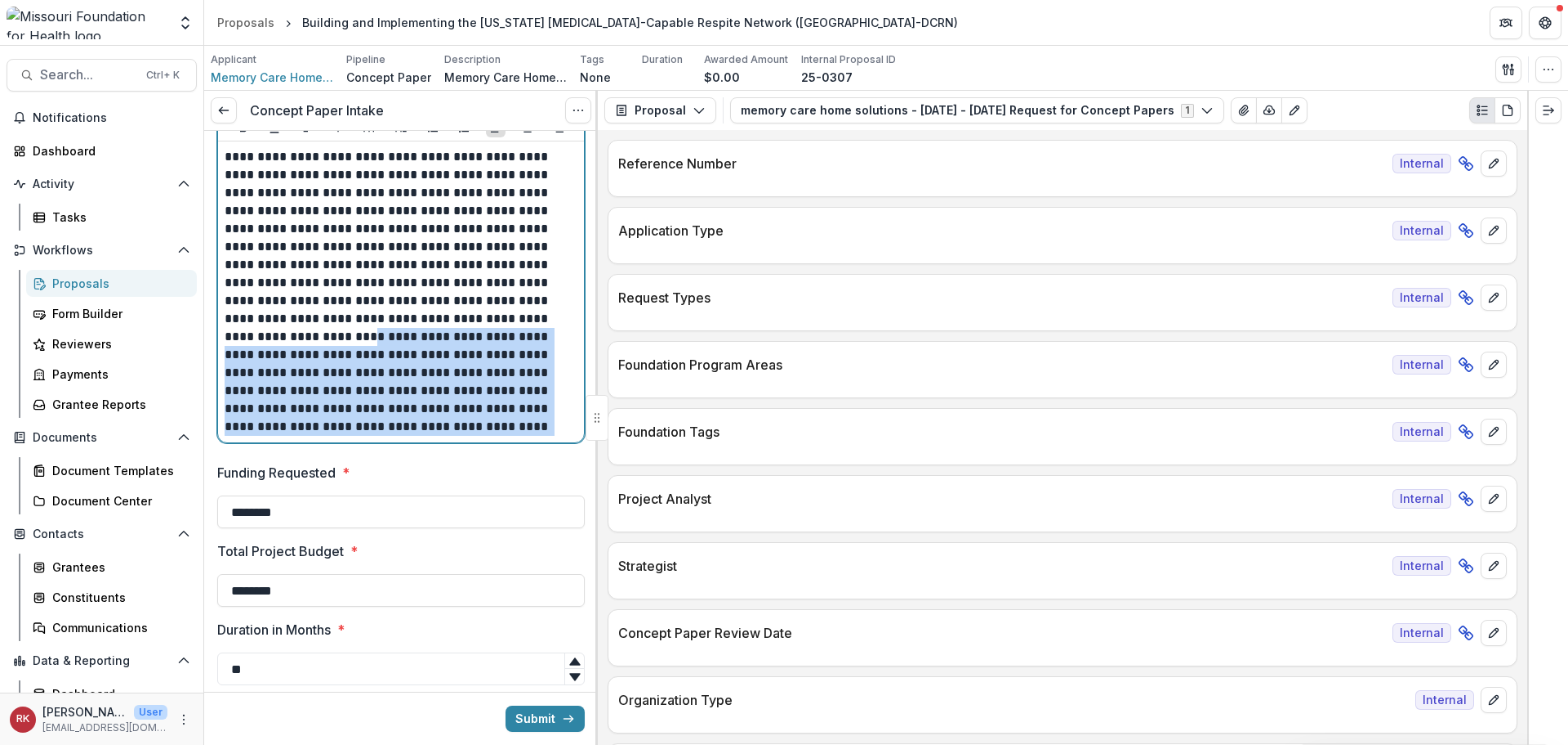
drag, startPoint x: 329, startPoint y: 334, endPoint x: 491, endPoint y: 433, distance: 189.9
click at [491, 433] on p "**********" at bounding box center [398, 292] width 348 height 288
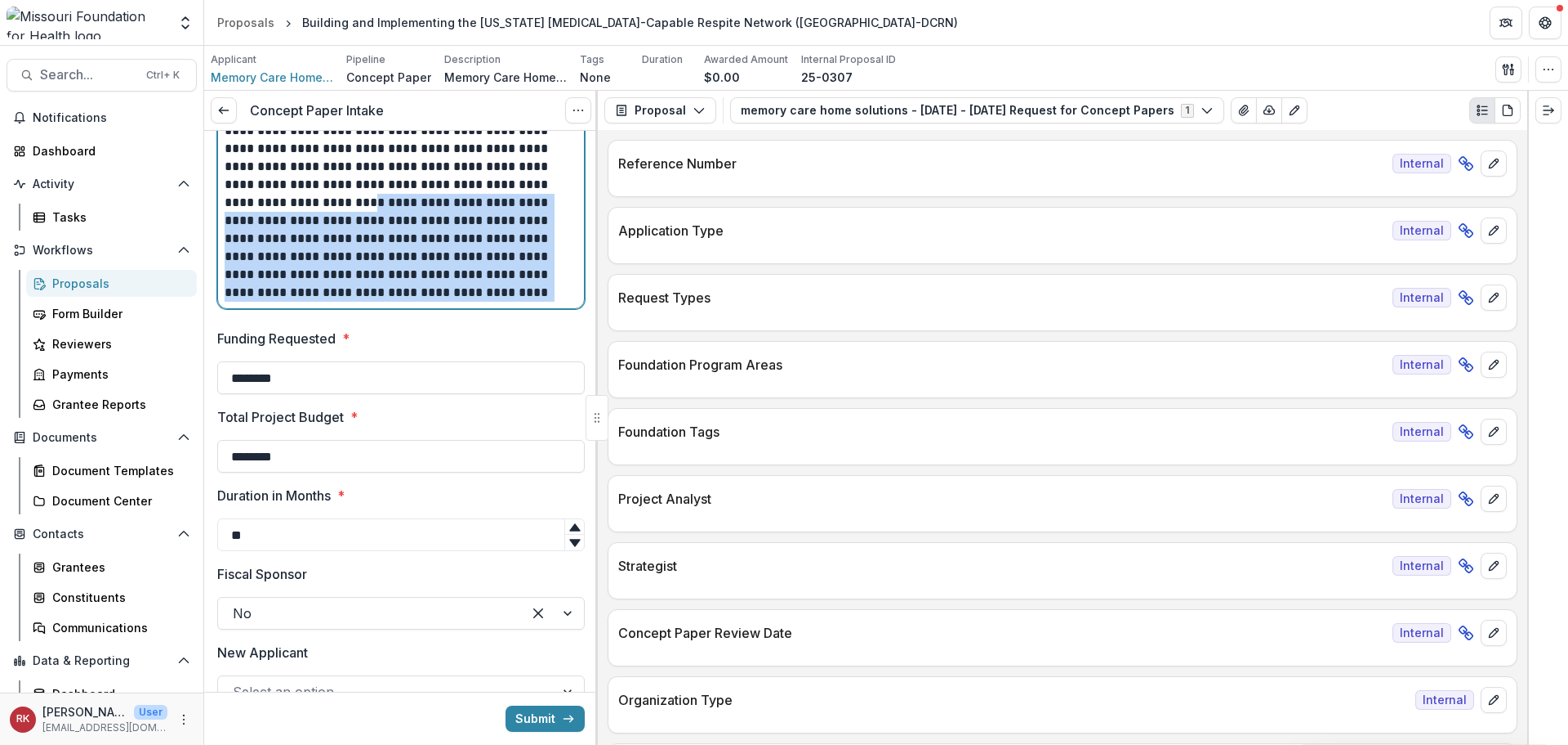
scroll to position [735, 0]
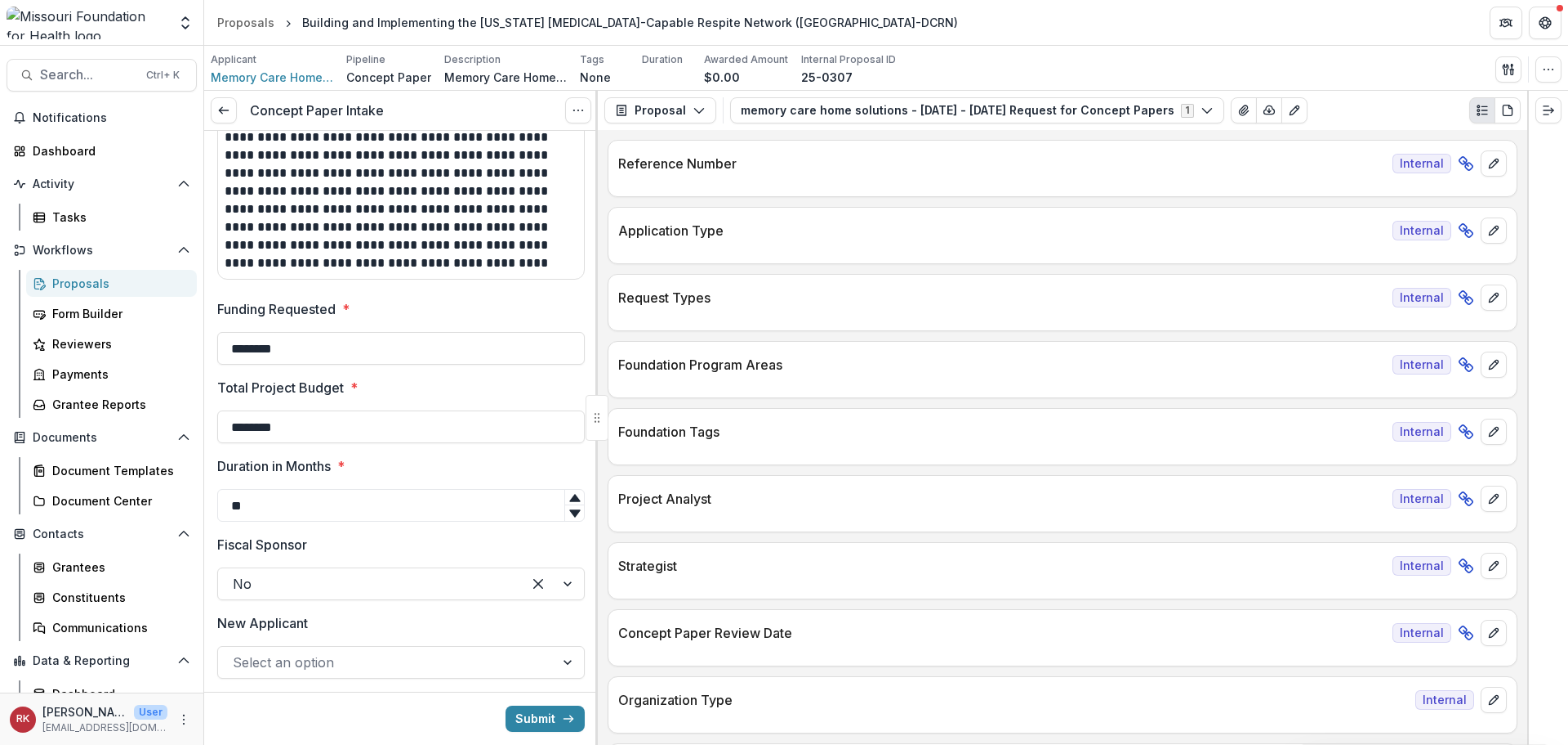
click at [772, 351] on div "Foundation Program Areas Internal" at bounding box center [1063, 359] width 908 height 36
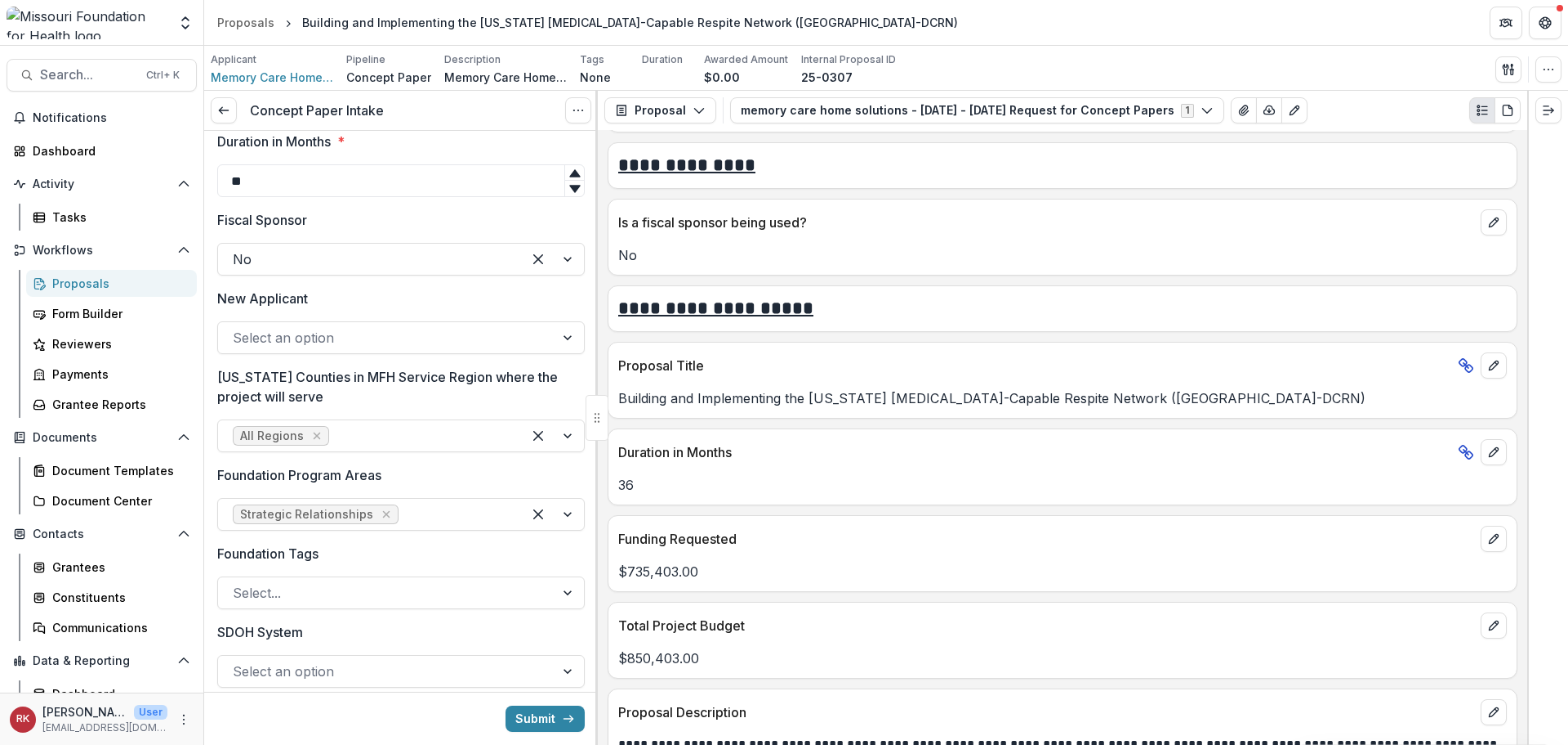
scroll to position [1062, 0]
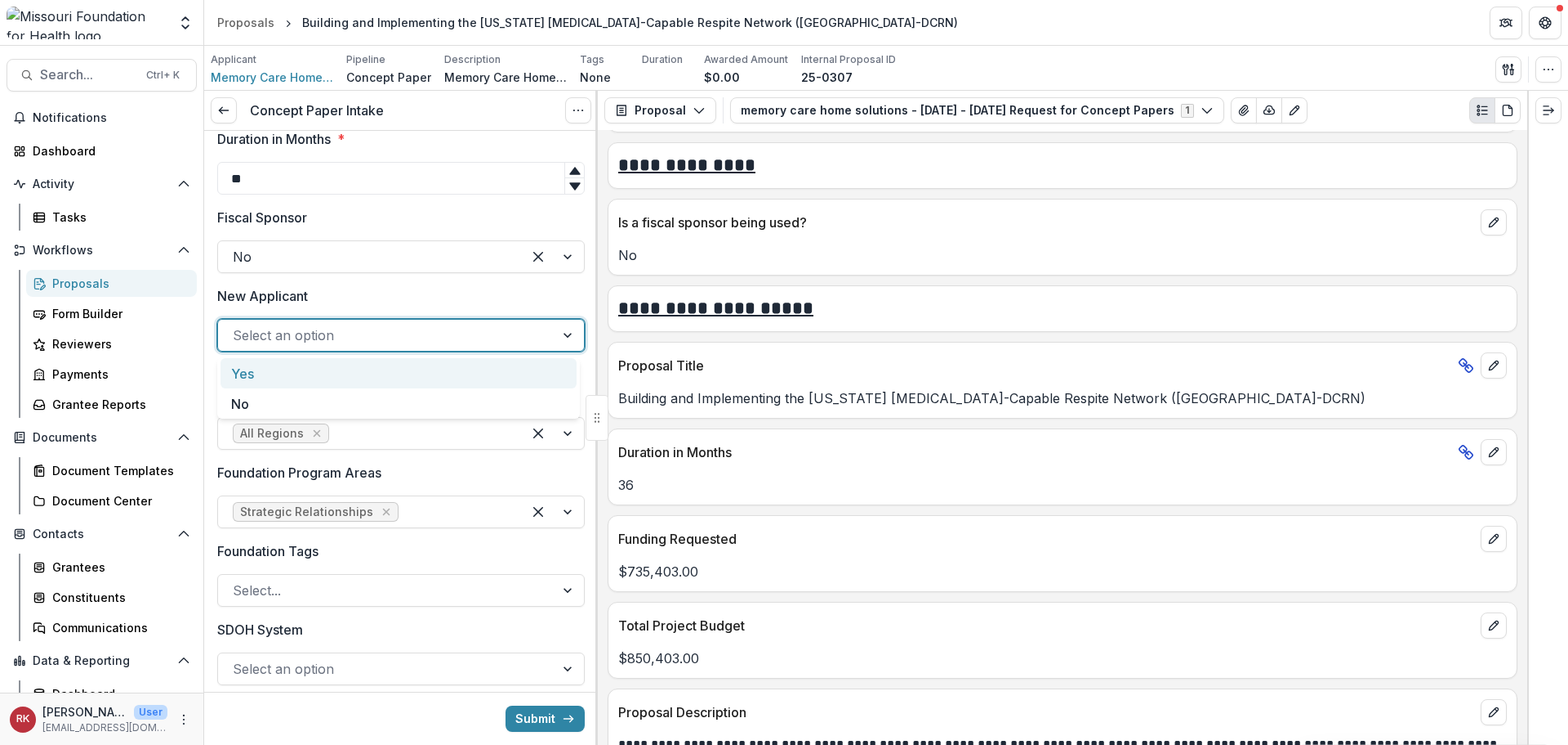
click at [296, 336] on div at bounding box center [387, 335] width 307 height 23
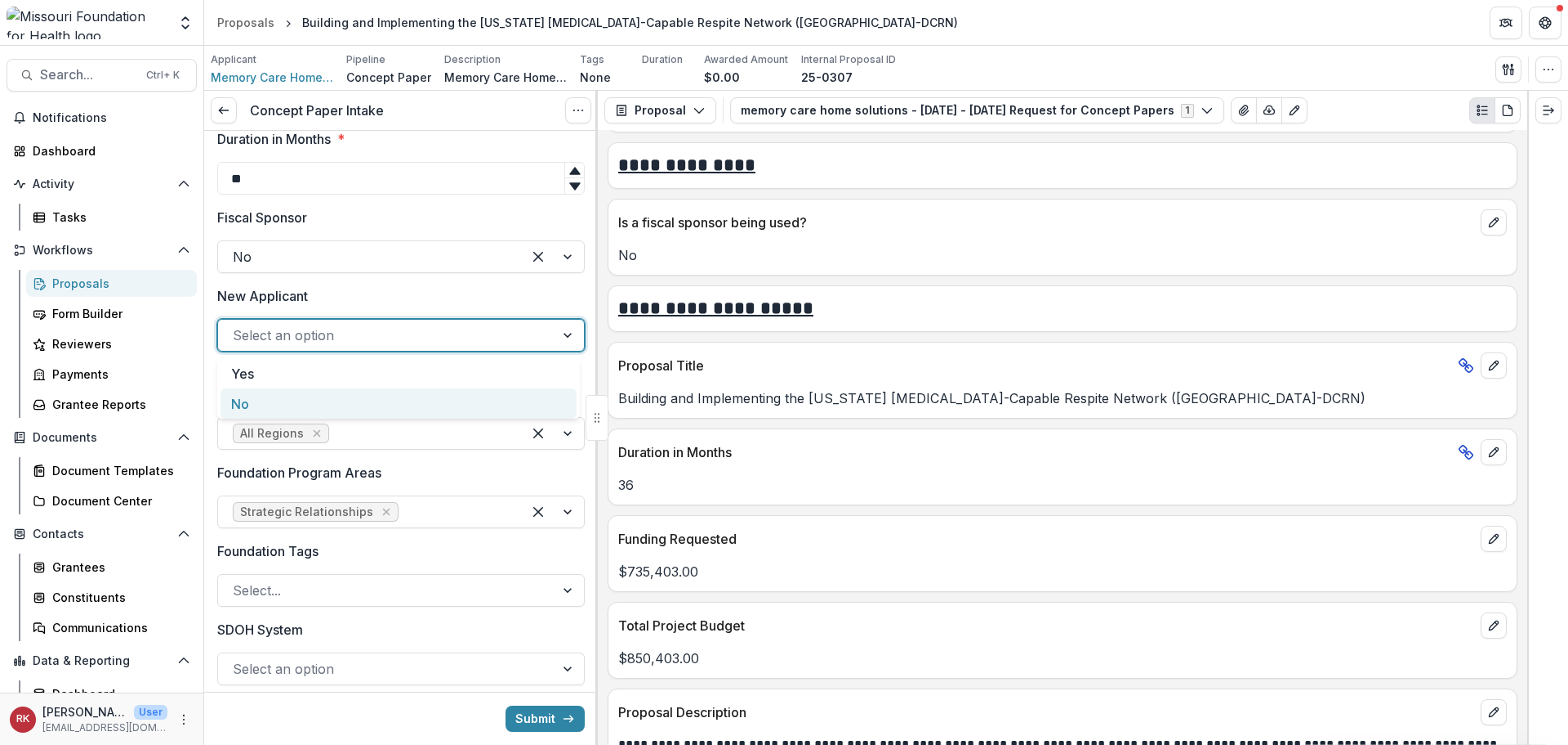
click at [261, 407] on div "No" at bounding box center [398, 403] width 356 height 30
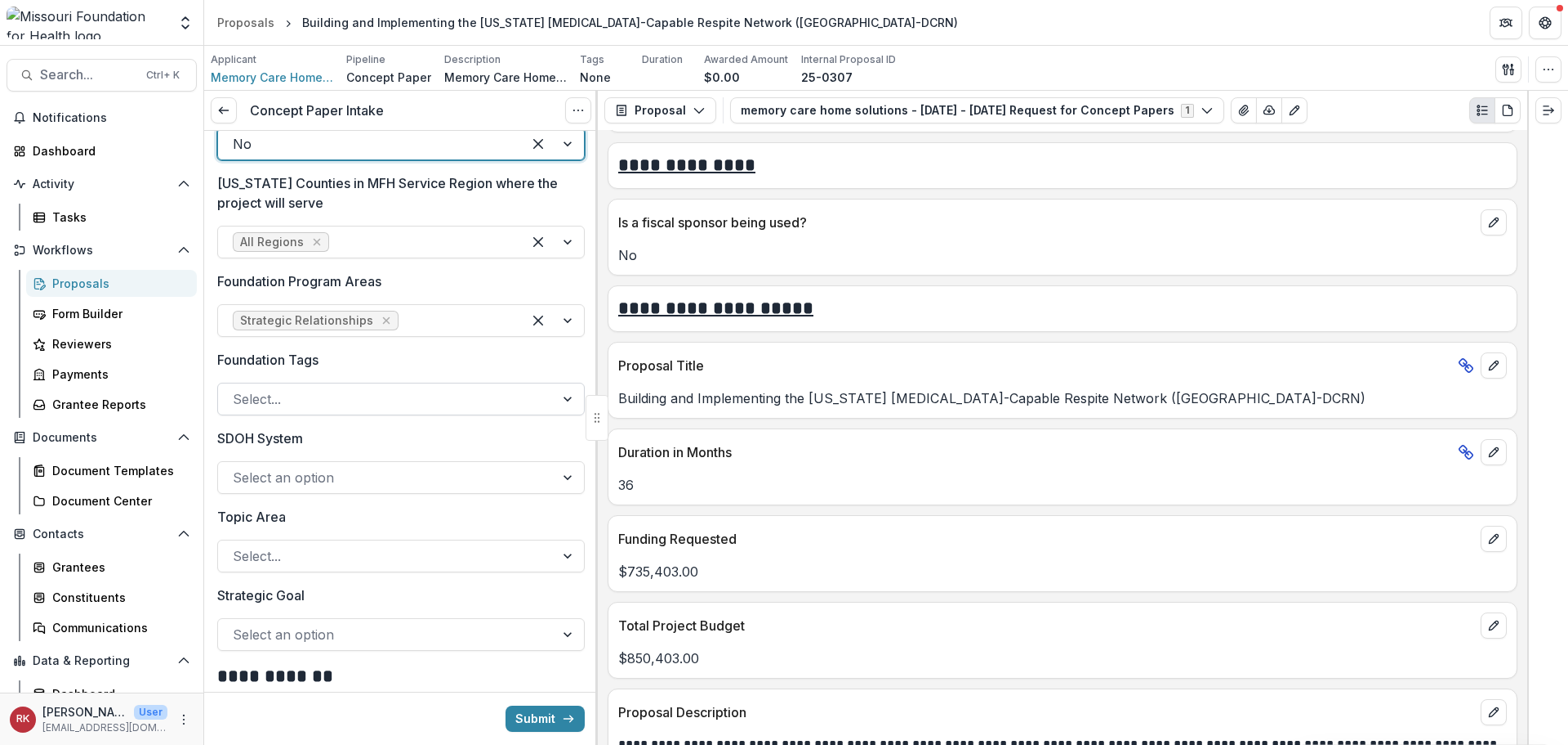
scroll to position [1308, 0]
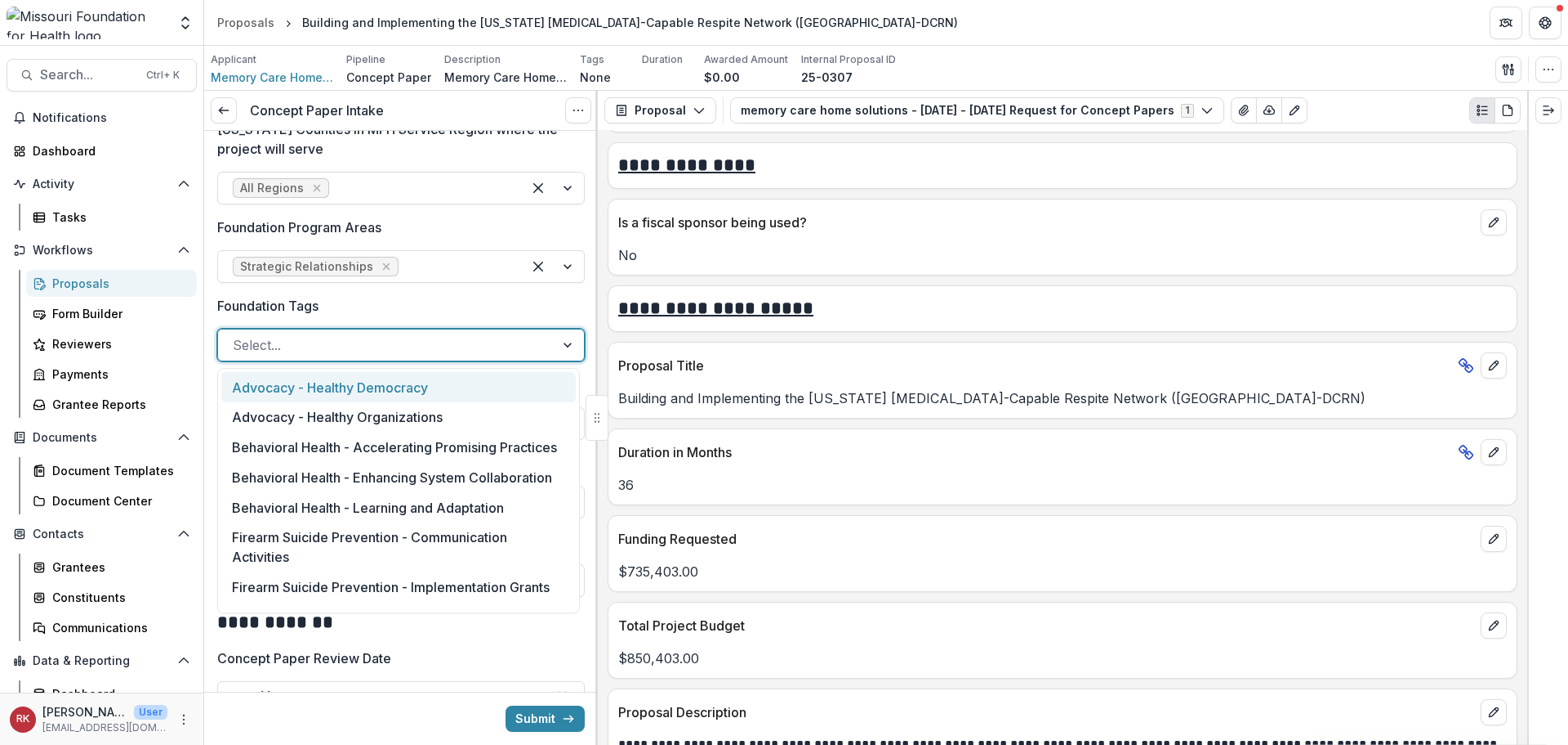
click at [300, 343] on div at bounding box center [387, 344] width 307 height 23
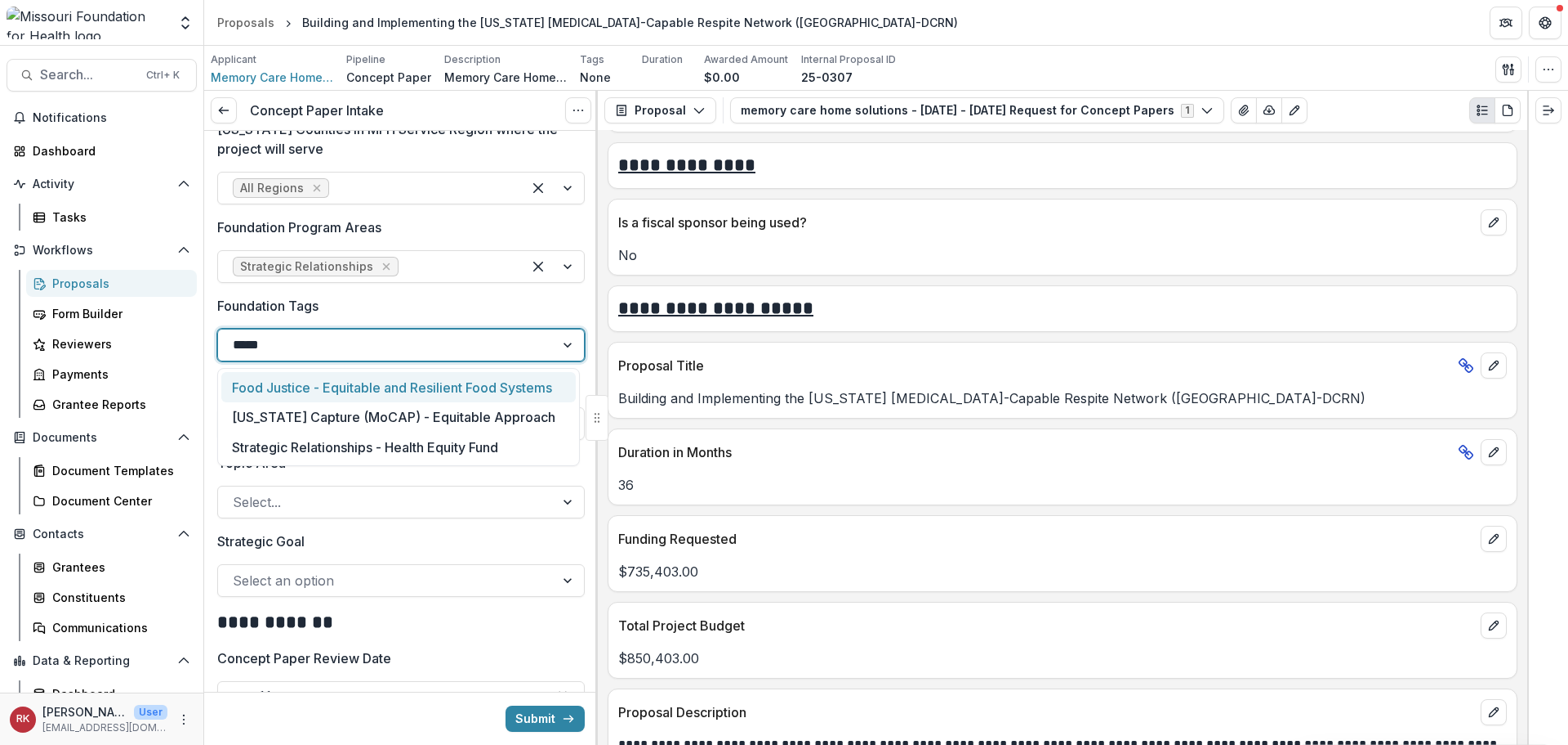
type input "******"
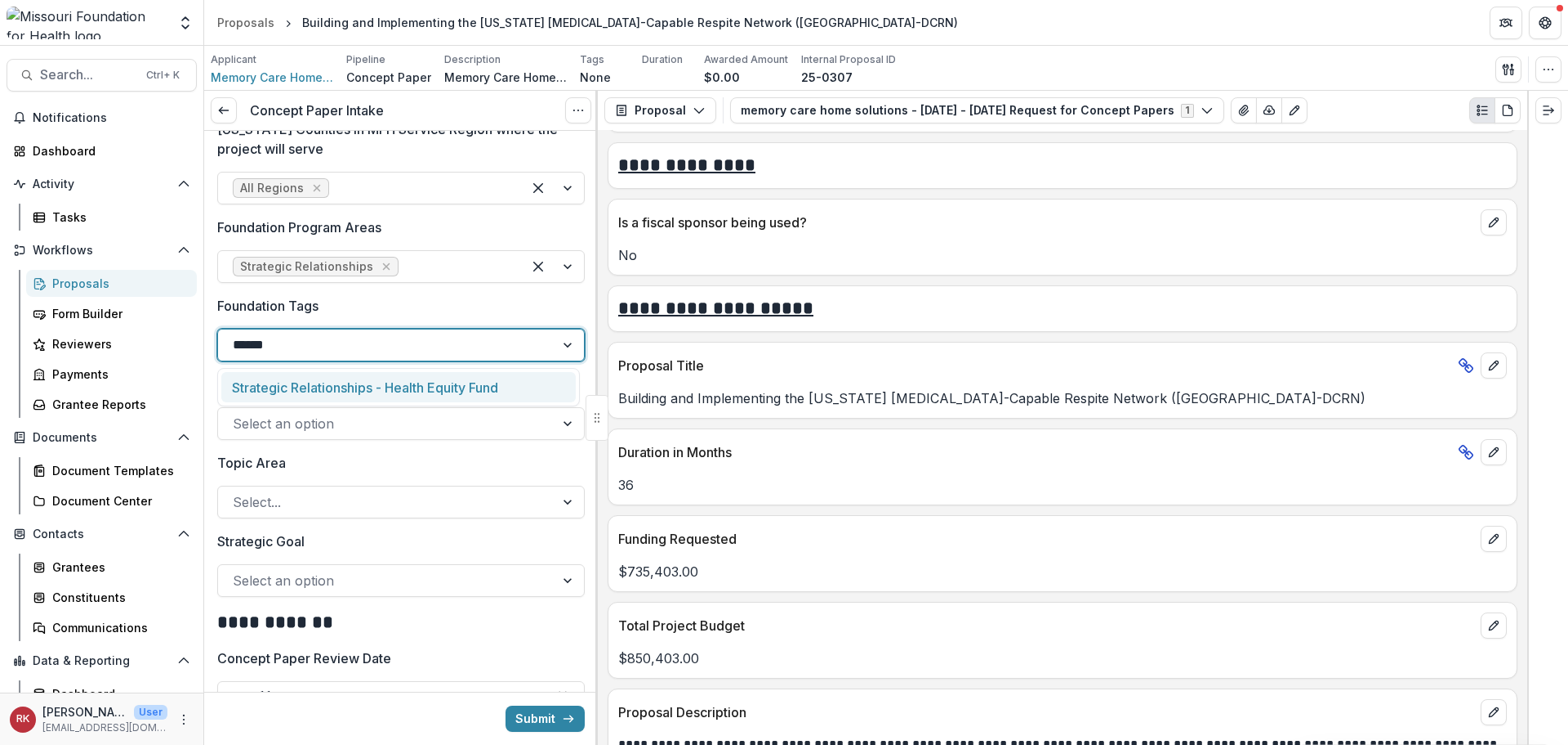
click at [299, 382] on div "Strategic Relationships - Health Equity Fund" at bounding box center [398, 387] width 355 height 30
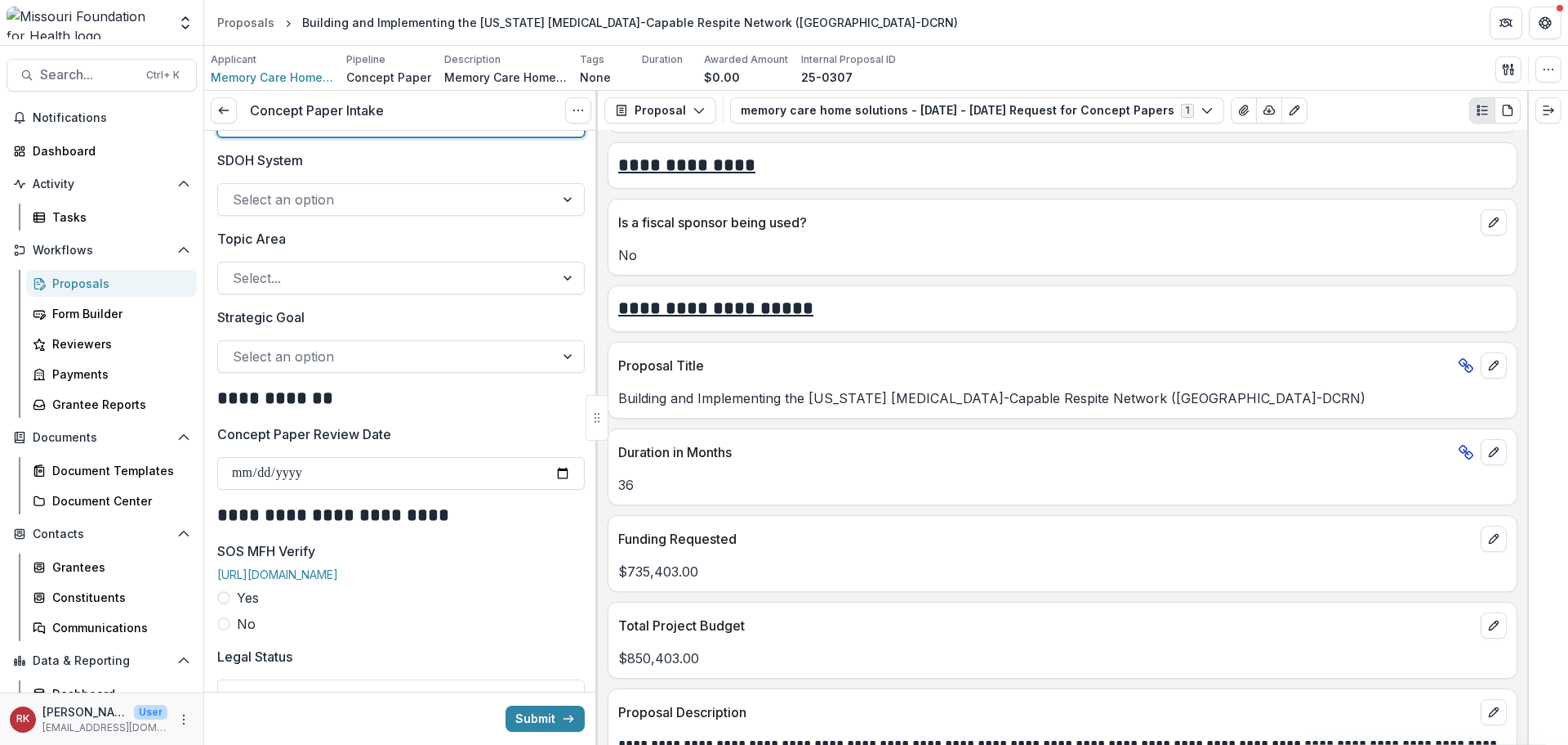
scroll to position [1553, 0]
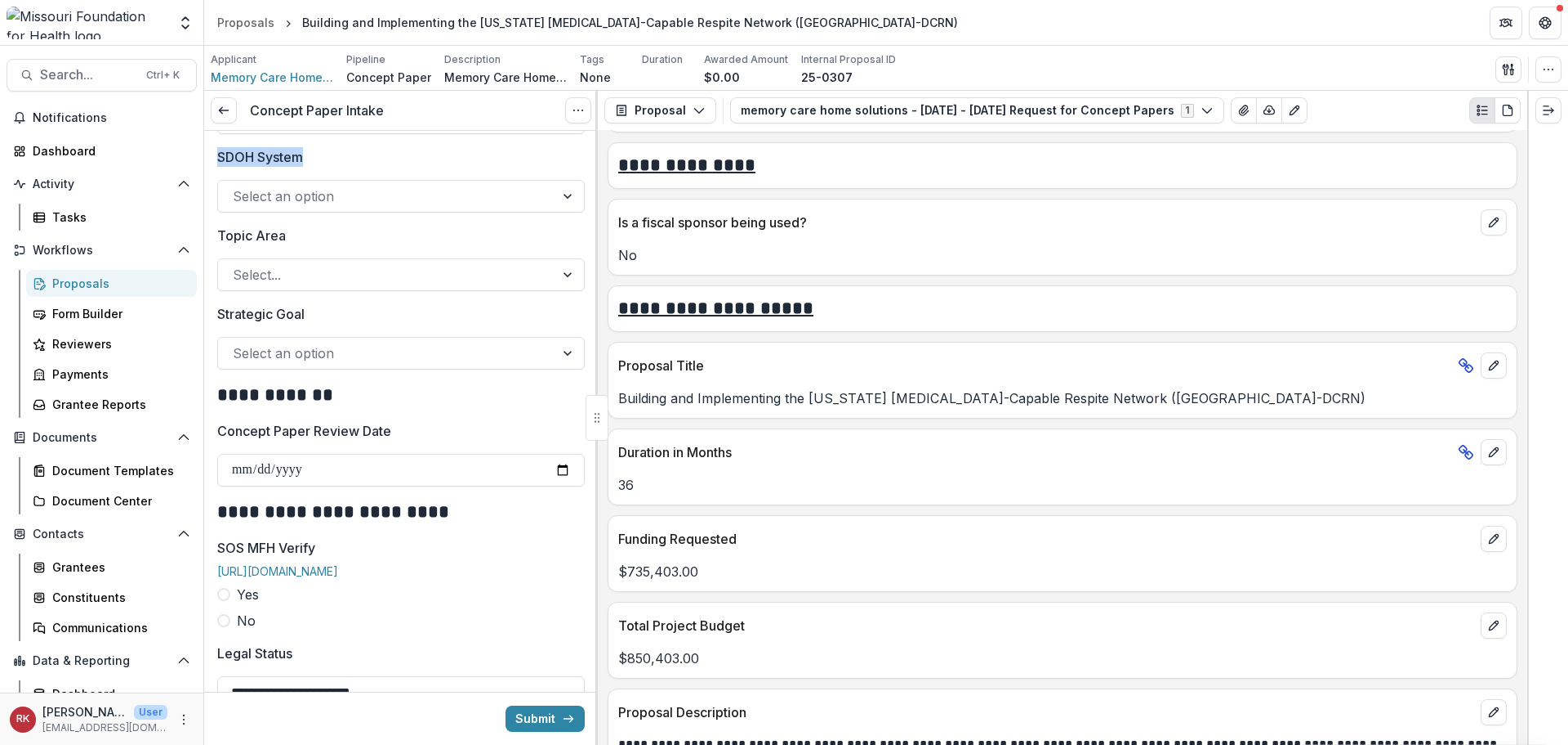
drag, startPoint x: 212, startPoint y: 153, endPoint x: 309, endPoint y: 160, distance: 97.3
click at [309, 160] on div "**********" at bounding box center [401, 236] width 394 height 3317
drag, startPoint x: 218, startPoint y: 239, endPoint x: 301, endPoint y: 238, distance: 83.0
click at [301, 238] on label "Topic Area" at bounding box center [396, 235] width 358 height 20
click at [275, 349] on div at bounding box center [387, 353] width 307 height 23
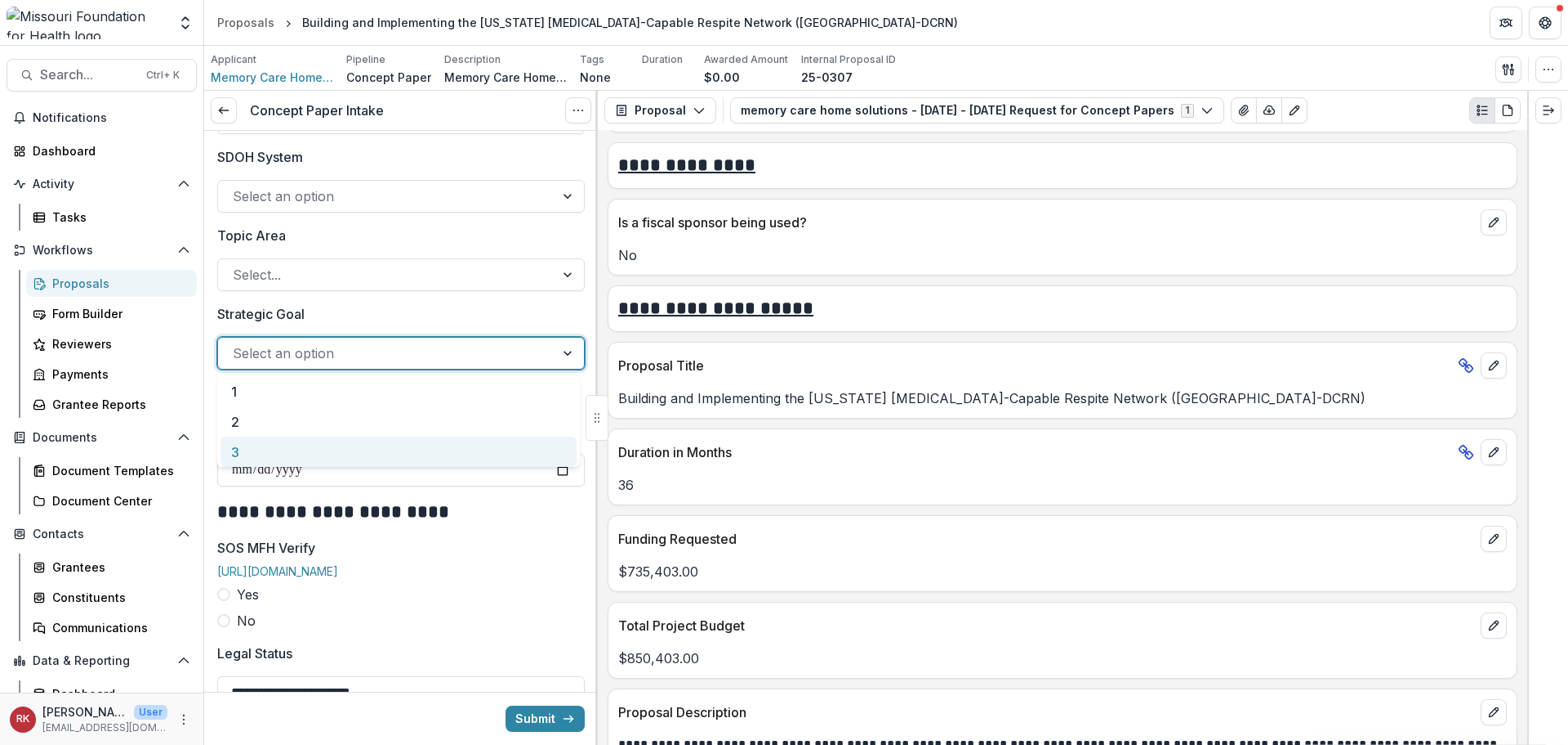
click at [277, 440] on div "3" at bounding box center [398, 451] width 356 height 30
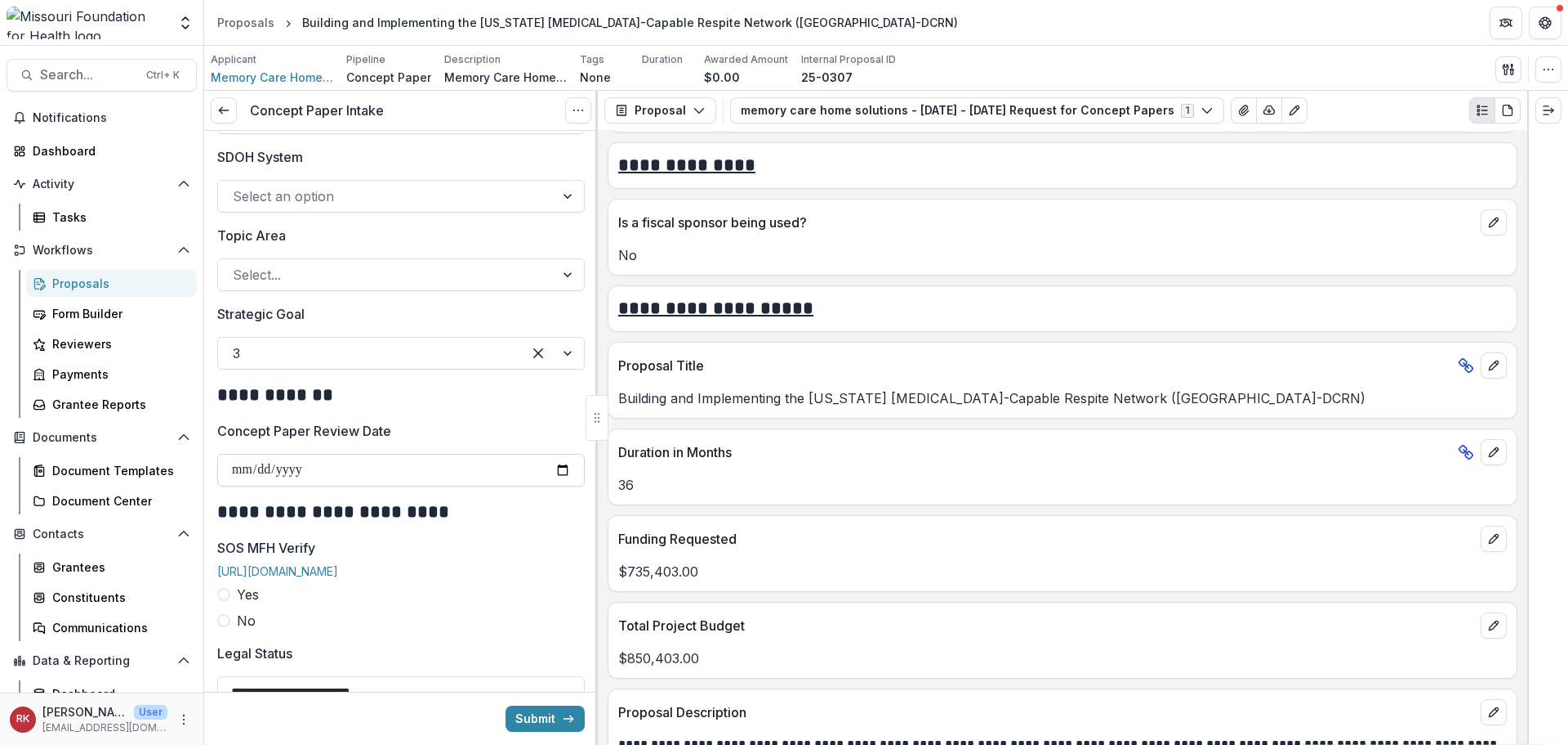
click at [549, 468] on input "Concept Paper Review Date" at bounding box center [401, 470] width 368 height 33
click at [556, 465] on input "Concept Paper Review Date" at bounding box center [401, 470] width 368 height 33
type input "**********"
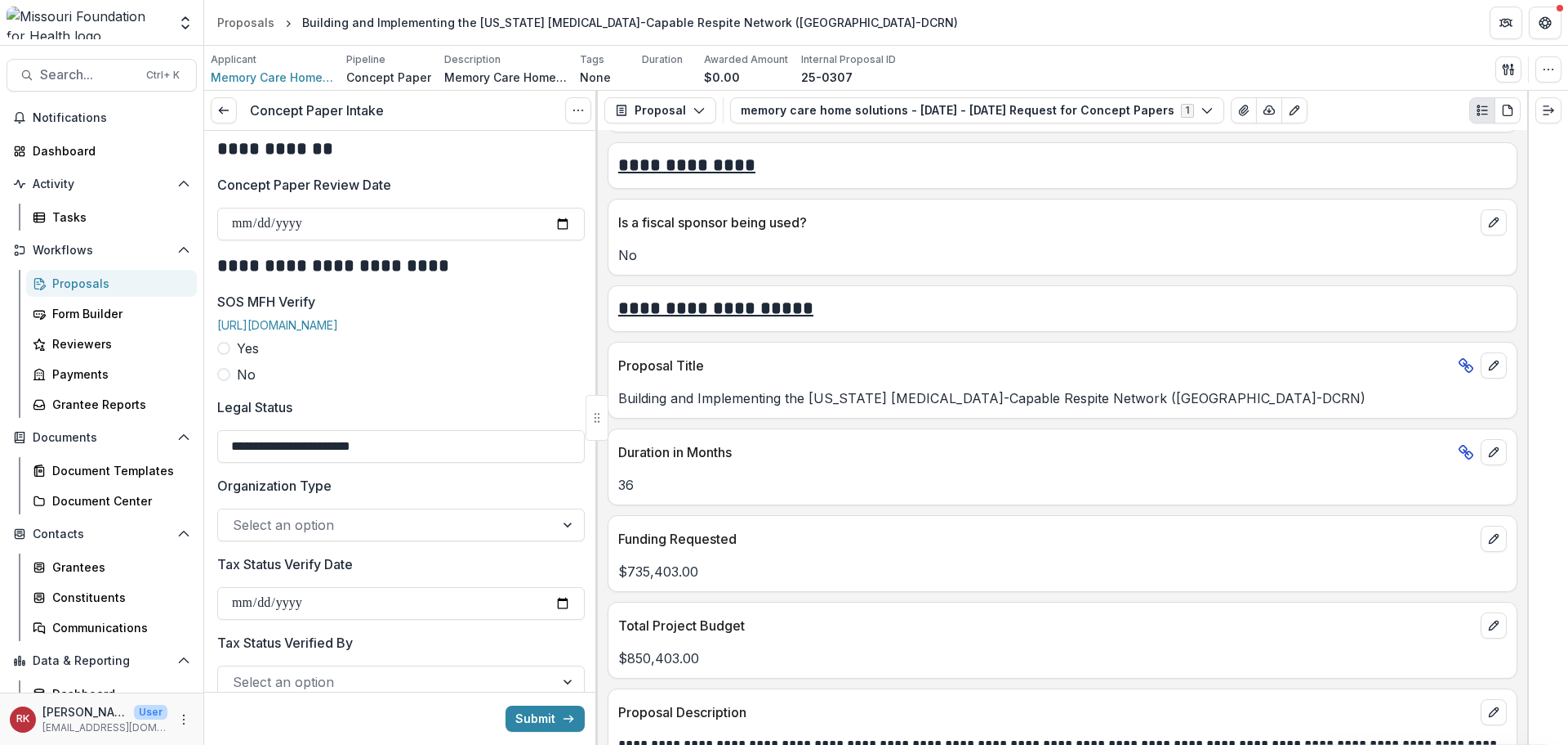
scroll to position [1798, 0]
click at [224, 356] on span at bounding box center [224, 349] width 13 height 13
click at [558, 454] on input "SOS MFH Verify Date" at bounding box center [401, 448] width 368 height 33
type input "**********"
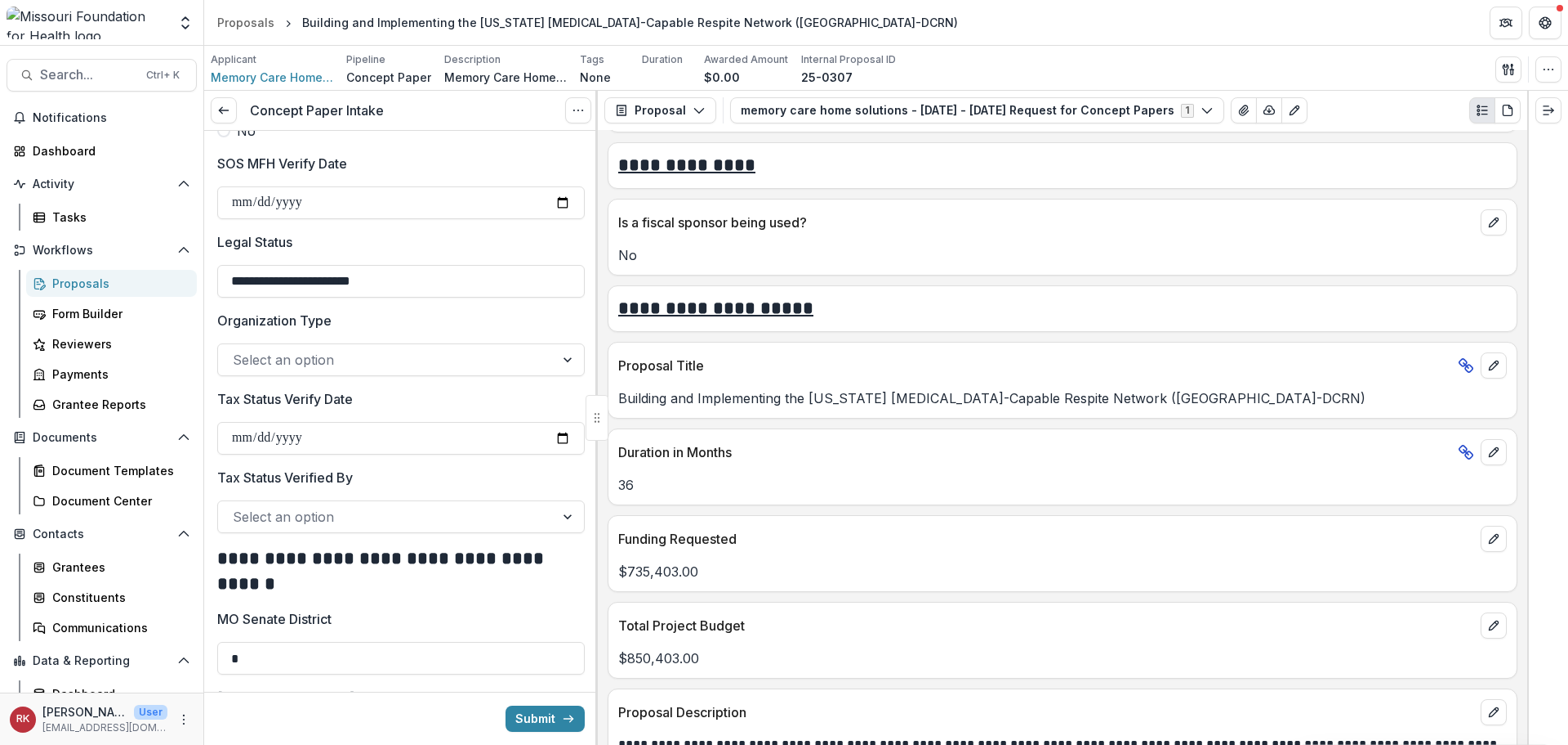
scroll to position [2043, 0]
click at [425, 294] on input "**********" at bounding box center [401, 280] width 368 height 33
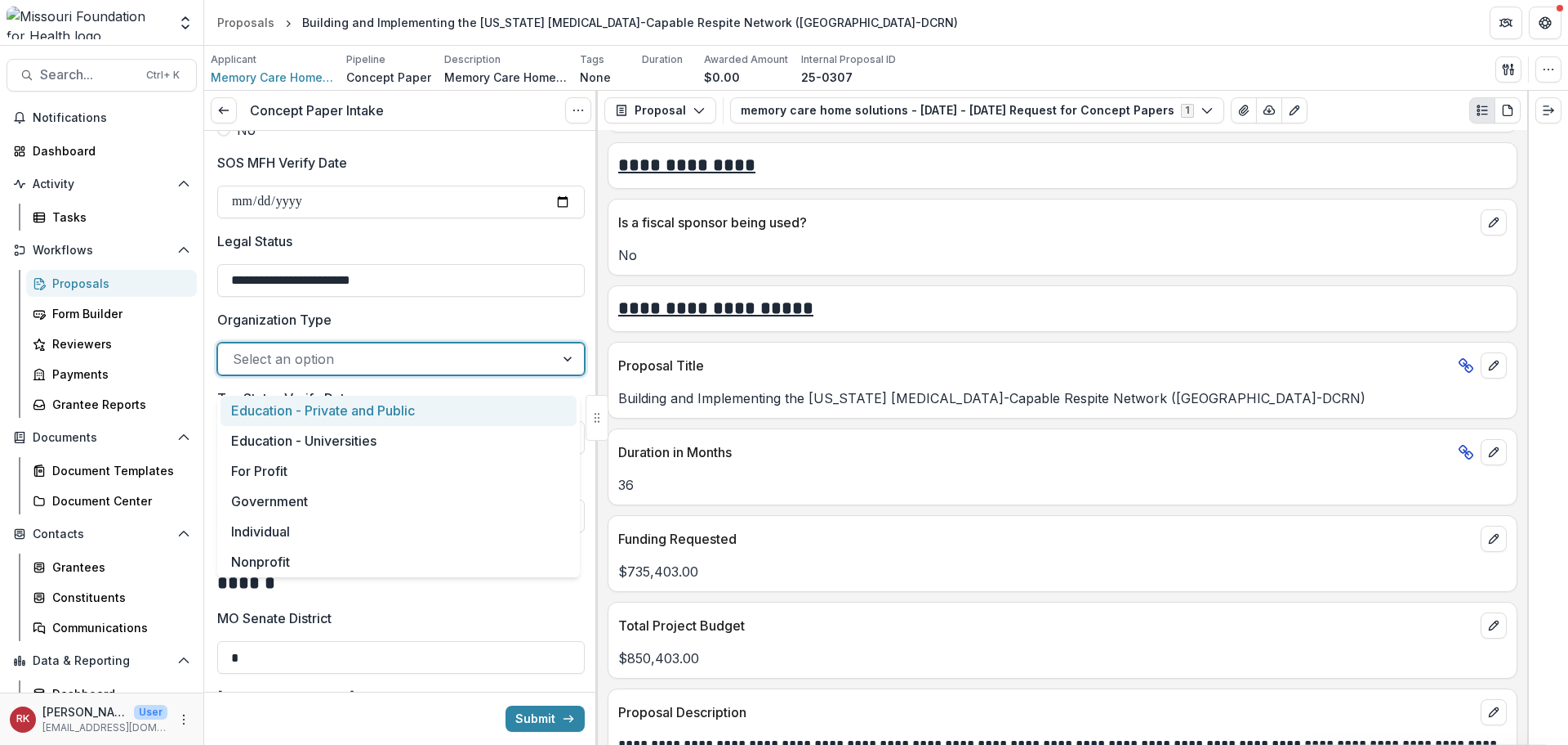
click at [270, 370] on div at bounding box center [387, 359] width 307 height 23
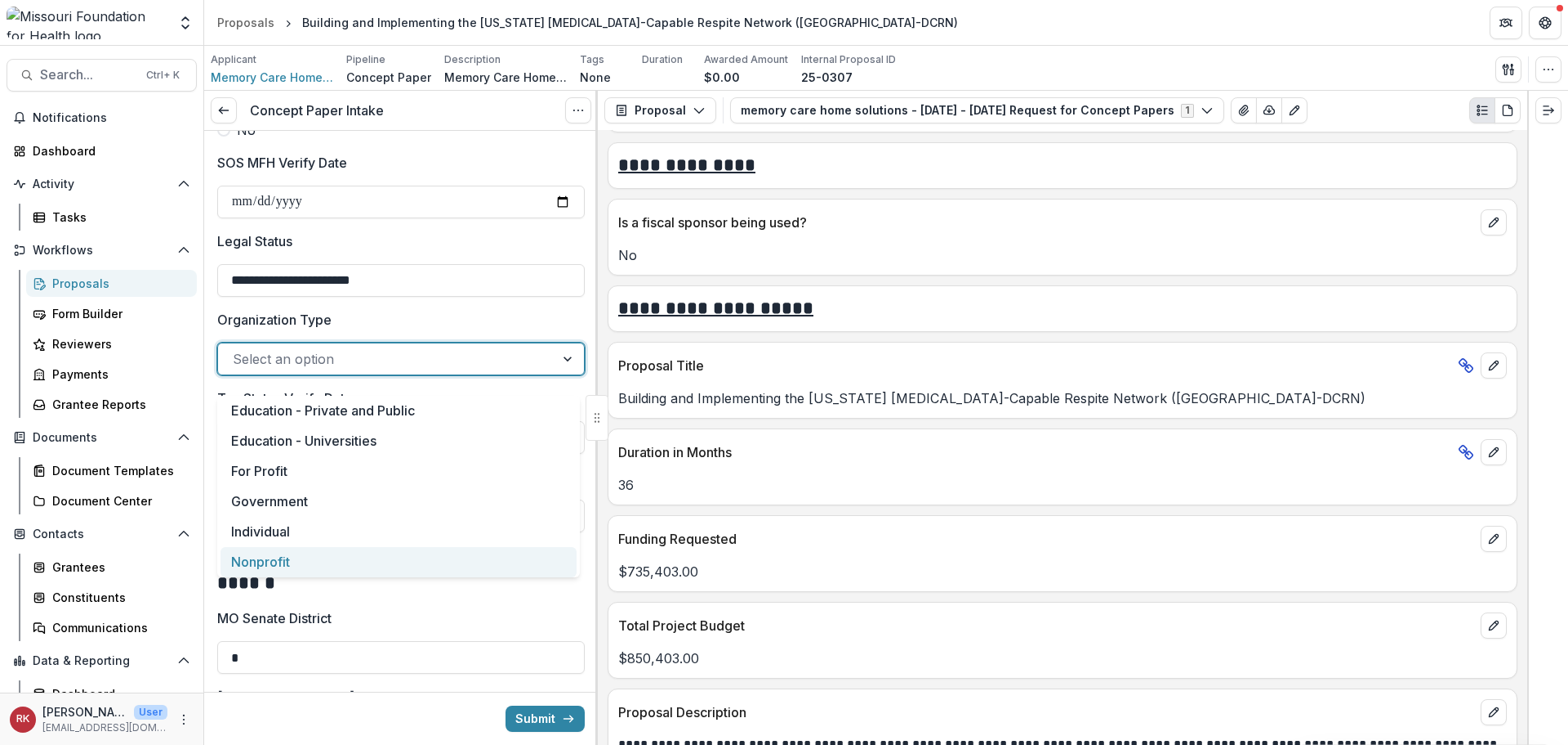
click at [259, 560] on div "Nonprofit" at bounding box center [398, 561] width 356 height 30
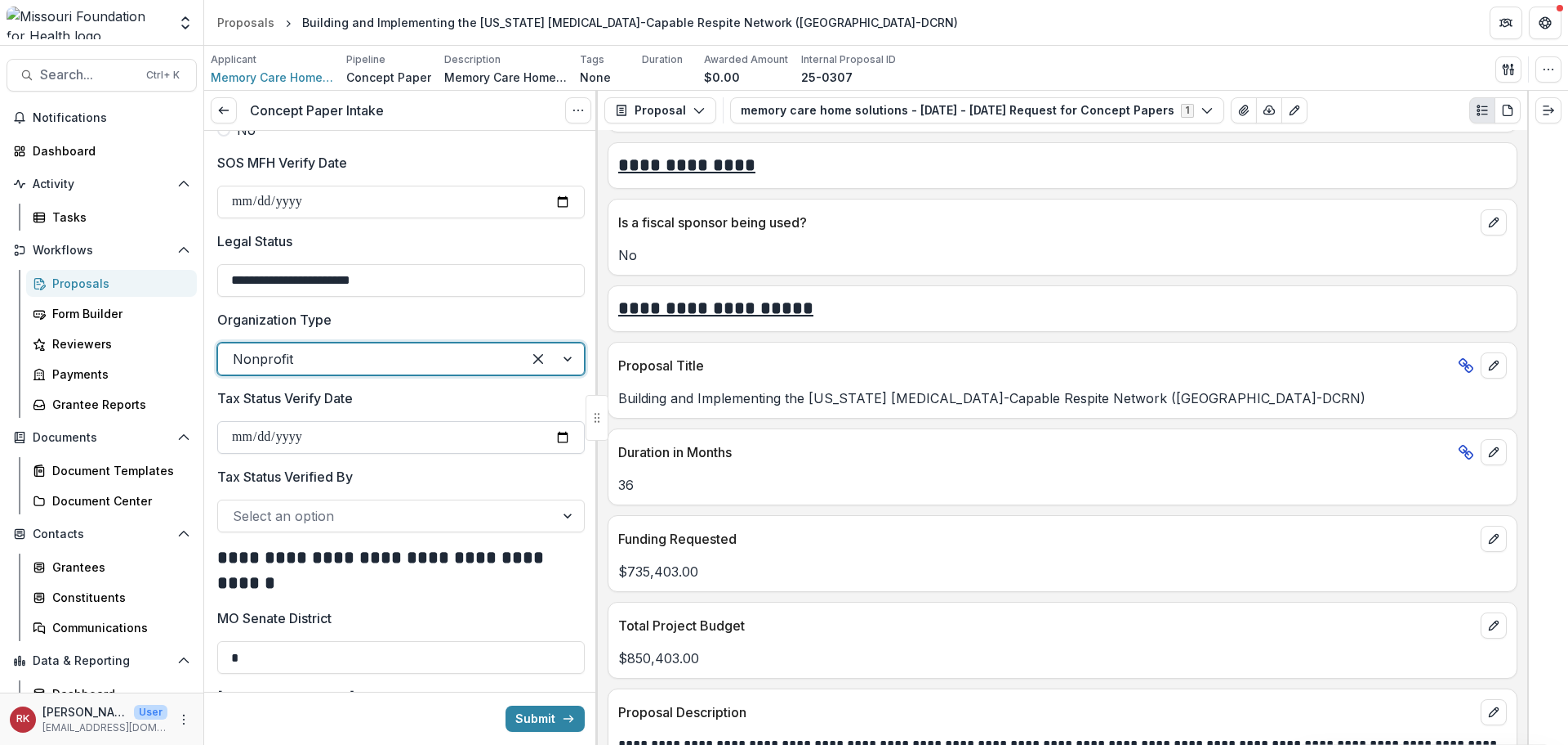
click at [555, 450] on input "Tax Status Verify Date" at bounding box center [401, 437] width 368 height 33
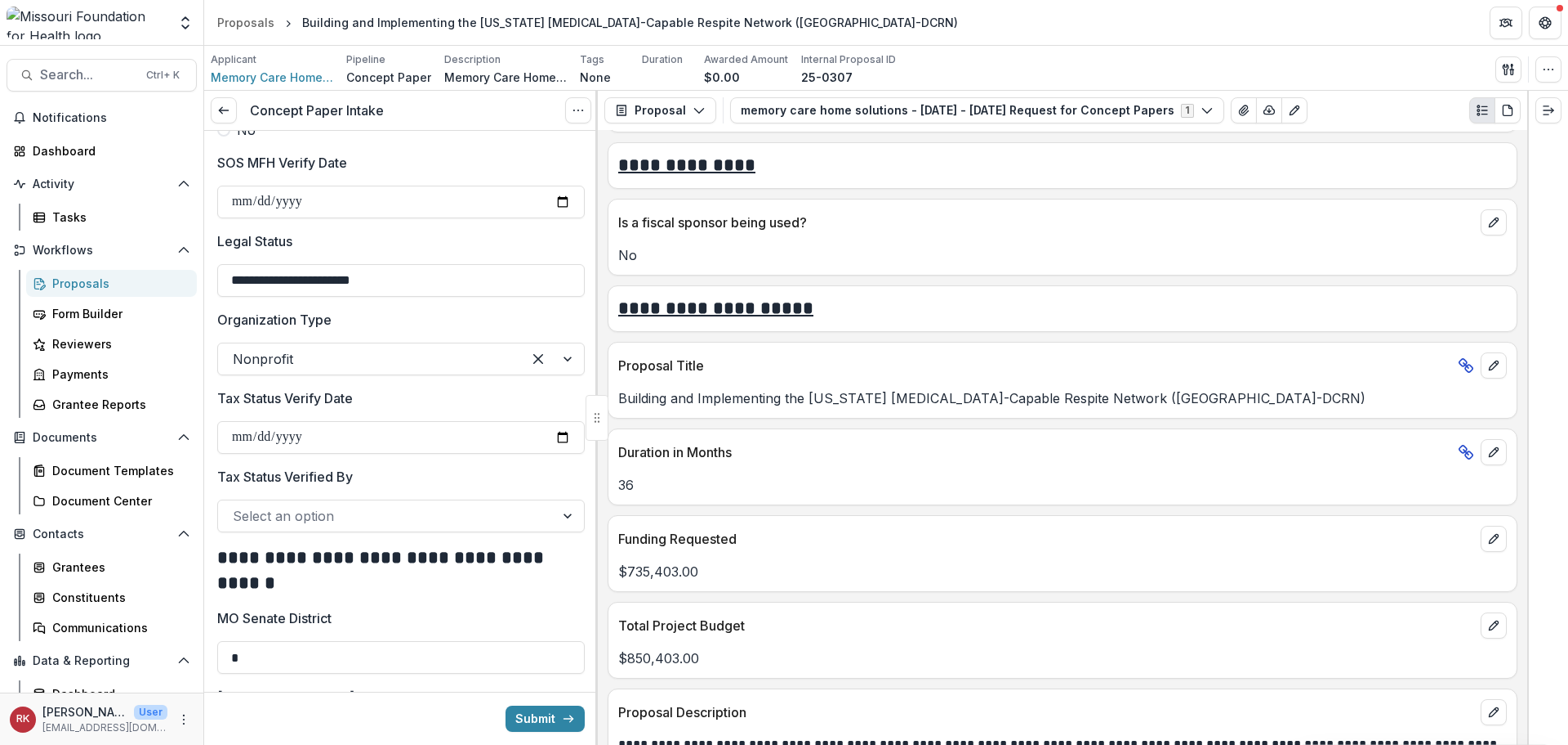
type input "**********"
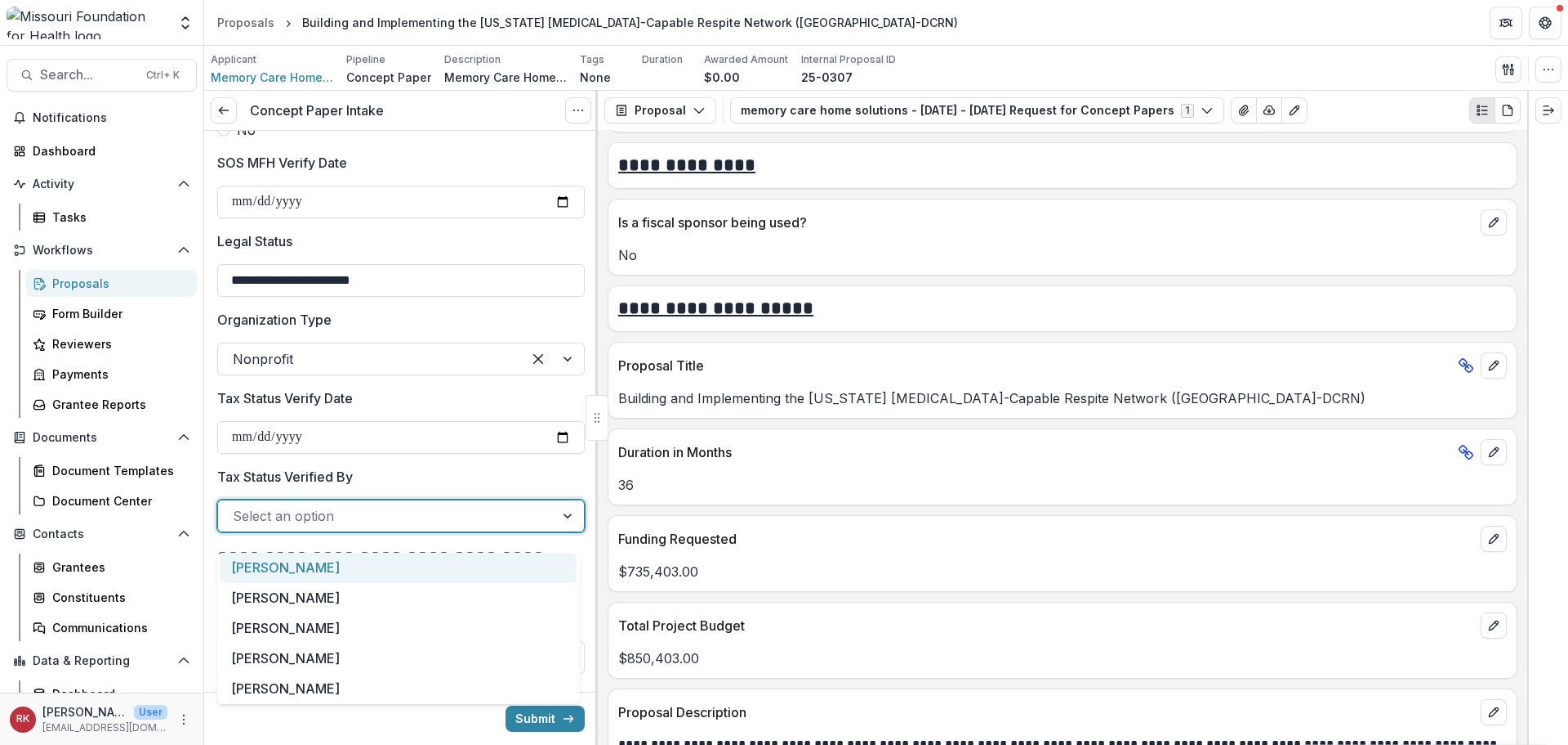
click at [265, 527] on div at bounding box center [387, 515] width 307 height 23
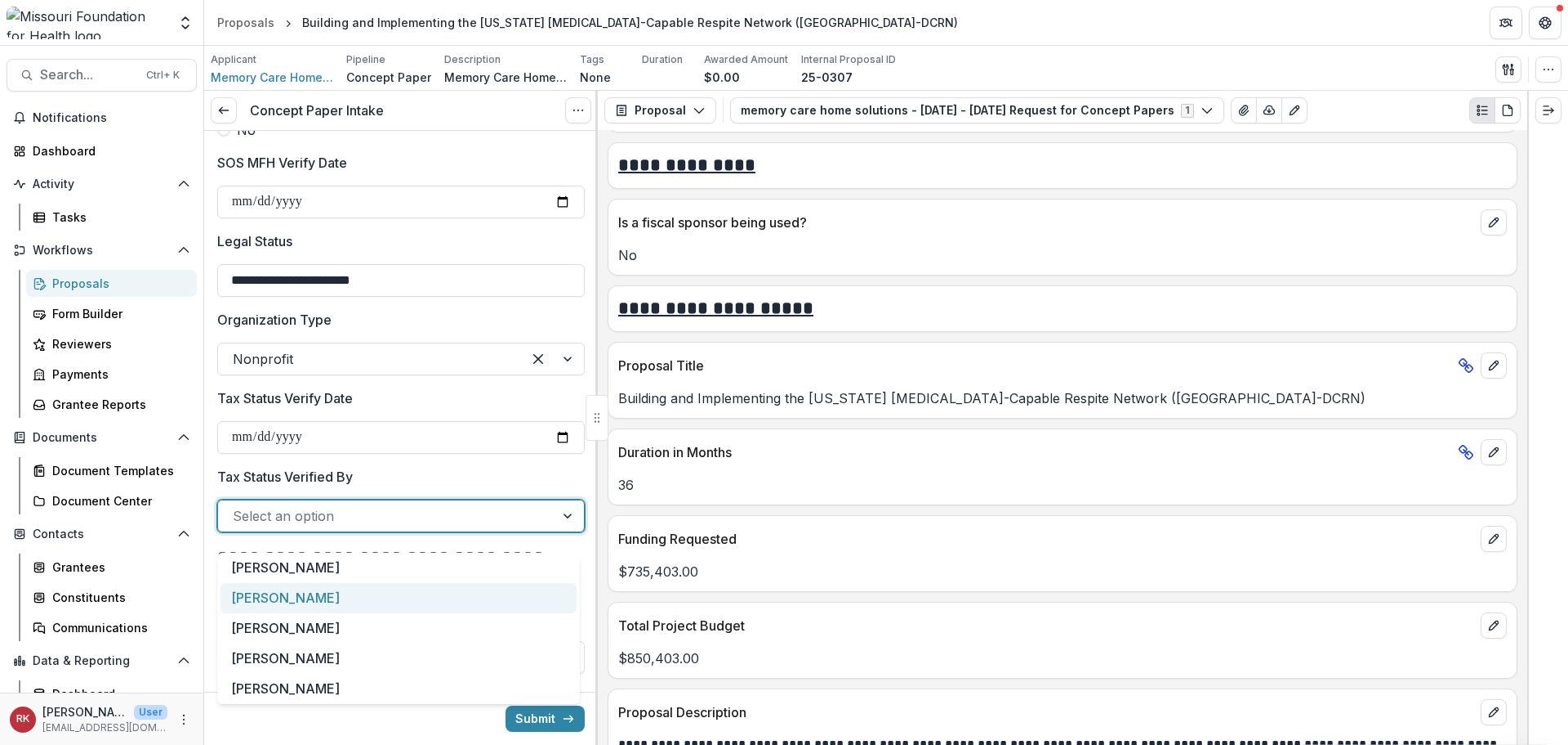
click at [277, 606] on div "[PERSON_NAME]" at bounding box center [398, 598] width 356 height 30
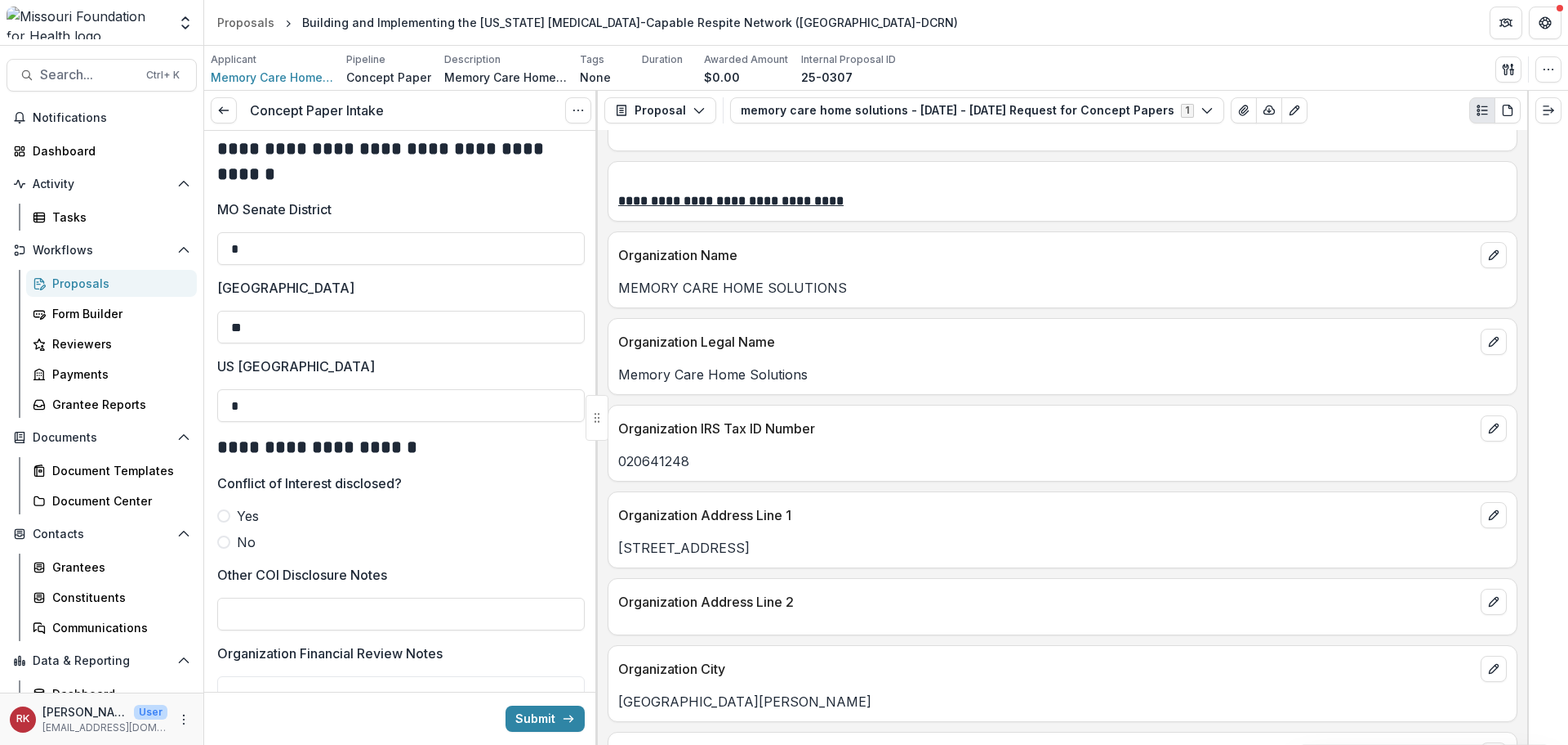
scroll to position [654, 0]
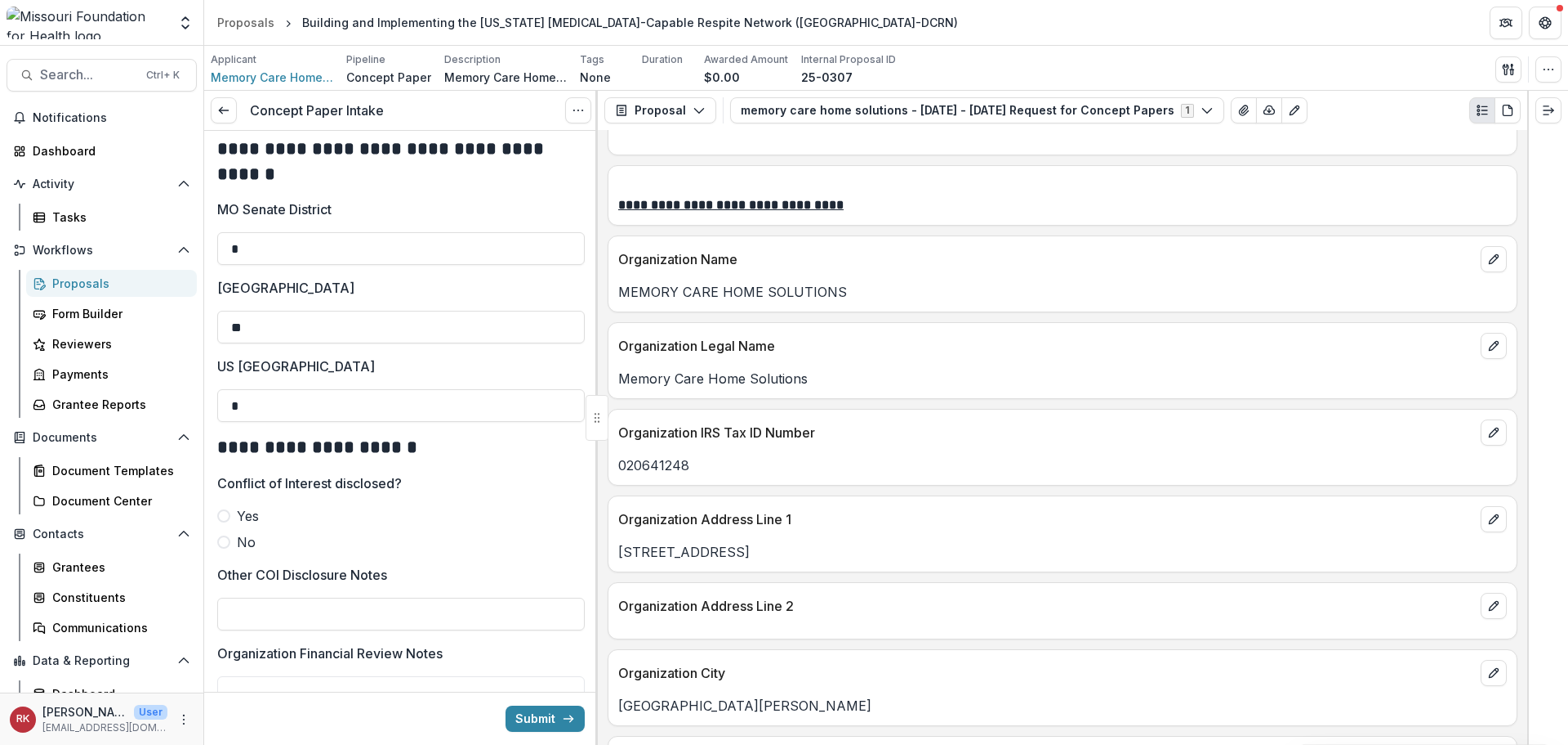
drag, startPoint x: 770, startPoint y: 558, endPoint x: 613, endPoint y: 549, distance: 157.3
click at [613, 549] on div "4389 West Pine Blvd" at bounding box center [1063, 552] width 908 height 20
copy p "4389 West Pine Blvd"
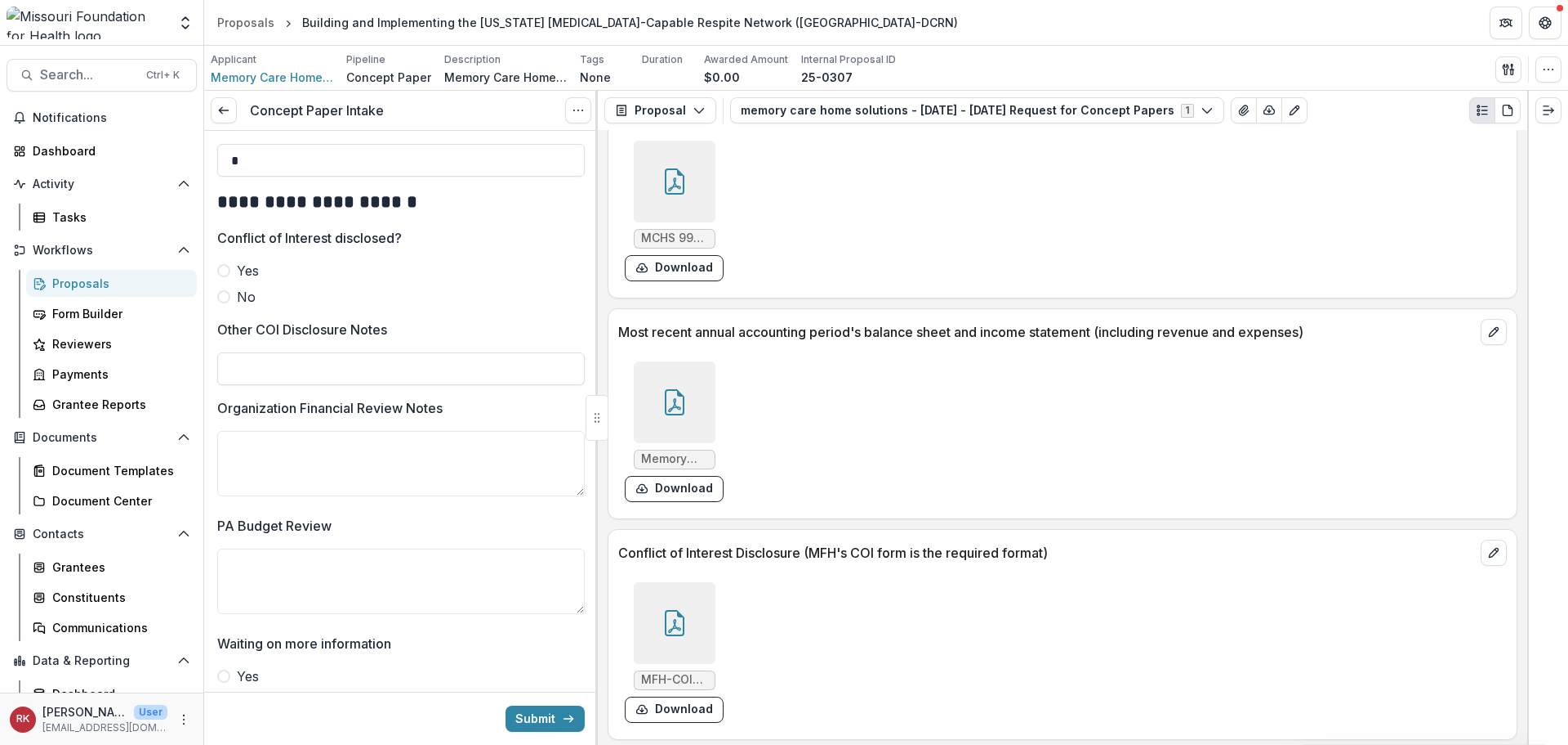
scroll to position [5084, 0]
click at [654, 613] on div at bounding box center [674, 618] width 81 height 82
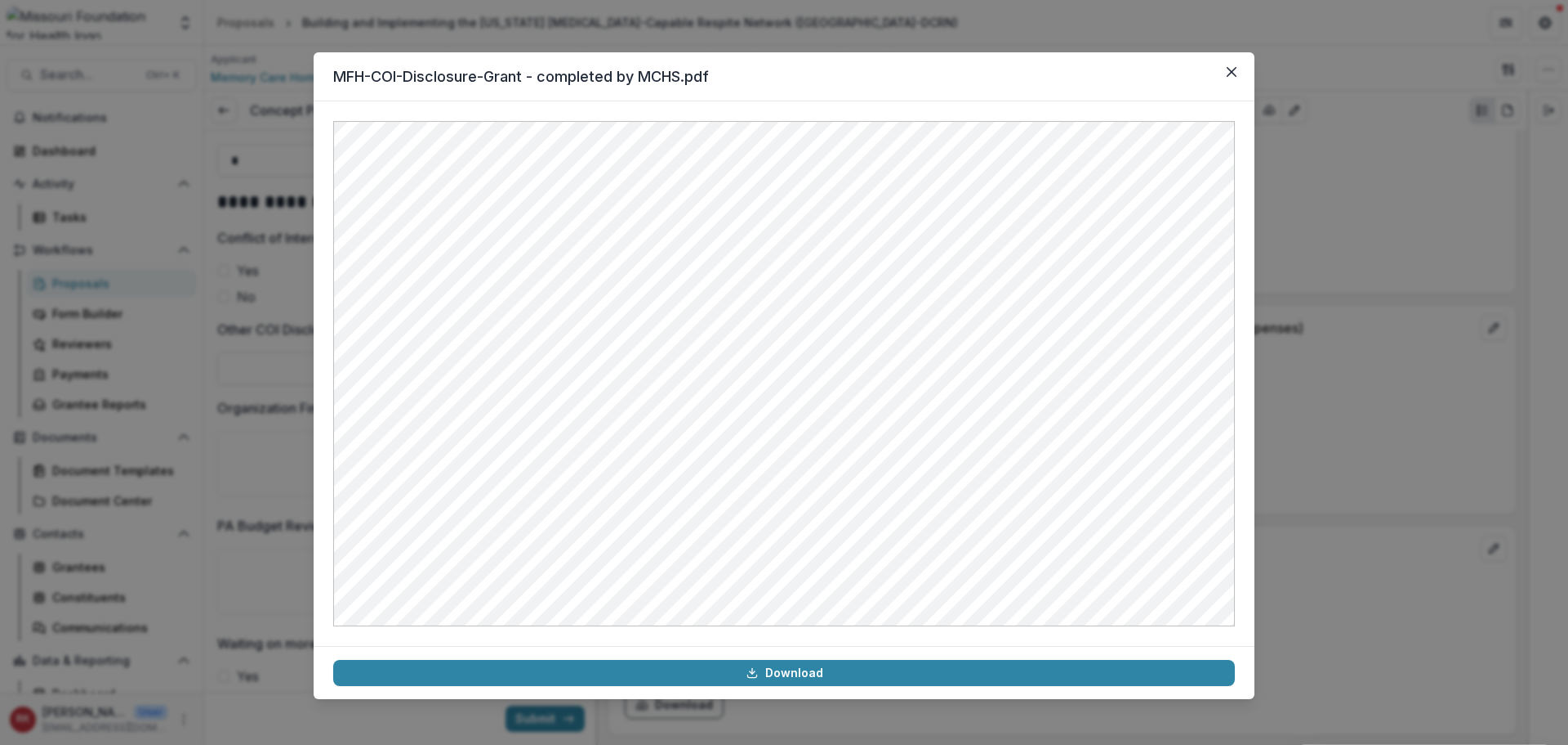
click at [1399, 346] on div "MFH-COI-Disclosure-Grant - completed by MCHS.pdf Download" at bounding box center [784, 372] width 1568 height 745
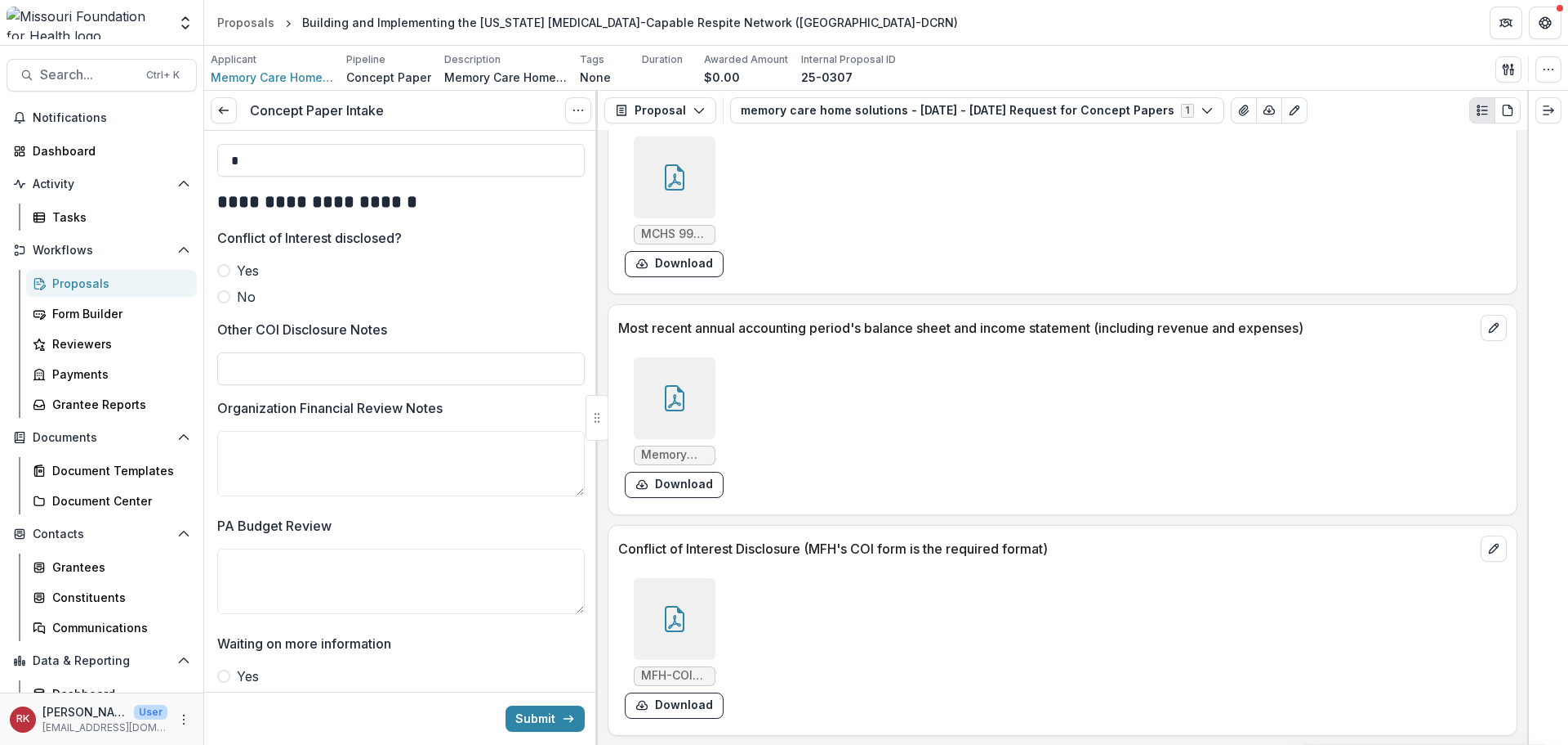
click at [220, 306] on label "No" at bounding box center [401, 297] width 368 height 20
click at [277, 385] on input "Other COI Disclosure Notes" at bounding box center [401, 369] width 368 height 33
click at [322, 385] on input "**********" at bounding box center [401, 369] width 368 height 33
click at [317, 385] on input "**********" at bounding box center [401, 369] width 368 height 33
type input "**********"
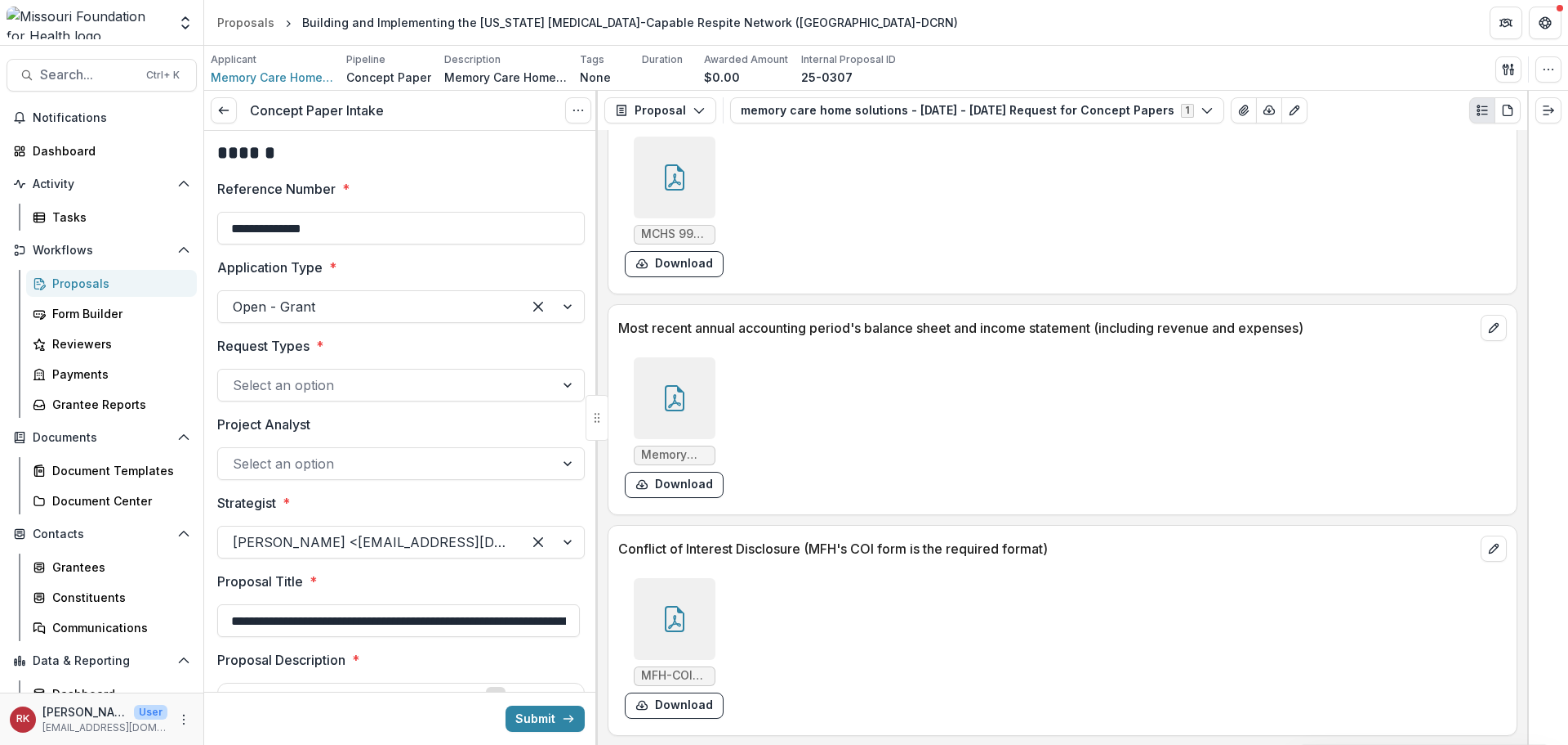
scroll to position [0, 0]
drag, startPoint x: 274, startPoint y: 369, endPoint x: 275, endPoint y: 378, distance: 9.1
click at [274, 372] on div "Request Types * Select an option" at bounding box center [401, 371] width 368 height 65
click at [277, 389] on div at bounding box center [387, 388] width 307 height 23
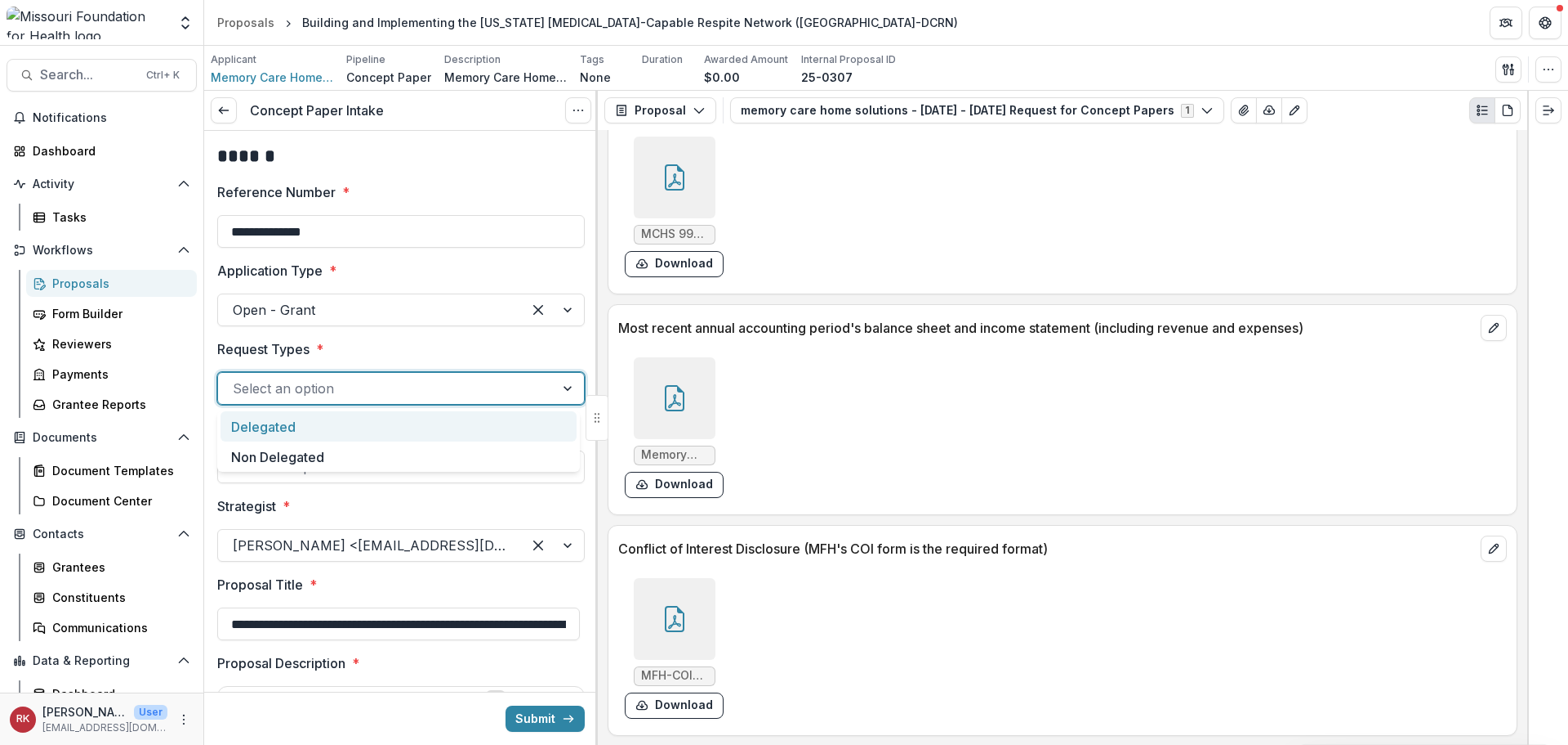
click at [266, 415] on div "Delegated" at bounding box center [398, 426] width 356 height 30
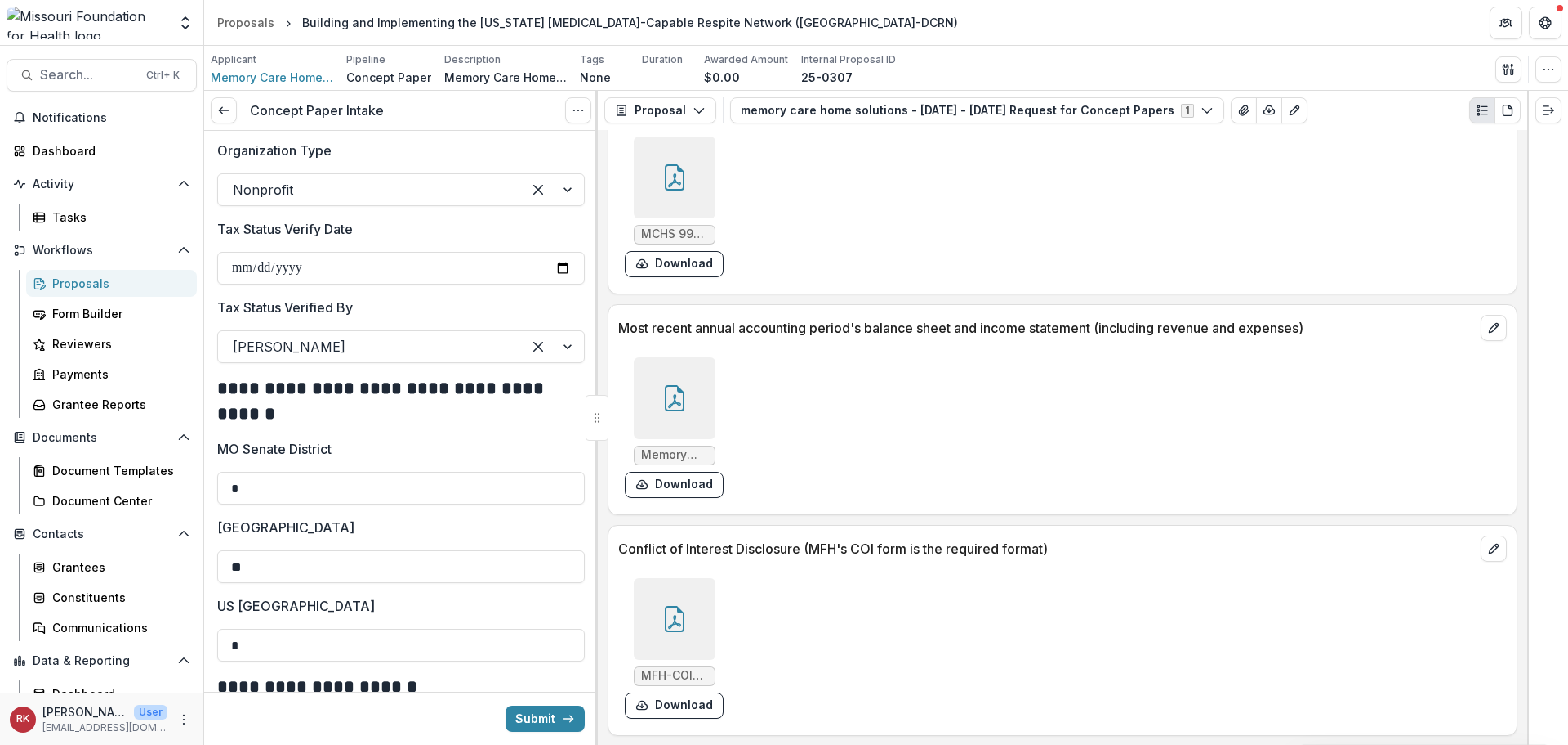
scroll to position [2875, 0]
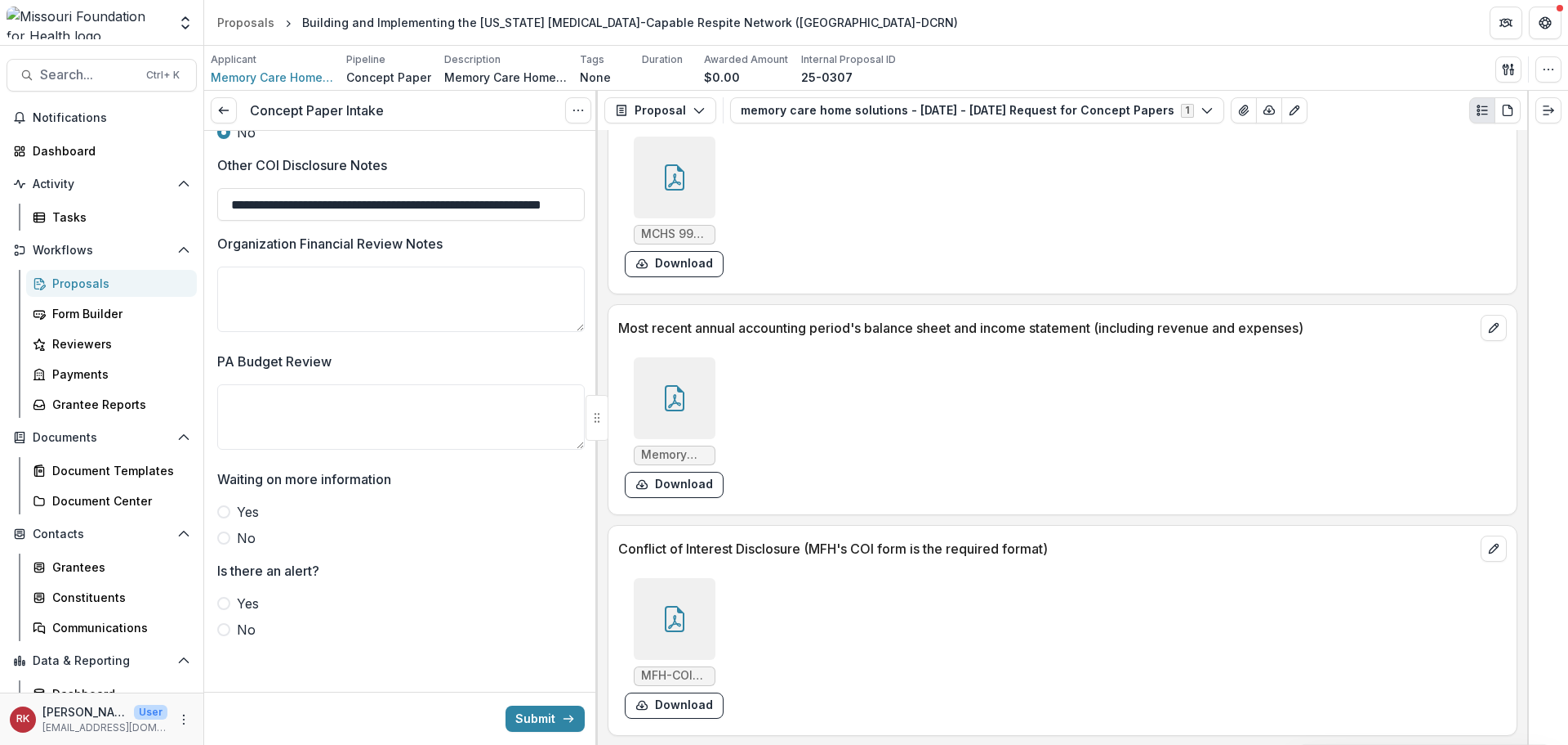
click at [225, 632] on span at bounding box center [224, 629] width 13 height 13
click at [693, 367] on div at bounding box center [674, 398] width 81 height 82
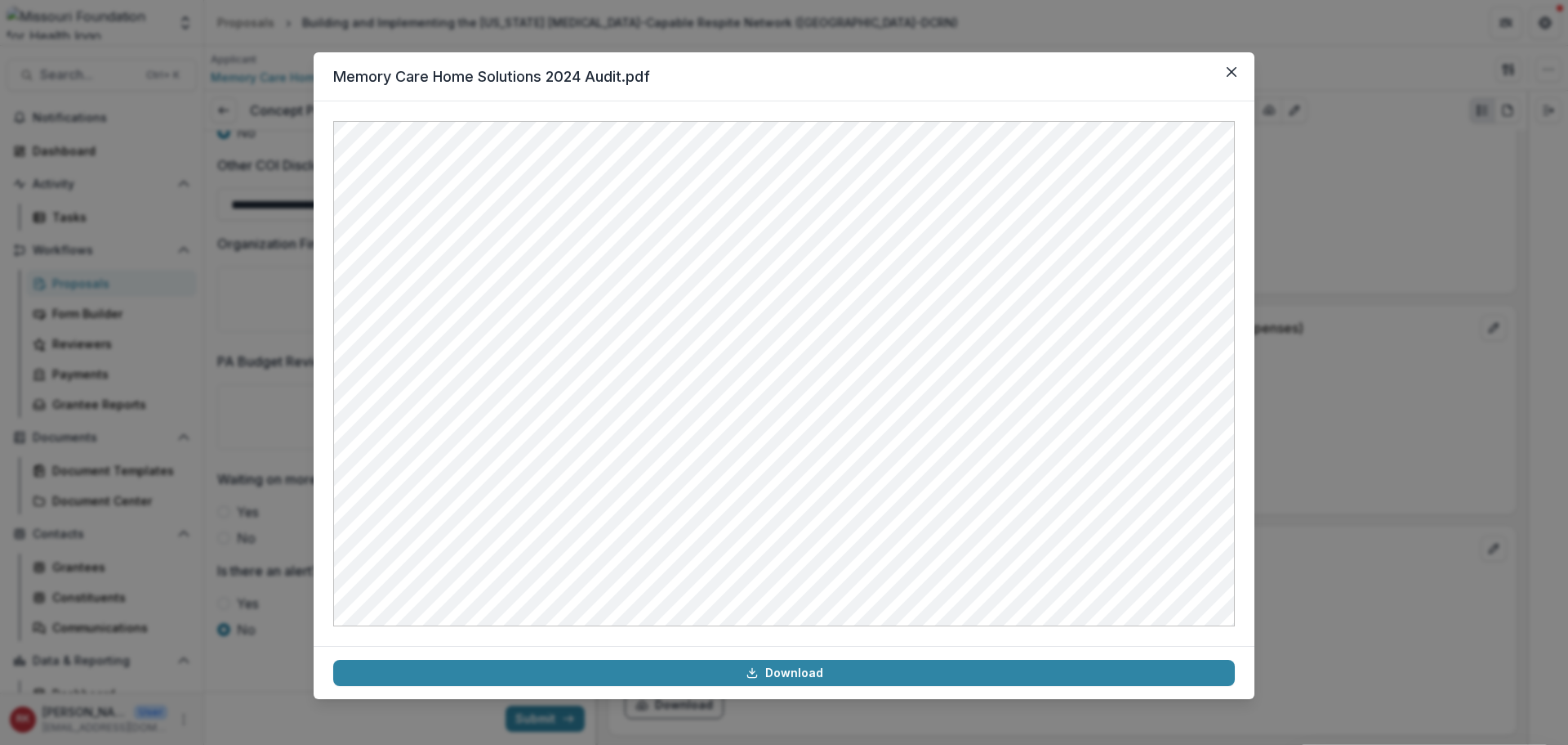
click at [1319, 411] on div "Memory Care Home Solutions 2024 Audit.pdf Download" at bounding box center [784, 372] width 1568 height 745
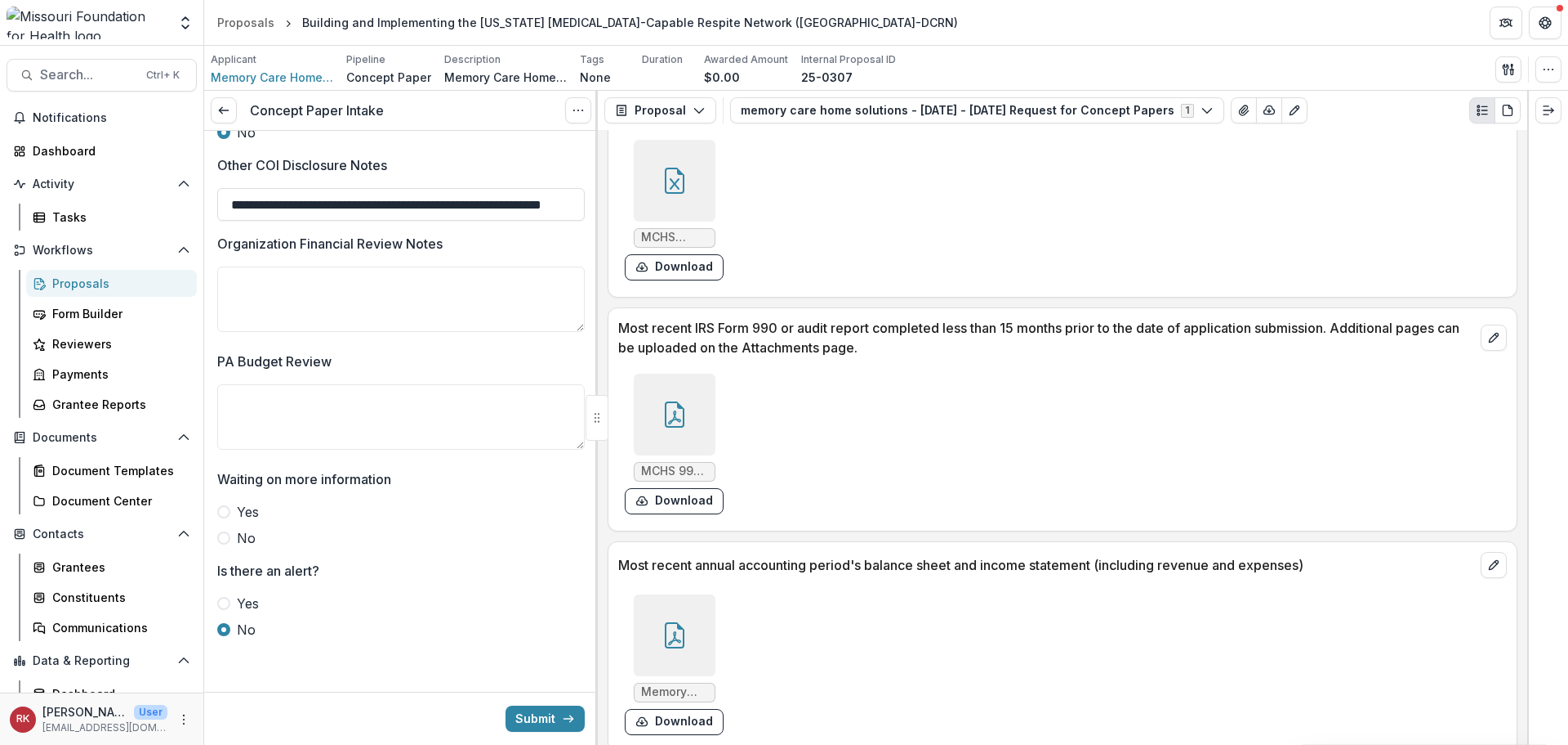
scroll to position [4839, 0]
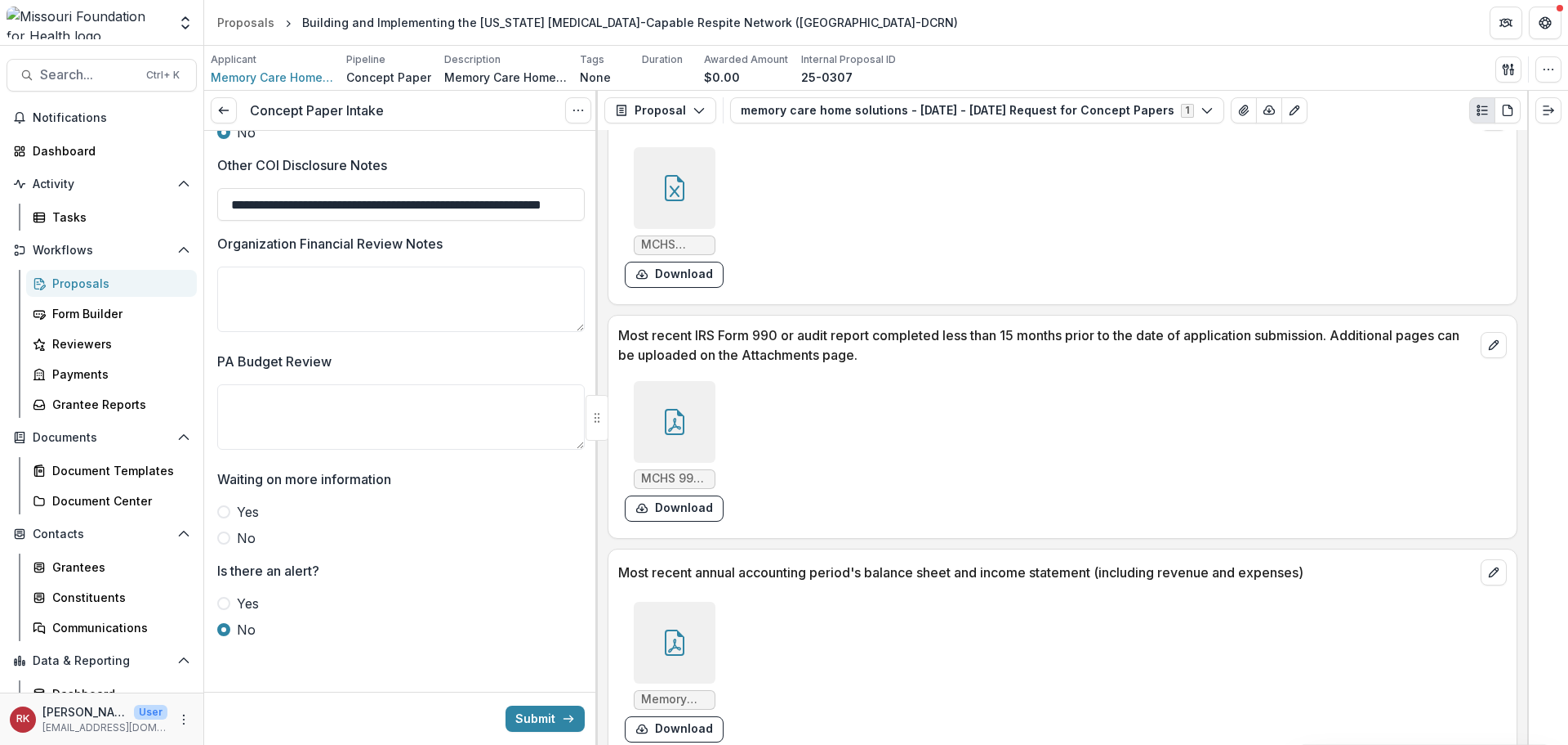
click at [680, 414] on icon at bounding box center [674, 422] width 26 height 26
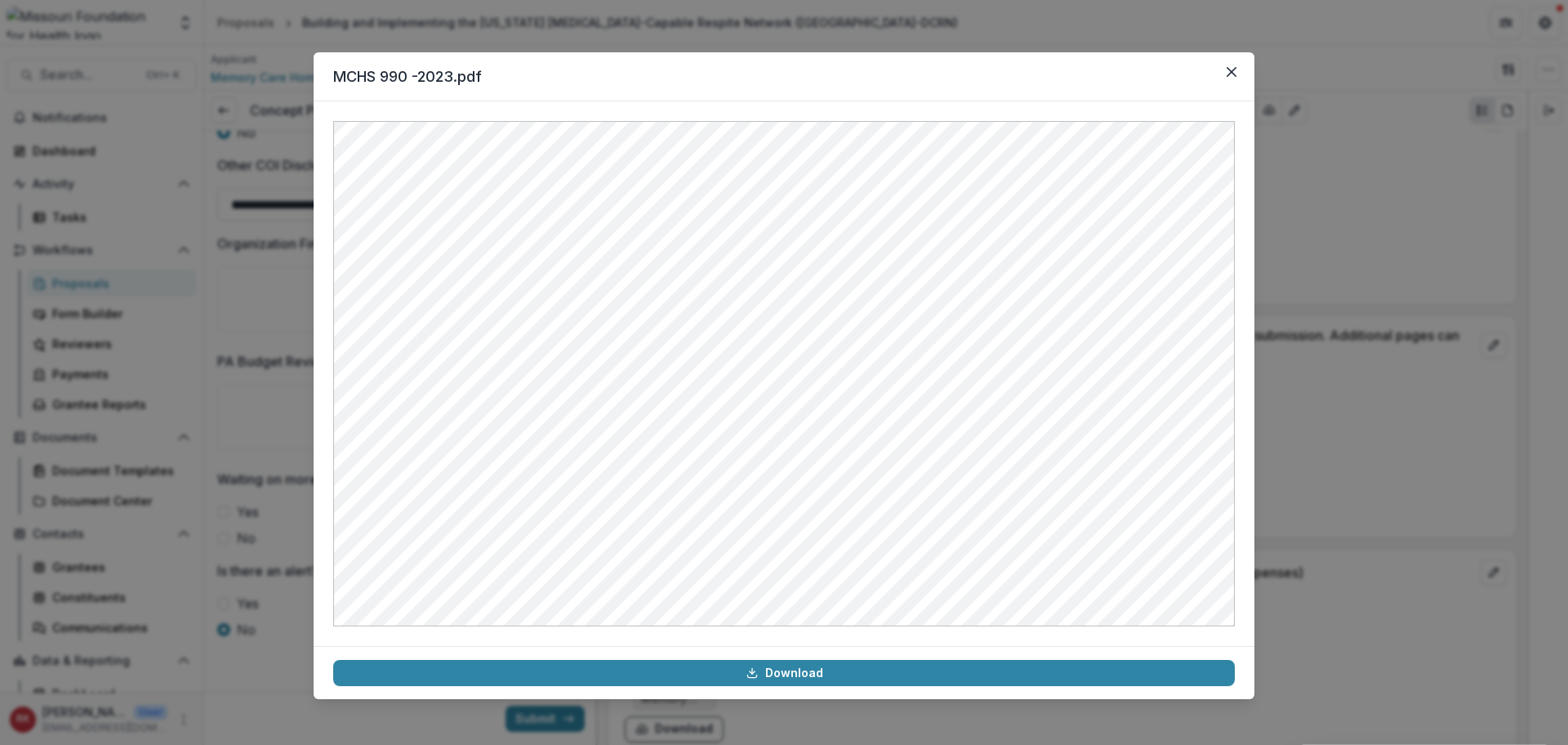
drag, startPoint x: 1420, startPoint y: 325, endPoint x: 1328, endPoint y: 325, distance: 92.0
click at [1419, 325] on div "MCHS 990 -2023.pdf Download" at bounding box center [784, 372] width 1568 height 745
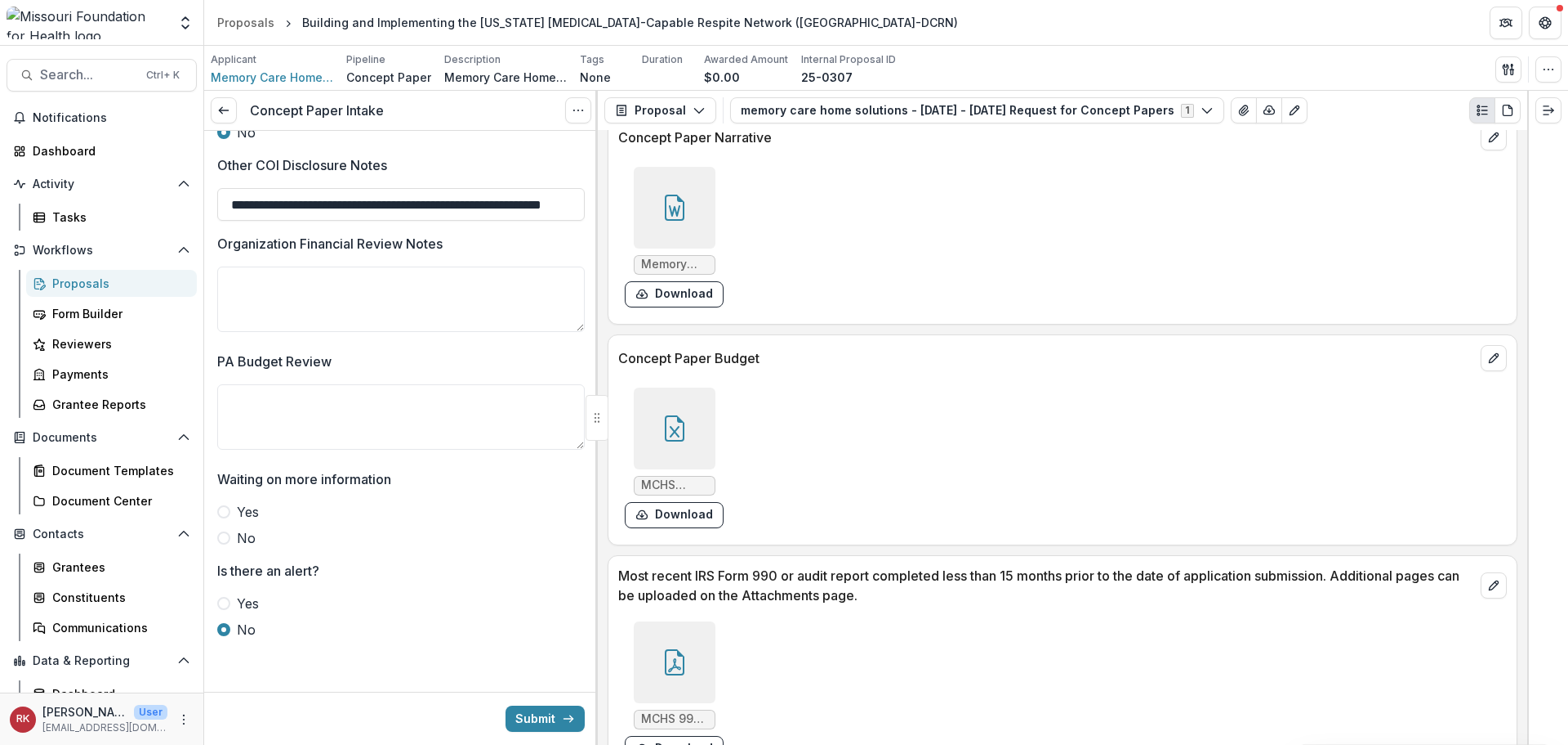
scroll to position [4593, 0]
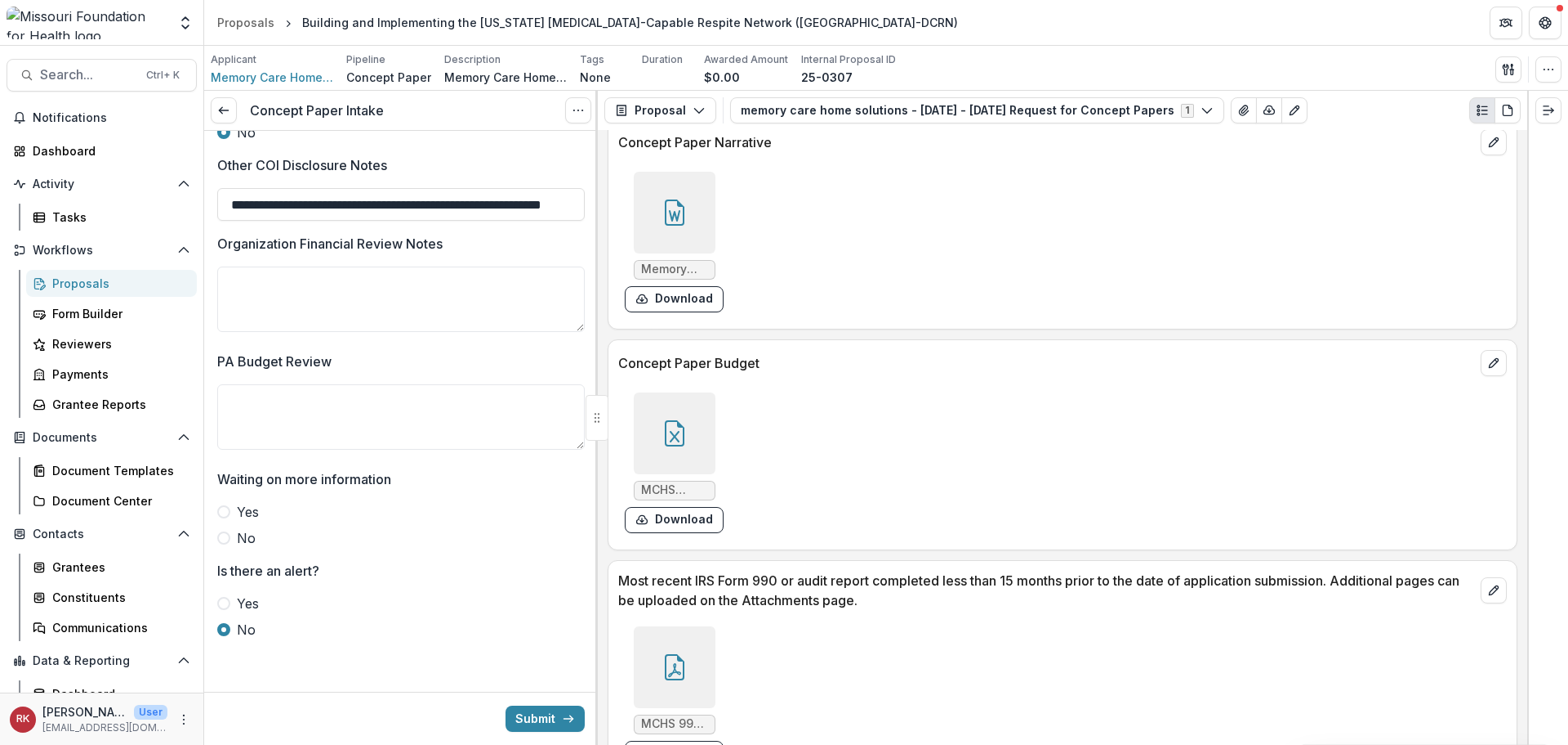
click at [673, 405] on div at bounding box center [674, 433] width 81 height 82
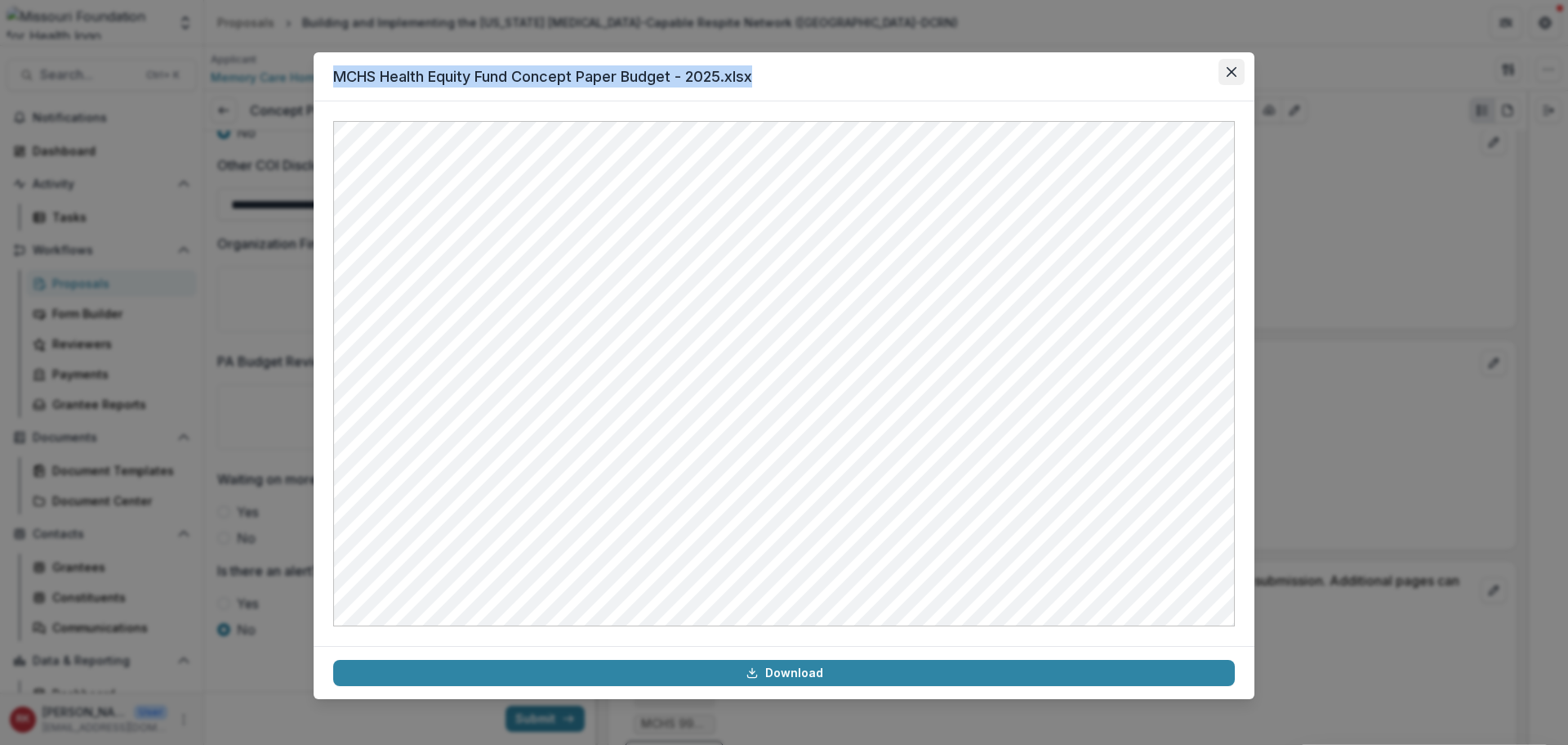
click at [1231, 84] on section "MCHS Health Equity Fund Concept Paper Budget - 2025.xlsx Download" at bounding box center [784, 375] width 941 height 646
click at [1229, 71] on icon "Close" at bounding box center [1231, 71] width 10 height 10
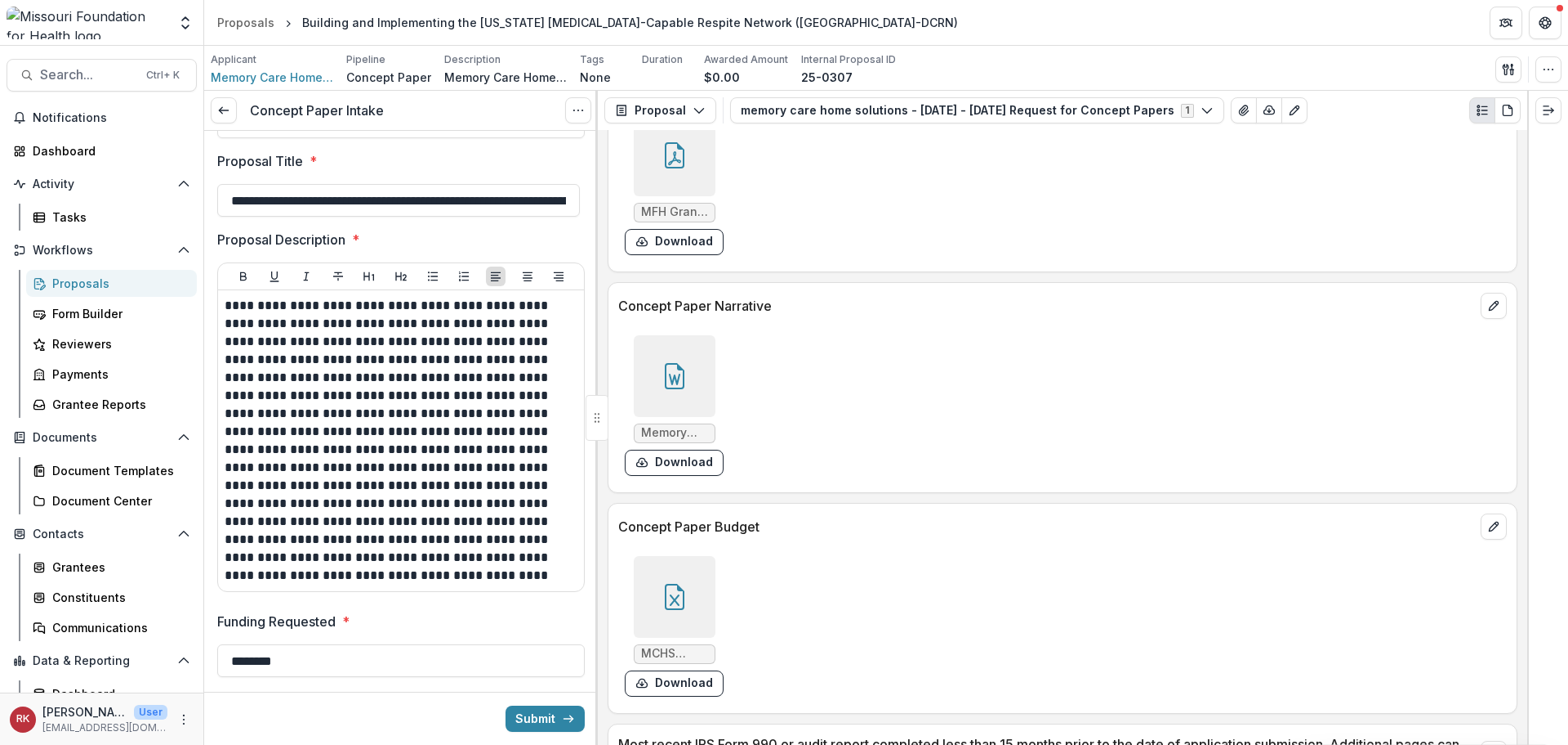
scroll to position [4266, 0]
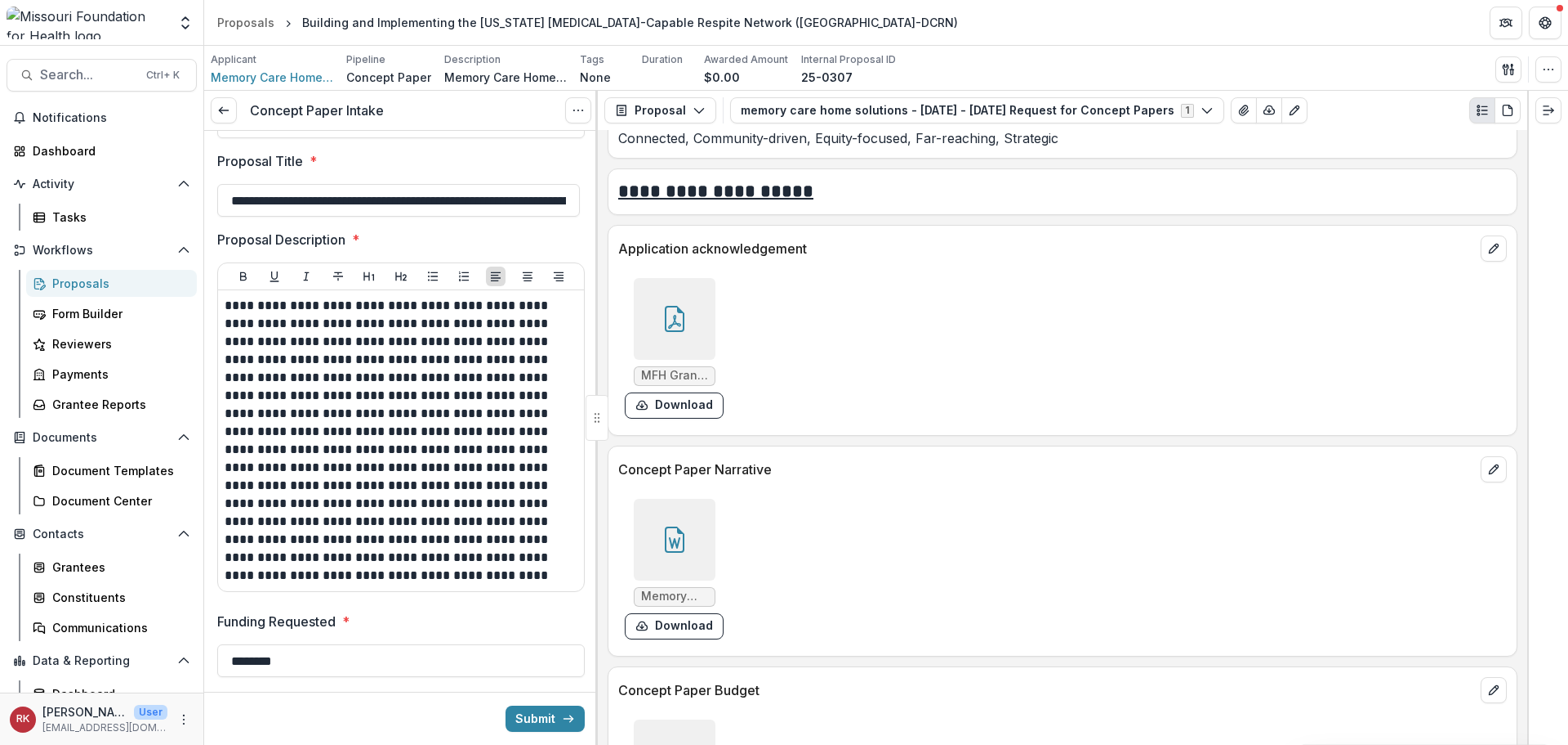
click at [672, 520] on div at bounding box center [674, 539] width 81 height 82
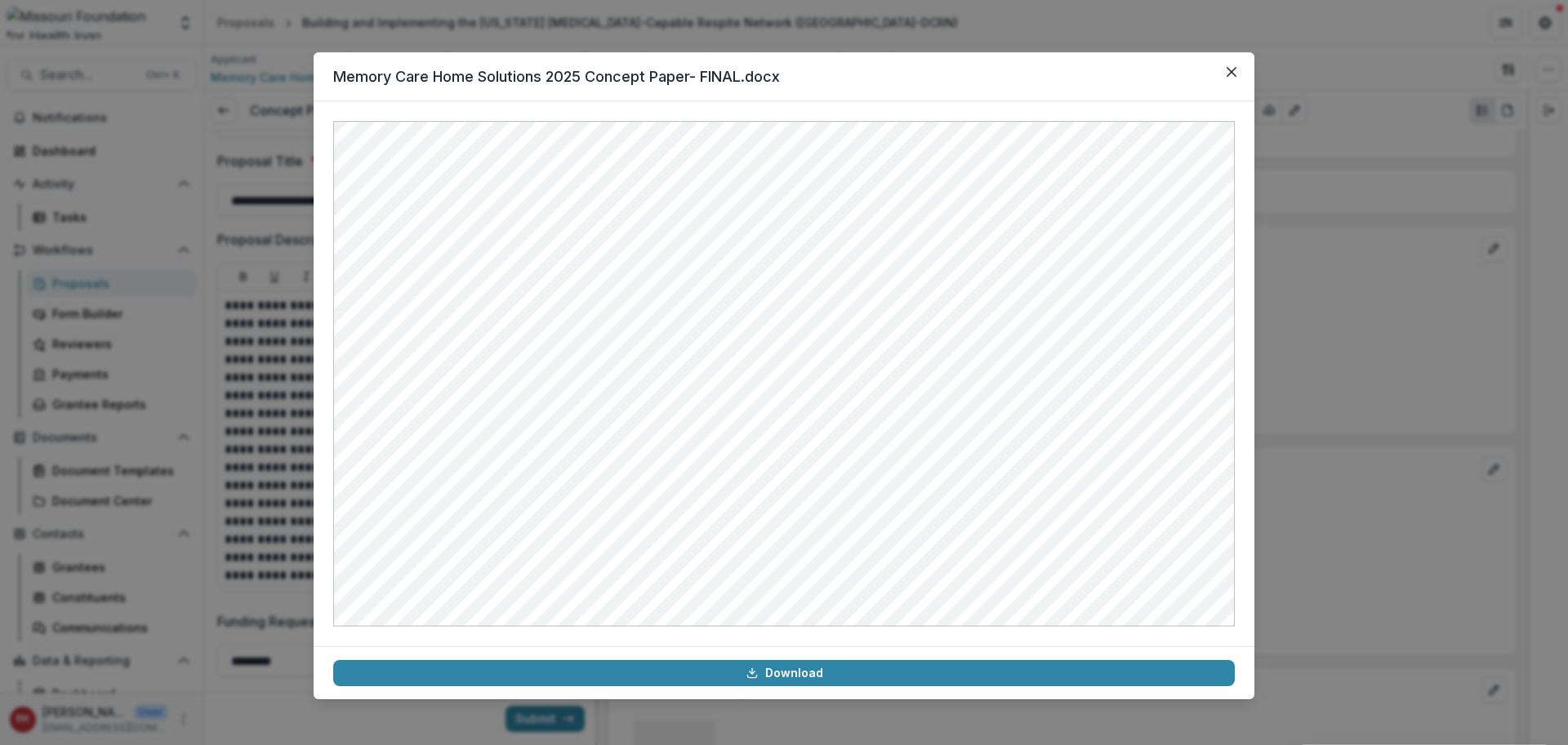
click at [1337, 383] on div "Memory Care Home Solutions 2025 Concept Paper- FINAL.docx Download" at bounding box center [784, 372] width 1568 height 745
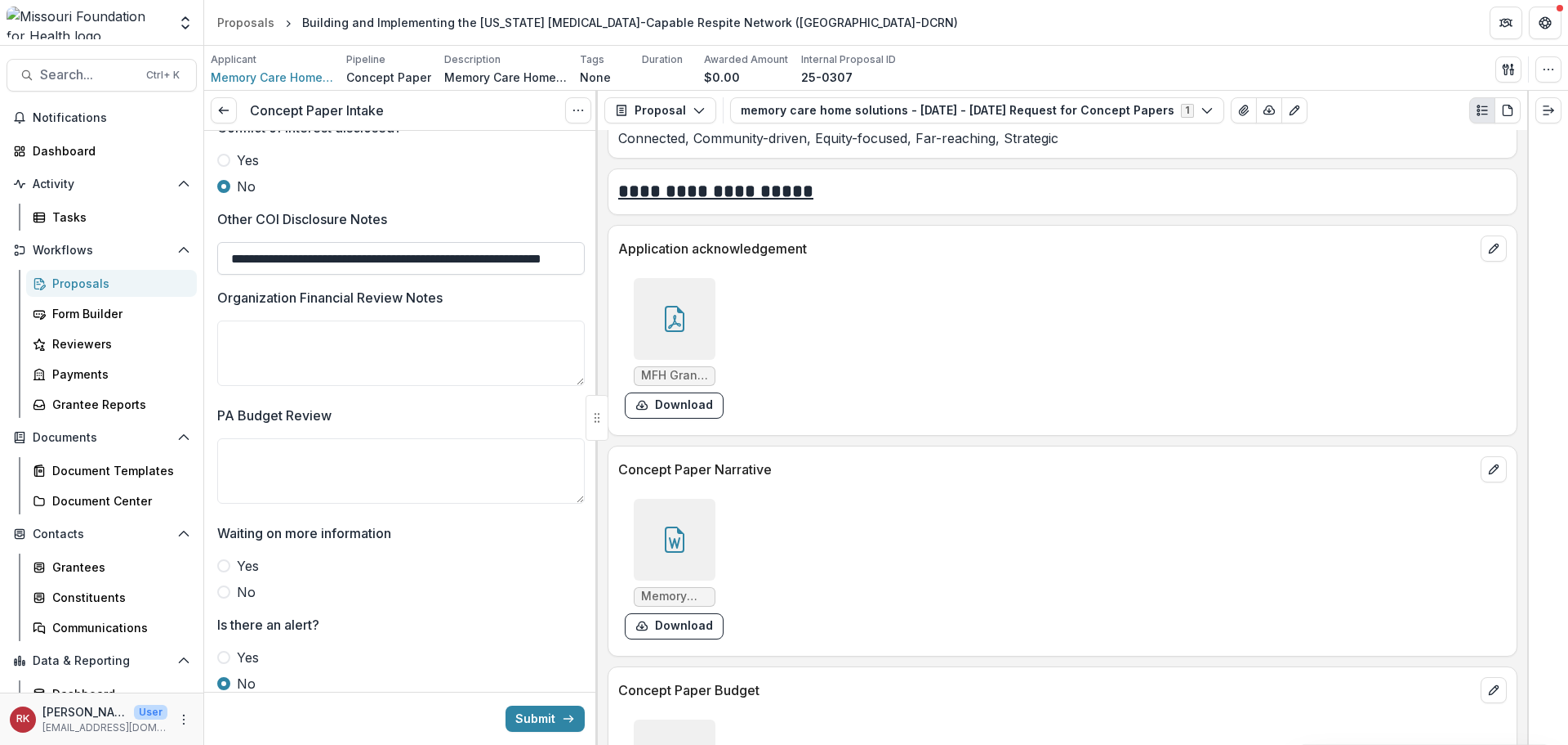
scroll to position [2875, 0]
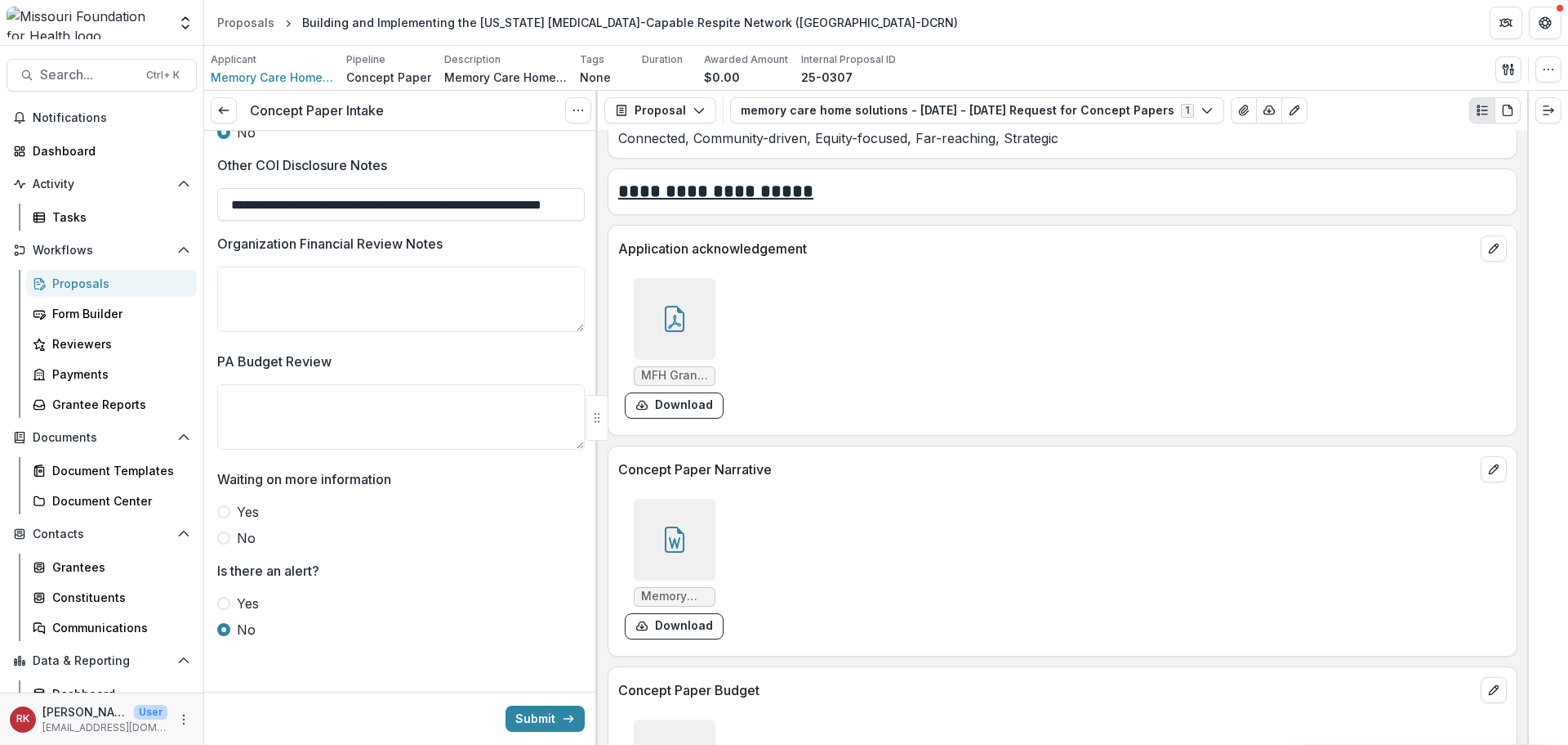
click at [224, 536] on span at bounding box center [224, 538] width 13 height 13
click at [524, 714] on button "Submit" at bounding box center [544, 718] width 79 height 26
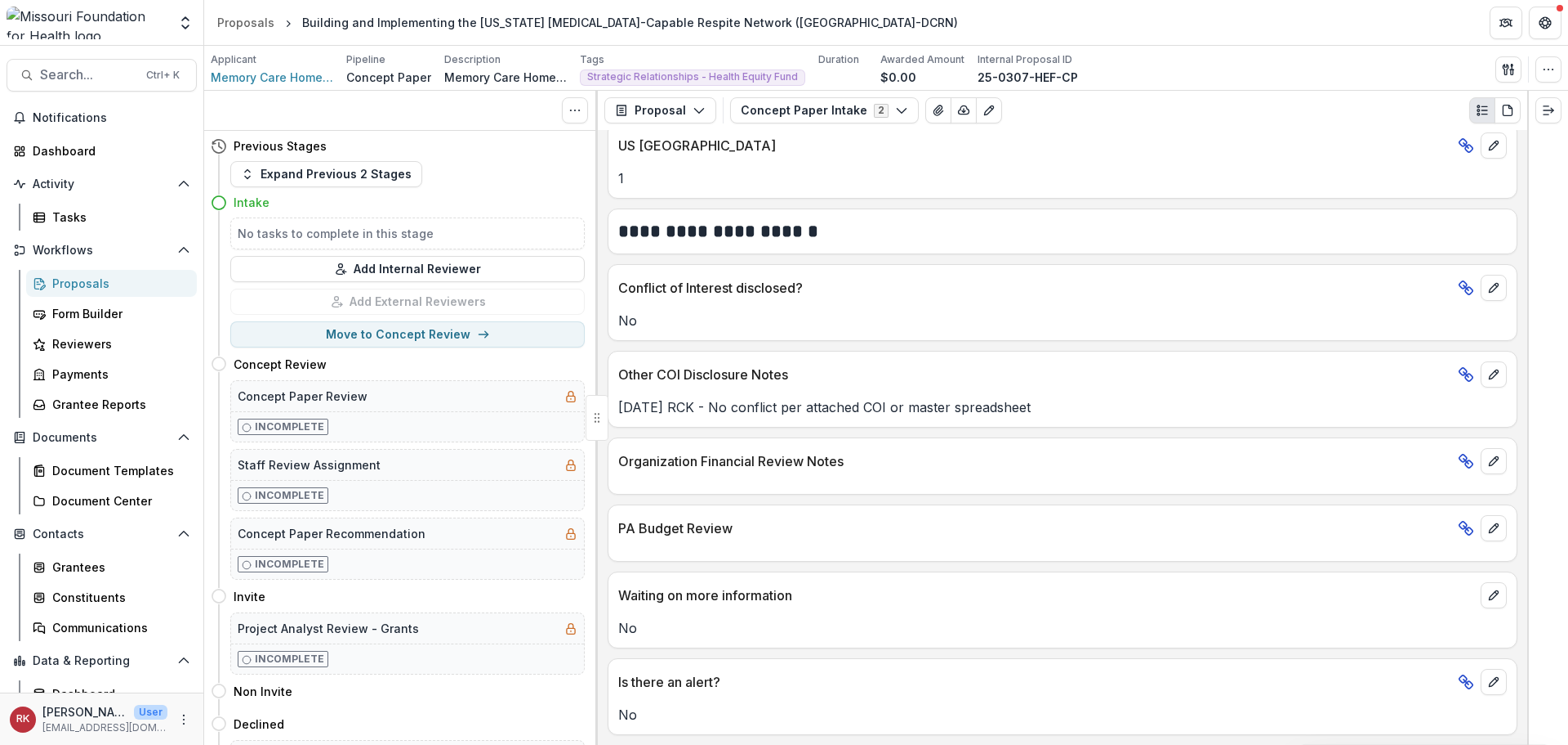
scroll to position [2643, 0]
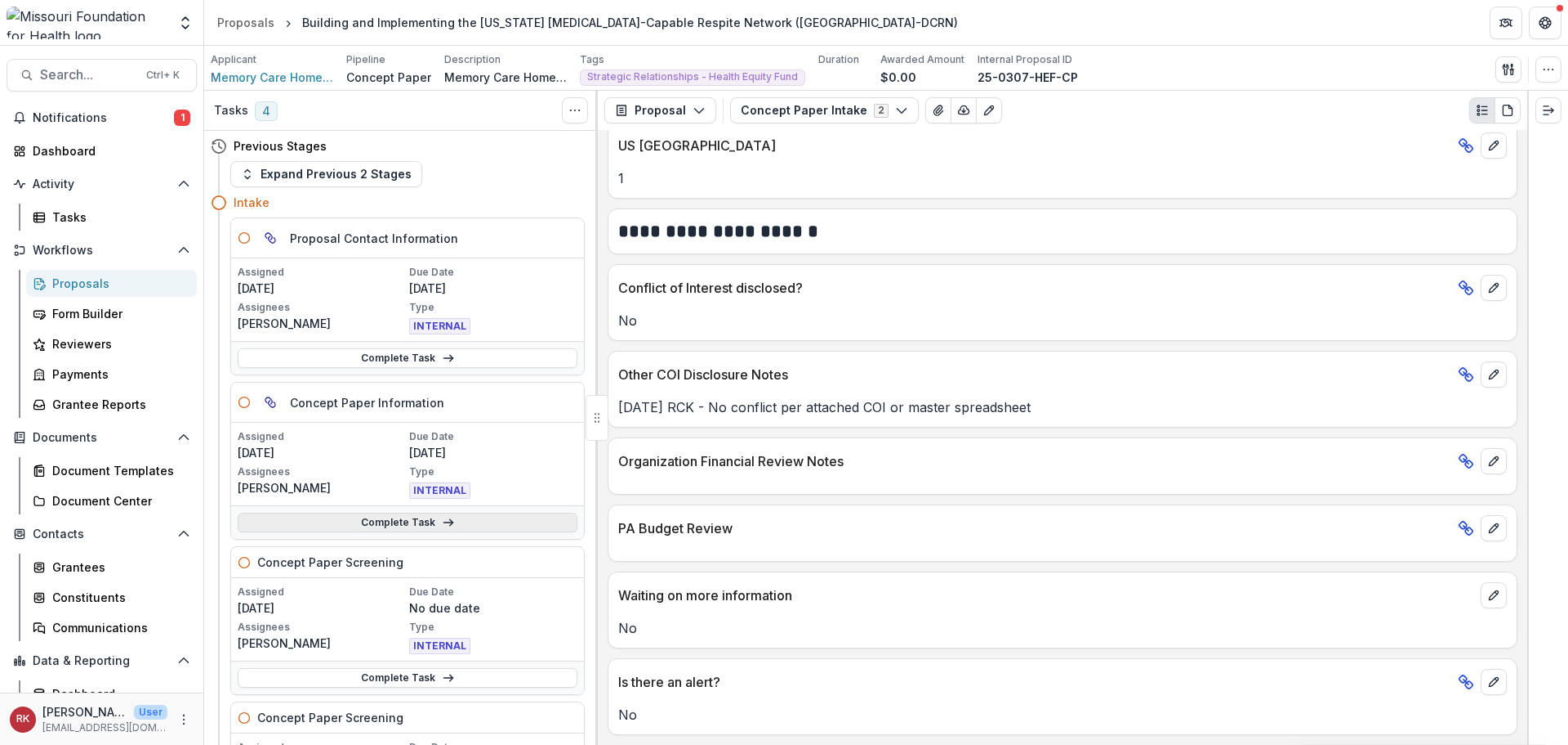
click at [343, 518] on link "Complete Task" at bounding box center [407, 522] width 340 height 20
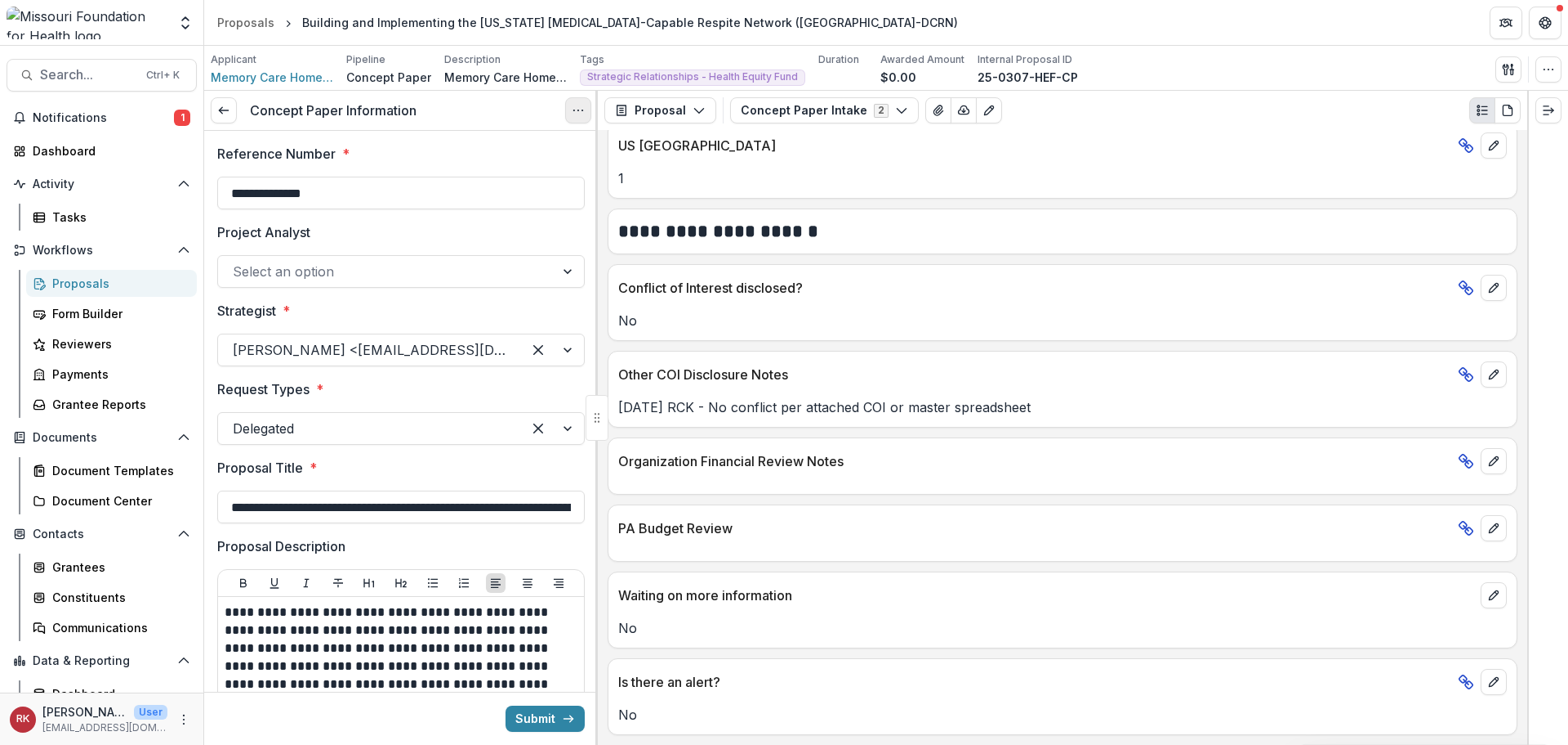
click at [571, 111] on button "Options" at bounding box center [578, 110] width 26 height 26
click at [567, 153] on link "View task" at bounding box center [500, 147] width 175 height 27
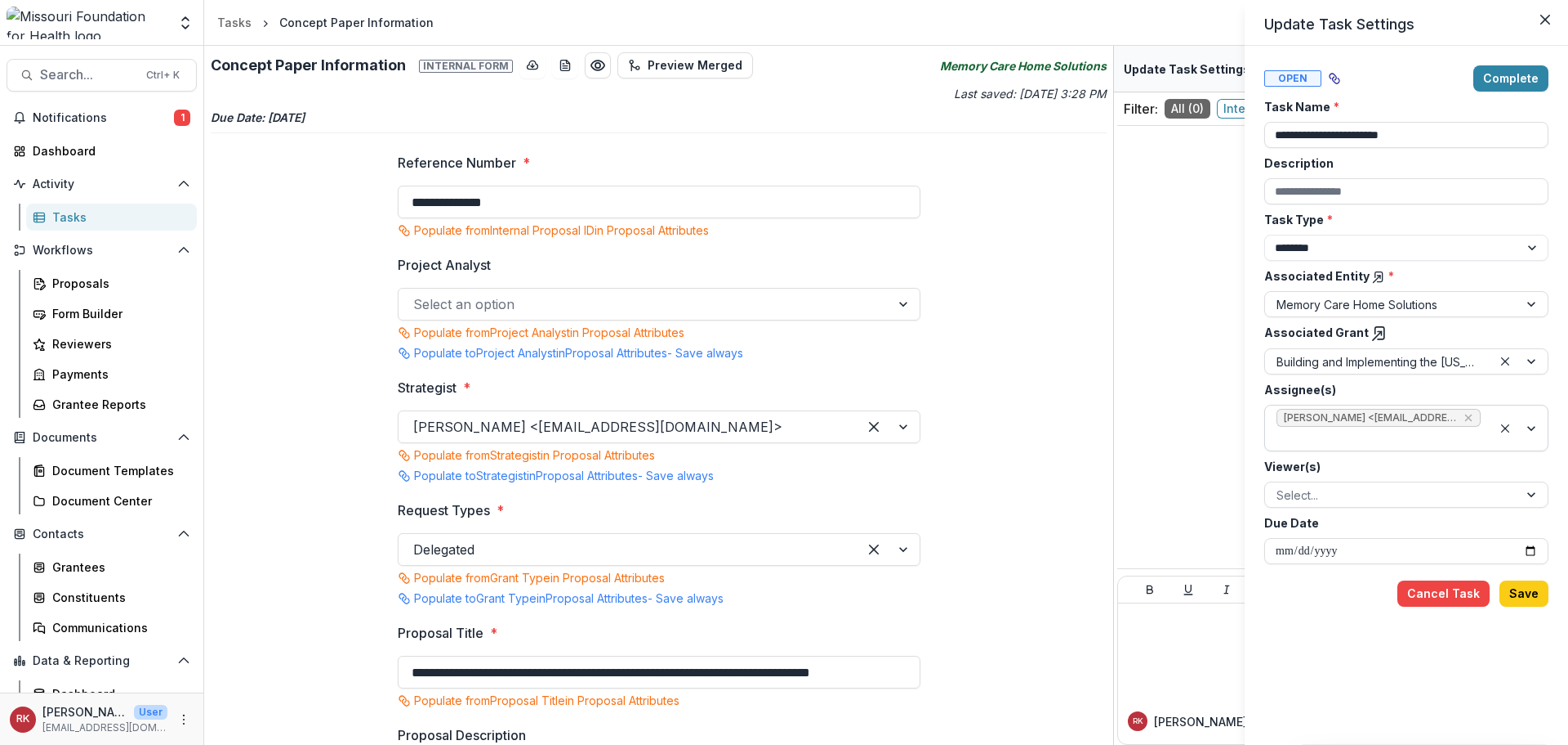
click at [1467, 419] on icon "Remove Wendy Rohrbach <wrohrbach@mffh.org> (wrohrbach@mffh.org)" at bounding box center [1468, 417] width 13 height 13
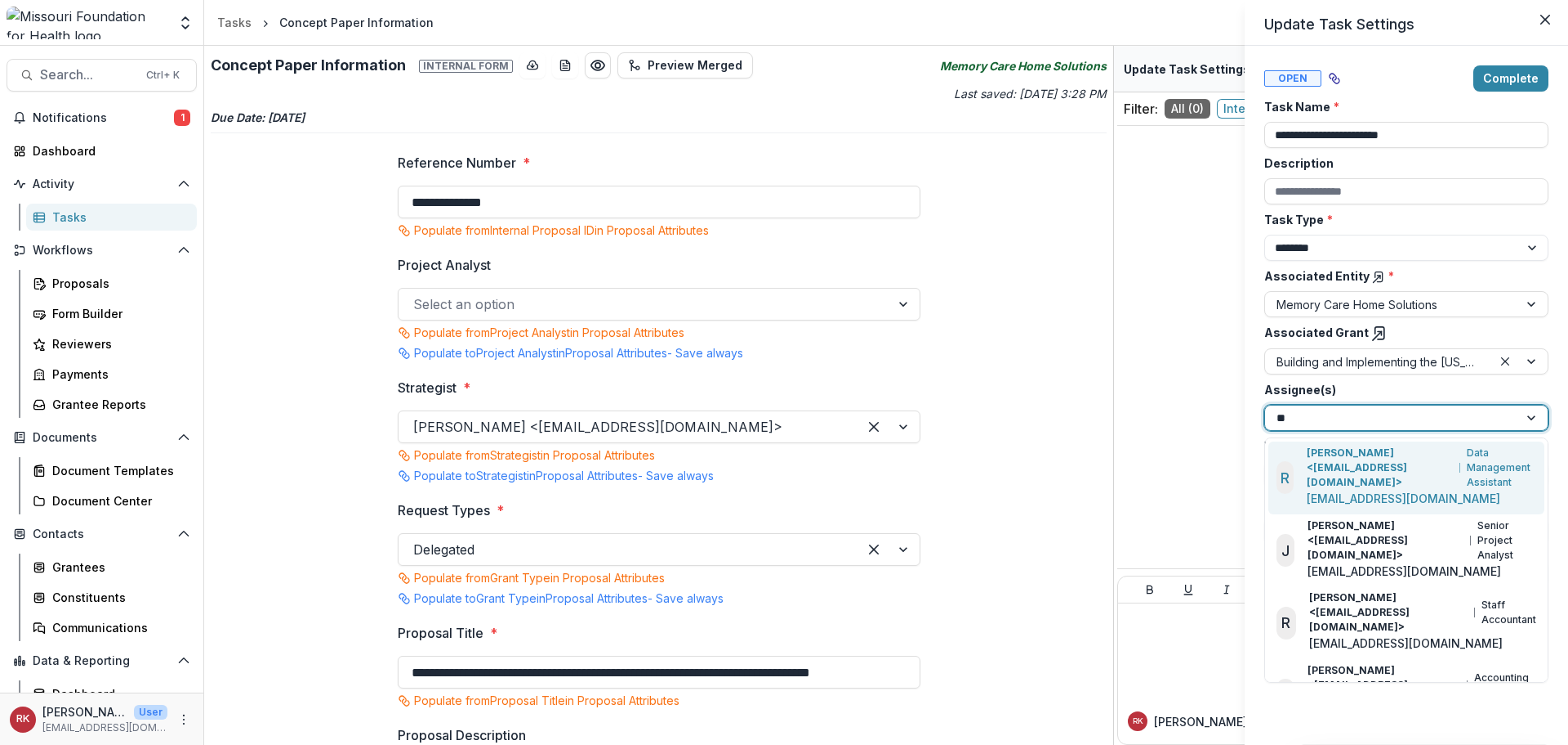
type input "***"
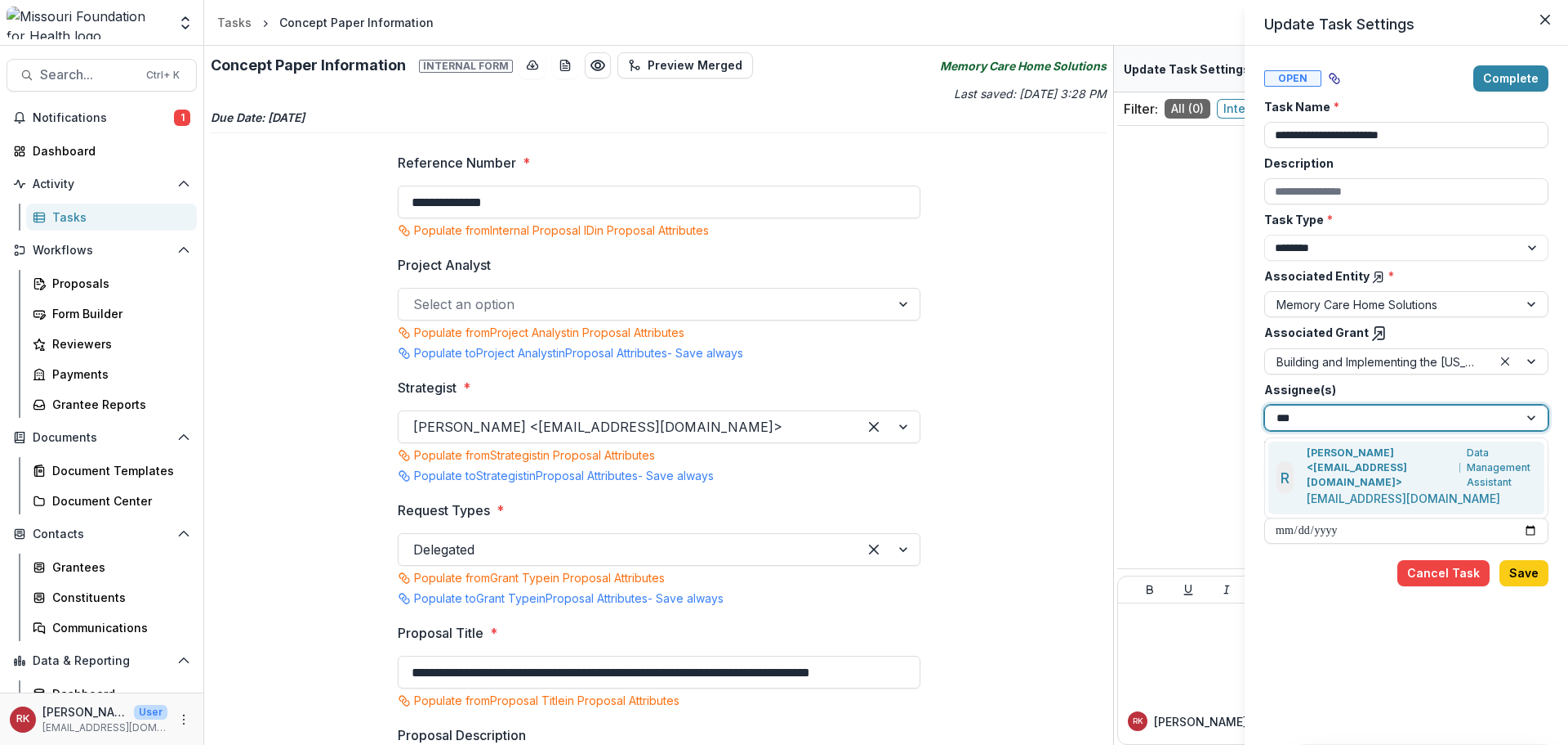
click at [1350, 458] on p "[PERSON_NAME] <[EMAIL_ADDRESS][DOMAIN_NAME]>" at bounding box center [1381, 467] width 147 height 44
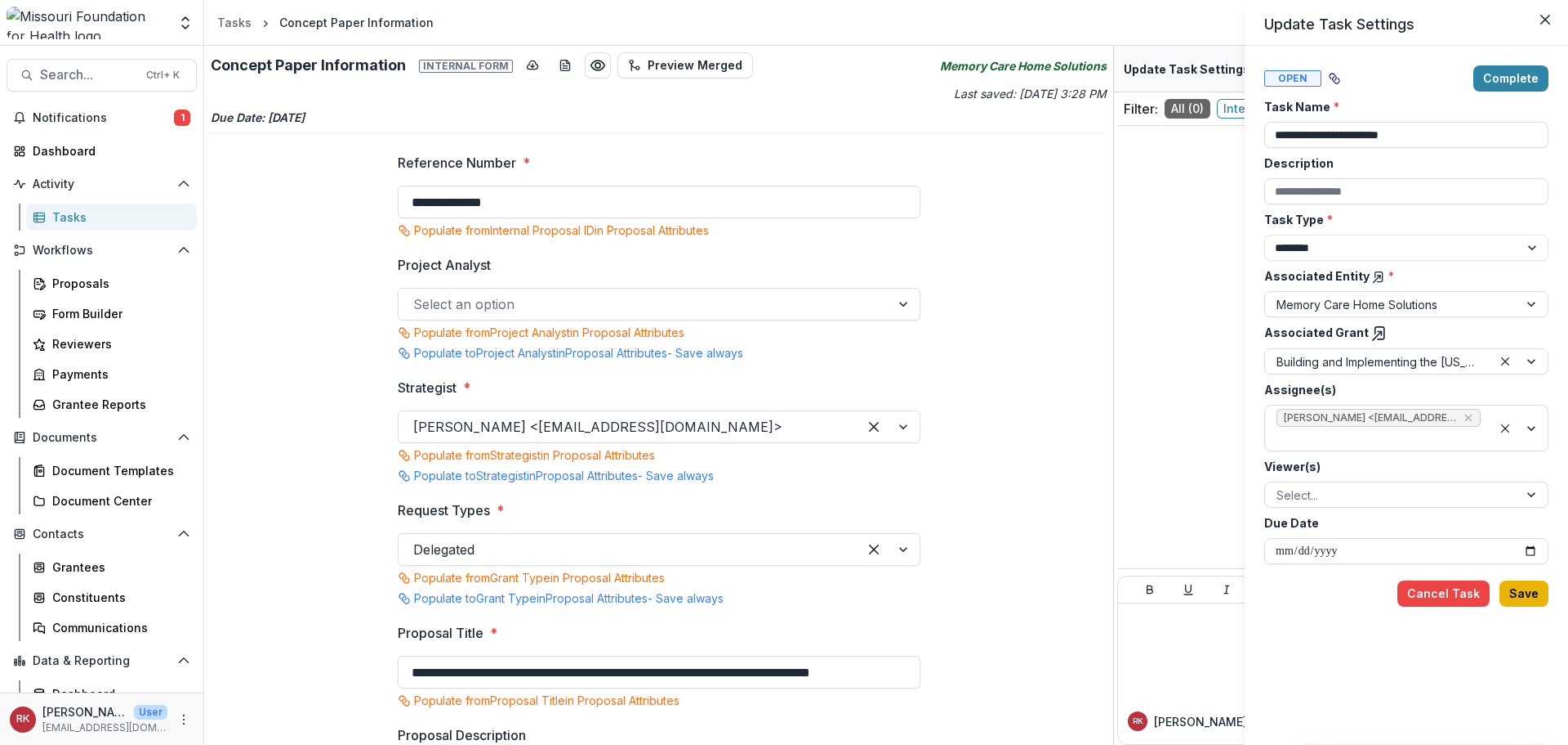
click at [1512, 586] on button "Save" at bounding box center [1524, 593] width 49 height 26
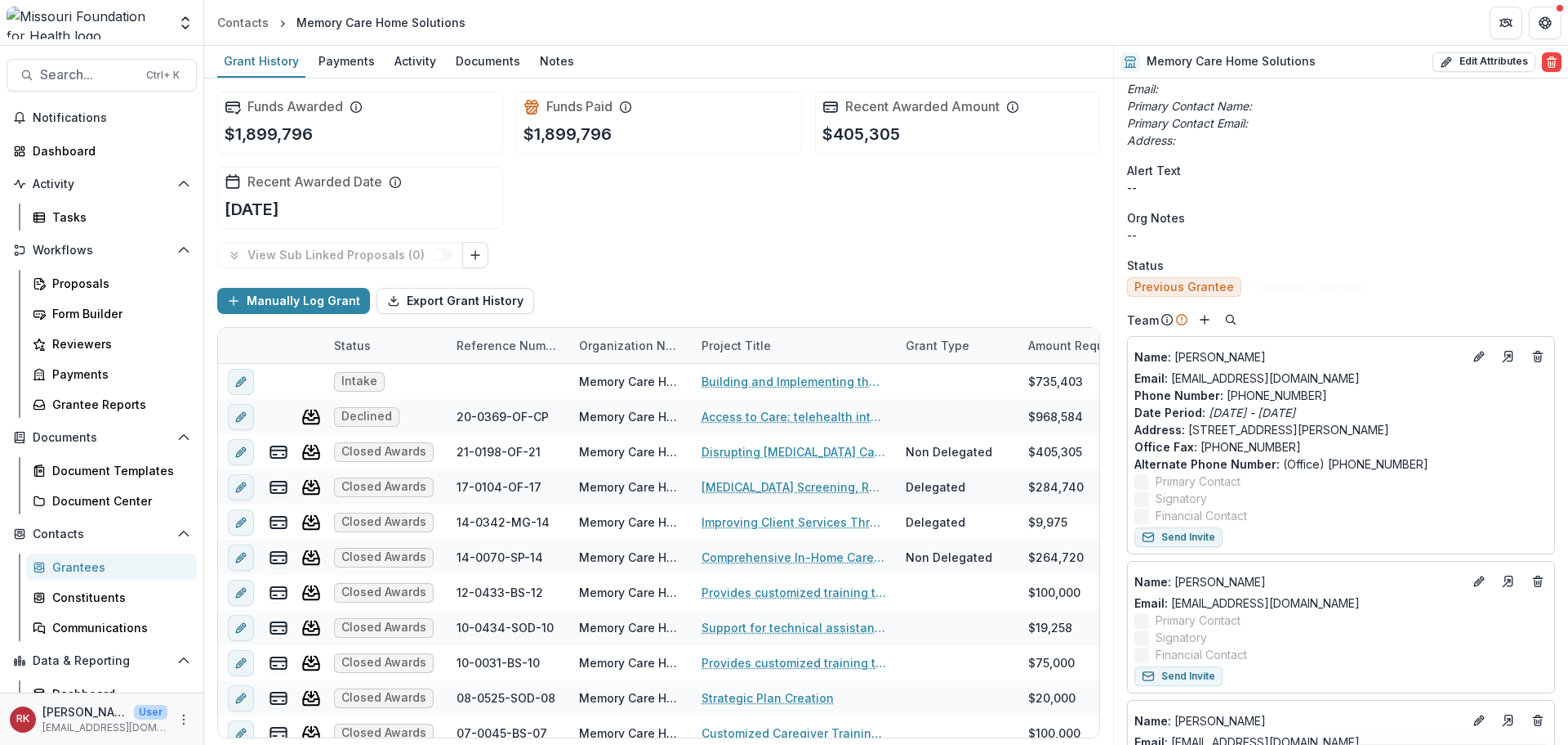
scroll to position [490, 0]
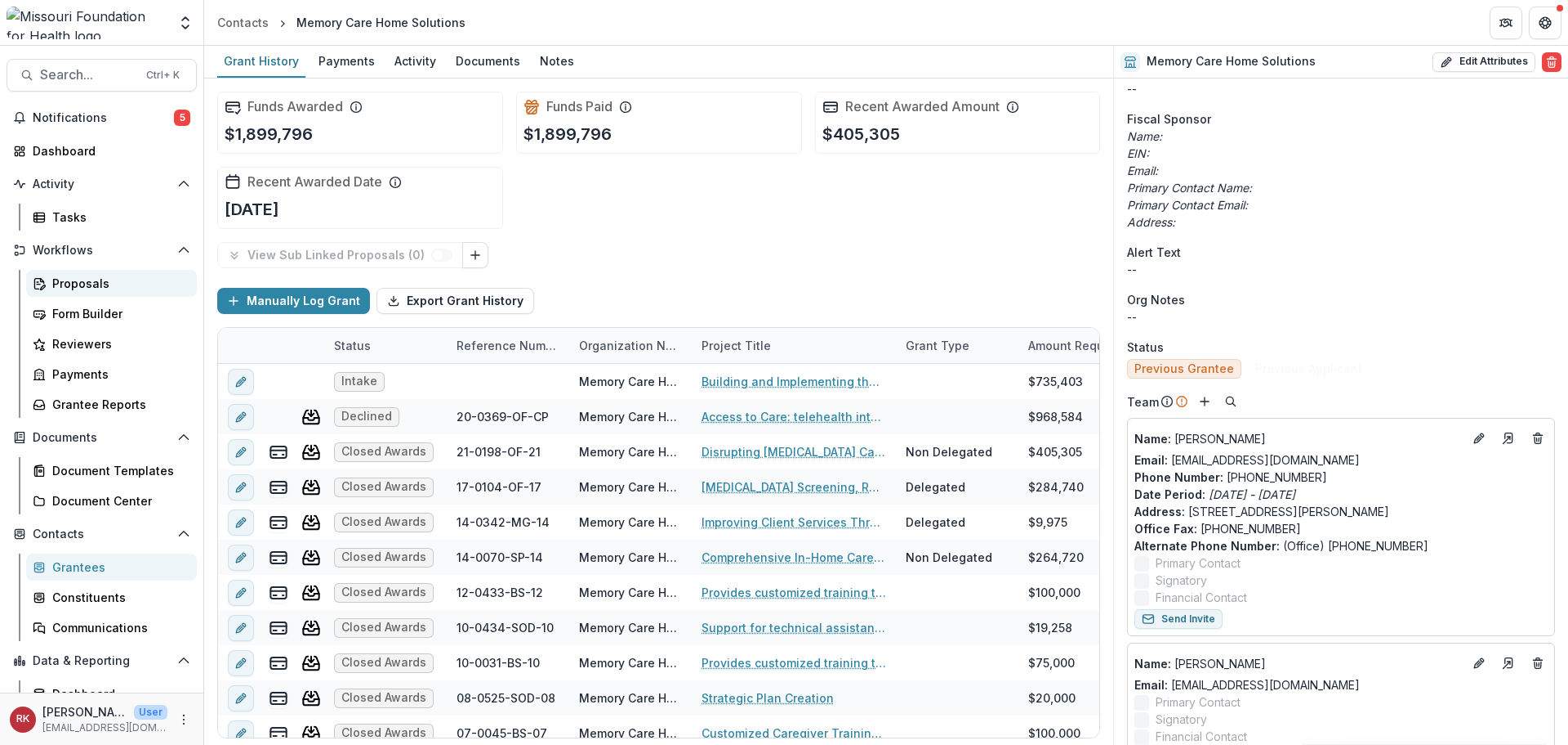
click at [69, 288] on div "Proposals" at bounding box center [118, 284] width 132 height 17
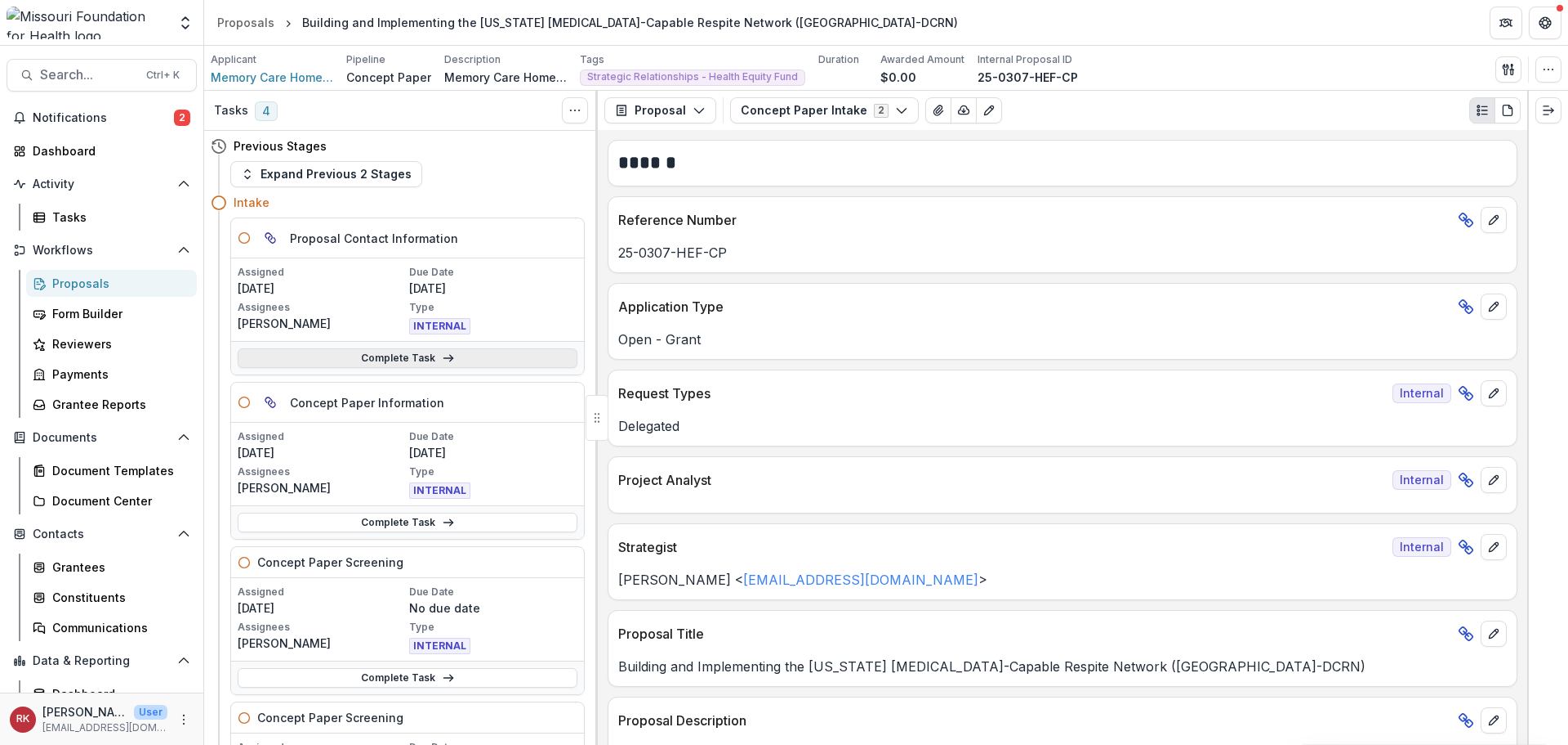
click at [312, 363] on link "Complete Task" at bounding box center [407, 357] width 340 height 20
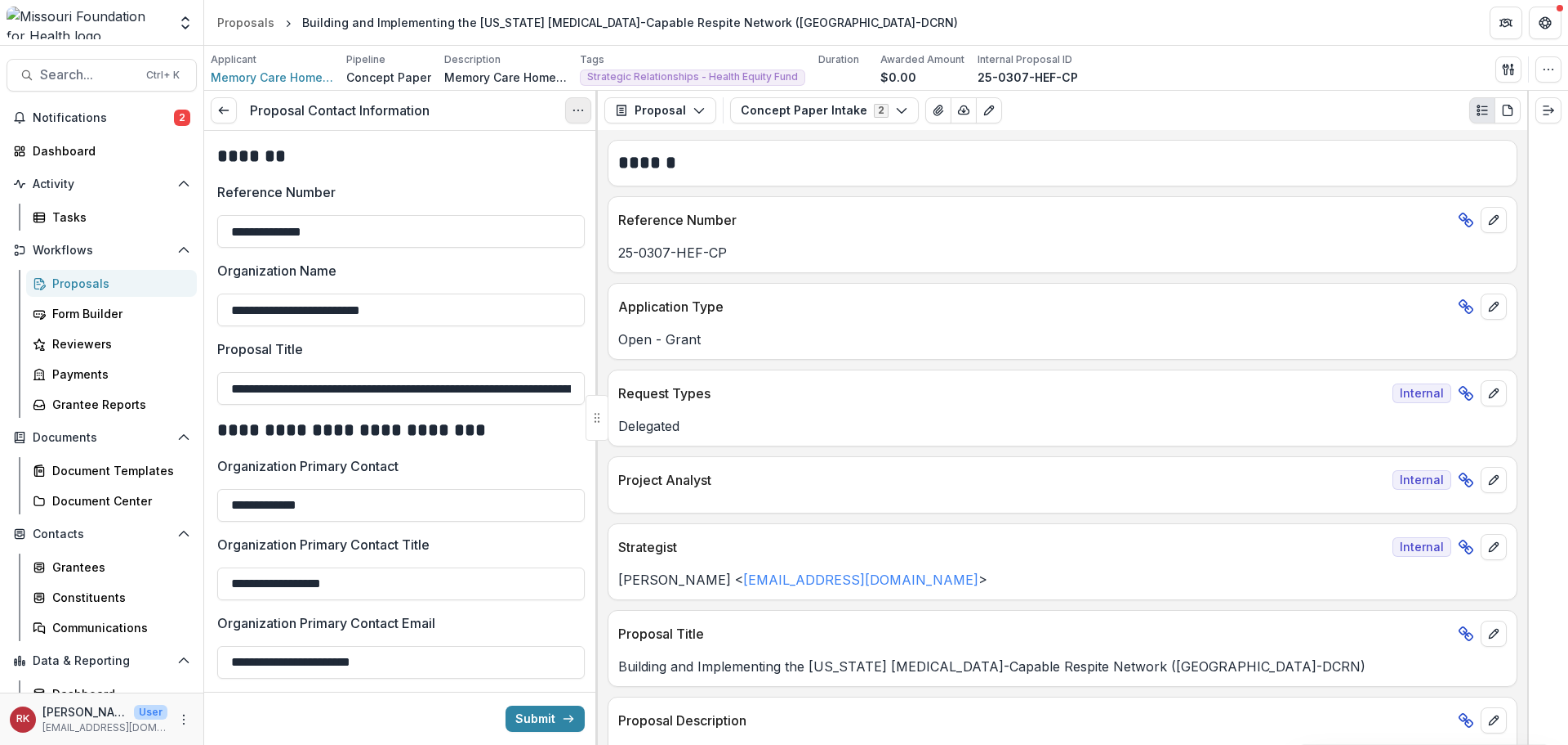
click at [585, 112] on button "Options" at bounding box center [578, 110] width 26 height 26
click at [483, 149] on link "View task" at bounding box center [500, 147] width 175 height 27
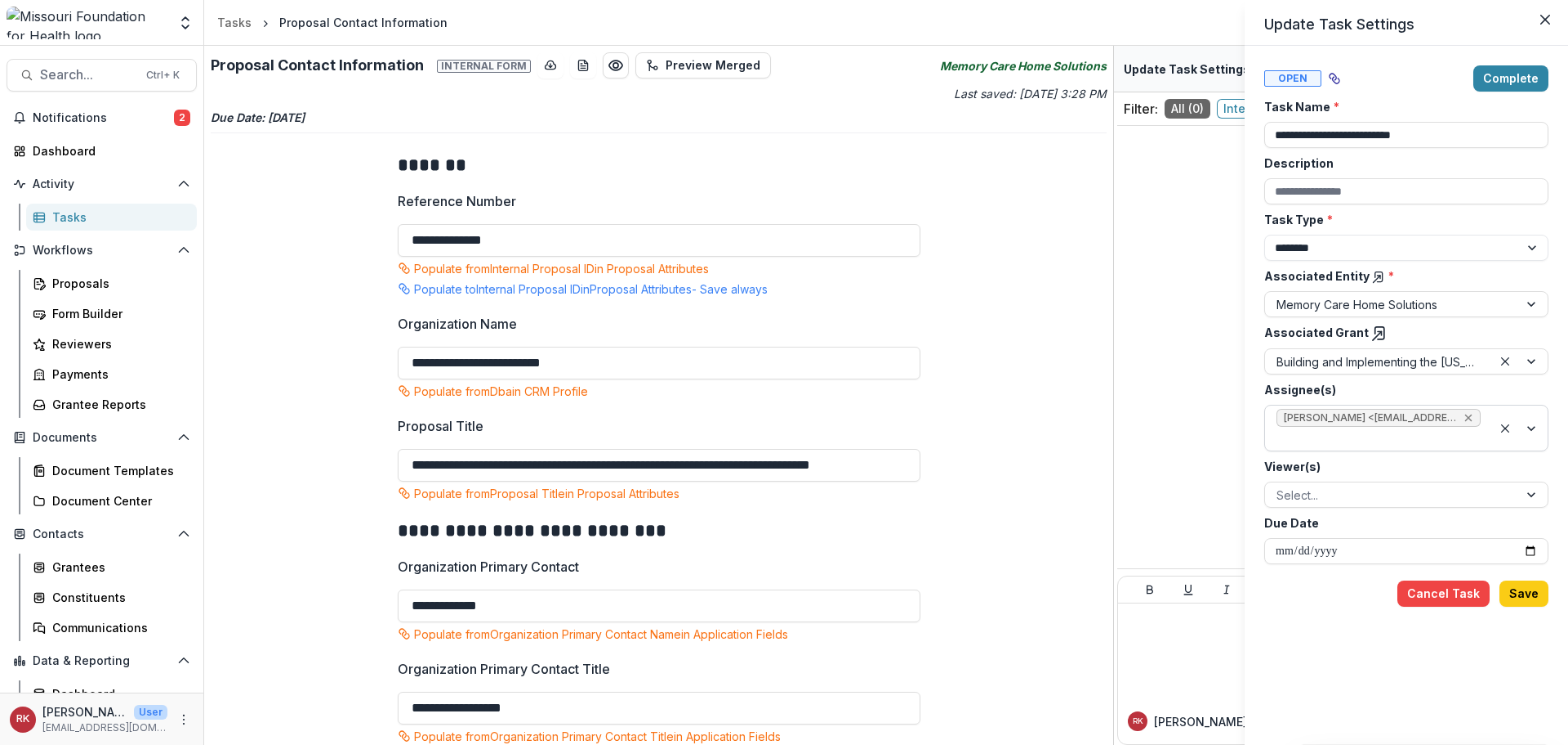
click at [1469, 417] on icon "Remove Wendy Rohrbach <wrohrbach@mffh.org> (wrohrbach@mffh.org)" at bounding box center [1469, 418] width 7 height 7
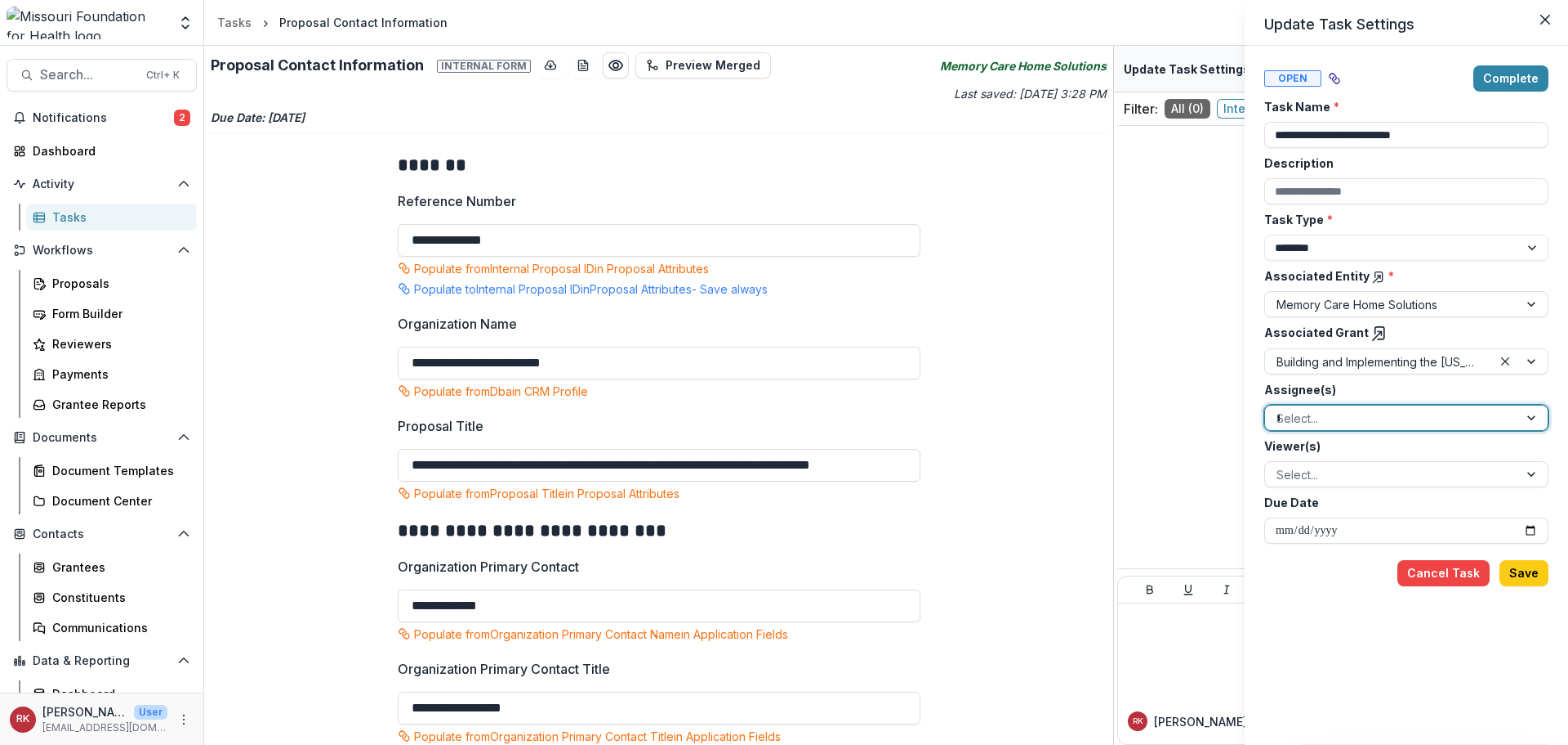
type input "**"
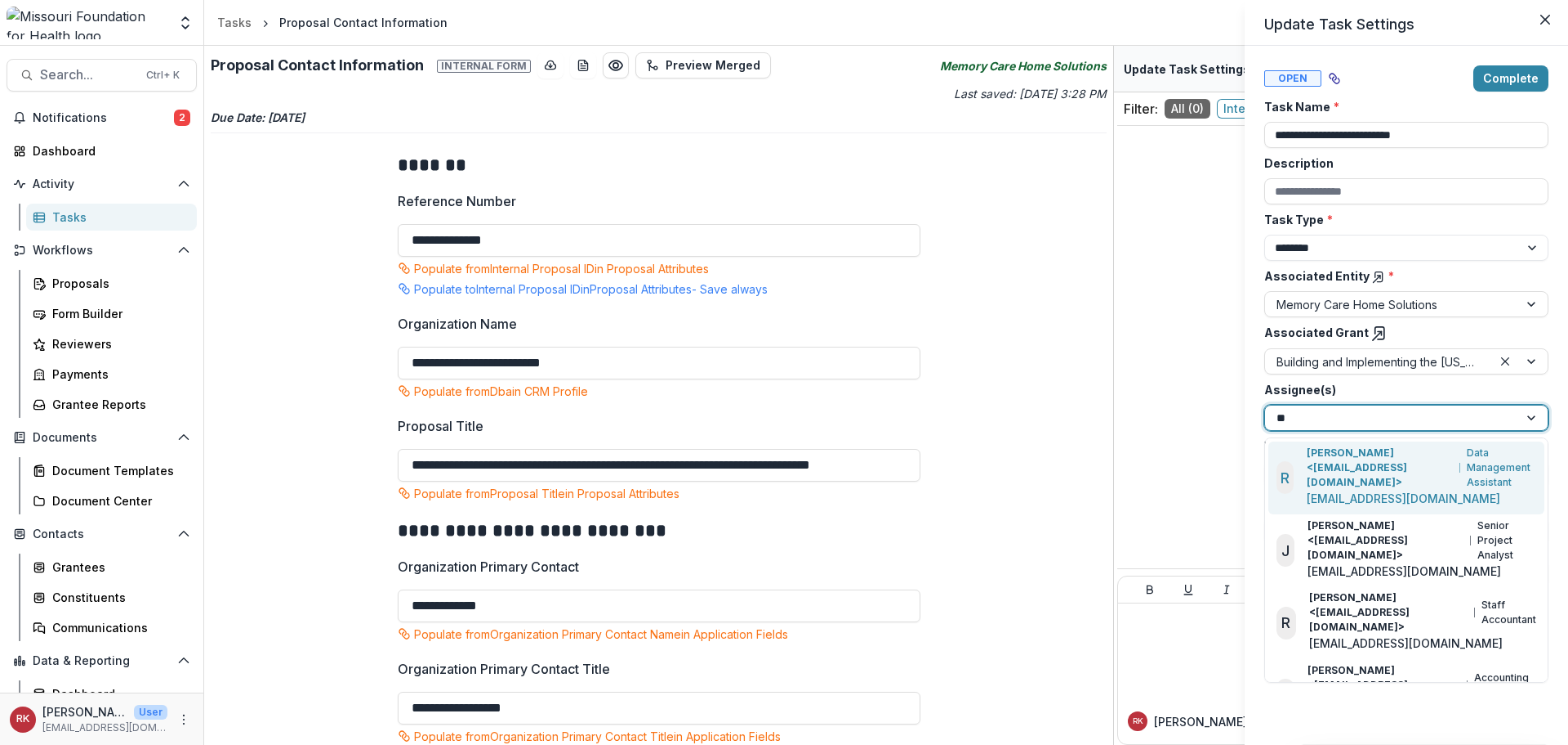
click at [1319, 463] on p "[PERSON_NAME] <[EMAIL_ADDRESS][DOMAIN_NAME]>" at bounding box center [1381, 467] width 147 height 44
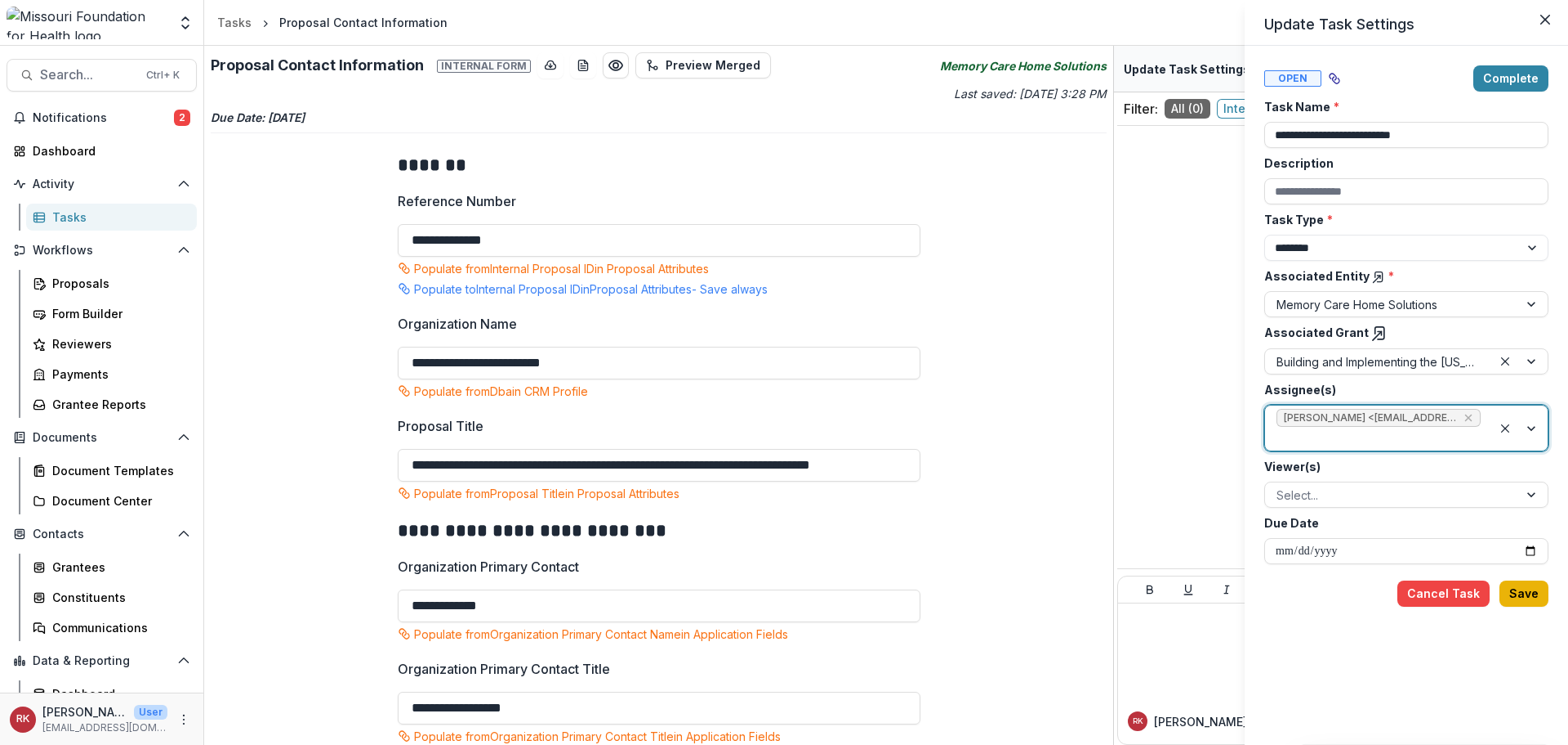
click at [1526, 598] on button "Save" at bounding box center [1524, 593] width 49 height 26
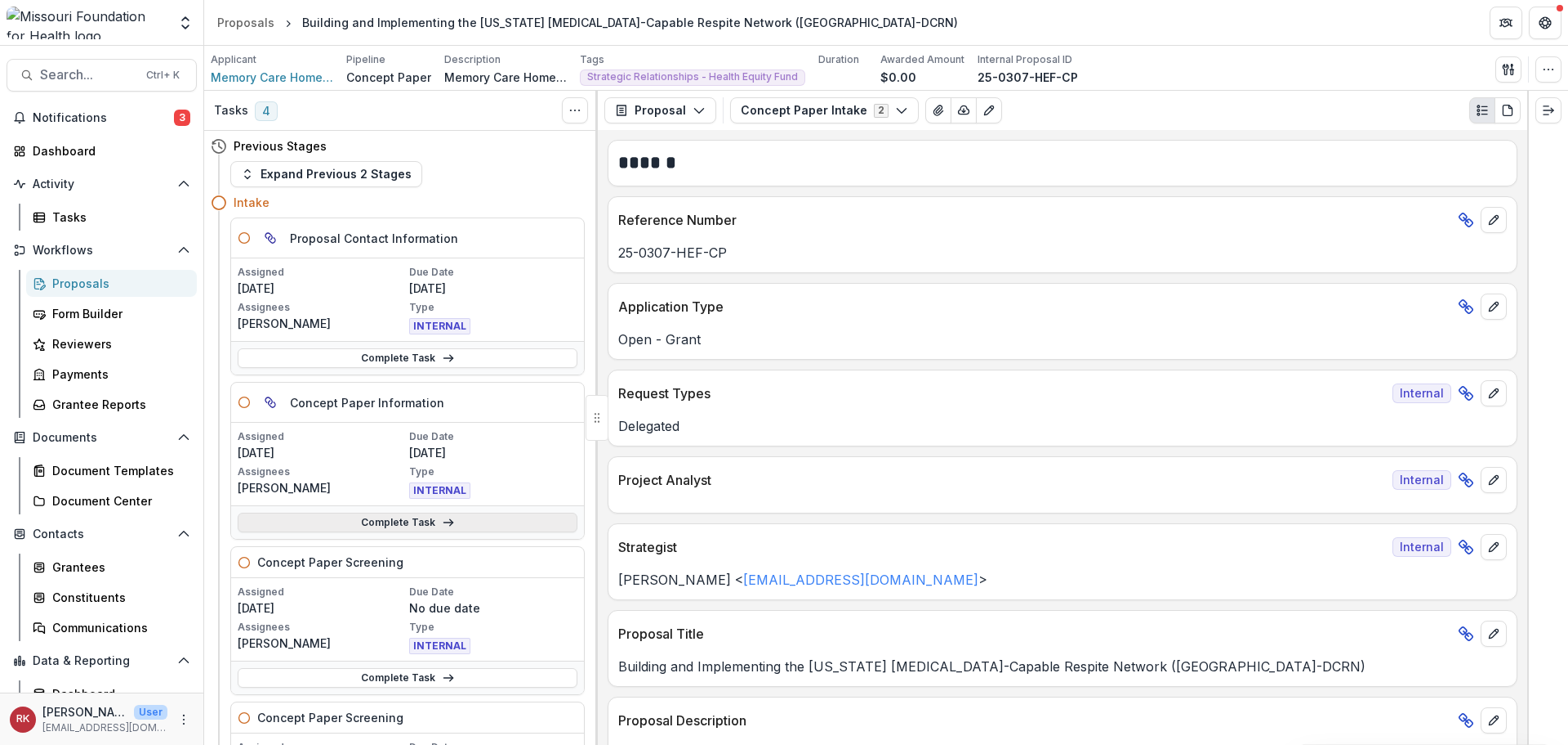
click at [348, 521] on link "Complete Task" at bounding box center [407, 522] width 340 height 20
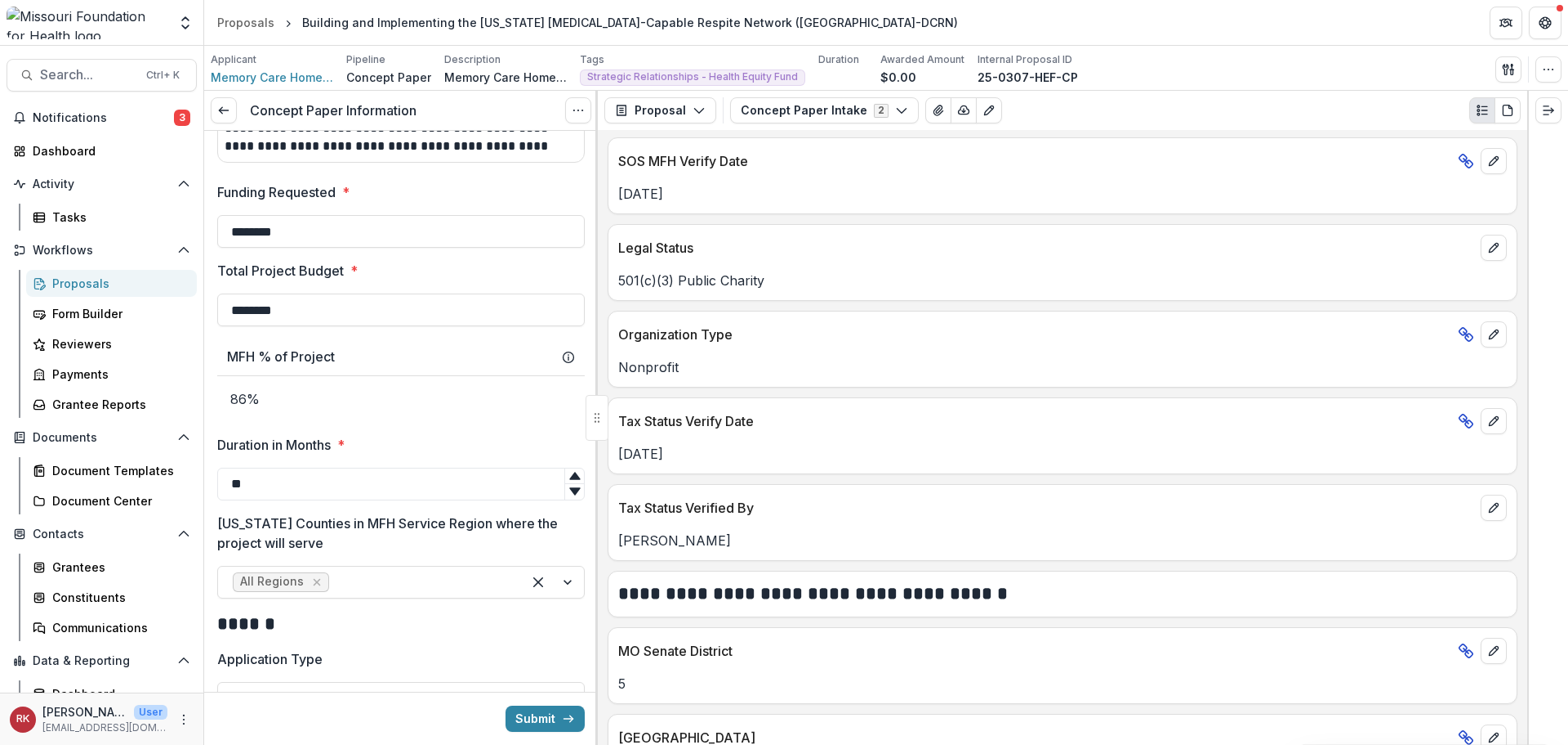
scroll to position [2370, 0]
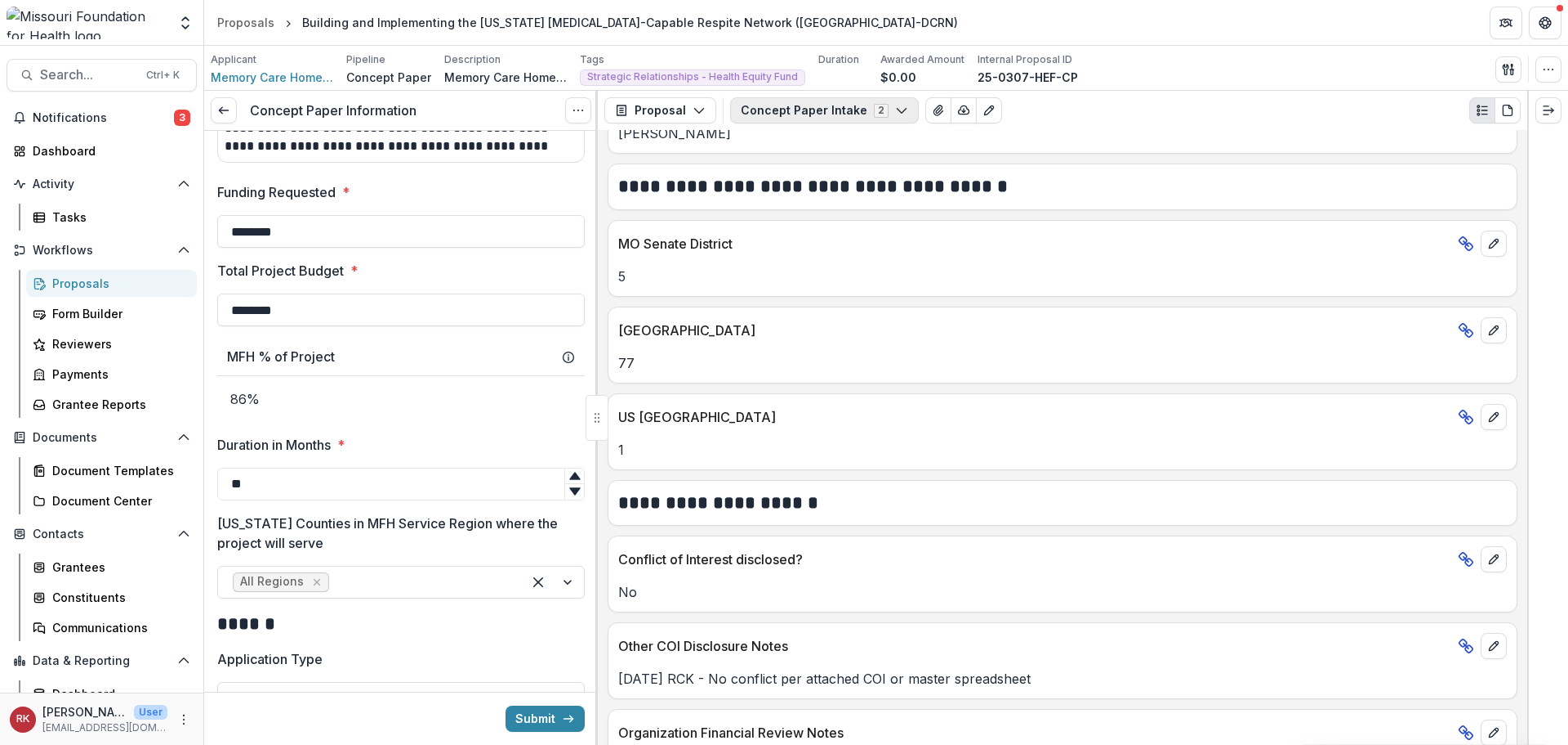
click at [818, 117] on button "Concept Paper Intake 2" at bounding box center [824, 110] width 189 height 26
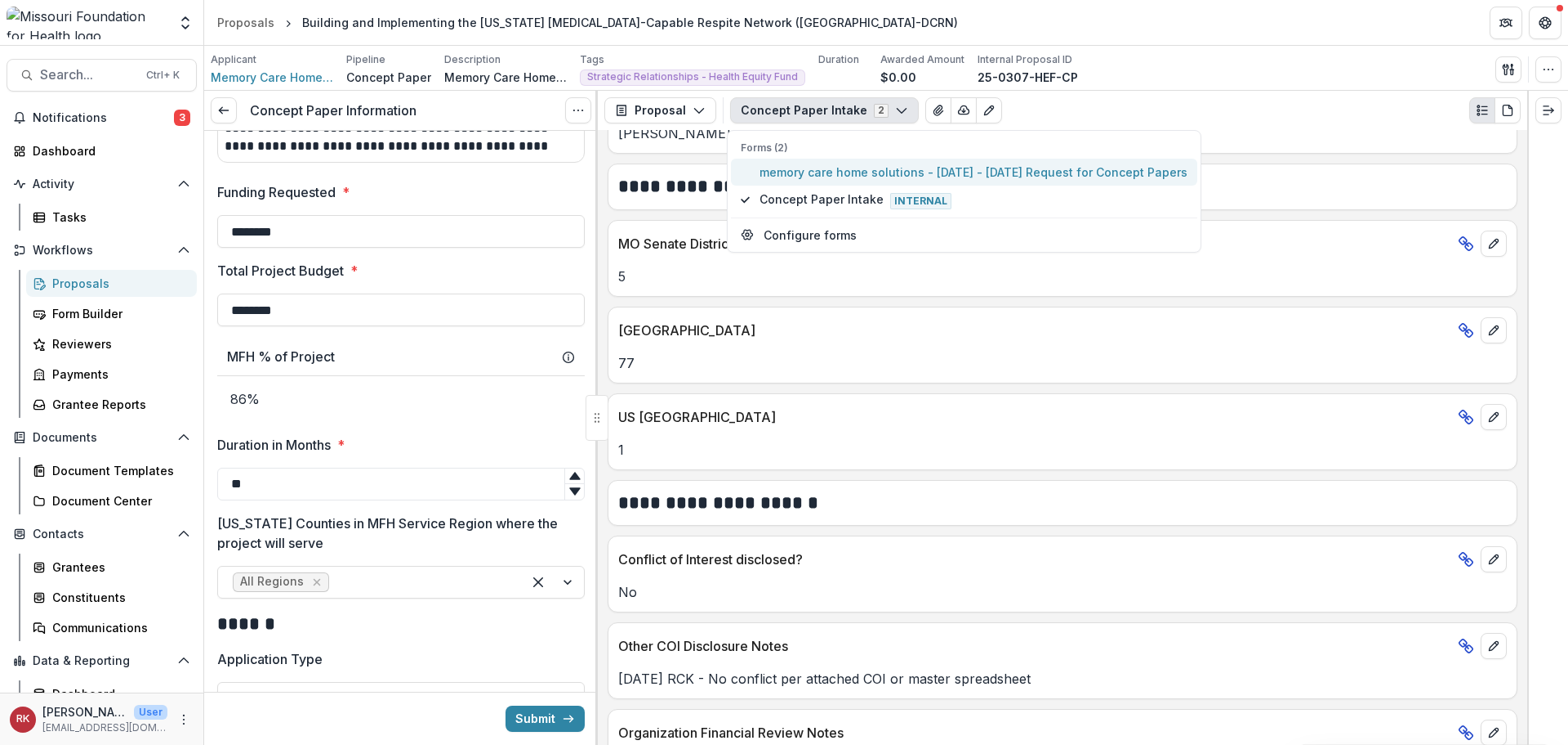
click at [842, 169] on span "memory care home solutions - [DATE] - [DATE] Request for Concept Papers" at bounding box center [973, 172] width 428 height 17
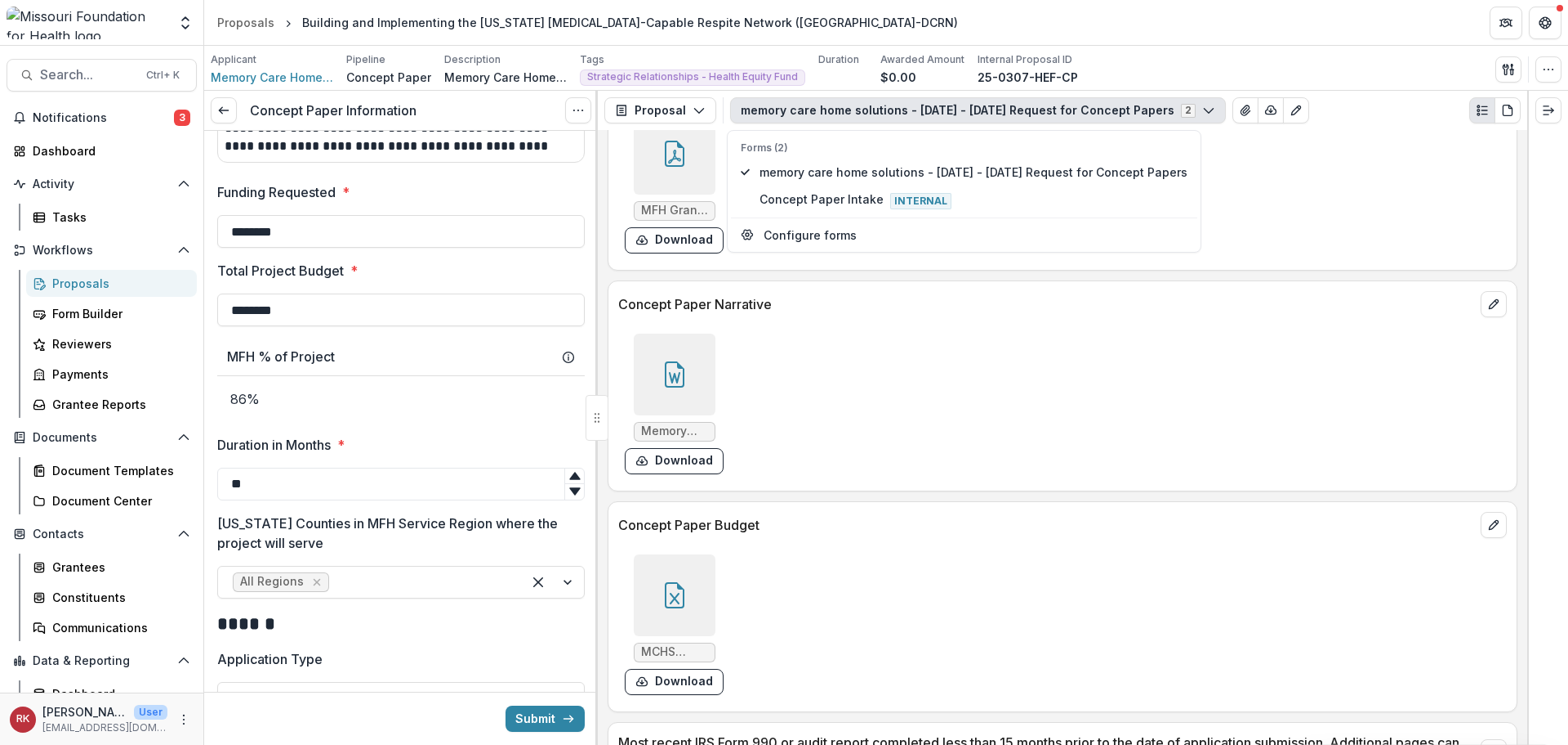
scroll to position [4568, 0]
click at [684, 582] on div at bounding box center [674, 596] width 81 height 82
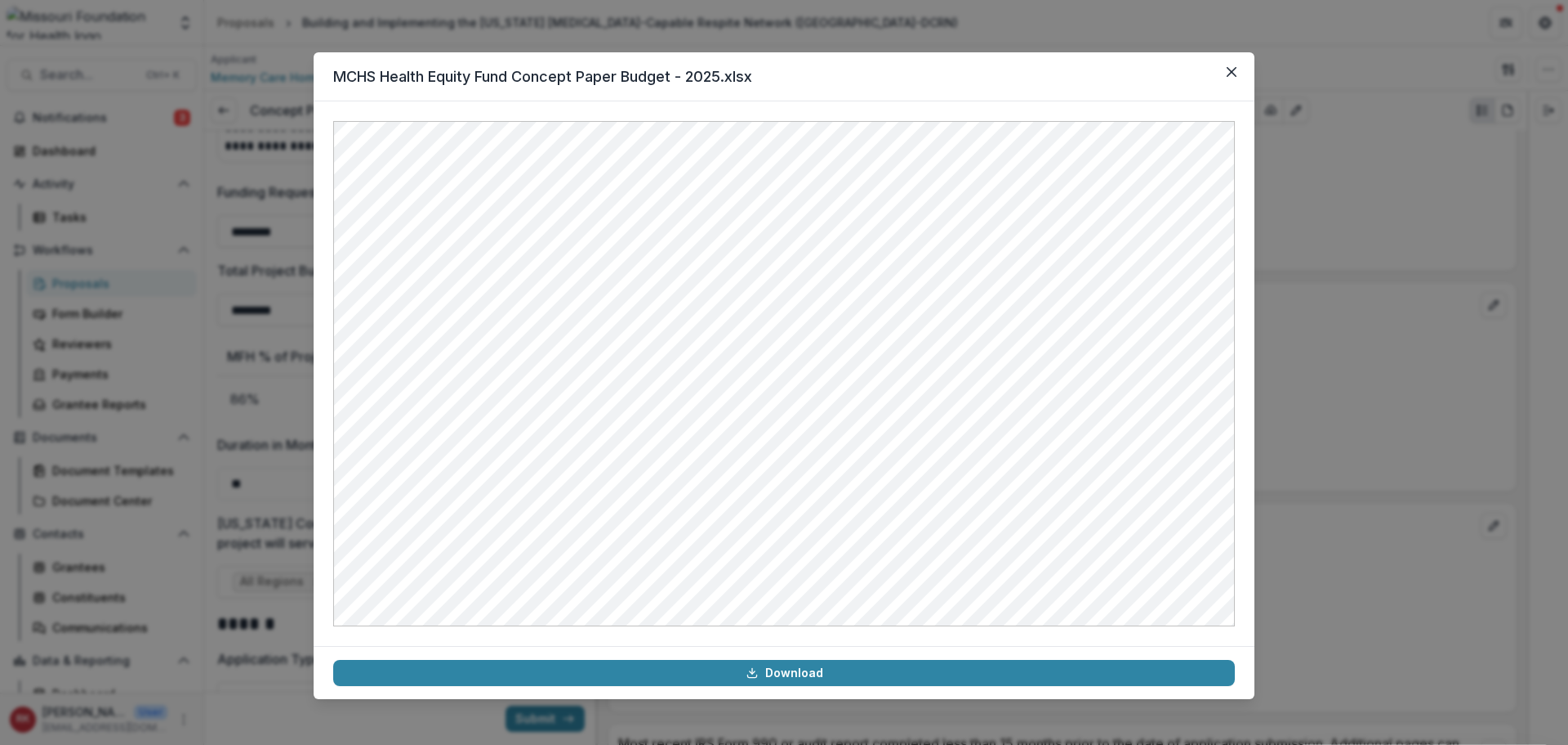
click at [1318, 333] on div "MCHS Health Equity Fund Concept Paper Budget - 2025.xlsx Download" at bounding box center [784, 372] width 1568 height 745
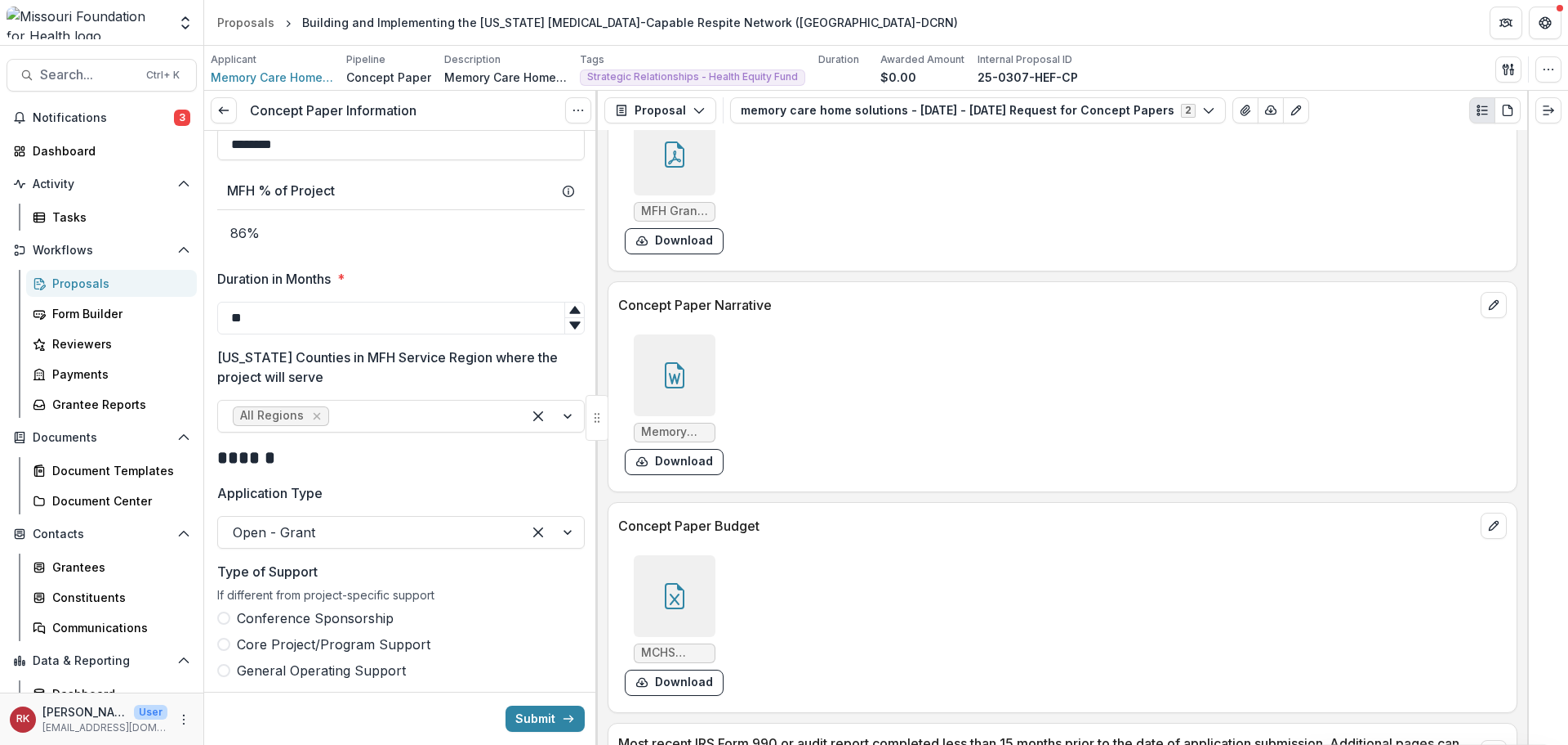
scroll to position [981, 0]
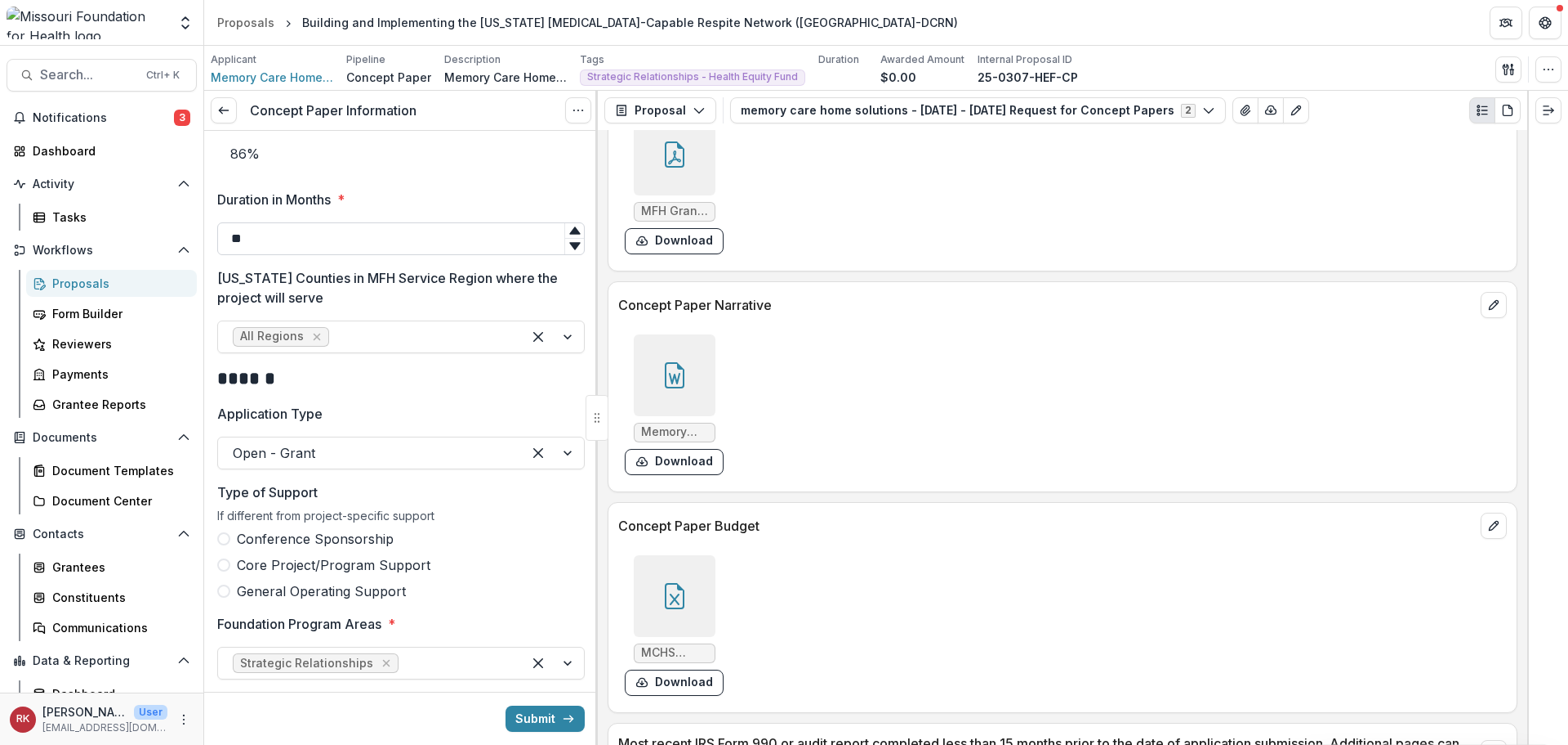
drag, startPoint x: 234, startPoint y: 243, endPoint x: 354, endPoint y: 246, distance: 120.0
click at [354, 245] on input "**" at bounding box center [401, 239] width 368 height 33
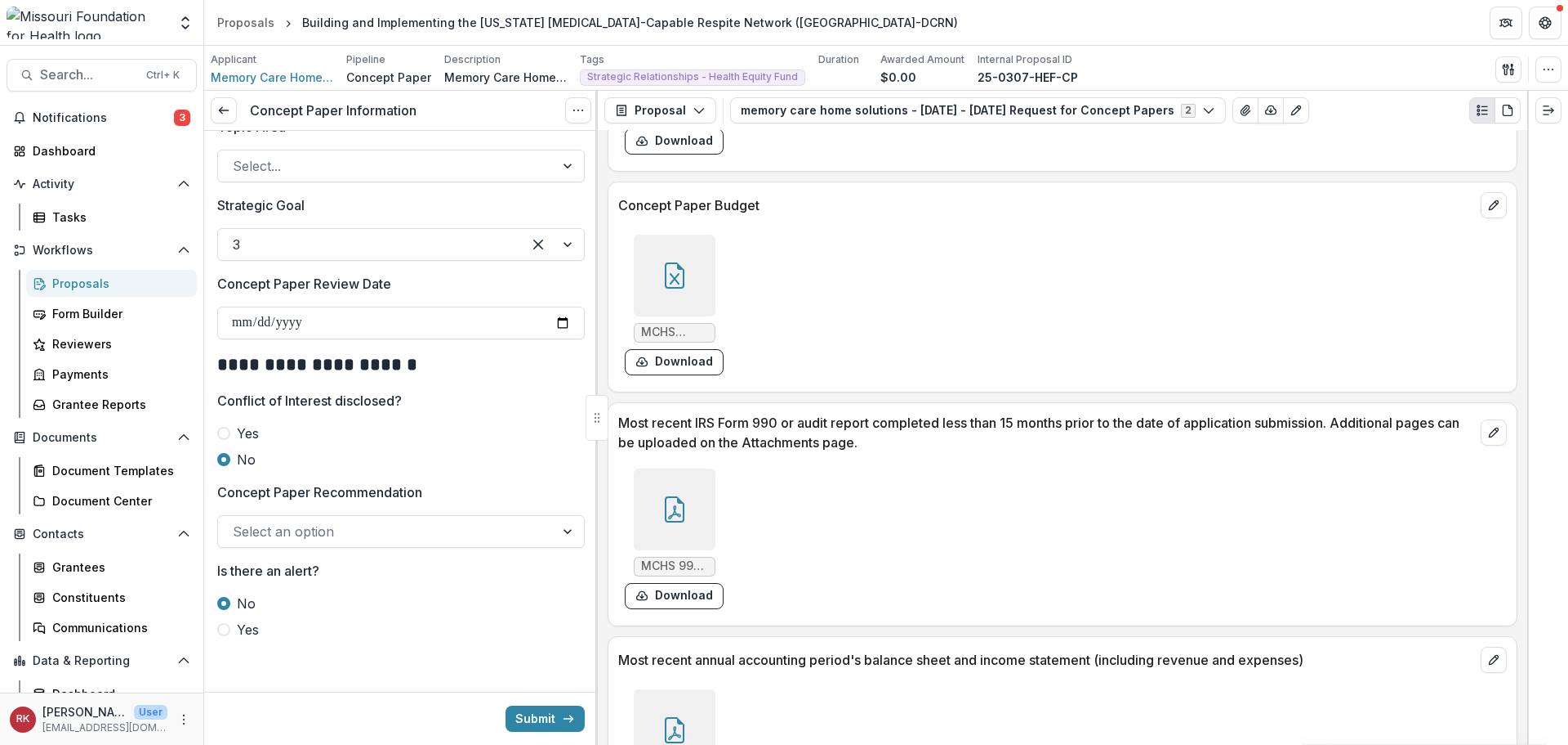
scroll to position [4895, 0]
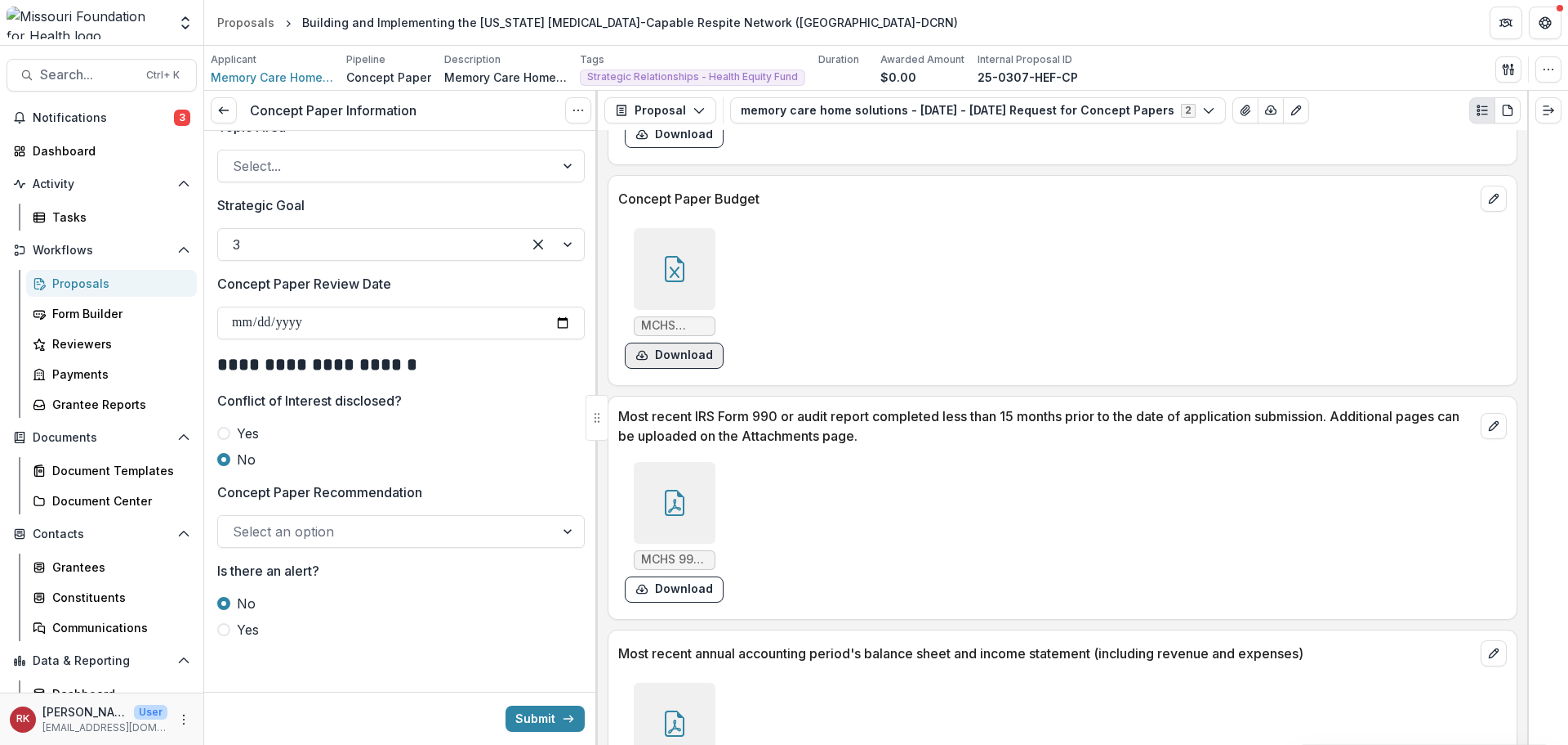
click at [651, 362] on button "Download" at bounding box center [674, 356] width 99 height 26
click at [537, 717] on button "Submit" at bounding box center [544, 718] width 79 height 26
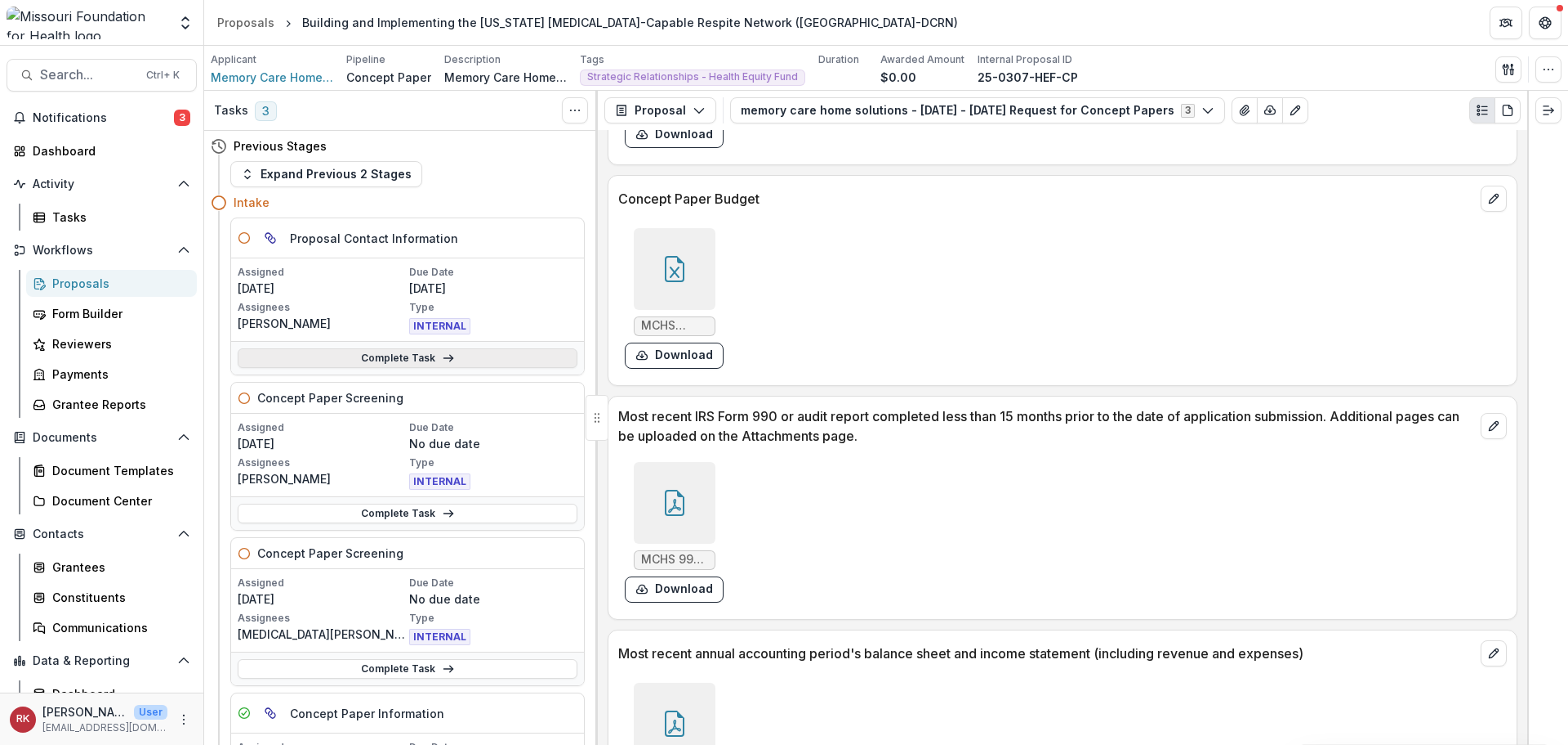
click at [381, 357] on link "Complete Task" at bounding box center [407, 357] width 340 height 20
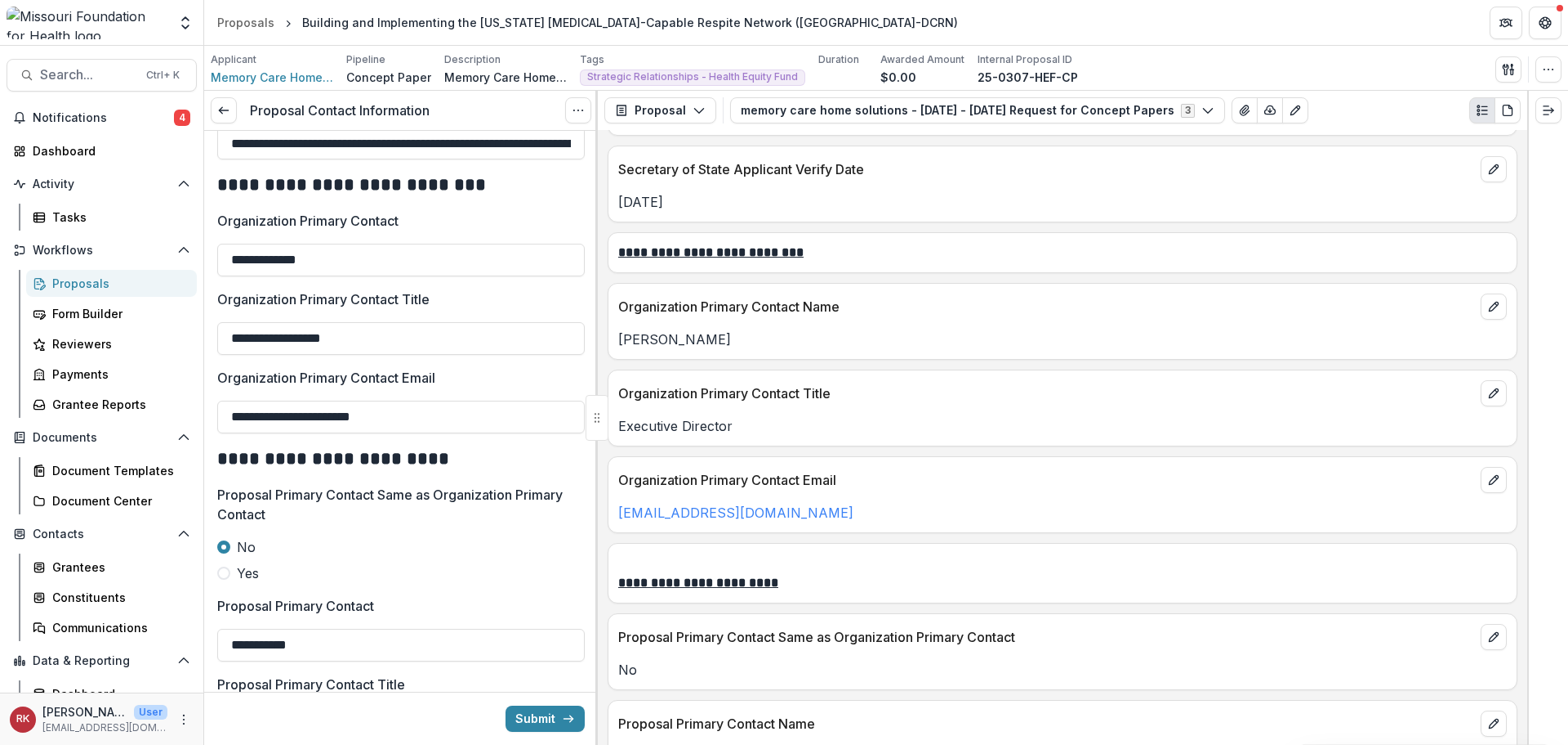
scroll to position [2035, 0]
drag, startPoint x: 866, startPoint y: 517, endPoint x: 608, endPoint y: 506, distance: 258.2
click at [608, 506] on div "[EMAIL_ADDRESS][DOMAIN_NAME]" at bounding box center [1063, 512] width 908 height 20
copy link "[EMAIL_ADDRESS][DOMAIN_NAME]"
drag, startPoint x: 427, startPoint y: 425, endPoint x: 172, endPoint y: 415, distance: 255.2
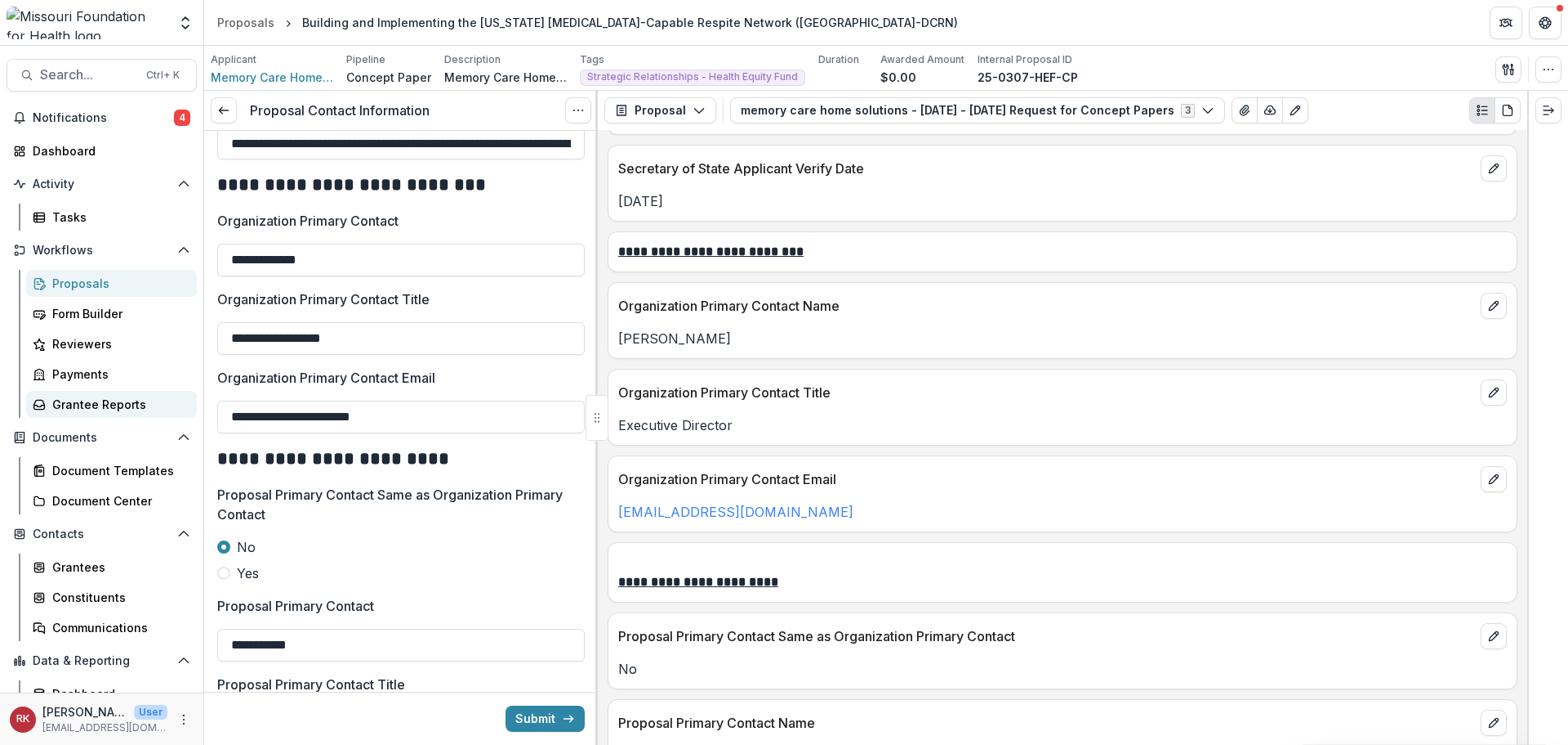
click at [172, 415] on main "**********" at bounding box center [784, 395] width 1568 height 699
paste input "**"
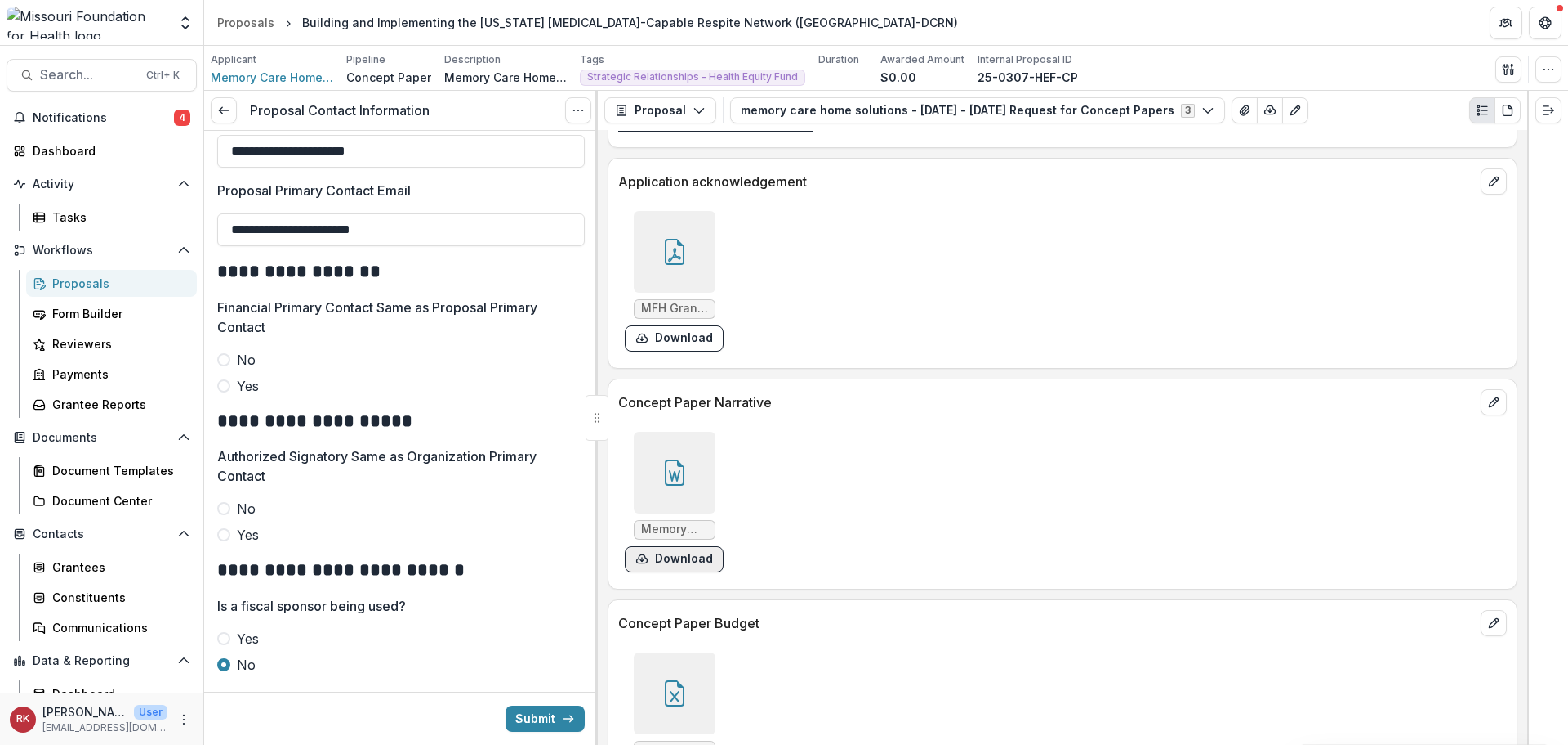
scroll to position [4240, 0]
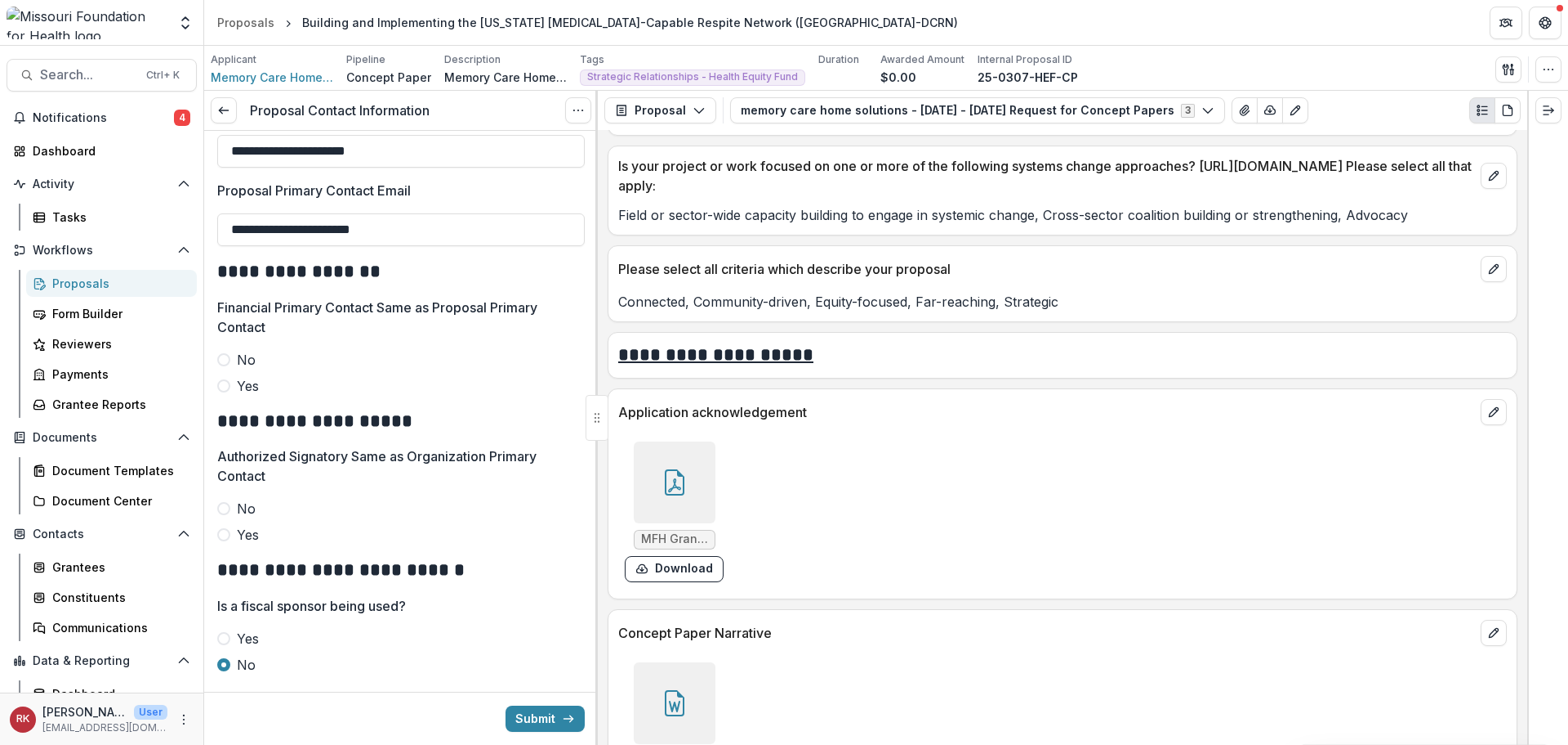
type input "**********"
click at [673, 466] on div at bounding box center [674, 482] width 81 height 82
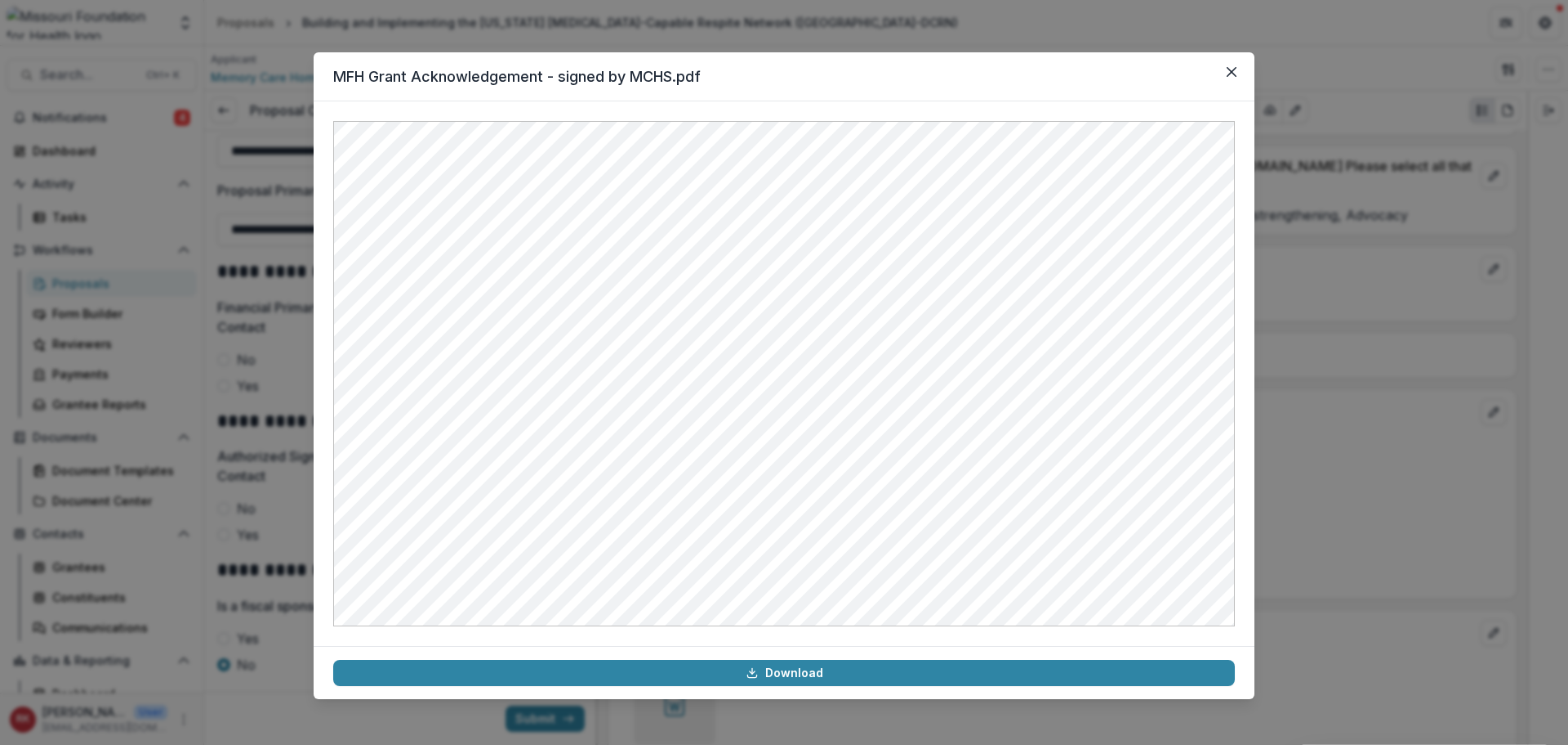
click at [1292, 352] on div "MFH Grant Acknowledgement - signed by MCHS.pdf Download" at bounding box center [784, 372] width 1568 height 745
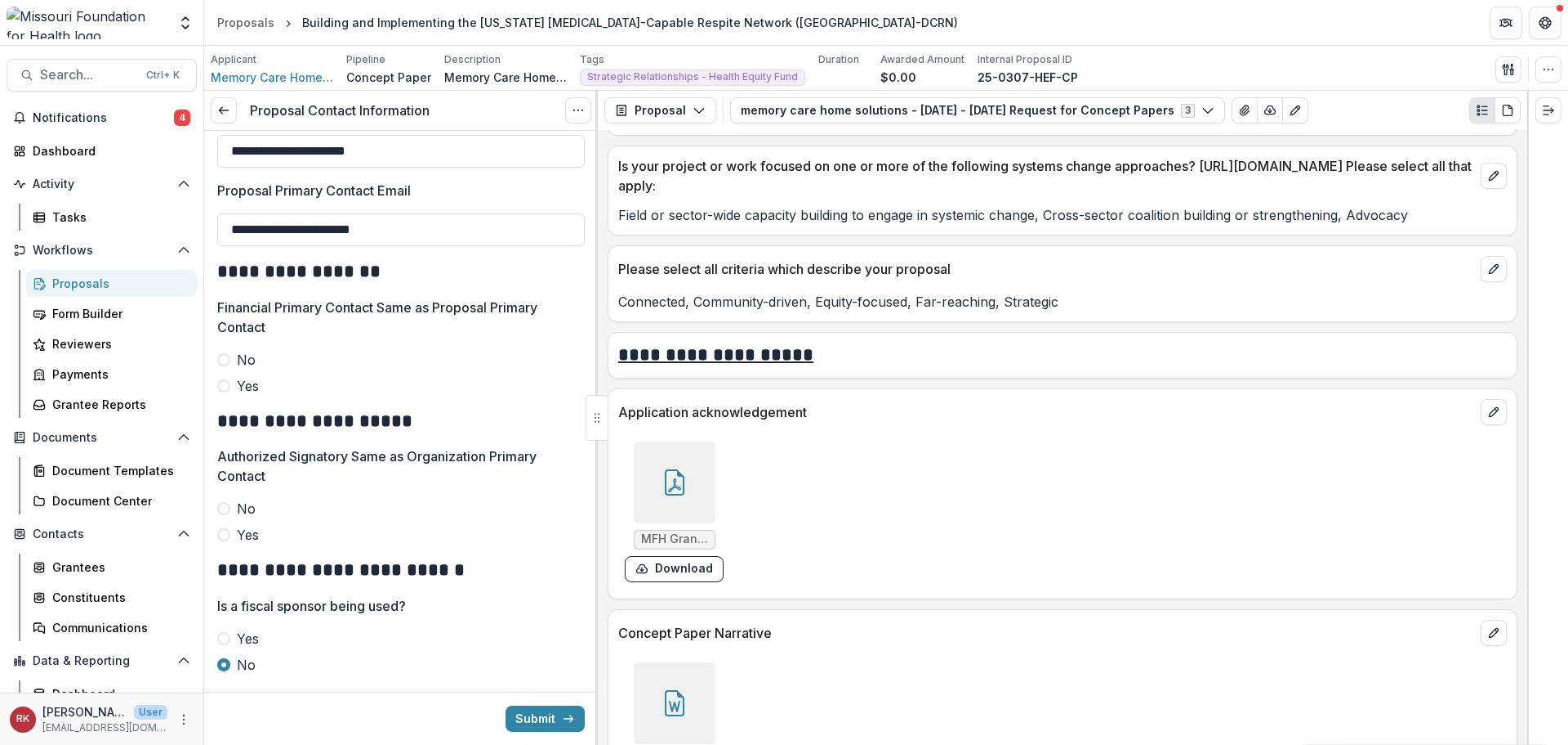
click at [221, 533] on span at bounding box center [224, 534] width 13 height 13
click at [701, 475] on div at bounding box center [674, 482] width 81 height 82
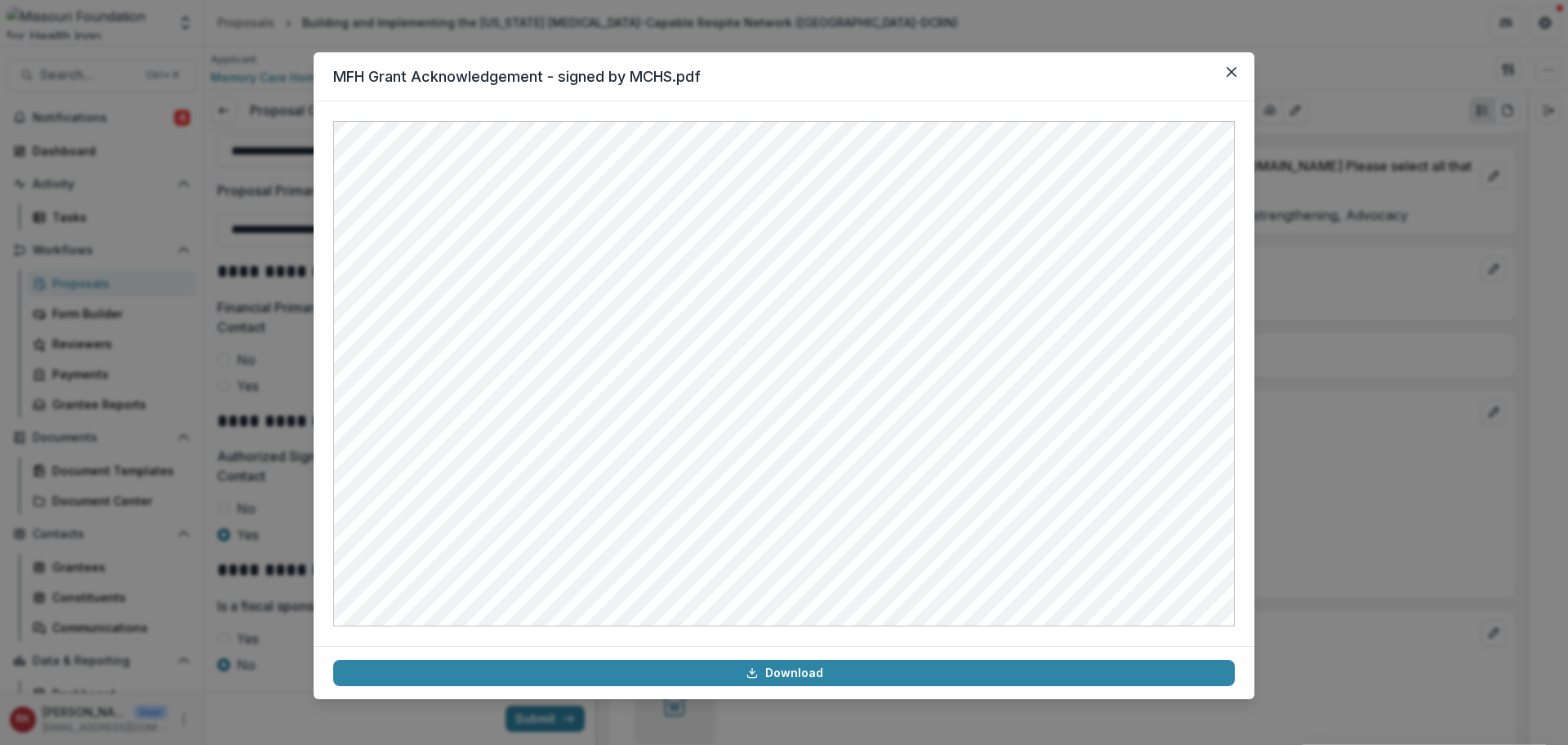
click at [1255, 496] on div "MFH Grant Acknowledgement - signed by MCHS.pdf Download" at bounding box center [784, 372] width 1568 height 745
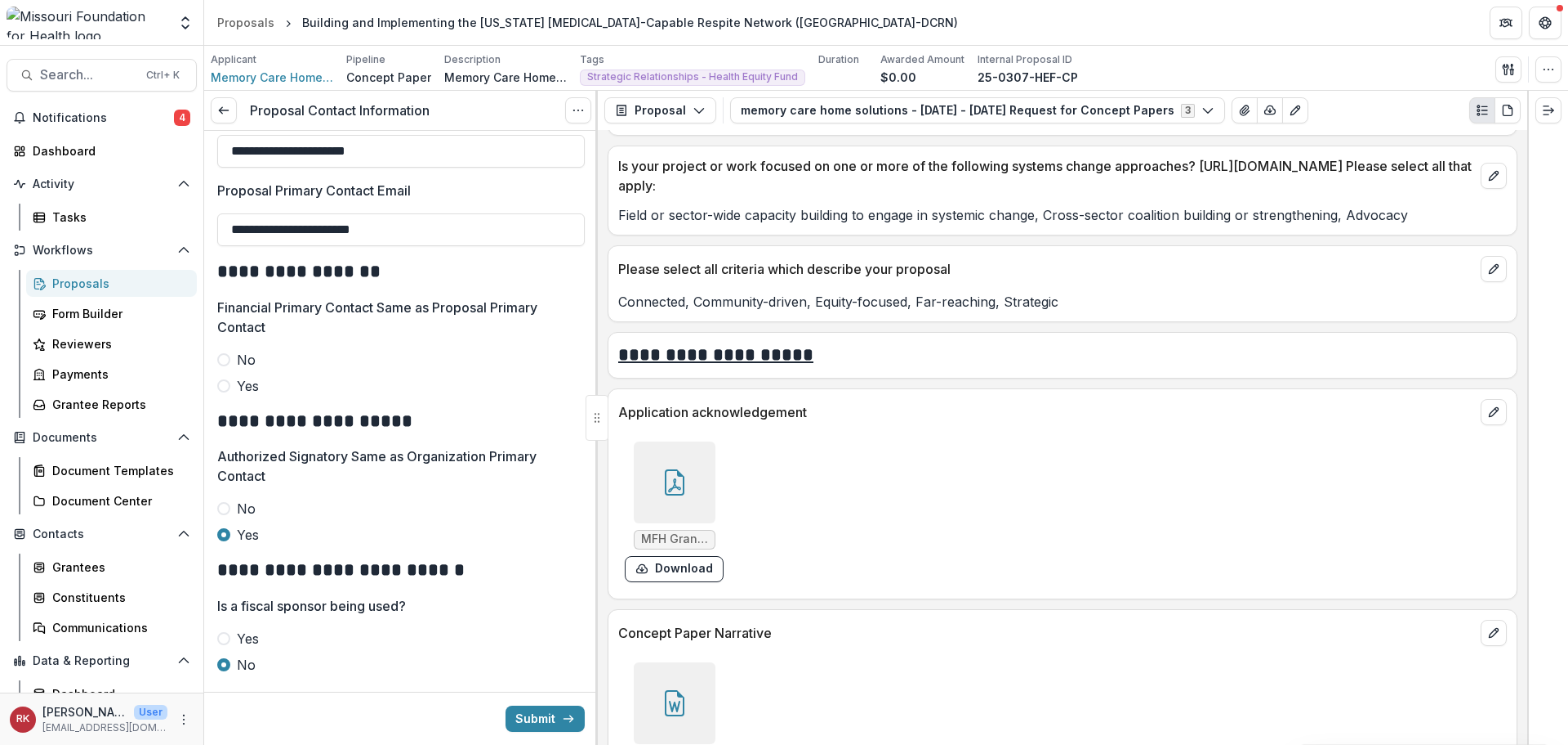
click at [224, 362] on span at bounding box center [224, 359] width 13 height 13
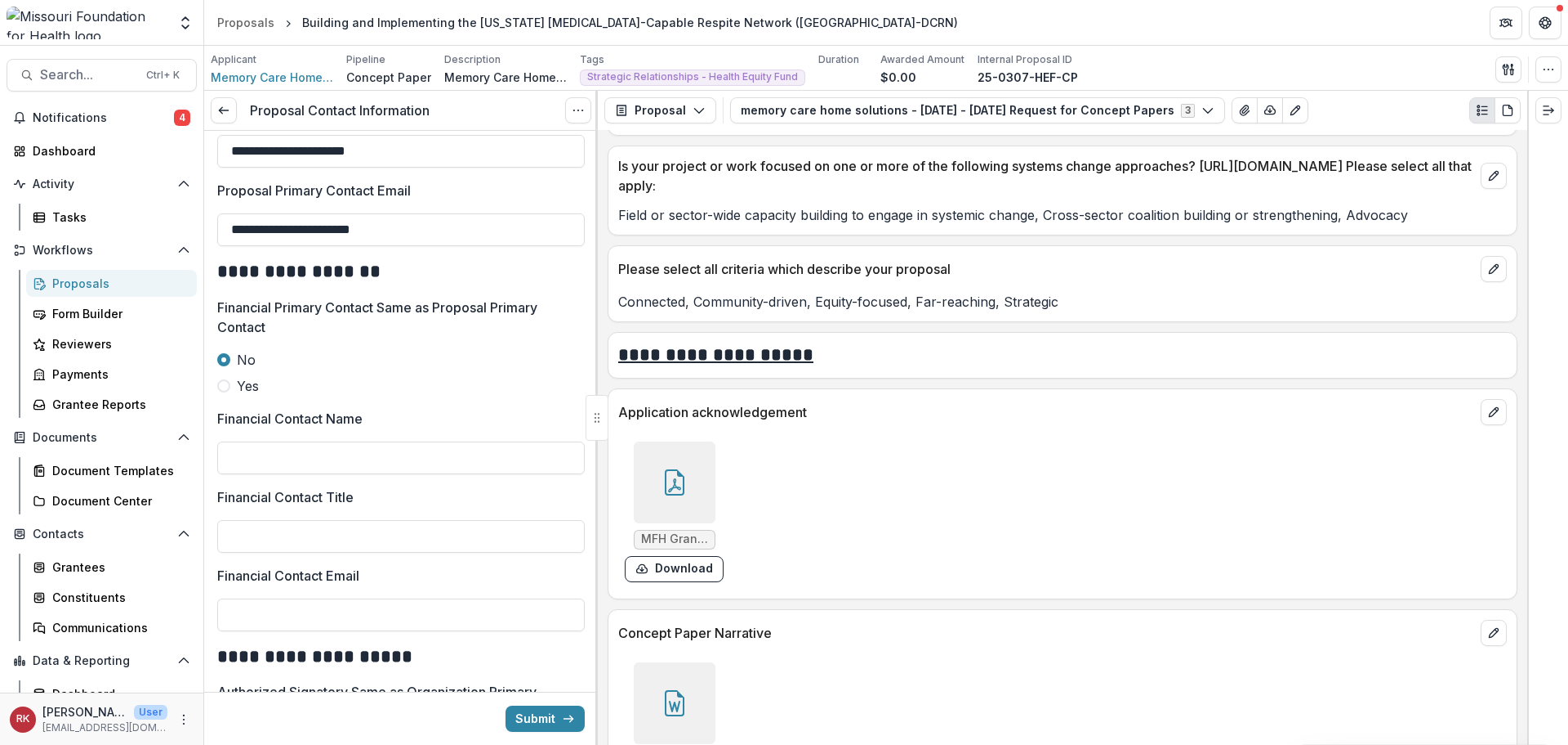
click at [667, 472] on icon at bounding box center [674, 482] width 26 height 26
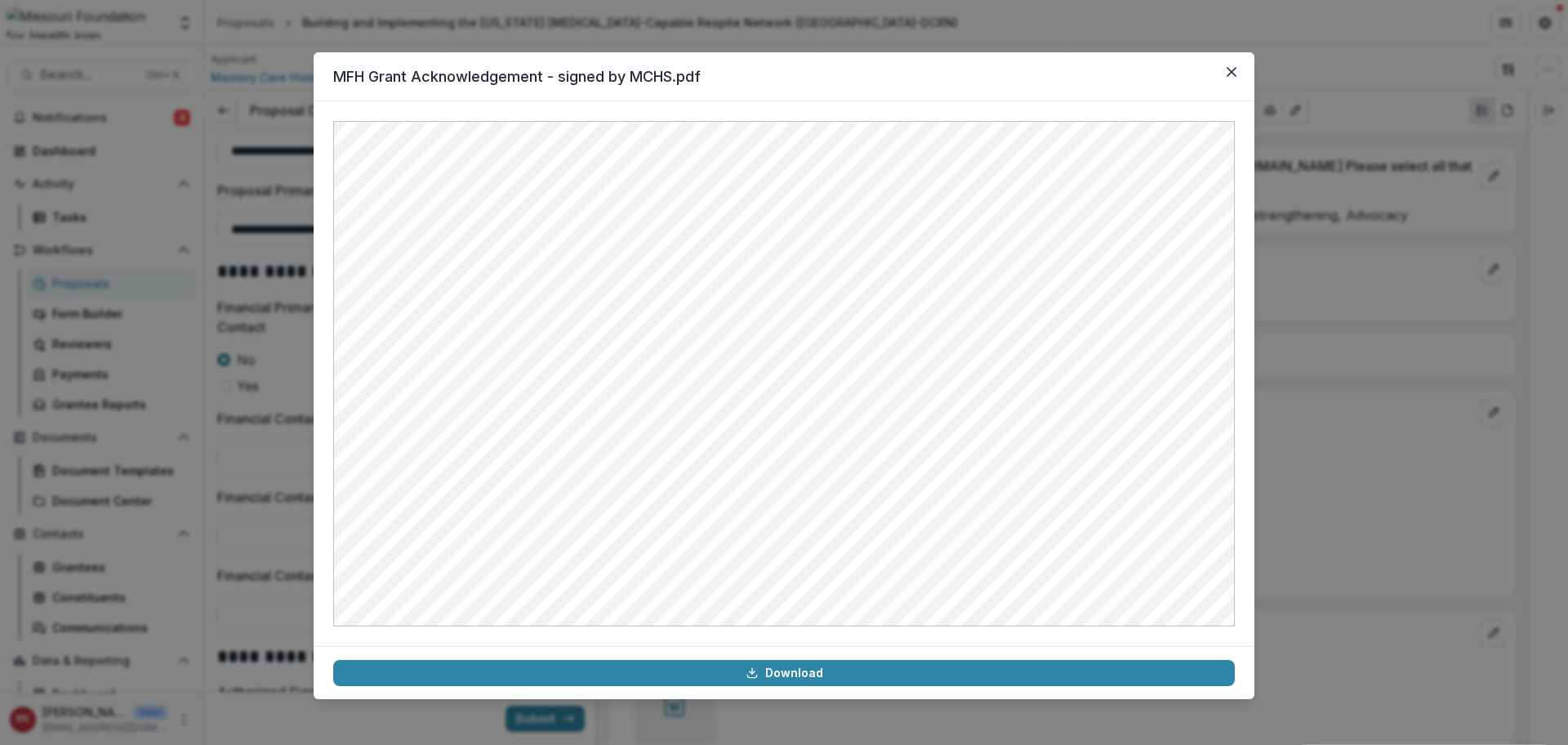
click at [1377, 434] on div "MFH Grant Acknowledgement - signed by MCHS.pdf Download" at bounding box center [784, 372] width 1568 height 745
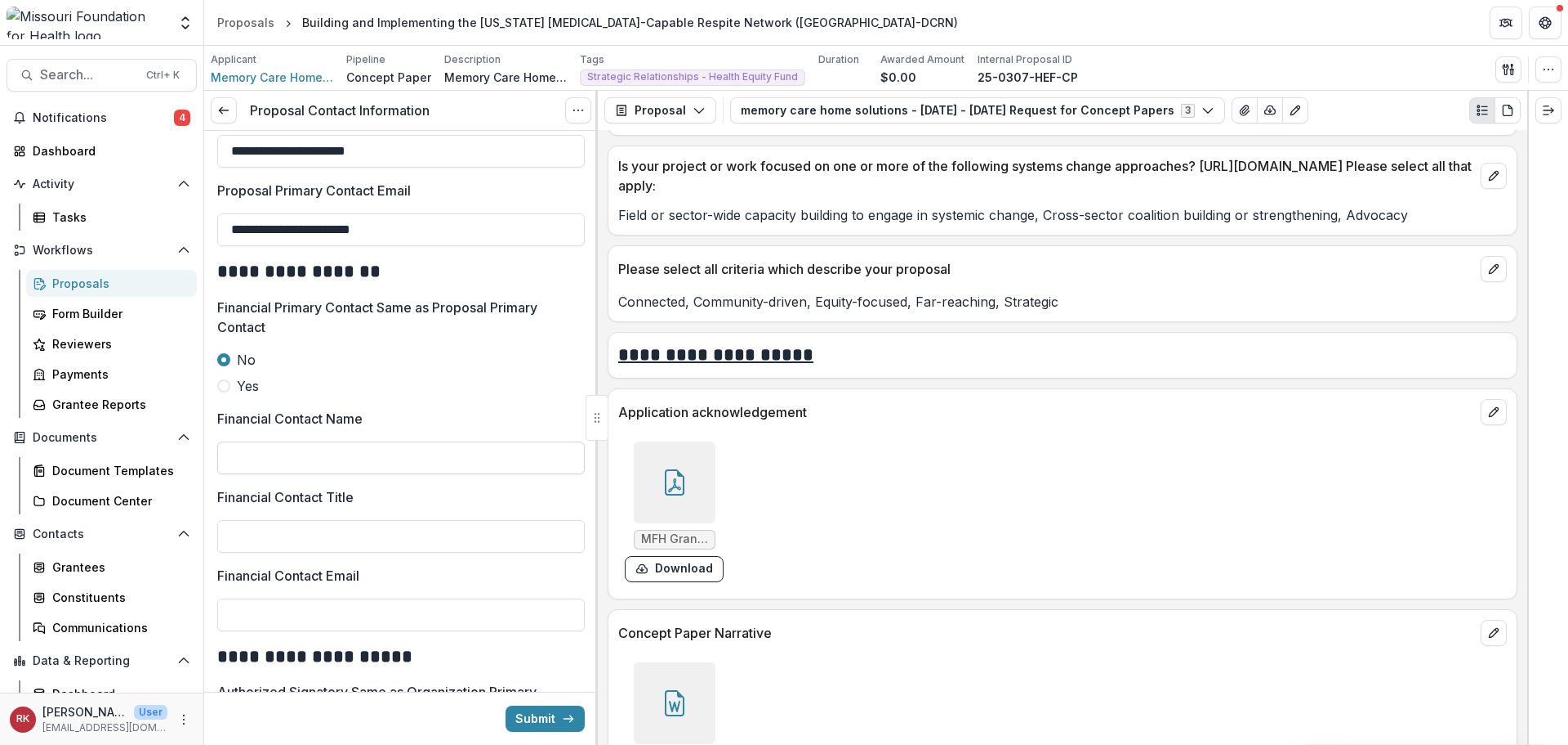
click at [290, 455] on input "Financial Contact Name" at bounding box center [401, 458] width 368 height 33
type input "**********"
click at [674, 506] on div at bounding box center [674, 482] width 81 height 82
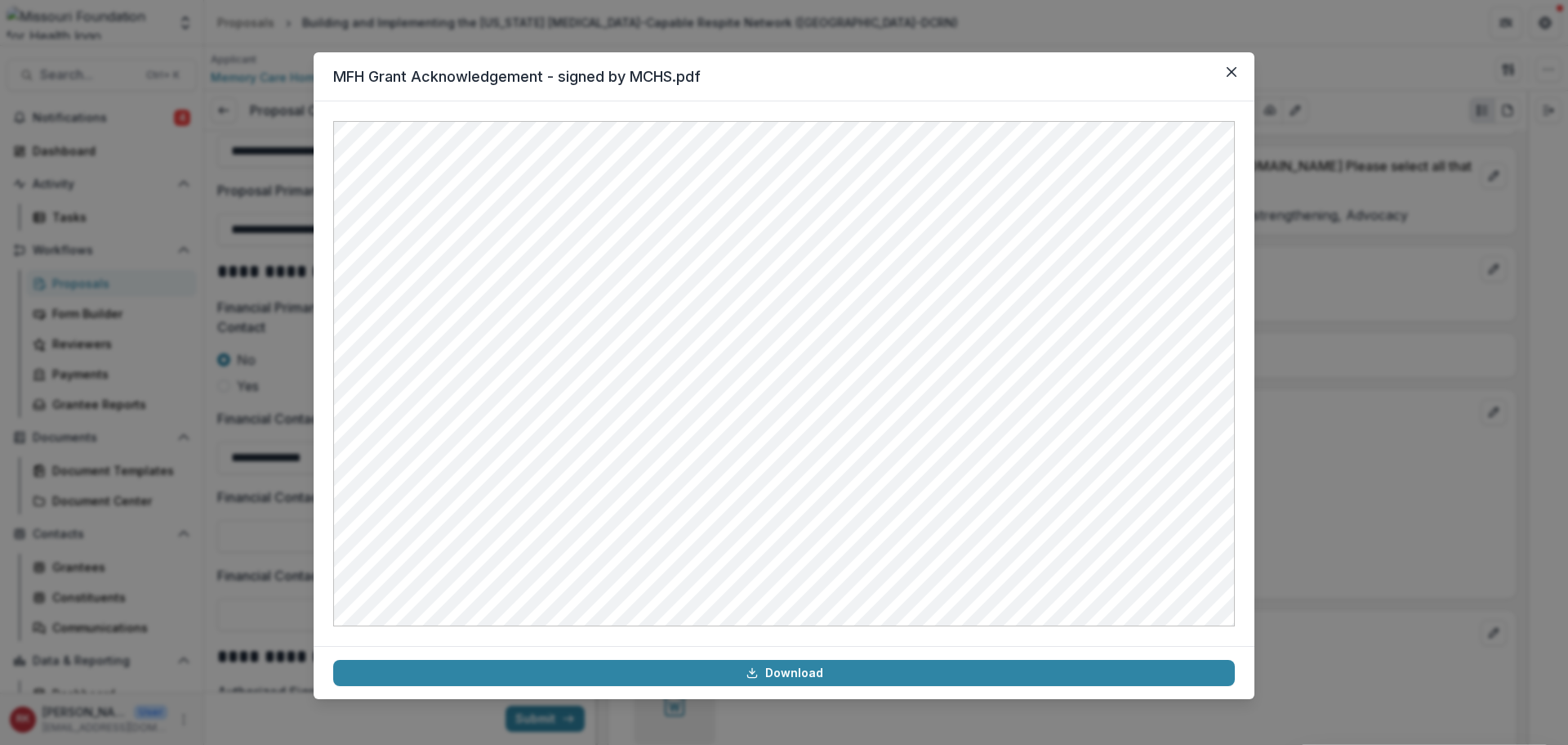
click at [1269, 408] on div "MFH Grant Acknowledgement - signed by MCHS.pdf Download" at bounding box center [784, 372] width 1568 height 745
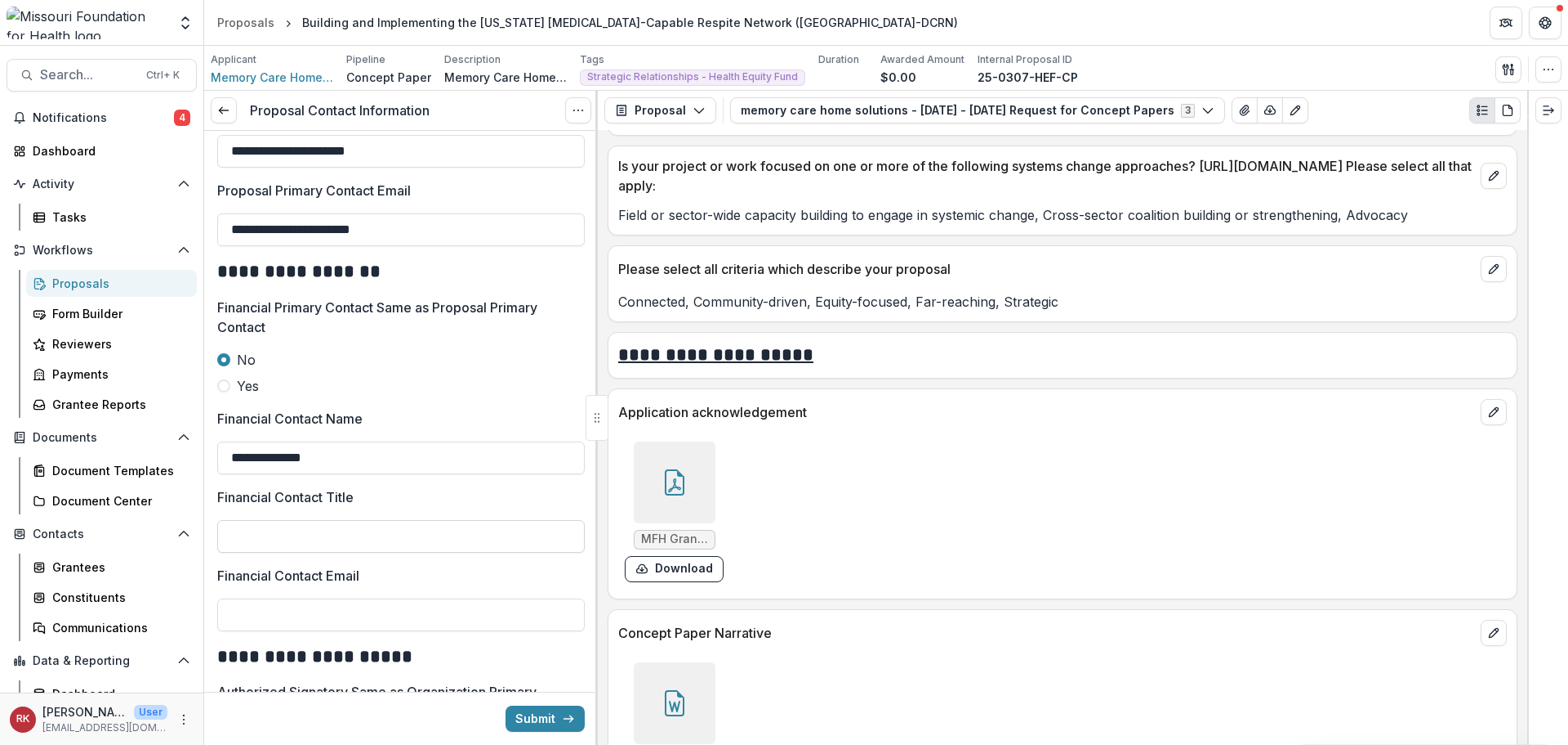
click at [244, 531] on input "Financial Contact Title" at bounding box center [401, 536] width 368 height 33
type input "*"
click at [243, 531] on input "**********" at bounding box center [401, 536] width 368 height 33
type input "**********"
click at [674, 467] on div at bounding box center [674, 482] width 81 height 82
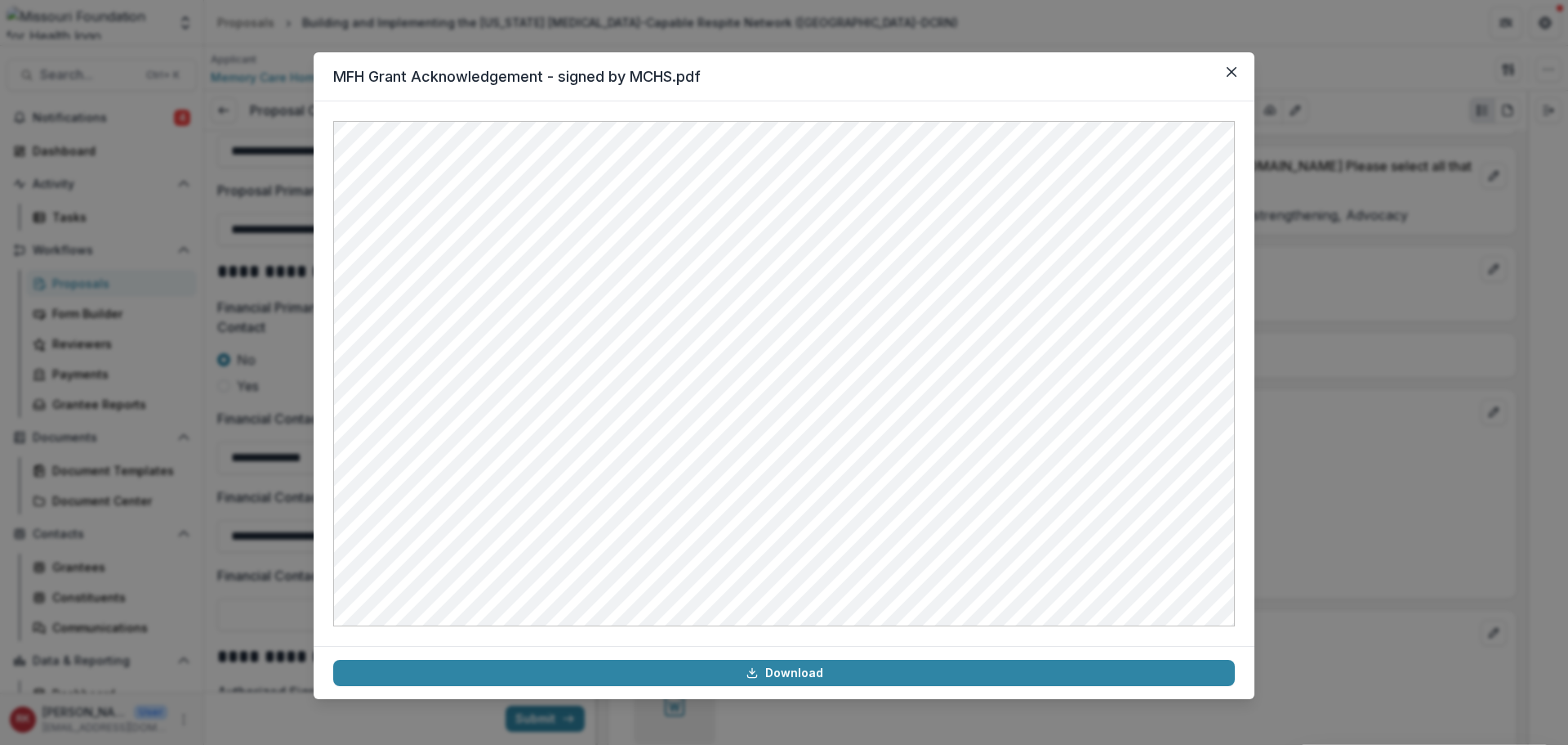
click at [1376, 475] on div "MFH Grant Acknowledgement - signed by MCHS.pdf Download" at bounding box center [784, 372] width 1568 height 745
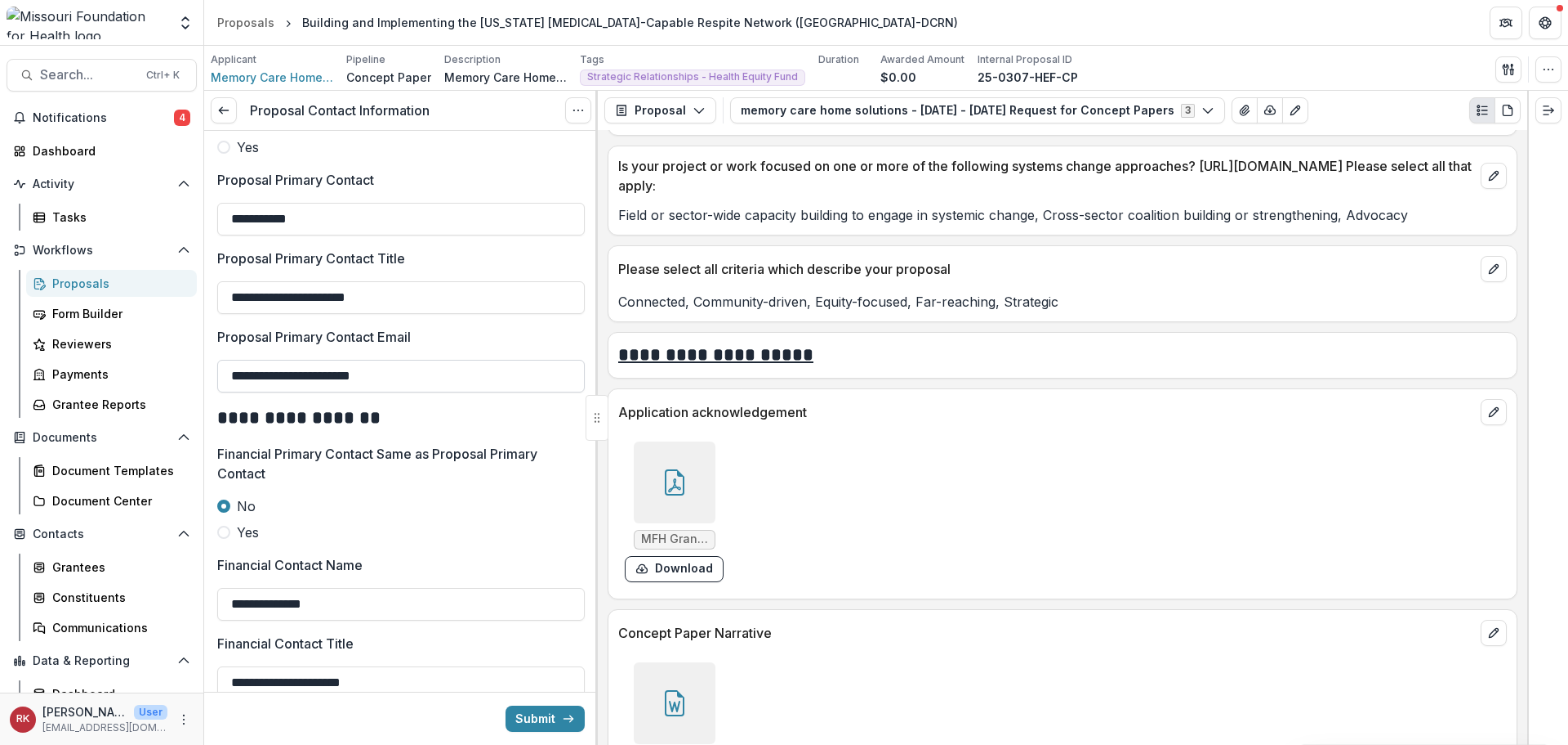
scroll to position [654, 0]
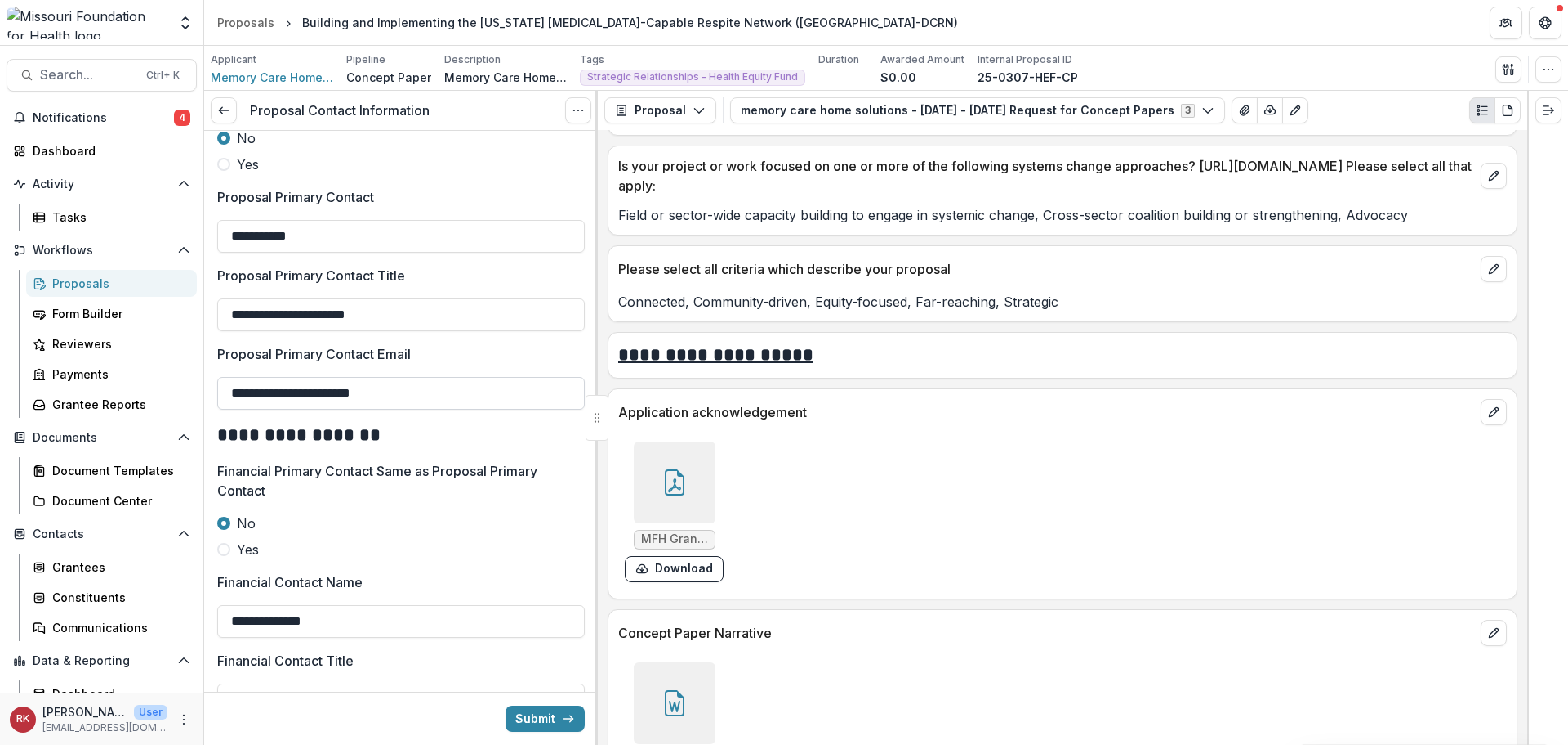
drag, startPoint x: 395, startPoint y: 411, endPoint x: 218, endPoint y: 396, distance: 177.6
click at [213, 396] on div "**********" at bounding box center [401, 288] width 394 height 1623
copy div
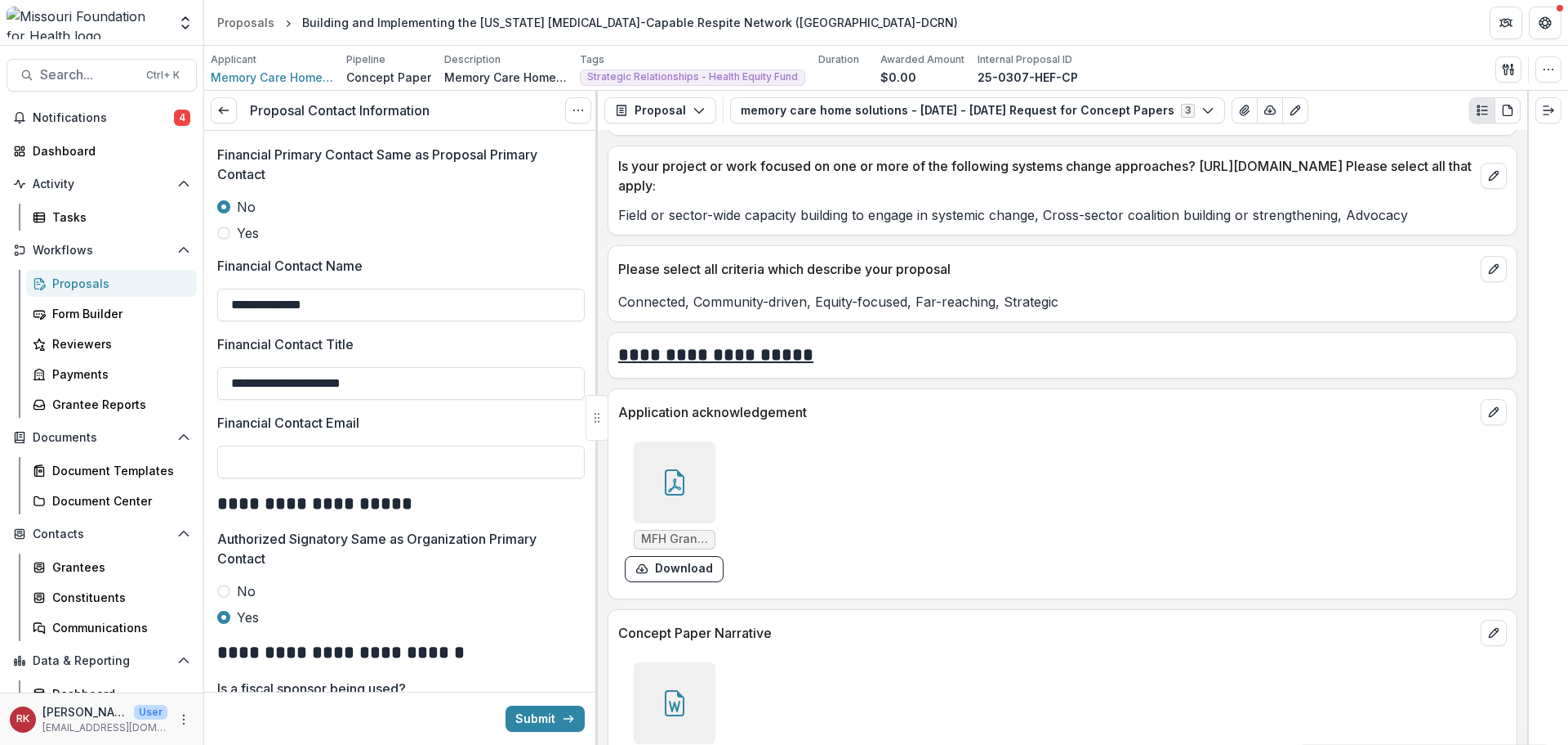
scroll to position [981, 0]
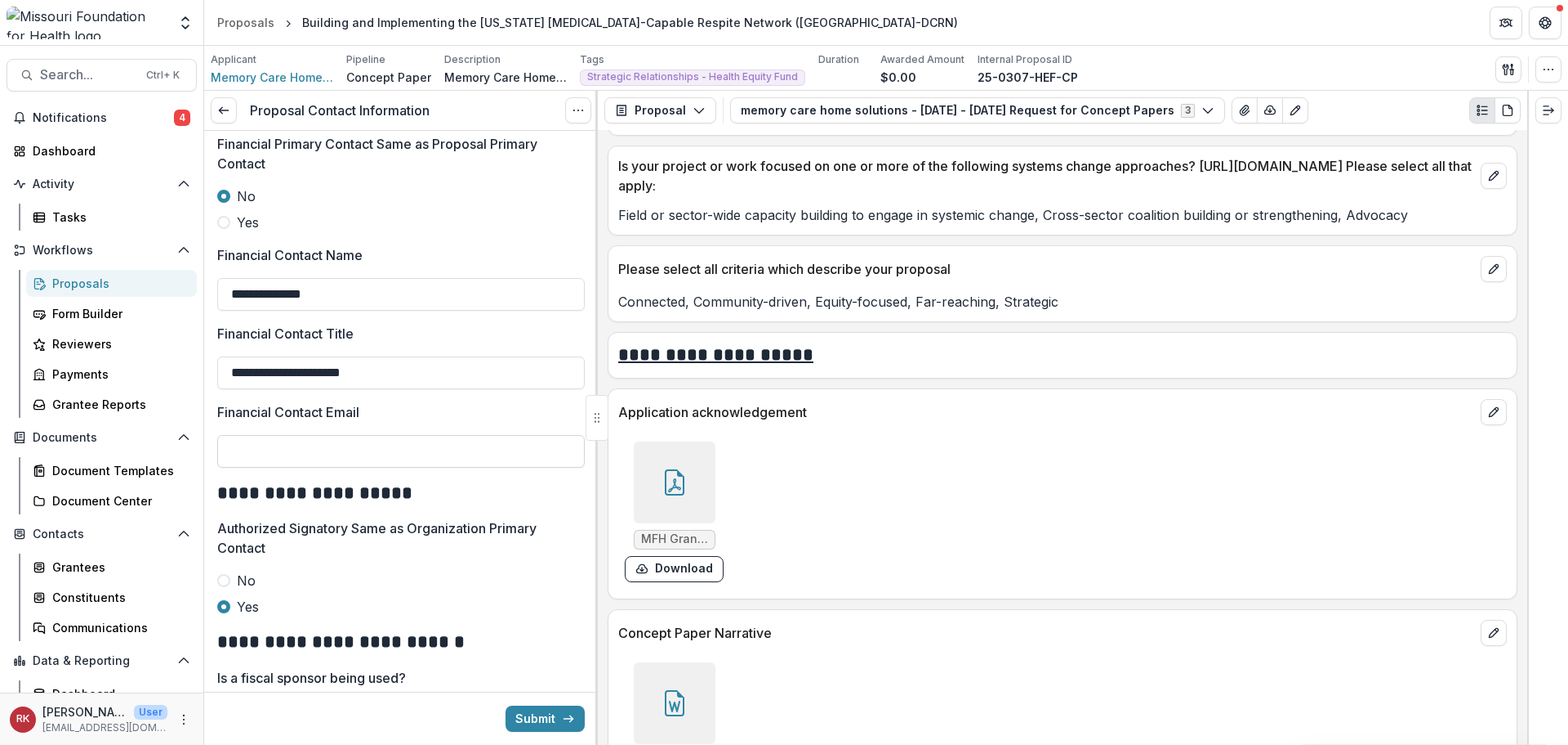
click at [254, 452] on input "Financial Contact Email" at bounding box center [401, 451] width 368 height 33
paste input "**********"
drag, startPoint x: 271, startPoint y: 447, endPoint x: 187, endPoint y: 448, distance: 84.0
click at [187, 448] on main "**********" at bounding box center [784, 395] width 1568 height 699
type input "**********"
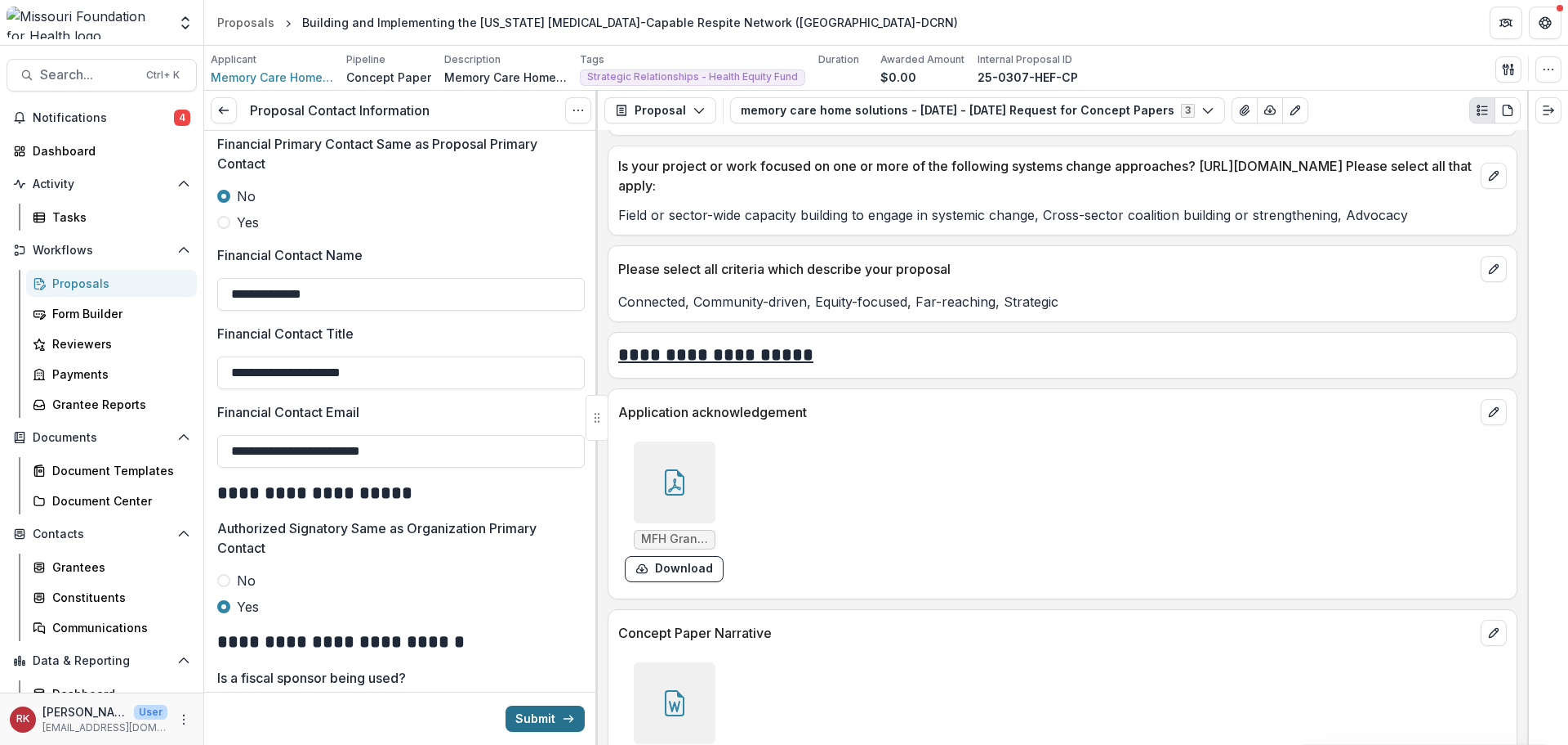
click at [530, 712] on button "Submit" at bounding box center [544, 718] width 79 height 26
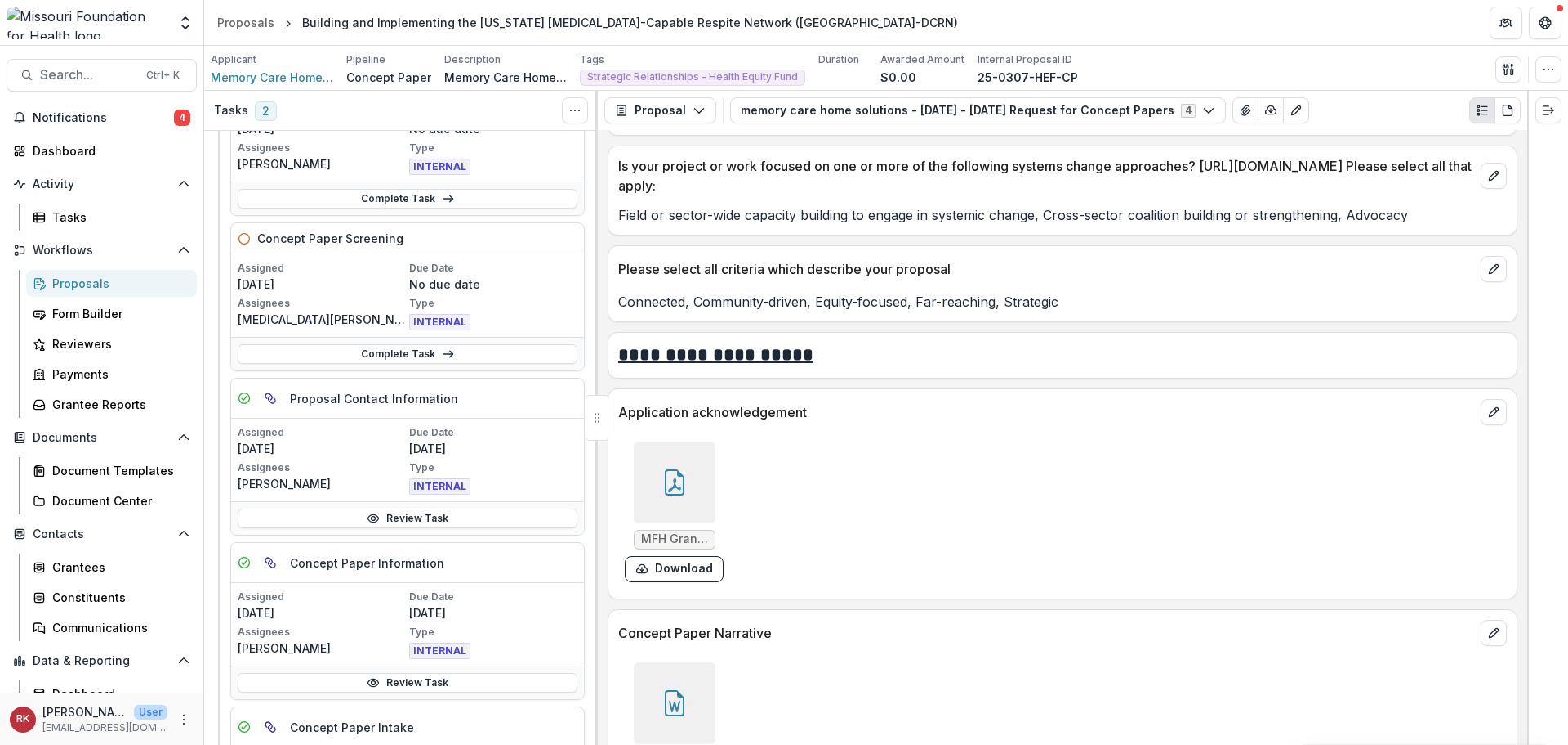
scroll to position [163, 0]
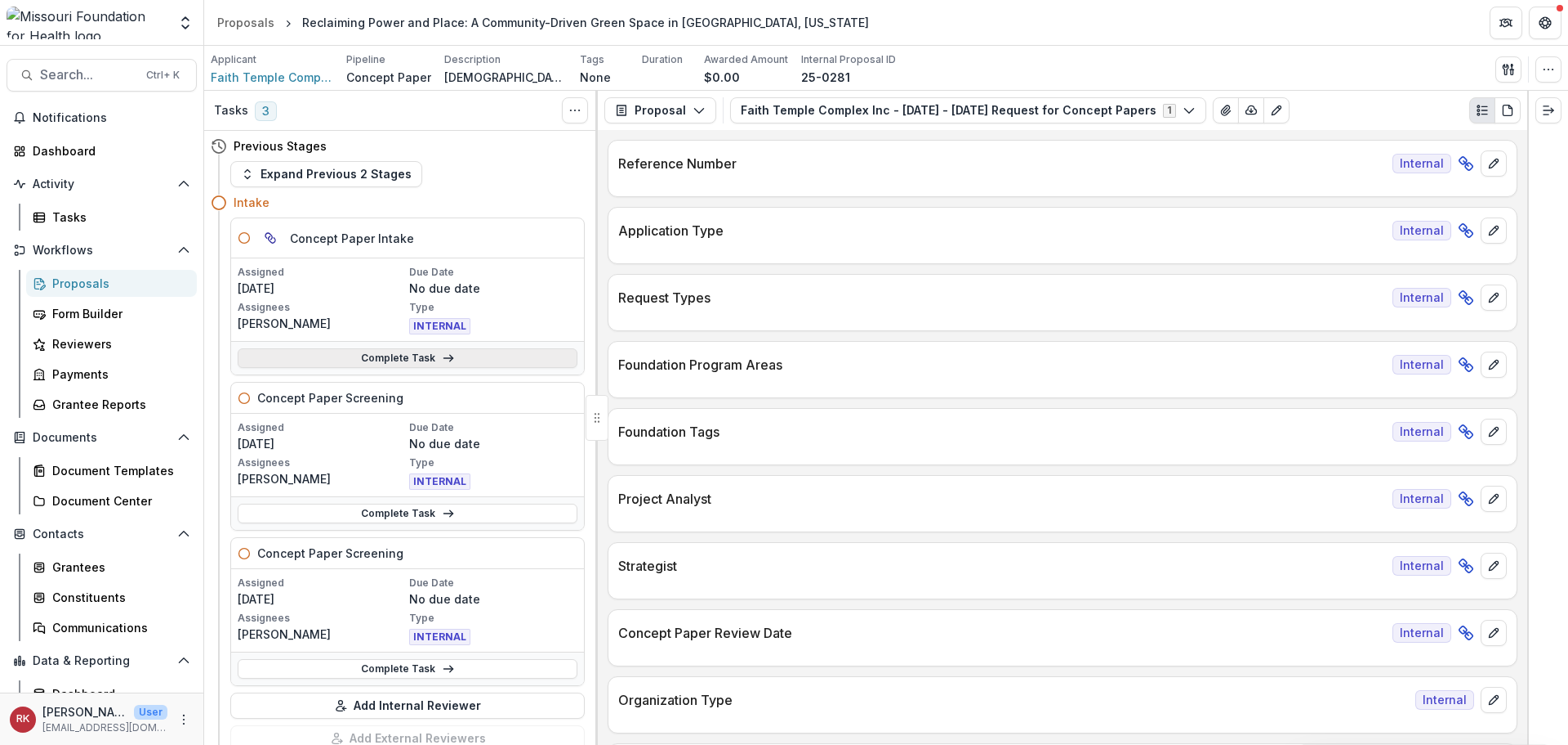
click at [389, 356] on link "Complete Task" at bounding box center [407, 357] width 340 height 20
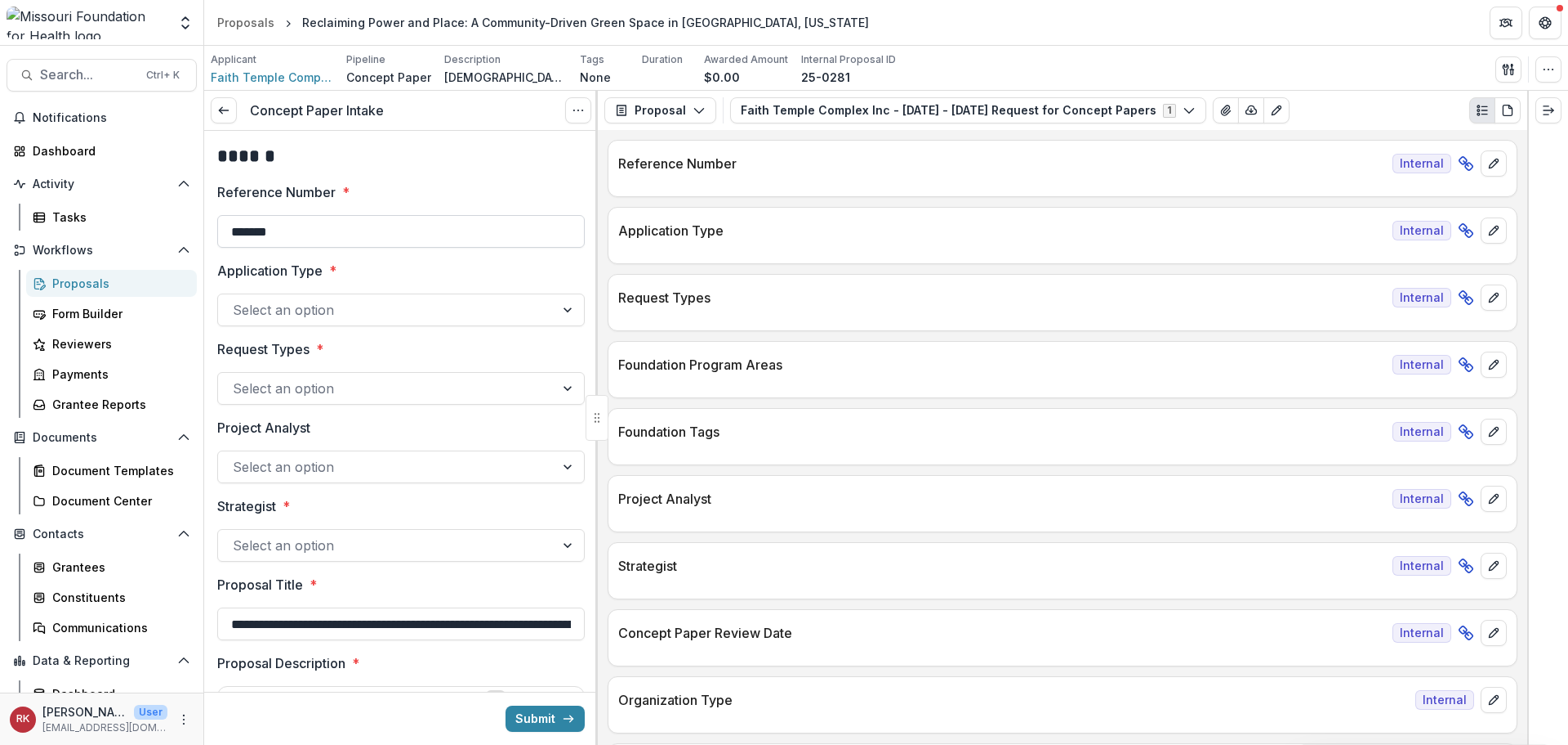
click at [370, 237] on input "*******" at bounding box center [401, 232] width 368 height 33
type input "**********"
click at [285, 303] on div at bounding box center [387, 310] width 307 height 23
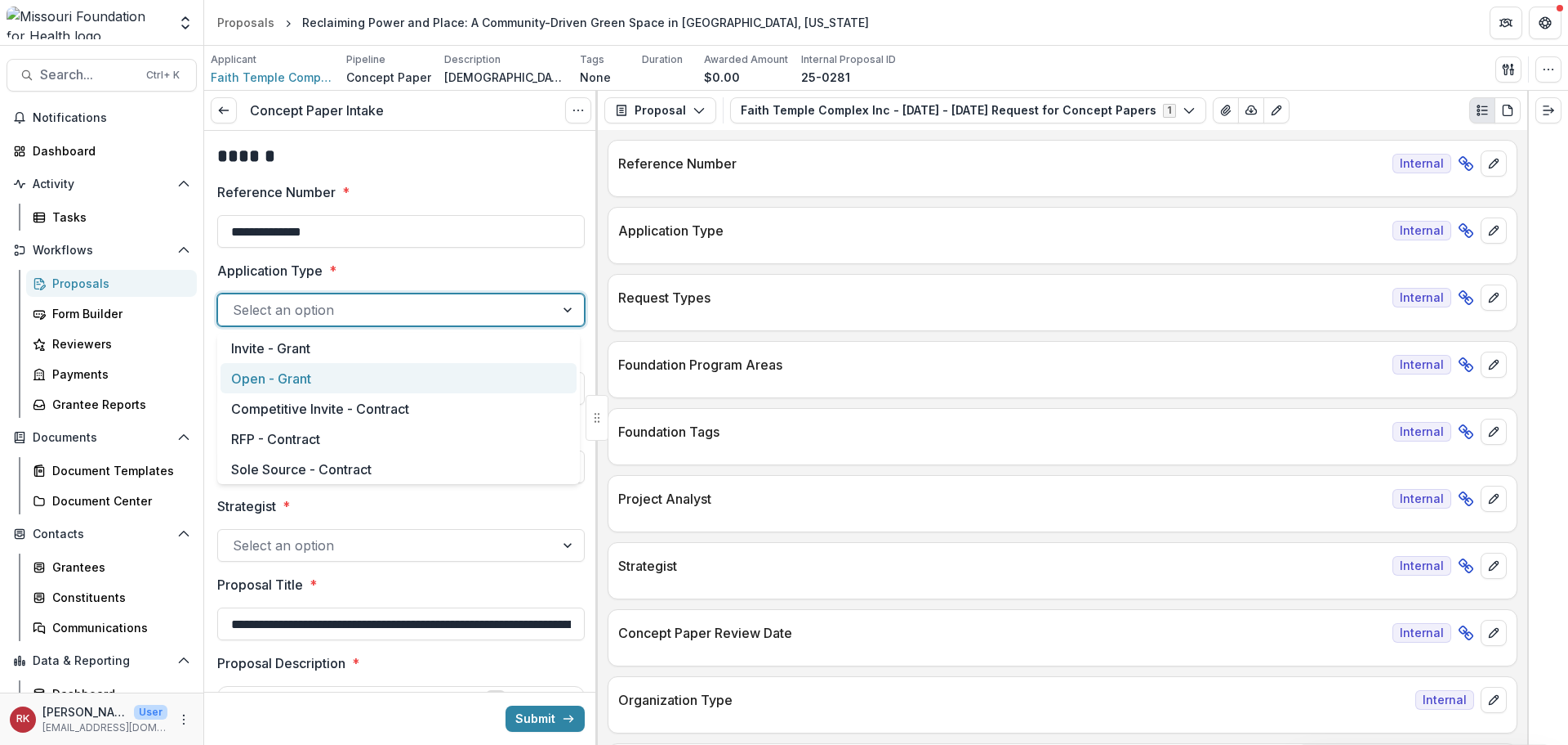
click at [288, 370] on div "Open - Grant" at bounding box center [398, 377] width 356 height 30
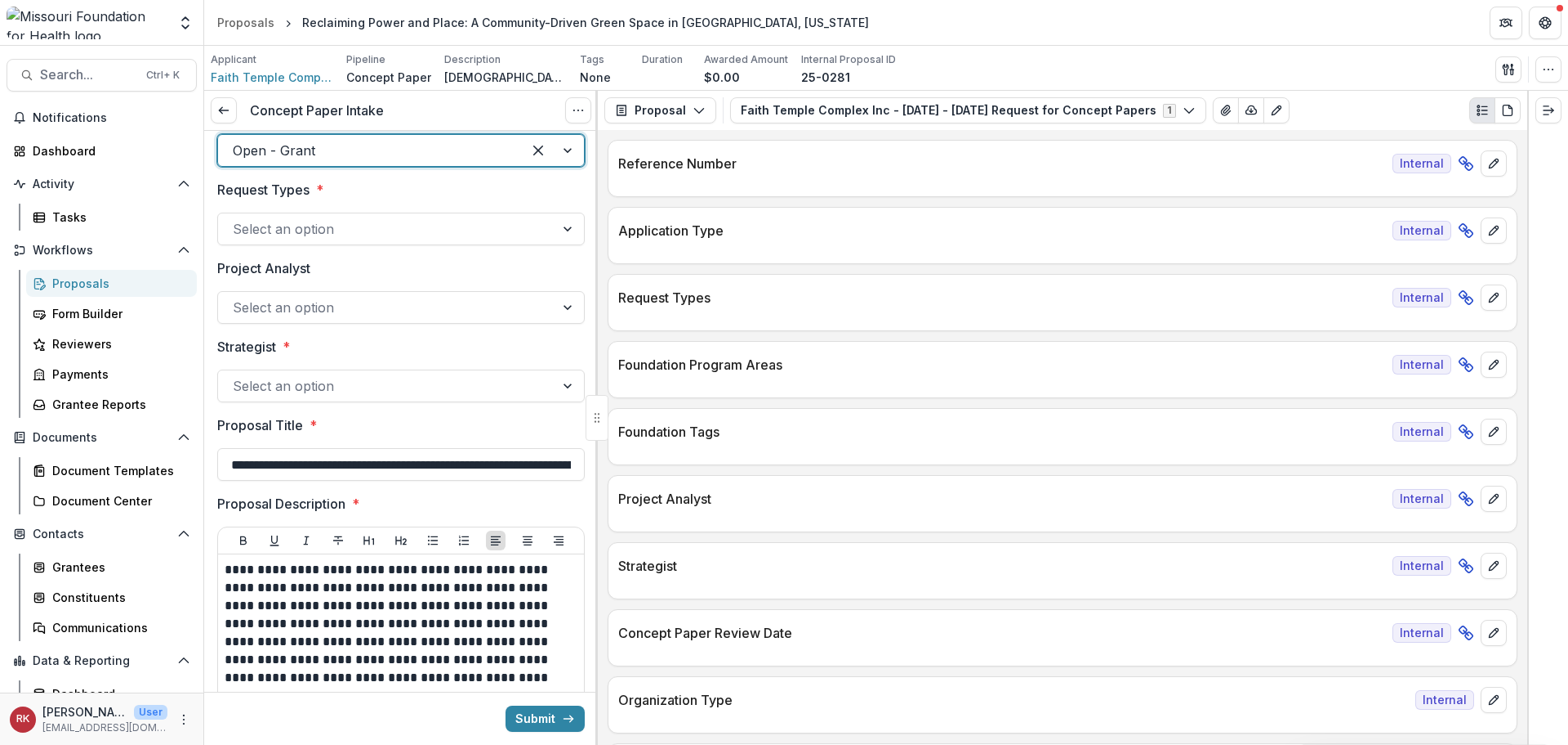
scroll to position [163, 0]
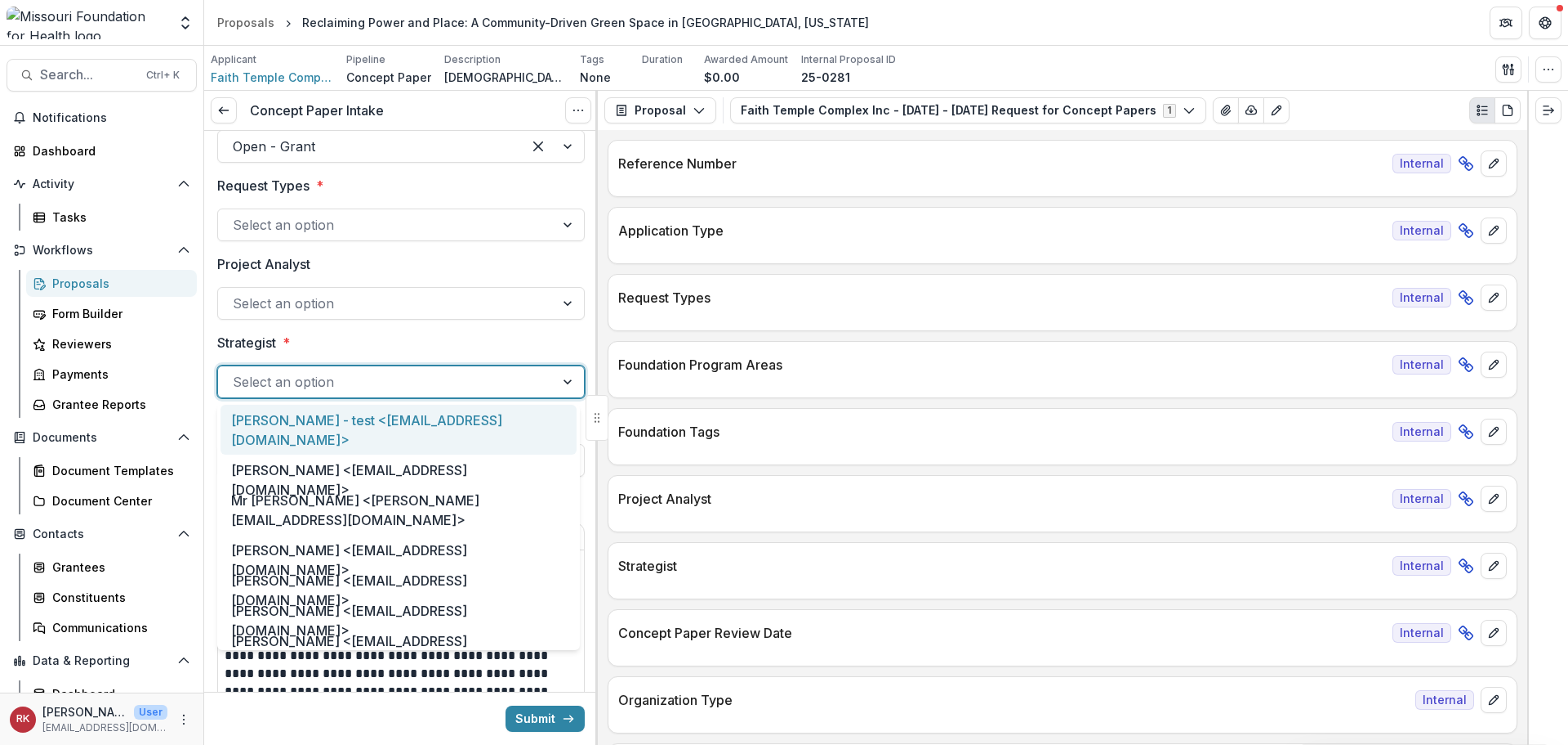
click at [261, 379] on div at bounding box center [387, 382] width 307 height 23
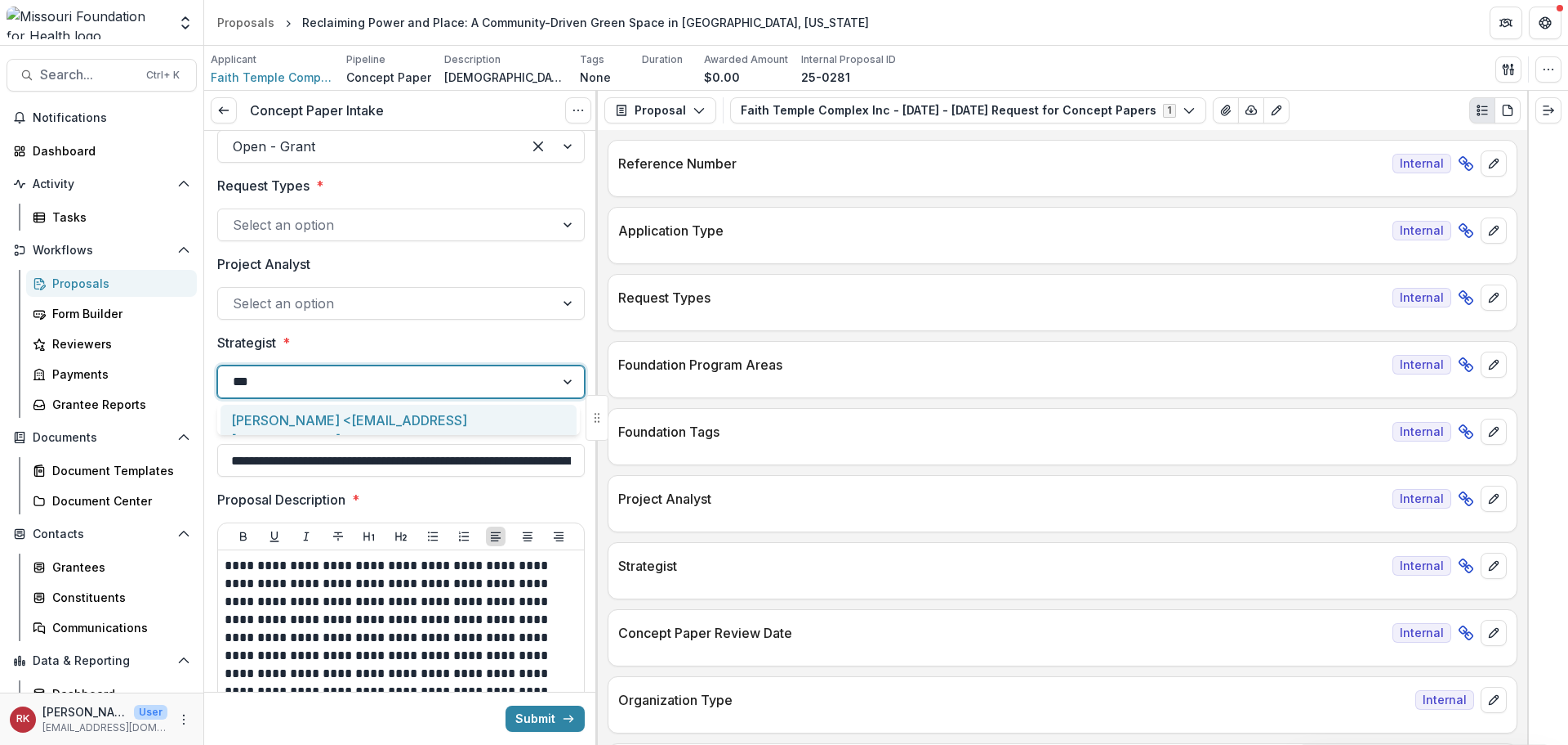
type input "***"
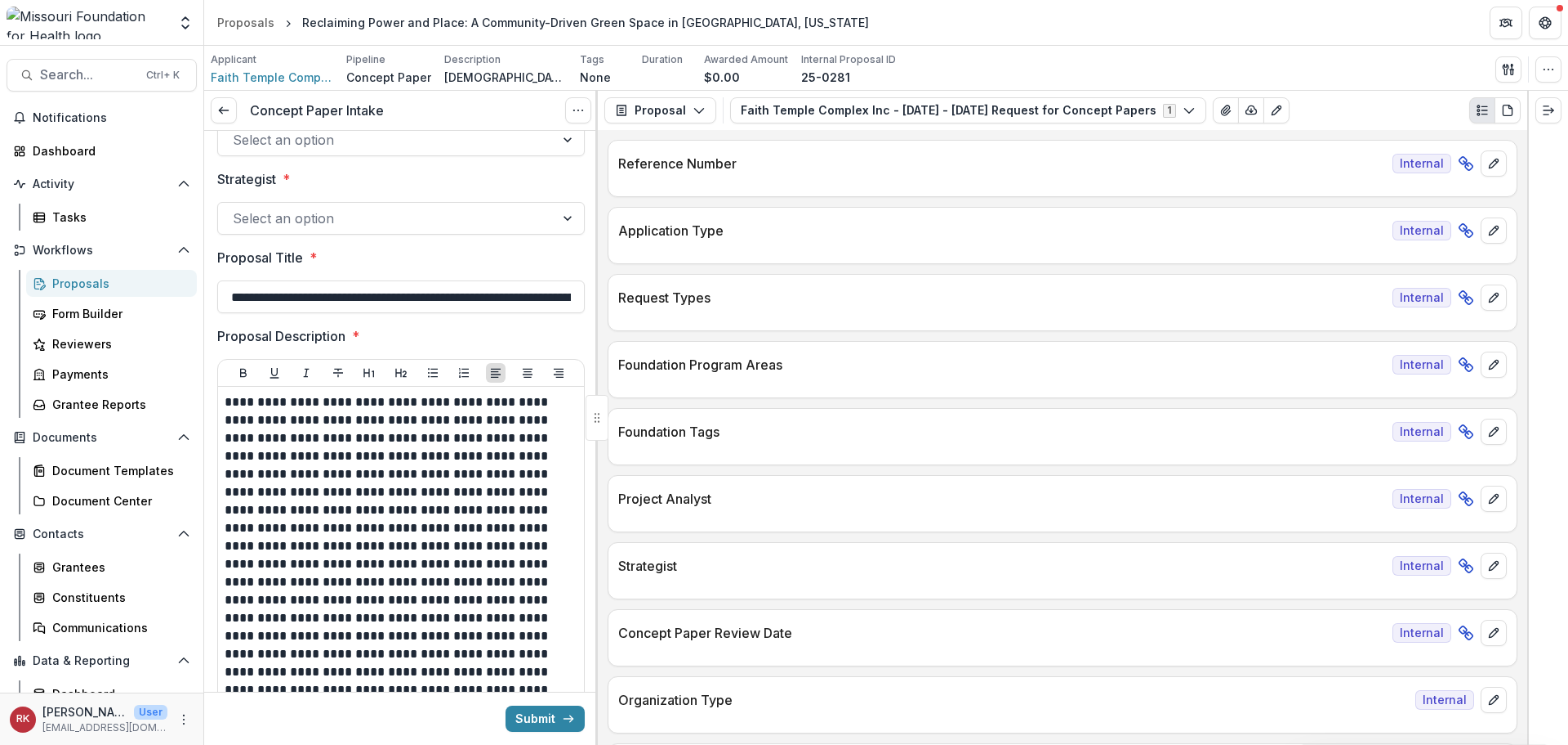
scroll to position [0, 170]
drag, startPoint x: 335, startPoint y: 294, endPoint x: 662, endPoint y: 297, distance: 327.0
click at [662, 297] on div "**********" at bounding box center [887, 418] width 1364 height 654
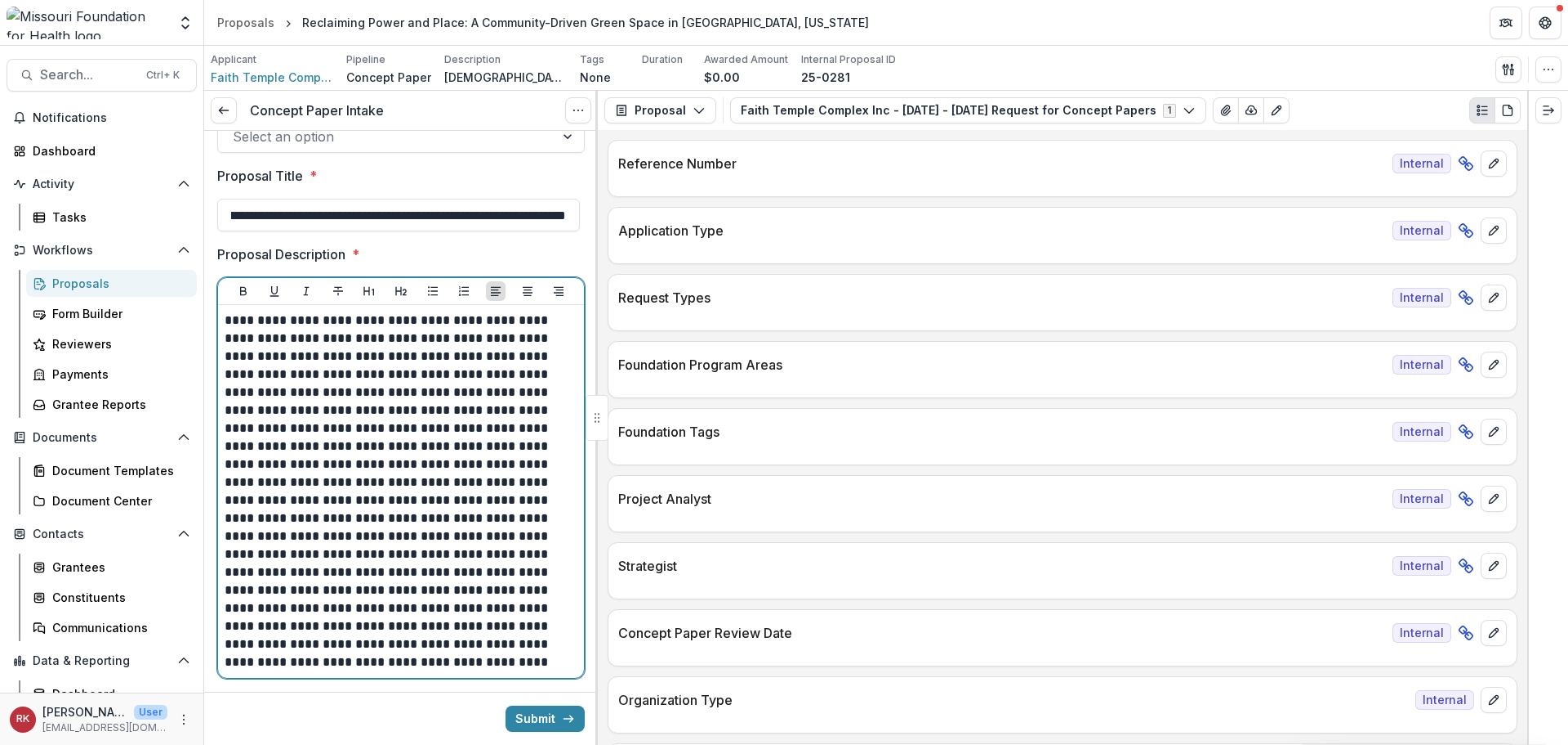
scroll to position [0, 0]
drag, startPoint x: 344, startPoint y: 365, endPoint x: 455, endPoint y: 419, distance: 123.4
click at [455, 419] on p "**********" at bounding box center [398, 491] width 348 height 360
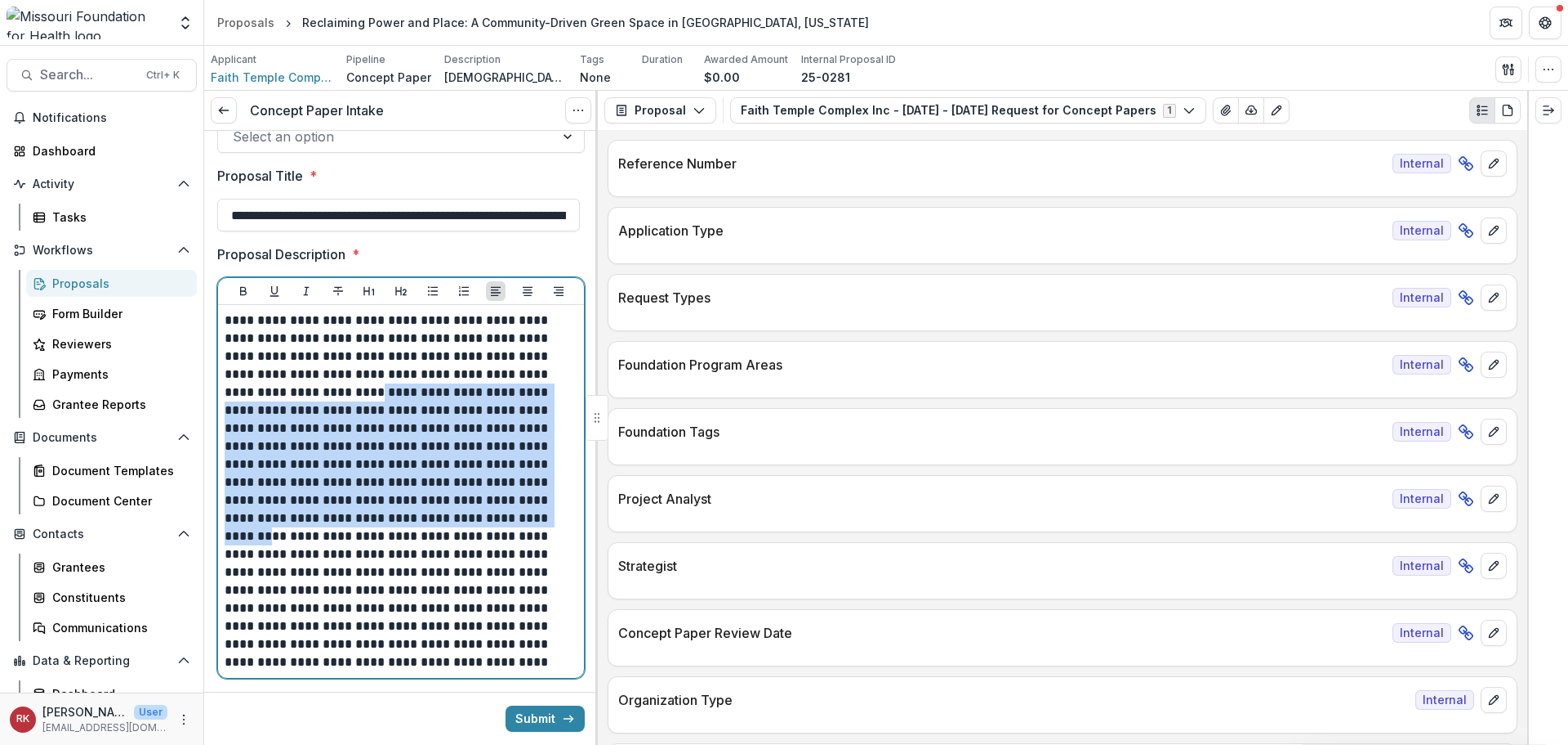
drag, startPoint x: 289, startPoint y: 394, endPoint x: 458, endPoint y: 518, distance: 209.6
click at [458, 518] on p "**********" at bounding box center [398, 491] width 348 height 360
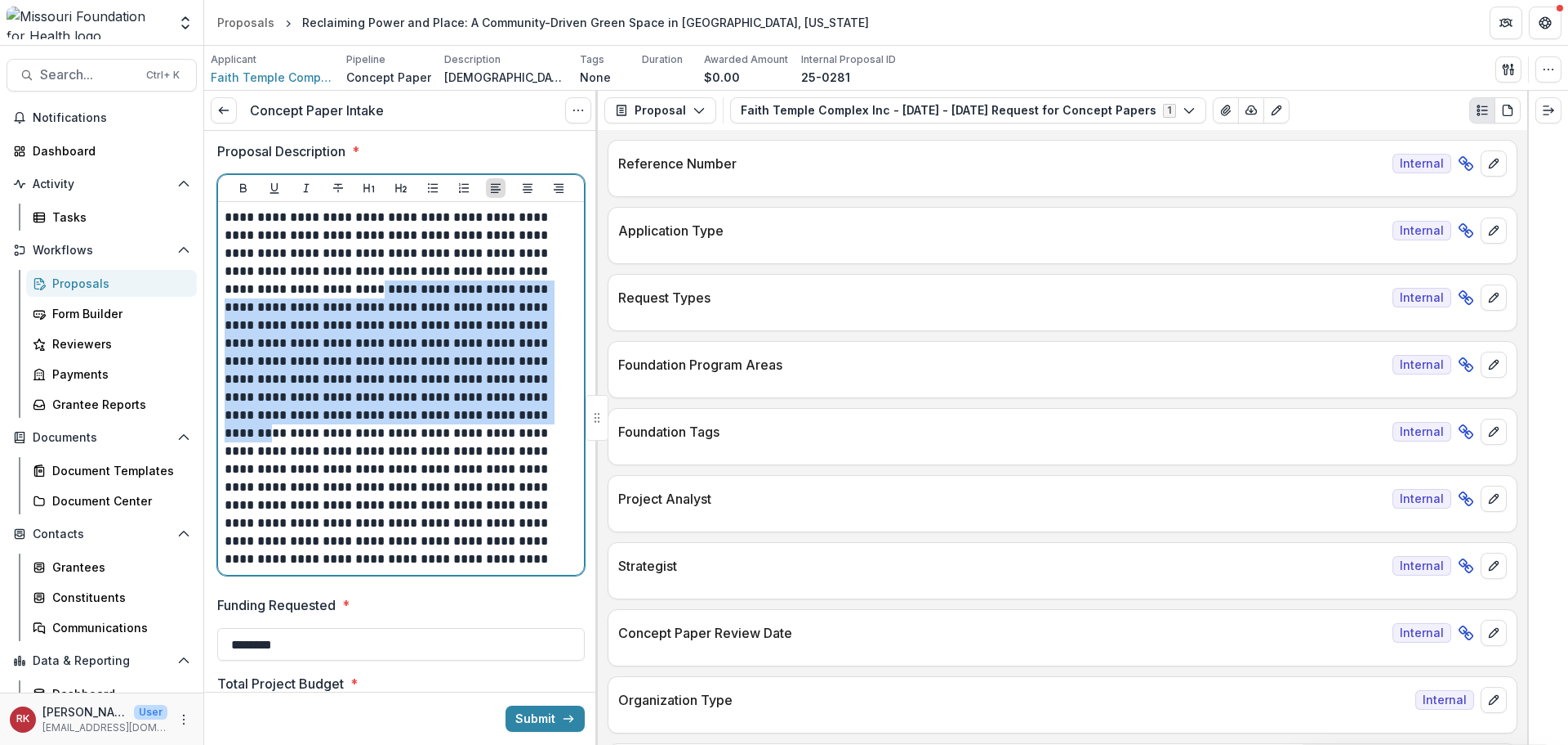
scroll to position [572, 0]
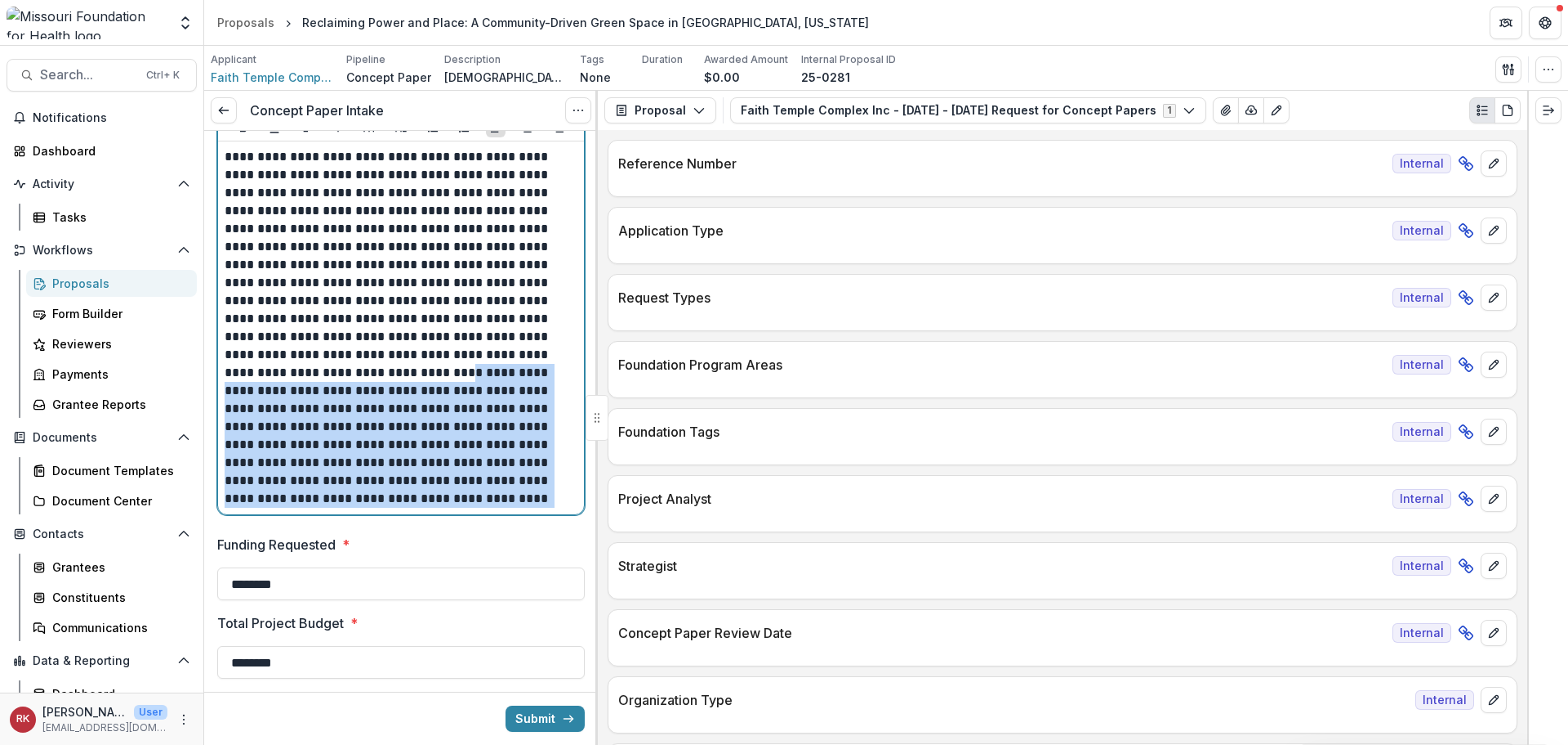
drag, startPoint x: 303, startPoint y: 369, endPoint x: 437, endPoint y: 505, distance: 190.9
click at [437, 505] on p "**********" at bounding box center [398, 328] width 348 height 360
click at [322, 437] on p "**********" at bounding box center [398, 328] width 348 height 360
click at [349, 449] on p "**********" at bounding box center [398, 328] width 348 height 360
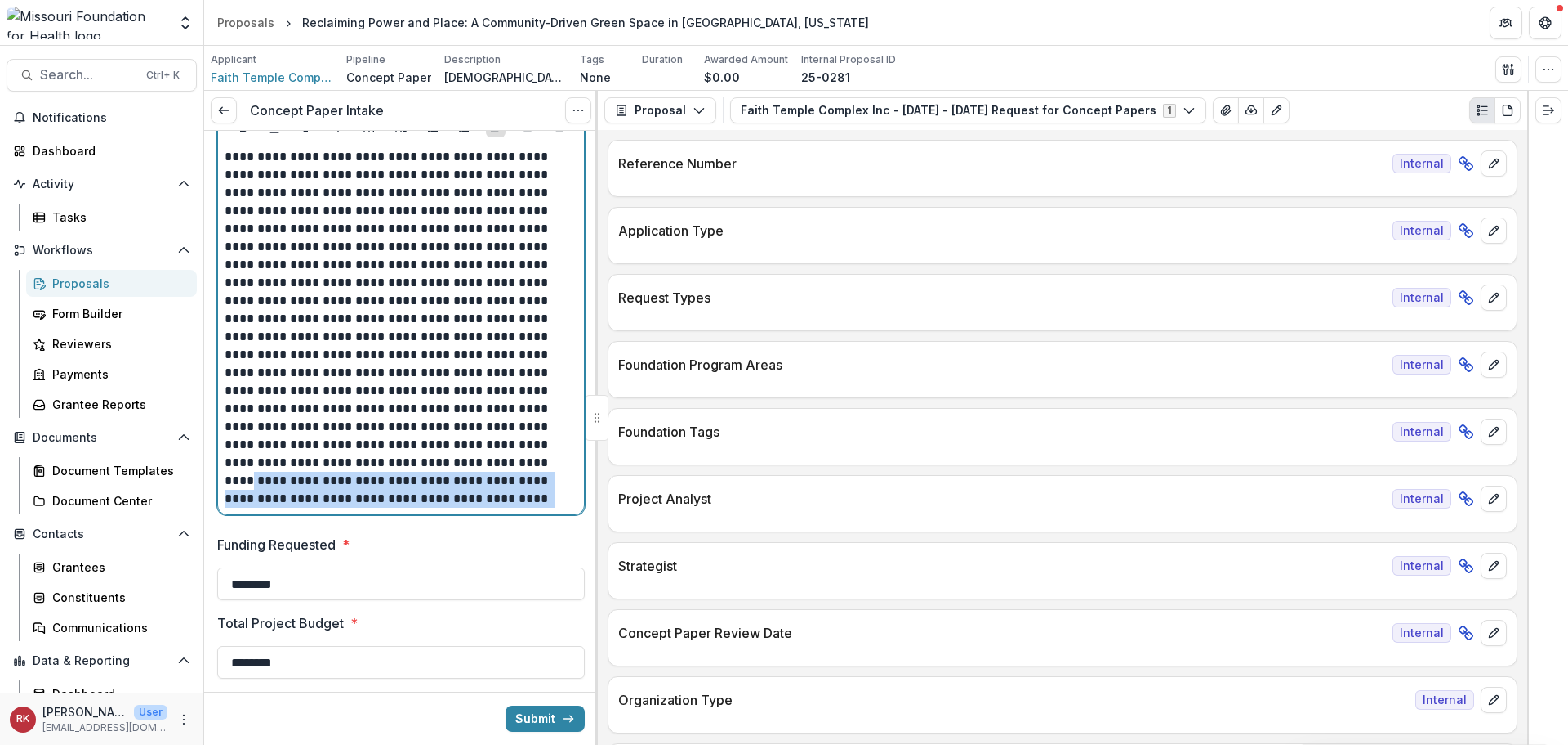
drag, startPoint x: 312, startPoint y: 459, endPoint x: 478, endPoint y: 499, distance: 170.8
click at [478, 499] on p "**********" at bounding box center [398, 328] width 348 height 360
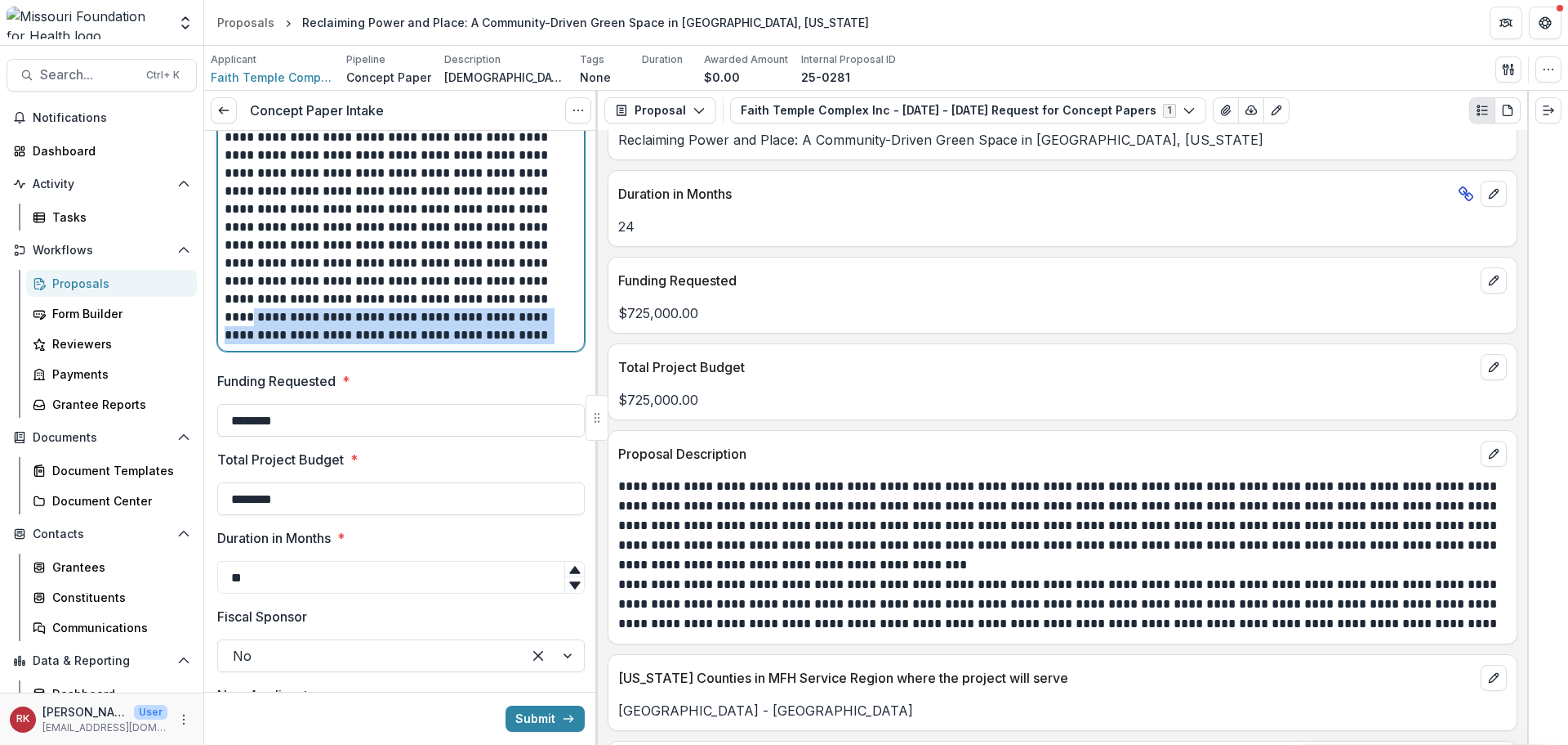
scroll to position [3187, 0]
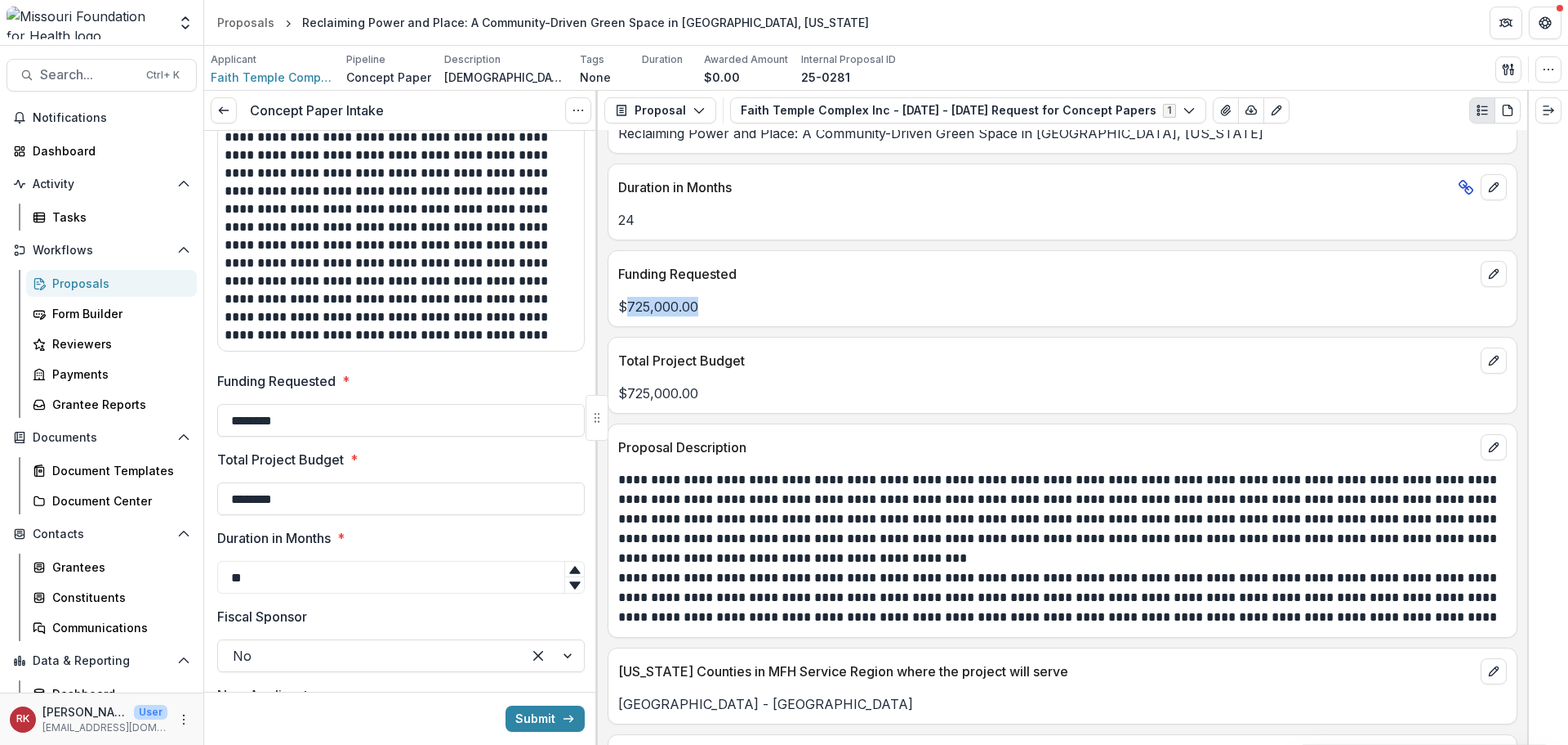
drag, startPoint x: 627, startPoint y: 309, endPoint x: 844, endPoint y: 327, distance: 217.7
click at [849, 323] on div "Funding Requested $725,000.00" at bounding box center [1063, 288] width 910 height 77
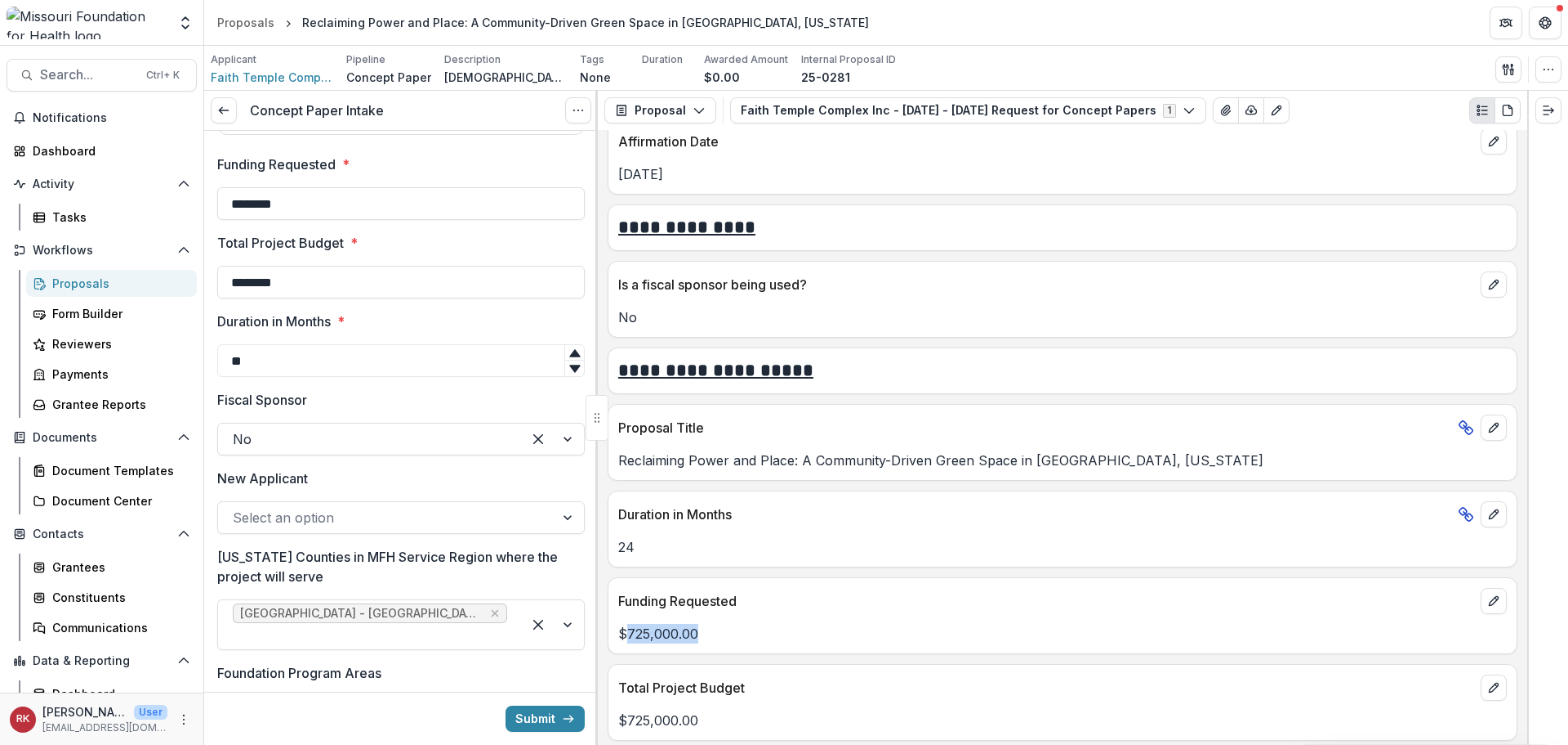
scroll to position [981, 0]
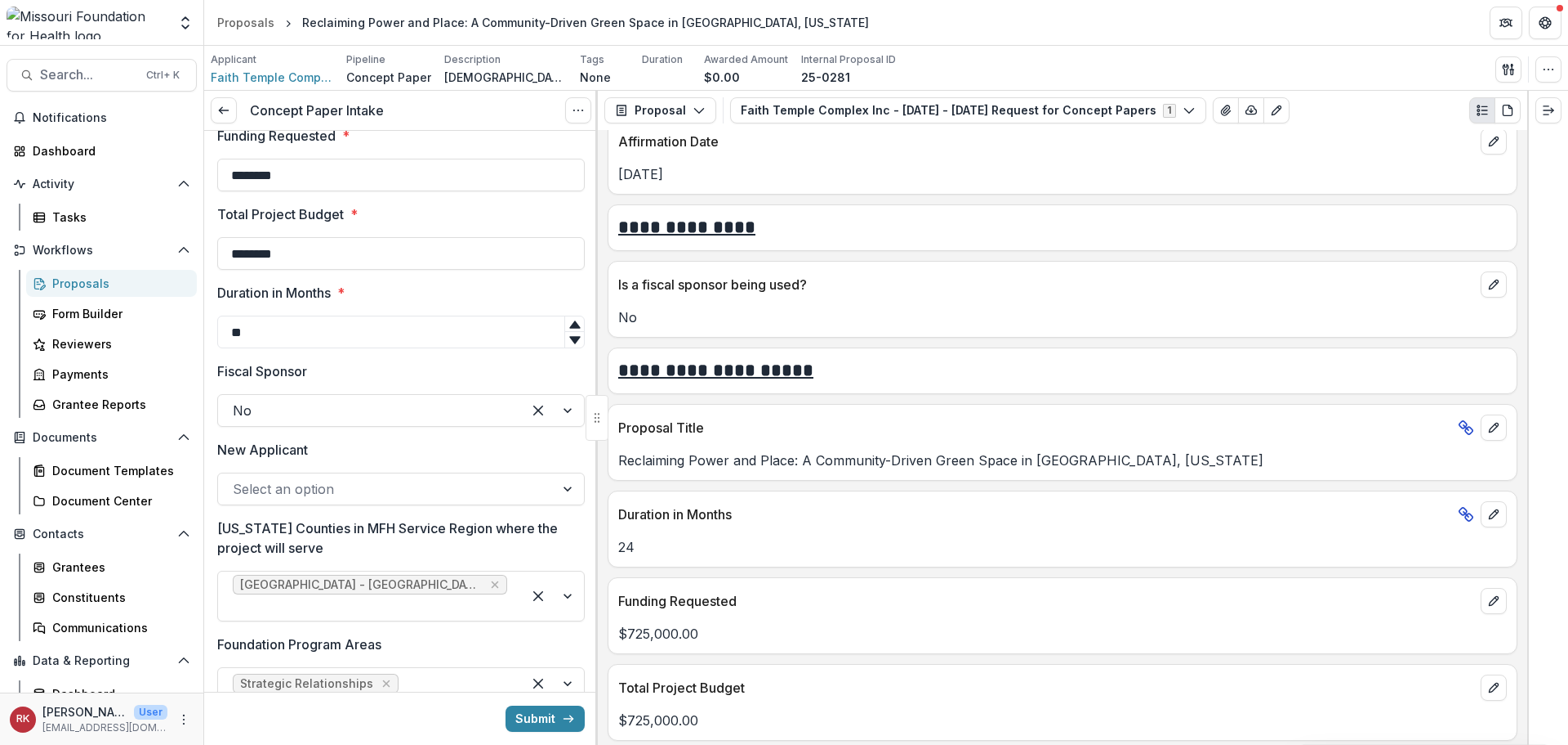
click at [292, 485] on div at bounding box center [387, 488] width 307 height 23
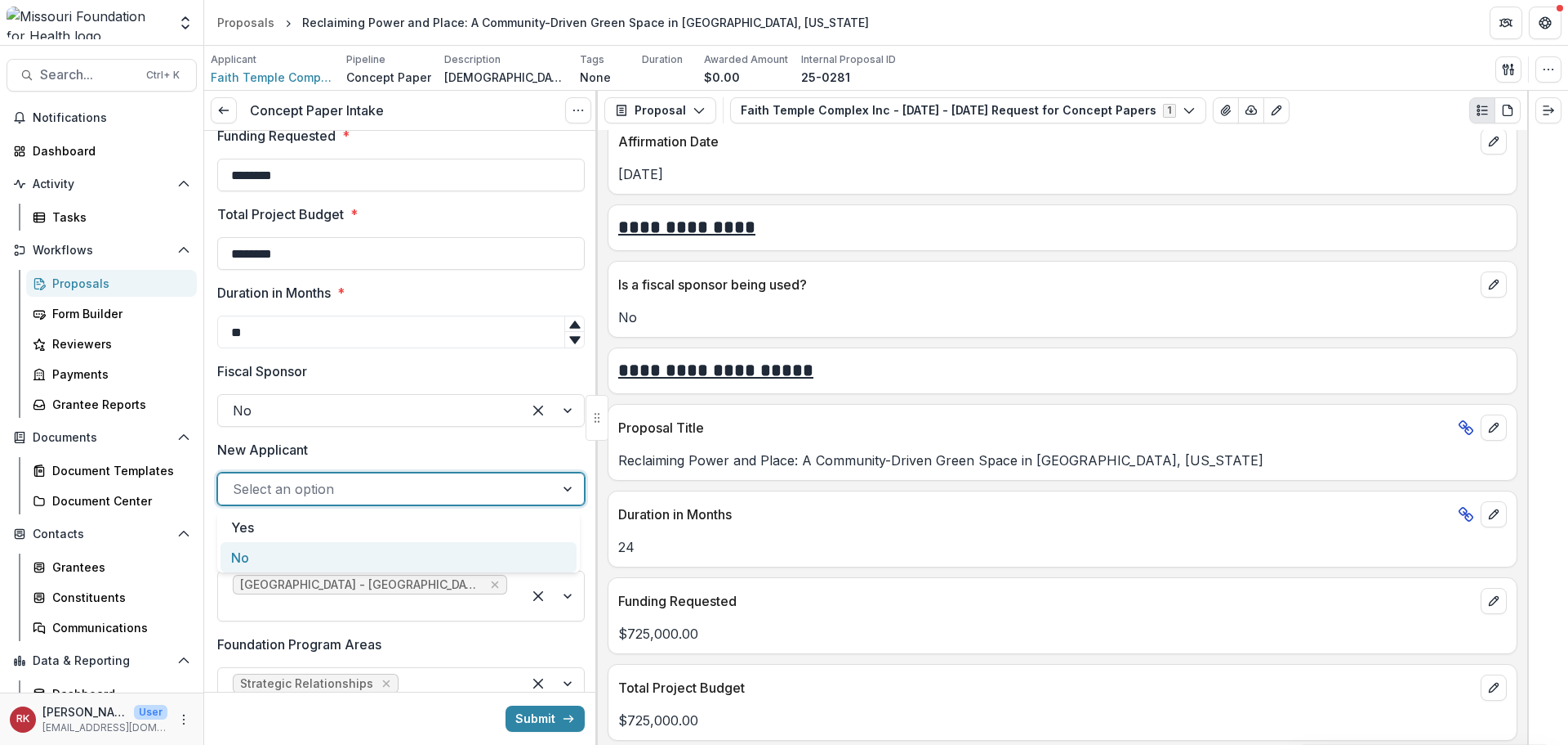
click at [273, 552] on div "No" at bounding box center [398, 557] width 356 height 30
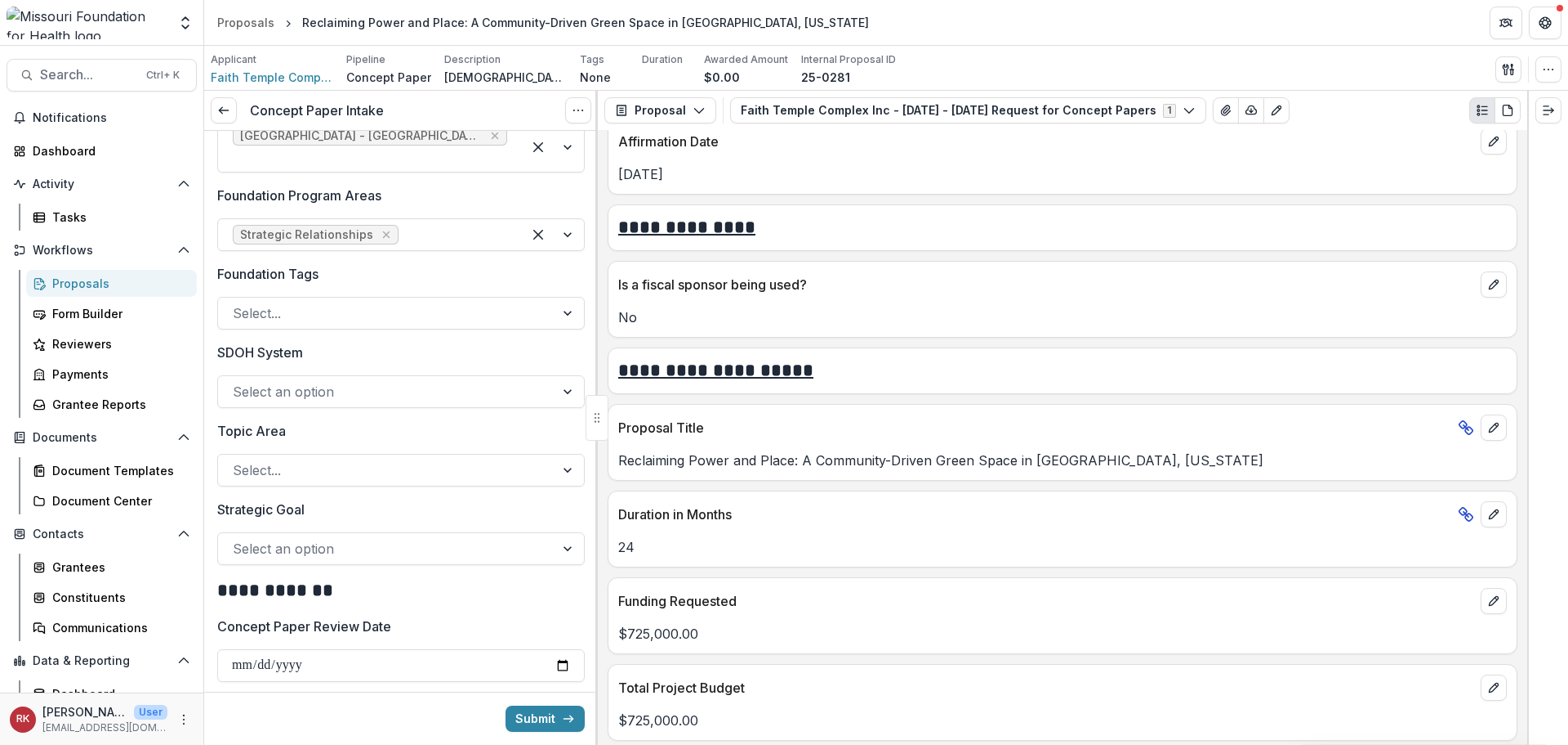
scroll to position [1471, 0]
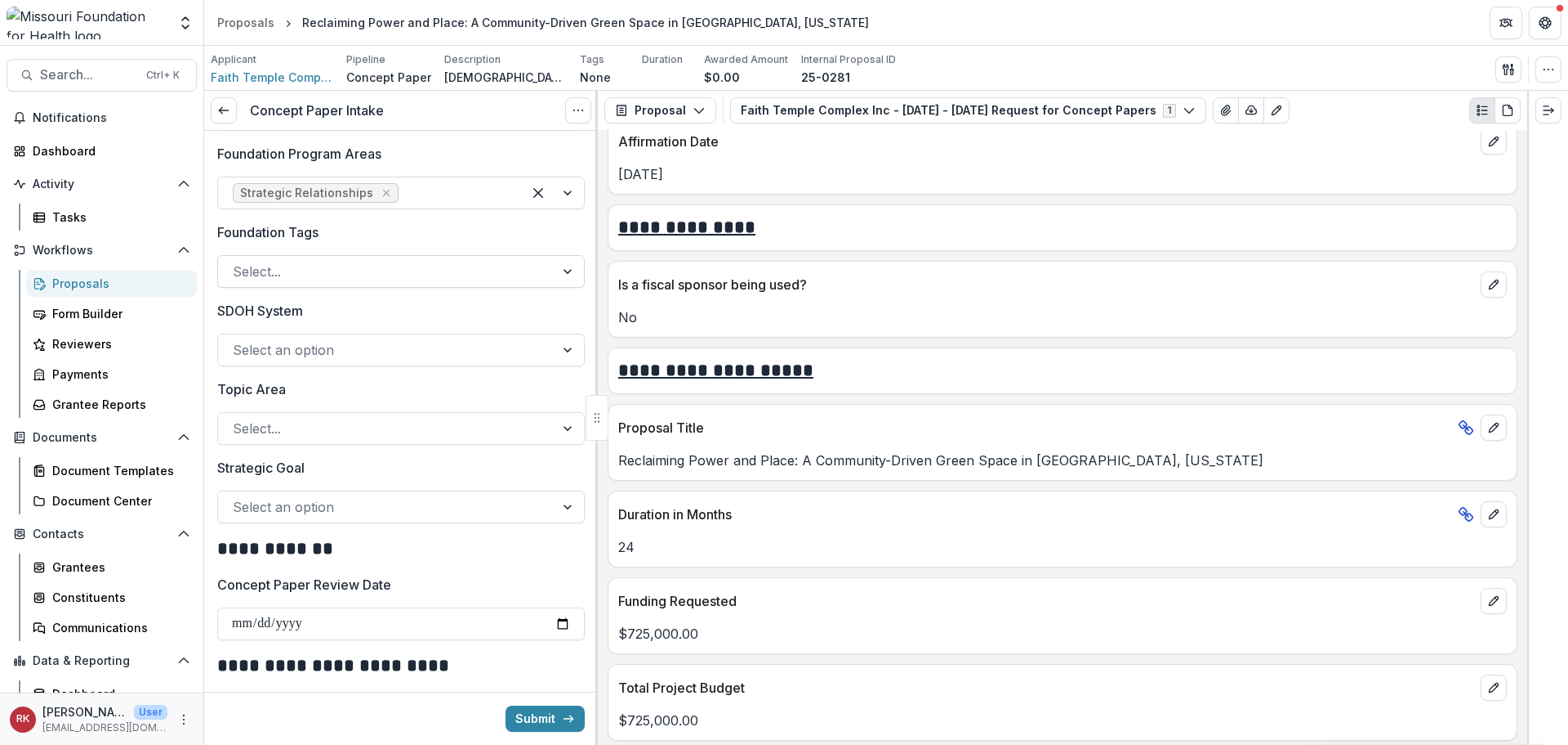
click at [283, 260] on div at bounding box center [387, 271] width 307 height 23
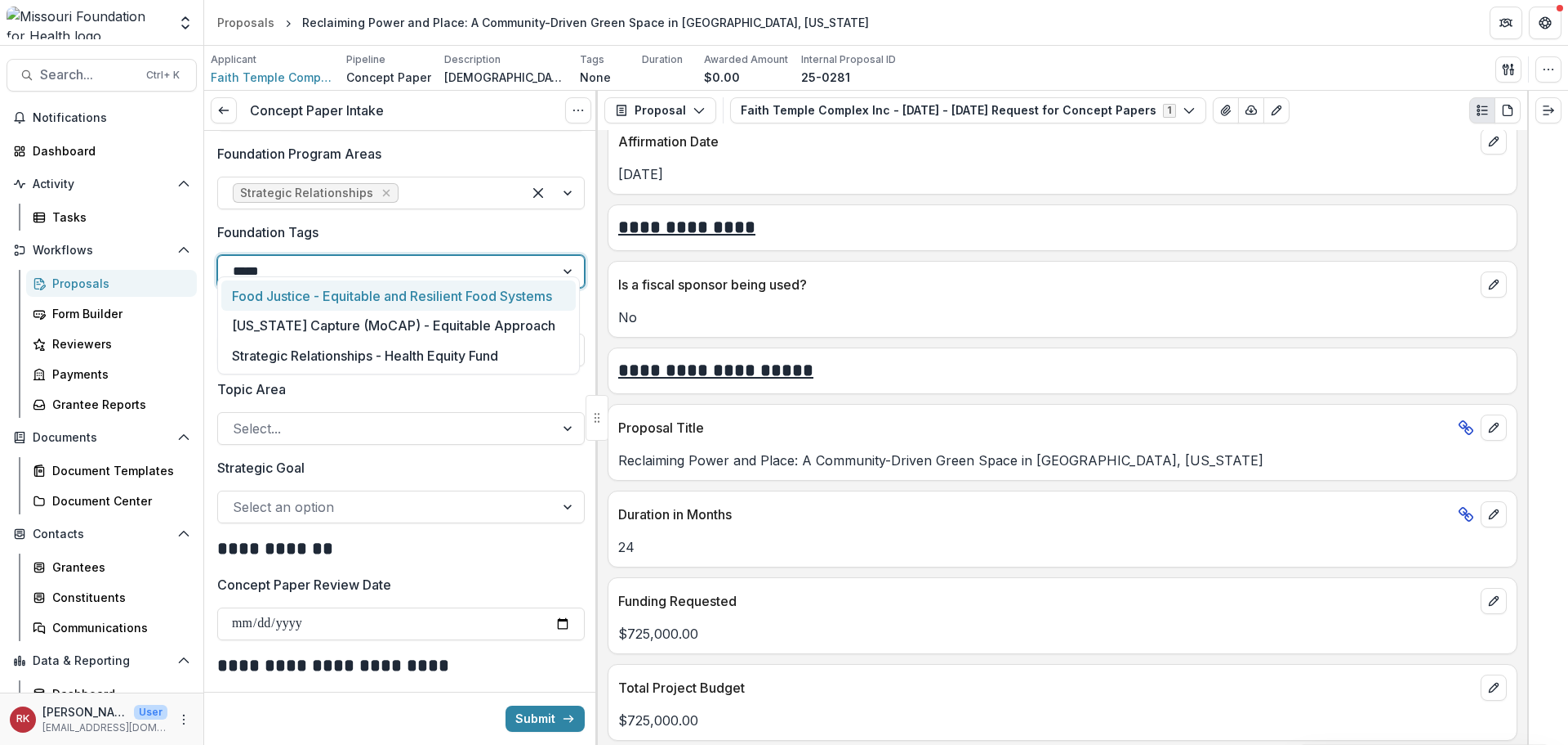
type input "******"
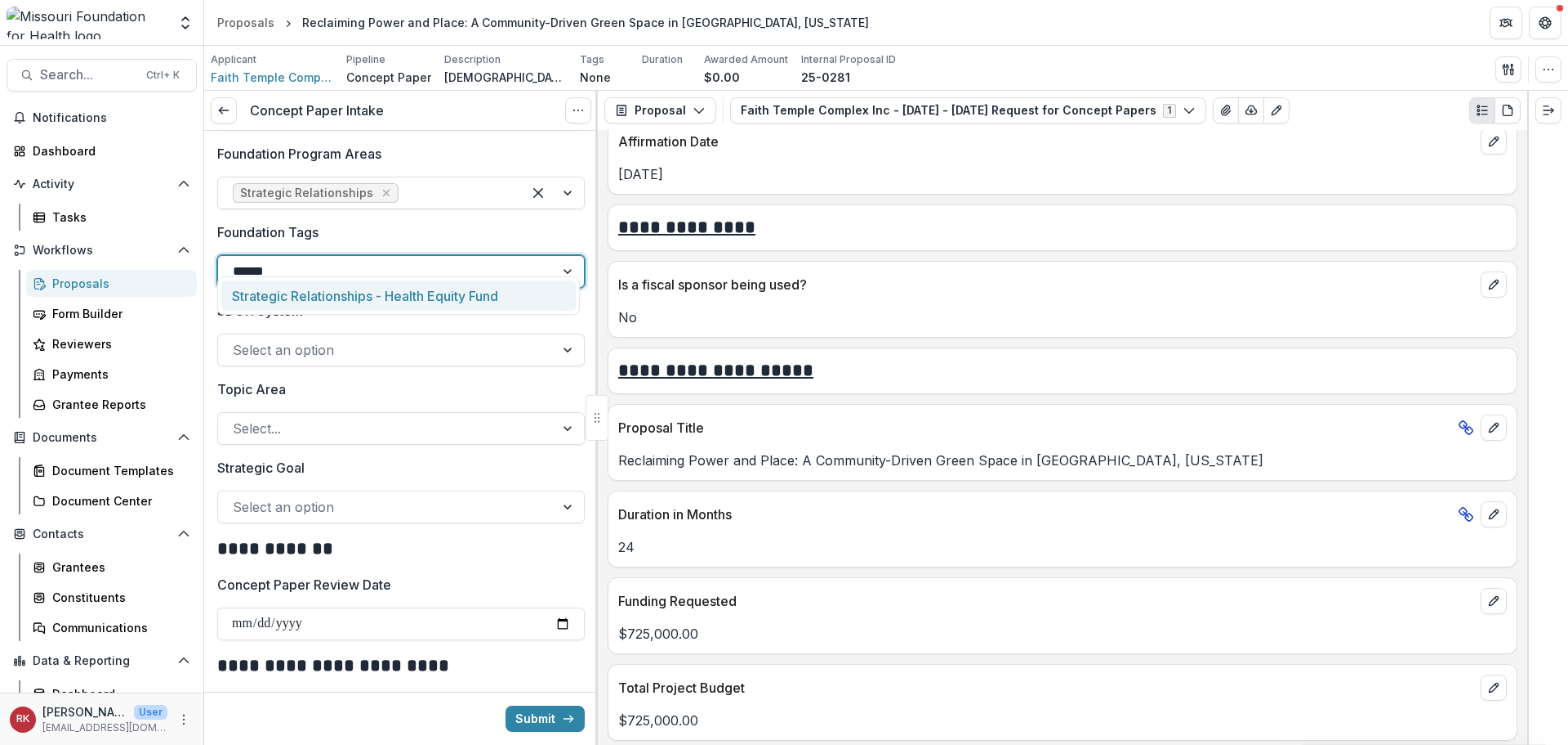
click at [292, 291] on div "Strategic Relationships - Health Equity Fund" at bounding box center [398, 295] width 355 height 30
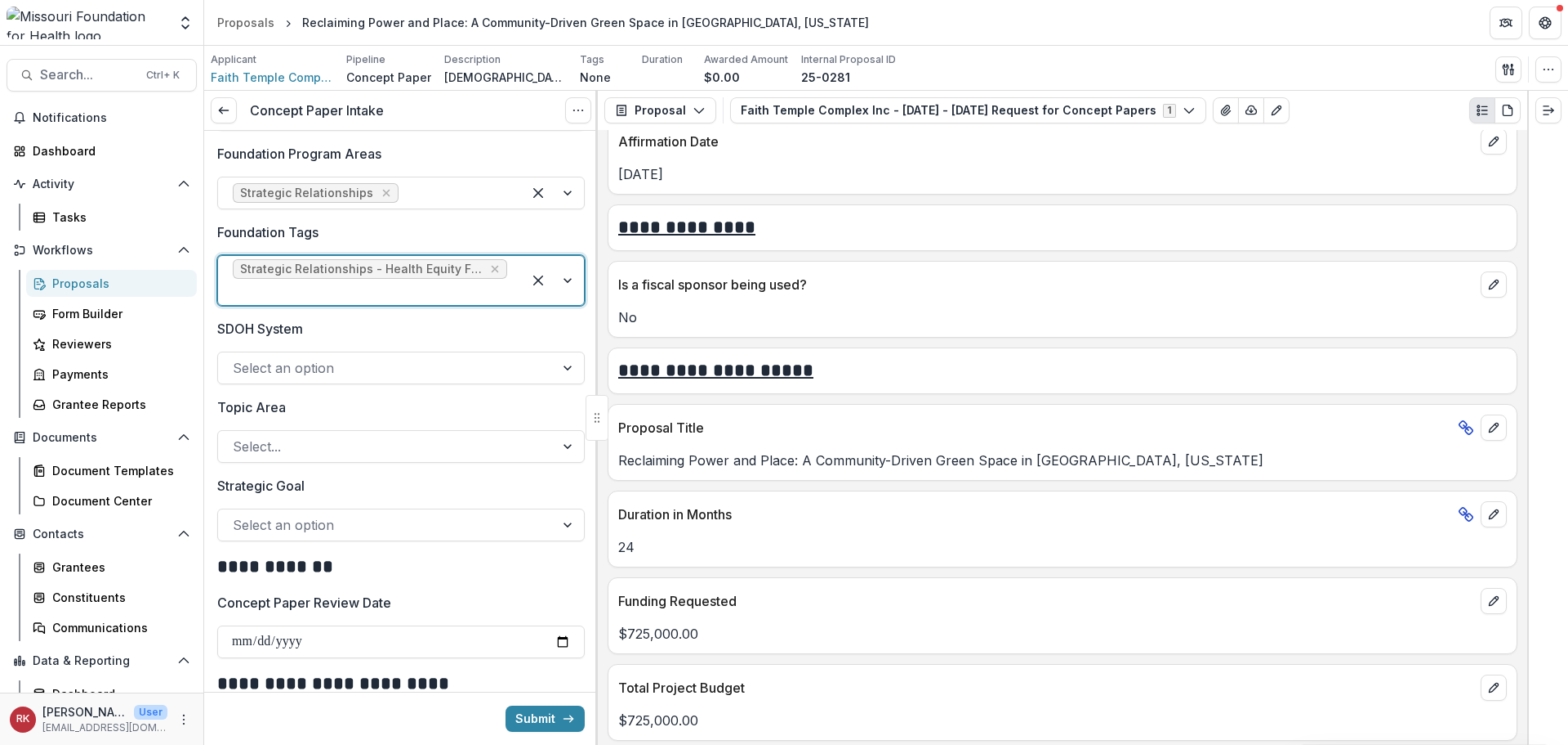
click at [276, 513] on div at bounding box center [387, 525] width 307 height 23
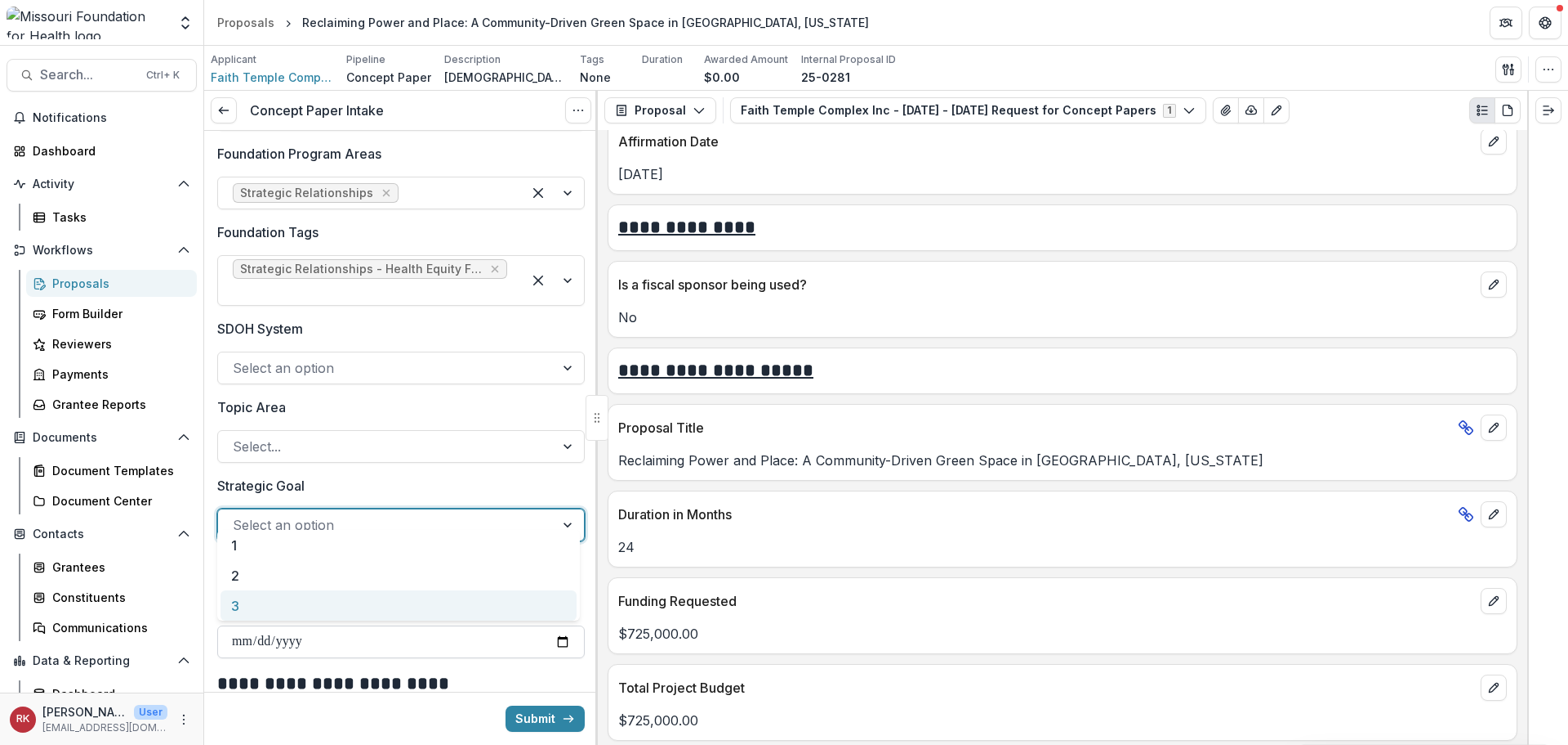
click at [247, 607] on div "3" at bounding box center [398, 604] width 356 height 30
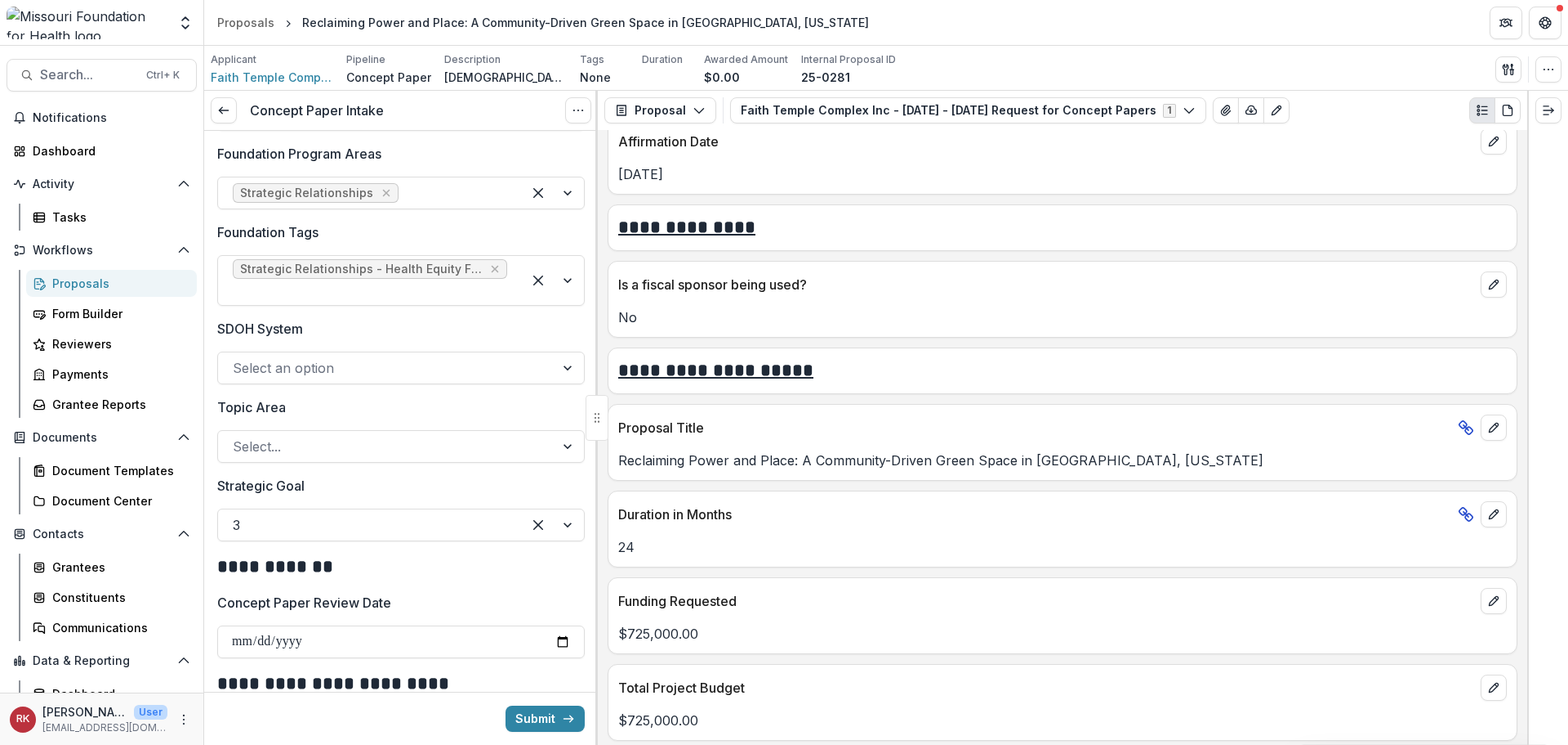
drag, startPoint x: 554, startPoint y: 621, endPoint x: 527, endPoint y: 589, distance: 41.9
click at [554, 625] on input "Concept Paper Review Date" at bounding box center [401, 642] width 368 height 33
type input "**********"
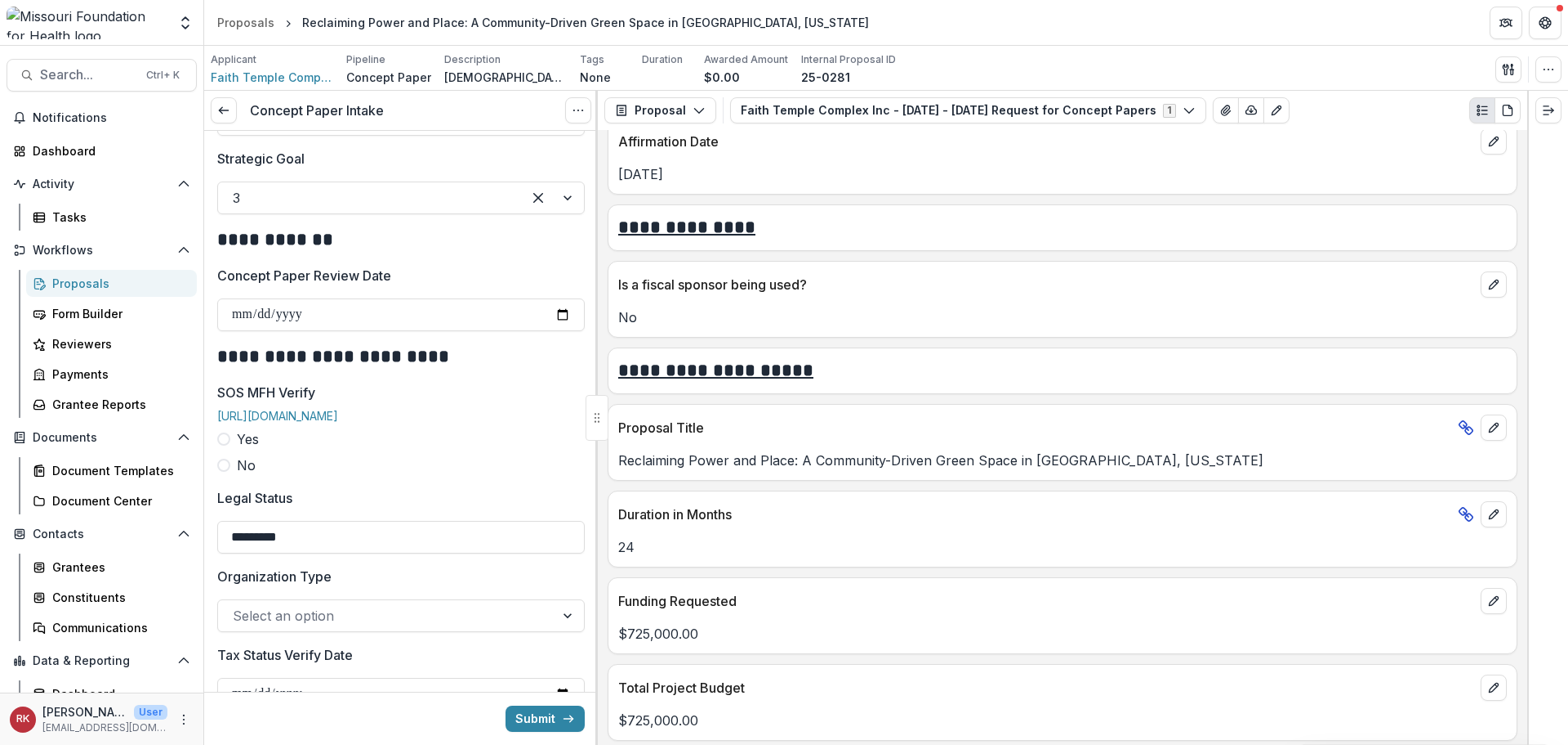
scroll to position [1880, 0]
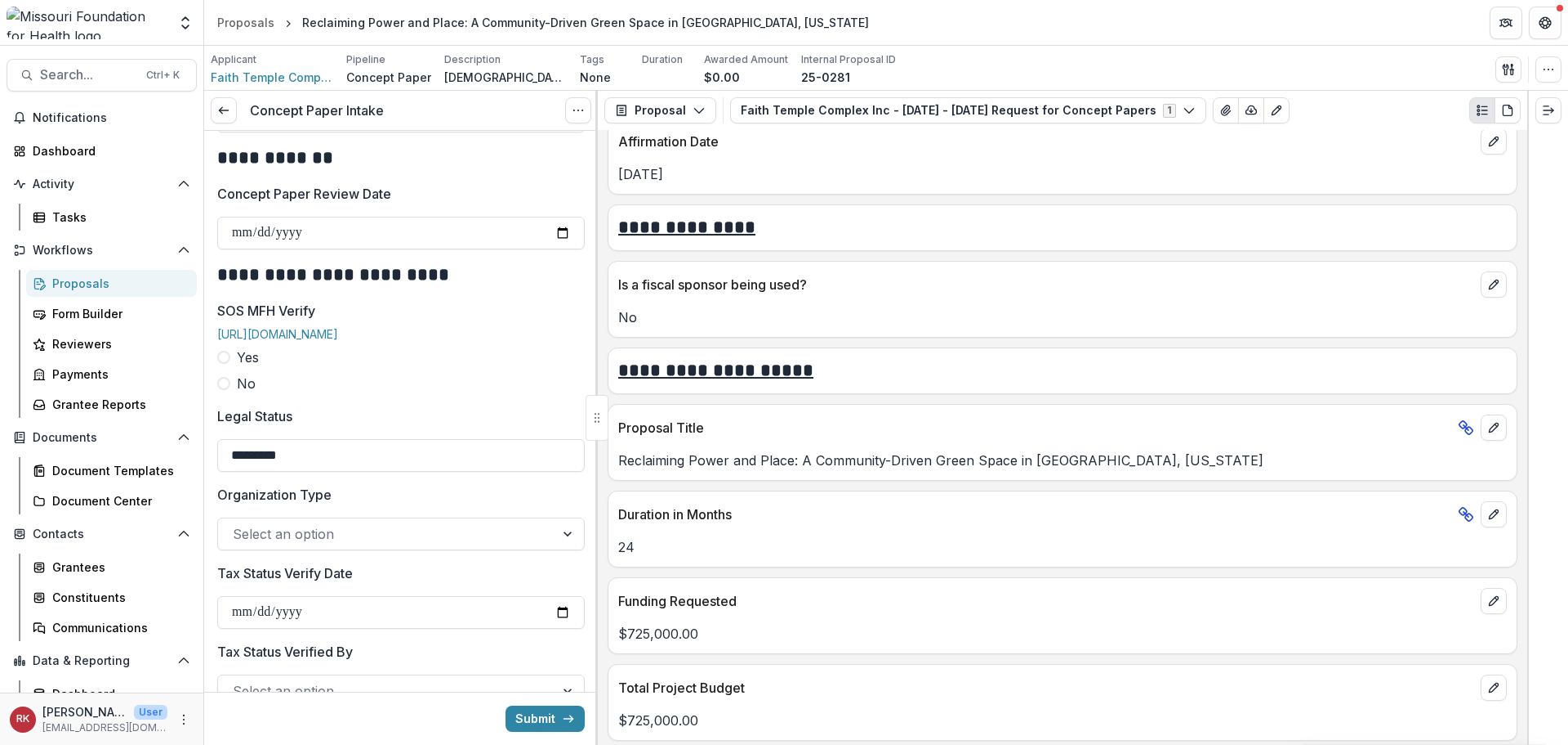
click at [226, 350] on span at bounding box center [224, 356] width 13 height 13
click at [560, 440] on input "SOS MFH Verify Date" at bounding box center [401, 455] width 368 height 33
click at [553, 448] on input "SOS MFH Verify Date" at bounding box center [401, 455] width 368 height 33
type input "**********"
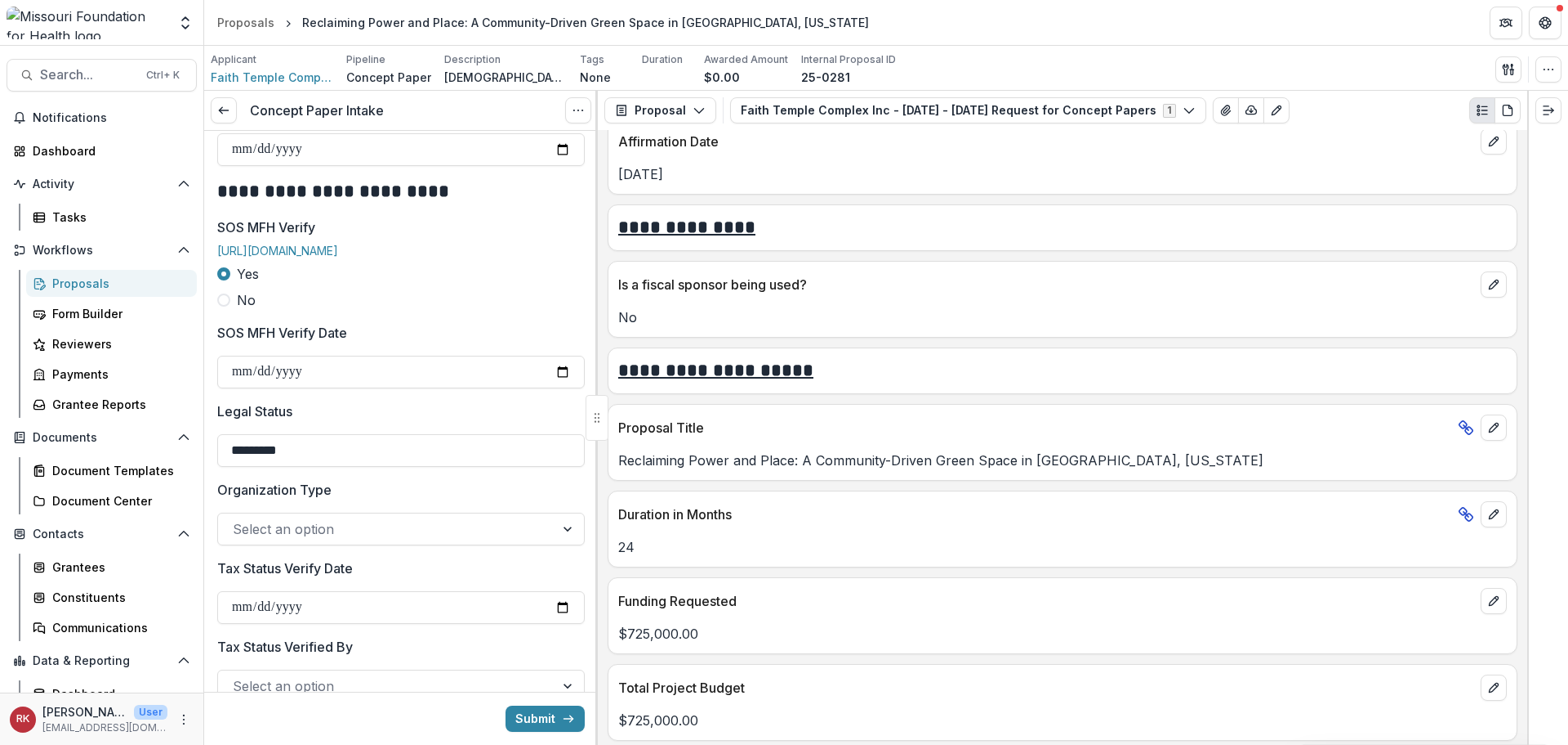
scroll to position [2043, 0]
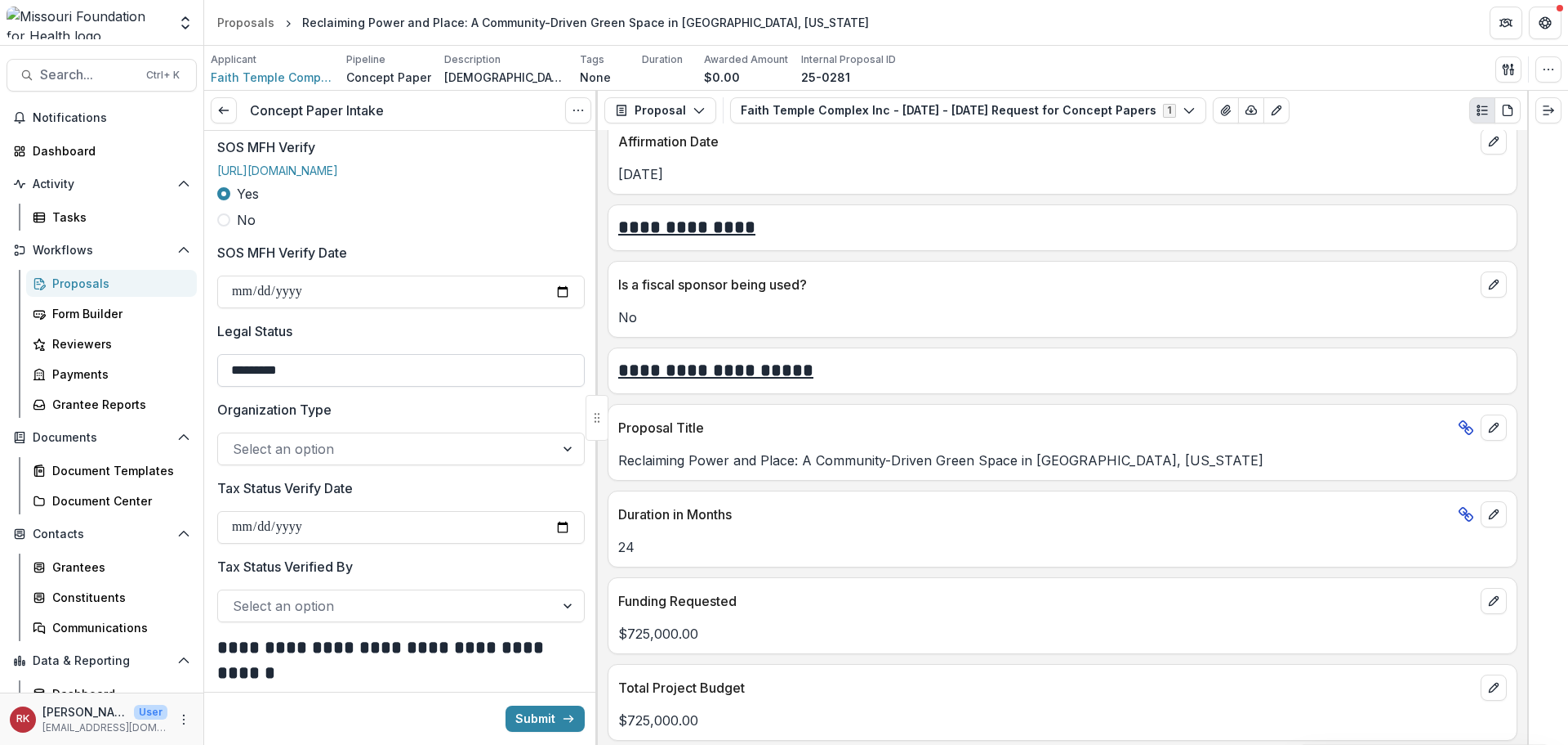
click at [323, 362] on input "*********" at bounding box center [401, 370] width 368 height 33
click at [311, 362] on input "*********" at bounding box center [401, 370] width 368 height 33
type input "**********"
click at [335, 408] on label "Organization Type" at bounding box center [396, 409] width 358 height 20
click at [237, 439] on input "Organization Type" at bounding box center [235, 448] width 4 height 20
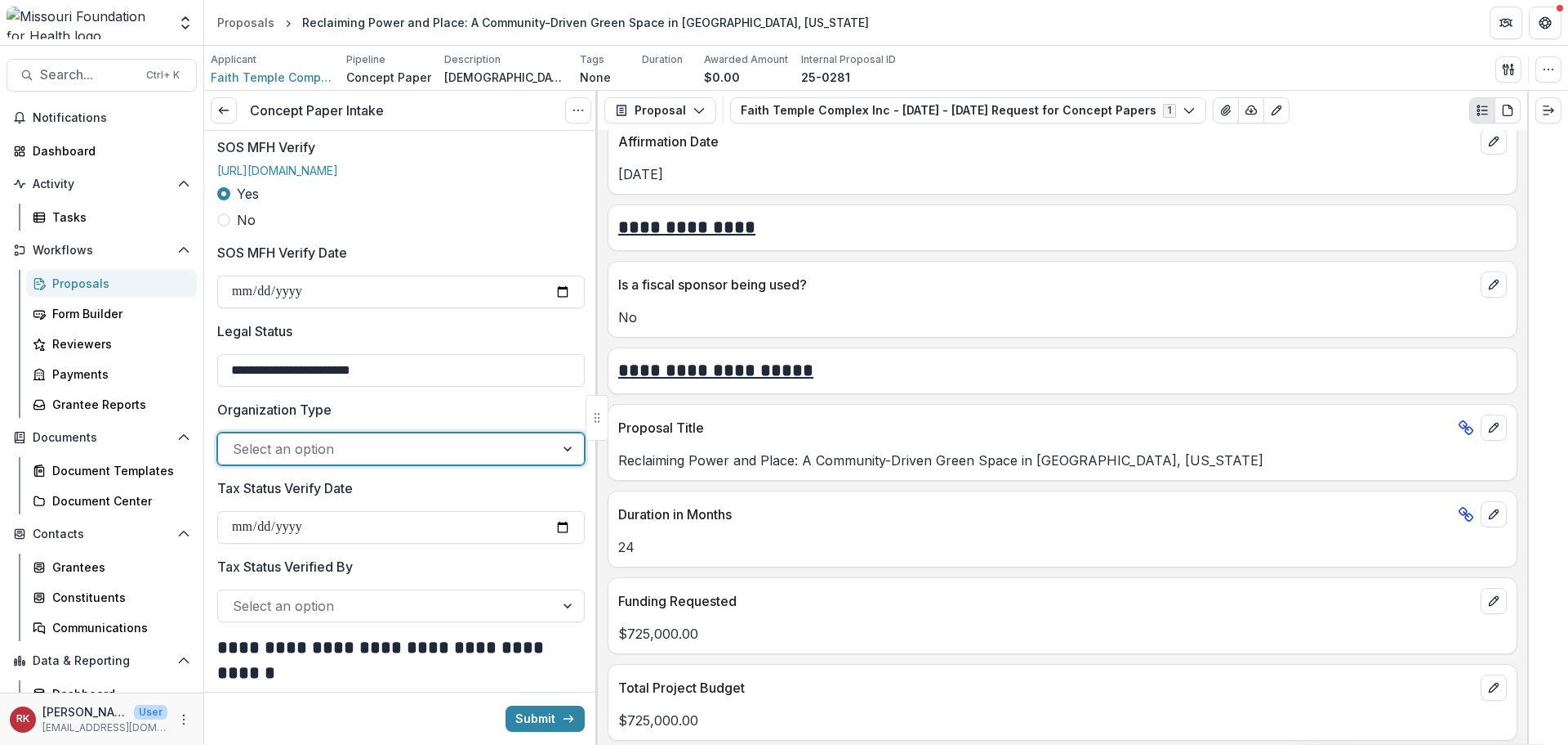
click at [514, 451] on div at bounding box center [387, 448] width 307 height 23
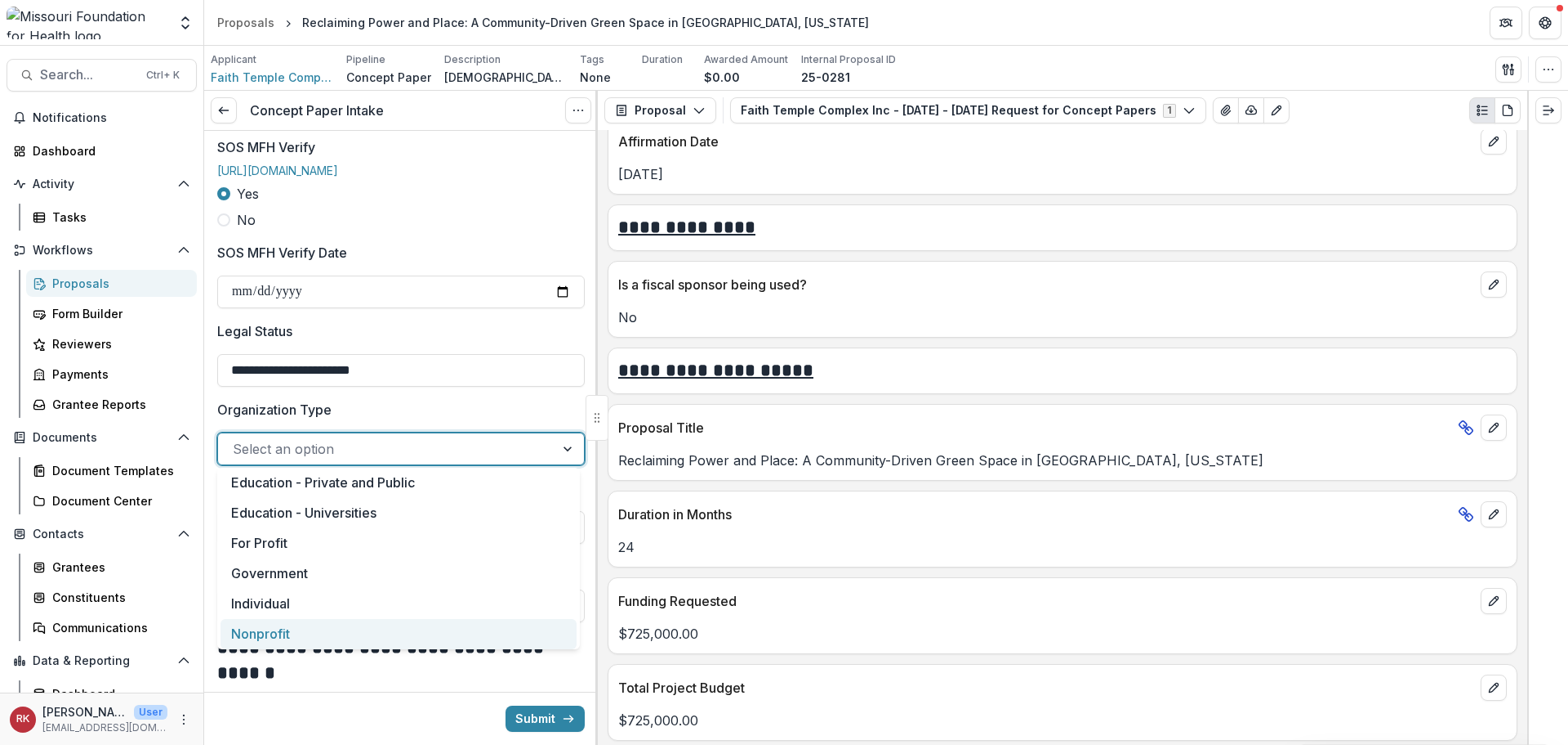
click at [283, 642] on div "Nonprofit" at bounding box center [398, 633] width 356 height 30
click at [343, 454] on div at bounding box center [370, 448] width 275 height 23
click at [375, 410] on label "Organization Type" at bounding box center [396, 409] width 358 height 20
click at [237, 439] on input "Organization Type" at bounding box center [235, 448] width 4 height 20
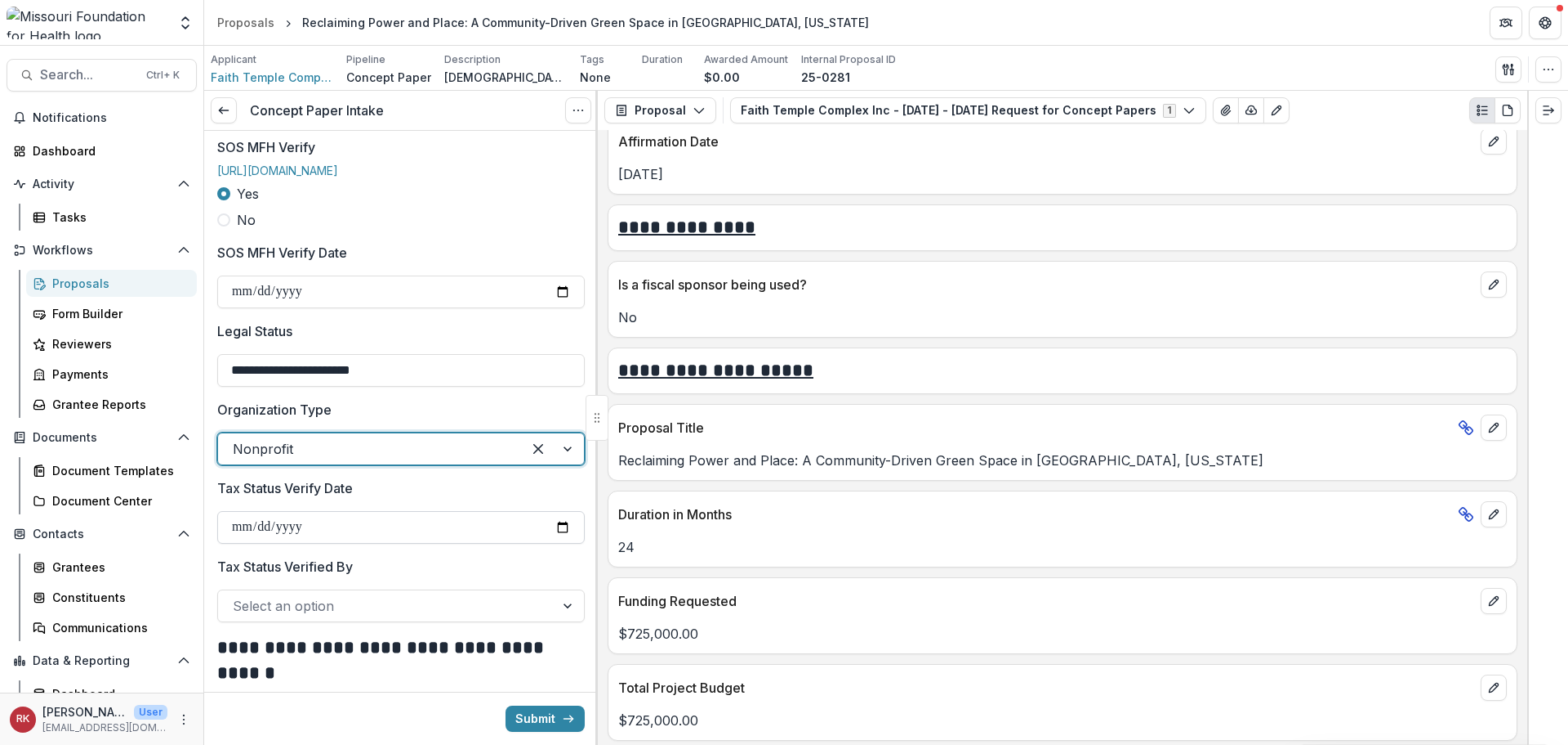
click at [558, 531] on input "Tax Status Verify Date" at bounding box center [401, 527] width 368 height 33
click at [450, 484] on label "Tax Status Verify Date" at bounding box center [396, 487] width 358 height 20
click at [450, 511] on input "Tax Status Verify Date" at bounding box center [401, 527] width 368 height 33
click at [560, 529] on input "Tax Status Verify Date" at bounding box center [401, 527] width 368 height 33
type input "**********"
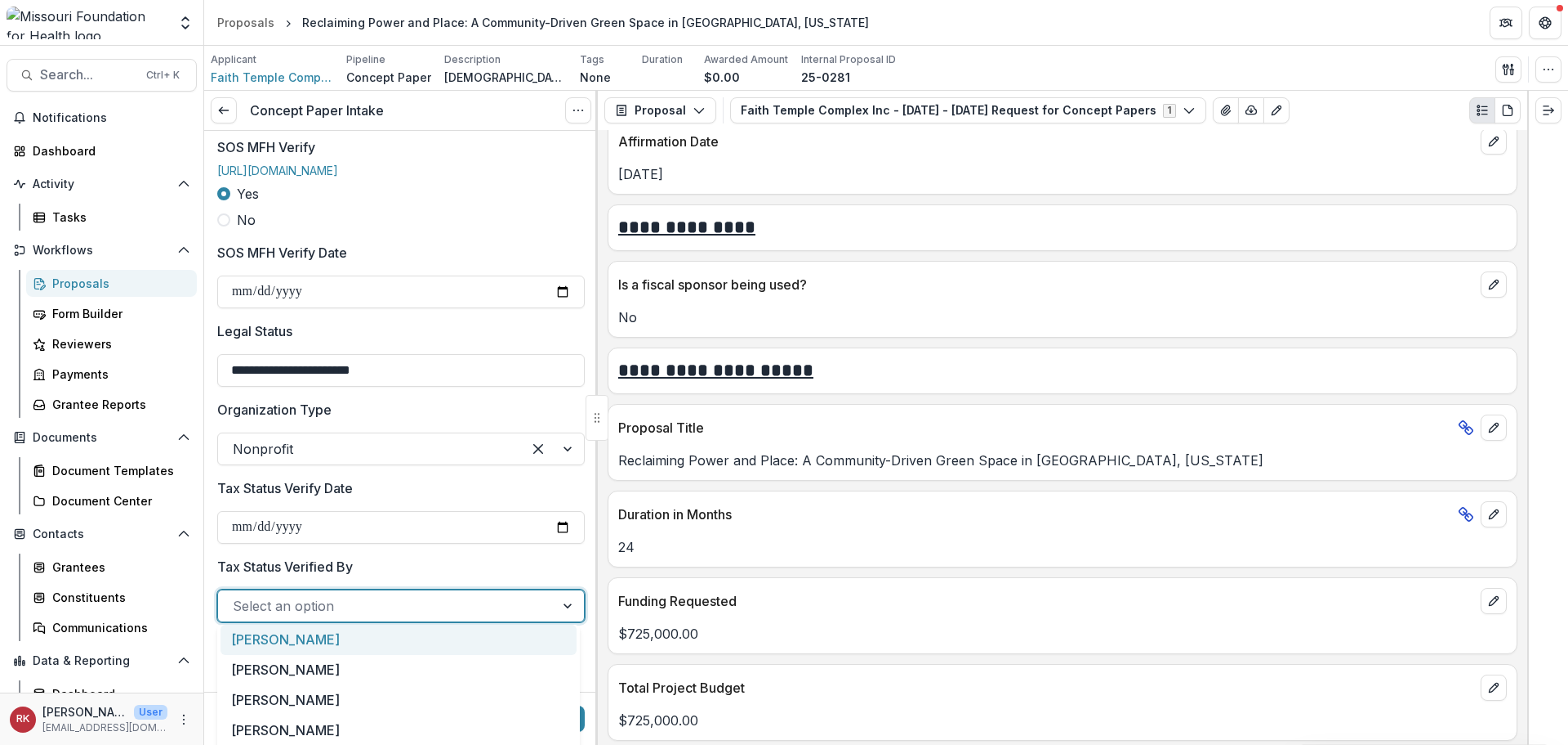
click at [258, 594] on div at bounding box center [387, 605] width 307 height 23
click at [270, 675] on div "[PERSON_NAME]" at bounding box center [398, 670] width 356 height 30
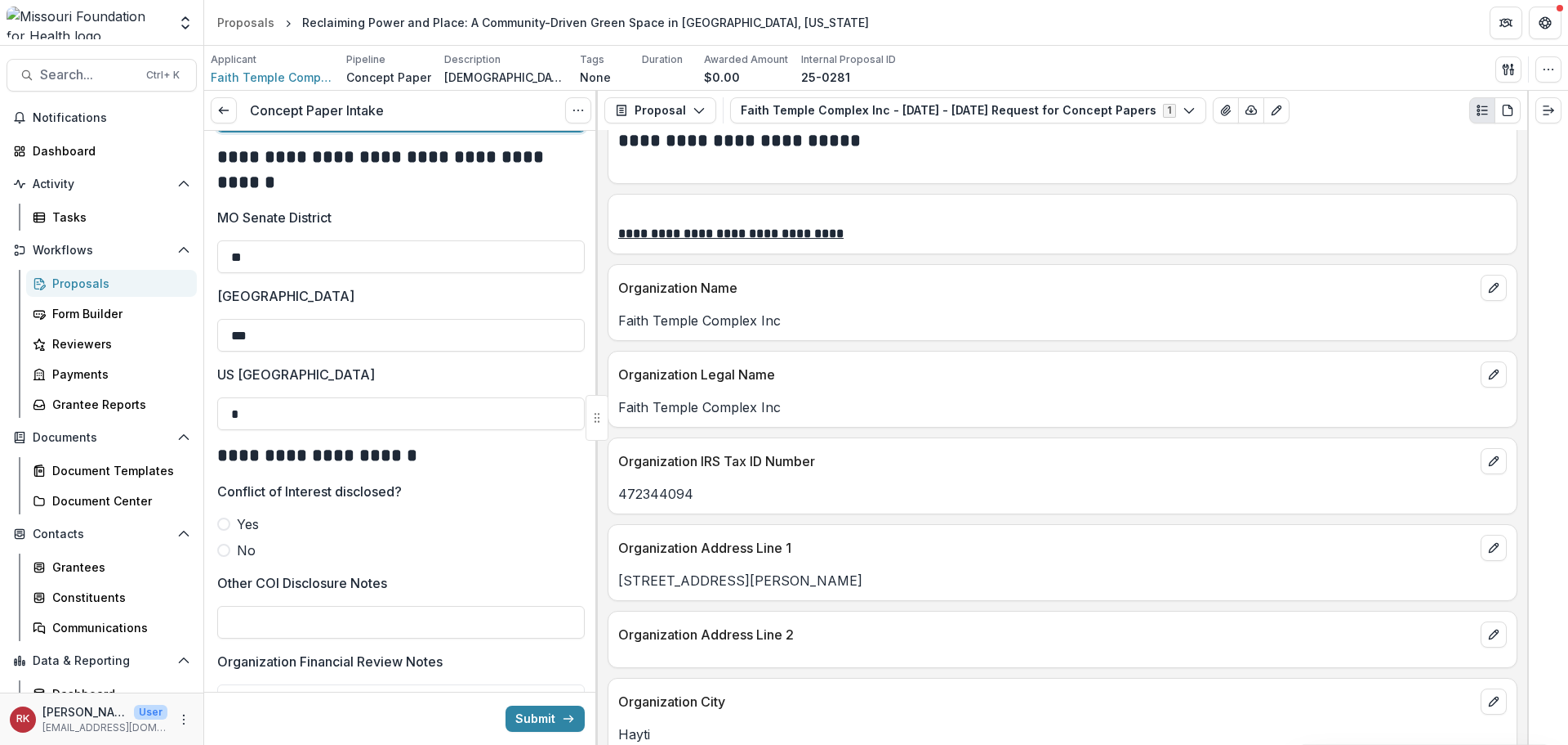
scroll to position [735, 0]
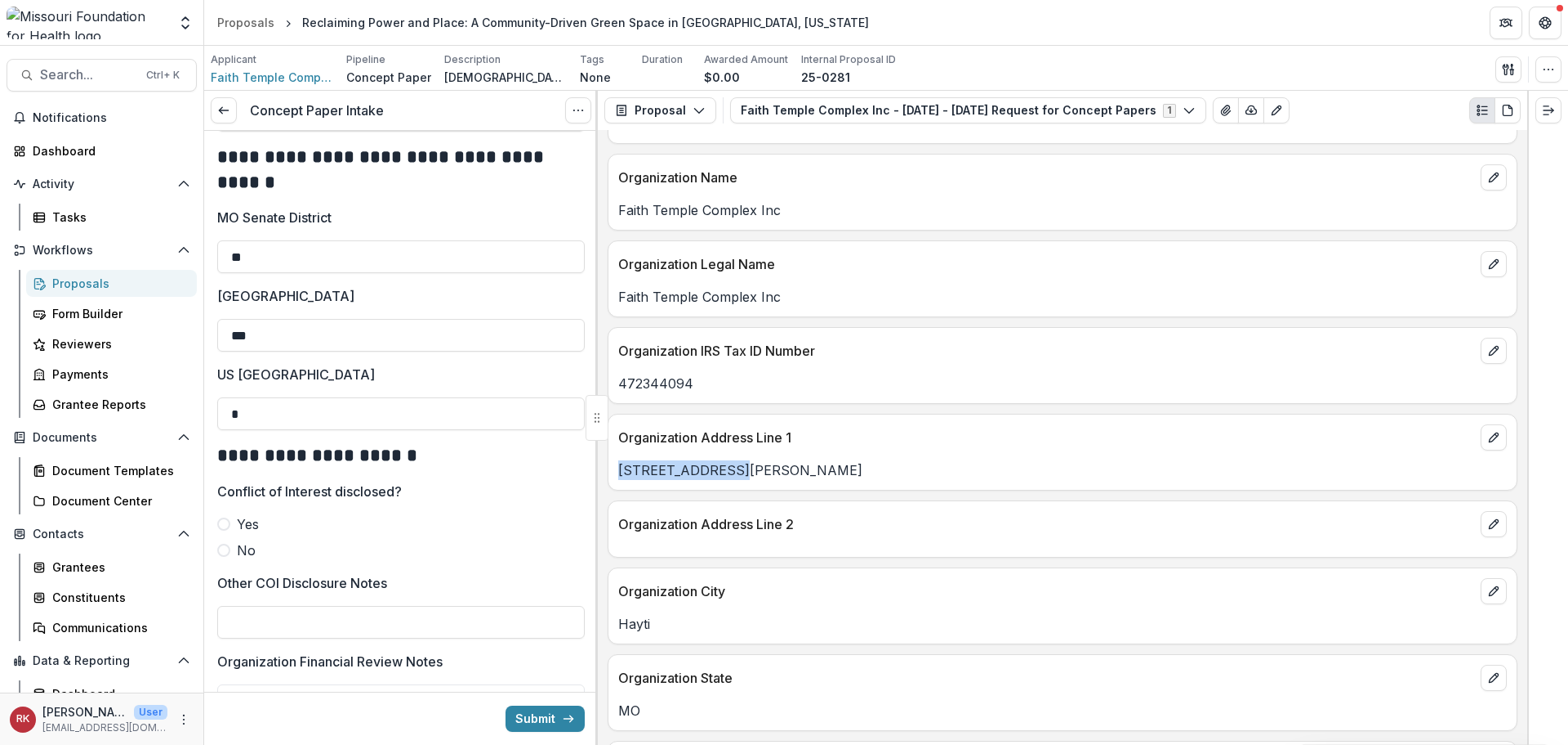
drag, startPoint x: 768, startPoint y: 462, endPoint x: 621, endPoint y: 468, distance: 147.1
click at [621, 468] on p "320 S Mallory St" at bounding box center [1062, 470] width 888 height 20
copy p "320 S Mallory St"
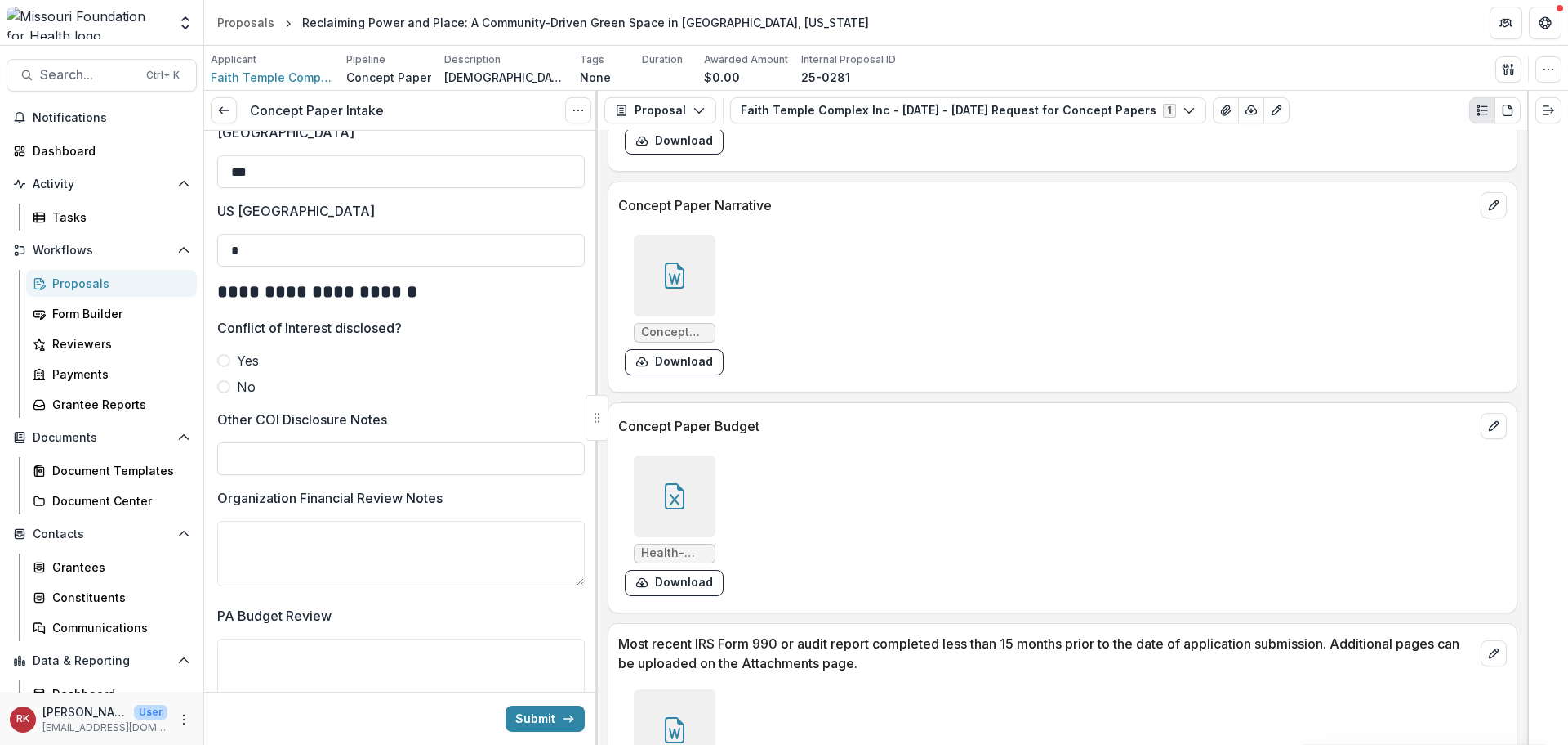
scroll to position [4844, 0]
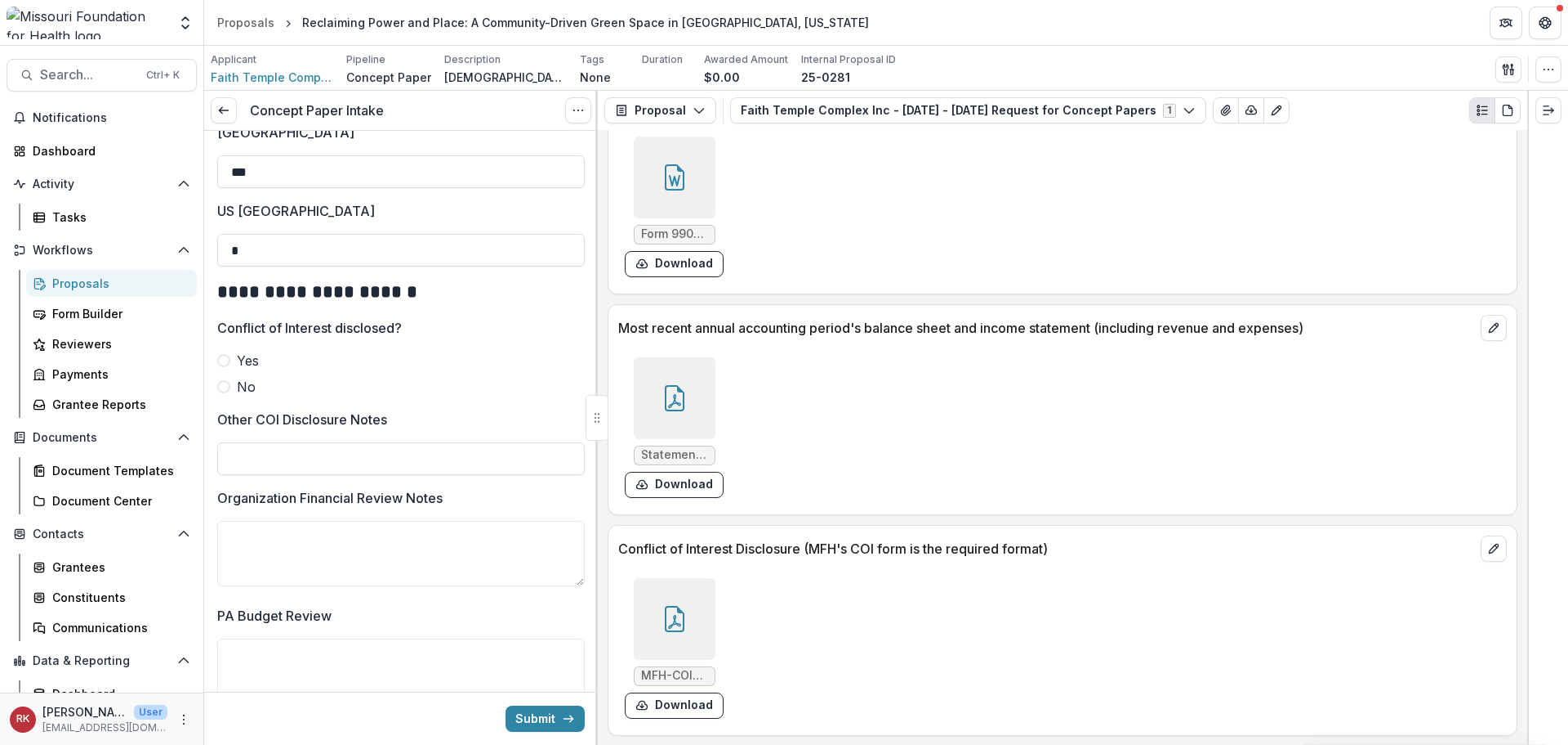
click at [684, 603] on div at bounding box center [674, 618] width 81 height 82
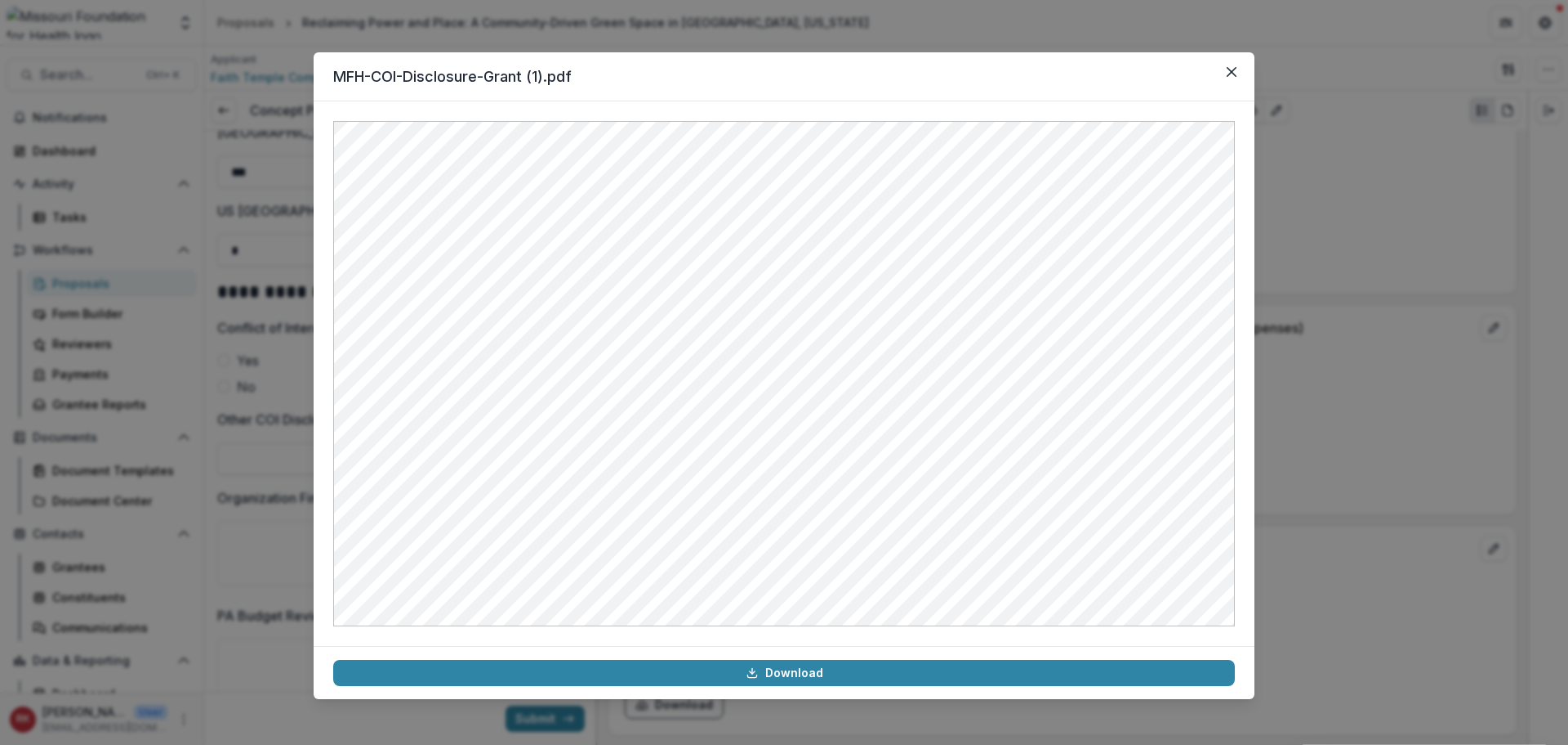
click at [1329, 376] on div "MFH-COI-Disclosure-Grant (1).pdf Download" at bounding box center [784, 372] width 1568 height 745
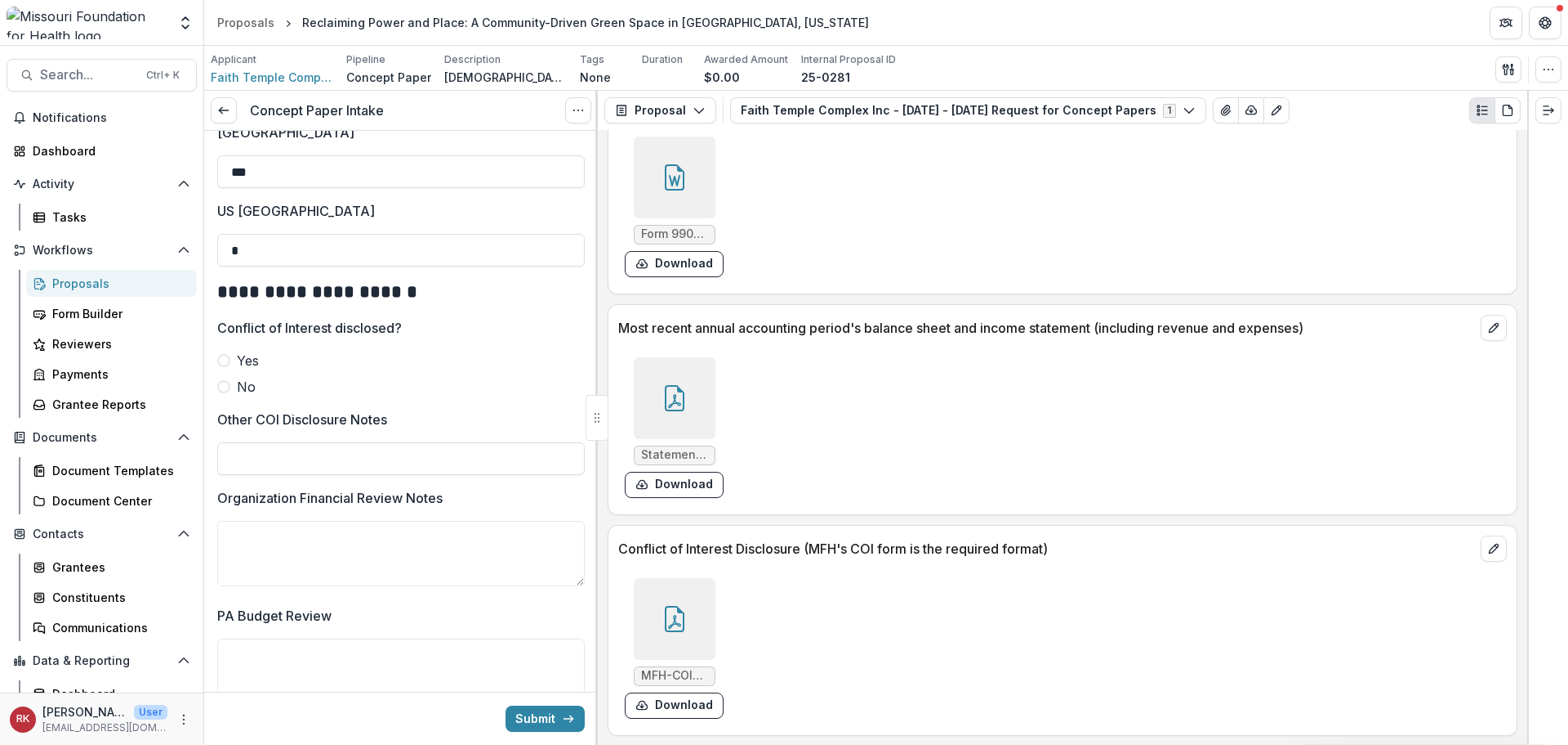
click at [228, 380] on span at bounding box center [224, 386] width 13 height 13
click at [293, 449] on input "Other COI Disclosure Notes" at bounding box center [401, 459] width 368 height 33
click at [315, 448] on input "**********" at bounding box center [401, 459] width 368 height 33
type input "**********"
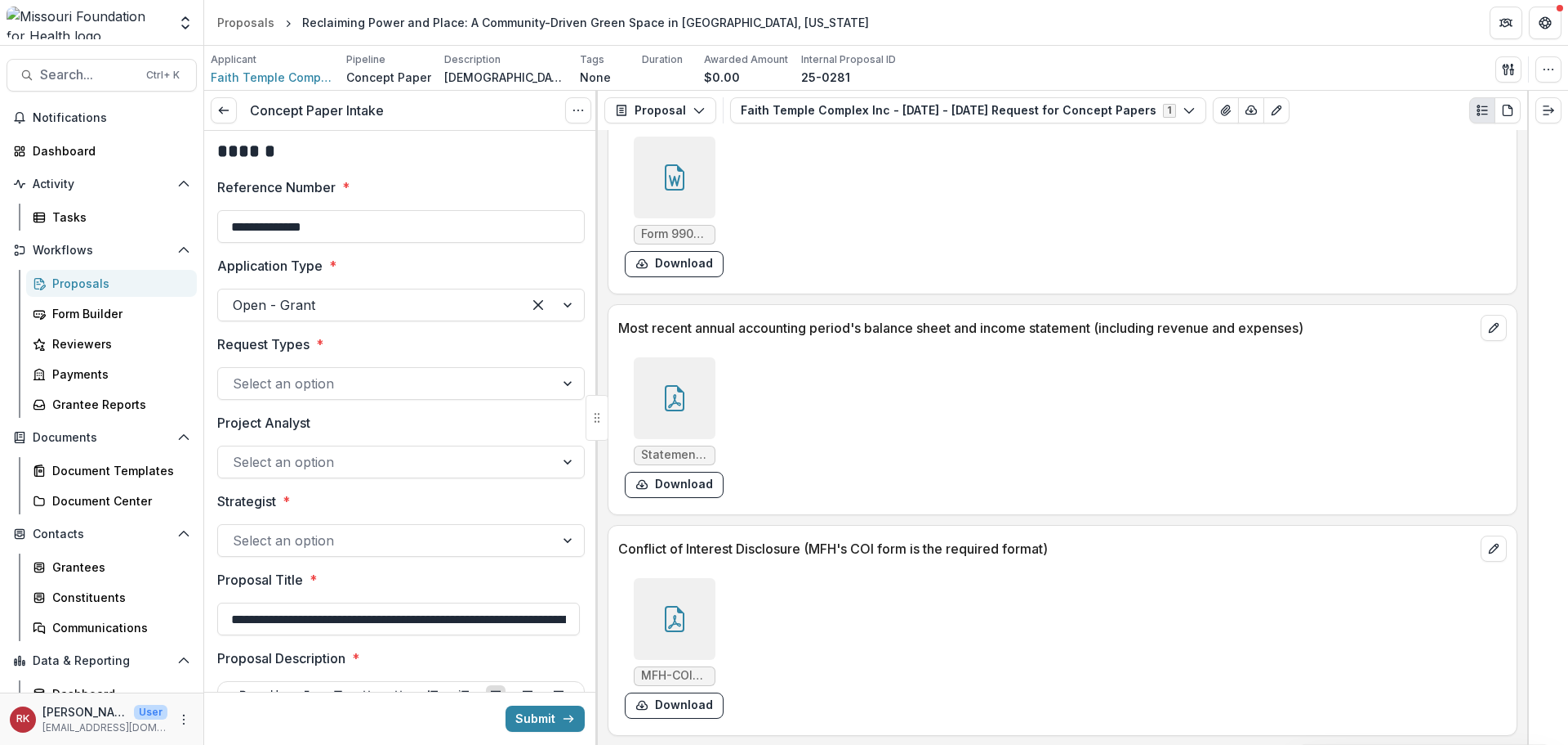
scroll to position [0, 0]
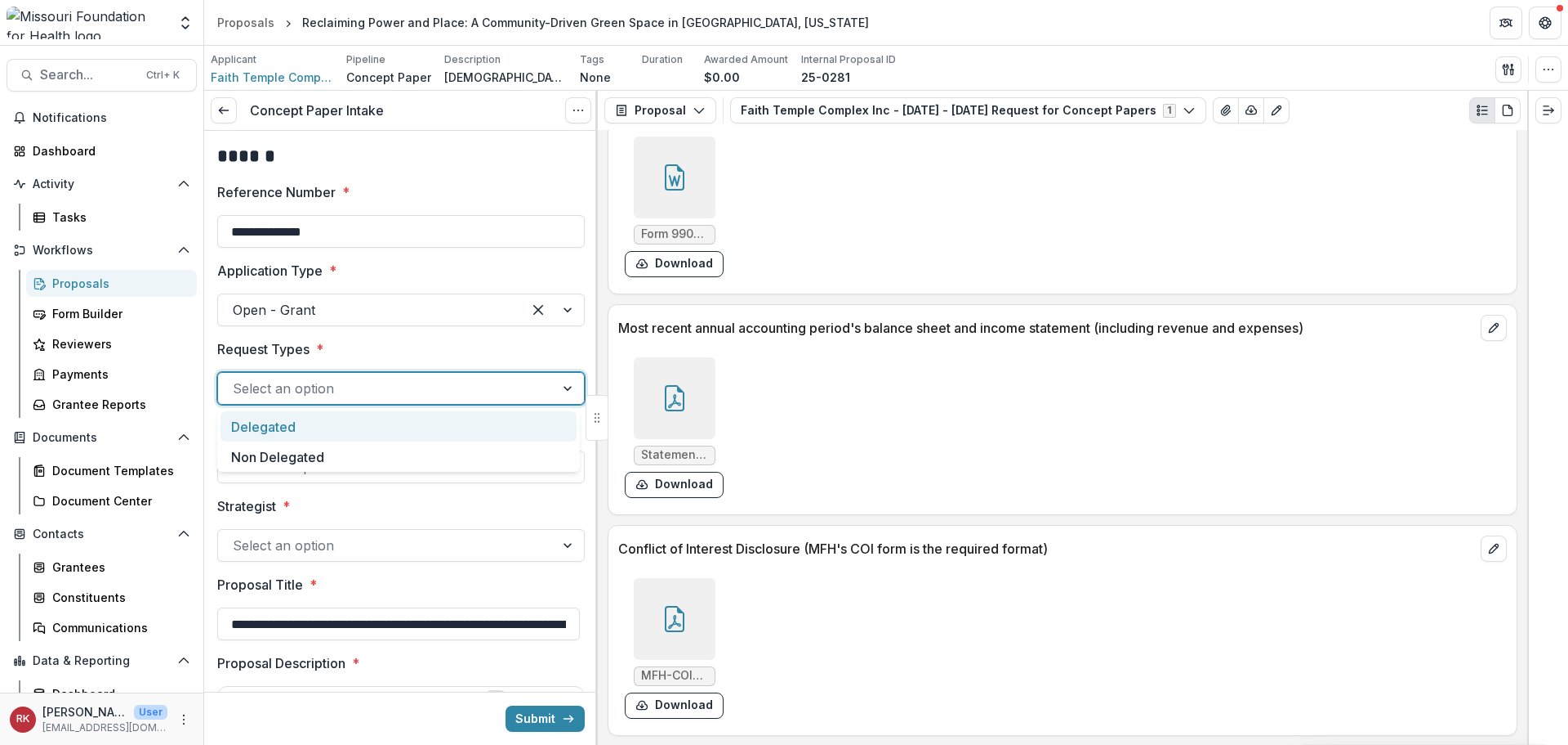
click at [292, 389] on div at bounding box center [387, 388] width 307 height 23
click at [280, 433] on div "Delegated" at bounding box center [398, 426] width 356 height 30
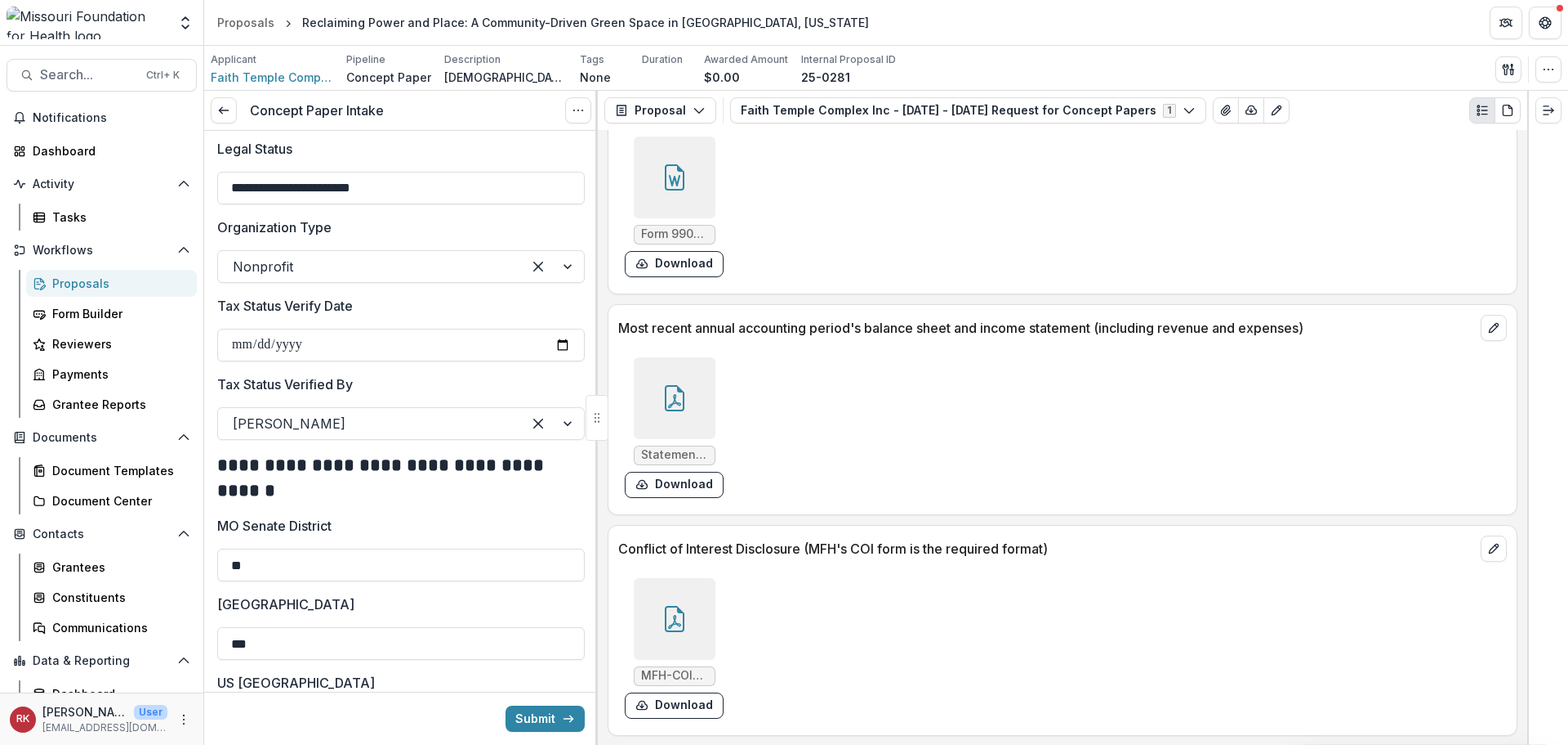
scroll to position [2947, 0]
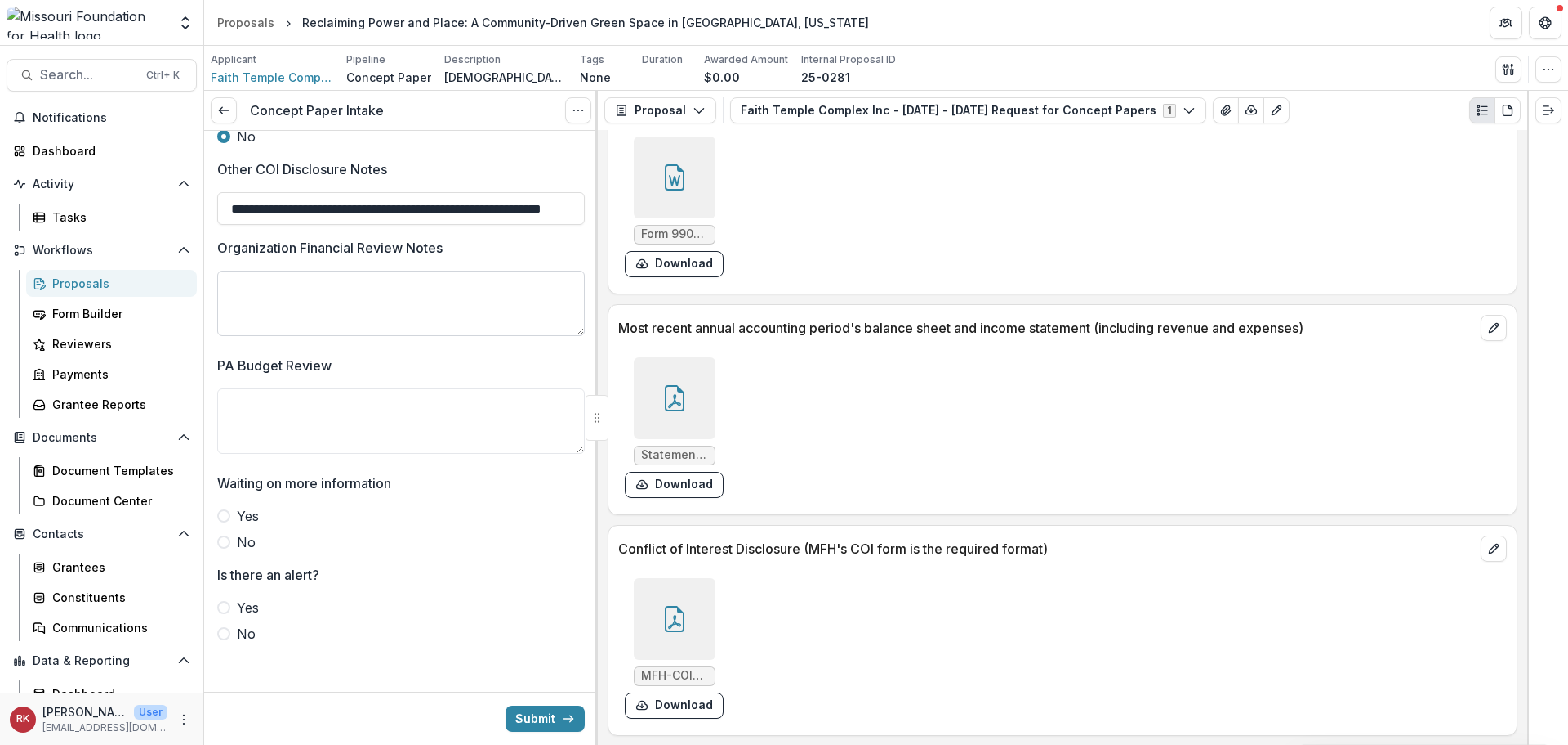
click at [273, 288] on textarea "Organization Financial Review Notes" at bounding box center [401, 303] width 368 height 65
click at [679, 403] on icon at bounding box center [674, 401] width 13 height 14
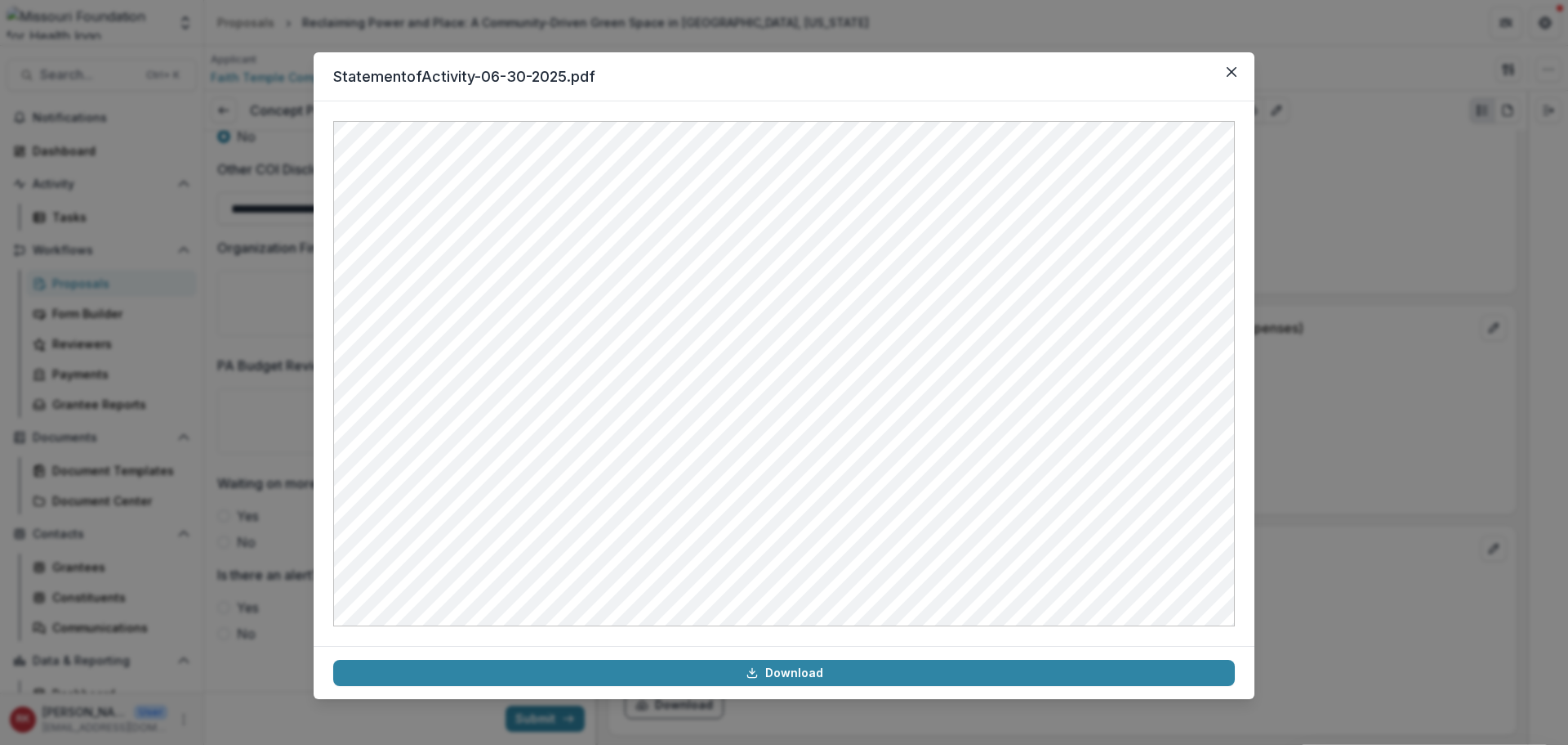
click at [1463, 392] on div "StatementofActivity-06-30-2025.pdf Download" at bounding box center [784, 372] width 1568 height 745
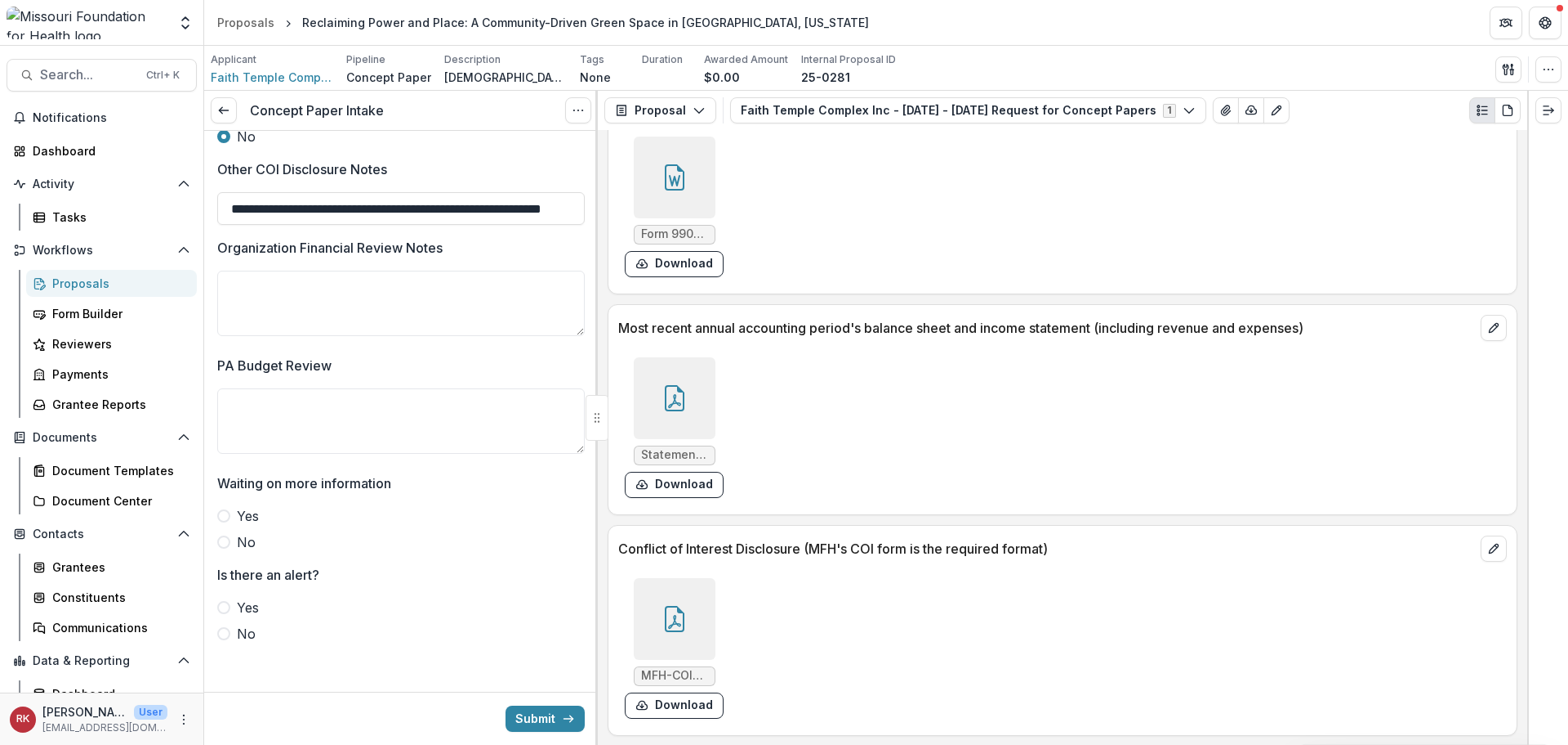
click at [706, 398] on div at bounding box center [674, 398] width 81 height 82
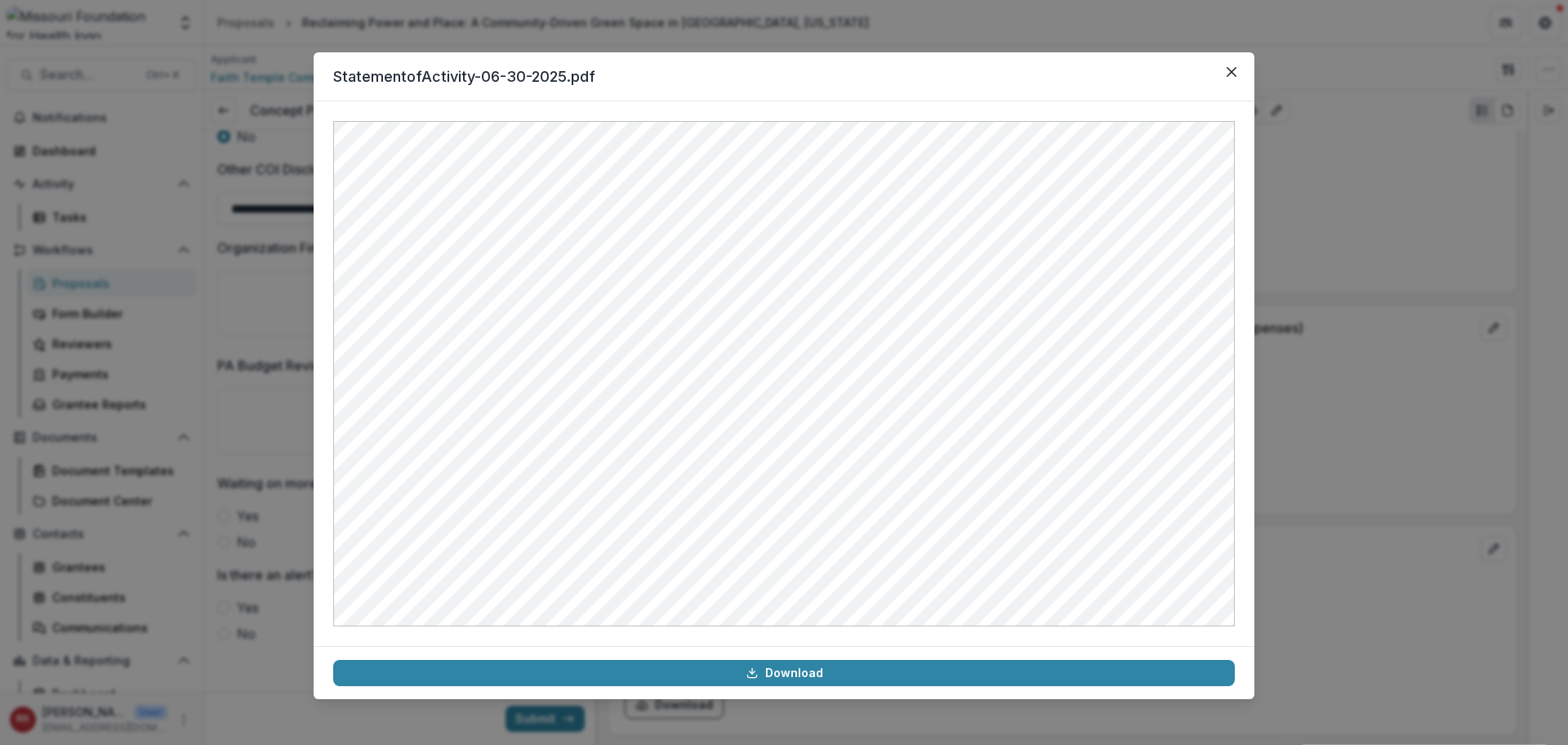
click at [1332, 269] on div "StatementofActivity-06-30-2025.pdf Download" at bounding box center [784, 372] width 1568 height 745
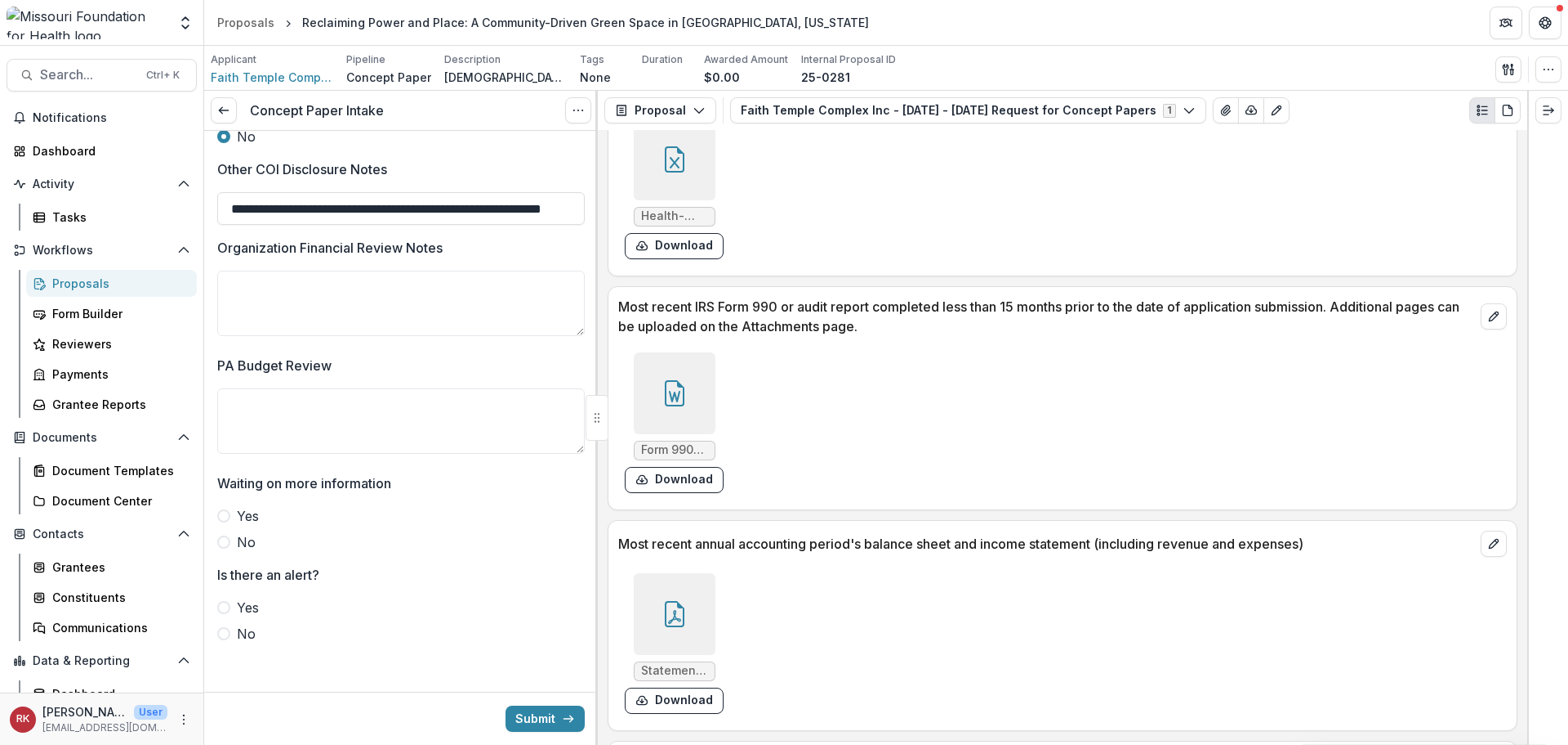
scroll to position [4598, 0]
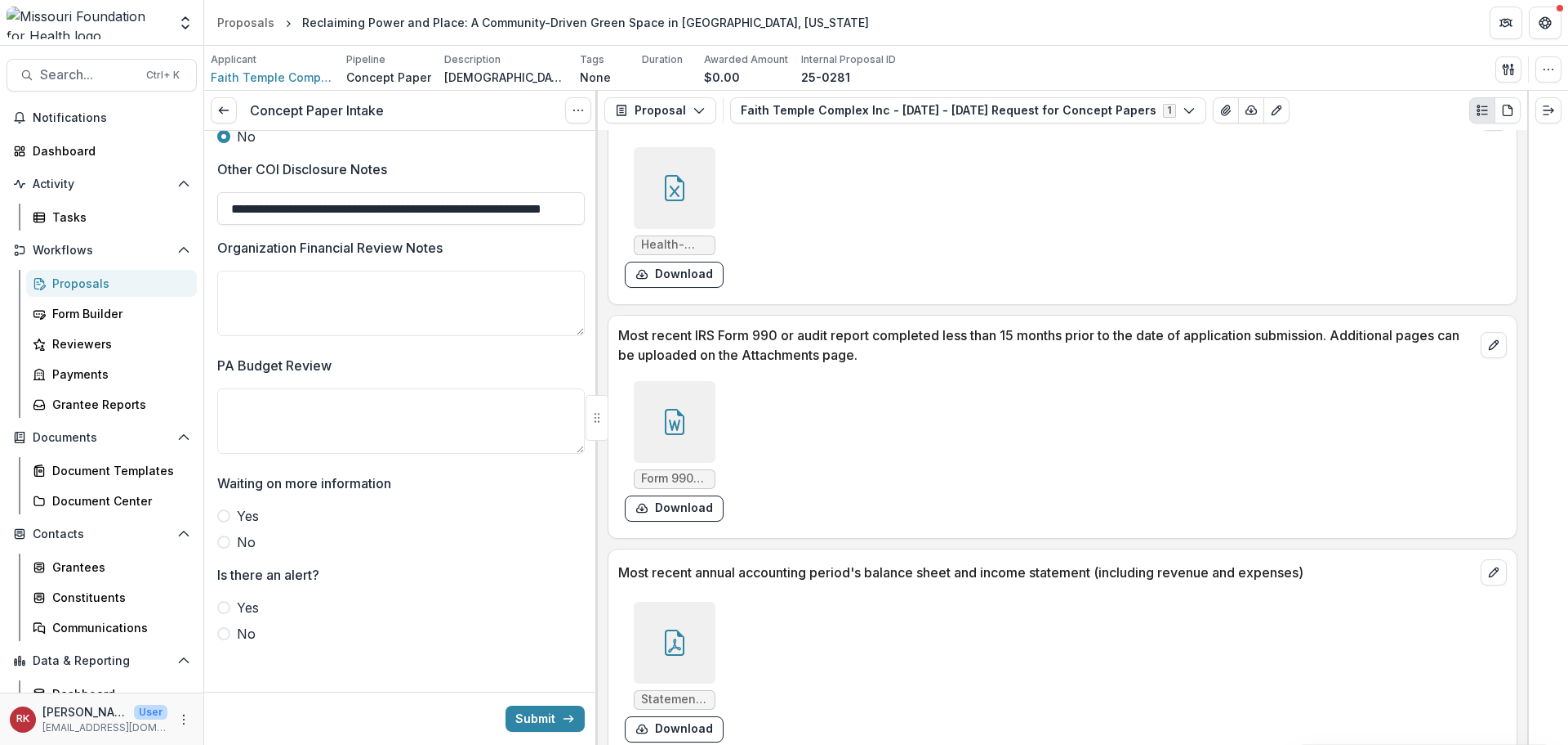
click at [667, 421] on icon at bounding box center [674, 422] width 26 height 26
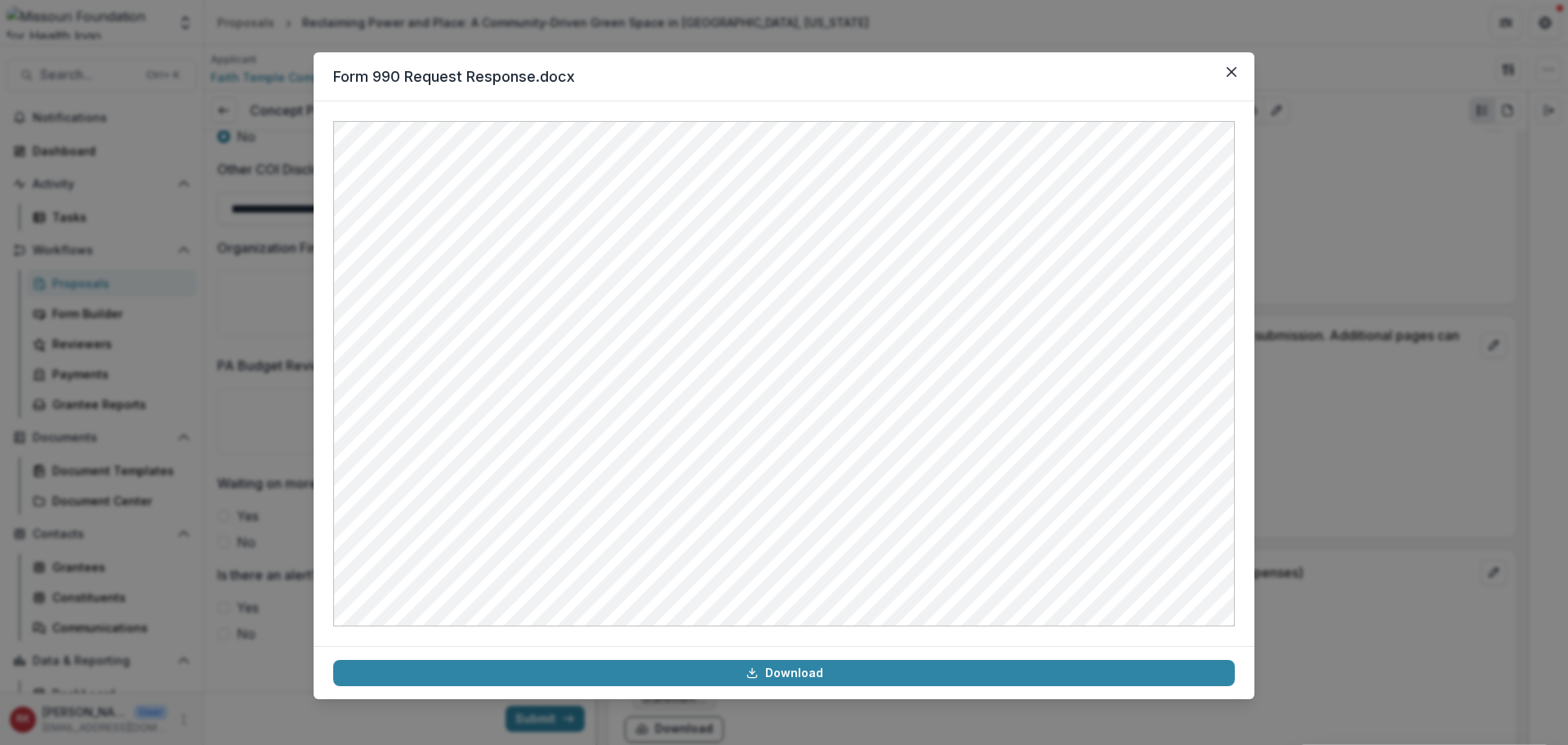
click at [1354, 310] on div "Form 990 Request Response.docx Download" at bounding box center [784, 372] width 1568 height 745
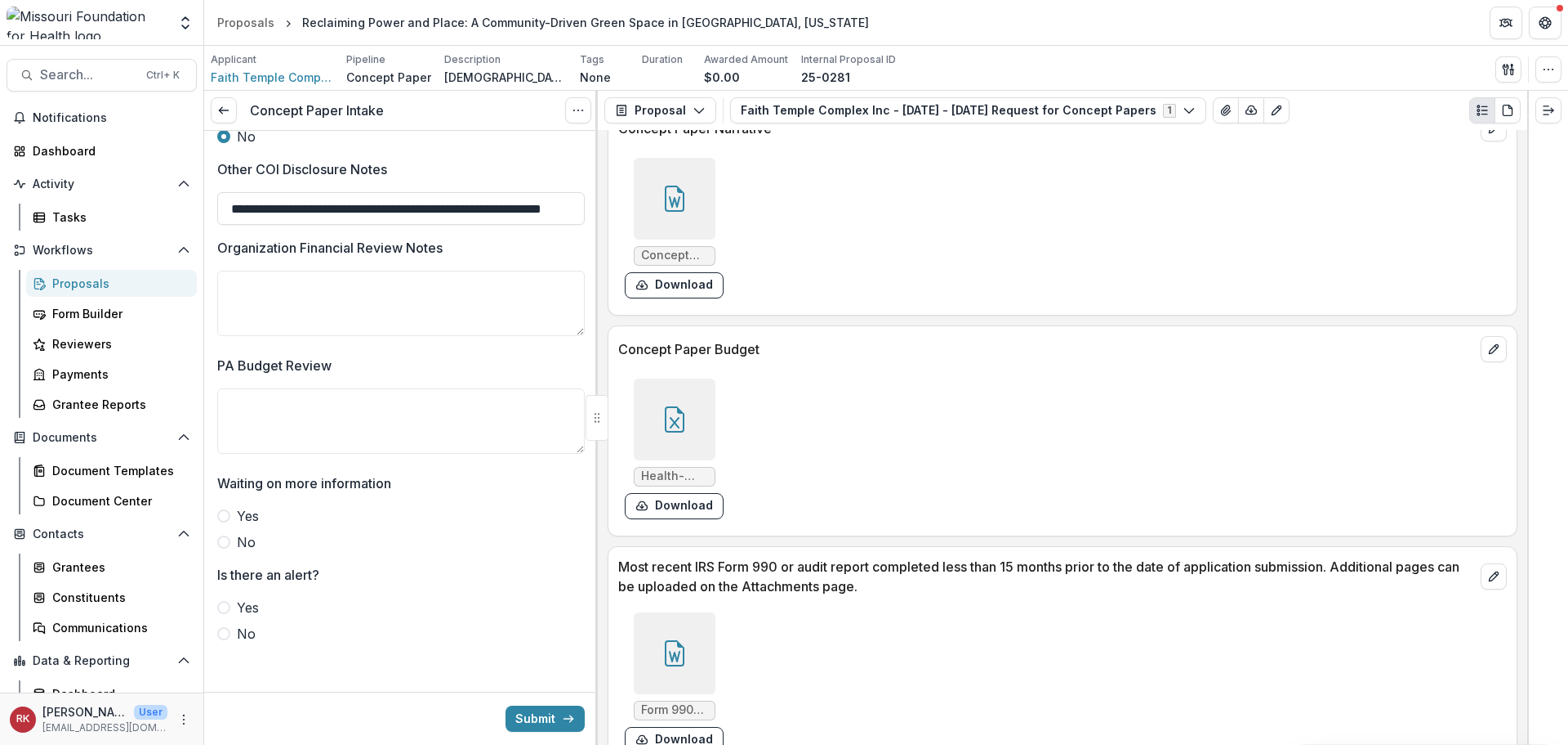
scroll to position [4353, 0]
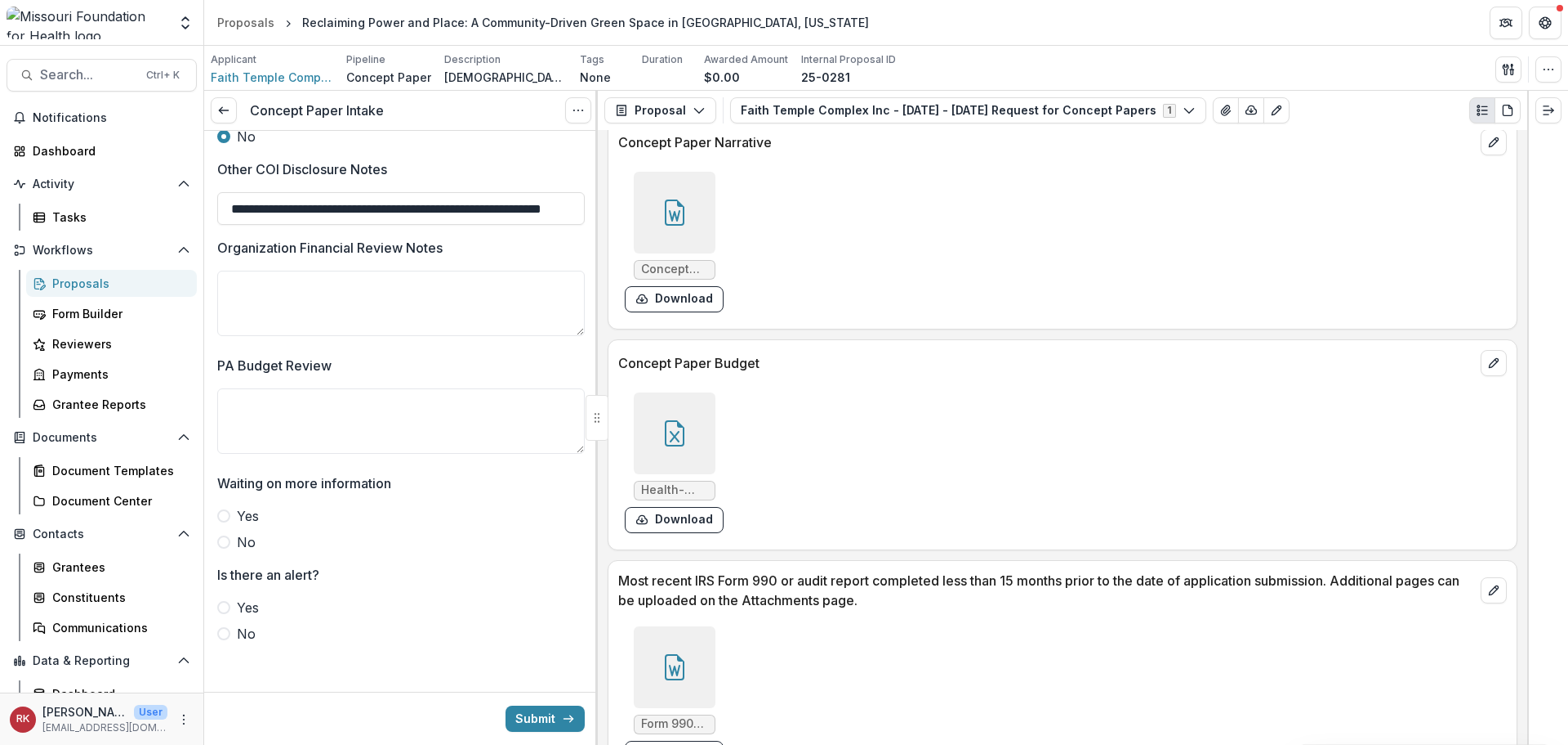
click at [673, 435] on icon at bounding box center [673, 436] width 10 height 11
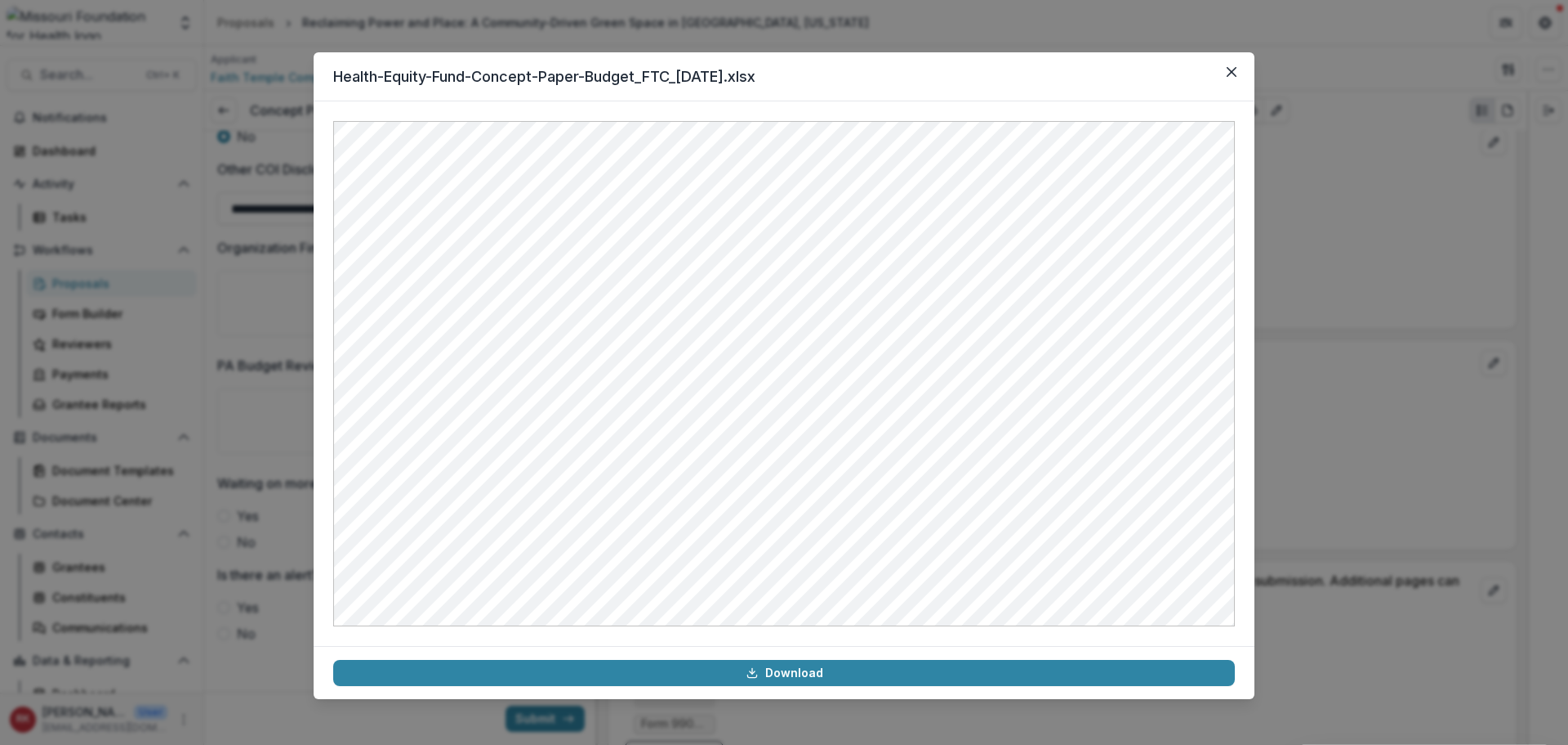
click at [1304, 210] on div "Health-Equity-Fund-Concept-Paper-Budget_FTC_8.25.25.xlsx Download" at bounding box center [784, 372] width 1568 height 745
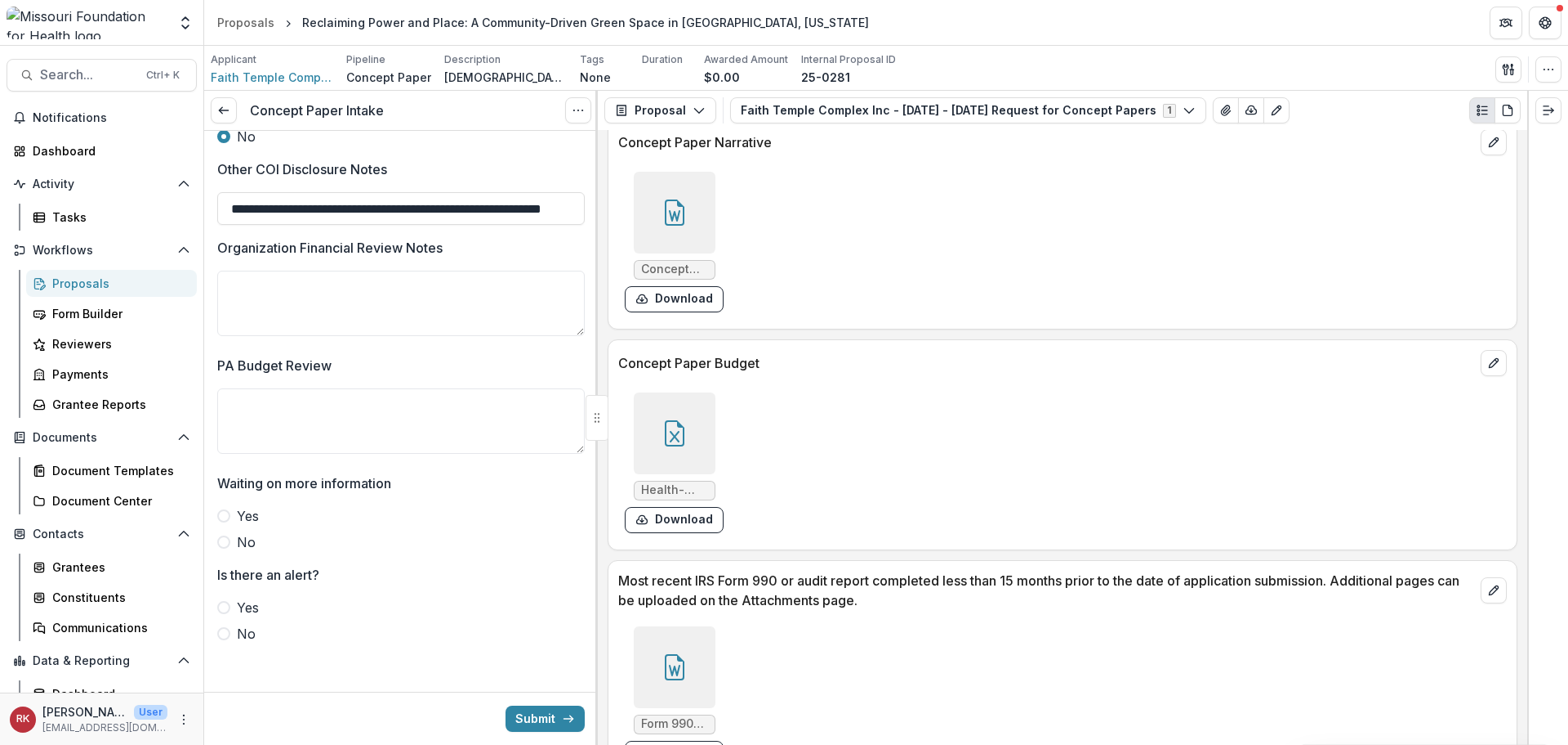
click at [661, 201] on icon at bounding box center [674, 212] width 26 height 26
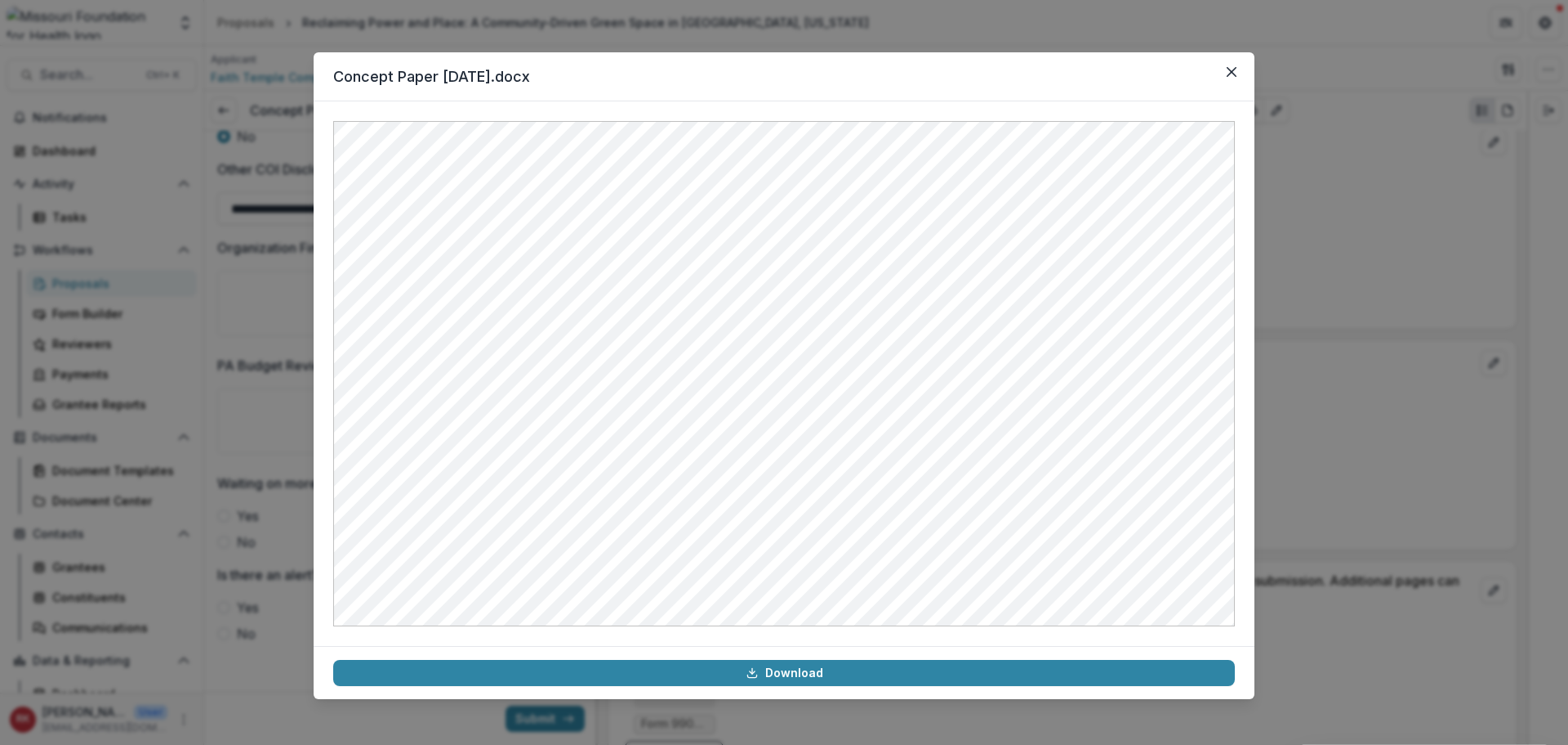
click at [1305, 324] on div "Concept Paper 8.25.25.docx Download" at bounding box center [784, 372] width 1568 height 745
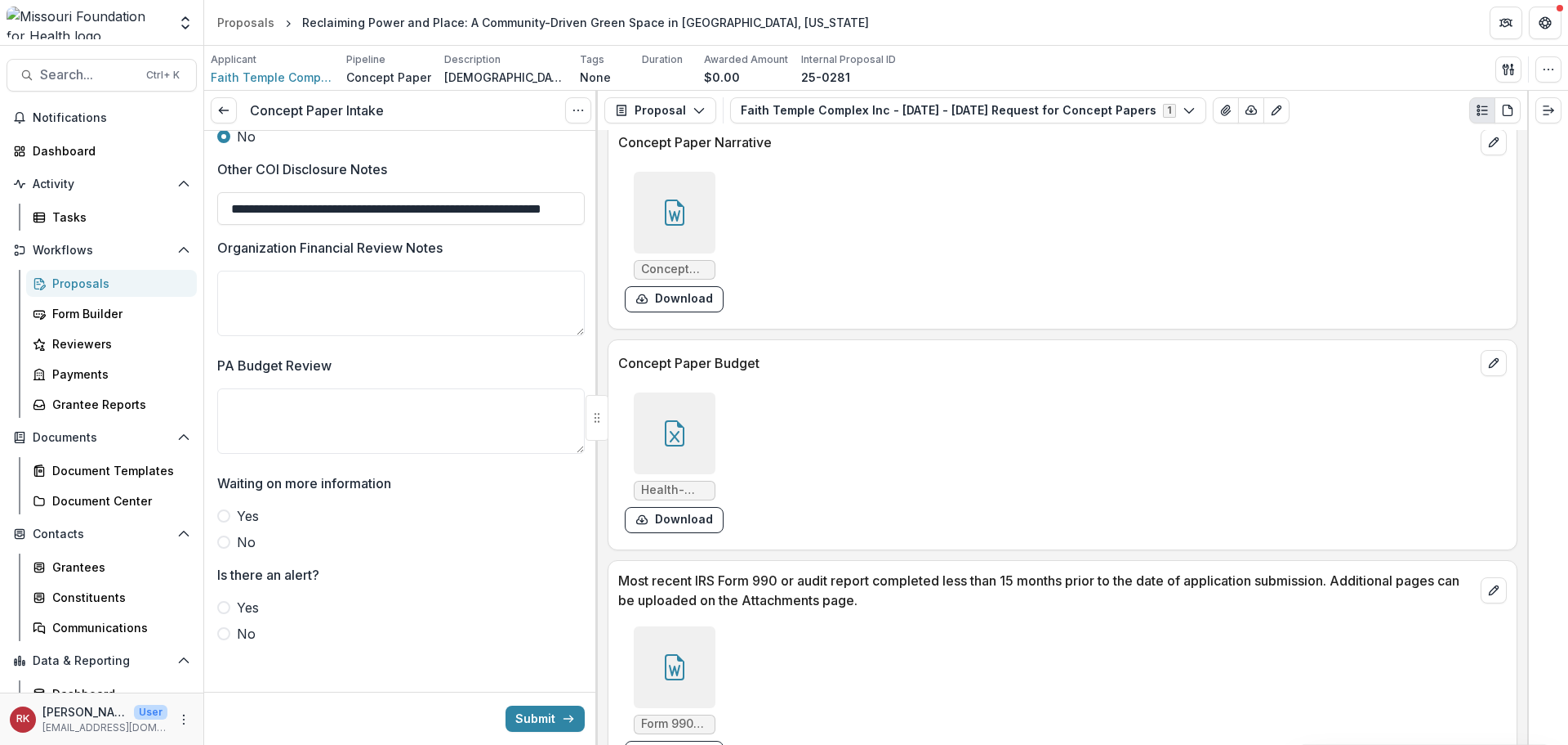
click at [229, 543] on label "No" at bounding box center [401, 541] width 368 height 20
click at [227, 627] on span at bounding box center [224, 633] width 13 height 13
click at [693, 434] on div at bounding box center [674, 433] width 81 height 82
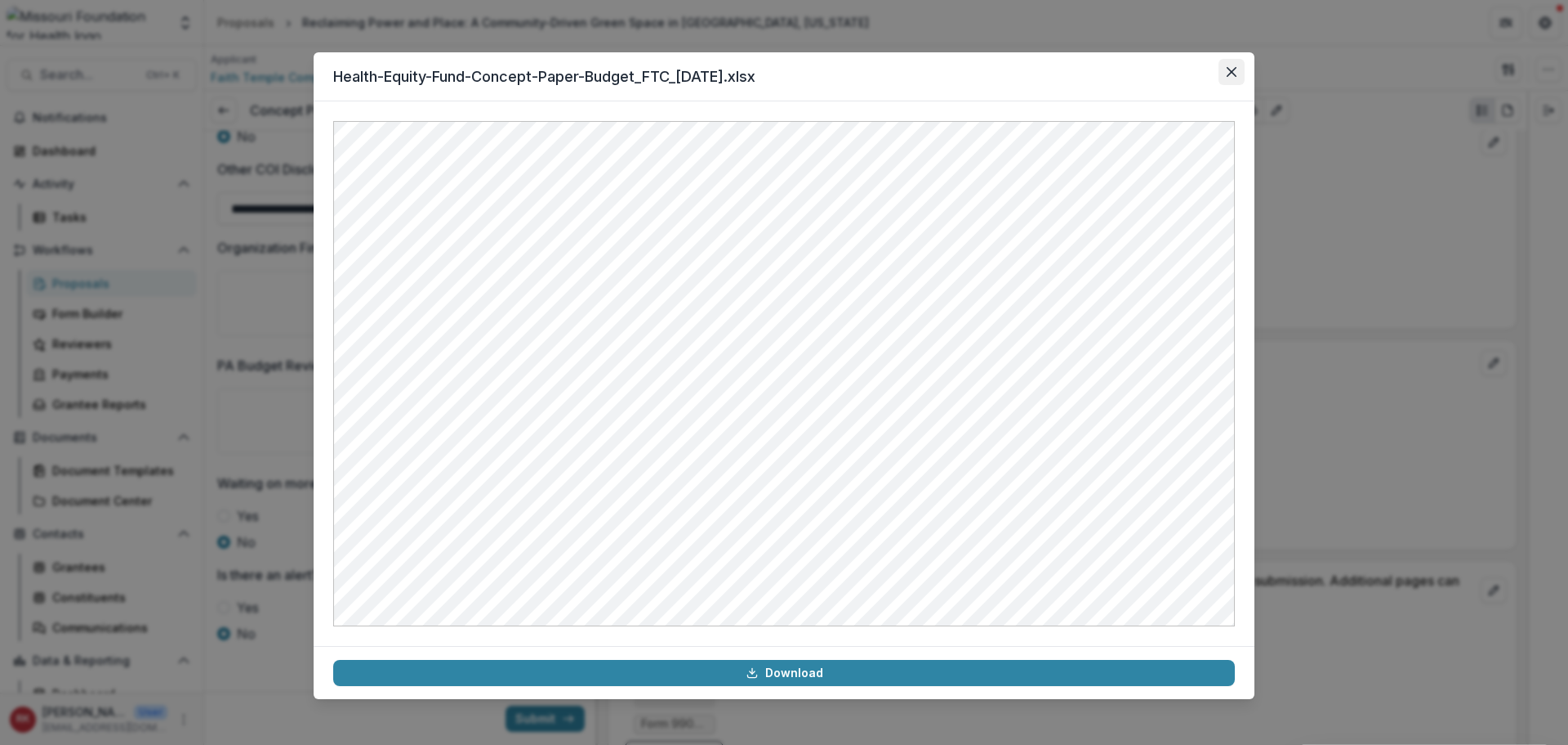
click at [1237, 78] on button "Close" at bounding box center [1232, 72] width 26 height 26
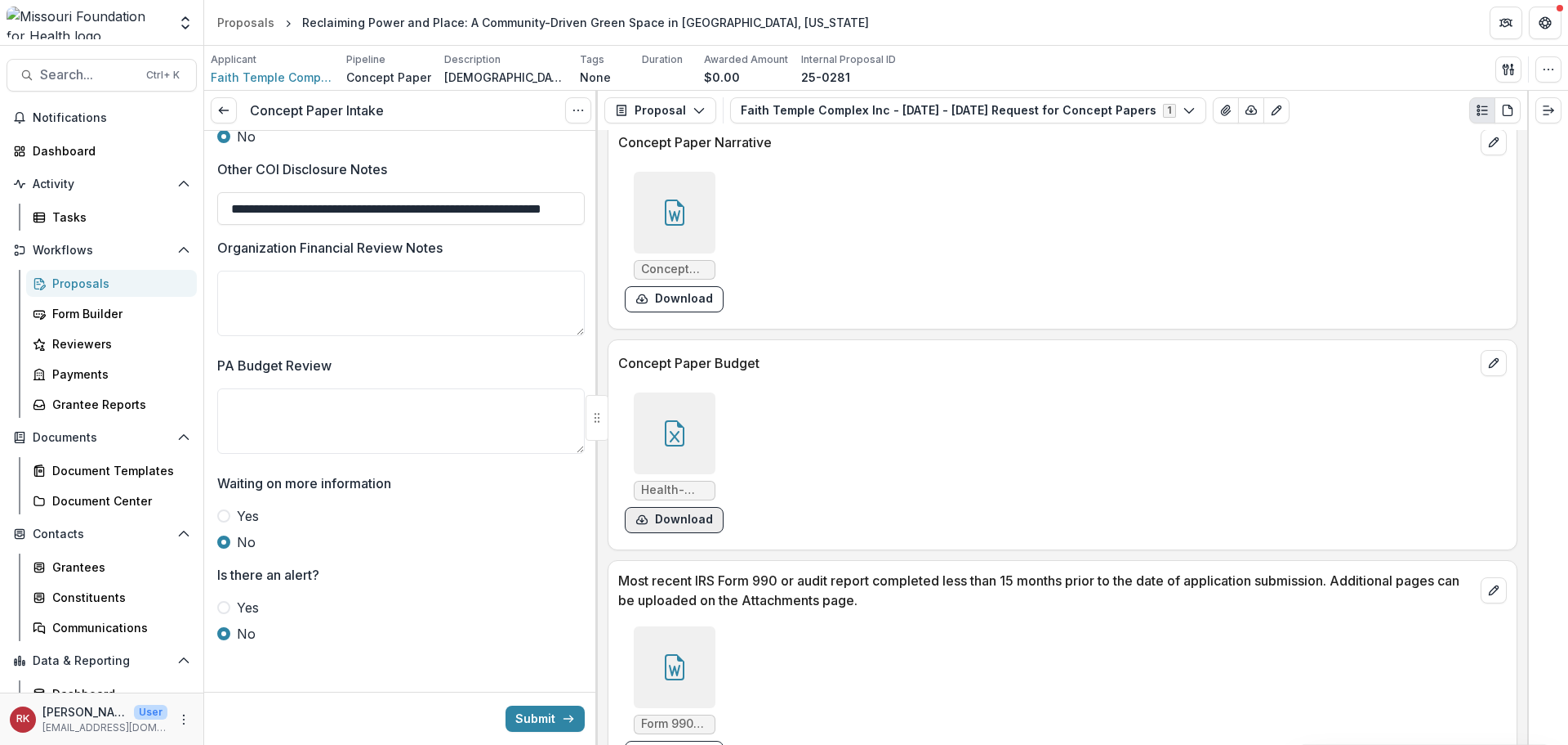
click at [671, 520] on button "Download" at bounding box center [674, 520] width 99 height 26
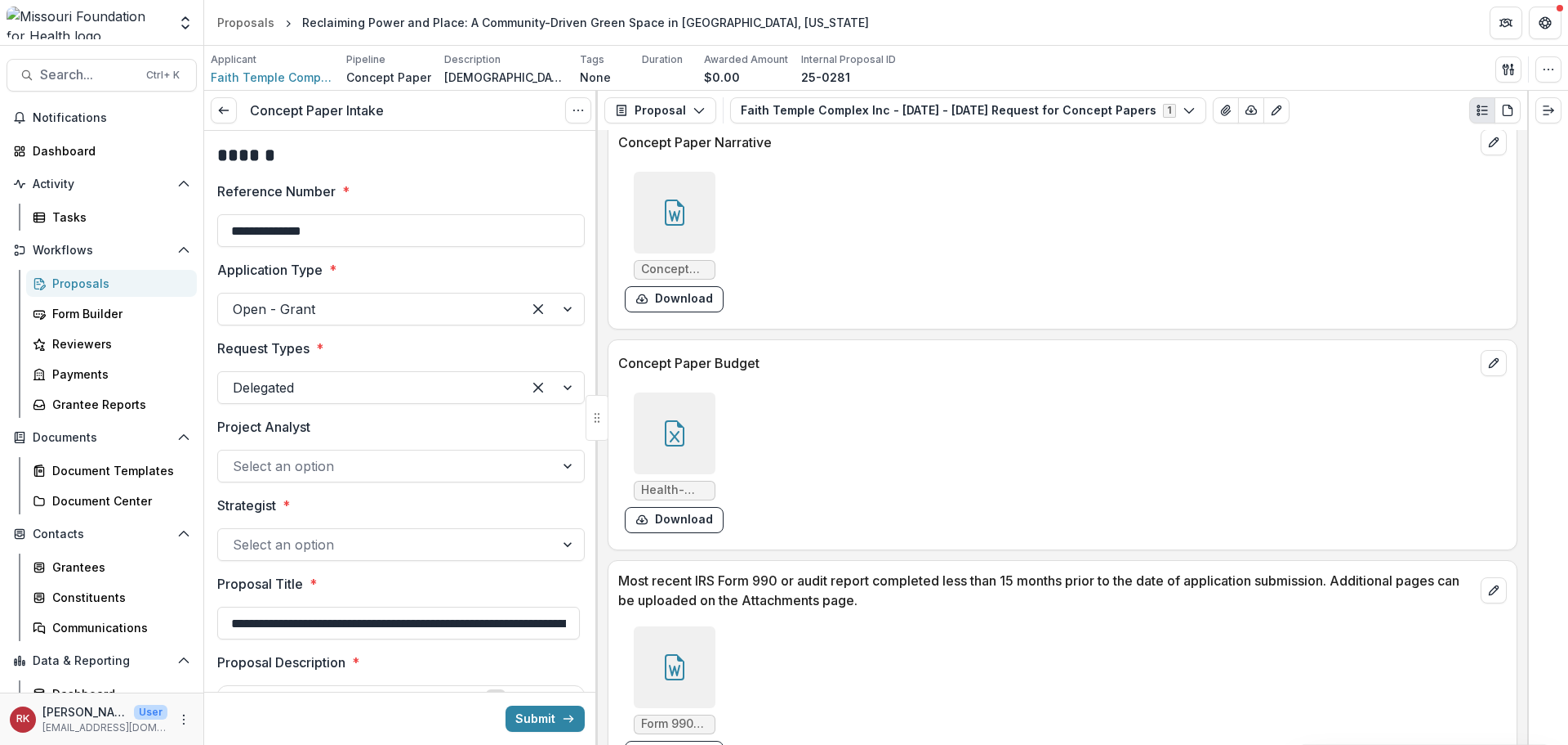
scroll to position [0, 0]
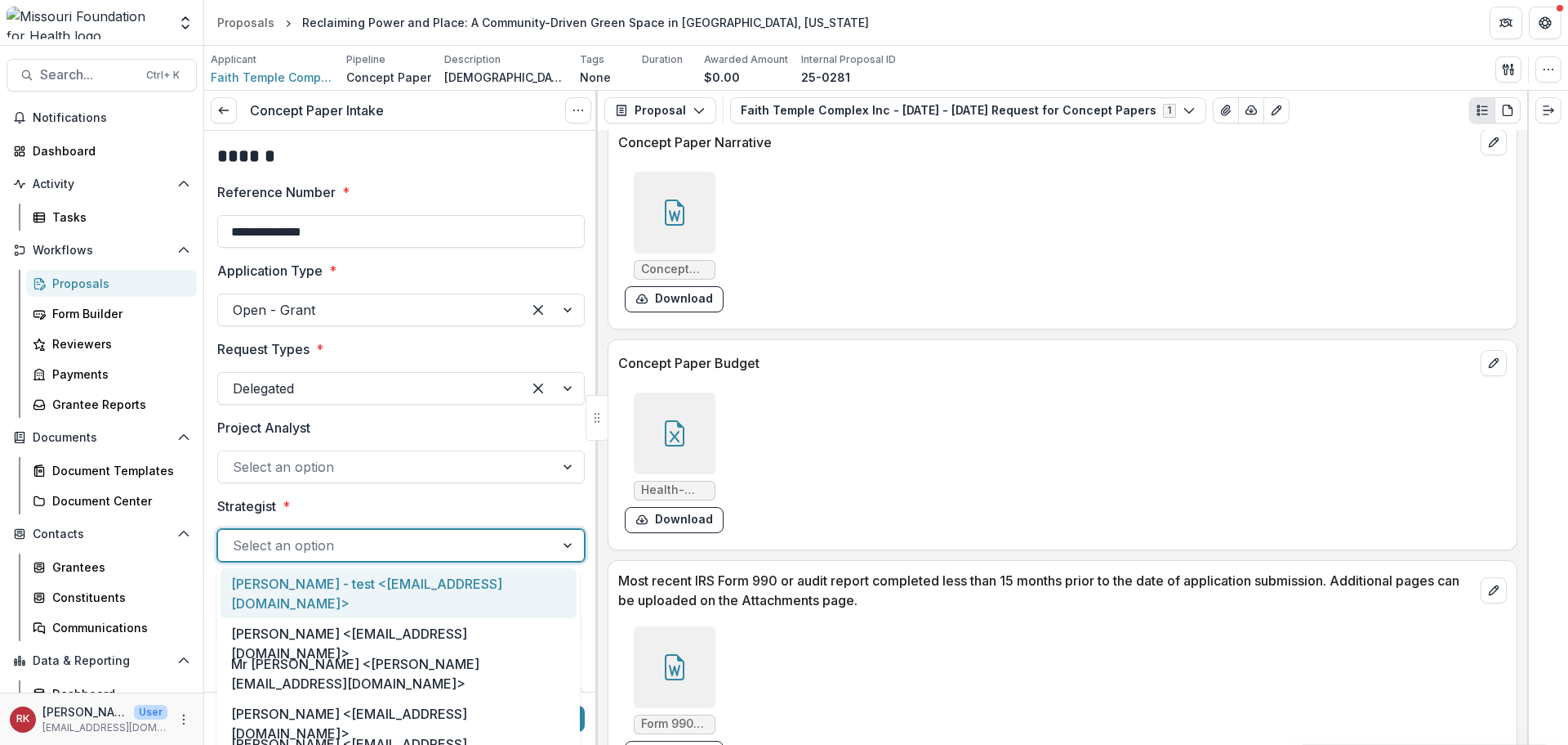
click at [270, 548] on div at bounding box center [387, 545] width 307 height 23
click at [377, 513] on label "Strategist *" at bounding box center [396, 506] width 358 height 20
click at [237, 535] on input "Strategist *" at bounding box center [235, 545] width 4 height 20
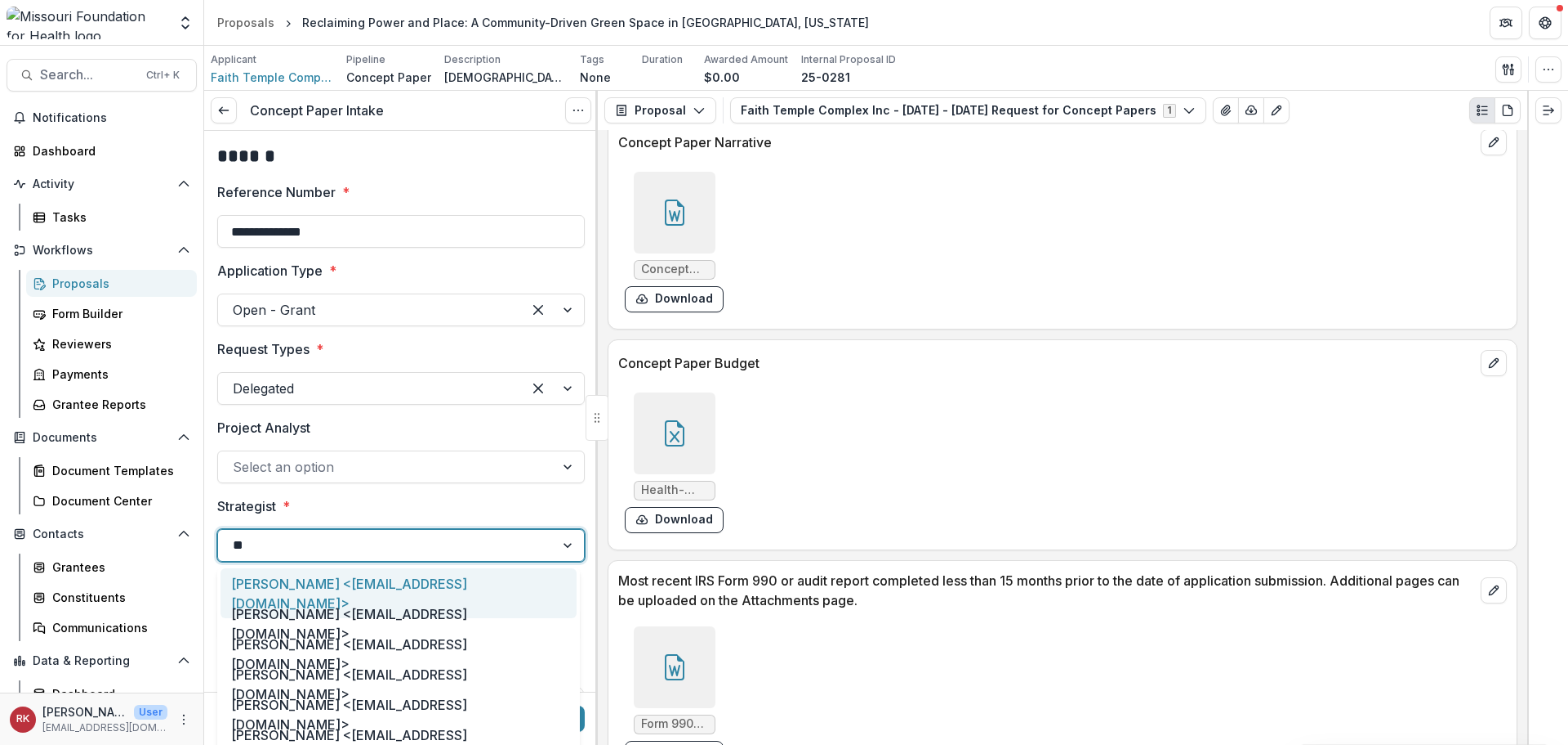
type input "***"
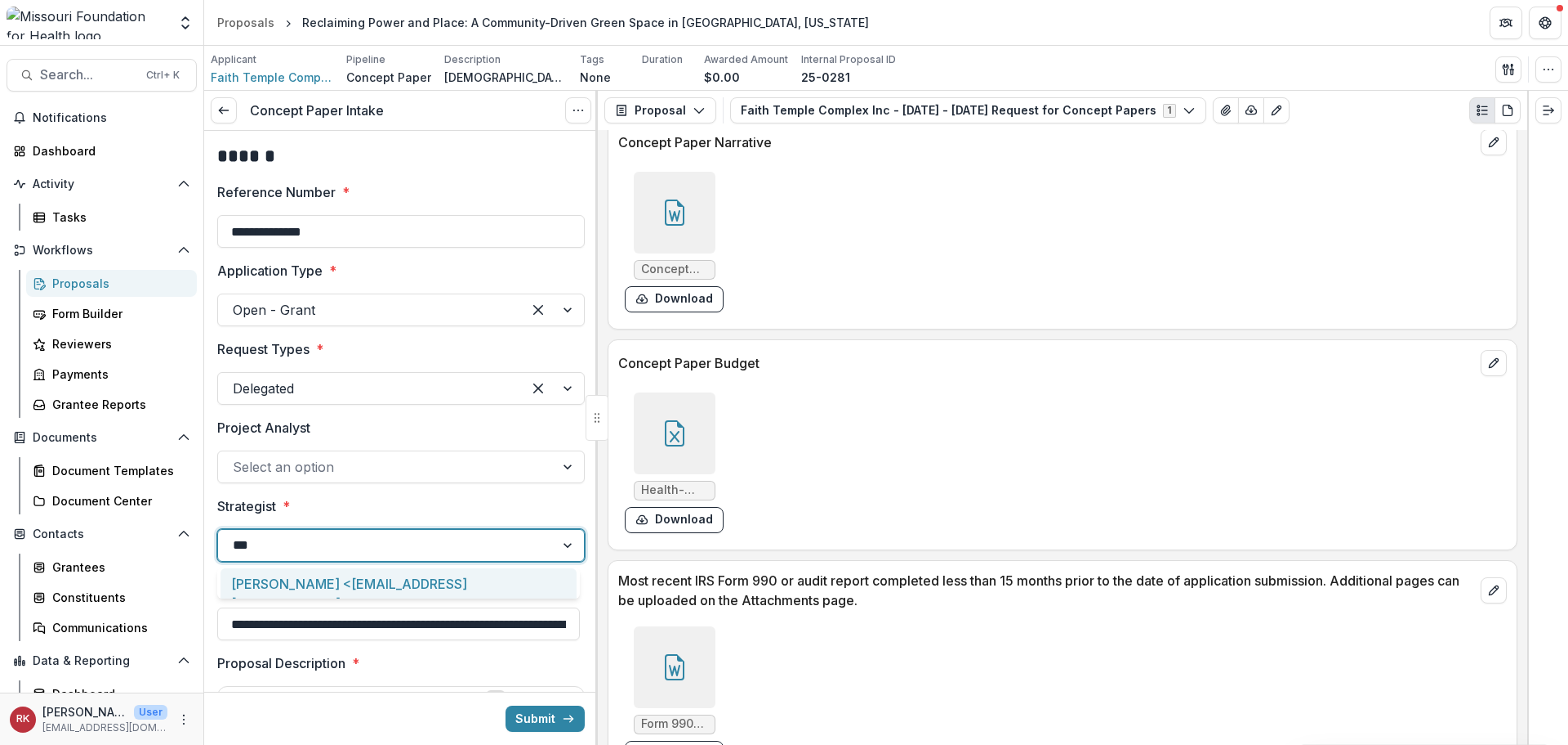
click at [319, 583] on div "[PERSON_NAME] <[EMAIL_ADDRESS][DOMAIN_NAME]>" at bounding box center [398, 592] width 356 height 49
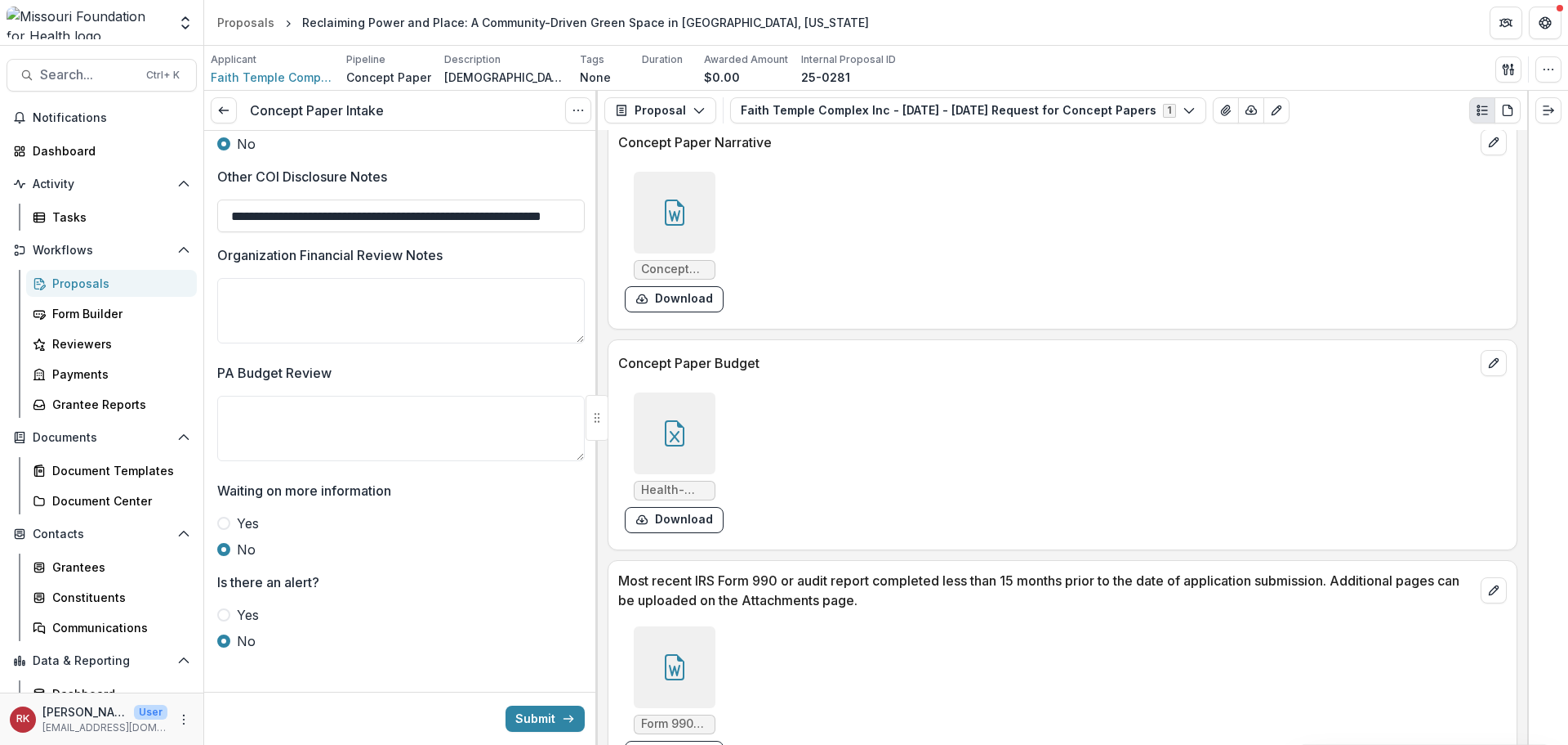
scroll to position [2947, 0]
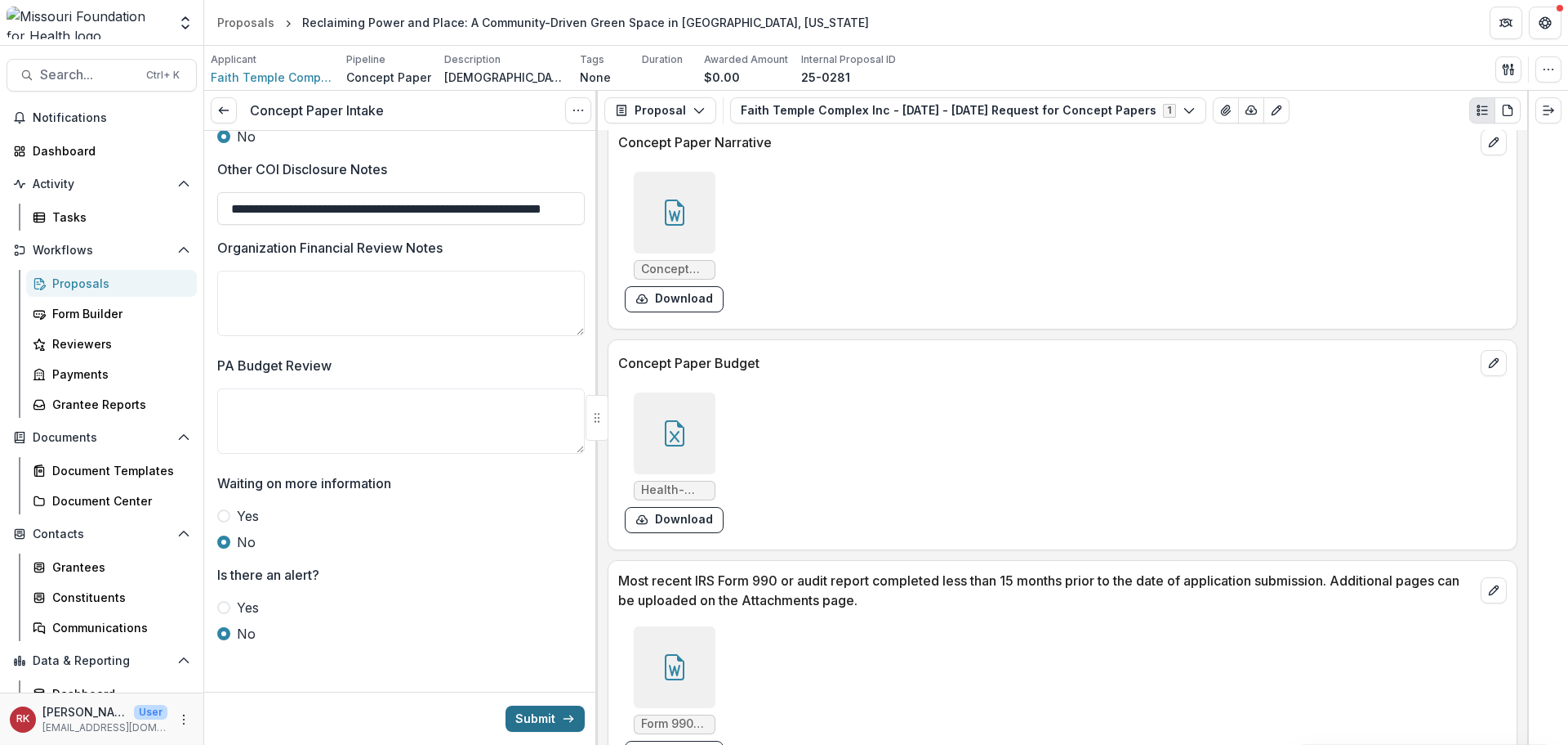
click at [552, 716] on button "Submit" at bounding box center [544, 718] width 79 height 26
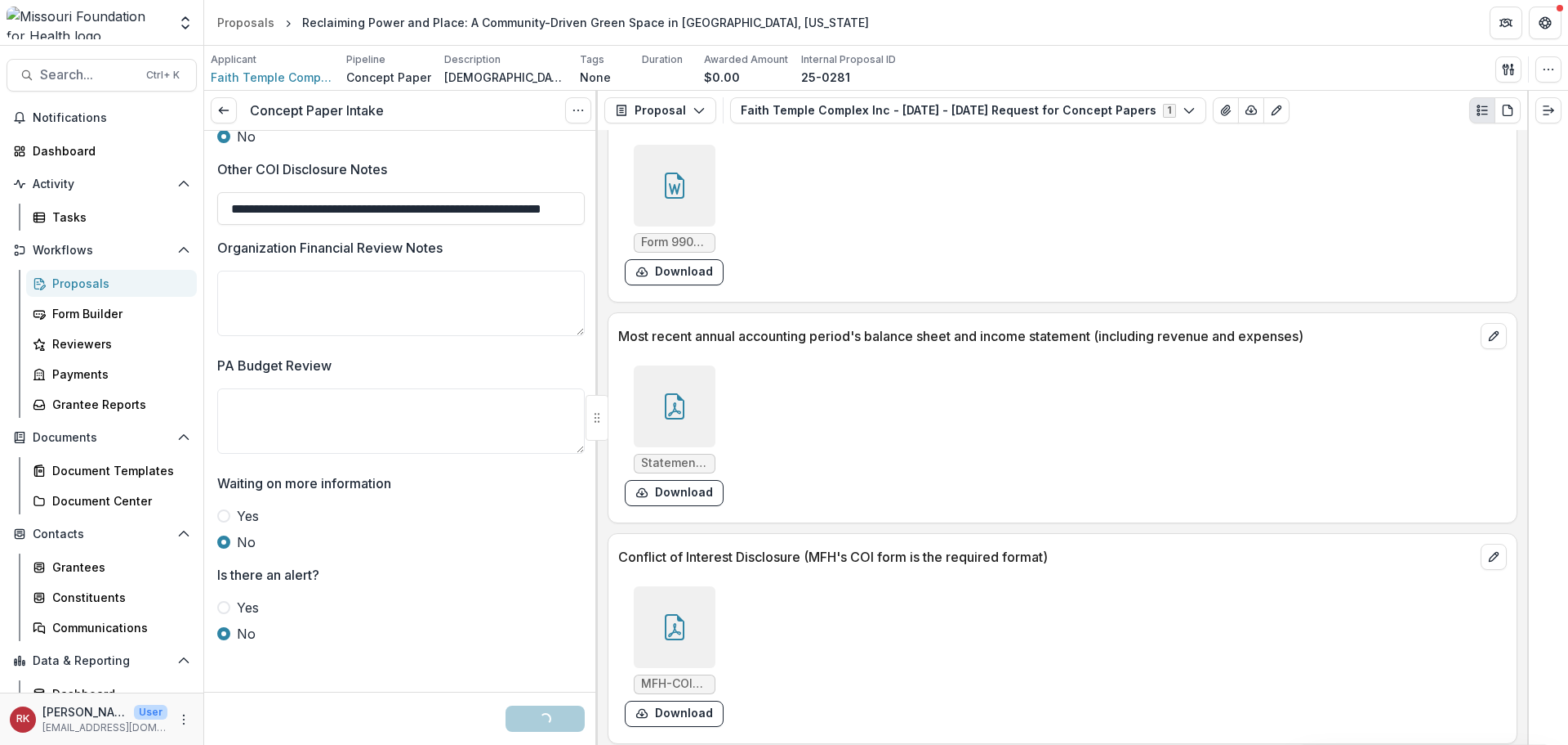
scroll to position [4844, 0]
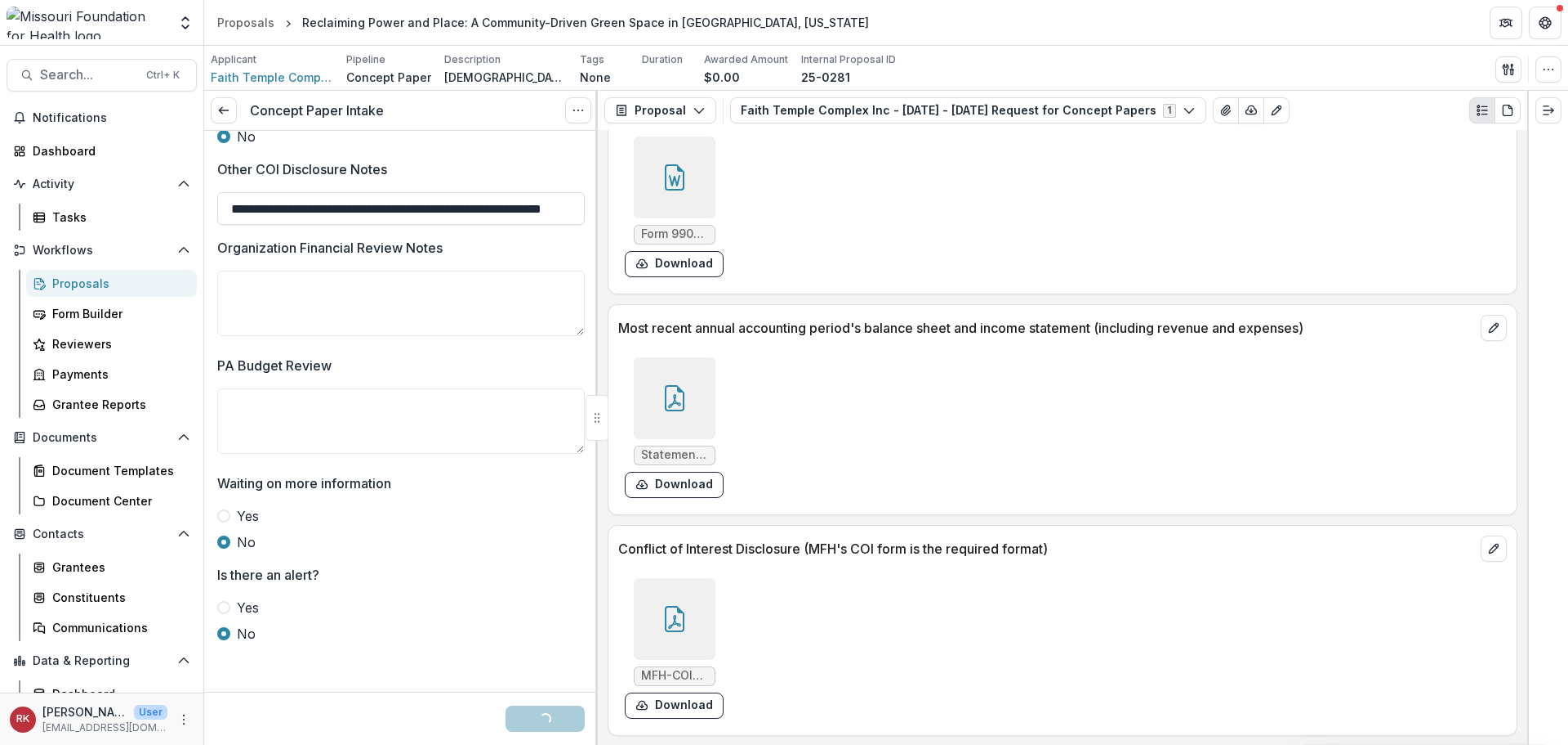
click at [668, 383] on div at bounding box center [674, 398] width 81 height 82
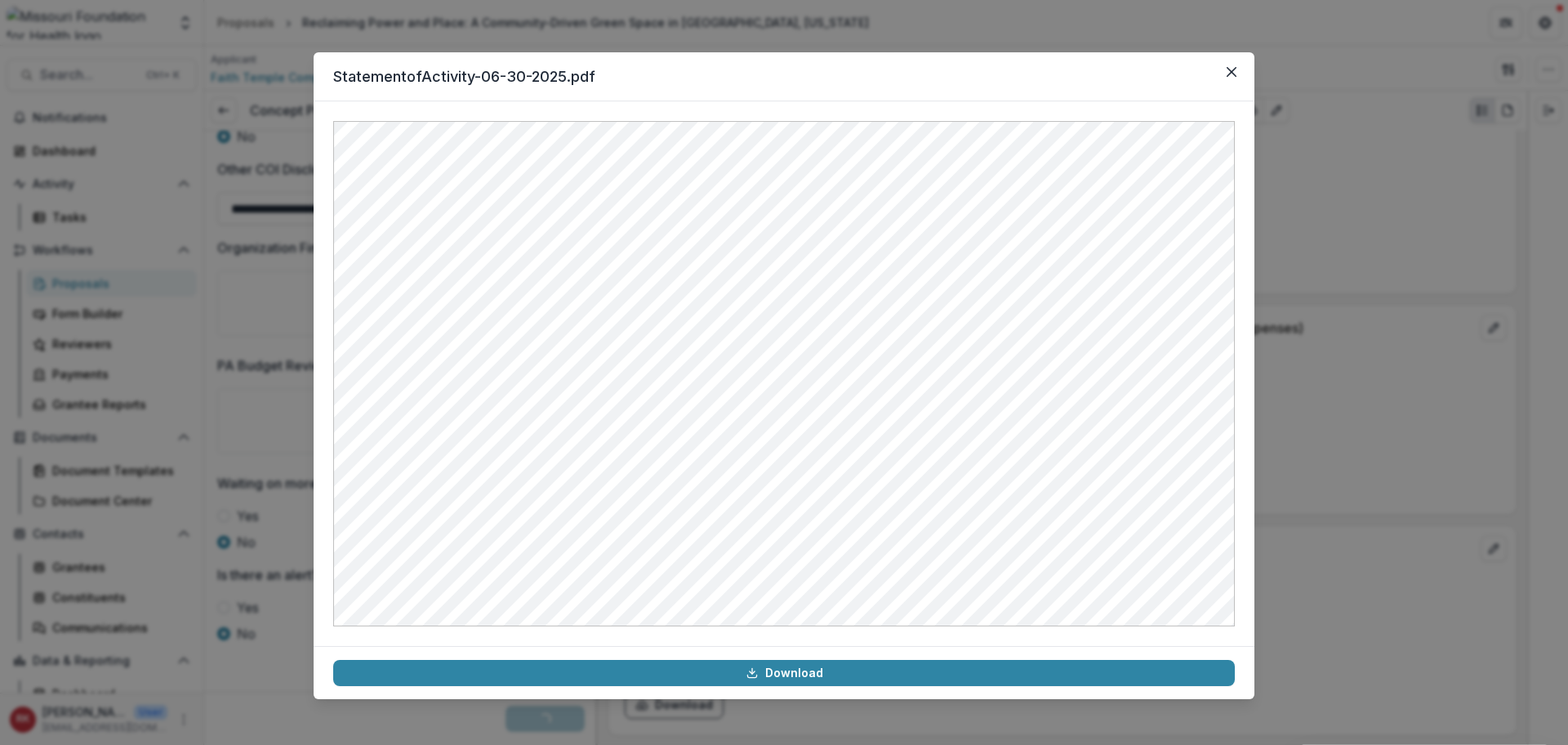
click at [1369, 408] on div "StatementofActivity-06-30-2025.pdf Download" at bounding box center [784, 372] width 1568 height 745
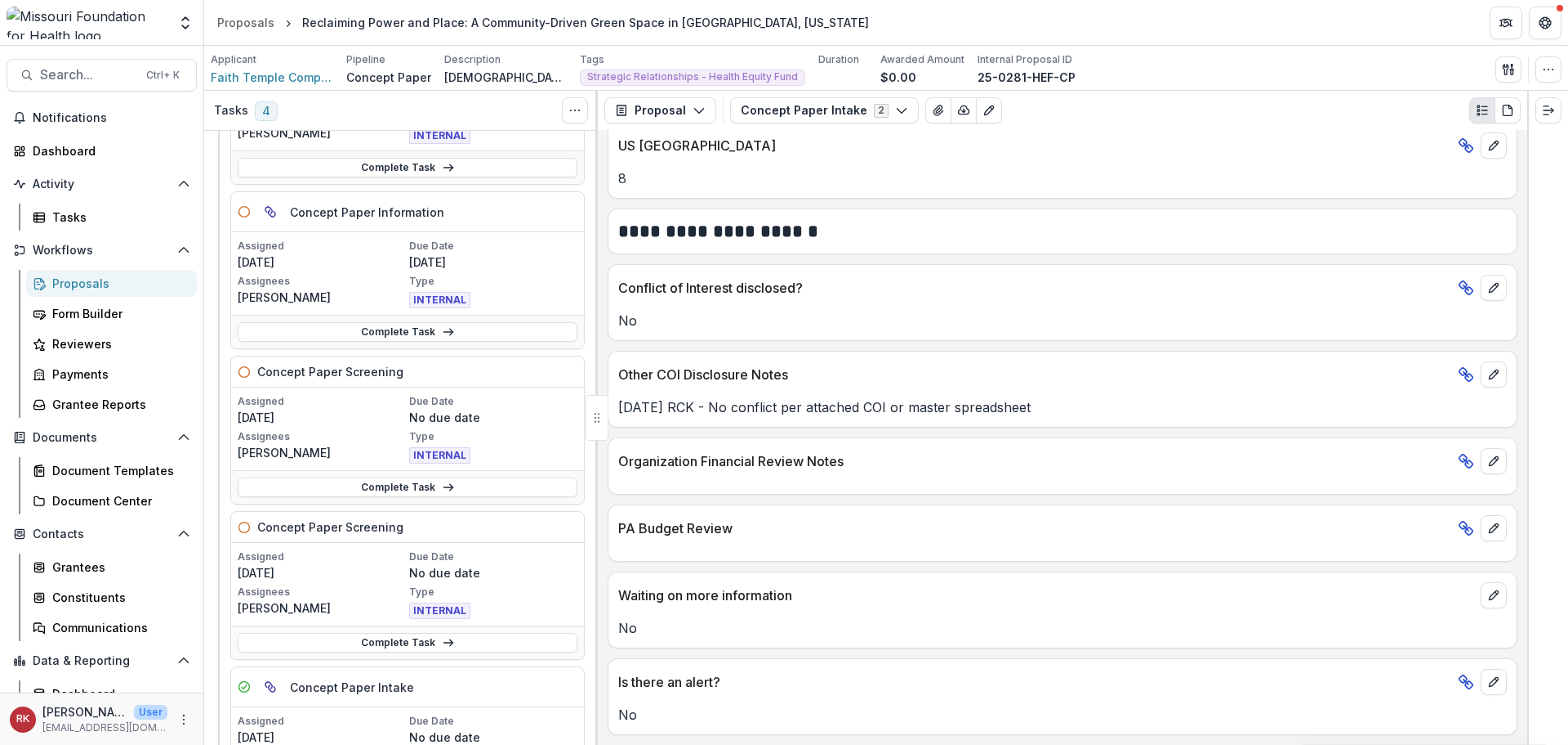
scroll to position [163, 0]
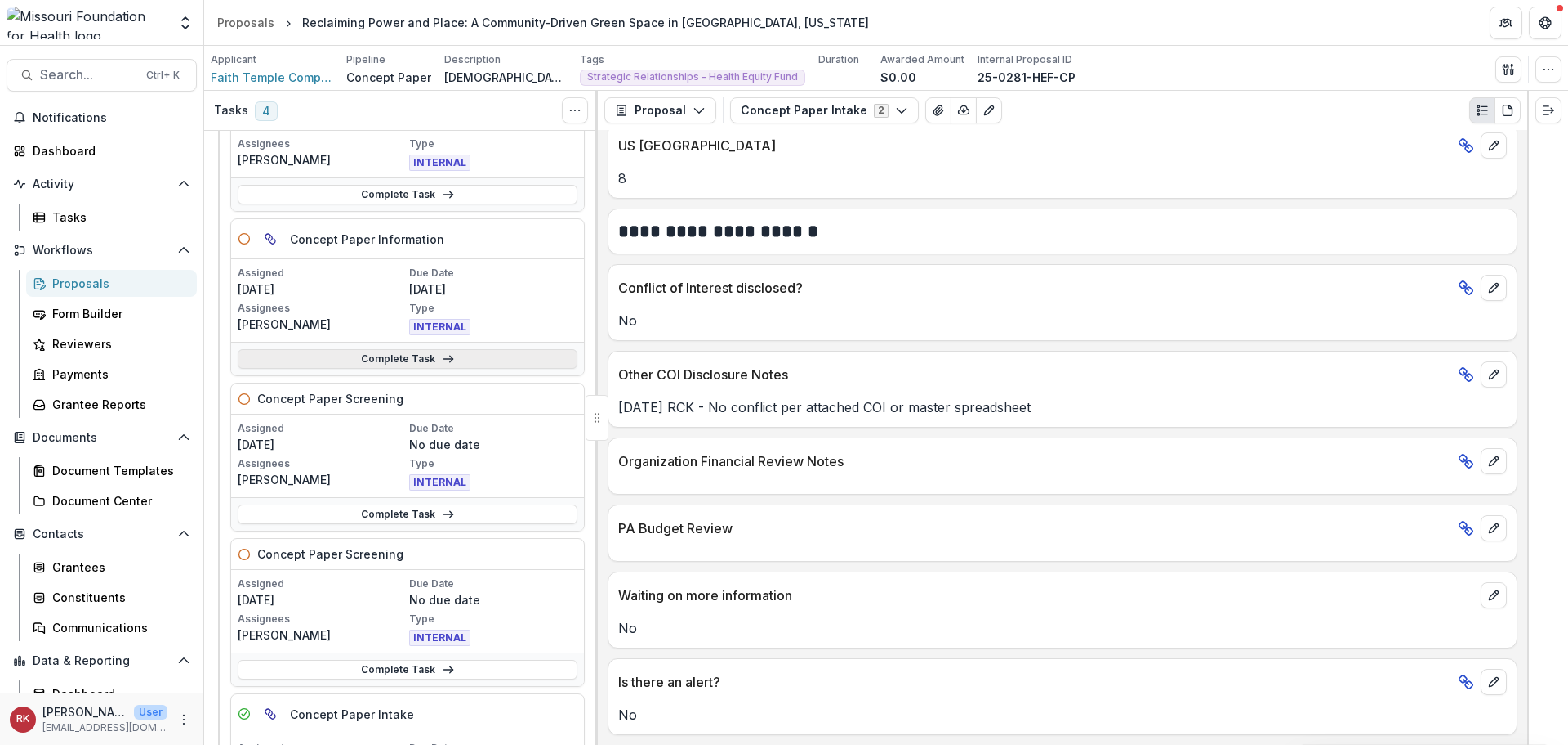
click at [361, 363] on link "Complete Task" at bounding box center [407, 358] width 340 height 20
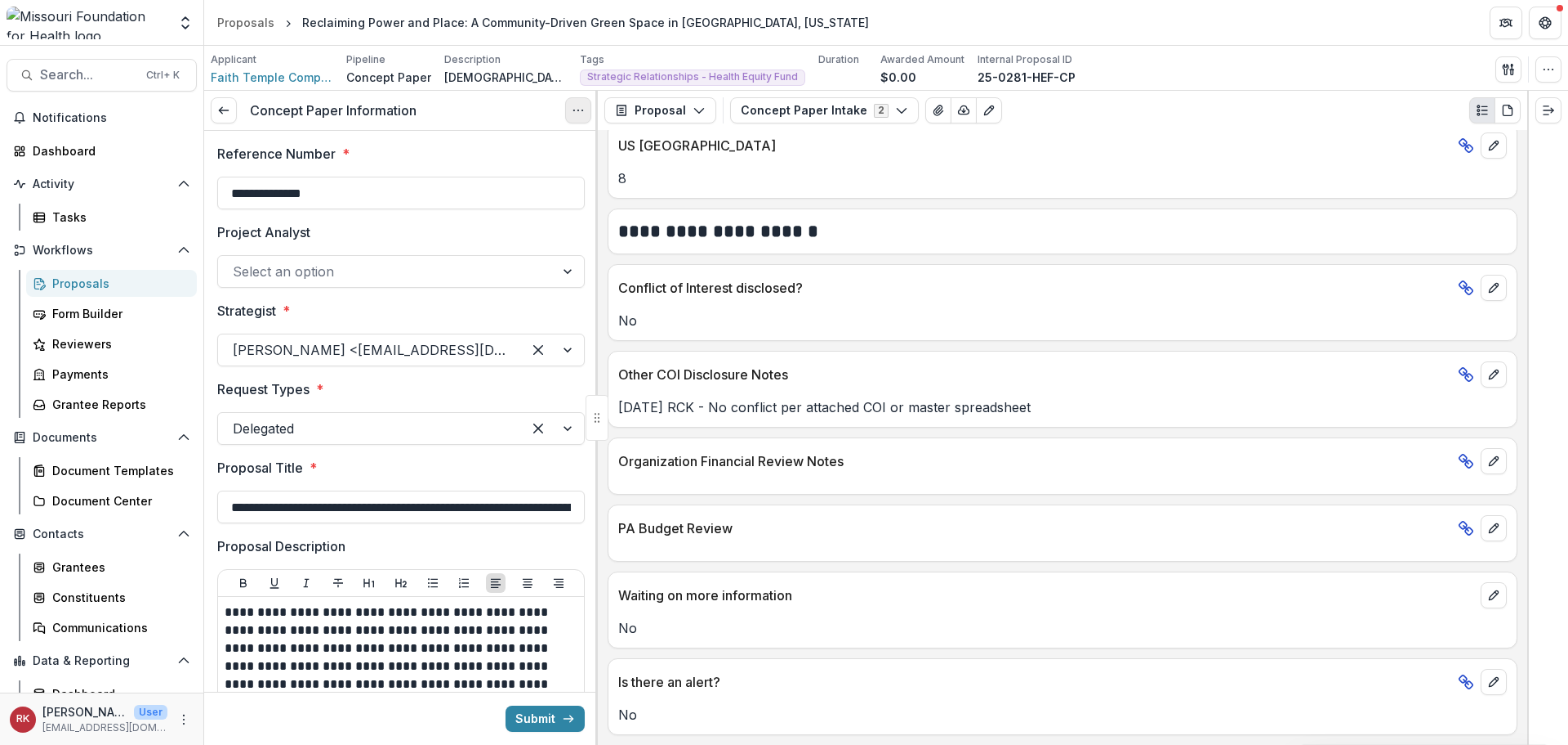
click at [570, 111] on button "Options" at bounding box center [578, 110] width 26 height 26
click at [562, 147] on link "View task" at bounding box center [500, 147] width 175 height 27
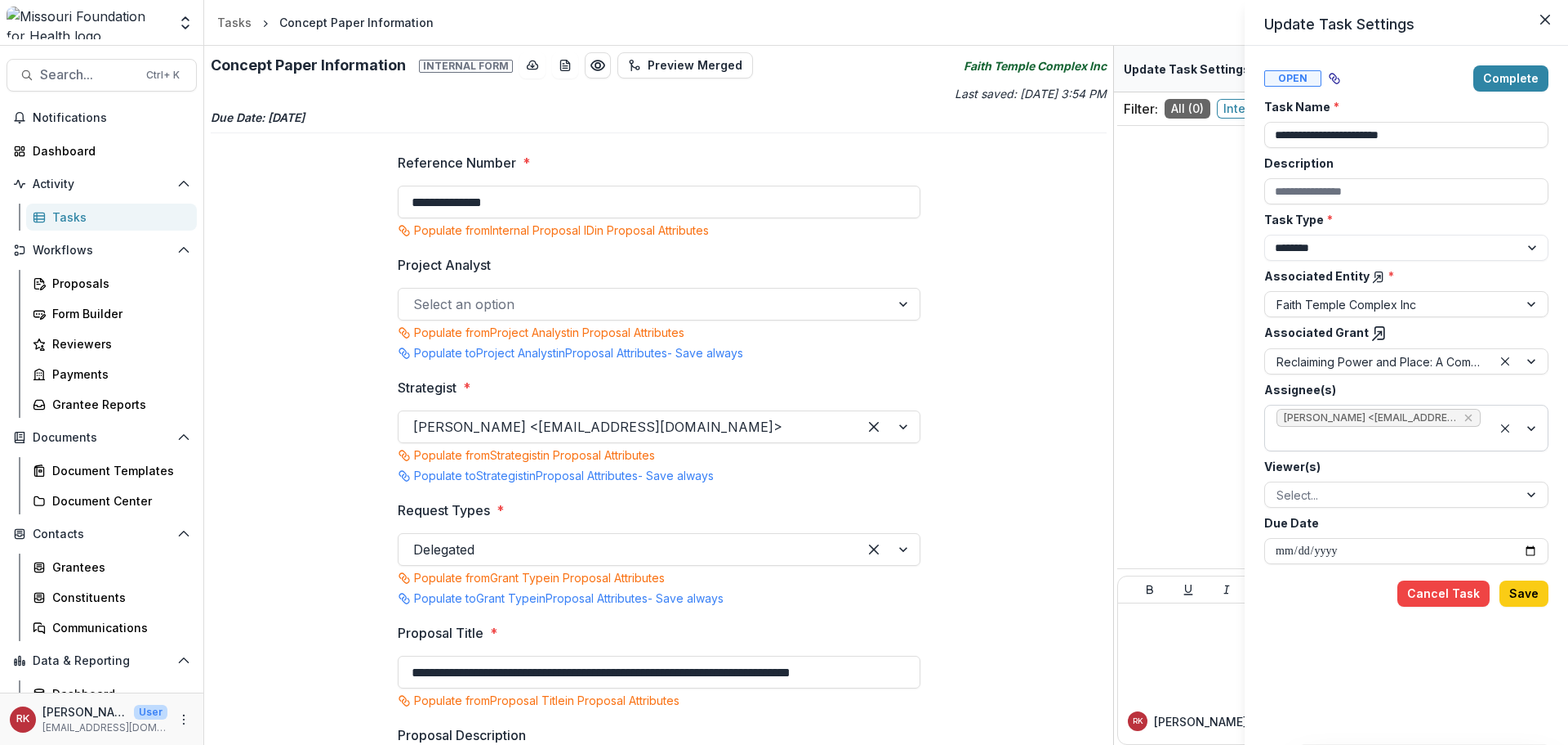
click at [1467, 421] on icon "Remove Wendy Rohrbach <wrohrbach@mffh.org> (wrohrbach@mffh.org)" at bounding box center [1468, 417] width 13 height 13
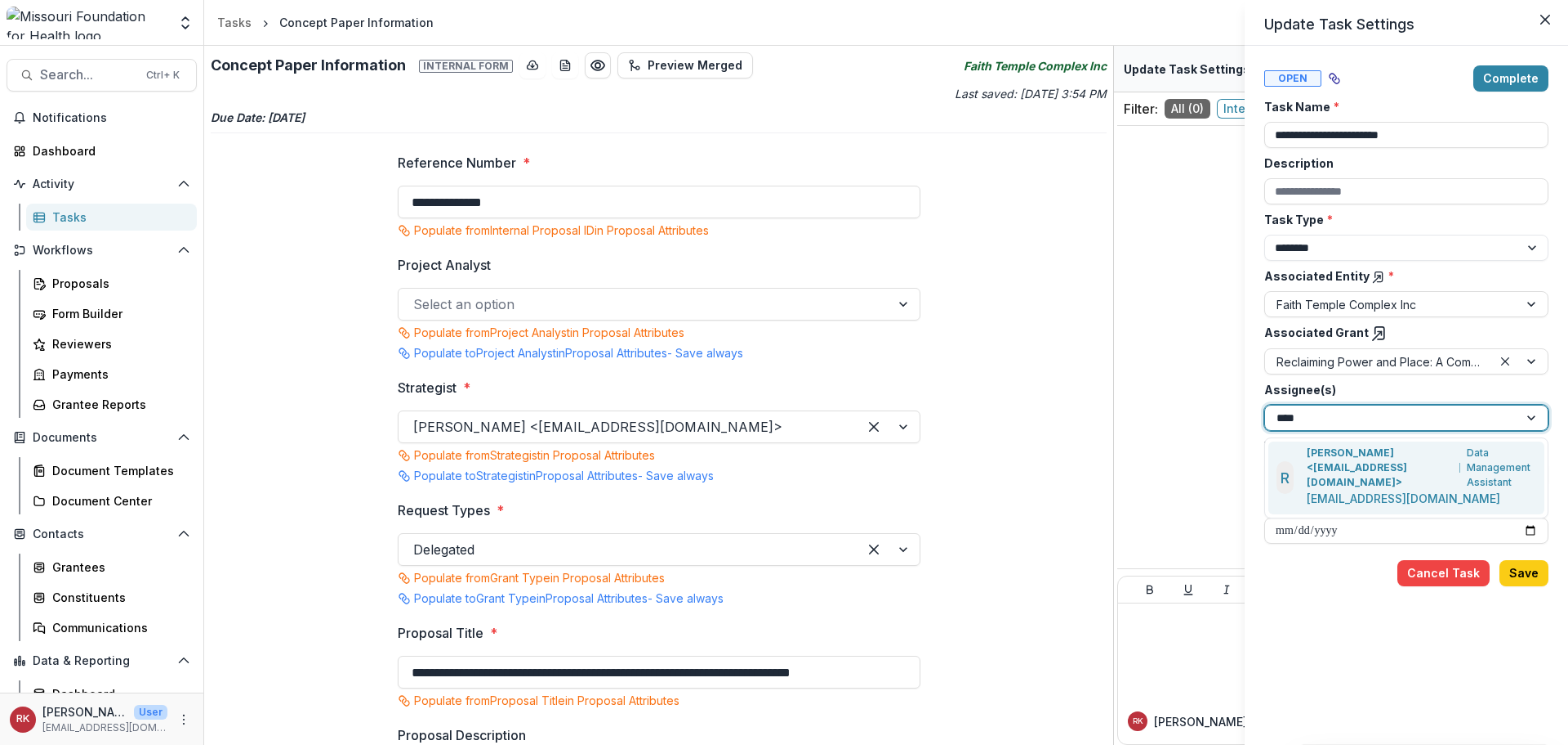
type input "*****"
click at [1365, 471] on p "[PERSON_NAME] <[EMAIL_ADDRESS][DOMAIN_NAME]>" at bounding box center [1381, 467] width 147 height 44
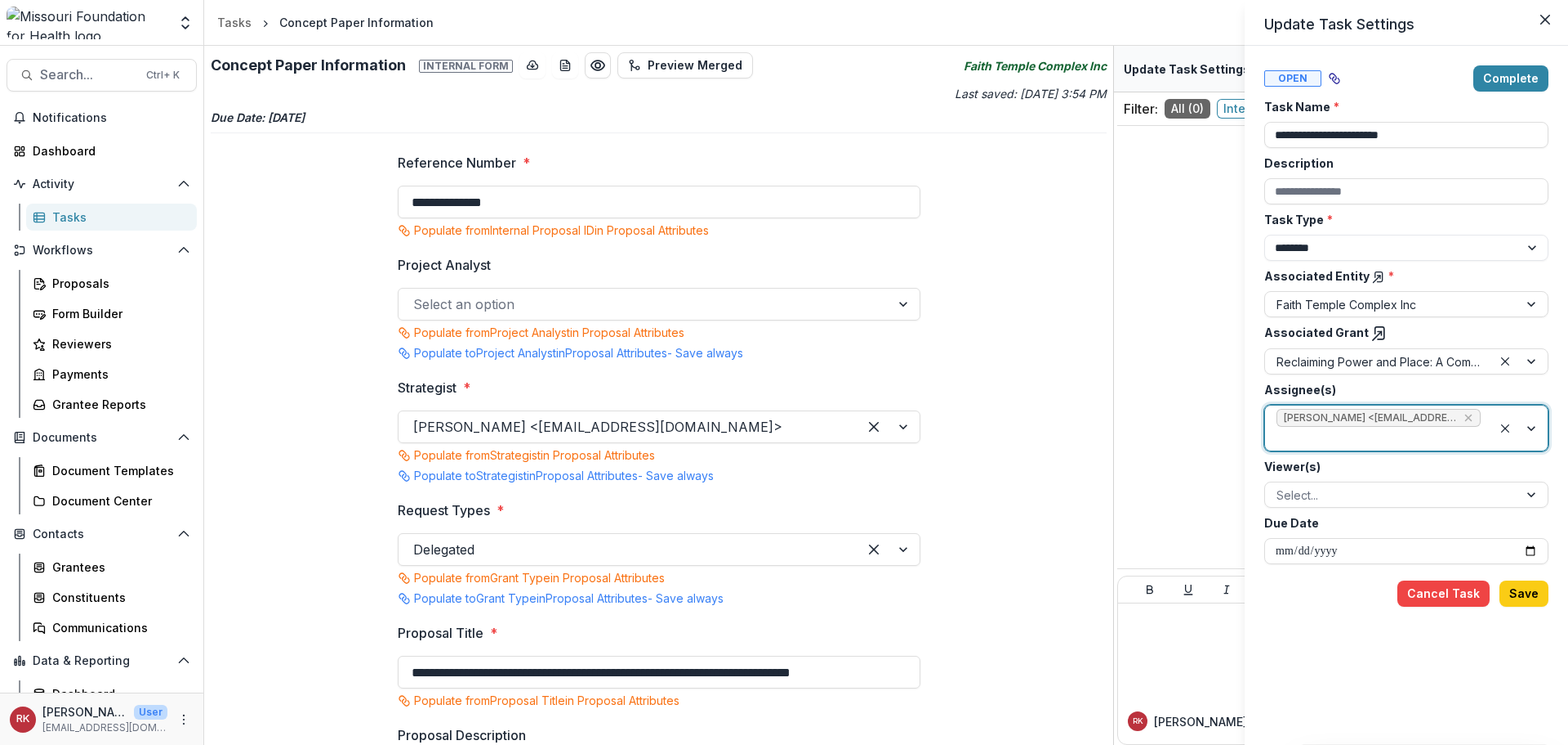
click at [1515, 569] on div "**********" at bounding box center [1407, 395] width 284 height 660
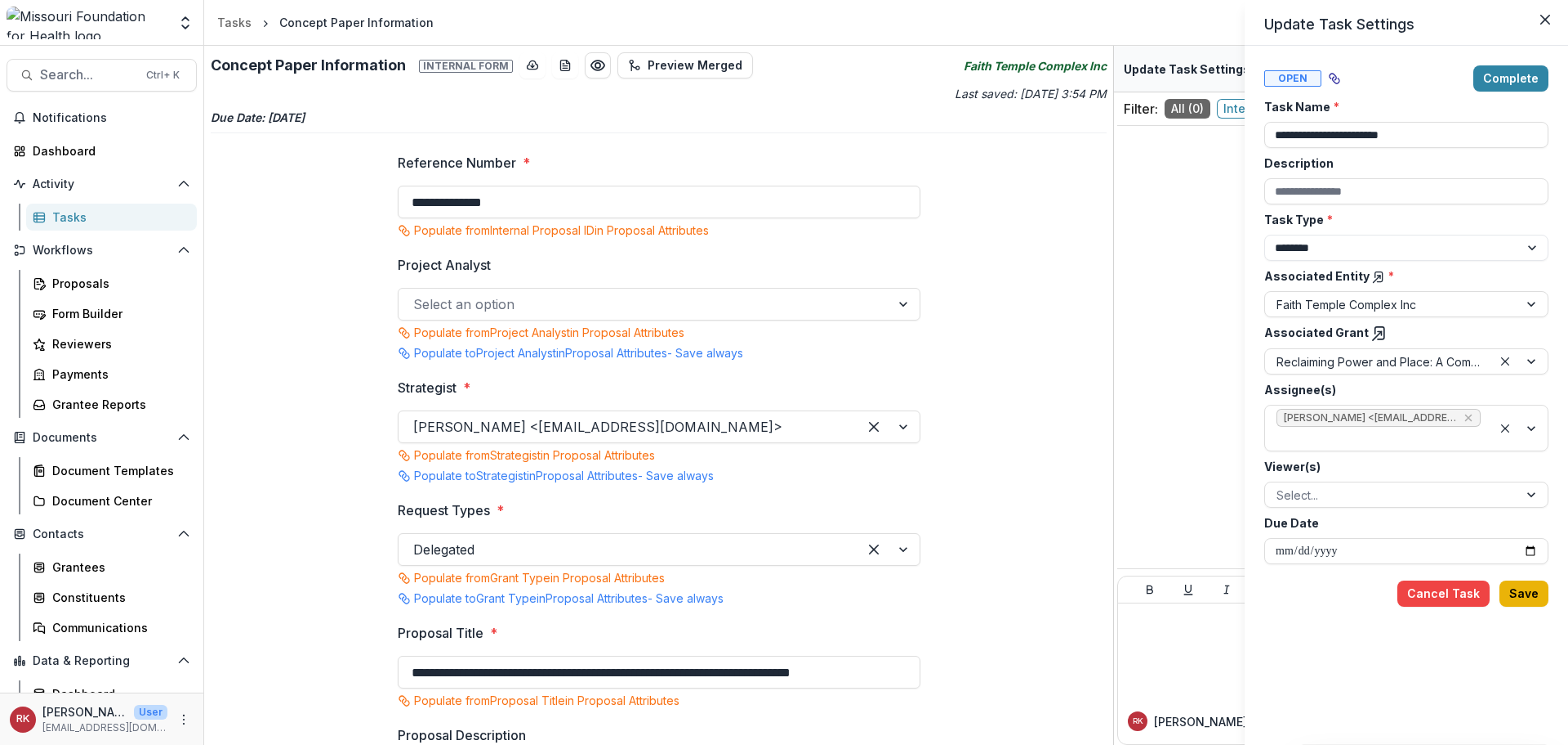
click at [1513, 588] on button "Save" at bounding box center [1524, 593] width 49 height 26
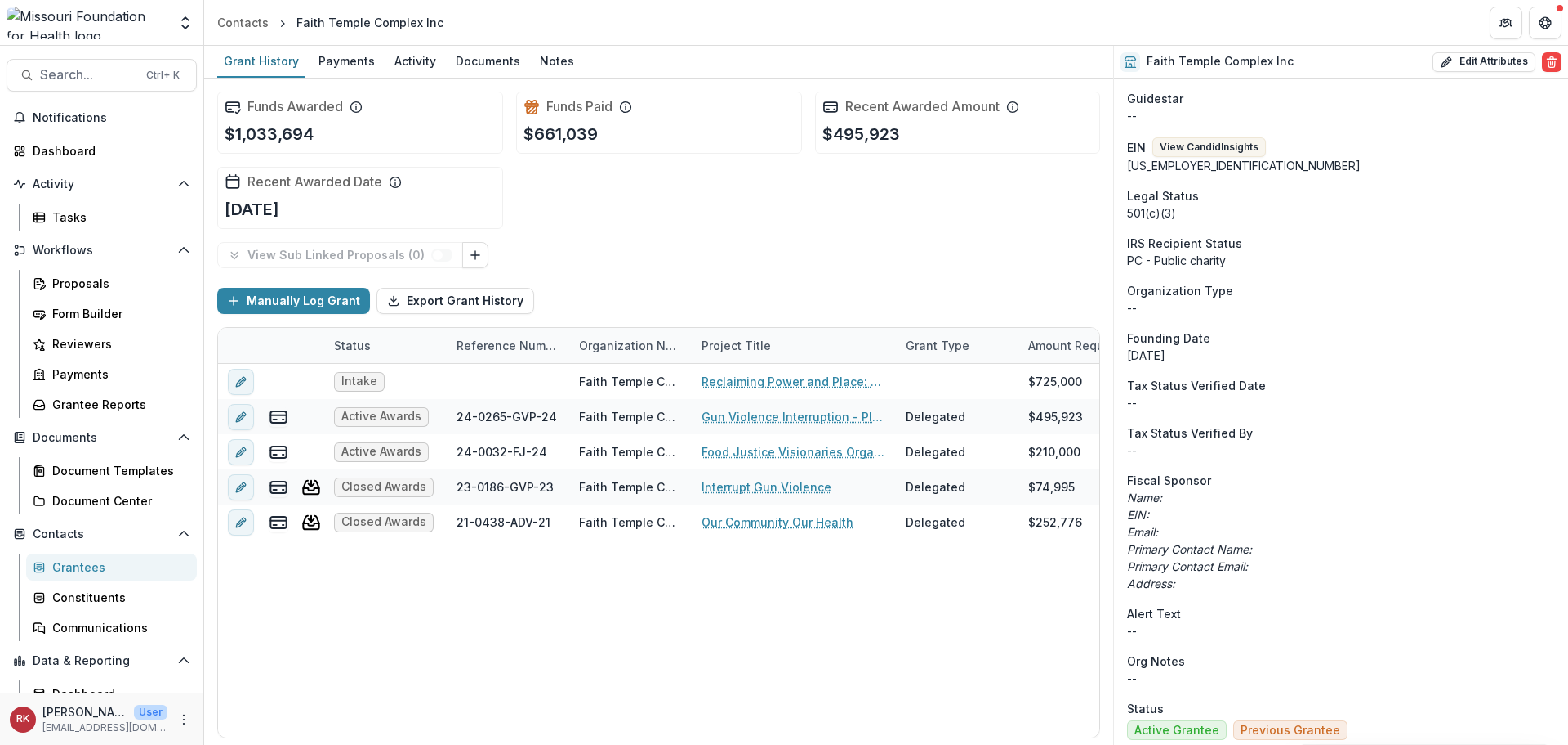
scroll to position [408, 0]
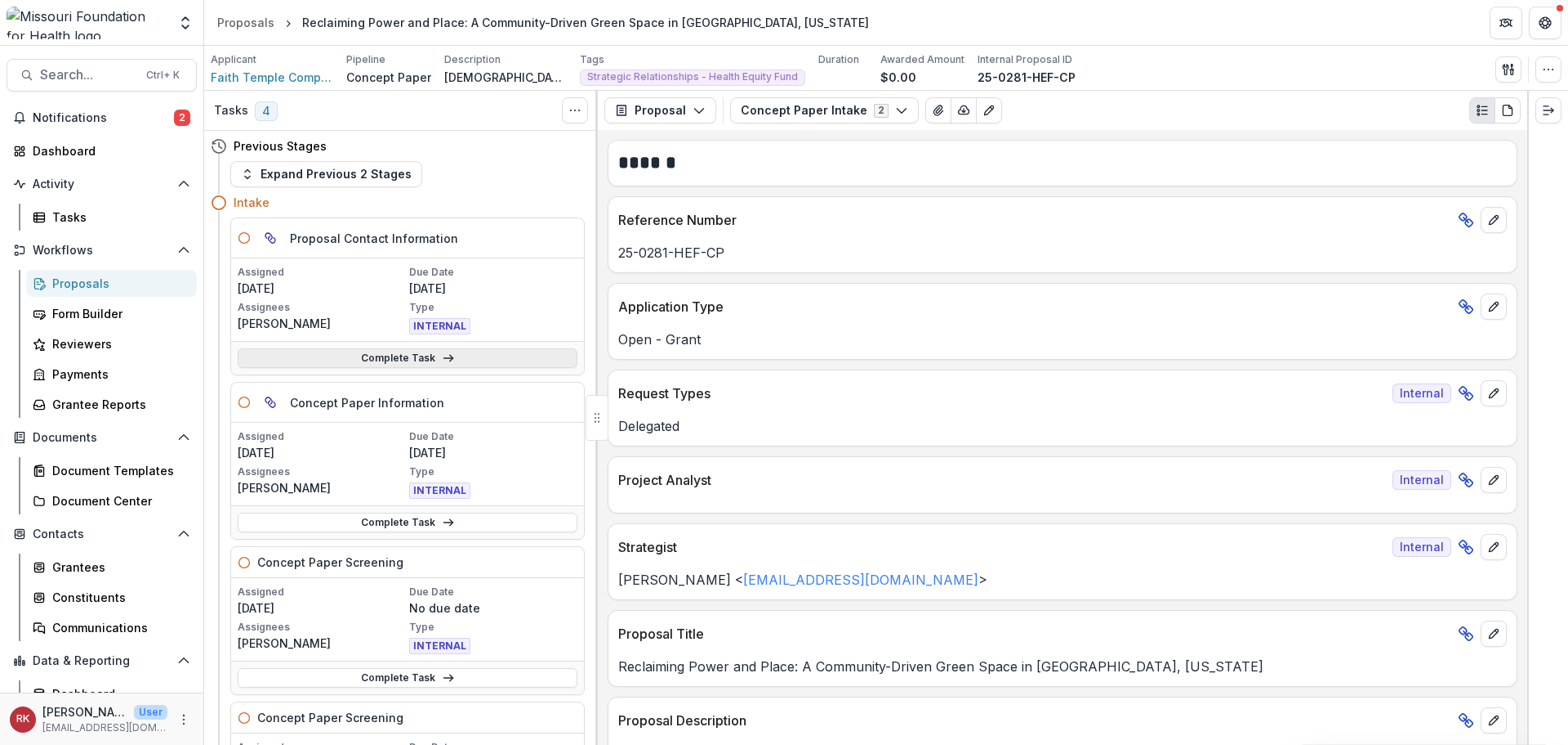
click at [417, 363] on link "Complete Task" at bounding box center [407, 357] width 340 height 20
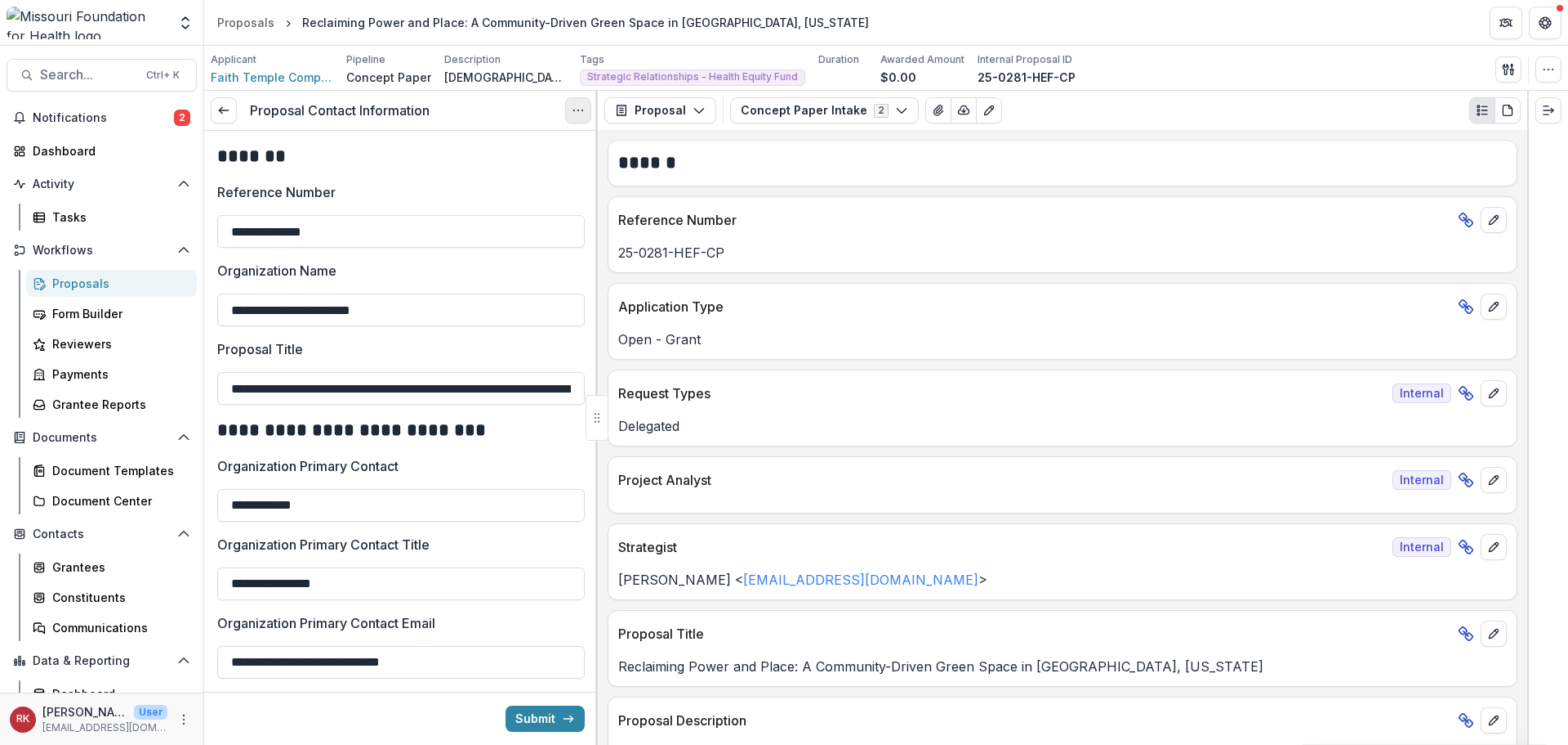
click at [573, 109] on icon "Options" at bounding box center [578, 110] width 13 height 13
click at [552, 157] on link "View task" at bounding box center [500, 147] width 175 height 27
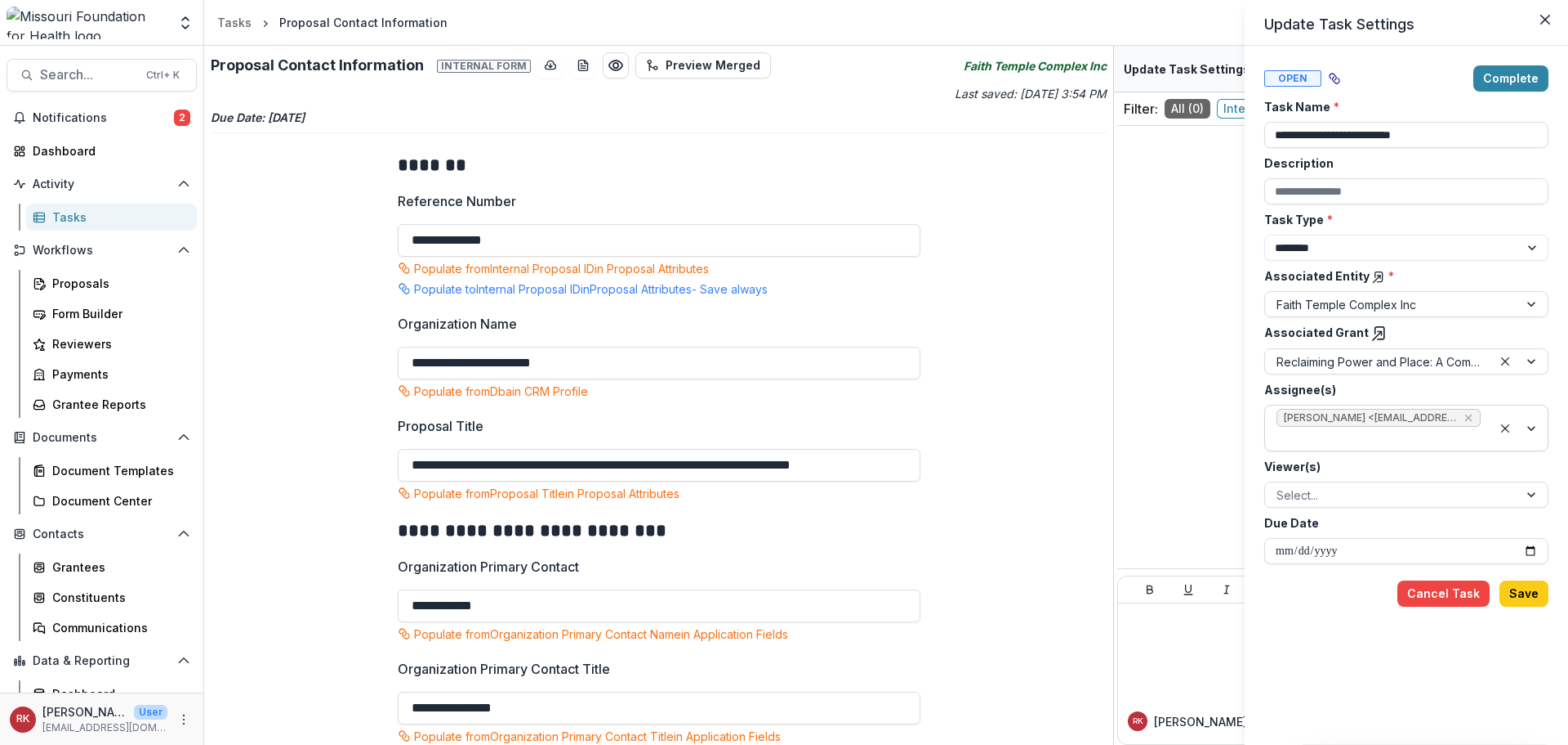
click at [1461, 419] on span "Wendy Rohrbach <wrohrbach@mffh.org> (wrohrbach@mffh.org)" at bounding box center [1379, 417] width 205 height 18
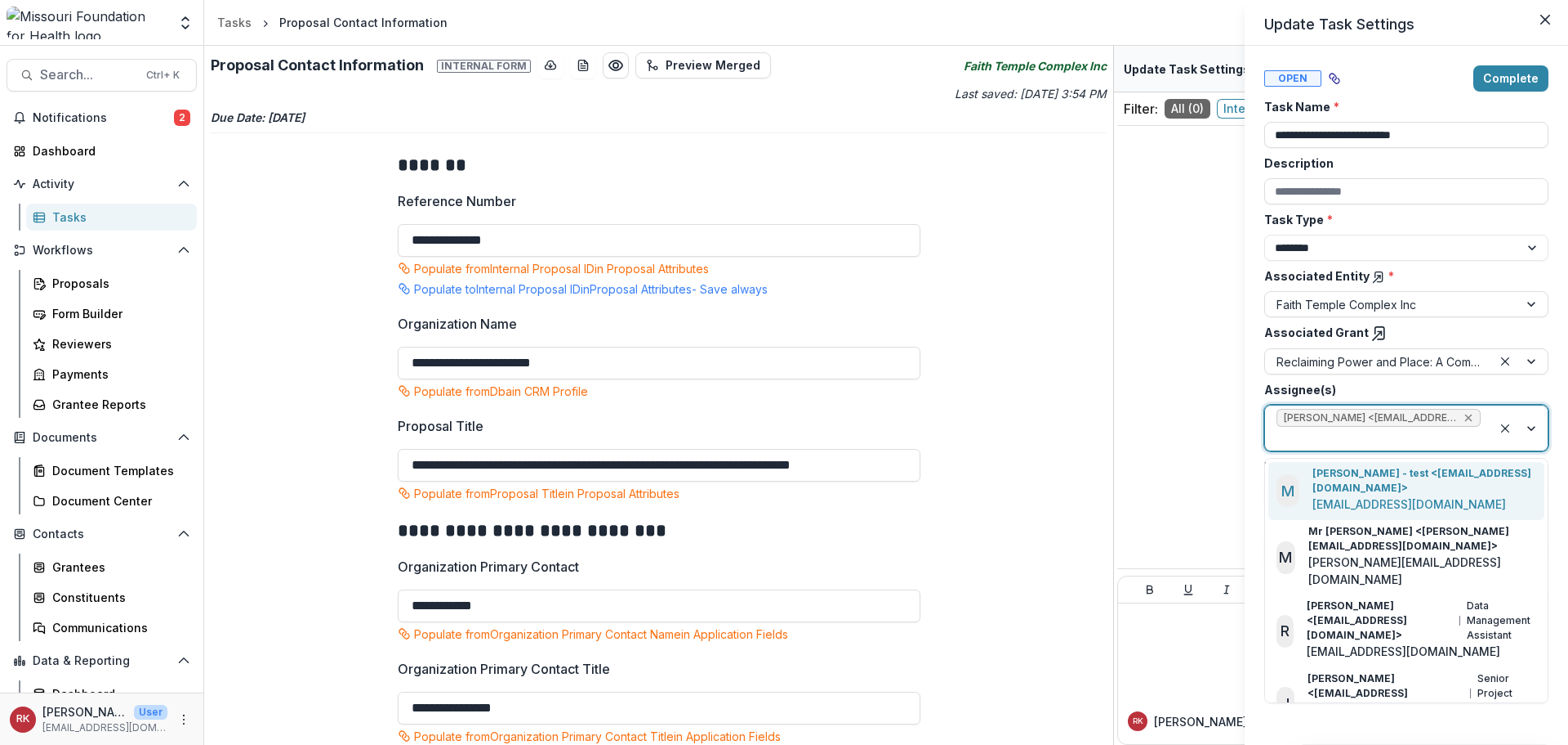
click at [1471, 420] on icon "Remove Wendy Rohrbach <wrohrbach@mffh.org> (wrohrbach@mffh.org)" at bounding box center [1469, 418] width 7 height 7
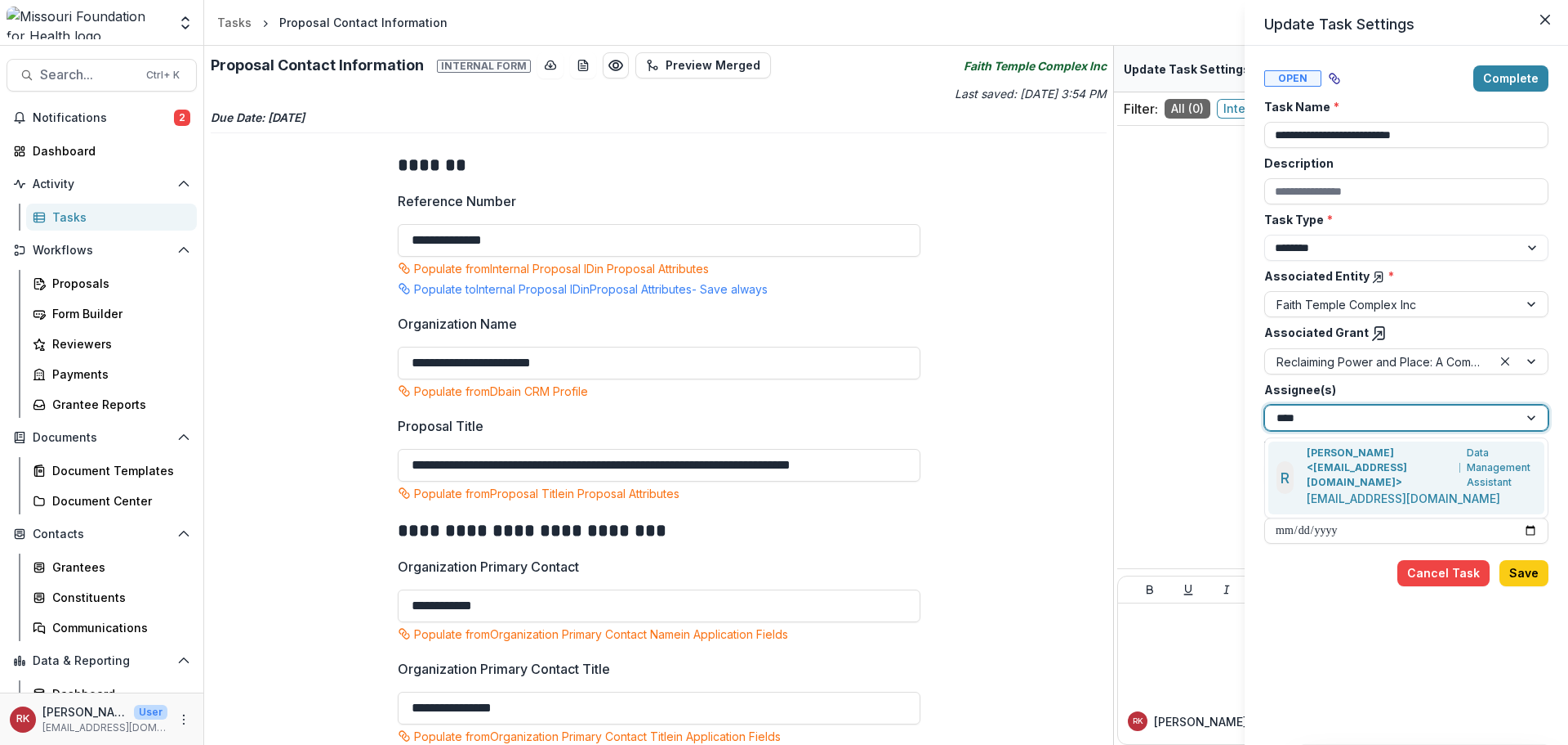
type input "*****"
click at [1352, 456] on p "Renee Klann <rklann@mffh.org>" at bounding box center [1381, 467] width 147 height 44
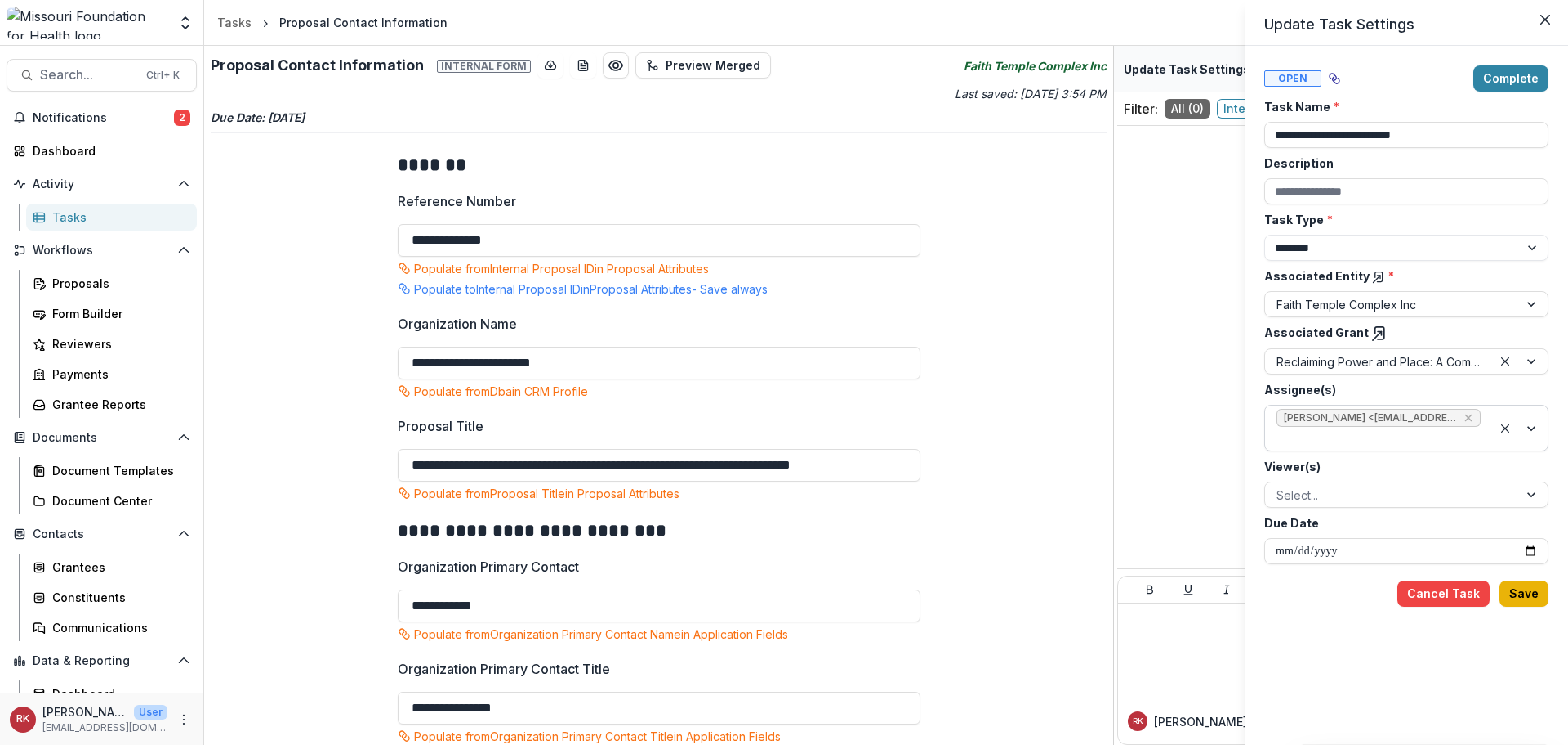
click at [1513, 582] on button "Save" at bounding box center [1524, 593] width 49 height 26
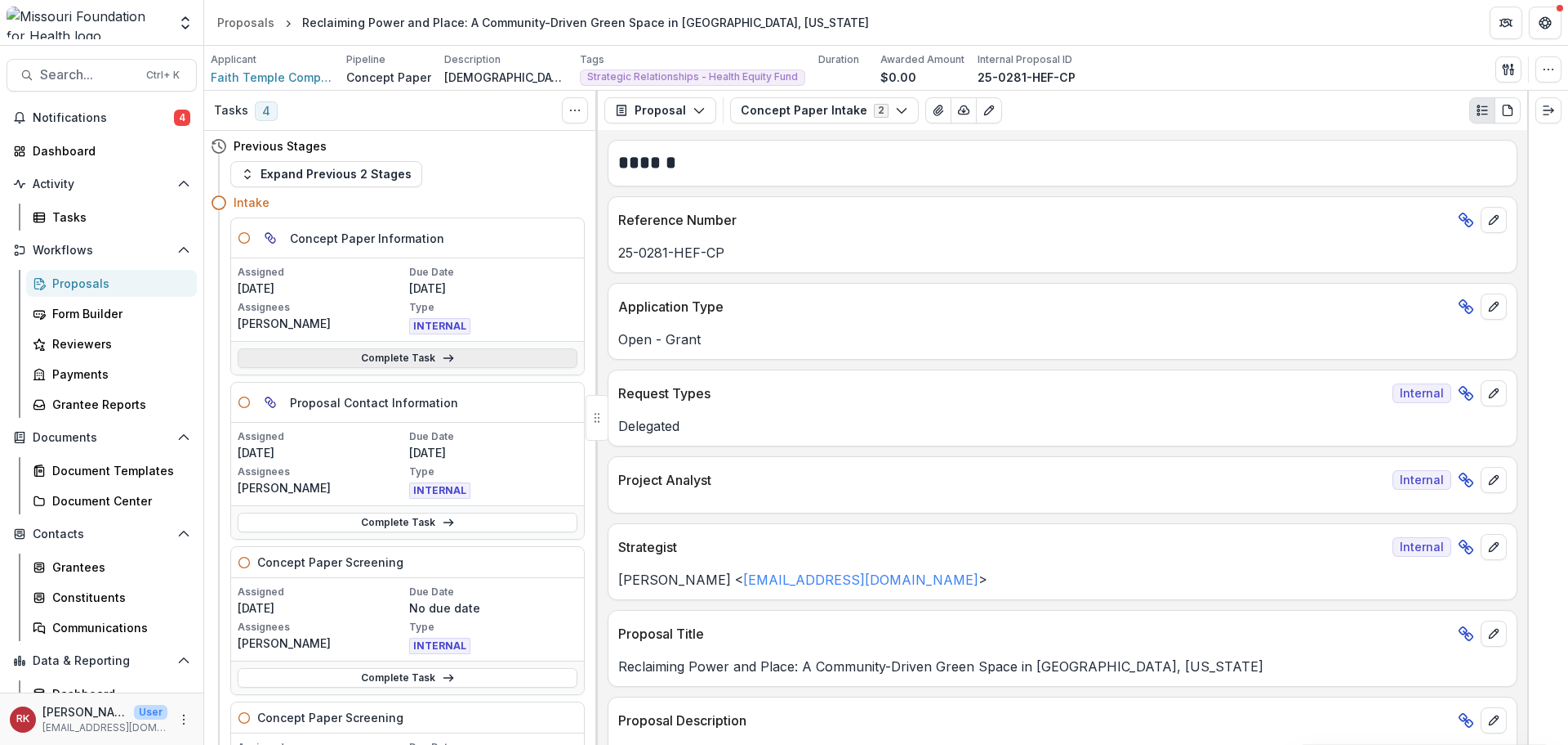
click at [320, 357] on link "Complete Task" at bounding box center [407, 357] width 340 height 20
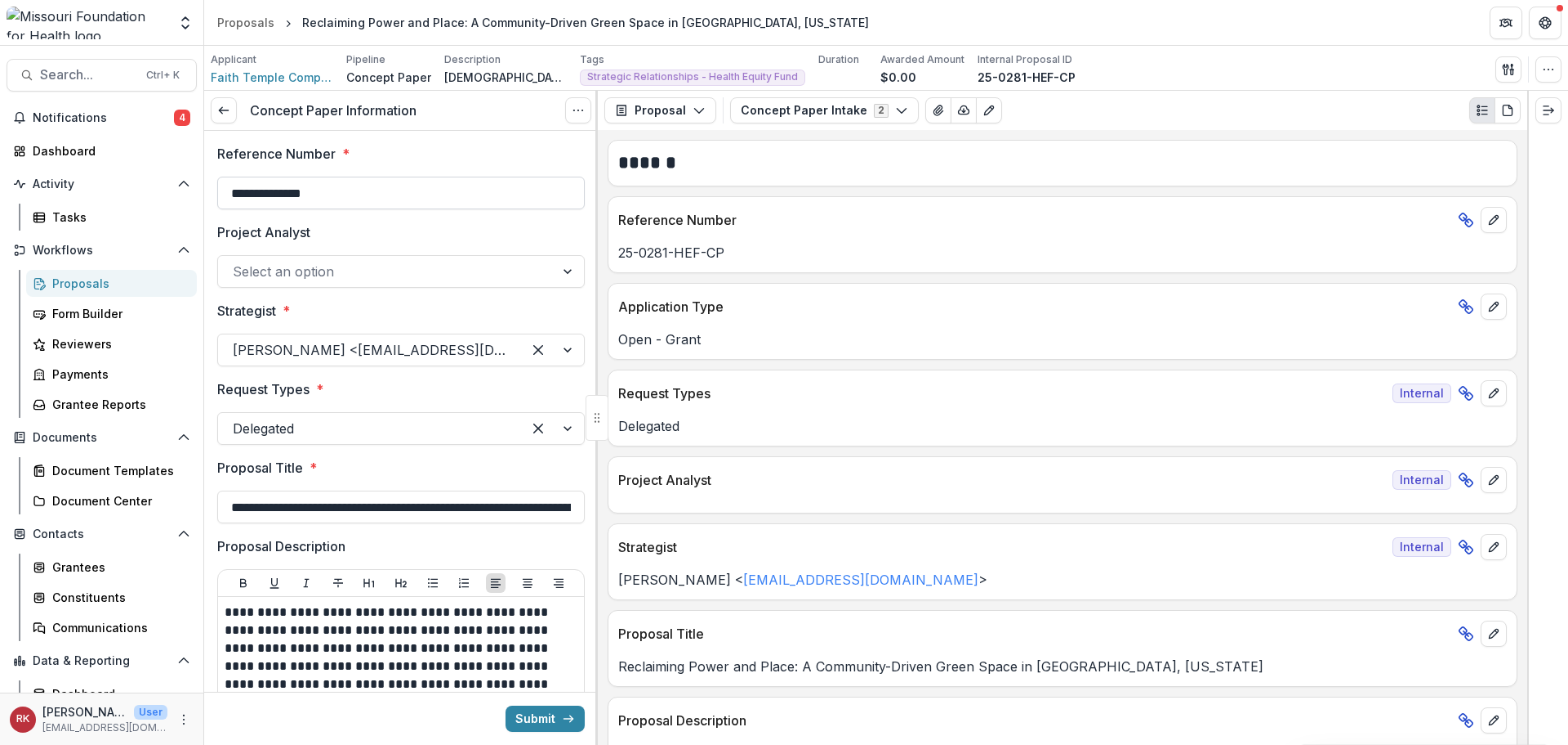
drag, startPoint x: 229, startPoint y: 193, endPoint x: 396, endPoint y: 197, distance: 167.0
click at [396, 197] on input "**********" at bounding box center [401, 193] width 368 height 33
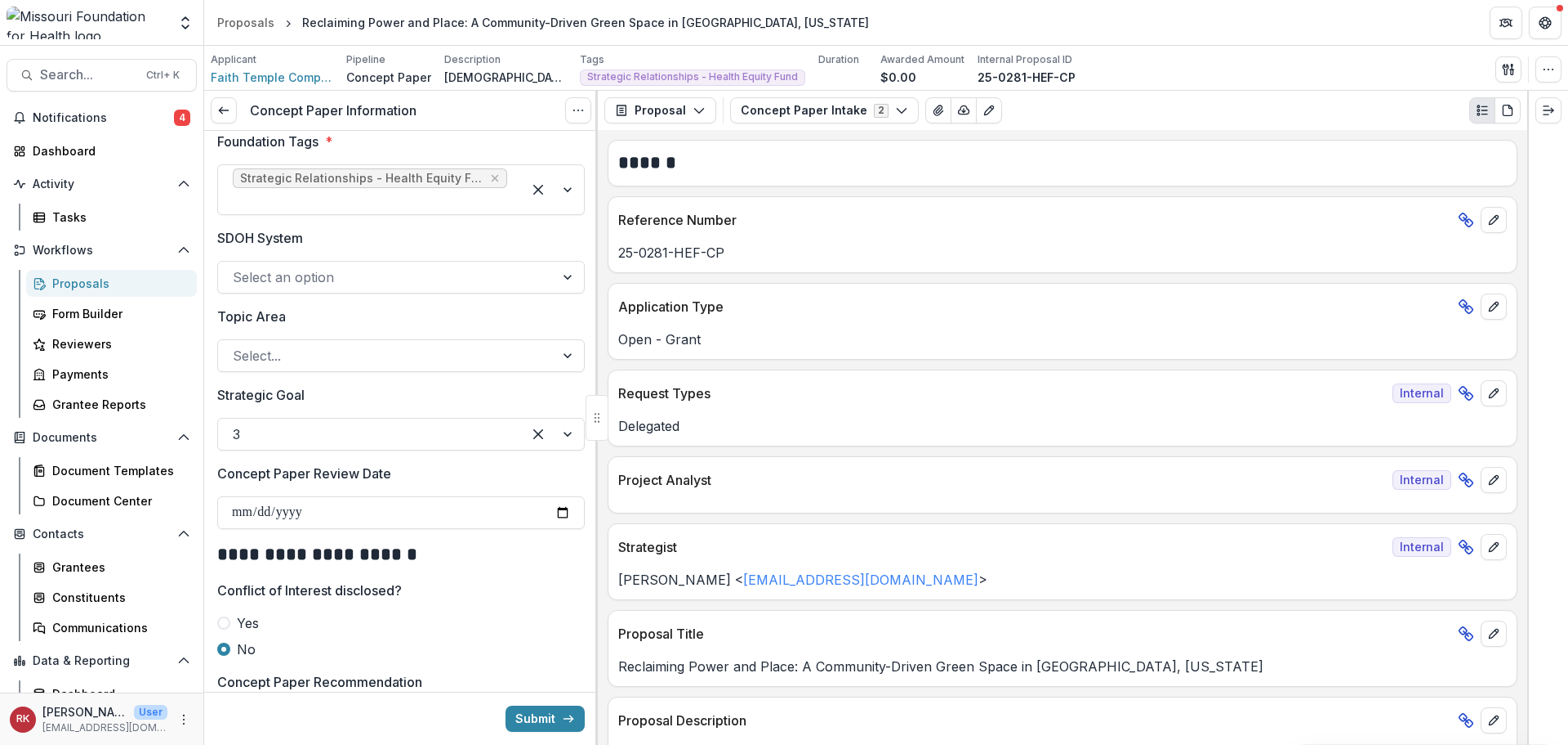
scroll to position [1635, 0]
drag, startPoint x: 221, startPoint y: 217, endPoint x: 372, endPoint y: 219, distance: 151.0
click at [372, 225] on label "SDOH System" at bounding box center [396, 234] width 358 height 20
click at [309, 225] on label "SDOH System" at bounding box center [396, 234] width 358 height 20
click at [237, 264] on input "SDOH System" at bounding box center [235, 273] width 4 height 20
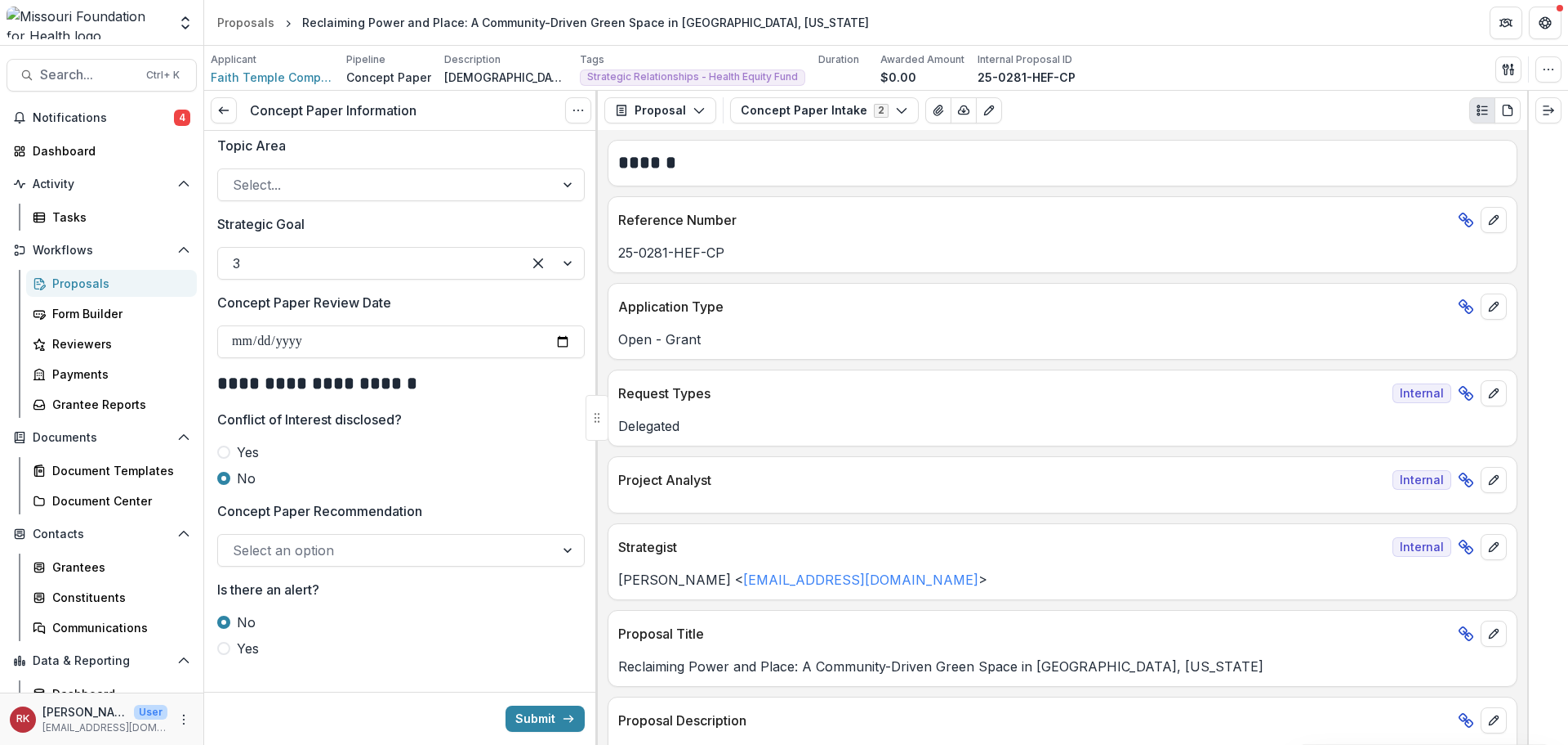
scroll to position [1803, 0]
click at [521, 722] on button "Submit" at bounding box center [544, 718] width 79 height 26
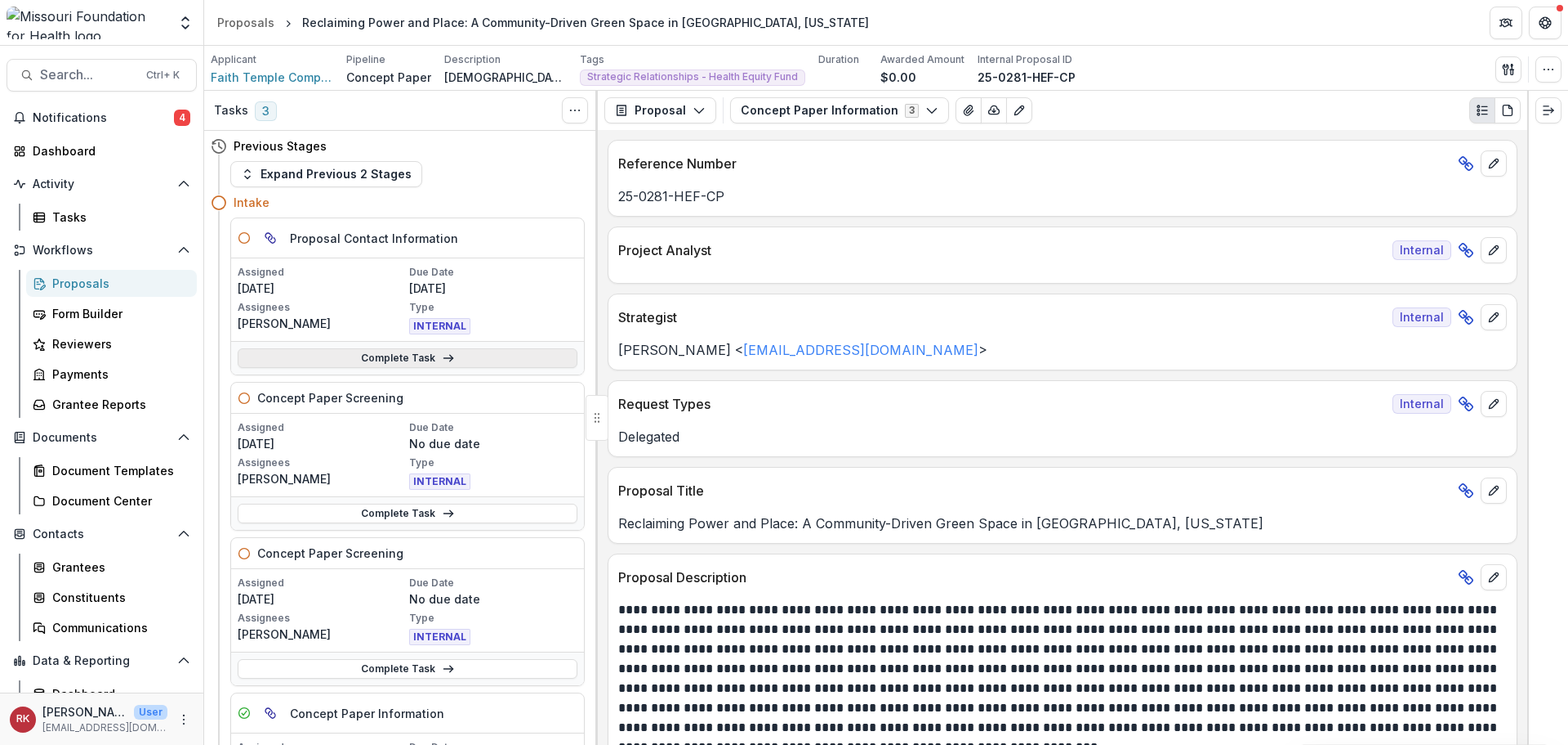
click at [360, 355] on link "Complete Task" at bounding box center [407, 357] width 340 height 20
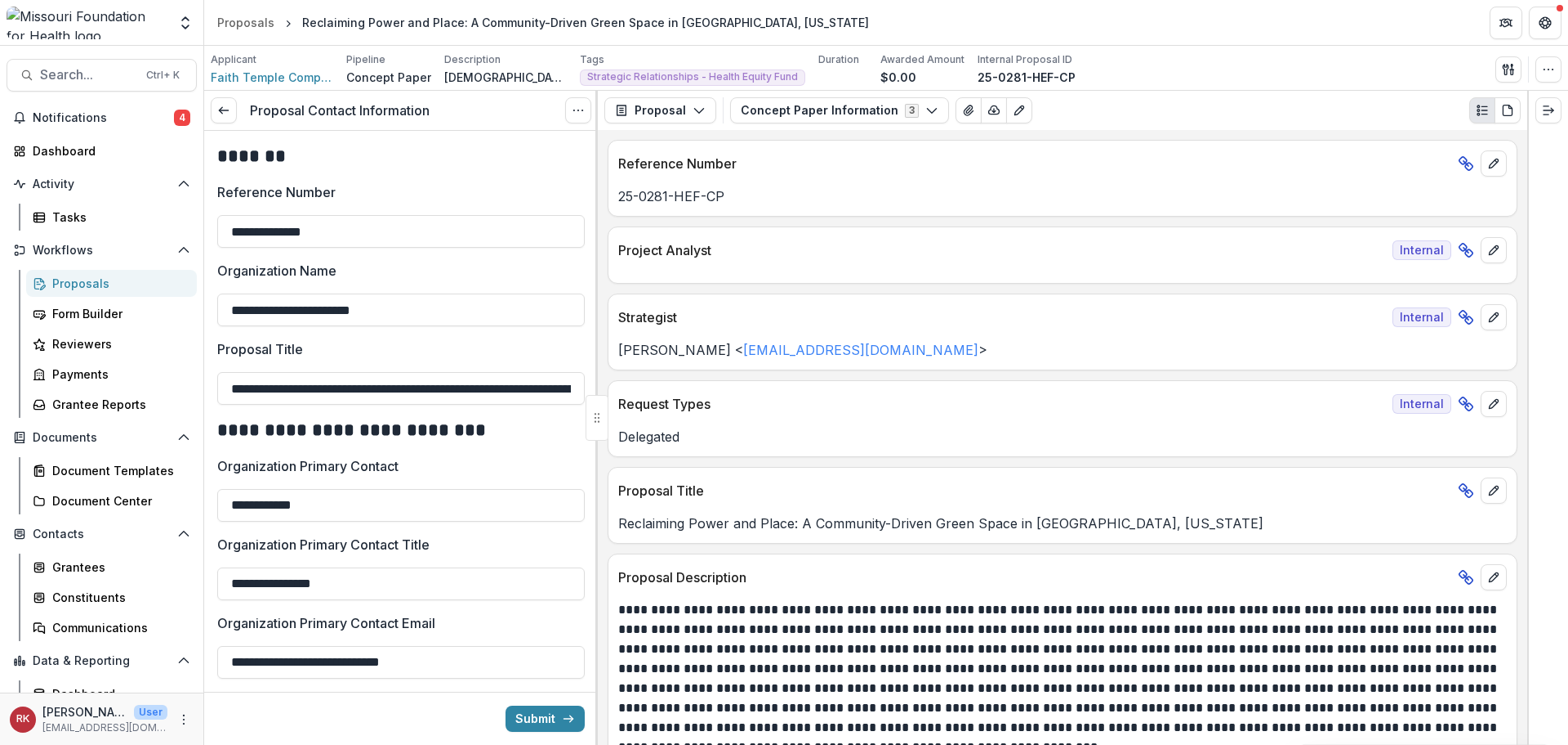
click at [824, 95] on div "Proposal Proposal Payments Reports Grant Agreements Board Summaries Bank Detail…" at bounding box center [1063, 110] width 929 height 39
click at [830, 109] on button "Concept Paper Information 3" at bounding box center [839, 110] width 219 height 26
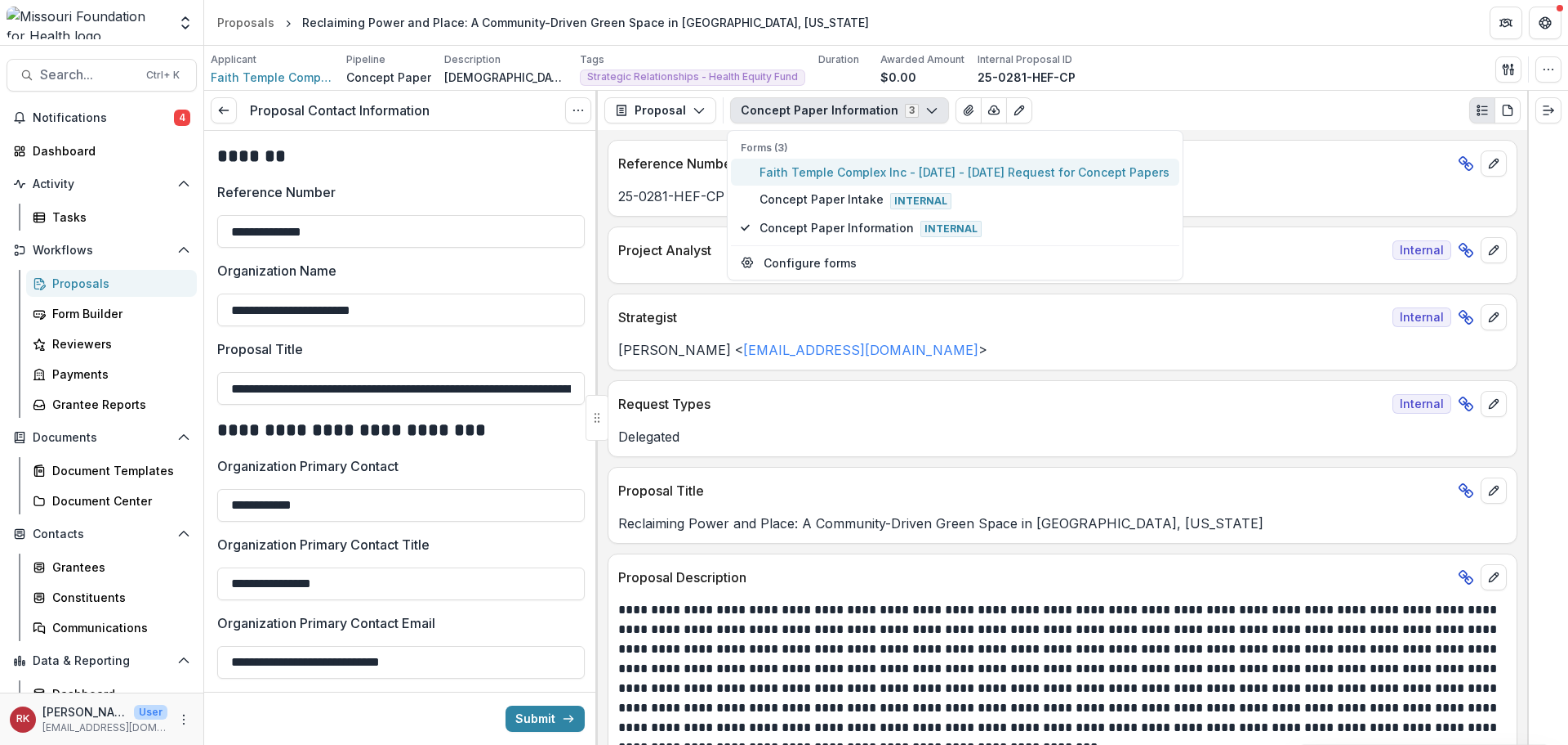
click at [812, 173] on span "Faith Temple Complex Inc - 2025 - 2025 Request for Concept Papers" at bounding box center [964, 172] width 410 height 17
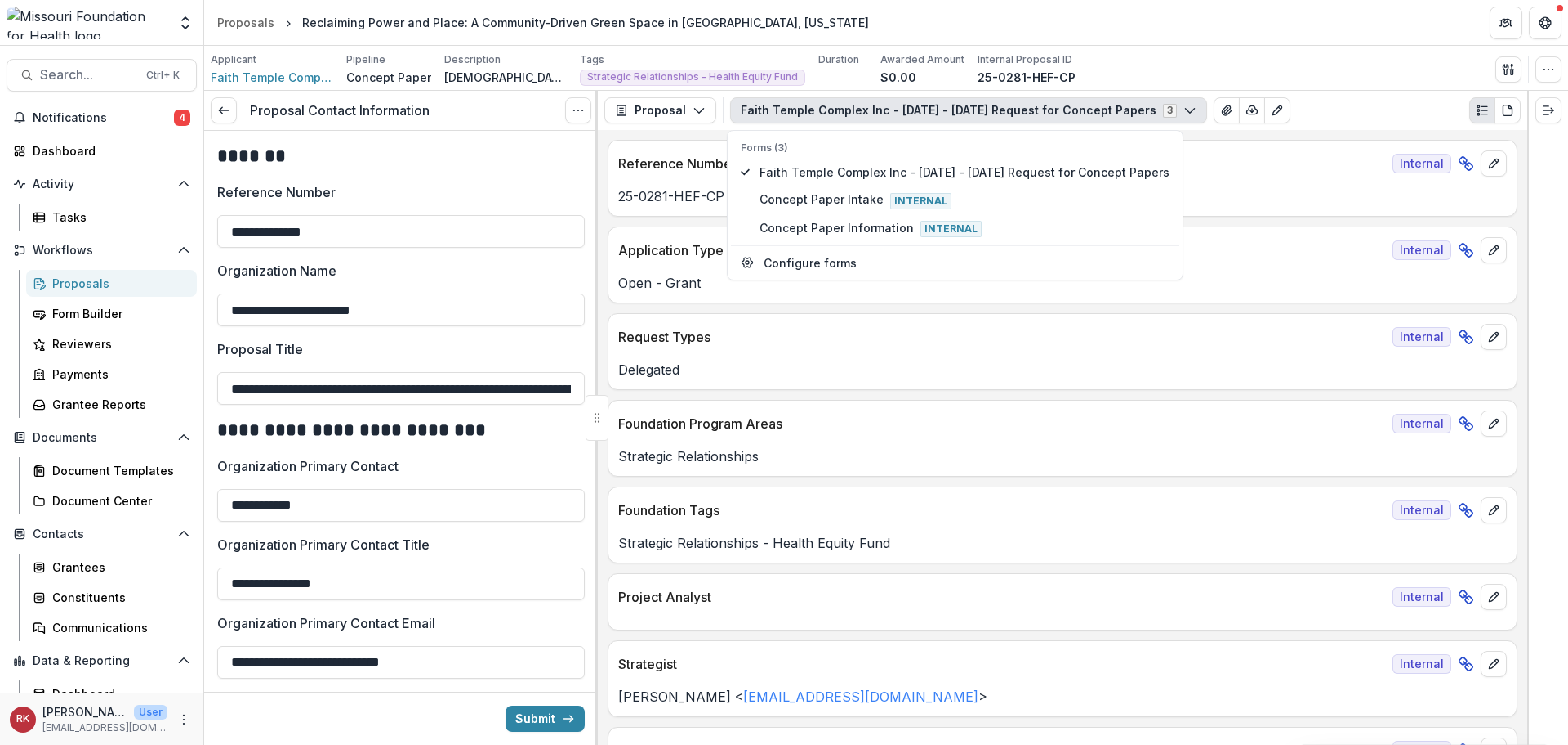
click at [792, 421] on p "Foundation Program Areas" at bounding box center [1002, 423] width 768 height 20
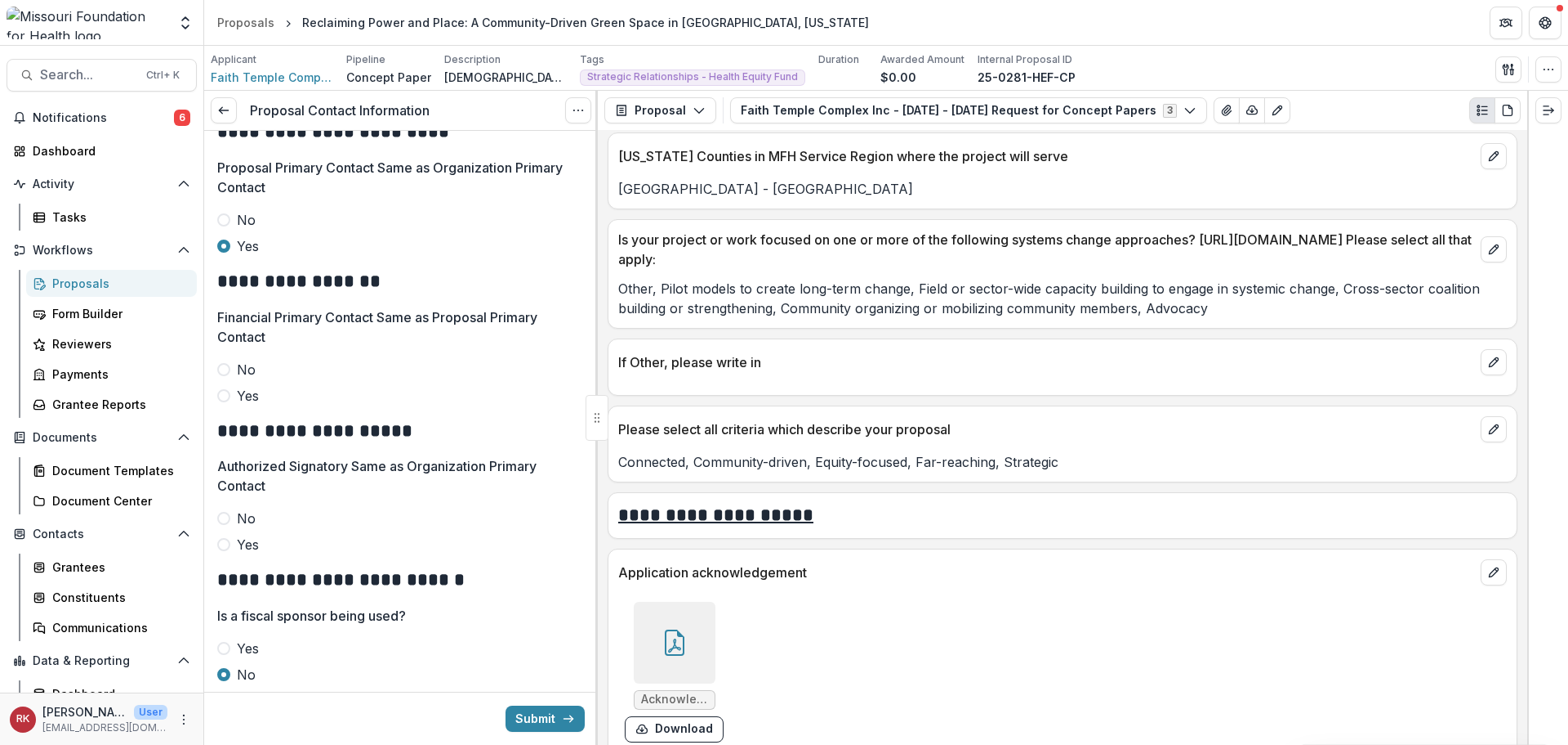
scroll to position [3838, 0]
click at [689, 631] on div at bounding box center [674, 644] width 81 height 82
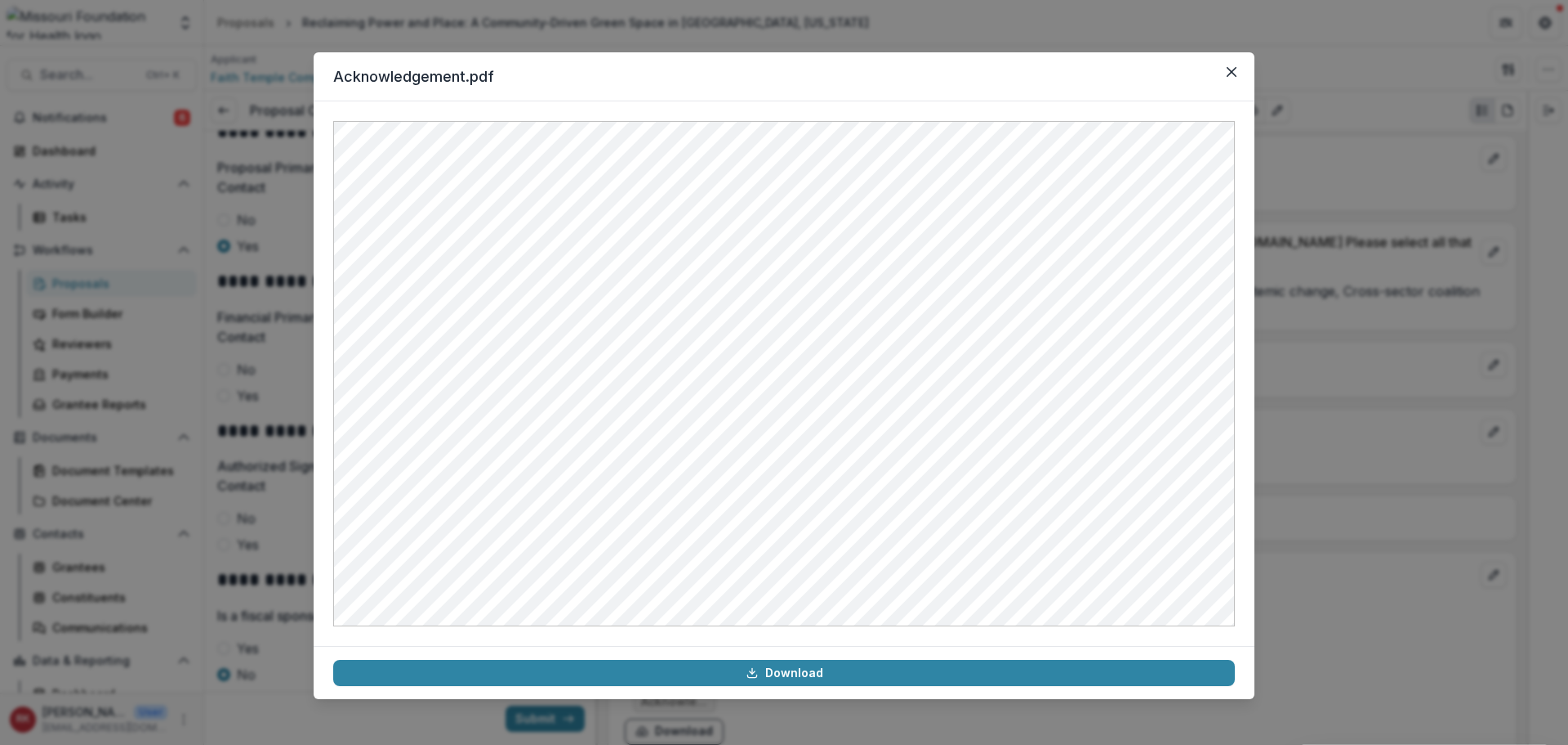
click at [1392, 386] on div "Acknowledgement.pdf Download" at bounding box center [784, 372] width 1568 height 745
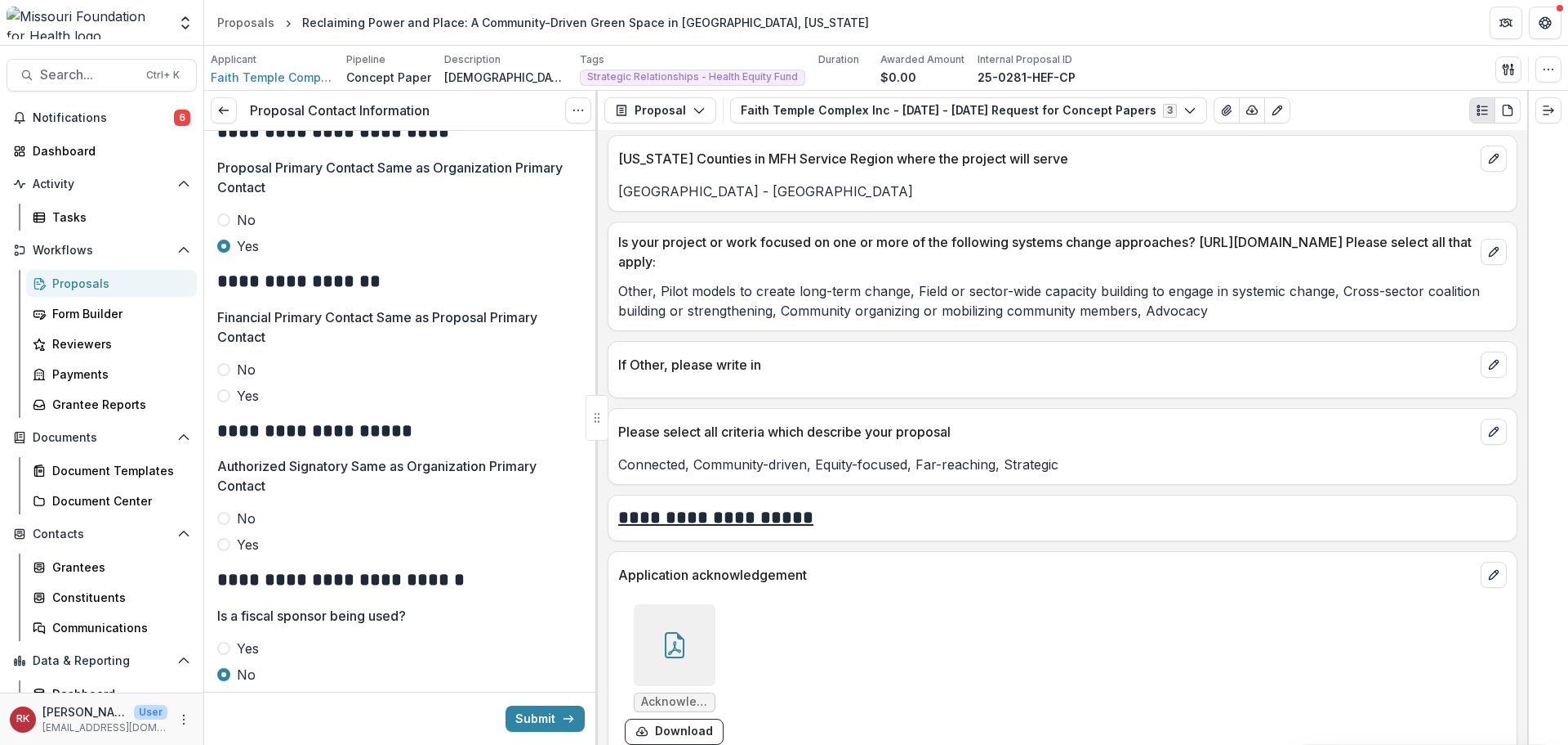
click at [224, 389] on span at bounding box center [224, 395] width 13 height 13
click at [221, 547] on span at bounding box center [224, 544] width 13 height 13
click at [546, 716] on button "Submit" at bounding box center [544, 718] width 79 height 26
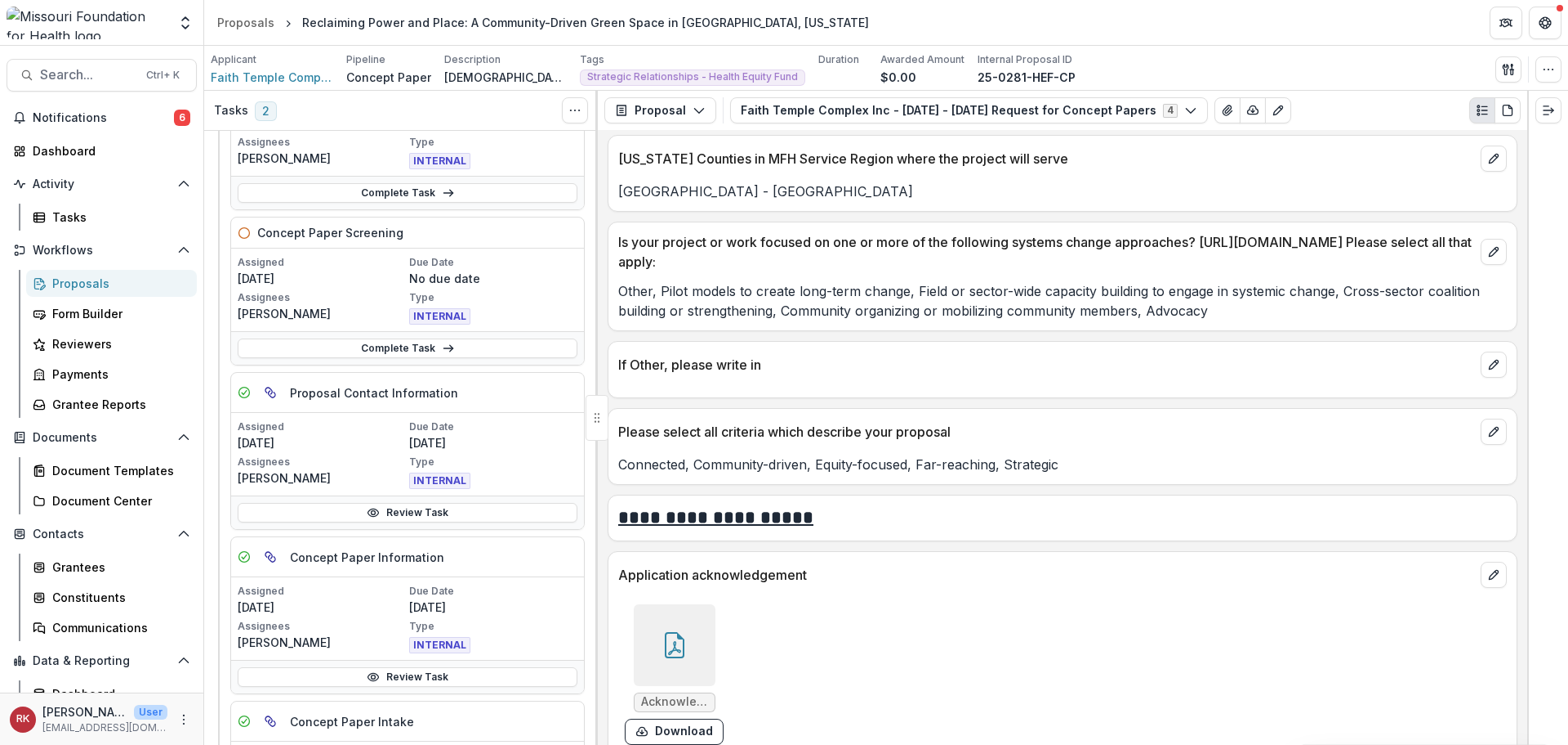
scroll to position [490, 0]
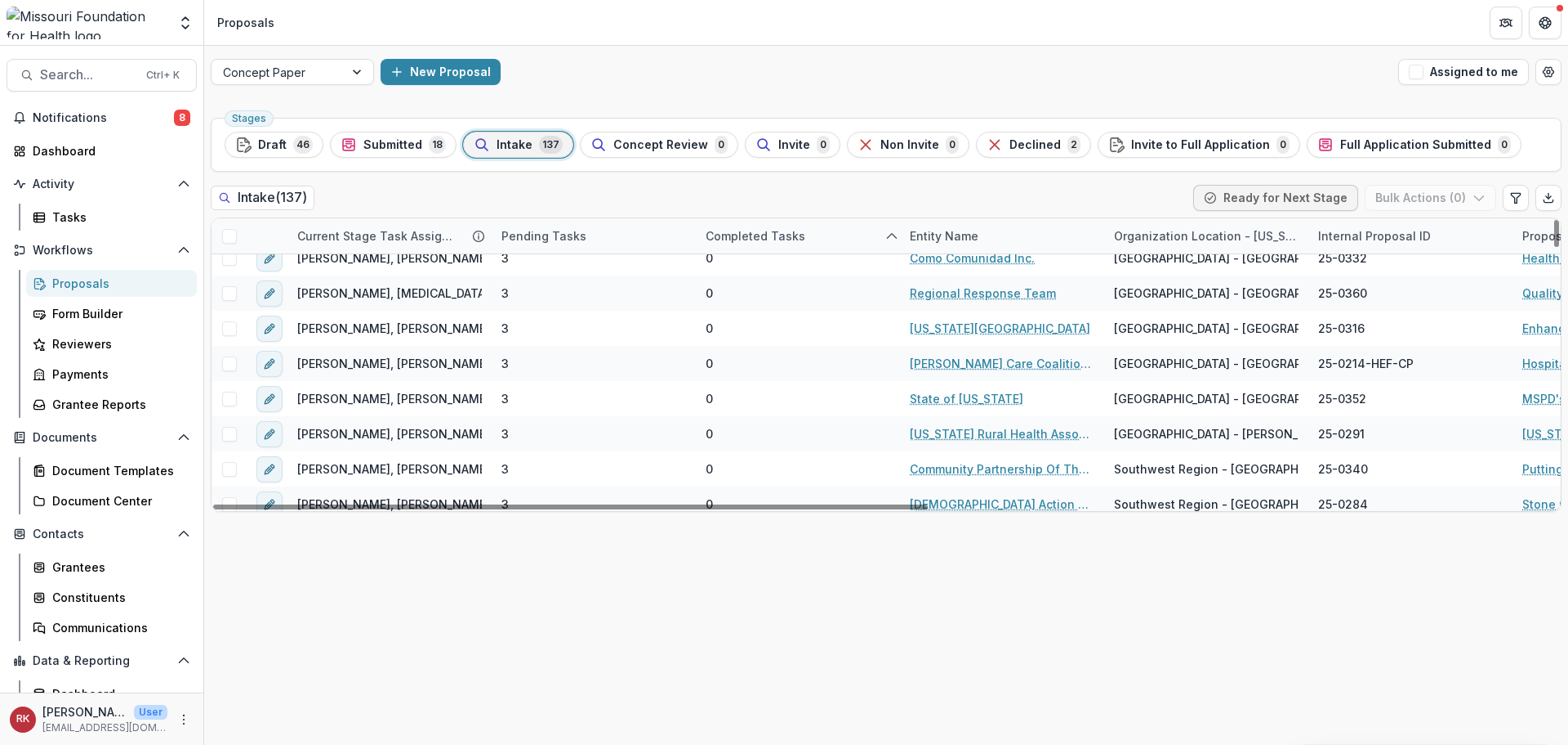
scroll to position [1226, 0]
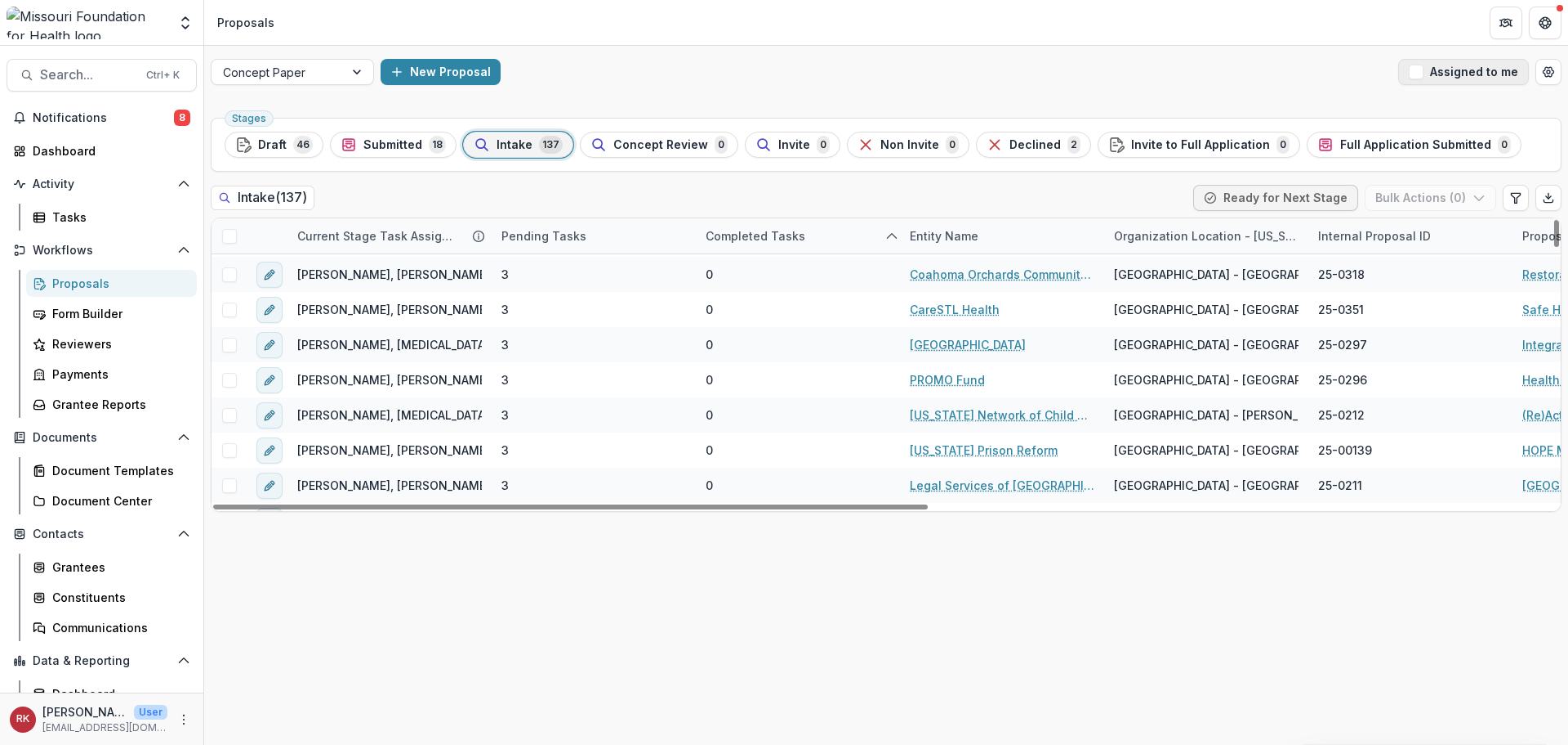
click at [1429, 62] on button "Assigned to me" at bounding box center [1463, 72] width 131 height 26
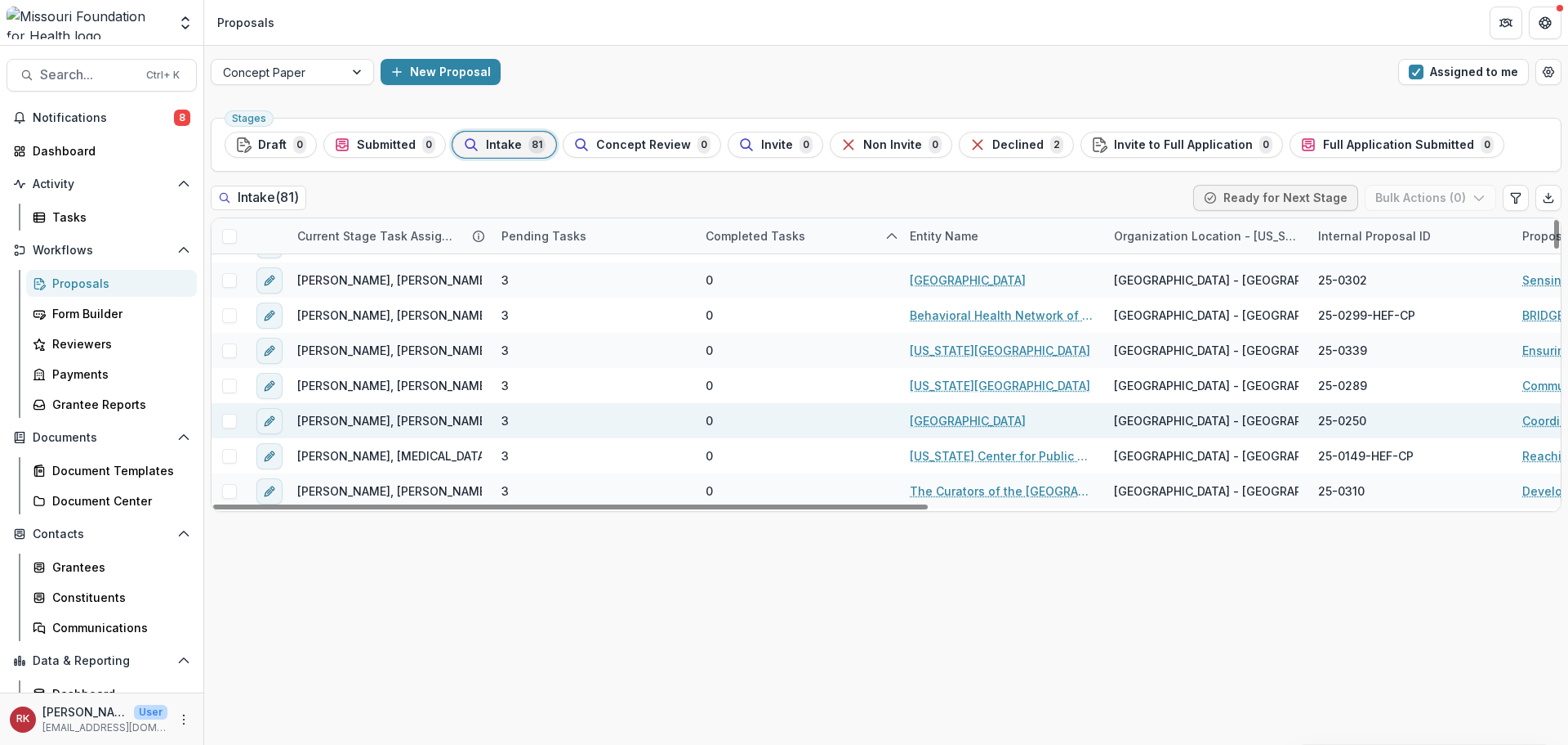
scroll to position [0, 0]
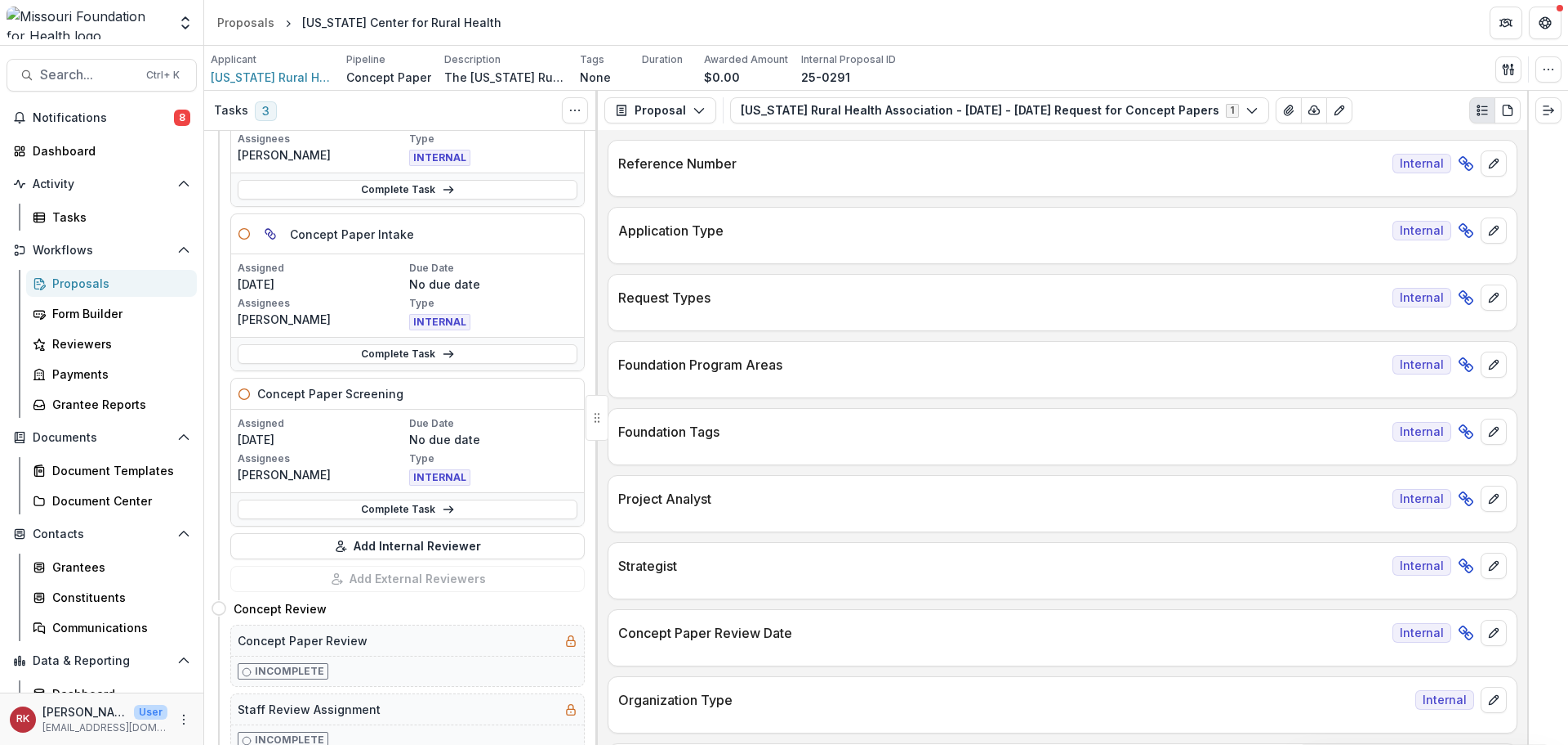
scroll to position [163, 0]
click at [350, 352] on link "Complete Task" at bounding box center [407, 350] width 340 height 20
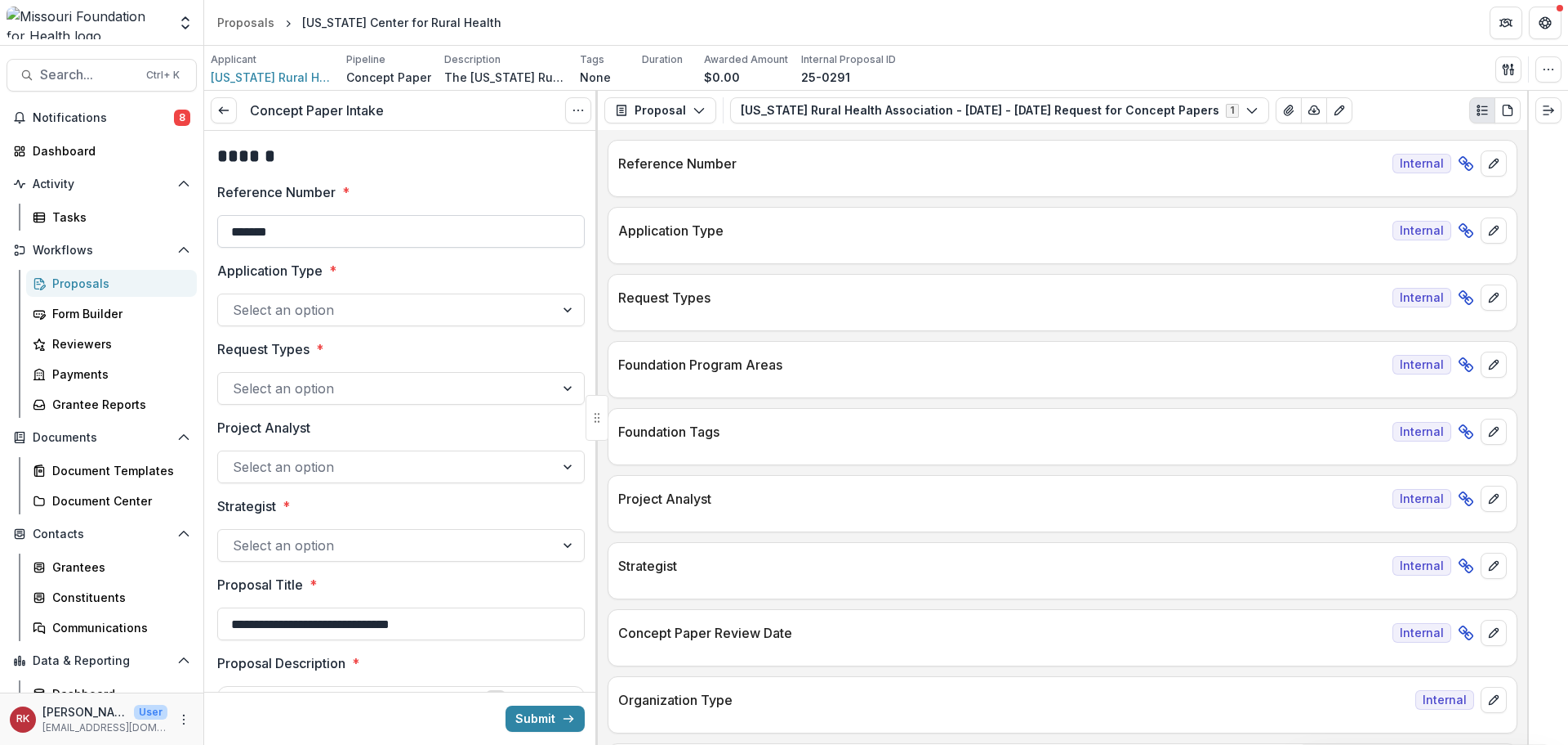
click at [372, 232] on input "*******" at bounding box center [401, 232] width 368 height 33
type input "**********"
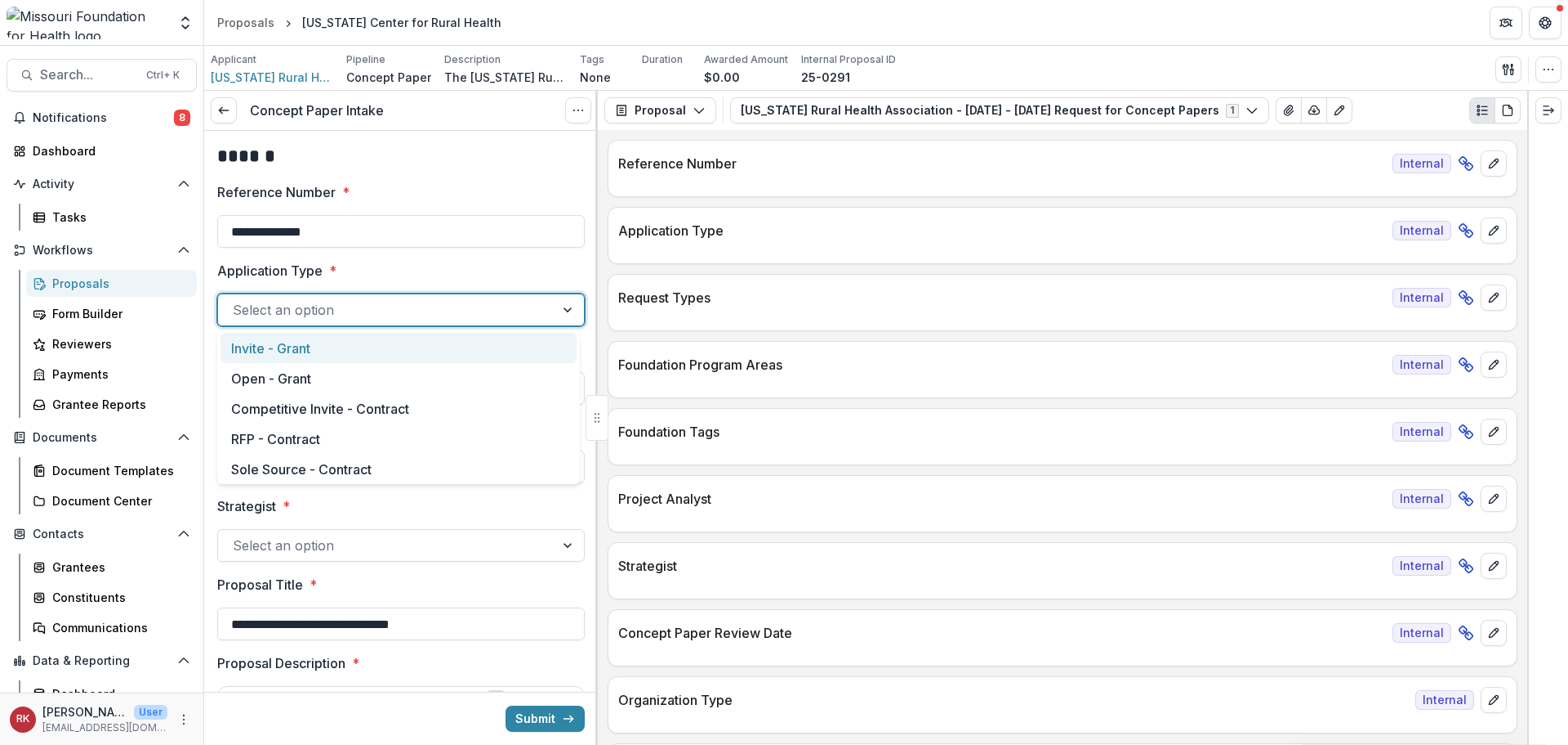
click at [269, 311] on div at bounding box center [387, 310] width 307 height 23
click at [275, 371] on div "Open - Grant" at bounding box center [398, 377] width 356 height 30
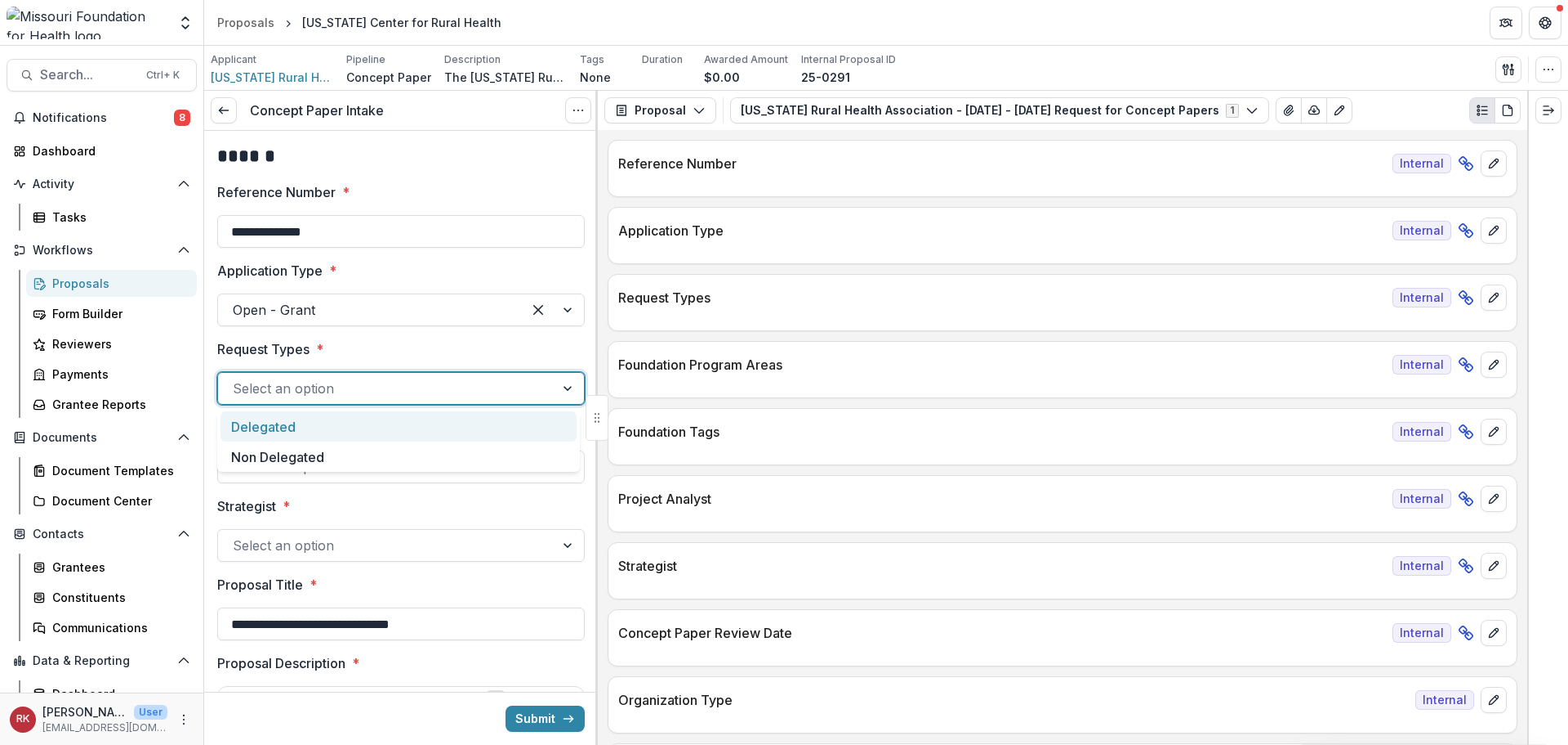
click at [250, 379] on div at bounding box center [387, 388] width 307 height 23
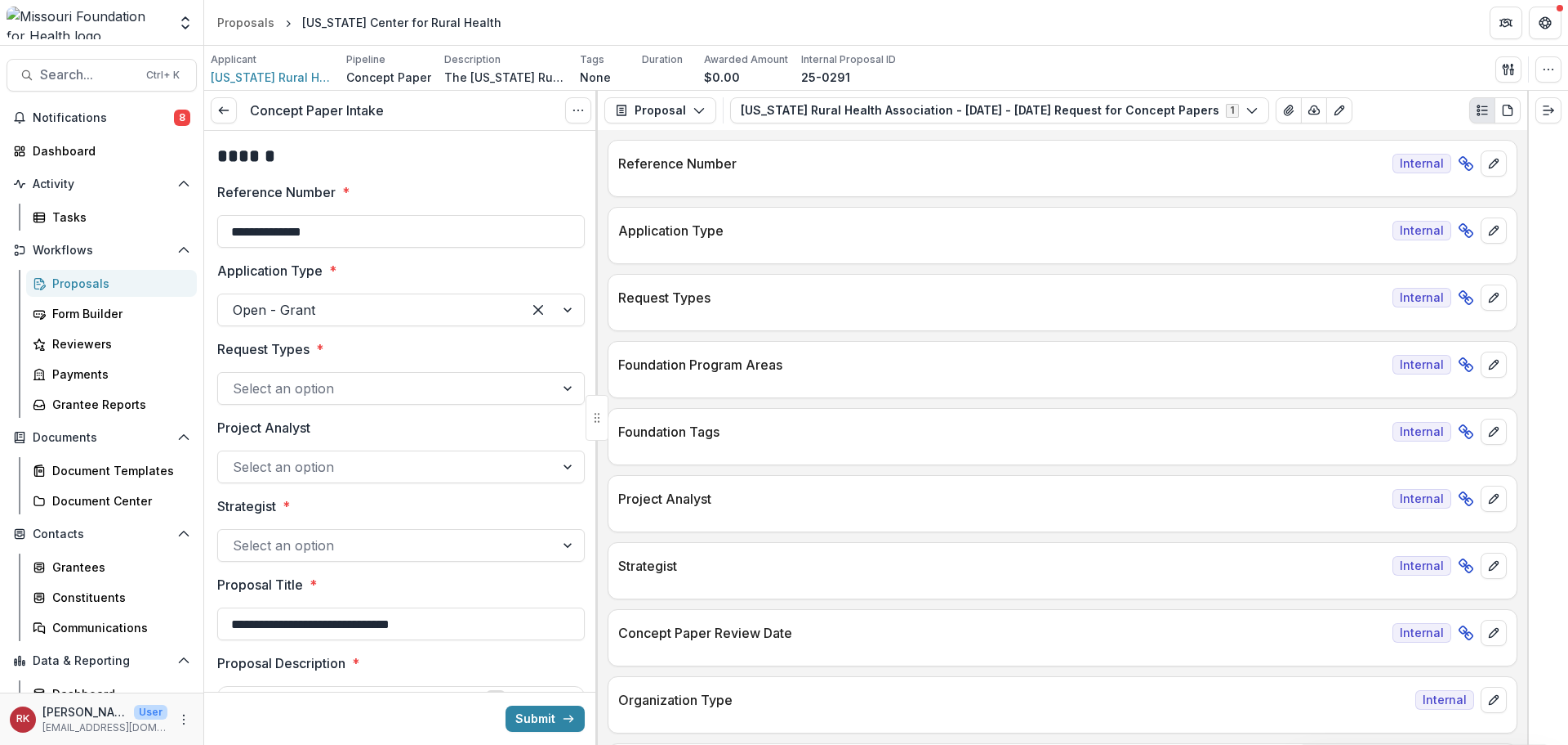
click at [335, 353] on label "Request Types *" at bounding box center [396, 349] width 358 height 20
click at [237, 378] on input "Request Types *" at bounding box center [235, 388] width 4 height 20
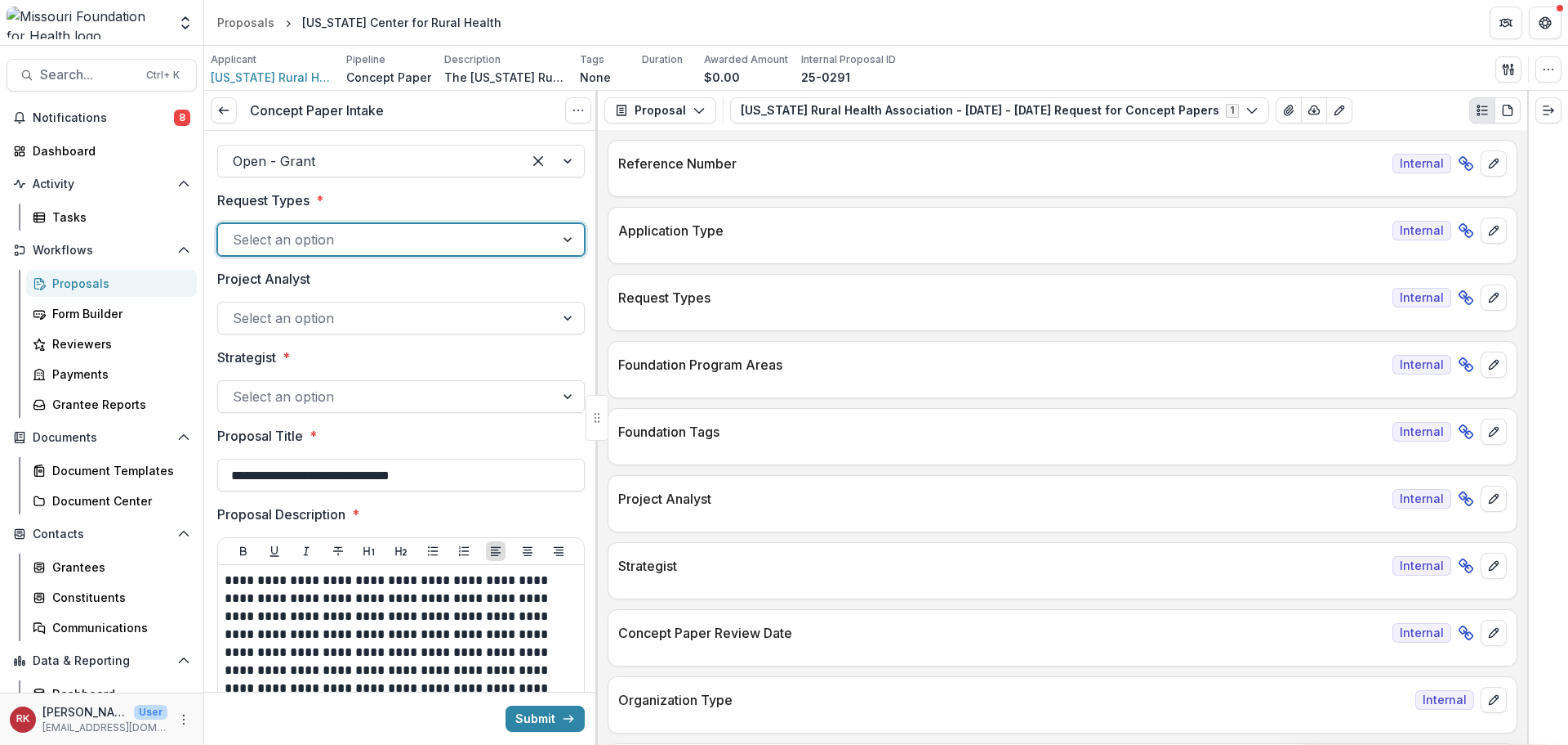
scroll to position [163, 0]
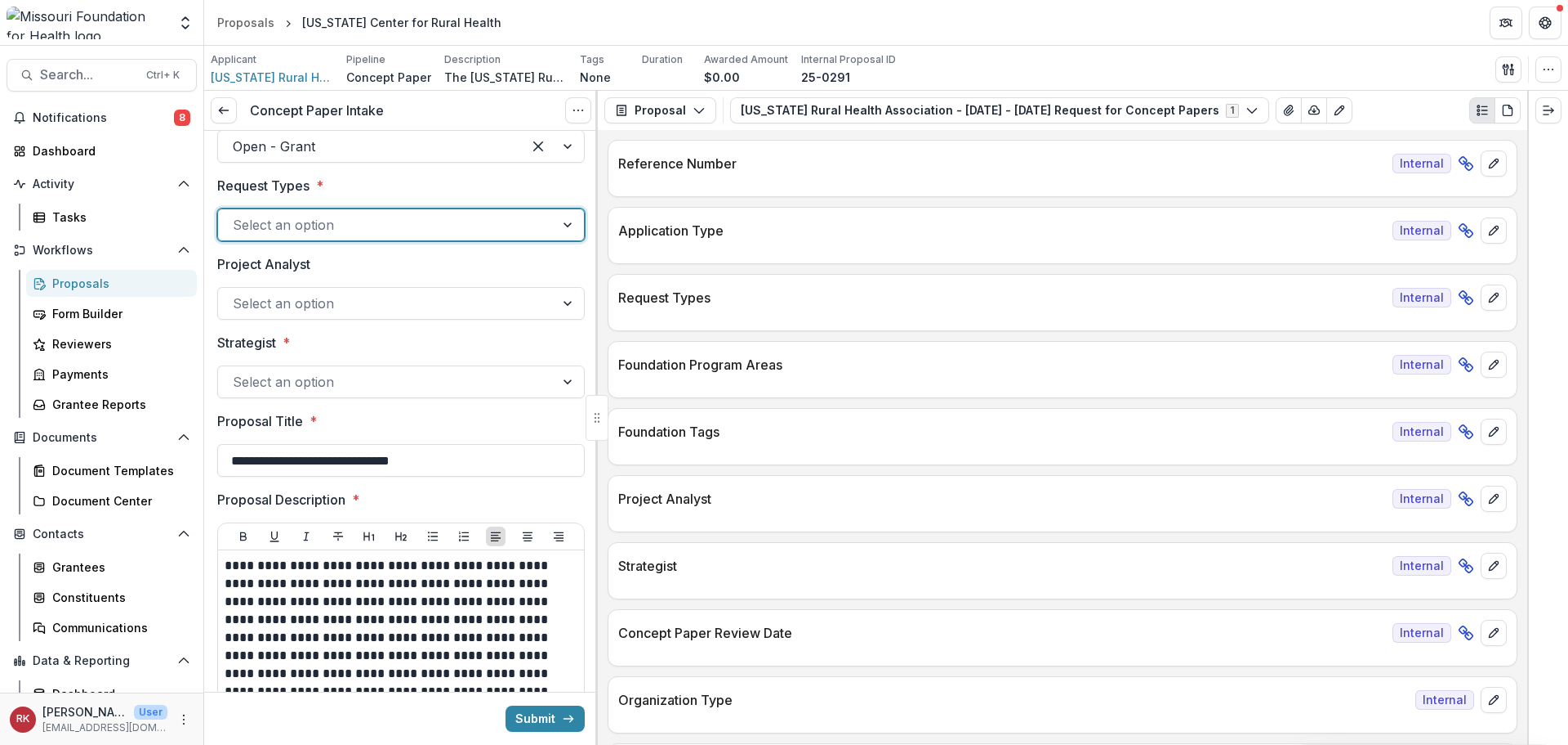
click at [275, 388] on div at bounding box center [387, 382] width 307 height 23
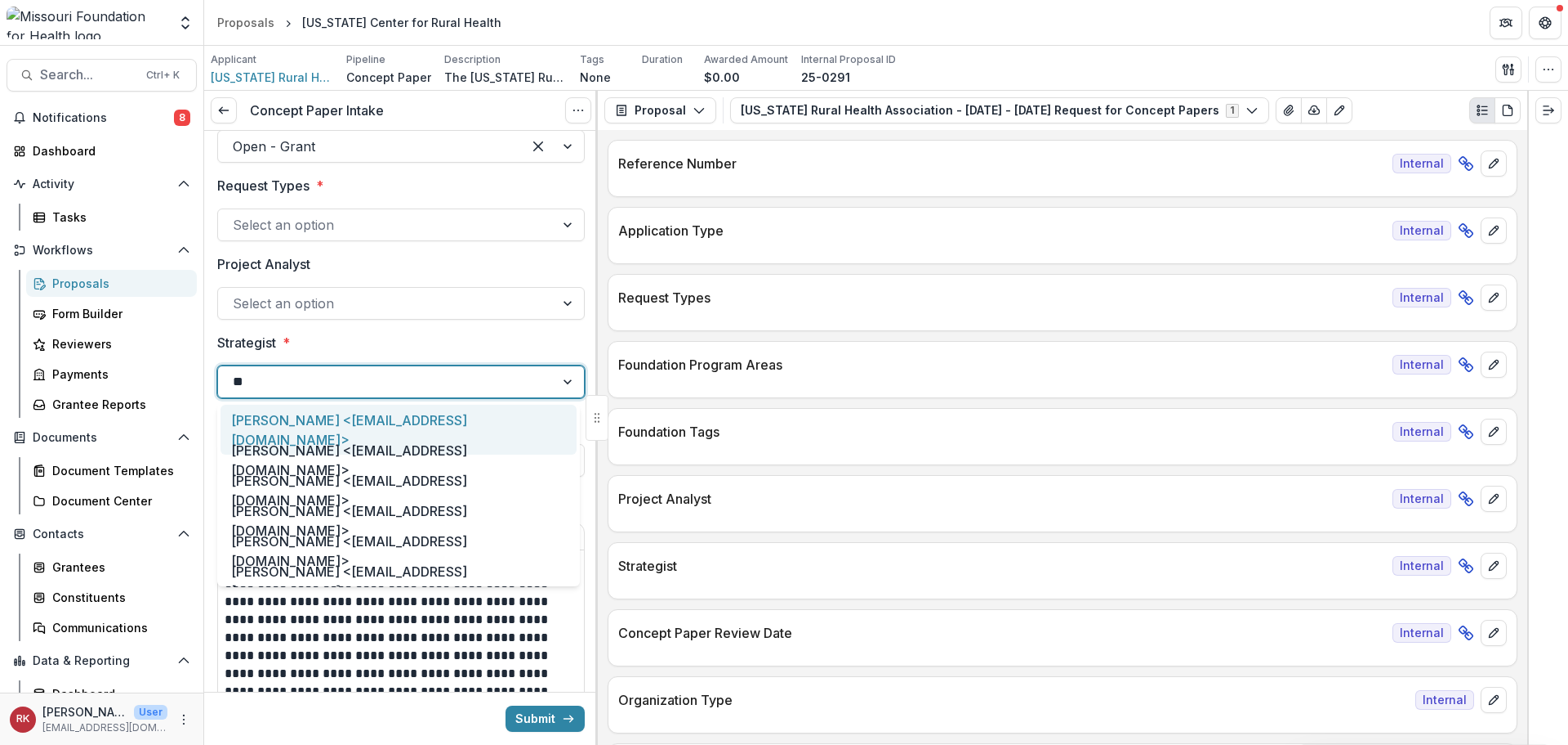
type input "***"
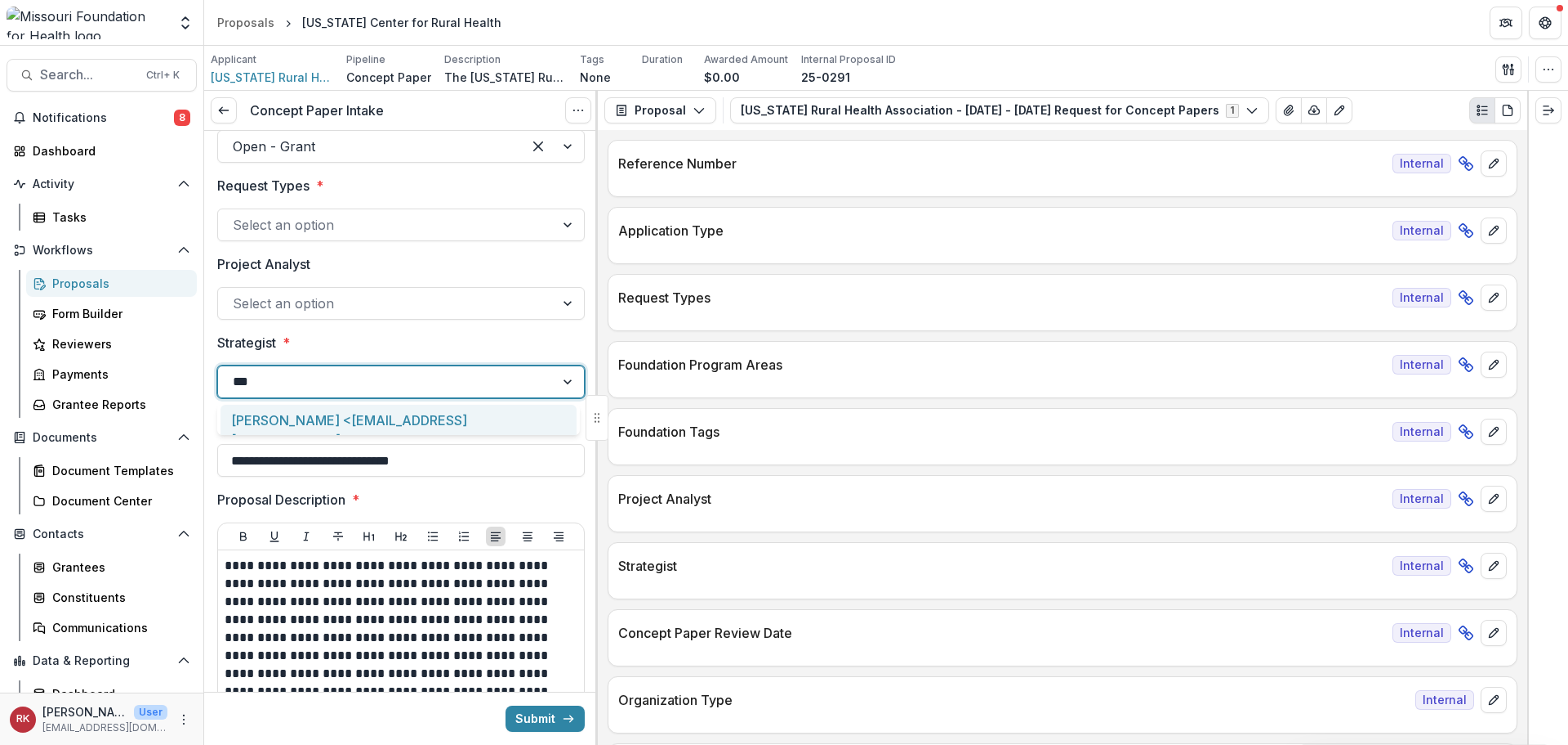
click at [291, 415] on div "Alyssa Curran <acurran@mffh.org>" at bounding box center [398, 428] width 356 height 49
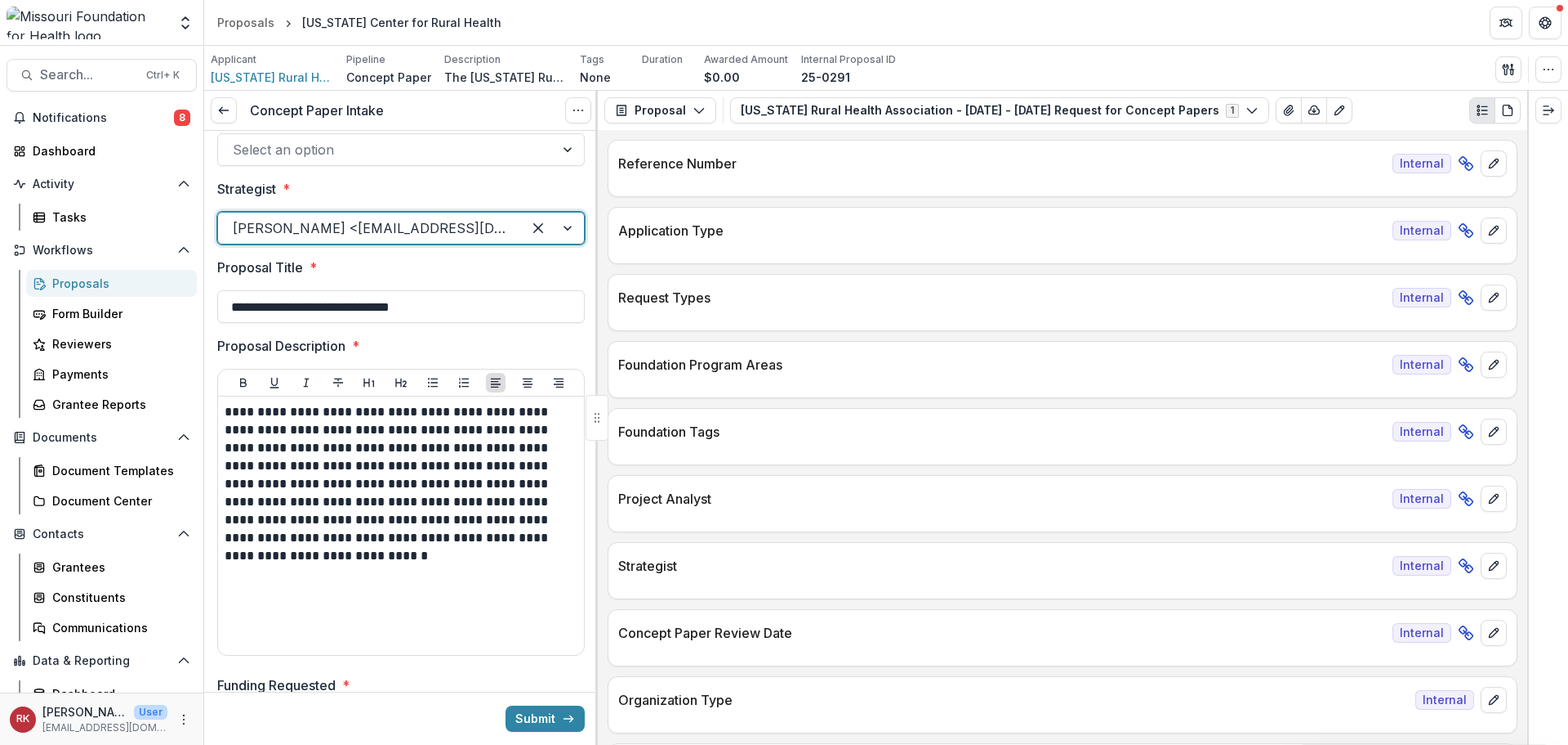
scroll to position [327, 0]
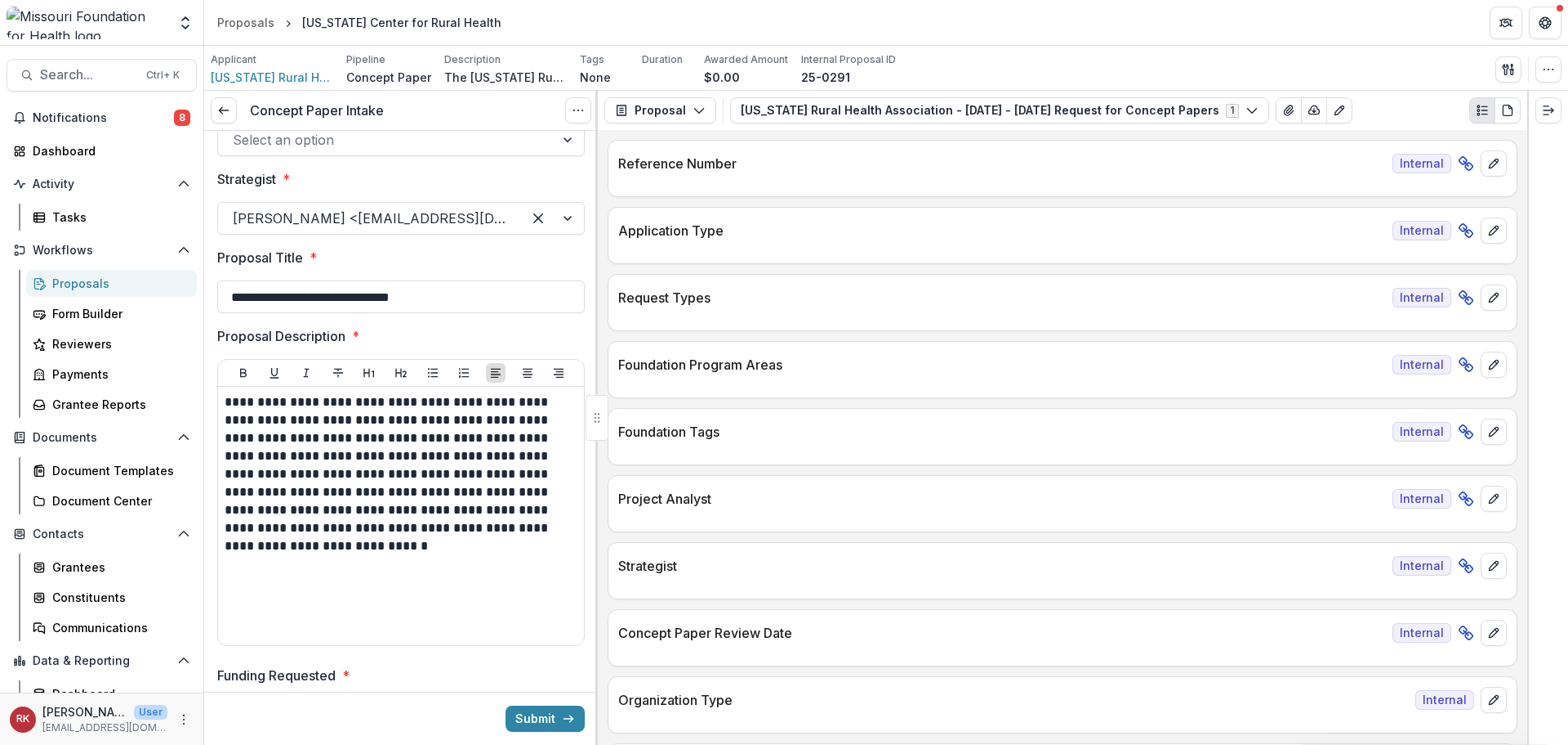
drag, startPoint x: 433, startPoint y: 294, endPoint x: 217, endPoint y: 271, distance: 217.2
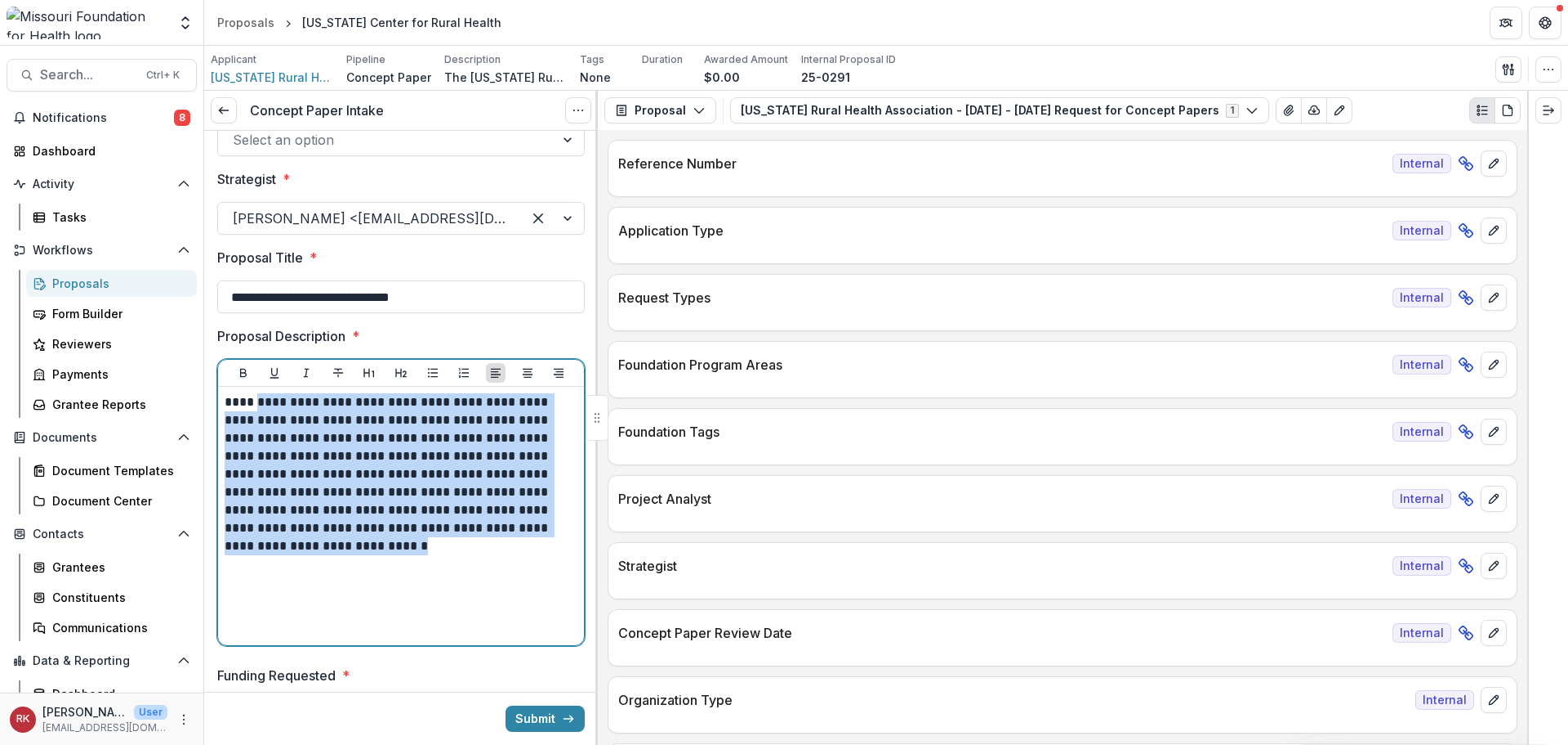
drag, startPoint x: 263, startPoint y: 398, endPoint x: 425, endPoint y: 568, distance: 234.8
click at [425, 568] on div "**********" at bounding box center [400, 515] width 353 height 245
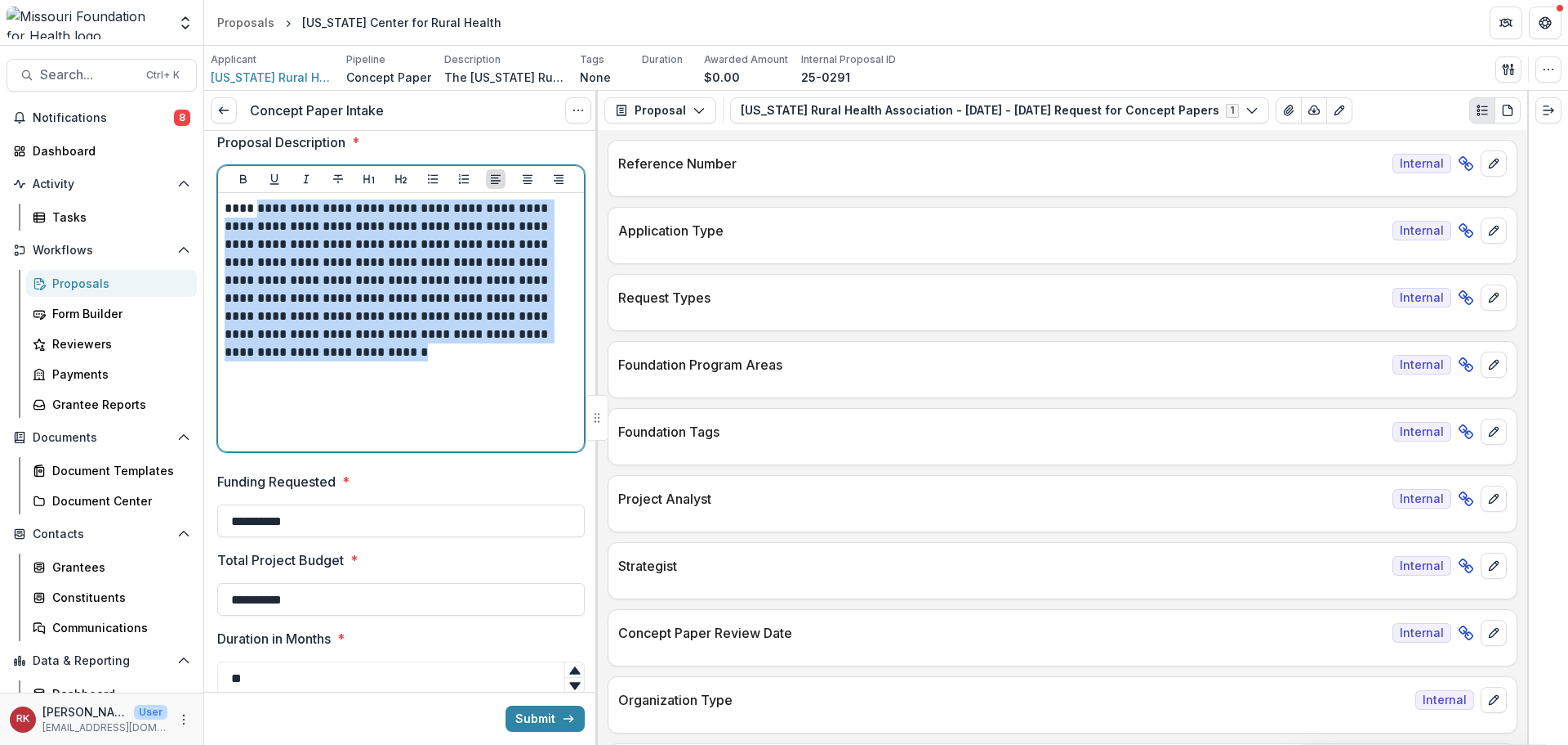
scroll to position [572, 0]
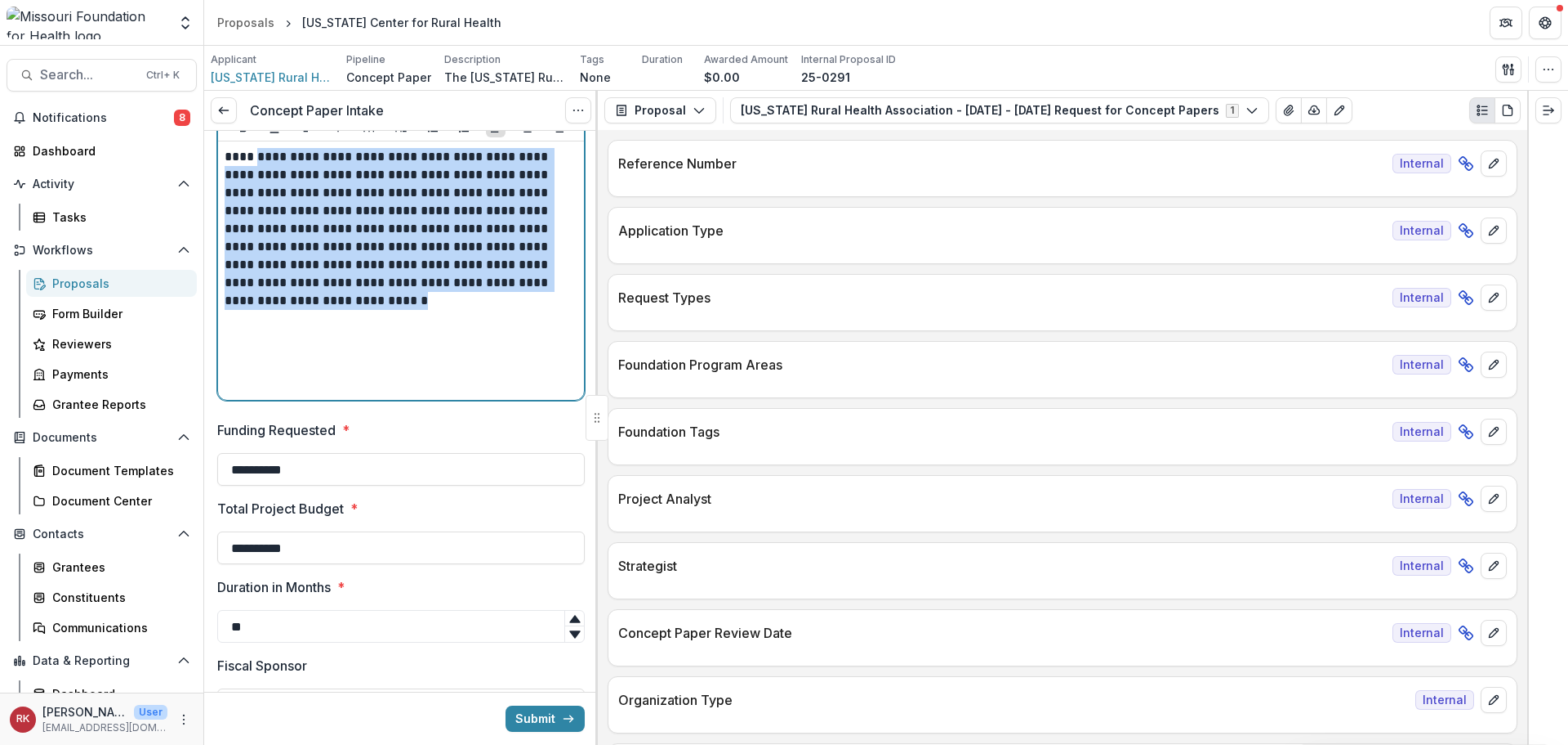
click at [372, 297] on p "**********" at bounding box center [398, 229] width 348 height 162
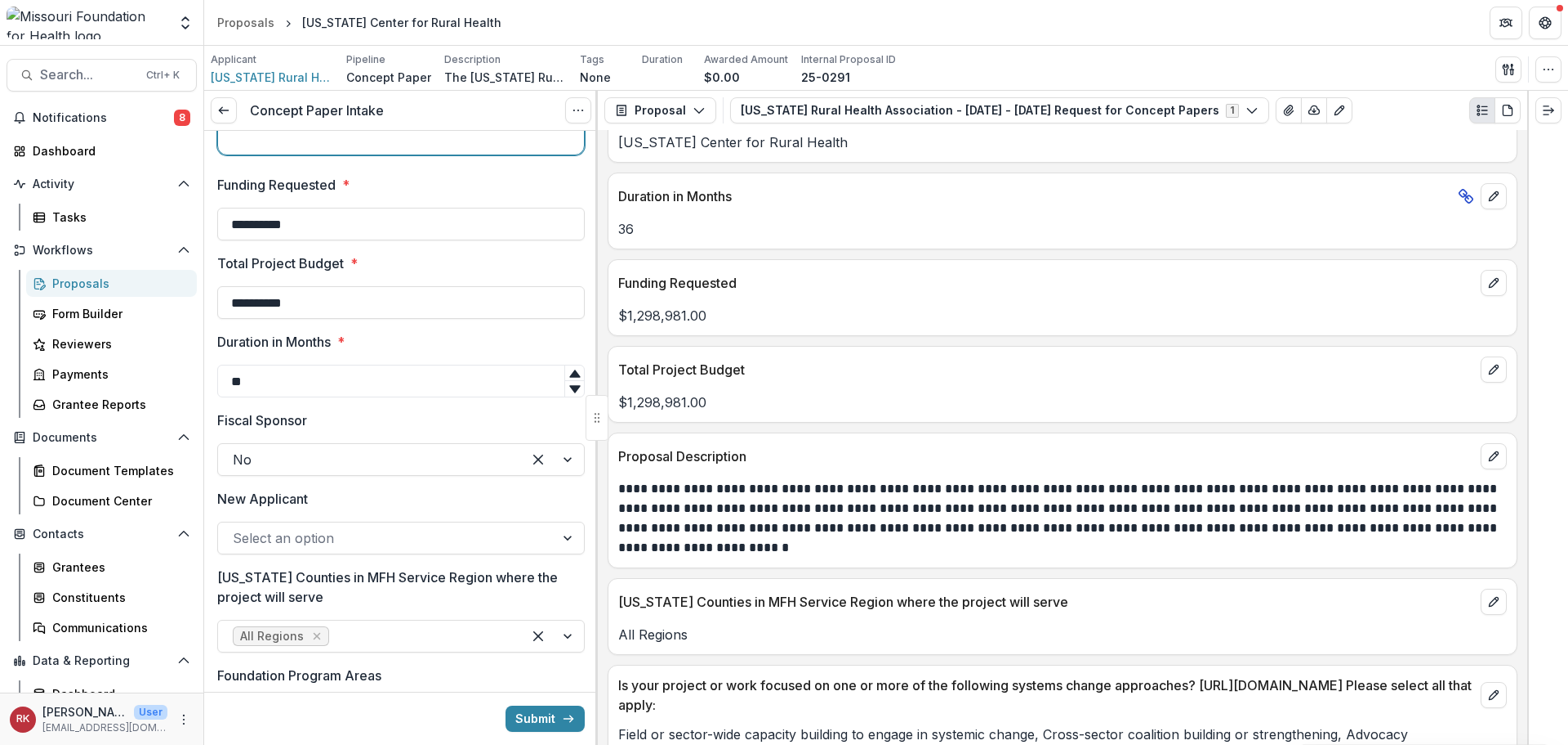
scroll to position [3187, 0]
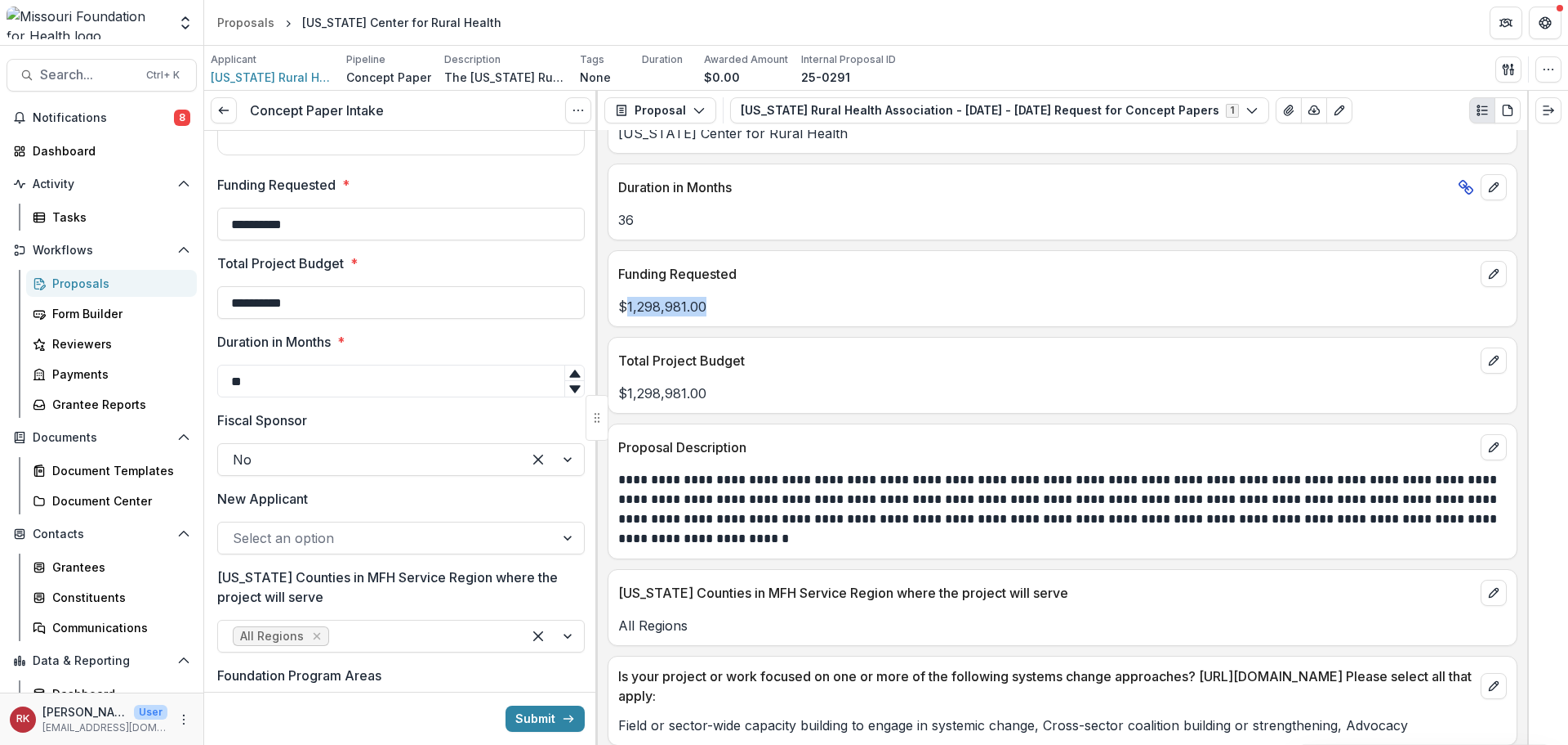
drag, startPoint x: 627, startPoint y: 305, endPoint x: 745, endPoint y: 324, distance: 119.5
click at [744, 324] on div "Funding Requested $1,298,981.00" at bounding box center [1063, 288] width 910 height 77
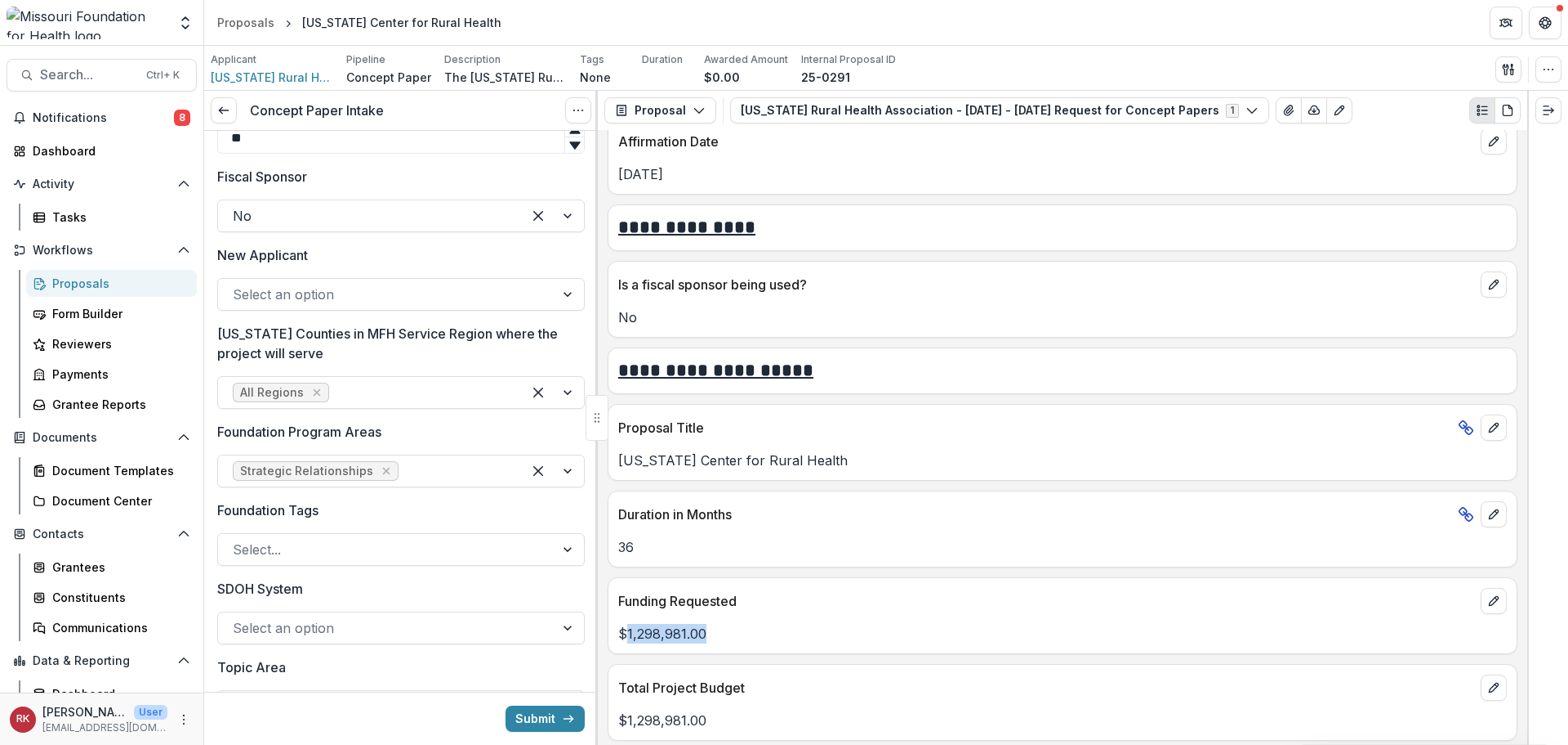
scroll to position [1062, 0]
click at [76, 121] on span "Notifications" at bounding box center [103, 118] width 141 height 14
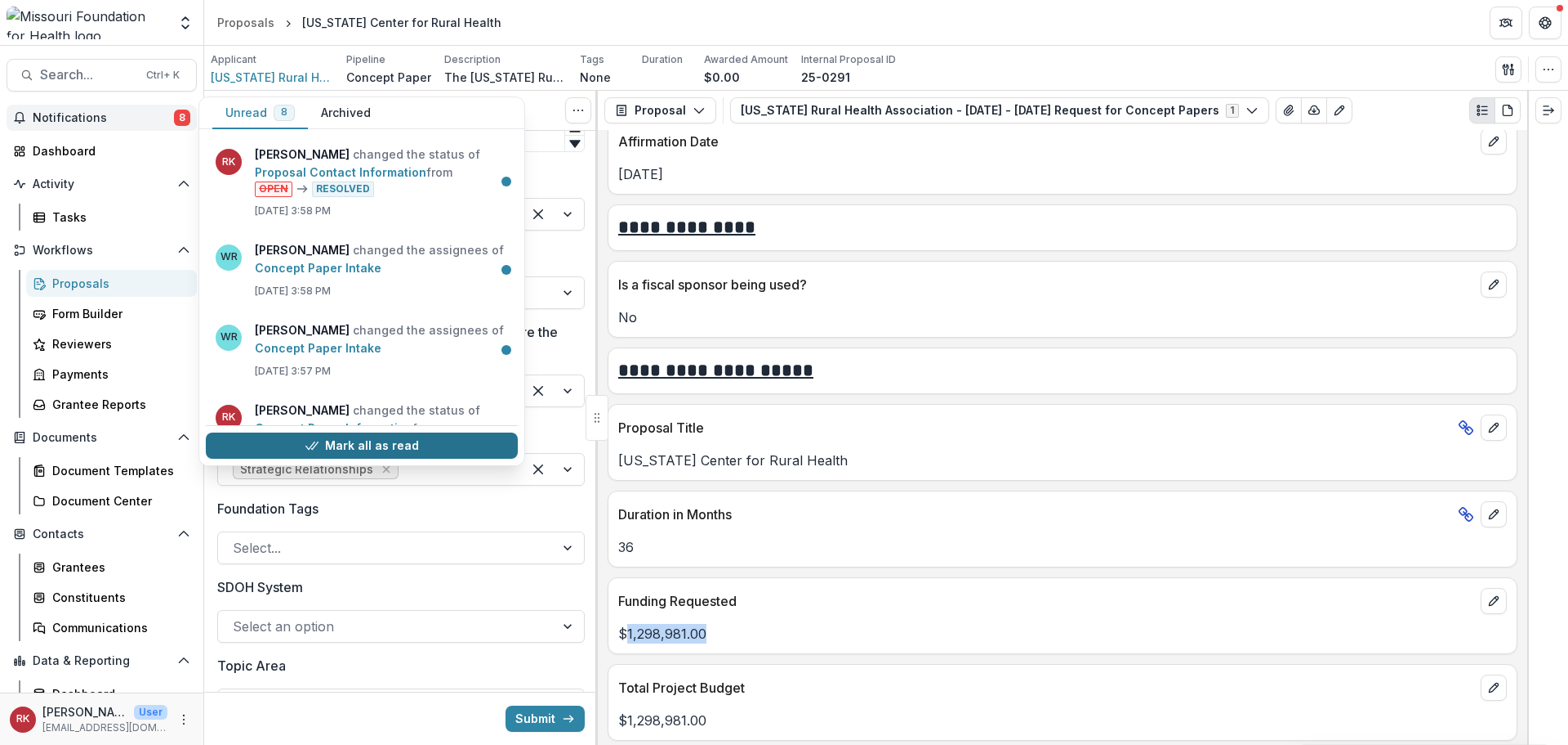
click at [301, 445] on button "Mark all as read" at bounding box center [361, 446] width 312 height 26
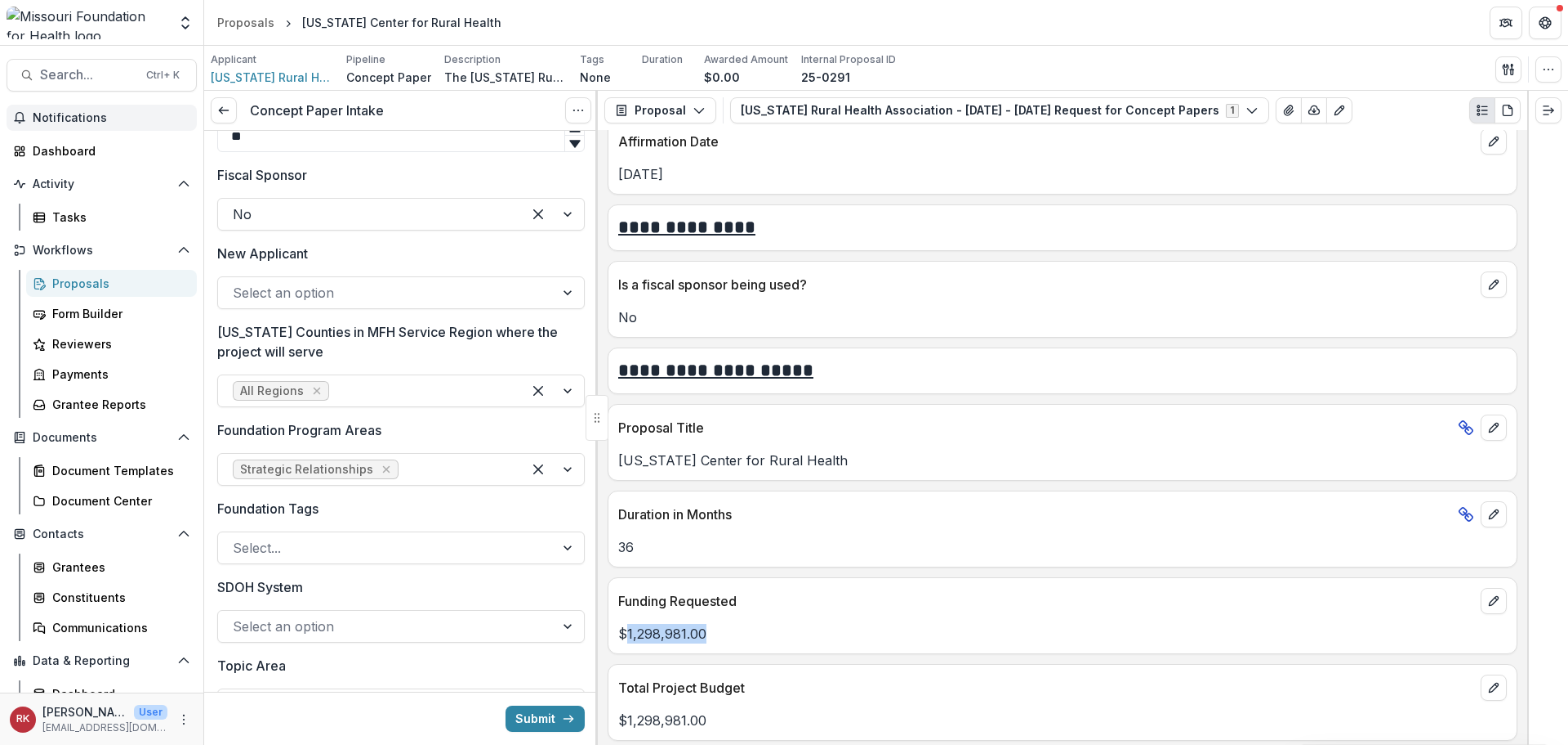
click at [648, 199] on div "**********" at bounding box center [1063, 437] width 929 height 615
click at [397, 300] on div at bounding box center [387, 292] width 307 height 23
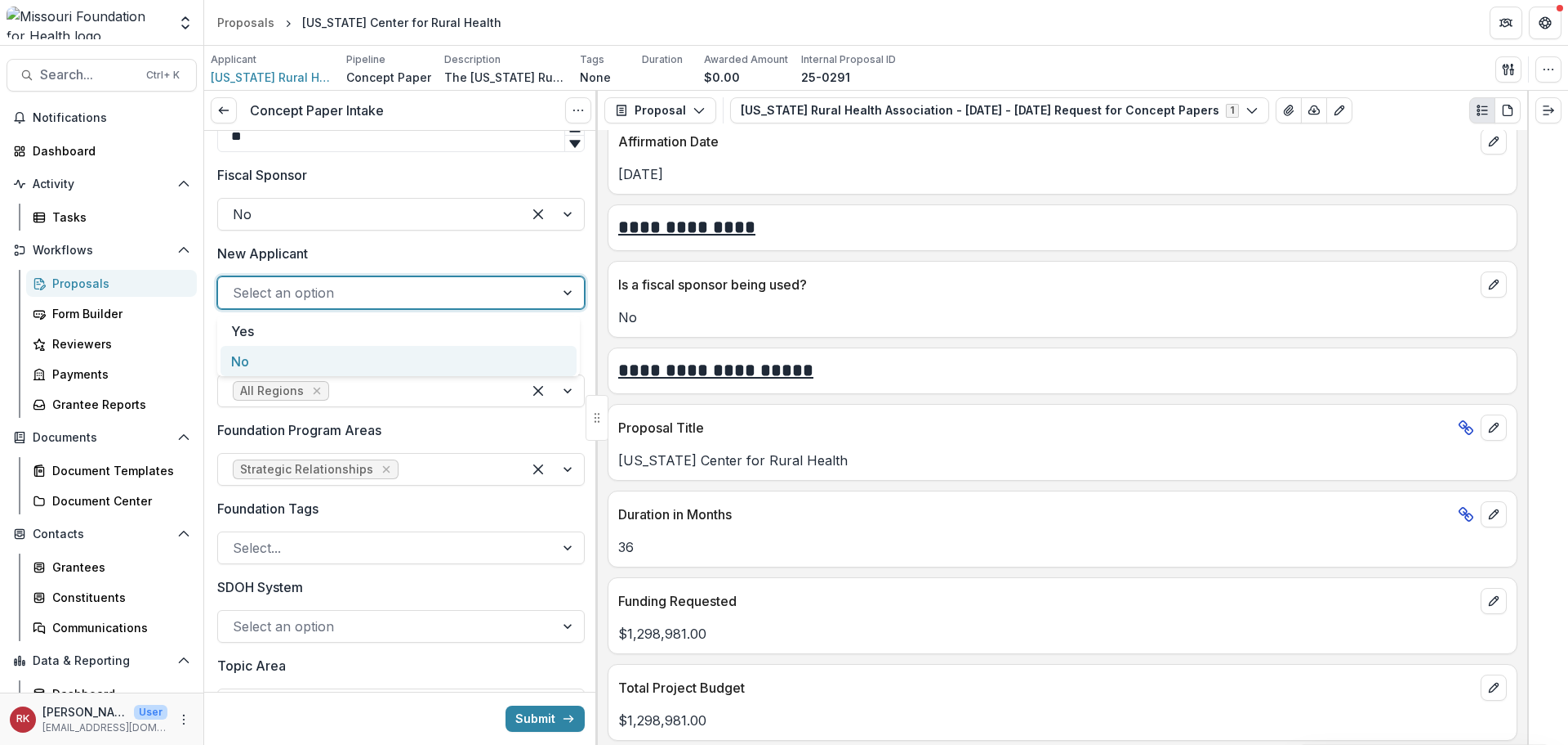
click at [290, 354] on div "No" at bounding box center [398, 361] width 356 height 30
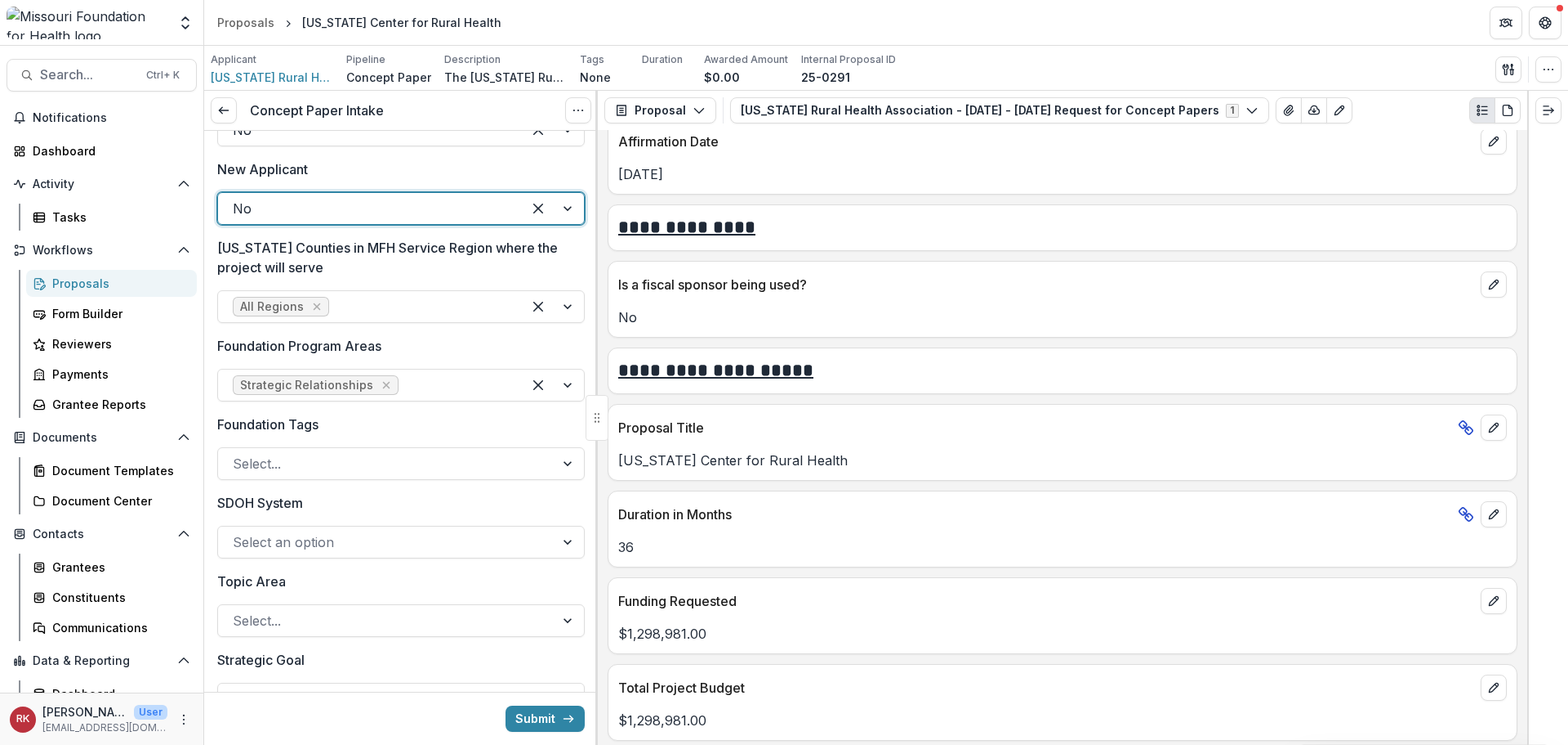
scroll to position [1226, 0]
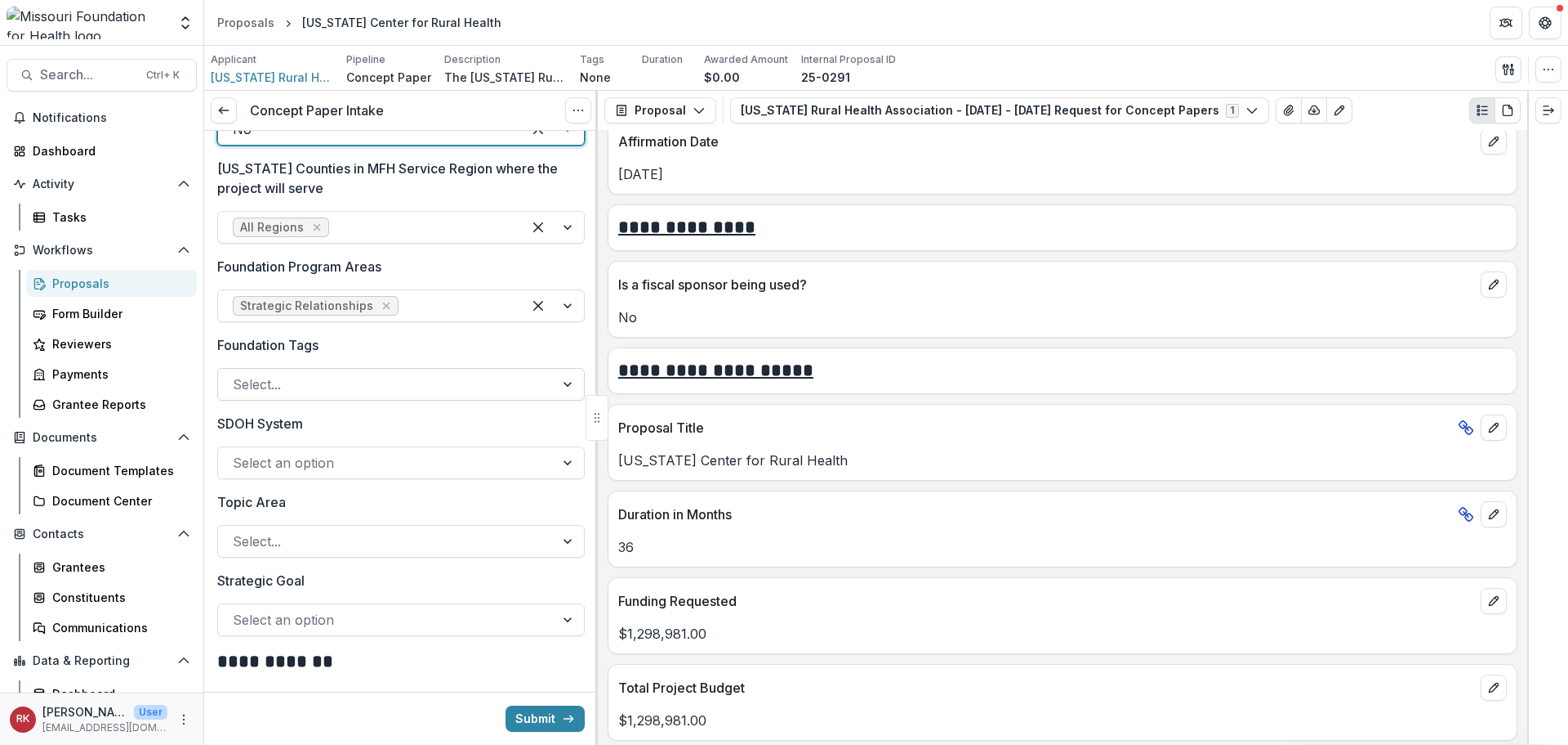
click at [349, 376] on div at bounding box center [387, 384] width 307 height 23
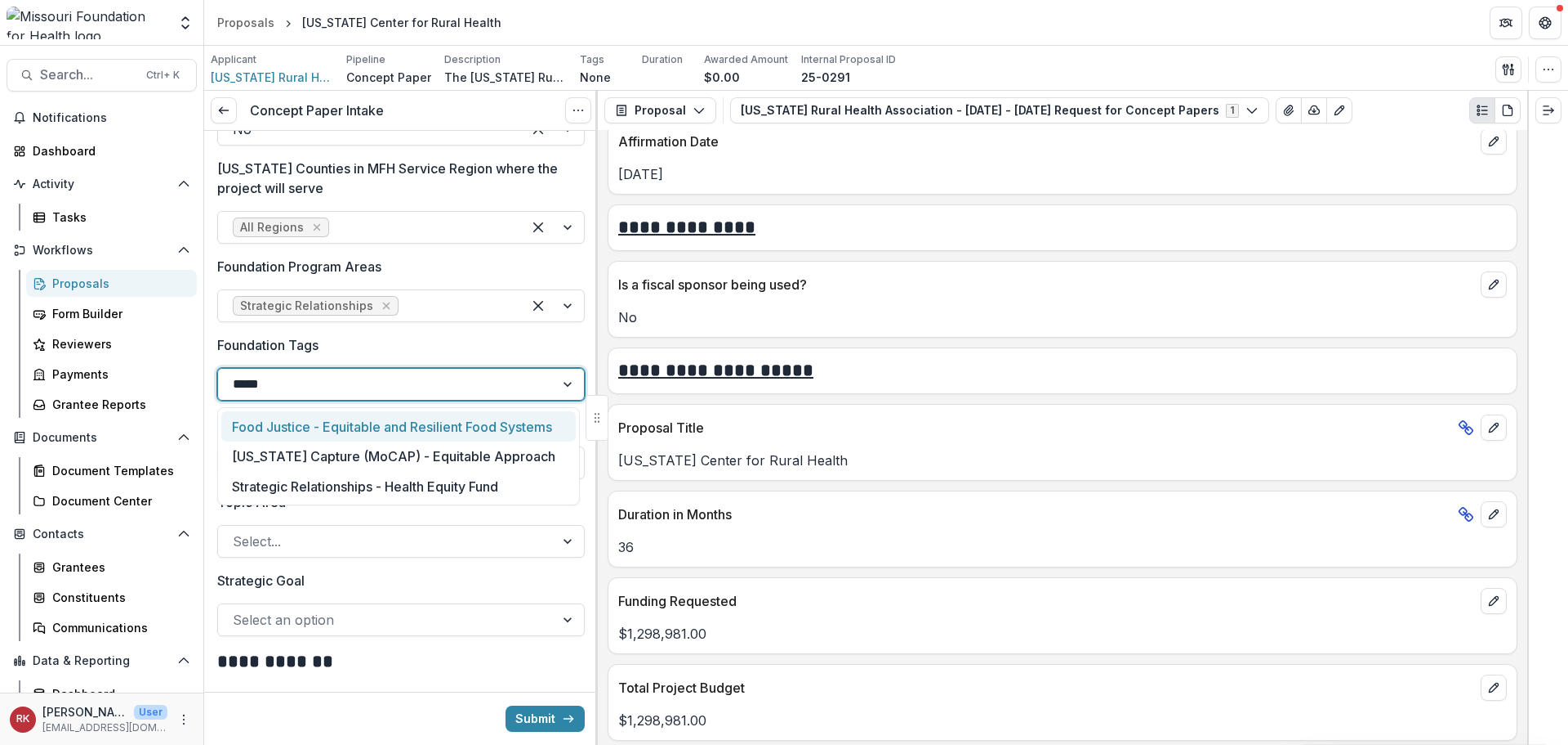
type input "******"
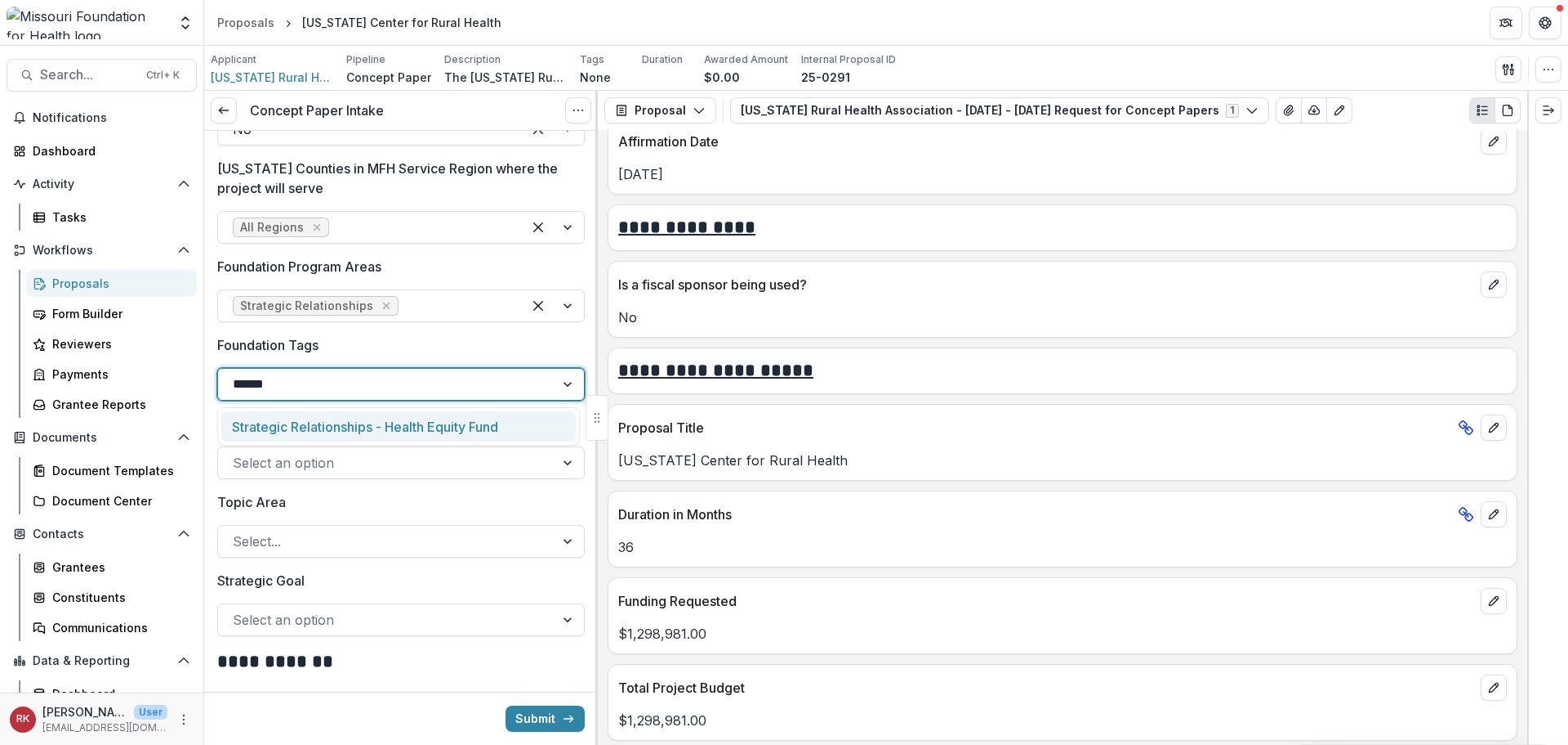
click at [361, 420] on div "Strategic Relationships - Health Equity Fund" at bounding box center [398, 426] width 355 height 30
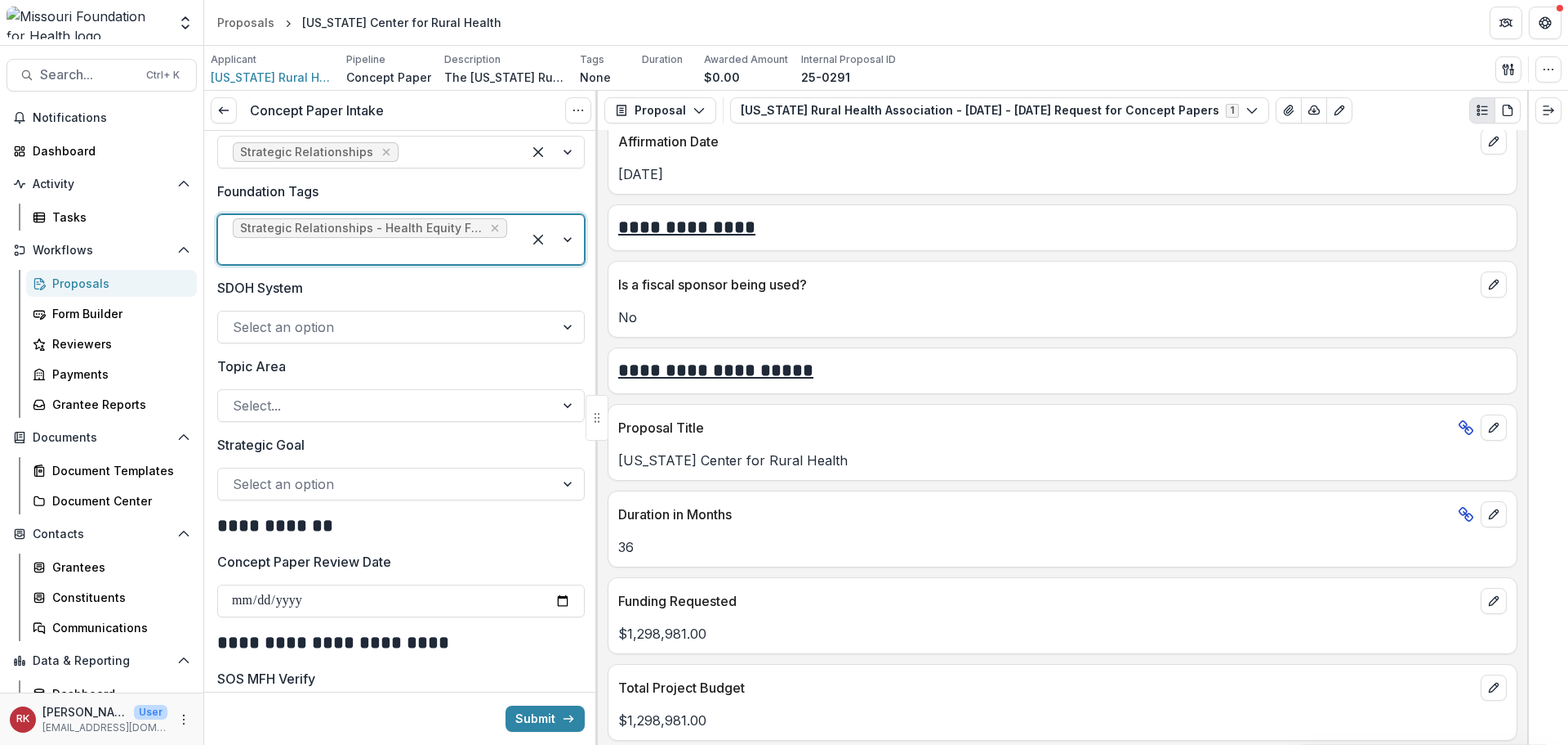
scroll to position [1389, 0]
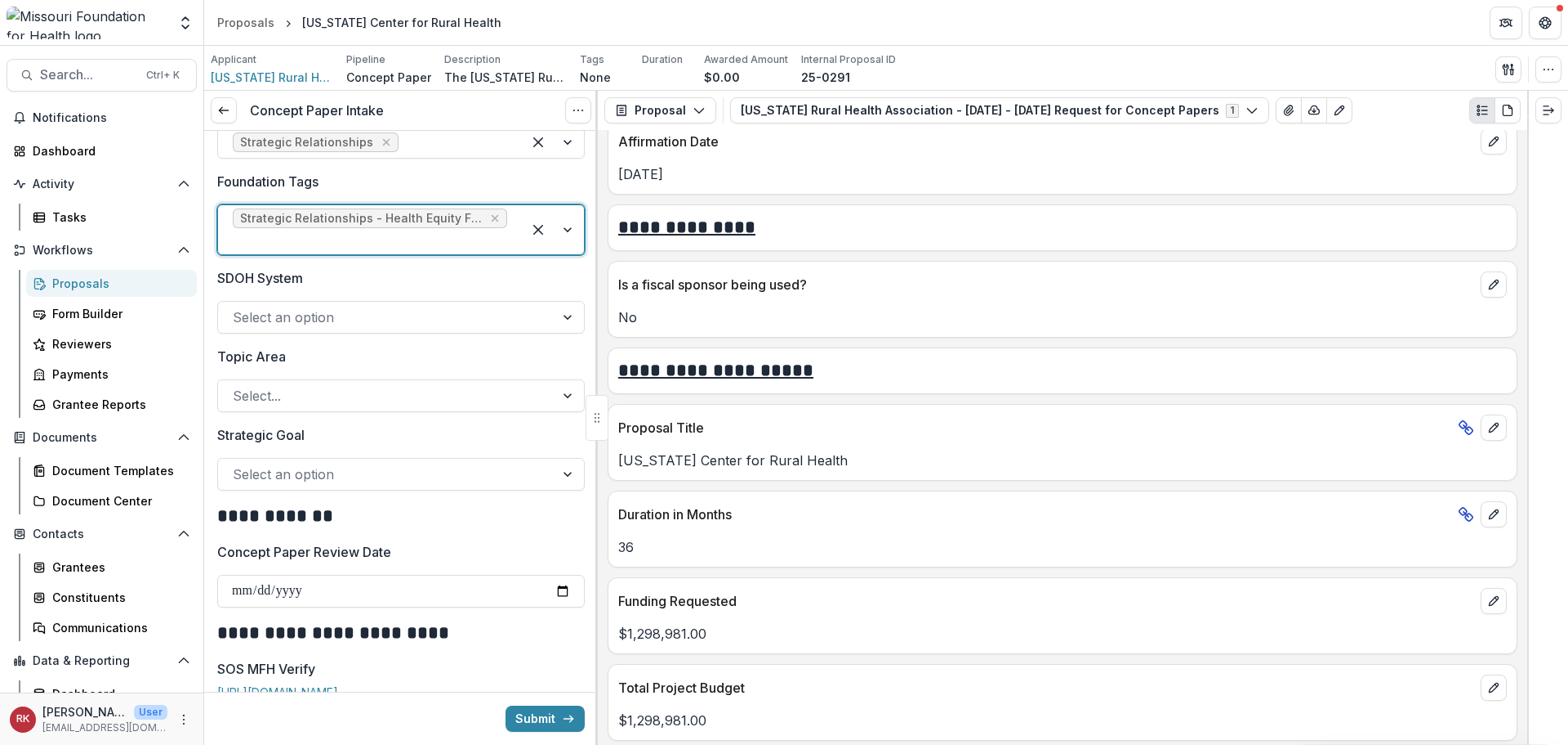
click at [260, 475] on div at bounding box center [387, 474] width 307 height 23
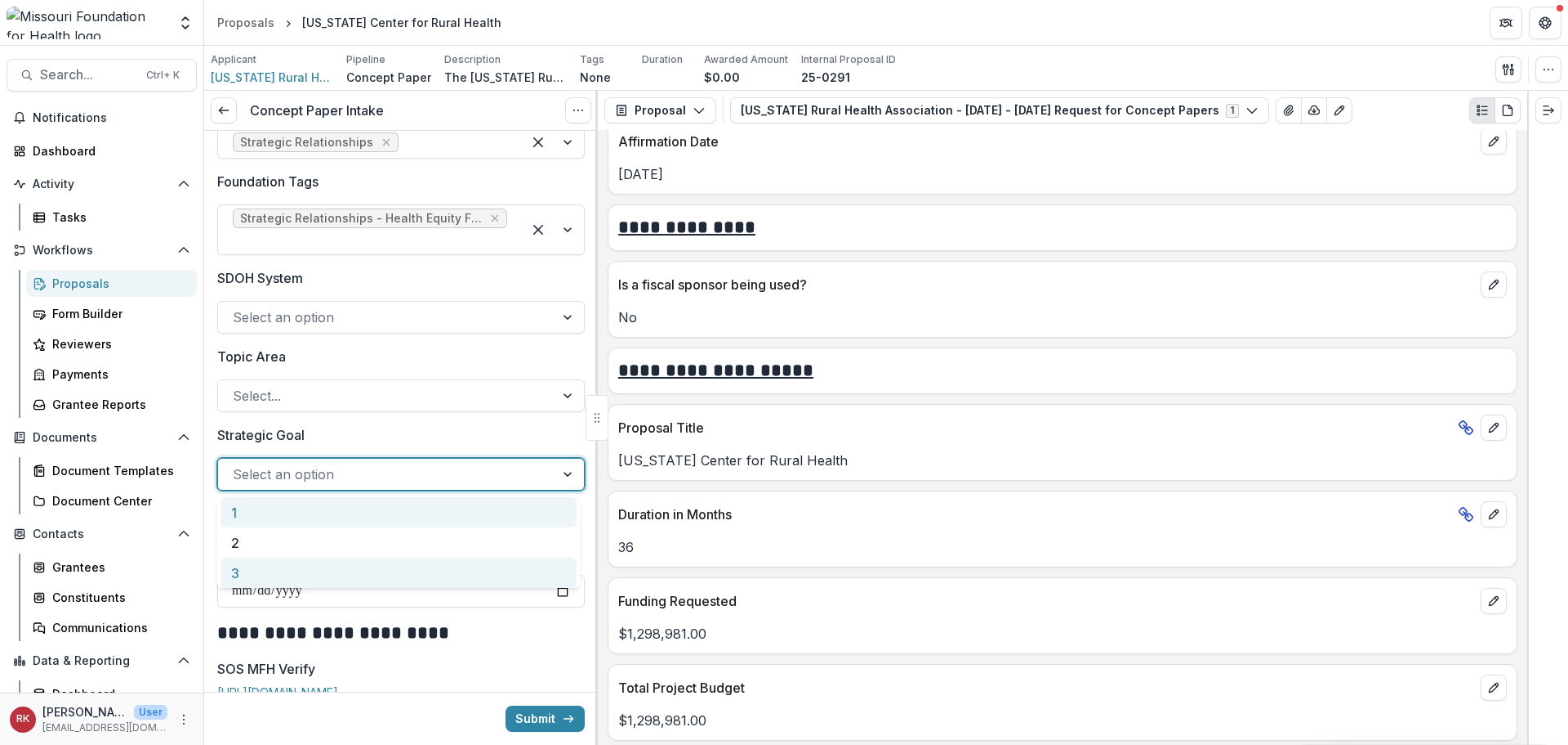
click at [246, 577] on div "3" at bounding box center [398, 572] width 356 height 30
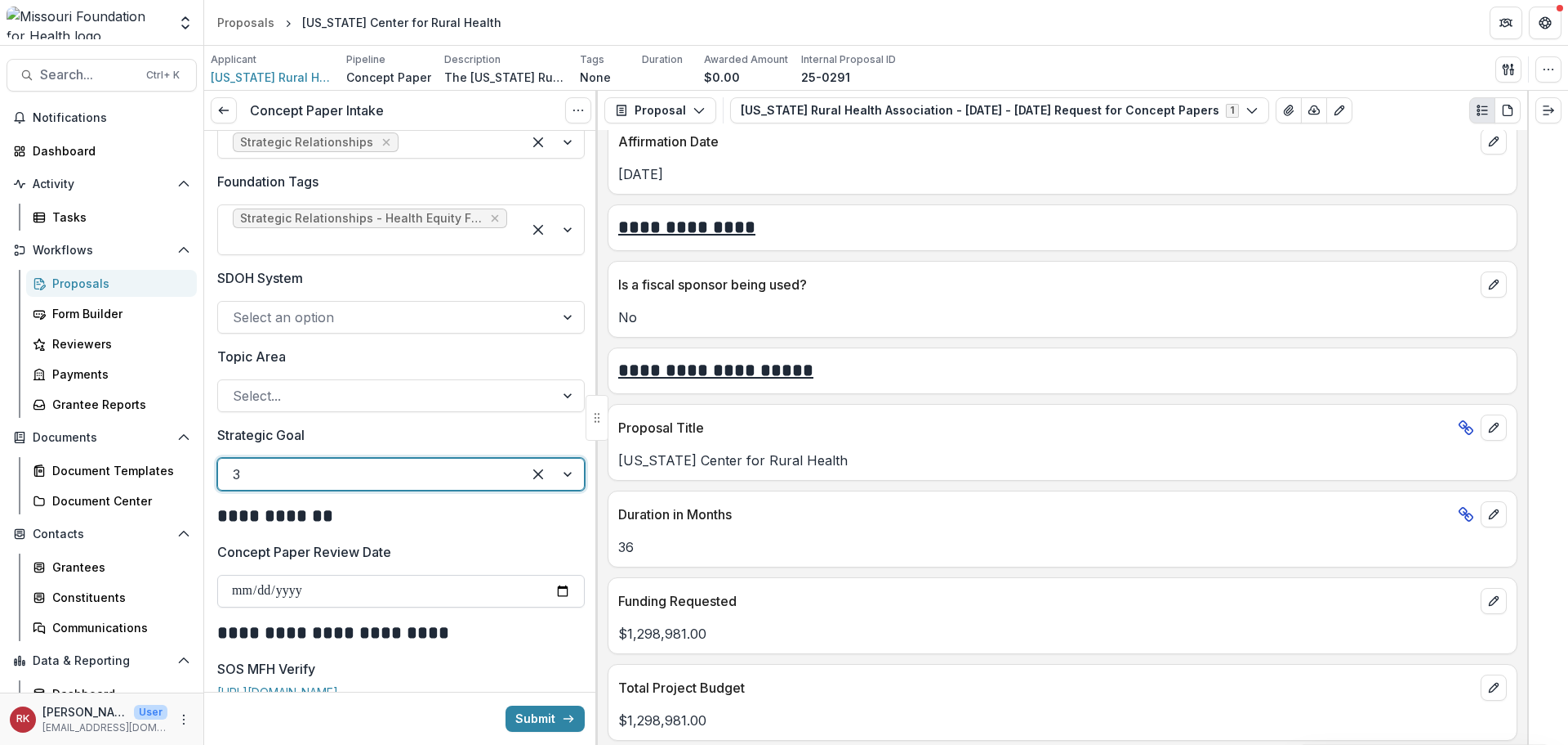
click at [550, 589] on input "Concept Paper Review Date" at bounding box center [401, 591] width 368 height 33
type input "**********"
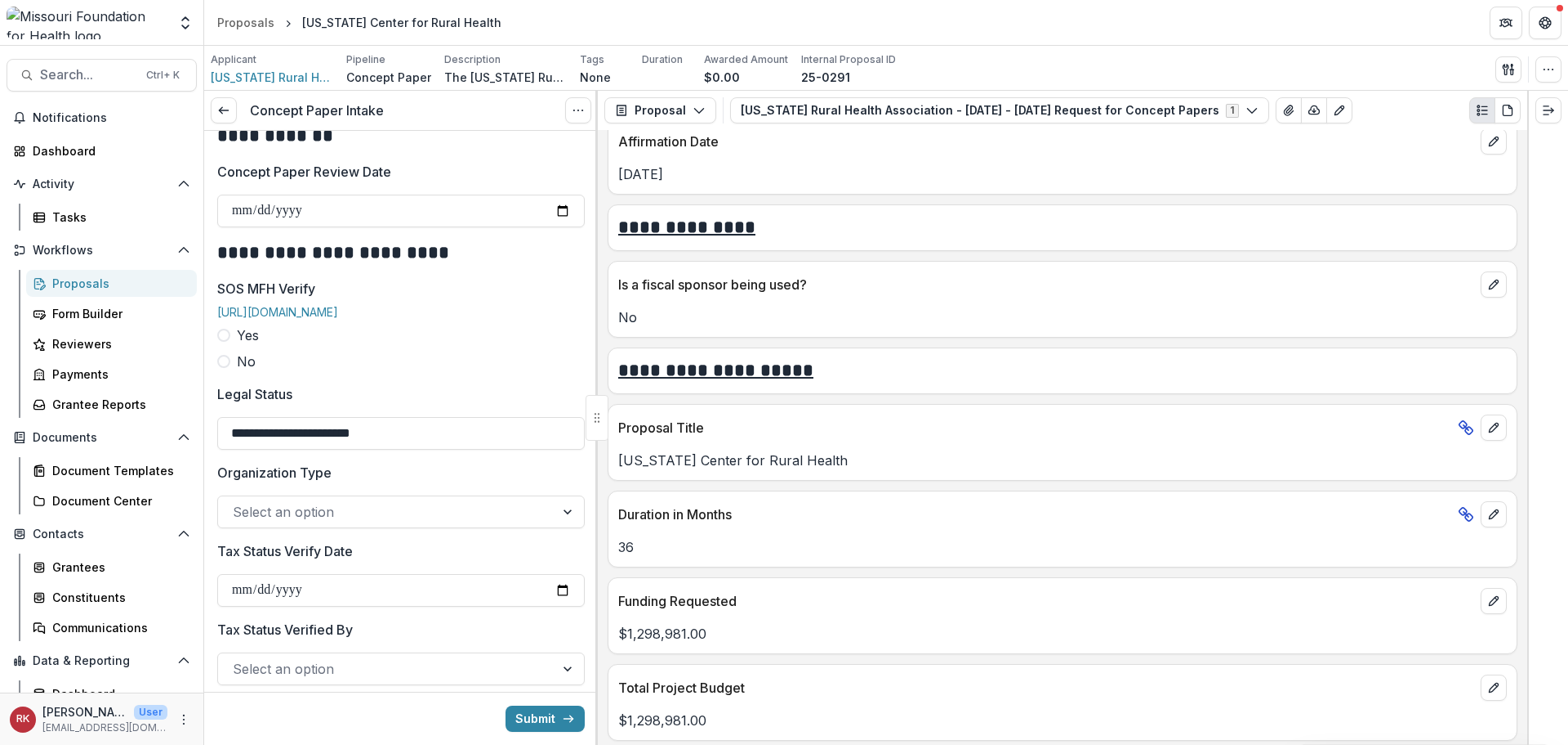
scroll to position [1798, 0]
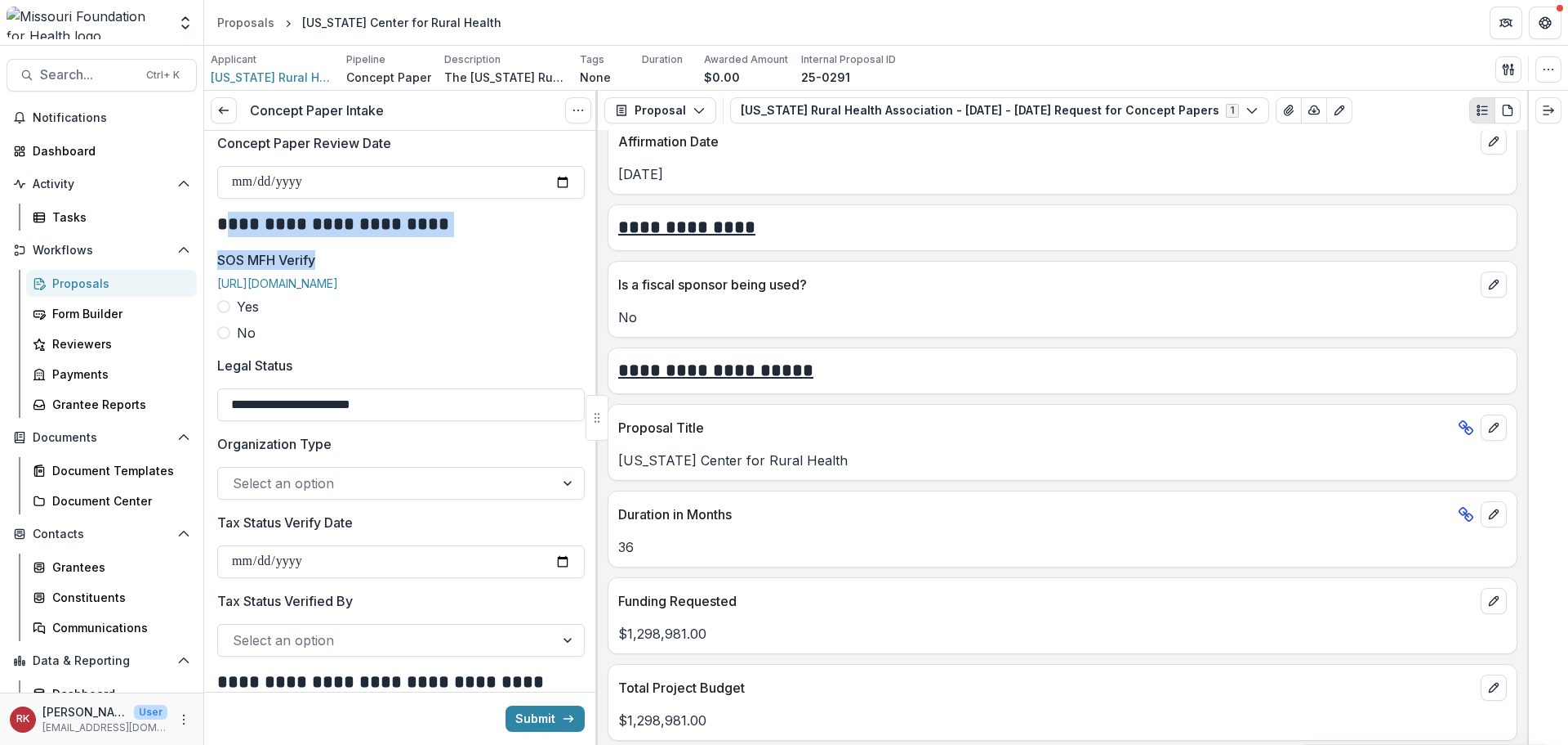
drag, startPoint x: 228, startPoint y: 232, endPoint x: 342, endPoint y: 244, distance: 114.6
click at [226, 313] on span at bounding box center [224, 306] width 13 height 13
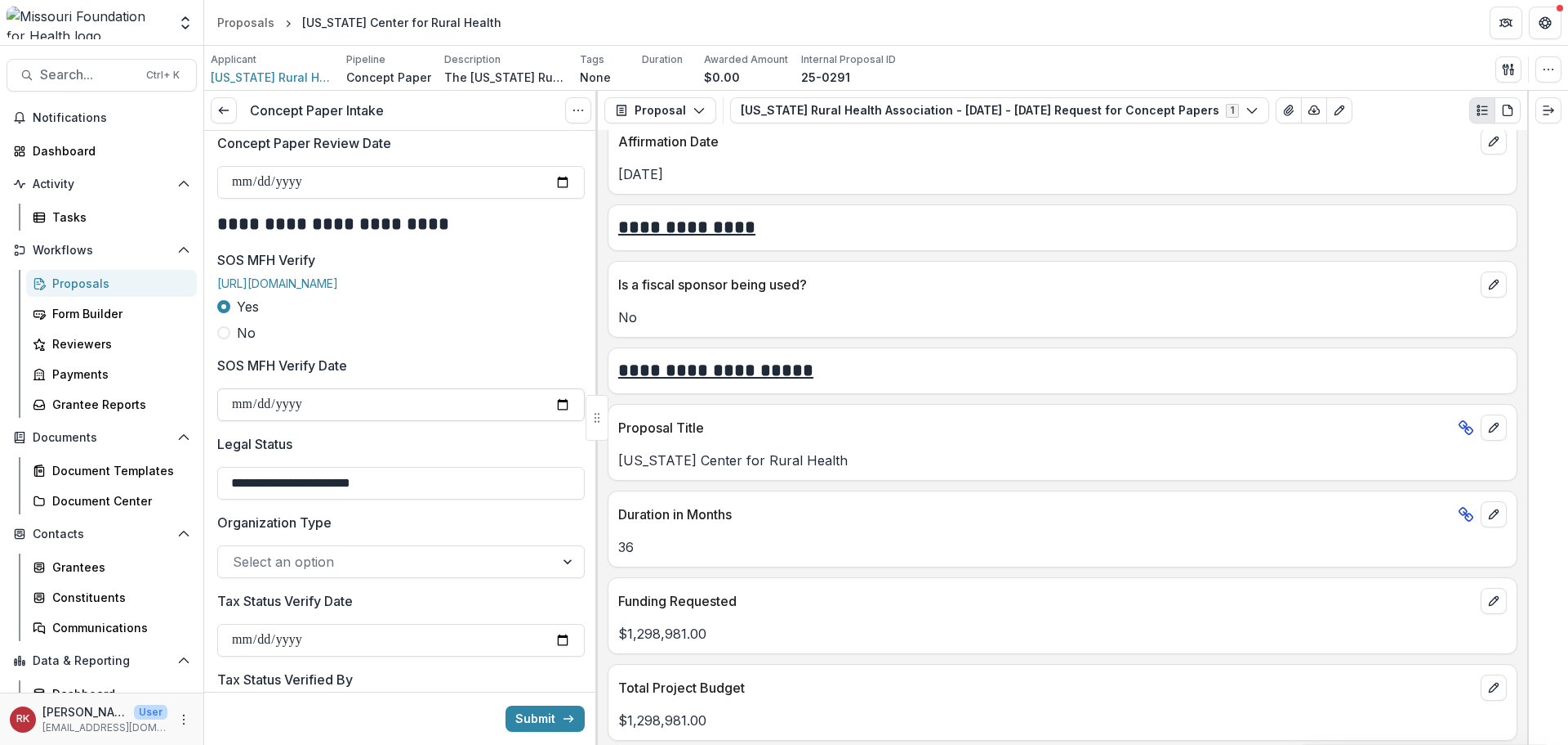
click at [559, 415] on input "SOS MFH Verify Date" at bounding box center [401, 405] width 368 height 33
type input "**********"
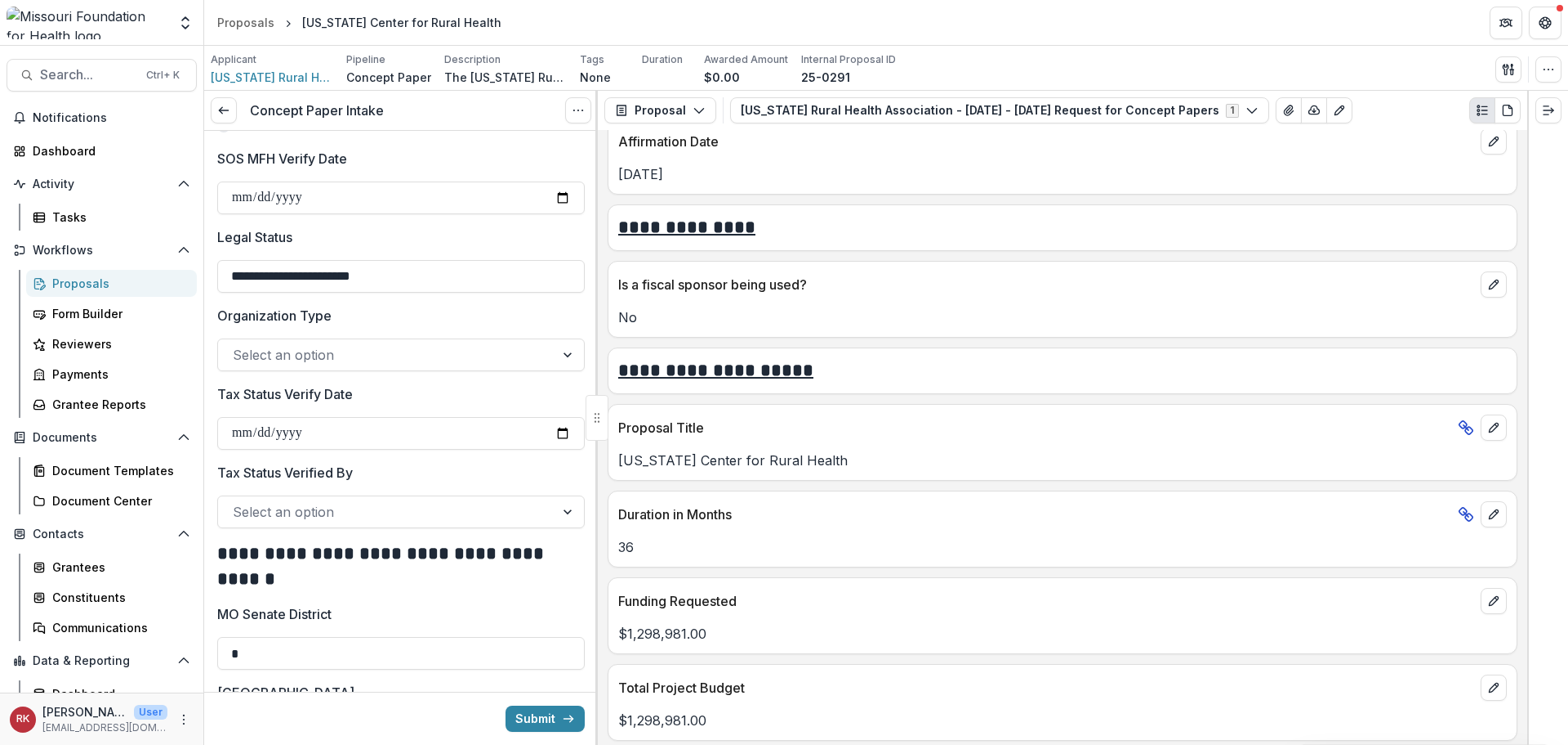
scroll to position [2043, 0]
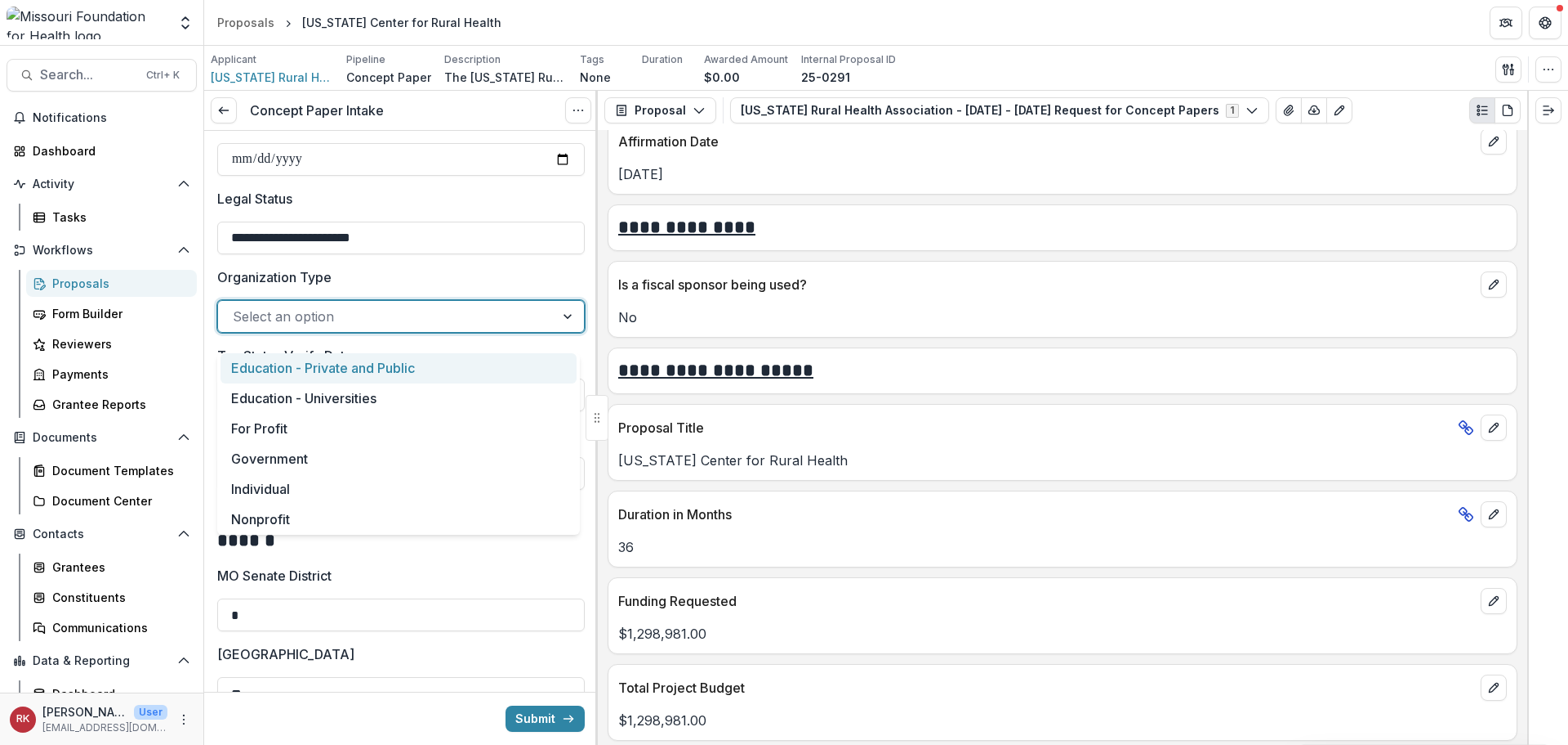
click at [544, 330] on div "Select an option" at bounding box center [387, 317] width 336 height 26
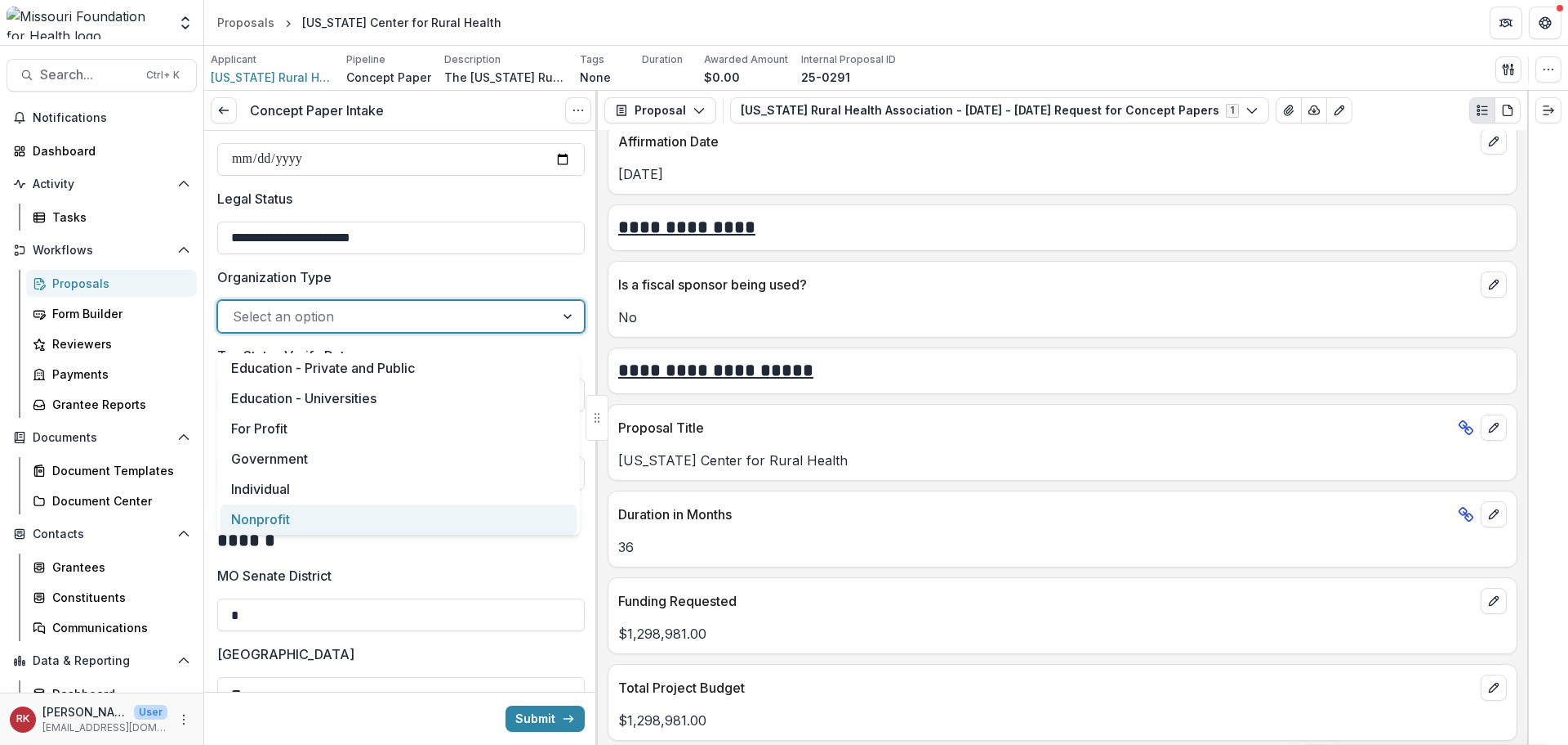
click at [244, 526] on div "Nonprofit" at bounding box center [398, 519] width 356 height 30
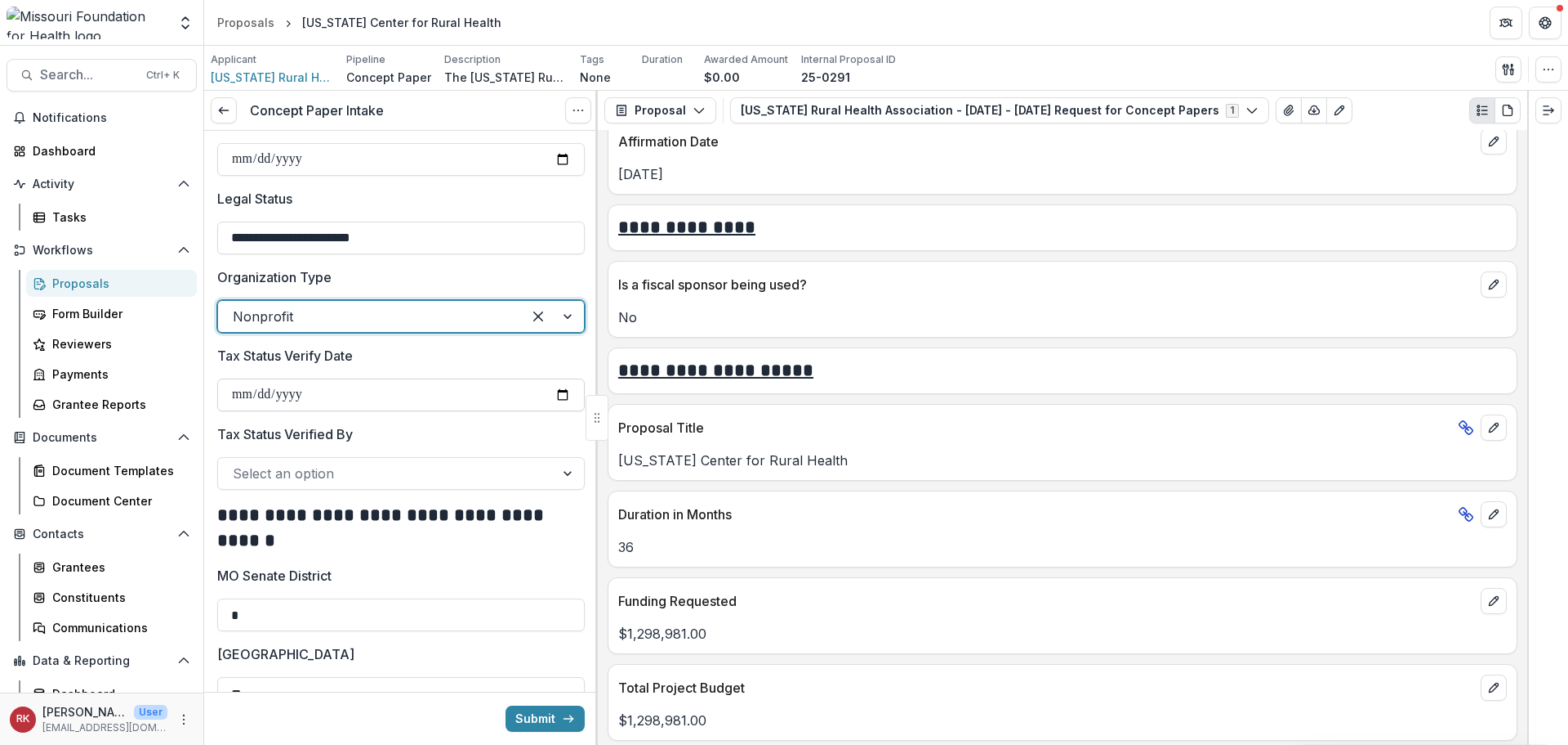
click at [553, 406] on input "Tax Status Verify Date" at bounding box center [401, 395] width 368 height 33
type input "**********"
click at [277, 485] on div at bounding box center [387, 473] width 307 height 23
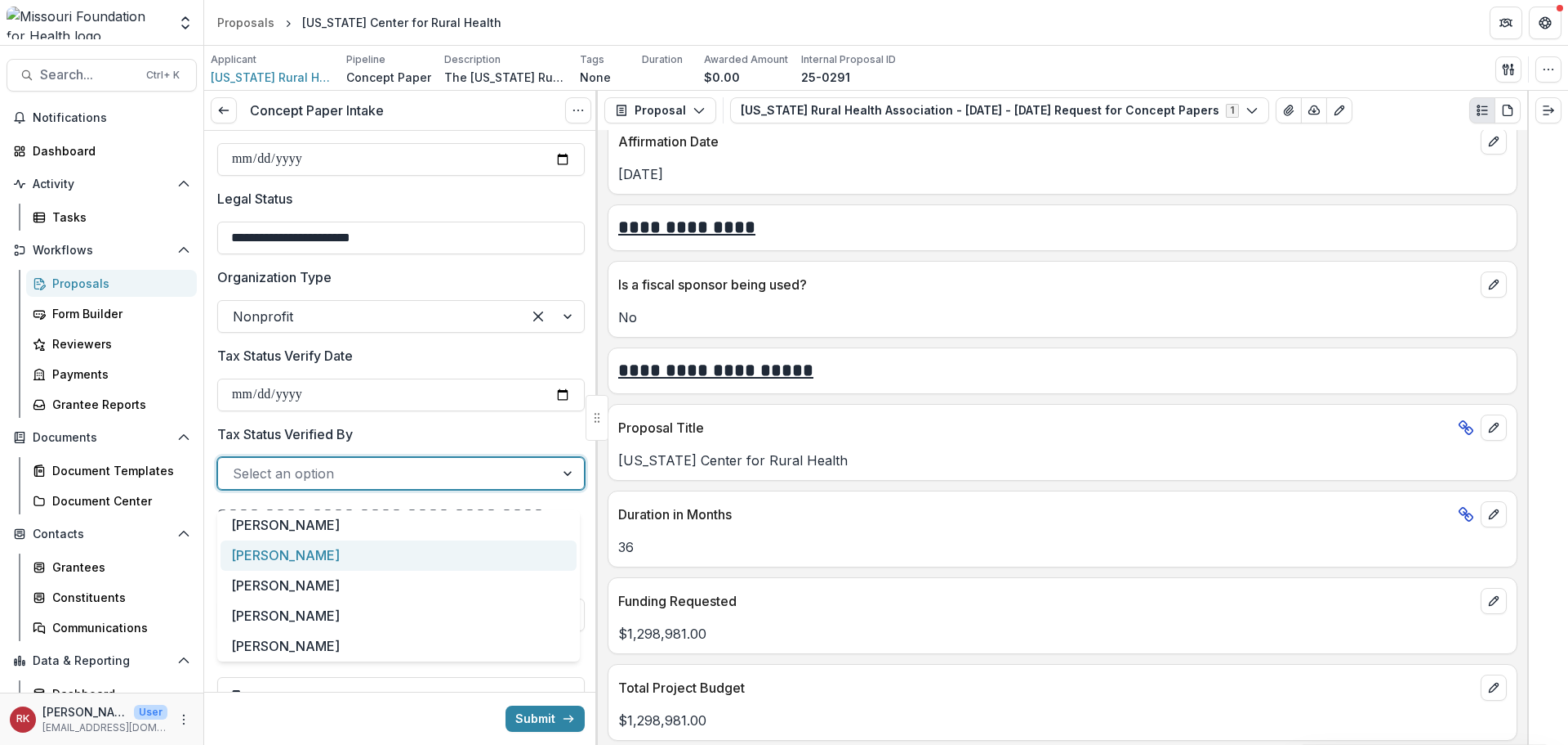
click at [270, 542] on div "[PERSON_NAME]" at bounding box center [398, 555] width 356 height 30
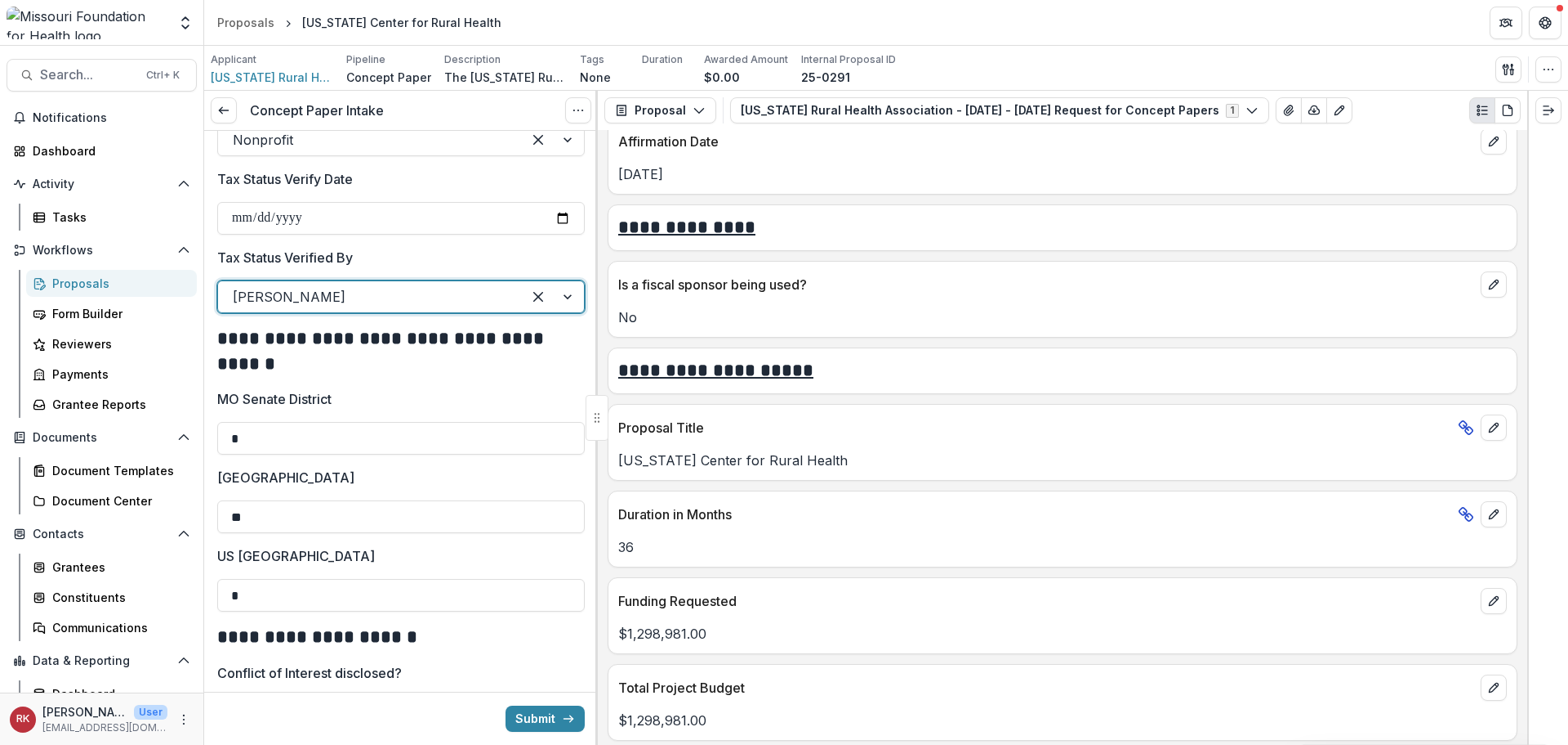
scroll to position [2289, 0]
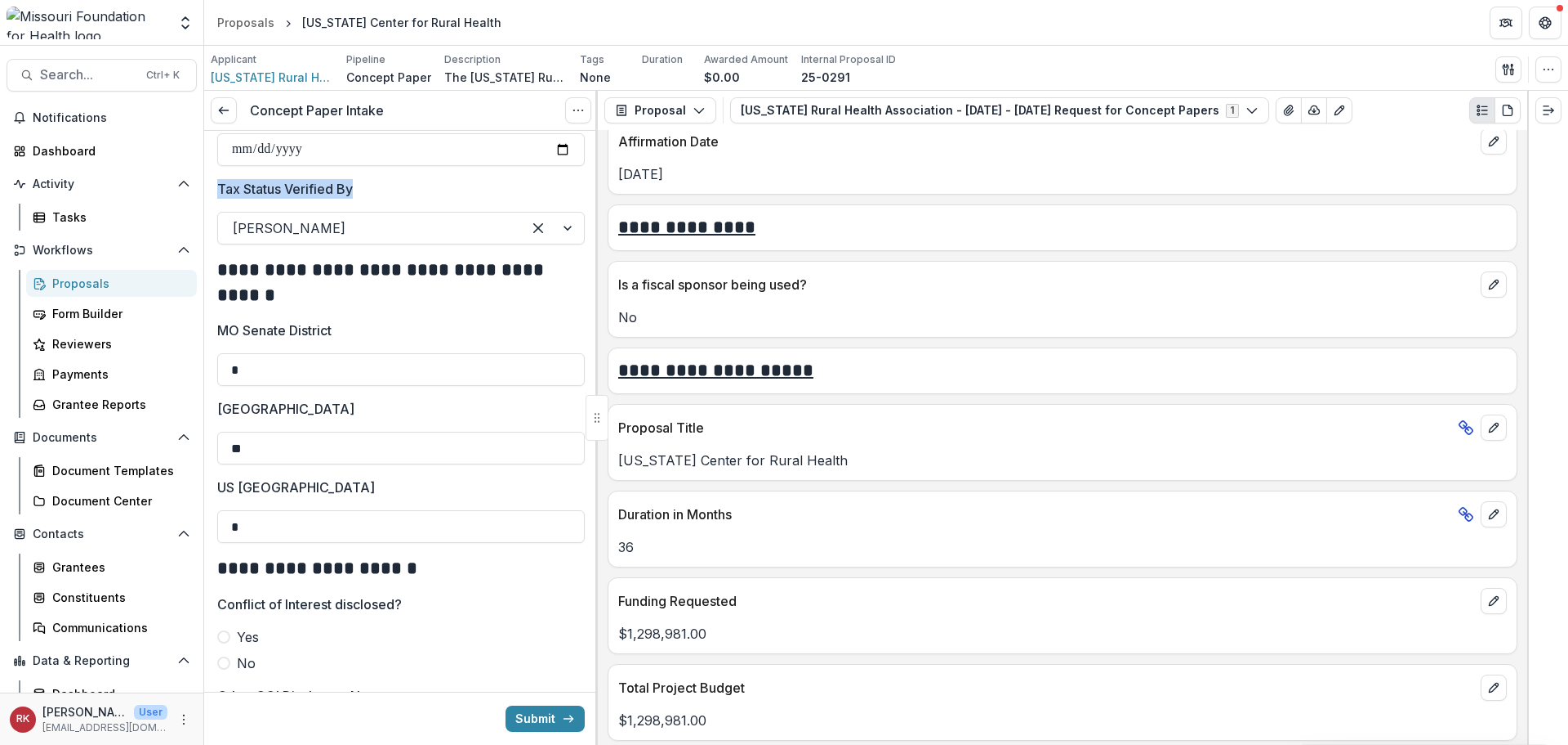
drag, startPoint x: 215, startPoint y: 204, endPoint x: 362, endPoint y: 207, distance: 147.0
click at [350, 199] on p "Tax Status Verified By" at bounding box center [285, 188] width 135 height 20
click at [237, 219] on input "Tax Status Verified By" at bounding box center [235, 228] width 4 height 20
drag, startPoint x: 214, startPoint y: 197, endPoint x: 372, endPoint y: 206, distance: 158.3
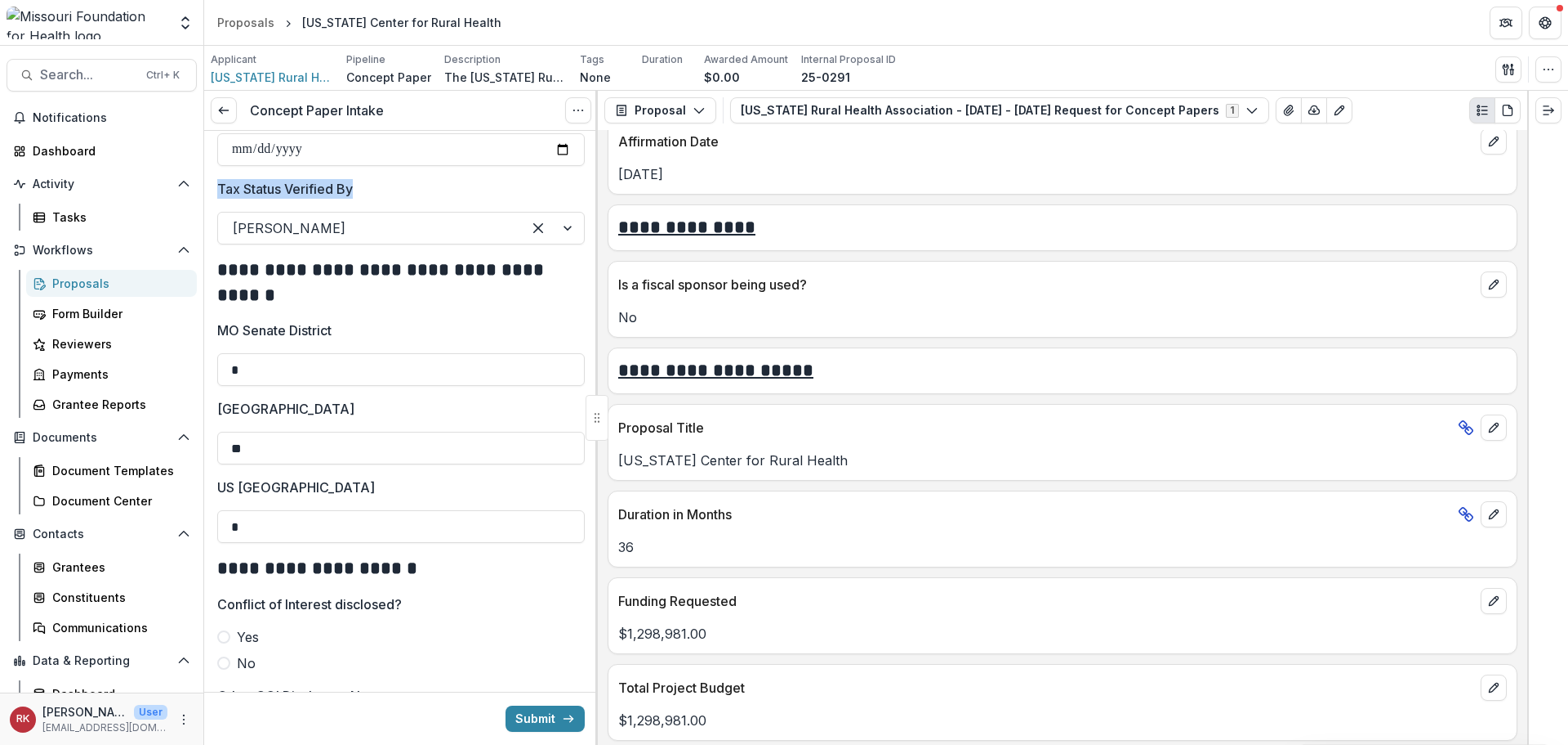
click at [278, 304] on h2 "**********" at bounding box center [399, 283] width 362 height 50
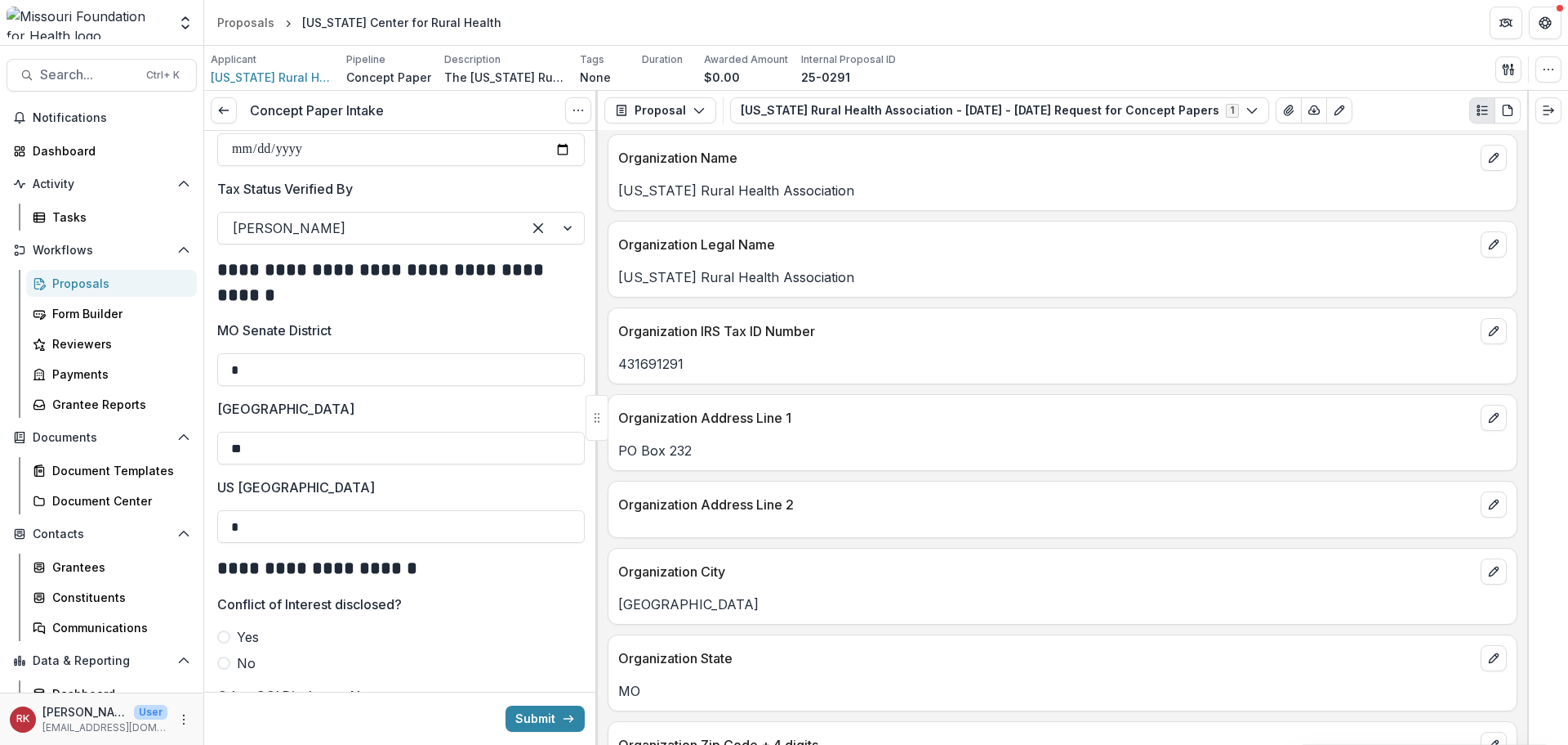
scroll to position [735, 0]
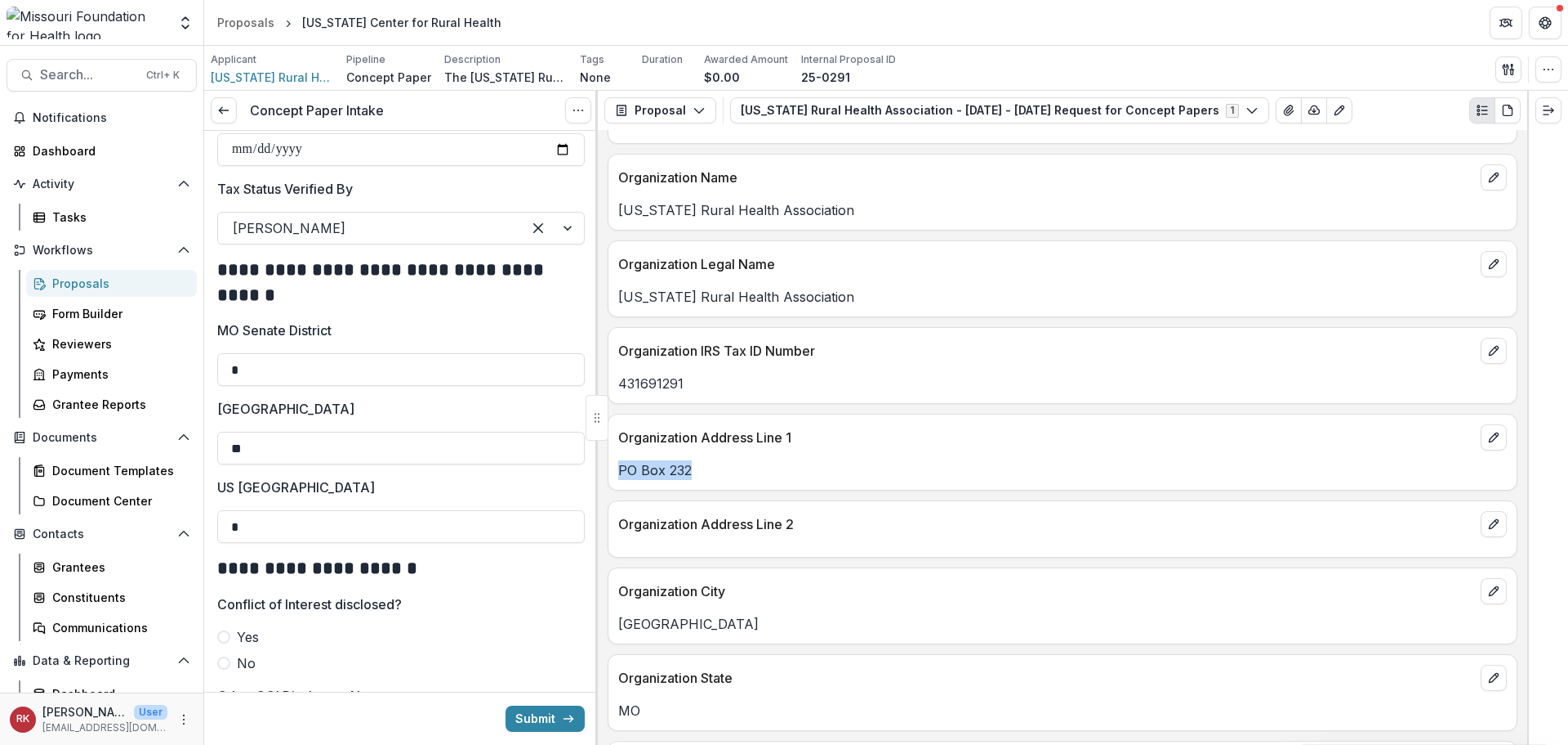
drag, startPoint x: 709, startPoint y: 477, endPoint x: 599, endPoint y: 461, distance: 111.2
click at [599, 461] on div "**********" at bounding box center [1063, 437] width 929 height 615
copy p "PO Box 232"
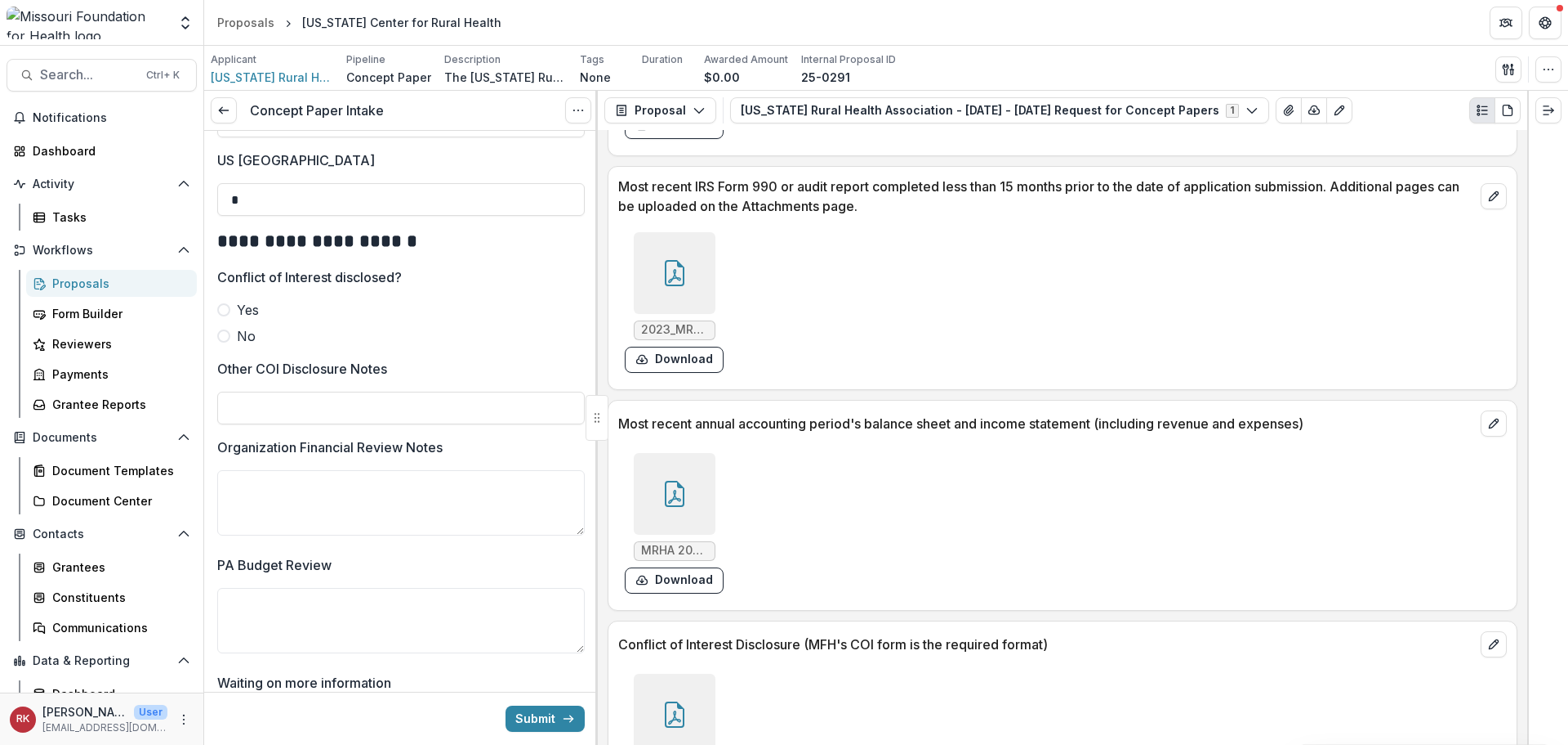
scroll to position [4678, 0]
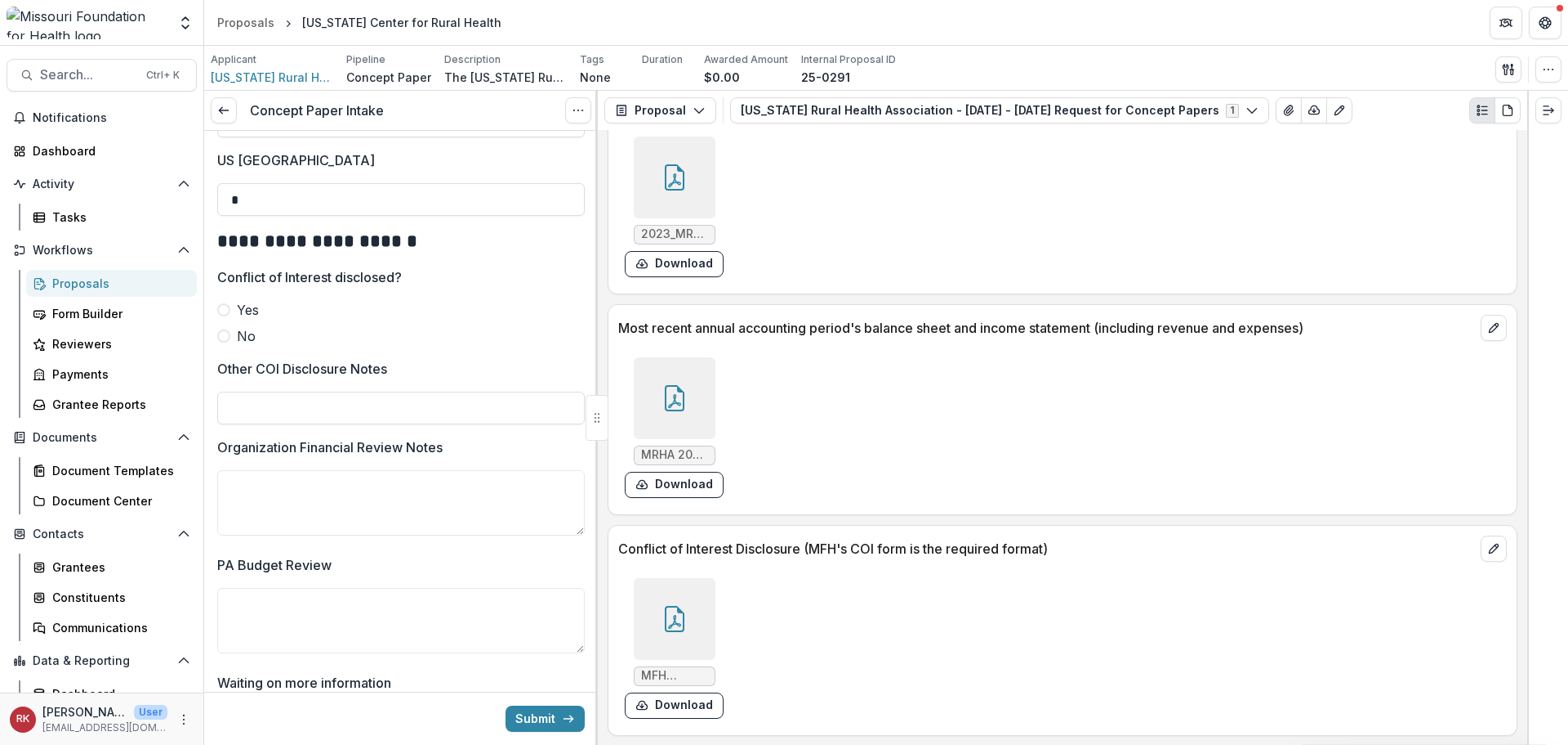
click at [680, 601] on div at bounding box center [674, 618] width 81 height 82
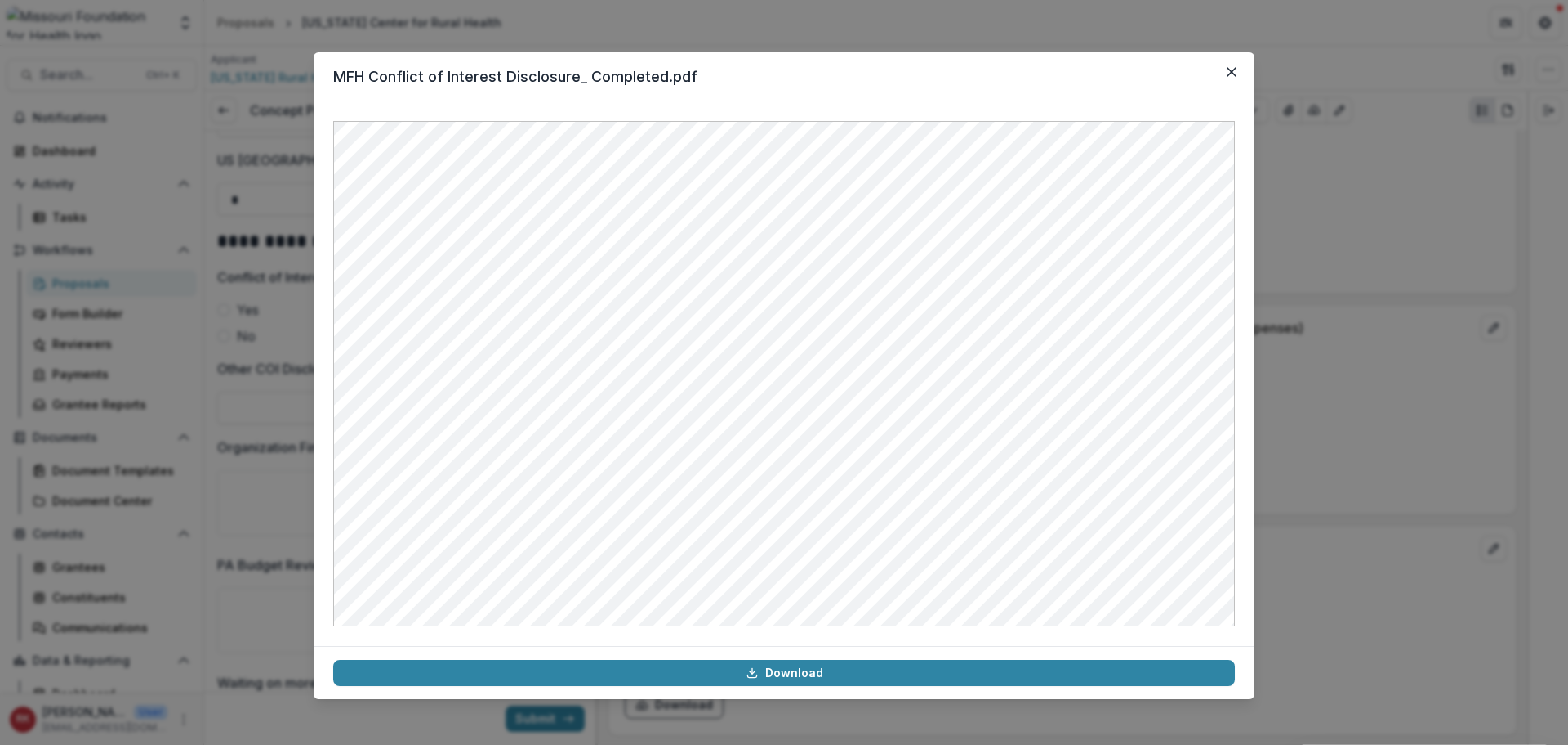
click at [1318, 392] on div "MFH Conflict of Interest Disclosure_ Completed.pdf Download" at bounding box center [784, 372] width 1568 height 745
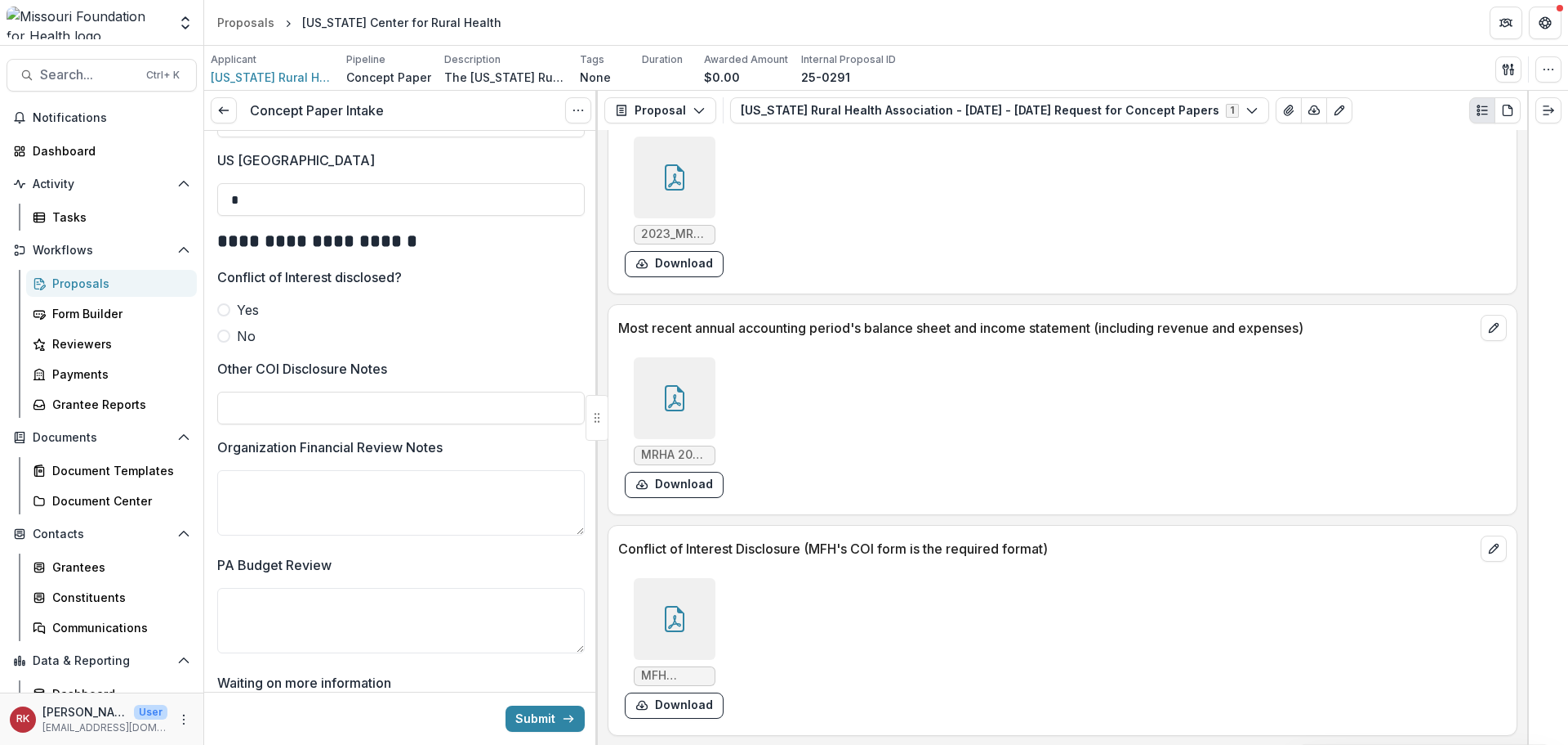
click at [231, 346] on label "No" at bounding box center [401, 336] width 368 height 20
click at [307, 424] on input "Other COI Disclosure Notes" at bounding box center [401, 408] width 368 height 33
click at [316, 418] on input "**********" at bounding box center [401, 408] width 368 height 33
type input "**********"
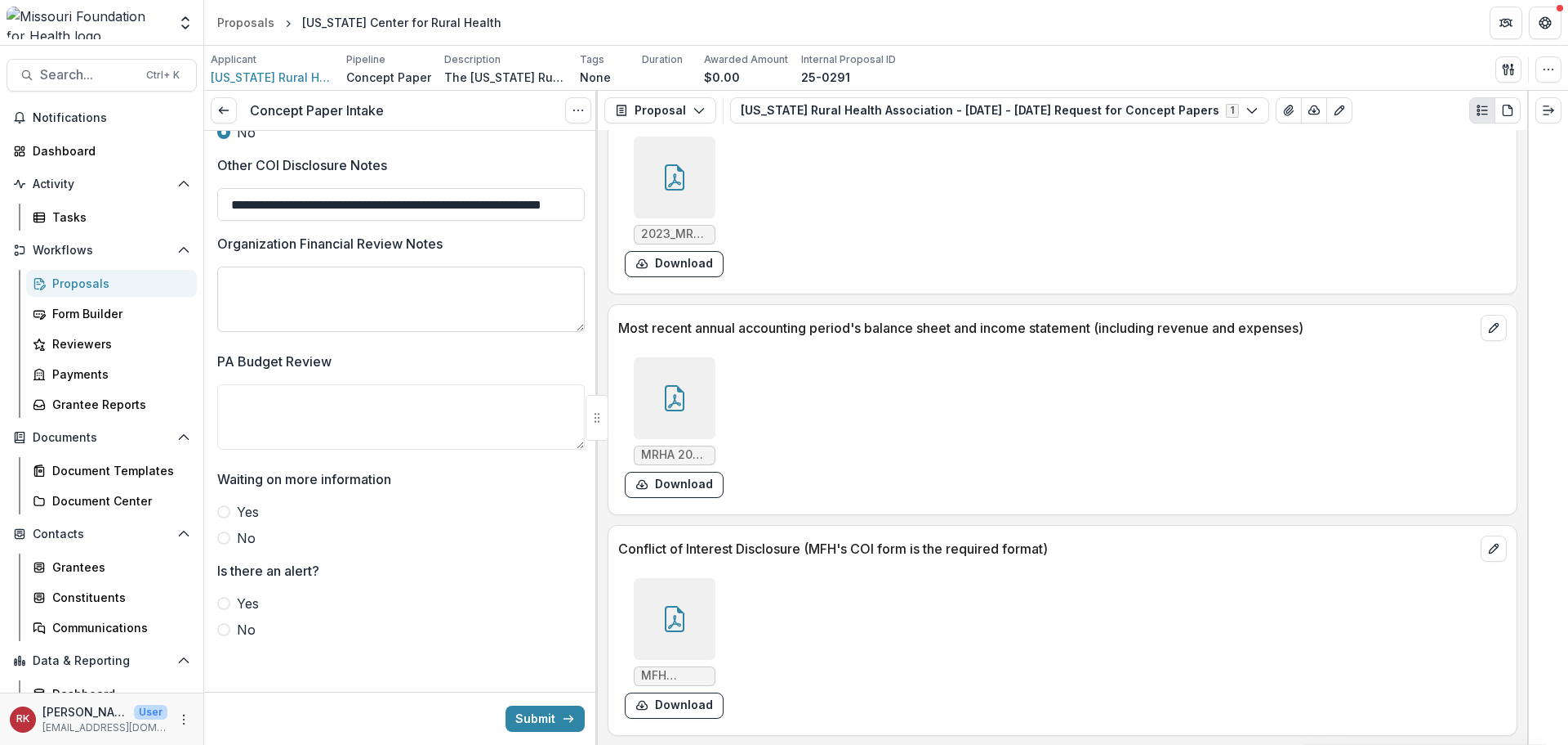
scroll to position [2833, 0]
click at [274, 296] on textarea "Organization Financial Review Notes" at bounding box center [401, 298] width 368 height 65
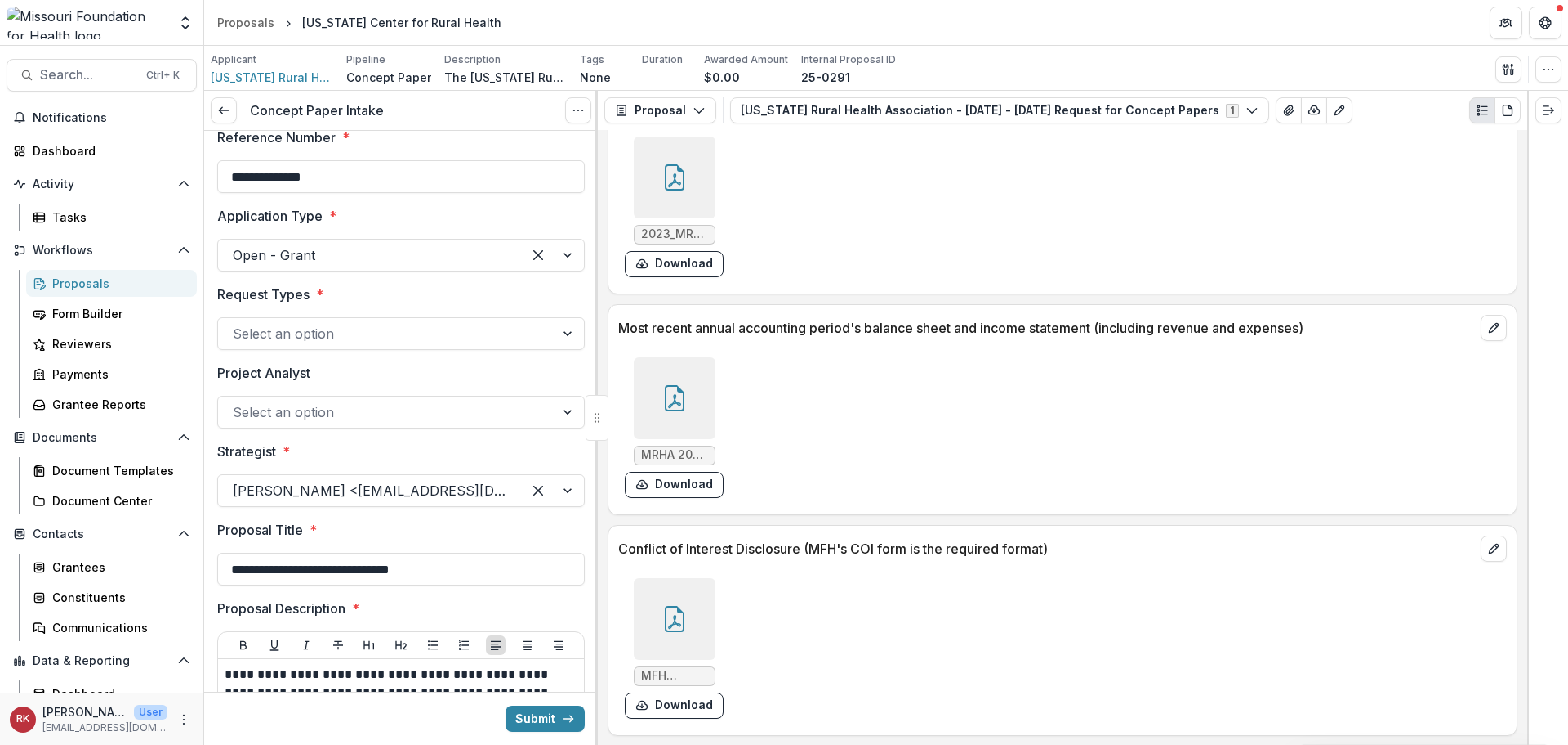
scroll to position [54, 0]
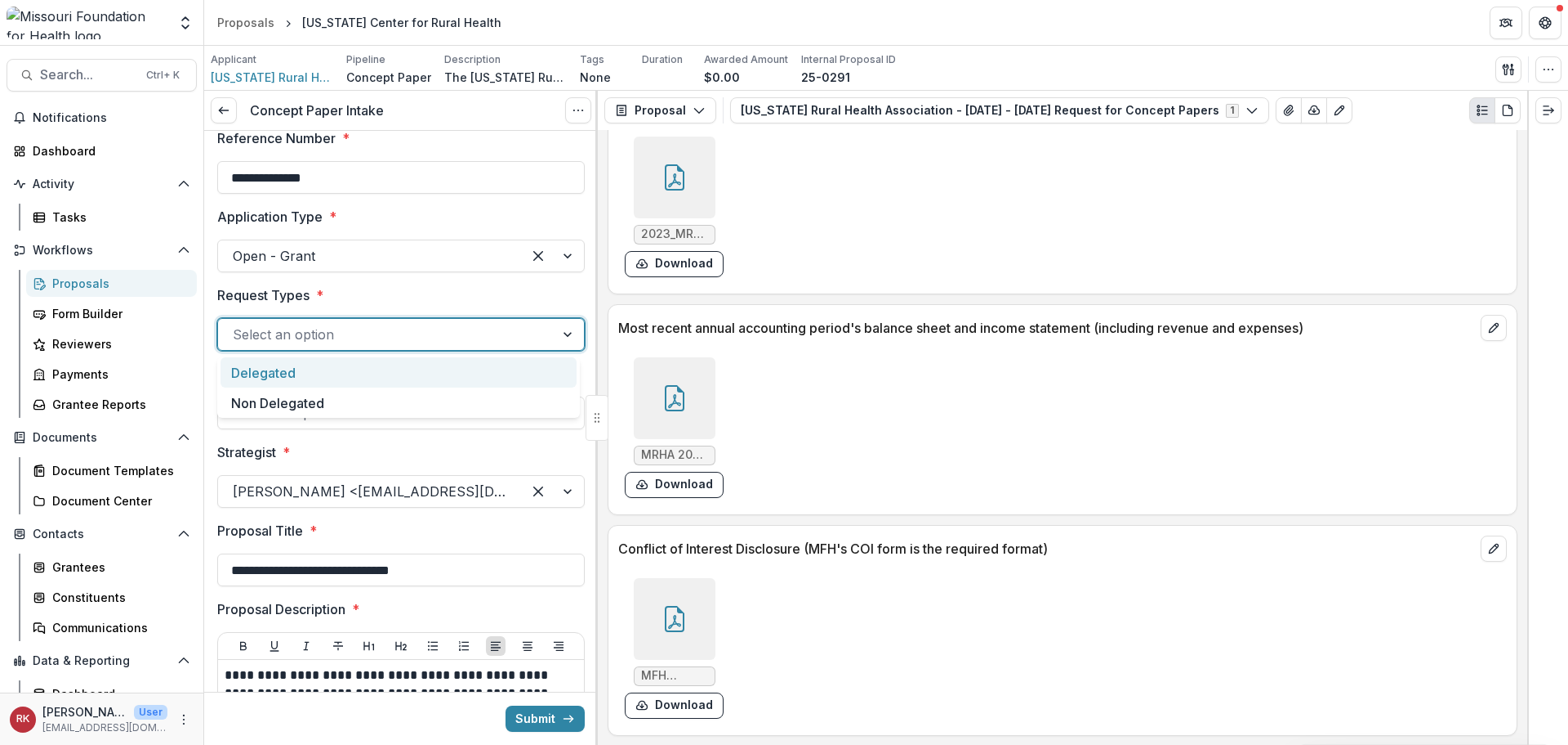
click at [296, 335] on div at bounding box center [387, 334] width 307 height 23
click at [291, 379] on div "Delegated" at bounding box center [398, 372] width 356 height 30
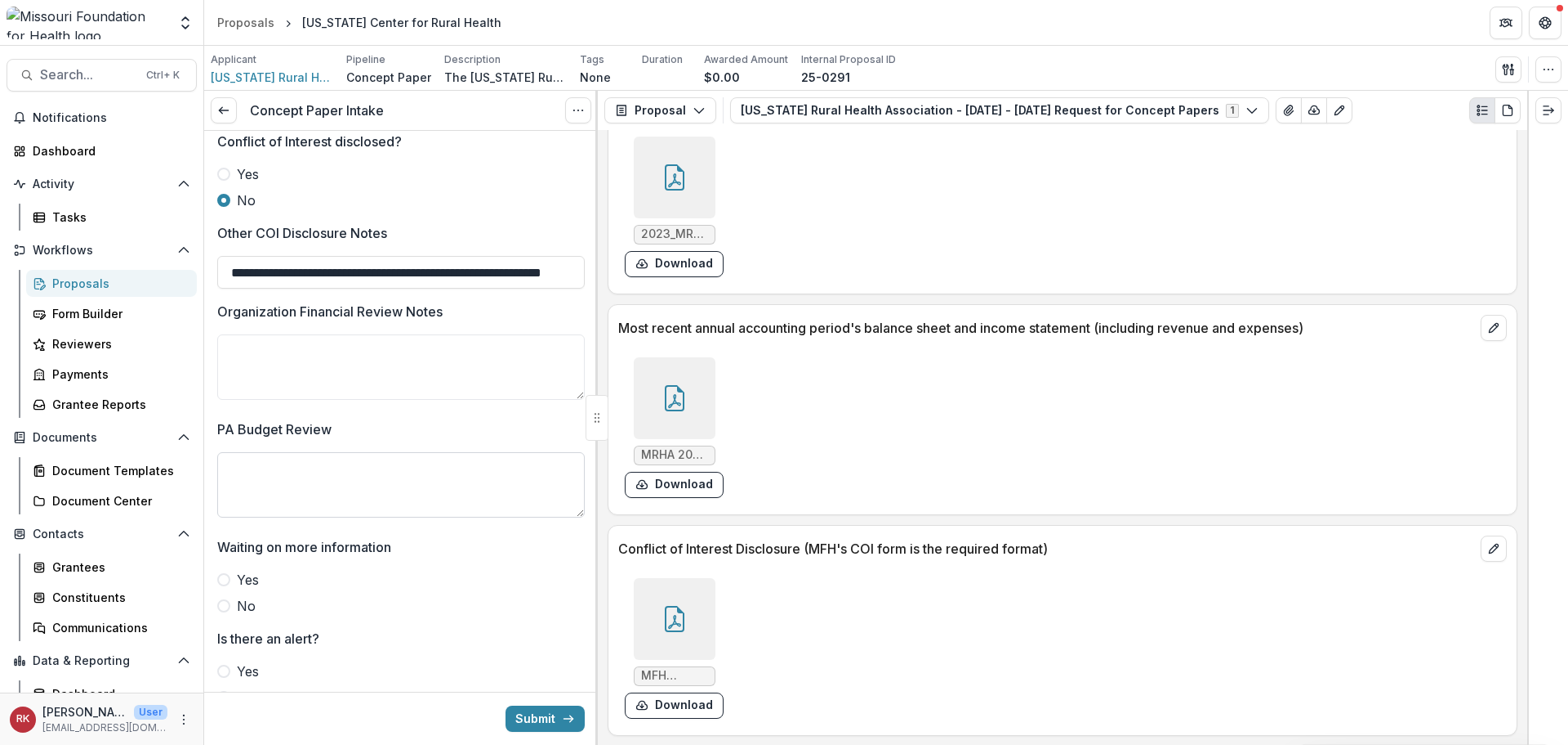
scroll to position [2833, 0]
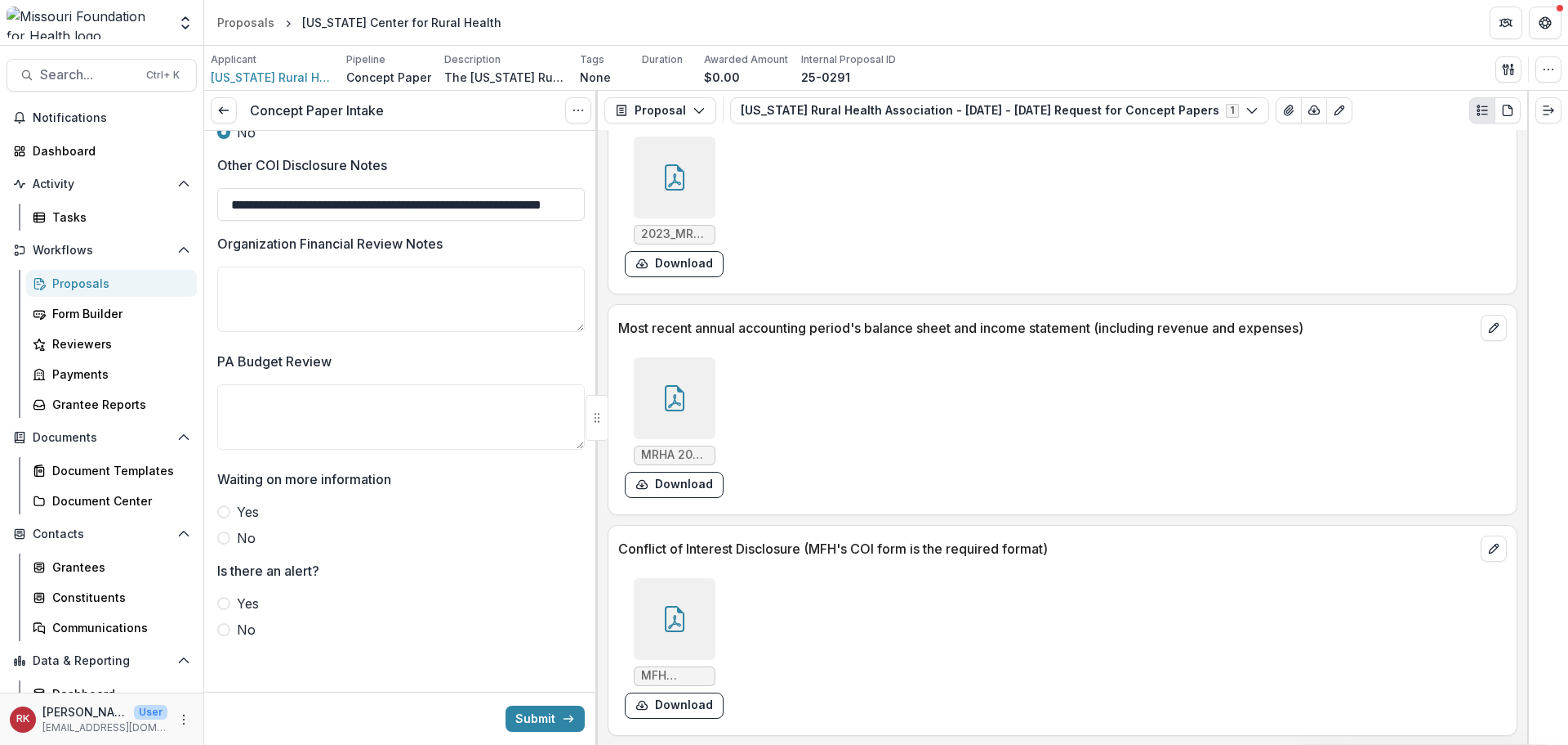
click at [659, 575] on div "MFH Conflict of Interest Disclosure_ Completed.pdf Download" at bounding box center [862, 648] width 490 height 154
click at [671, 591] on div at bounding box center [674, 618] width 81 height 82
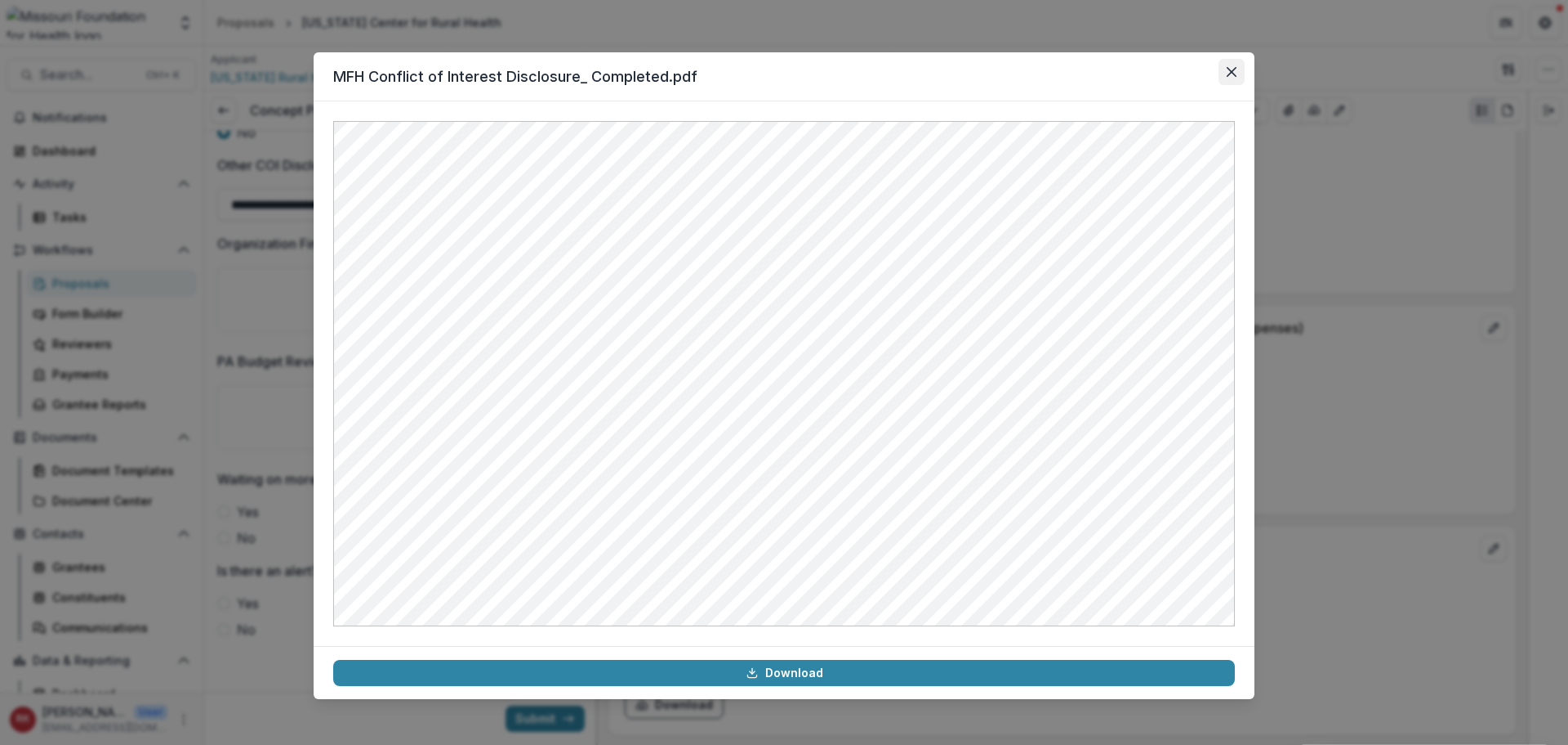
click at [1235, 76] on icon "Close" at bounding box center [1231, 71] width 10 height 10
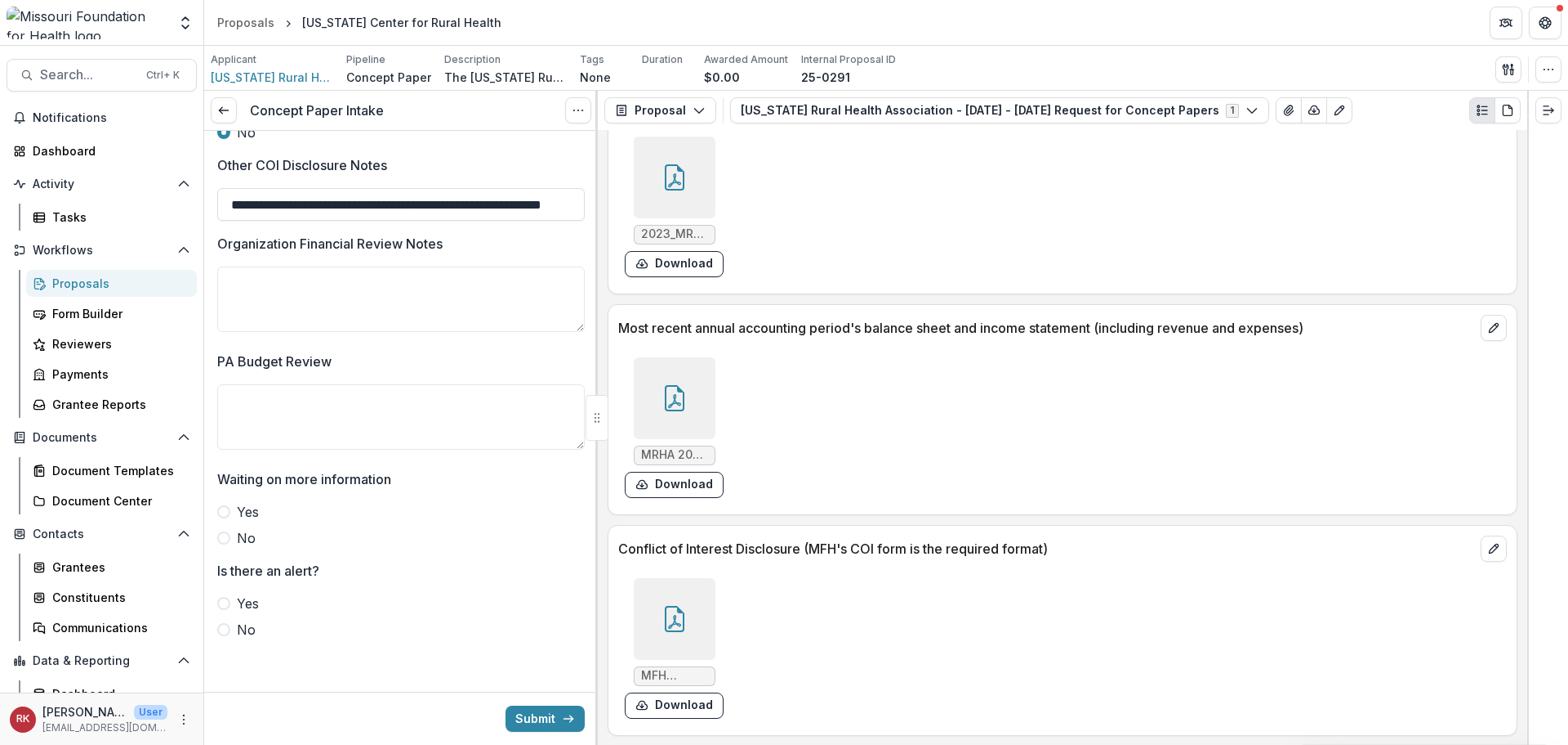
click at [700, 397] on div at bounding box center [674, 398] width 81 height 82
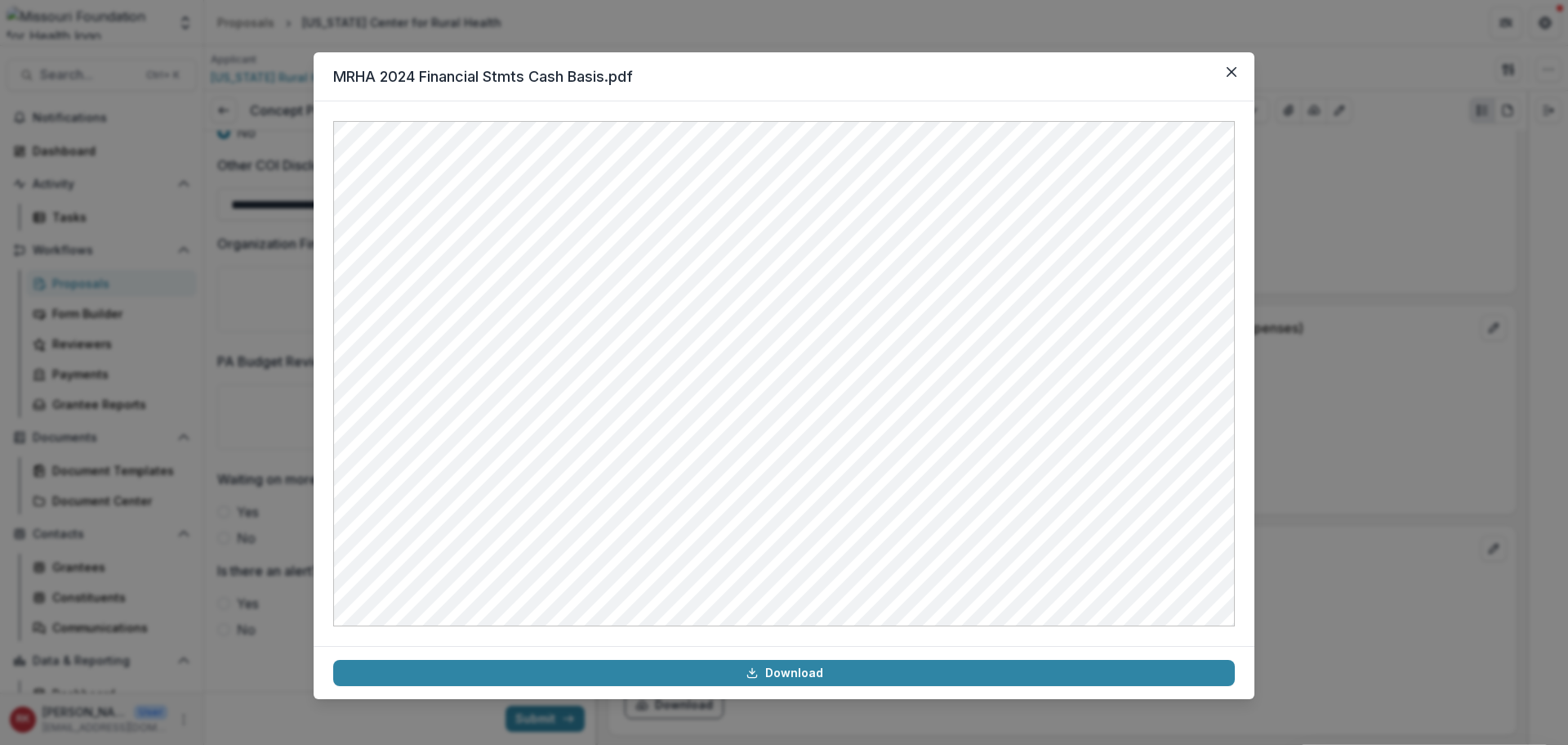
click at [1305, 421] on div "MRHA 2024 Financial Stmts Cash Basis.pdf Download" at bounding box center [784, 372] width 1568 height 745
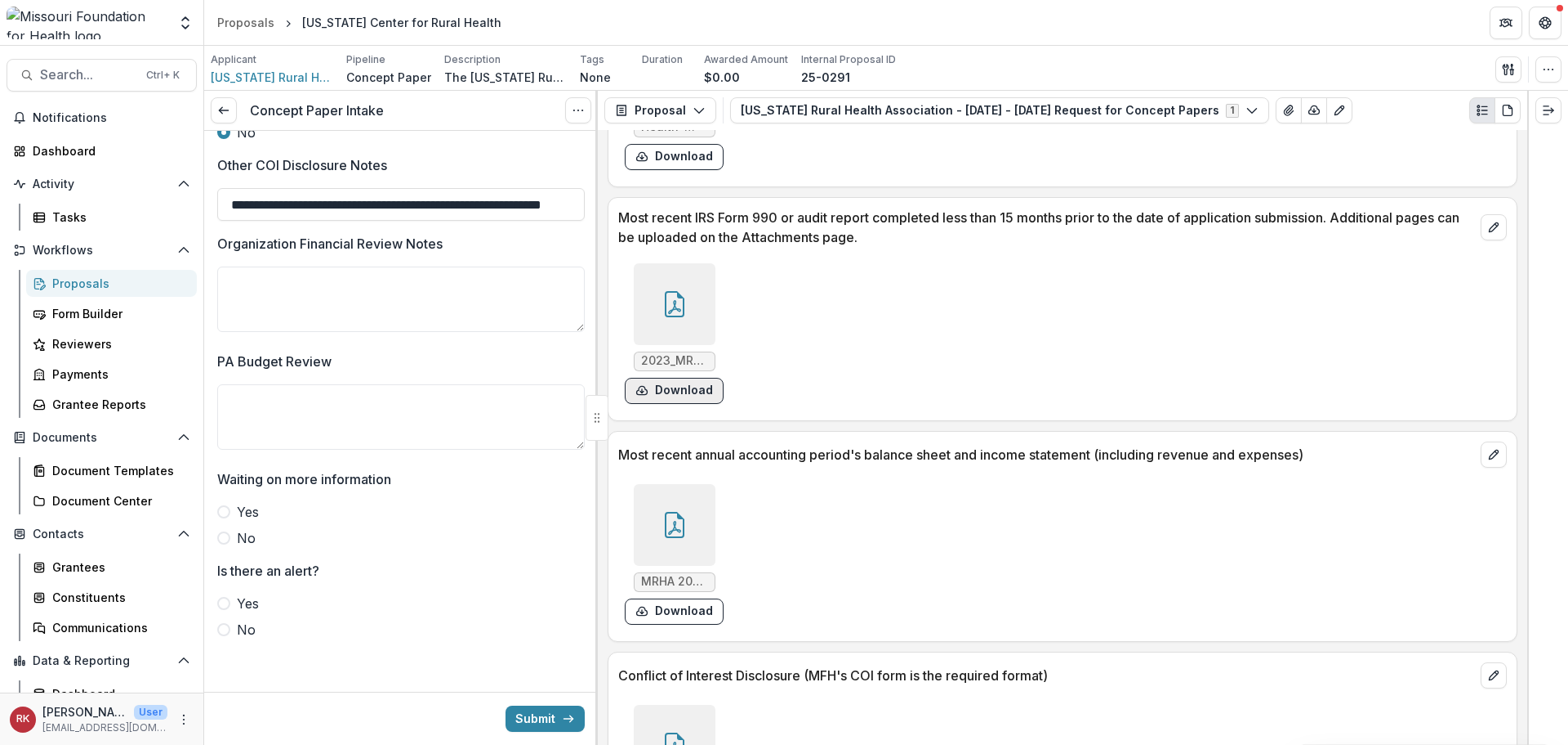
scroll to position [4515, 0]
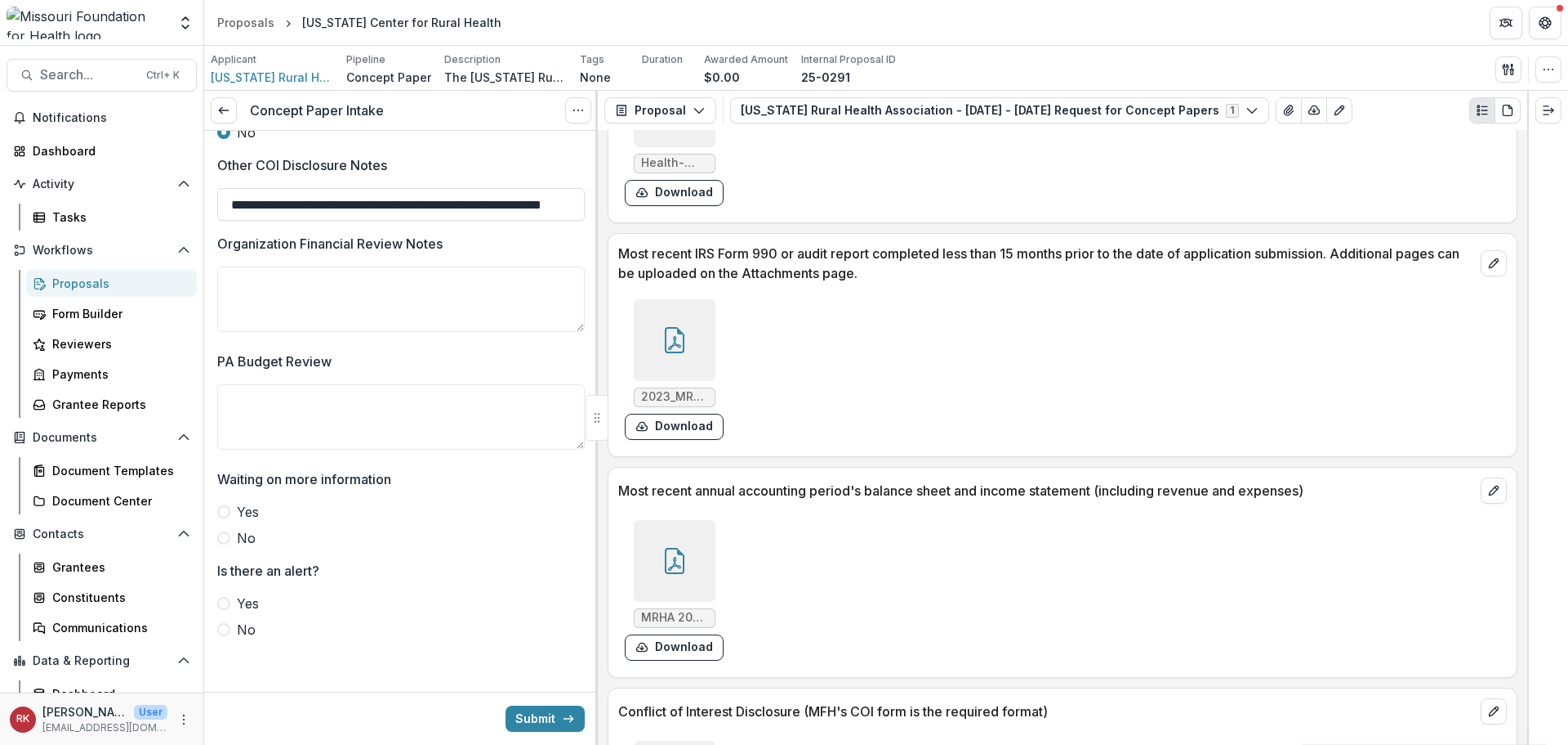
click at [694, 342] on div at bounding box center [674, 340] width 81 height 82
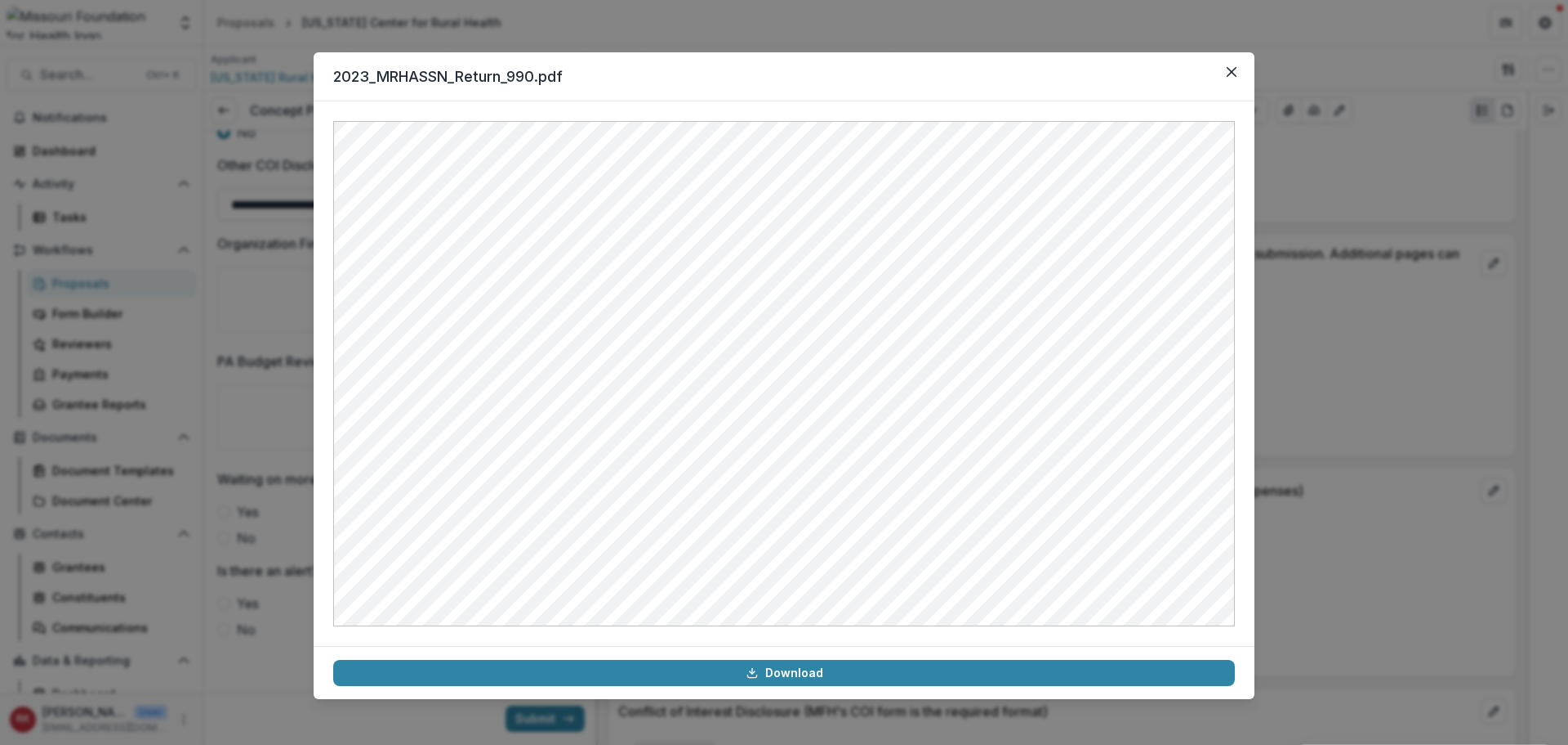
click at [1326, 405] on div "2023_MRHASSN_Return_990.pdf Download" at bounding box center [784, 372] width 1568 height 745
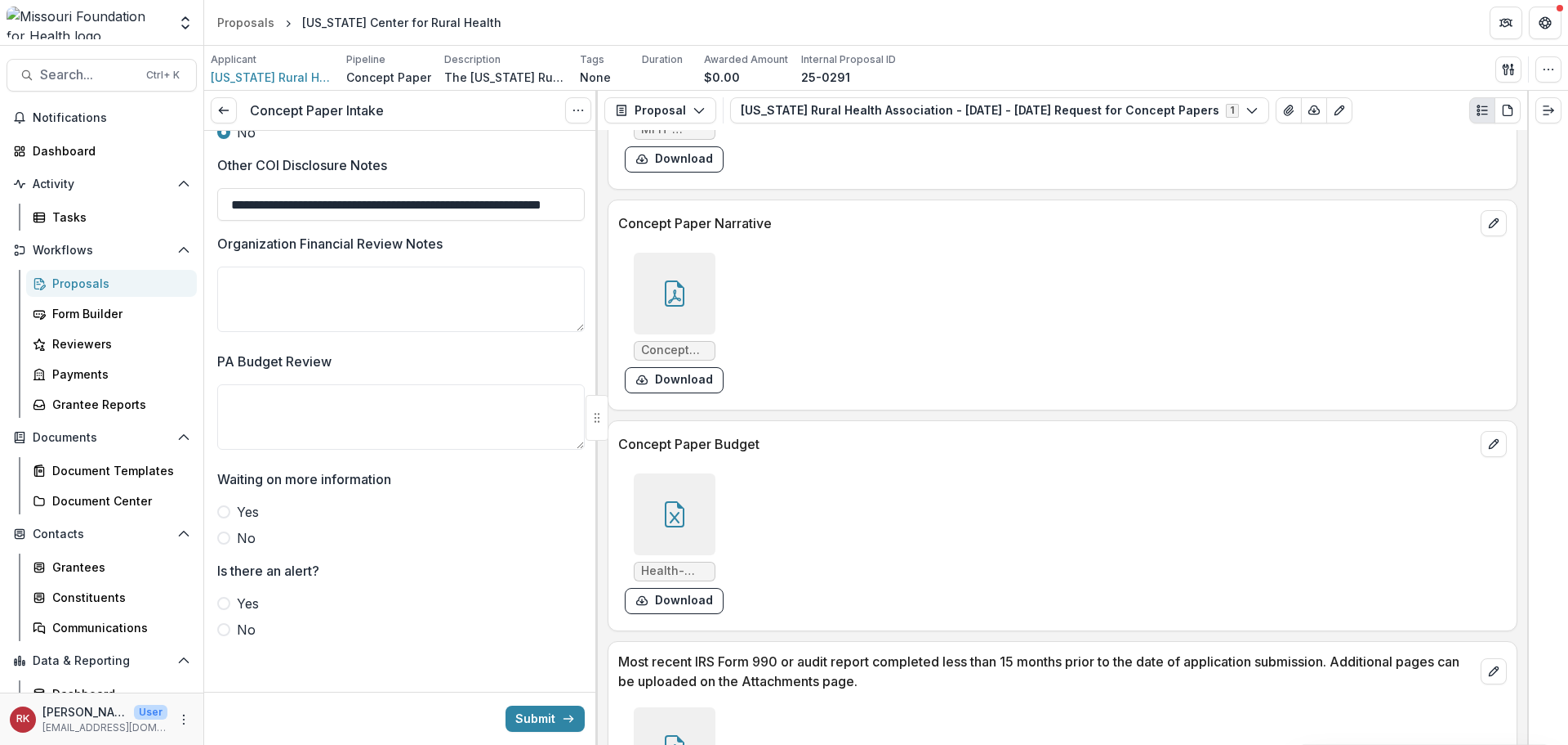
scroll to position [4107, 0]
click at [685, 532] on div at bounding box center [674, 515] width 81 height 82
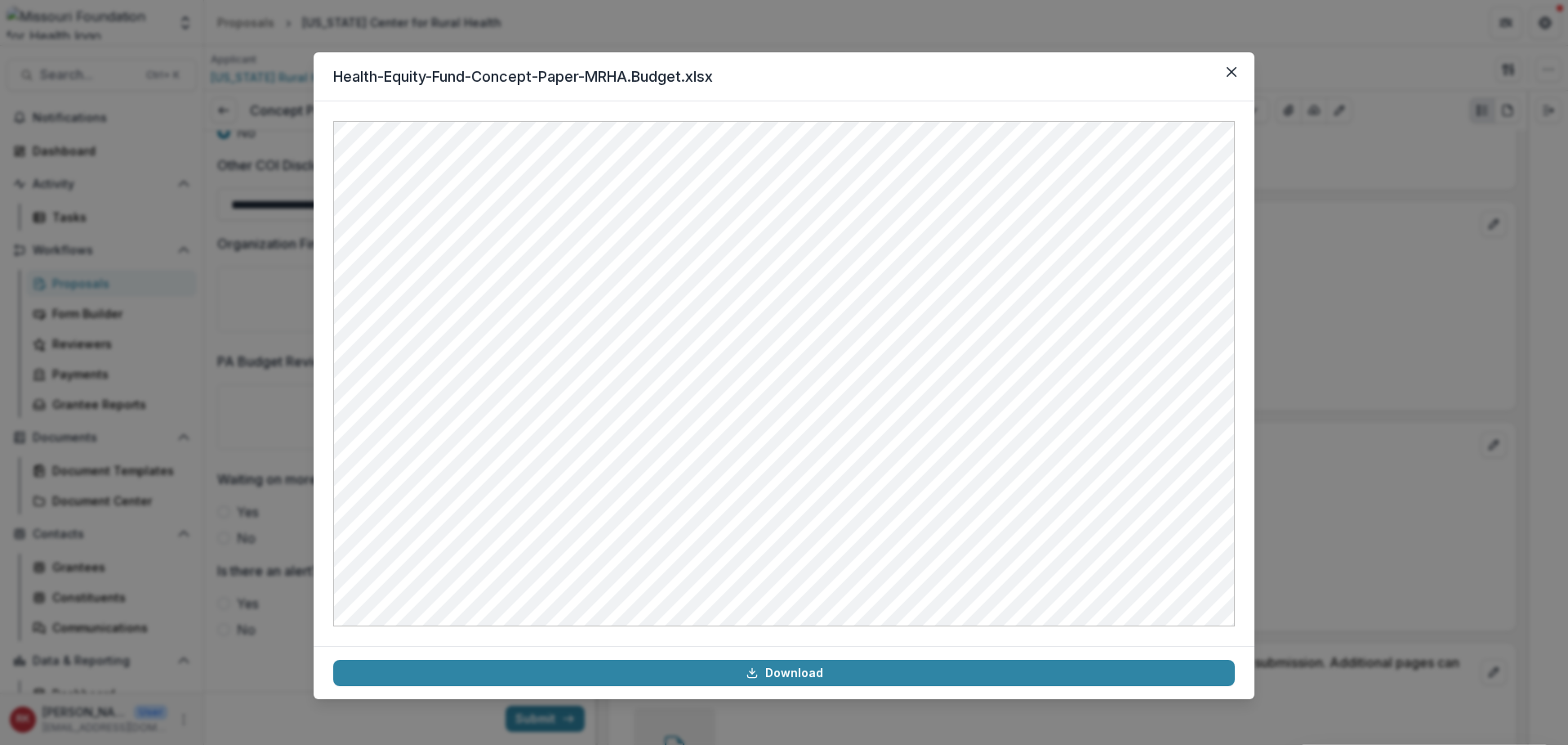
click at [1379, 358] on div "Health-Equity-Fund-Concept-Paper-MRHA.Budget.xlsx Download" at bounding box center [784, 372] width 1568 height 745
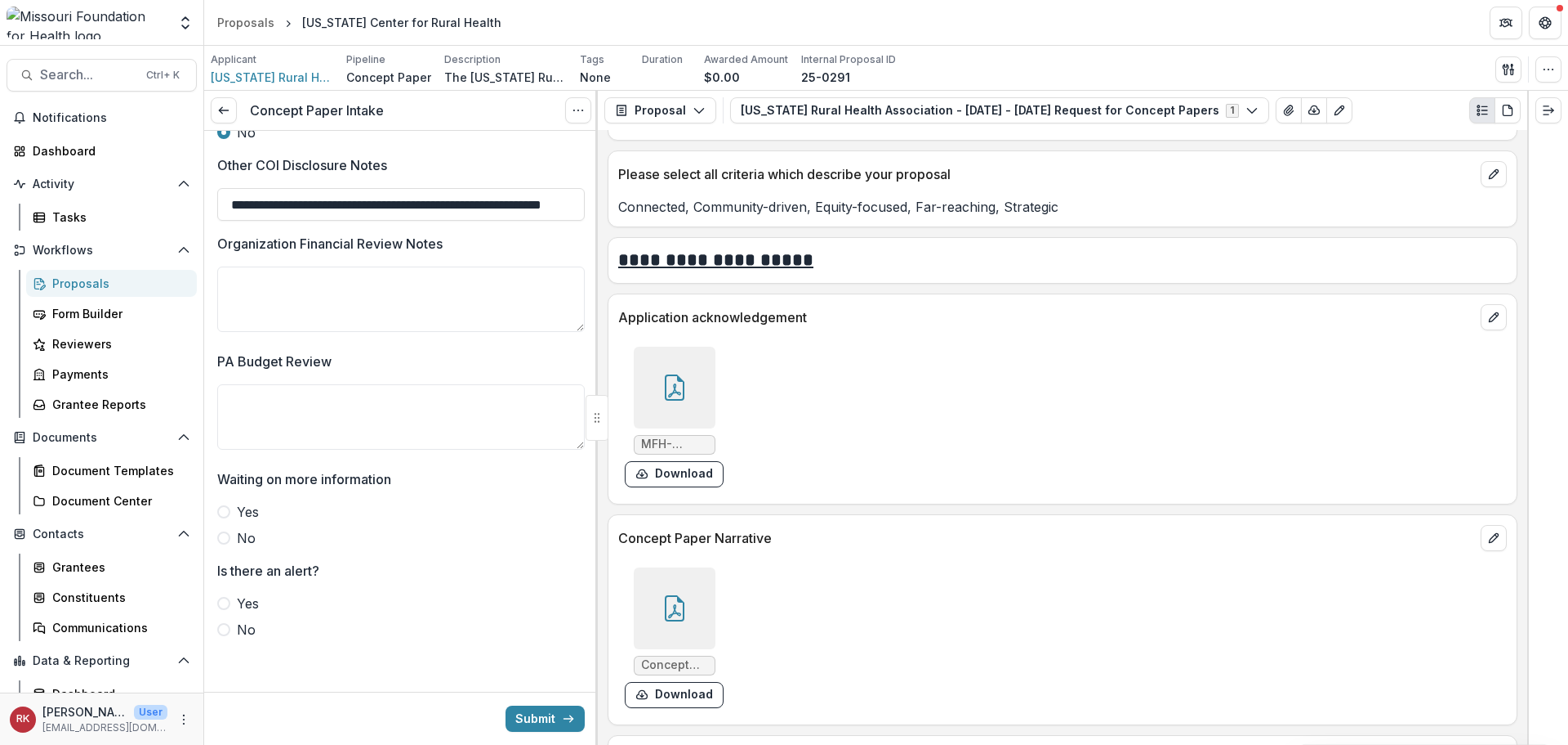
scroll to position [3780, 0]
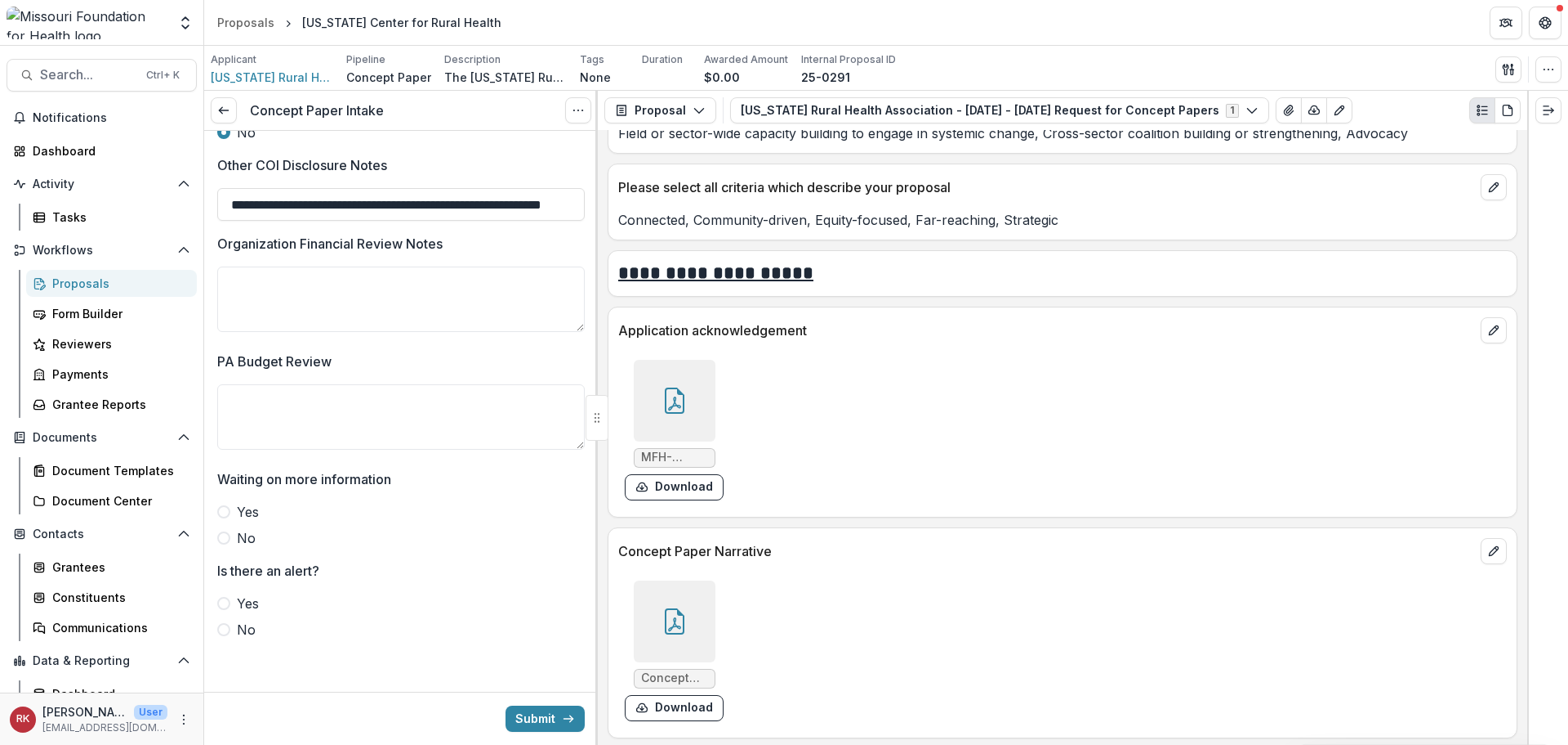
click at [669, 404] on icon at bounding box center [674, 401] width 26 height 26
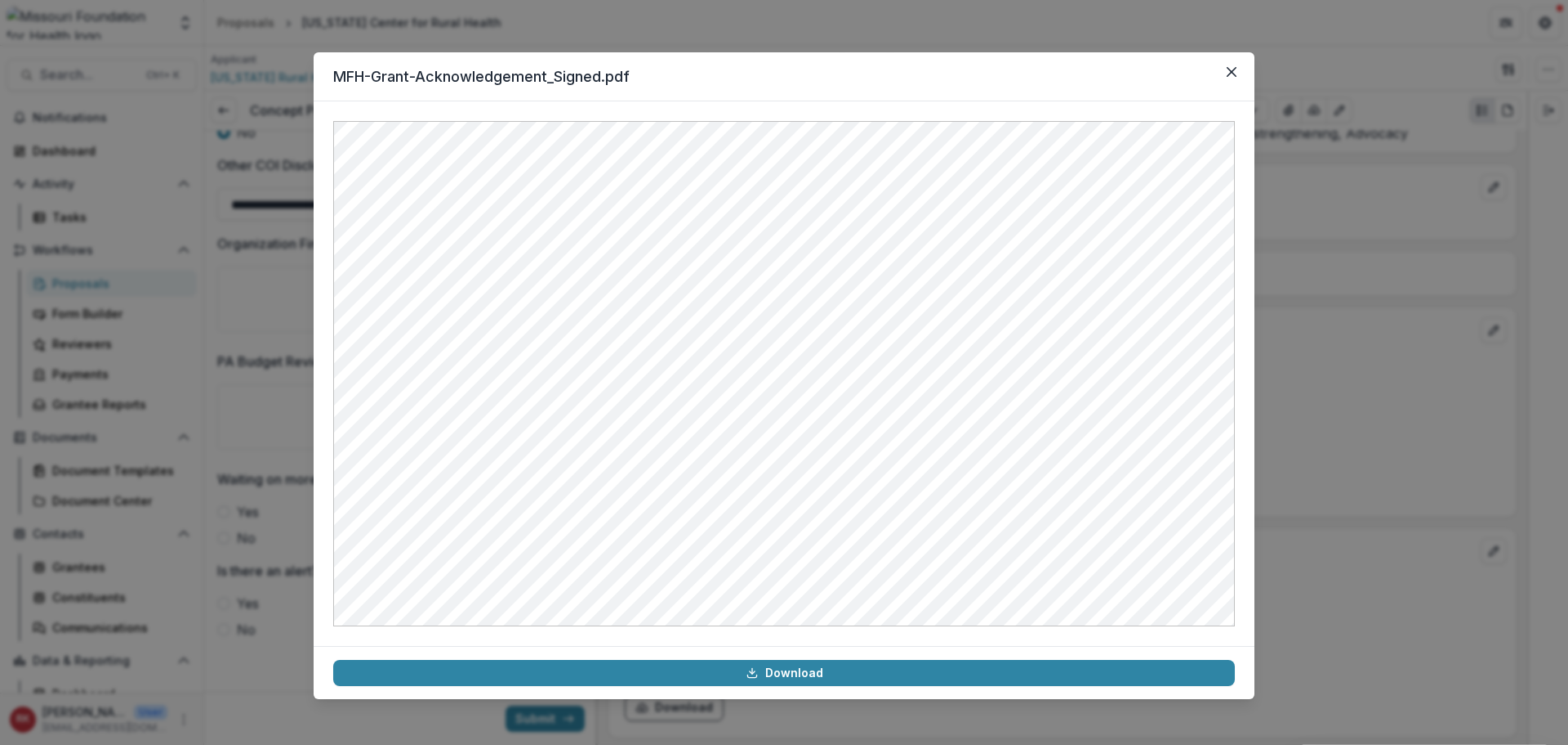
click at [1298, 390] on div "MFH-Grant-Acknowledgement_Signed.pdf Download" at bounding box center [784, 372] width 1568 height 745
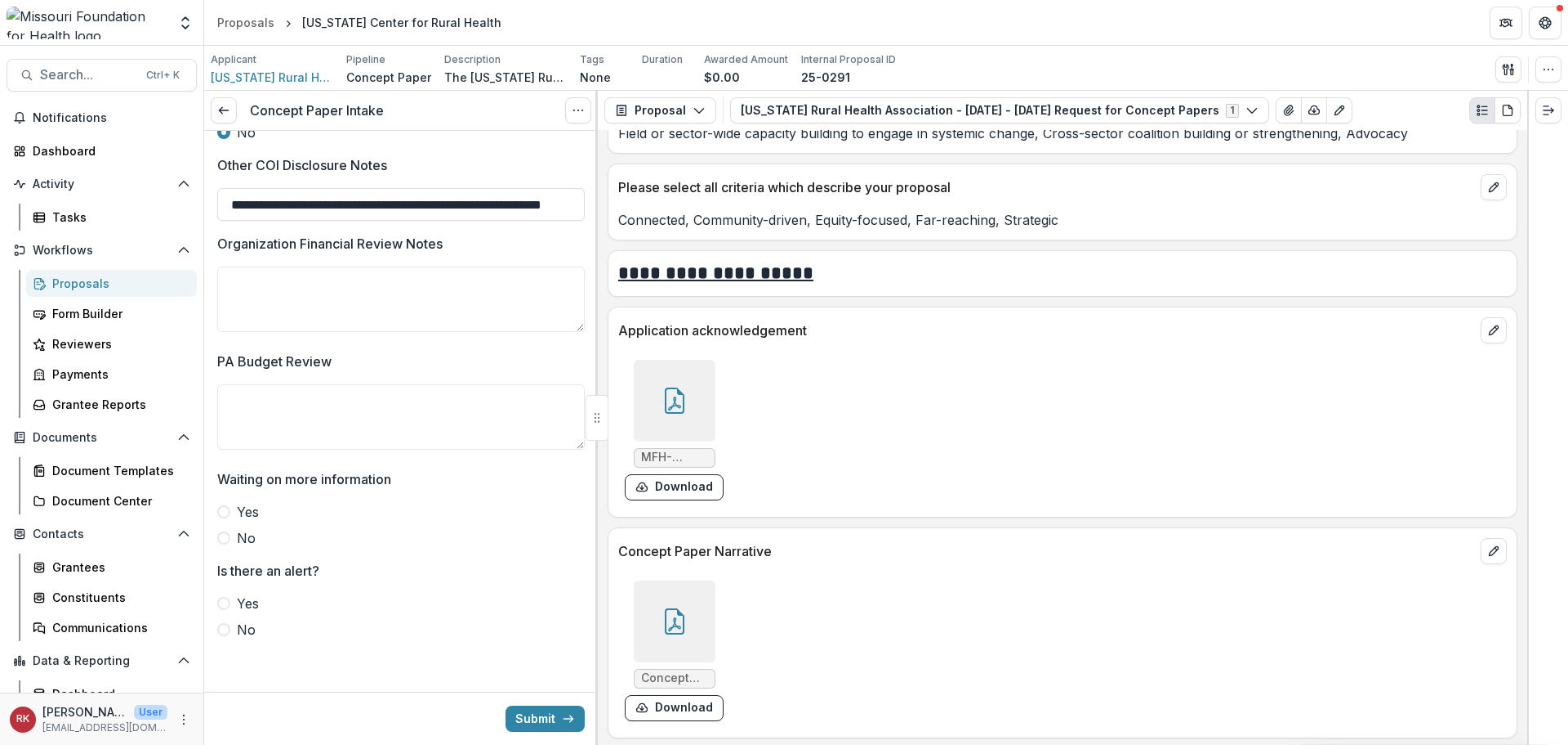
click at [228, 631] on span at bounding box center [224, 629] width 13 height 13
click at [224, 539] on span at bounding box center [224, 538] width 13 height 13
click at [677, 636] on div at bounding box center [674, 621] width 81 height 82
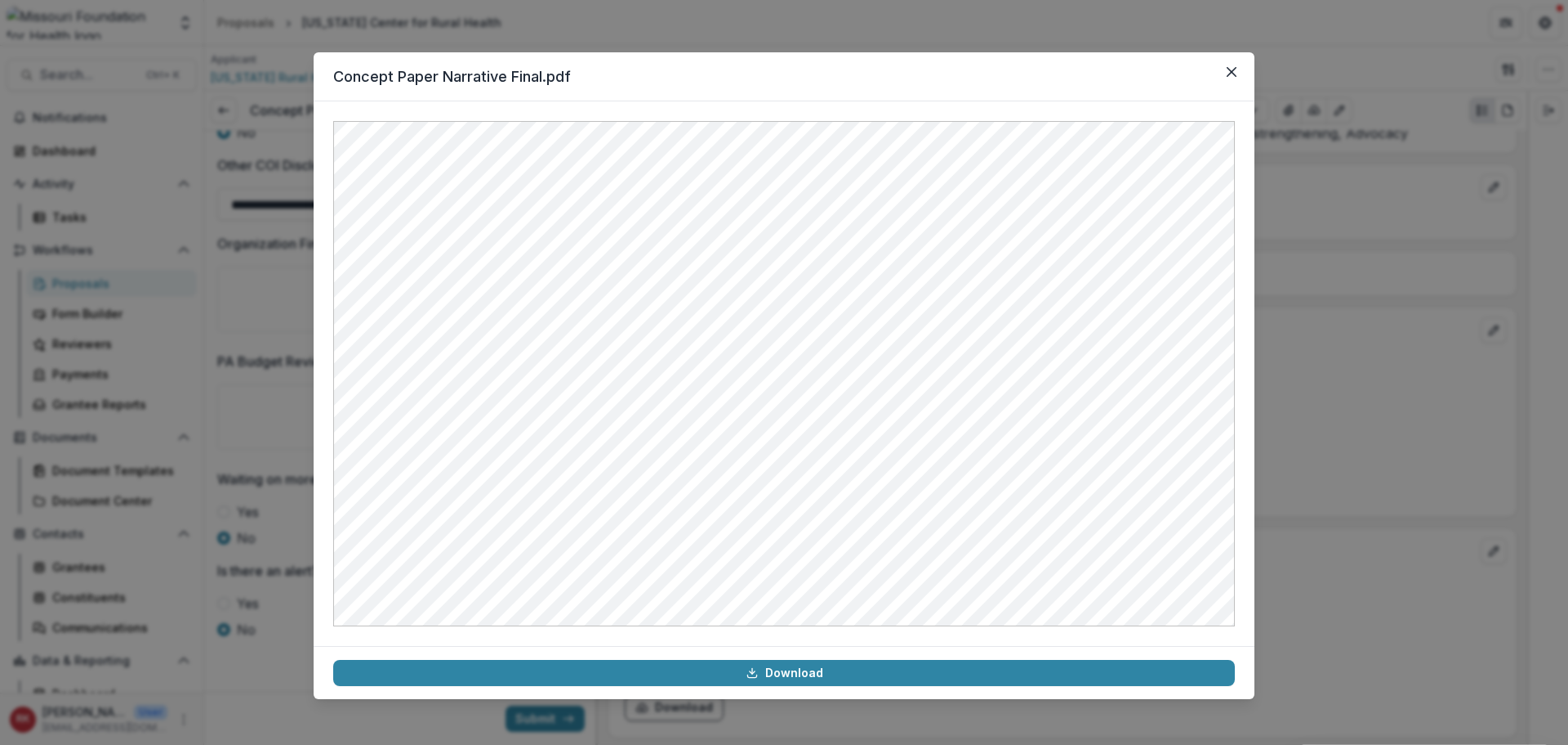
click at [1352, 421] on div "Concept Paper Narrative Final.pdf Download" at bounding box center [784, 372] width 1568 height 745
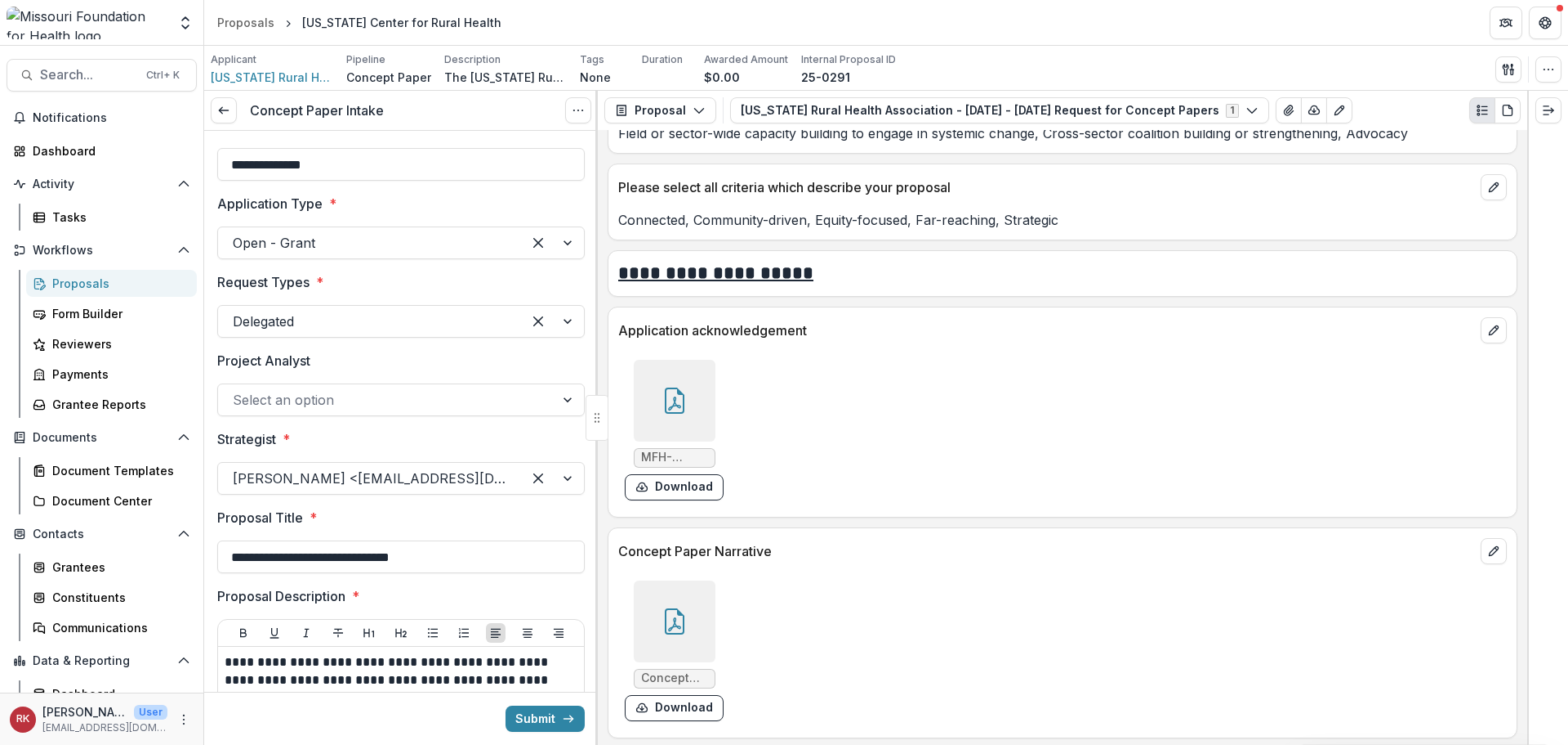
scroll to position [0, 0]
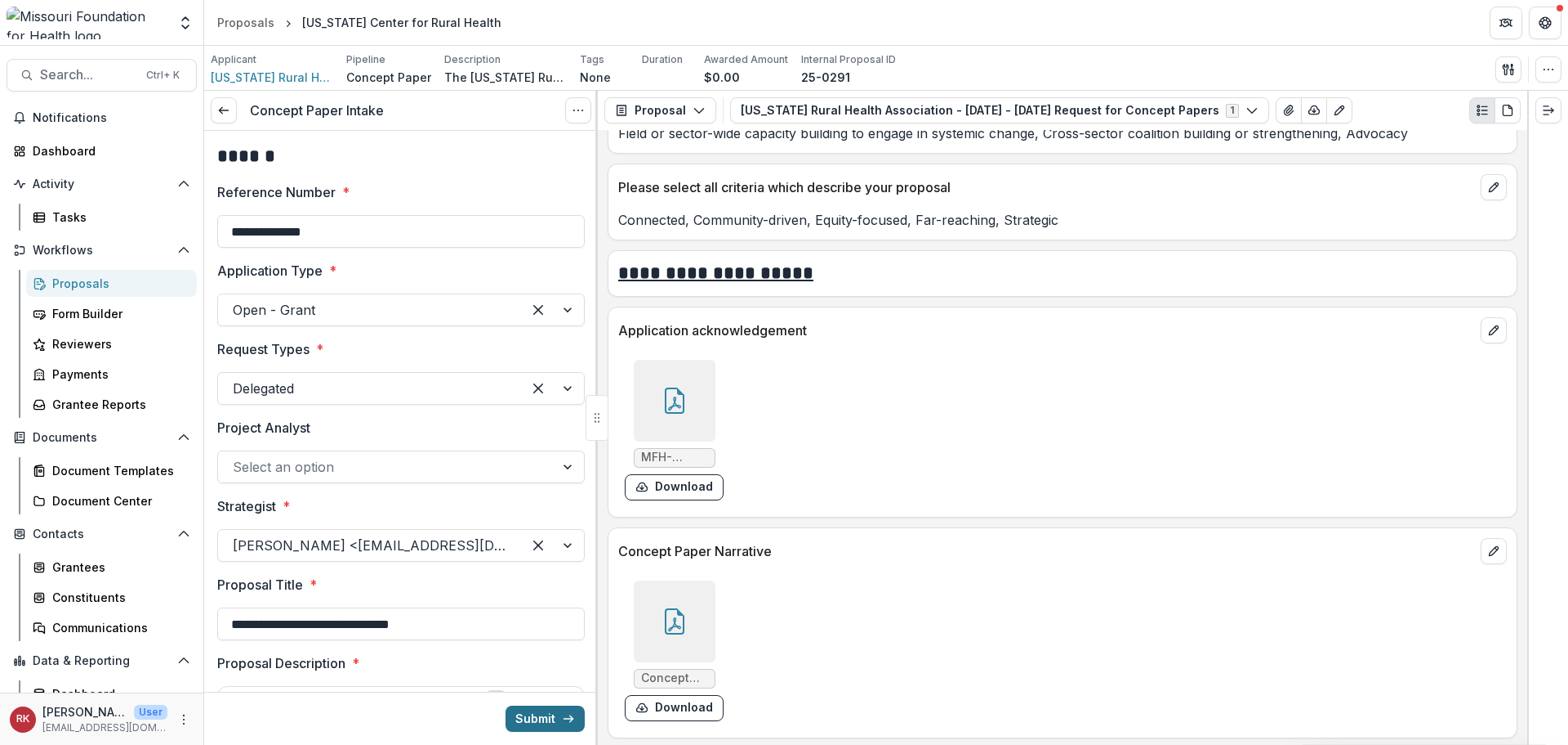
click at [546, 709] on button "Submit" at bounding box center [544, 718] width 79 height 26
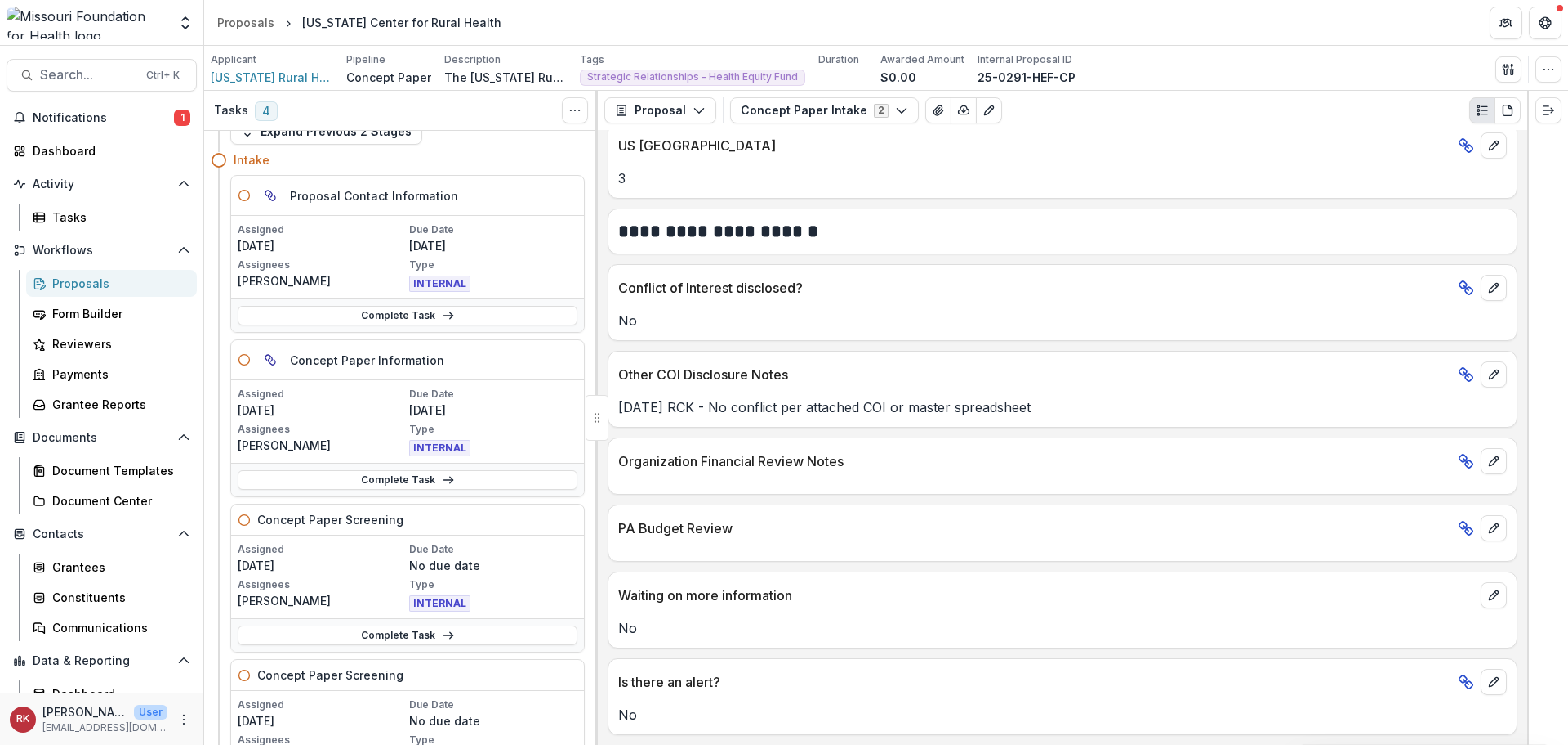
scroll to position [82, 0]
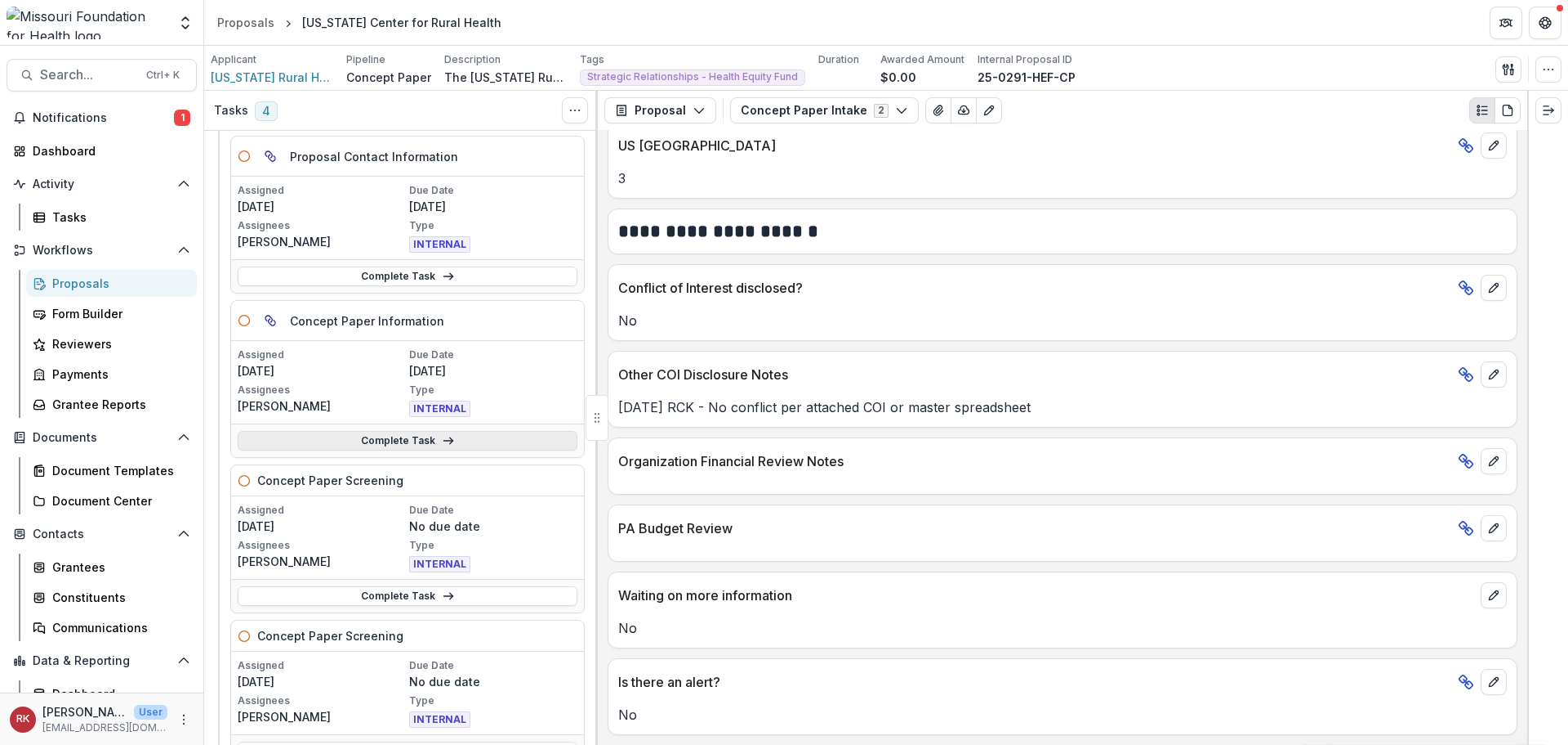
click at [331, 446] on link "Complete Task" at bounding box center [407, 441] width 340 height 20
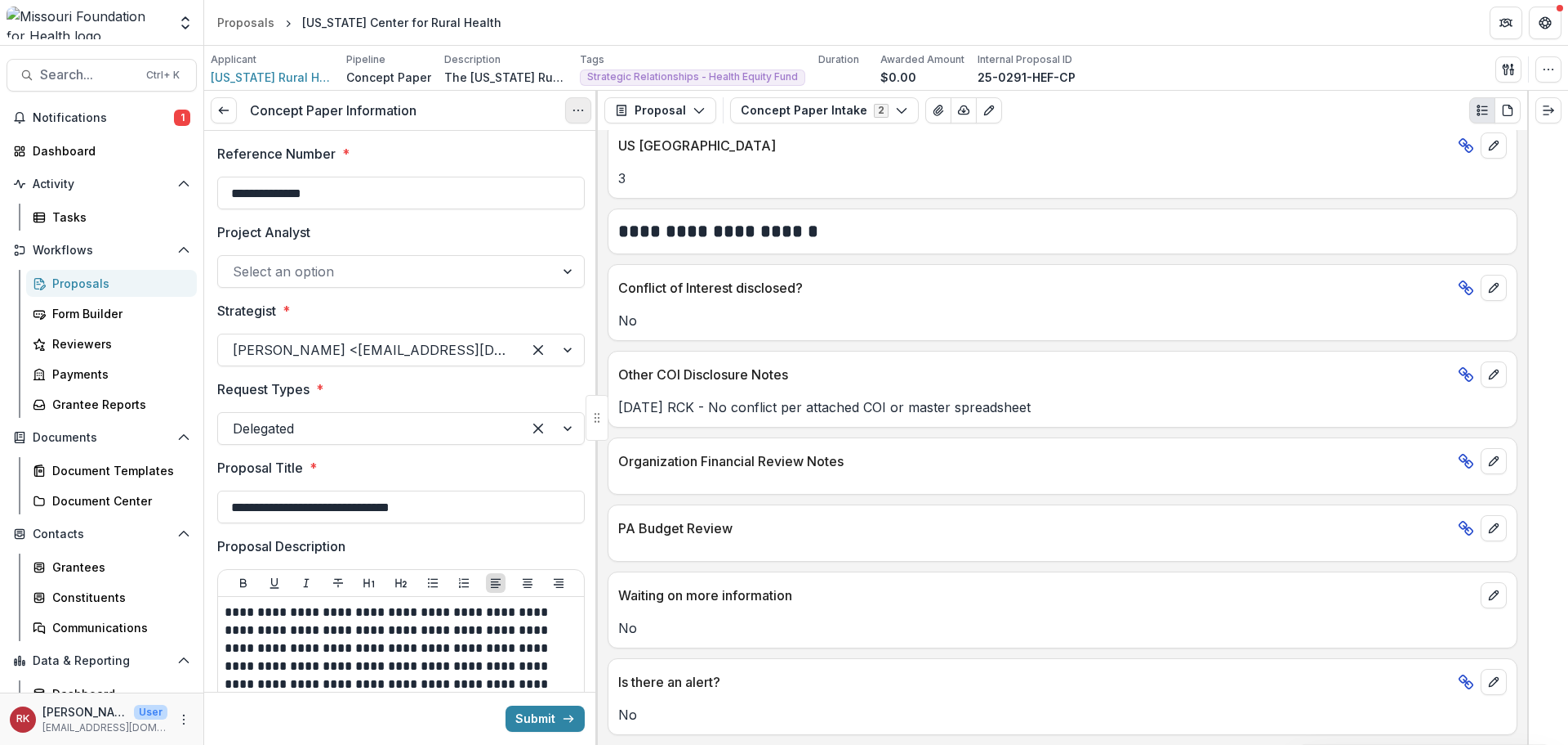
click at [572, 115] on icon "Options" at bounding box center [578, 110] width 13 height 13
click at [542, 159] on link "View task" at bounding box center [500, 147] width 175 height 27
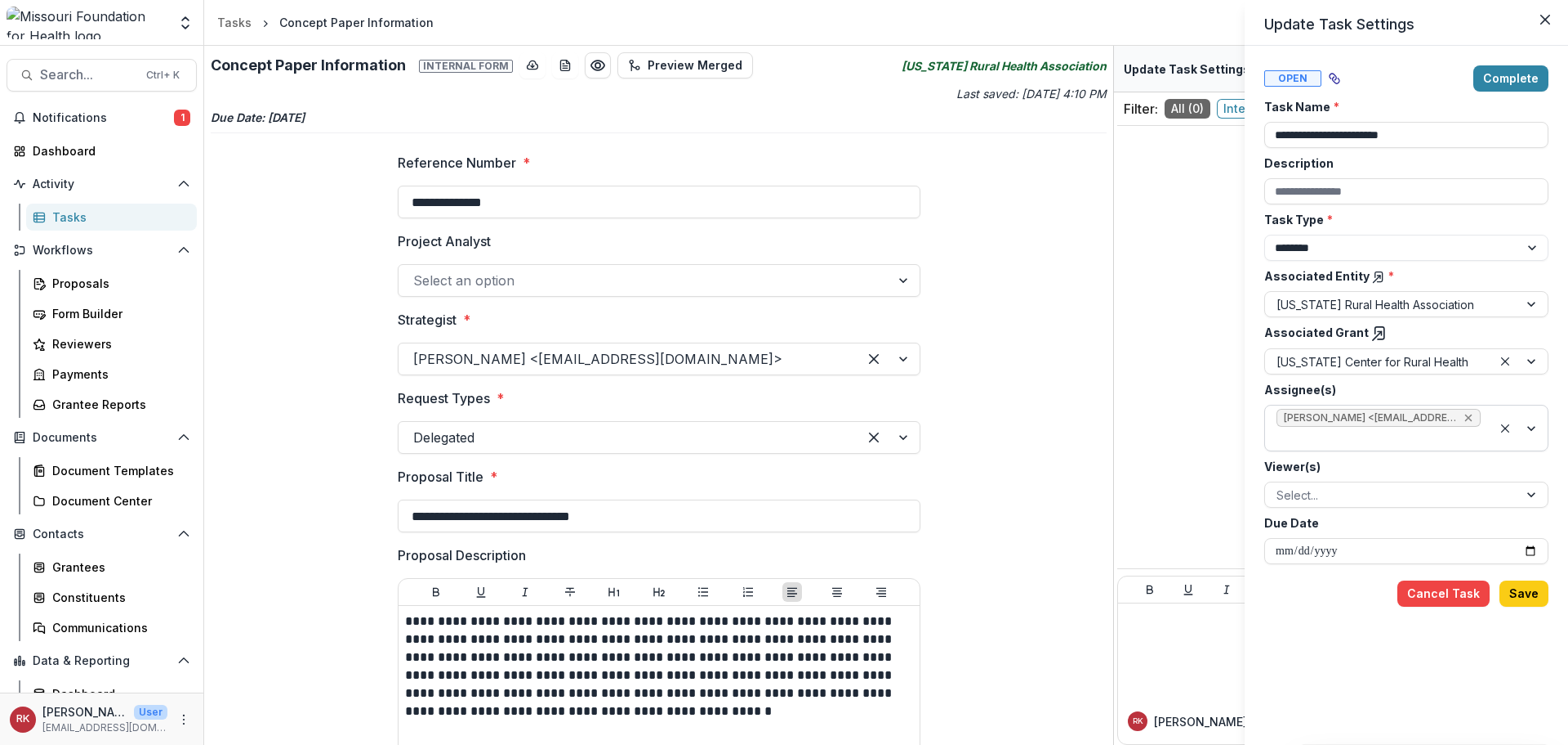
click at [1469, 415] on icon "Remove Wendy Rohrbach <wrohrbach@mffh.org> (wrohrbach@mffh.org)" at bounding box center [1468, 417] width 13 height 13
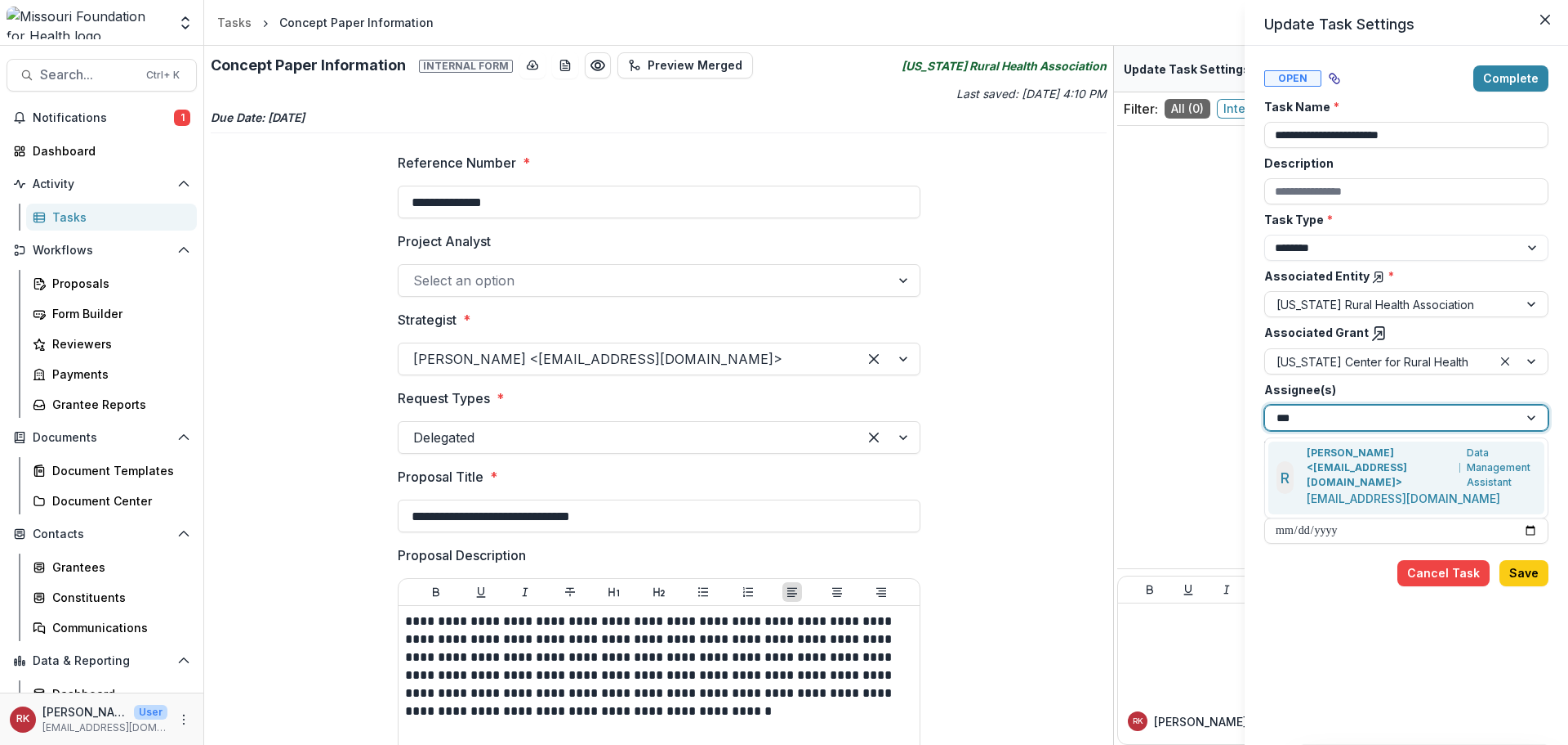
type input "****"
click at [1331, 462] on p "[PERSON_NAME] <[EMAIL_ADDRESS][DOMAIN_NAME]>" at bounding box center [1381, 467] width 147 height 44
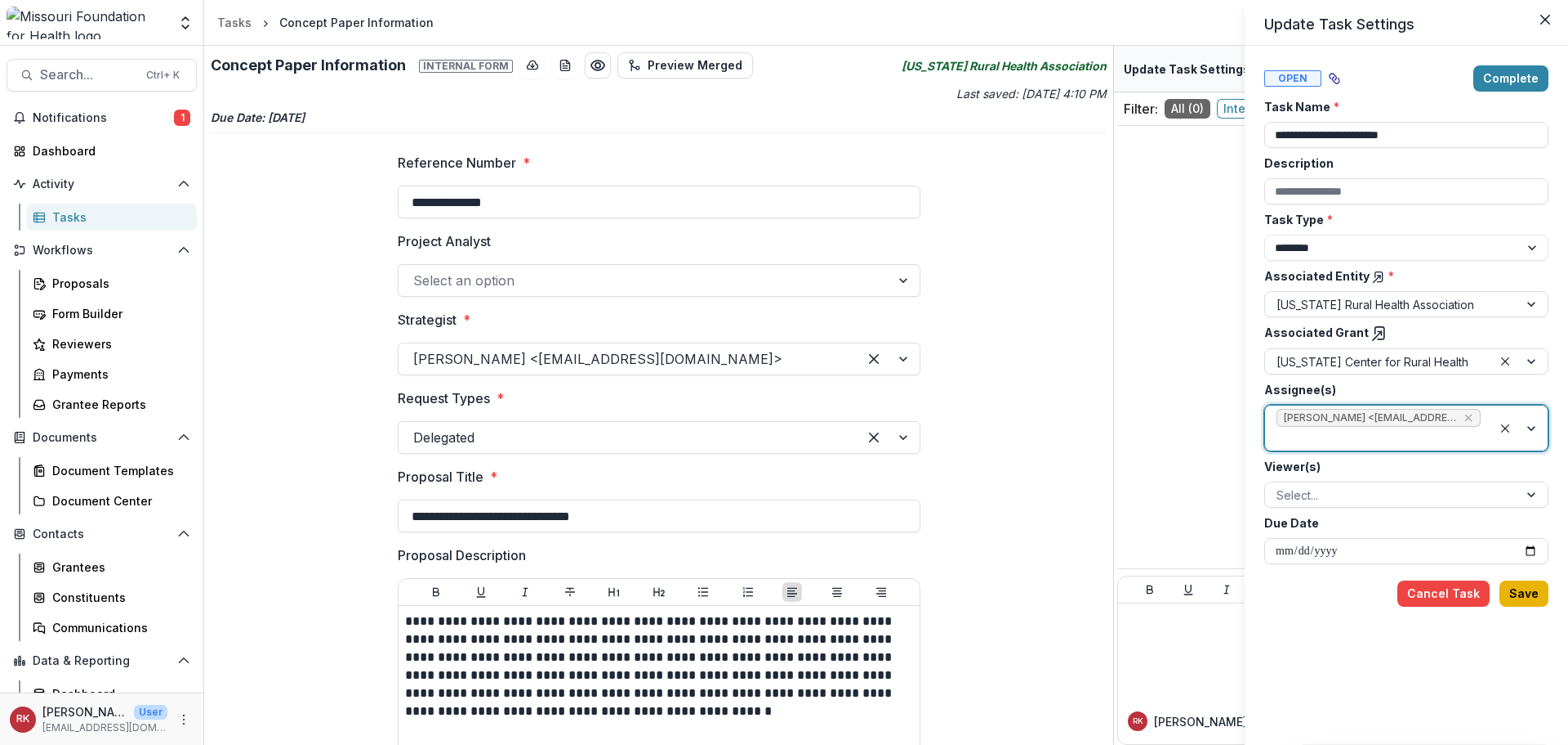
click at [1538, 589] on button "Save" at bounding box center [1524, 593] width 49 height 26
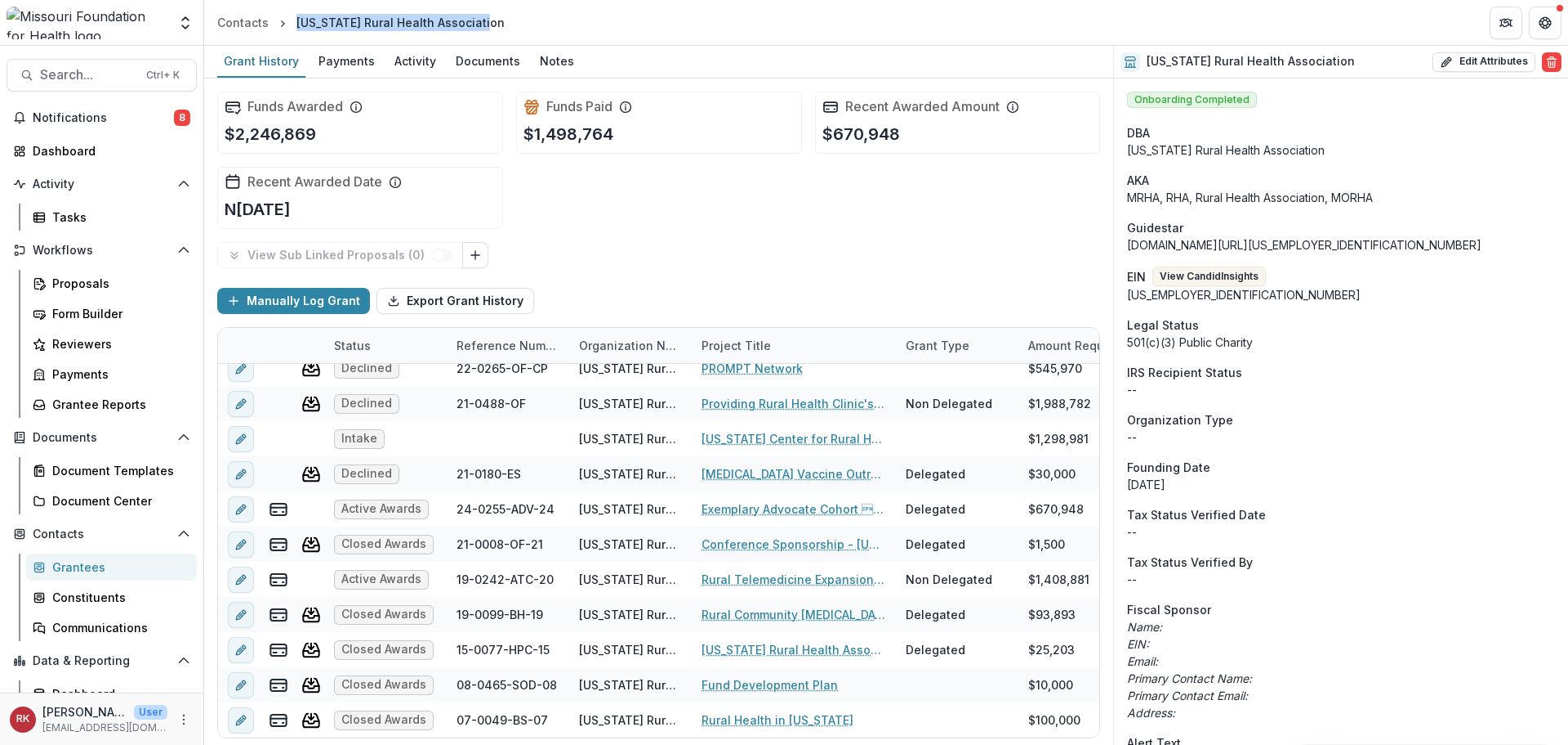
drag, startPoint x: 524, startPoint y: 37, endPoint x: 290, endPoint y: 22, distance: 234.5
click at [290, 22] on header "Contacts [US_STATE] Rural Health Association" at bounding box center [887, 23] width 1364 height 45
copy div "[US_STATE] Rural Health Association"
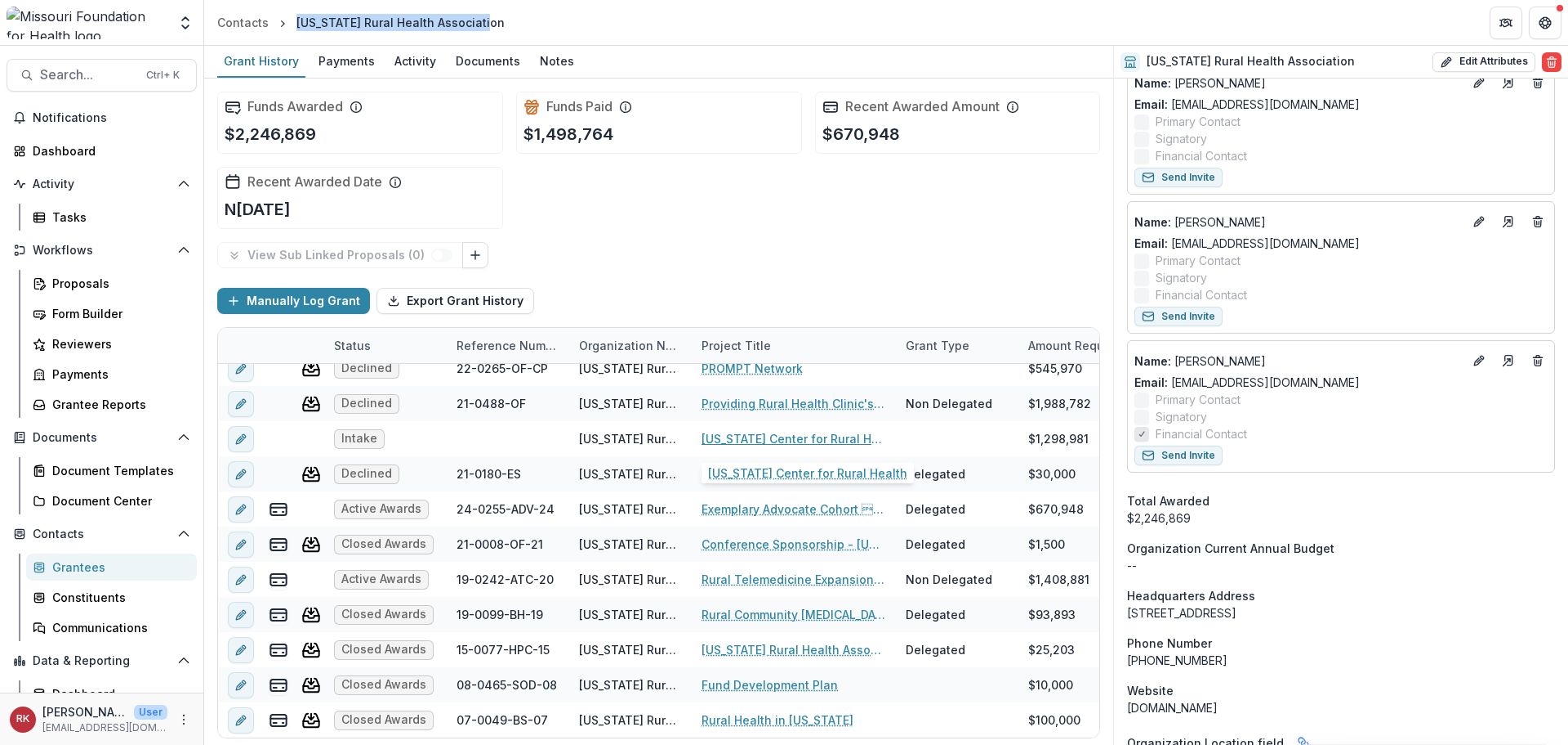
scroll to position [1471, 0]
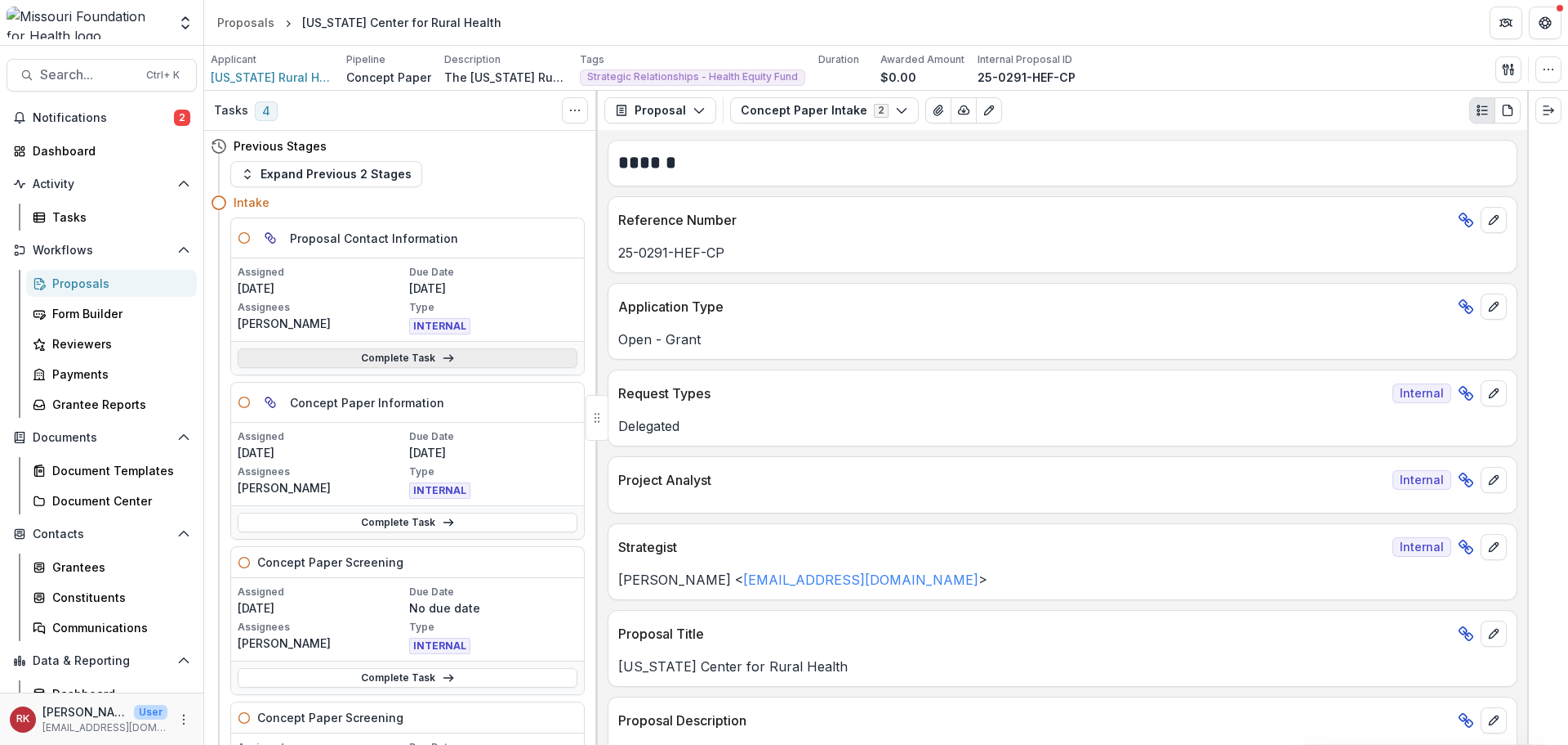
click at [322, 357] on link "Complete Task" at bounding box center [407, 357] width 340 height 20
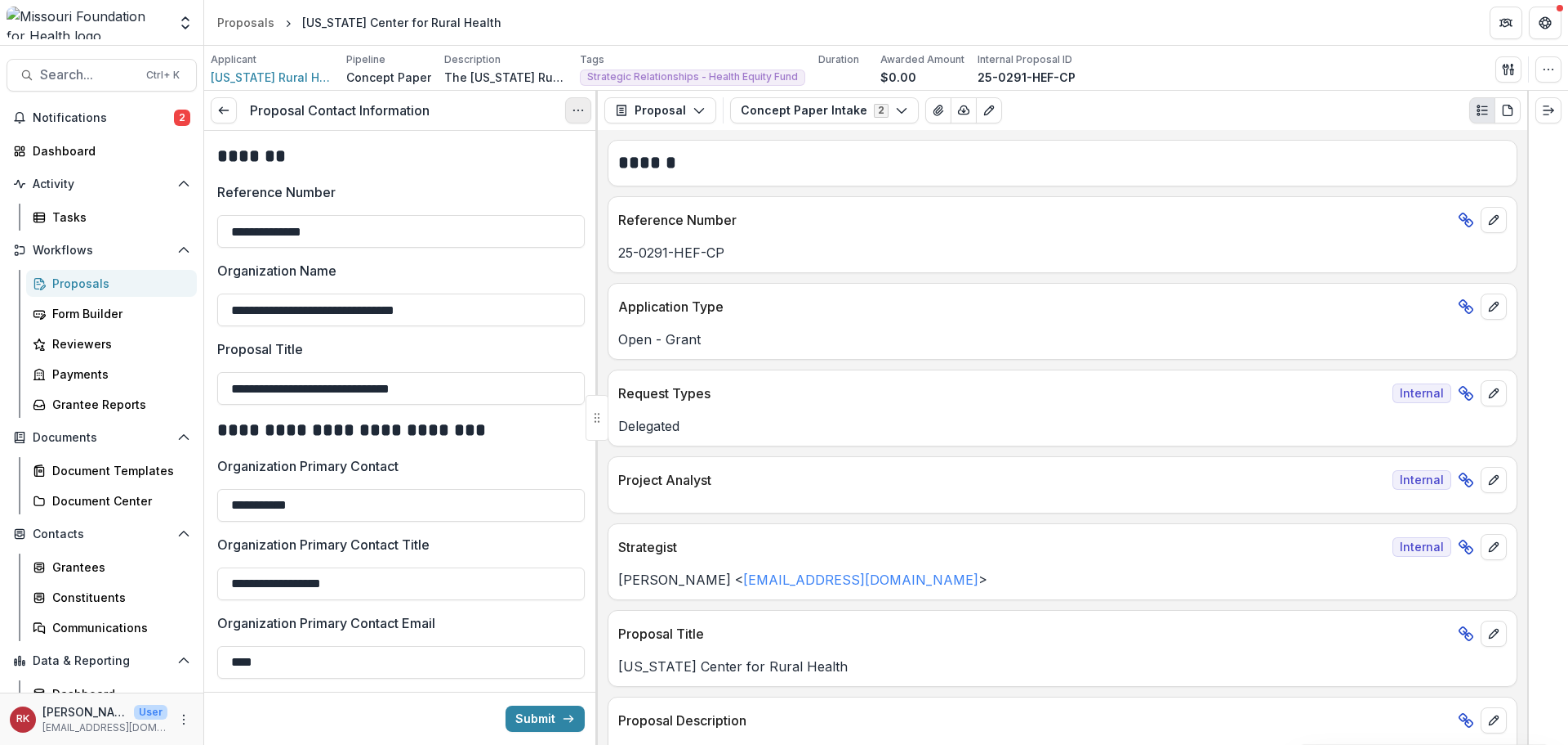
click at [572, 108] on icon "Options" at bounding box center [578, 110] width 13 height 13
click at [466, 141] on link "View task" at bounding box center [500, 147] width 175 height 27
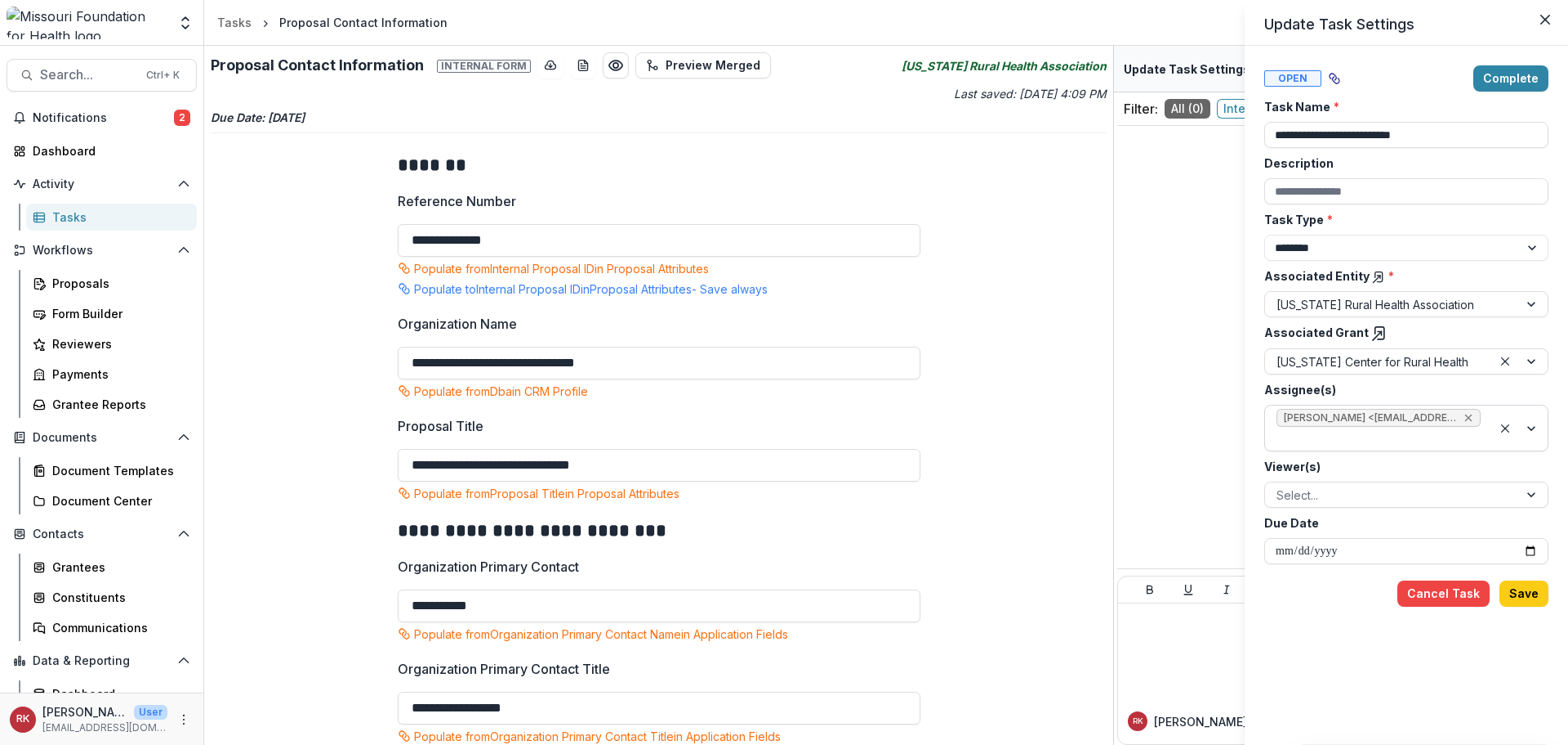
click at [1467, 414] on icon "Remove Wendy Rohrbach <wrohrbach@mffh.org> (wrohrbach@mffh.org)" at bounding box center [1468, 417] width 13 height 13
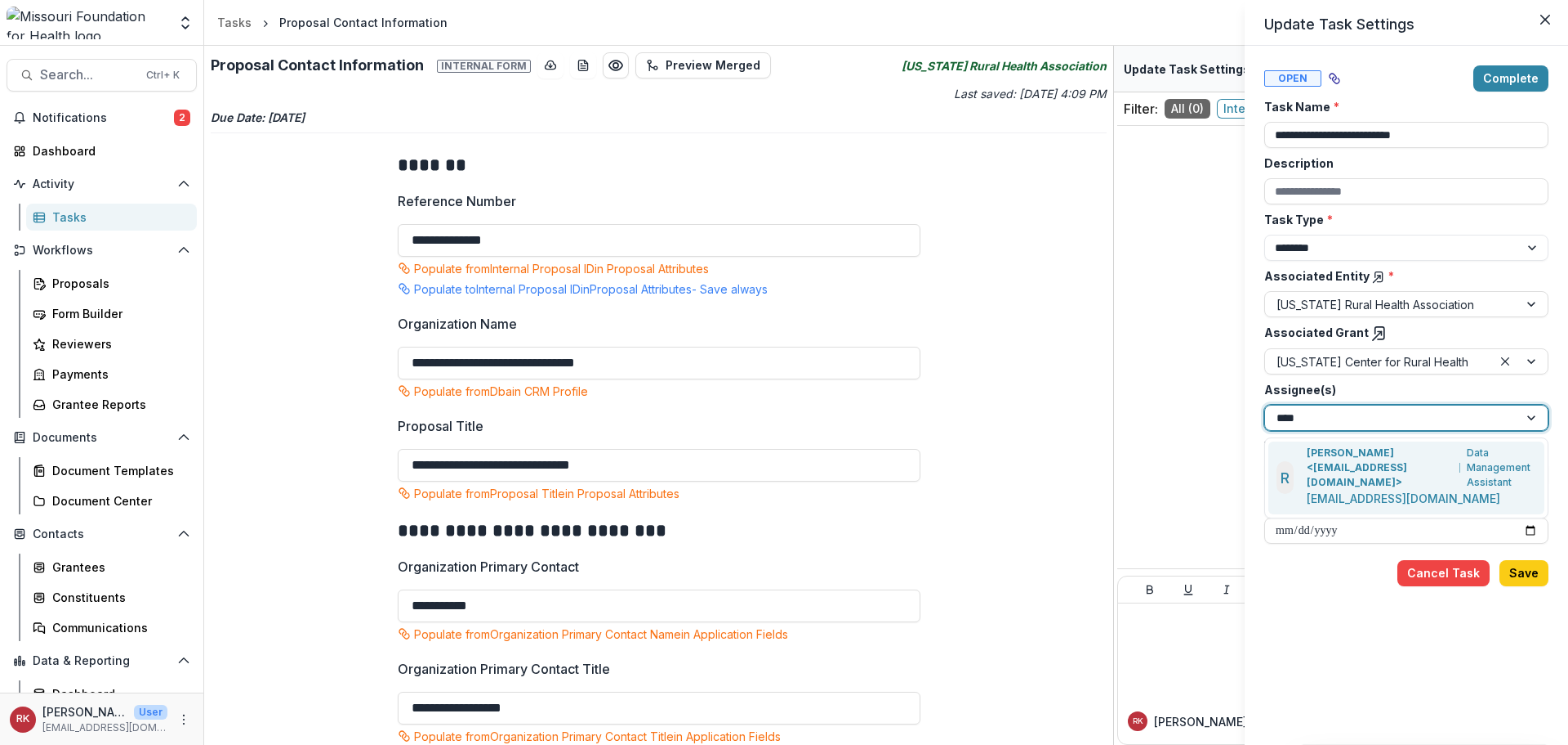
type input "*****"
click at [1335, 459] on p "Renee Klann <rklann@mffh.org>" at bounding box center [1381, 467] width 147 height 44
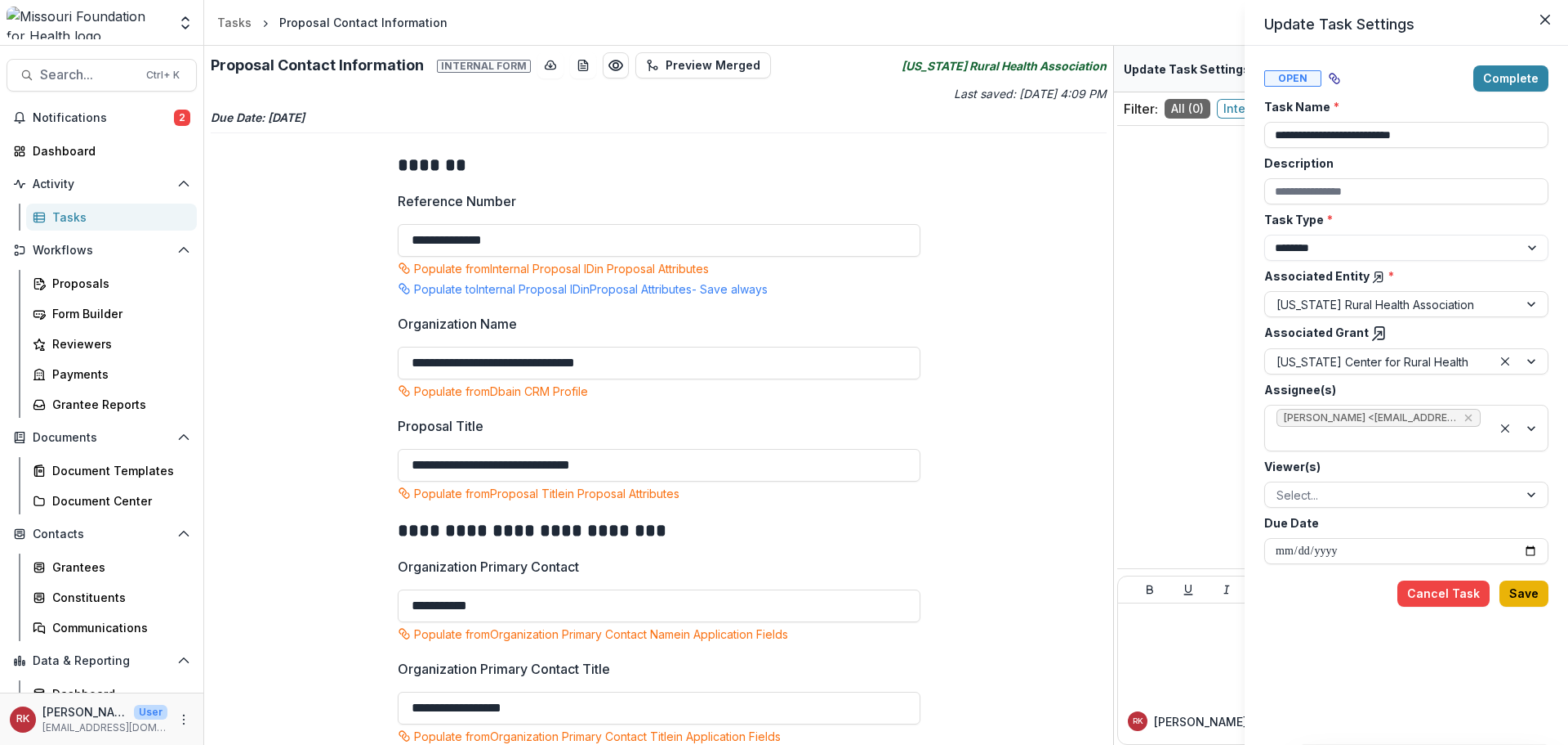
click at [1538, 599] on button "Save" at bounding box center [1524, 593] width 49 height 26
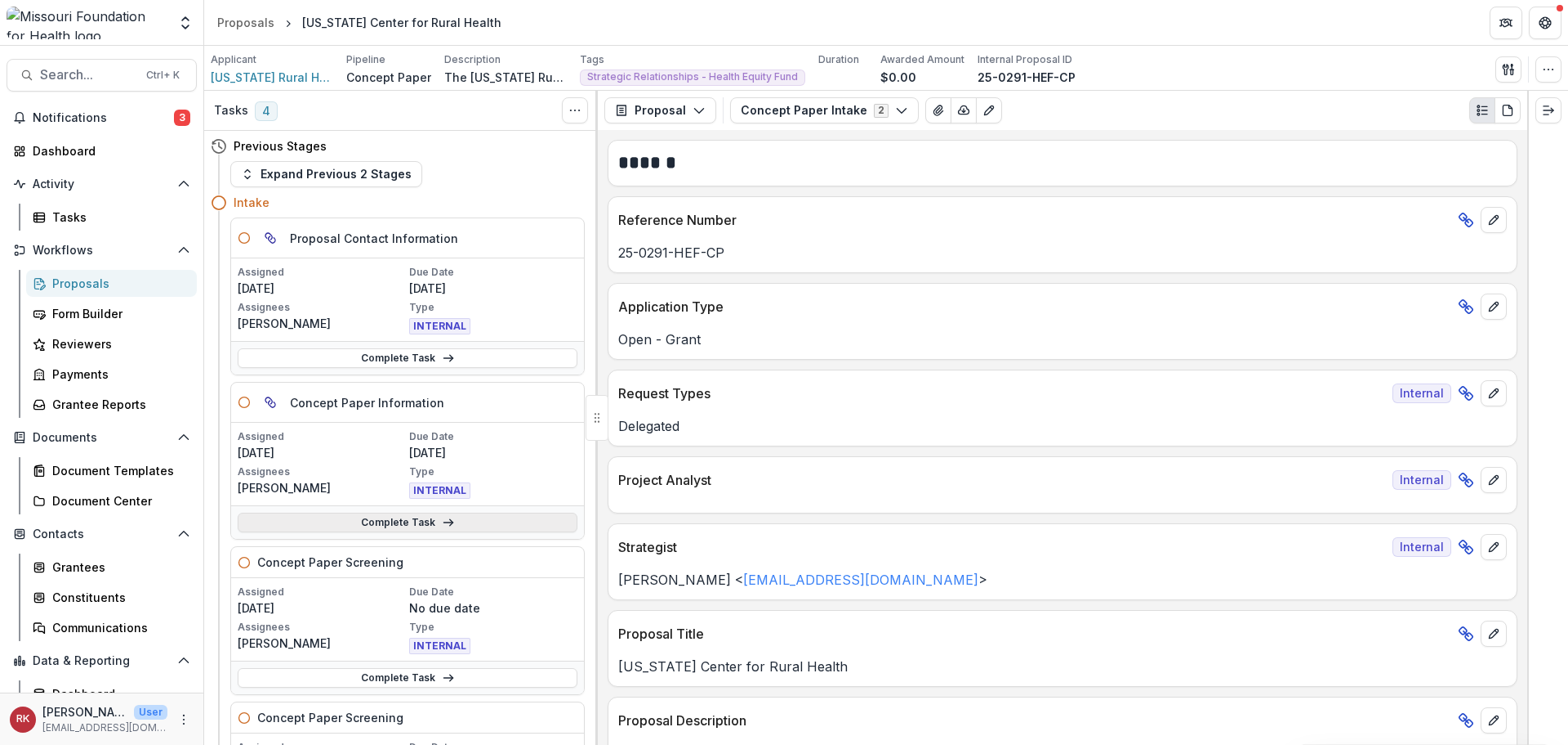
click at [382, 526] on link "Complete Task" at bounding box center [407, 522] width 340 height 20
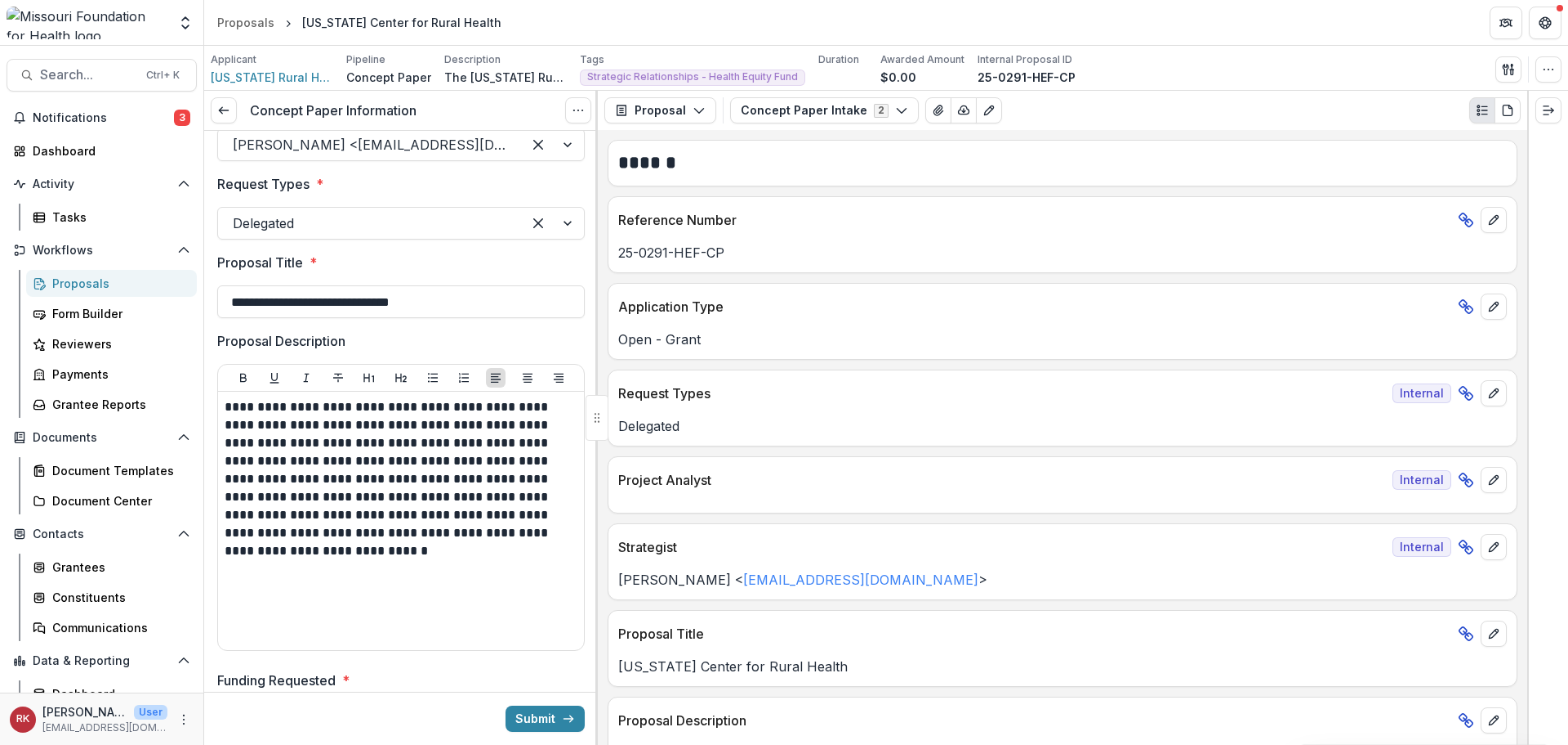
scroll to position [245, 0]
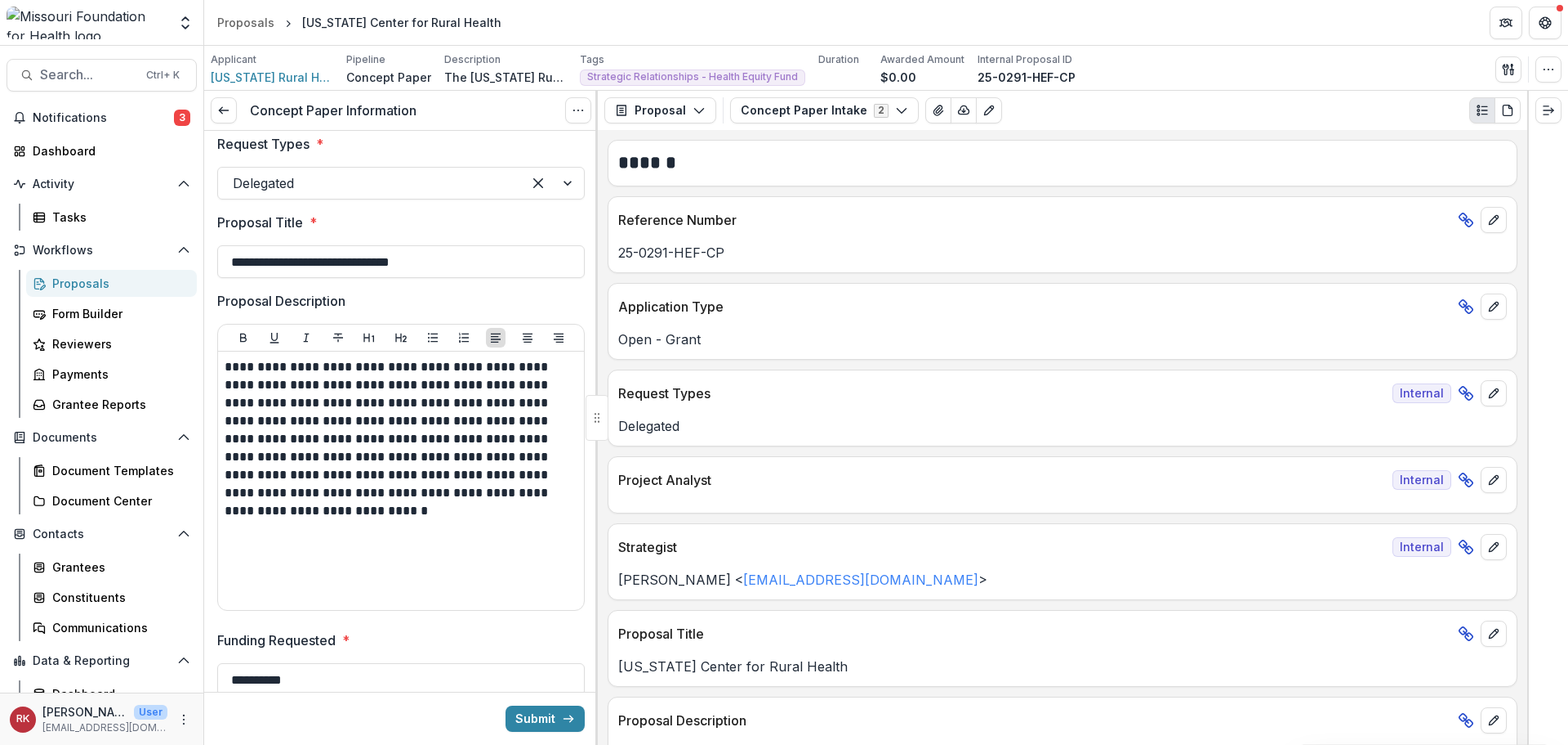
drag, startPoint x: 277, startPoint y: 264, endPoint x: 525, endPoint y: 291, distance: 249.5
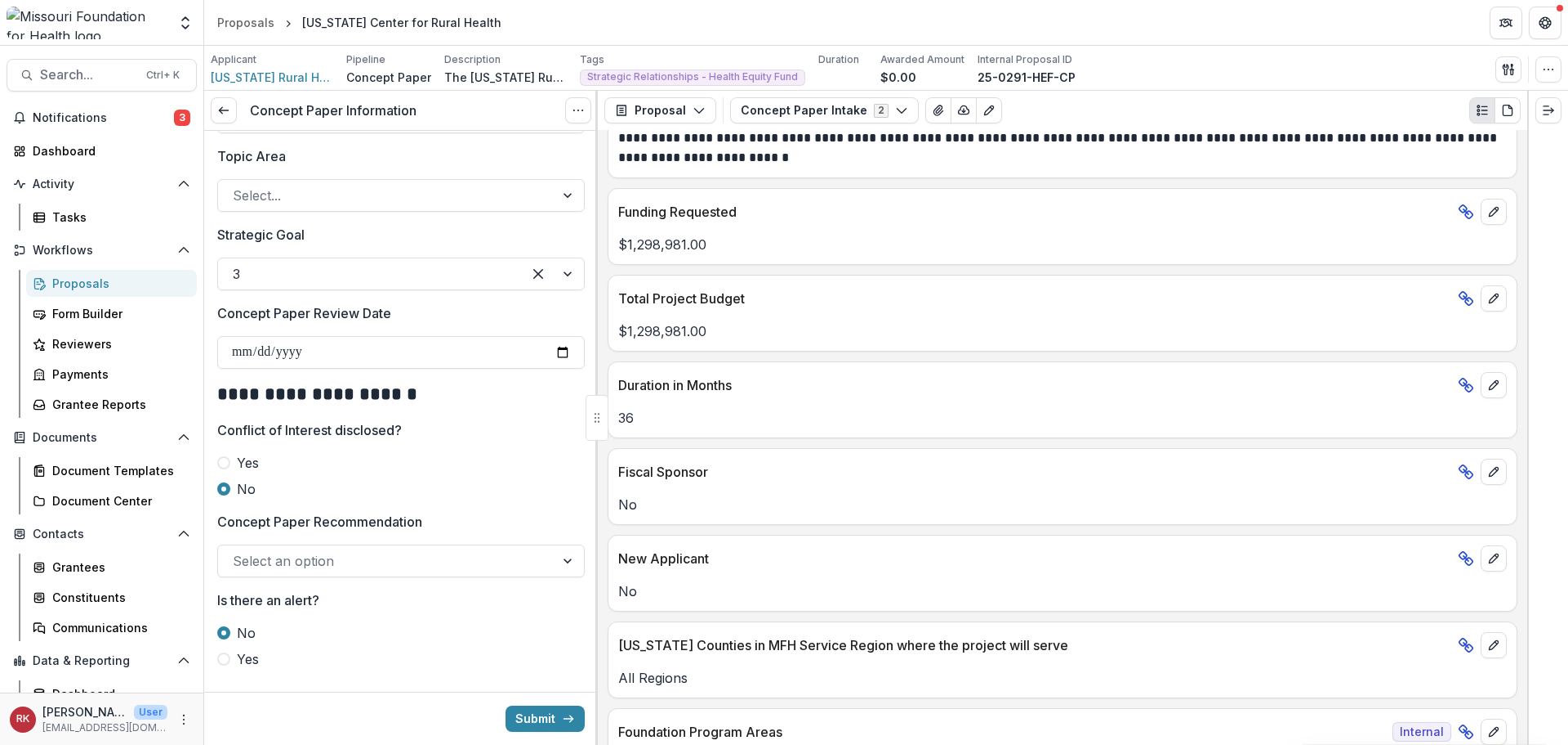
scroll to position [1689, 0]
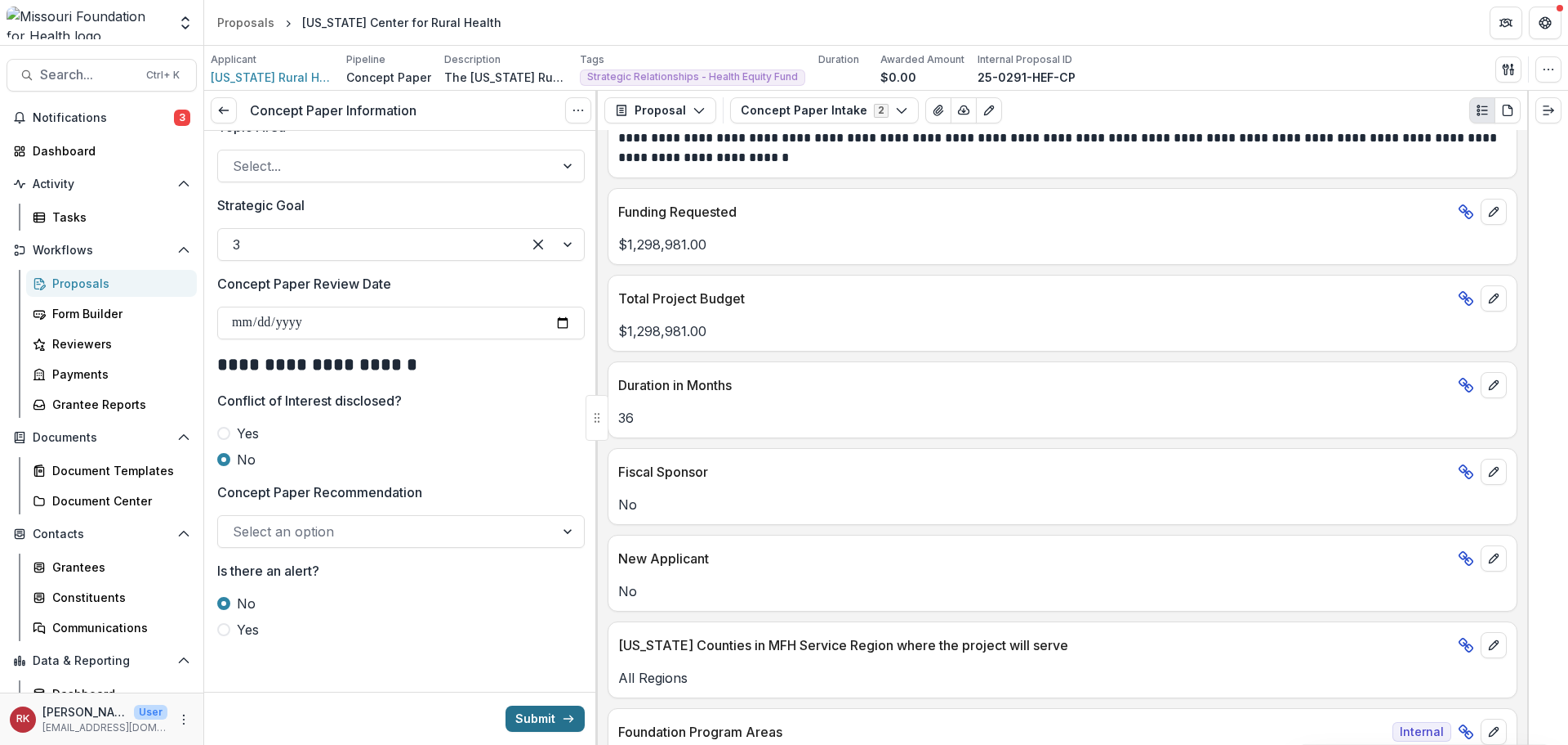
click at [545, 721] on button "Submit" at bounding box center [544, 718] width 79 height 26
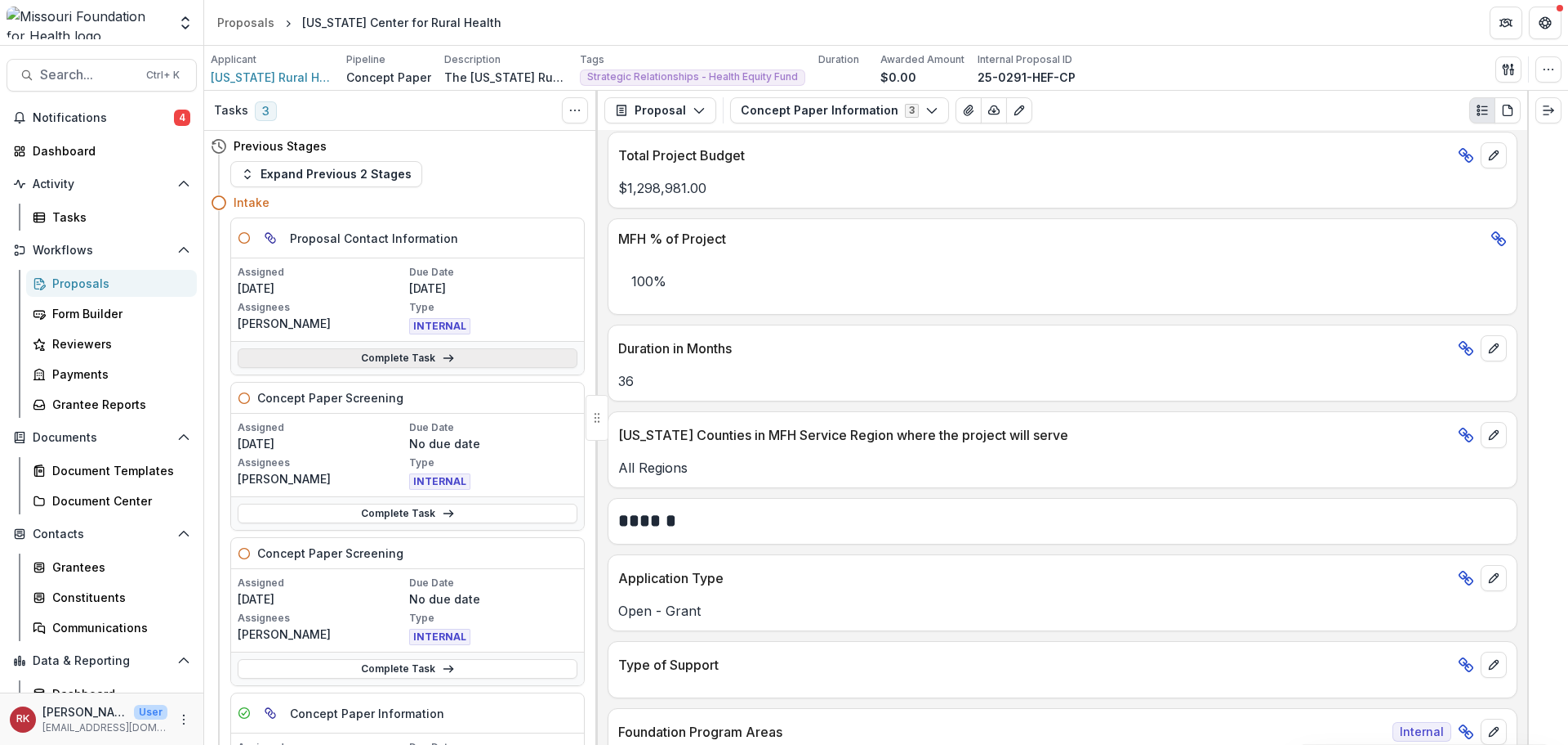
click at [356, 354] on link "Complete Task" at bounding box center [407, 357] width 340 height 20
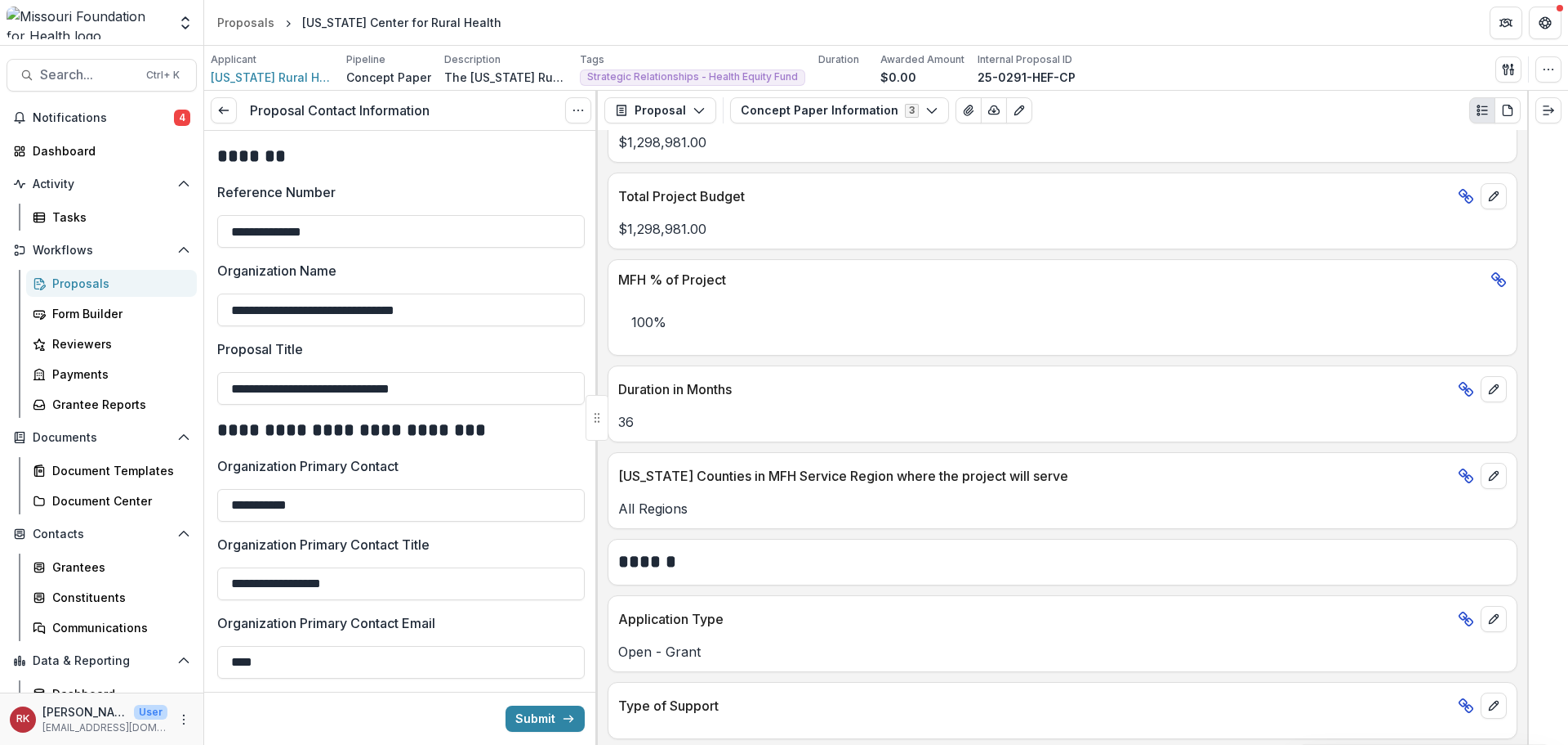
scroll to position [654, 0]
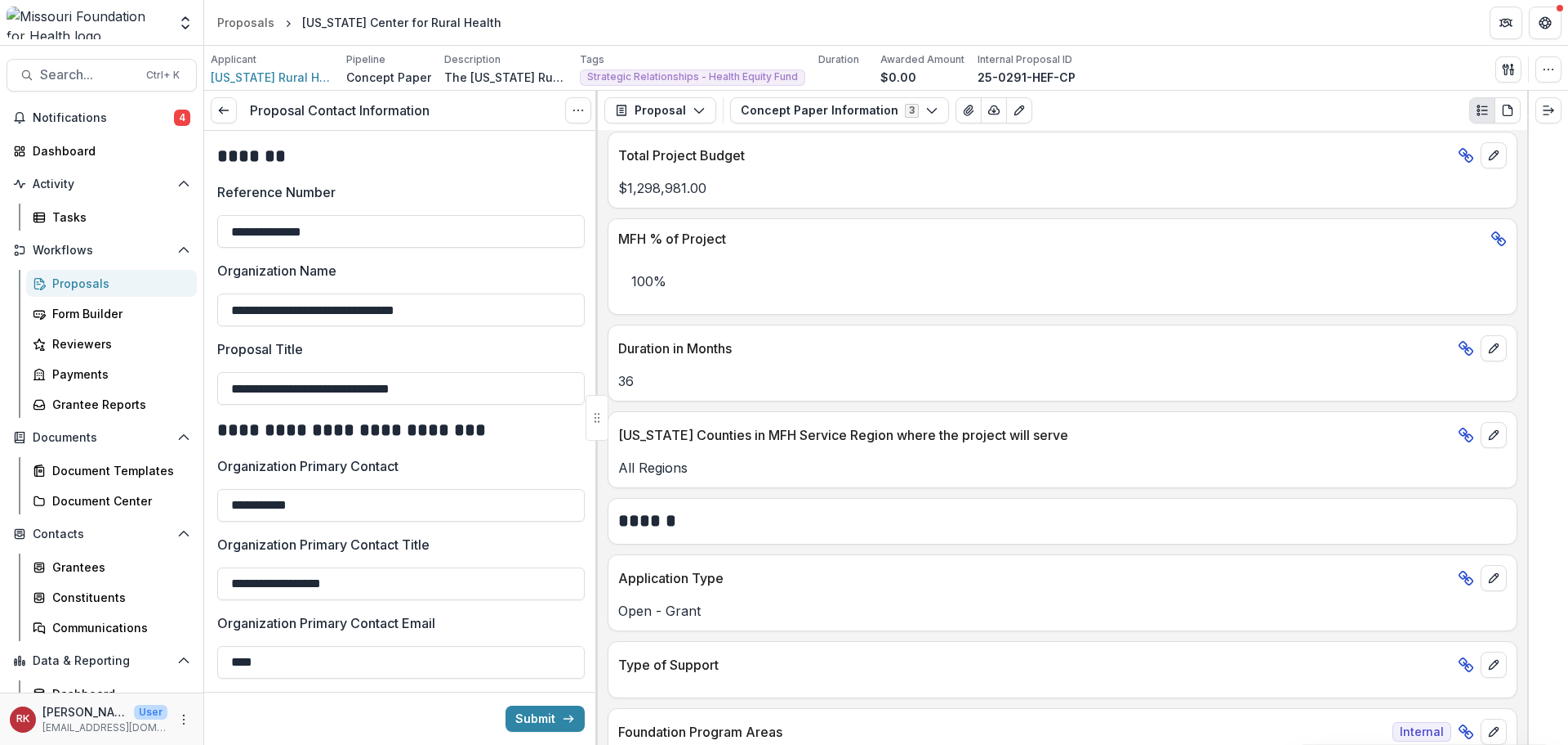
drag, startPoint x: 472, startPoint y: 239, endPoint x: 207, endPoint y: 232, distance: 265.1
click at [207, 232] on div "**********" at bounding box center [401, 707] width 394 height 1152
drag, startPoint x: 475, startPoint y: 390, endPoint x: 214, endPoint y: 376, distance: 261.4
click at [202, 376] on main "Search... Ctrl + K Notifications 4 Dashboard Activity Tasks Workflows Proposals…" at bounding box center [784, 395] width 1568 height 699
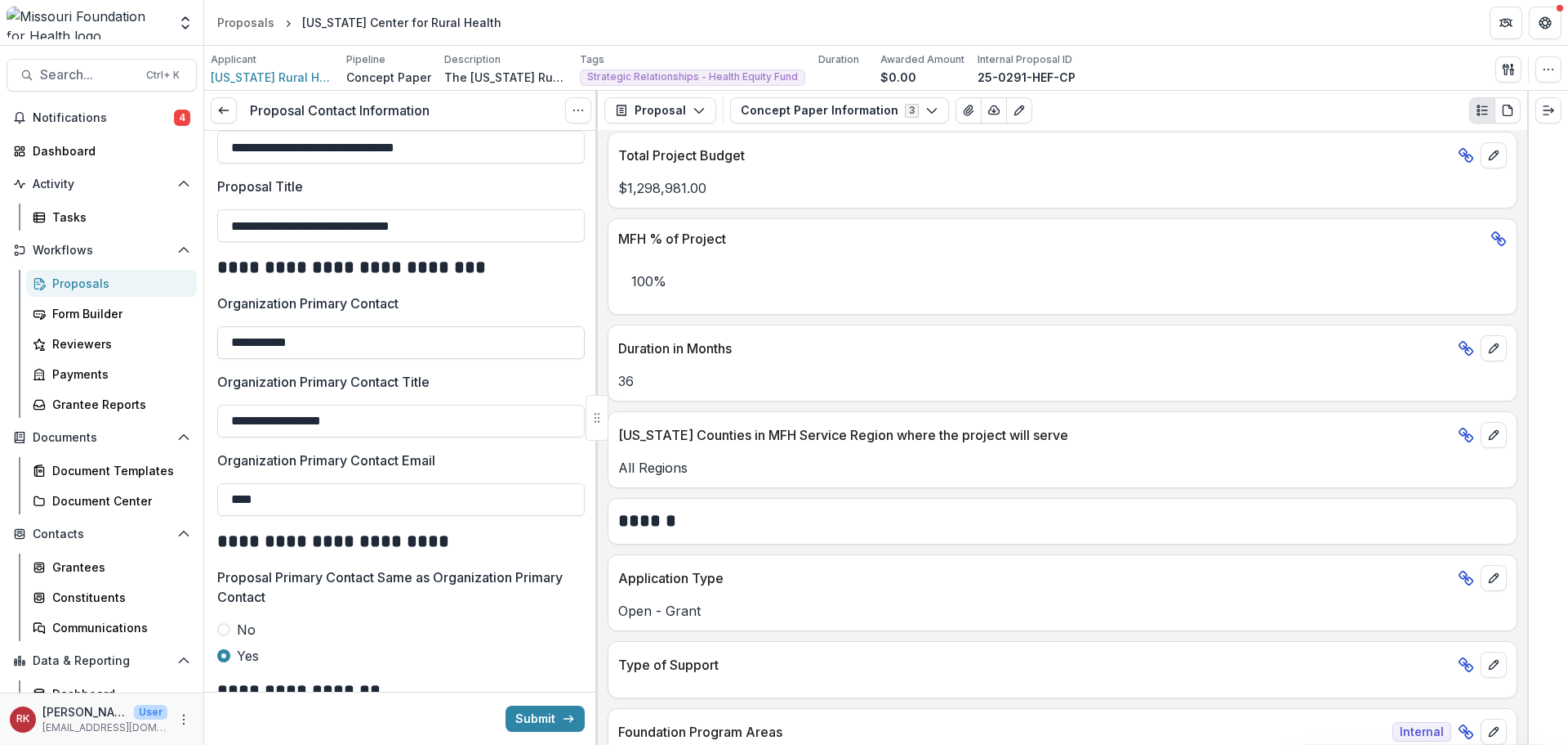
scroll to position [163, 0]
drag, startPoint x: 348, startPoint y: 343, endPoint x: 170, endPoint y: 327, distance: 178.7
click at [170, 327] on main "Search... Ctrl + K Notifications 4 Dashboard Activity Tasks Workflows Proposals…" at bounding box center [784, 395] width 1568 height 699
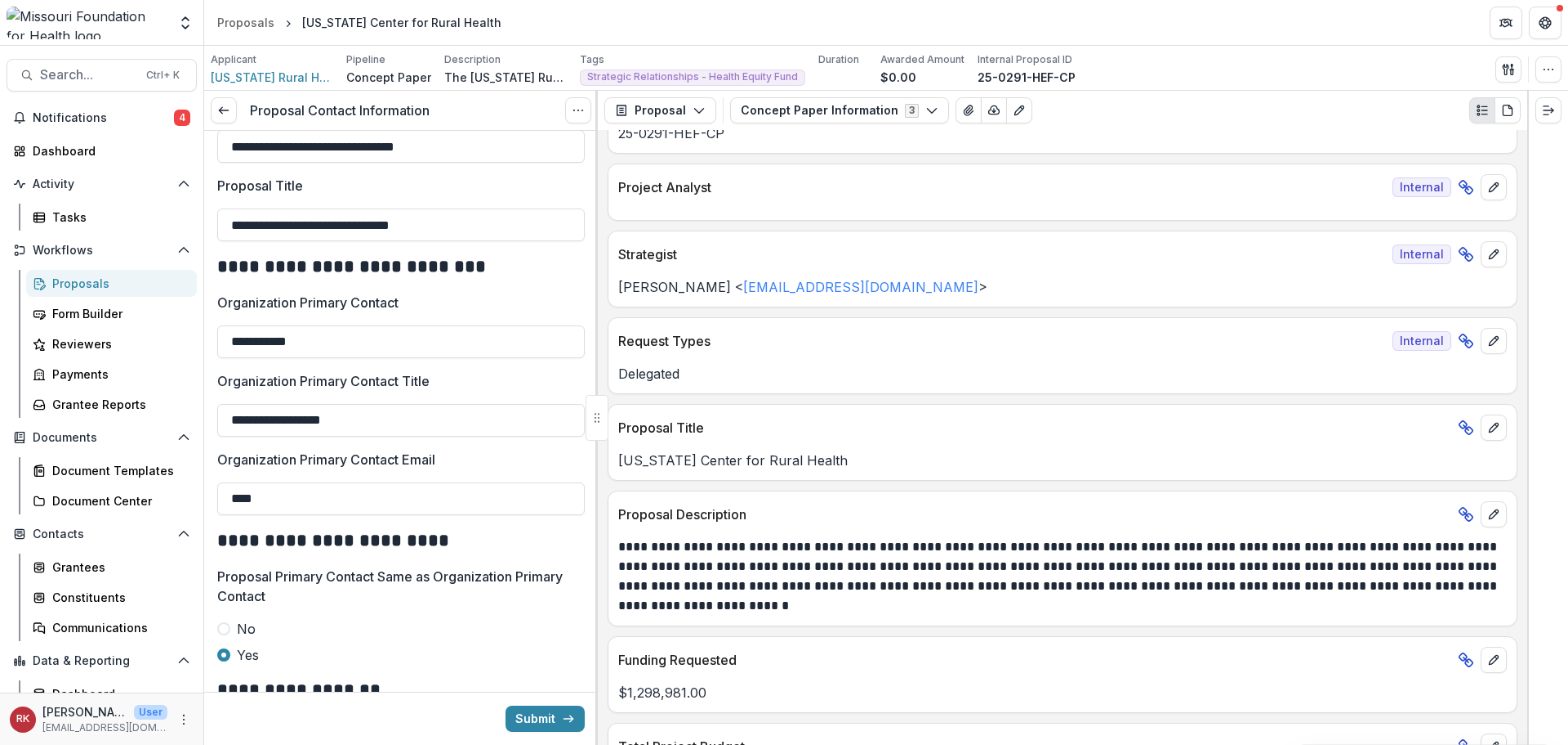
scroll to position [0, 0]
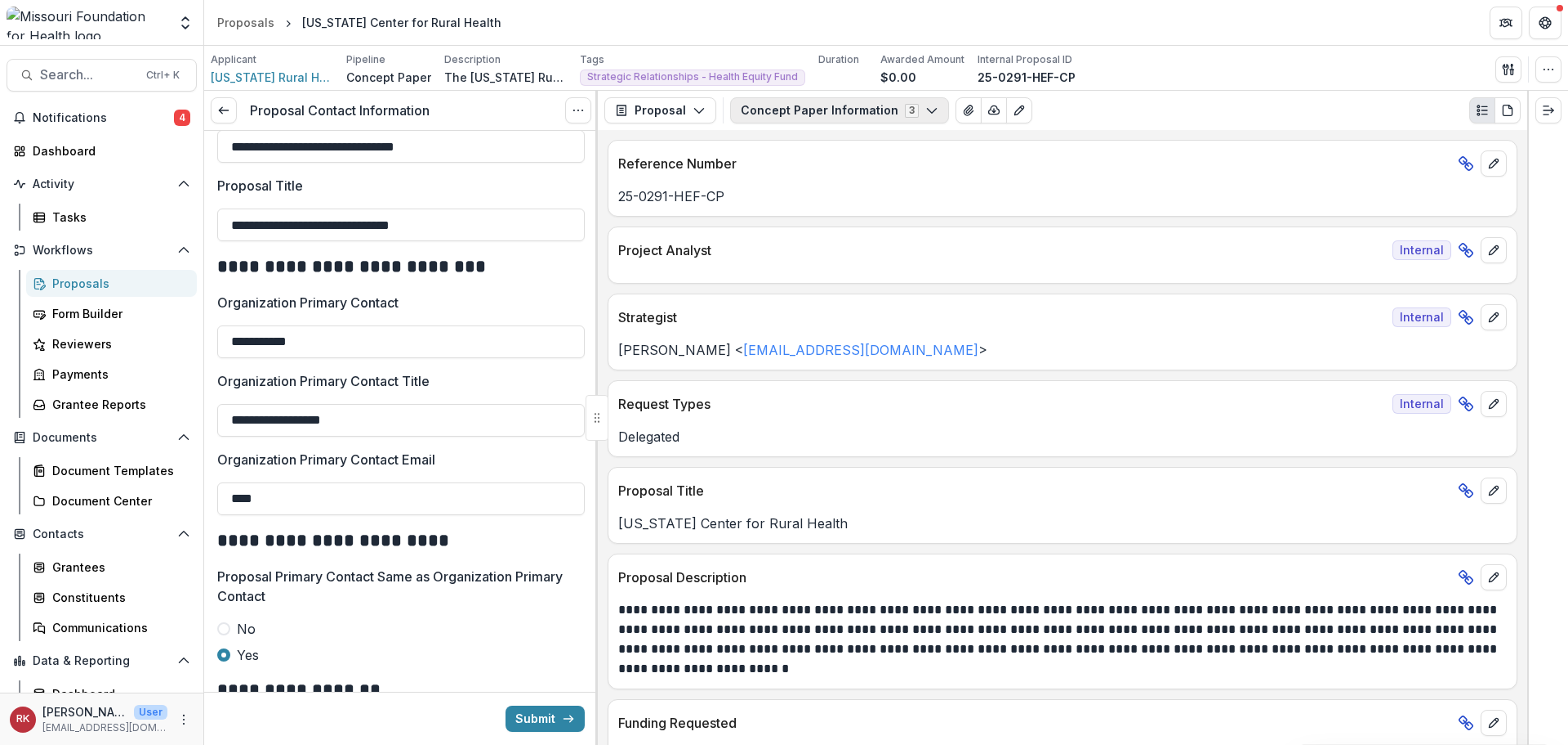
click at [823, 123] on button "Concept Paper Information 3" at bounding box center [839, 110] width 219 height 26
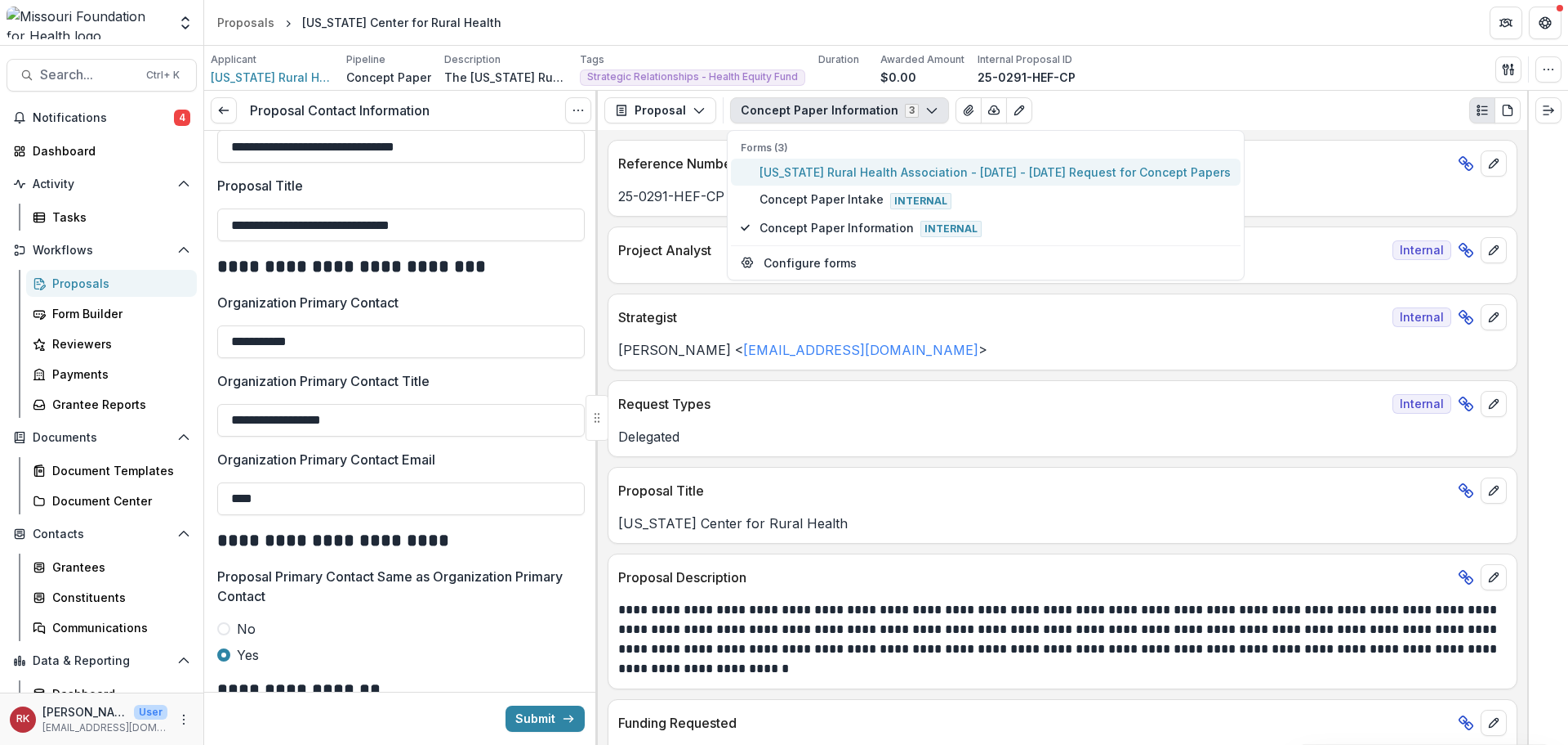
click at [763, 171] on span "Missouri Rural Health Association - 2025 - 2025 Request for Concept Papers" at bounding box center [995, 172] width 472 height 17
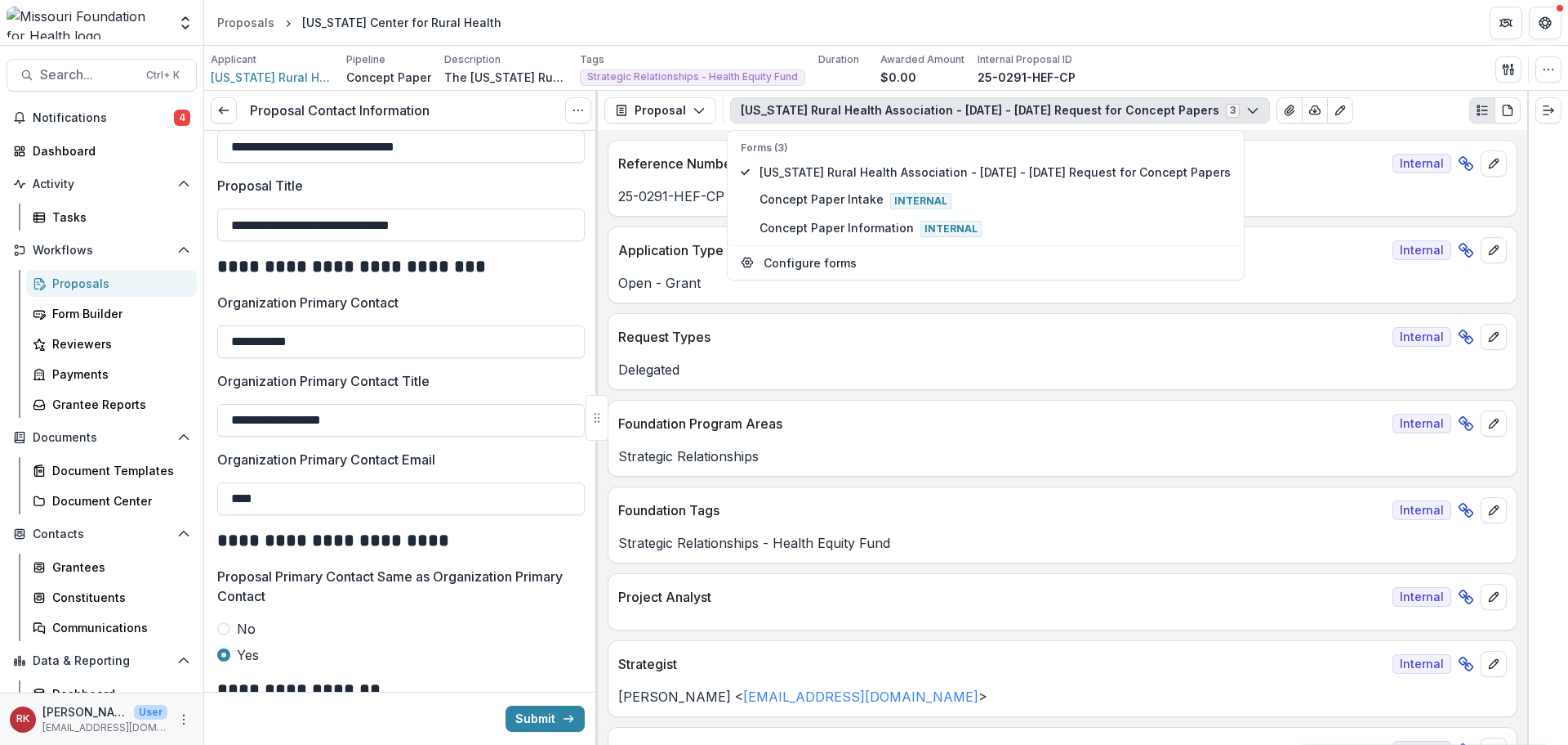
click at [668, 244] on p "Application Type" at bounding box center [1002, 250] width 768 height 20
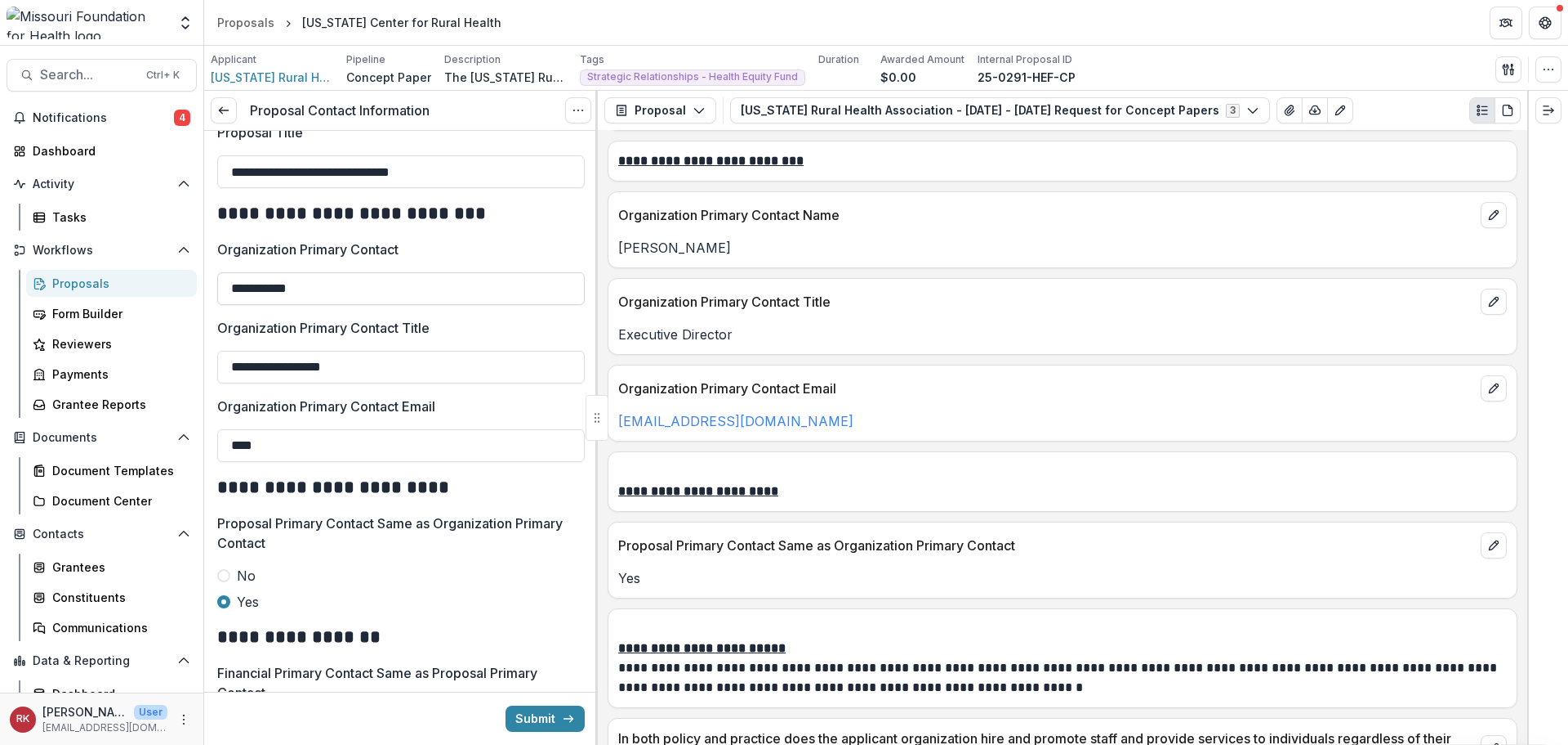
scroll to position [245, 0]
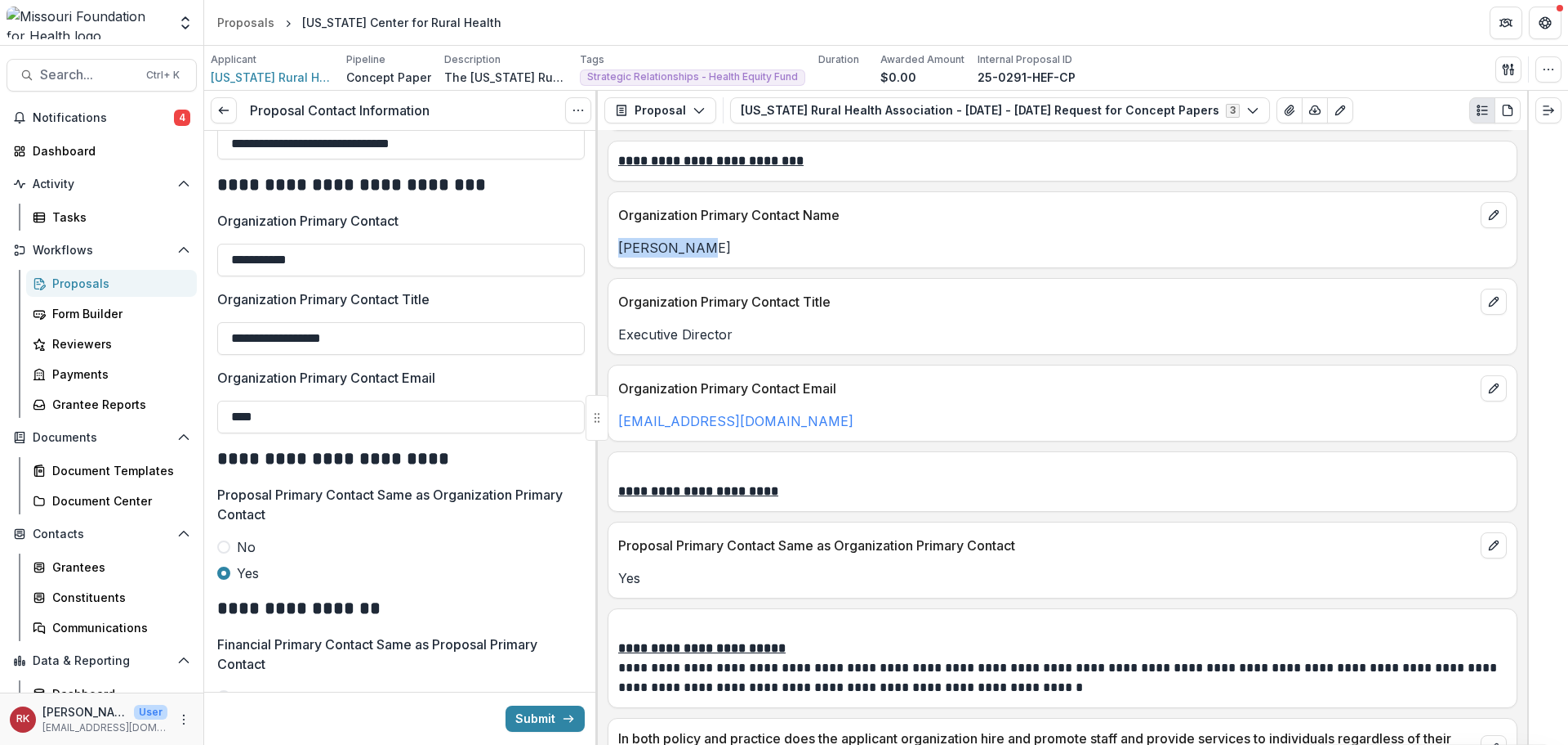
drag, startPoint x: 698, startPoint y: 250, endPoint x: 607, endPoint y: 250, distance: 91.0
click at [607, 250] on div "**********" at bounding box center [1063, 437] width 929 height 615
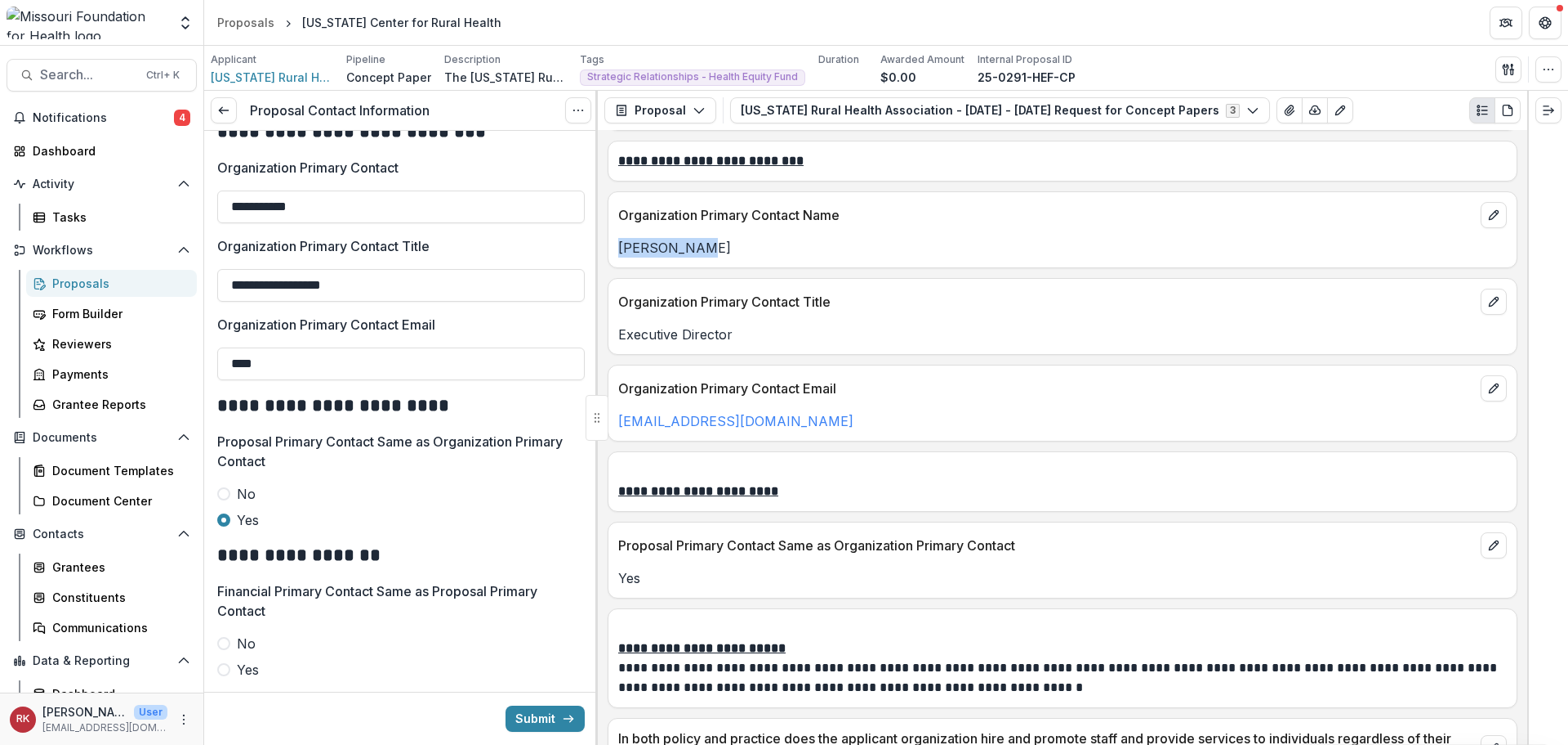
scroll to position [327, 0]
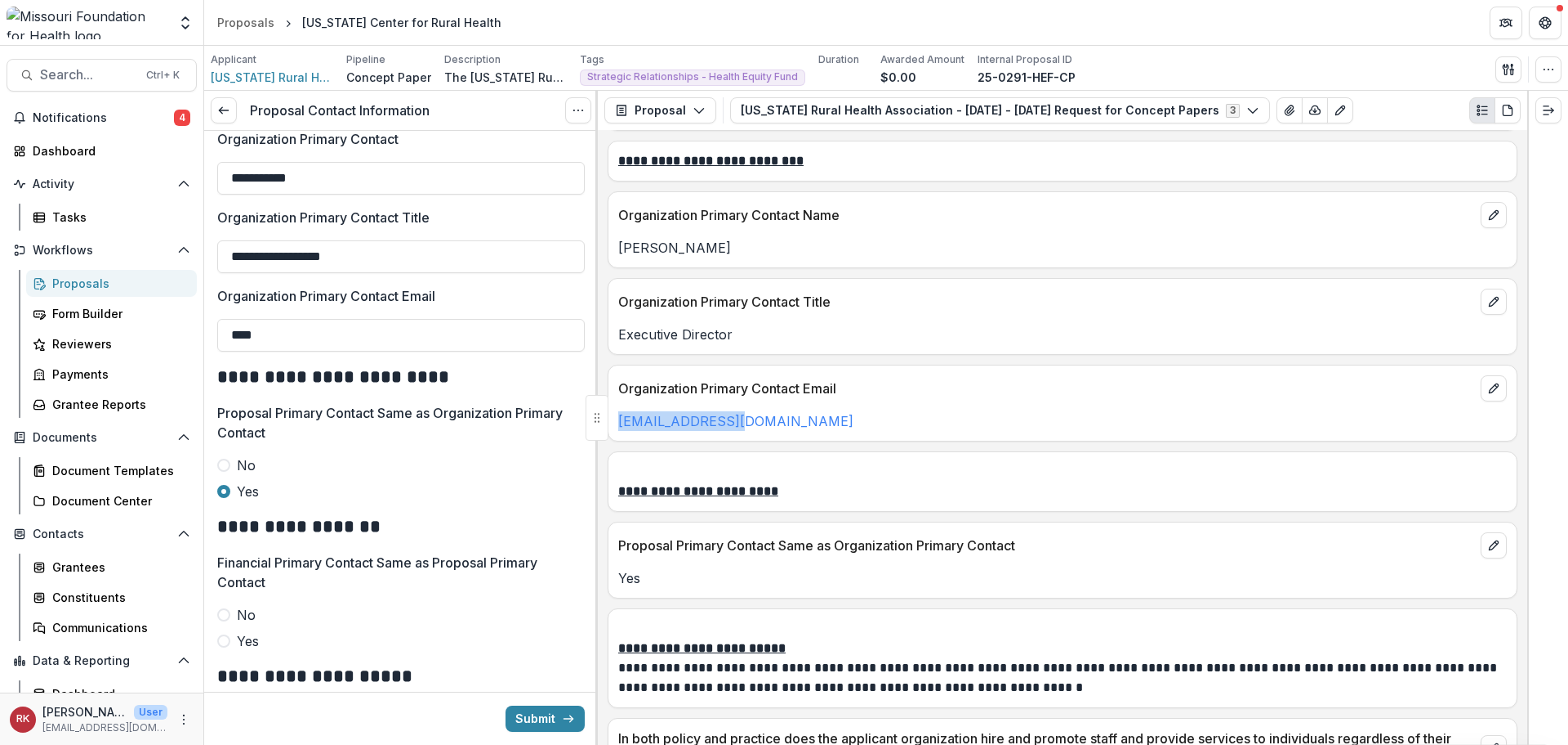
drag, startPoint x: 792, startPoint y: 428, endPoint x: 616, endPoint y: 418, distance: 176.3
click at [616, 418] on div "hlucas@morha.org" at bounding box center [1063, 421] width 908 height 20
copy link "hlucas@morha.org"
drag, startPoint x: 421, startPoint y: 342, endPoint x: 188, endPoint y: 319, distance: 234.1
click at [188, 319] on main "Search... Ctrl + K Notifications 4 Dashboard Activity Tasks Workflows Proposals…" at bounding box center [784, 395] width 1568 height 699
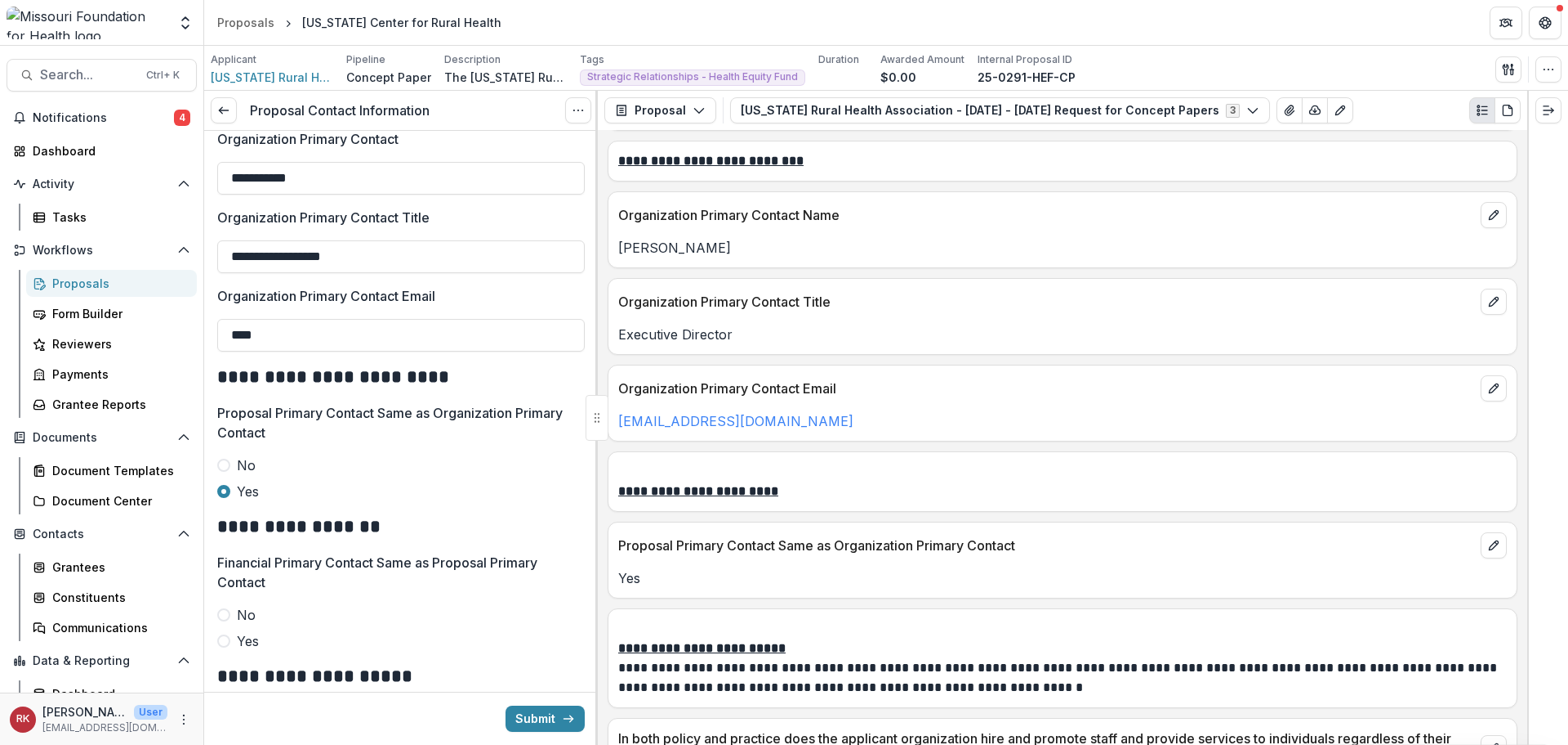
paste input "**********"
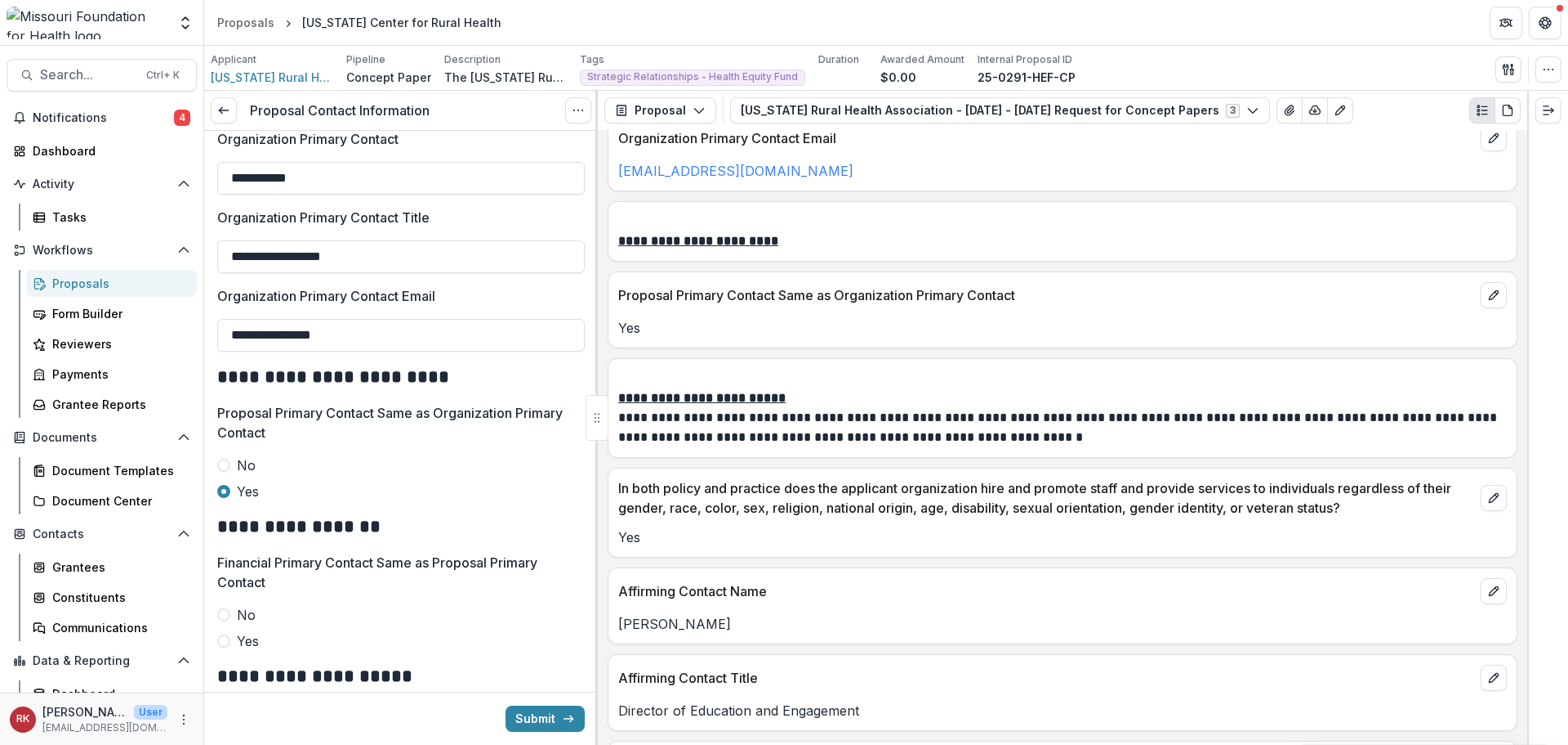
scroll to position [2452, 0]
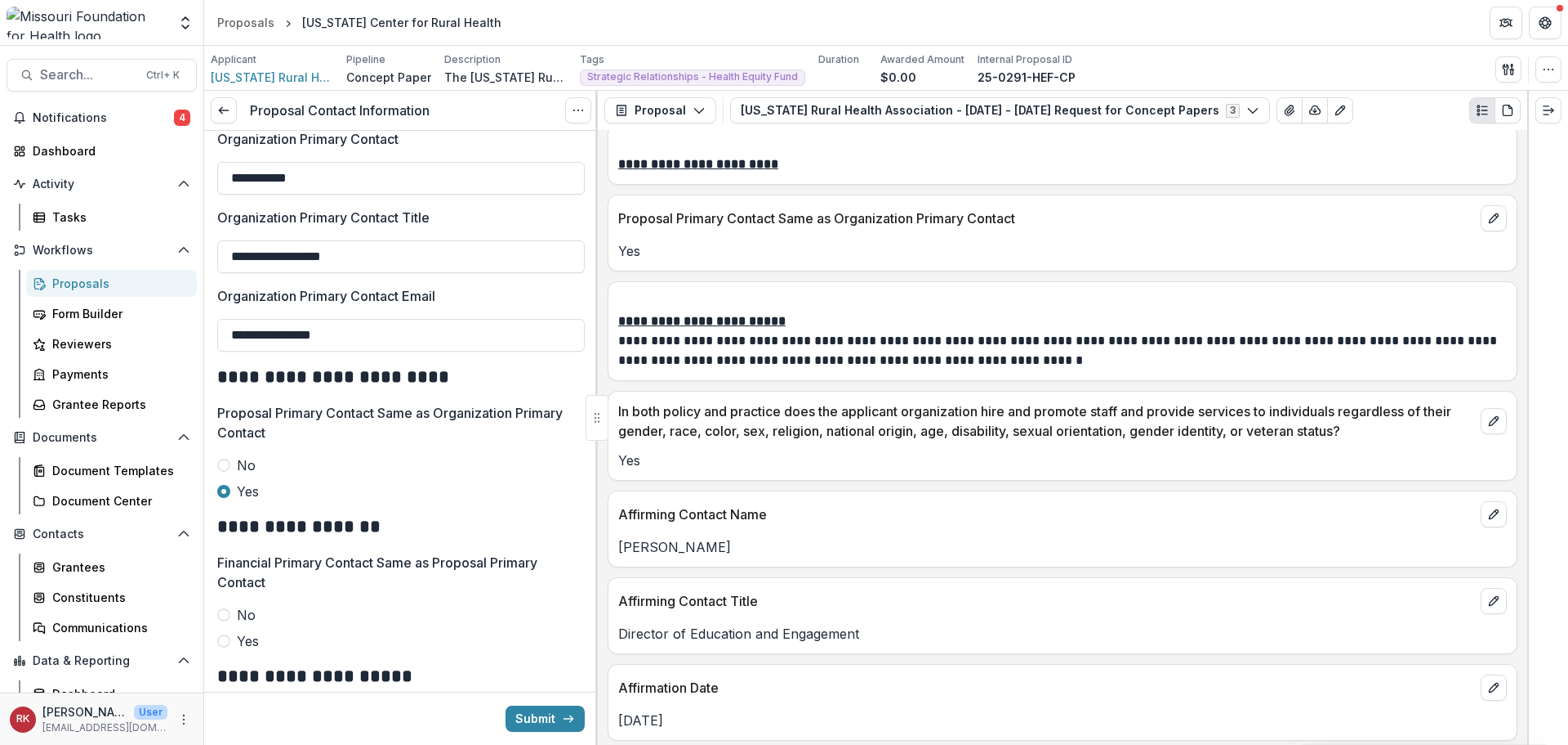
type input "**********"
drag, startPoint x: 676, startPoint y: 247, endPoint x: 618, endPoint y: 248, distance: 58.0
click at [618, 248] on p "Yes" at bounding box center [1062, 251] width 888 height 20
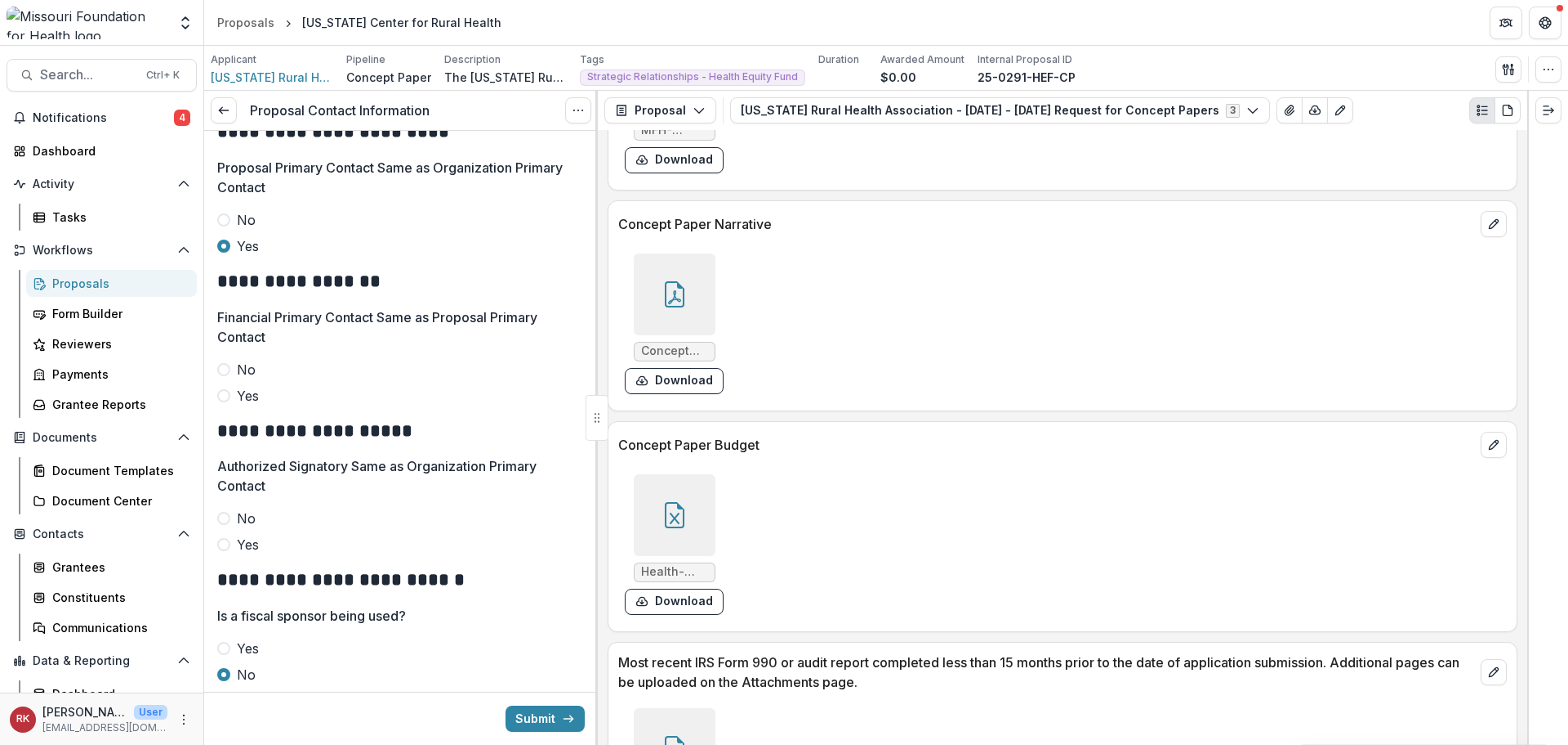
scroll to position [4080, 0]
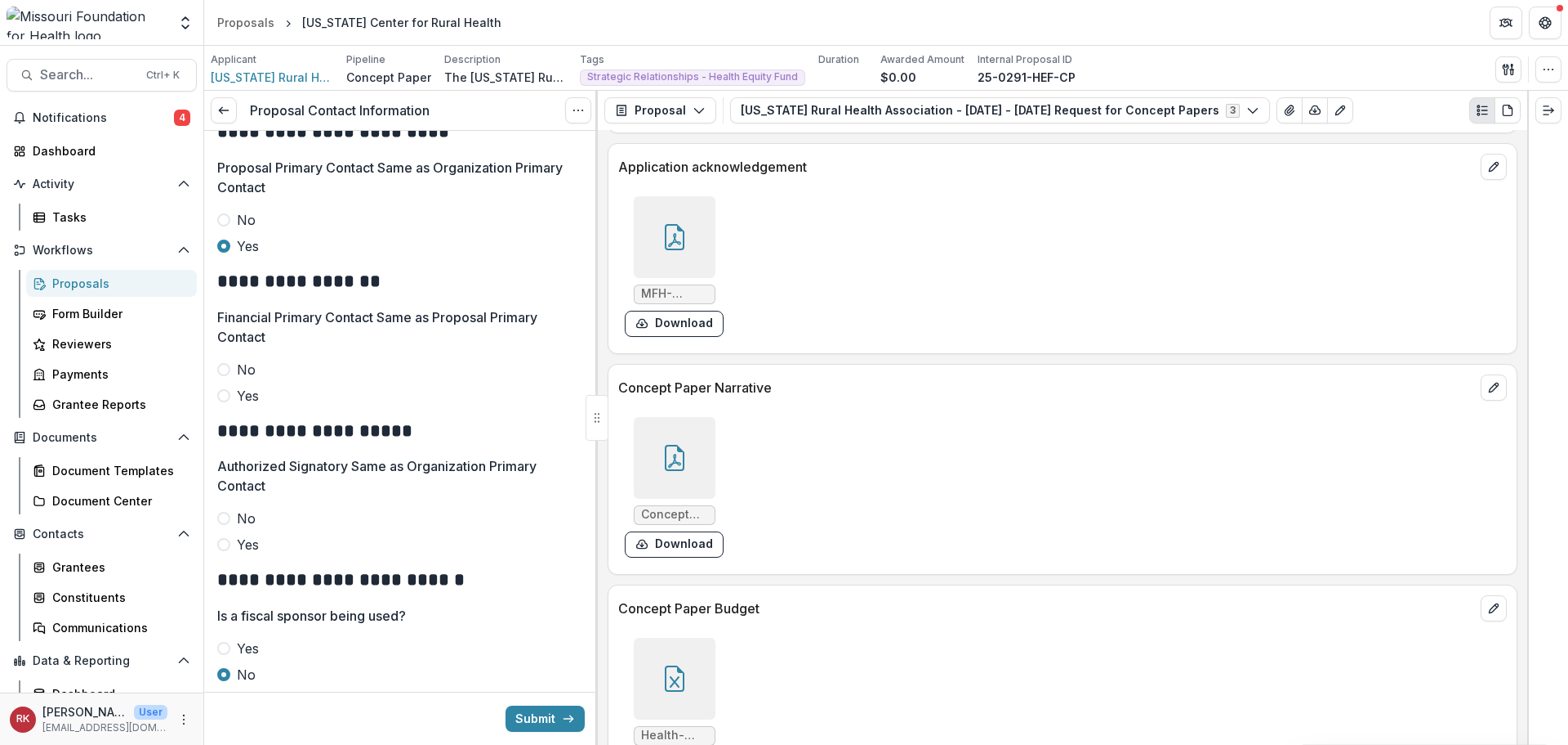
click at [683, 221] on div at bounding box center [674, 237] width 81 height 82
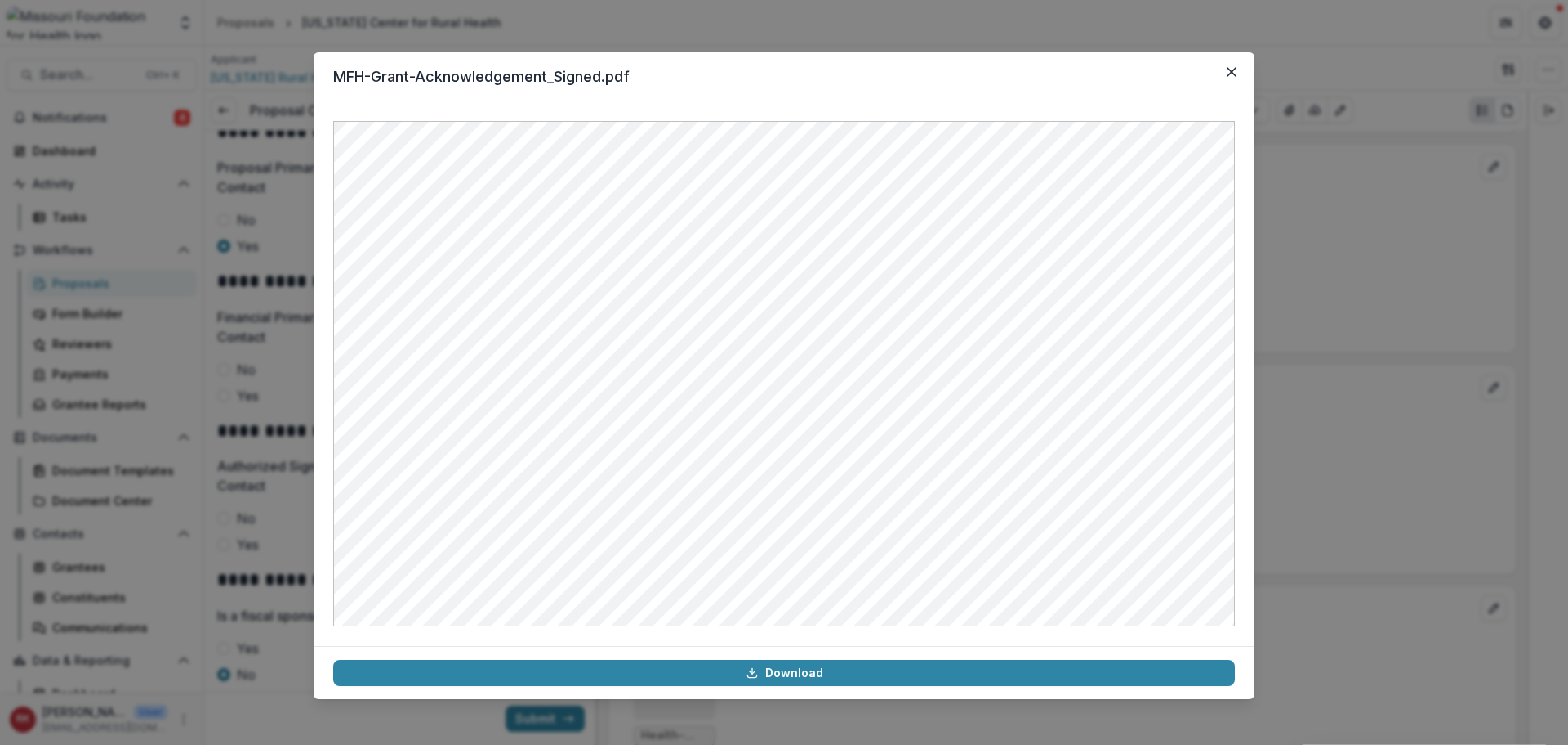
click at [1289, 362] on div "MFH-Grant-Acknowledgement_Signed.pdf Download" at bounding box center [784, 372] width 1568 height 745
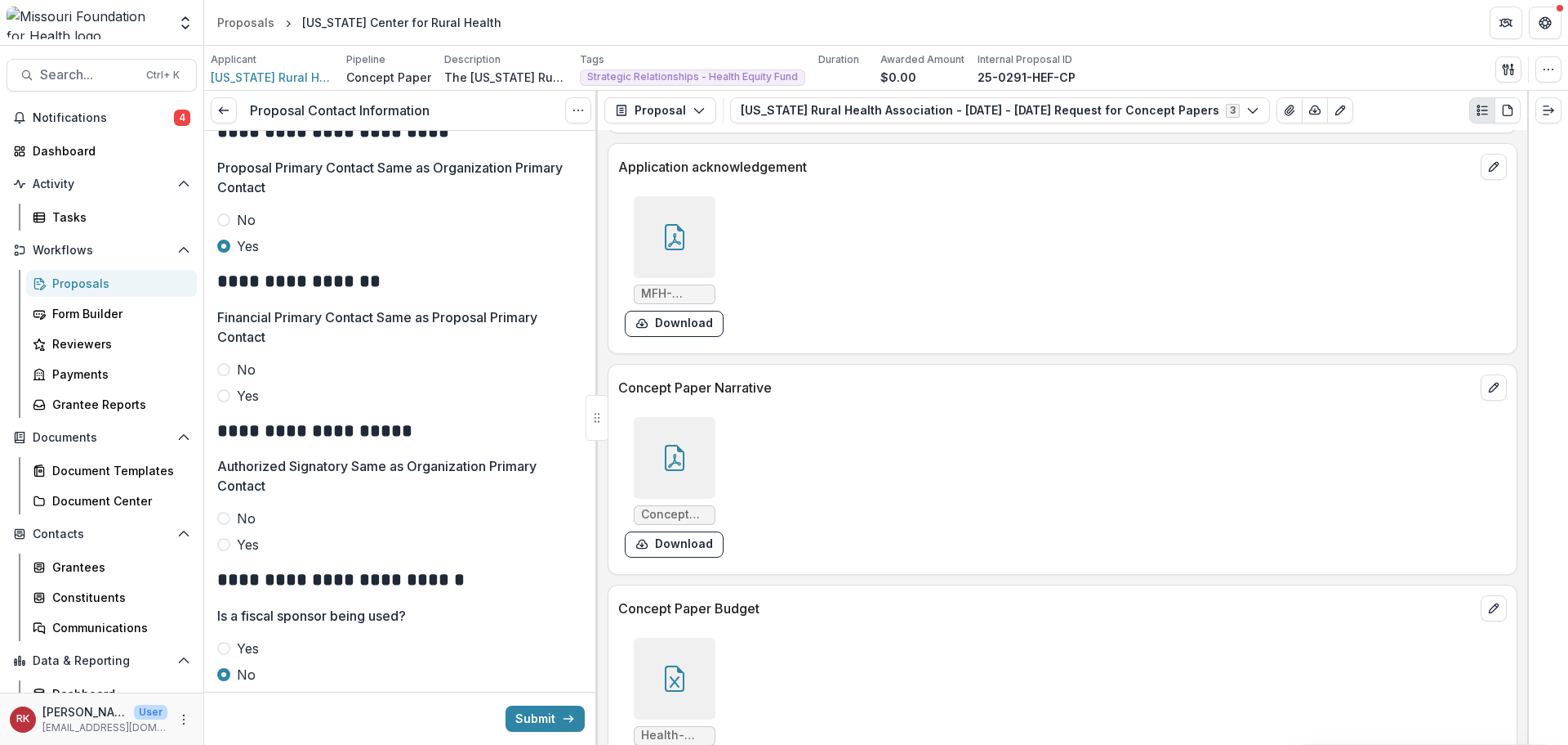
click at [224, 546] on span at bounding box center [224, 544] width 13 height 13
click at [684, 226] on icon at bounding box center [674, 237] width 26 height 26
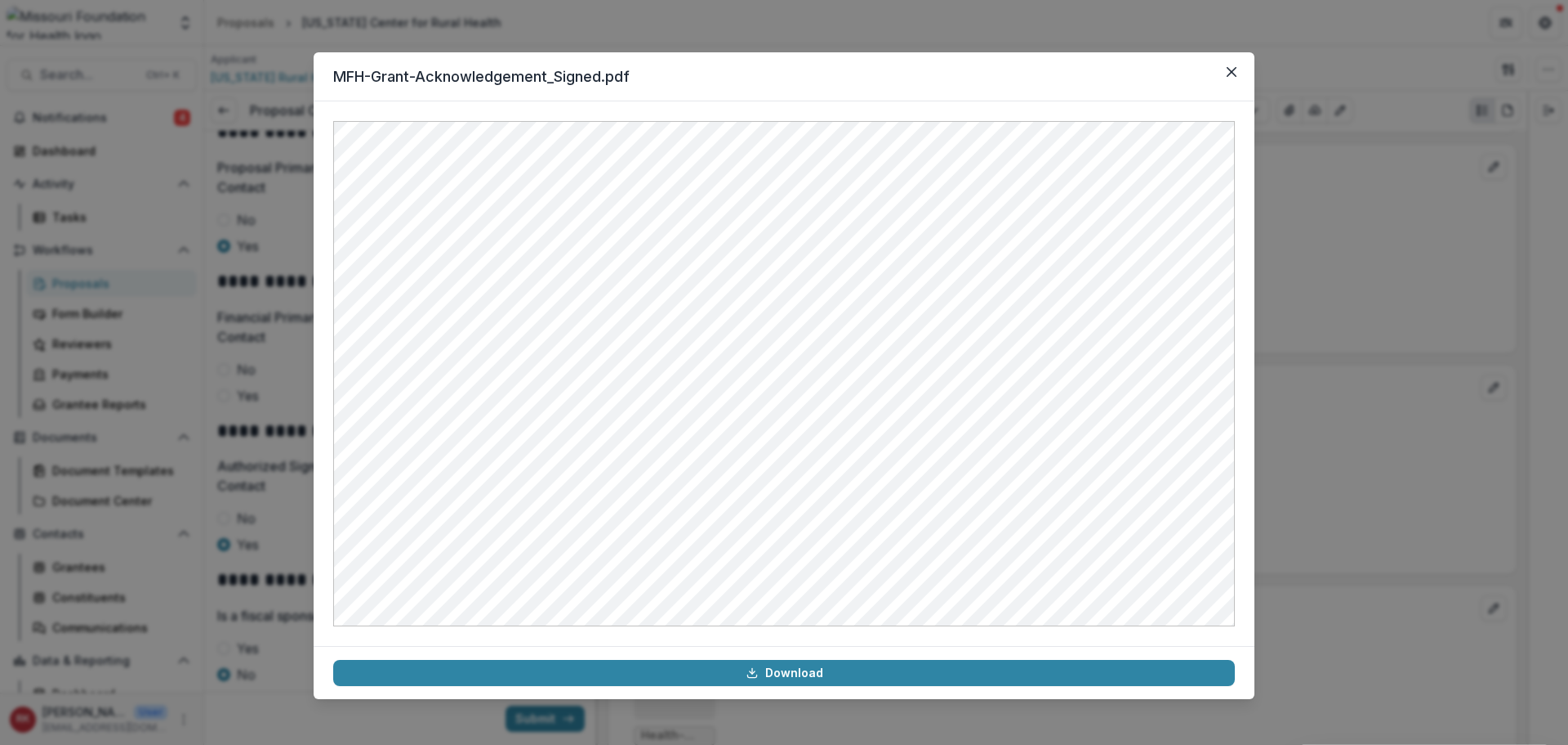
click at [1328, 304] on div "MFH-Grant-Acknowledgement_Signed.pdf Download" at bounding box center [784, 372] width 1568 height 745
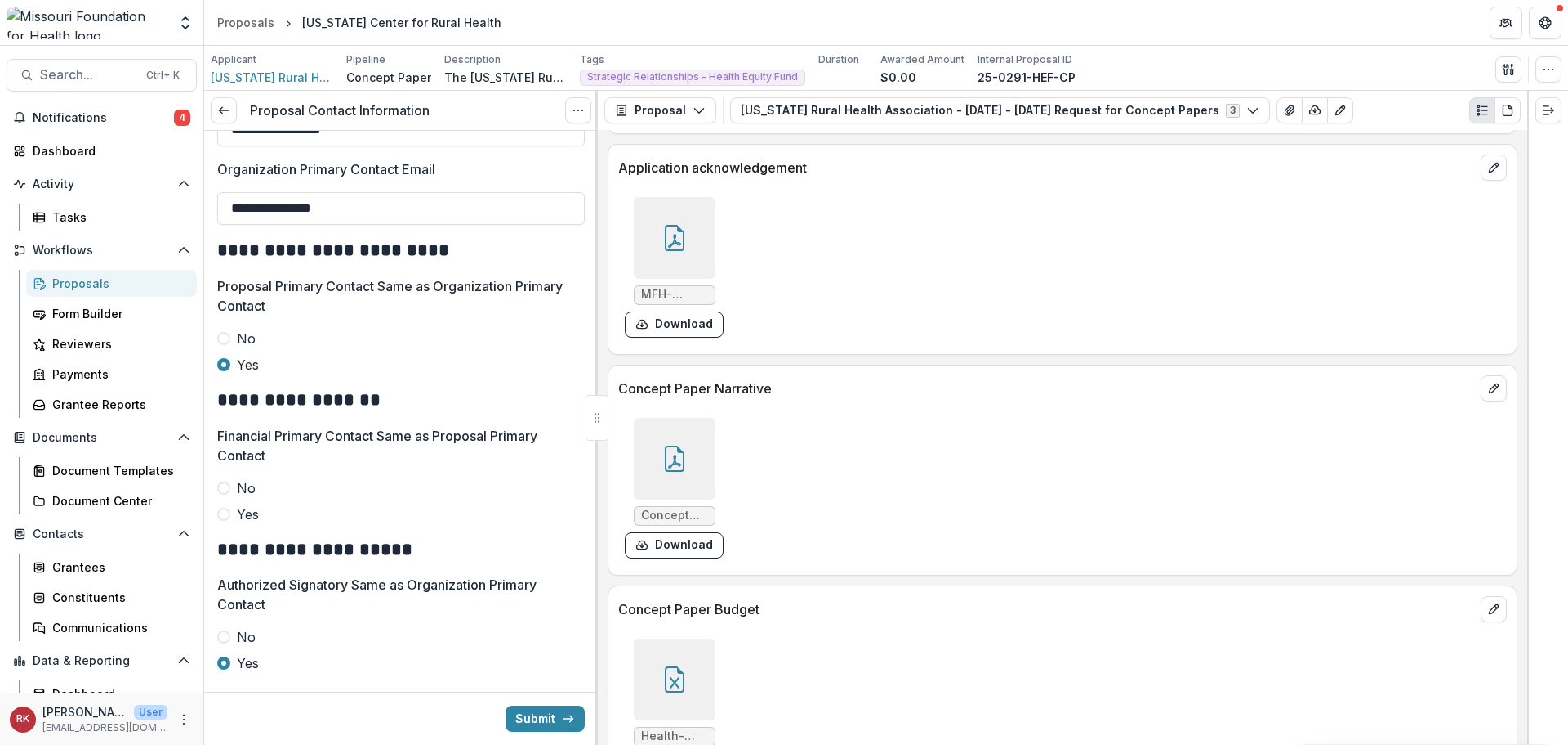
scroll to position [3917, 0]
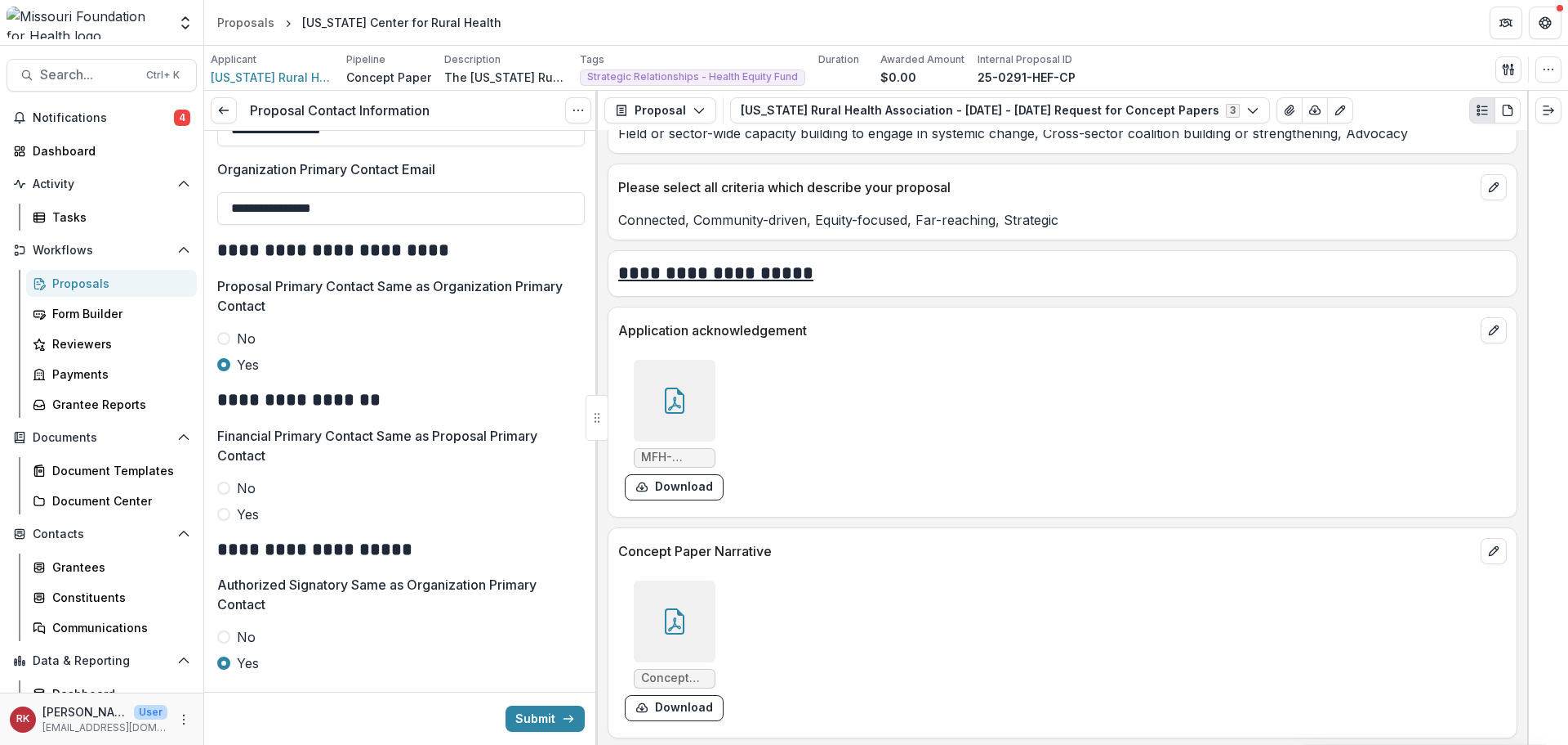
click at [665, 393] on icon at bounding box center [674, 401] width 26 height 26
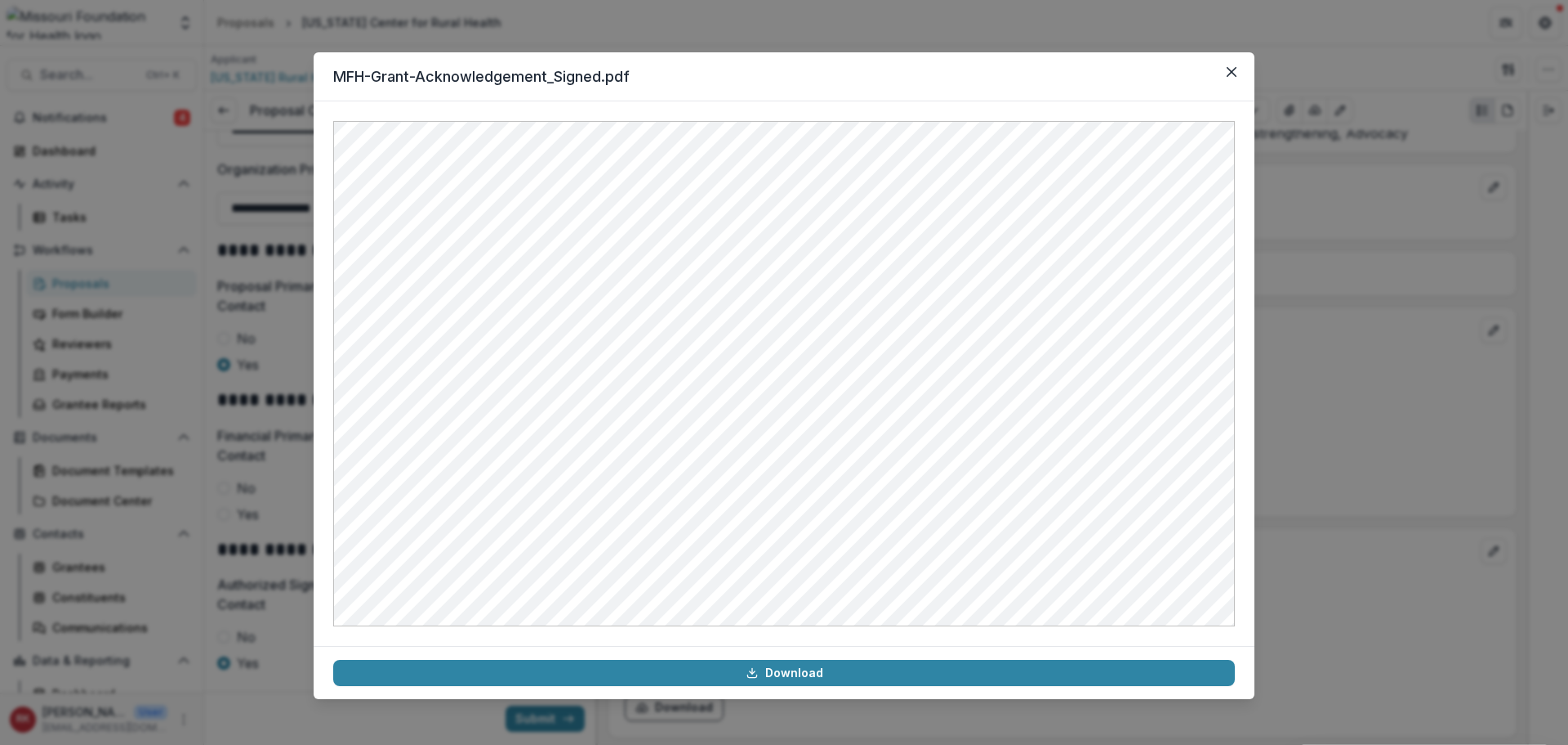
click at [249, 434] on div "MFH-Grant-Acknowledgement_Signed.pdf Download" at bounding box center [784, 372] width 1568 height 745
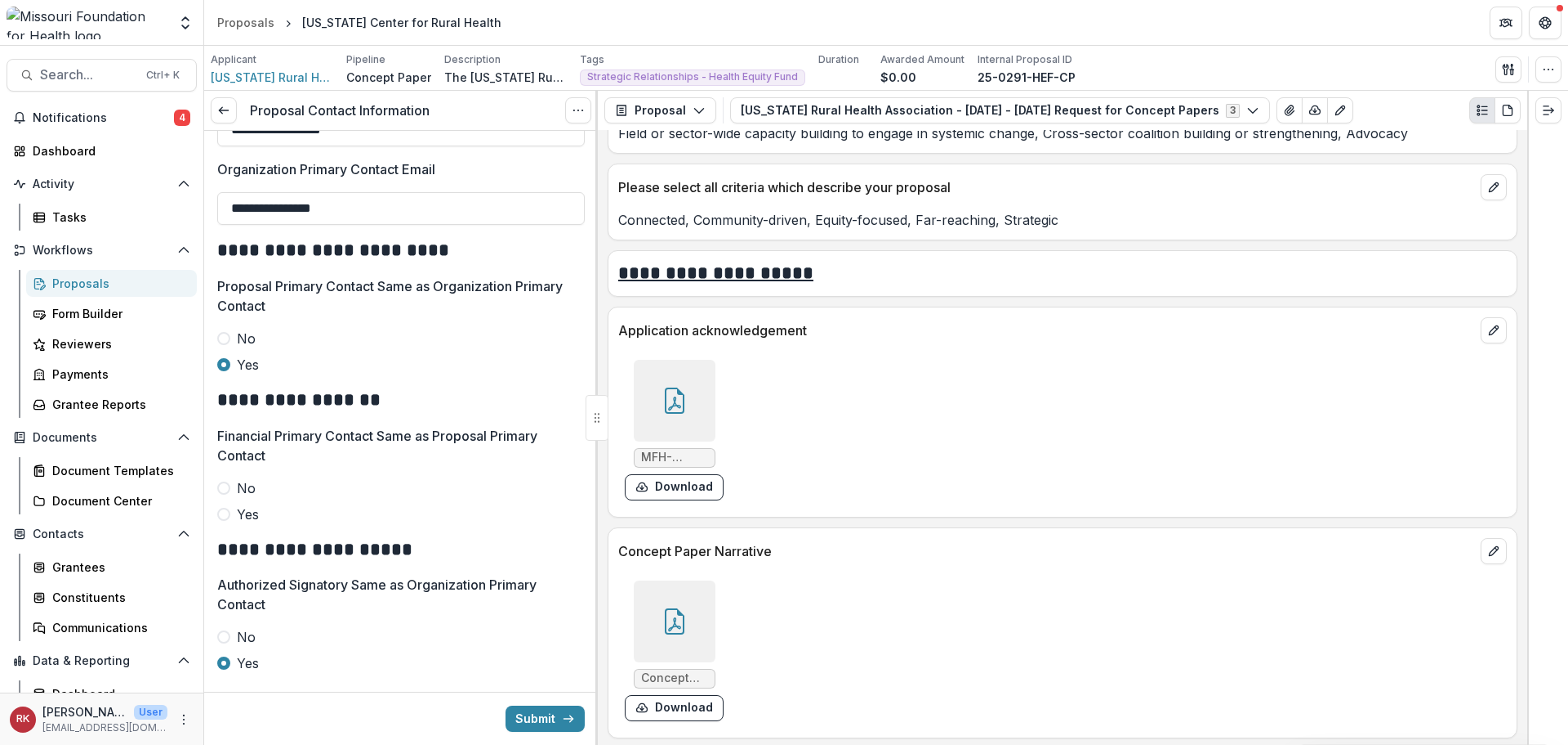
click at [228, 487] on span at bounding box center [224, 487] width 13 height 13
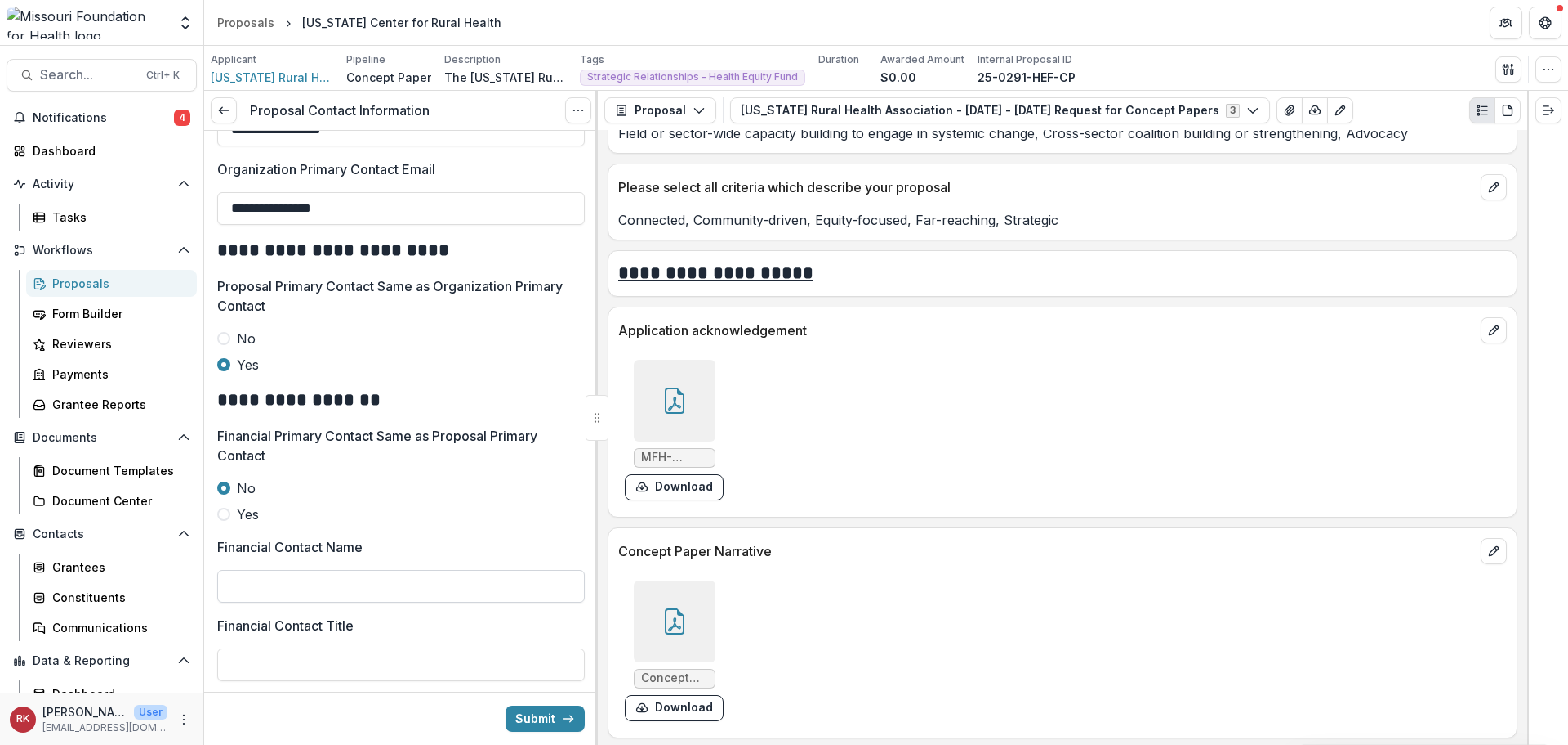
click at [255, 576] on input "Financial Contact Name" at bounding box center [401, 586] width 368 height 33
click at [559, 369] on label "Yes" at bounding box center [401, 364] width 368 height 20
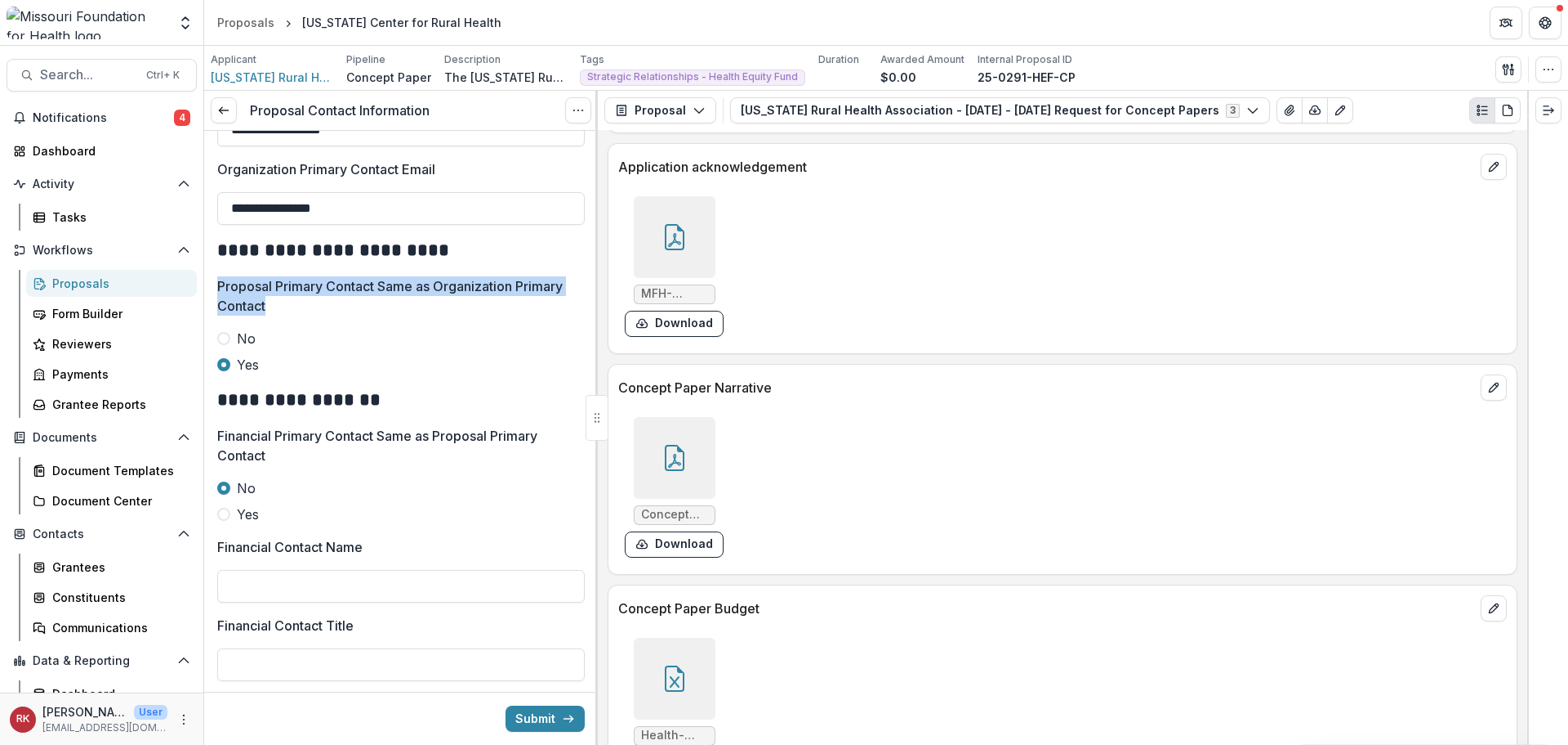
drag, startPoint x: 220, startPoint y: 291, endPoint x: 322, endPoint y: 309, distance: 103.6
click at [322, 309] on p "Proposal Primary Contact Same as Organization Primary Contact" at bounding box center [396, 296] width 358 height 39
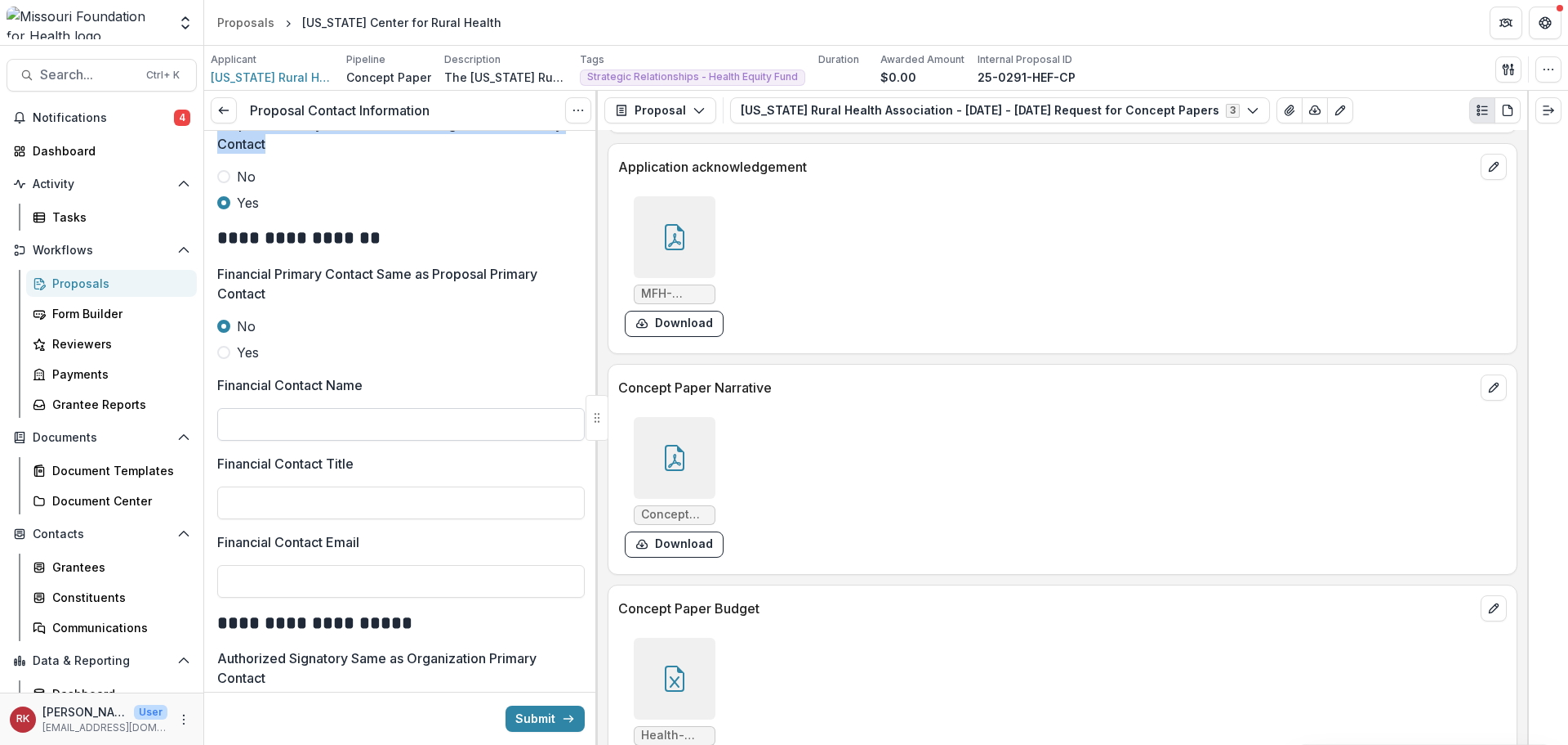
scroll to position [618, 0]
click at [226, 350] on span at bounding box center [224, 350] width 13 height 13
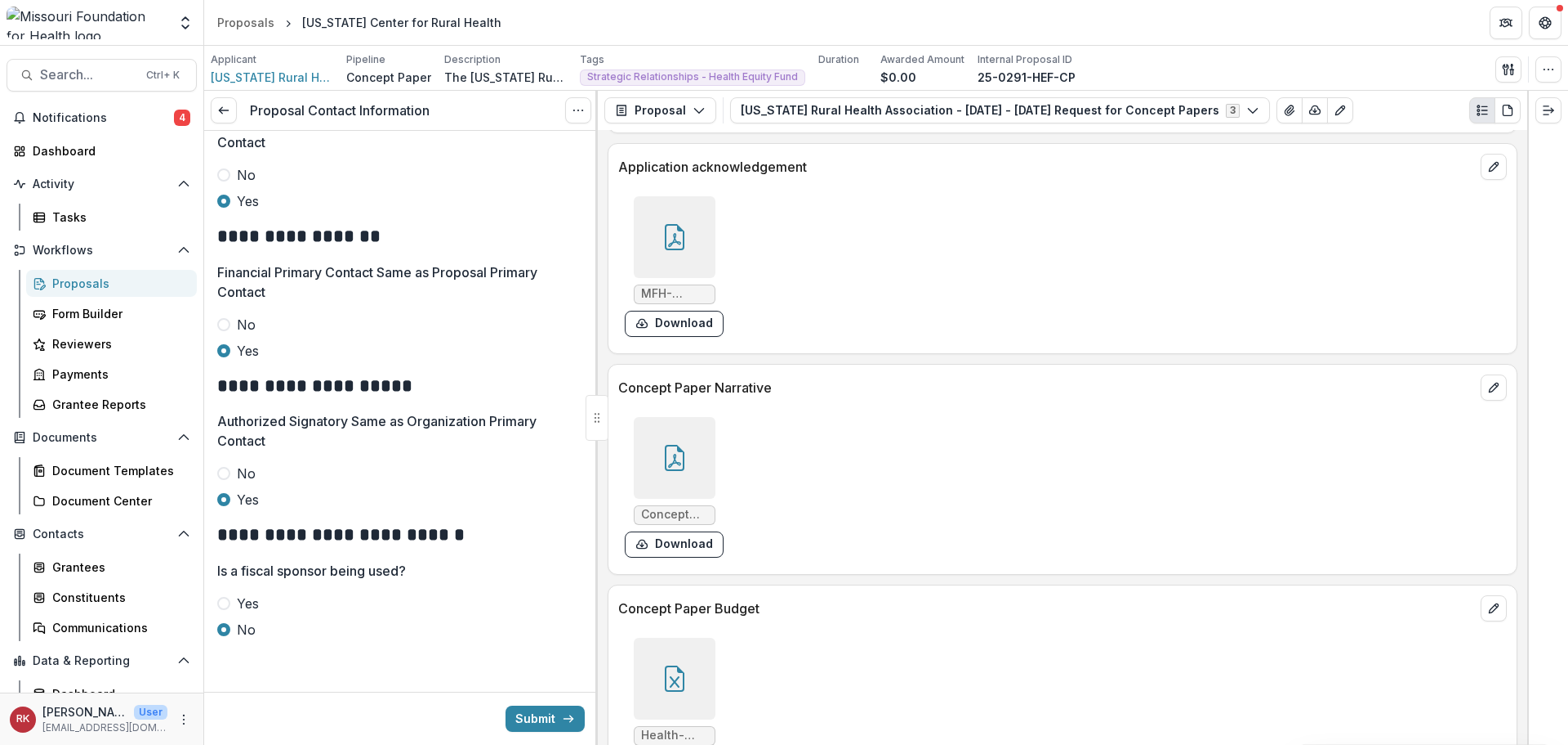
click at [715, 220] on div at bounding box center [674, 237] width 94 height 82
click at [694, 221] on div at bounding box center [674, 237] width 81 height 82
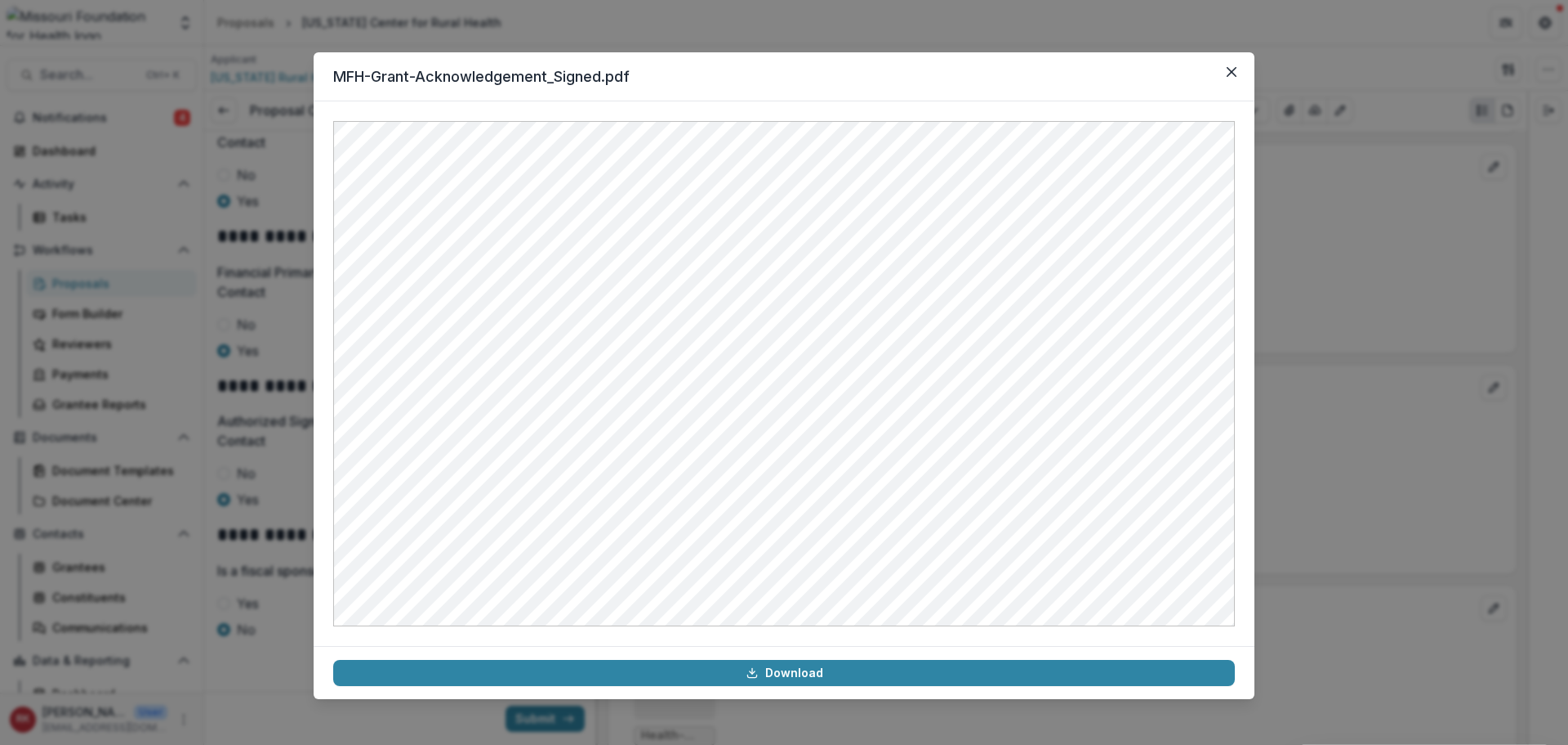
click at [1293, 321] on div "MFH-Grant-Acknowledgement_Signed.pdf Download" at bounding box center [784, 372] width 1568 height 745
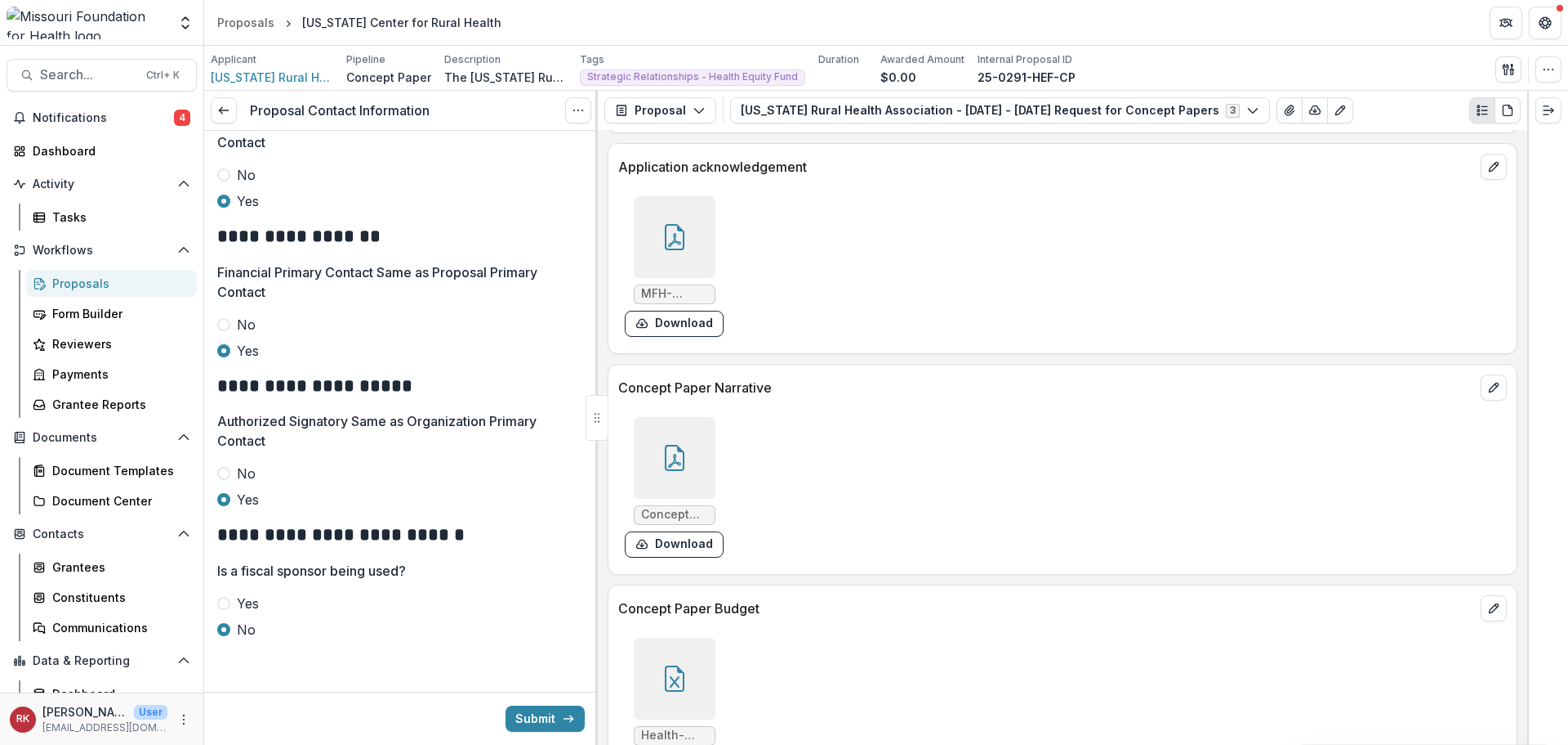
click at [227, 318] on label "No" at bounding box center [401, 324] width 368 height 20
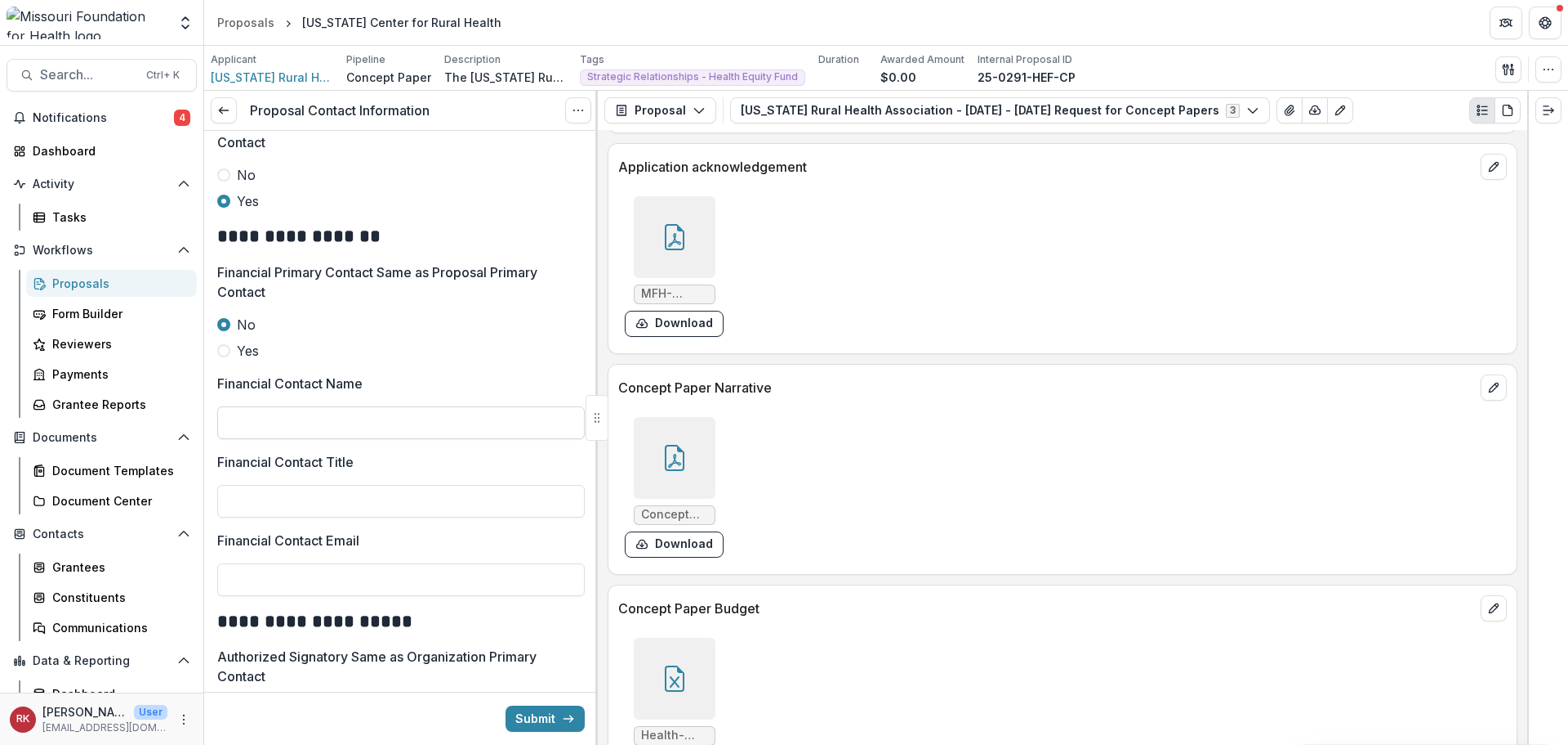
click at [270, 412] on input "Financial Contact Name" at bounding box center [401, 422] width 368 height 33
click at [685, 245] on icon at bounding box center [674, 237] width 26 height 26
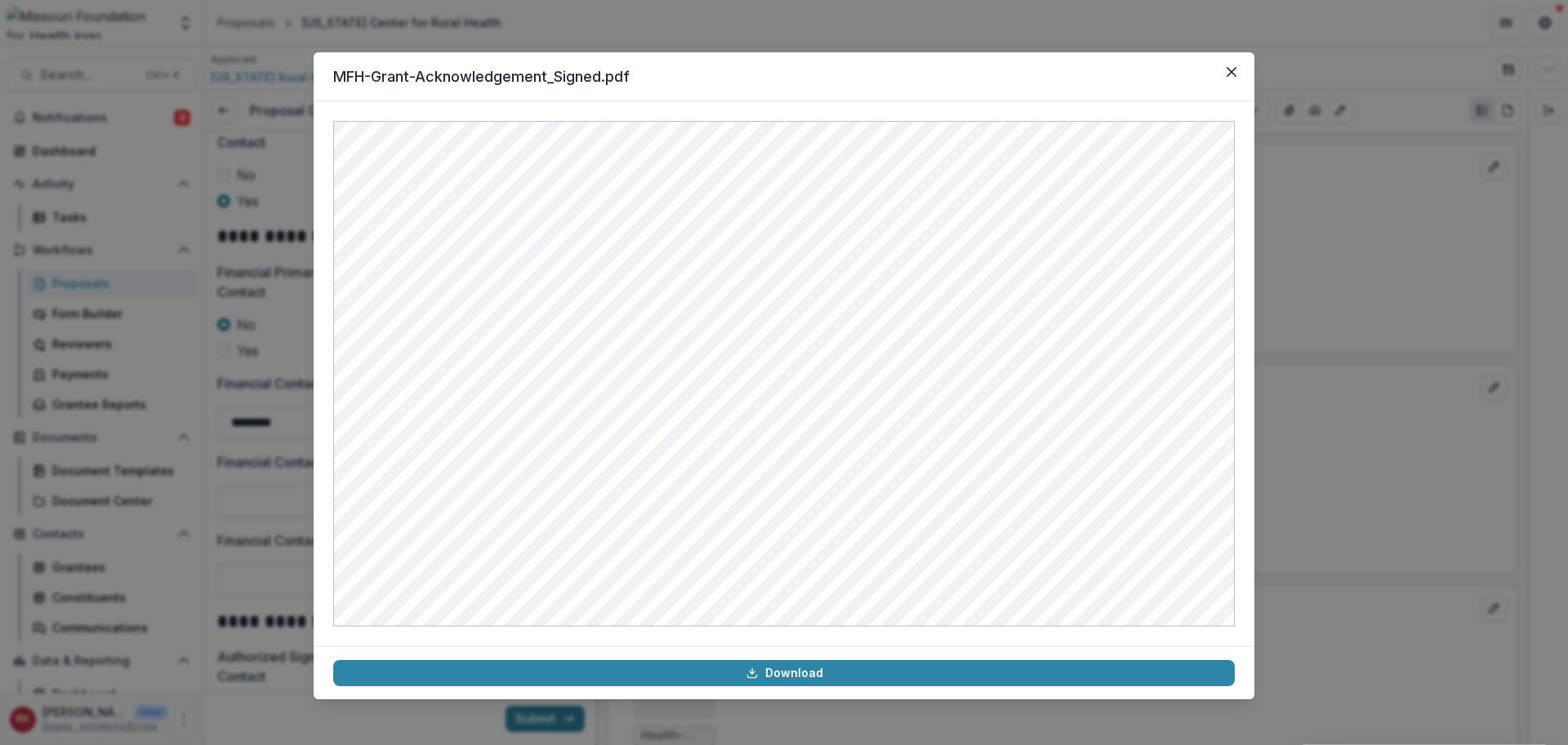
click at [281, 489] on div "MFH-Grant-Acknowledgement_Signed.pdf Download" at bounding box center [784, 372] width 1568 height 745
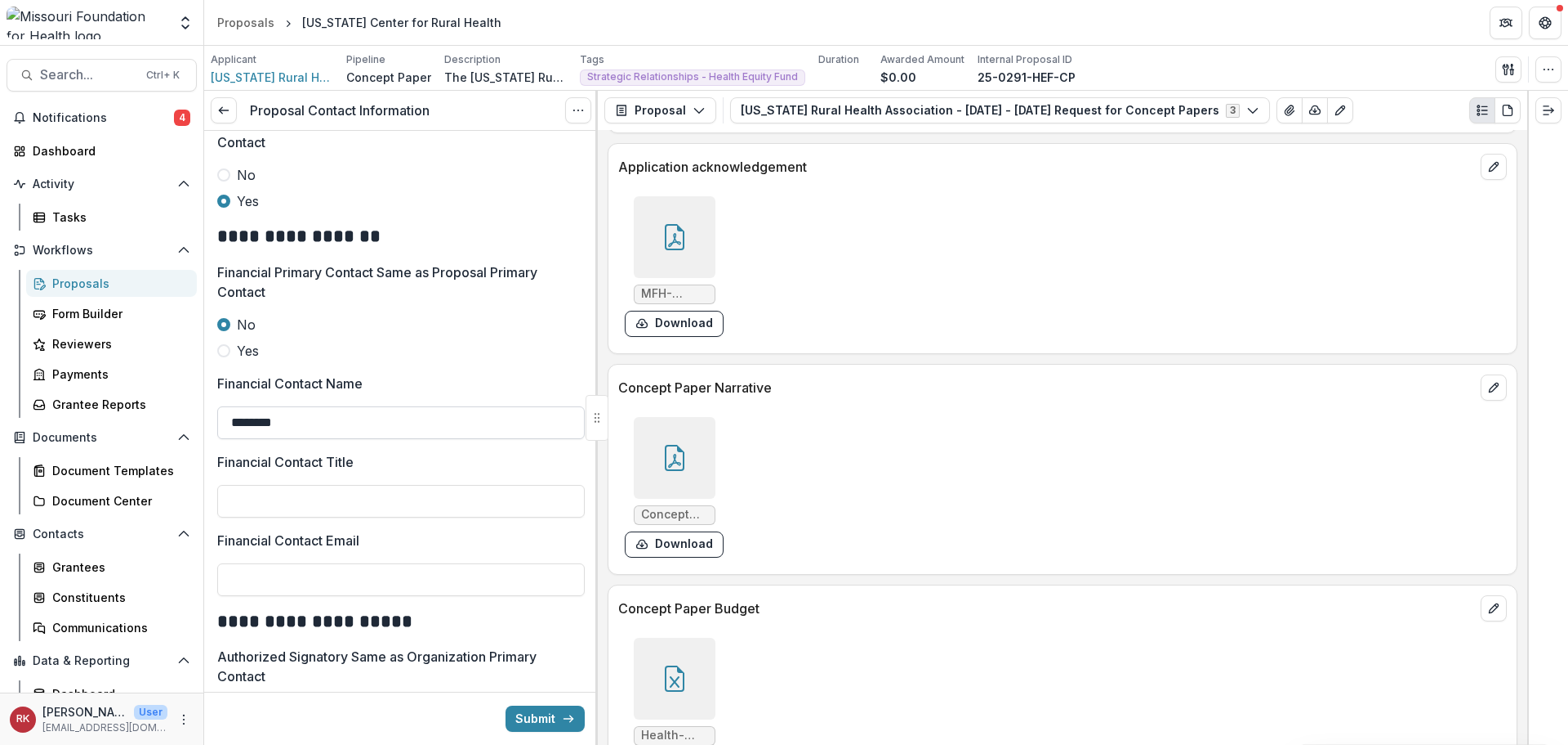
click at [298, 421] on input "*******" at bounding box center [401, 422] width 368 height 33
type input "**********"
click at [671, 239] on icon at bounding box center [674, 237] width 26 height 26
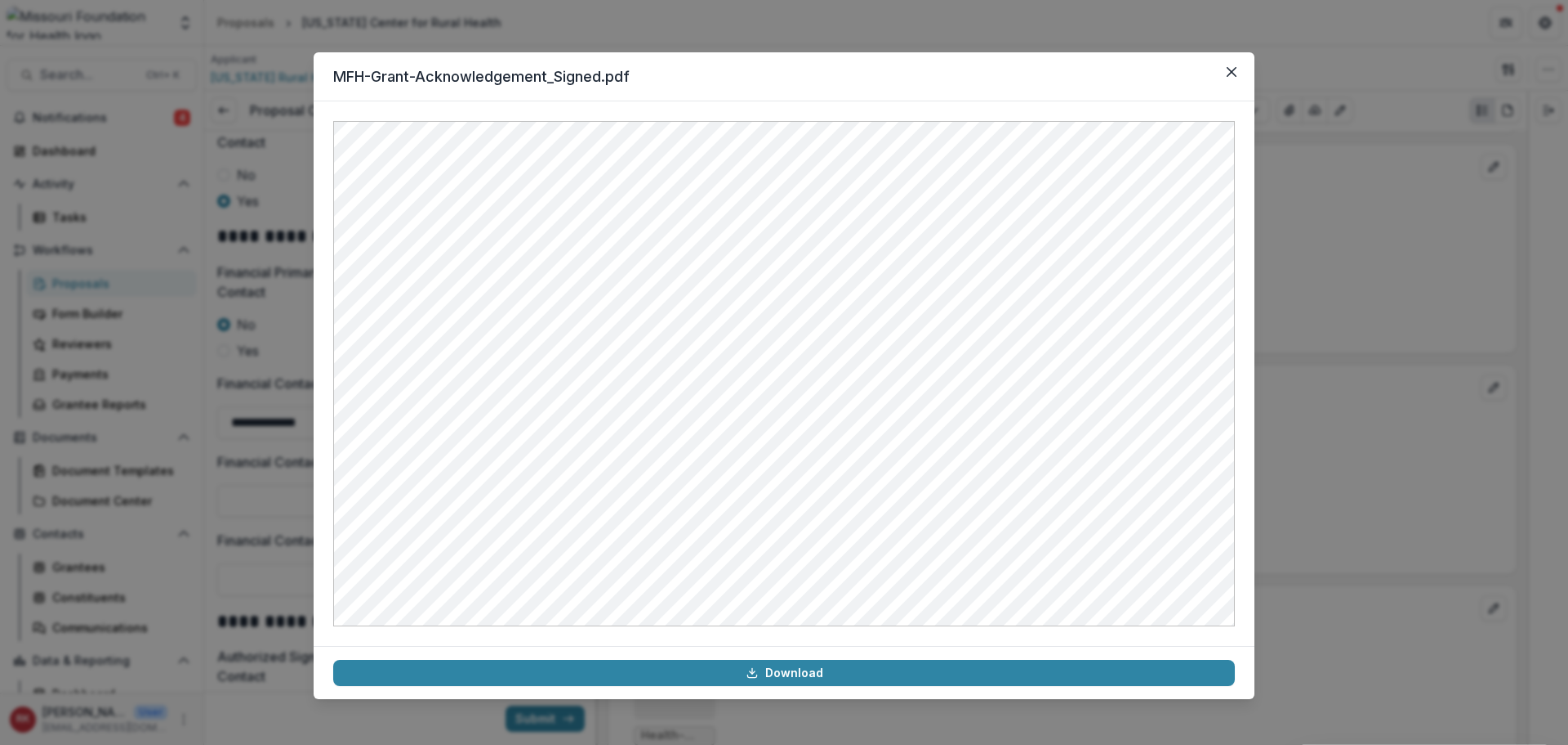
click at [277, 474] on div "MFH-Grant-Acknowledgement_Signed.pdf Download" at bounding box center [784, 372] width 1568 height 745
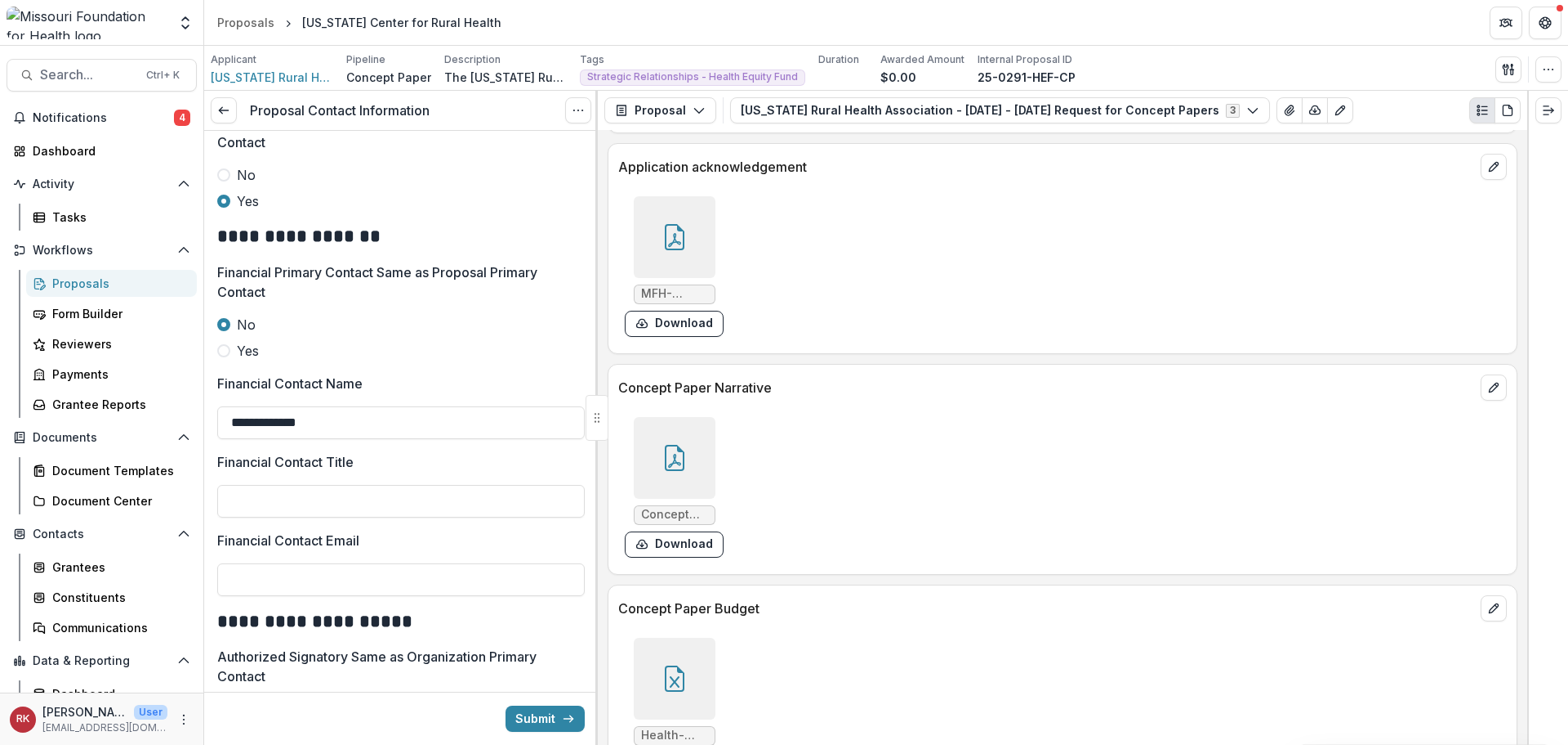
click at [670, 213] on div at bounding box center [674, 237] width 81 height 82
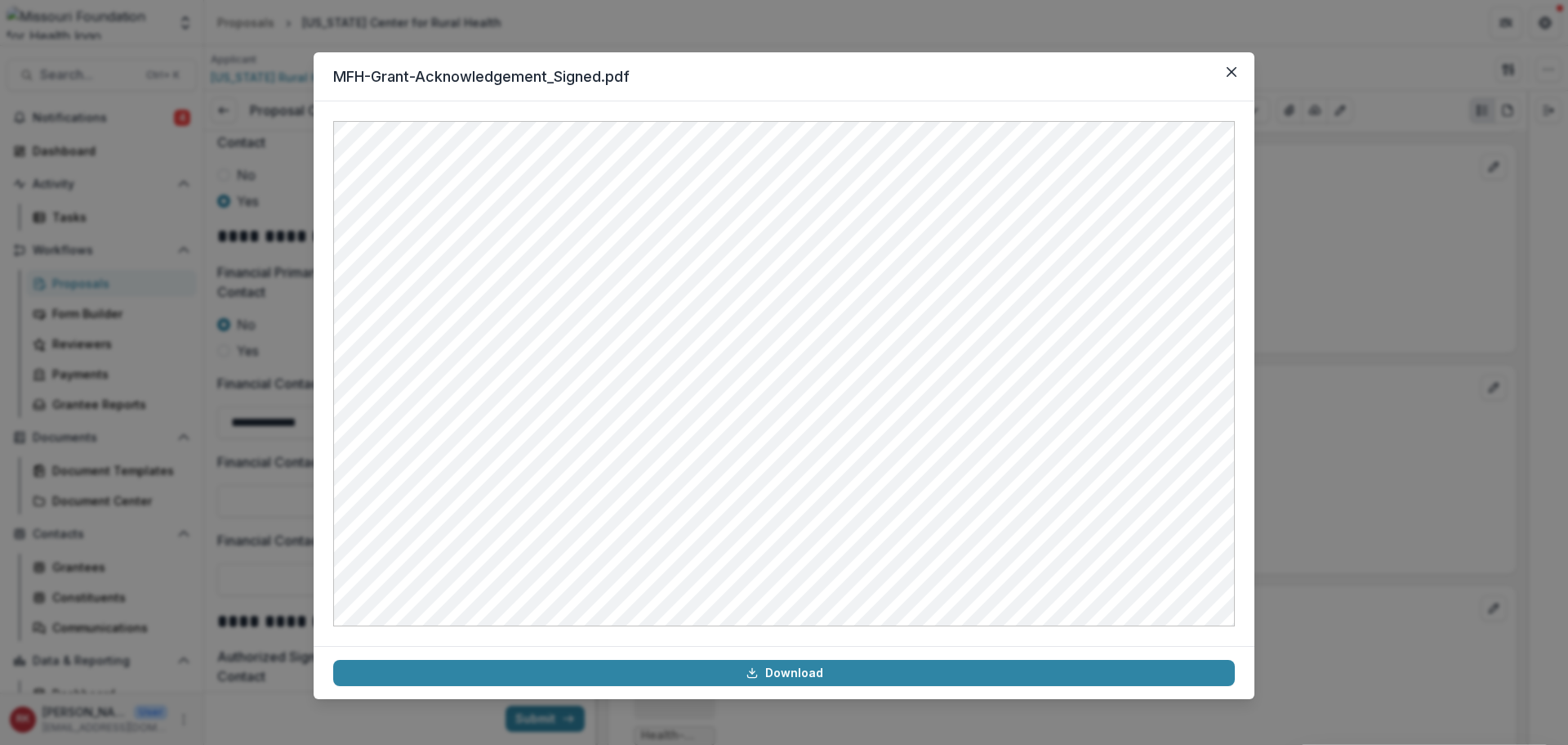
click at [262, 481] on div "MFH-Grant-Acknowledgement_Signed.pdf Download" at bounding box center [784, 372] width 1568 height 745
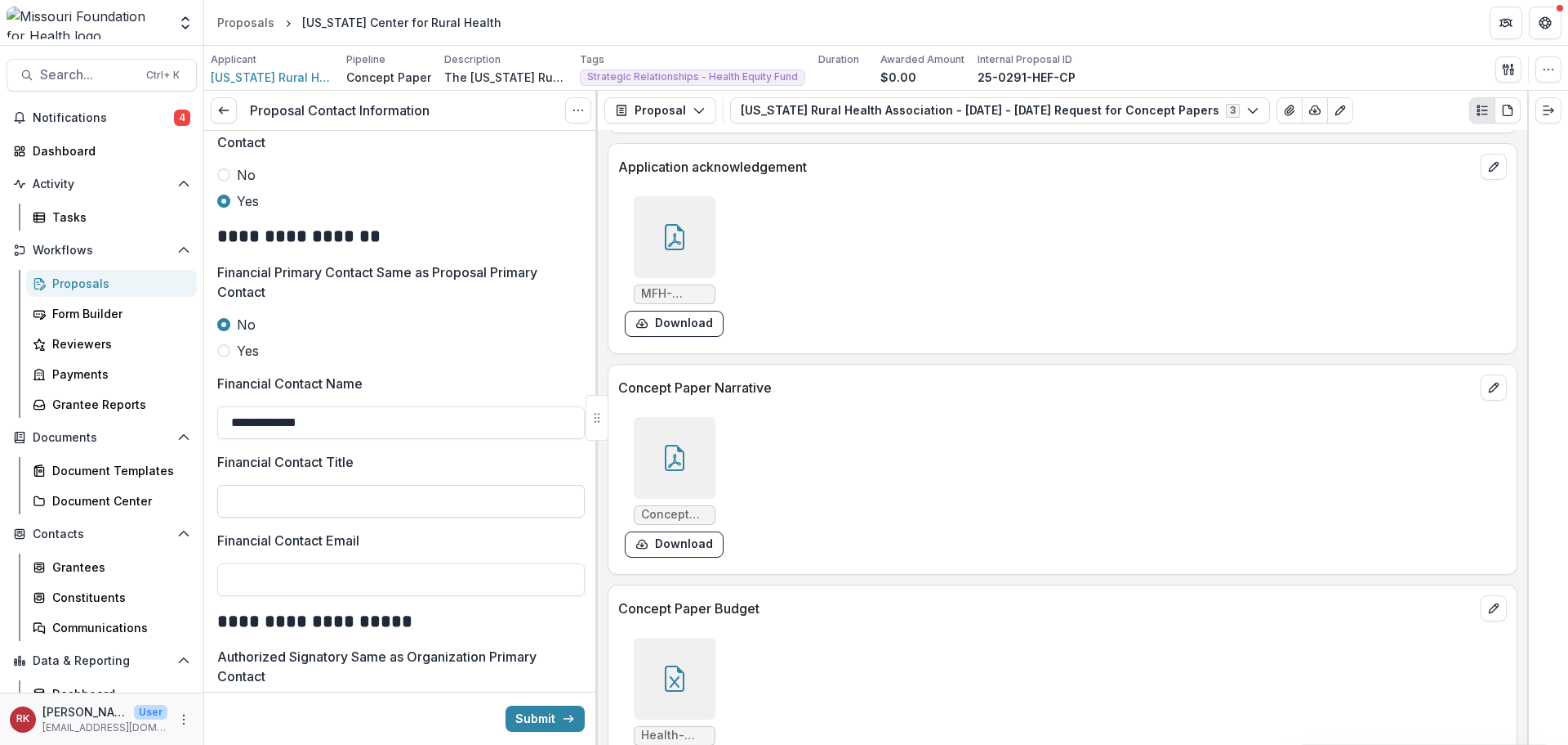
click at [250, 501] on input "Financial Contact Title" at bounding box center [401, 501] width 368 height 33
type input "**********"
click at [691, 253] on div at bounding box center [674, 237] width 81 height 82
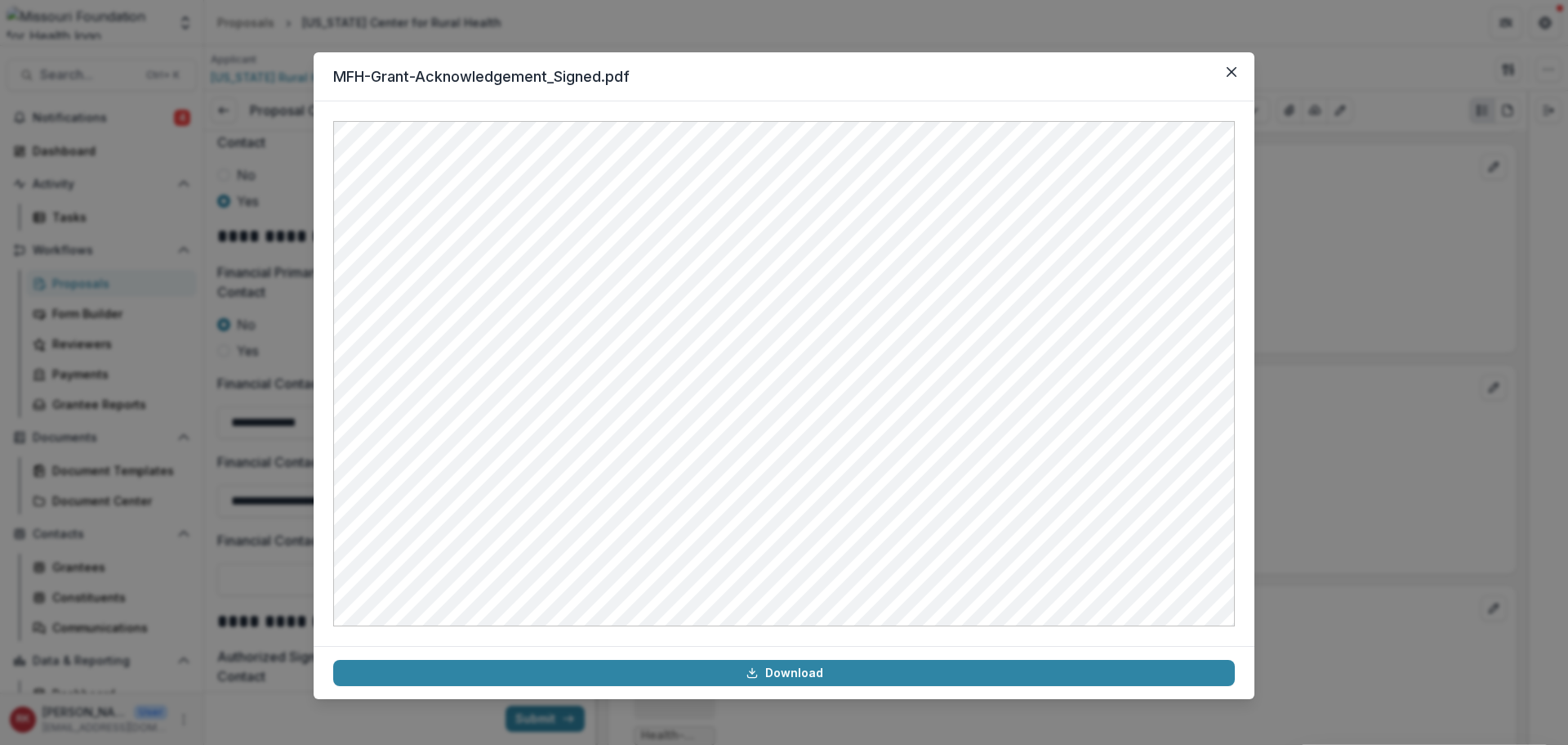
click at [1410, 480] on div "MFH-Grant-Acknowledgement_Signed.pdf Download" at bounding box center [784, 372] width 1568 height 745
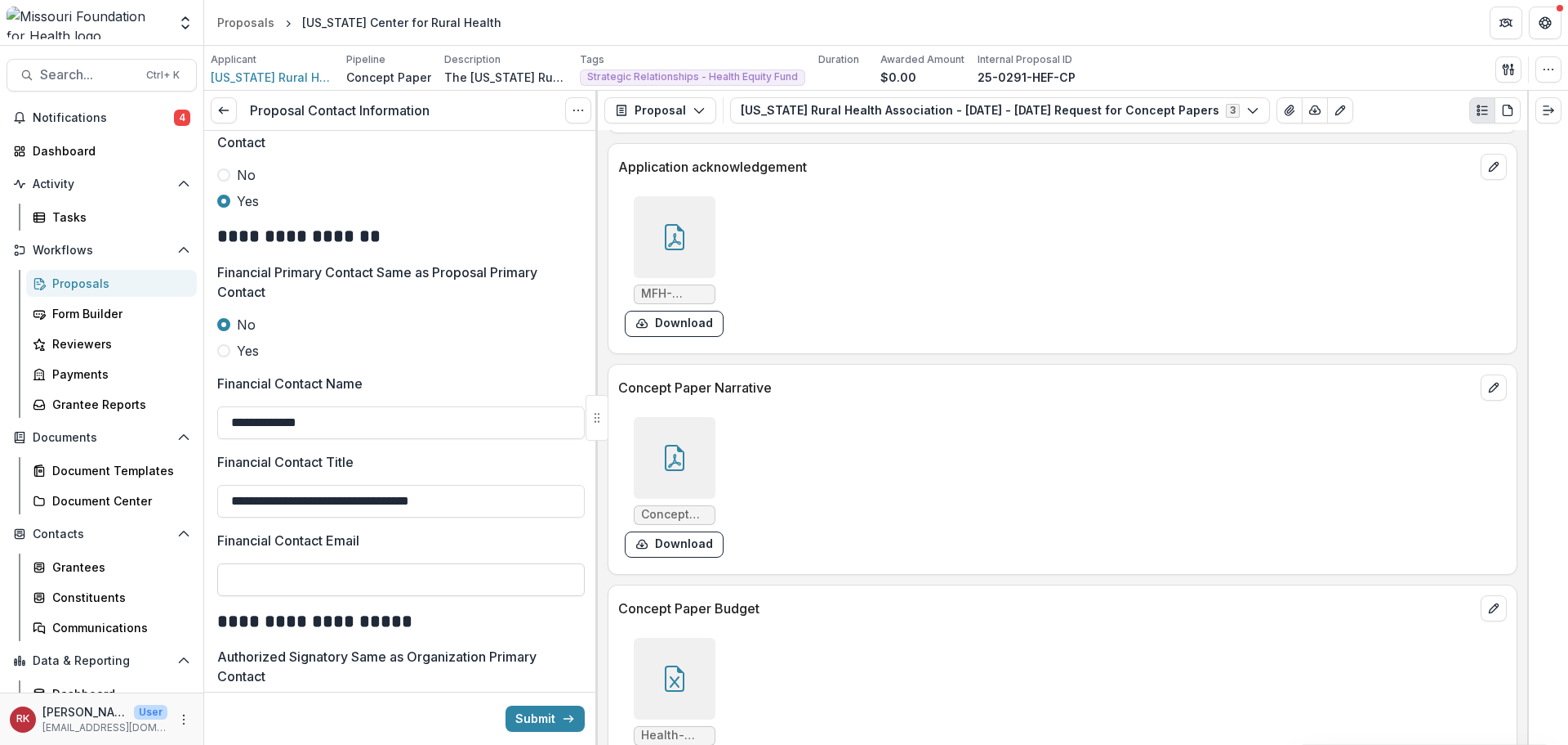
click at [254, 569] on input "Financial Contact Email" at bounding box center [401, 579] width 368 height 33
type input "**********"
click at [524, 711] on button "Submit" at bounding box center [544, 718] width 79 height 26
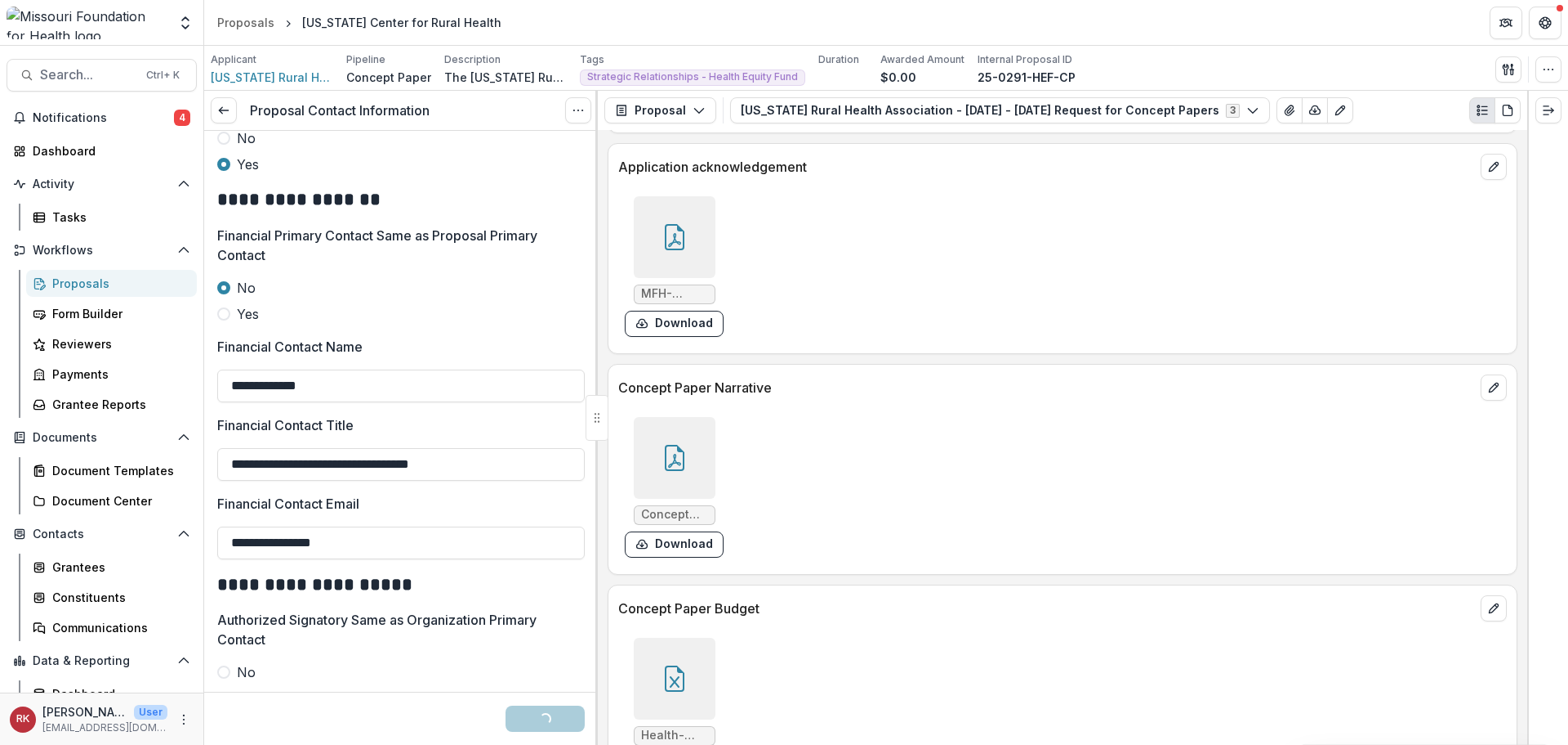
scroll to position [853, 0]
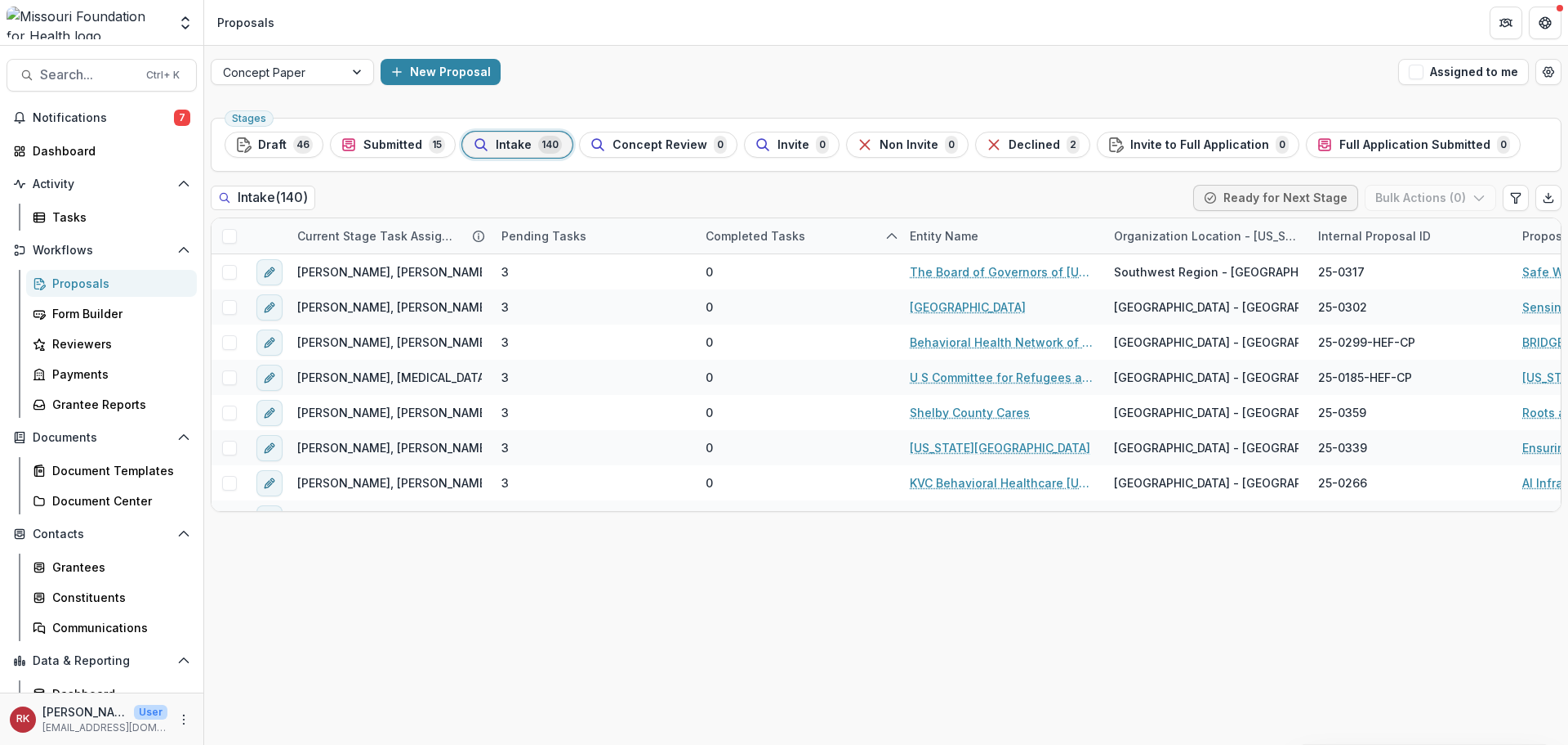
click at [1438, 57] on div "Concept Paper New Proposal Assigned to me" at bounding box center [887, 72] width 1364 height 52
click at [1444, 65] on button "Assigned to me" at bounding box center [1463, 72] width 131 height 26
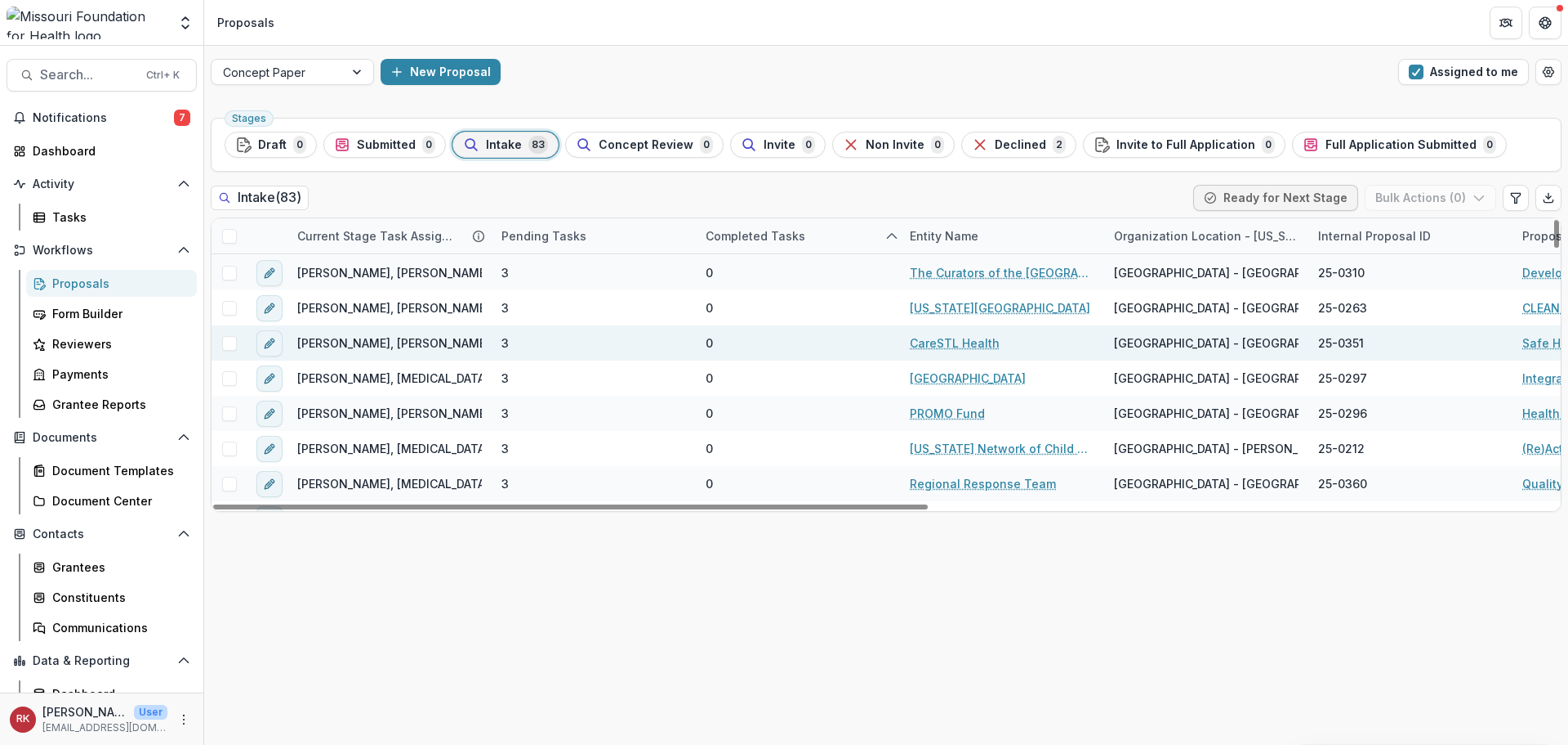
scroll to position [327, 0]
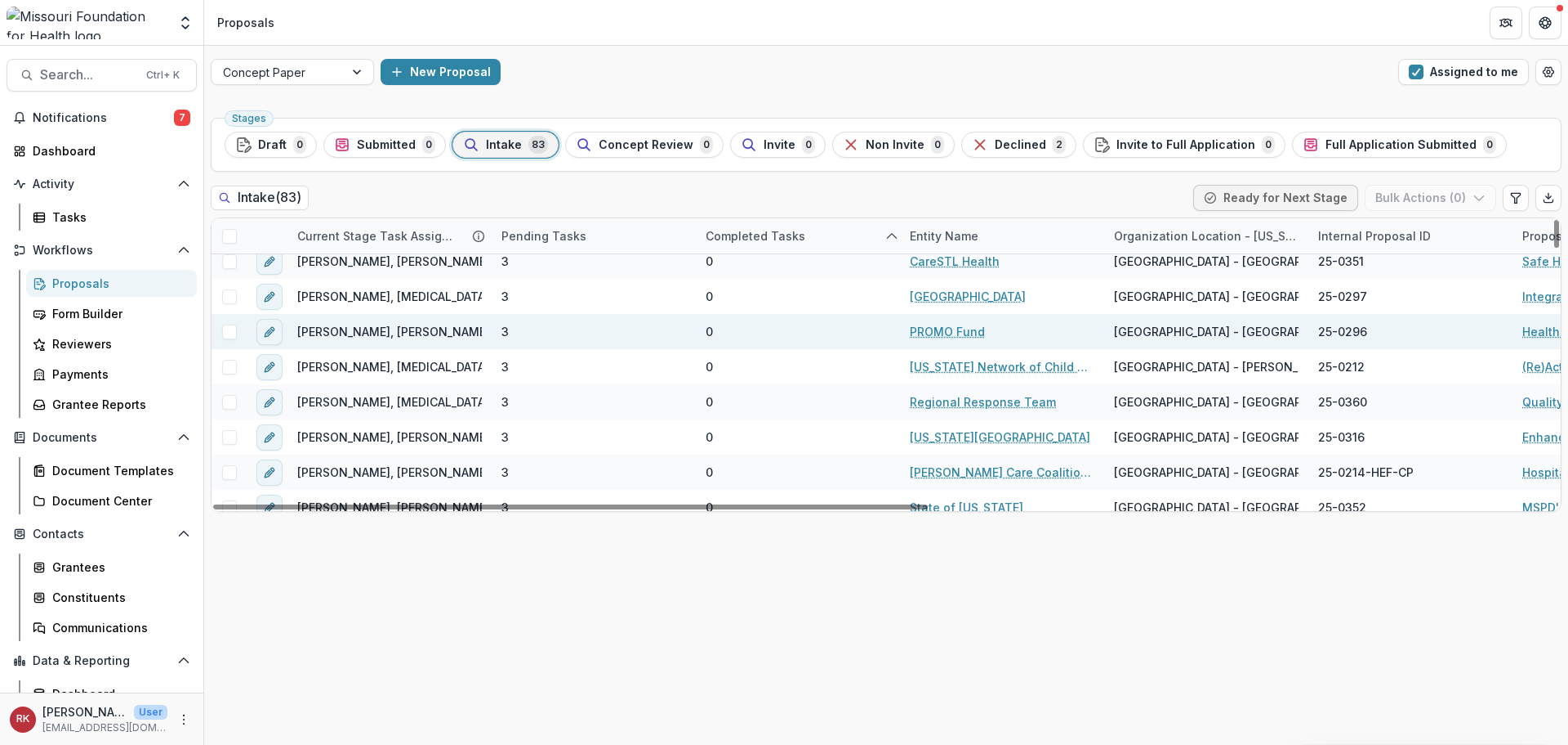
drag, startPoint x: 972, startPoint y: 330, endPoint x: 1527, endPoint y: 333, distance: 555.0
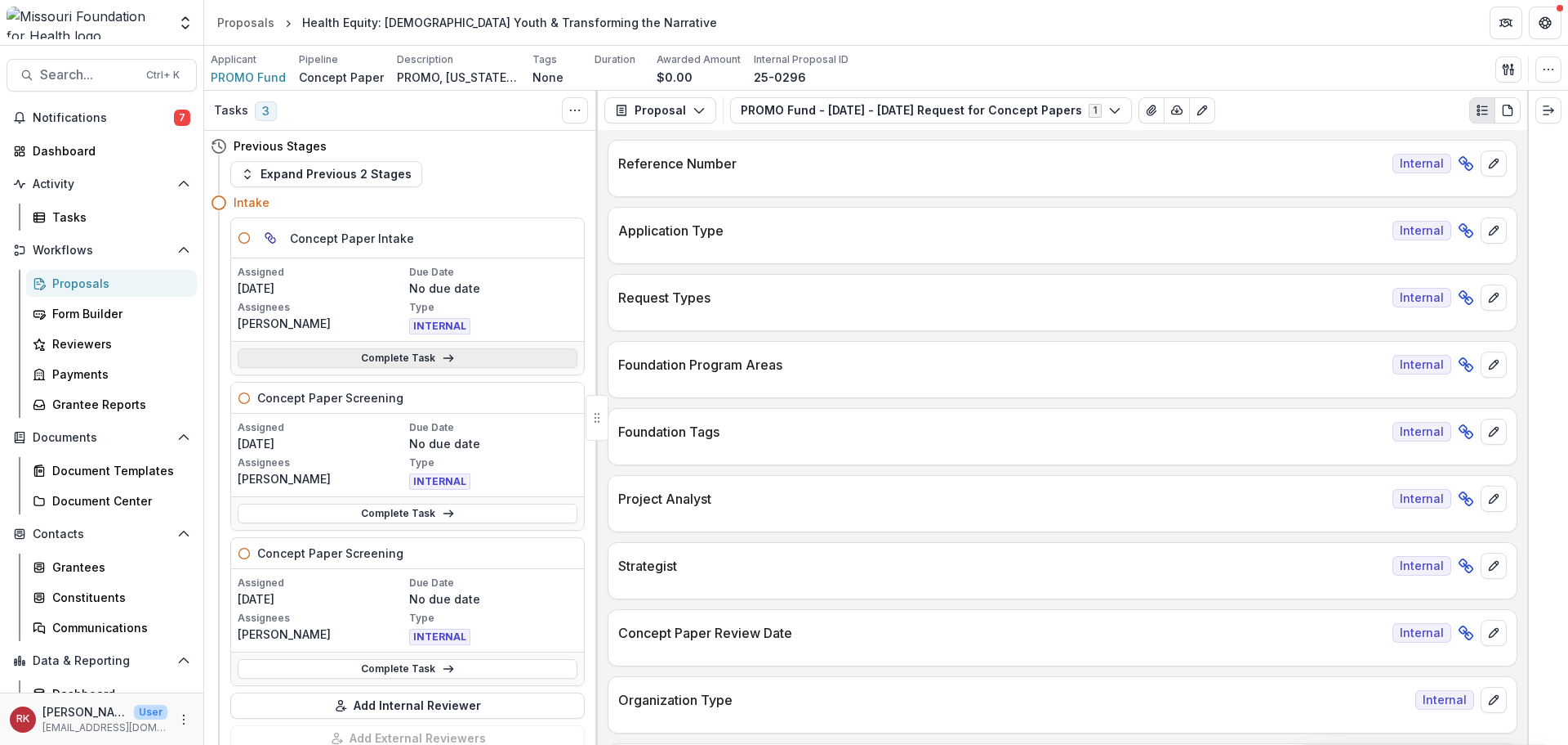
click at [387, 362] on link "Complete Task" at bounding box center [407, 357] width 340 height 20
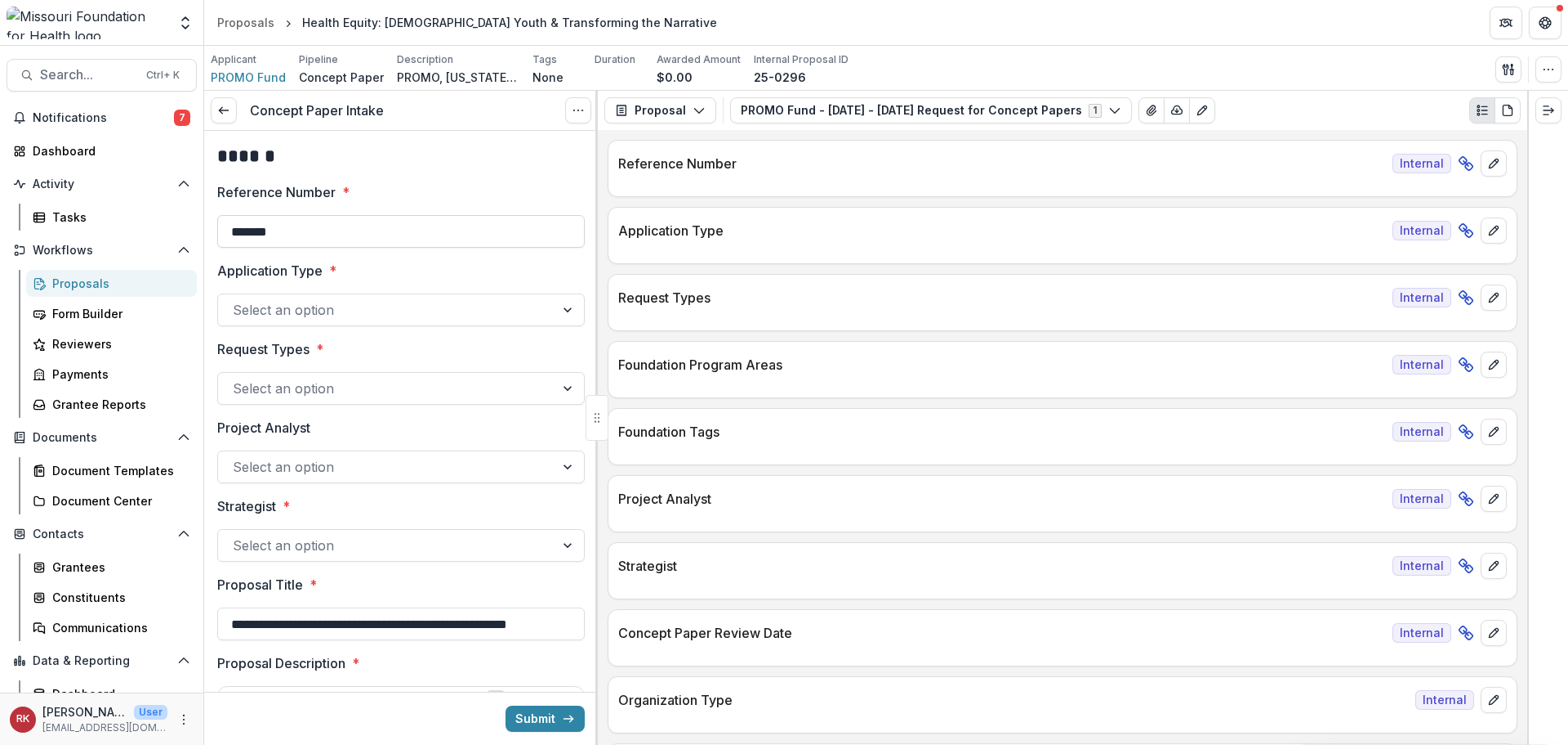
click at [376, 231] on input "*******" at bounding box center [401, 232] width 368 height 33
type input "**********"
click at [276, 315] on div at bounding box center [387, 310] width 307 height 23
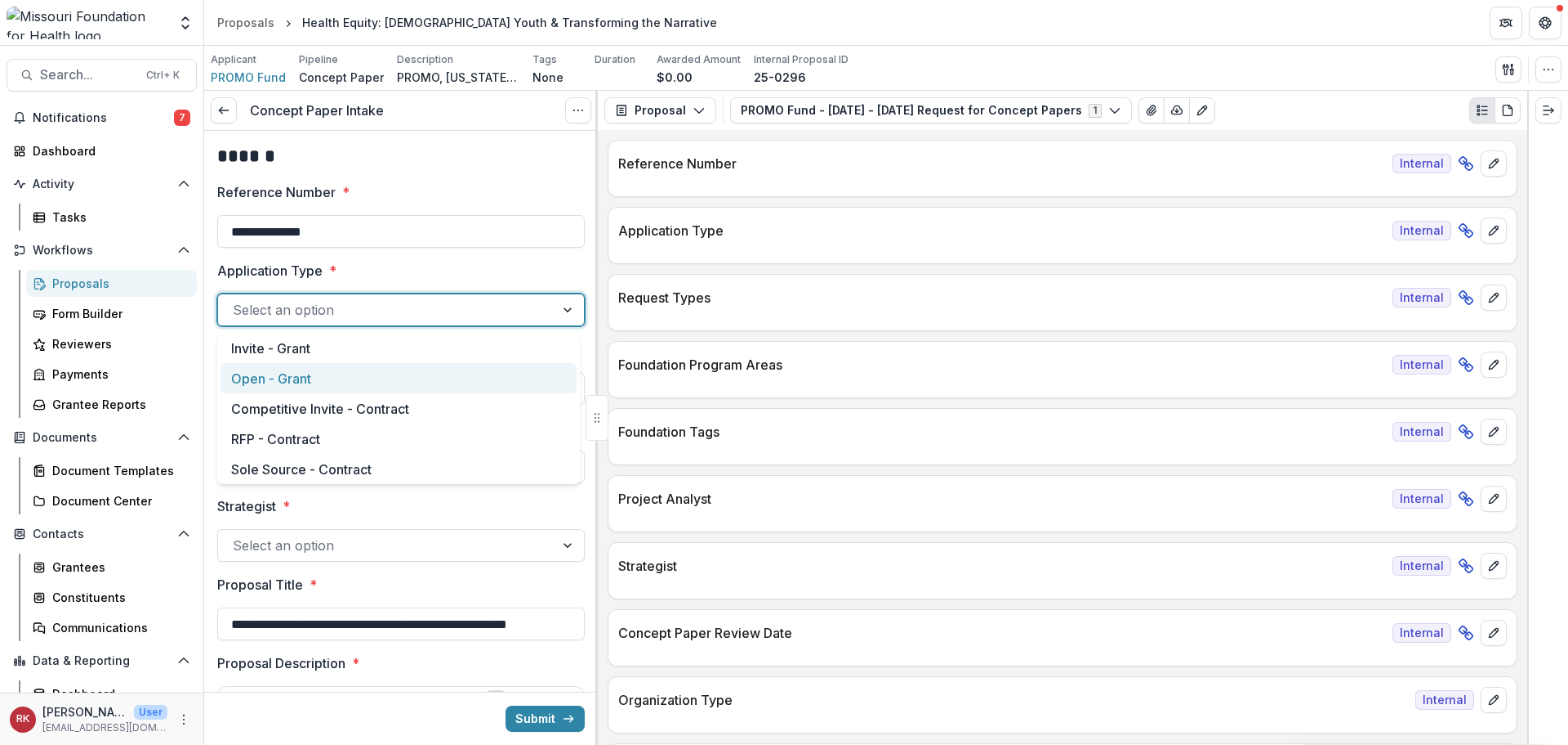
click at [287, 382] on div "Open - Grant" at bounding box center [398, 377] width 356 height 30
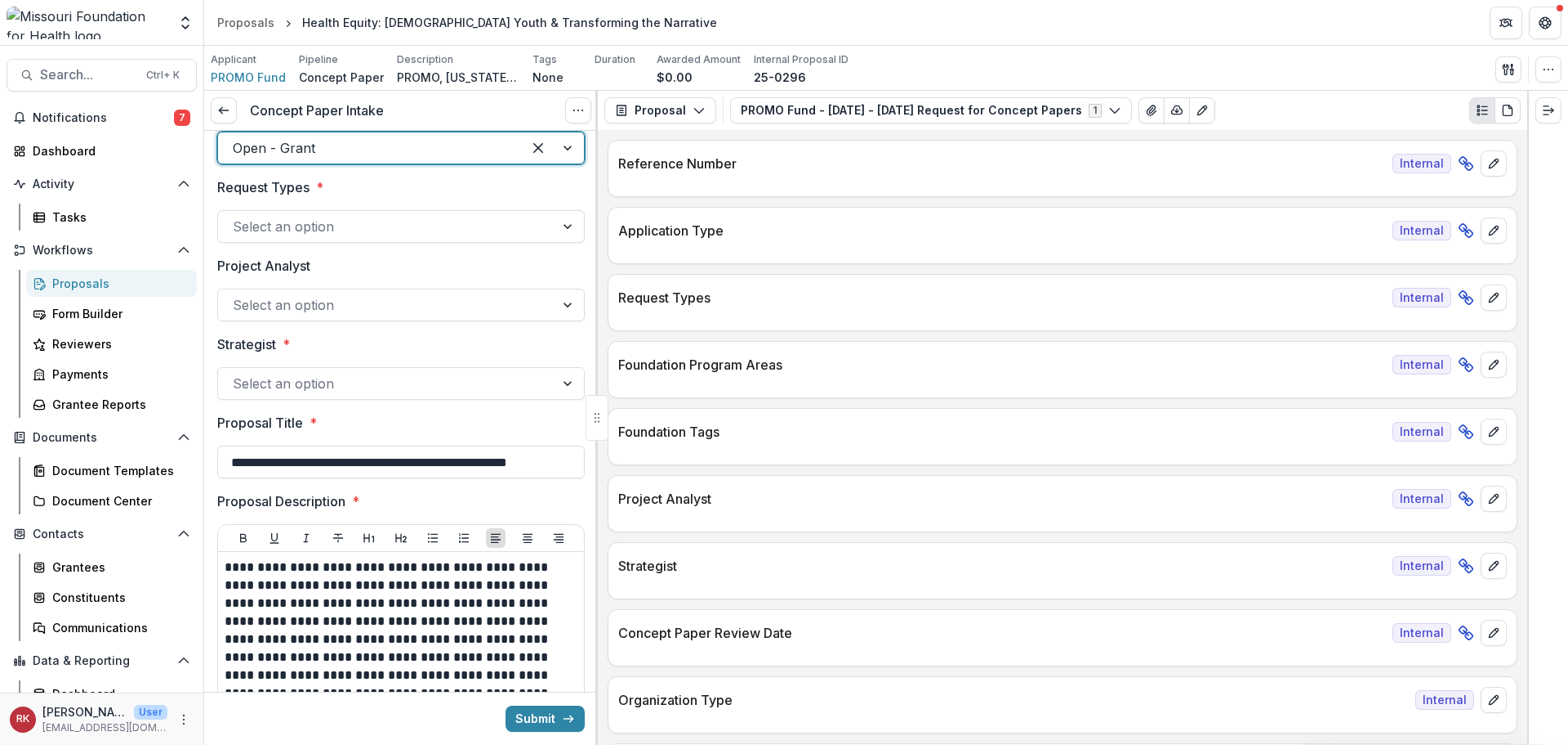
scroll to position [163, 0]
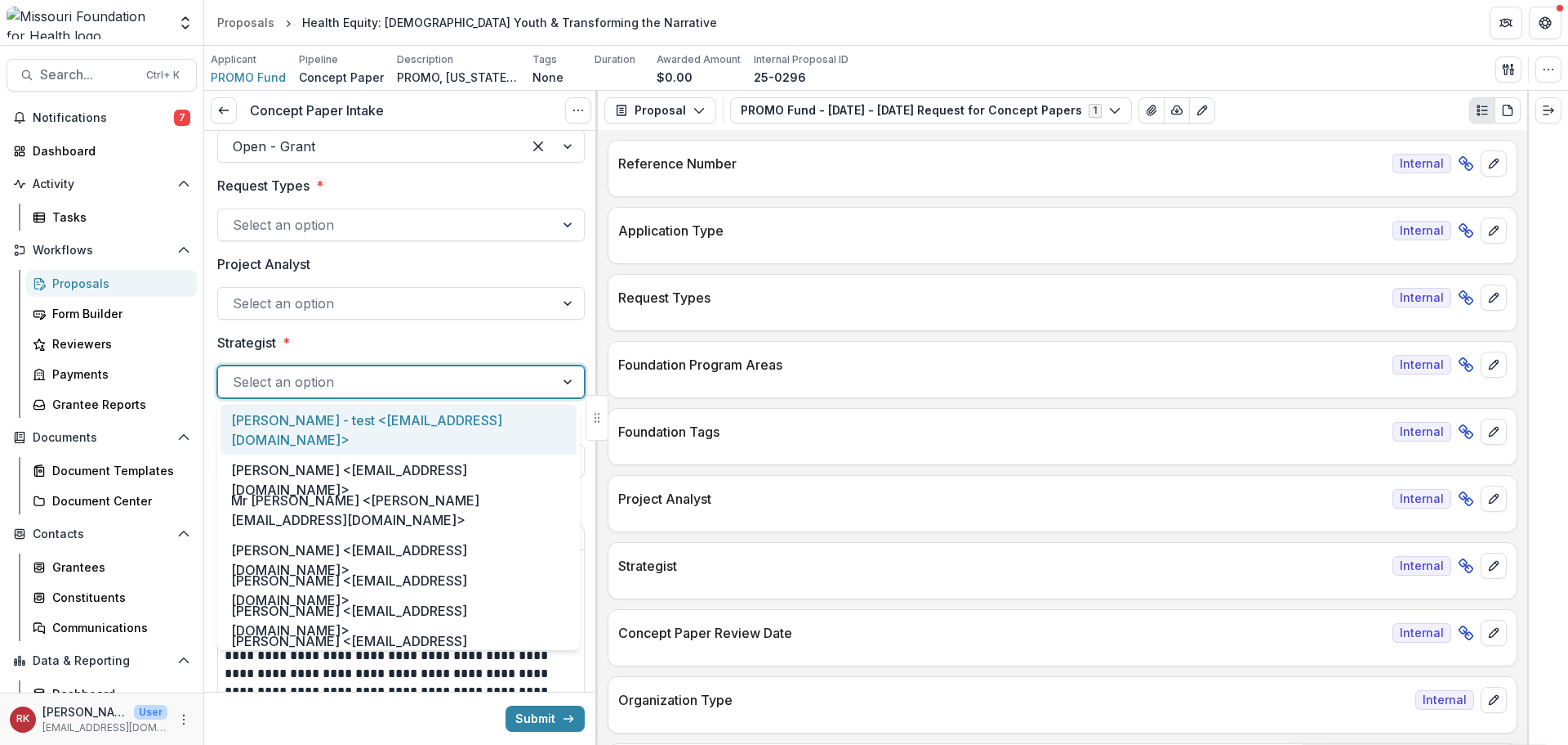
click at [295, 393] on div "Select an option" at bounding box center [387, 382] width 336 height 26
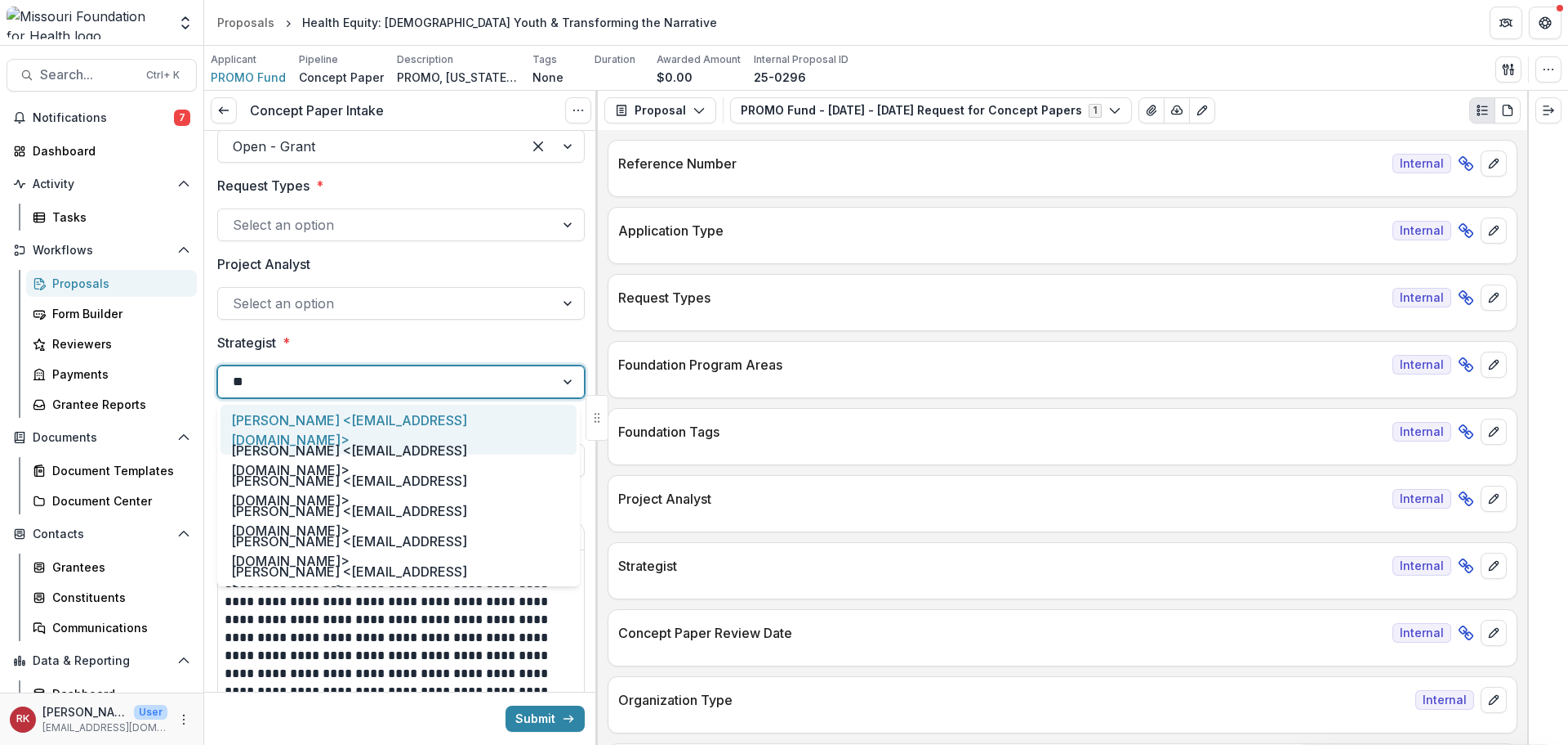
type input "***"
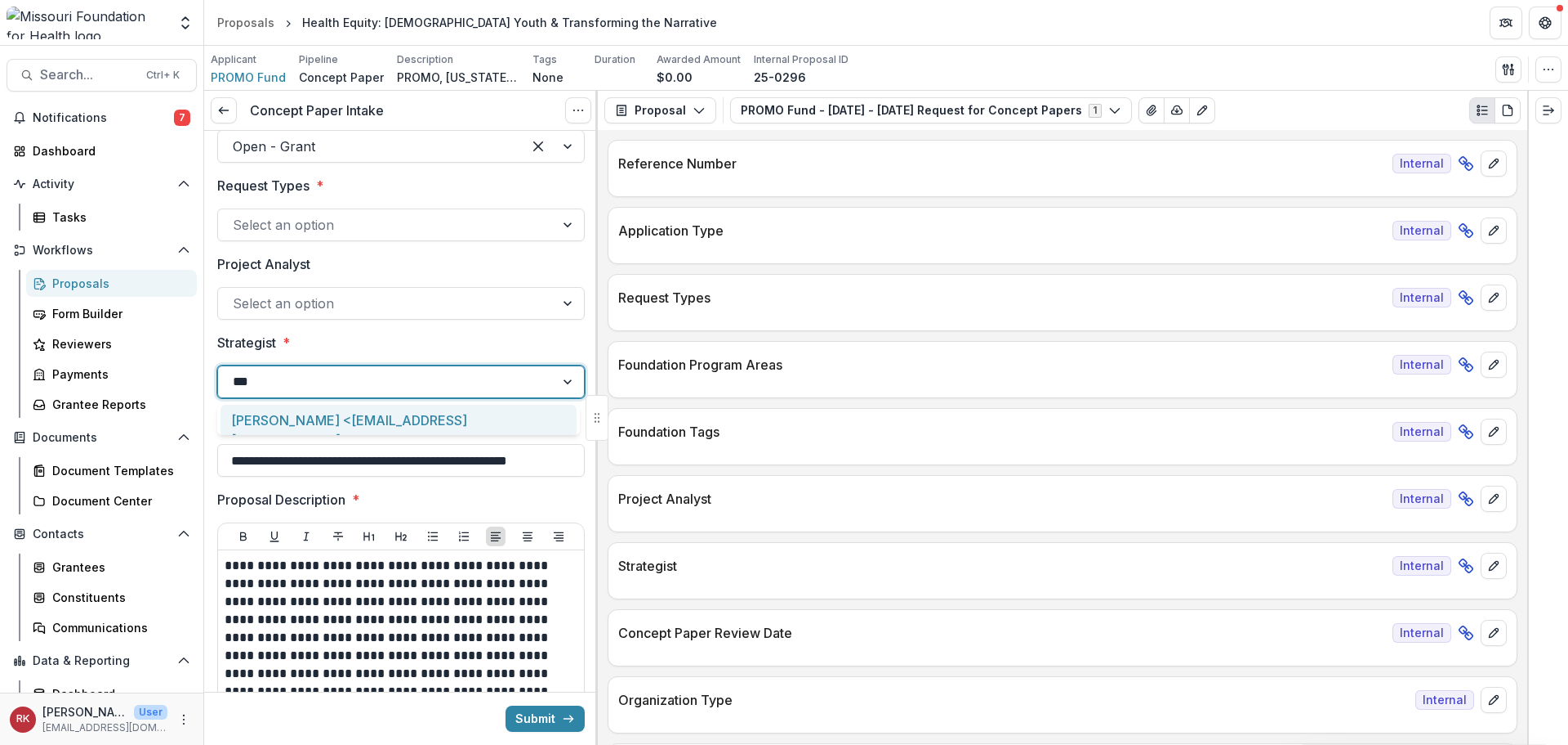
click at [310, 422] on div "[PERSON_NAME] <[EMAIL_ADDRESS][DOMAIN_NAME]>" at bounding box center [398, 428] width 356 height 49
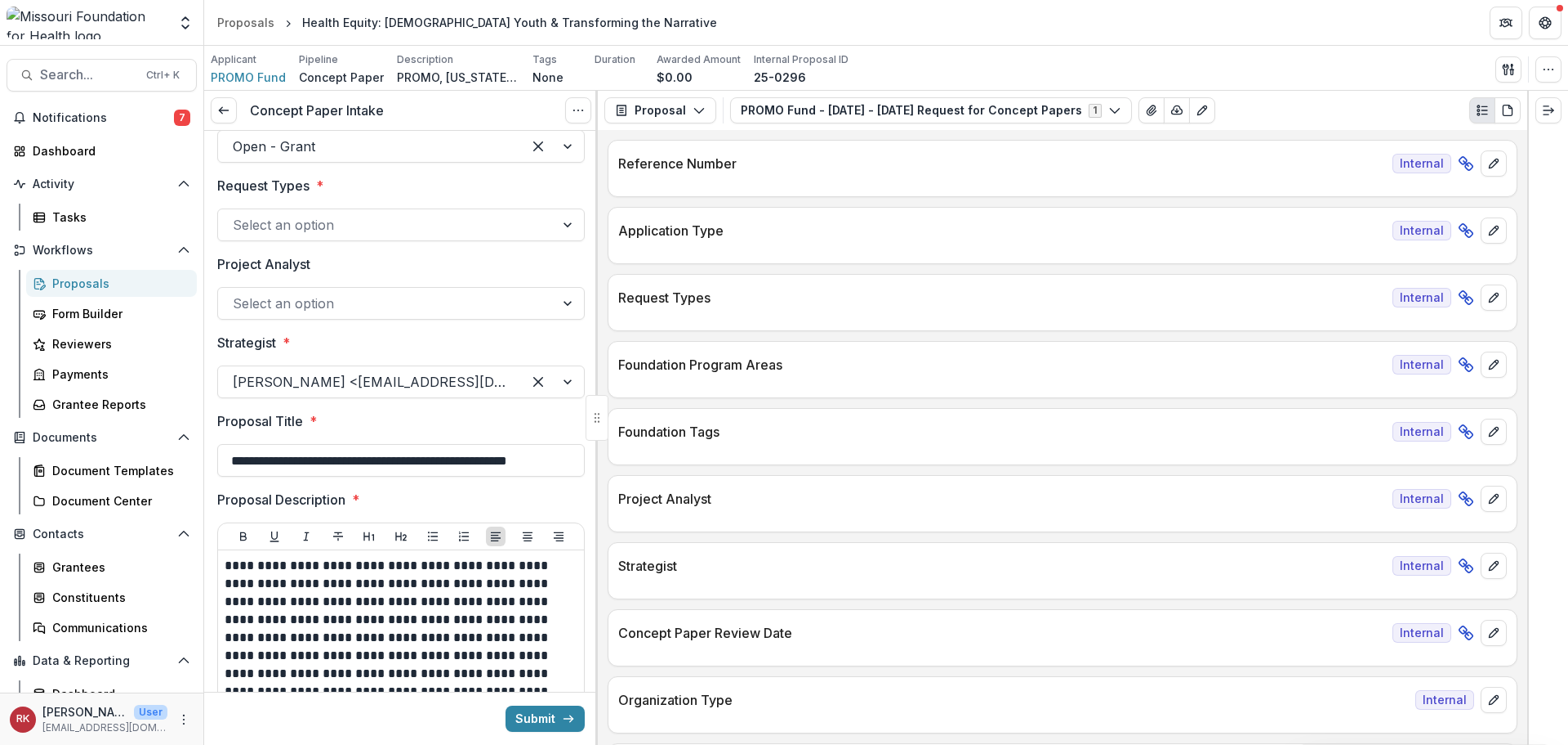
scroll to position [0, 27]
drag, startPoint x: 287, startPoint y: 456, endPoint x: 627, endPoint y: 462, distance: 340.1
click at [627, 462] on div "**********" at bounding box center [887, 418] width 1364 height 654
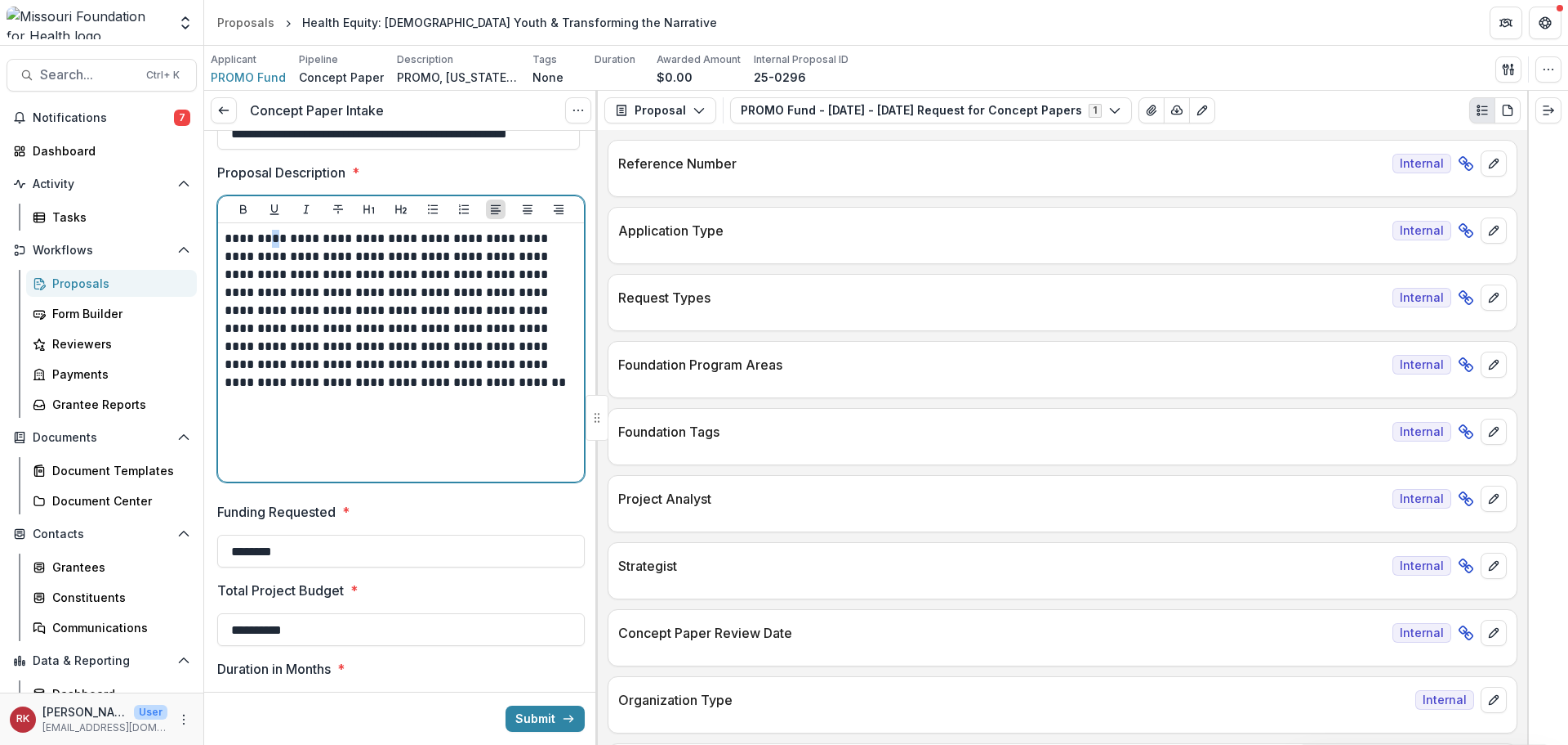
scroll to position [0, 0]
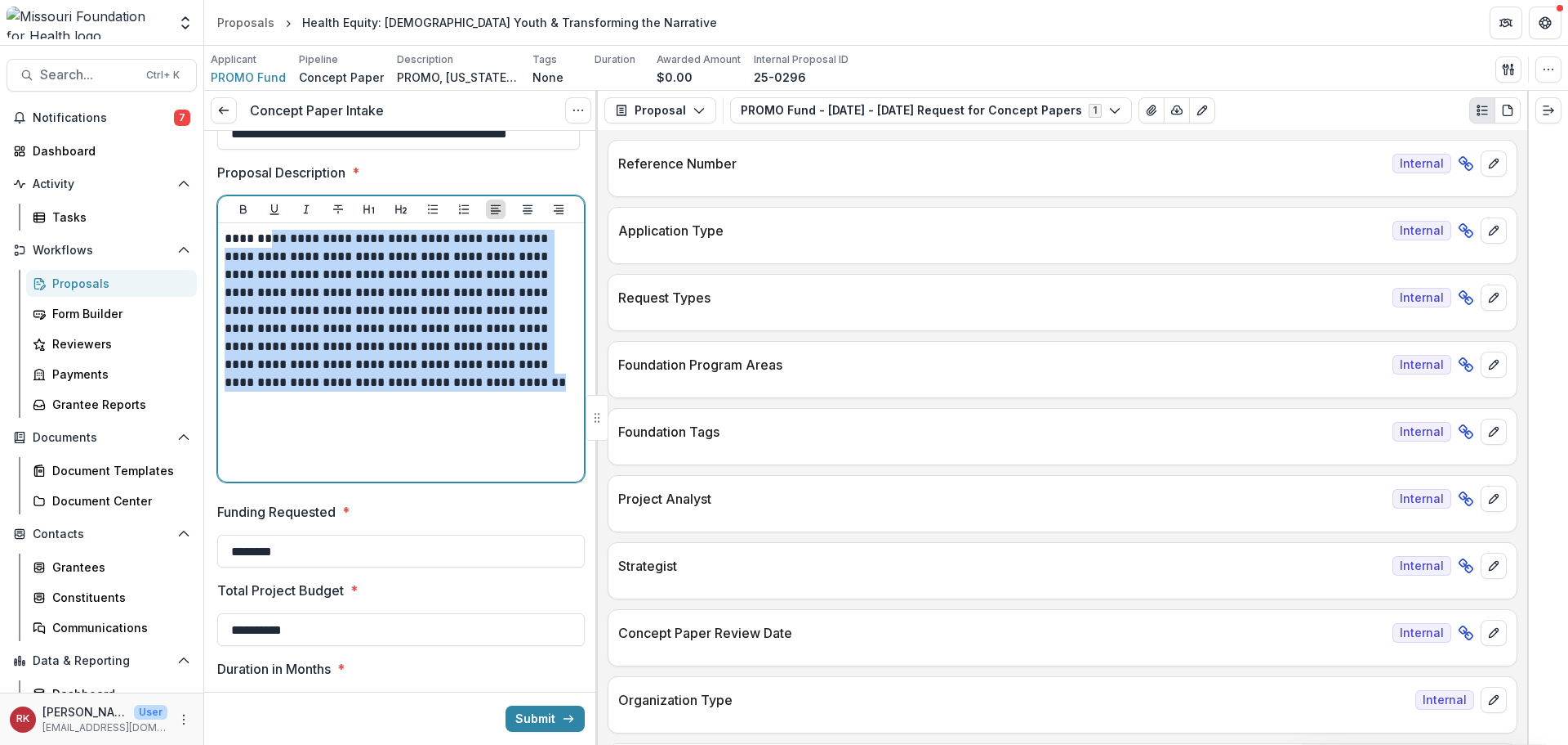
drag, startPoint x: 280, startPoint y: 236, endPoint x: 446, endPoint y: 422, distance: 249.3
click at [446, 422] on div "**********" at bounding box center [400, 352] width 353 height 245
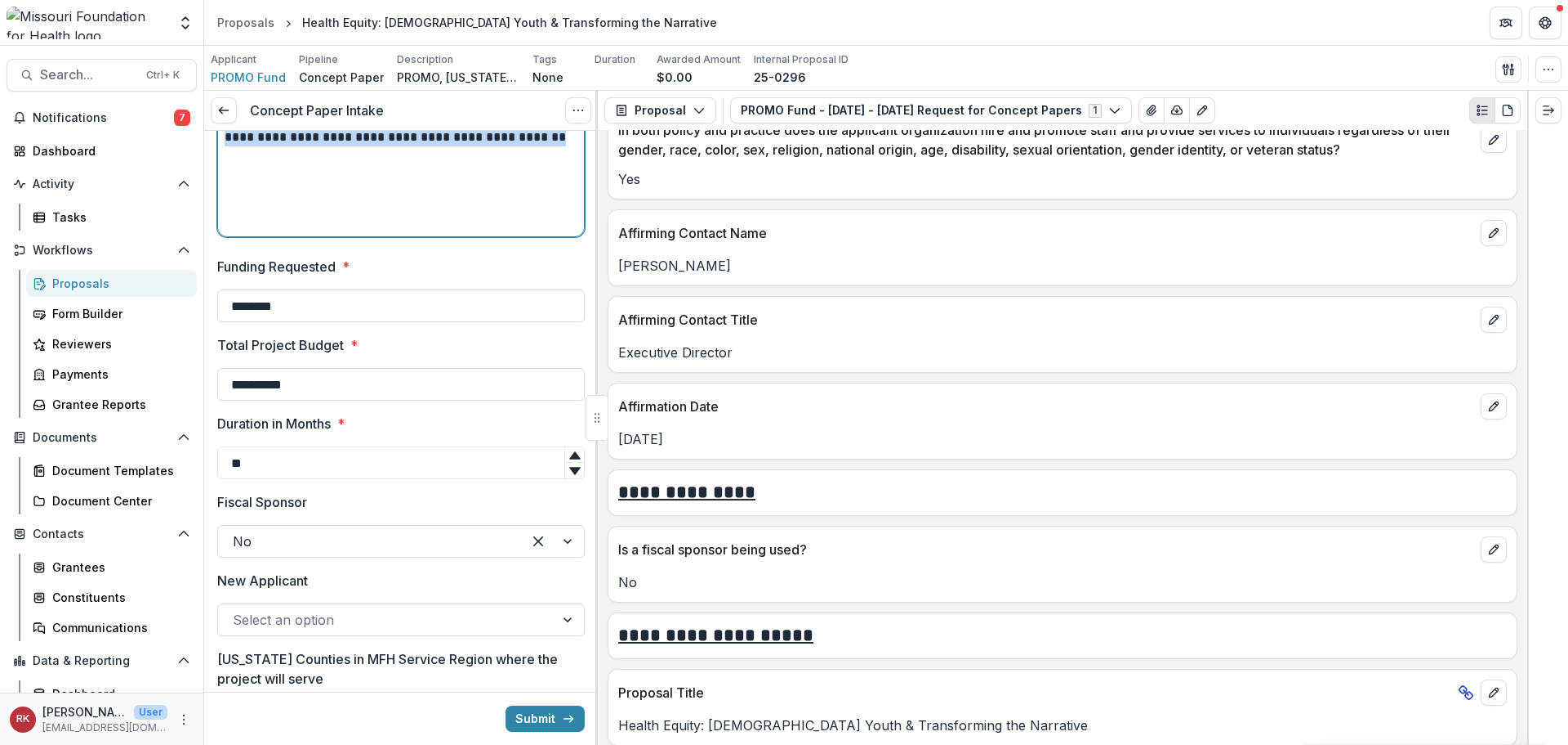
scroll to position [3187, 0]
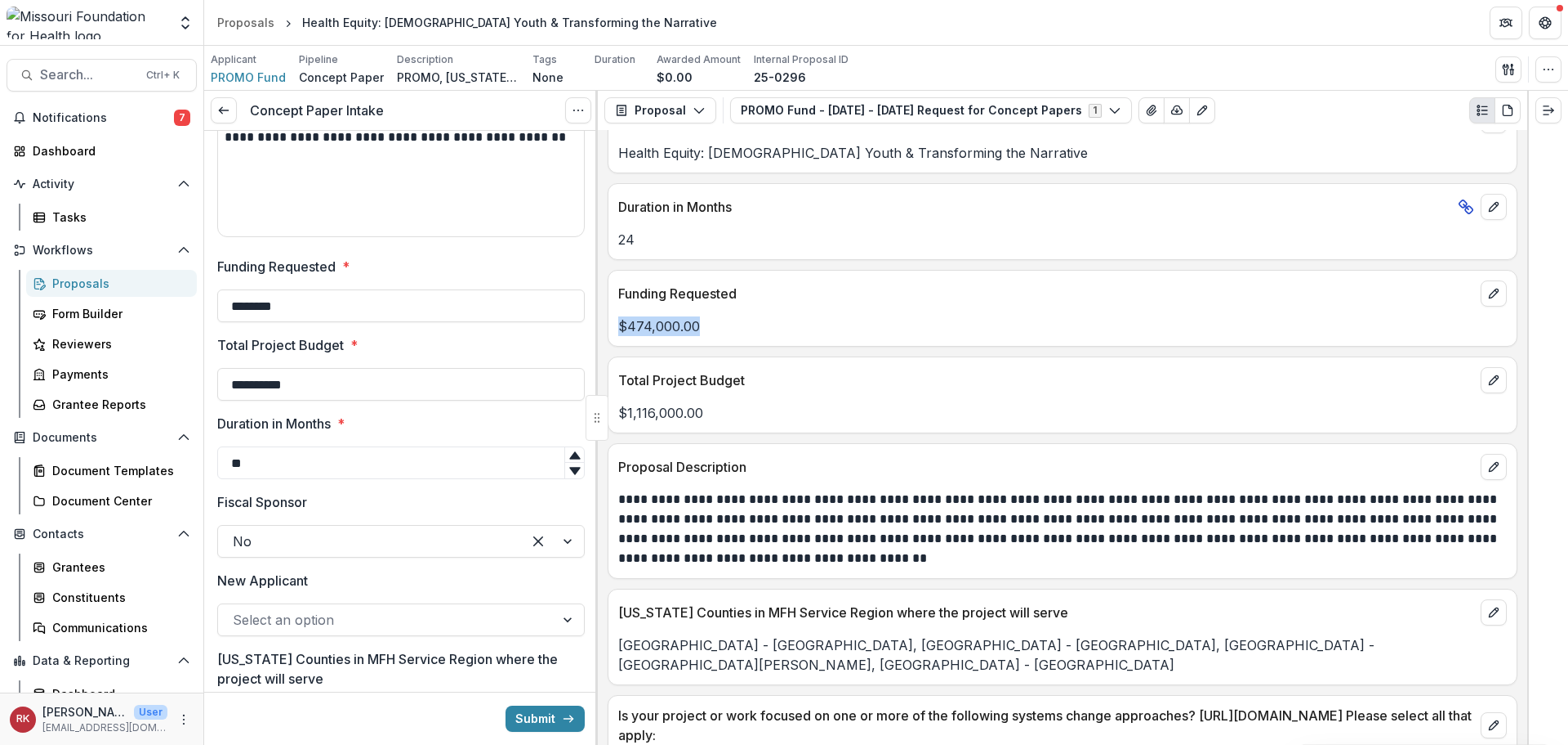
drag, startPoint x: 622, startPoint y: 325, endPoint x: 734, endPoint y: 337, distance: 112.6
click at [734, 337] on div "Funding Requested $474,000.00" at bounding box center [1063, 308] width 910 height 77
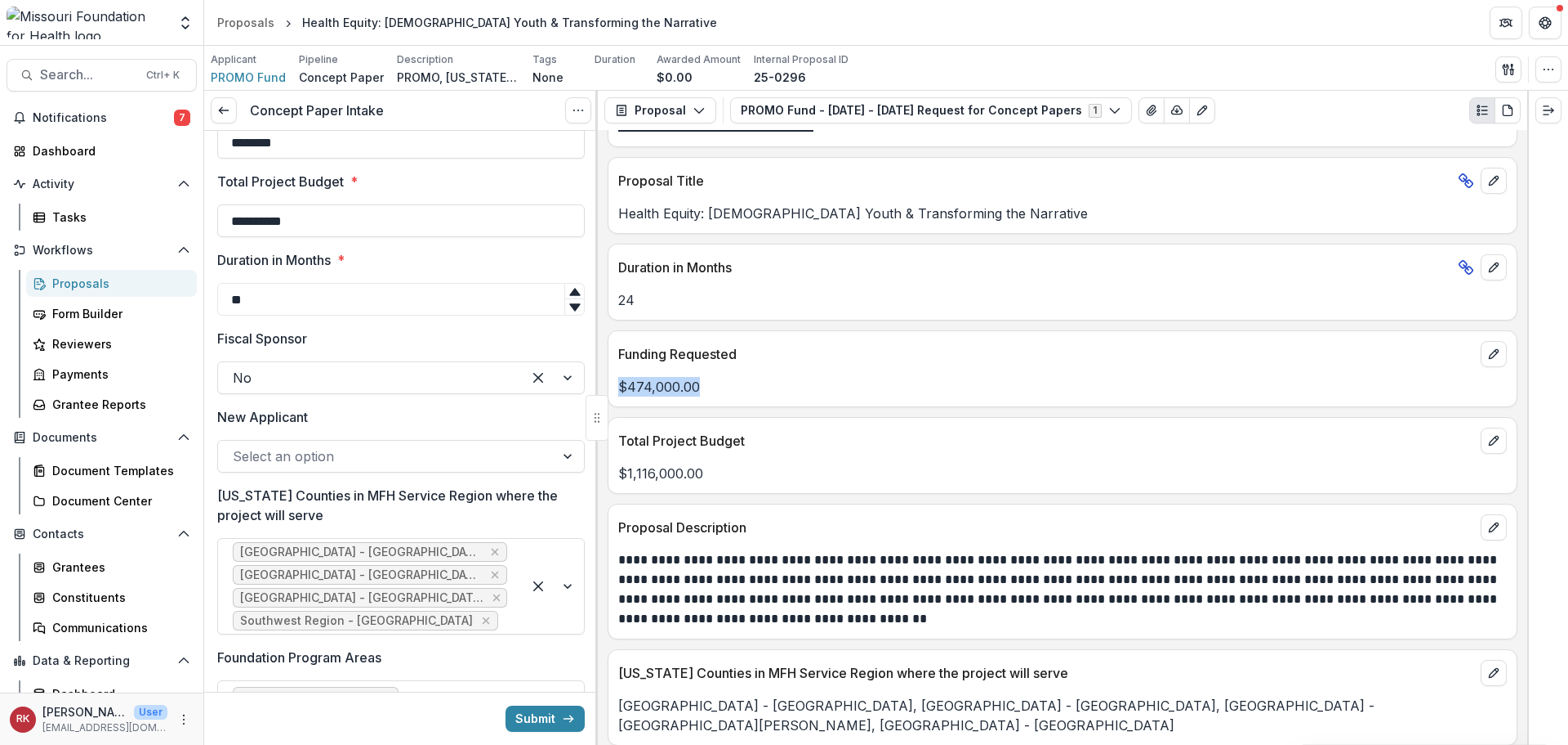
scroll to position [2943, 0]
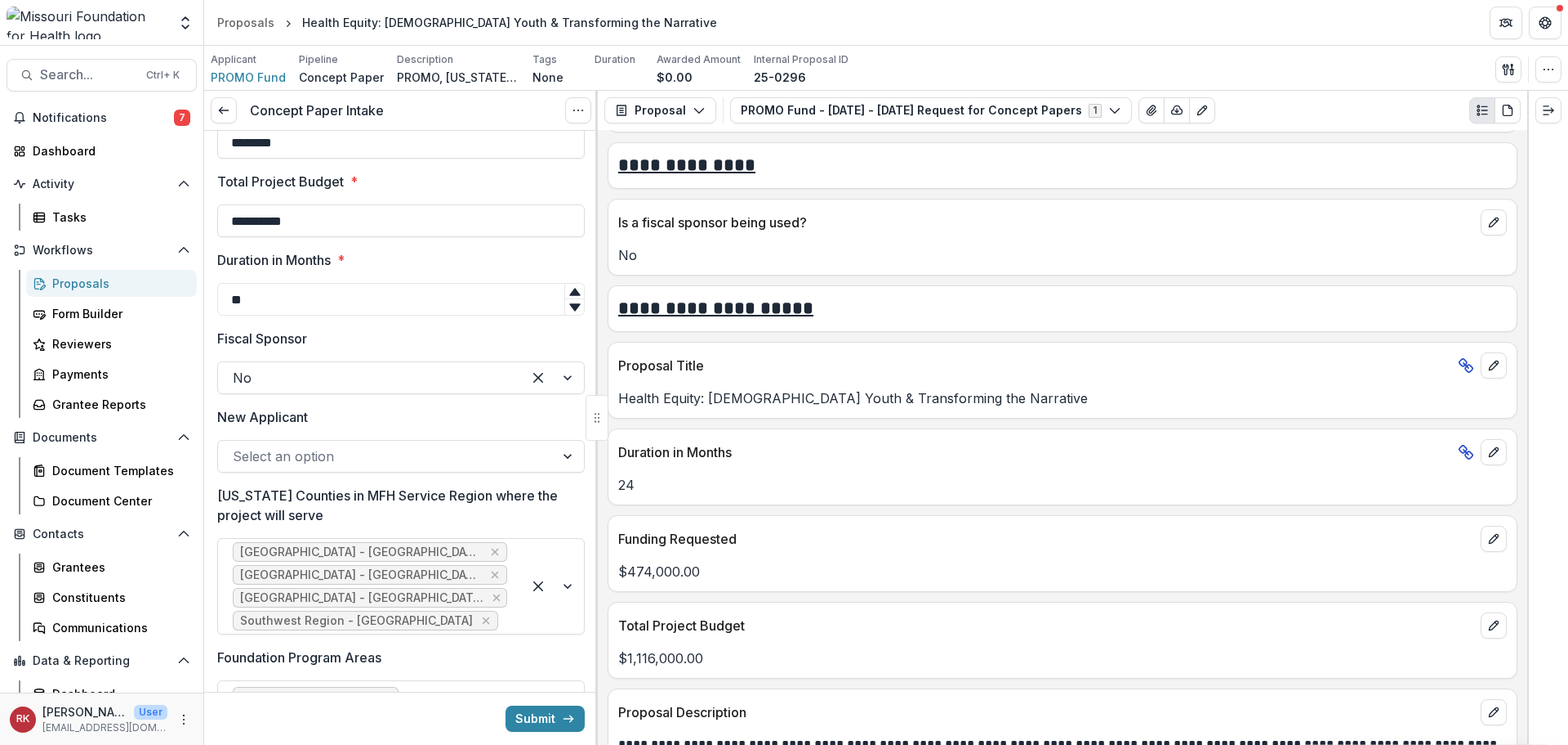
click at [273, 452] on div at bounding box center [387, 456] width 307 height 23
click at [284, 461] on div at bounding box center [387, 456] width 307 height 23
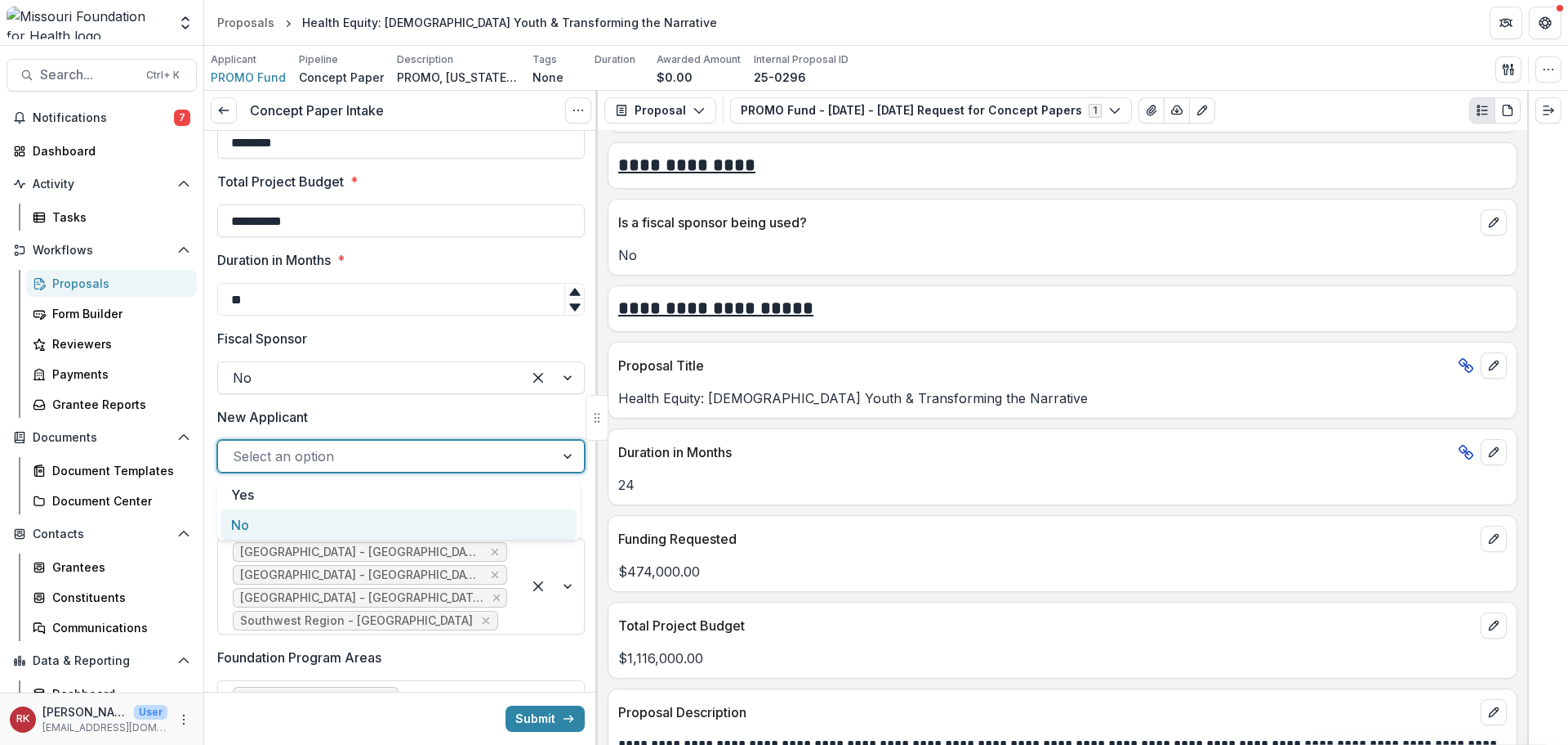
drag, startPoint x: 260, startPoint y: 518, endPoint x: 272, endPoint y: 494, distance: 26.8
click at [260, 518] on div "No" at bounding box center [398, 524] width 356 height 30
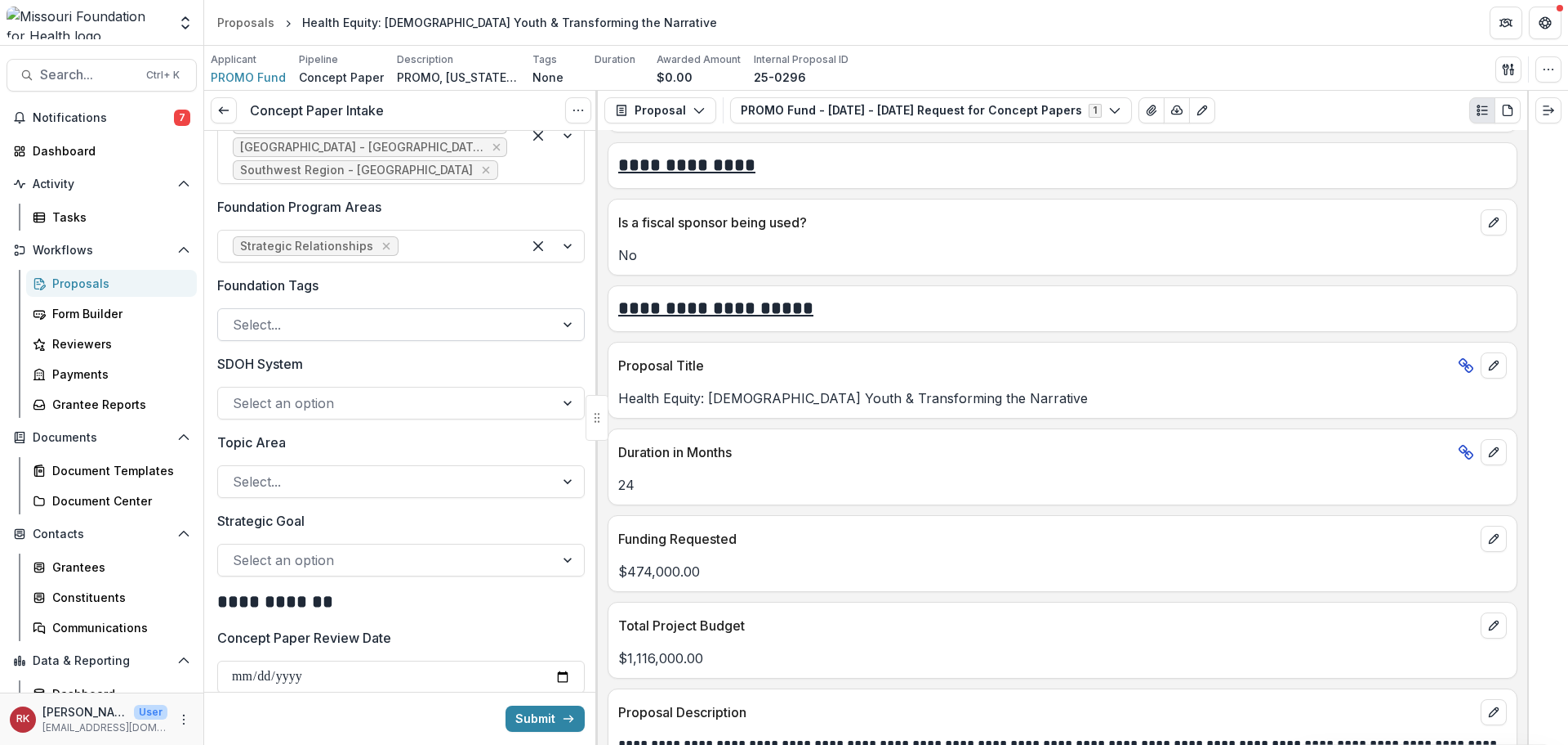
scroll to position [1389, 0]
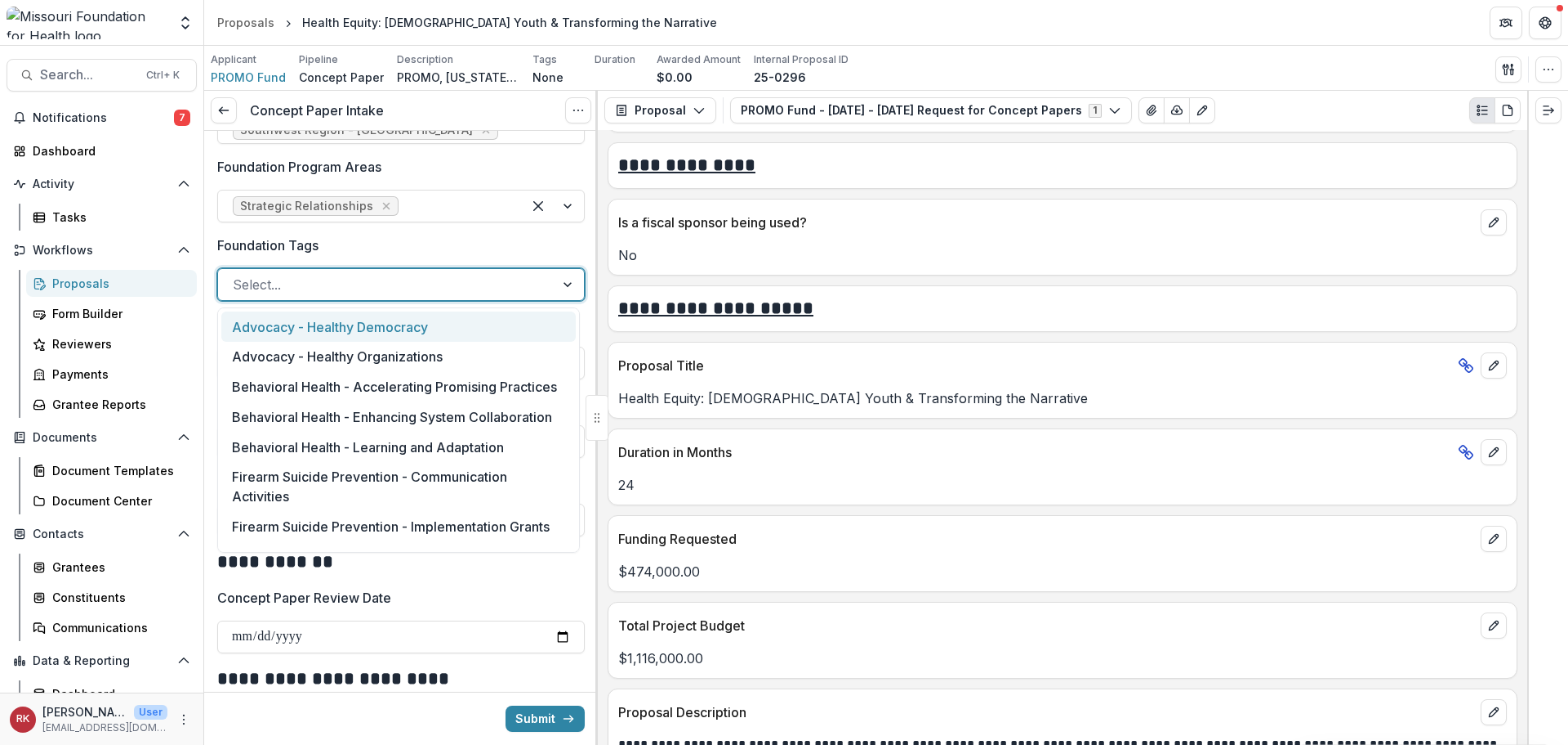
click at [254, 291] on div at bounding box center [387, 284] width 307 height 23
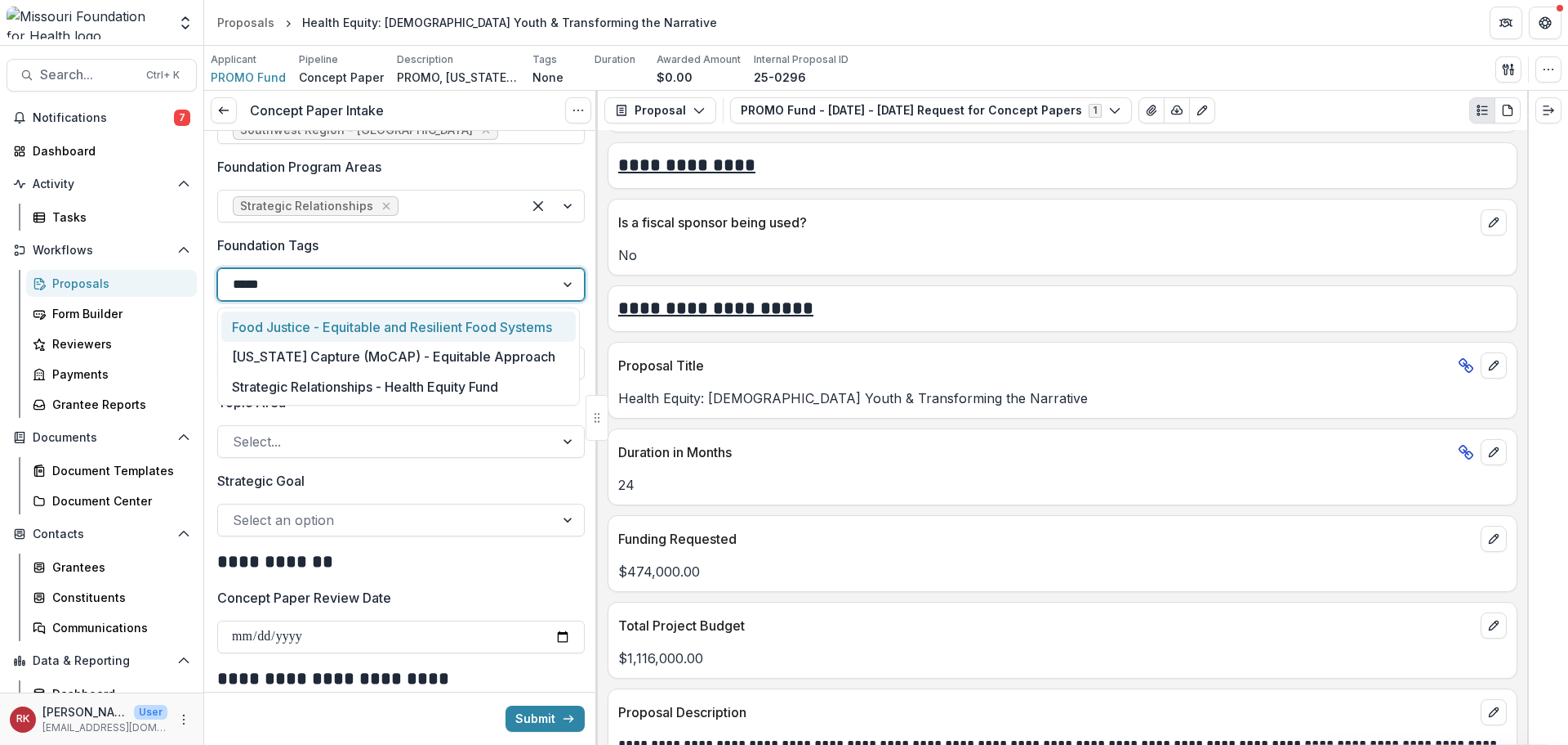
type input "******"
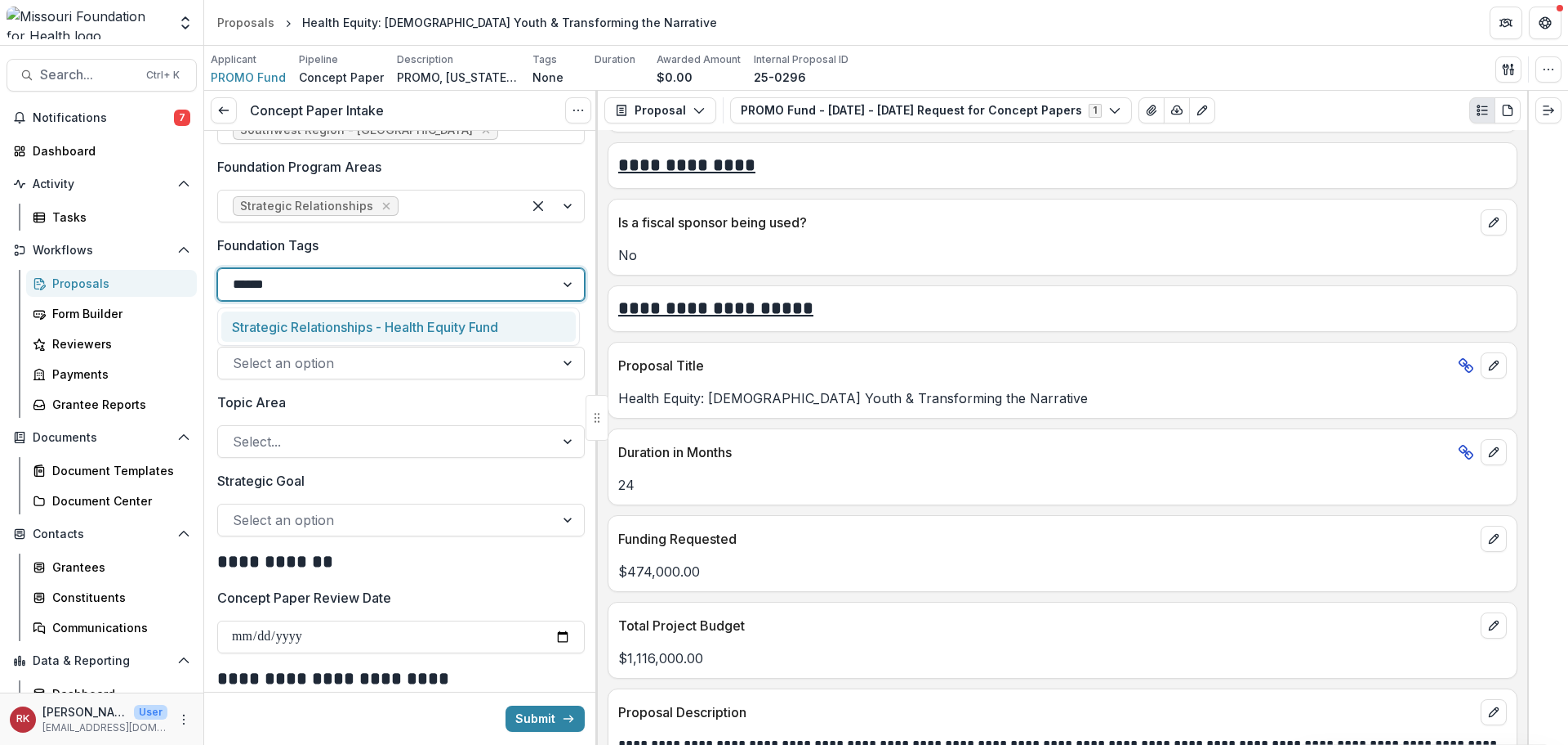
click at [322, 330] on div "Strategic Relationships - Health Equity Fund" at bounding box center [398, 326] width 355 height 30
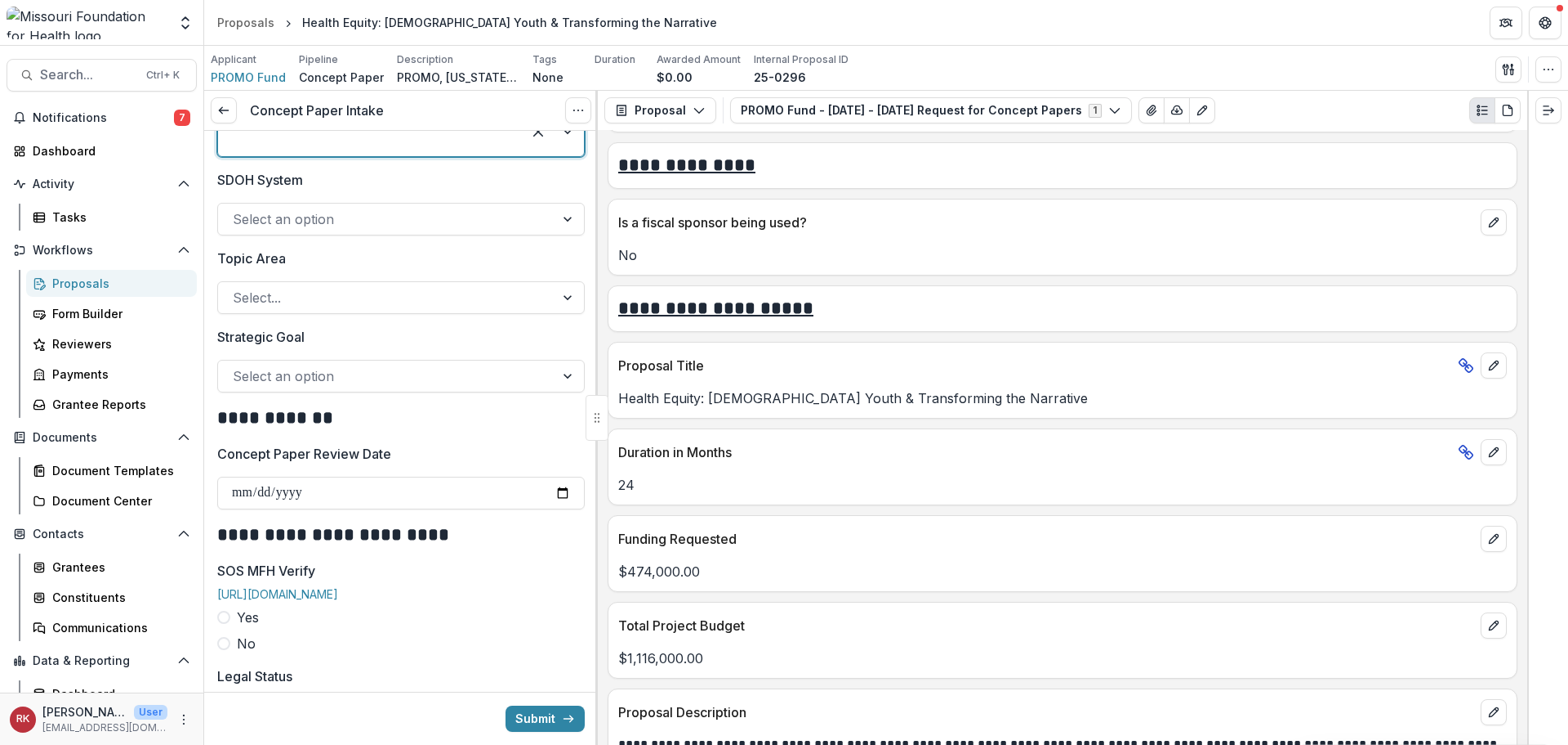
scroll to position [1553, 0]
drag, startPoint x: 224, startPoint y: 175, endPoint x: 343, endPoint y: 193, distance: 120.4
click at [342, 193] on div "SDOH System Select an option" at bounding box center [401, 200] width 368 height 65
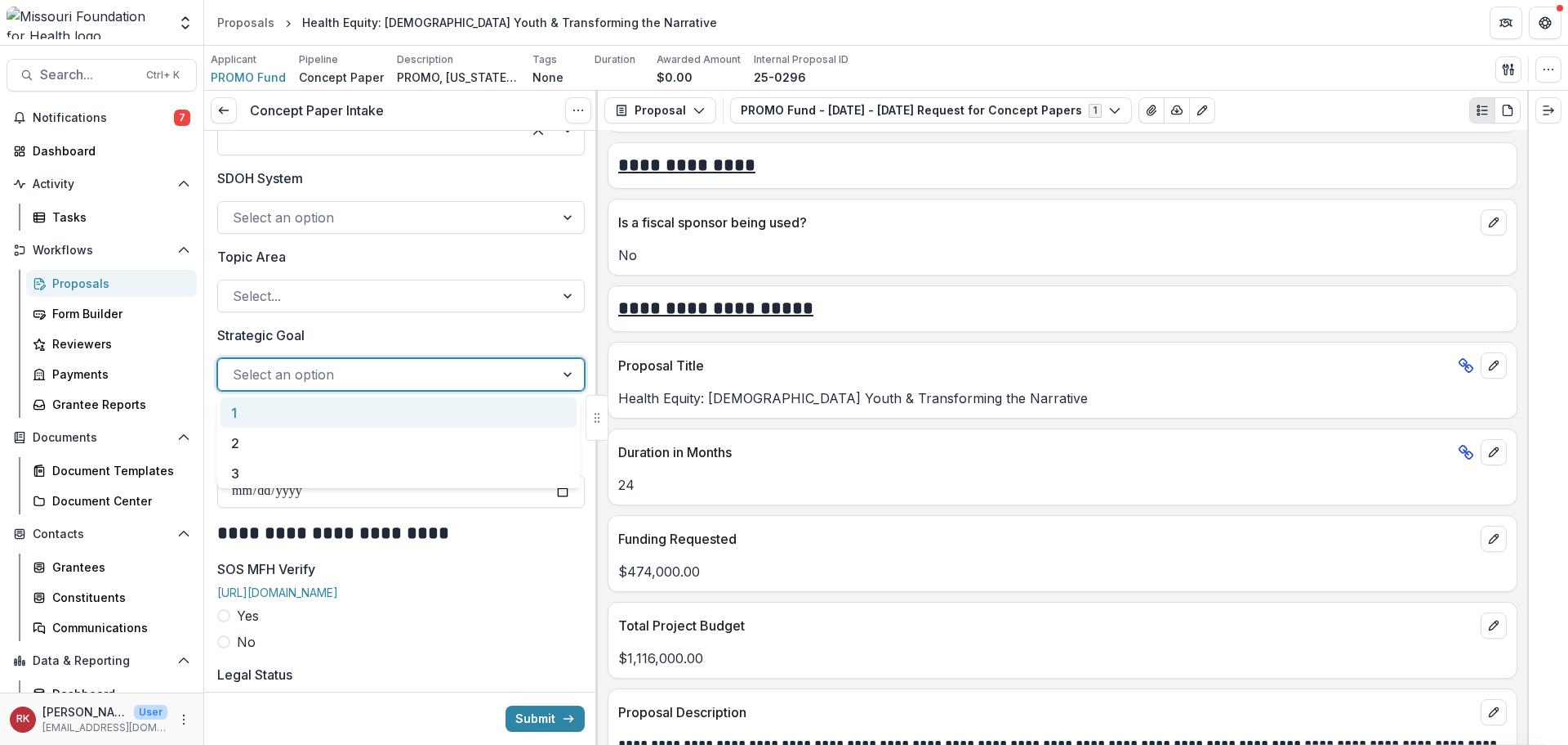
click at [254, 382] on div at bounding box center [387, 374] width 307 height 23
click at [250, 469] on div "3" at bounding box center [398, 473] width 356 height 30
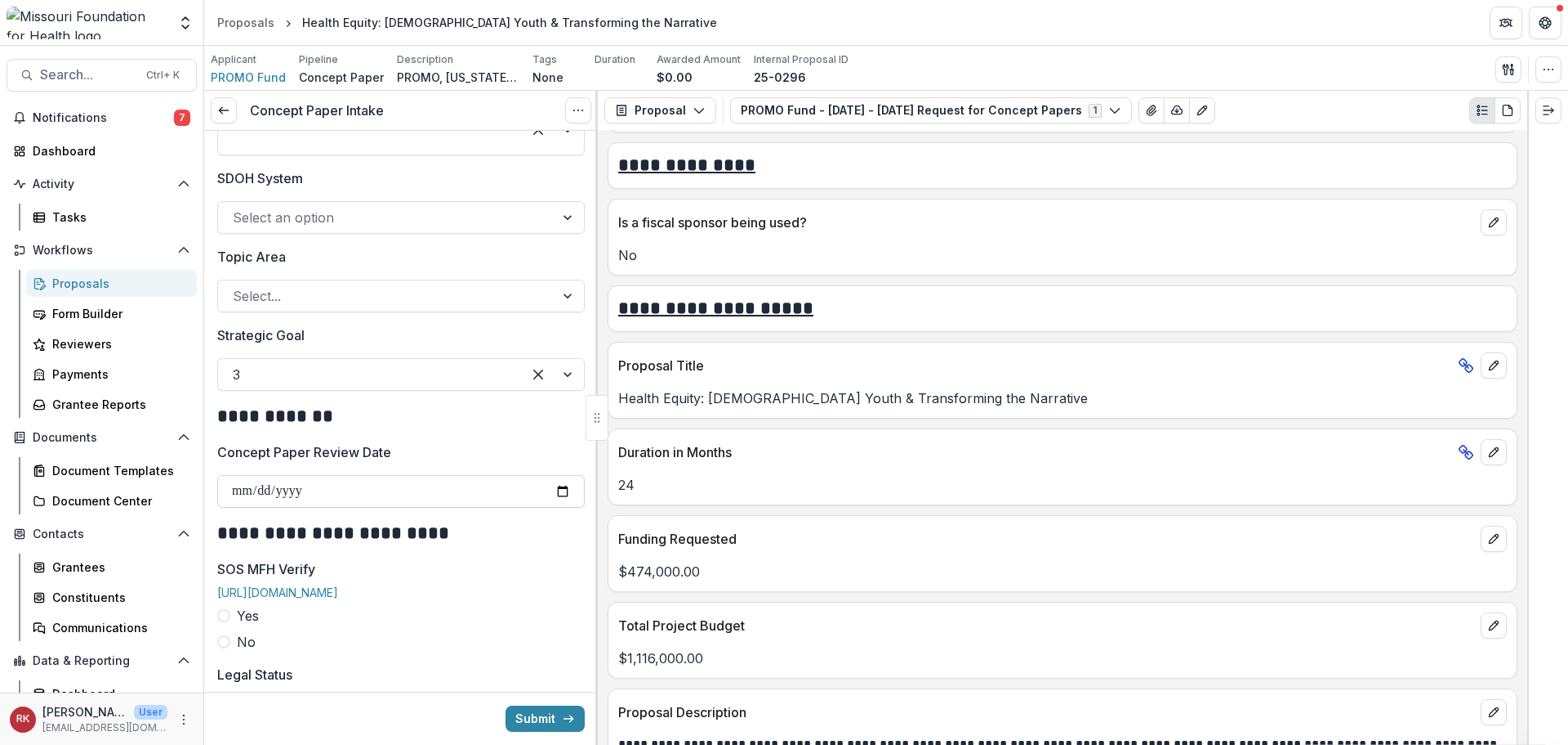
click at [558, 495] on input "Concept Paper Review Date" at bounding box center [401, 492] width 368 height 33
type input "**********"
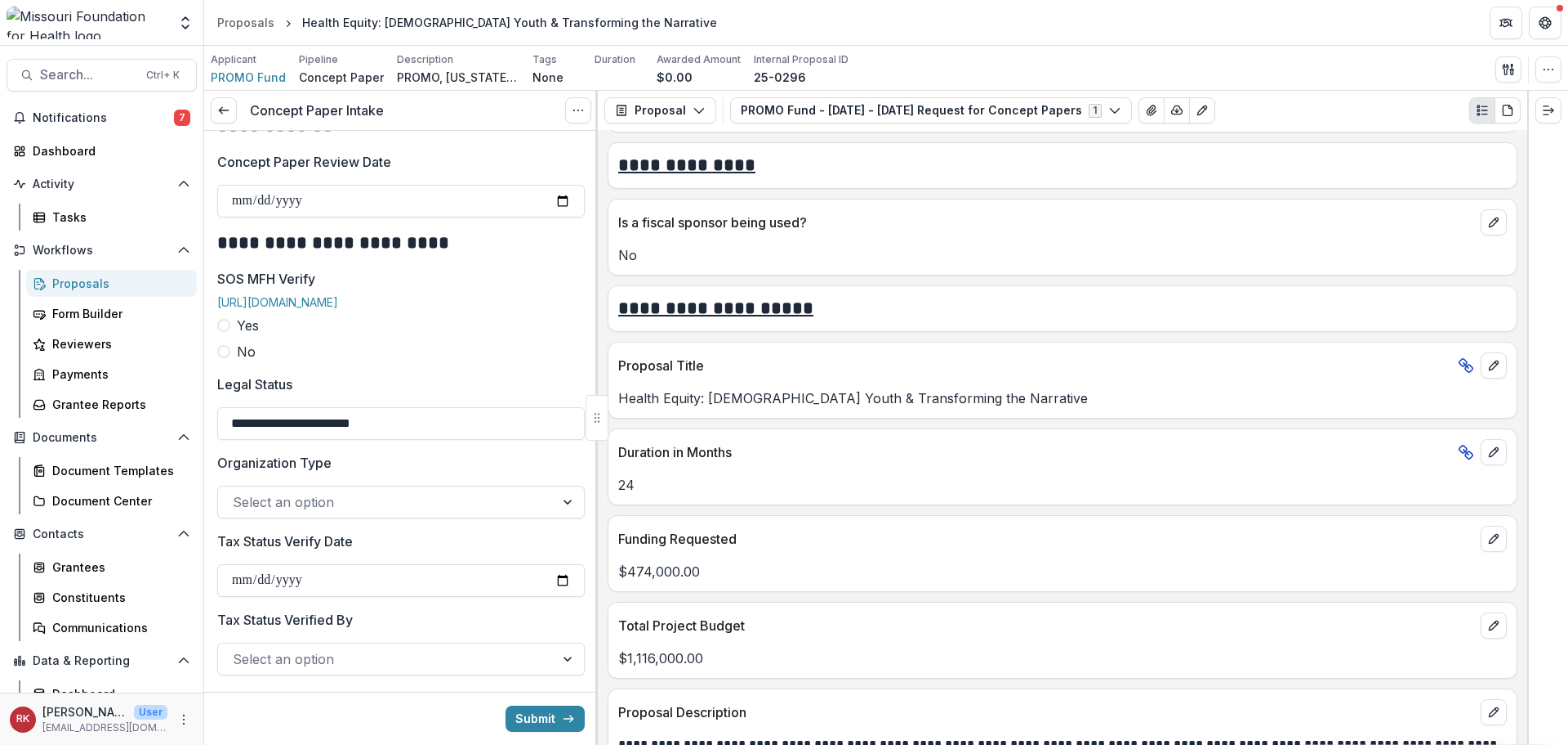
scroll to position [1880, 0]
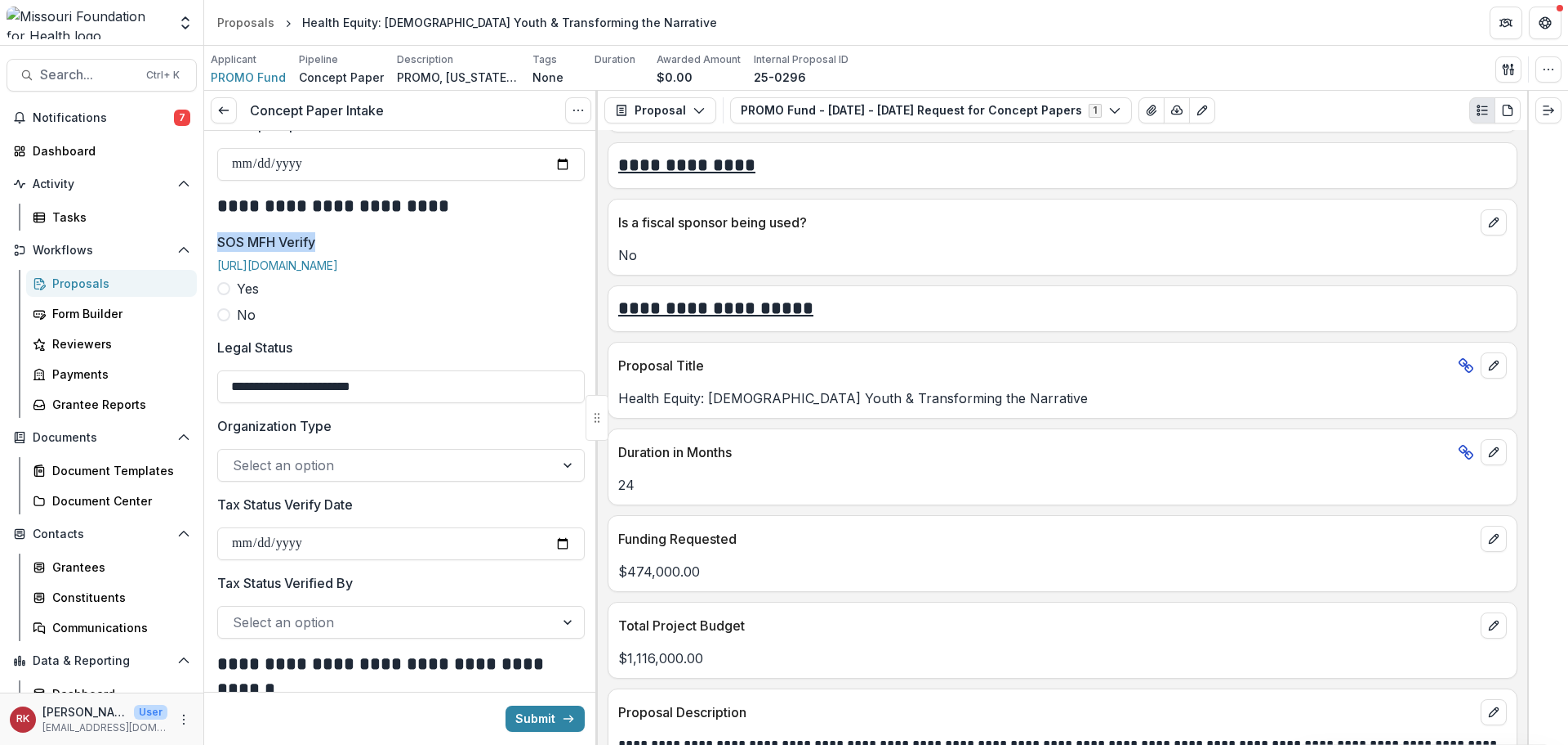
drag, startPoint x: 258, startPoint y: 244, endPoint x: 355, endPoint y: 245, distance: 97.0
click at [230, 298] on label "Yes" at bounding box center [401, 288] width 368 height 20
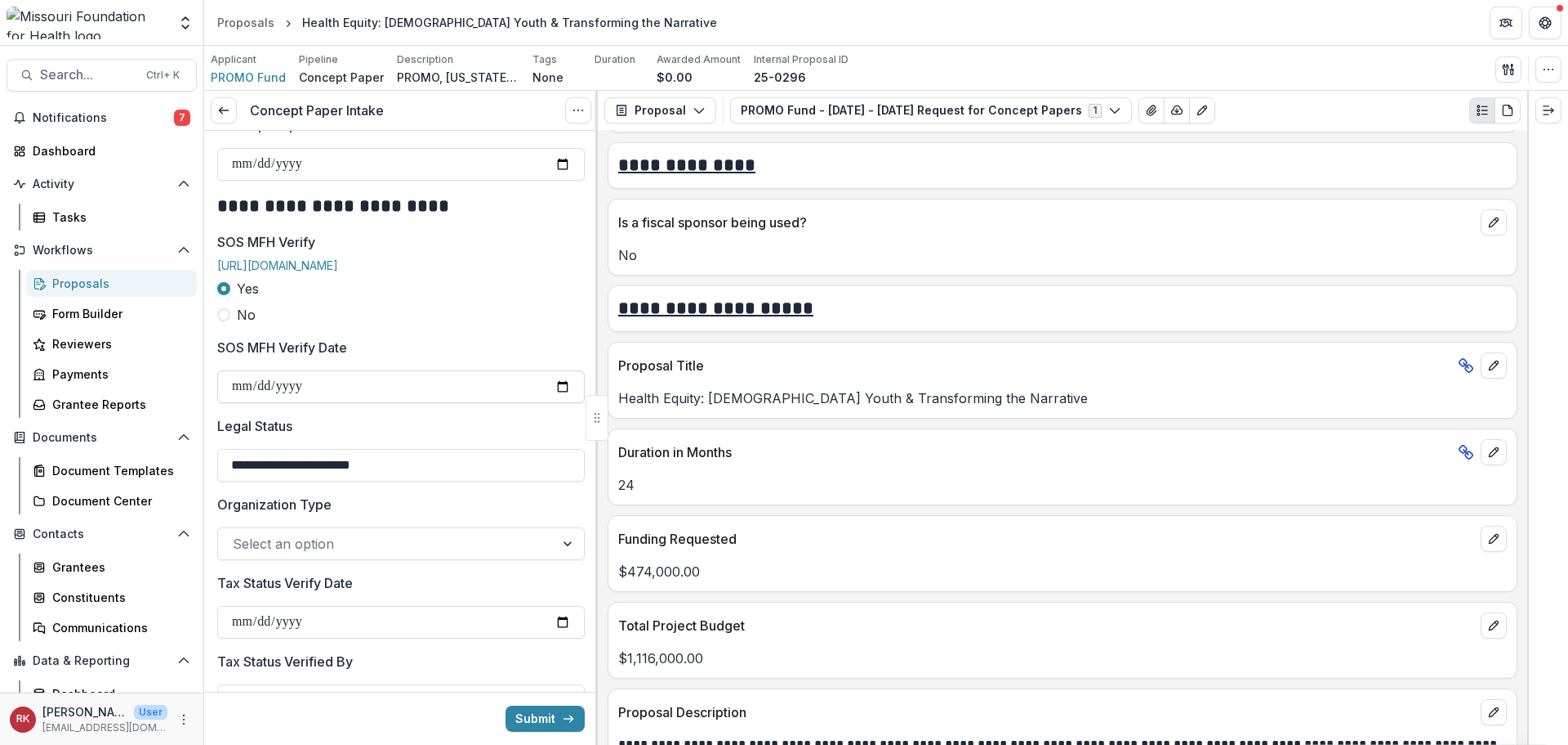
click at [552, 398] on input "SOS MFH Verify Date" at bounding box center [401, 387] width 368 height 33
type input "**********"
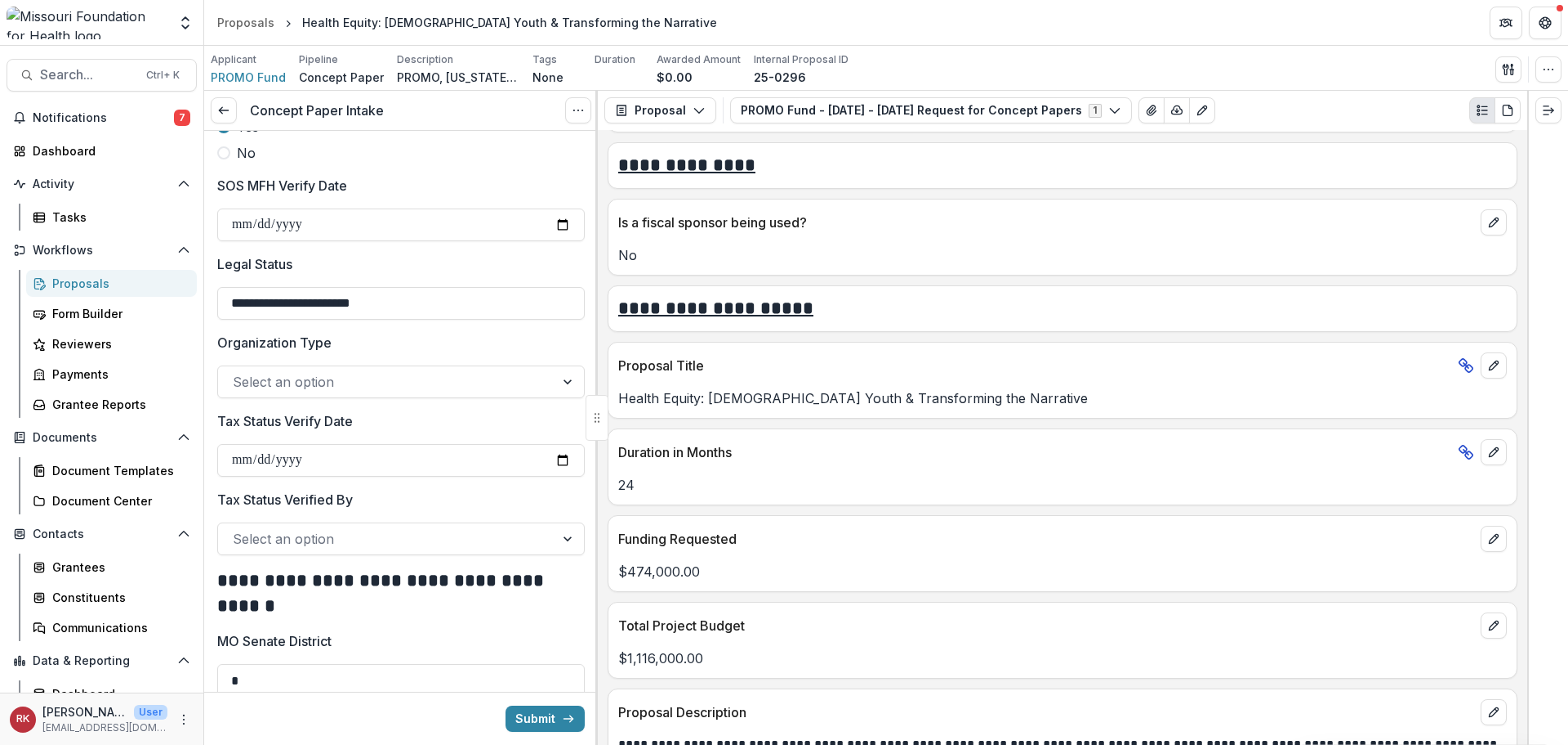
scroll to position [2043, 0]
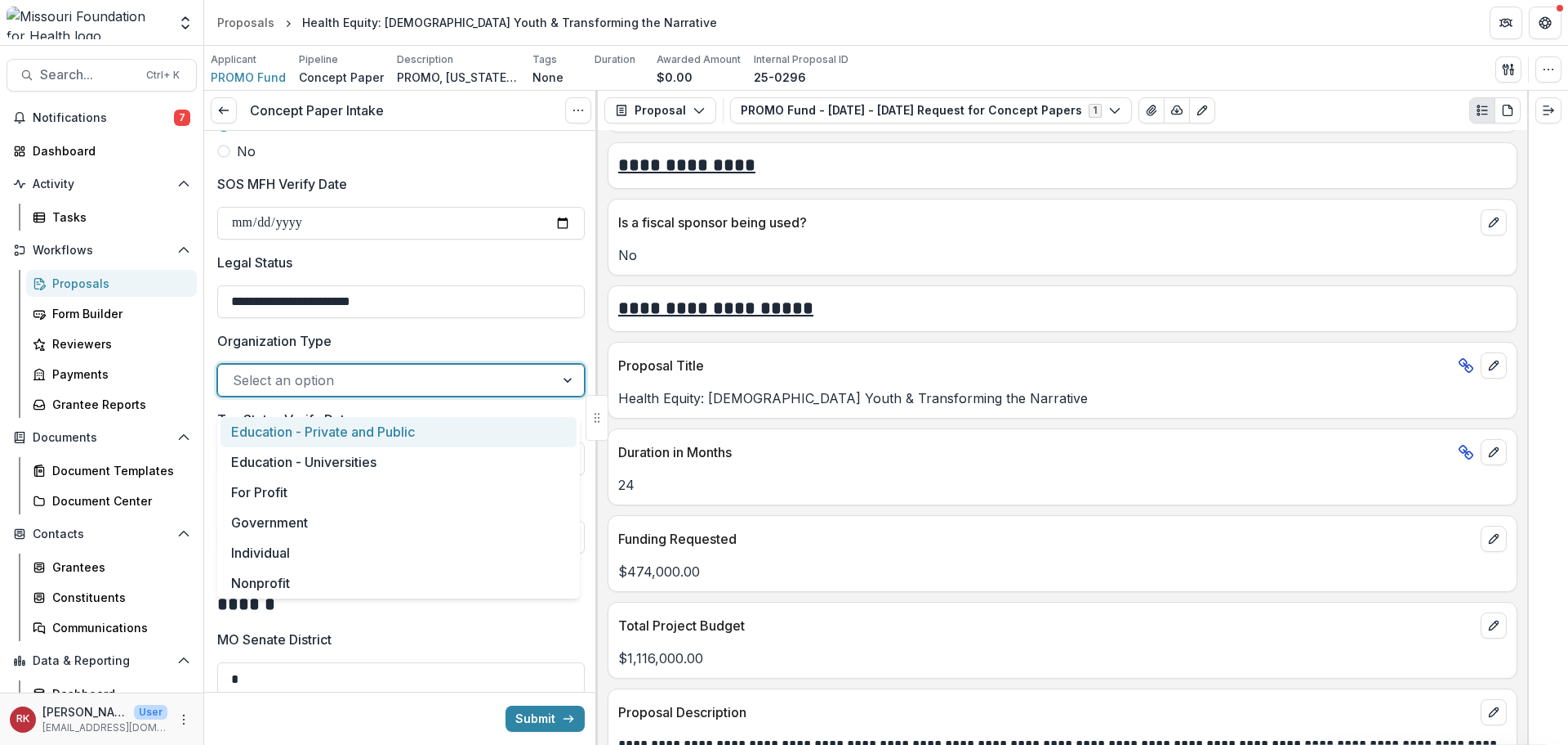
click at [275, 384] on div at bounding box center [387, 380] width 307 height 23
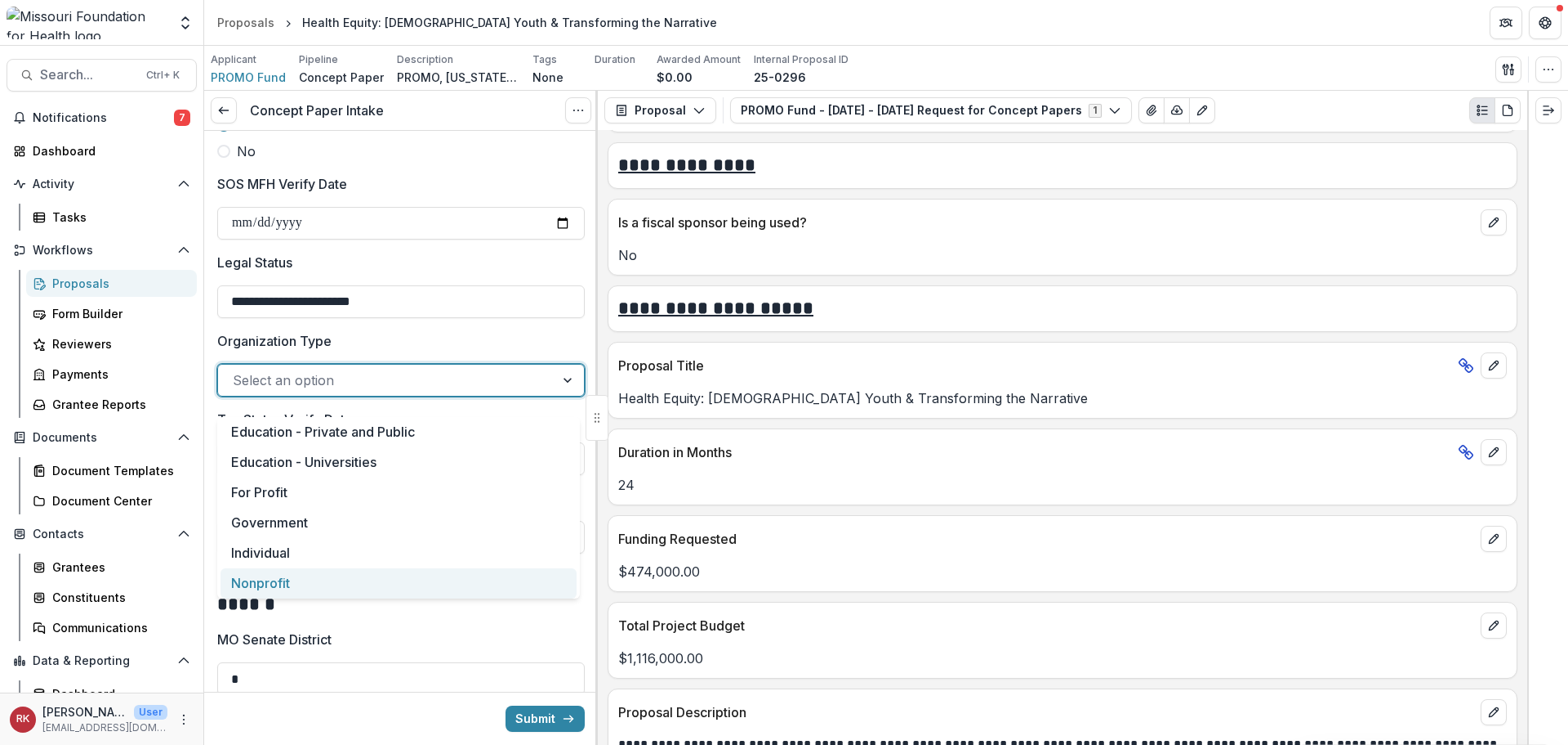
click at [261, 570] on div "Nonprofit" at bounding box center [398, 583] width 356 height 30
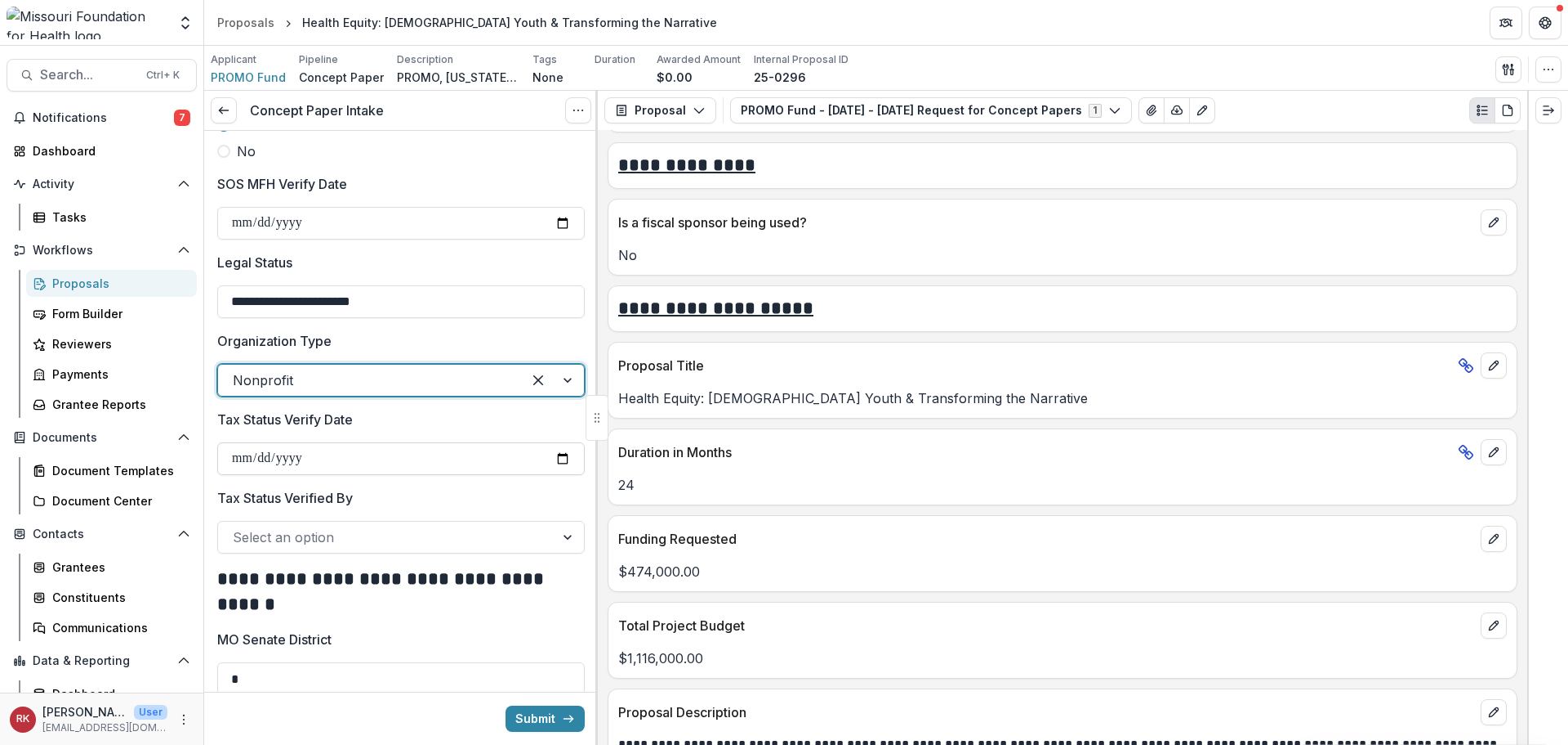
click at [558, 464] on input "Tax Status Verify Date" at bounding box center [401, 459] width 368 height 33
type input "**********"
click at [285, 548] on div at bounding box center [387, 537] width 307 height 23
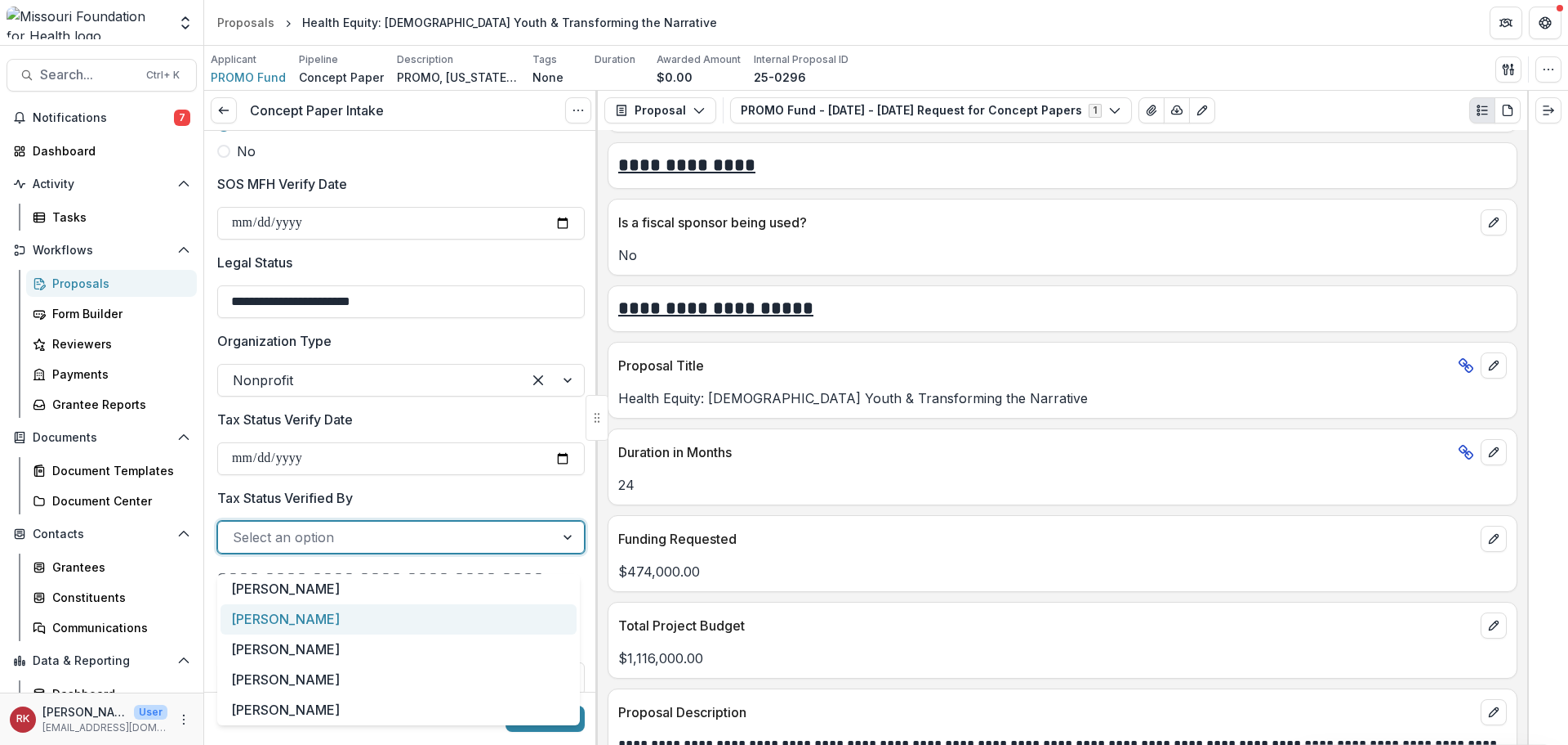
click at [284, 624] on div "[PERSON_NAME]" at bounding box center [398, 618] width 356 height 30
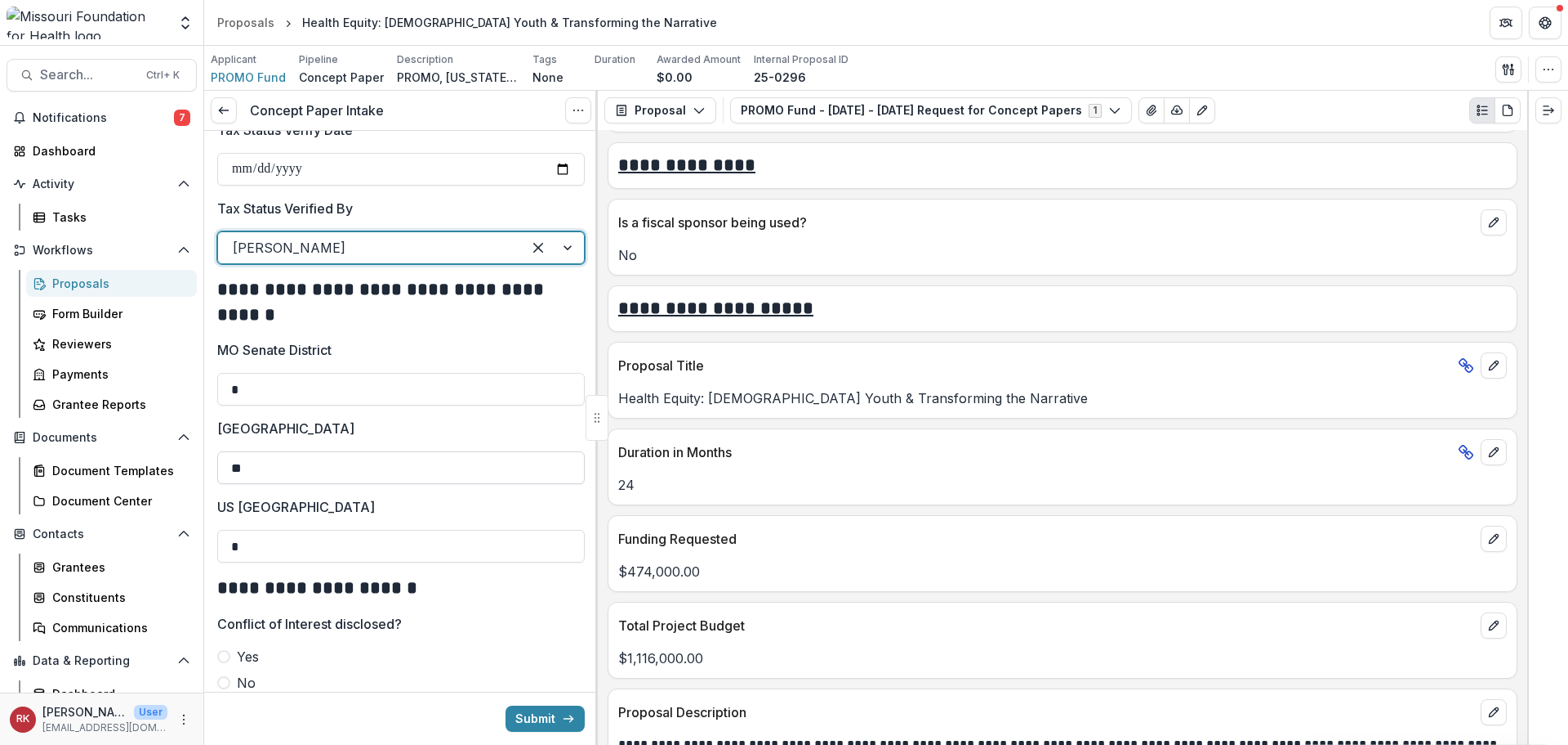
scroll to position [2370, 0]
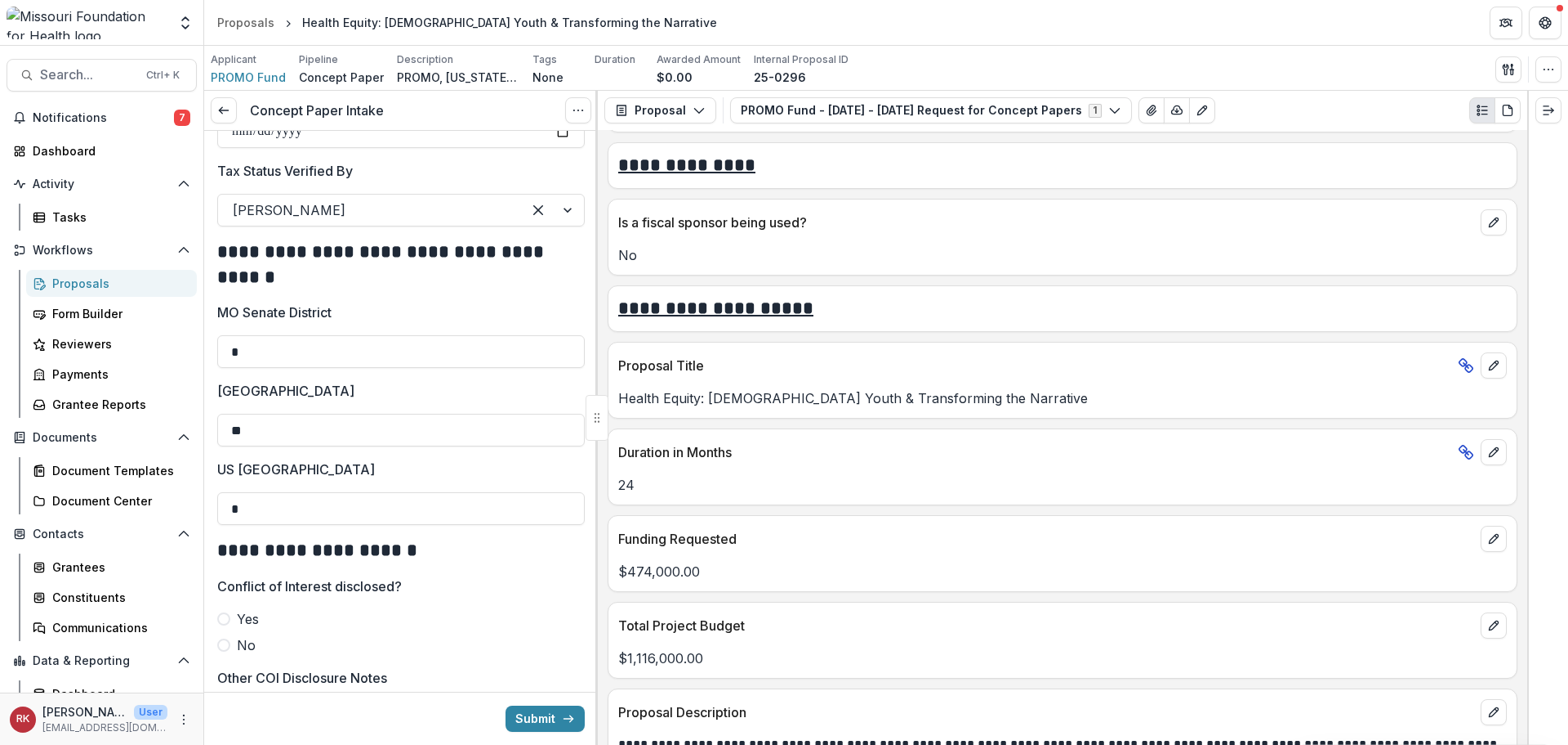
drag, startPoint x: 299, startPoint y: 369, endPoint x: 192, endPoint y: 361, distance: 107.3
click at [192, 361] on main "Search... Ctrl + K Notifications 7 Dashboard Activity Tasks Workflows Proposals…" at bounding box center [784, 395] width 1568 height 699
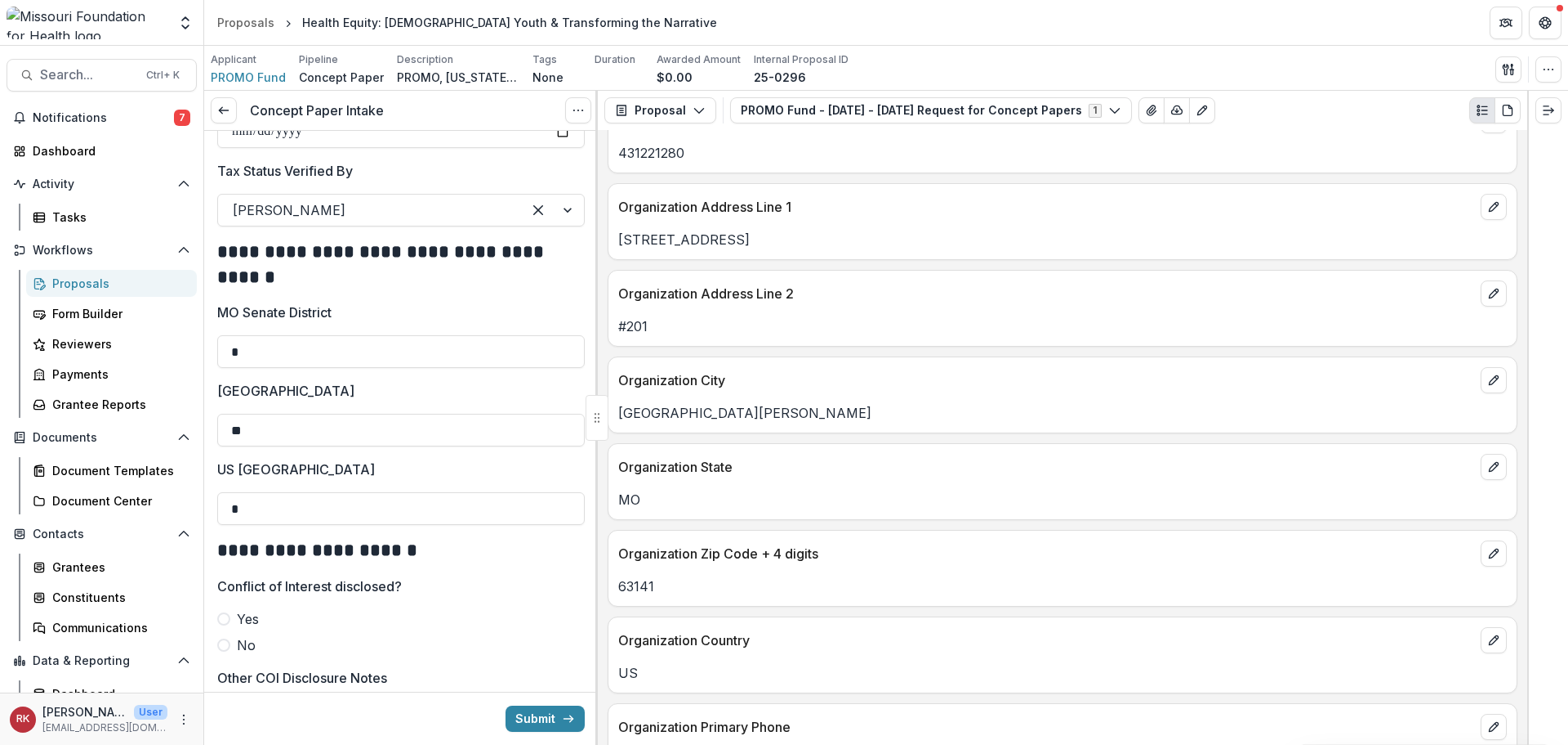
scroll to position [735, 0]
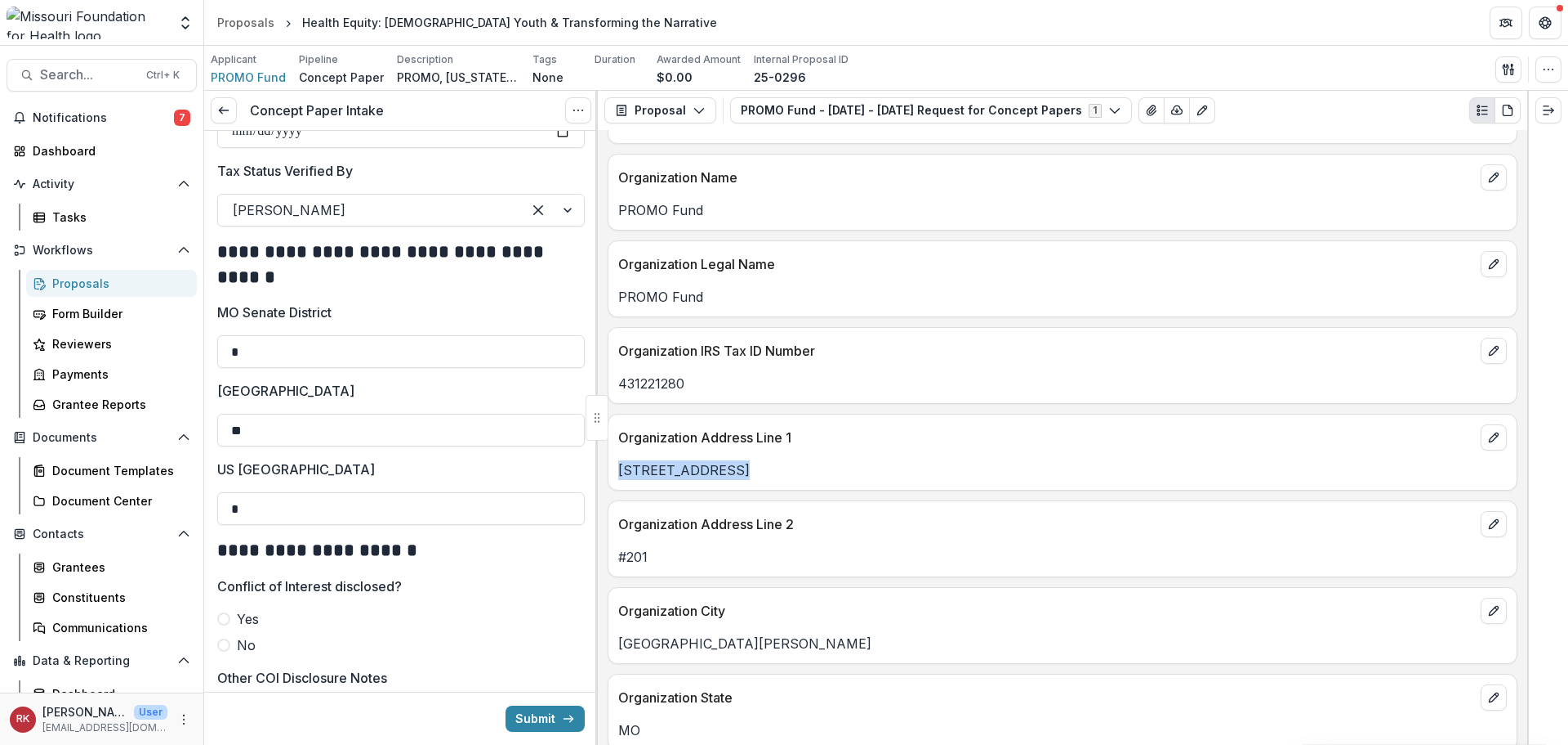
drag, startPoint x: 743, startPoint y: 469, endPoint x: 619, endPoint y: 483, distance: 124.8
click at [619, 483] on div "Organization Address Line 1 2200 Gravois Ave" at bounding box center [1063, 452] width 910 height 77
copy p "2200 Gravois Ave"
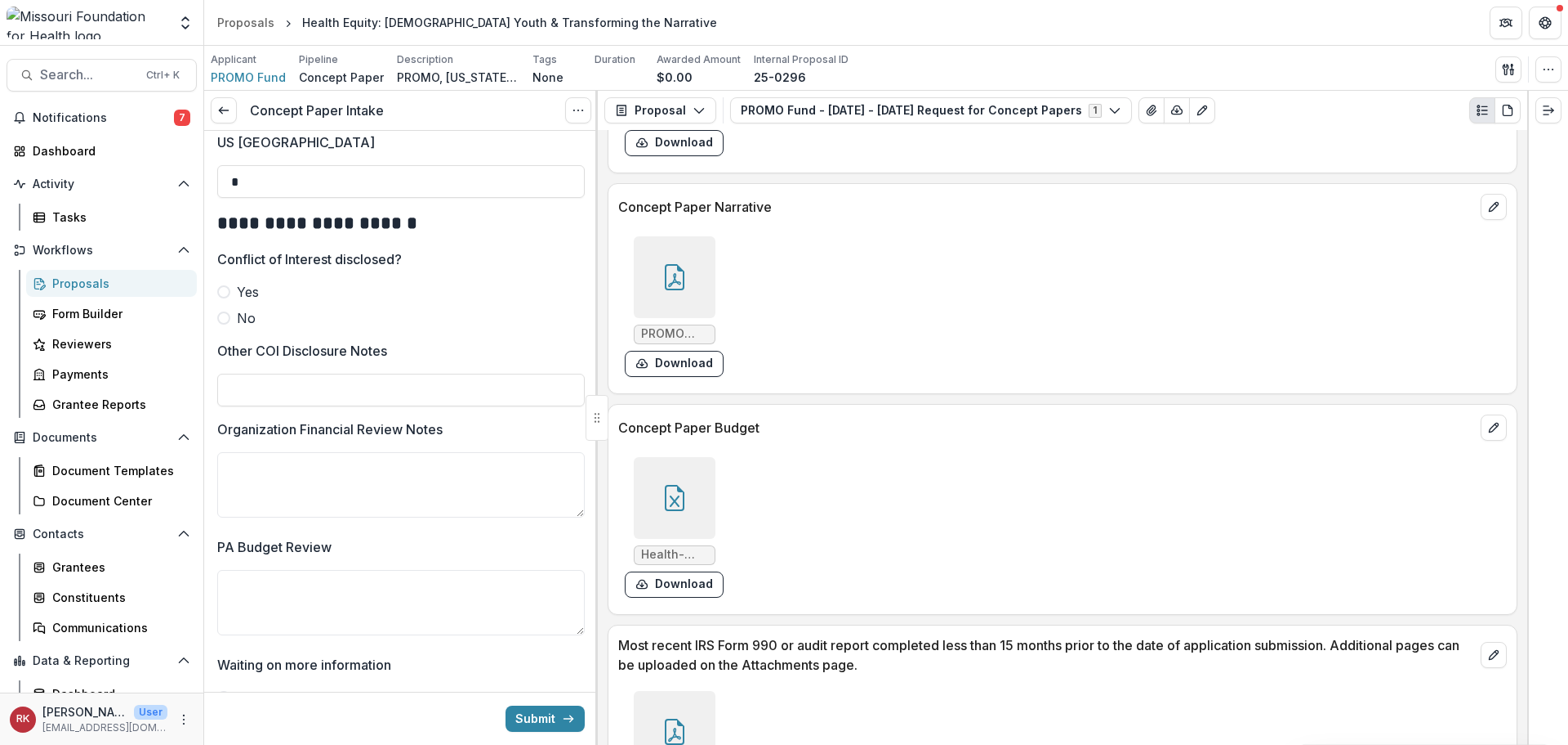
scroll to position [4737, 0]
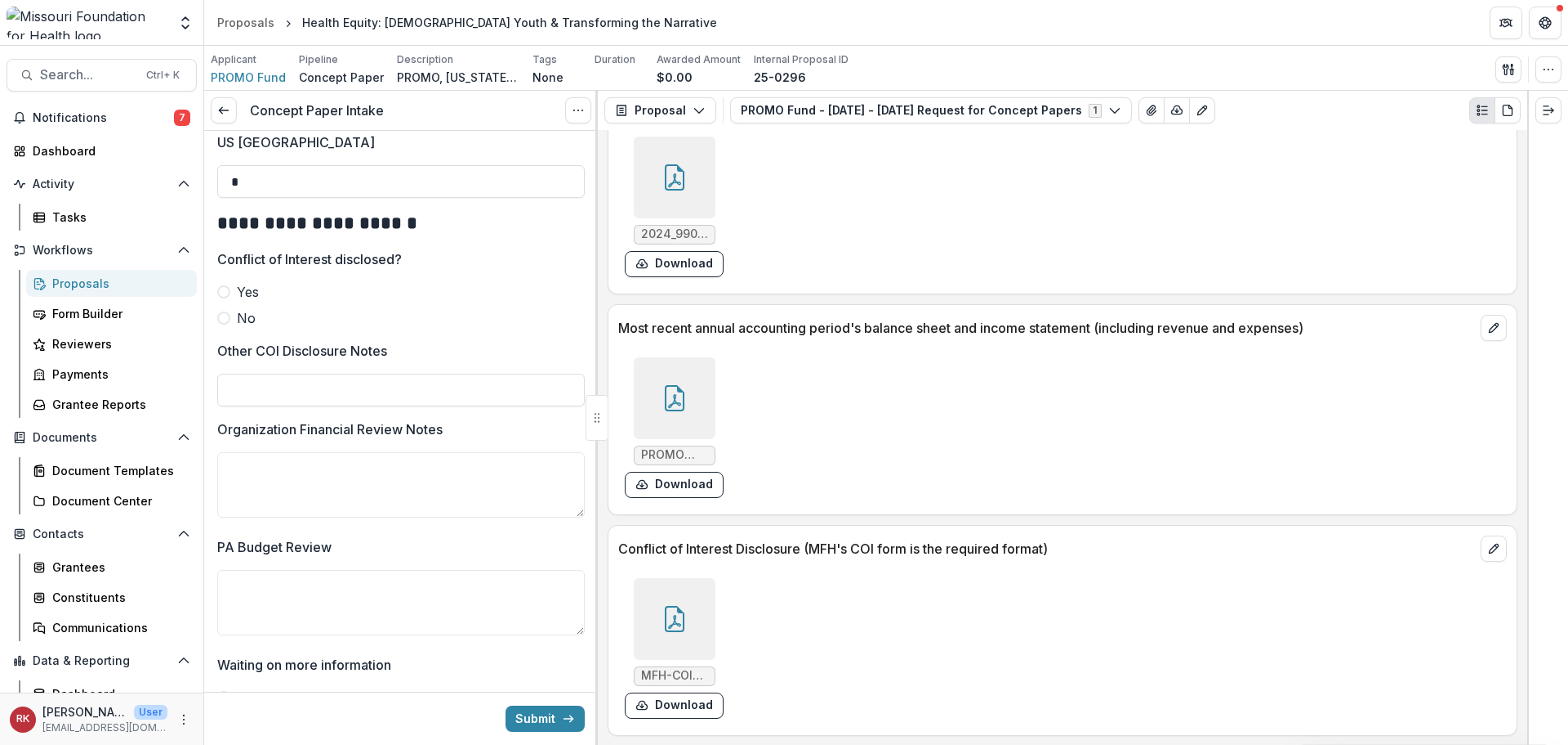
click at [641, 632] on div at bounding box center [674, 618] width 81 height 82
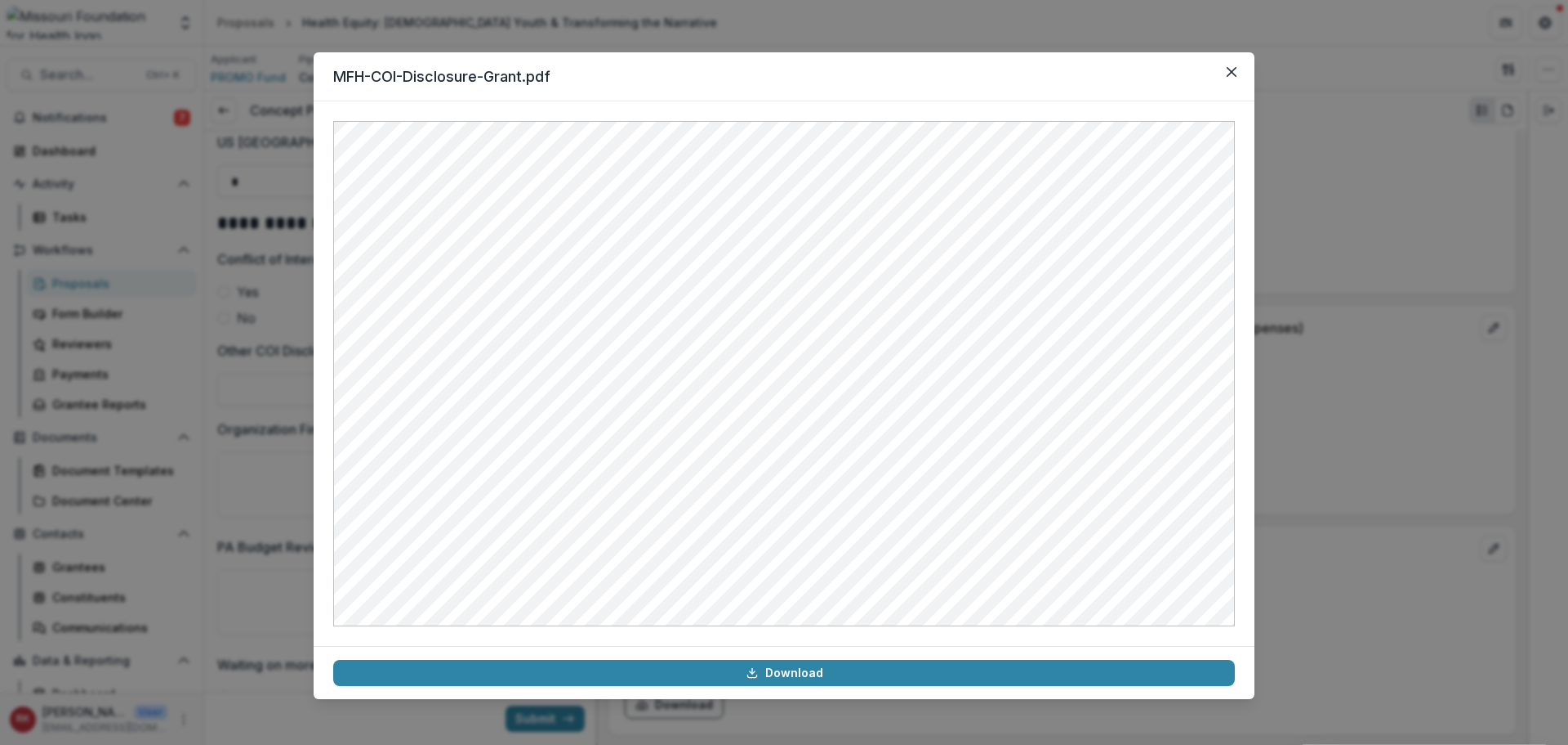
click at [1324, 193] on div "MFH-COI-Disclosure-Grant.pdf Download" at bounding box center [784, 372] width 1568 height 745
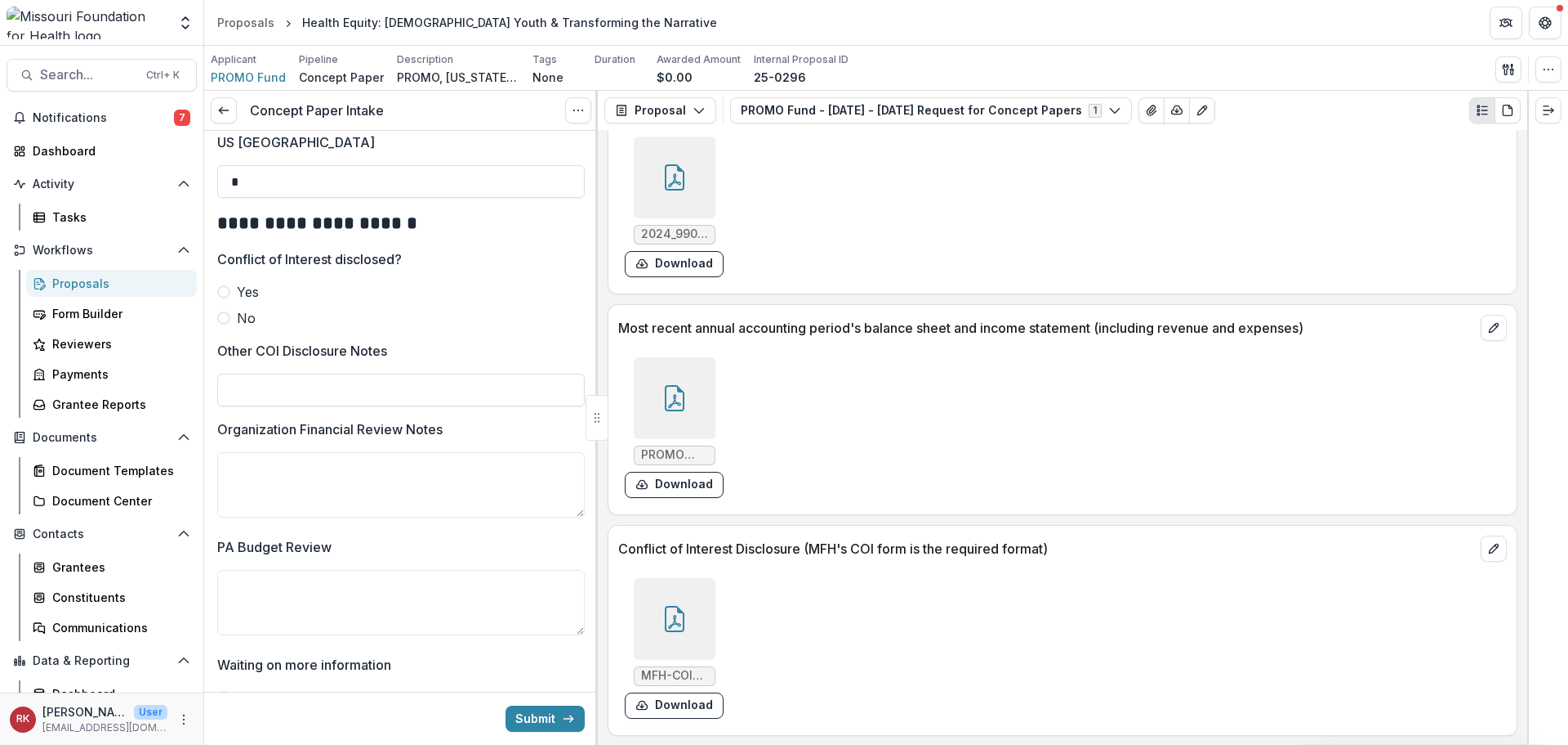
click at [218, 298] on span at bounding box center [224, 291] width 13 height 13
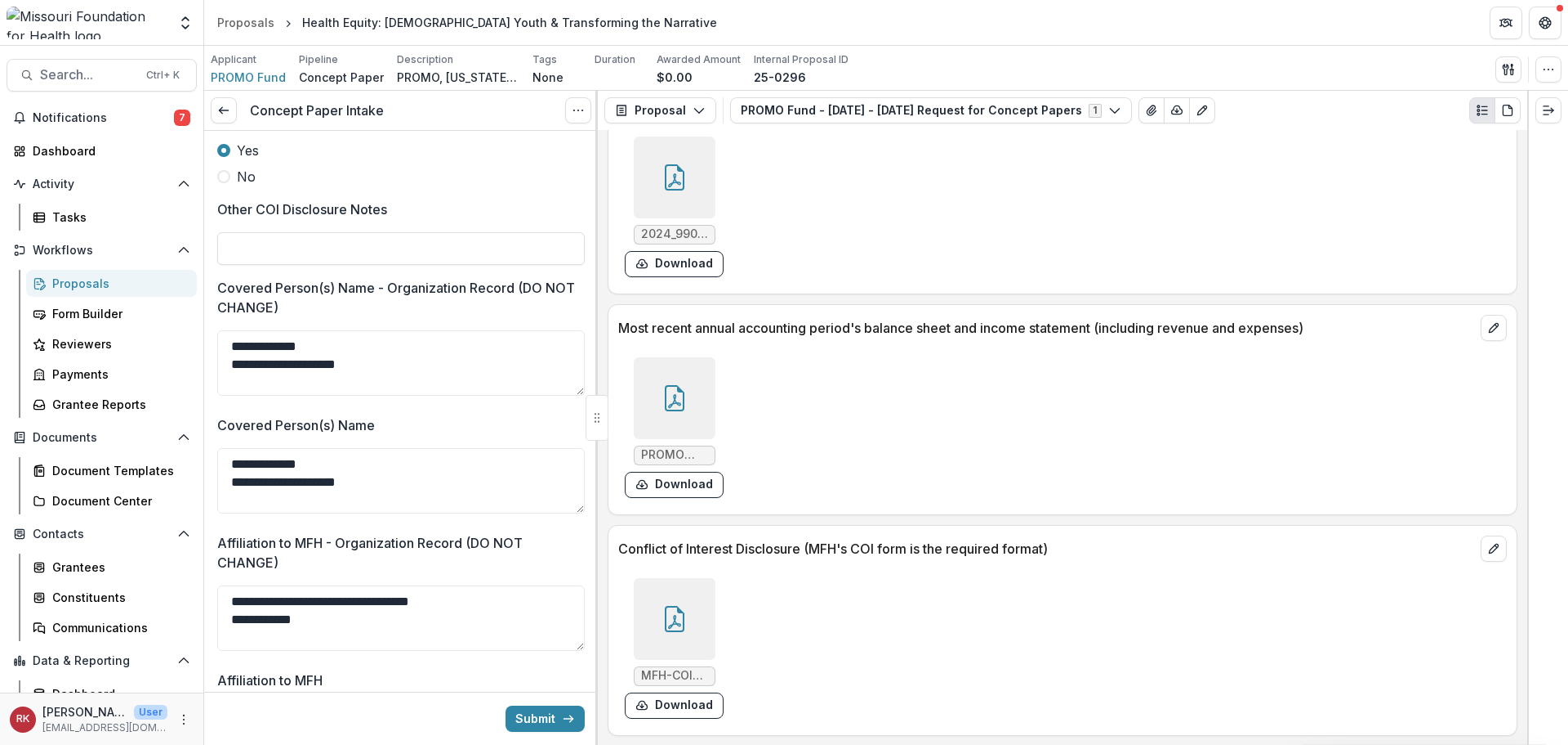
scroll to position [2860, 0]
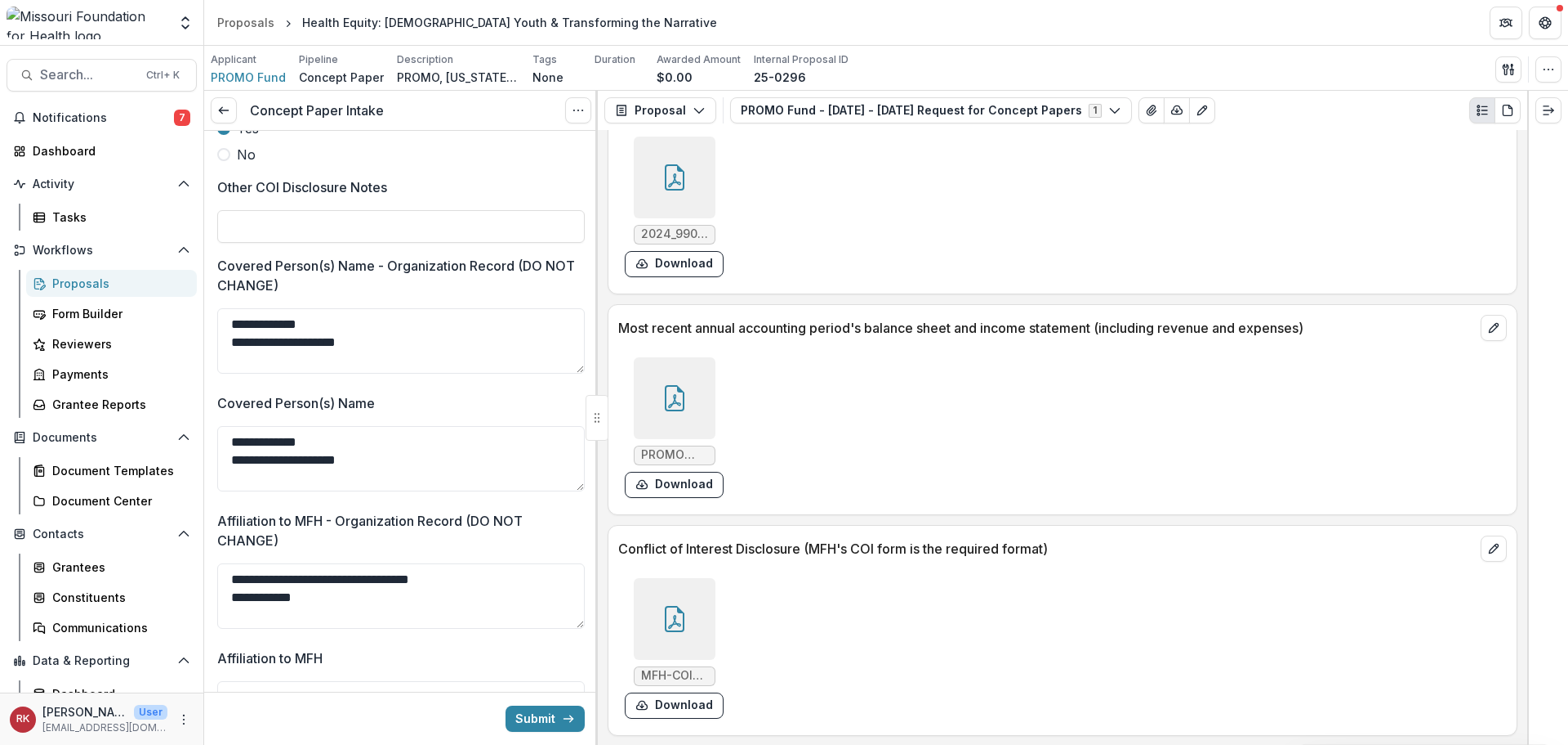
drag, startPoint x: 397, startPoint y: 358, endPoint x: 217, endPoint y: 350, distance: 180.2
click at [355, 374] on textarea "**********" at bounding box center [401, 340] width 368 height 65
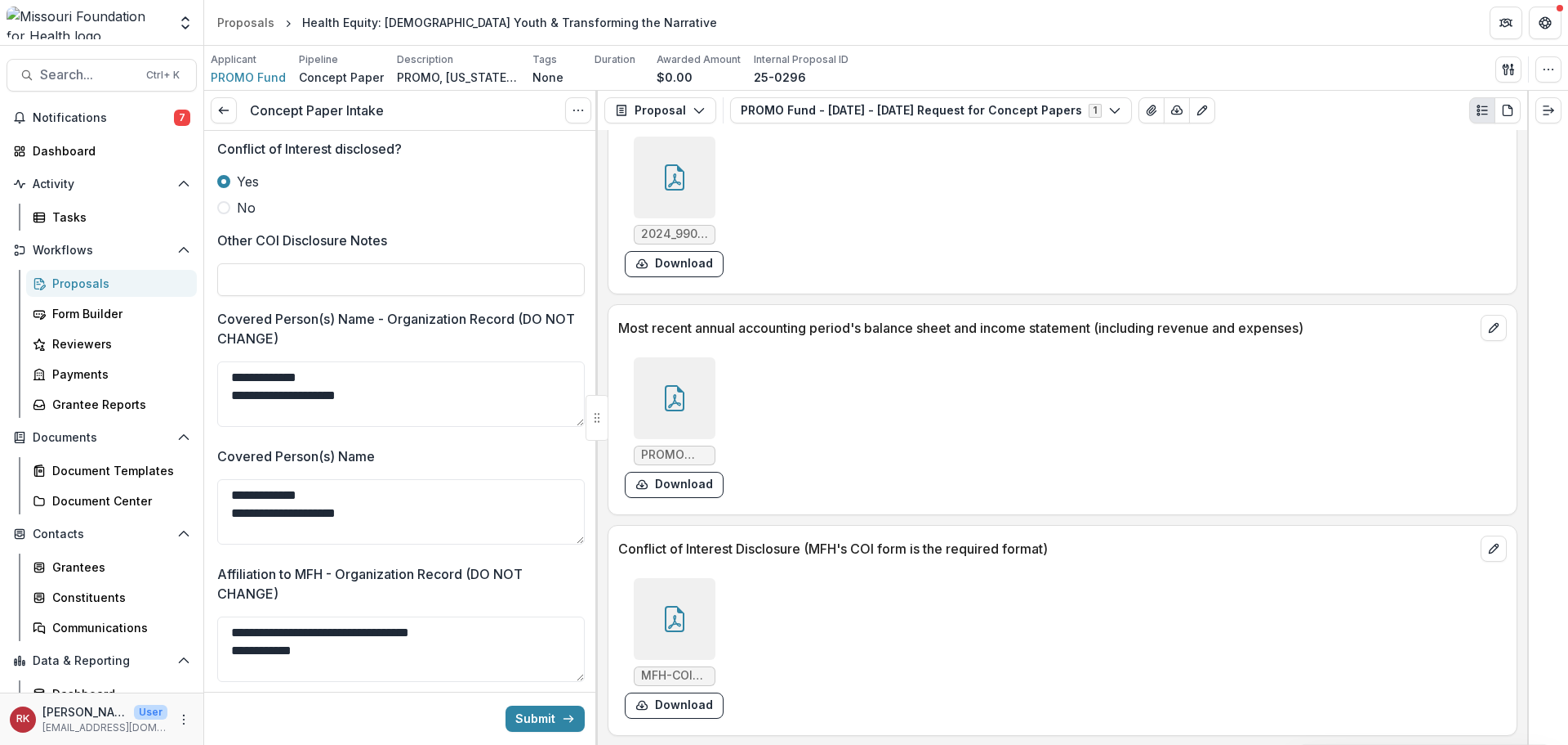
scroll to position [2779, 0]
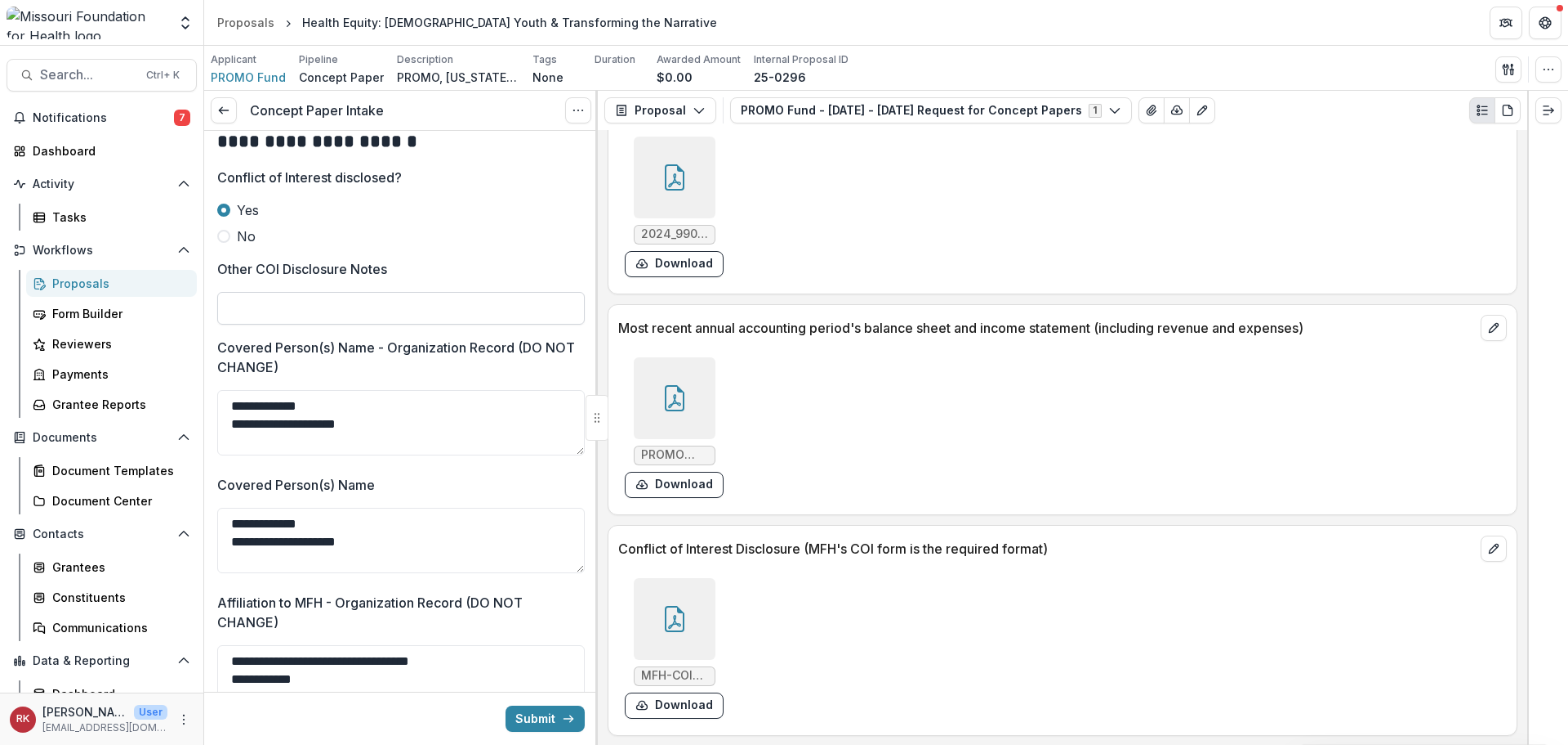
click at [290, 324] on input "Other COI Disclosure Notes" at bounding box center [401, 308] width 368 height 33
click at [304, 324] on input "**********" at bounding box center [401, 308] width 368 height 33
drag, startPoint x: 421, startPoint y: 326, endPoint x: 650, endPoint y: 341, distance: 229.5
click at [650, 341] on div "**********" at bounding box center [887, 418] width 1364 height 654
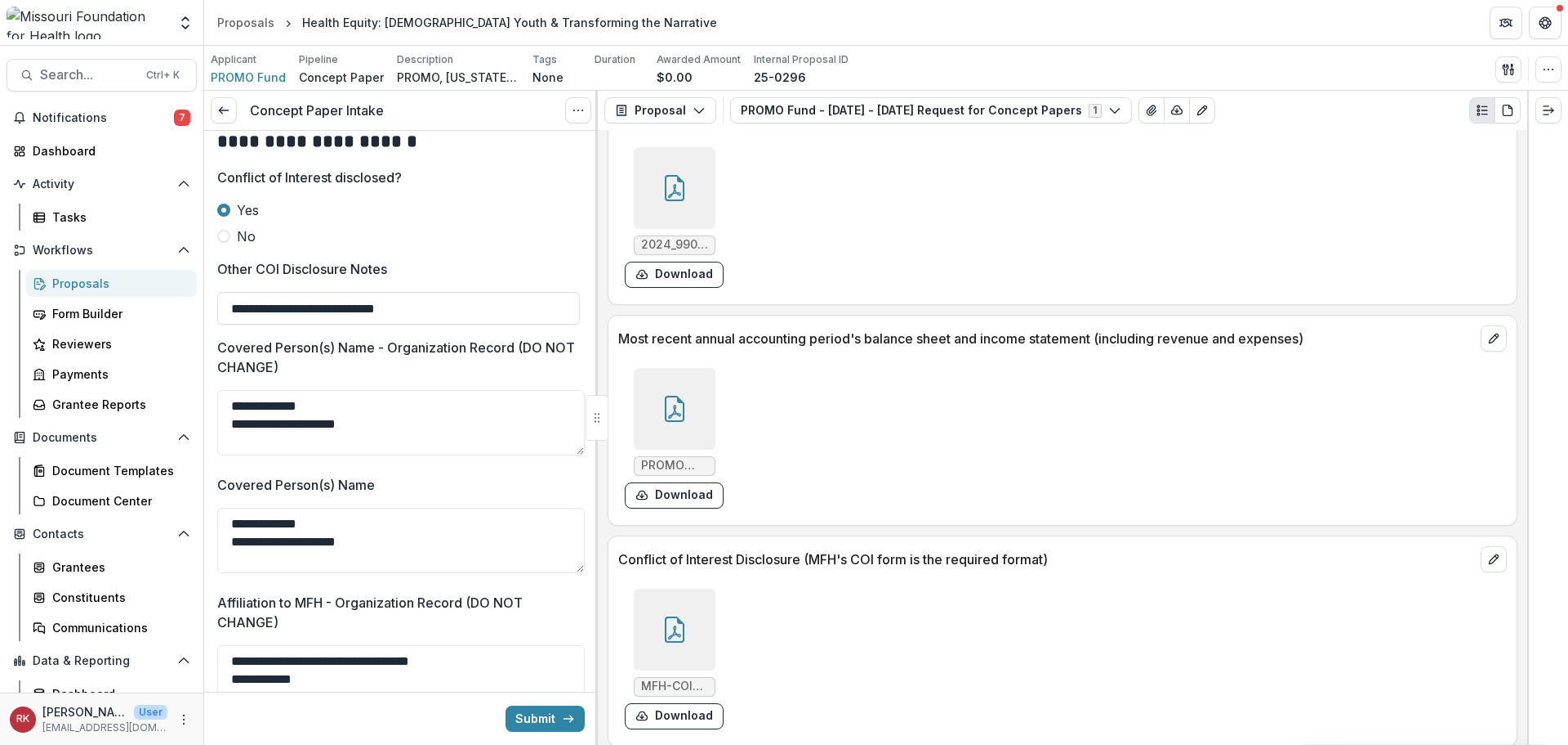
scroll to position [4737, 0]
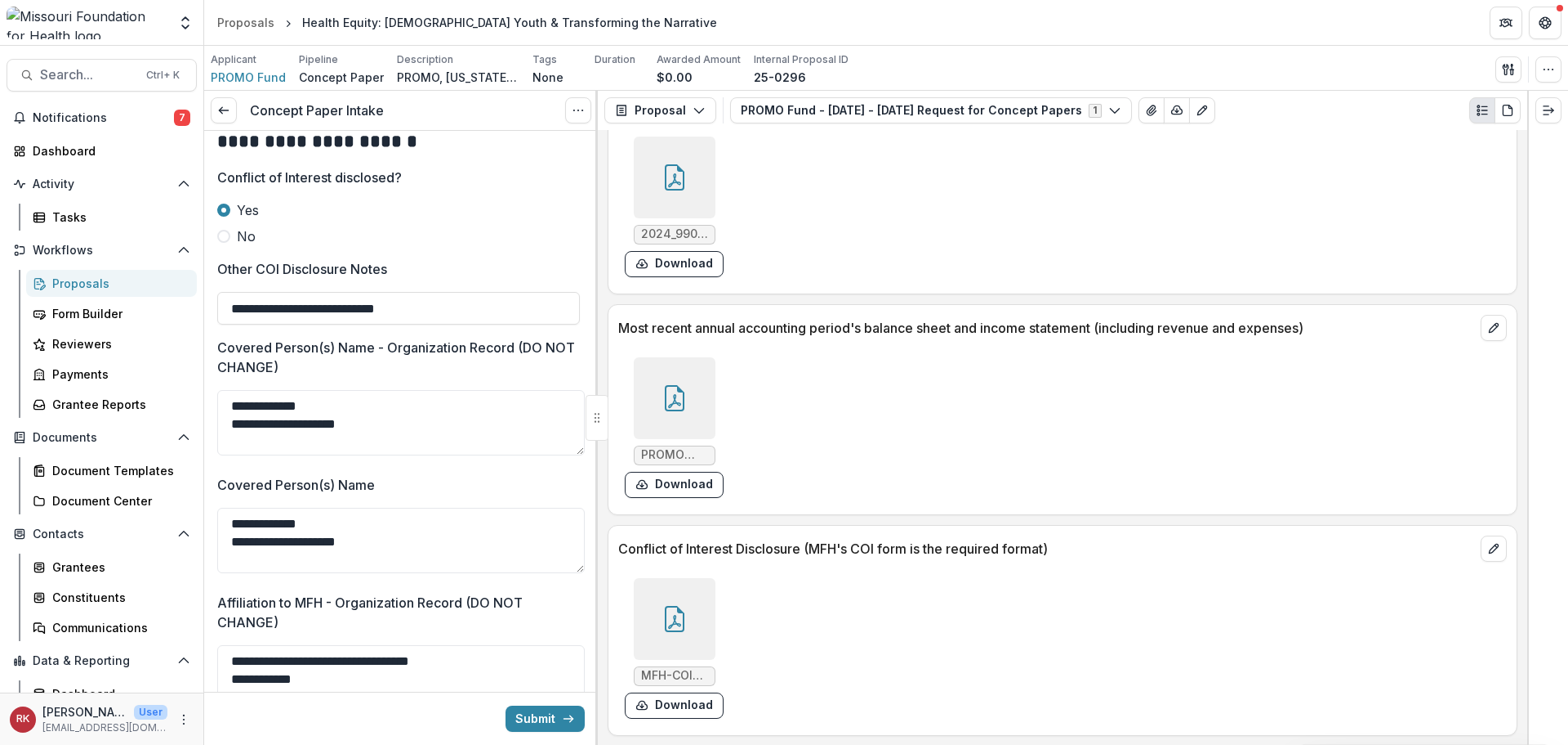
click at [688, 612] on div at bounding box center [674, 618] width 81 height 82
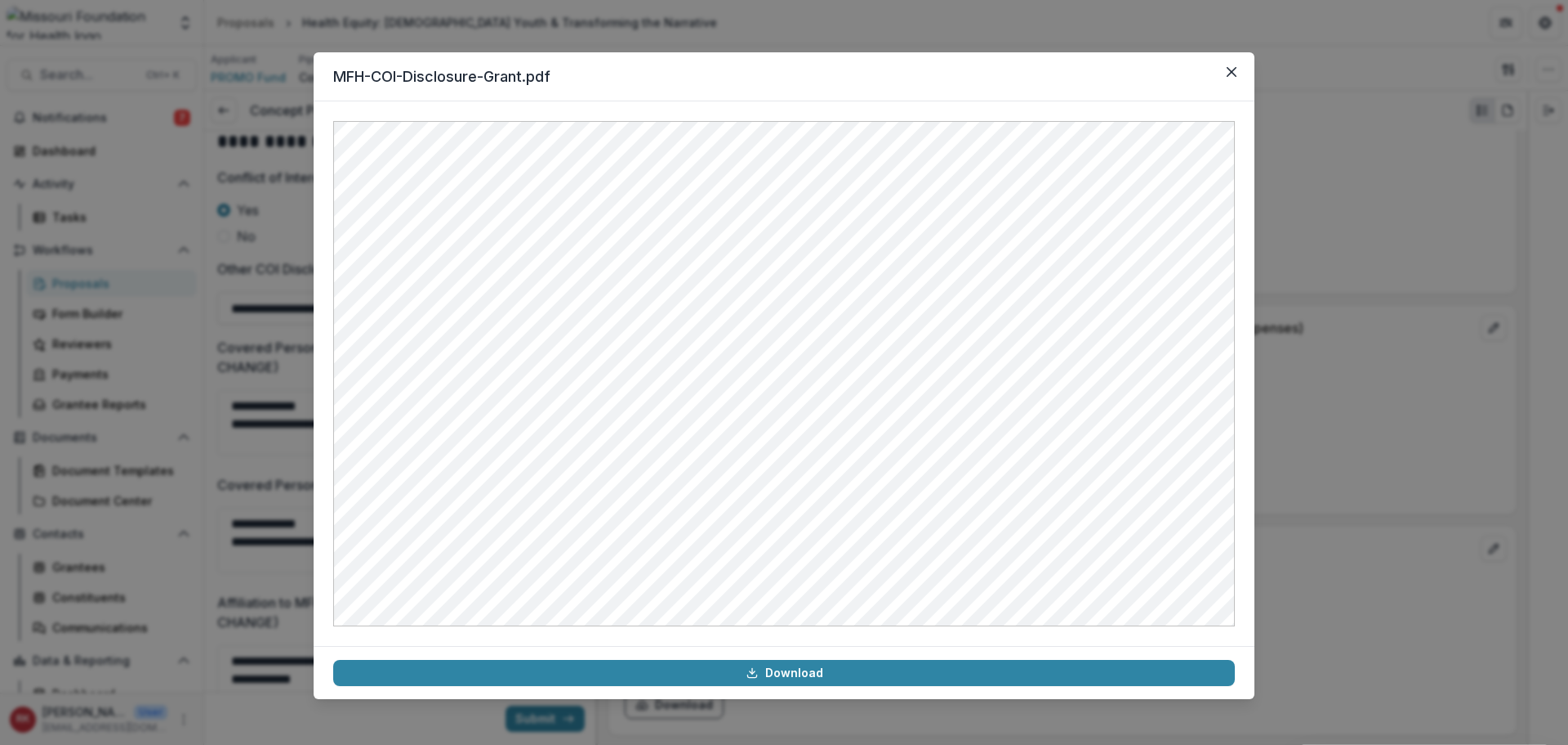
drag, startPoint x: 1322, startPoint y: 369, endPoint x: 1326, endPoint y: 126, distance: 243.0
click at [1323, 368] on div "MFH-COI-Disclosure-Grant.pdf Download" at bounding box center [784, 372] width 1568 height 745
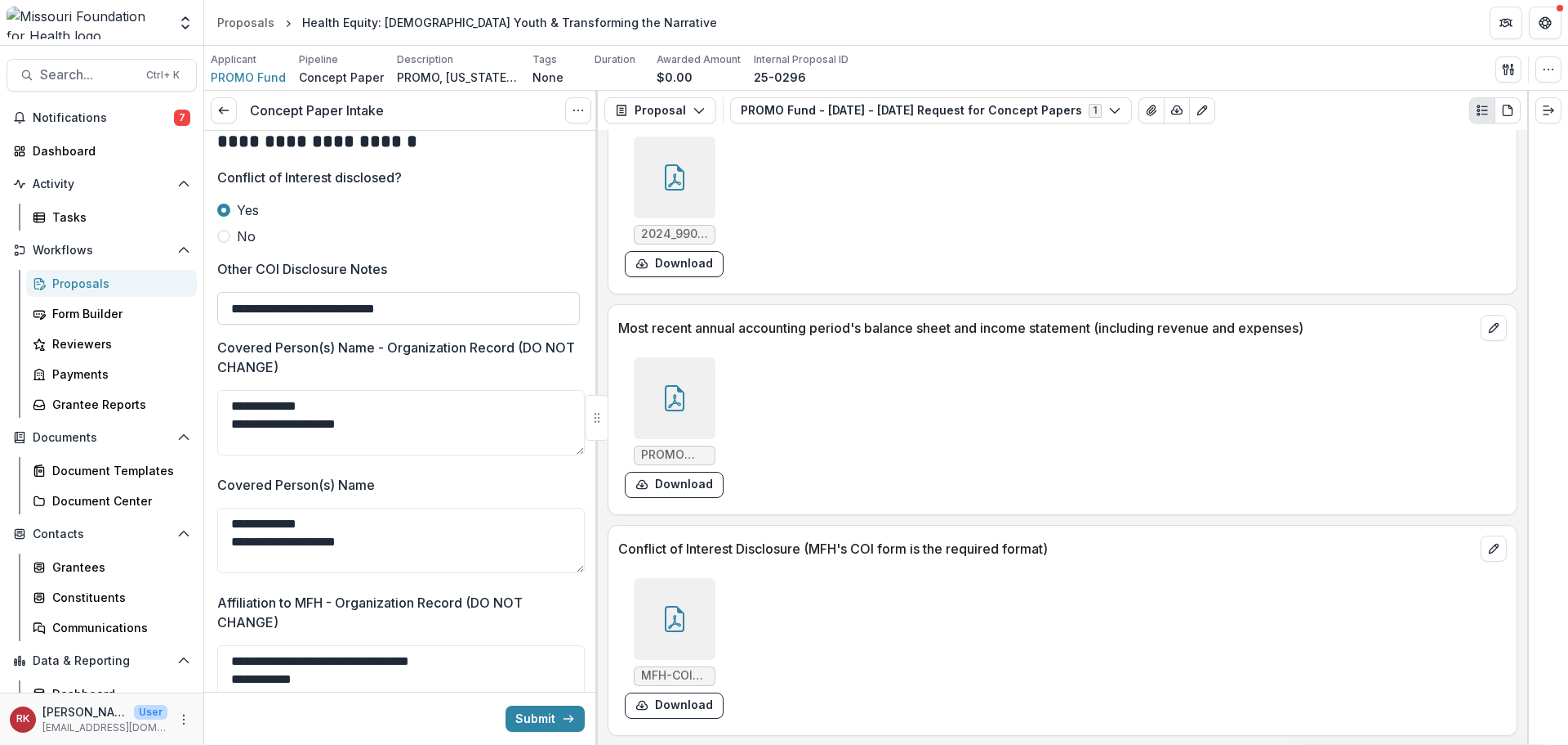
click at [449, 324] on input "**********" at bounding box center [399, 308] width 362 height 33
paste input "**********"
drag, startPoint x: 468, startPoint y: 327, endPoint x: 455, endPoint y: 333, distance: 14.3
click at [446, 324] on input "**********" at bounding box center [399, 308] width 362 height 33
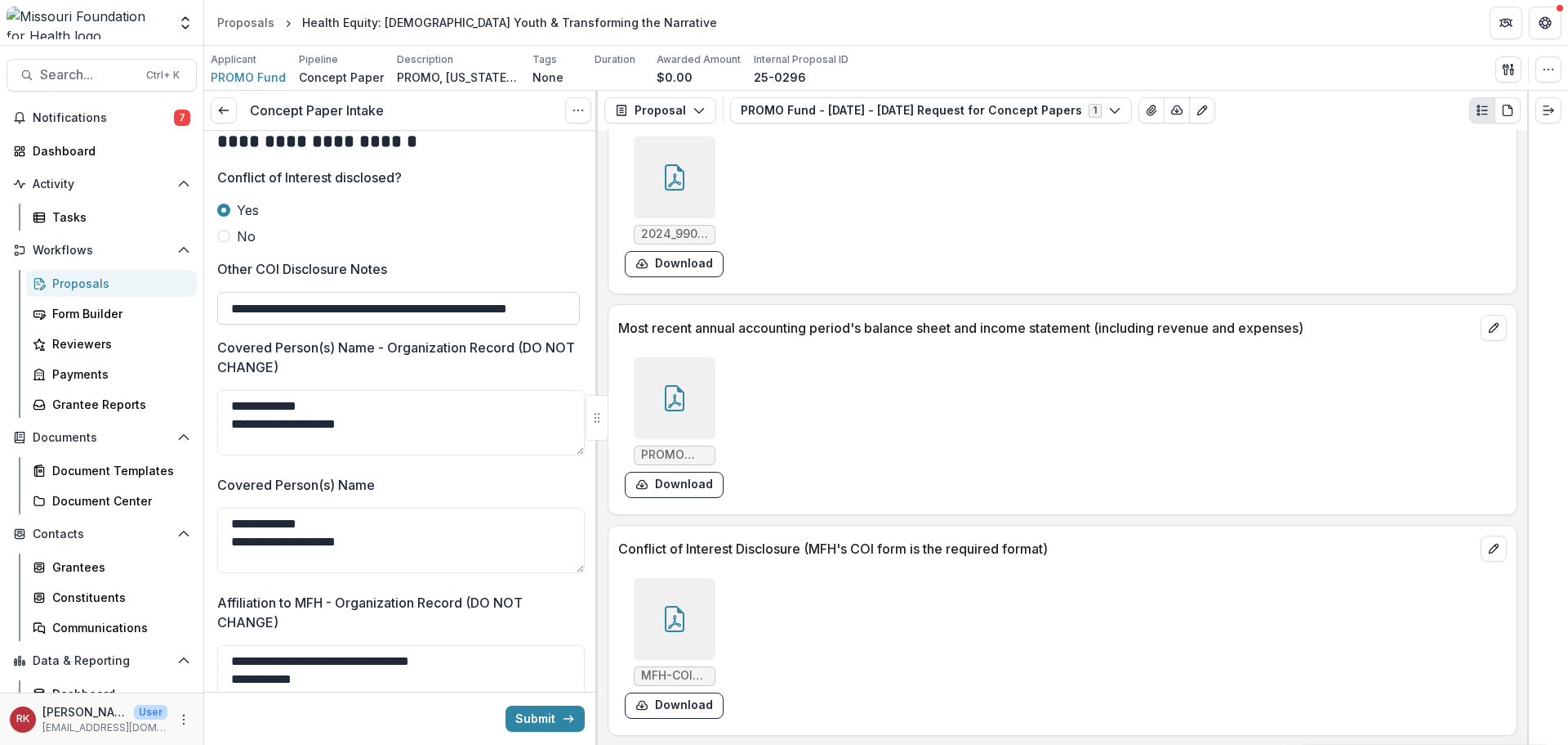
click at [467, 324] on input "**********" at bounding box center [399, 308] width 362 height 33
drag, startPoint x: 463, startPoint y: 324, endPoint x: 420, endPoint y: 333, distance: 43.9
click at [420, 324] on input "**********" at bounding box center [399, 308] width 362 height 33
drag, startPoint x: 308, startPoint y: 307, endPoint x: 593, endPoint y: 318, distance: 285.2
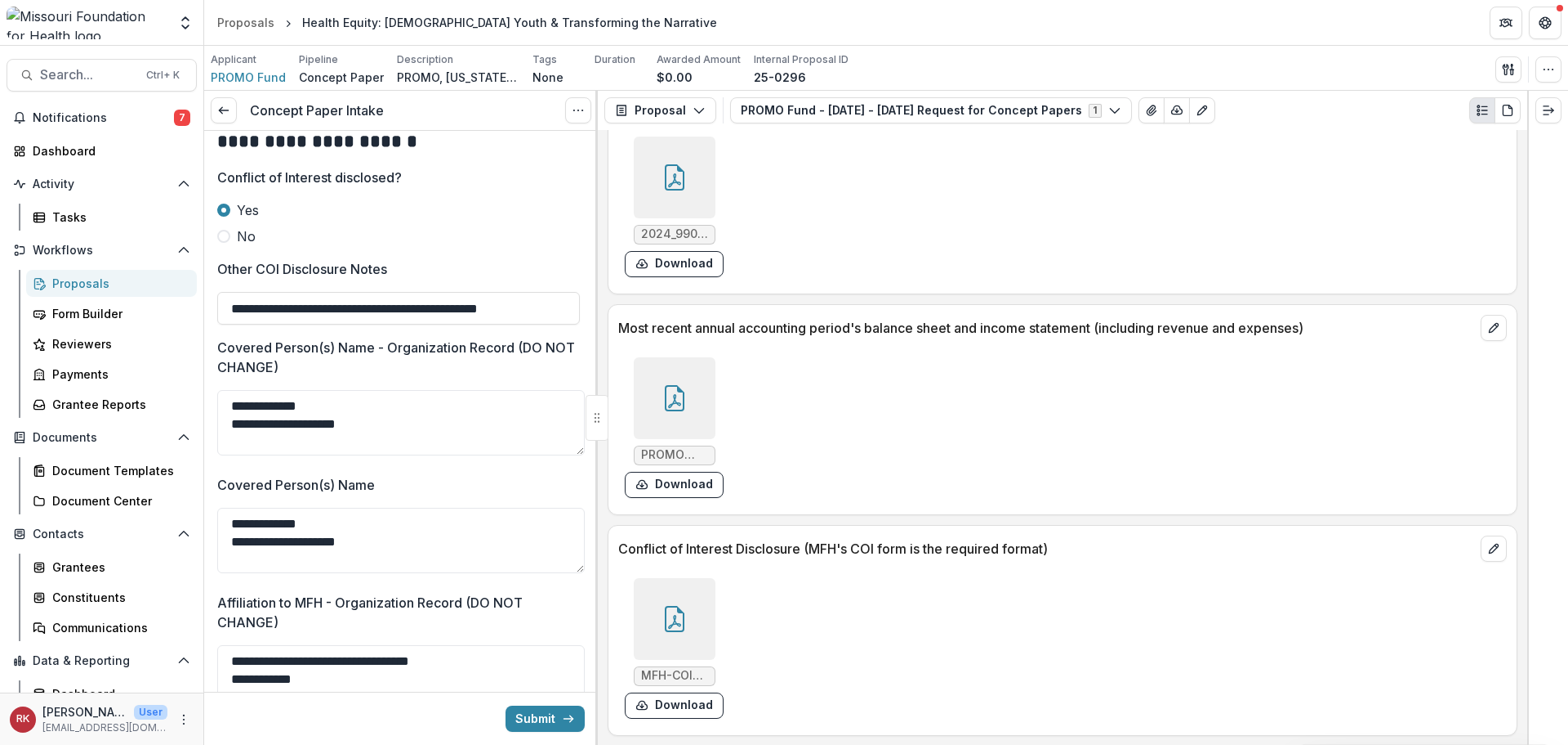
click at [594, 317] on div "**********" at bounding box center [401, 438] width 394 height 614
click at [574, 324] on input "**********" at bounding box center [399, 308] width 362 height 33
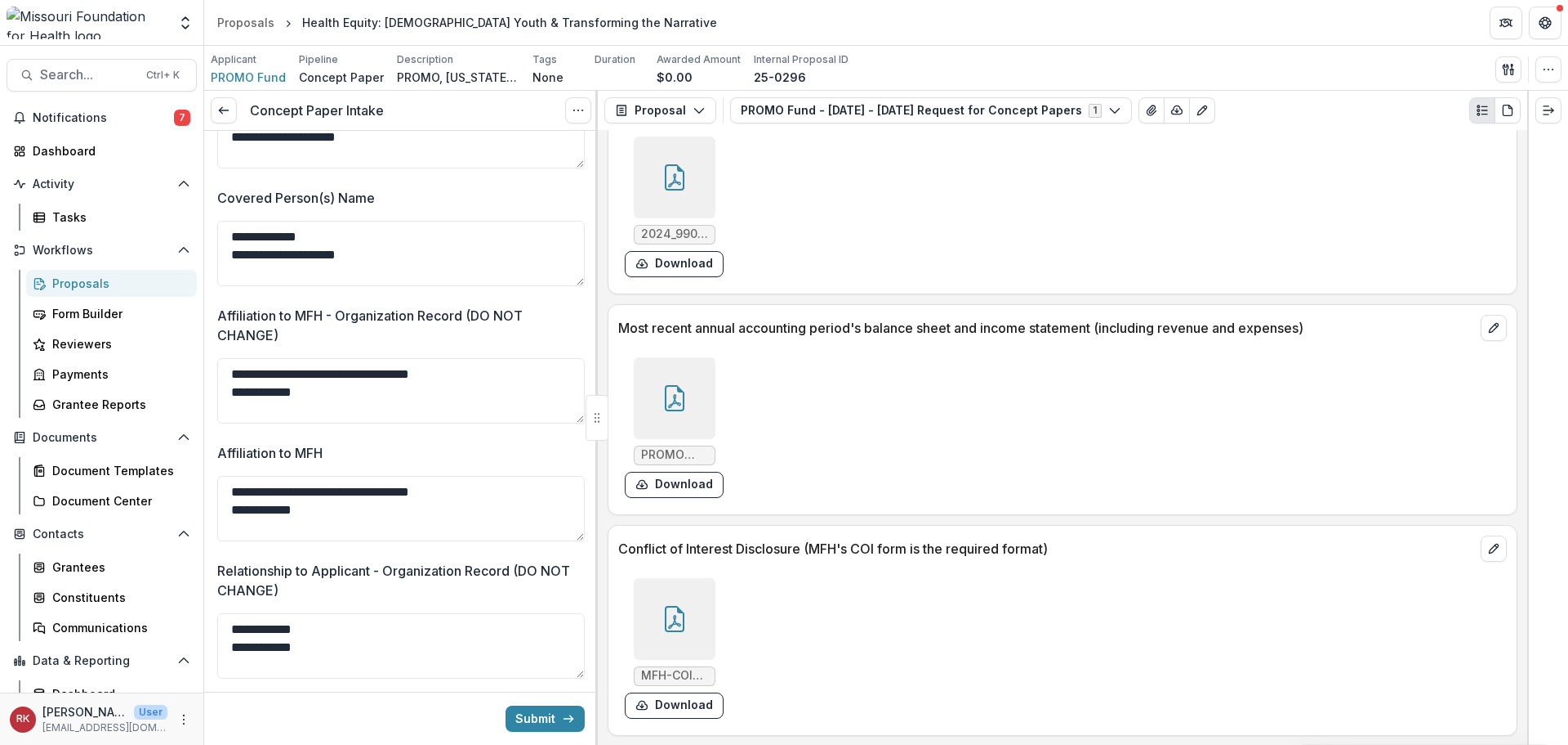
scroll to position [3106, 0]
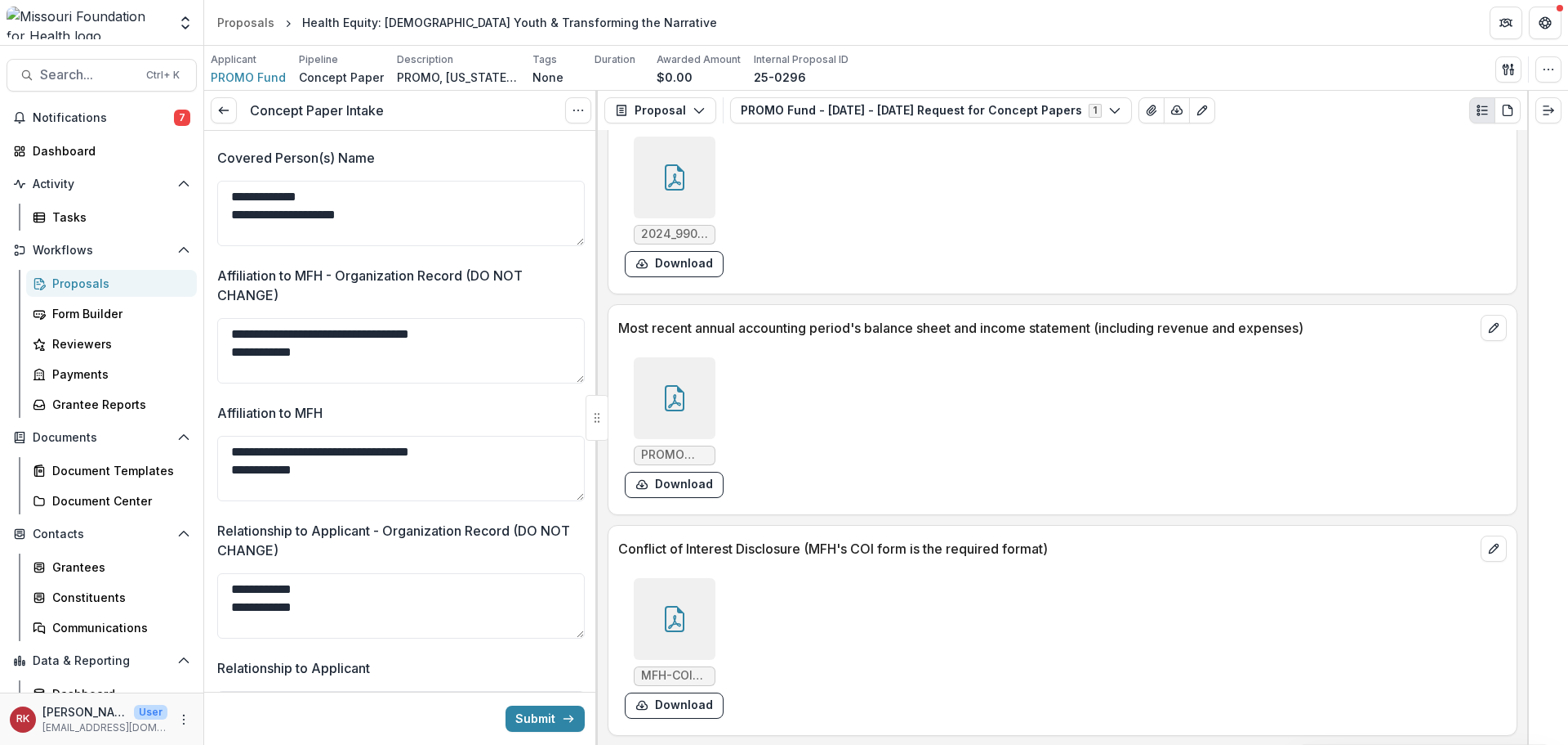
type input "**********"
drag, startPoint x: 221, startPoint y: 288, endPoint x: 334, endPoint y: 310, distance: 115.1
click at [330, 305] on p "Affiliation to MFH - Organization Record (DO NOT CHANGE)" at bounding box center [396, 284] width 358 height 39
click at [828, 431] on div "PROMO combined - PRO00200000 (5) (1).pdf Download" at bounding box center [862, 427] width 490 height 154
click at [672, 611] on icon at bounding box center [674, 618] width 26 height 26
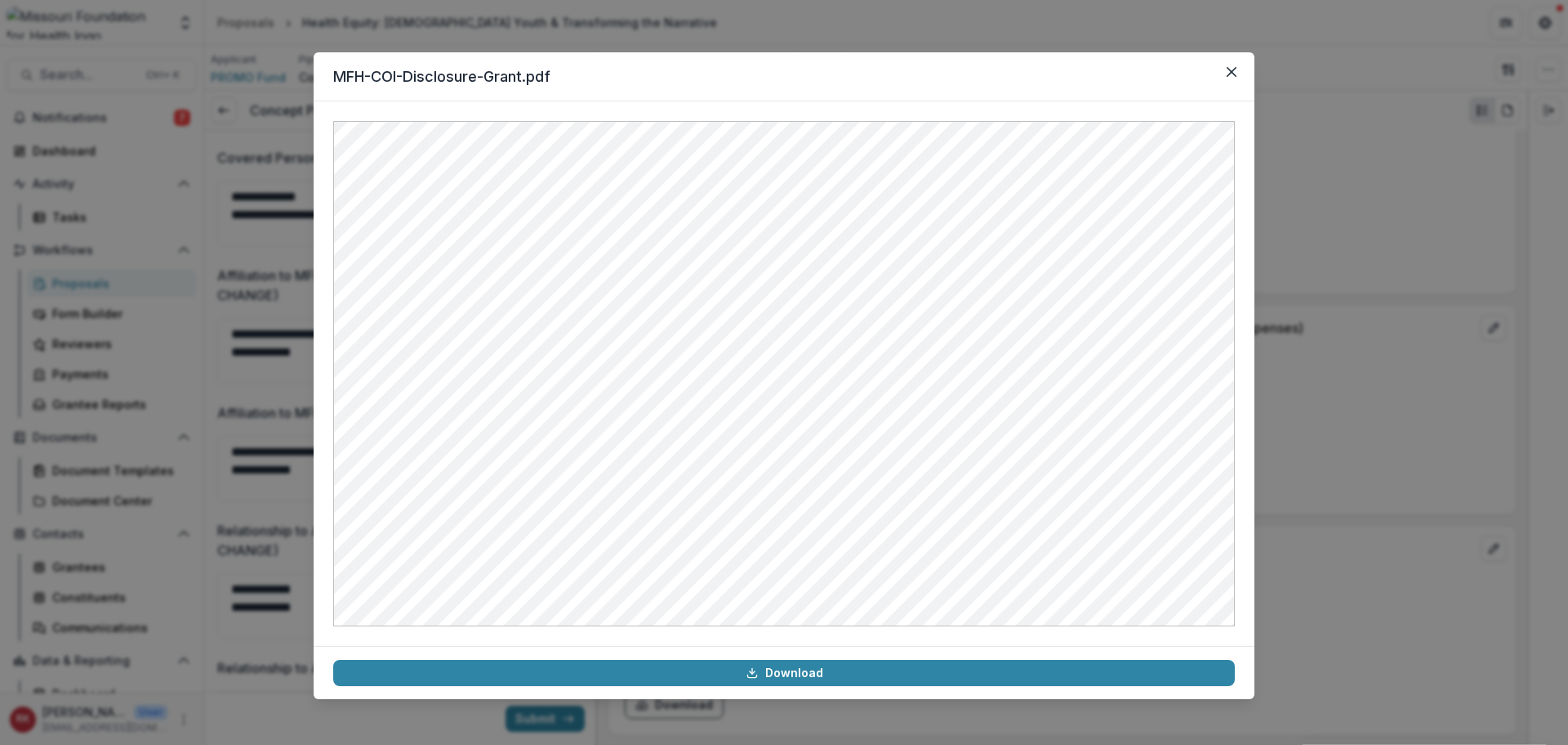
click at [282, 460] on div "MFH-COI-Disclosure-Grant.pdf Download" at bounding box center [784, 372] width 1568 height 745
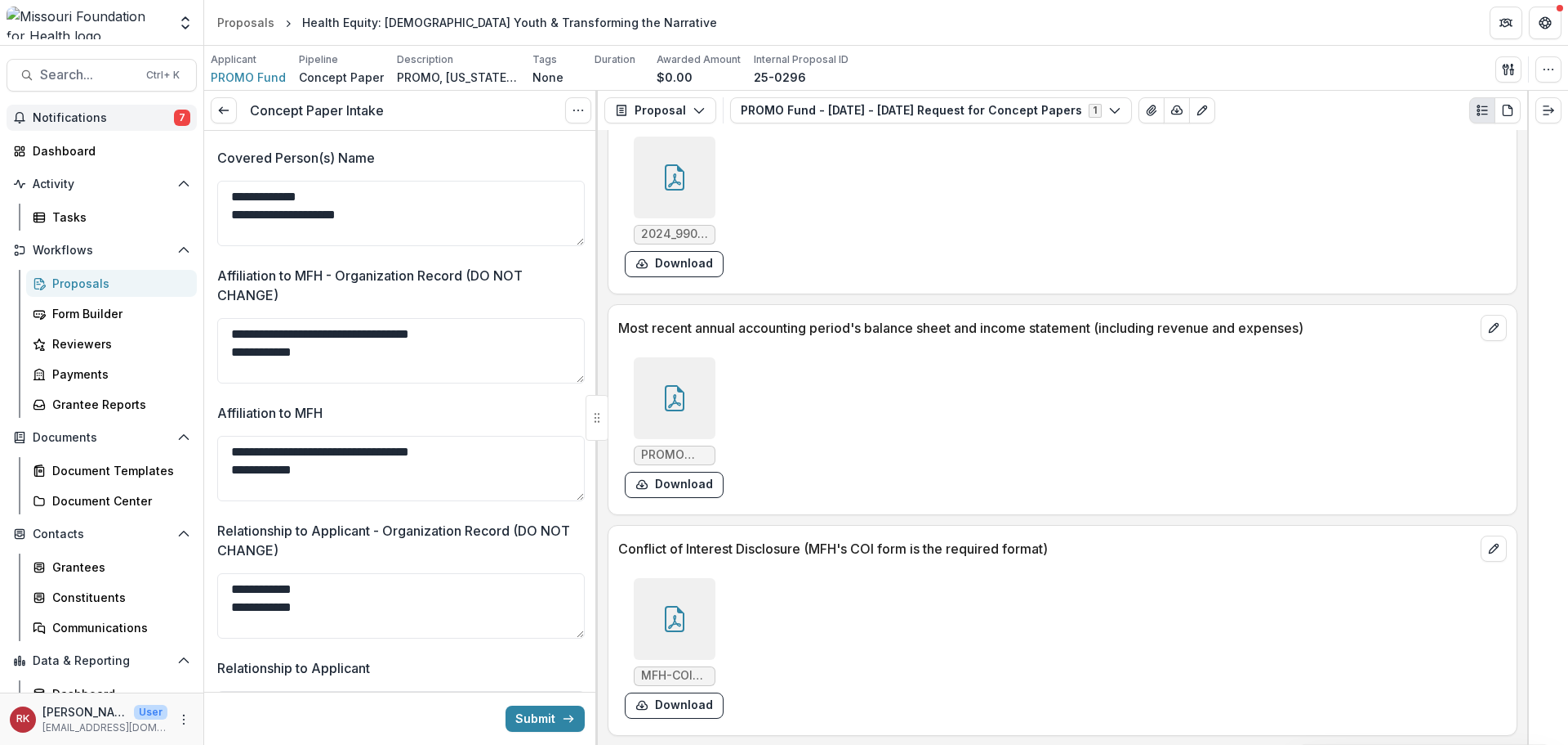
click at [107, 124] on span "Notifications" at bounding box center [103, 118] width 141 height 14
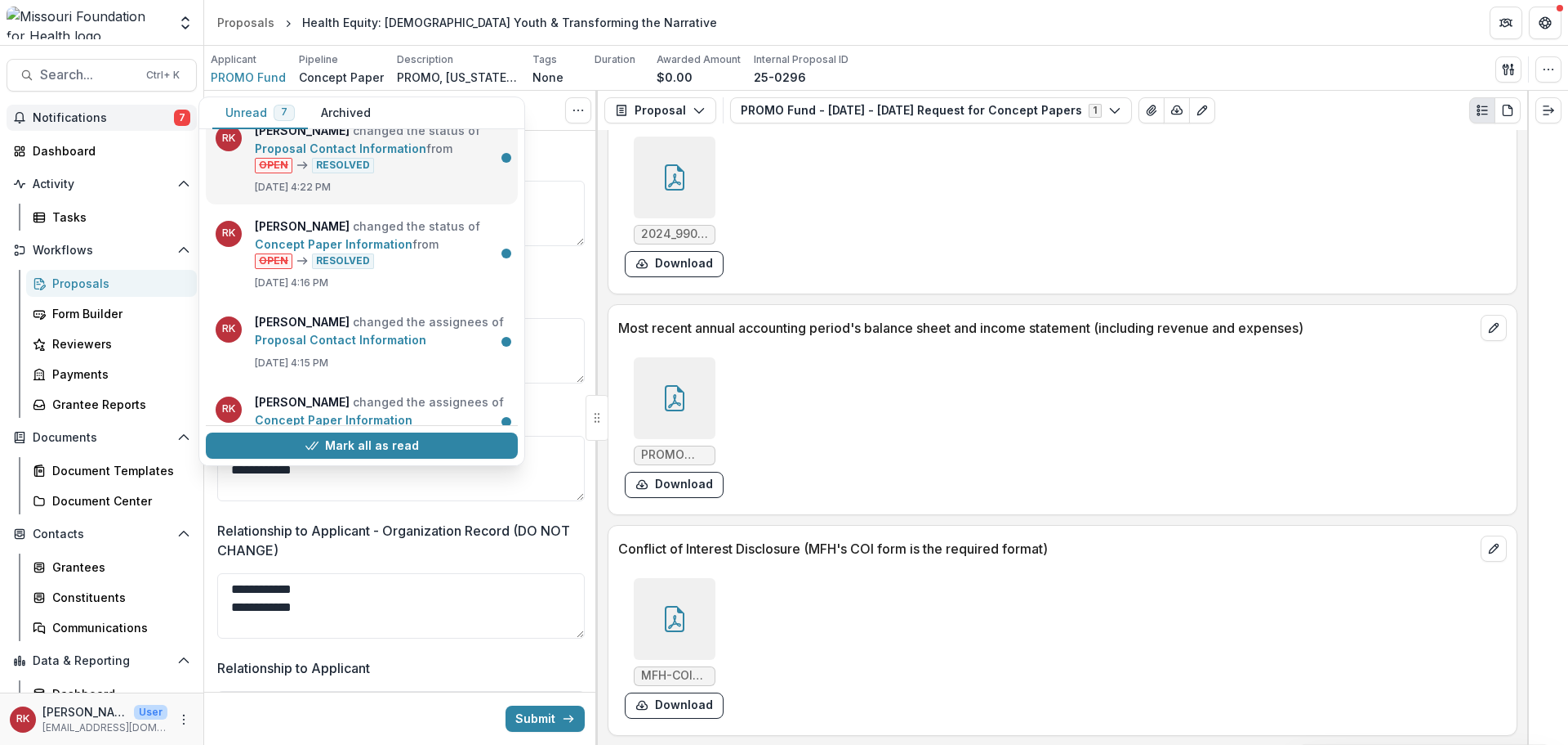
scroll to position [317, 0]
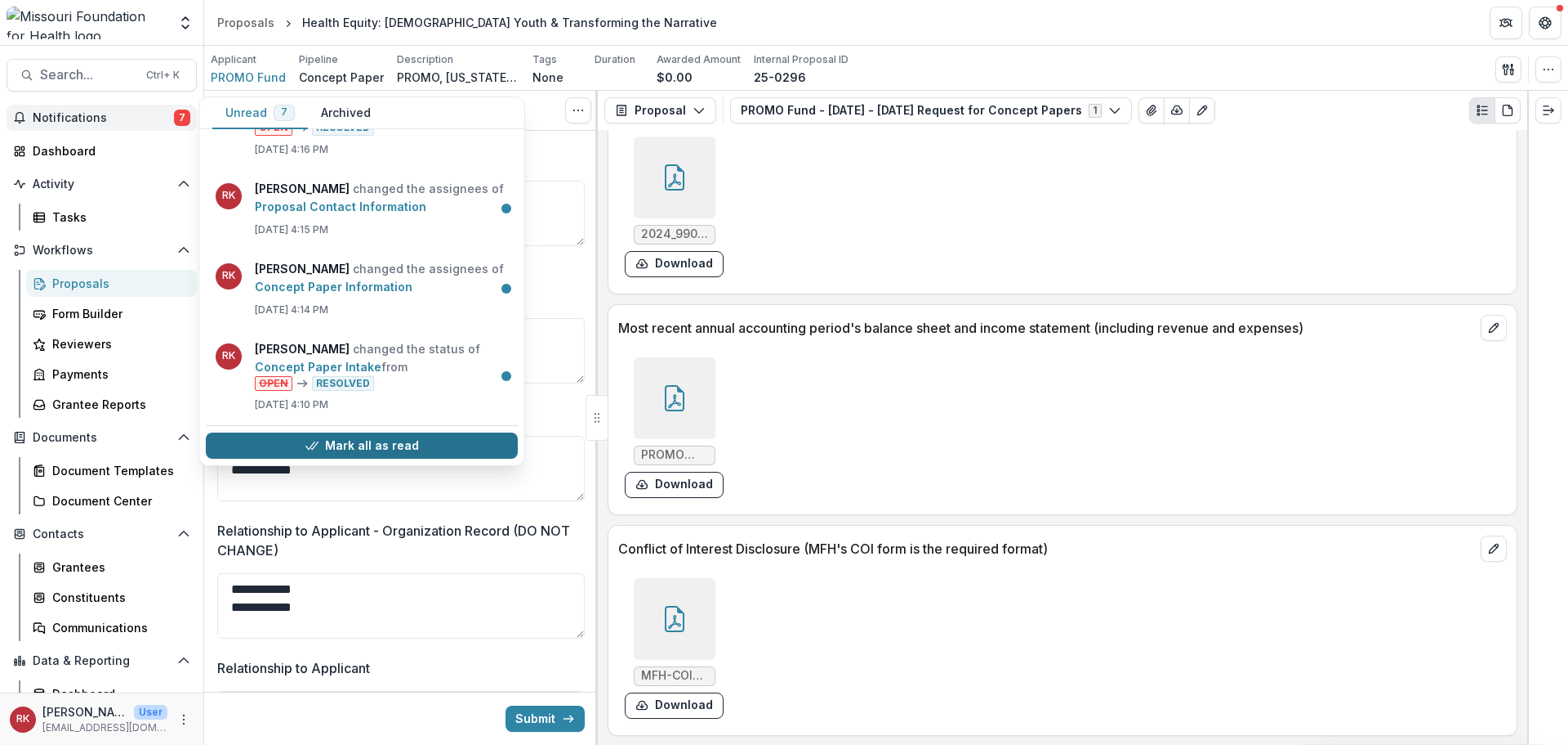
click at [334, 447] on button "Mark all as read" at bounding box center [361, 446] width 312 height 26
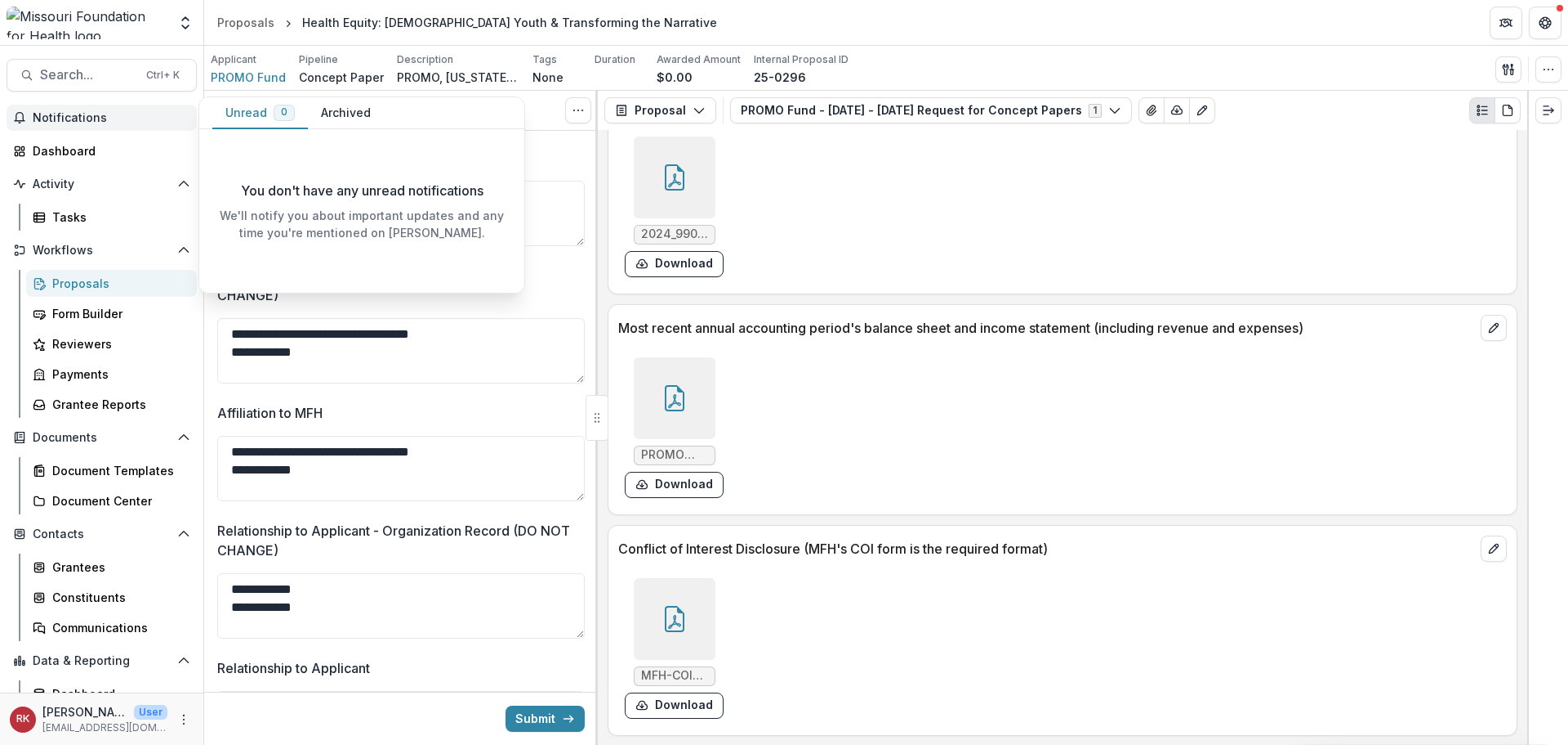
scroll to position [0, 0]
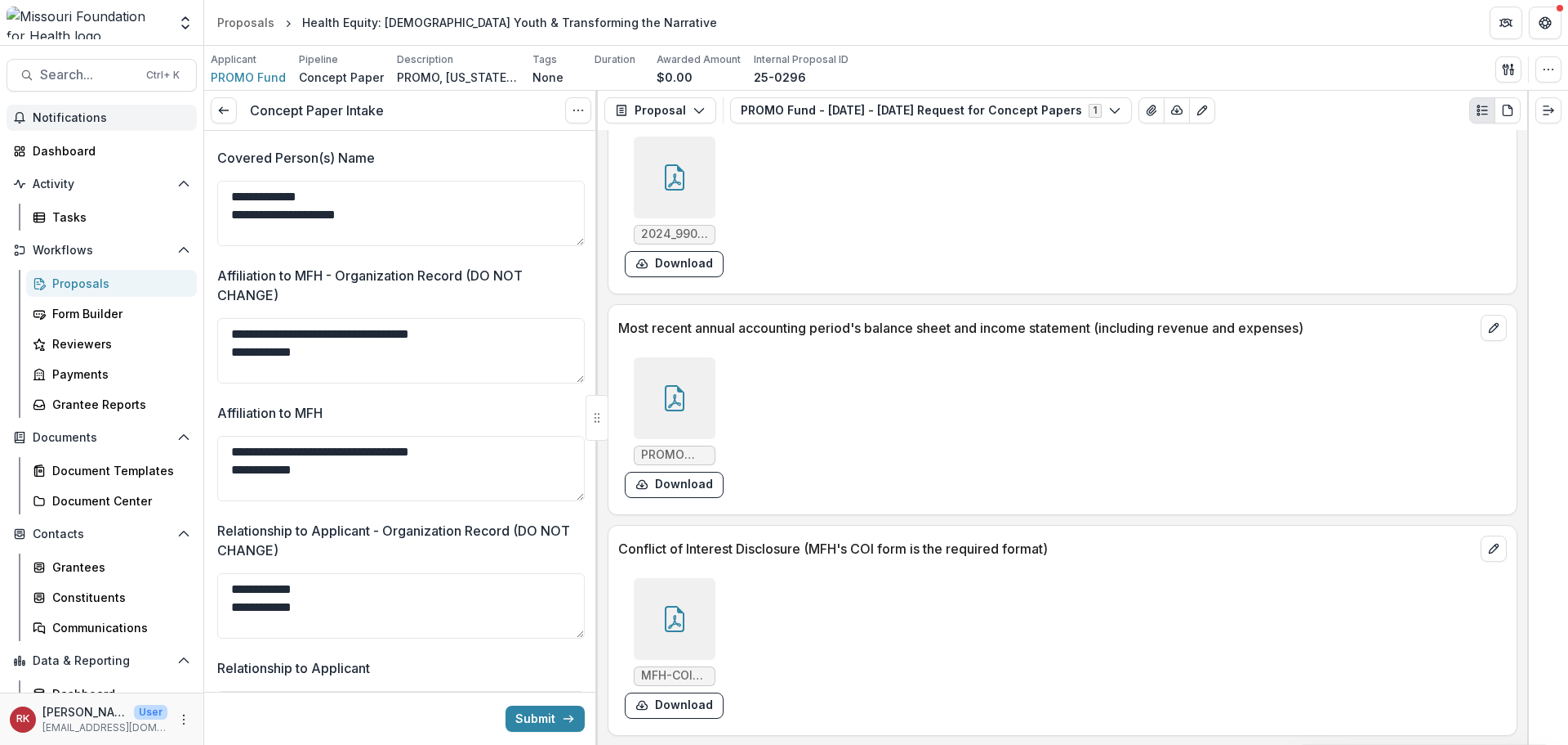
click at [359, 305] on p "Affiliation to MFH - Organization Record (DO NOT CHANGE)" at bounding box center [396, 284] width 358 height 39
click at [359, 318] on textarea "**********" at bounding box center [401, 350] width 368 height 65
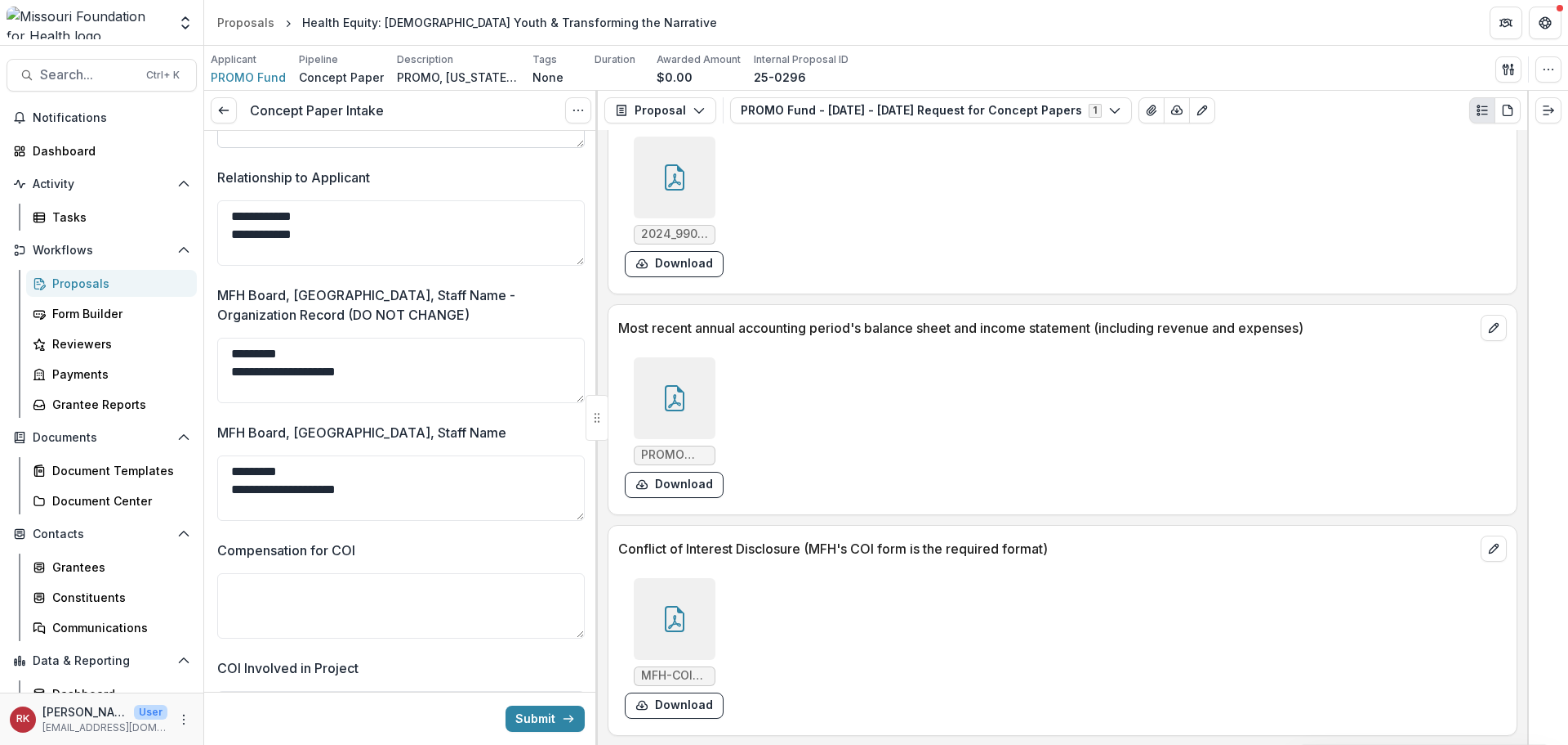
scroll to position [3678, 0]
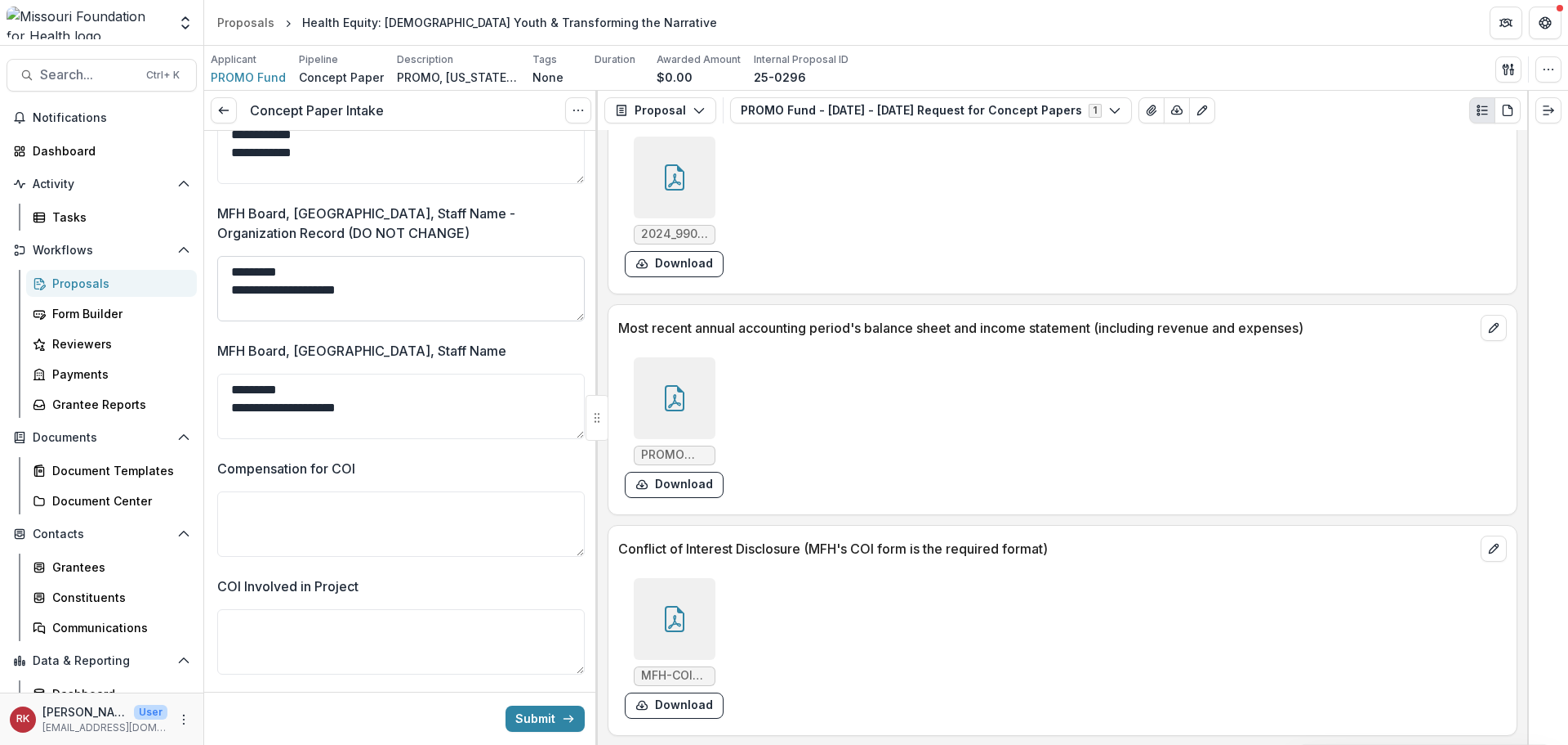
drag, startPoint x: 233, startPoint y: 280, endPoint x: 452, endPoint y: 317, distance: 222.1
click at [452, 317] on textarea "**********" at bounding box center [401, 288] width 368 height 65
click at [422, 313] on textarea "**********" at bounding box center [401, 288] width 368 height 65
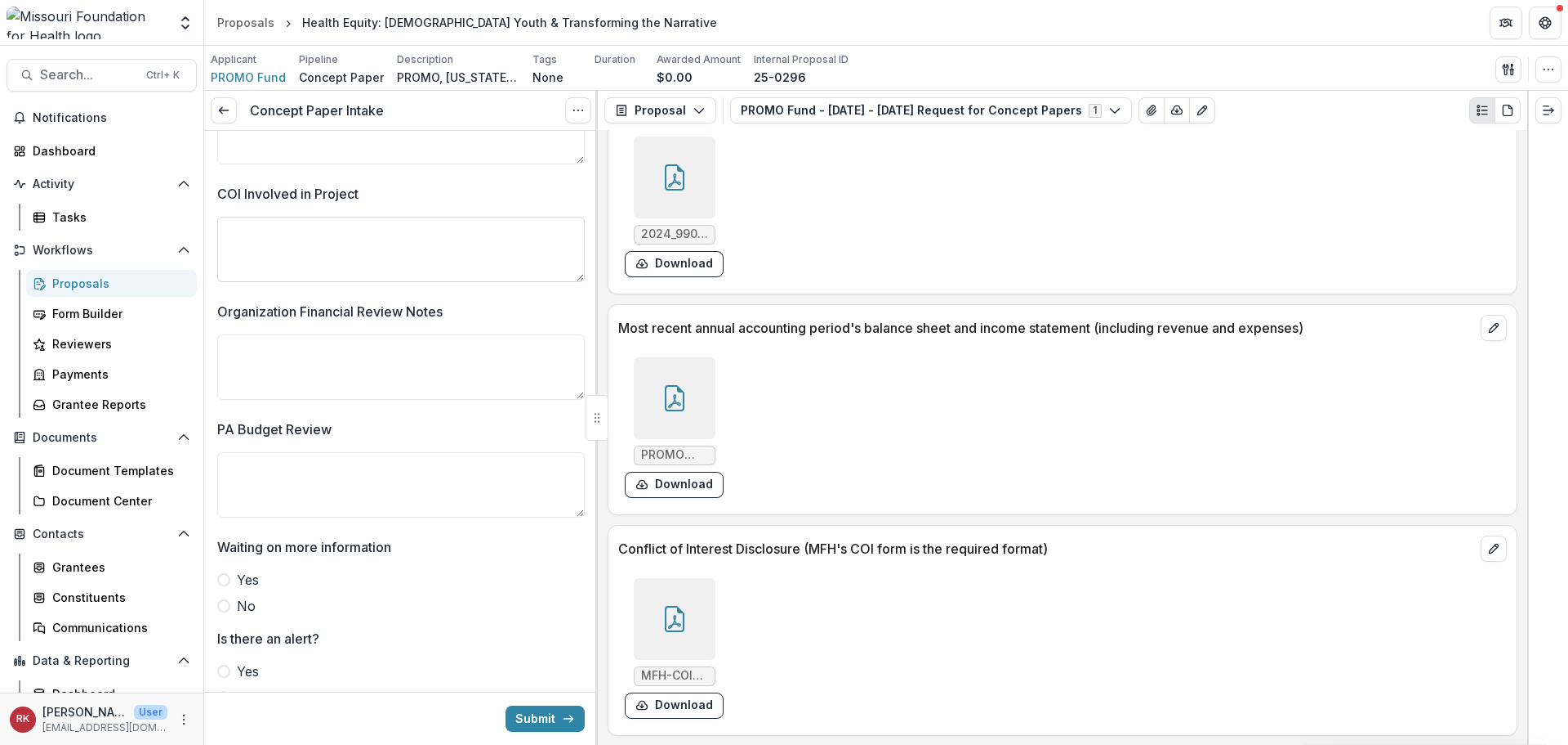
scroll to position [4087, 0]
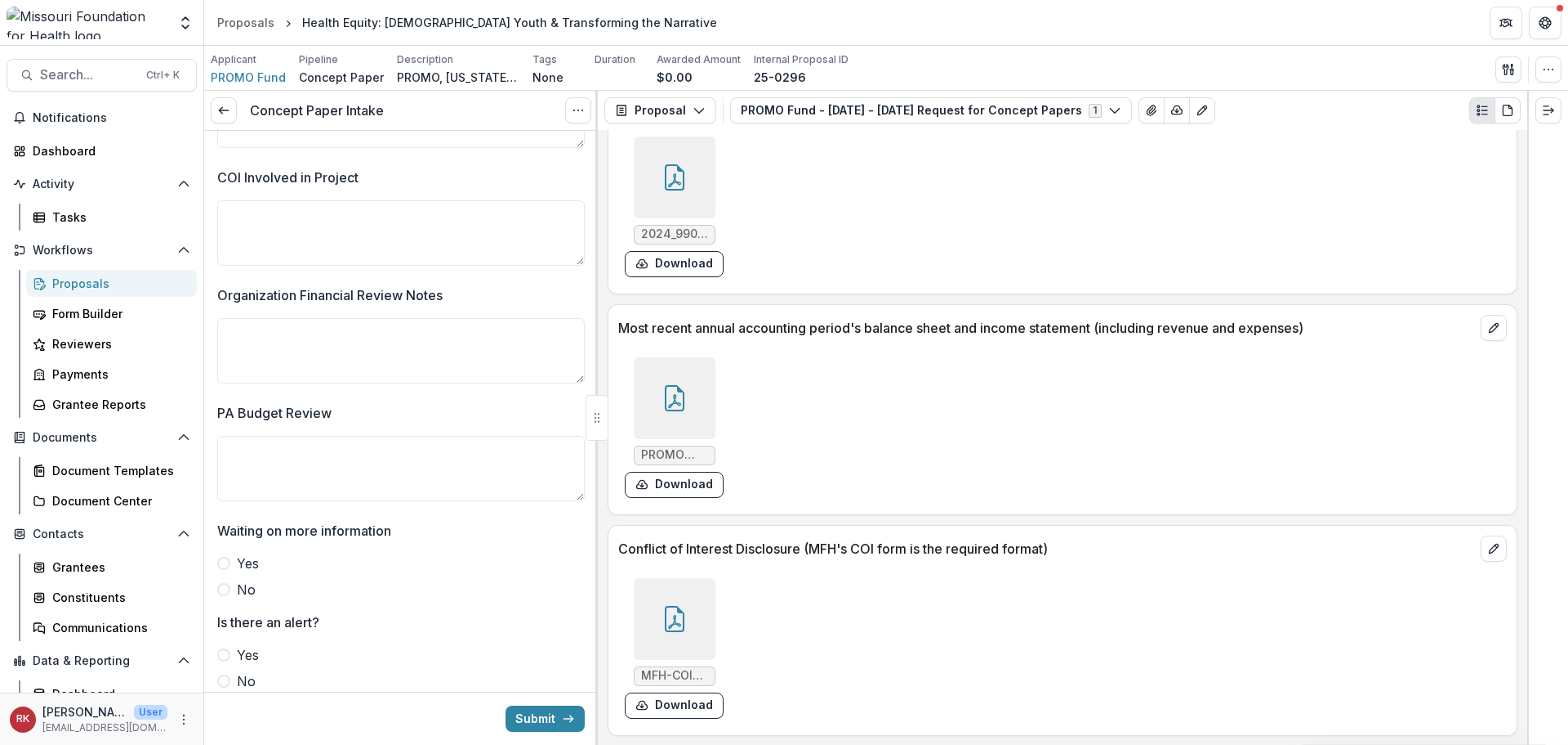
click at [662, 609] on icon at bounding box center [674, 618] width 26 height 26
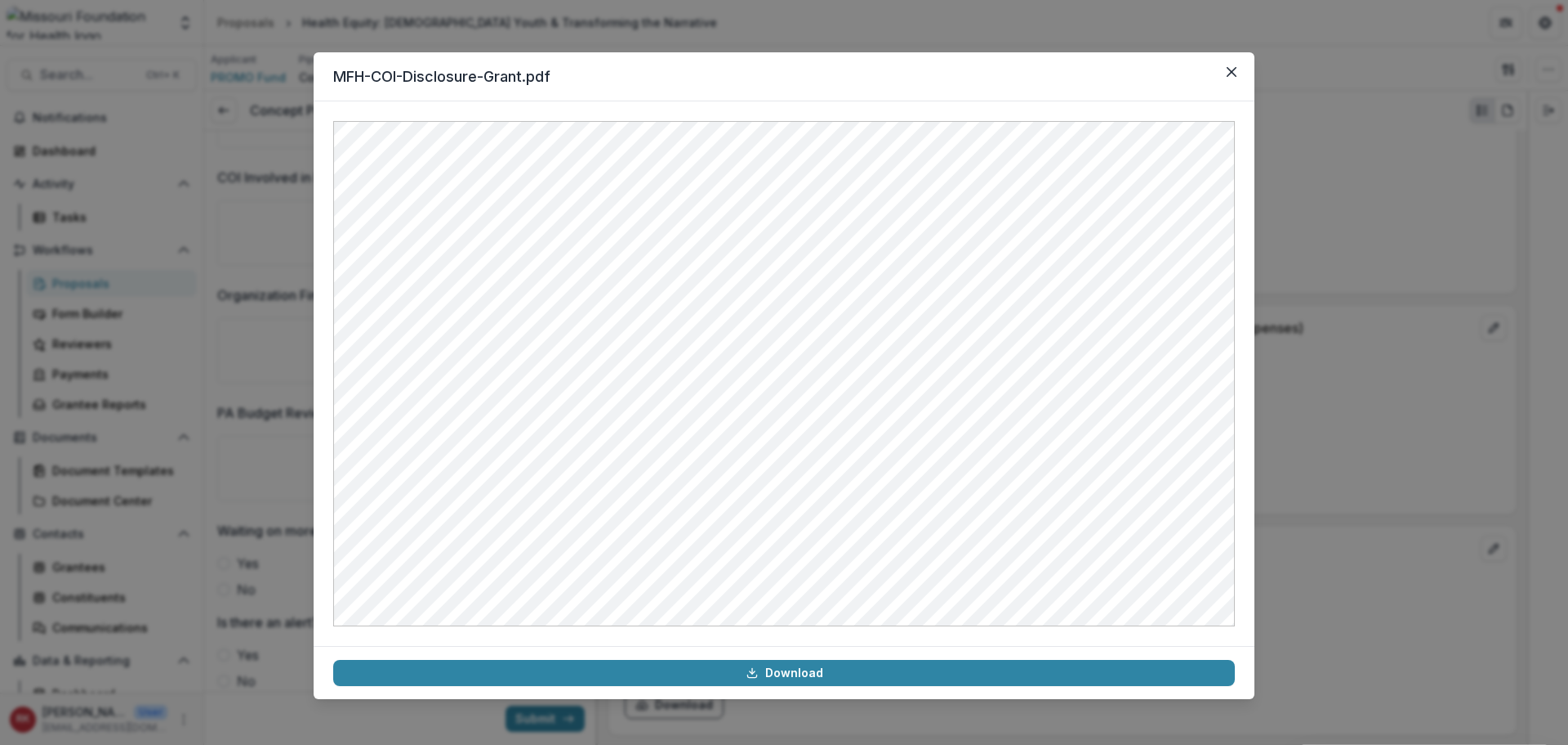
click at [1347, 482] on div "MFH-COI-Disclosure-Grant.pdf Download" at bounding box center [784, 372] width 1568 height 745
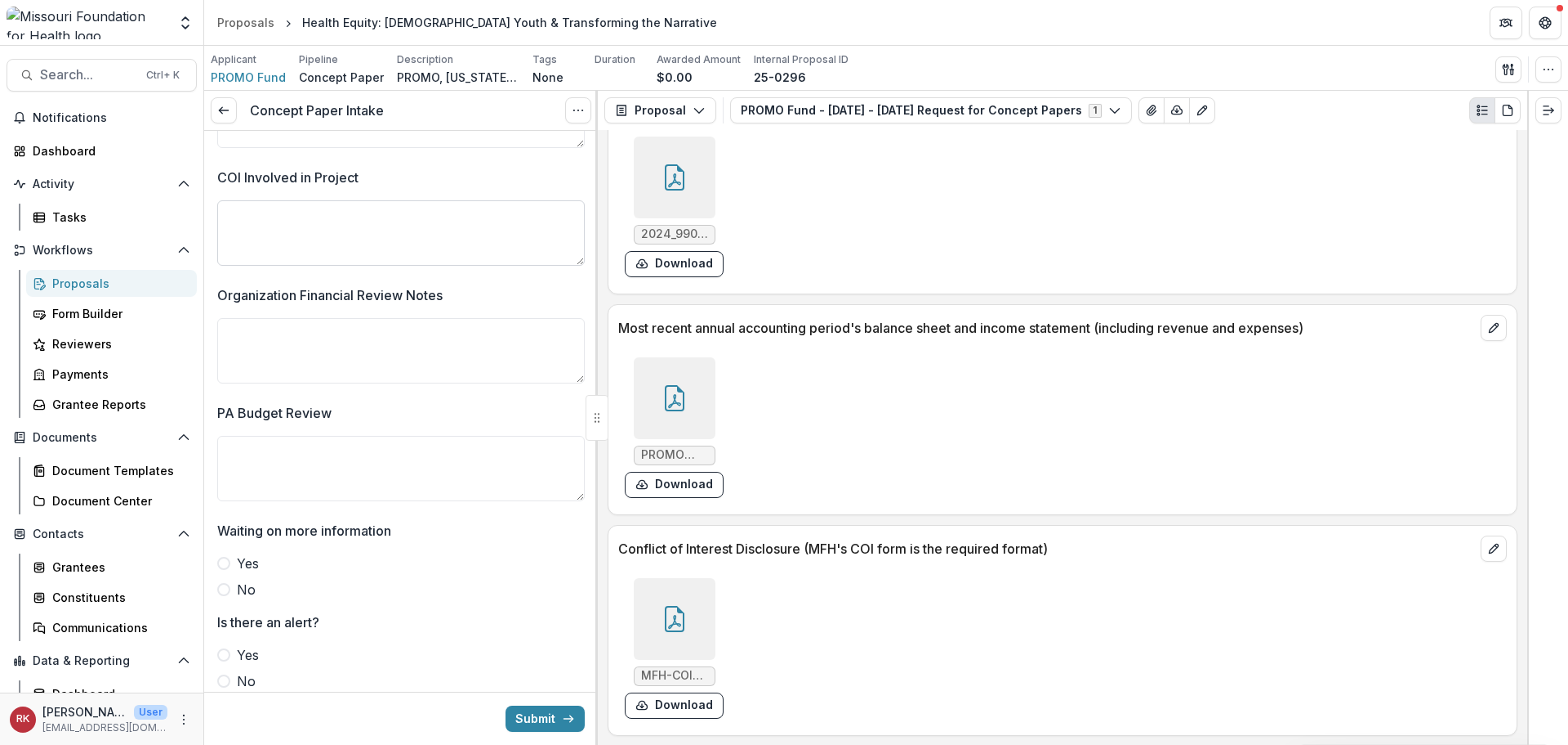
click at [335, 240] on textarea "COI Involved in Project" at bounding box center [401, 232] width 368 height 65
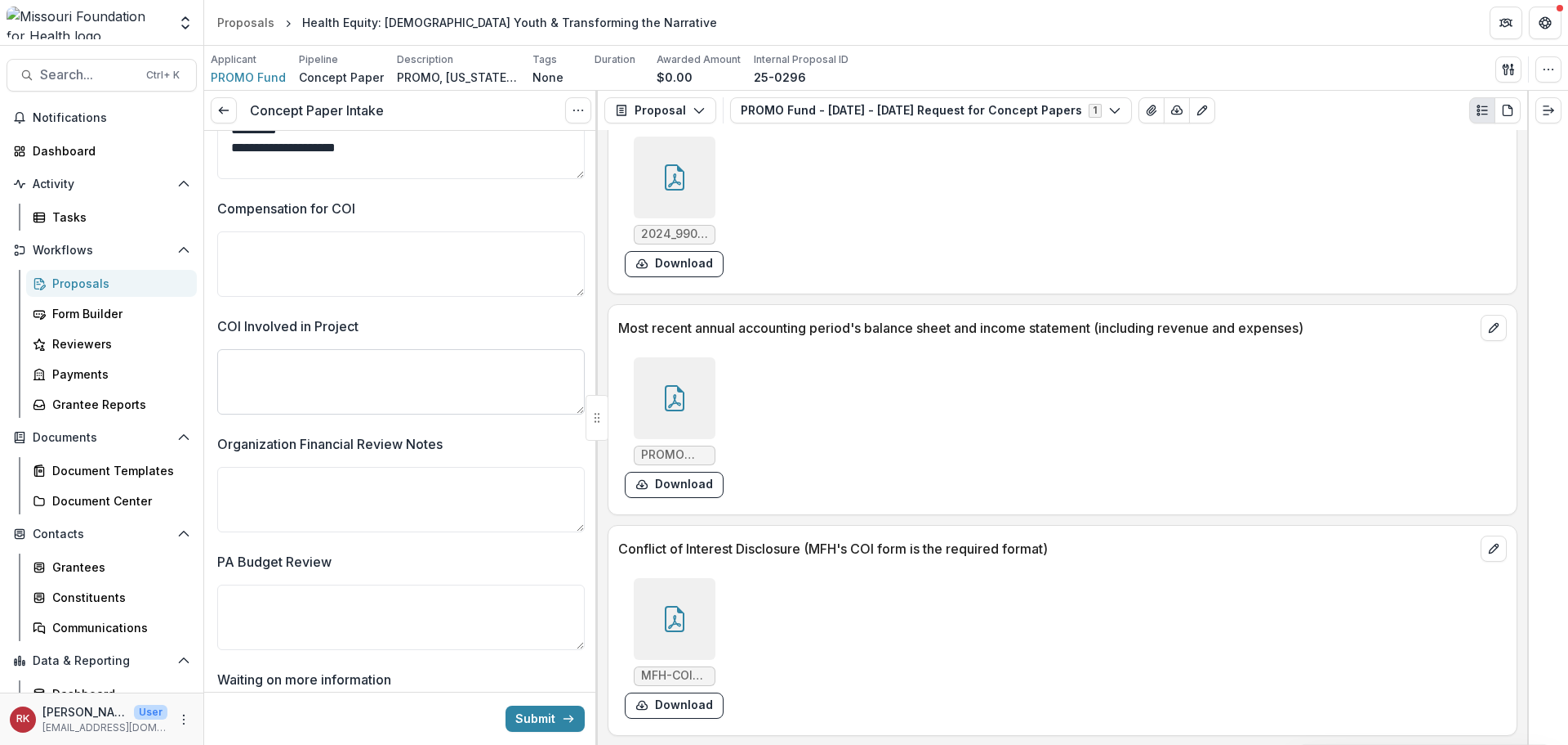
scroll to position [3923, 0]
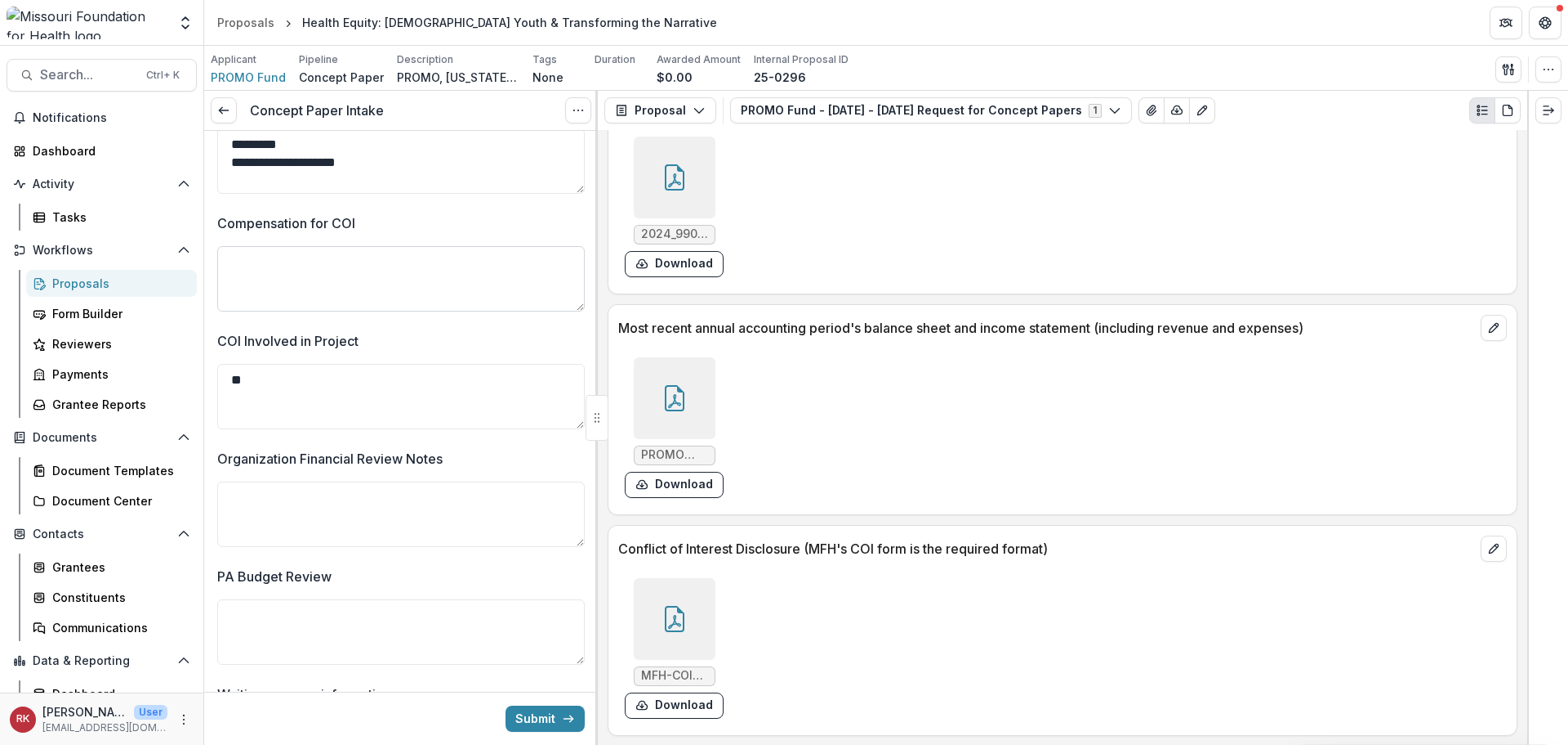
type textarea "**"
click at [302, 269] on textarea "Compensation for COI" at bounding box center [401, 278] width 368 height 65
type textarea "**"
click at [319, 350] on p "COI Involved in Project" at bounding box center [288, 341] width 141 height 20
click at [319, 363] on textarea "**" at bounding box center [401, 395] width 368 height 65
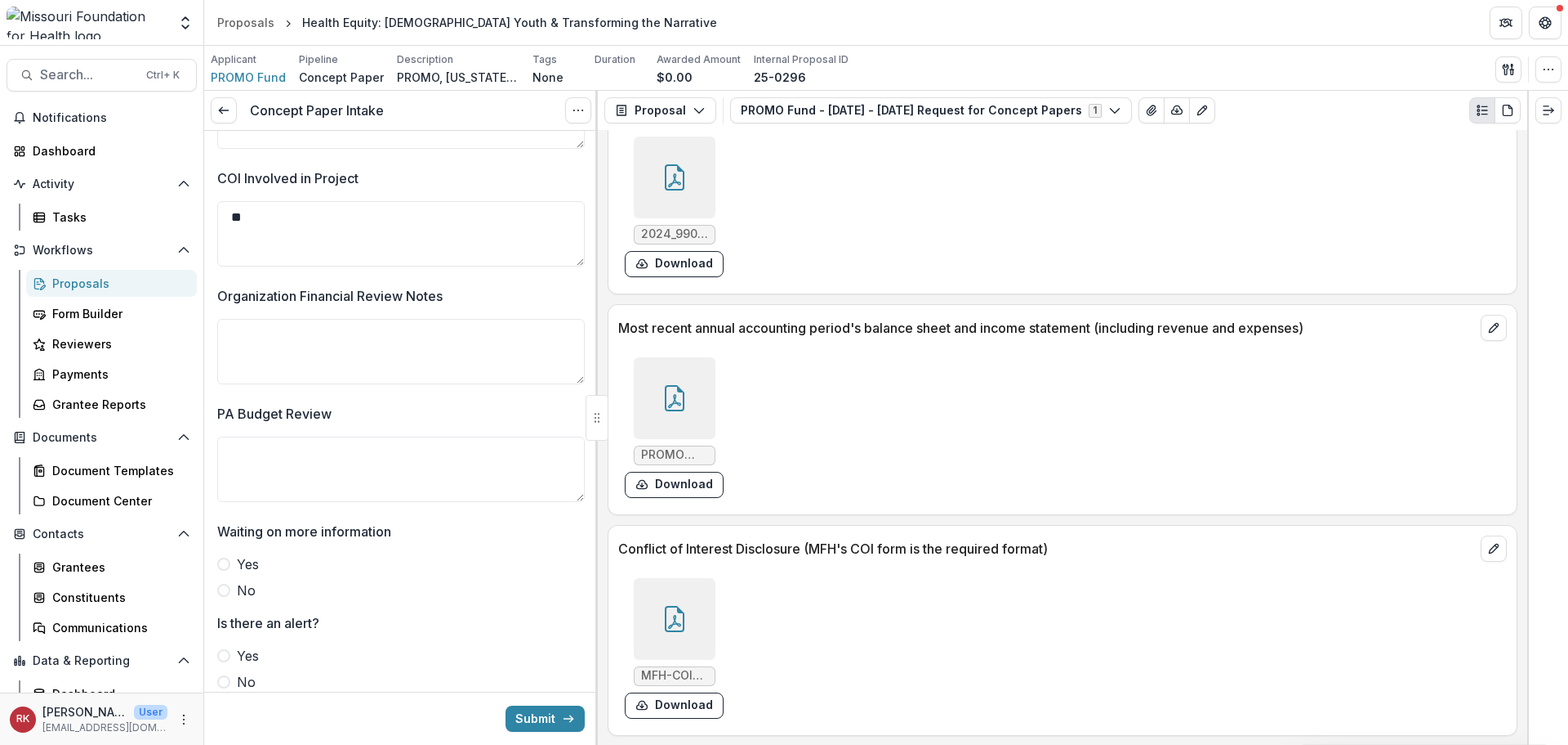
scroll to position [4087, 0]
click at [676, 600] on div at bounding box center [674, 618] width 81 height 82
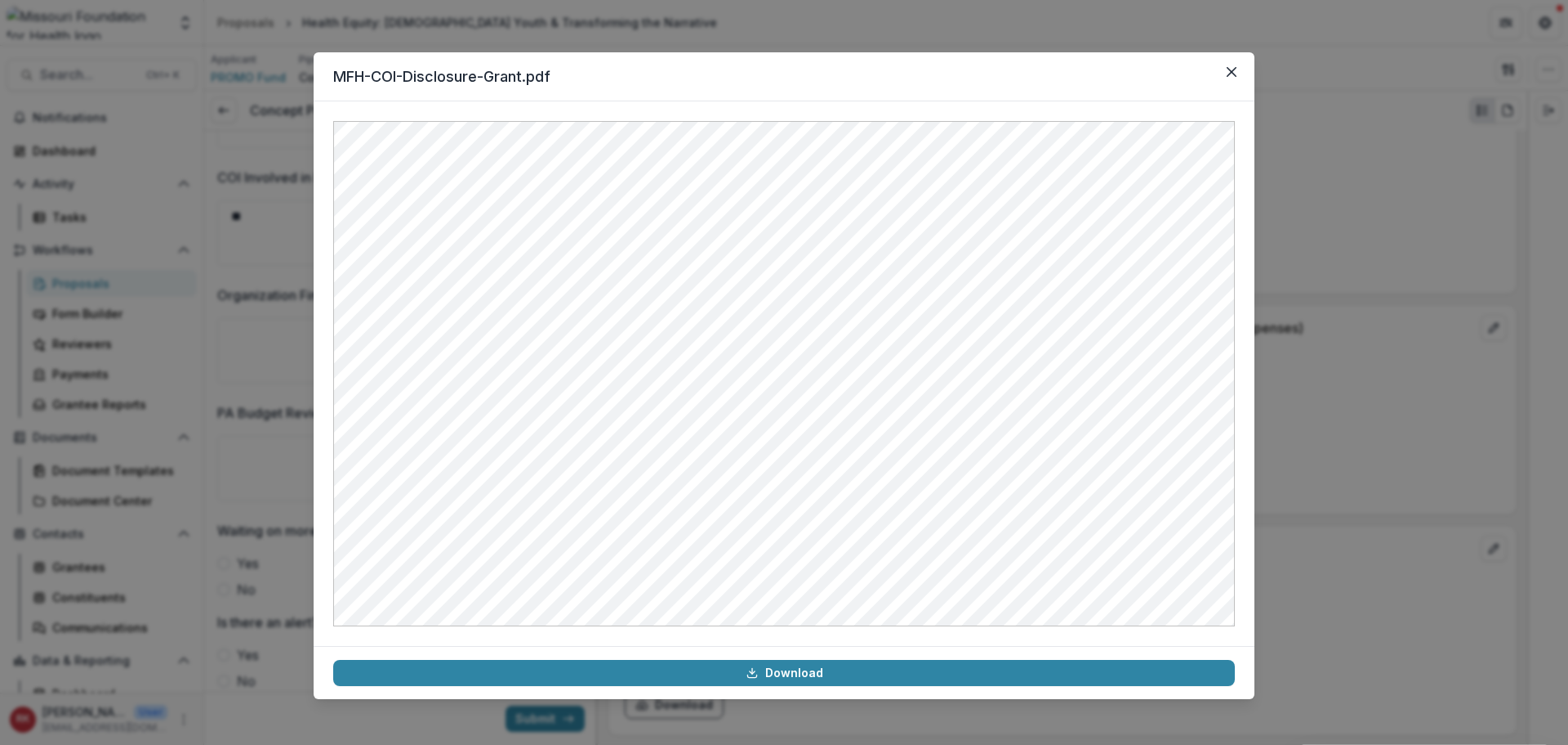
click at [1494, 438] on div "MFH-COI-Disclosure-Grant.pdf Download" at bounding box center [784, 372] width 1568 height 745
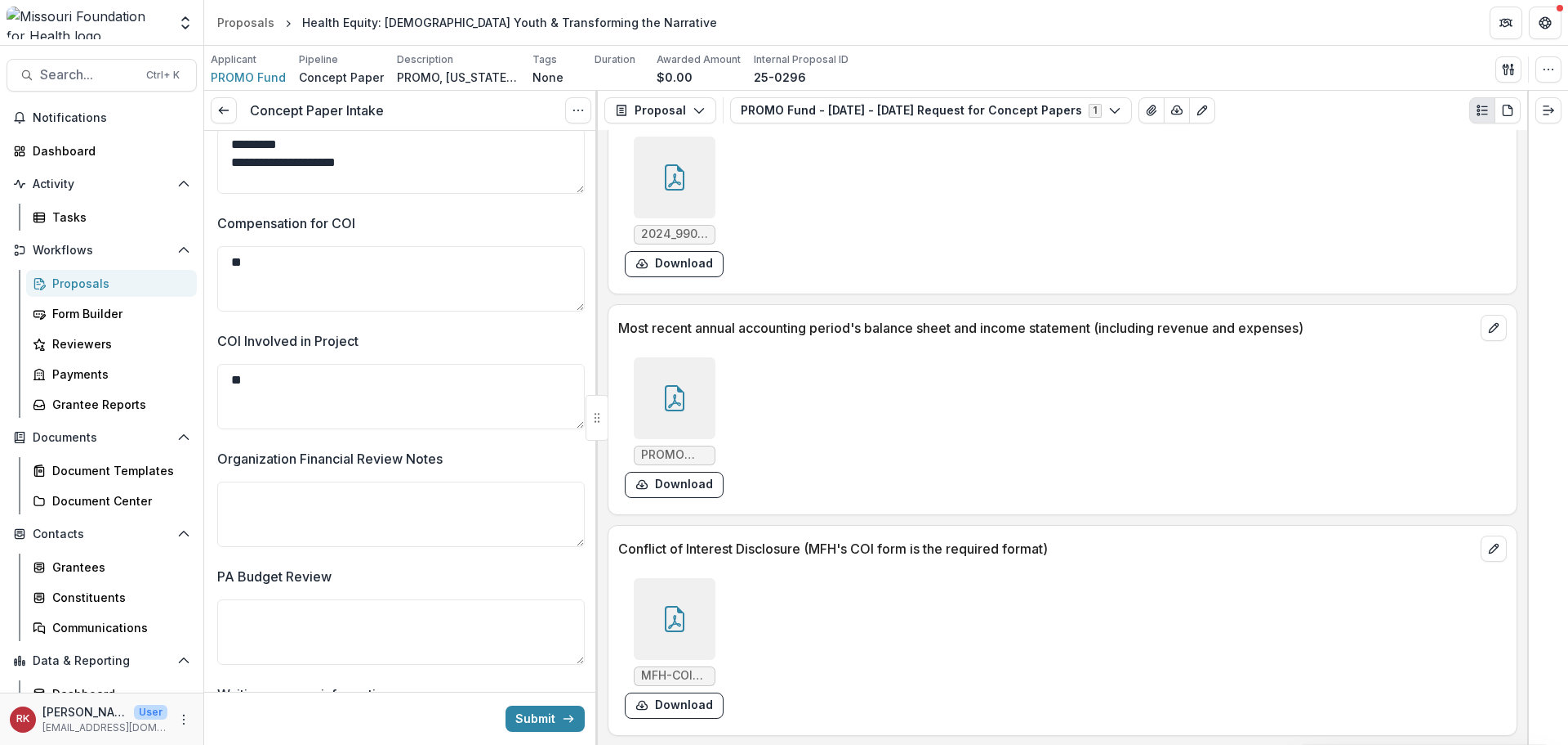
scroll to position [4152, 0]
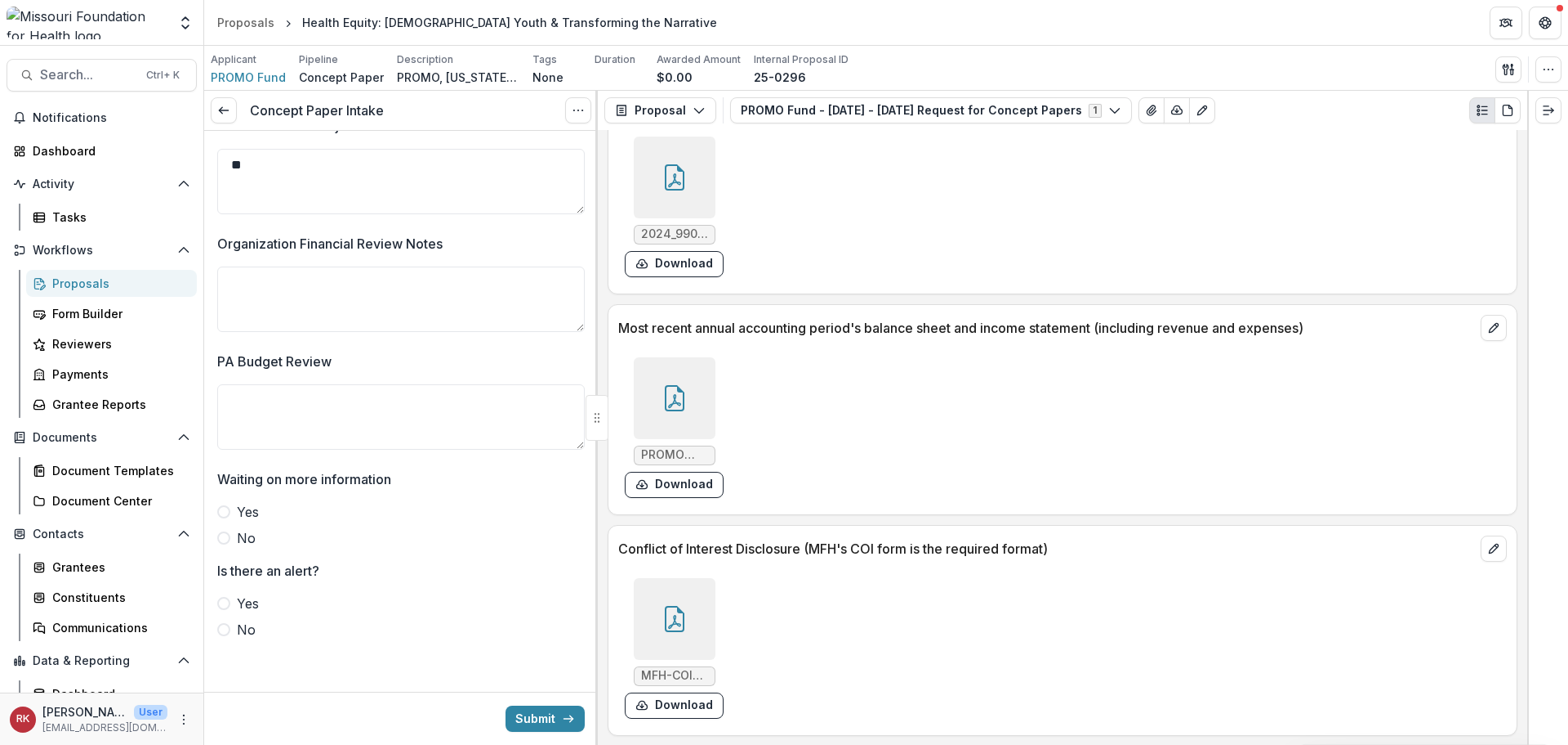
click at [226, 623] on span at bounding box center [224, 629] width 13 height 13
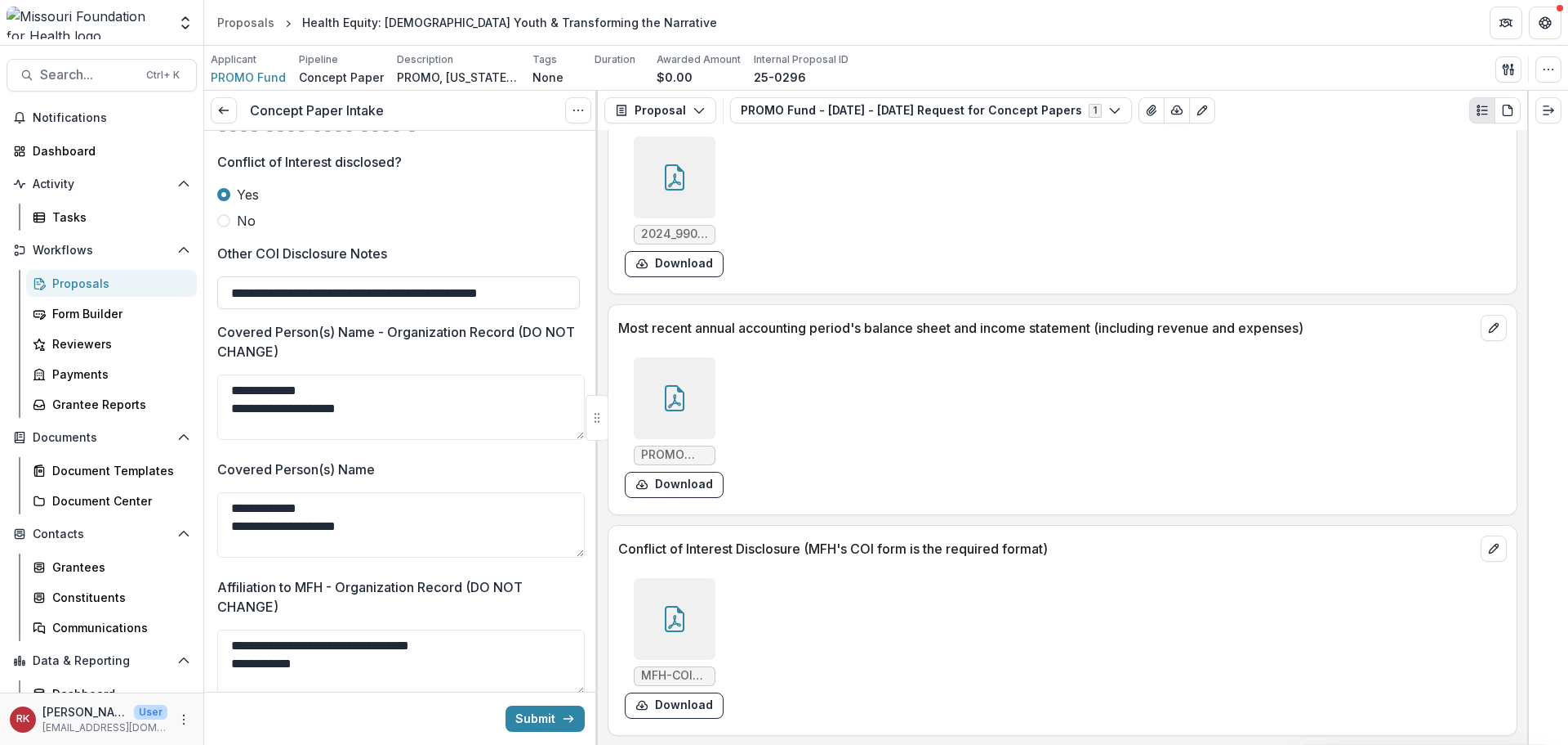
scroll to position [2762, 0]
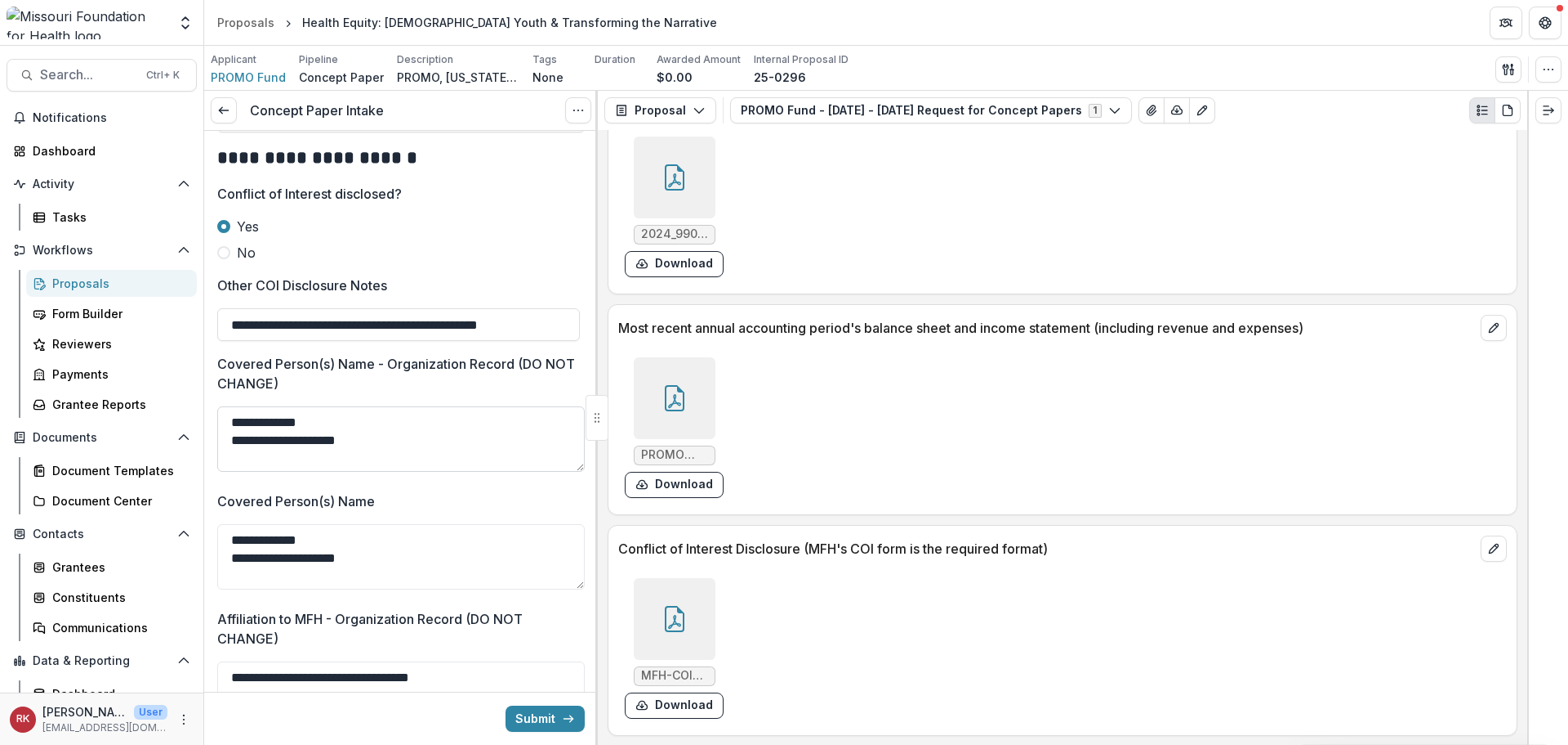
drag, startPoint x: 358, startPoint y: 436, endPoint x: 219, endPoint y: 435, distance: 139.0
click at [219, 435] on textarea "**********" at bounding box center [401, 438] width 368 height 65
click at [229, 457] on textarea "**********" at bounding box center [401, 438] width 368 height 65
type textarea "**********"
drag, startPoint x: 345, startPoint y: 550, endPoint x: 191, endPoint y: 546, distance: 154.1
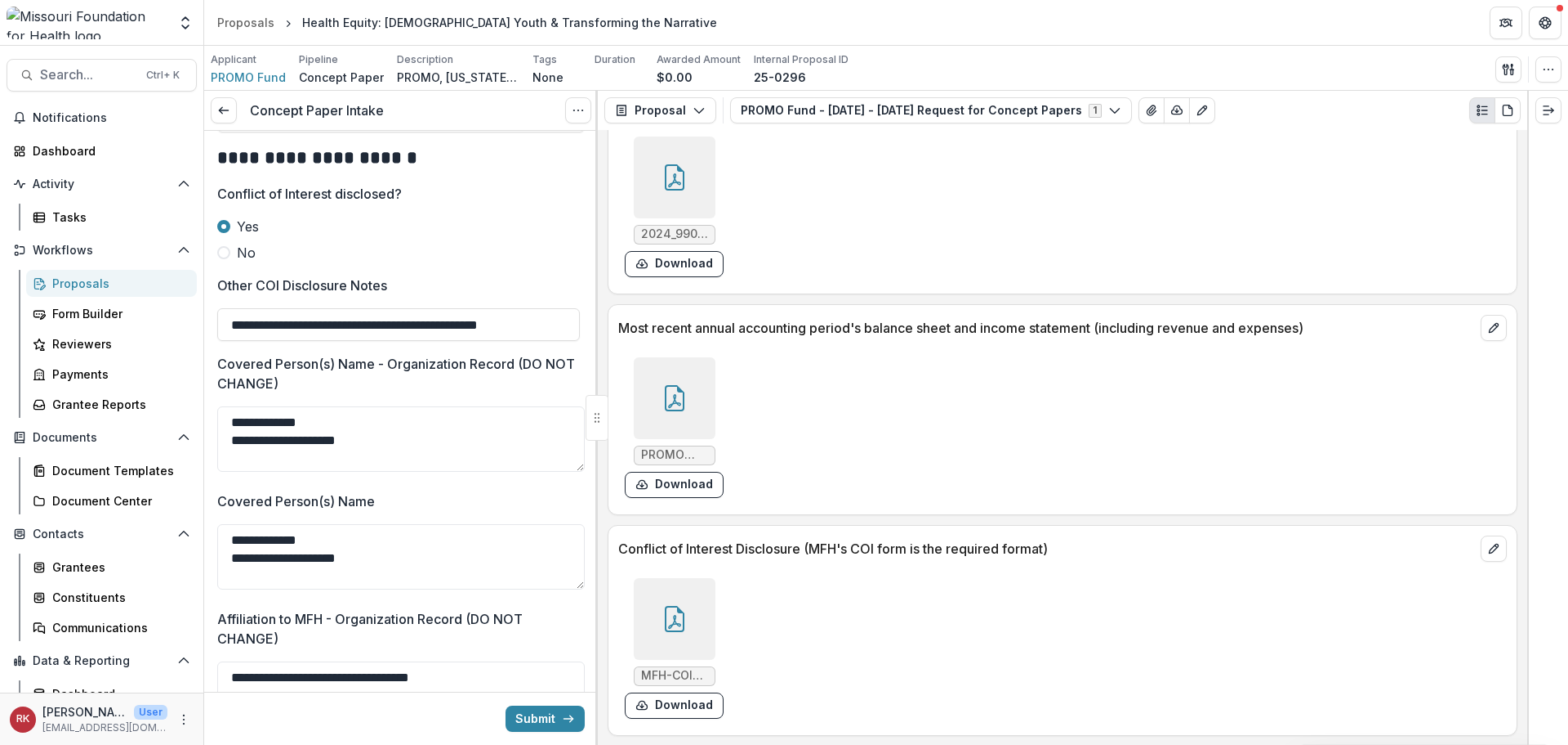
click at [191, 546] on main "Search... Ctrl + K Notifications Dashboard Activity Tasks Workflows Proposals F…" at bounding box center [784, 395] width 1568 height 699
click at [230, 565] on textarea "**********" at bounding box center [401, 556] width 368 height 65
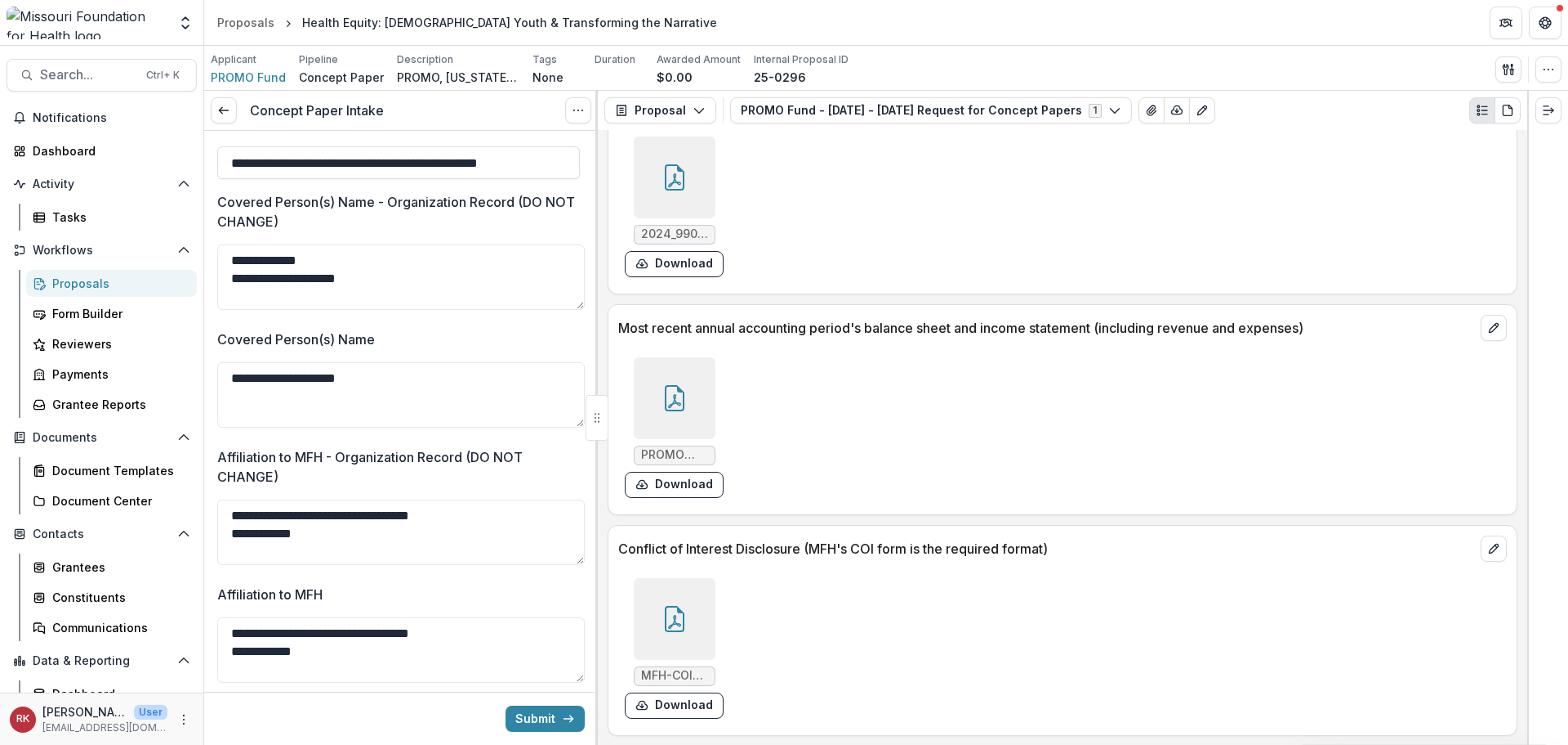
scroll to position [3008, 0]
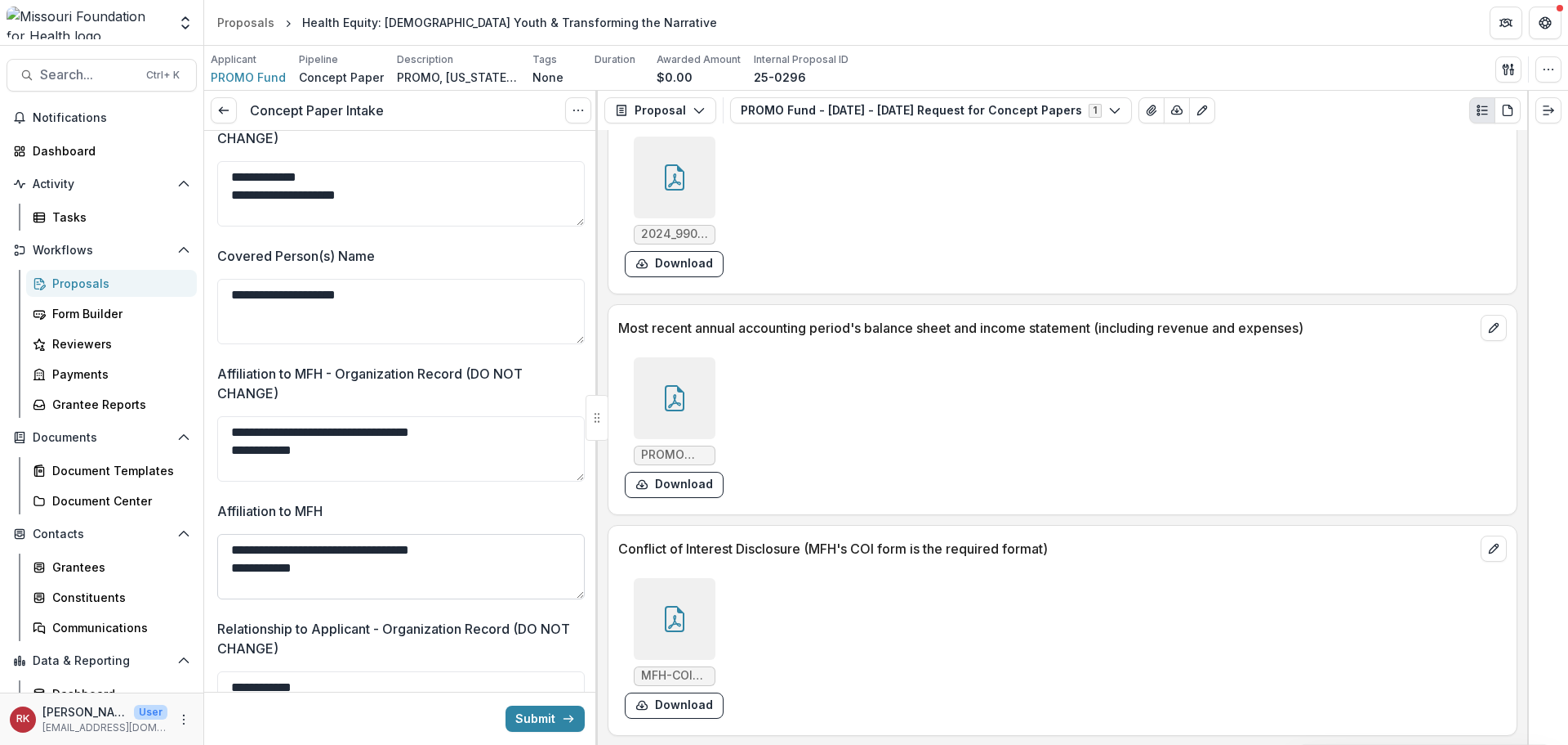
type textarea "**********"
drag, startPoint x: 513, startPoint y: 564, endPoint x: 214, endPoint y: 545, distance: 299.6
click at [229, 577] on textarea "**********" at bounding box center [401, 565] width 368 height 65
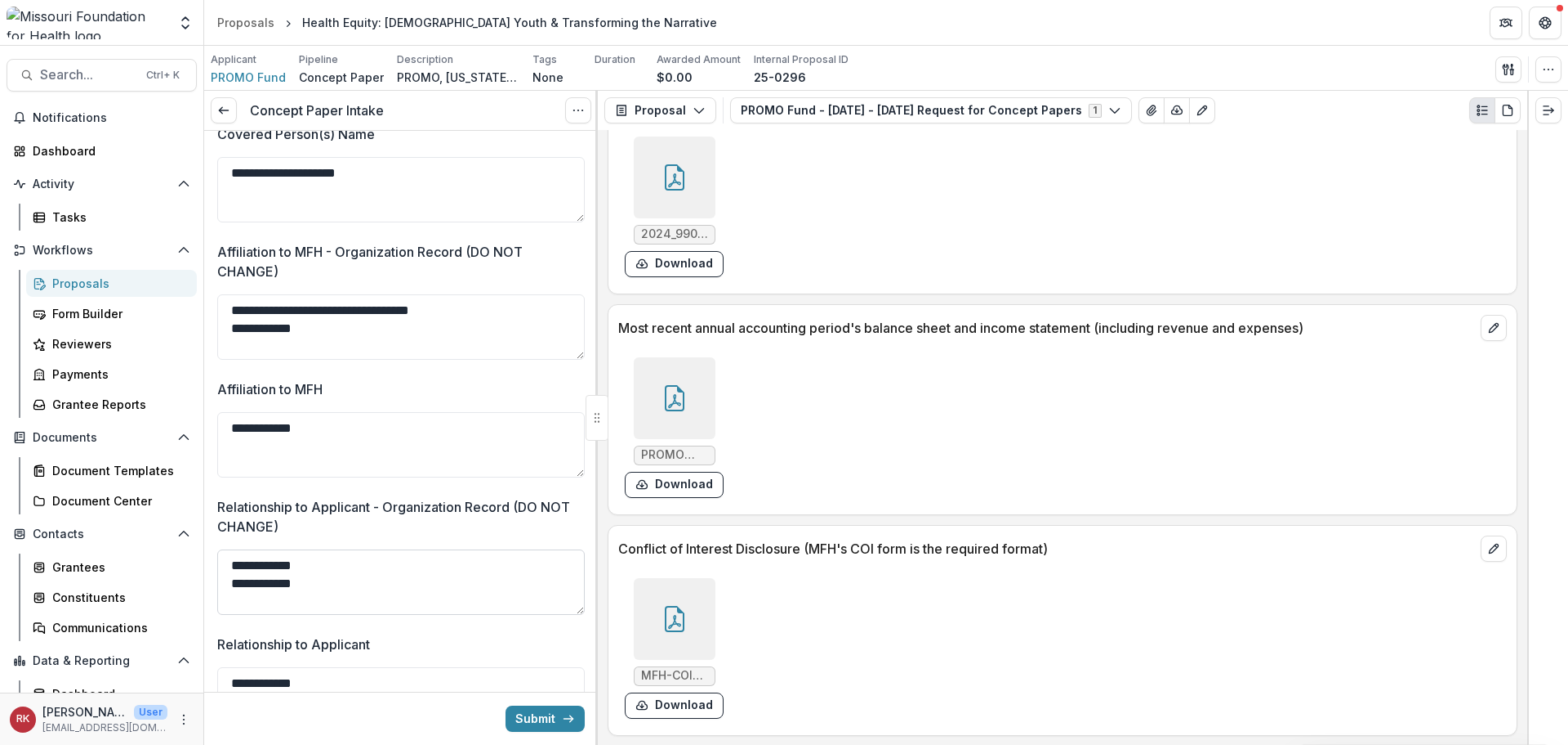
scroll to position [3171, 0]
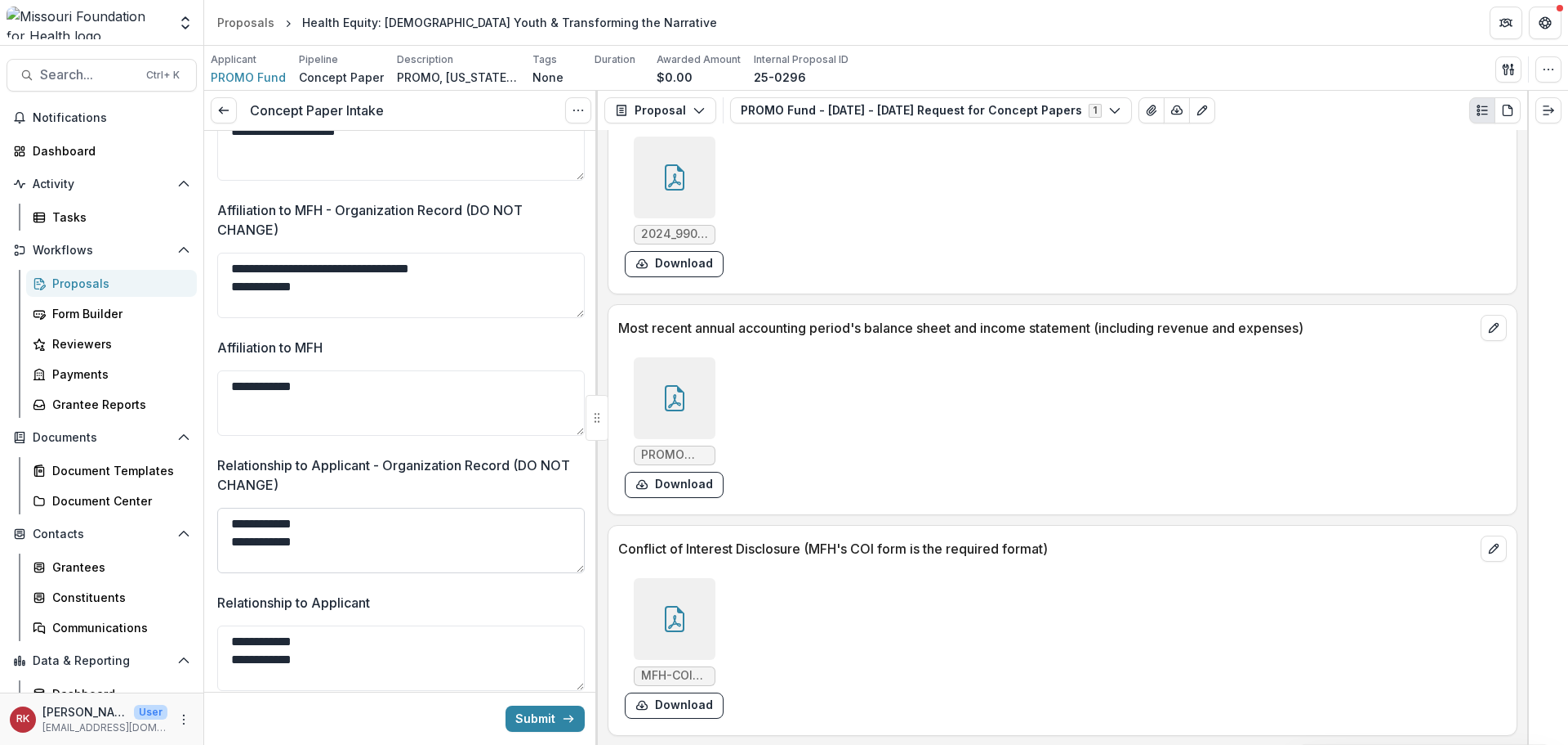
type textarea "**********"
drag, startPoint x: 319, startPoint y: 537, endPoint x: 180, endPoint y: 526, distance: 139.4
click at [180, 526] on main "Search... Ctrl + K Notifications Dashboard Activity Tasks Workflows Proposals F…" at bounding box center [784, 395] width 1568 height 699
type textarea "**********"
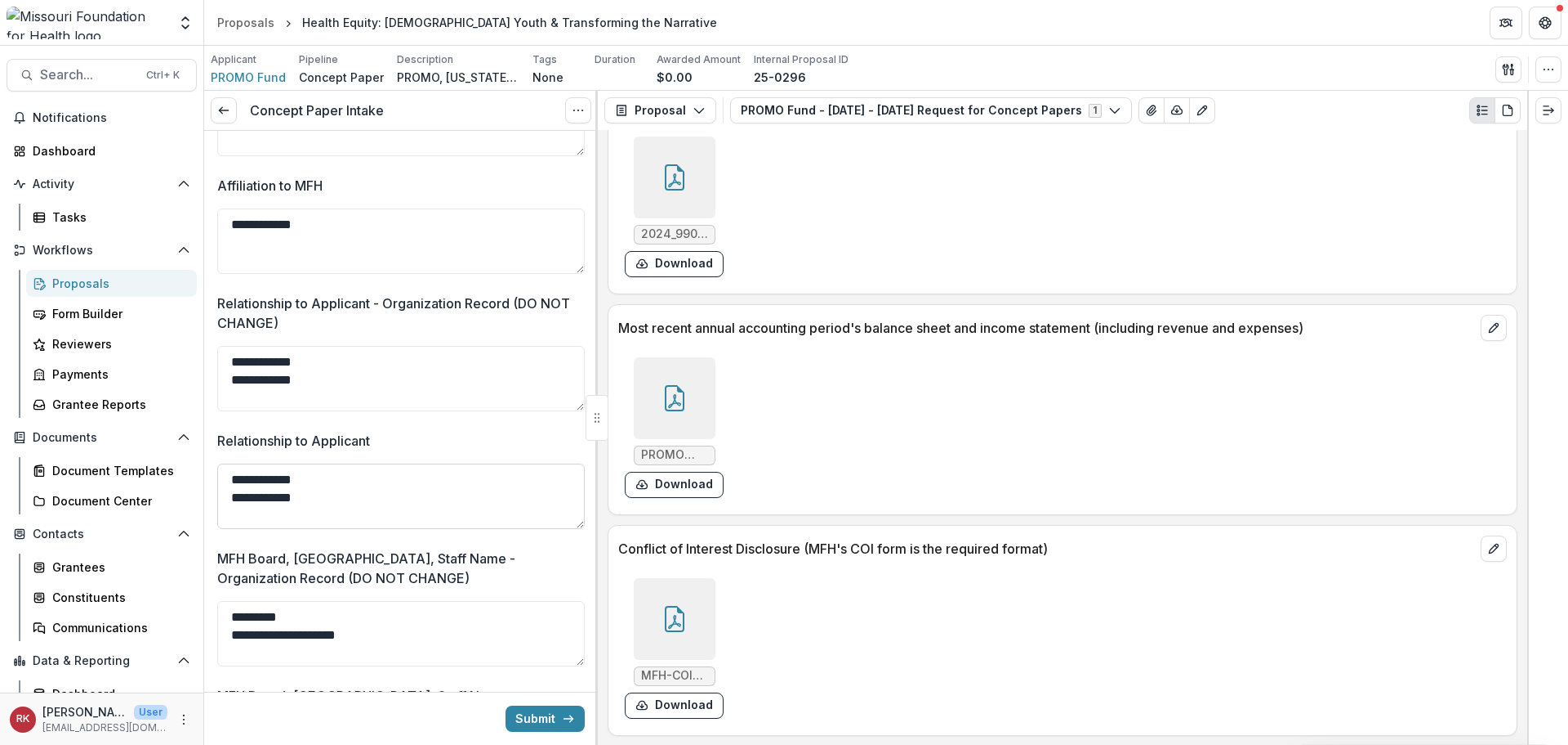
scroll to position [3335, 0]
drag, startPoint x: 333, startPoint y: 496, endPoint x: 186, endPoint y: 488, distance: 147.2
click at [186, 488] on main "Search... Ctrl + K Notifications Dashboard Activity Tasks Workflows Proposals F…" at bounding box center [784, 395] width 1568 height 699
click at [231, 509] on textarea "**********" at bounding box center [401, 493] width 368 height 65
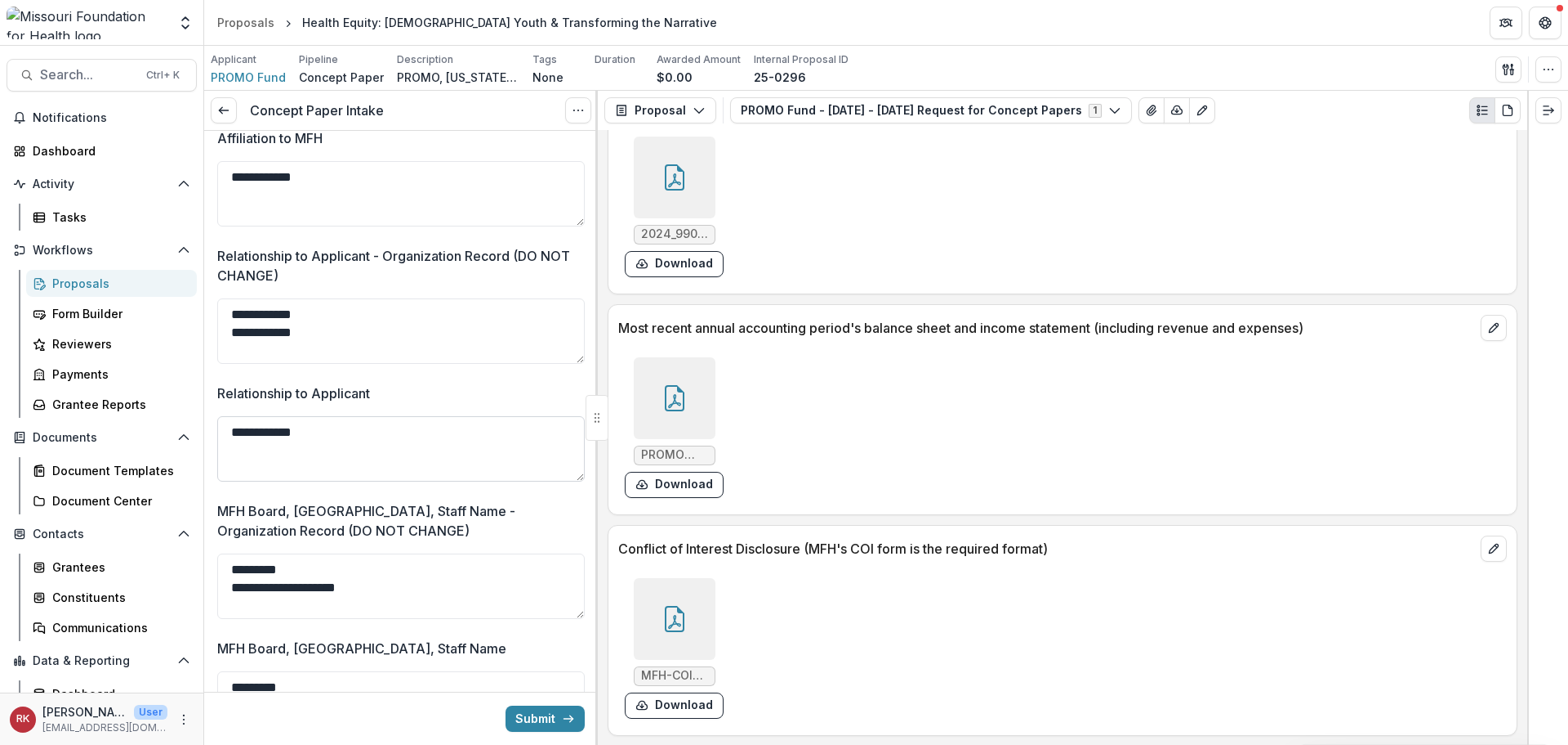
scroll to position [3580, 0]
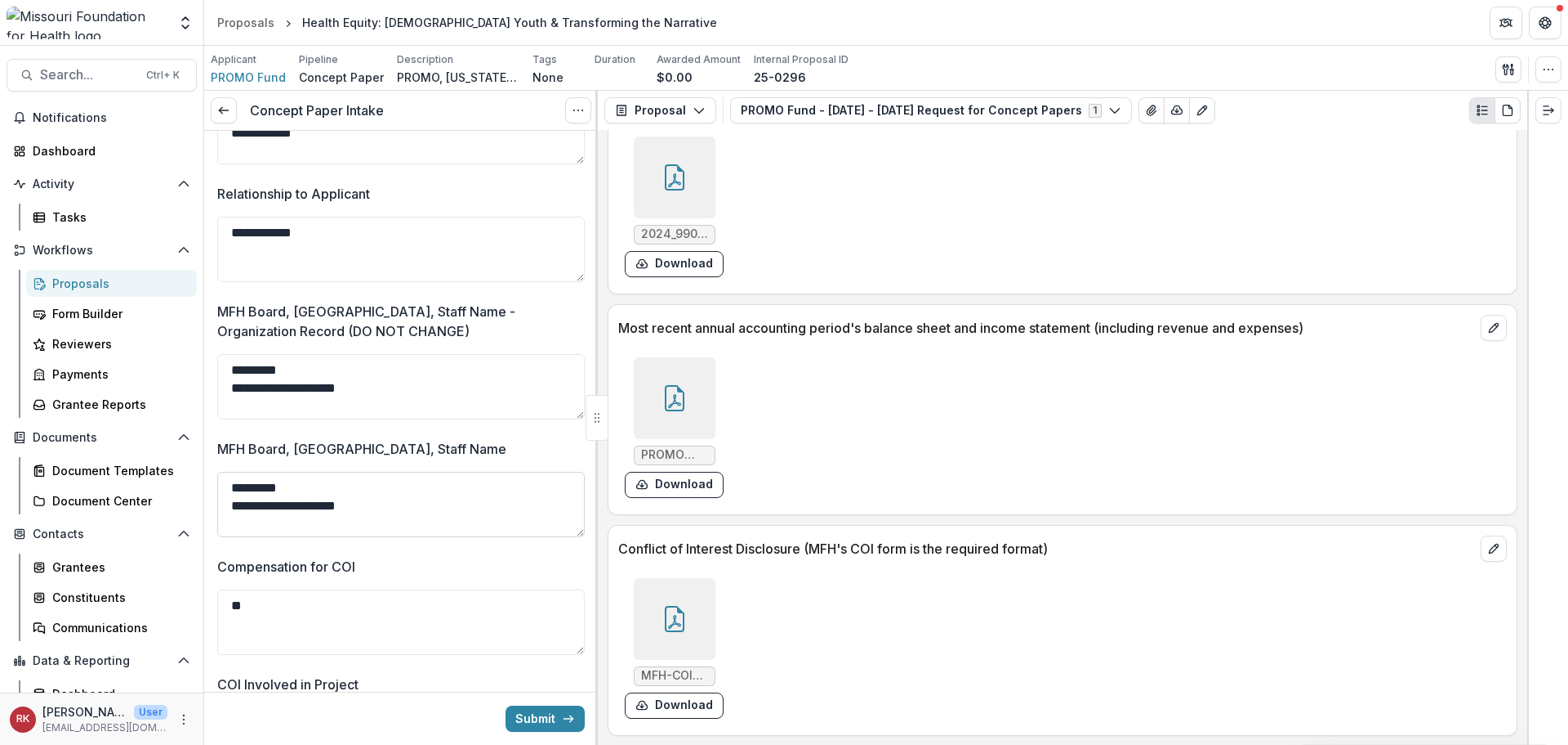
type textarea "**********"
drag, startPoint x: 313, startPoint y: 498, endPoint x: 204, endPoint y: 489, distance: 109.4
click at [204, 489] on main "Search... Ctrl + K Notifications Dashboard Activity Tasks Workflows Proposals F…" at bounding box center [784, 395] width 1568 height 699
click at [228, 516] on textarea "**********" at bounding box center [401, 504] width 368 height 65
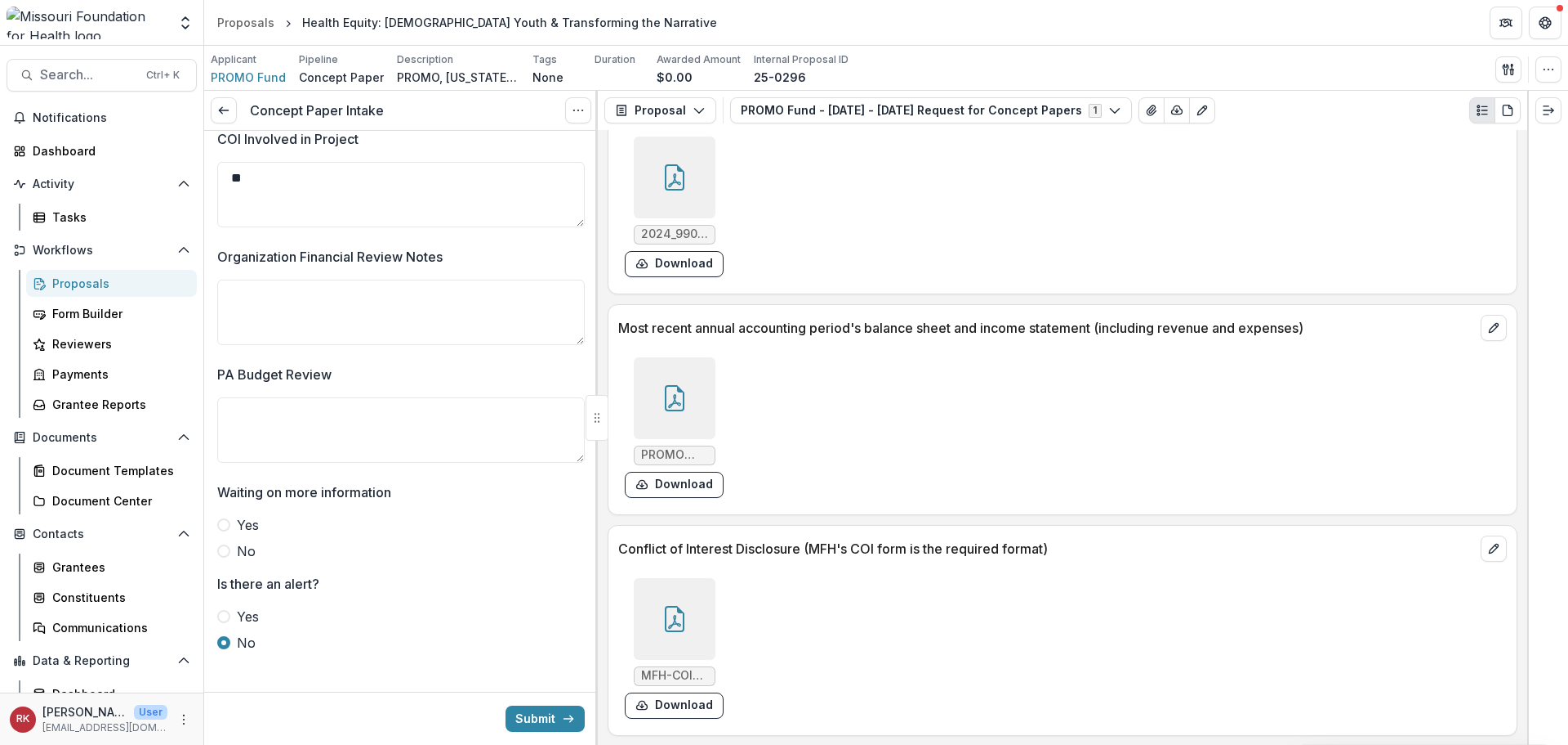
scroll to position [4152, 0]
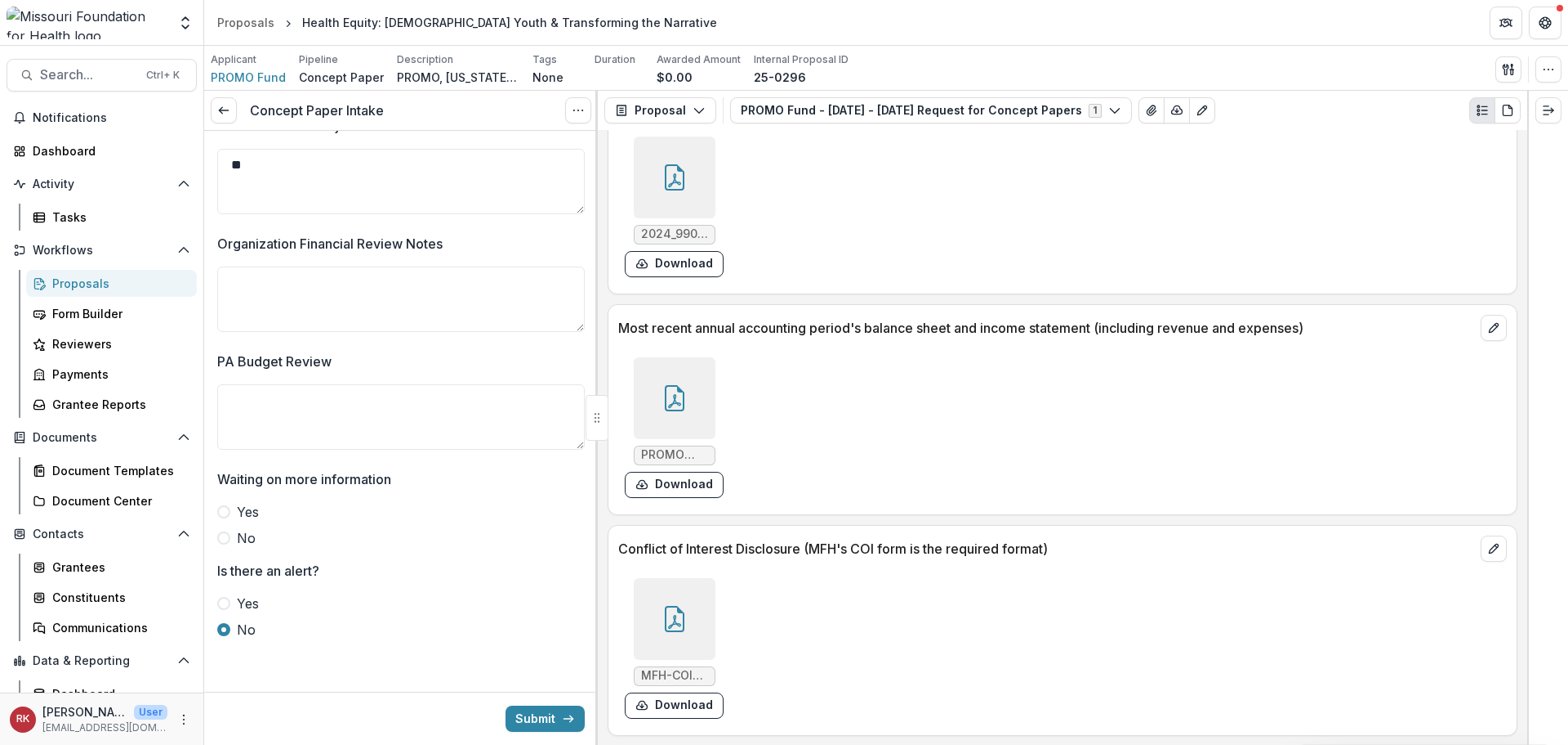
type textarea "**********"
click at [680, 393] on icon at bounding box center [674, 398] width 26 height 26
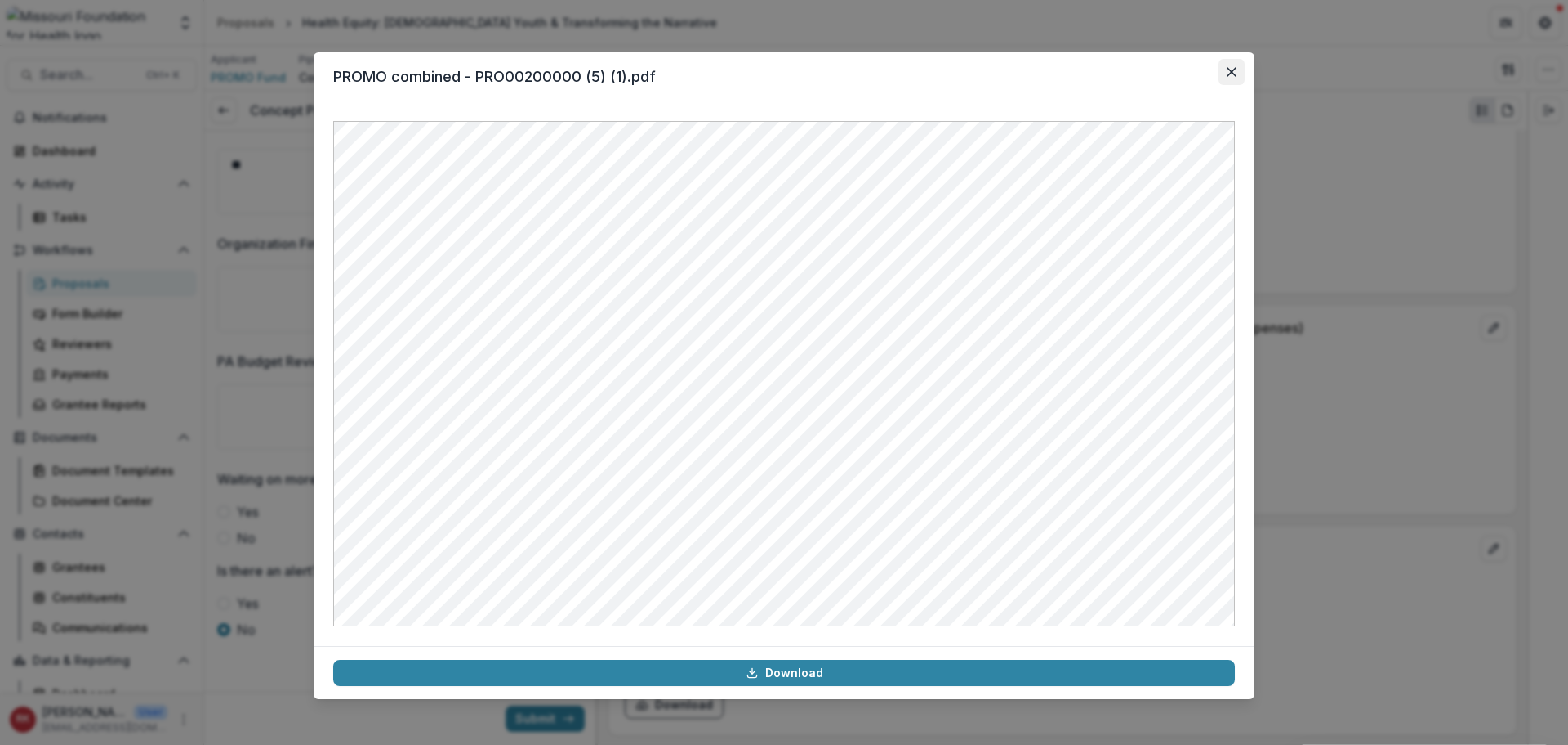
click at [1226, 70] on icon "Close" at bounding box center [1231, 71] width 10 height 10
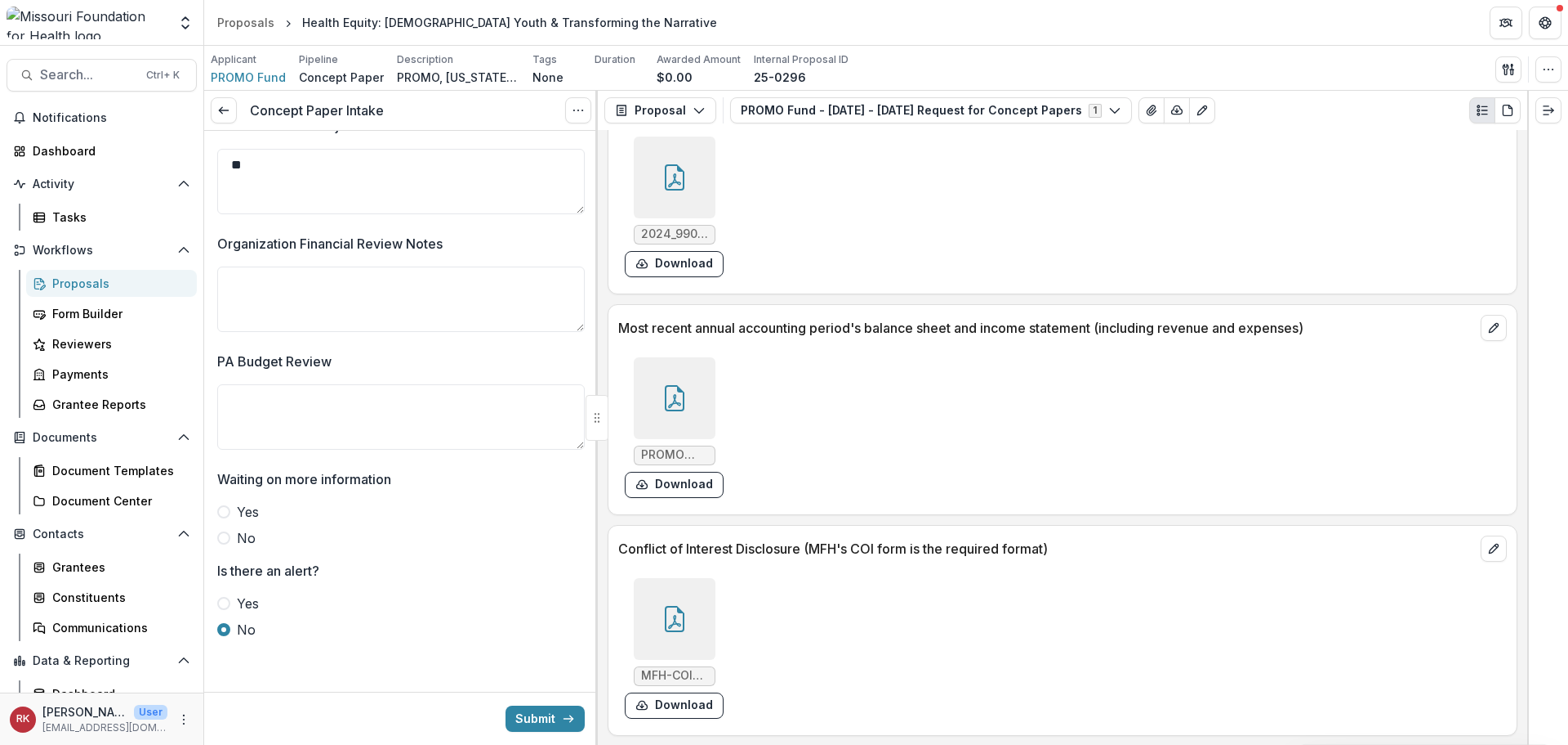
click at [671, 417] on div at bounding box center [674, 398] width 81 height 82
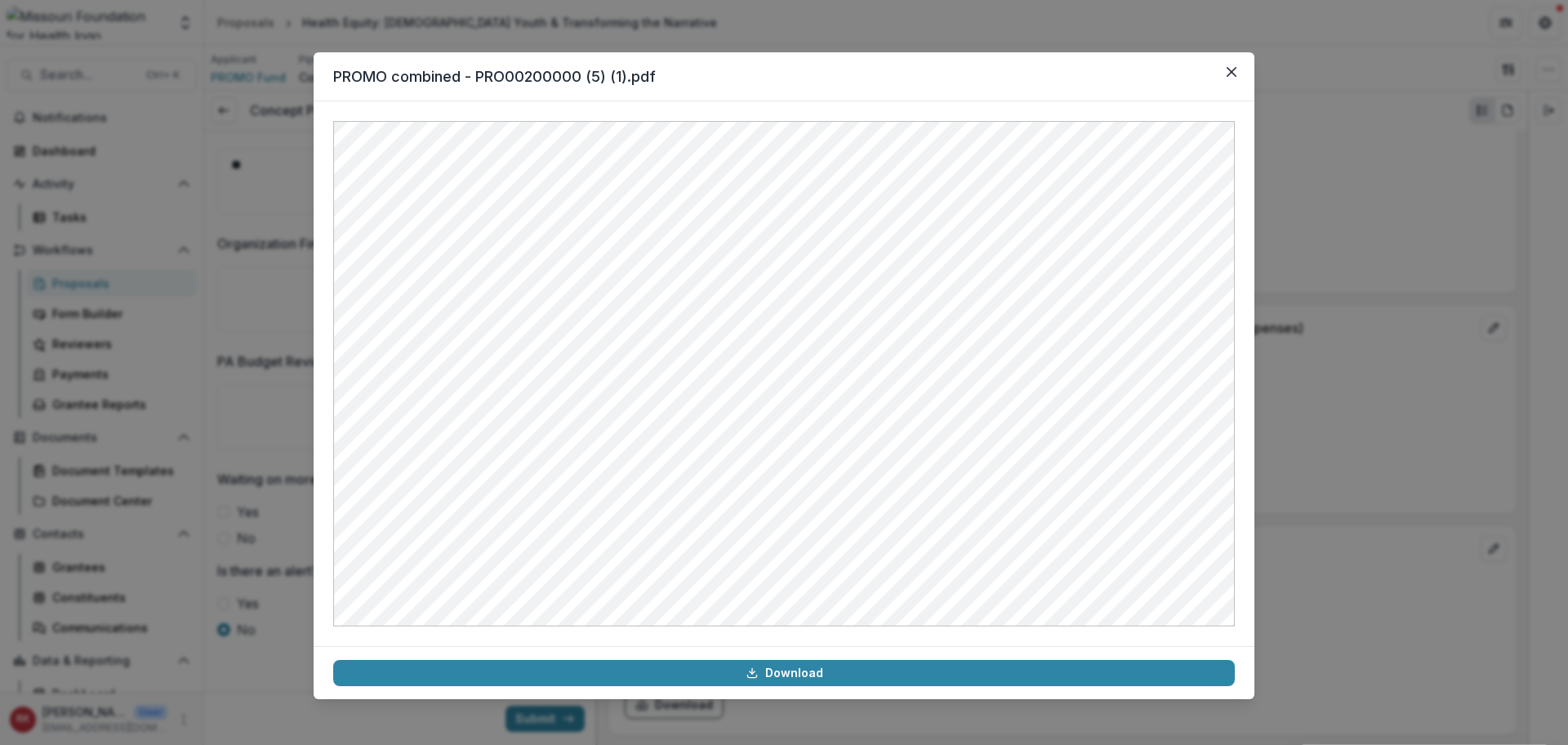
click at [1307, 470] on div "PROMO combined - PRO00200000 (5) (1).pdf Download" at bounding box center [784, 372] width 1568 height 745
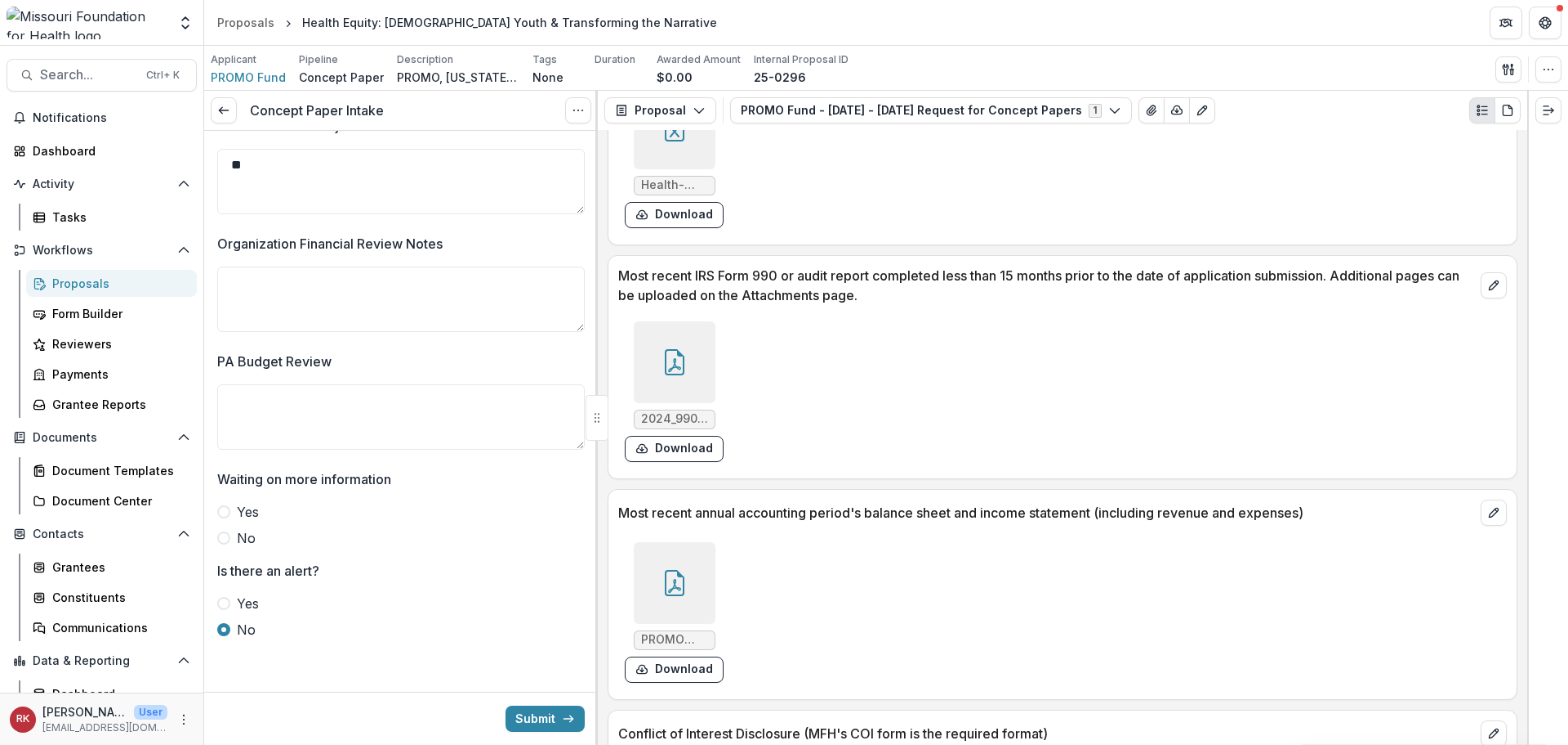
scroll to position [4492, 0]
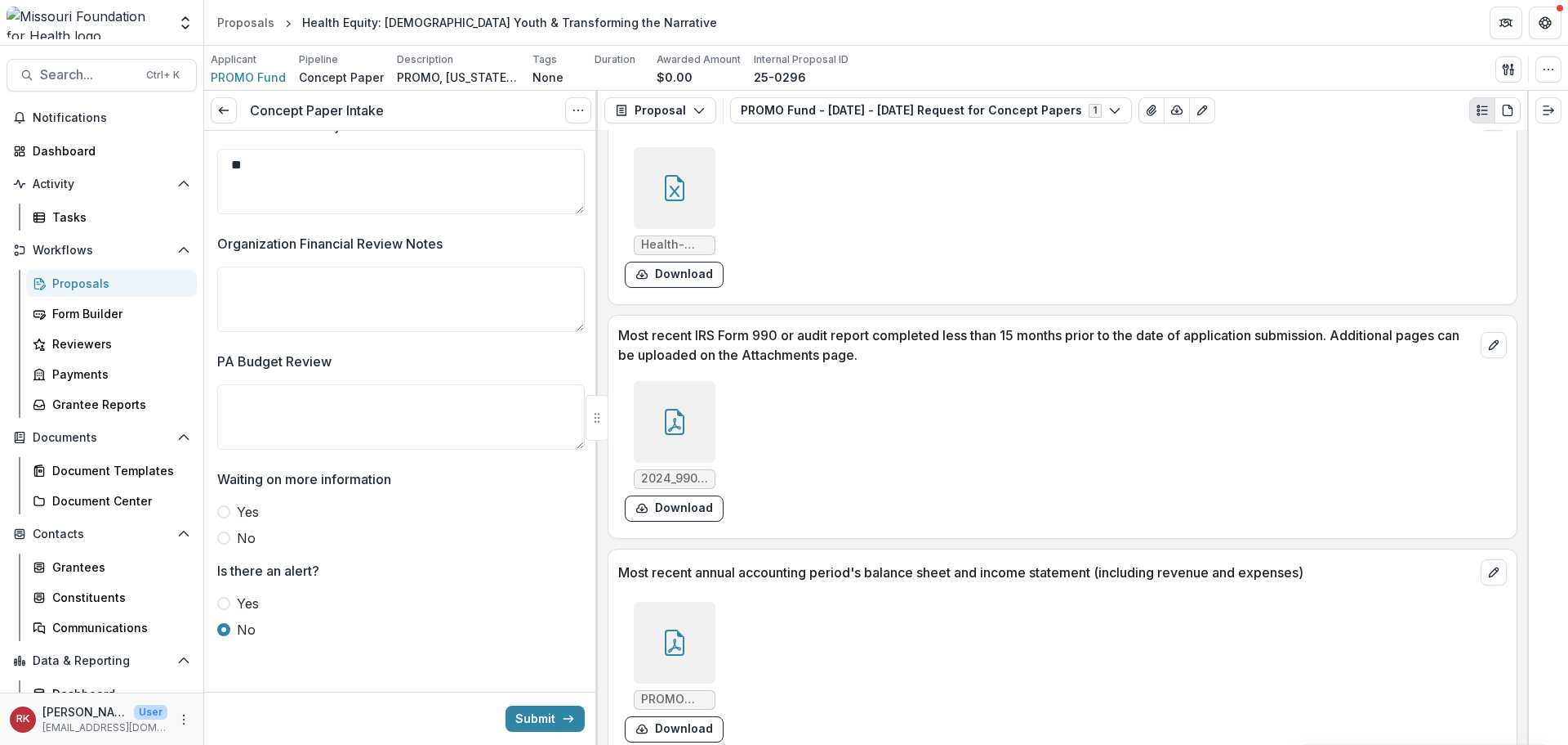
click at [683, 404] on div at bounding box center [674, 422] width 81 height 82
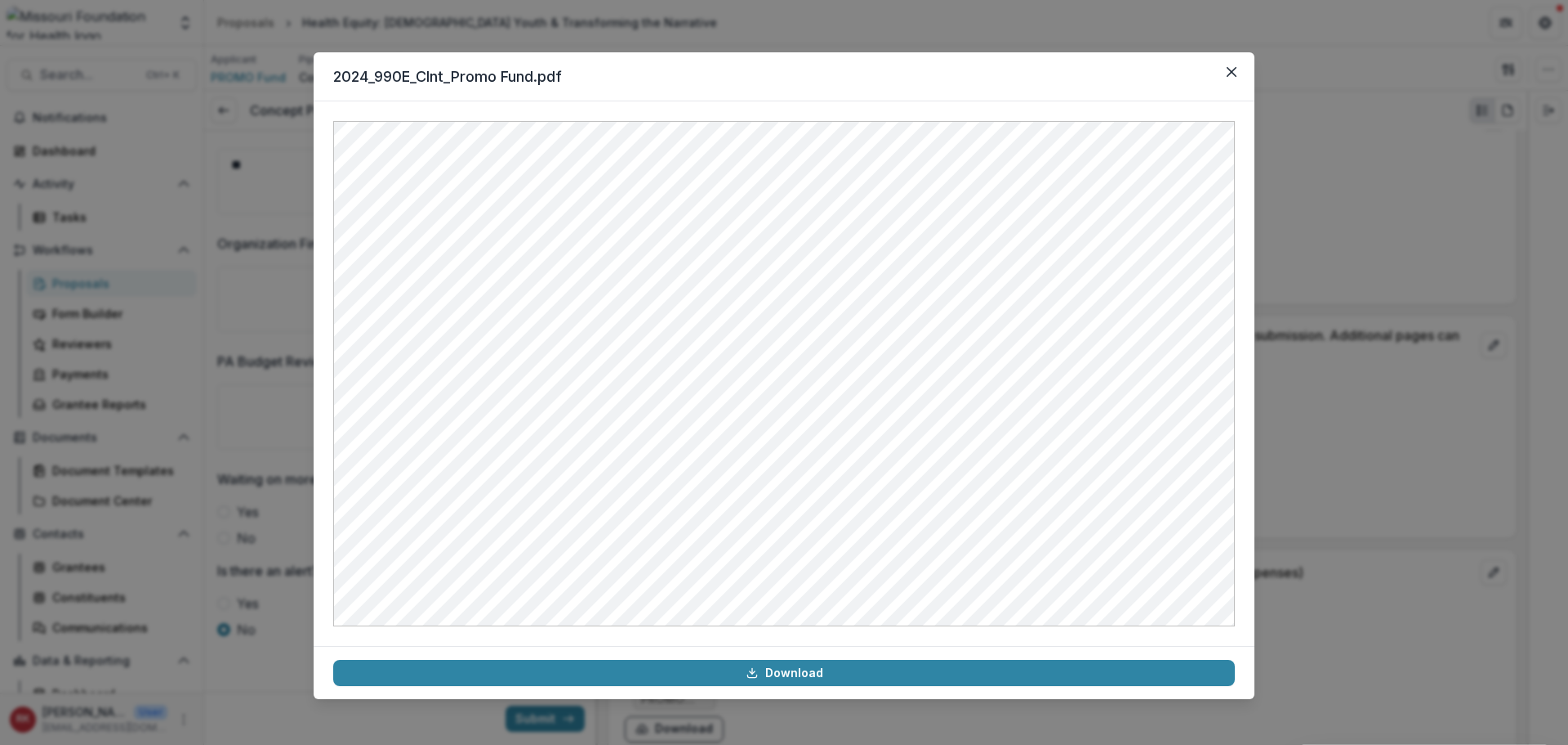
click at [1298, 417] on div "2024_990E_Clnt_Promo Fund.pdf Download" at bounding box center [784, 372] width 1568 height 745
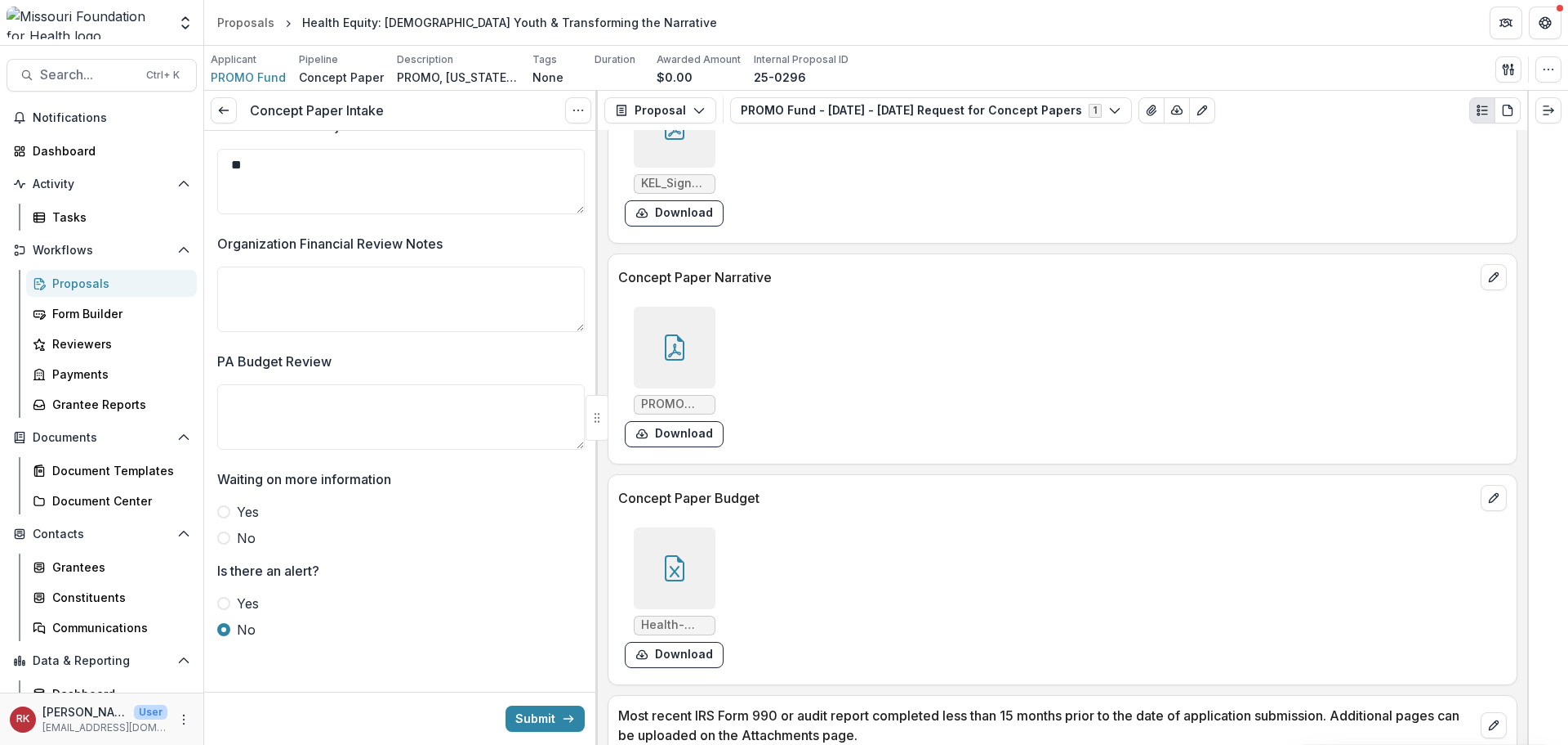
scroll to position [4083, 0]
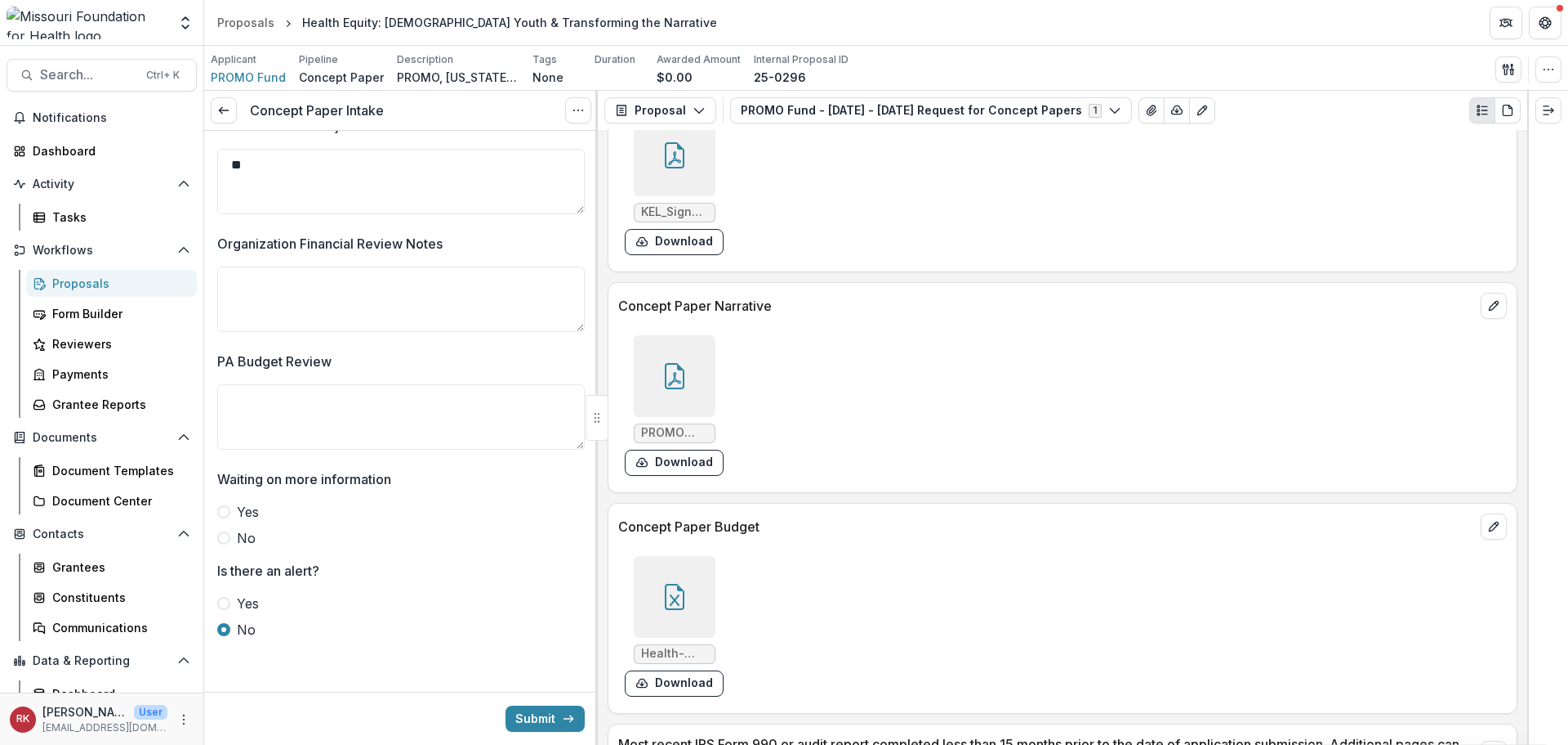
click at [649, 585] on div at bounding box center [674, 597] width 81 height 82
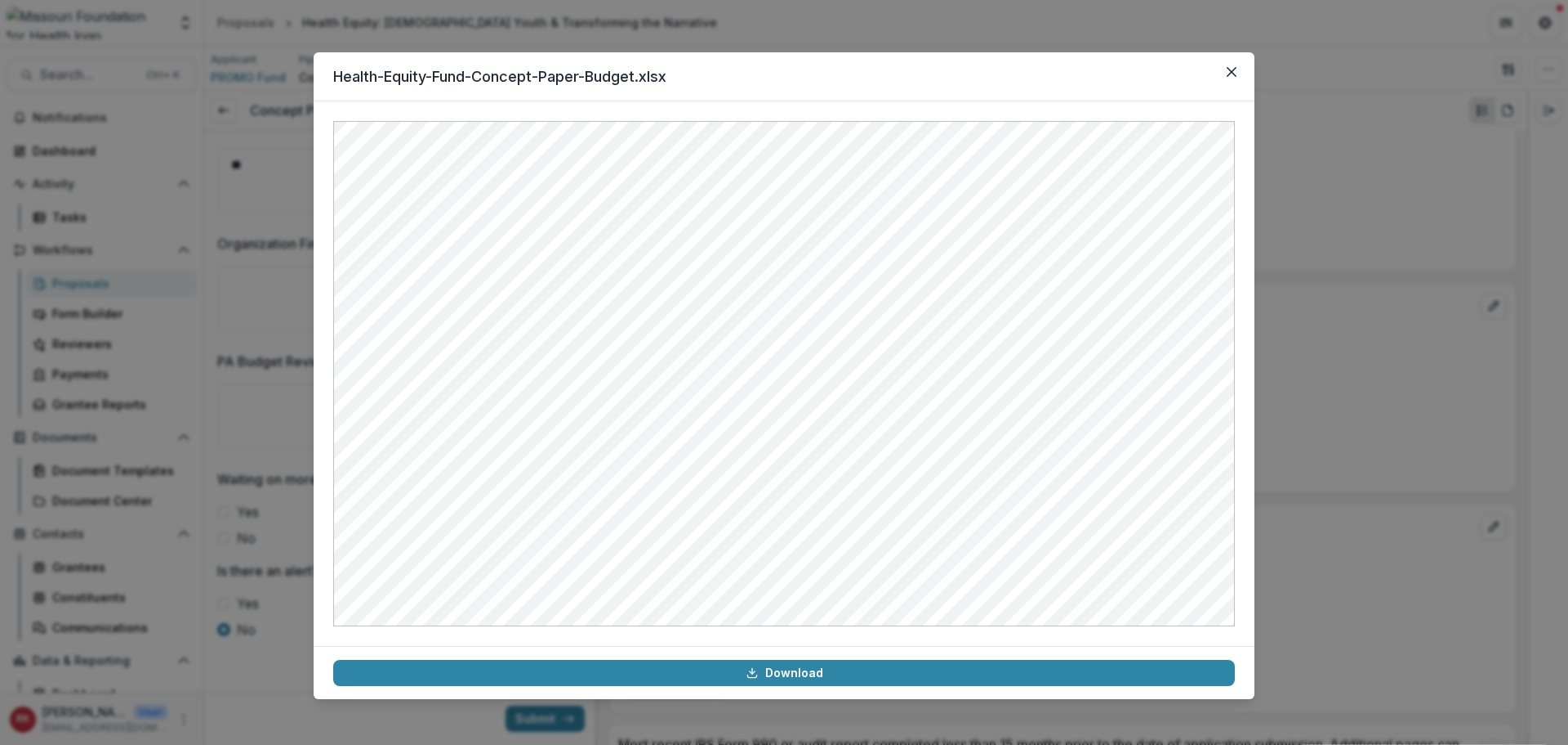
click at [1301, 332] on div "Health-Equity-Fund-Concept-Paper-Budget.xlsx Download" at bounding box center [784, 372] width 1568 height 745
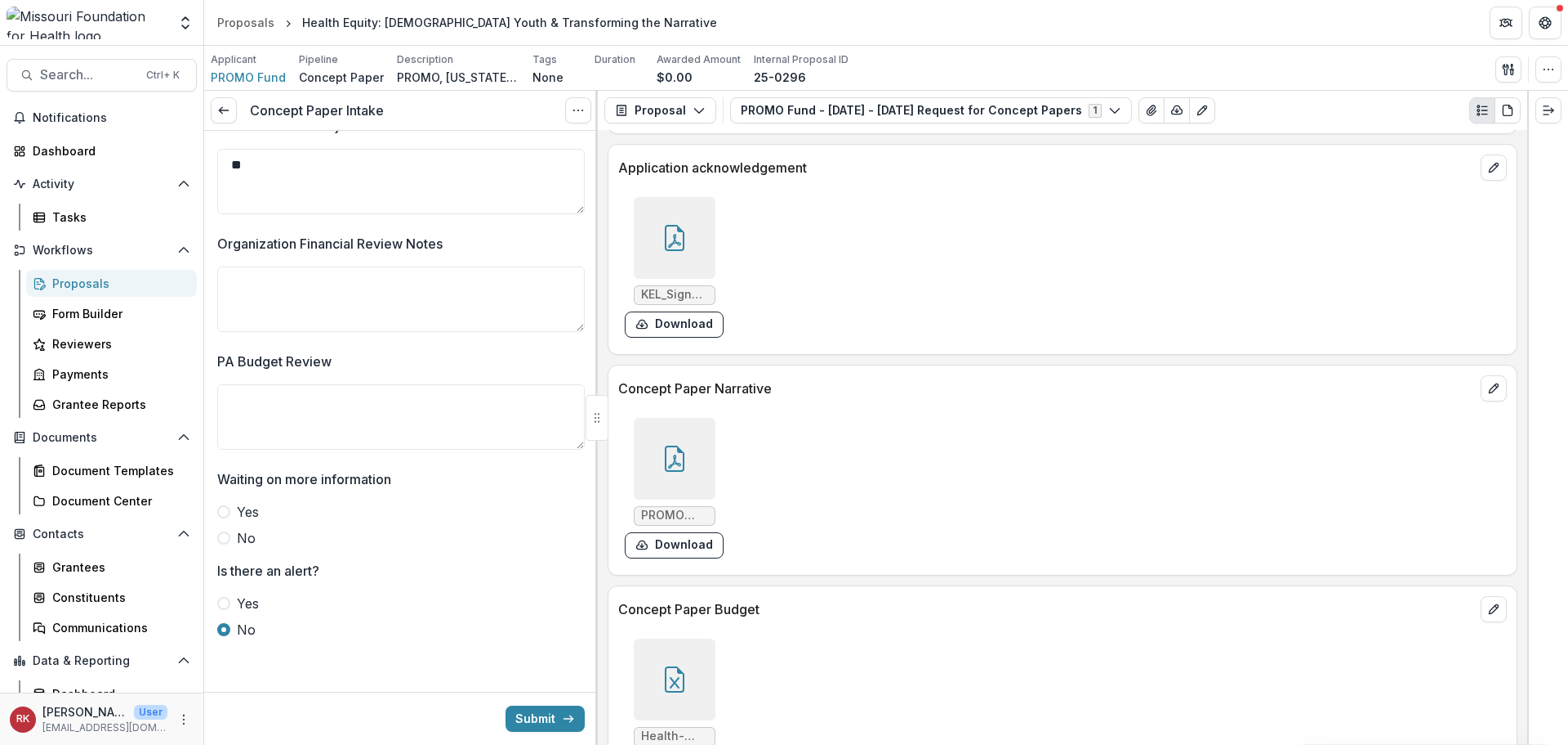
scroll to position [4002, 0]
click at [663, 262] on div at bounding box center [674, 237] width 81 height 82
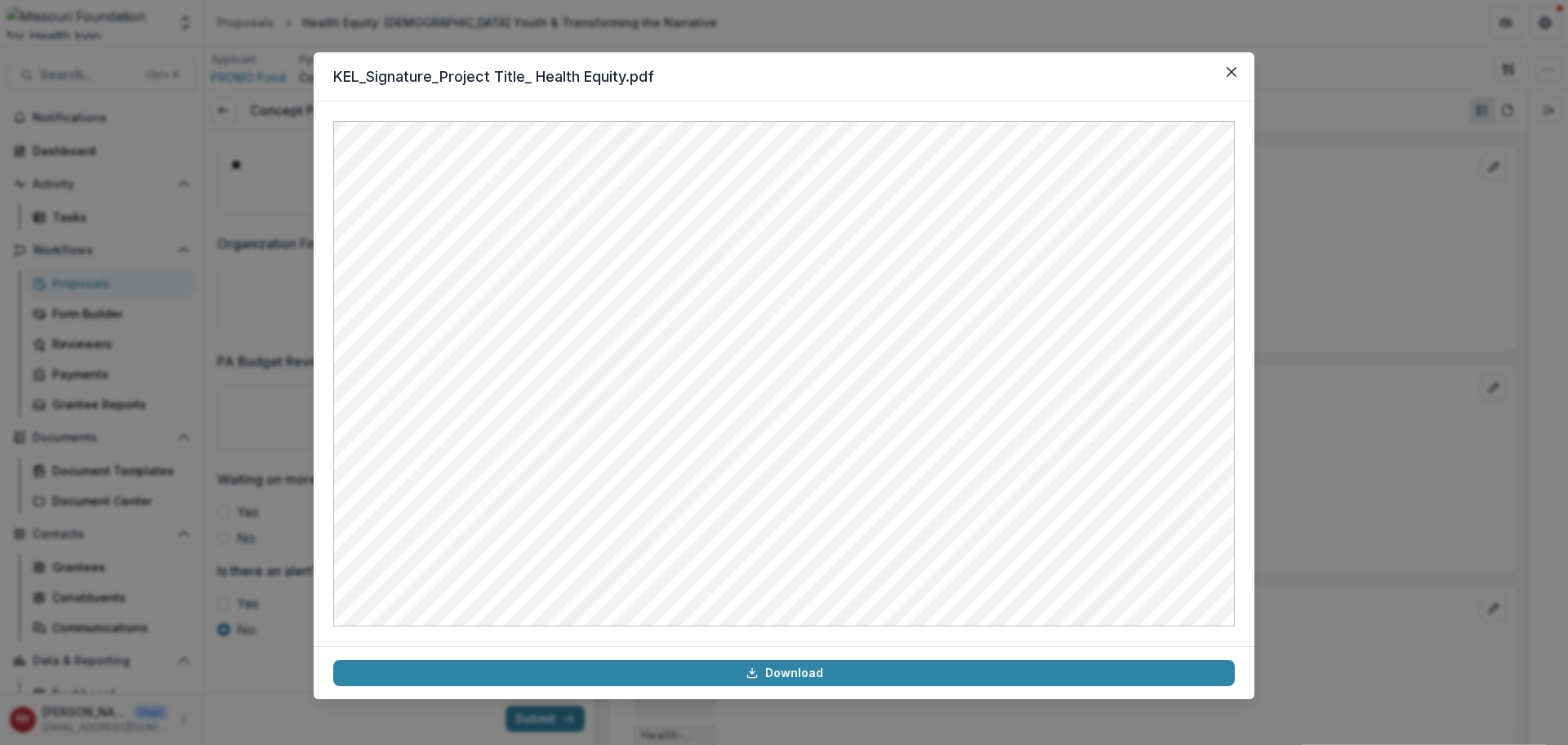
click at [1242, 367] on div at bounding box center [784, 374] width 941 height 545
click at [1304, 369] on div "KEL_Signature_Project Title_ Health Equity.pdf Download" at bounding box center [784, 372] width 1568 height 745
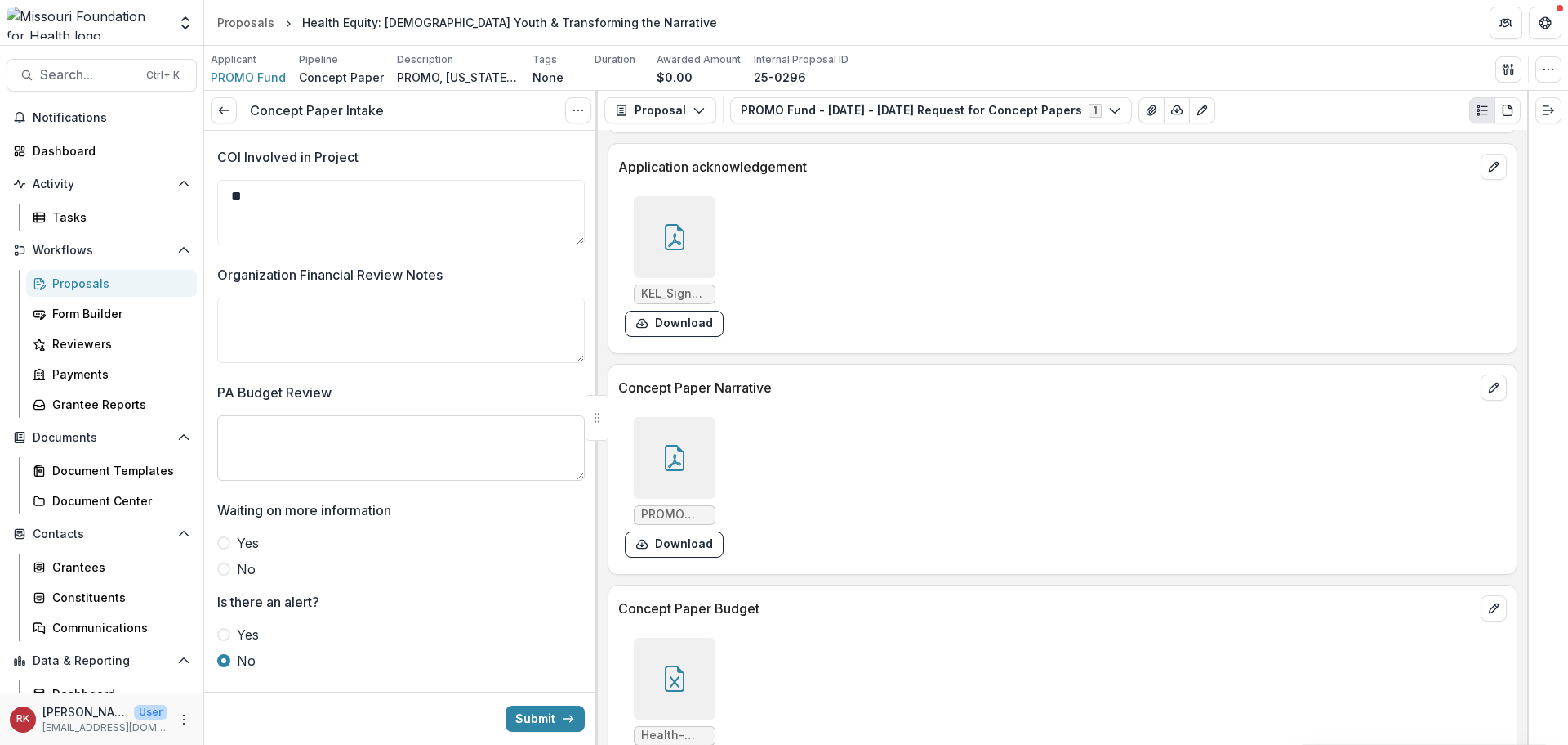
scroll to position [4152, 0]
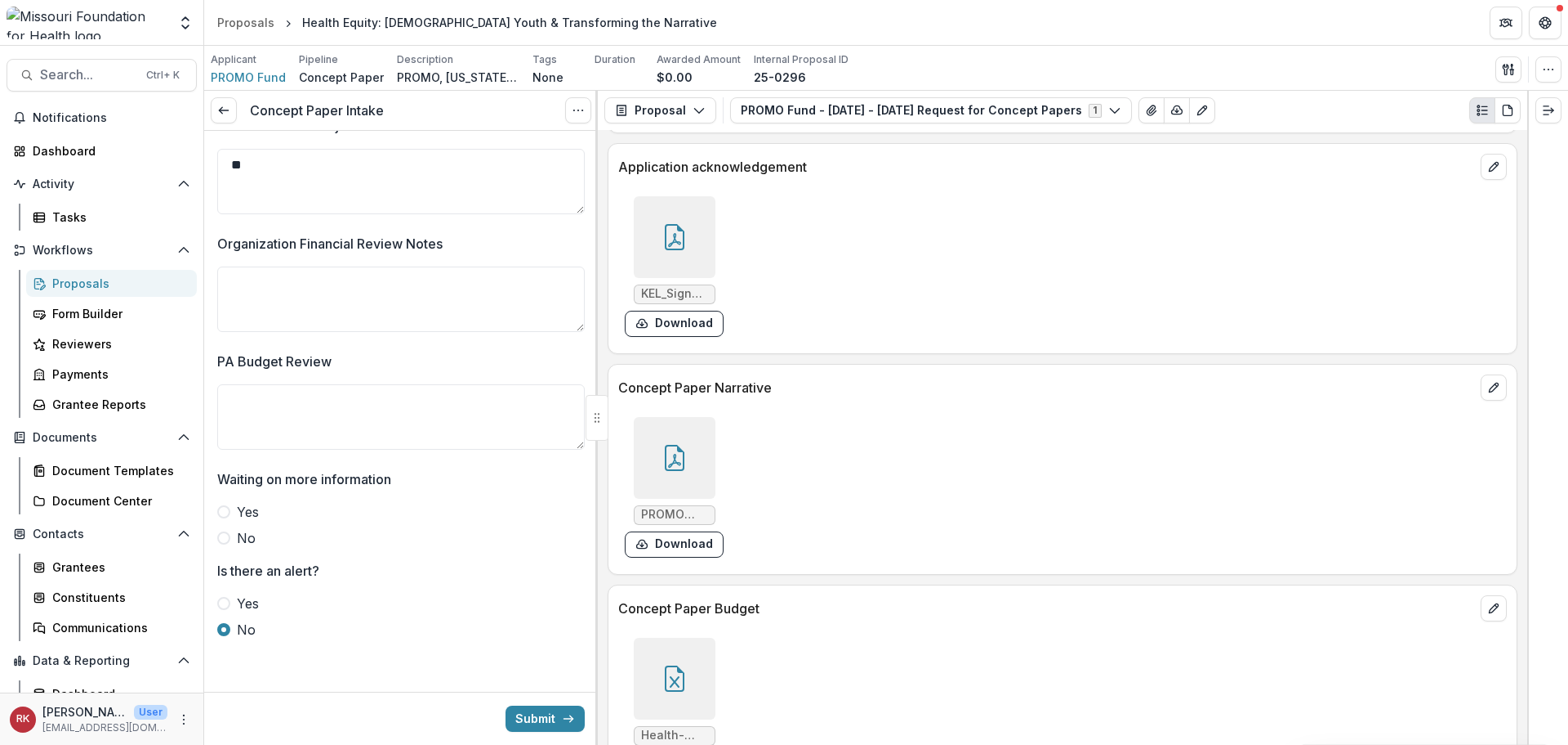
click at [685, 459] on icon at bounding box center [674, 458] width 26 height 26
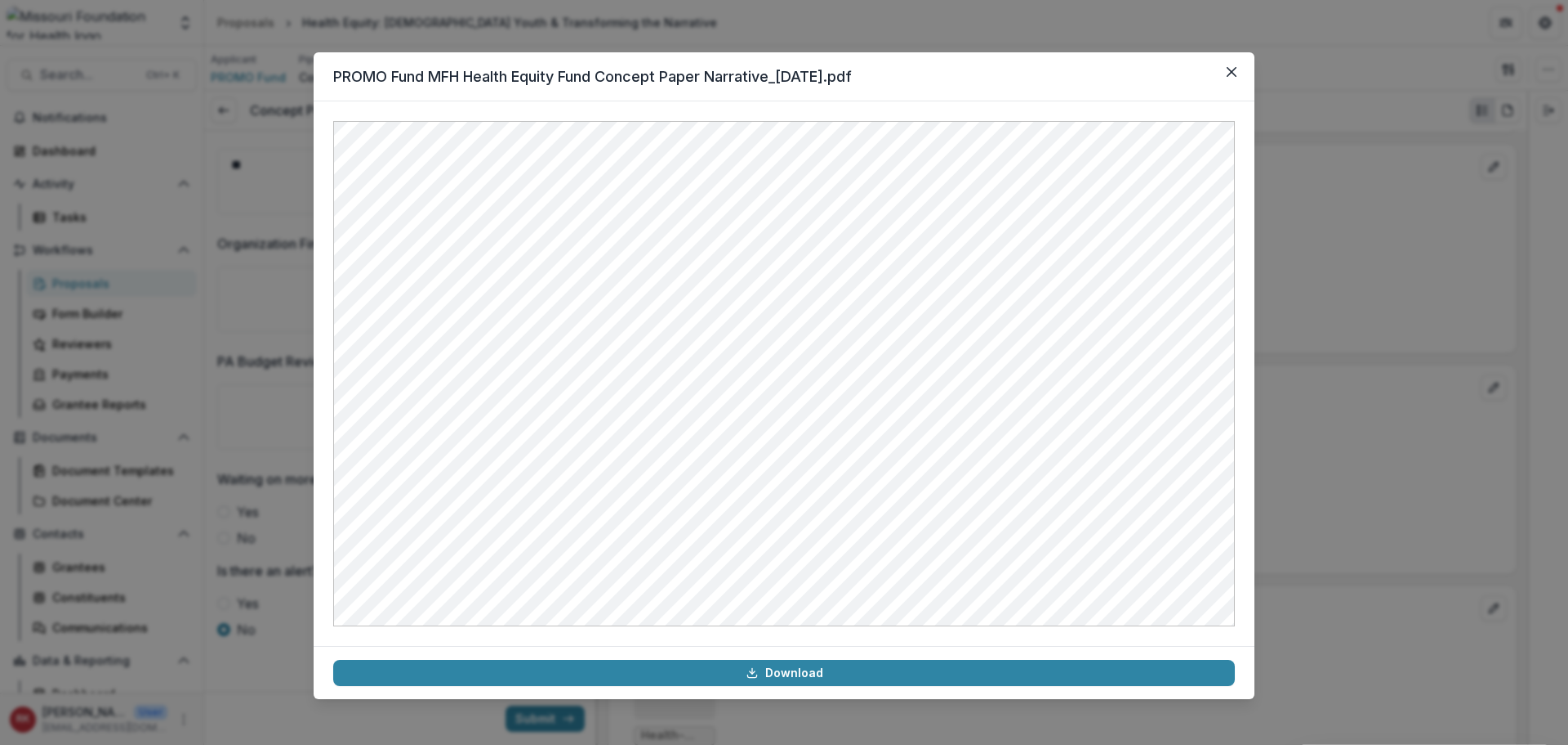
click at [1354, 421] on div "PROMO Fund MFH Health Equity Fund Concept Paper Narrative_8.26.25.pdf Download" at bounding box center [784, 372] width 1568 height 745
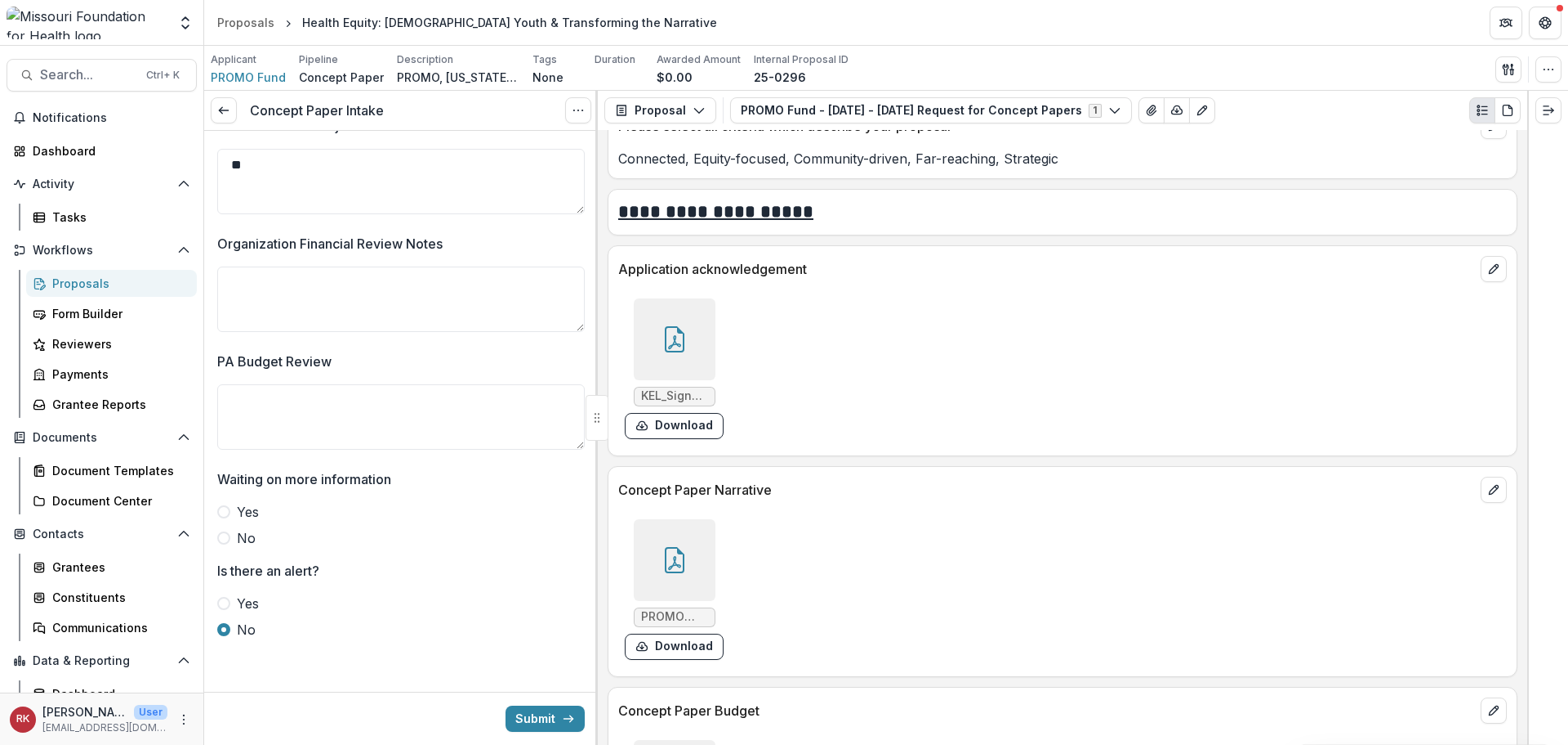
scroll to position [3756, 0]
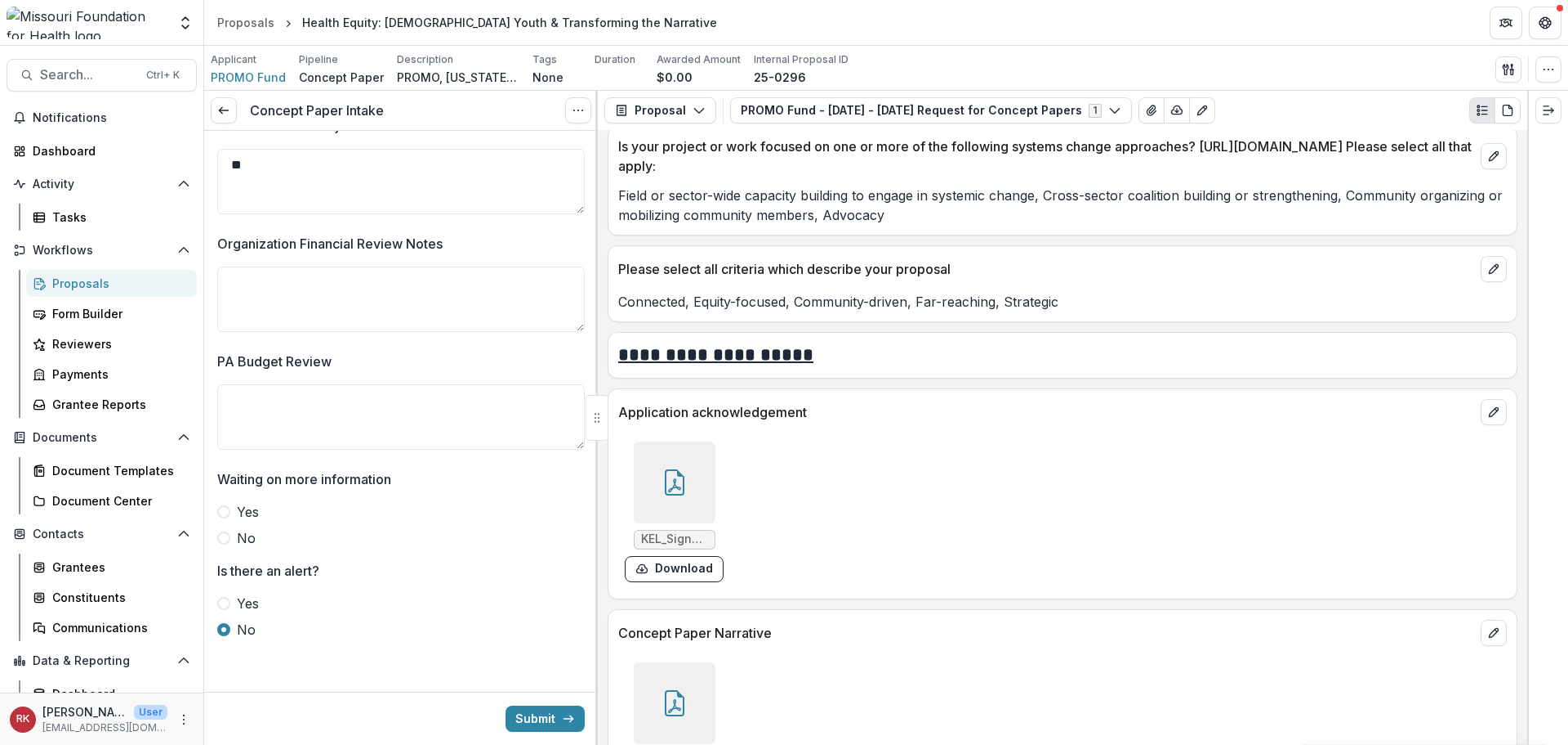
click at [670, 461] on div at bounding box center [674, 482] width 81 height 82
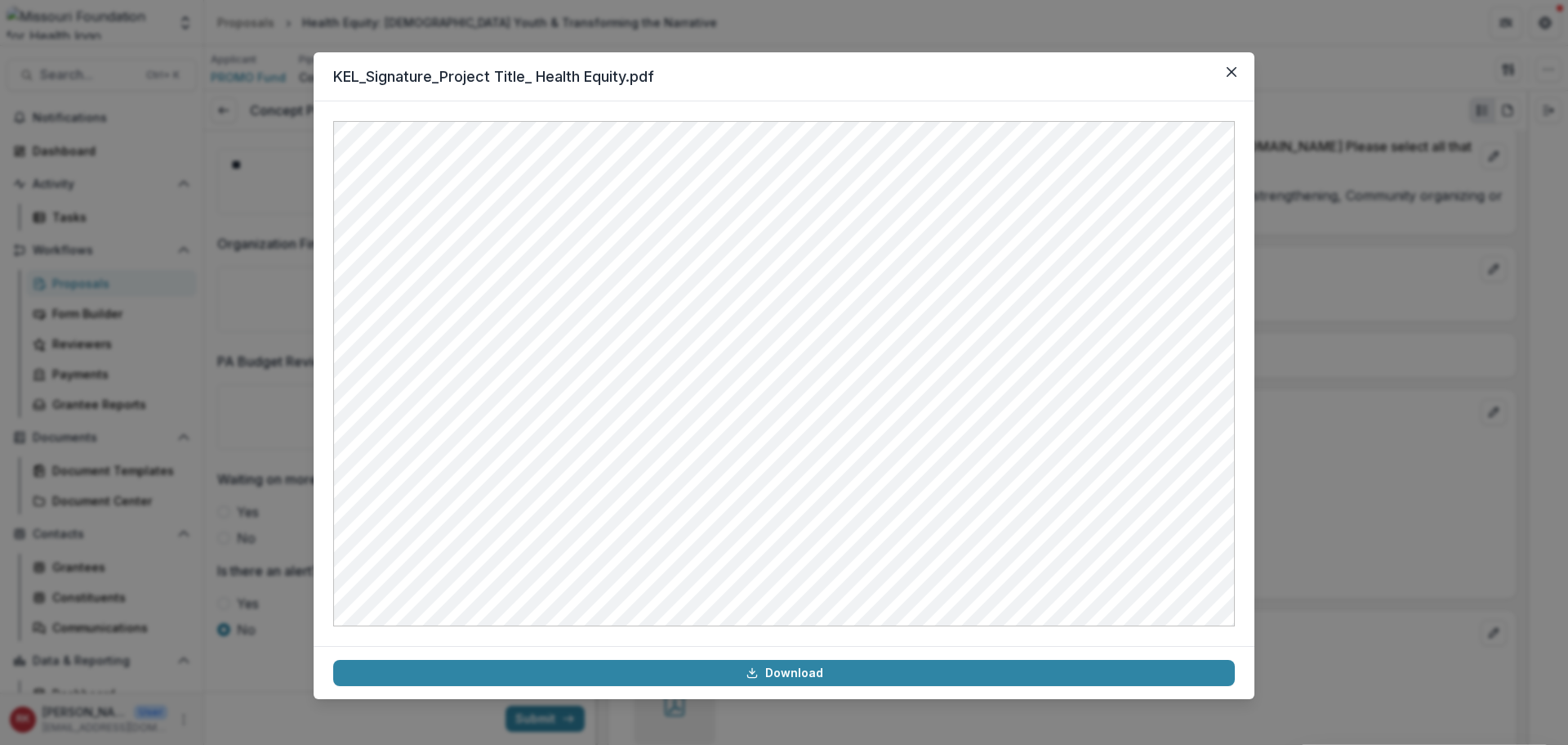
click at [1336, 436] on div "KEL_Signature_Project Title_ Health Equity.pdf Download" at bounding box center [784, 372] width 1568 height 745
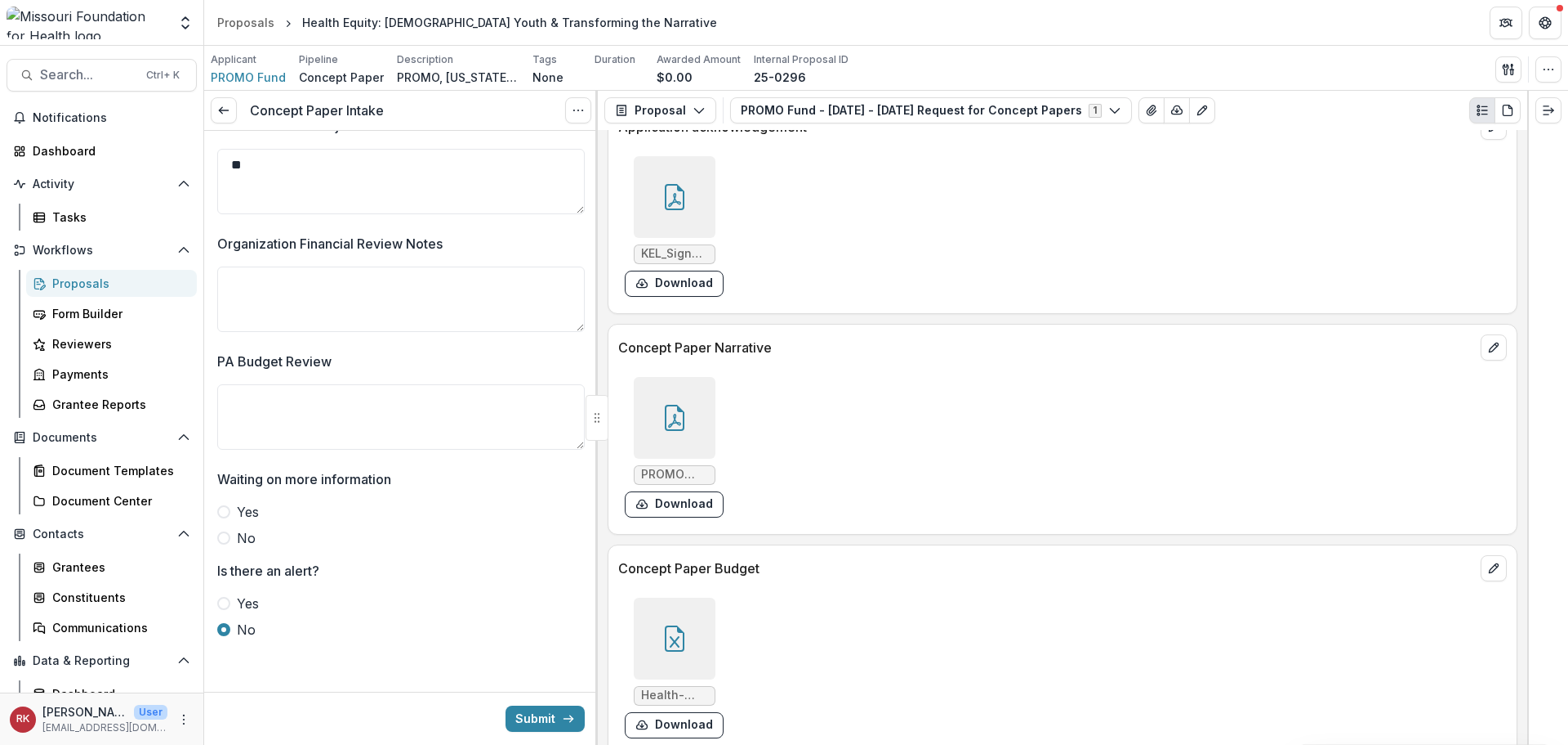
scroll to position [4083, 0]
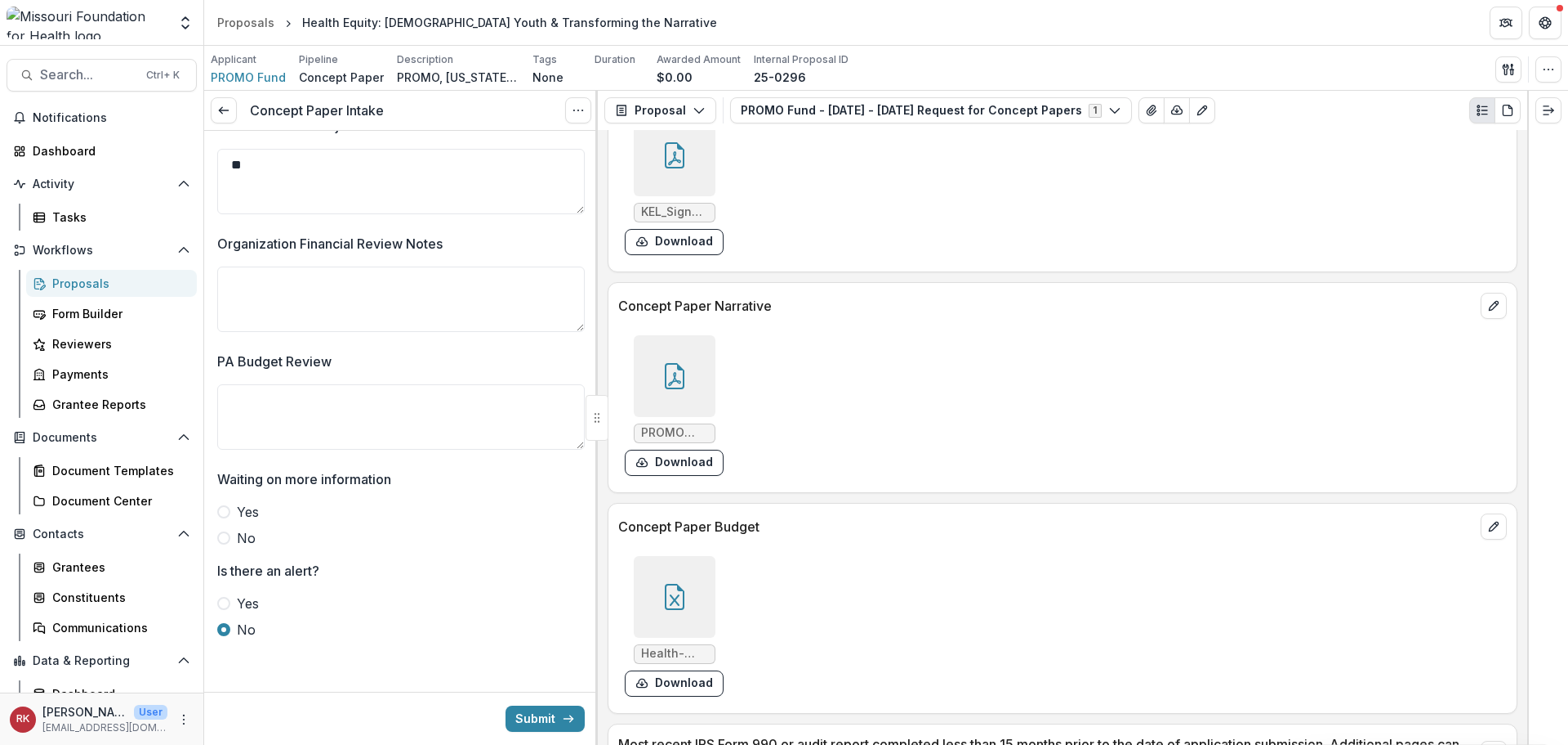
click at [673, 584] on icon at bounding box center [674, 597] width 26 height 26
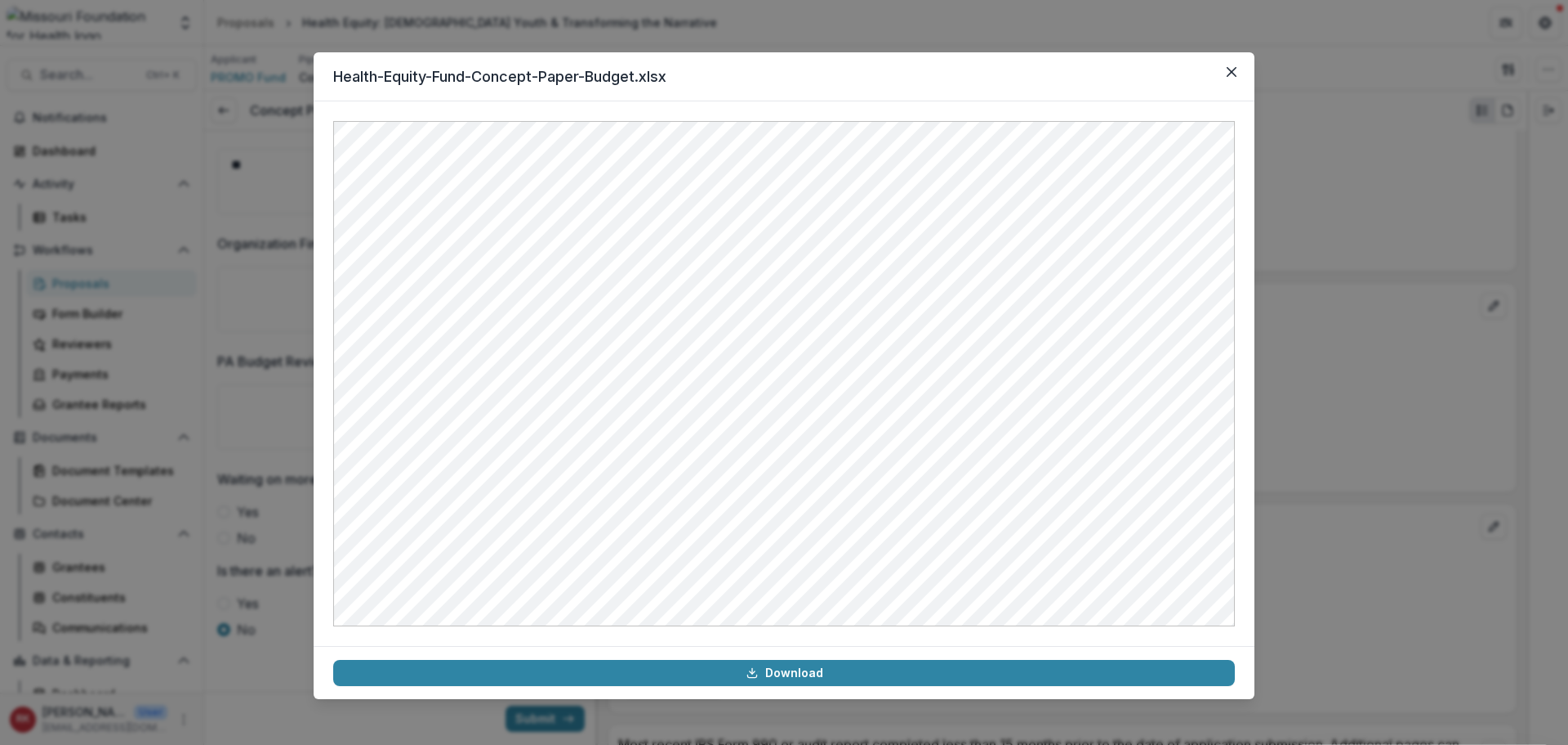
click at [1278, 426] on div "Health-Equity-Fund-Concept-Paper-Budget.xlsx Download" at bounding box center [784, 372] width 1568 height 745
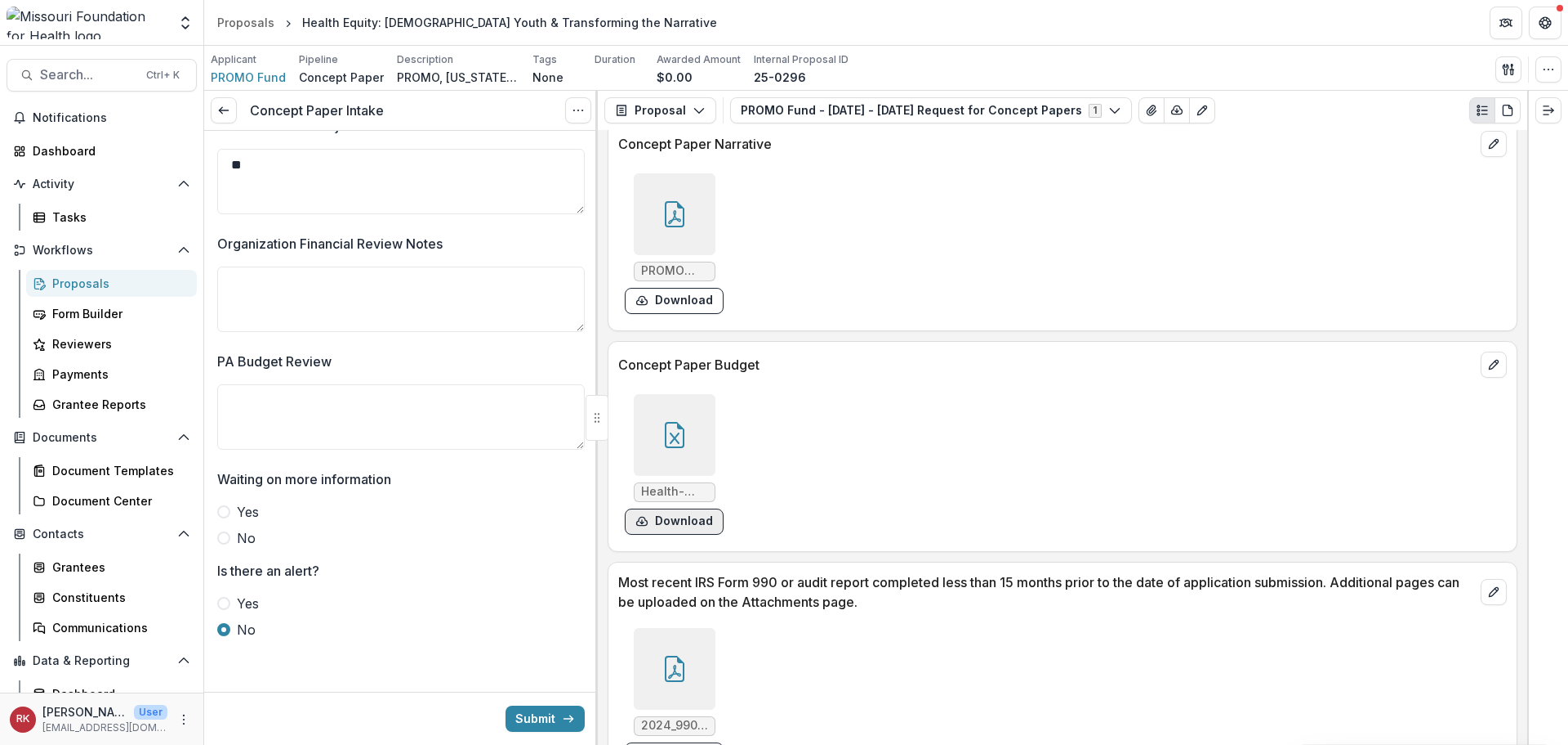
scroll to position [4247, 0]
click at [660, 525] on button "Download" at bounding box center [674, 520] width 99 height 26
click at [305, 294] on textarea "Organization Financial Review Notes" at bounding box center [401, 298] width 368 height 65
type textarea "**********"
click at [665, 442] on icon at bounding box center [674, 433] width 20 height 26
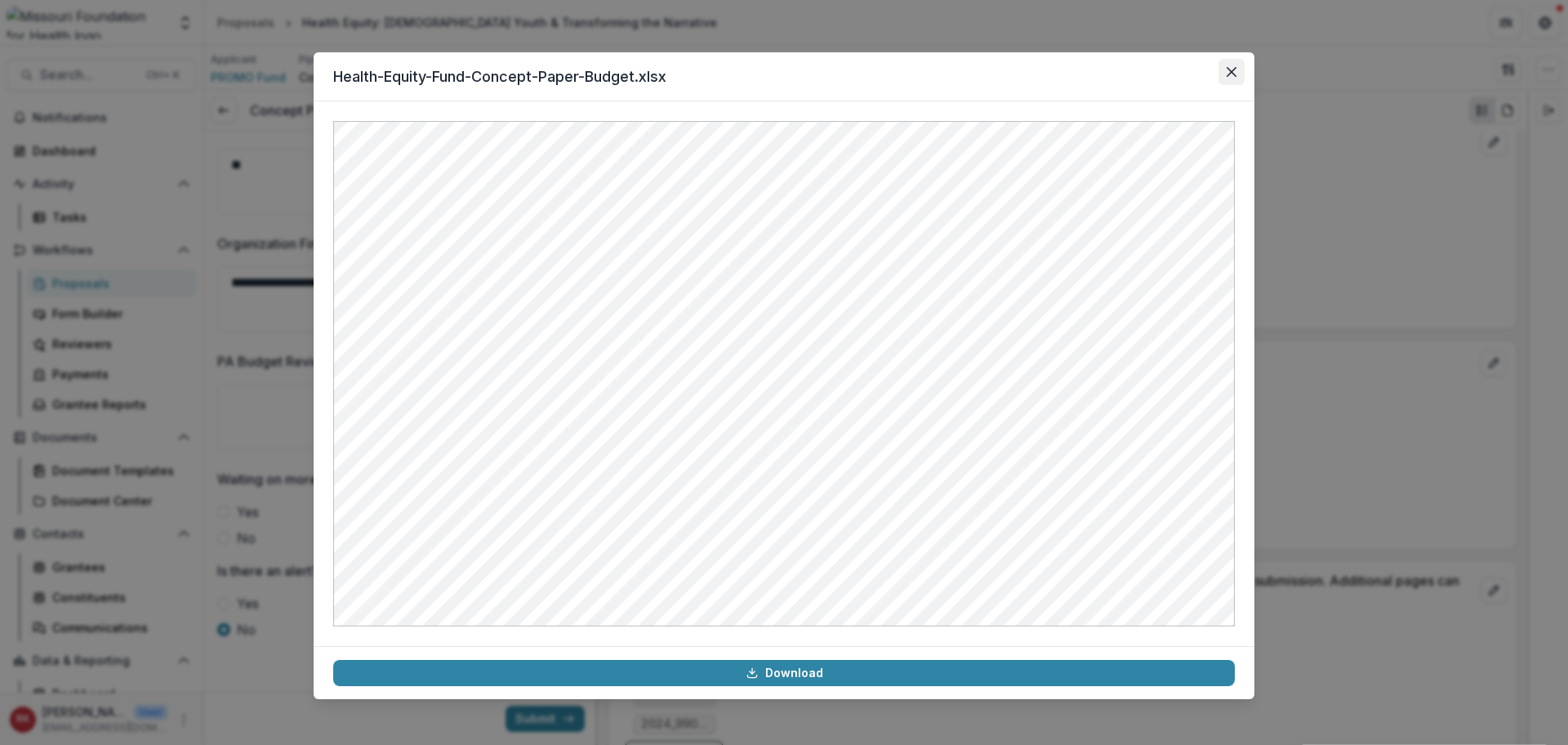
click at [1233, 68] on icon "Close" at bounding box center [1231, 71] width 10 height 10
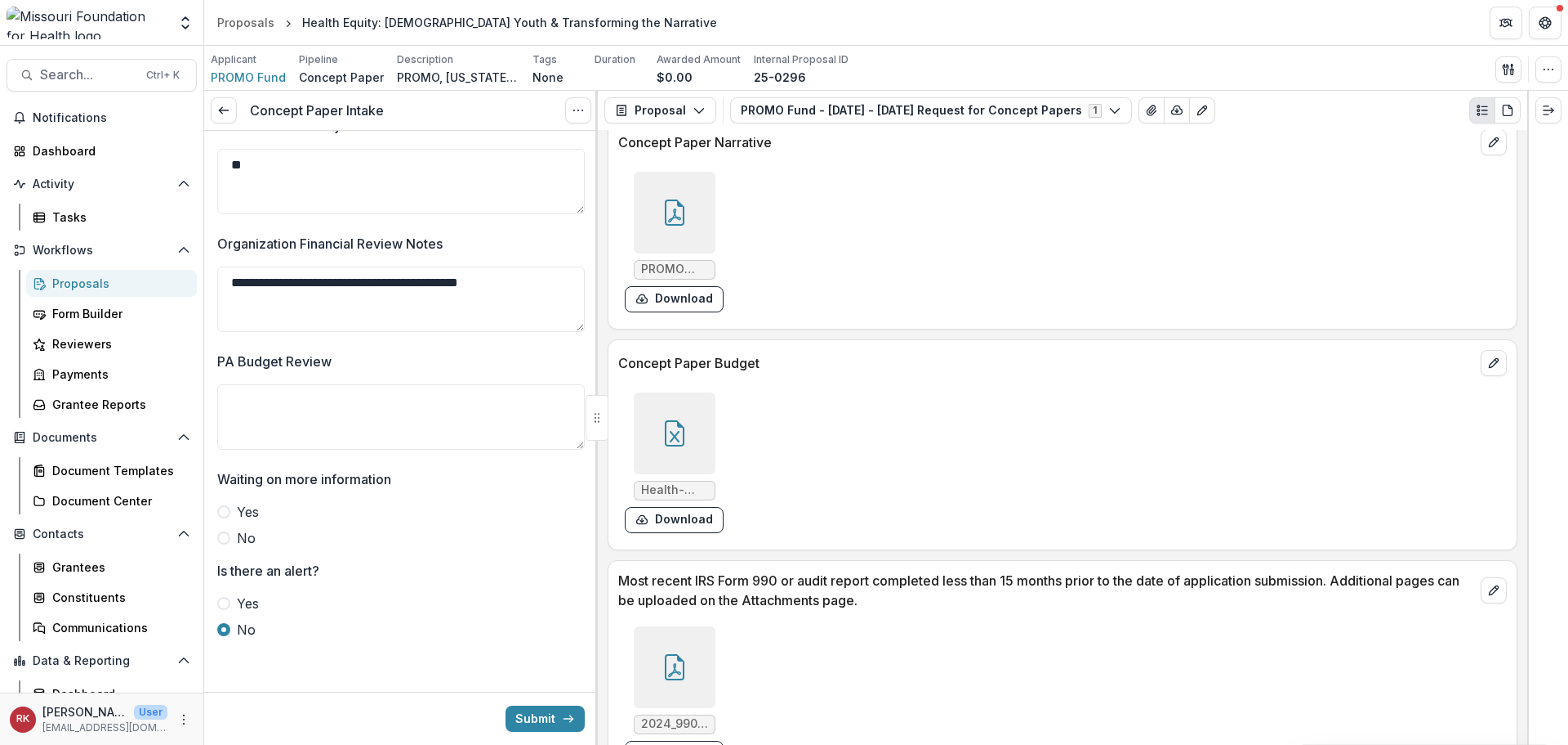
click at [219, 509] on span at bounding box center [224, 511] width 13 height 13
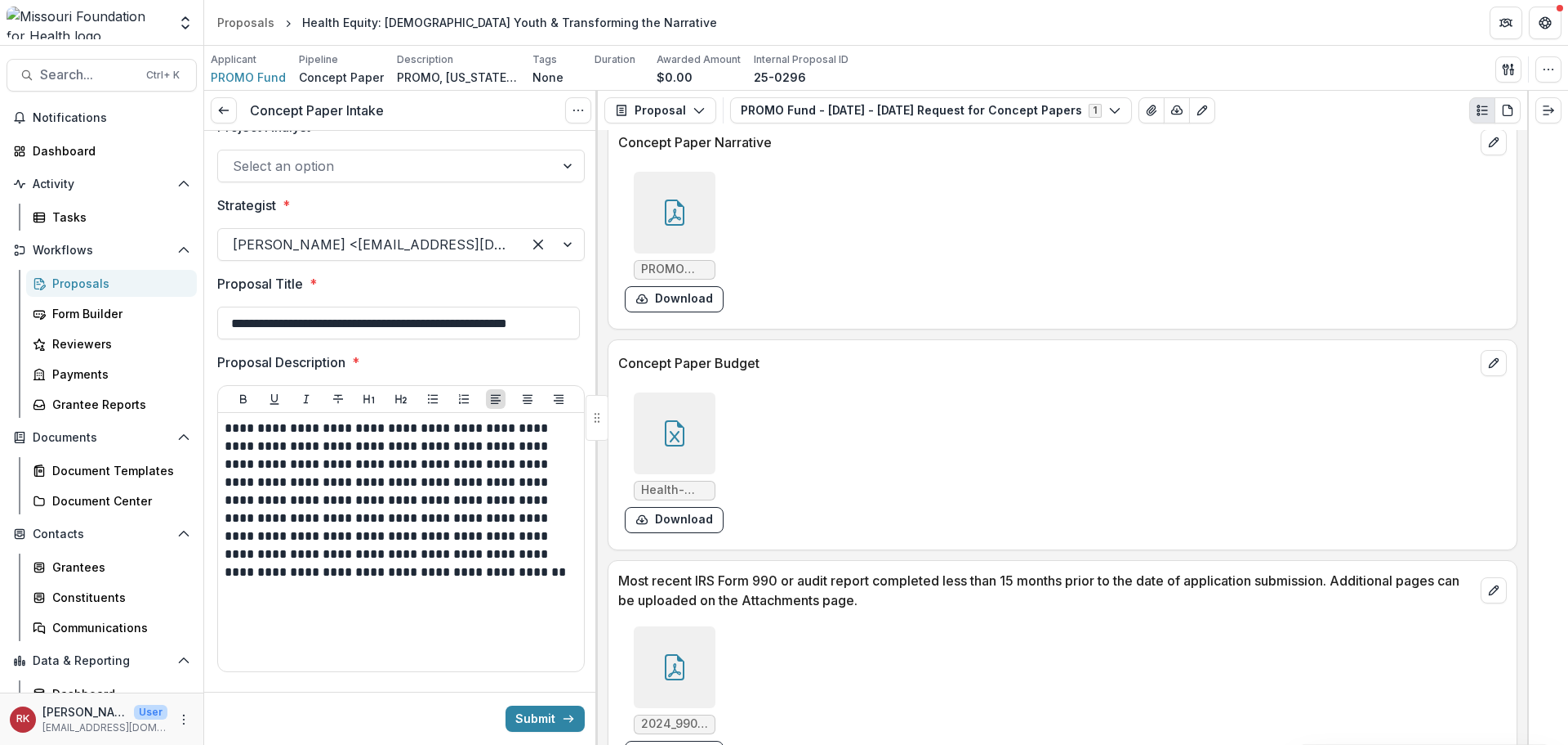
scroll to position [0, 0]
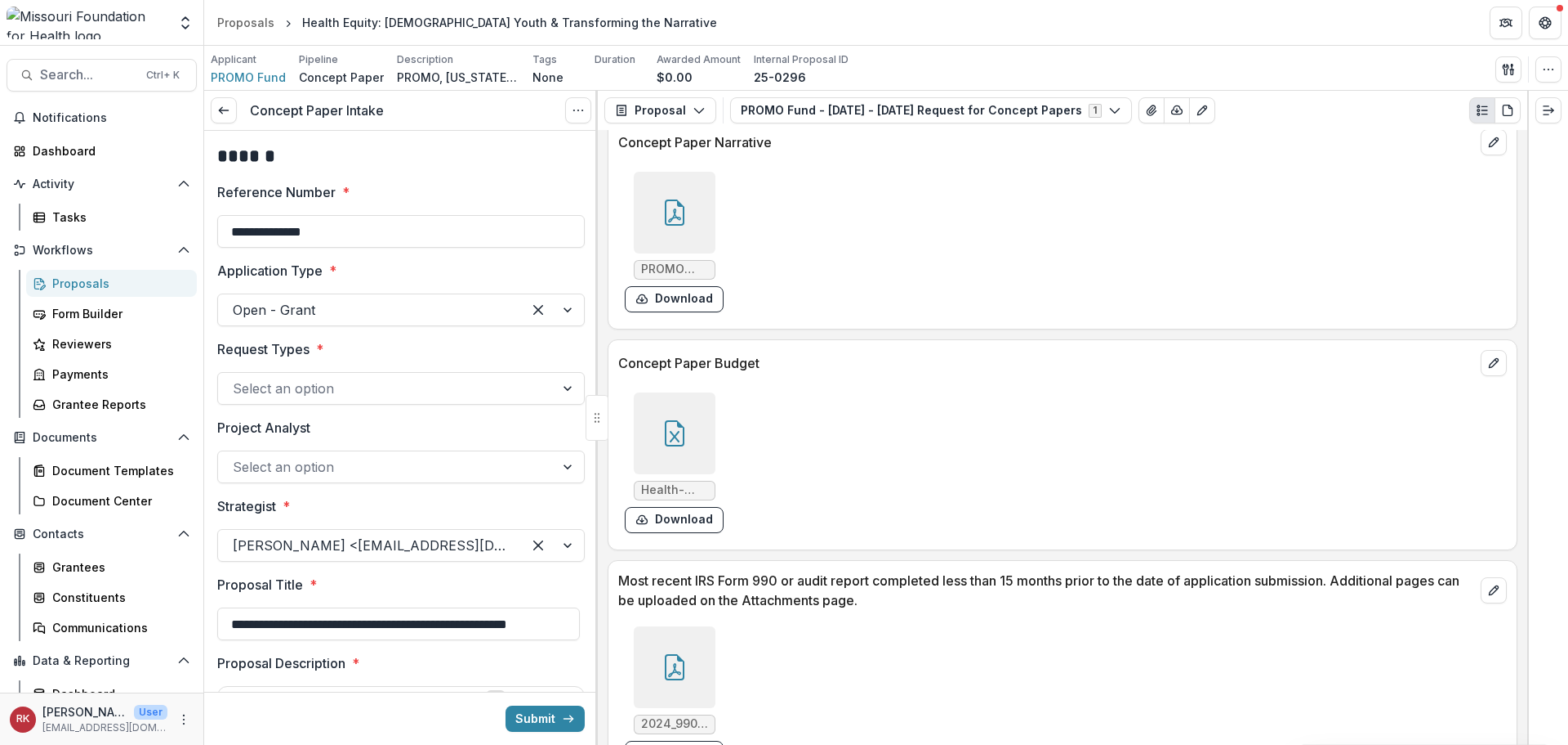
click at [320, 390] on div at bounding box center [387, 388] width 307 height 23
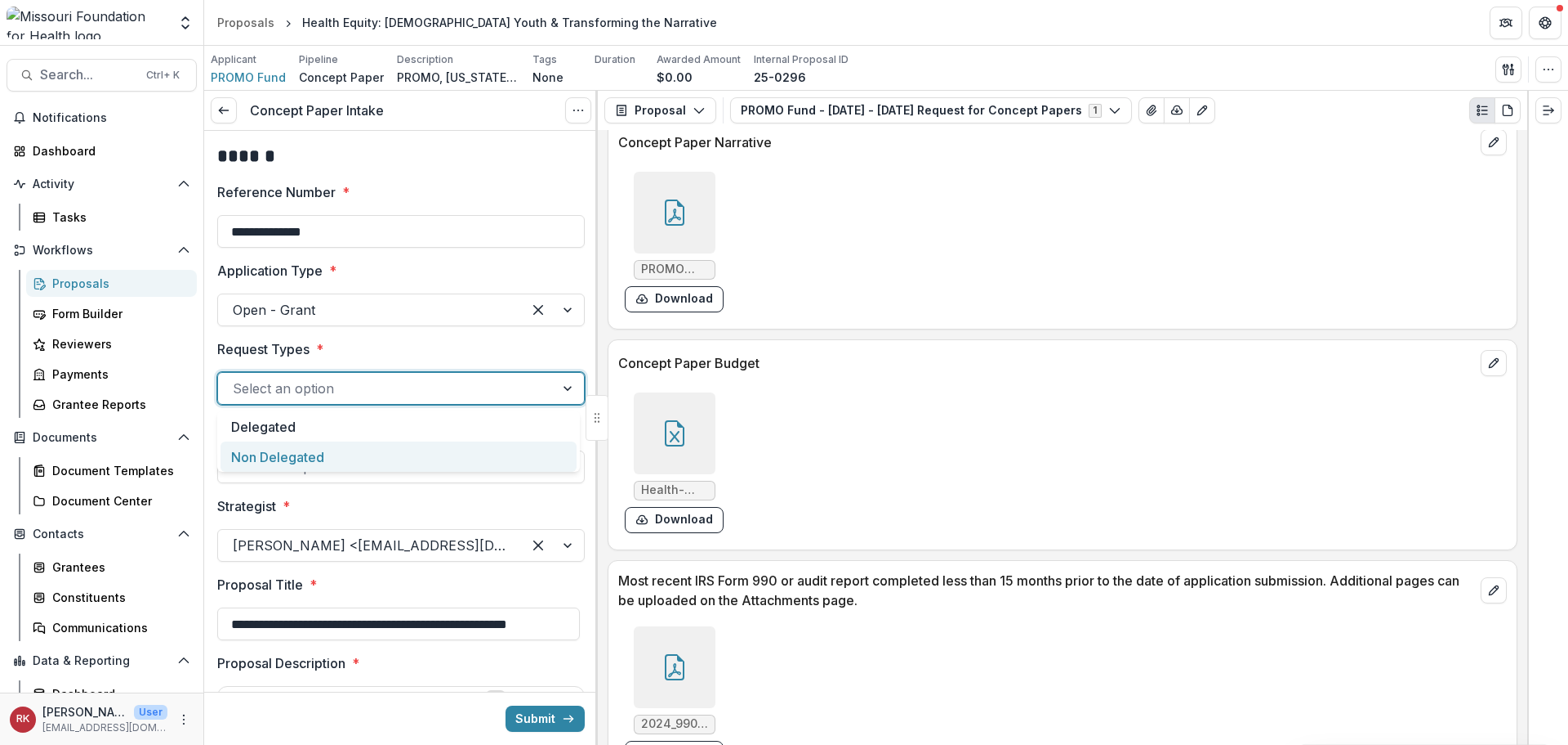
click at [276, 461] on div "Non Delegated" at bounding box center [398, 456] width 356 height 30
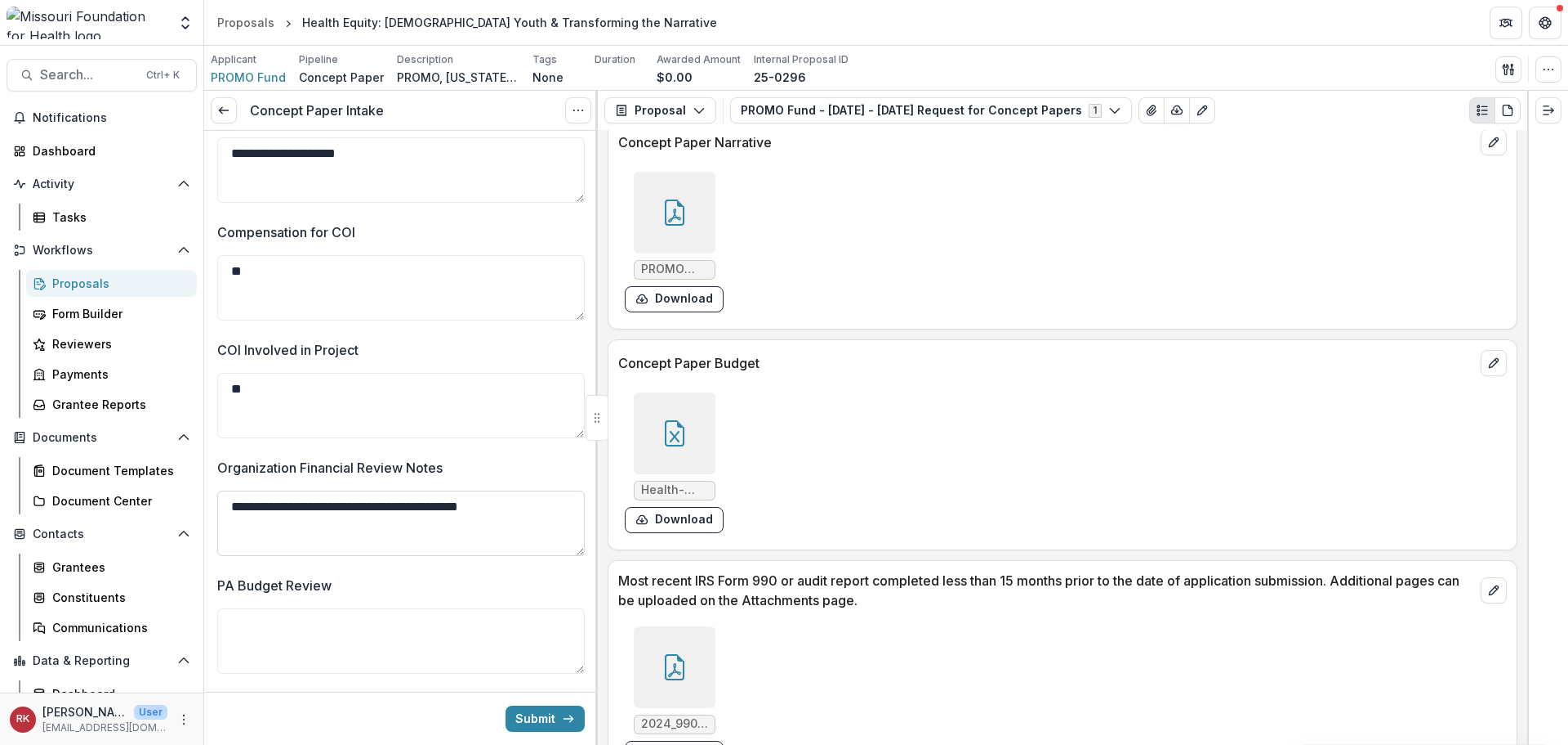
scroll to position [4152, 0]
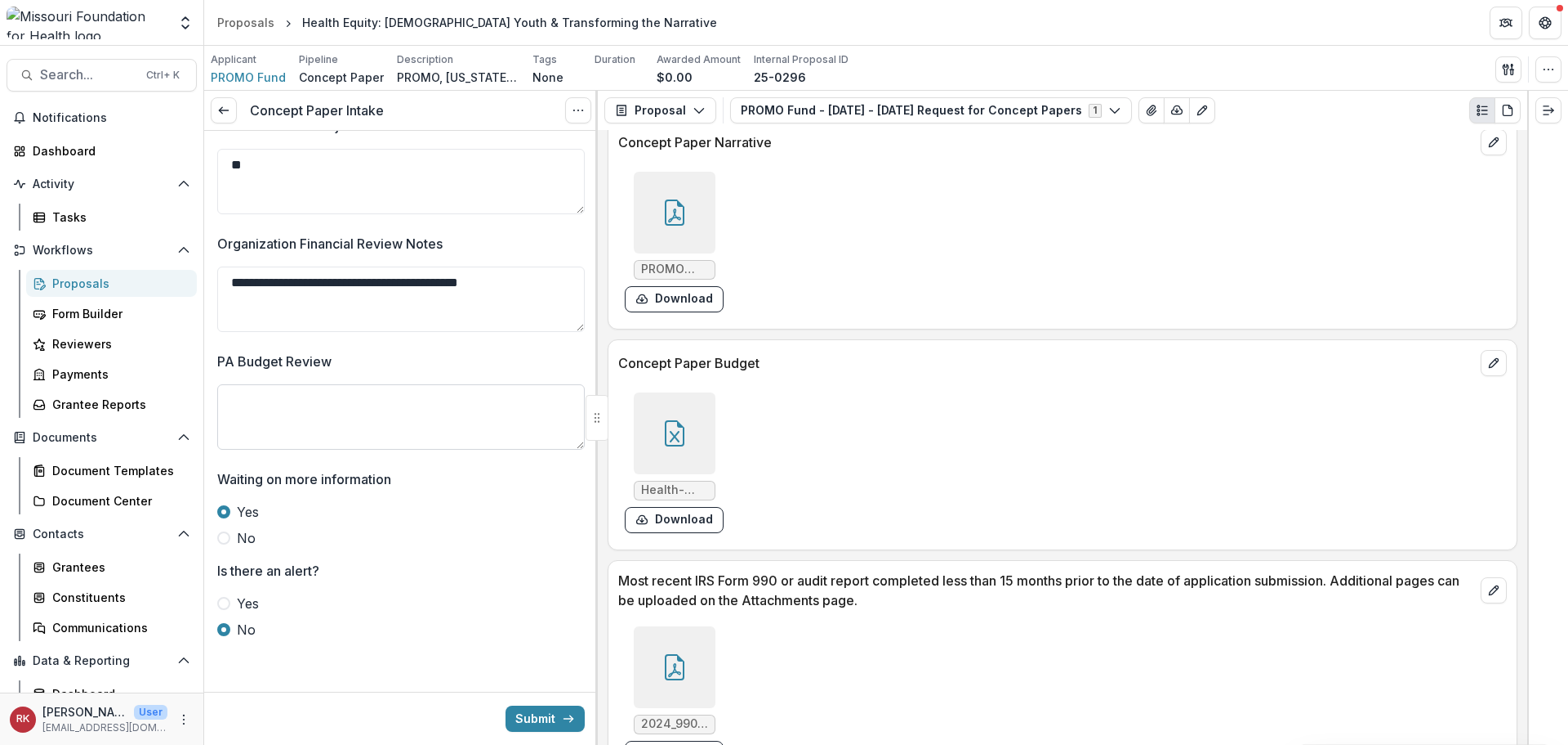
click at [274, 408] on textarea "PA Budget Review" at bounding box center [401, 416] width 368 height 65
drag, startPoint x: 233, startPoint y: 404, endPoint x: 355, endPoint y: 445, distance: 128.7
click at [355, 445] on textarea "PA Budget Review" at bounding box center [401, 416] width 368 height 65
drag, startPoint x: 215, startPoint y: 361, endPoint x: 357, endPoint y: 360, distance: 142.0
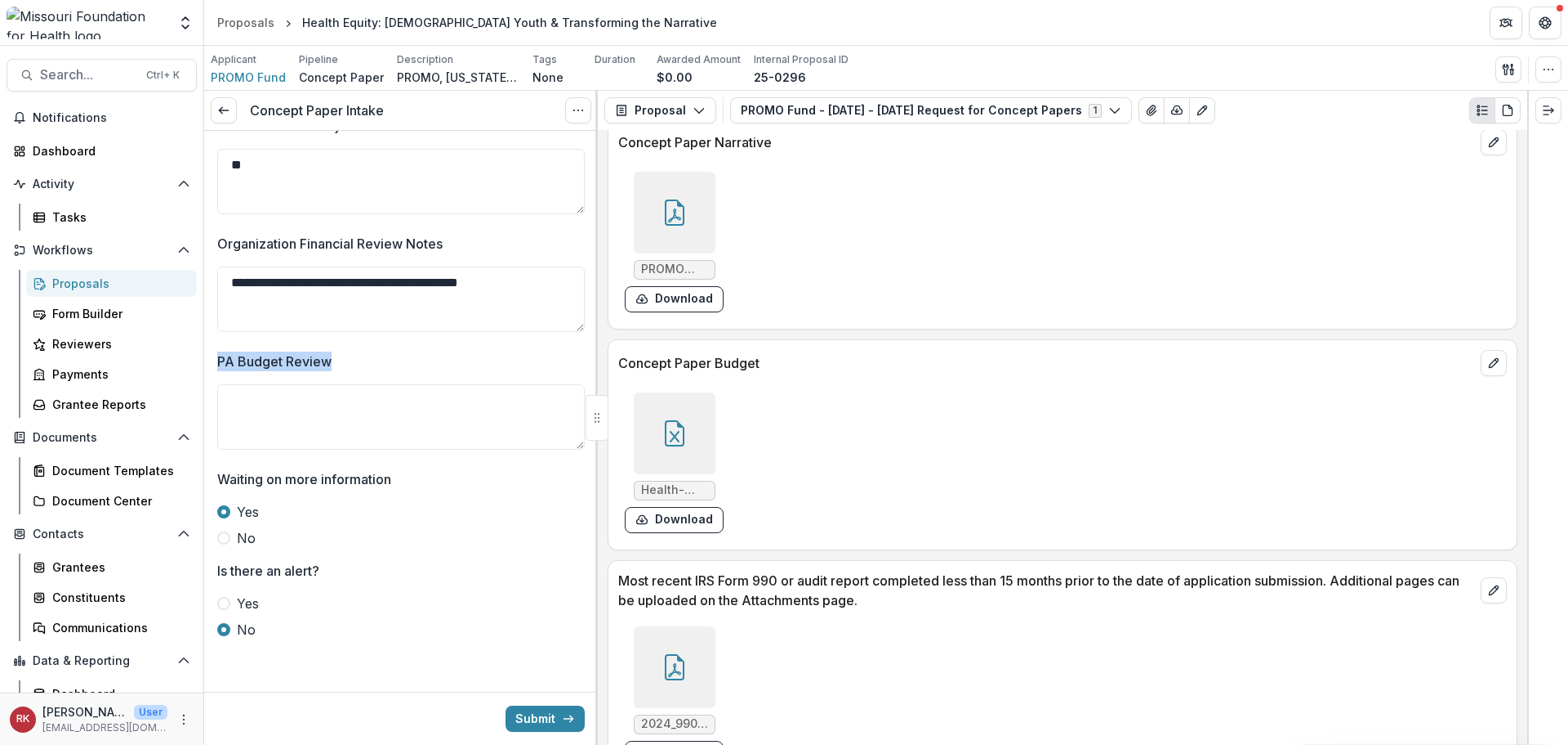
drag, startPoint x: 331, startPoint y: 365, endPoint x: 219, endPoint y: 358, distance: 112.2
click at [219, 358] on label "PA Budget Review" at bounding box center [396, 361] width 358 height 20
click at [237, 360] on p "PA Budget Review" at bounding box center [275, 361] width 114 height 20
click at [237, 384] on textarea "PA Budget Review" at bounding box center [401, 416] width 368 height 65
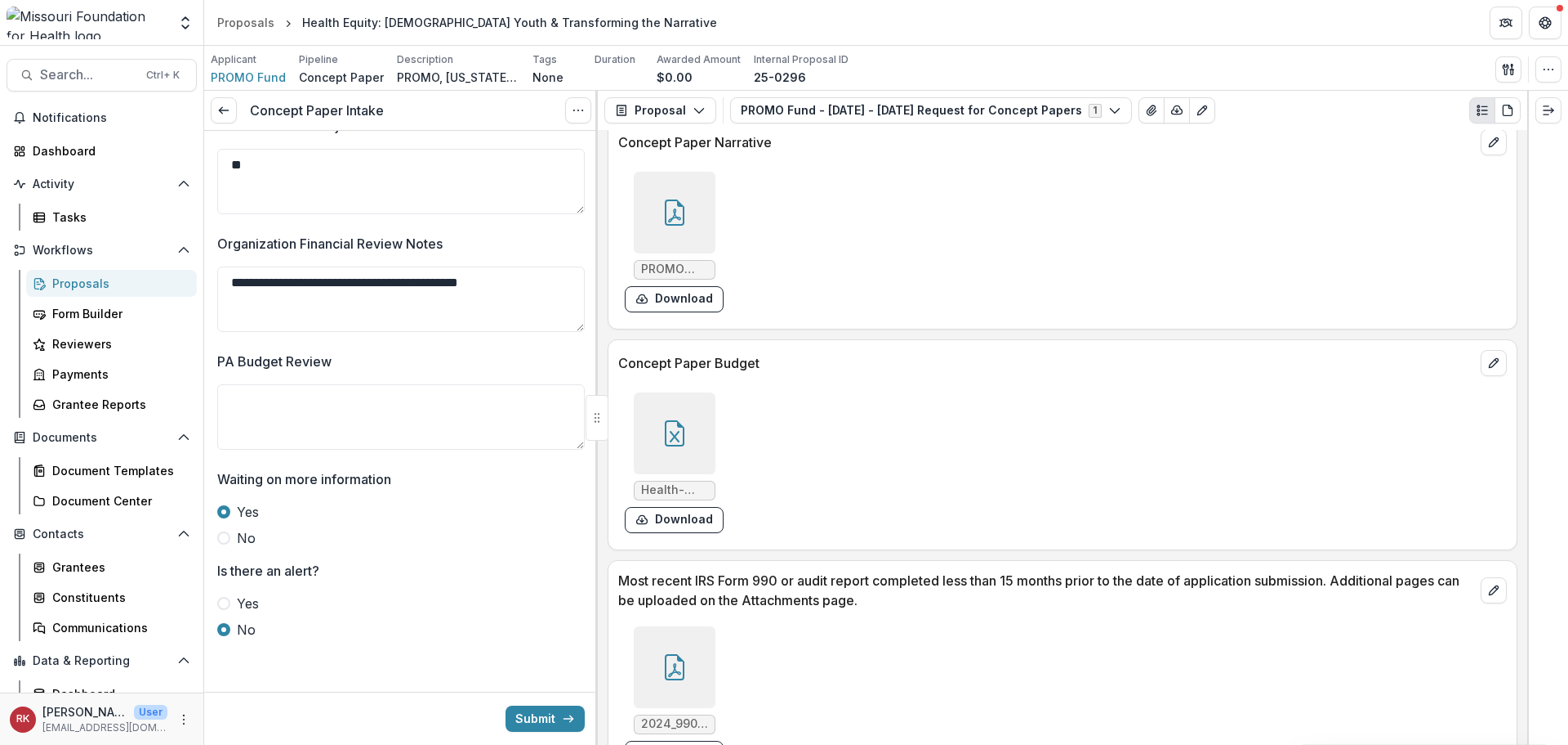
click at [311, 363] on p "PA Budget Review" at bounding box center [275, 361] width 114 height 20
click at [311, 384] on textarea "PA Budget Review" at bounding box center [401, 416] width 368 height 65
click at [685, 433] on icon at bounding box center [674, 433] width 26 height 26
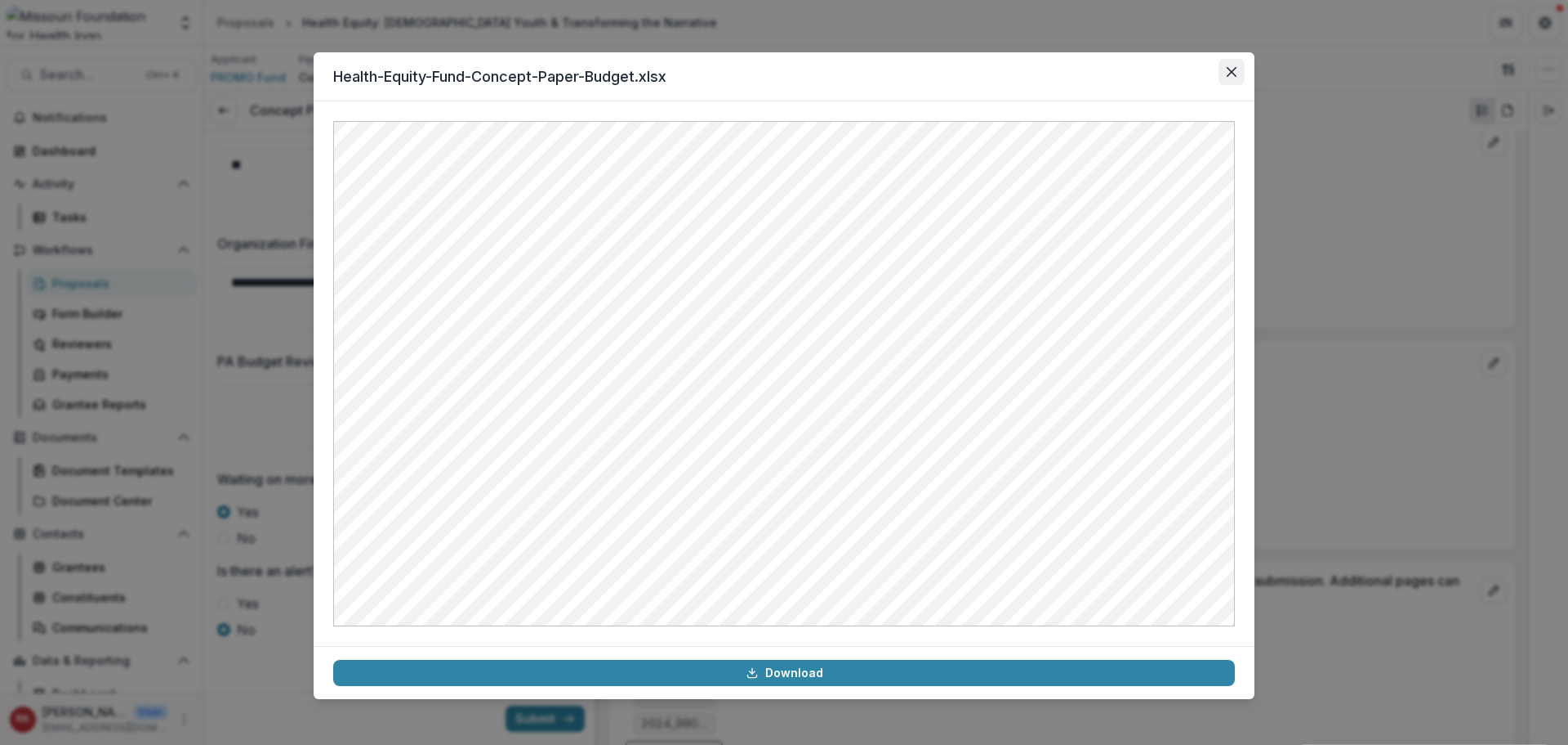
click at [1232, 75] on icon "Close" at bounding box center [1231, 71] width 10 height 10
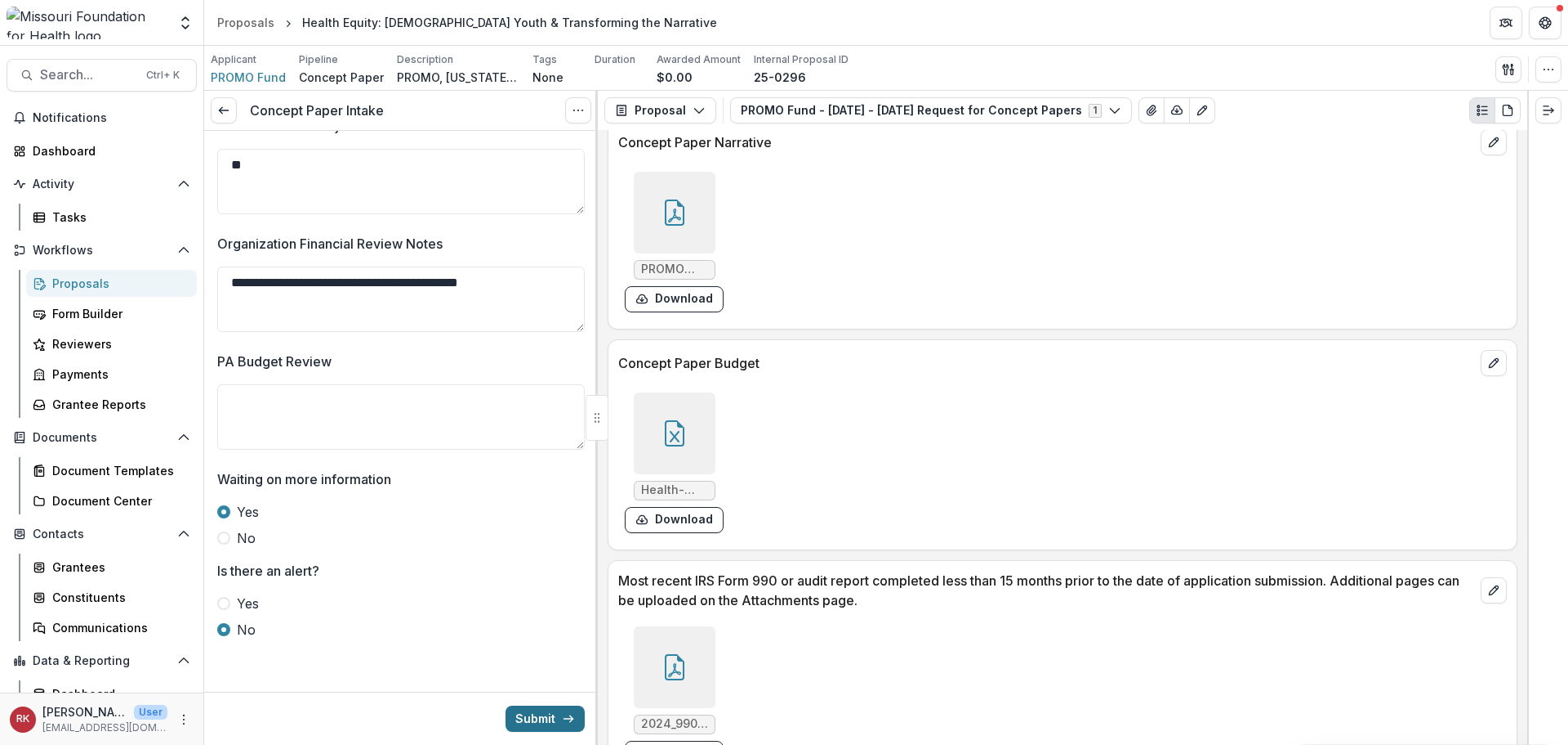
click at [518, 707] on button "Submit" at bounding box center [544, 718] width 79 height 26
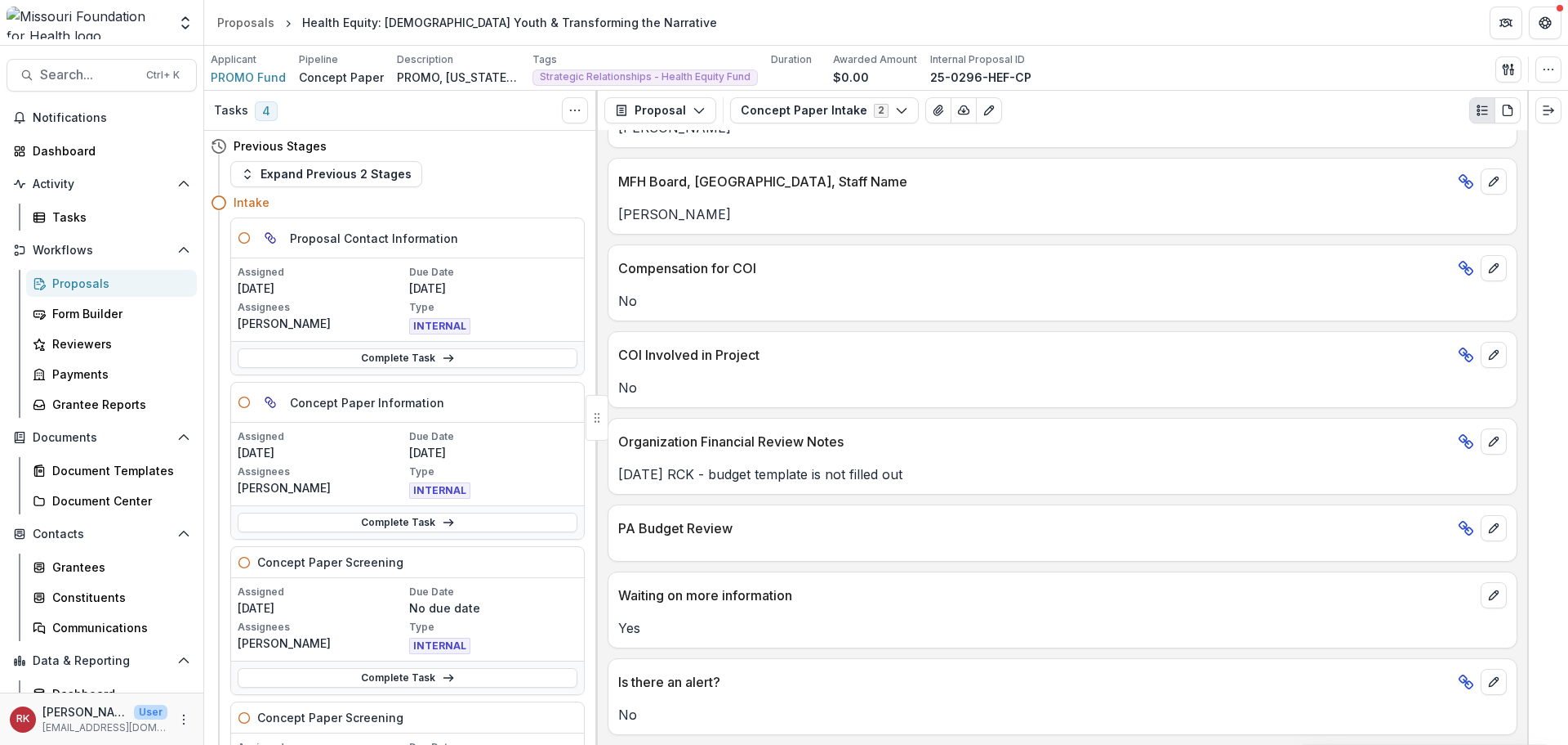
scroll to position [3568, 0]
click at [1149, 213] on p "[PERSON_NAME]" at bounding box center [1062, 214] width 888 height 20
click at [353, 363] on link "Complete Task" at bounding box center [407, 357] width 340 height 20
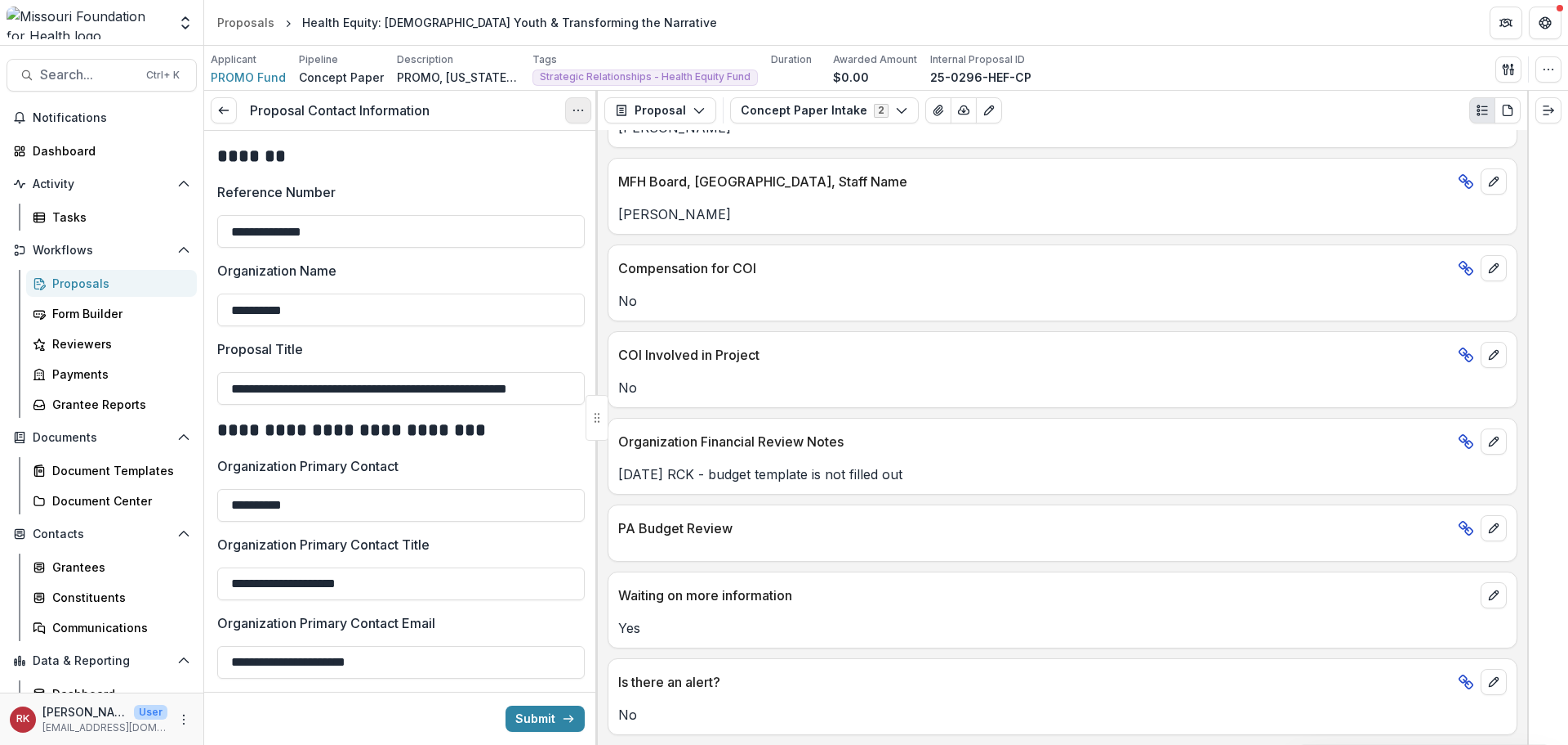
click at [572, 116] on icon "Options" at bounding box center [578, 110] width 13 height 13
click at [452, 154] on link "View task" at bounding box center [500, 147] width 175 height 27
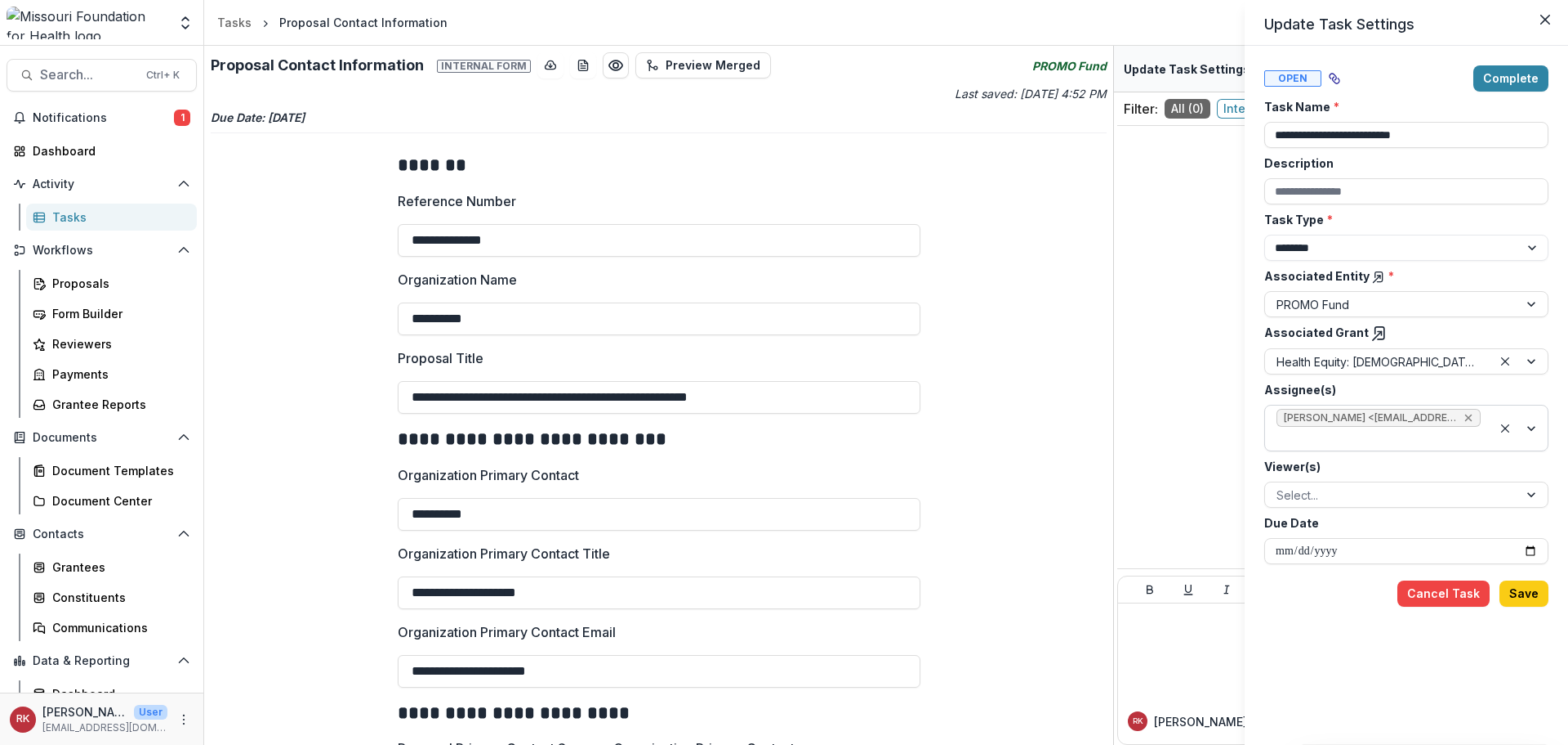
click at [1465, 415] on icon "Remove Wendy Rohrbach <wrohrbach@mffh.org> (wrohrbach@mffh.org)" at bounding box center [1468, 417] width 13 height 13
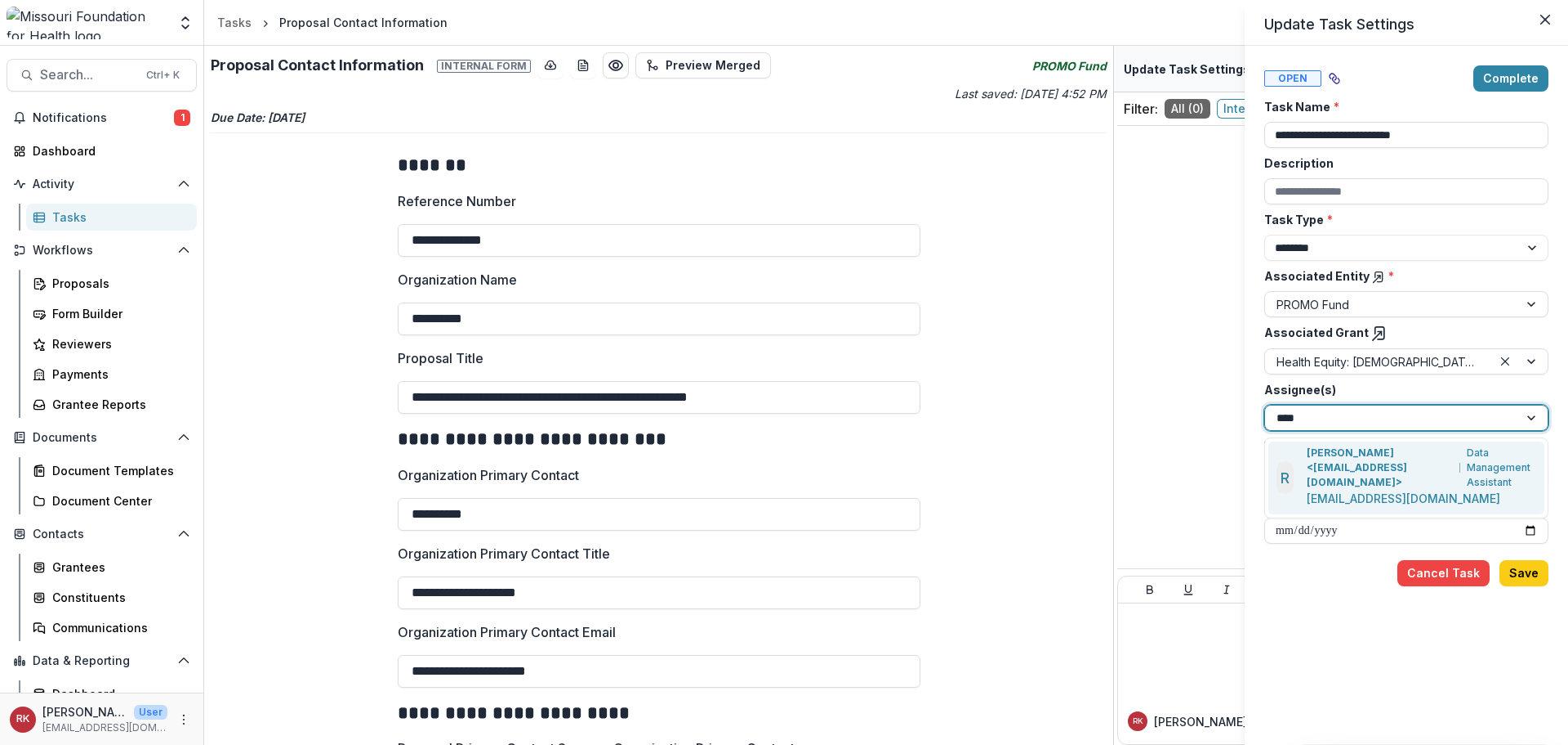
type input "*****"
click at [1321, 450] on p "[PERSON_NAME] <[EMAIL_ADDRESS][DOMAIN_NAME]>" at bounding box center [1381, 467] width 147 height 44
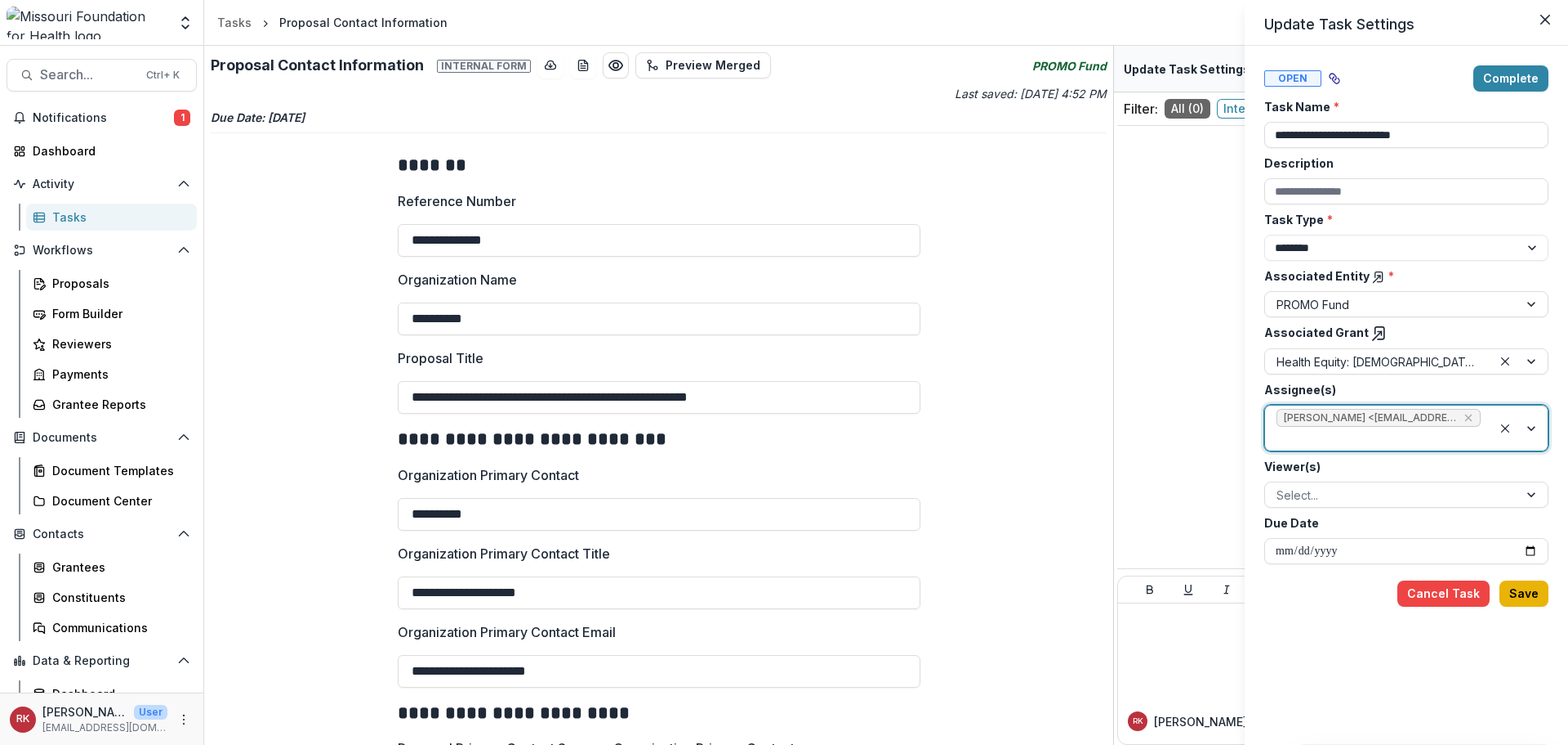
click at [1512, 585] on button "Save" at bounding box center [1524, 593] width 49 height 26
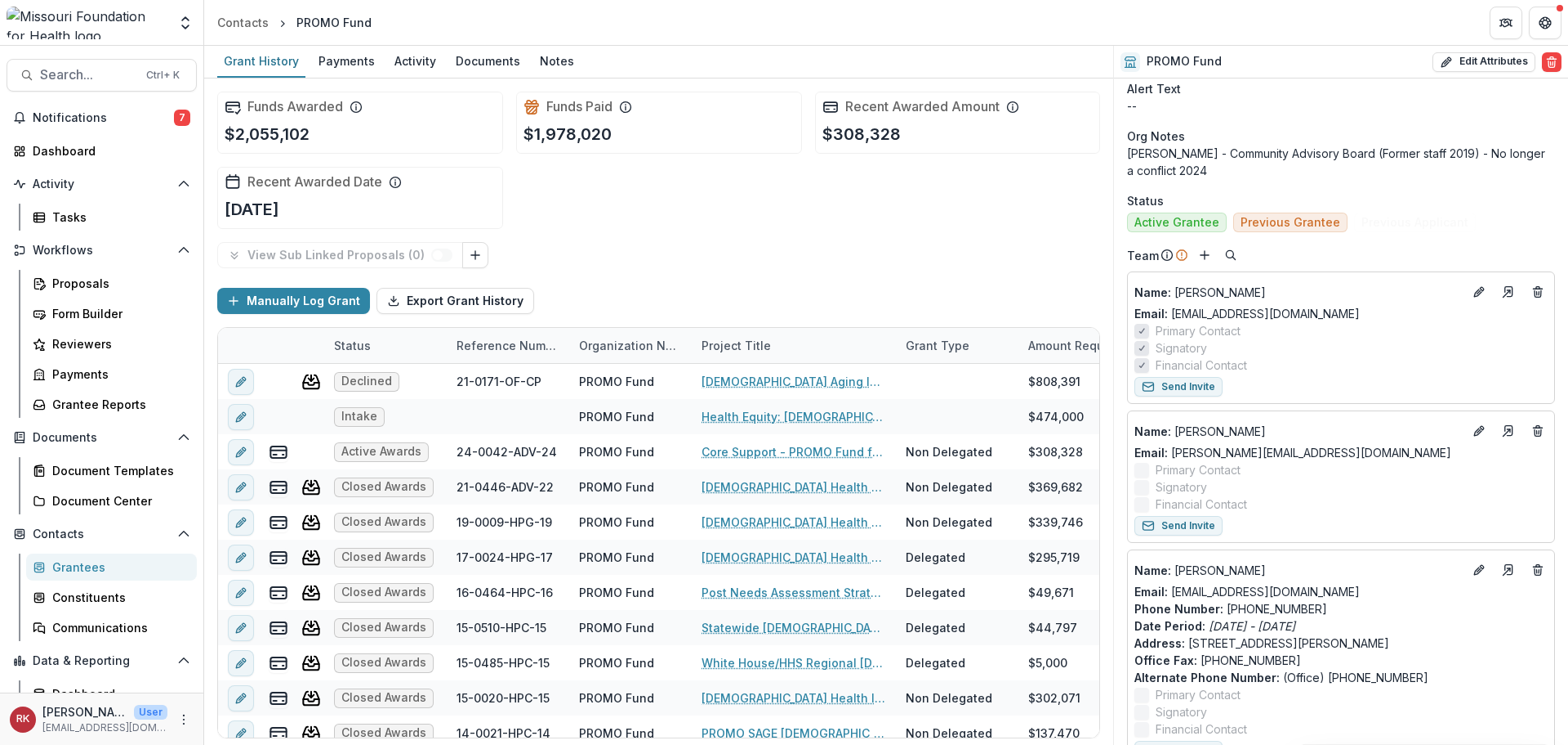
scroll to position [572, 0]
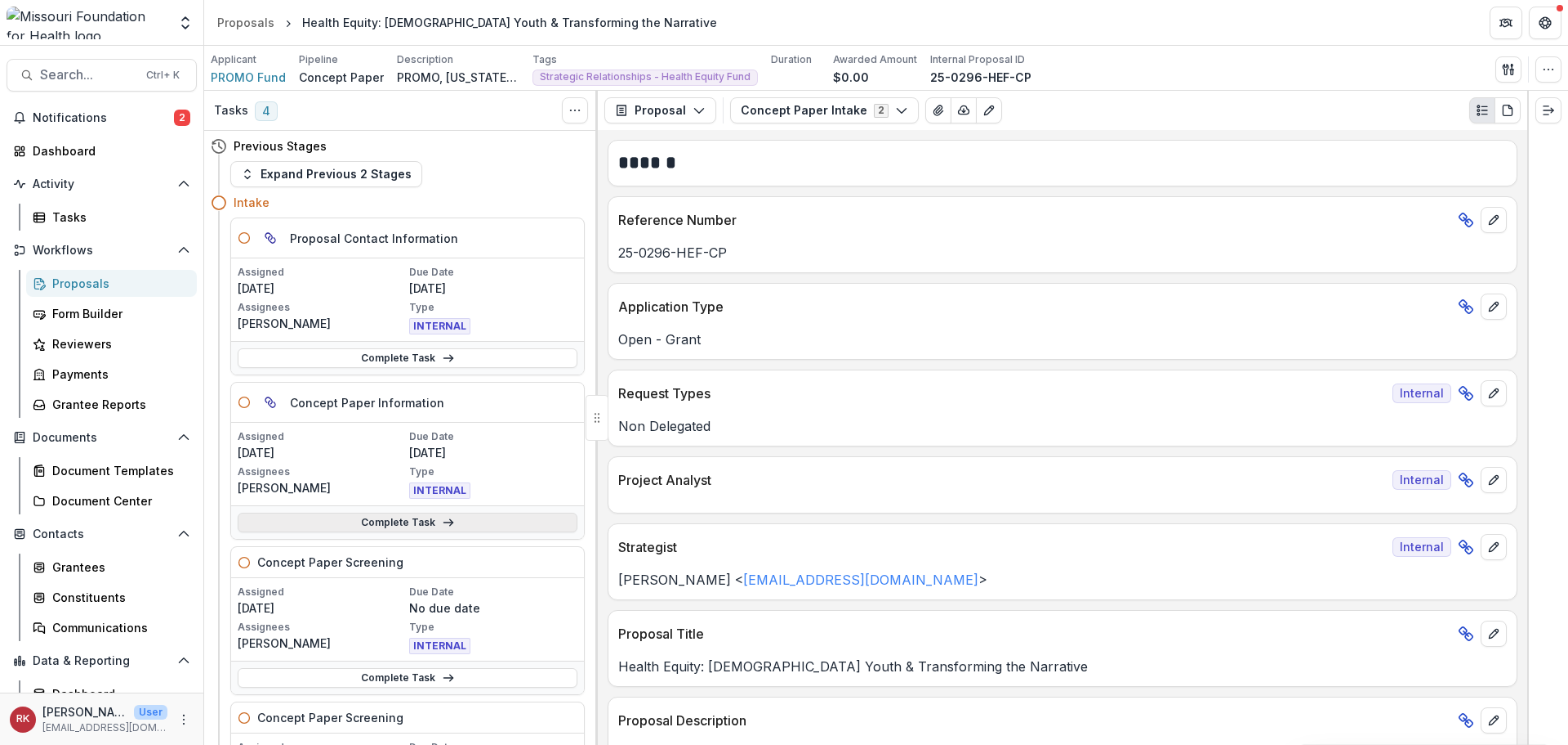
click at [387, 522] on link "Complete Task" at bounding box center [407, 522] width 340 height 20
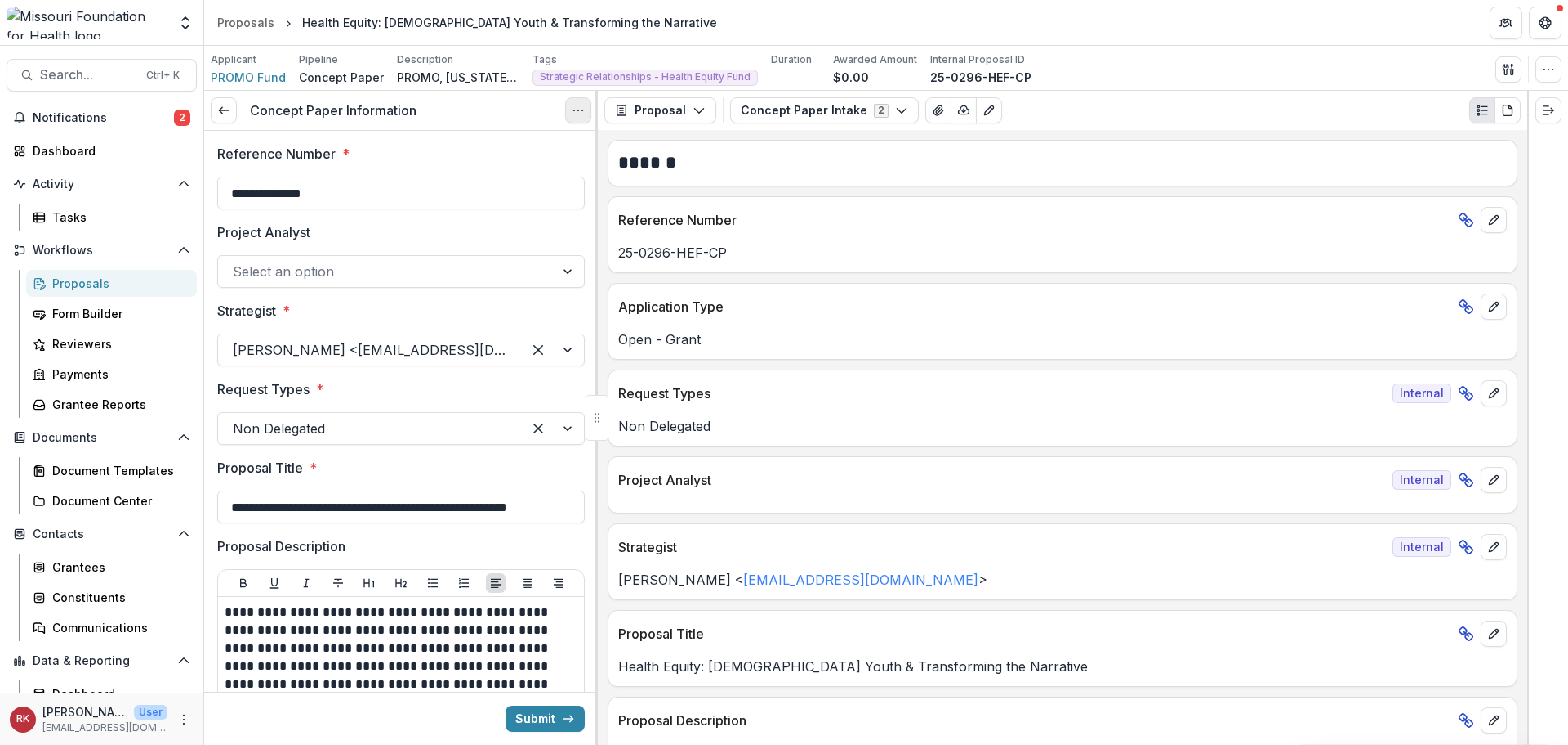
click at [574, 102] on button "Options" at bounding box center [578, 110] width 26 height 26
click at [544, 149] on link "View task" at bounding box center [500, 147] width 175 height 27
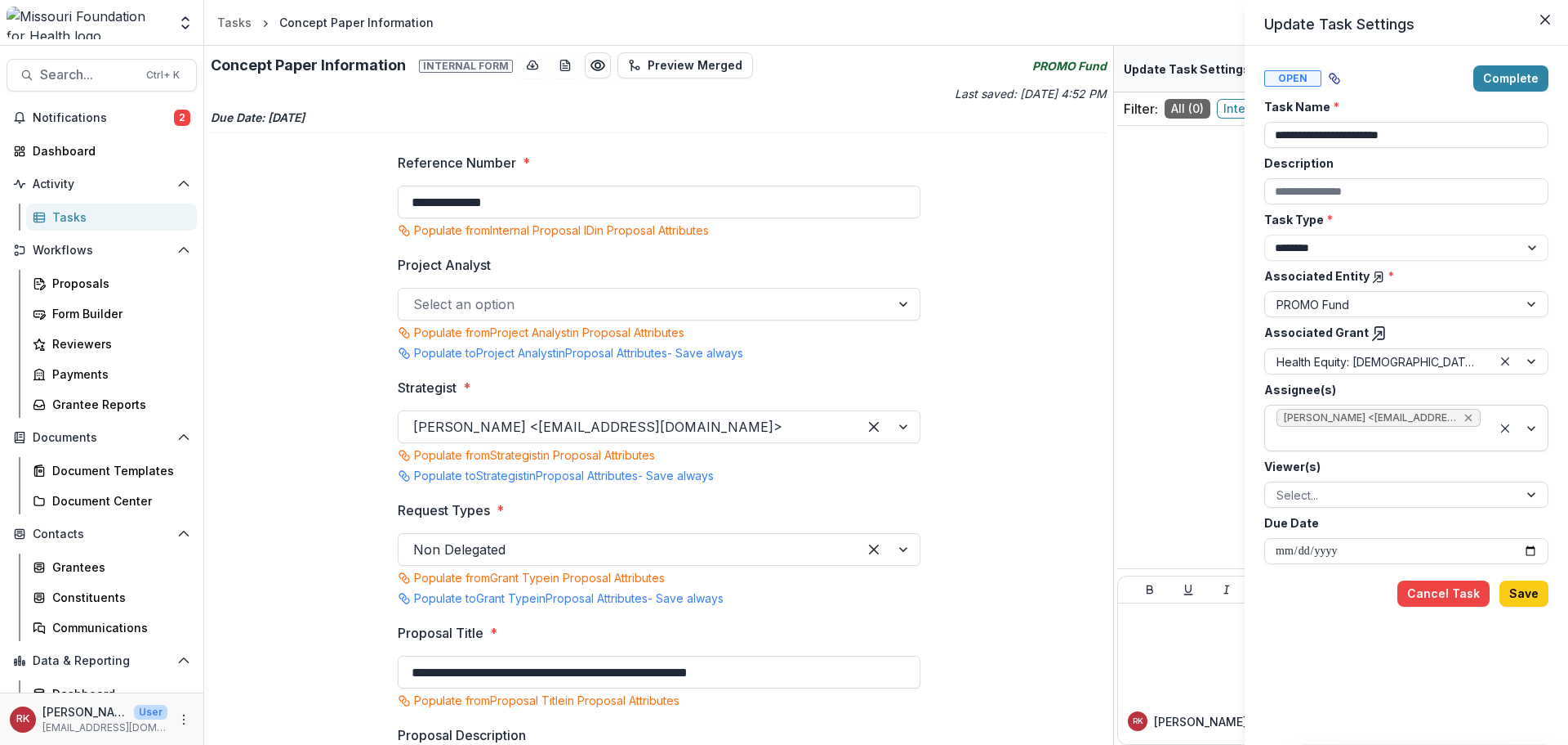
click at [1466, 416] on icon "Remove Wendy Rohrbach <wrohrbach@mffh.org> (wrohrbach@mffh.org)" at bounding box center [1468, 417] width 13 height 13
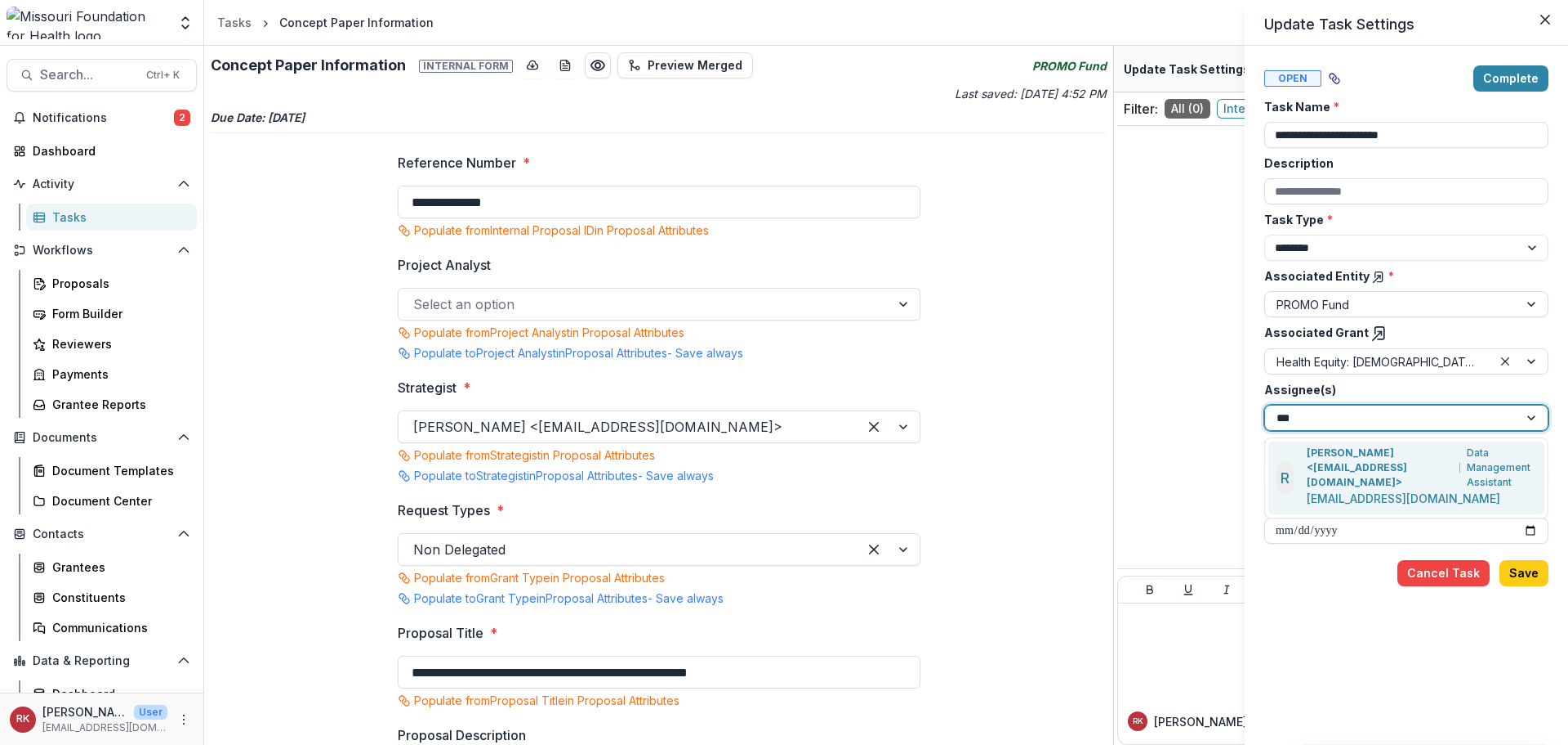
type input "****"
click at [1357, 461] on p "[PERSON_NAME] <[EMAIL_ADDRESS][DOMAIN_NAME]>" at bounding box center [1381, 467] width 147 height 44
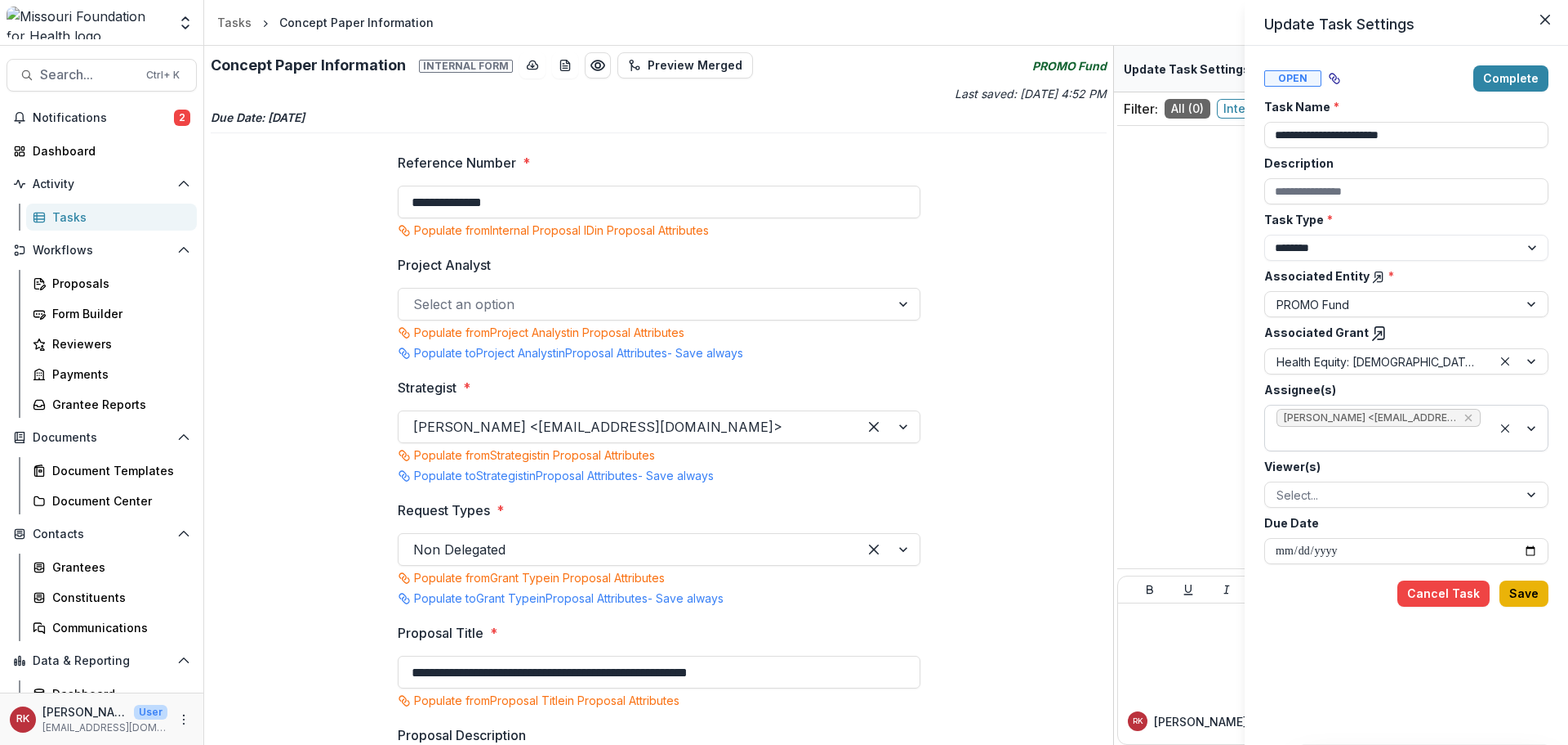
click at [1513, 590] on button "Save" at bounding box center [1524, 593] width 49 height 26
